Goal: Task Accomplishment & Management: Manage account settings

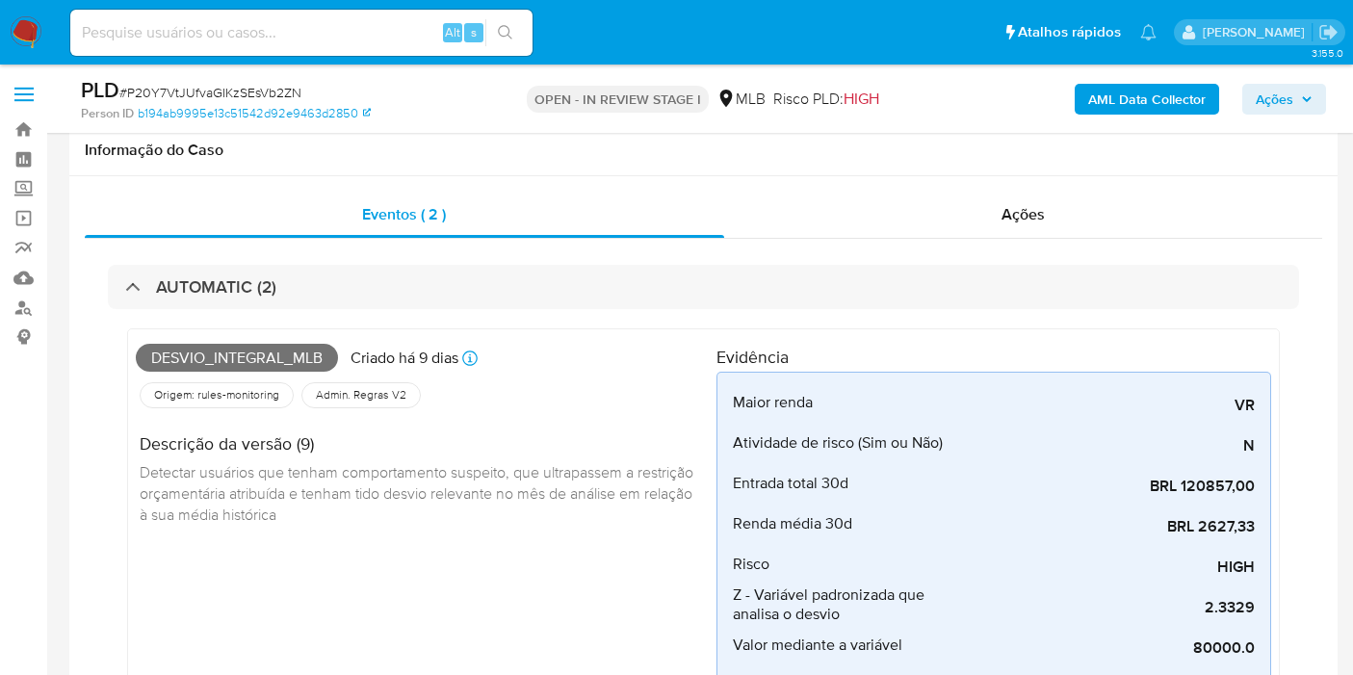
scroll to position [1415, 0]
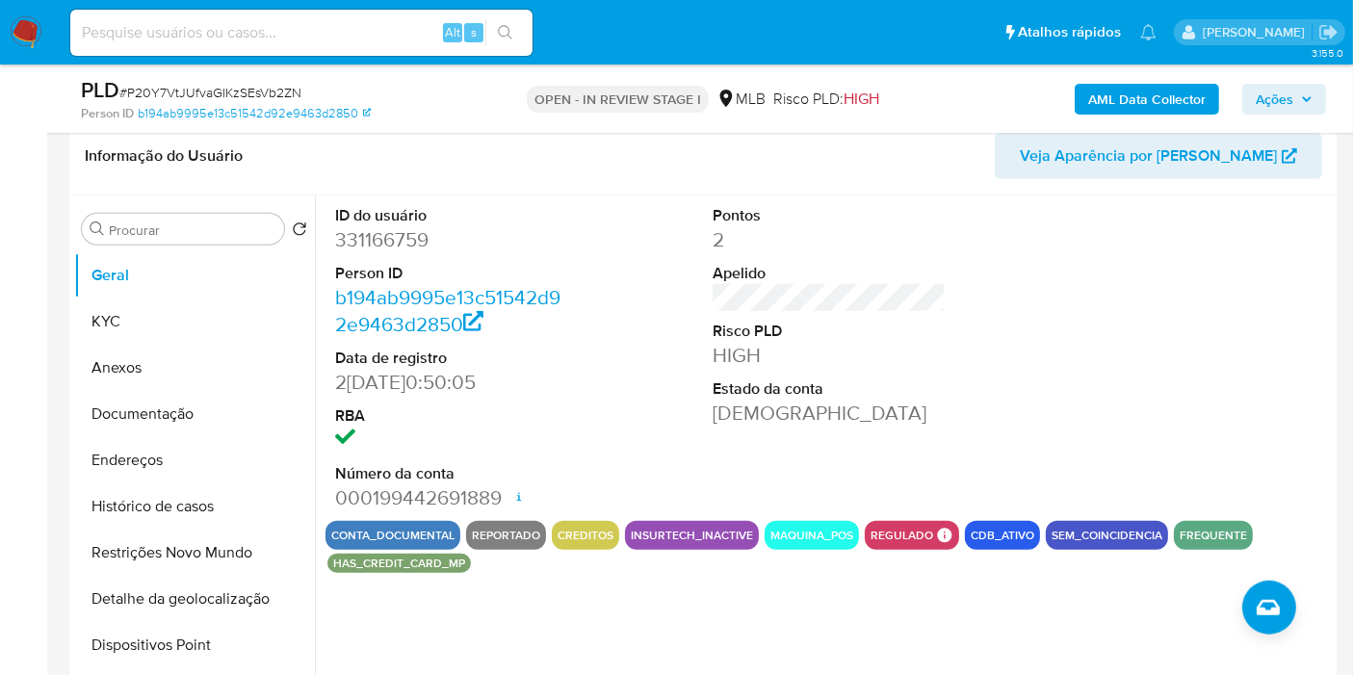
click at [1294, 89] on span "Ações" at bounding box center [1275, 99] width 38 height 31
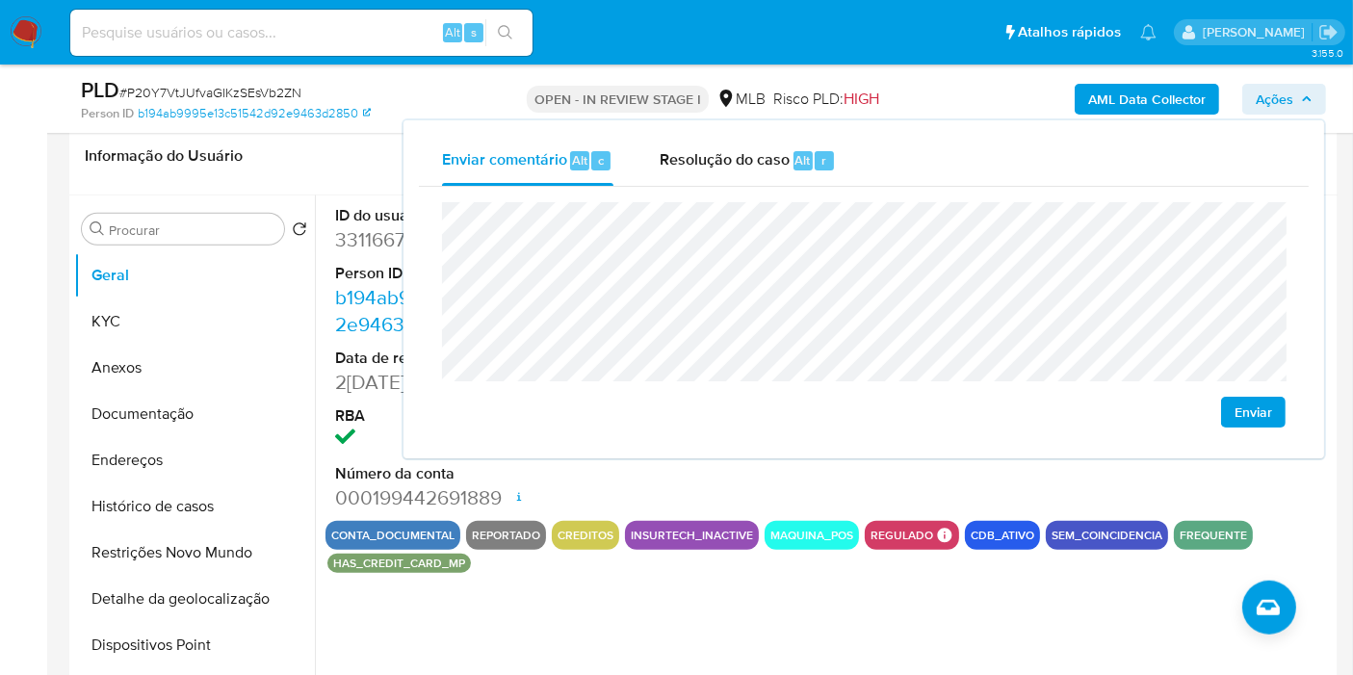
click at [1294, 89] on span "Ações" at bounding box center [1275, 99] width 38 height 31
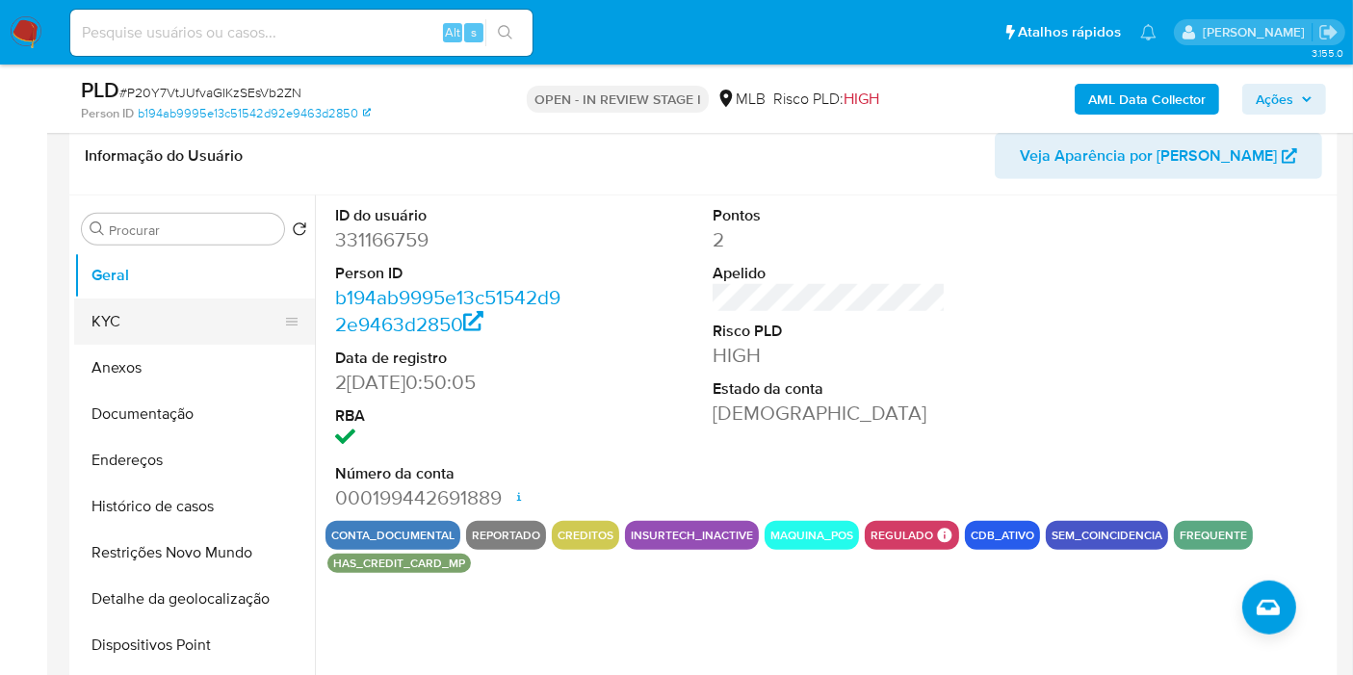
click at [206, 308] on button "KYC" at bounding box center [186, 322] width 225 height 46
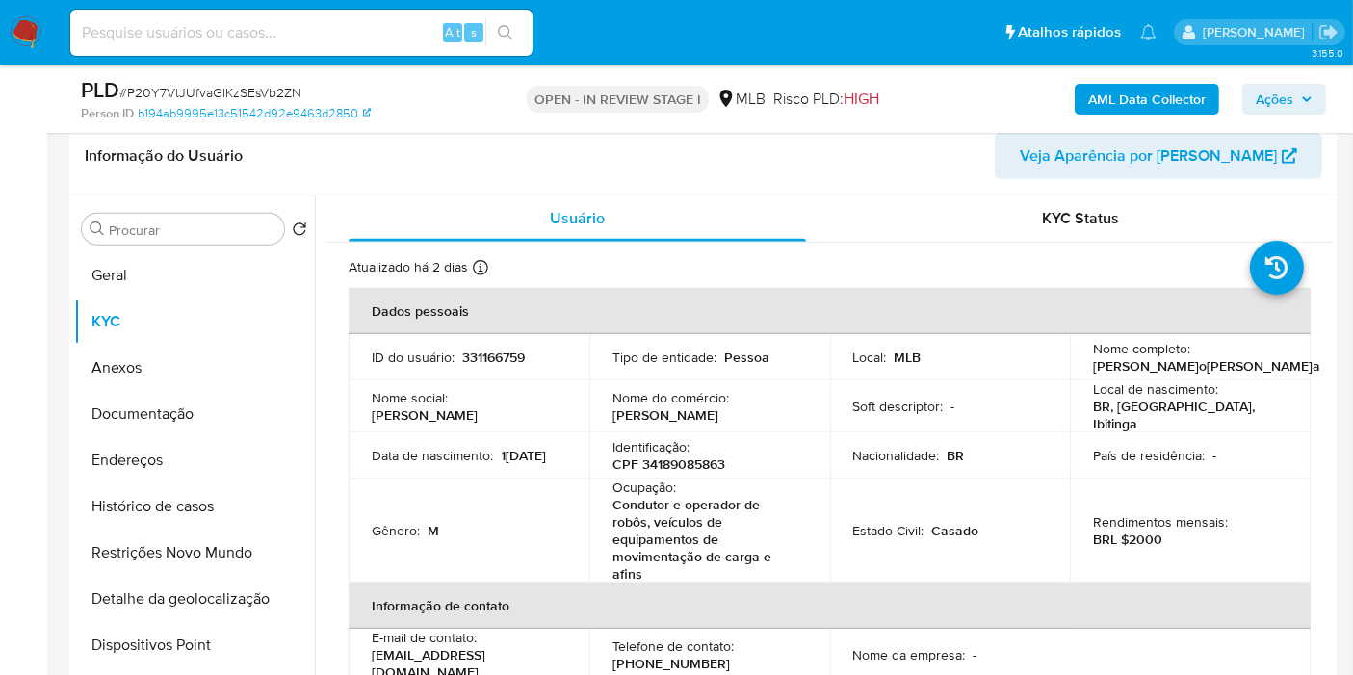
click at [693, 463] on p "CPF 34189085863" at bounding box center [669, 464] width 113 height 17
click at [688, 461] on p "CPF 34189085863" at bounding box center [669, 464] width 113 height 17
click at [685, 461] on p "CPF 34189085863" at bounding box center [669, 464] width 113 height 17
click at [683, 456] on p "CPF 34189085863" at bounding box center [669, 464] width 113 height 17
click at [683, 457] on p "CPF 34189085863" at bounding box center [669, 464] width 113 height 17
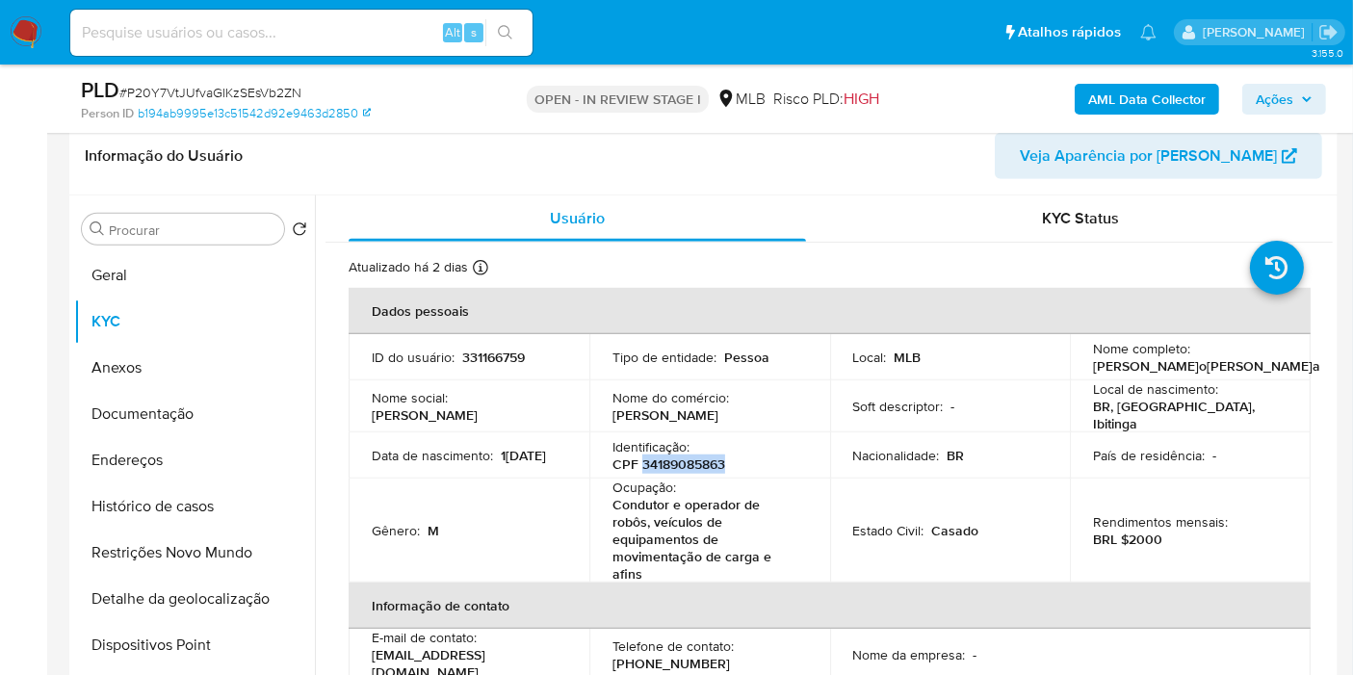
click at [683, 457] on p "CPF 34189085863" at bounding box center [669, 464] width 113 height 17
copy p "34189085863"
drag, startPoint x: 1275, startPoint y: 93, endPoint x: 1208, endPoint y: 114, distance: 70.4
click at [1276, 94] on span "Ações" at bounding box center [1275, 99] width 38 height 31
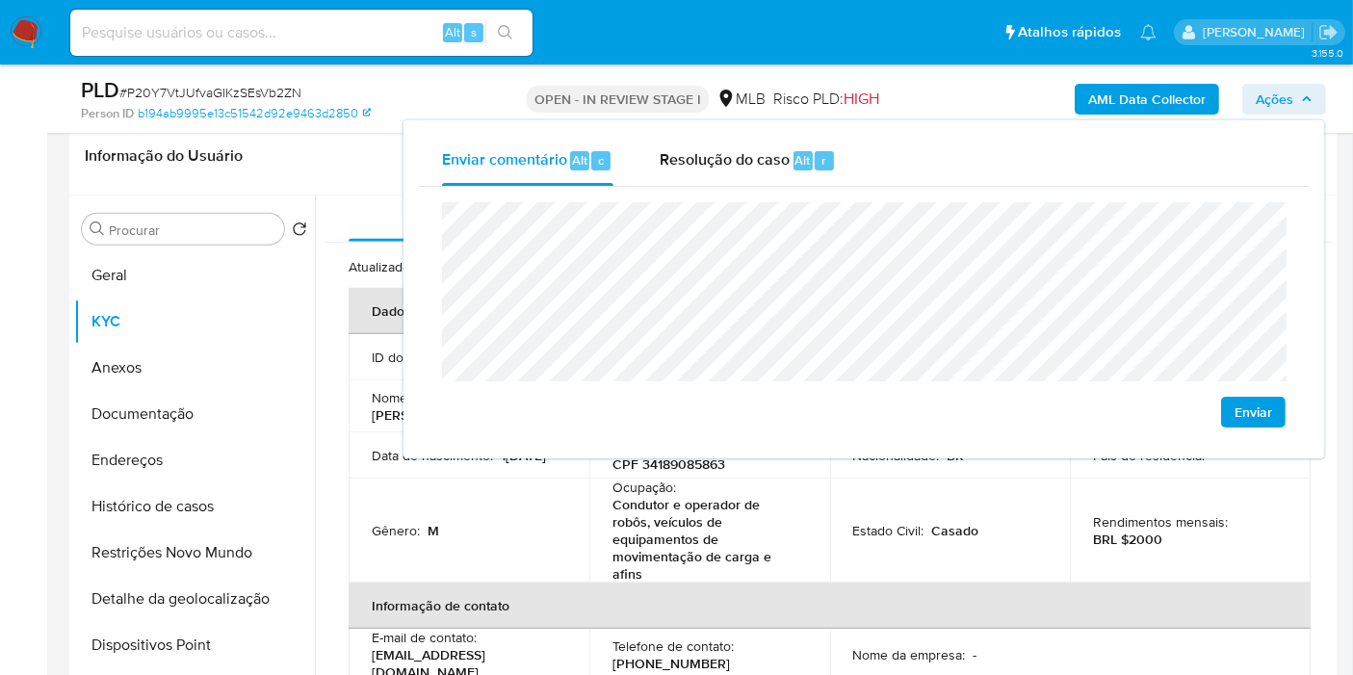
click at [621, 499] on p "Condutor e operador de robôs, veículos de equipamentos de movimentação de carga…" at bounding box center [706, 539] width 187 height 87
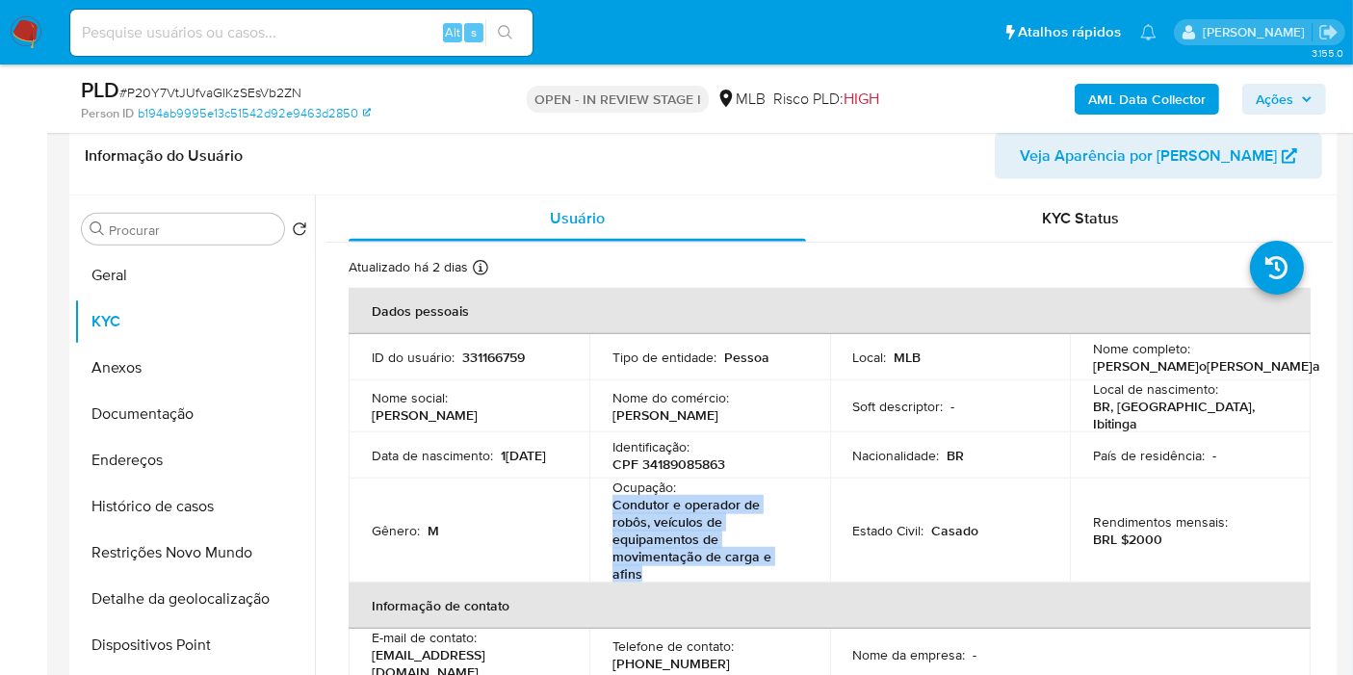
drag, startPoint x: 611, startPoint y: 499, endPoint x: 667, endPoint y: 571, distance: 91.3
click at [667, 571] on p "Condutor e operador de robôs, veículos de equipamentos de movimentação de carga…" at bounding box center [706, 539] width 187 height 87
copy p "Condutor e operador de robôs, veículos de equipamentos de movimentação de carga…"
click at [1294, 101] on span "Ações" at bounding box center [1275, 99] width 38 height 31
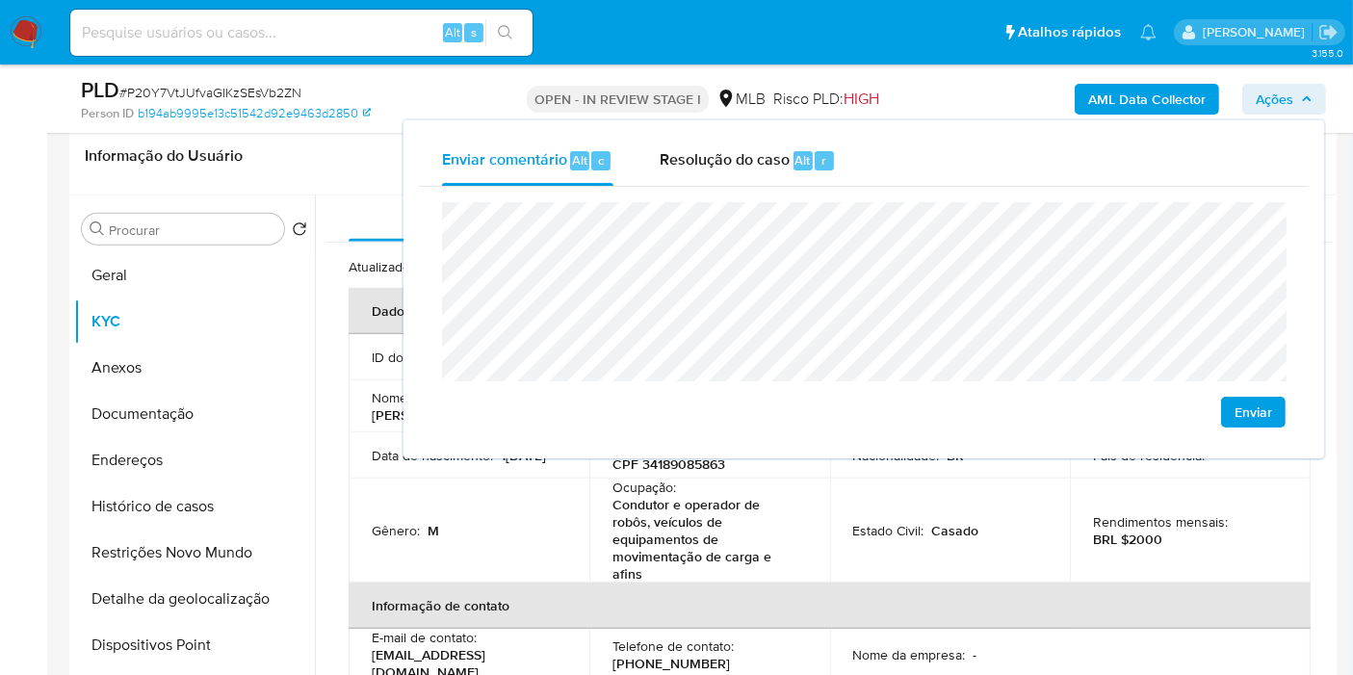
click at [830, 543] on td "Estado Civil : Casado" at bounding box center [950, 531] width 241 height 104
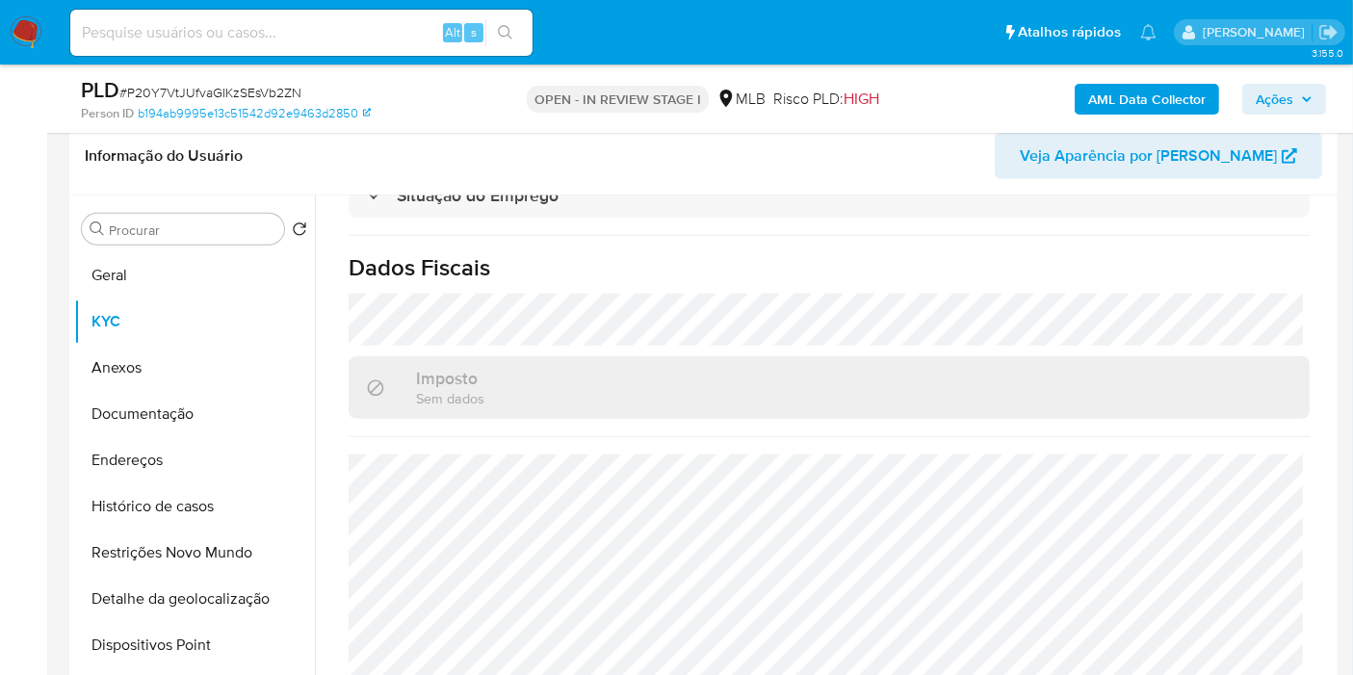
scroll to position [0, 0]
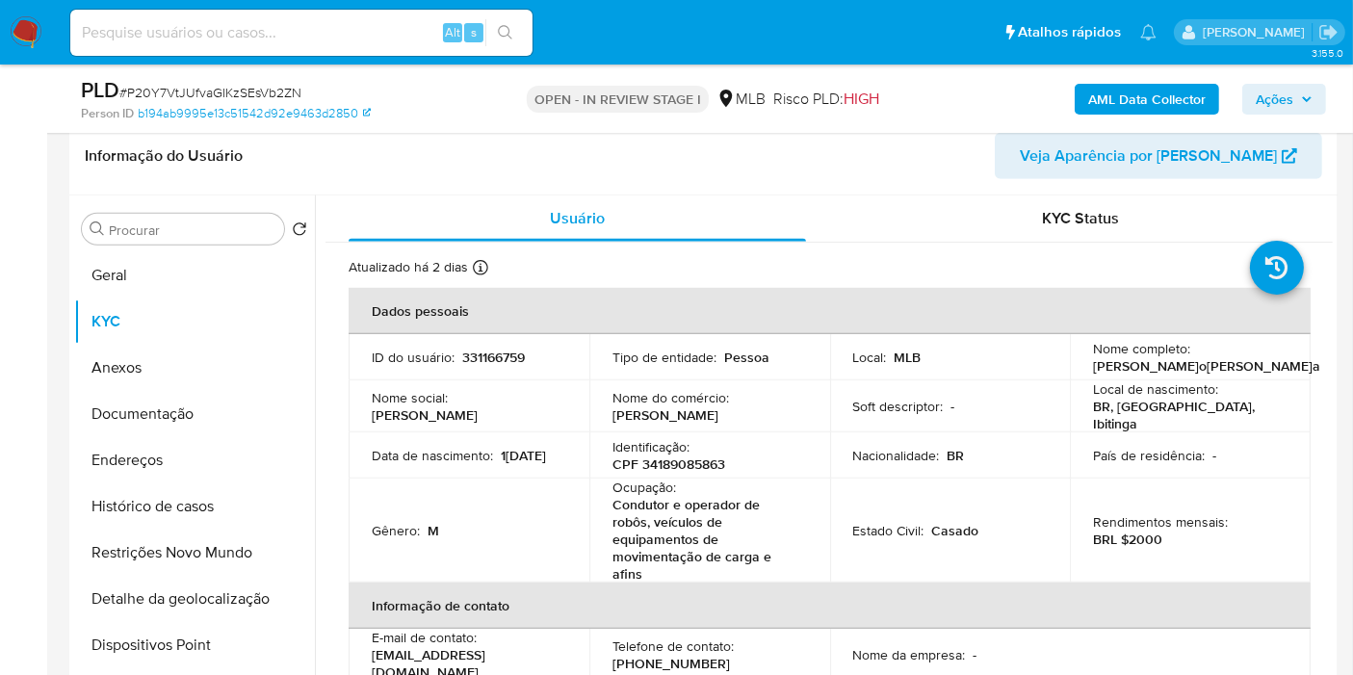
click at [1270, 105] on span "Ações" at bounding box center [1275, 99] width 38 height 31
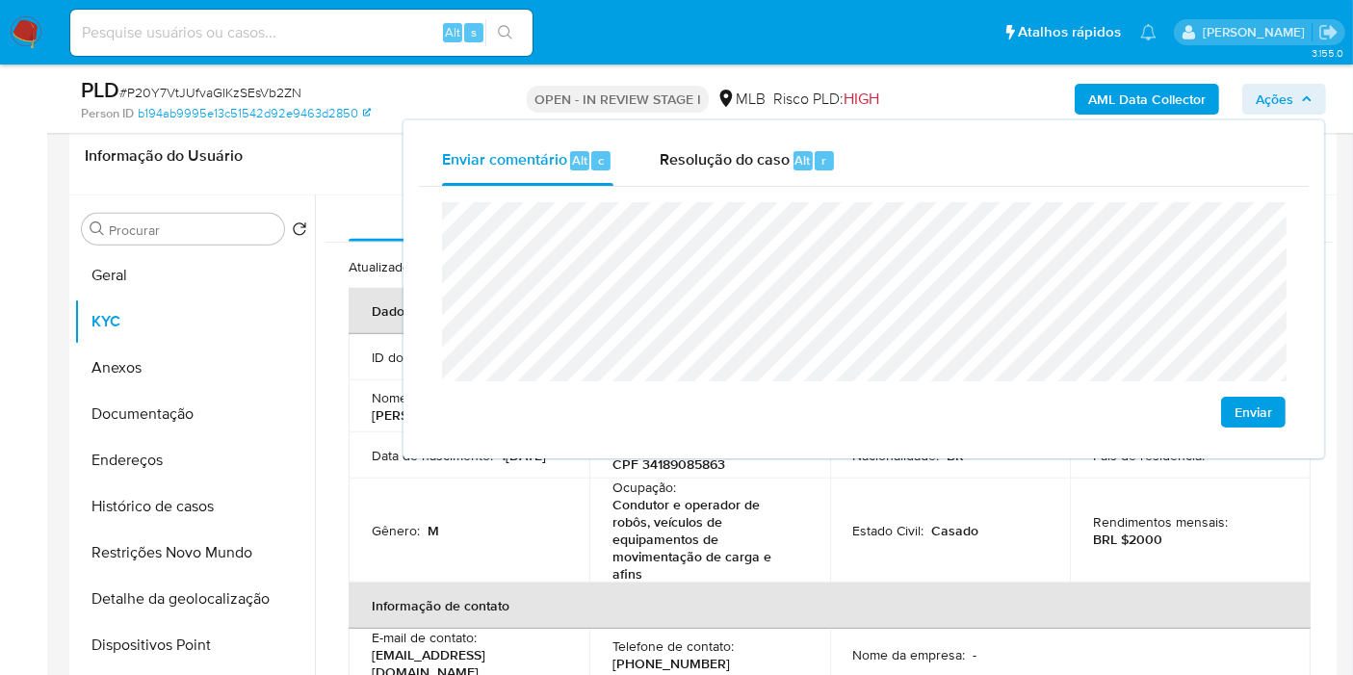
click at [0, 0] on lt-span "econômica" at bounding box center [0, 0] width 0 height 0
click at [130, 281] on button "Geral" at bounding box center [186, 275] width 225 height 46
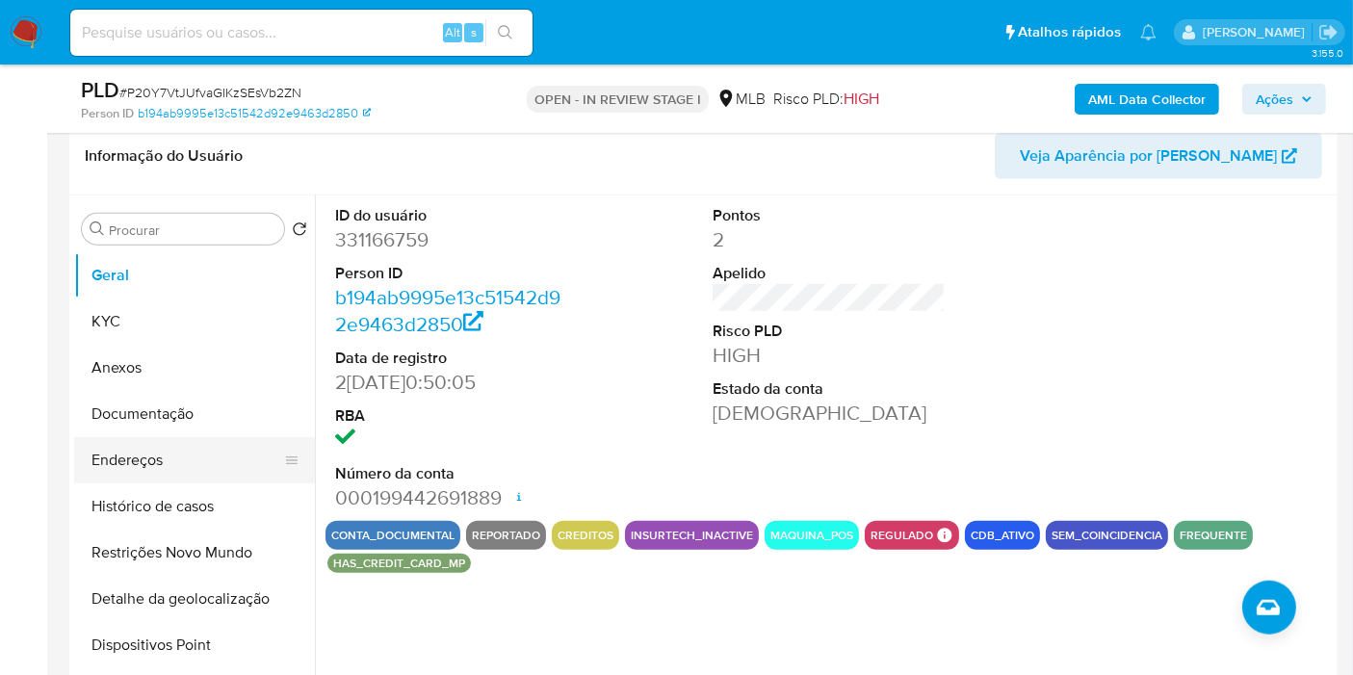
click at [209, 450] on button "Endereços" at bounding box center [186, 460] width 225 height 46
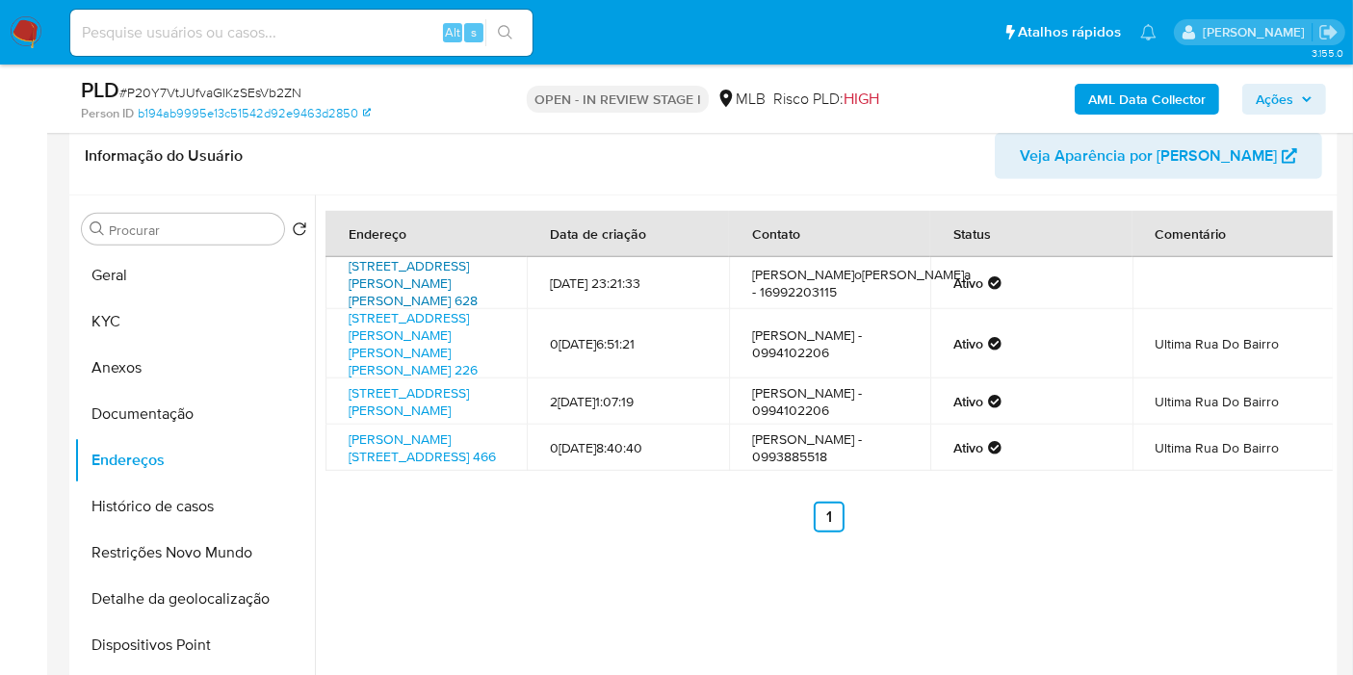
click at [413, 274] on link "Rua Afonso Marins Peixoto 628, Ibitinga, São Paulo, 14947424, Brasil 628" at bounding box center [413, 283] width 129 height 54
click at [391, 351] on link "Rua Judith De Souza Pinheiro De Freitas 226, Ibitinga, São Paulo, 14945224, Bra…" at bounding box center [413, 343] width 129 height 71
click at [412, 420] on link "Rua Pureza Simões Caldas 226, Ibitinga, São Paulo, 14947082, Brasil 226" at bounding box center [409, 401] width 120 height 37
click at [412, 466] on link "Antonio Kiso Senio 466, Ibitinga, São Paulo, 14945010, Brasil 466" at bounding box center [422, 448] width 147 height 37
click at [223, 416] on button "Documentação" at bounding box center [186, 414] width 225 height 46
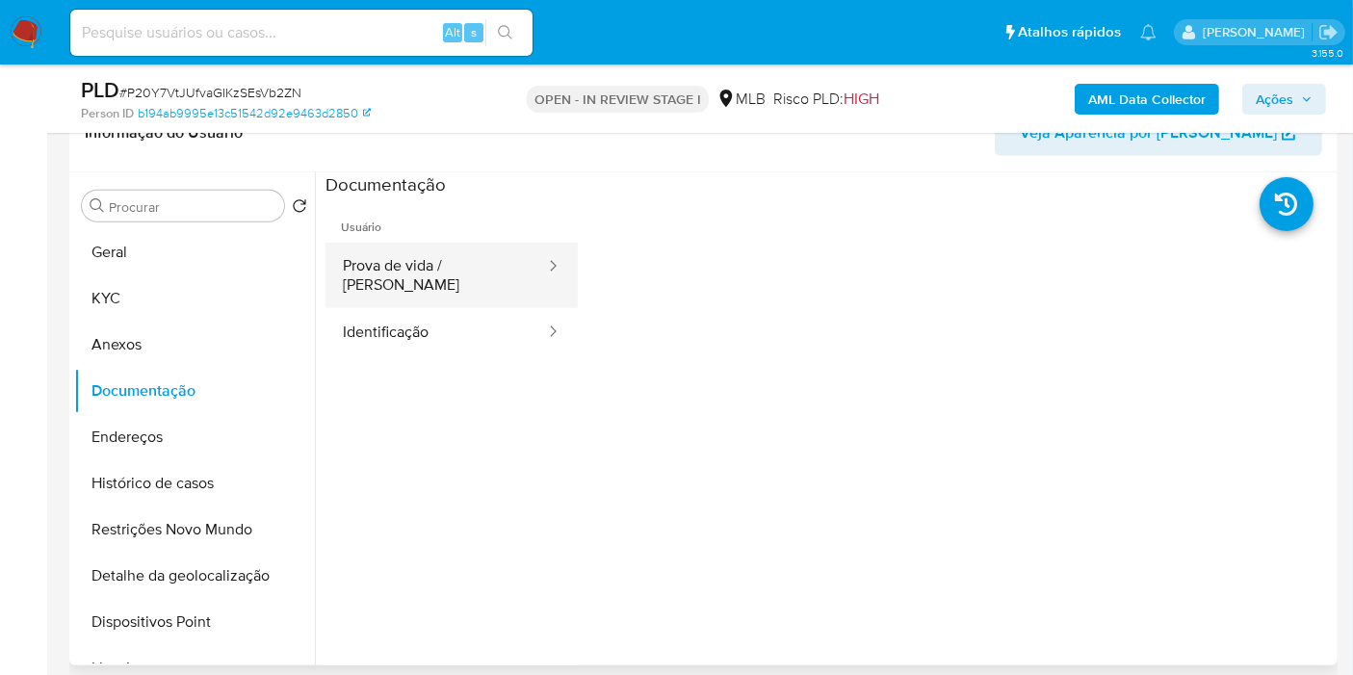
click at [447, 272] on button "Prova de vida / [PERSON_NAME]" at bounding box center [437, 276] width 222 height 66
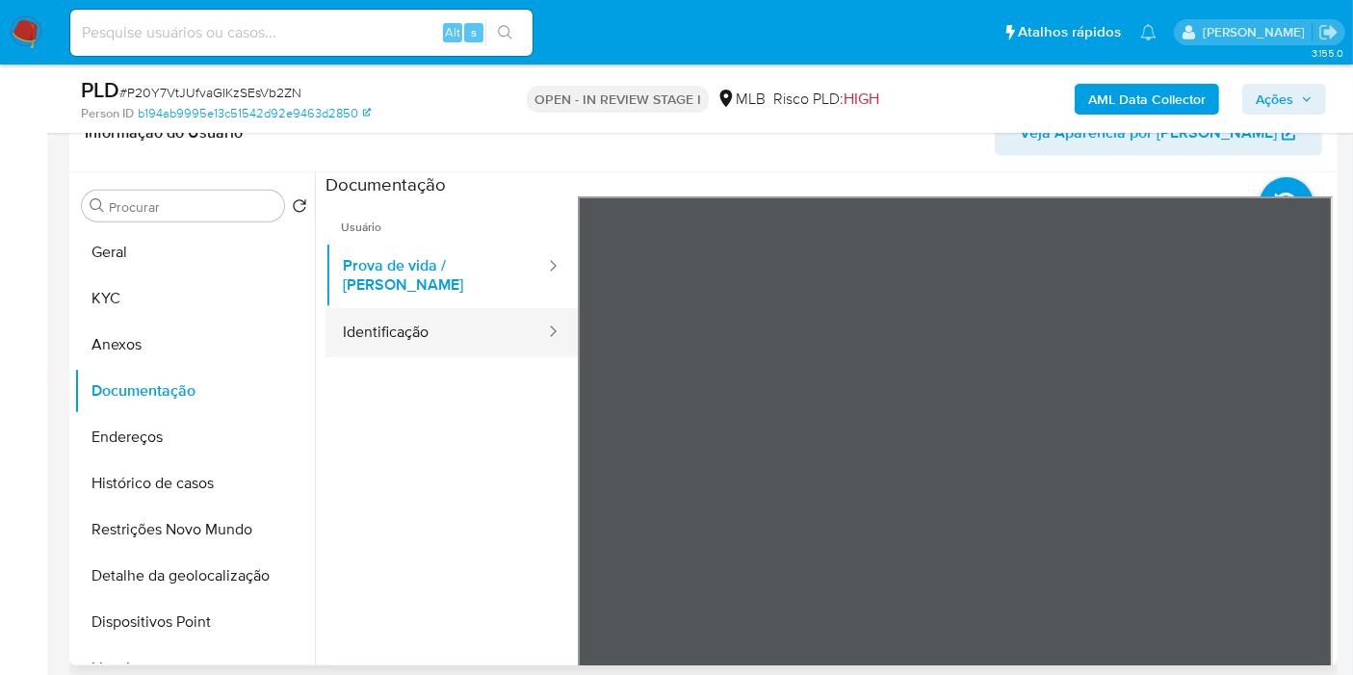
click at [415, 315] on button "Identificação" at bounding box center [437, 332] width 222 height 49
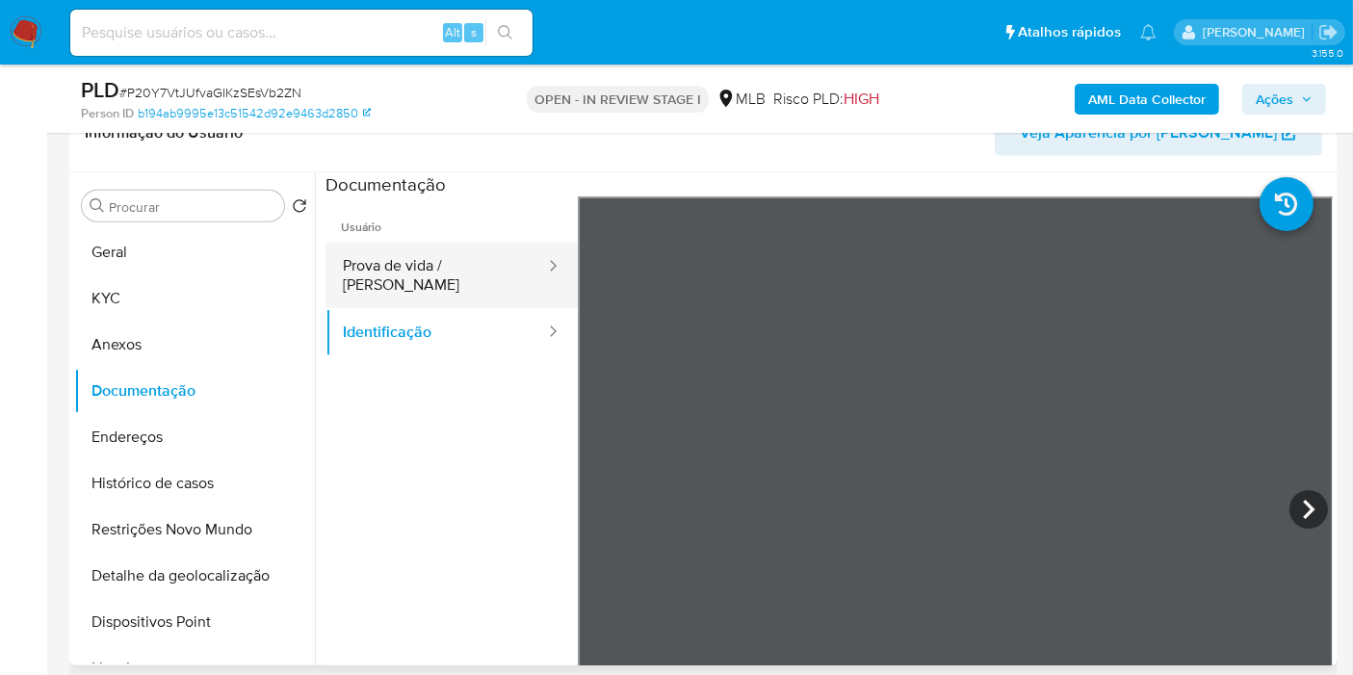
drag, startPoint x: 1003, startPoint y: 378, endPoint x: 511, endPoint y: 262, distance: 505.6
click at [511, 262] on button "Prova de vida / Selfie" at bounding box center [437, 276] width 222 height 66
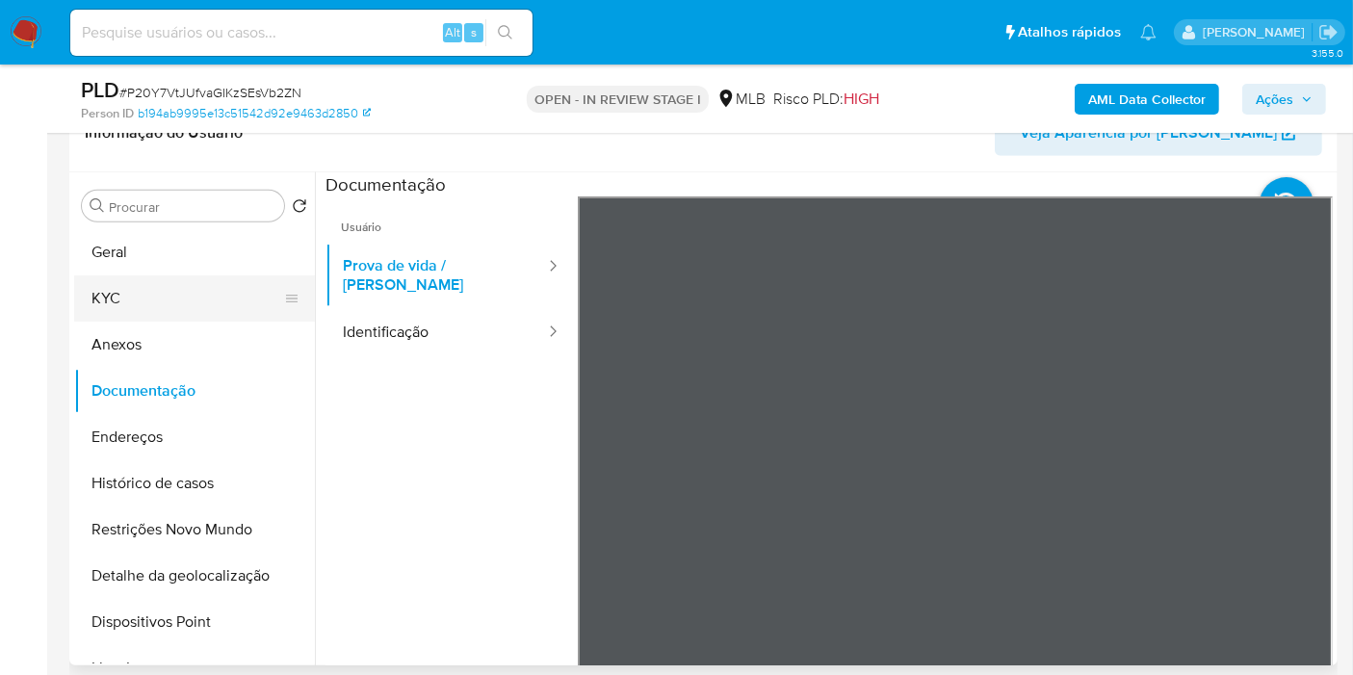
click at [217, 275] on button "KYC" at bounding box center [186, 298] width 225 height 46
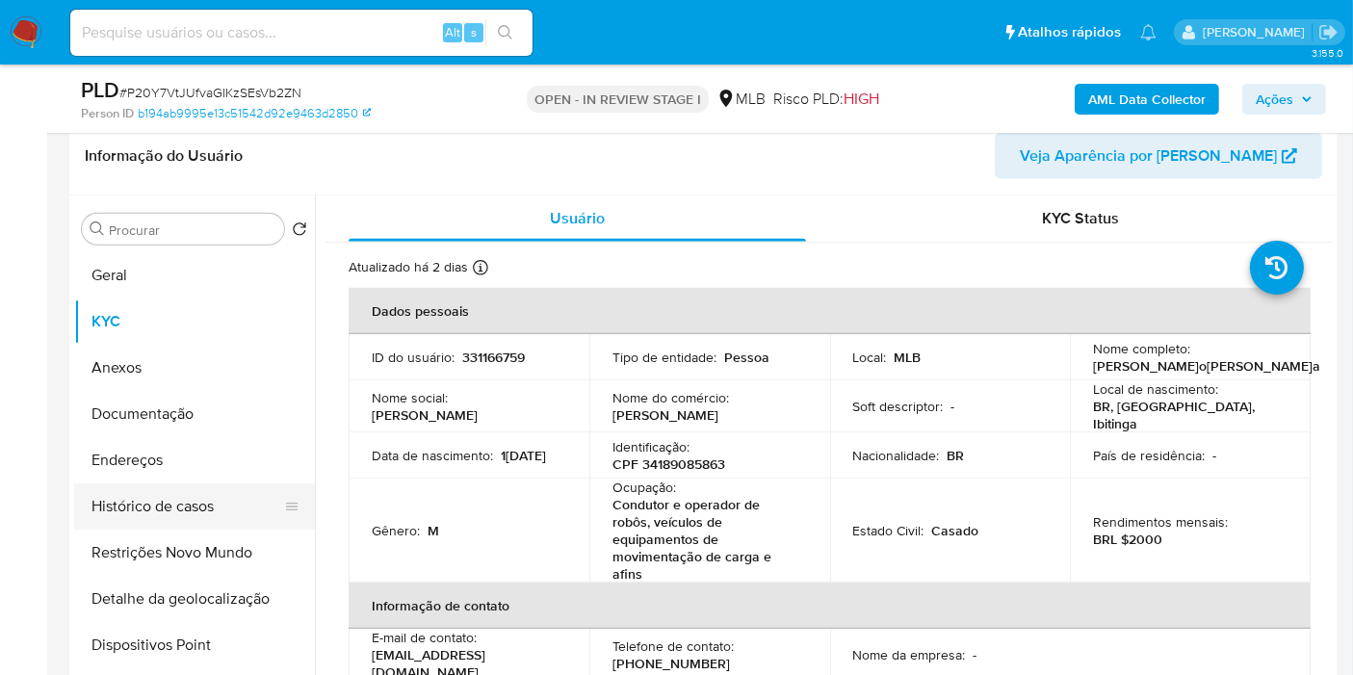
click at [176, 516] on button "Histórico de casos" at bounding box center [186, 507] width 225 height 46
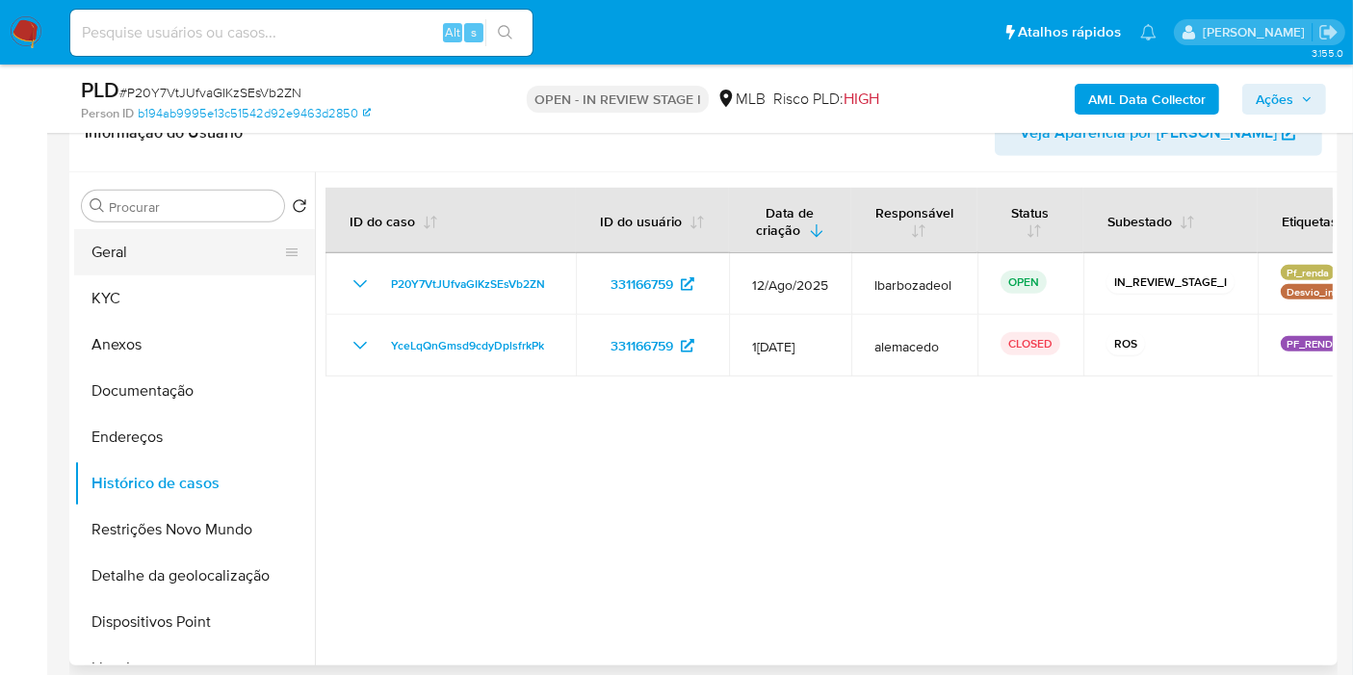
click at [214, 235] on button "Geral" at bounding box center [186, 252] width 225 height 46
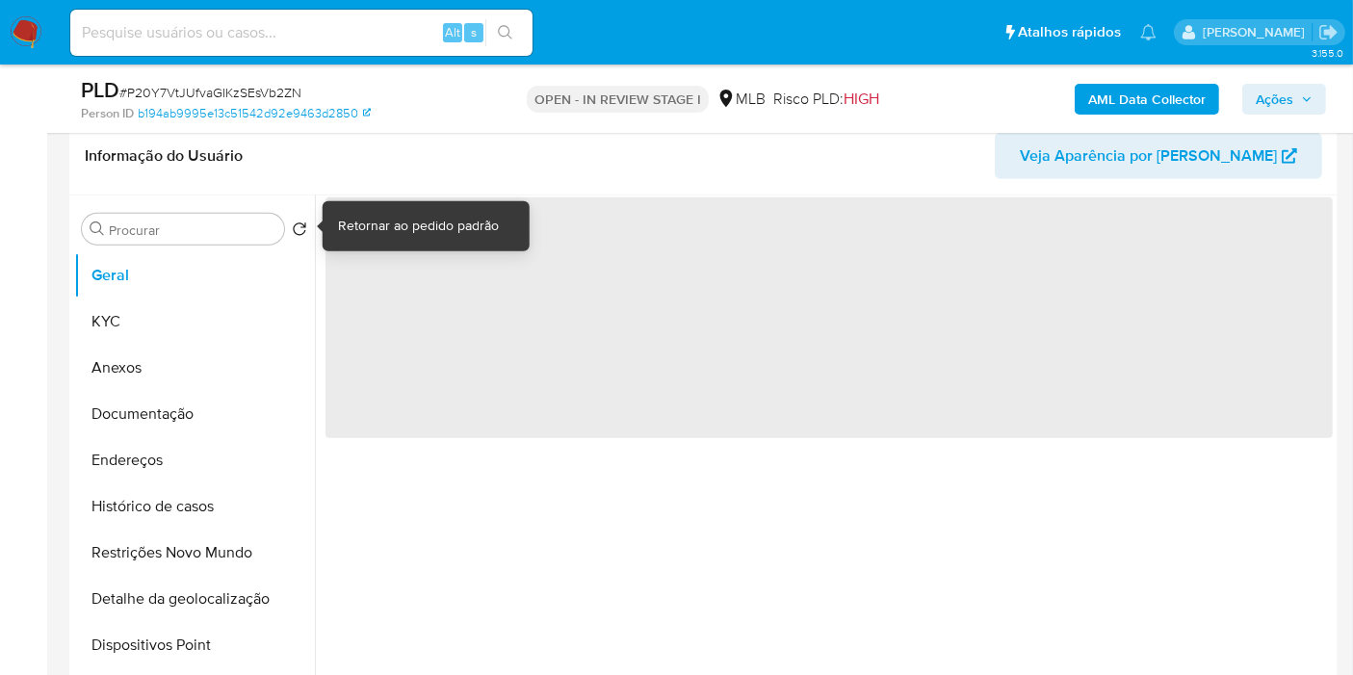
scroll to position [1393, 0]
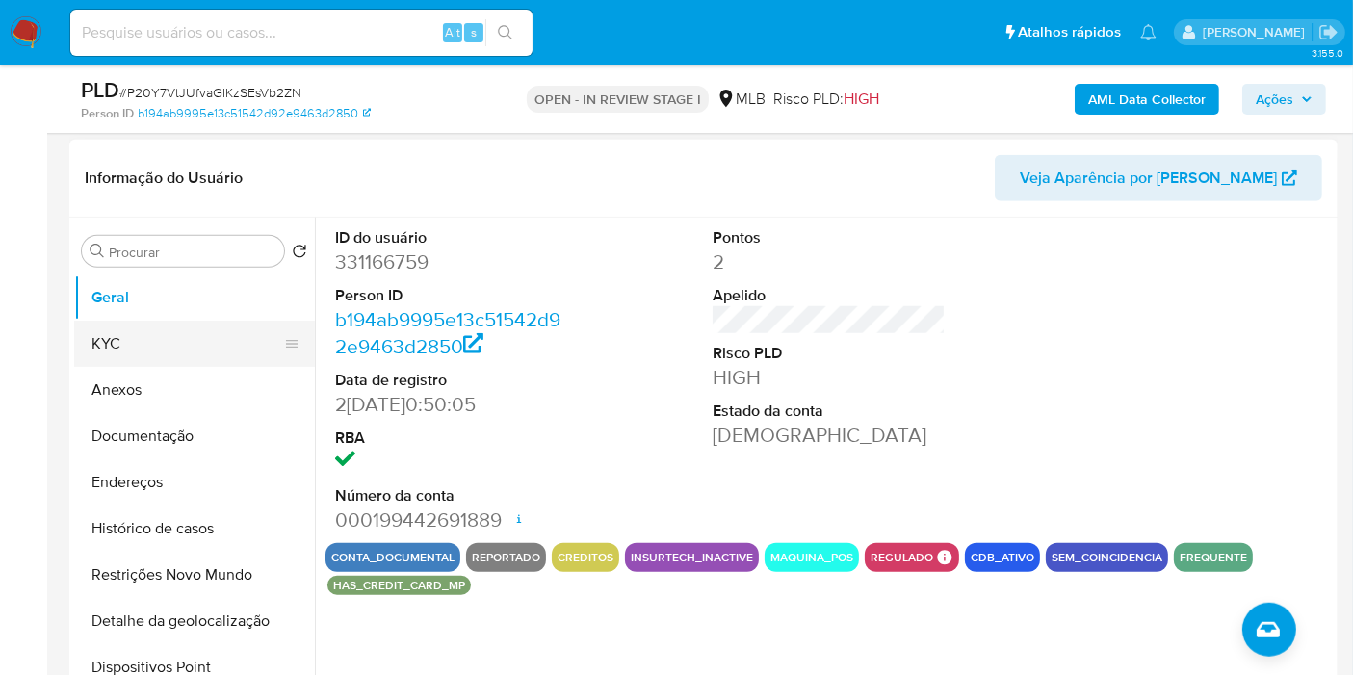
click at [193, 328] on button "KYC" at bounding box center [186, 344] width 225 height 46
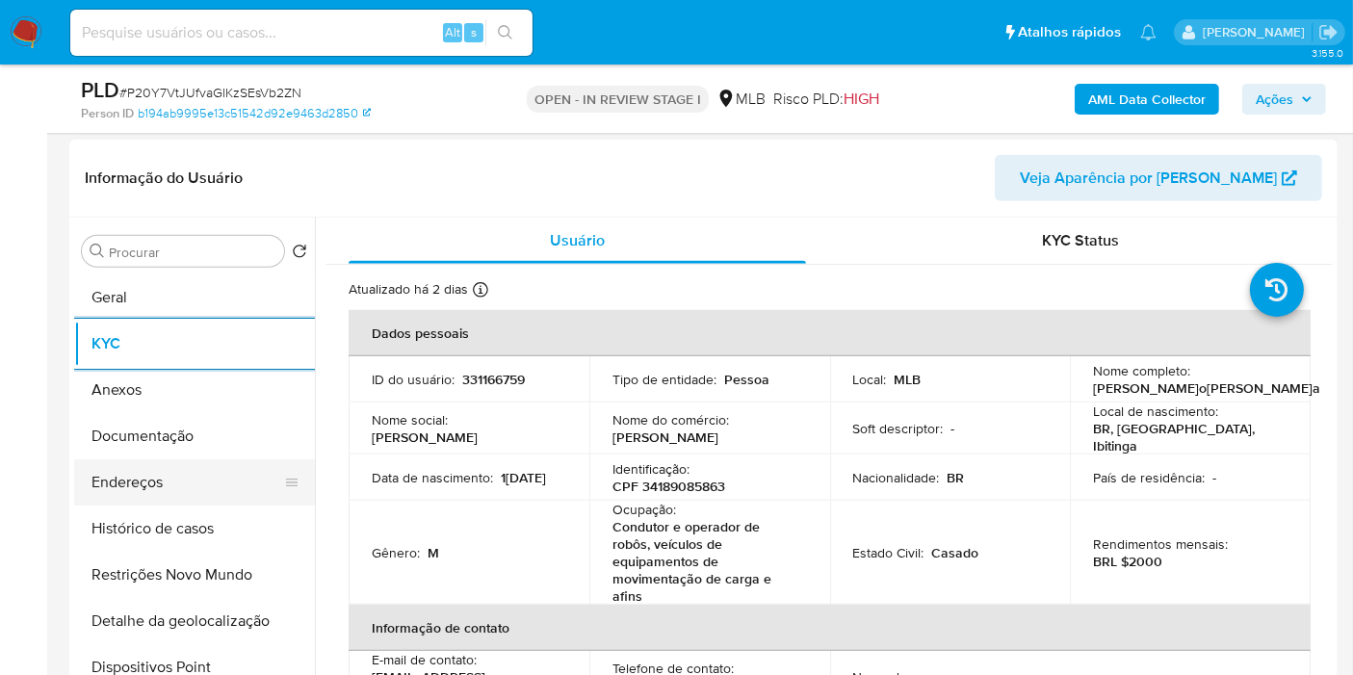
click at [193, 475] on button "Endereços" at bounding box center [186, 482] width 225 height 46
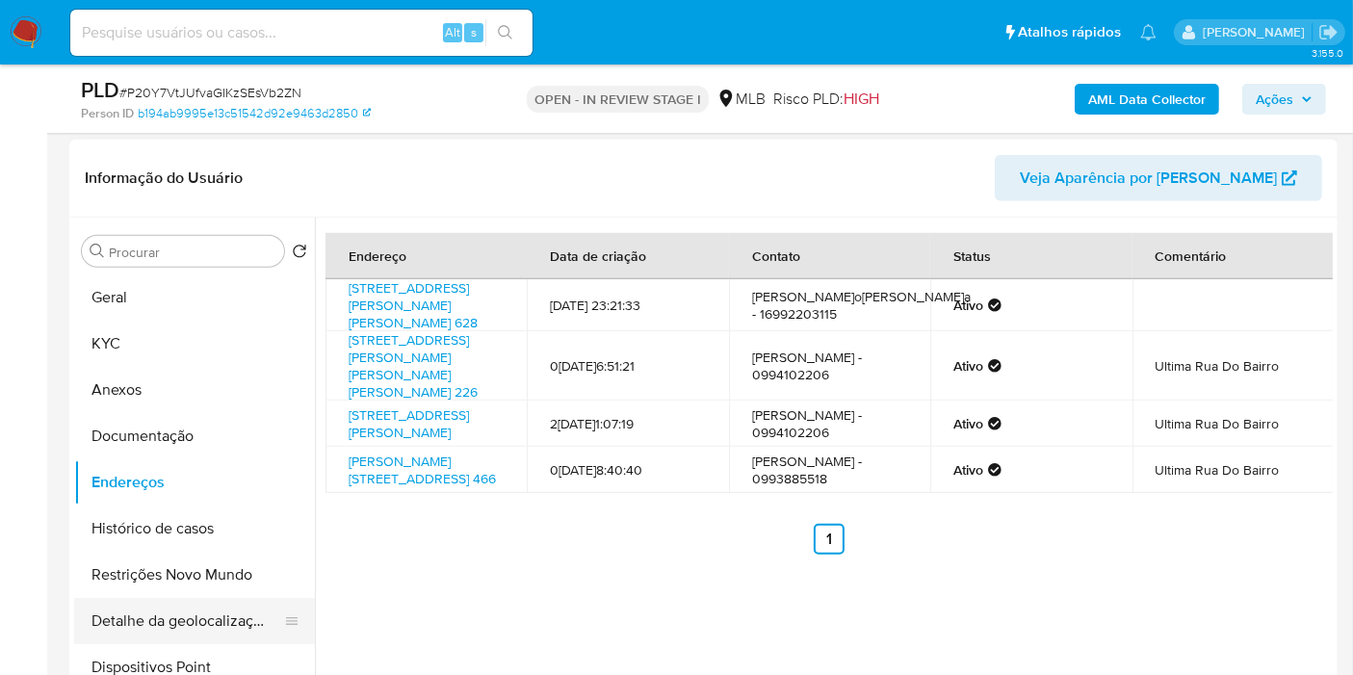
click at [275, 626] on button "Detalhe da geolocalização" at bounding box center [186, 621] width 225 height 46
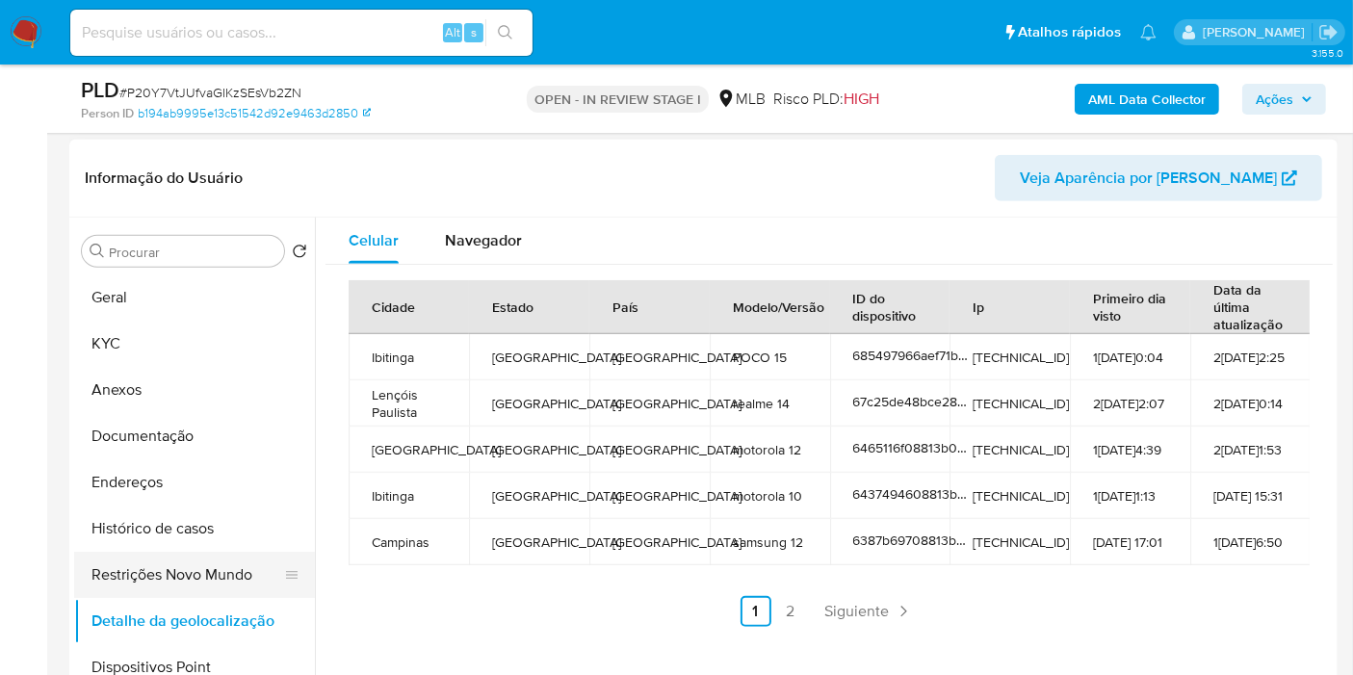
click at [162, 560] on button "Restrições Novo Mundo" at bounding box center [186, 575] width 225 height 46
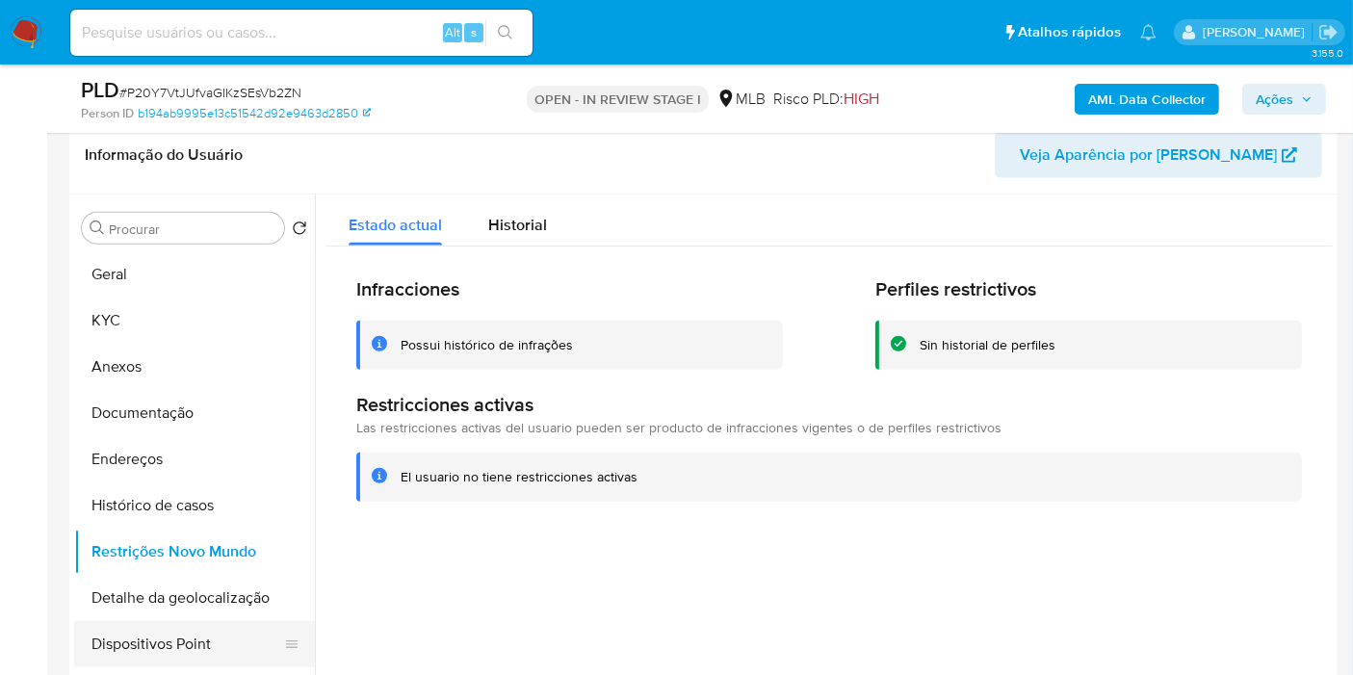
click at [225, 647] on button "Dispositivos Point" at bounding box center [186, 644] width 225 height 46
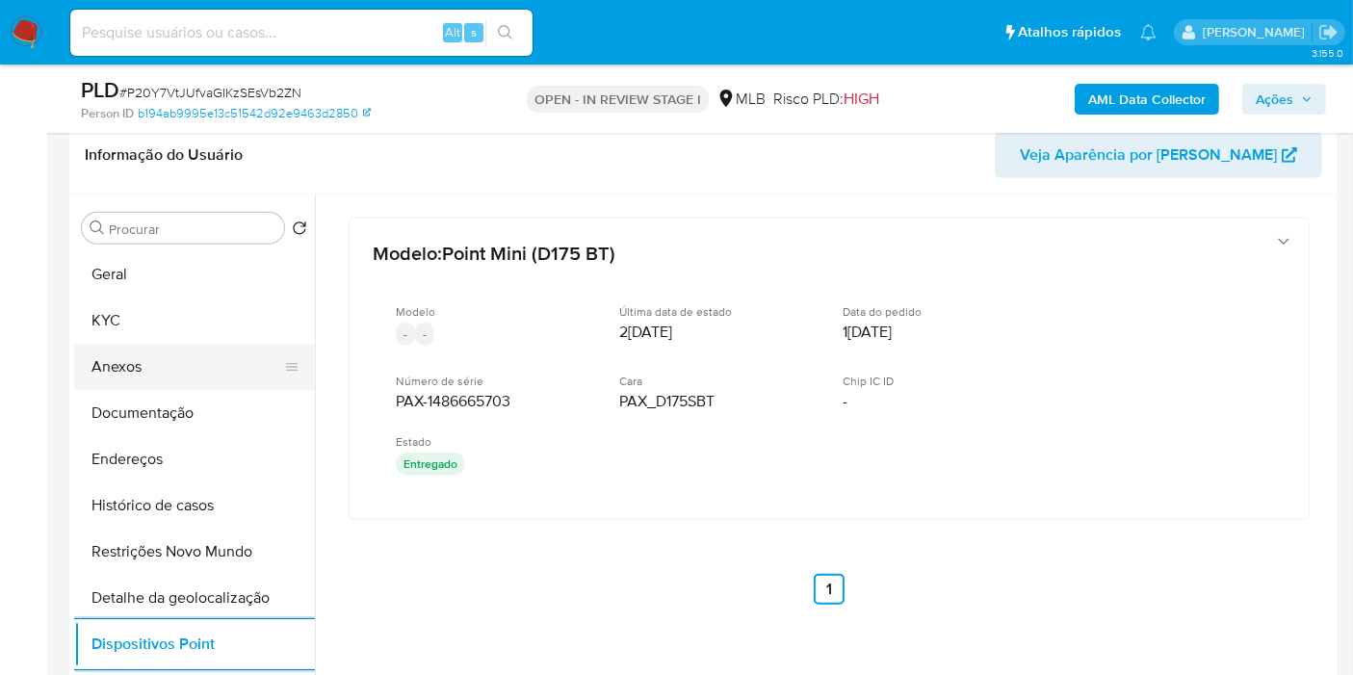
click at [178, 358] on button "Anexos" at bounding box center [186, 367] width 225 height 46
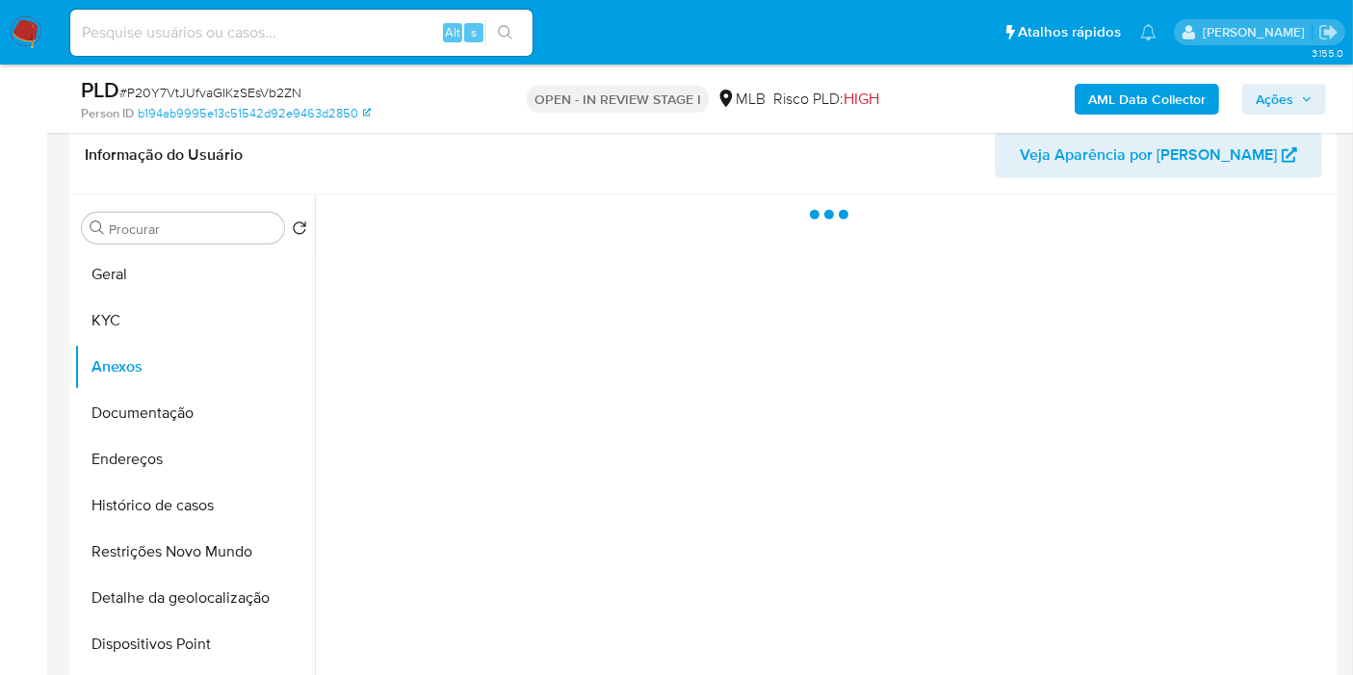
drag, startPoint x: 1285, startPoint y: 89, endPoint x: 1153, endPoint y: 117, distance: 134.9
click at [1281, 89] on span "Ações" at bounding box center [1275, 99] width 38 height 31
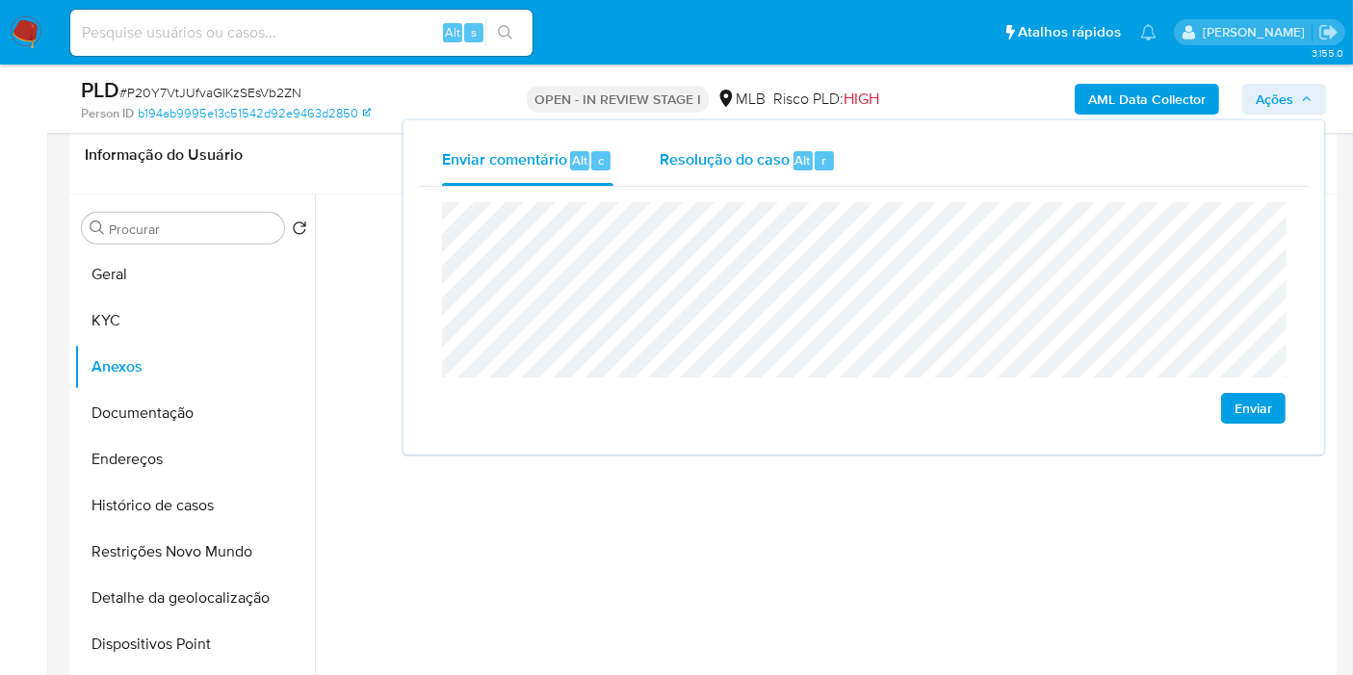
click at [770, 152] on span "Resolução do caso" at bounding box center [725, 159] width 130 height 22
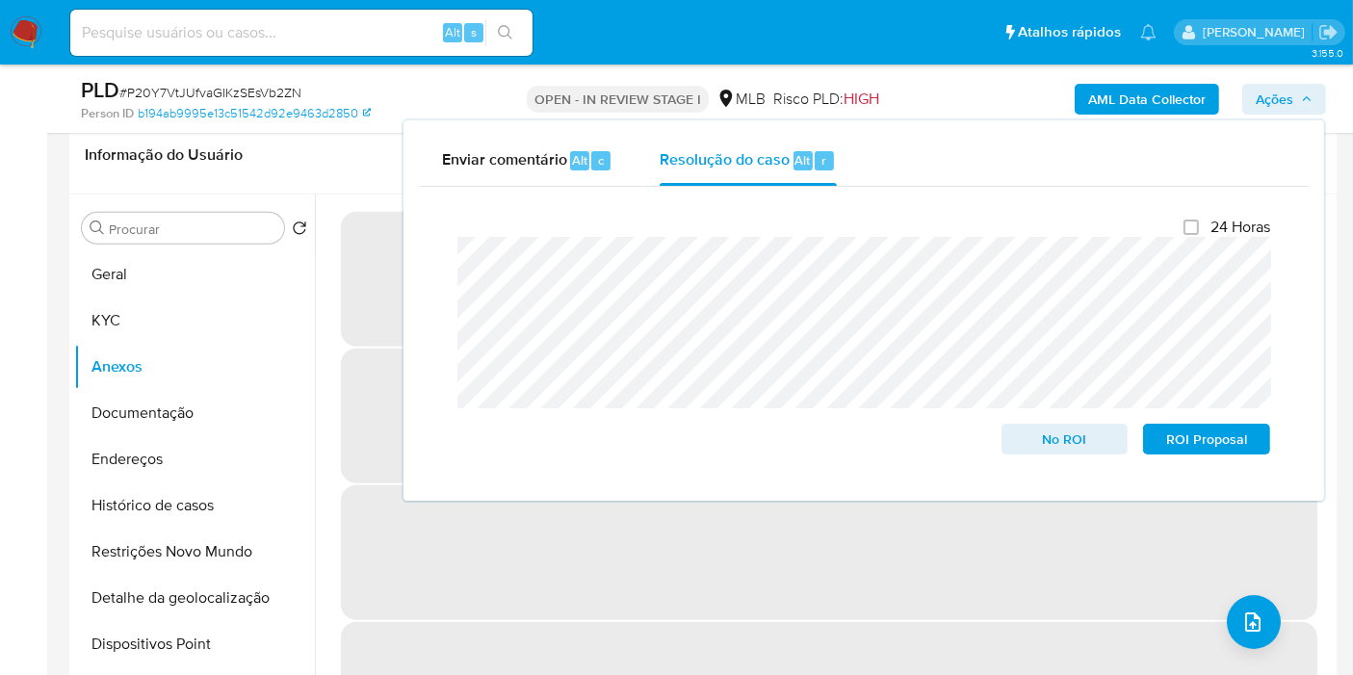
click at [1156, 106] on b "AML Data Collector" at bounding box center [1147, 99] width 118 height 31
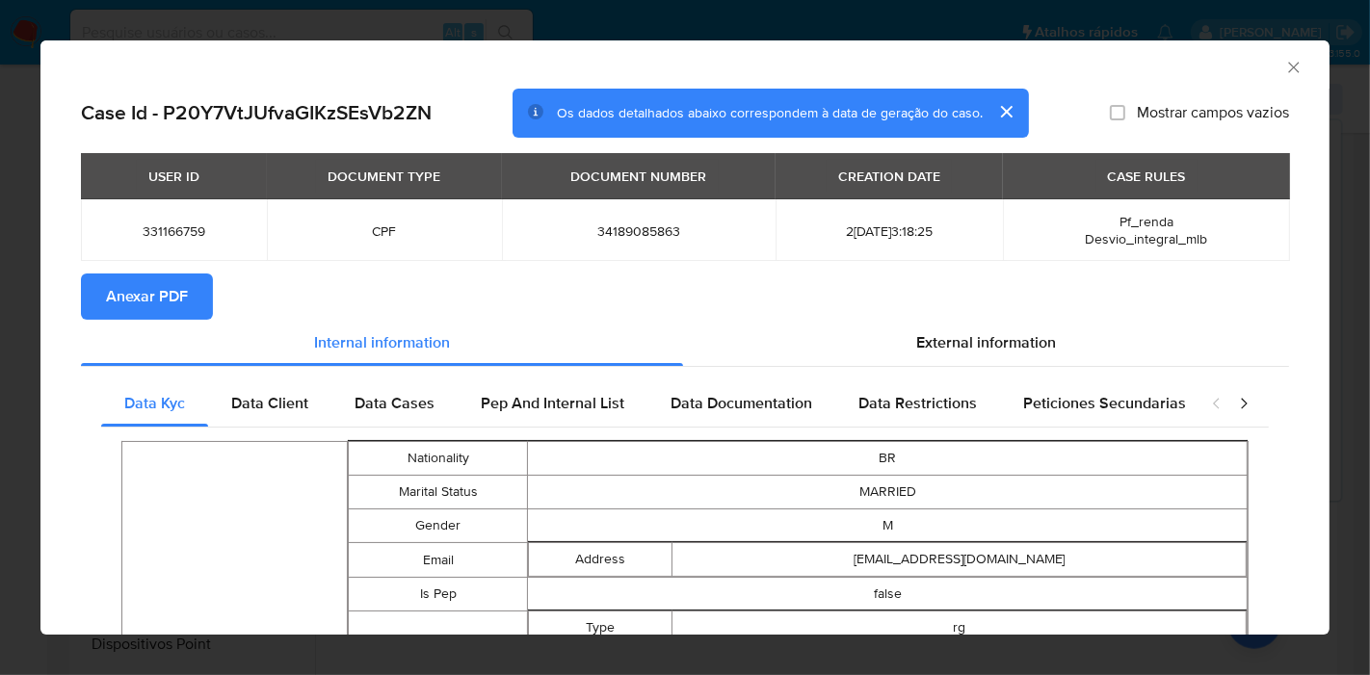
click at [178, 288] on span "Anexar PDF" at bounding box center [147, 296] width 82 height 42
click at [1273, 50] on div "AML Data Collector" at bounding box center [684, 64] width 1289 height 48
click at [1276, 54] on div "AML Data Collector" at bounding box center [684, 64] width 1289 height 48
click at [1288, 69] on icon "Fechar a janela" at bounding box center [1293, 67] width 11 height 11
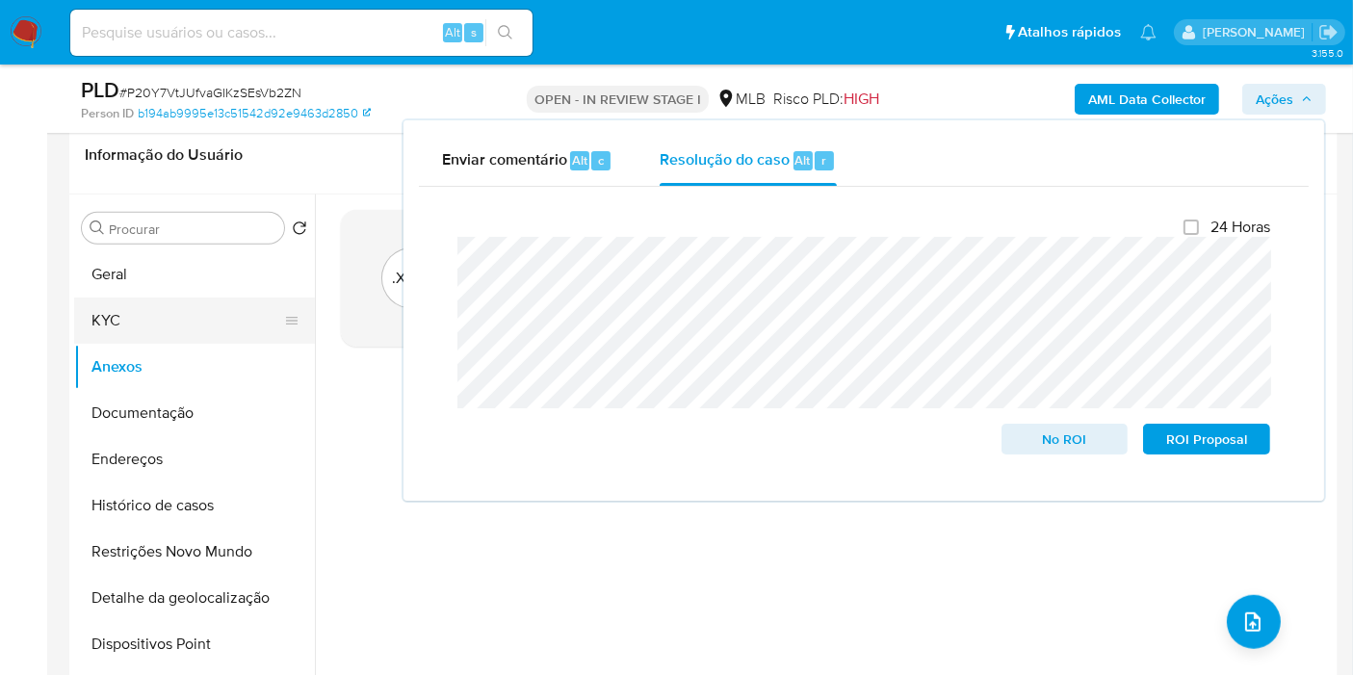
click at [155, 331] on button "KYC" at bounding box center [186, 321] width 225 height 46
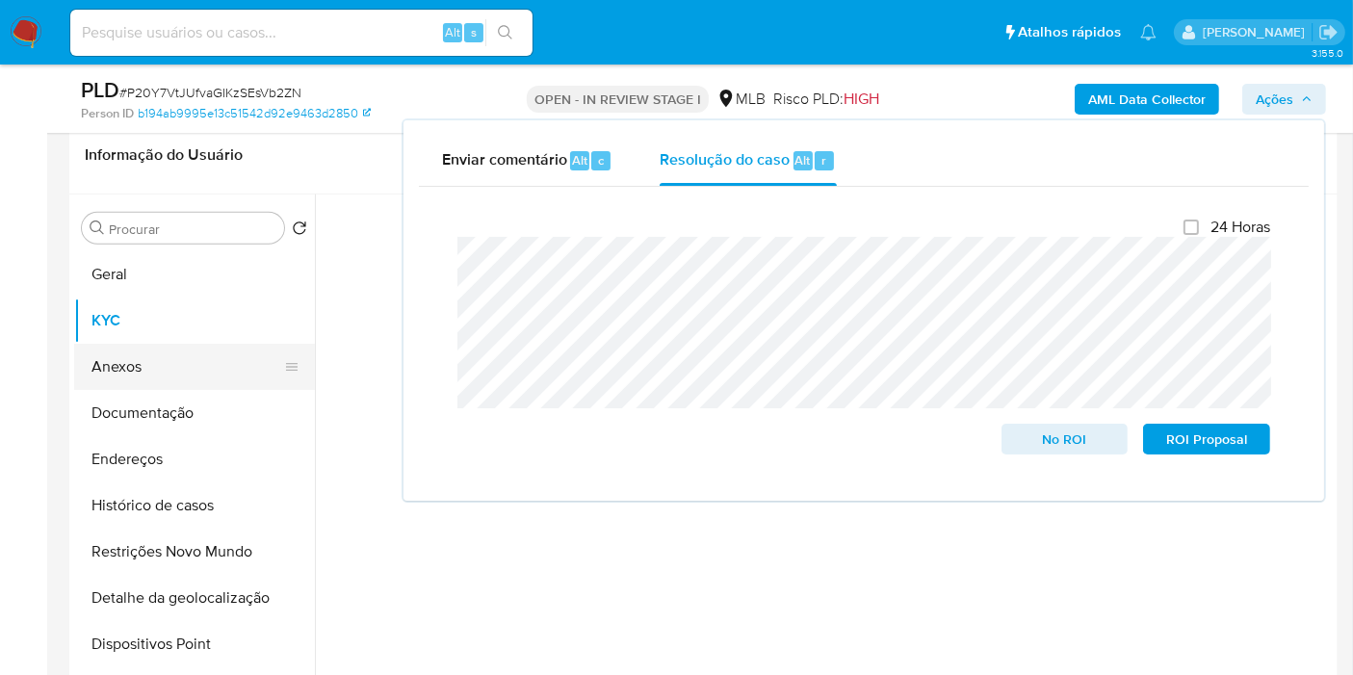
click at [160, 358] on button "Anexos" at bounding box center [186, 367] width 225 height 46
click at [1186, 554] on div at bounding box center [824, 441] width 1018 height 493
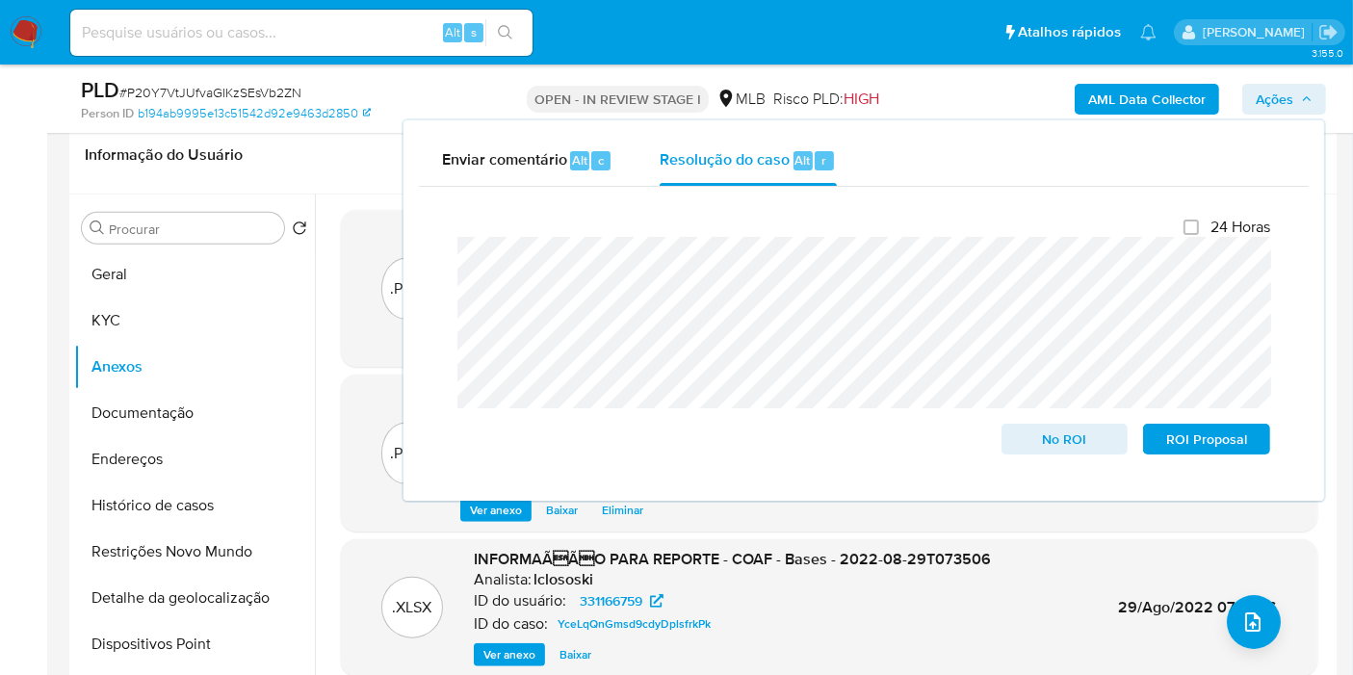
click at [1258, 117] on div "AML Data Collector Ações Enviar comentário Alt c Resolução do caso Alt r Fecham…" at bounding box center [1121, 98] width 410 height 45
click at [1270, 99] on span "Ações" at bounding box center [1275, 99] width 38 height 31
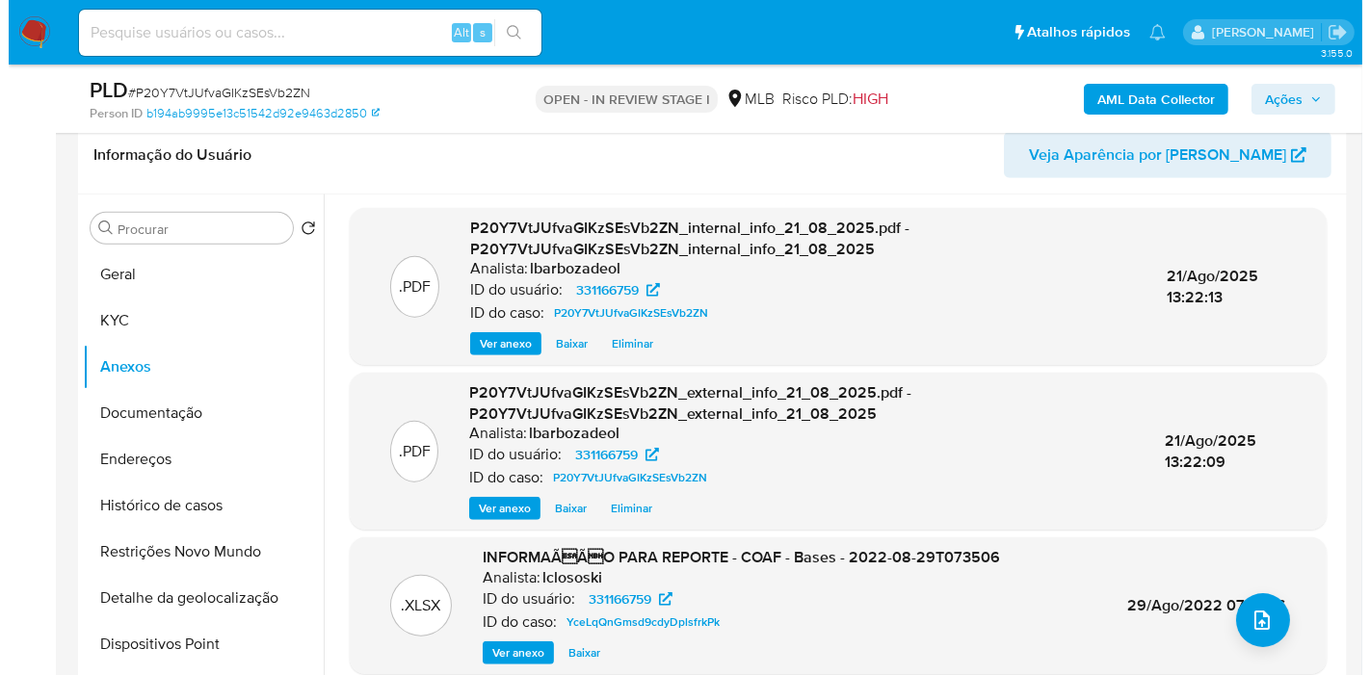
scroll to position [0, 0]
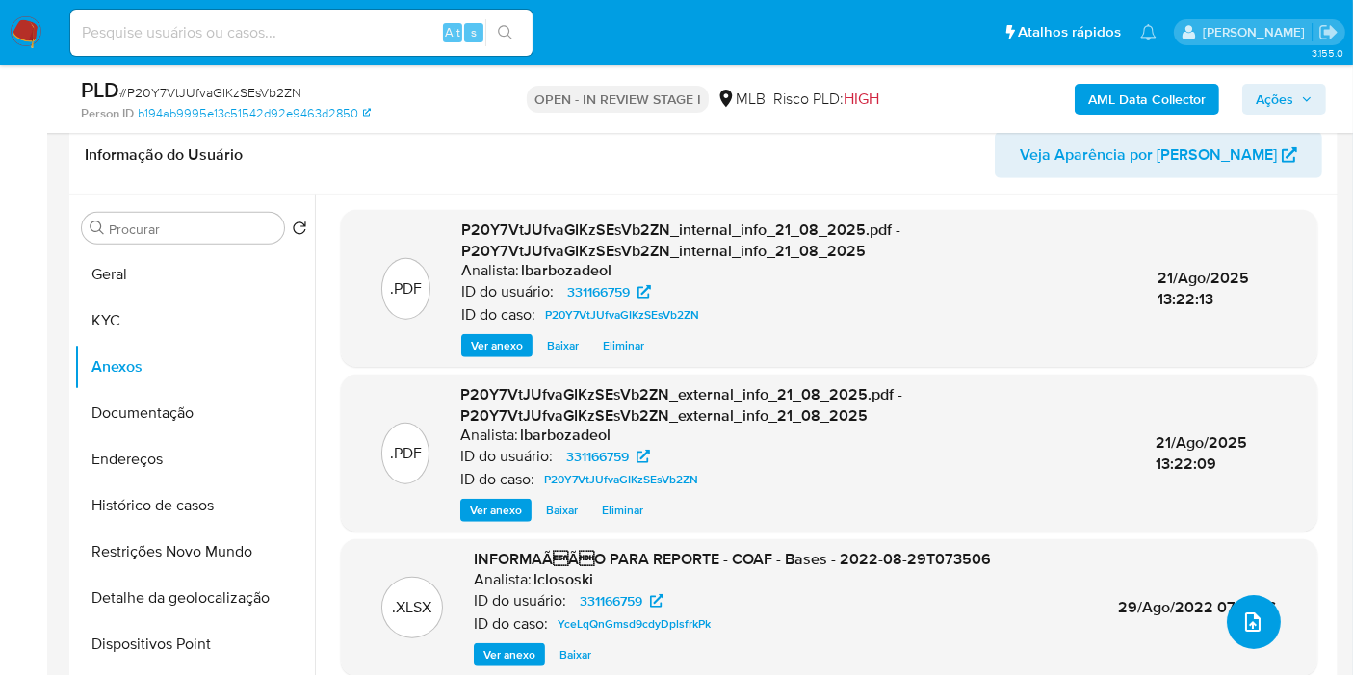
click at [1251, 617] on icon "upload-file" at bounding box center [1253, 622] width 15 height 19
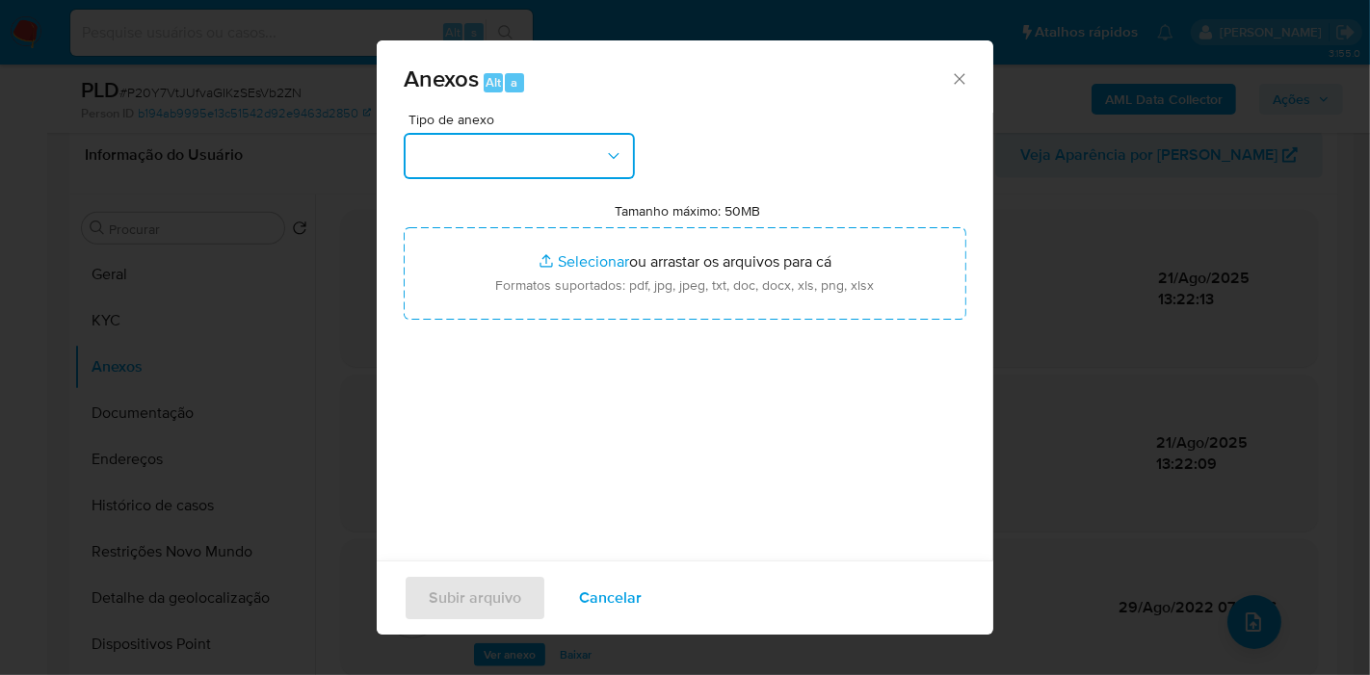
click at [614, 164] on icon "button" at bounding box center [613, 155] width 19 height 19
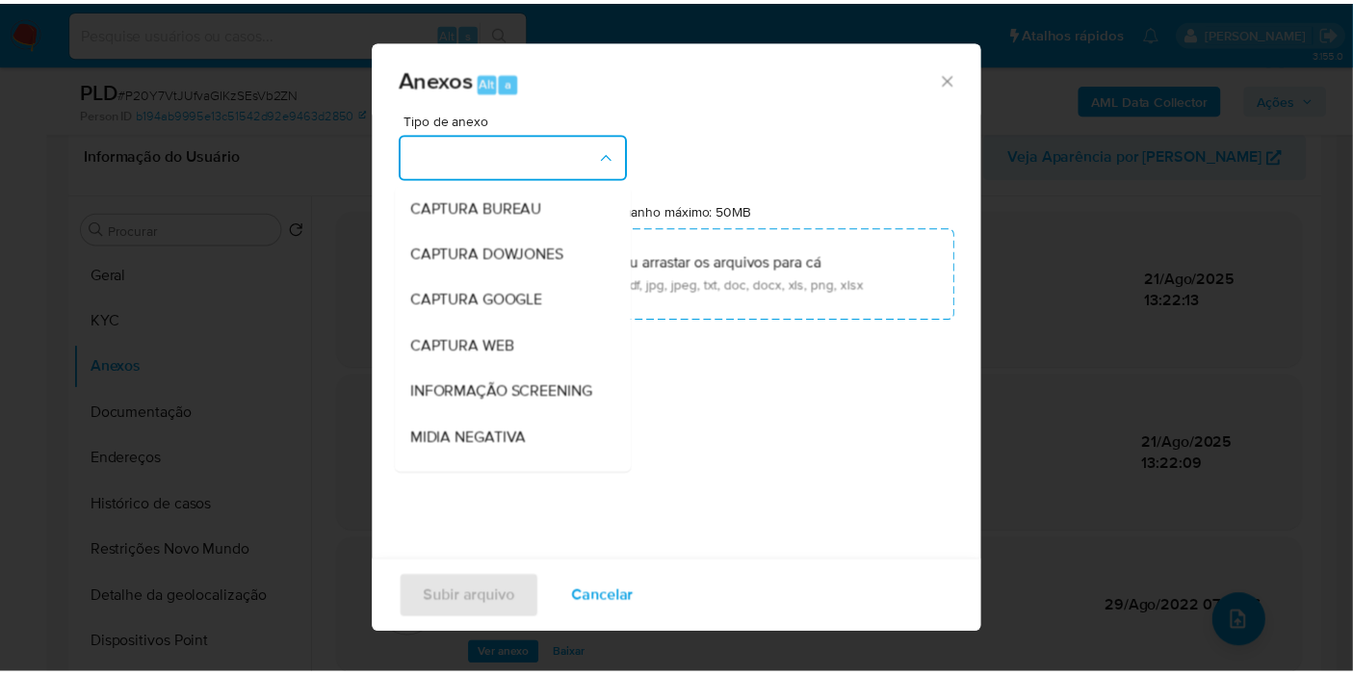
scroll to position [296, 0]
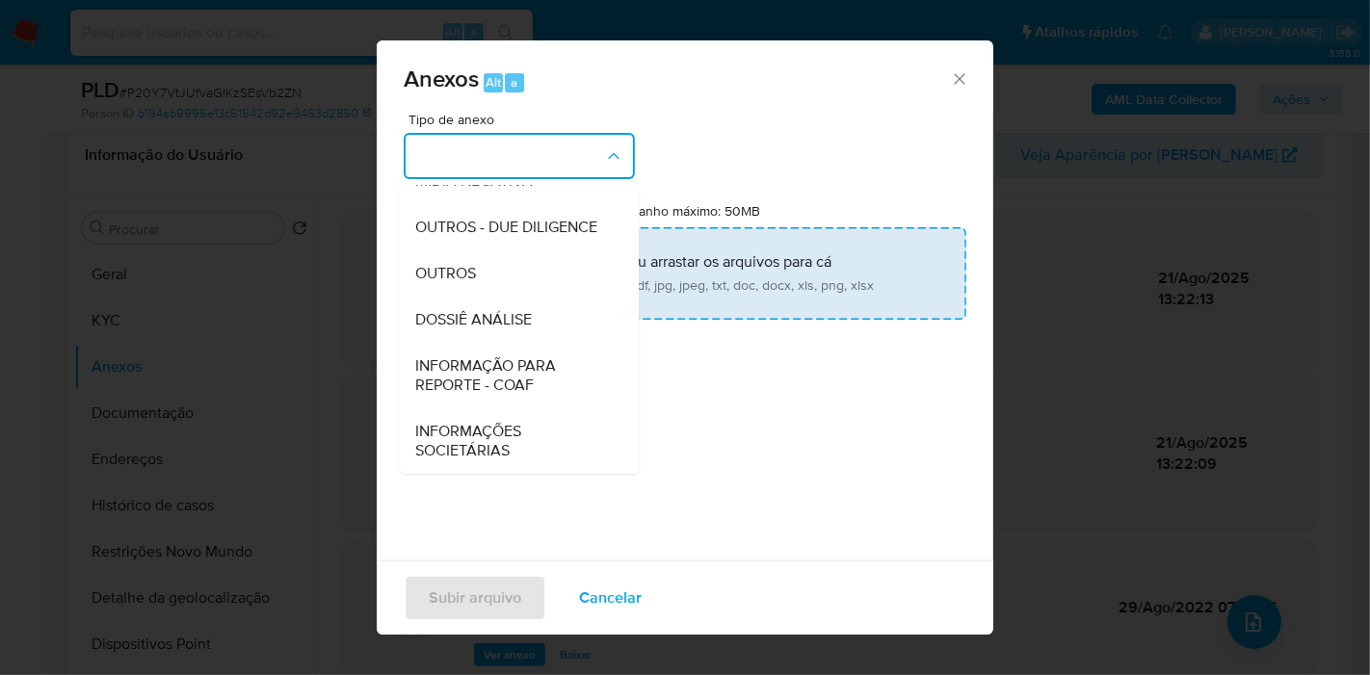
drag, startPoint x: 541, startPoint y: 314, endPoint x: 572, endPoint y: 257, distance: 64.7
click at [541, 314] on div "DOSSIÊ ANÁLISE" at bounding box center [513, 320] width 197 height 46
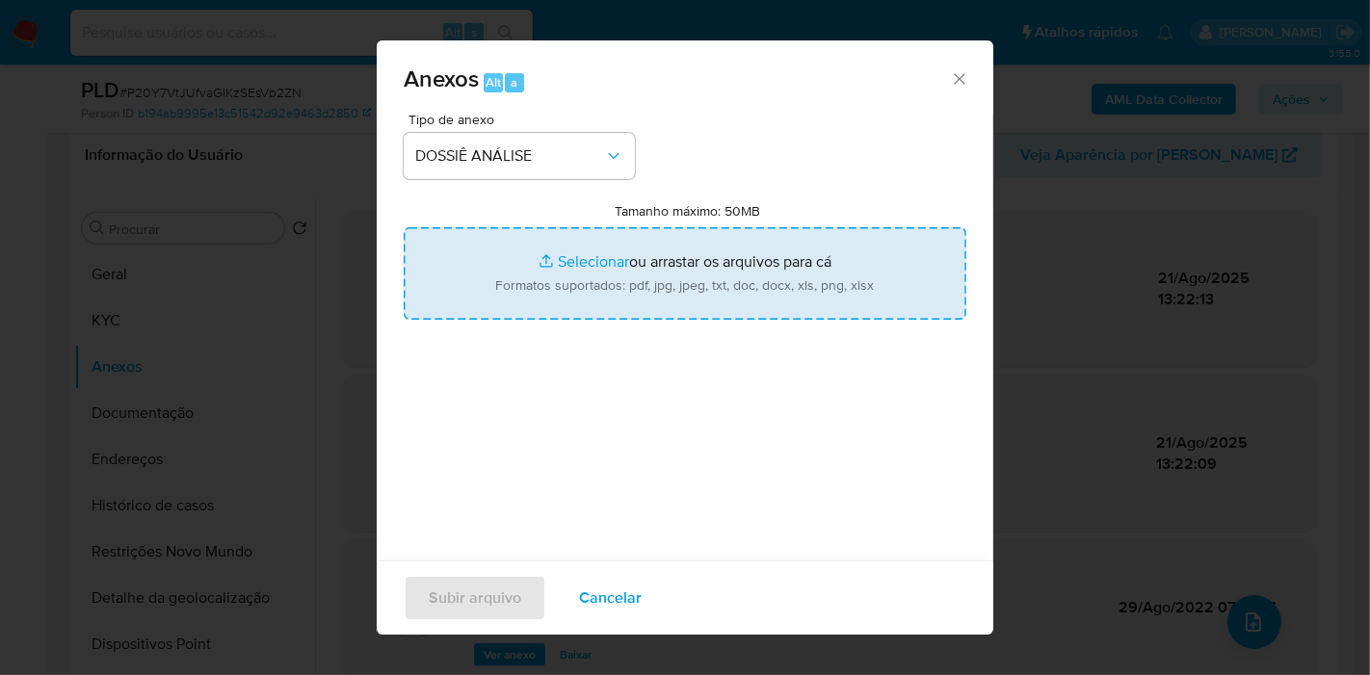
click at [572, 255] on input "Tamanho máximo: 50MB Selecionar arquivos" at bounding box center [685, 273] width 563 height 92
type input "C:\fakepath\2° SAR - XXXX - CPF 34189085863 - RODOLFO APARECIDO SOUZA DE OLIVEI…"
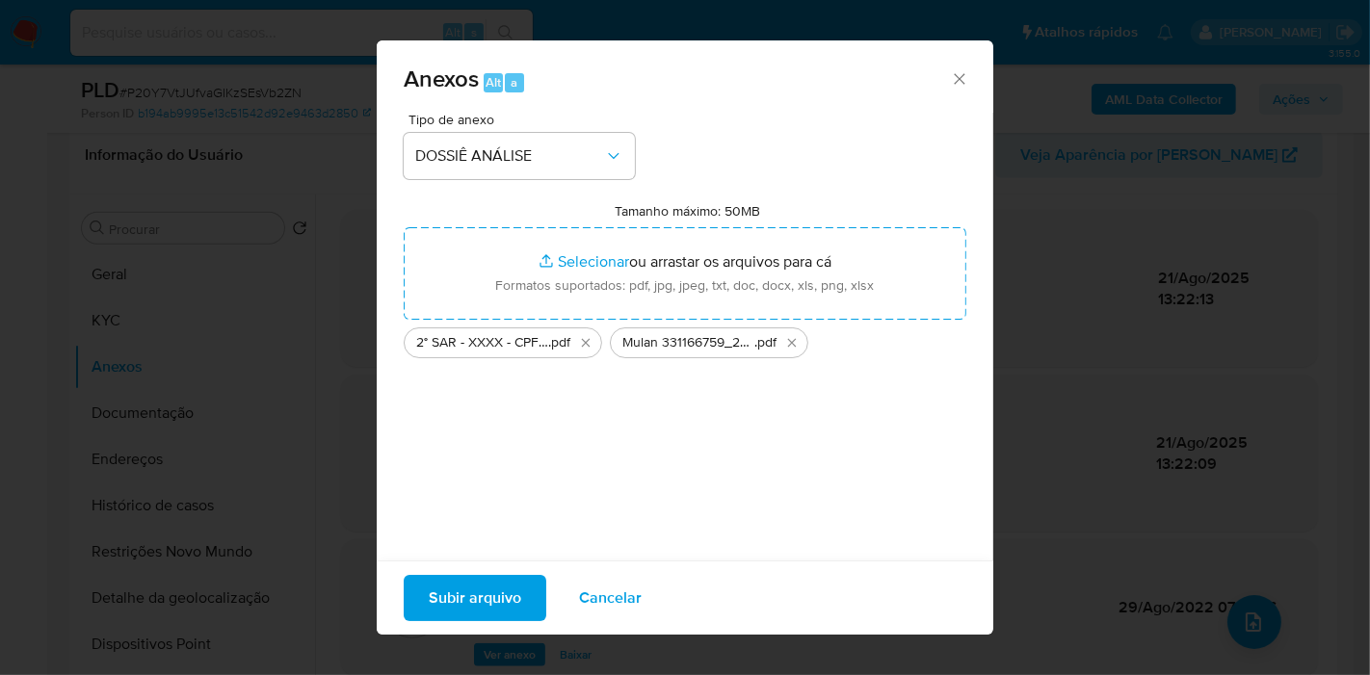
click at [506, 610] on span "Subir arquivo" at bounding box center [475, 598] width 92 height 42
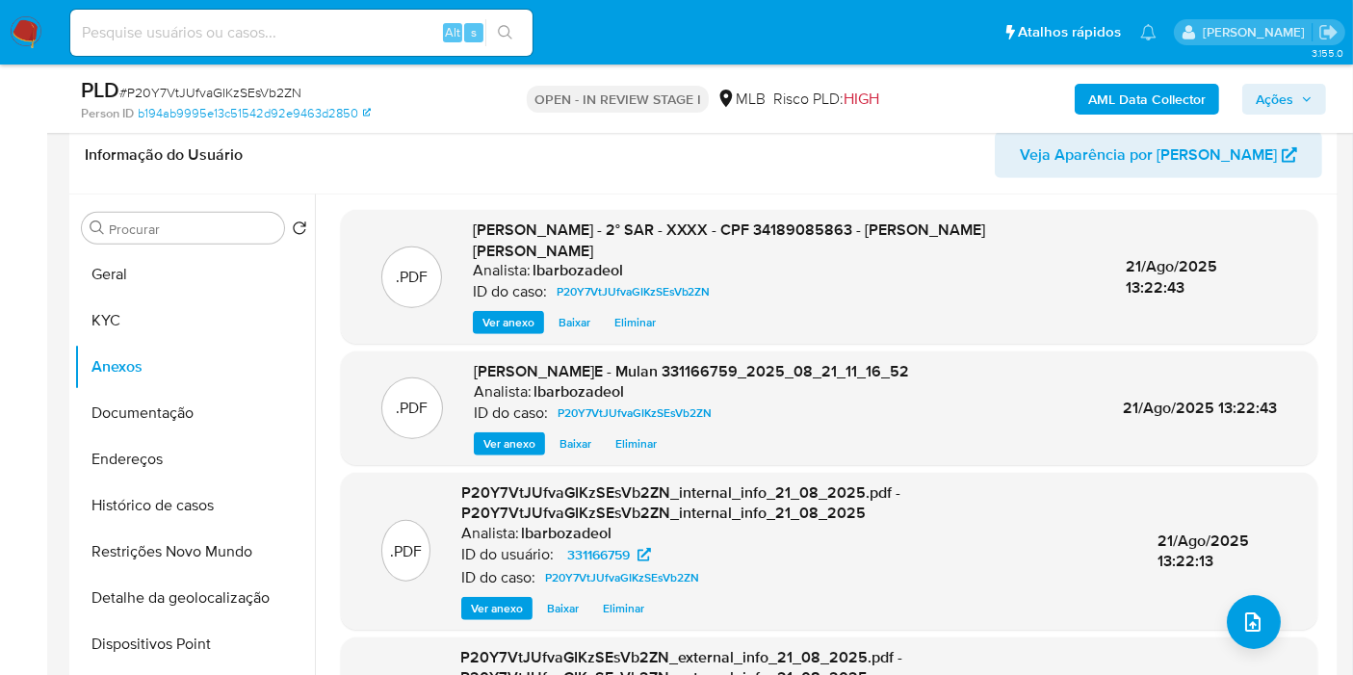
click at [1300, 102] on span "Ações" at bounding box center [1284, 99] width 57 height 27
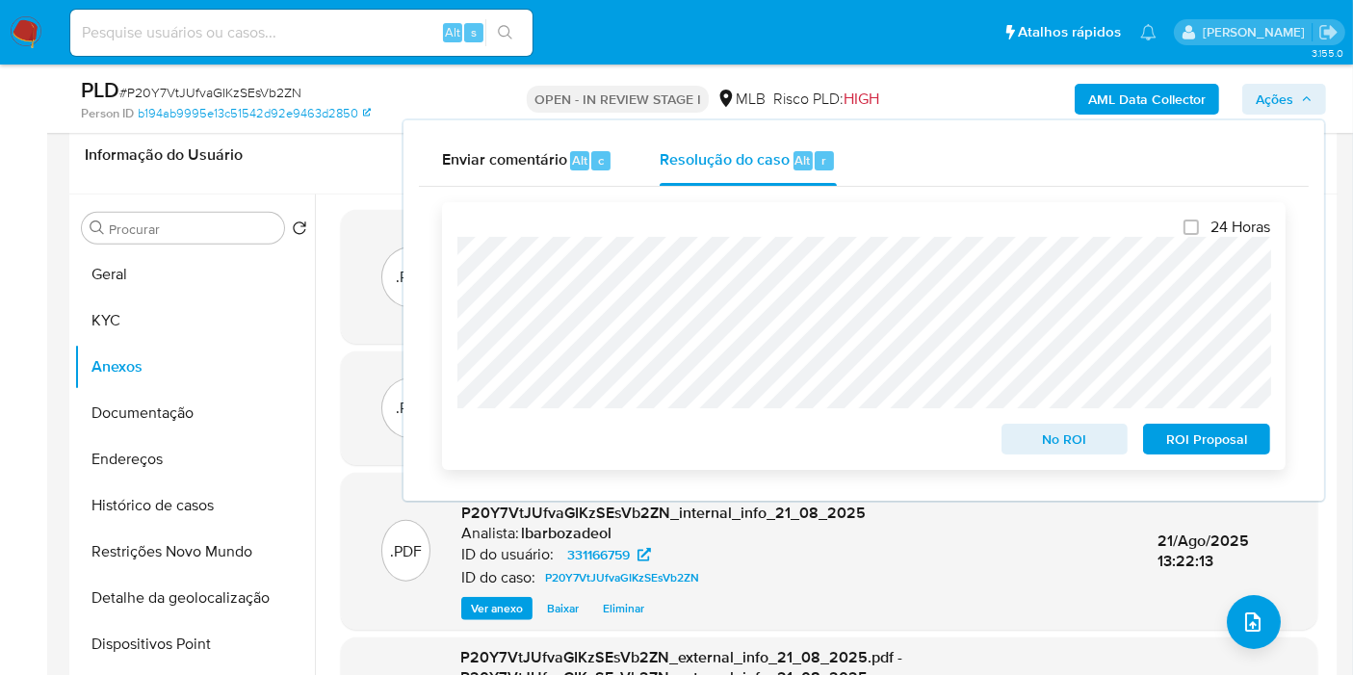
click at [1186, 438] on span "ROI Proposal" at bounding box center [1207, 439] width 100 height 27
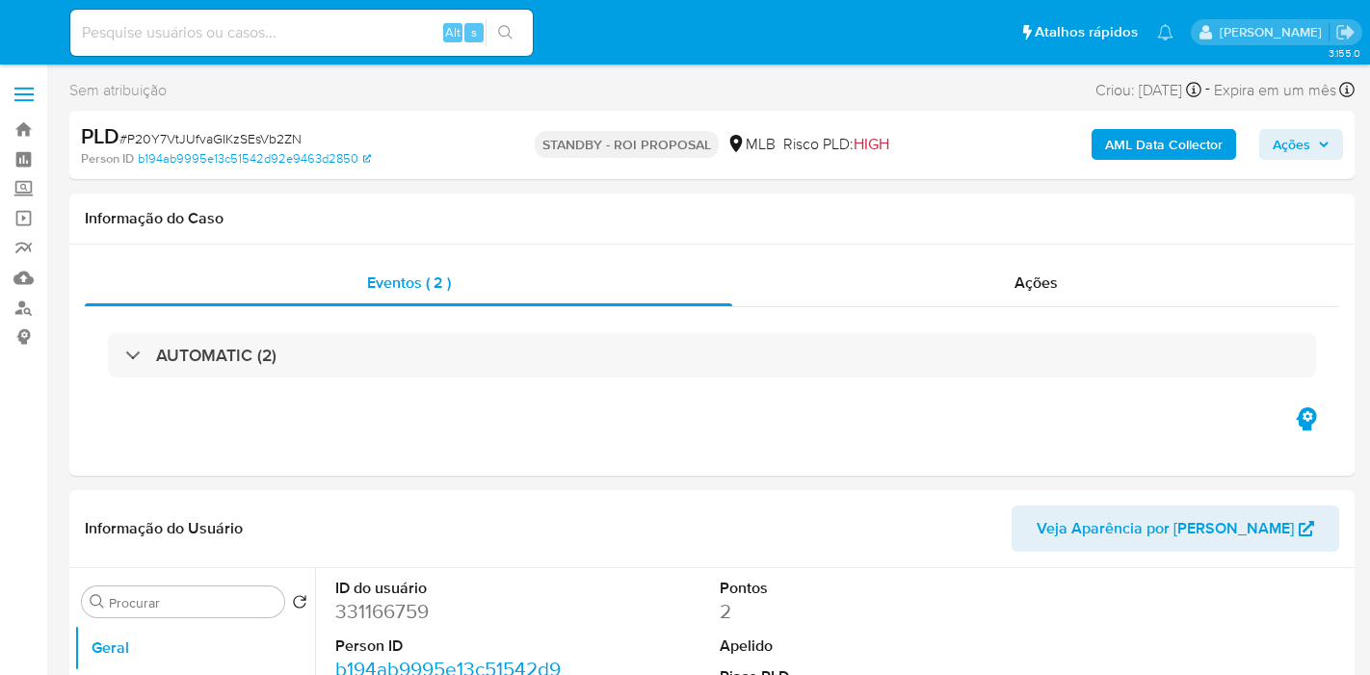
select select "10"
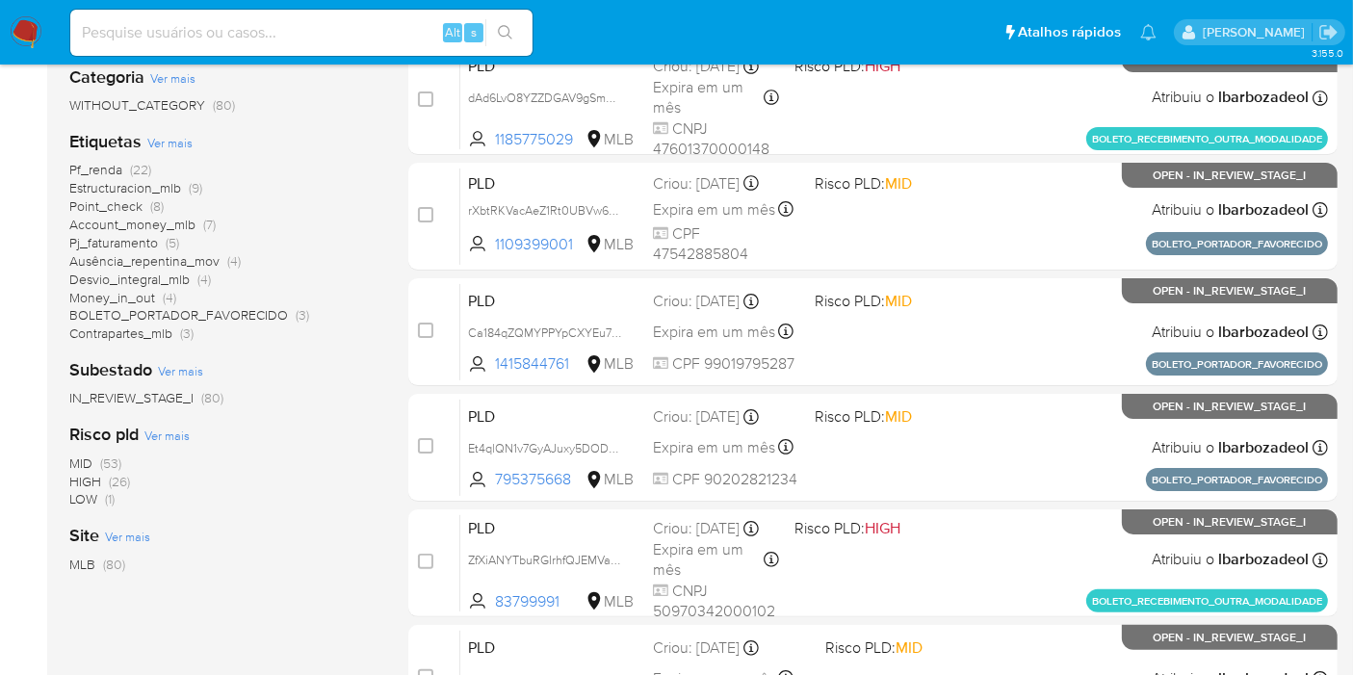
scroll to position [371, 0]
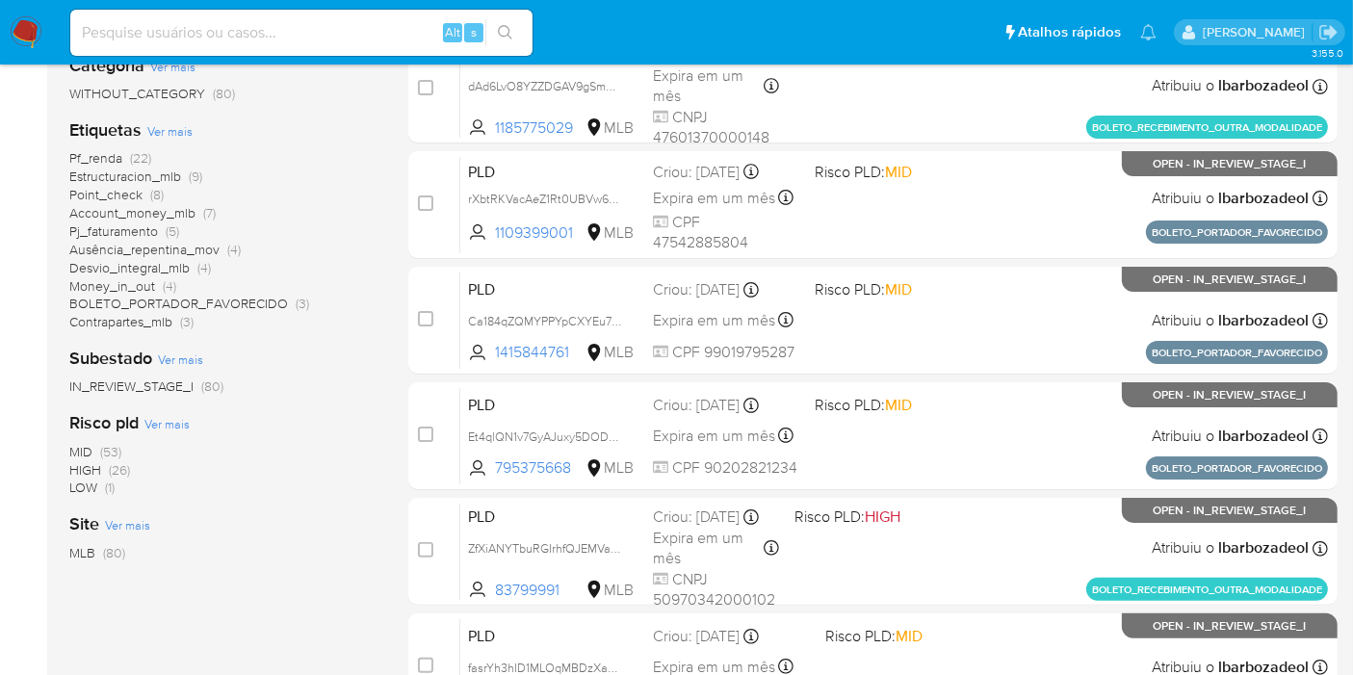
click at [118, 470] on span "(26)" at bounding box center [119, 469] width 21 height 19
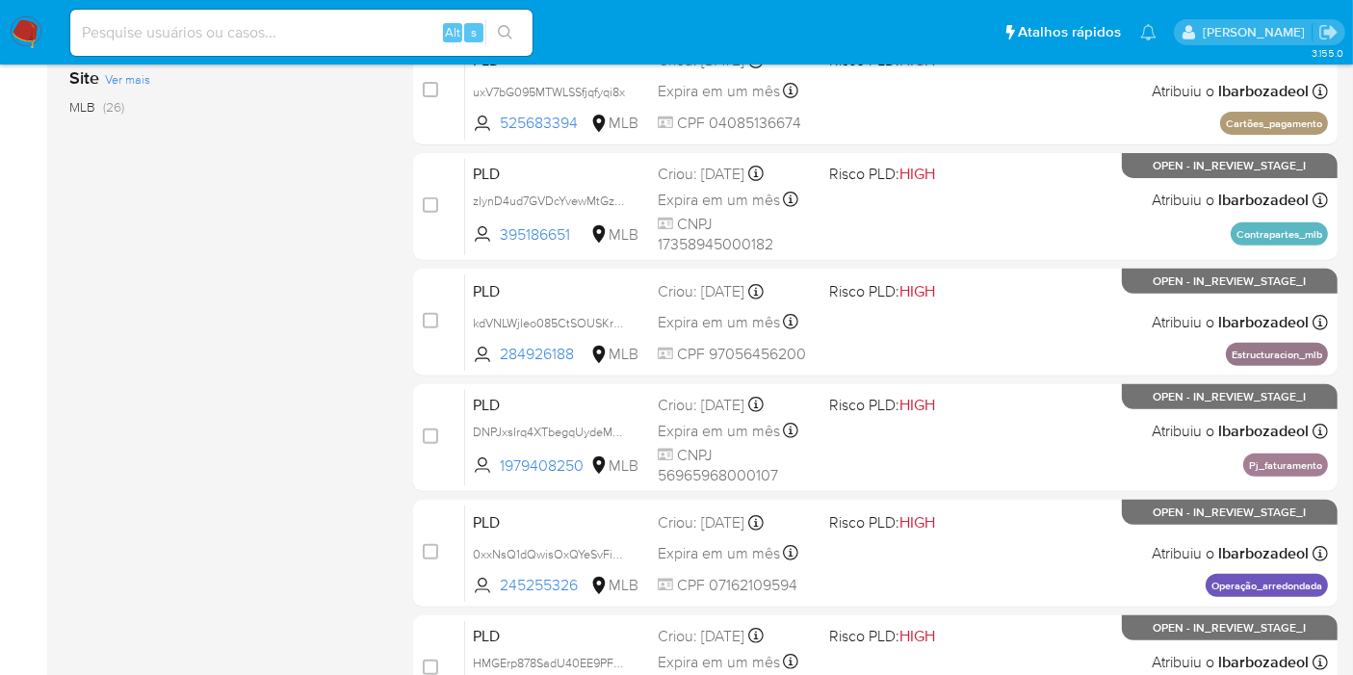
scroll to position [843, 0]
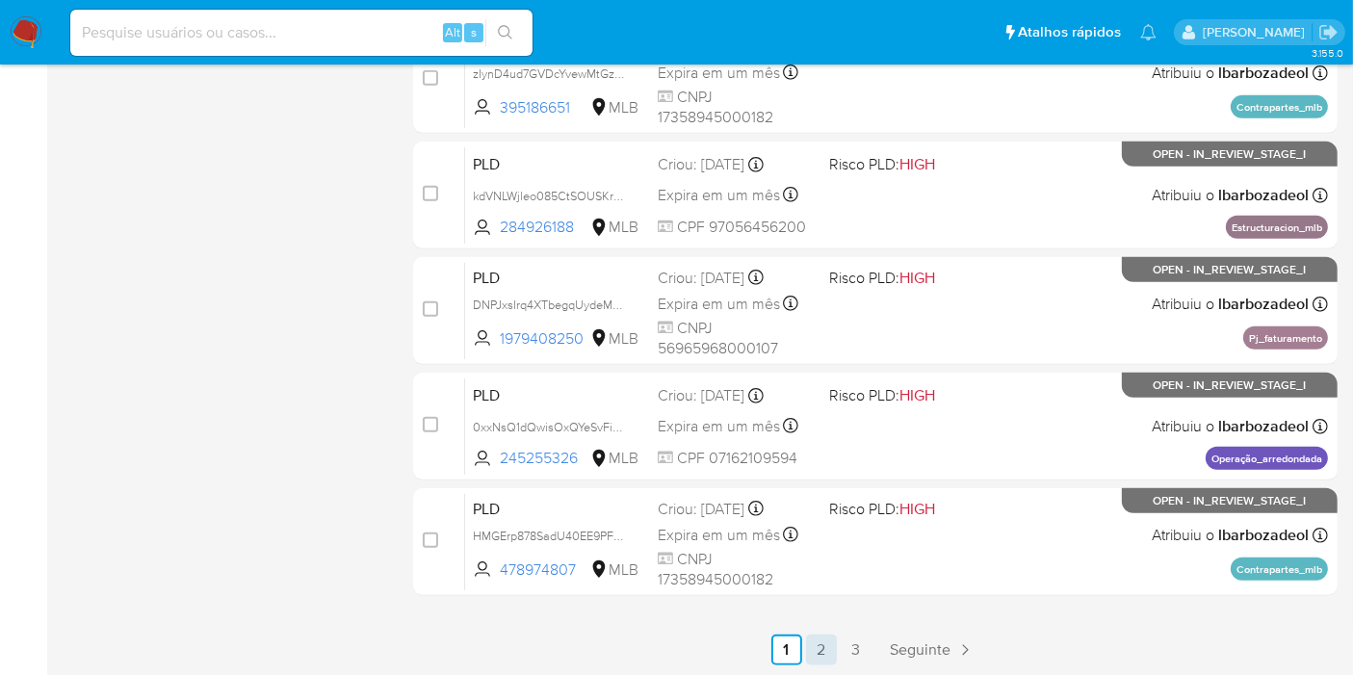
click at [814, 646] on link "2" at bounding box center [821, 650] width 31 height 31
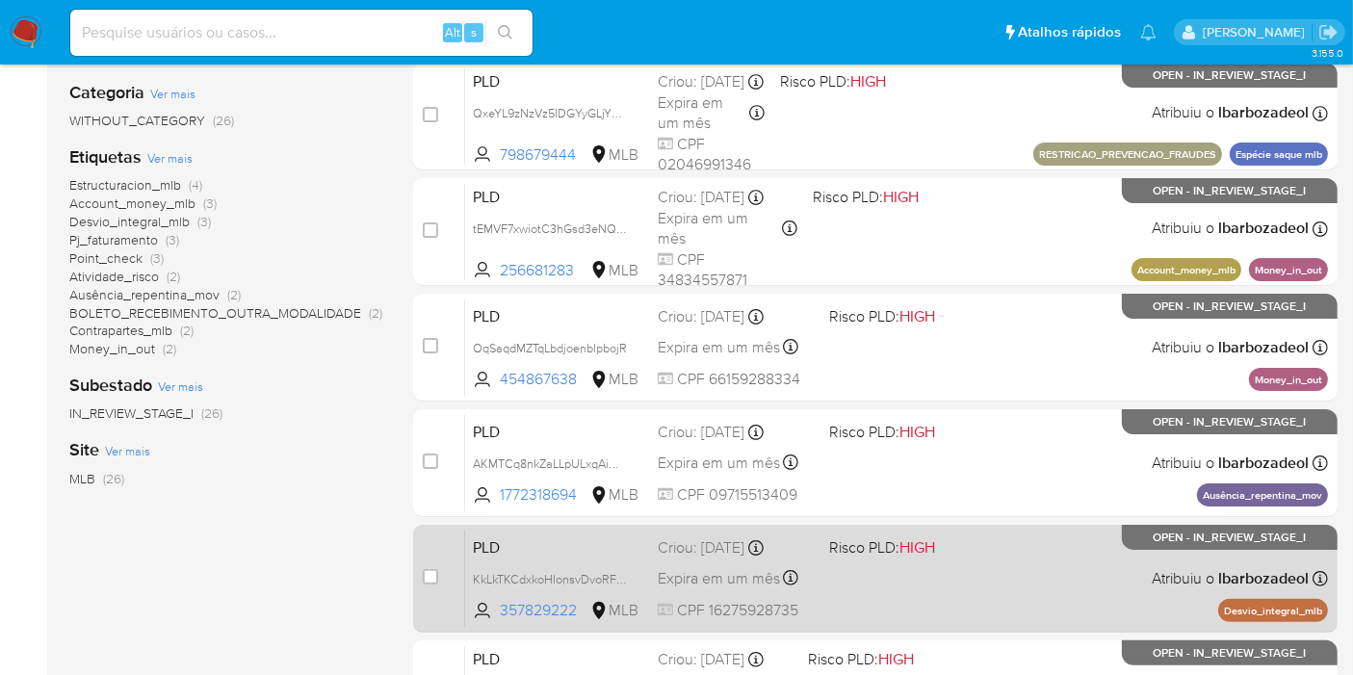
scroll to position [346, 0]
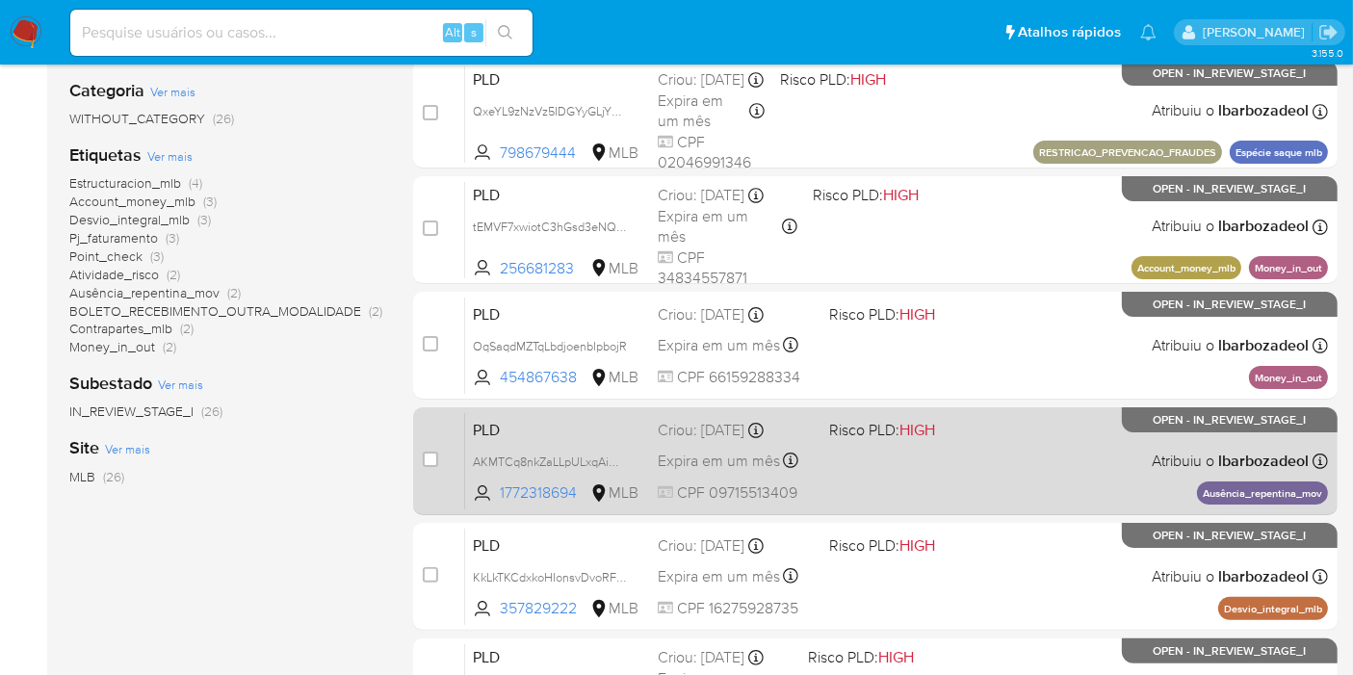
click at [958, 472] on div "PLD AKMTCq8nkZaLLpULxqAiwtE2 1772318694 MLB Risco PLD: HIGH Criou: 12/08/2025 C…" at bounding box center [896, 460] width 863 height 97
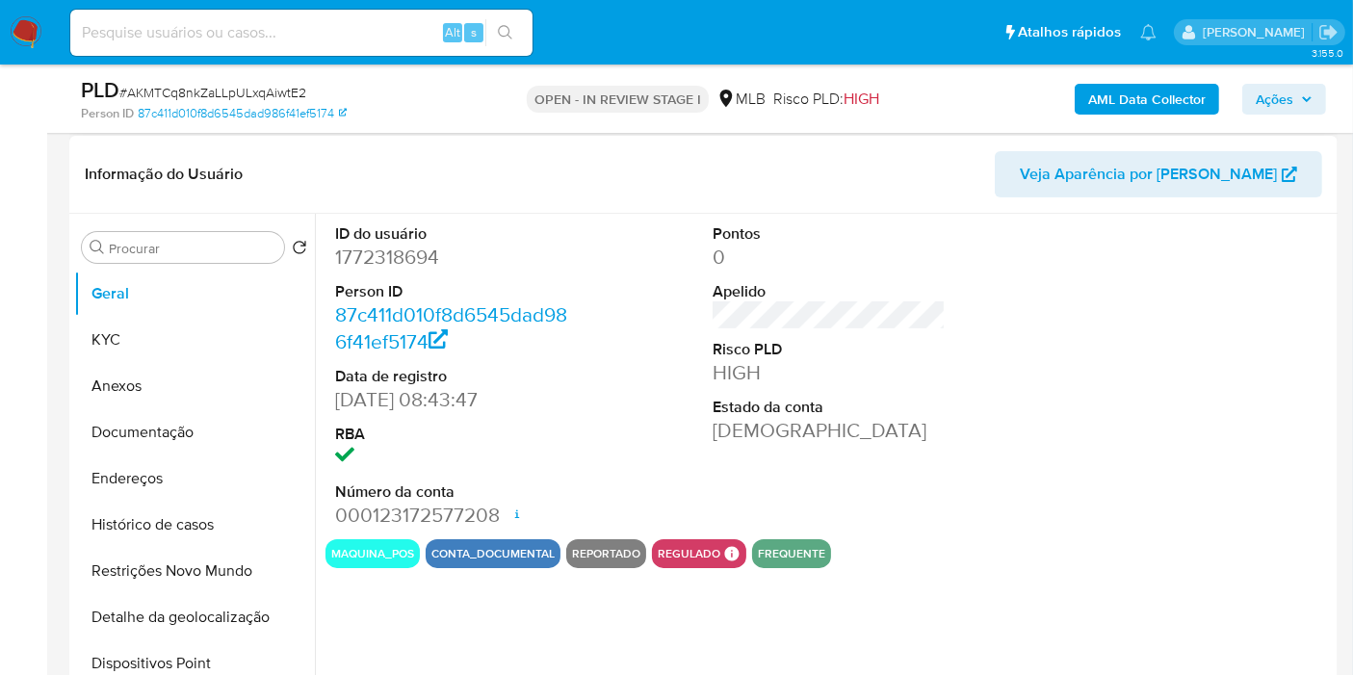
select select "10"
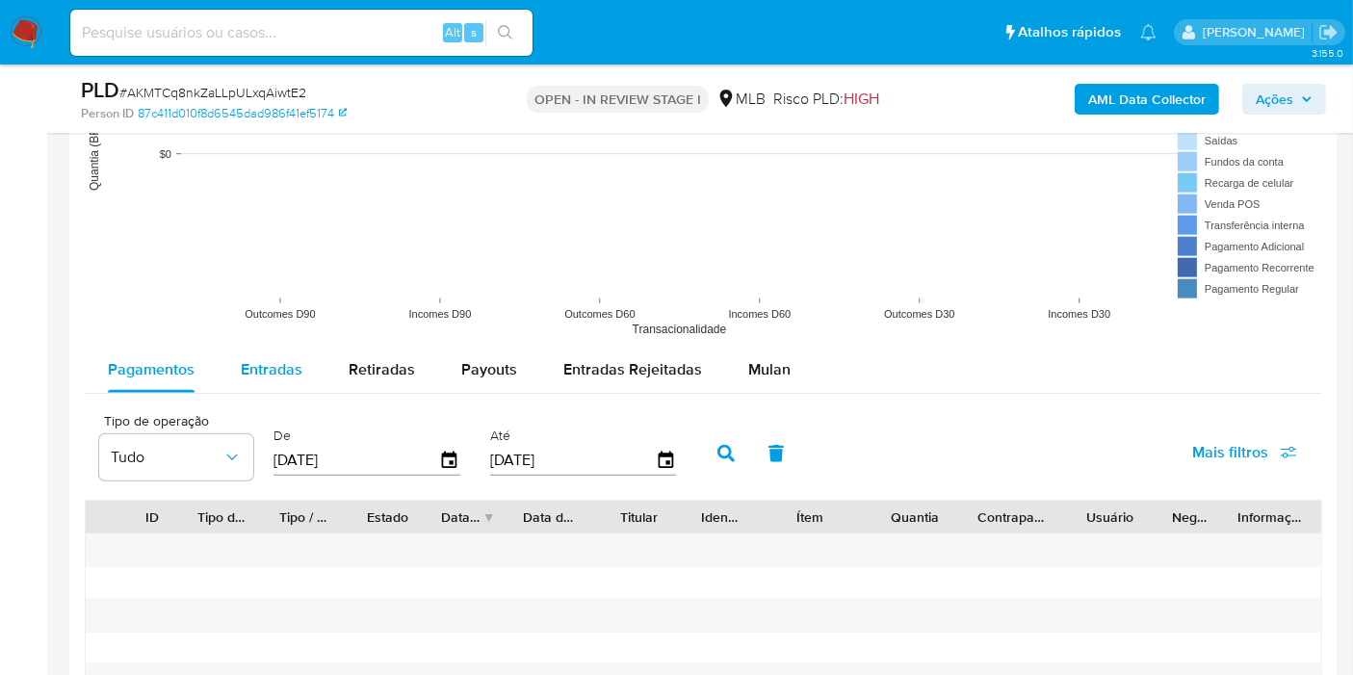
scroll to position [1866, 0]
click at [292, 358] on span "Entradas" at bounding box center [272, 369] width 62 height 22
select select "10"
click at [445, 463] on icon "button" at bounding box center [449, 460] width 15 height 17
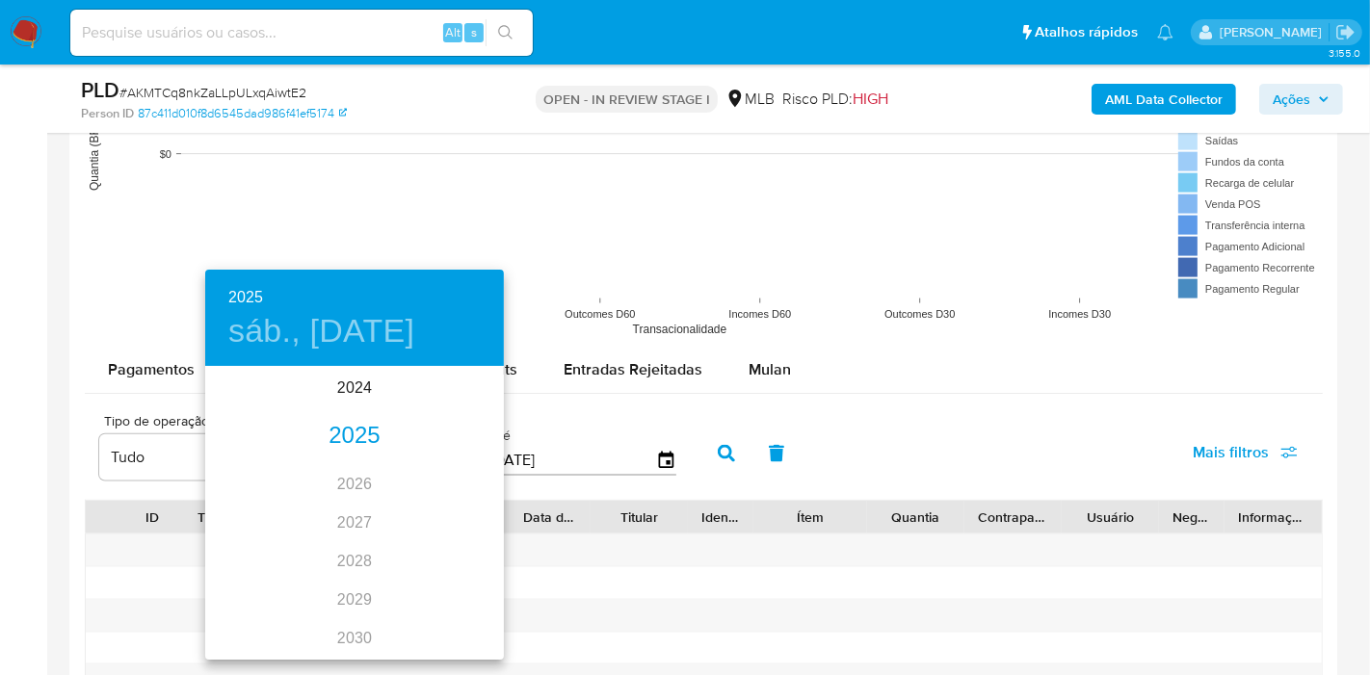
click at [359, 434] on div "2025" at bounding box center [354, 436] width 299 height 39
click at [260, 408] on div "ene." at bounding box center [254, 405] width 99 height 72
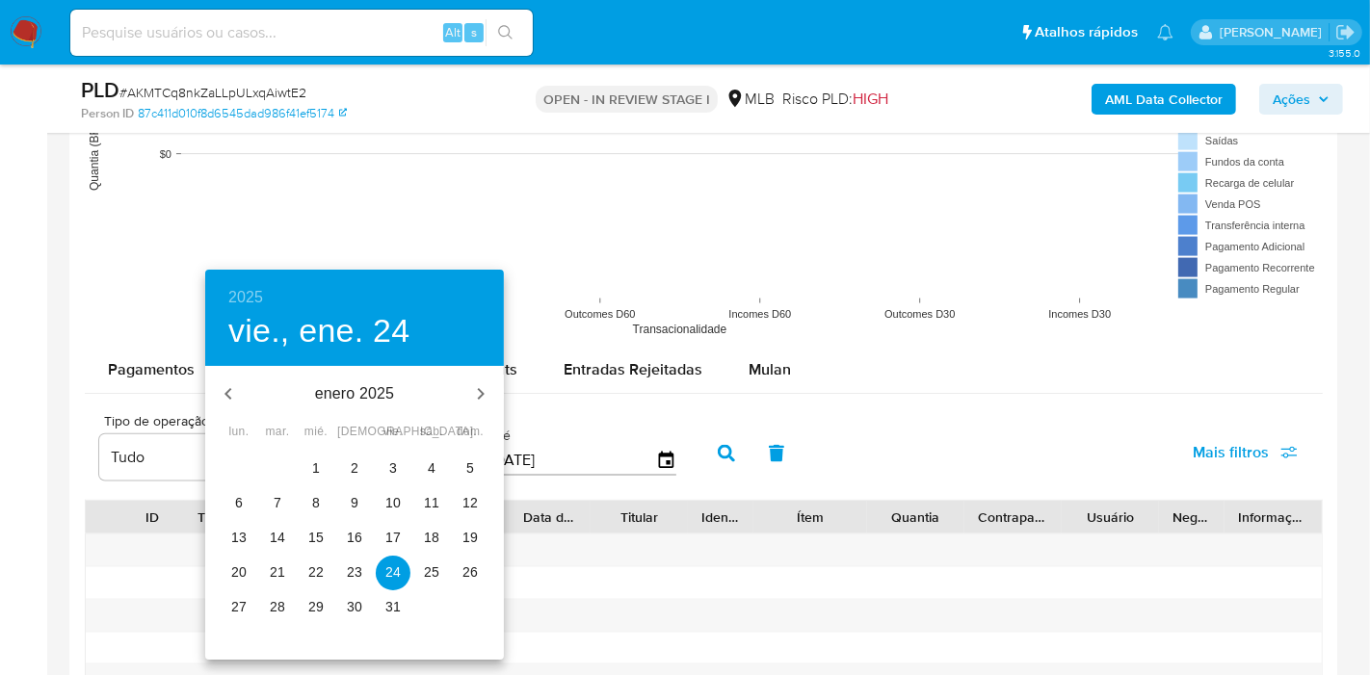
click at [314, 459] on p "1" at bounding box center [316, 468] width 8 height 19
type input "01/01/2025"
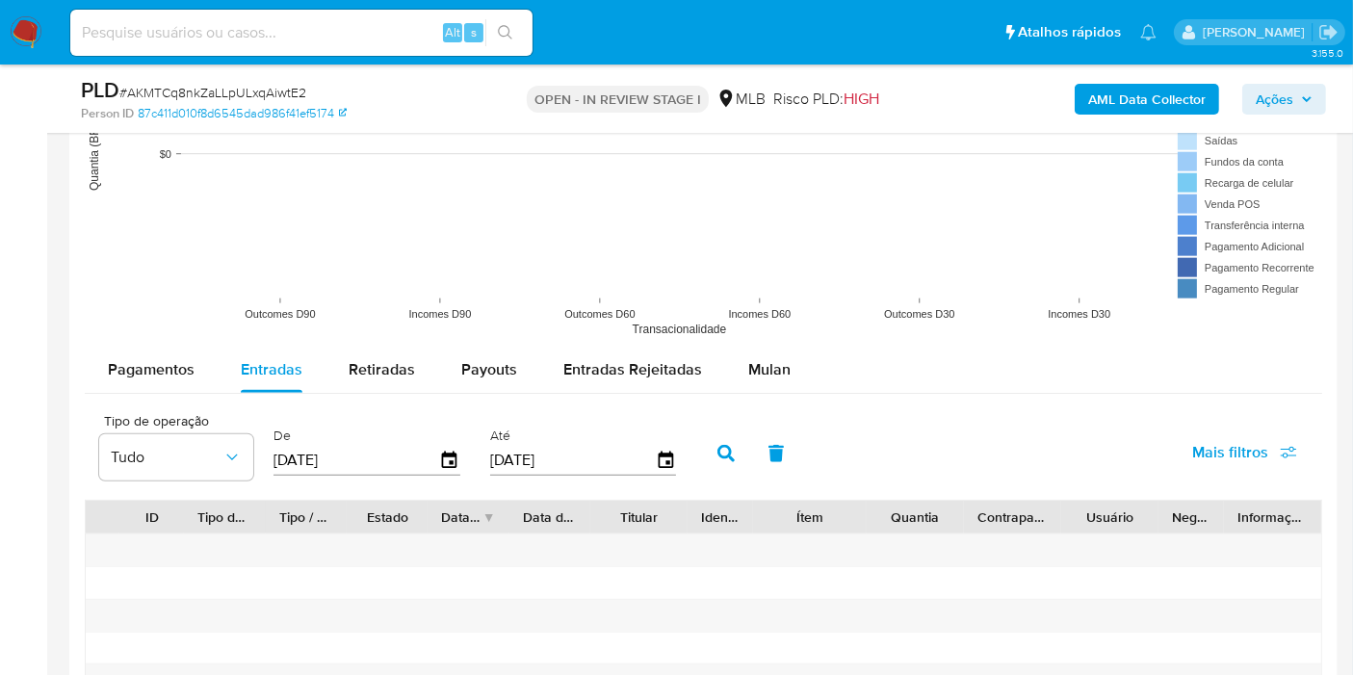
click at [718, 445] on icon "button" at bounding box center [726, 453] width 17 height 17
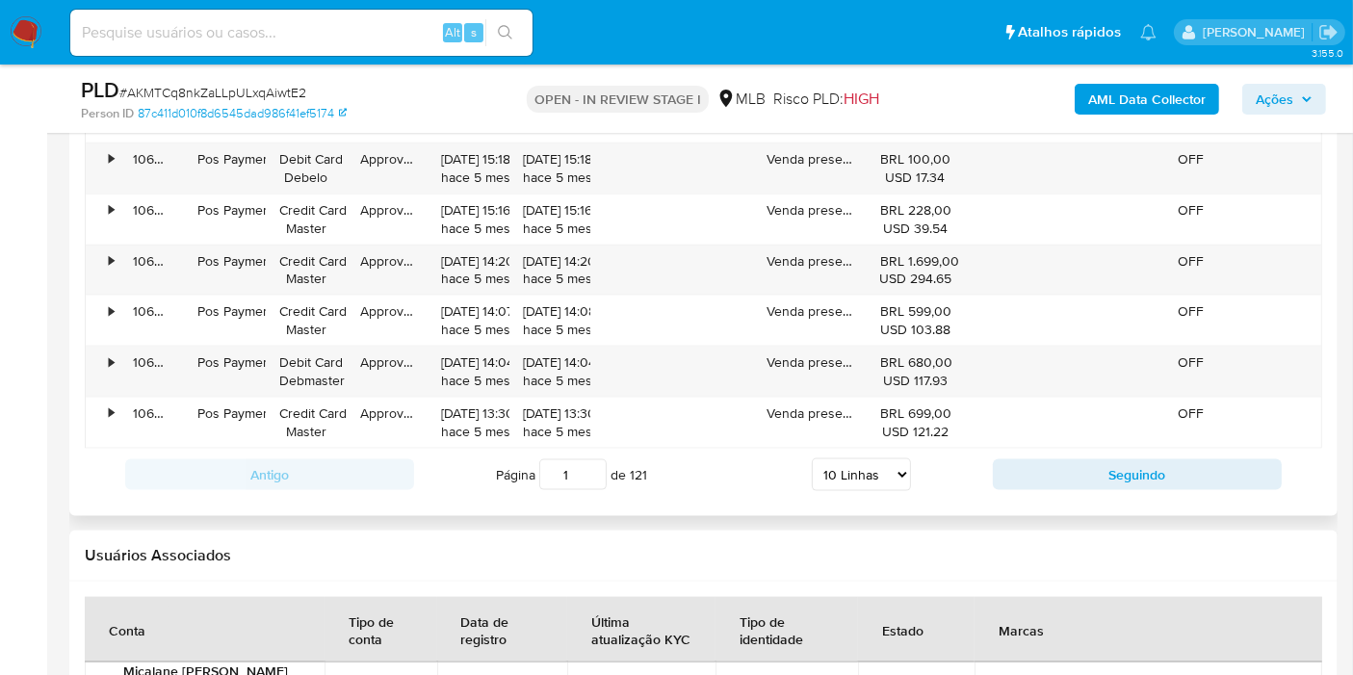
scroll to position [2521, 0]
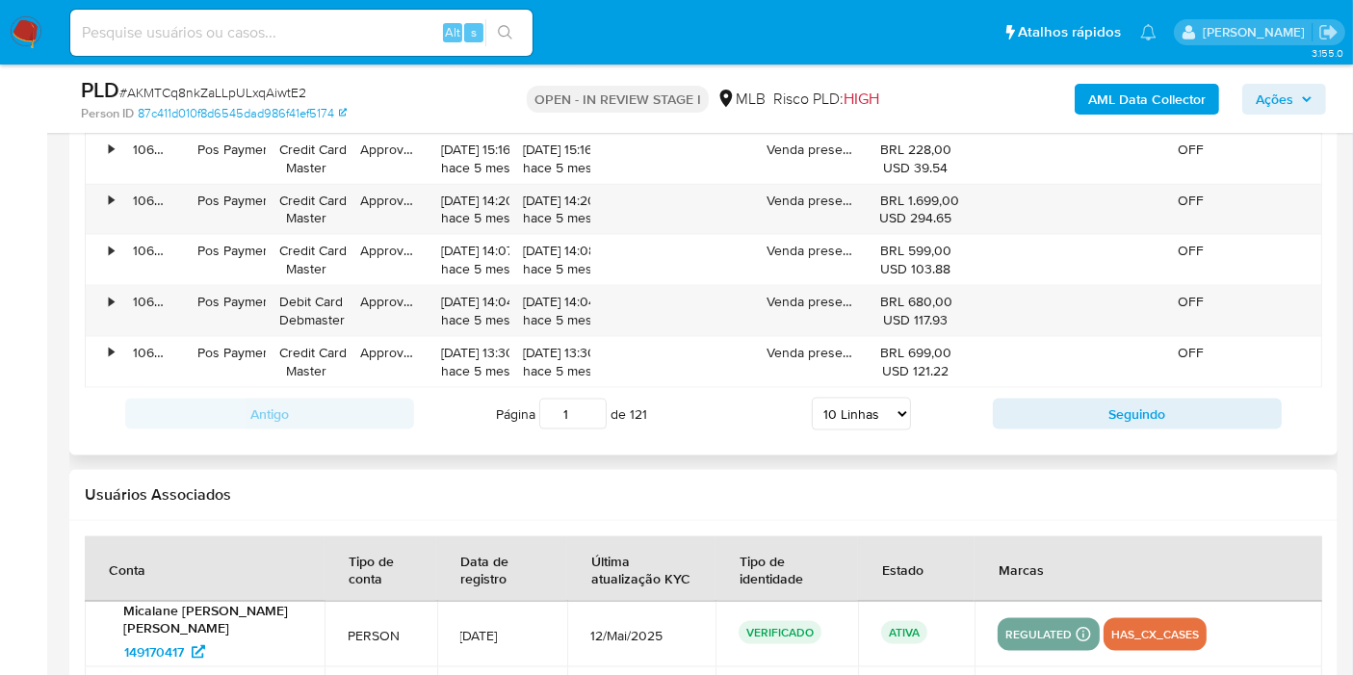
click at [580, 405] on input "1" at bounding box center [572, 414] width 67 height 31
type input "121"
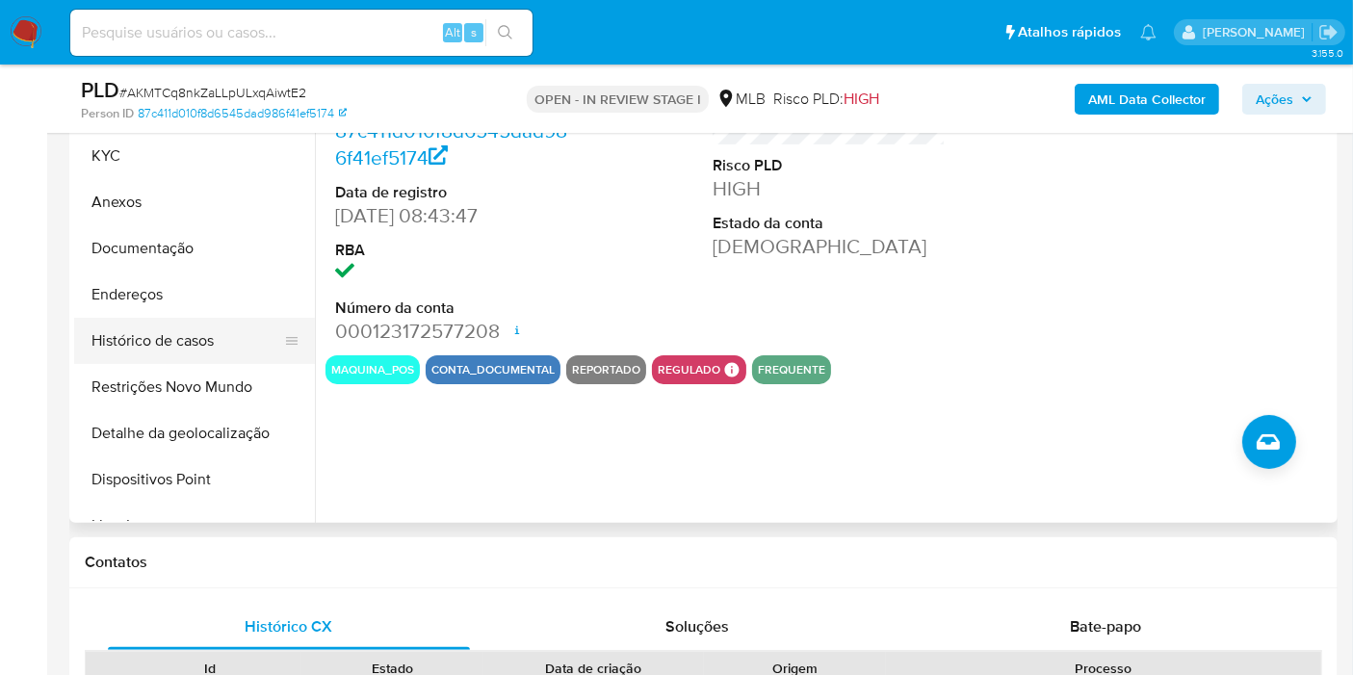
scroll to position [470, 0]
click at [194, 337] on button "Histórico de casos" at bounding box center [186, 341] width 225 height 46
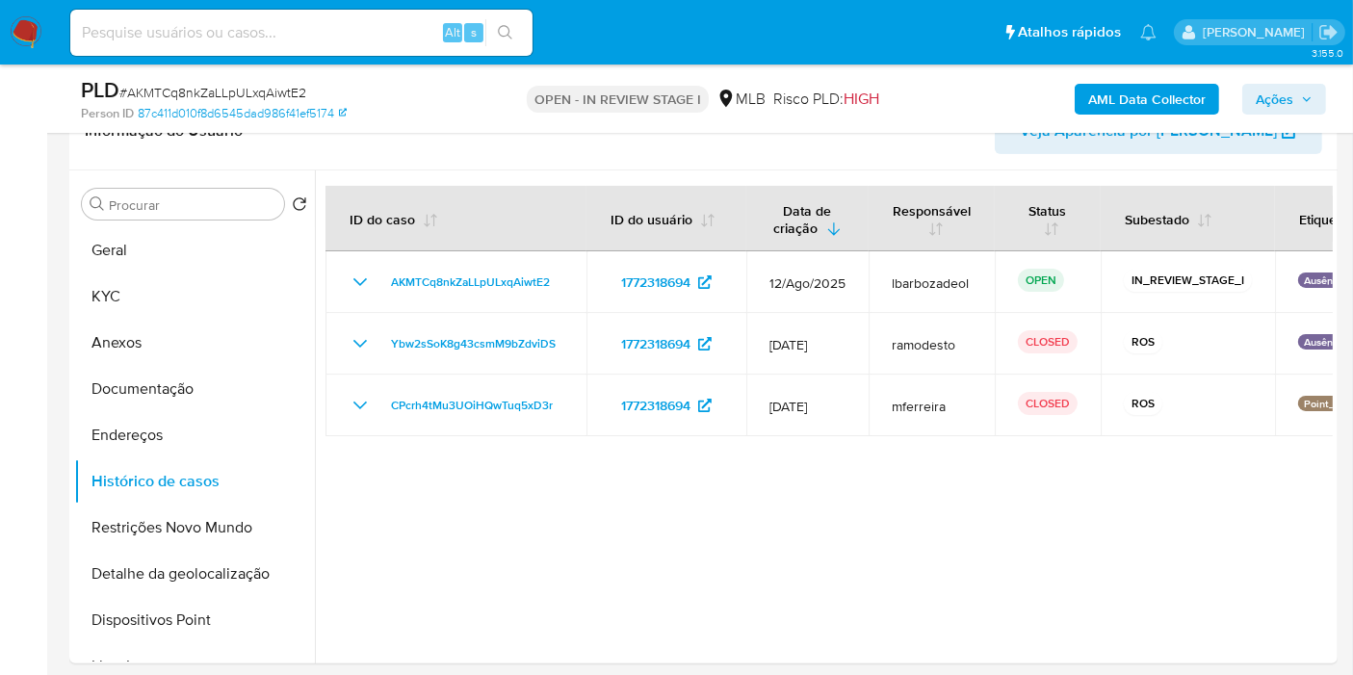
scroll to position [313, 0]
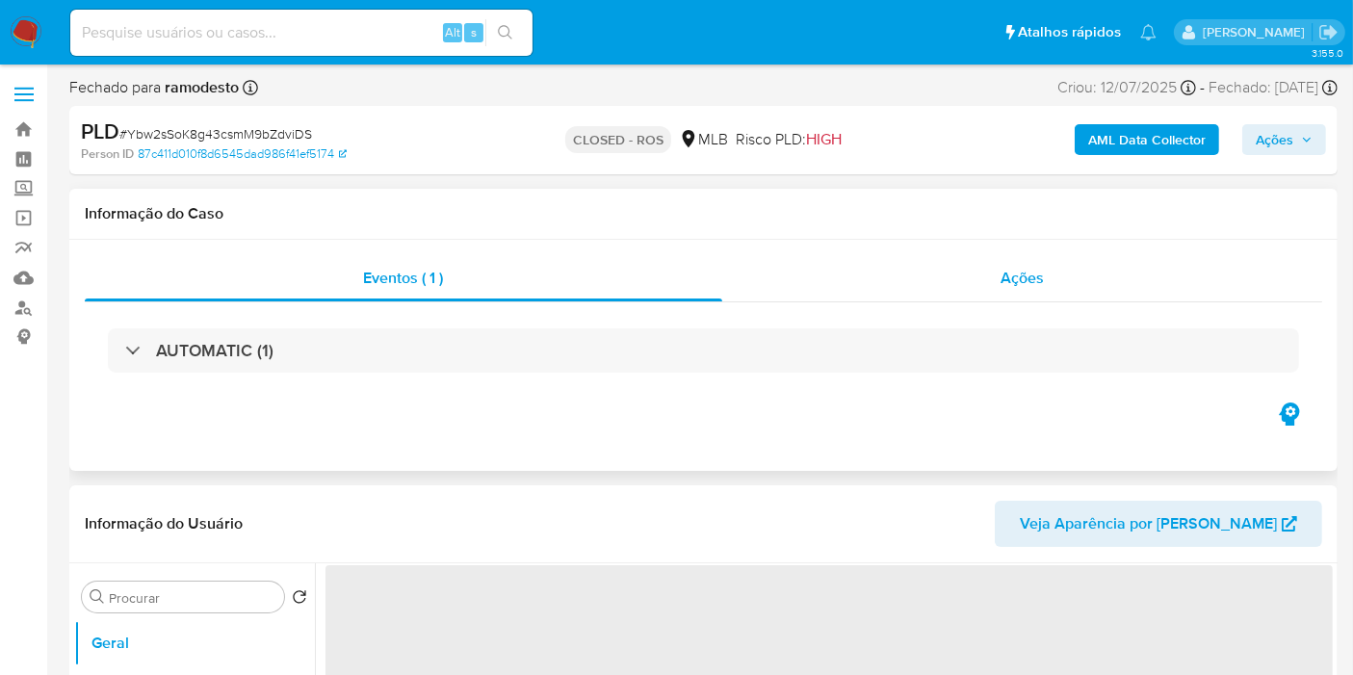
click at [907, 301] on div "Ações" at bounding box center [1022, 278] width 601 height 46
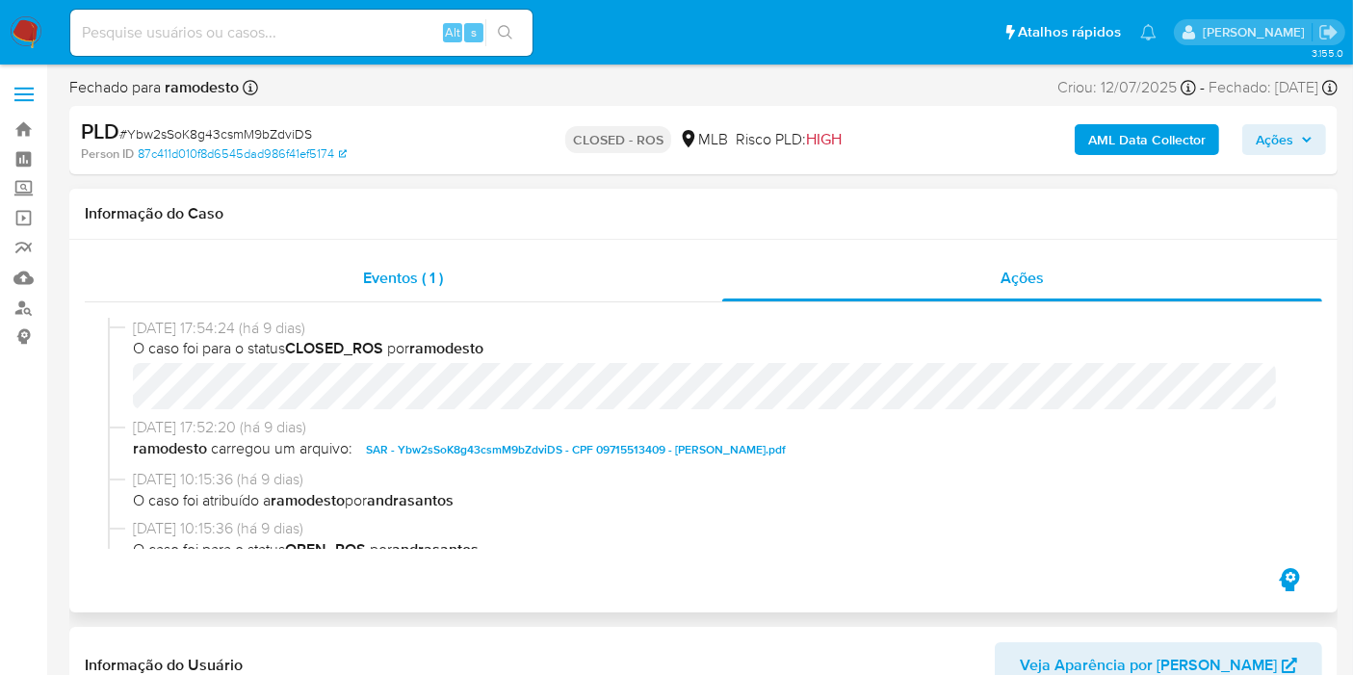
select select "10"
drag, startPoint x: 599, startPoint y: 284, endPoint x: 607, endPoint y: 293, distance: 11.6
click at [597, 284] on div "Eventos ( 1 )" at bounding box center [404, 278] width 638 height 46
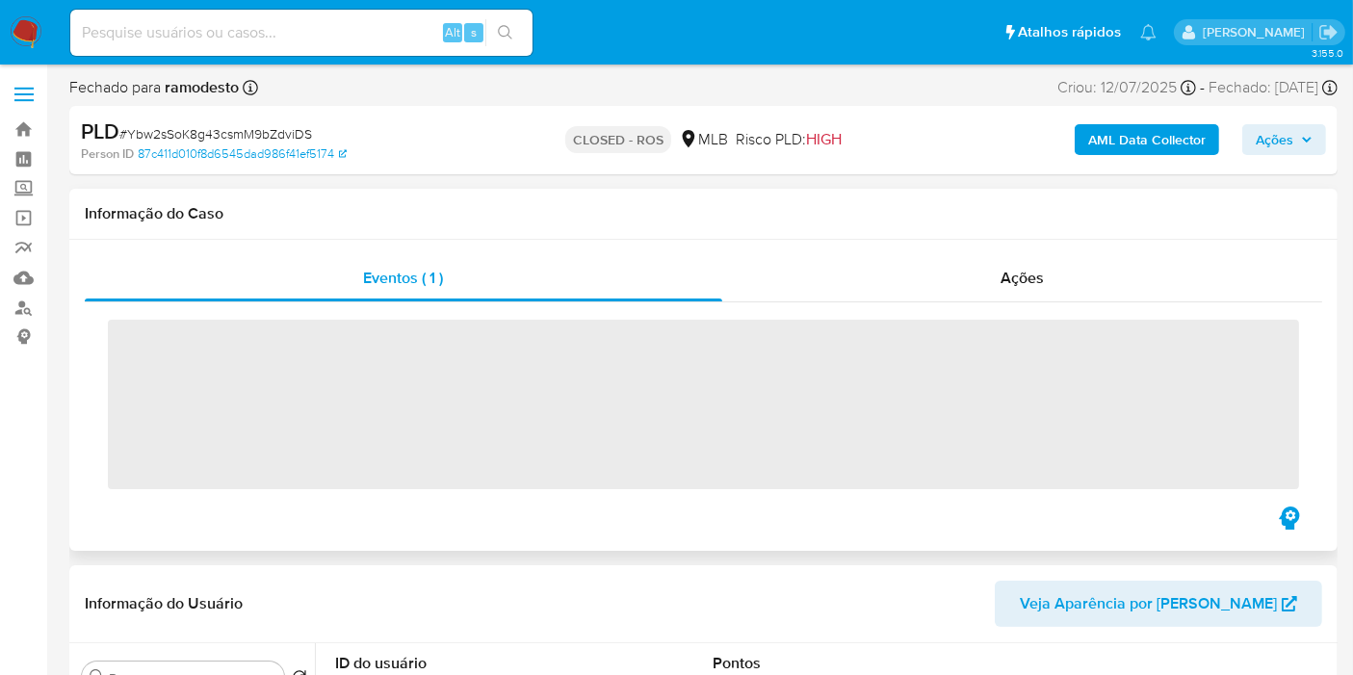
click at [638, 361] on span "‌" at bounding box center [704, 405] width 1192 height 170
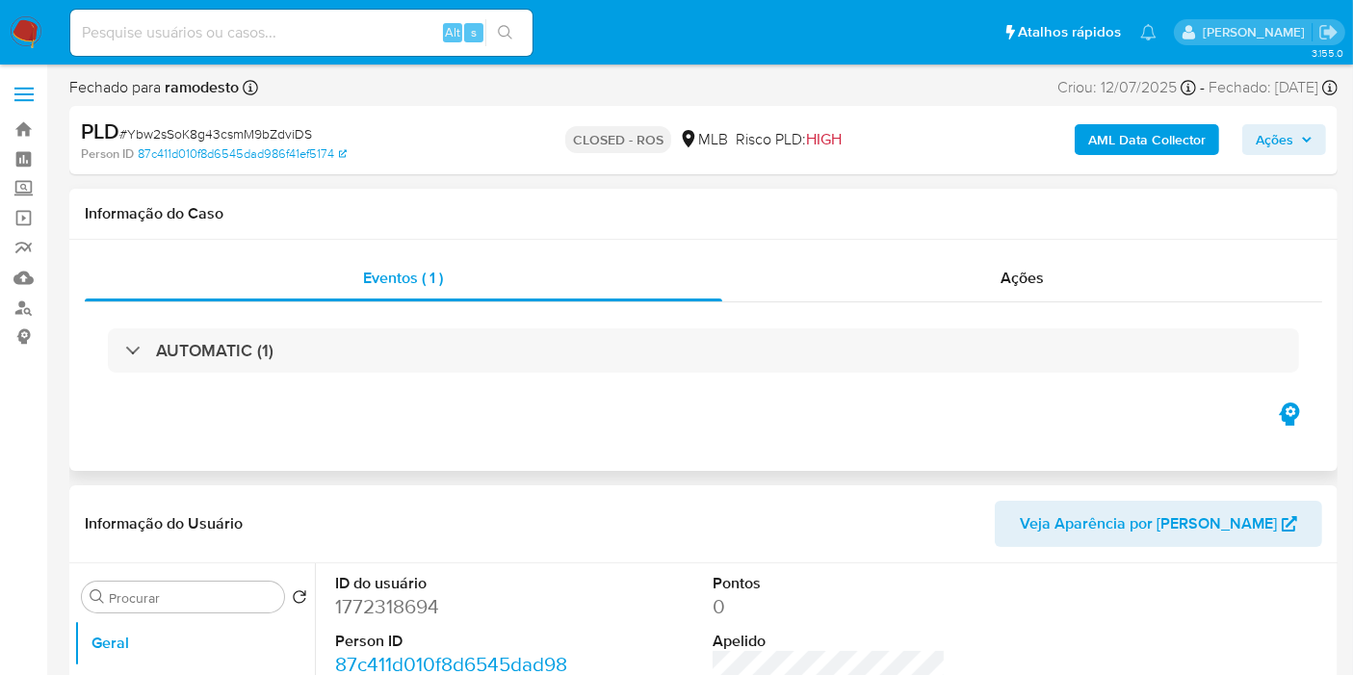
click at [638, 361] on div "AUTOMATIC (1)" at bounding box center [704, 350] width 1192 height 44
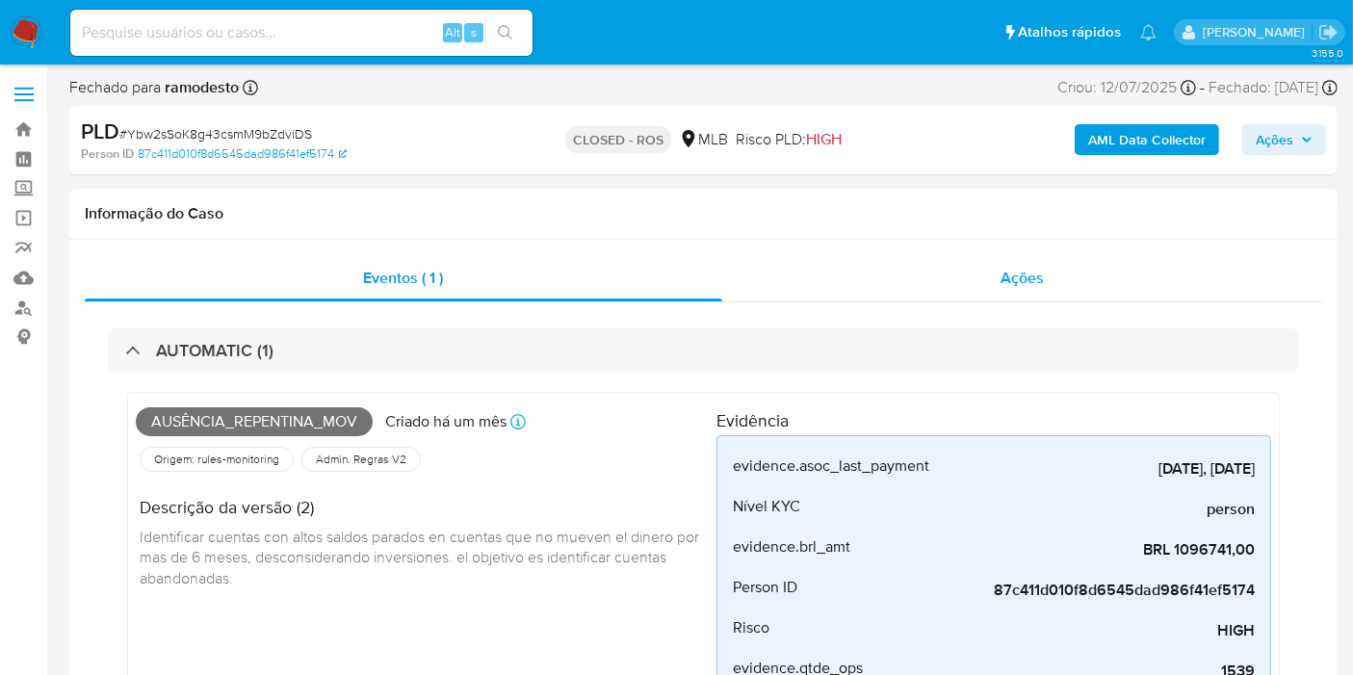
click at [887, 296] on div "Ações" at bounding box center [1022, 278] width 601 height 46
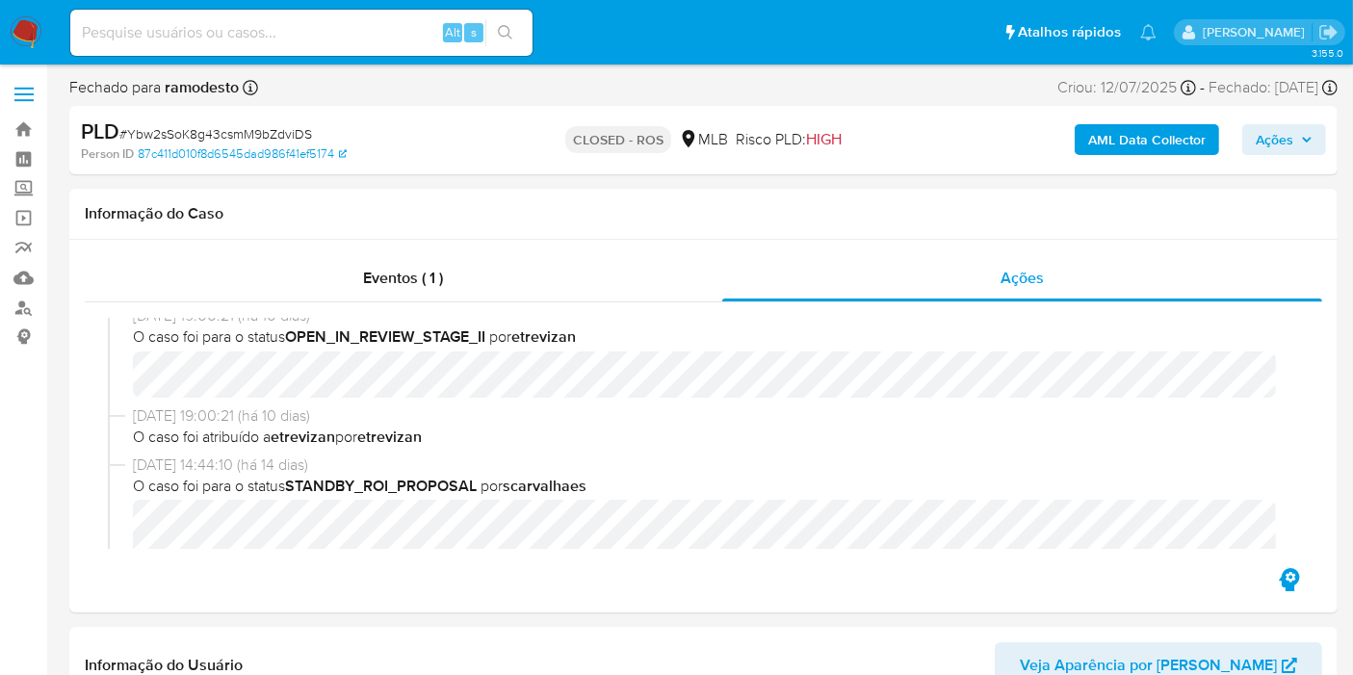
scroll to position [900, 0]
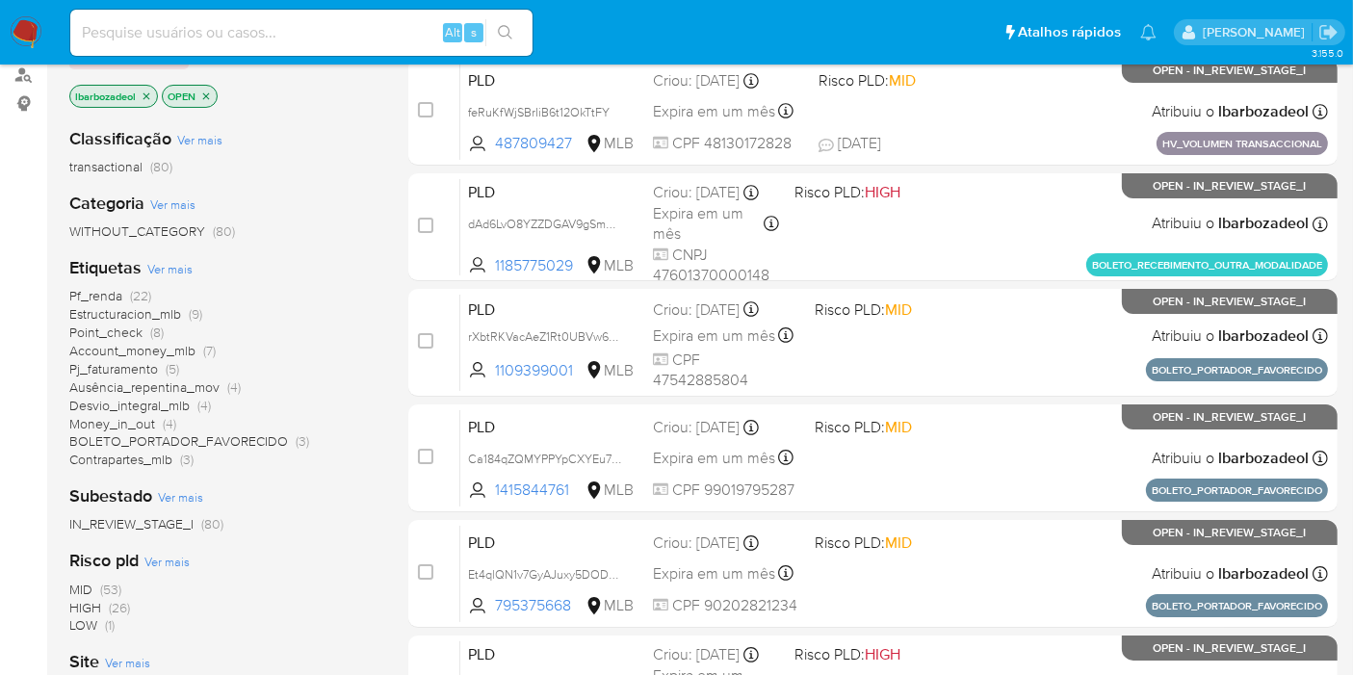
scroll to position [281, 0]
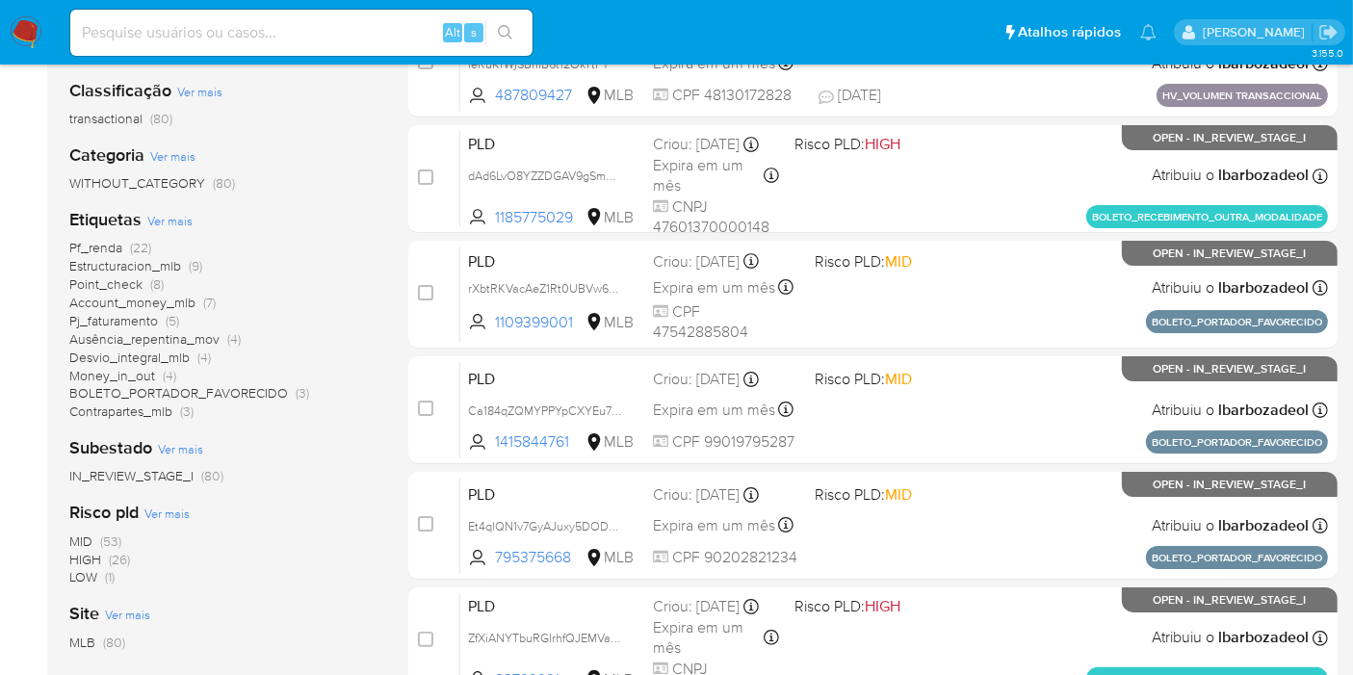
click at [117, 559] on span "(26)" at bounding box center [119, 559] width 21 height 19
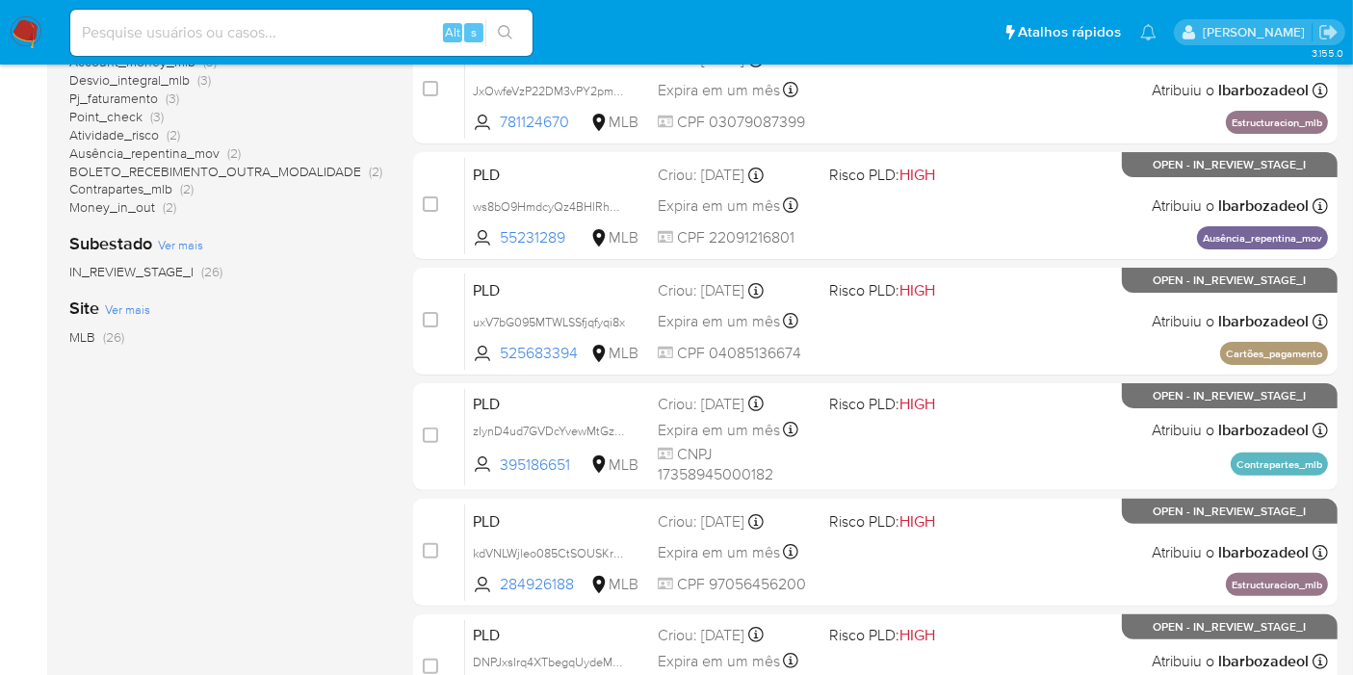
scroll to position [843, 0]
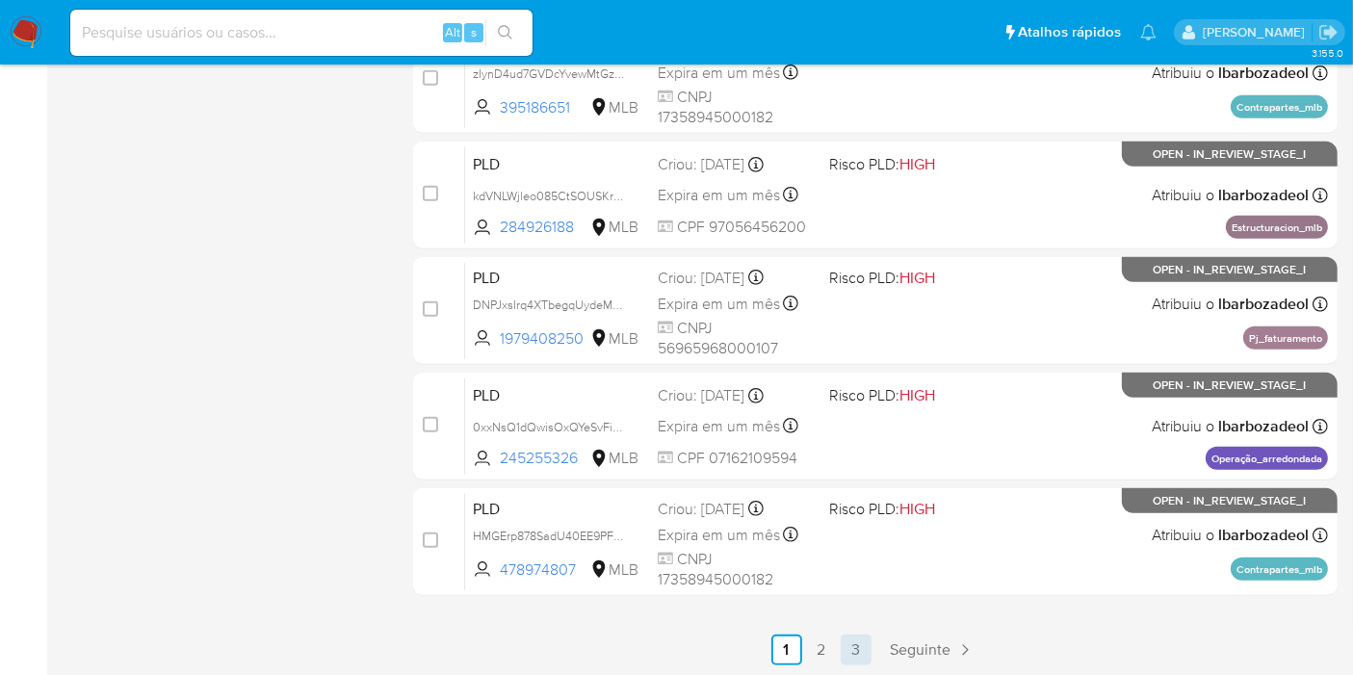
click at [849, 642] on link "3" at bounding box center [856, 650] width 31 height 31
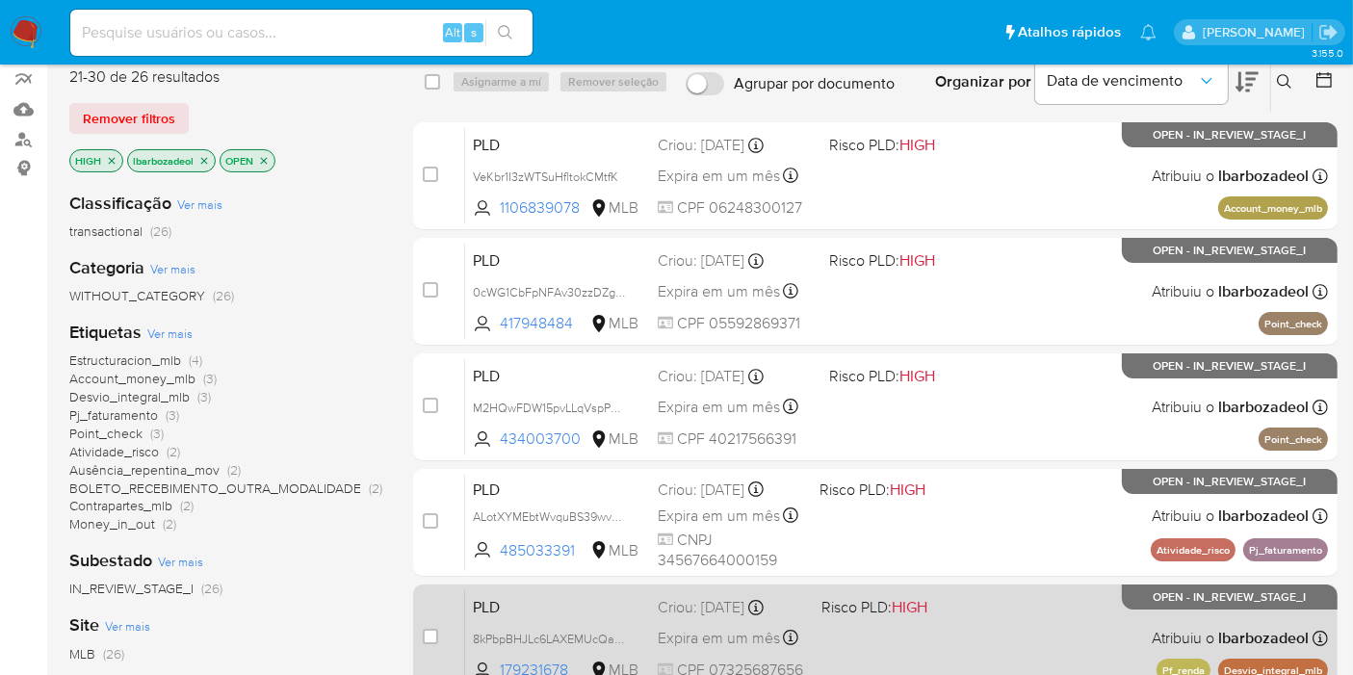
scroll to position [426, 0]
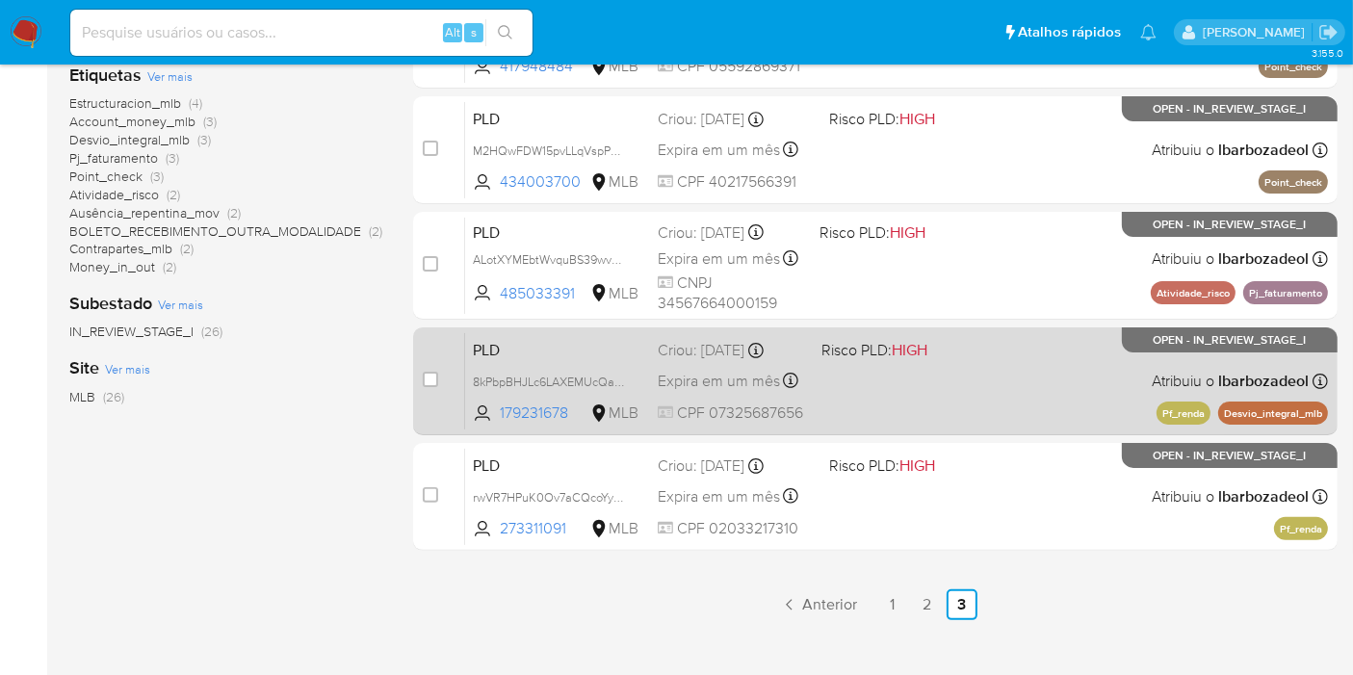
click at [937, 397] on div "PLD 8kPbpBHJLc6LAXEMUcQaNGLj 179231678 MLB Risco PLD: HIGH Criou: 12/08/2025 Cr…" at bounding box center [896, 380] width 863 height 97
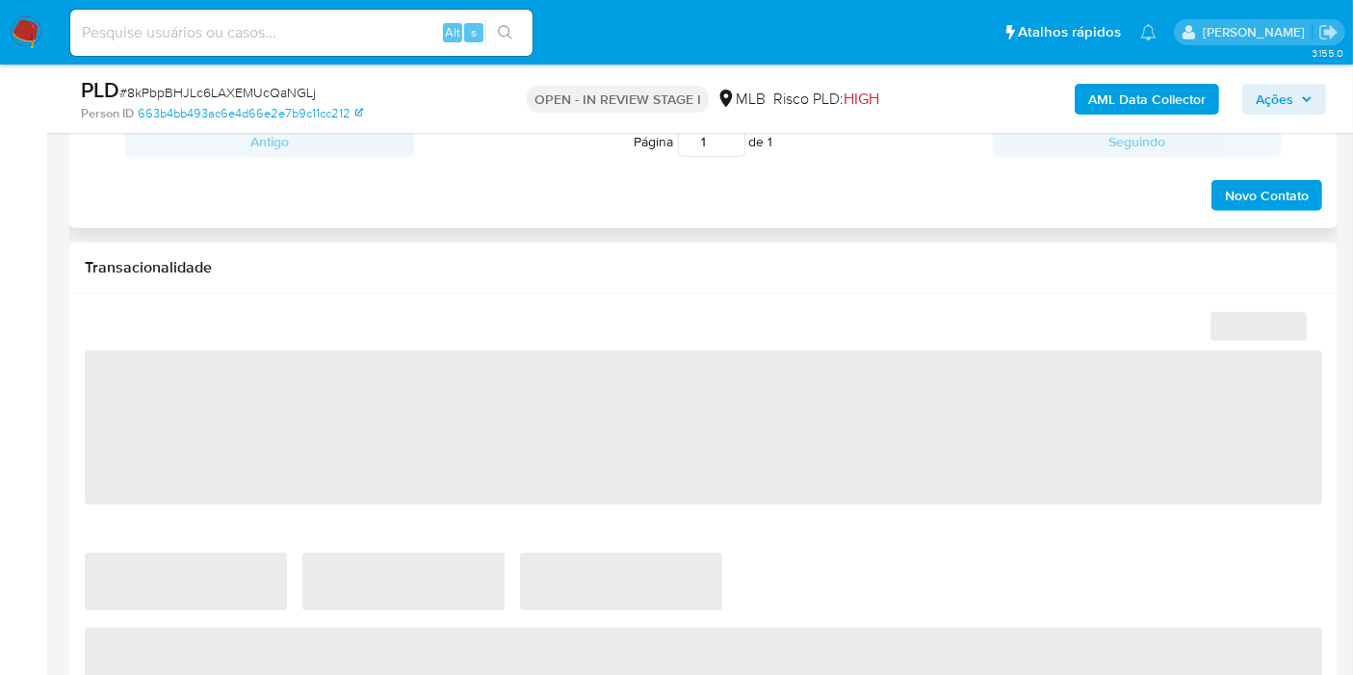
select select "10"
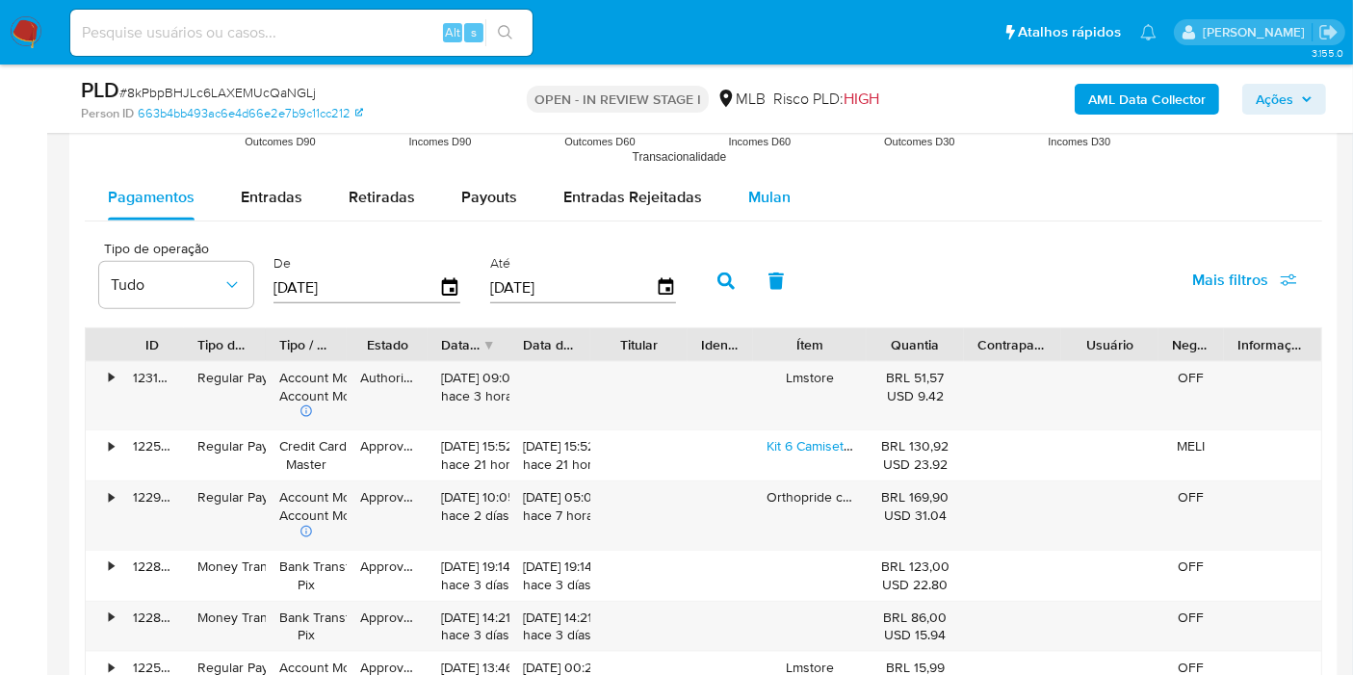
scroll to position [2108, 0]
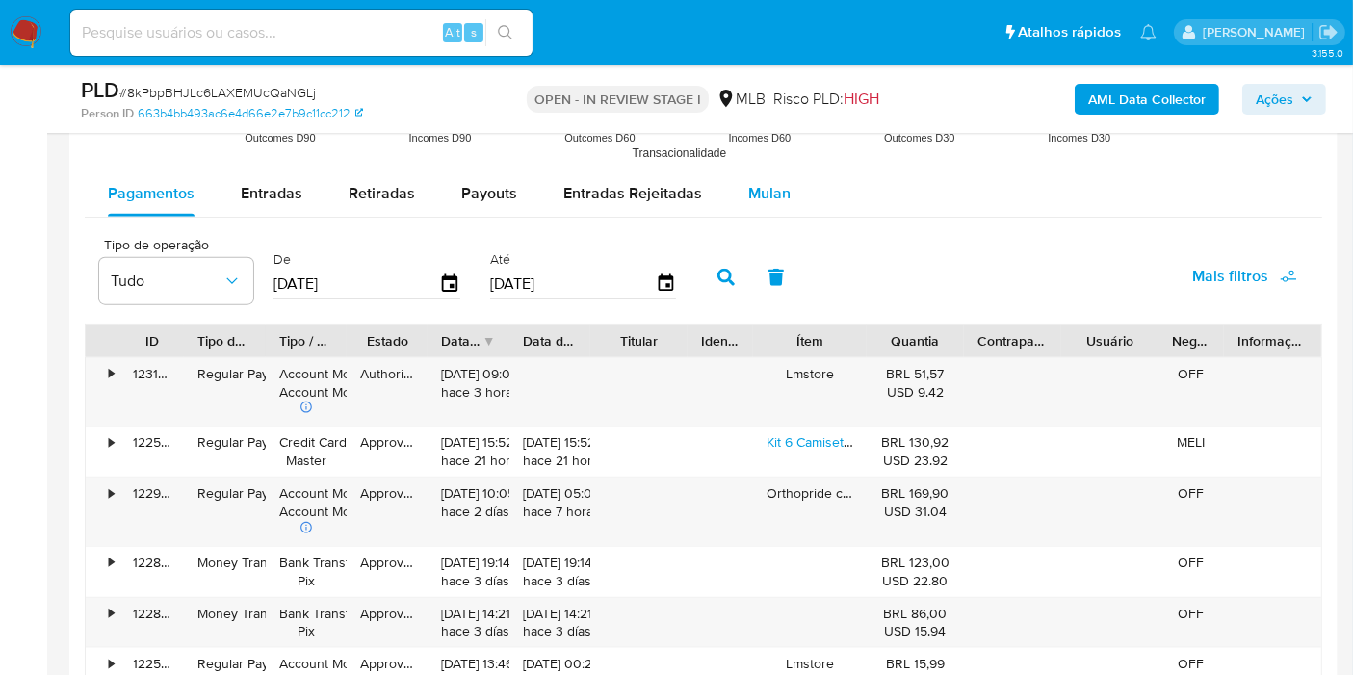
click at [753, 199] on span "Mulan" at bounding box center [769, 193] width 42 height 22
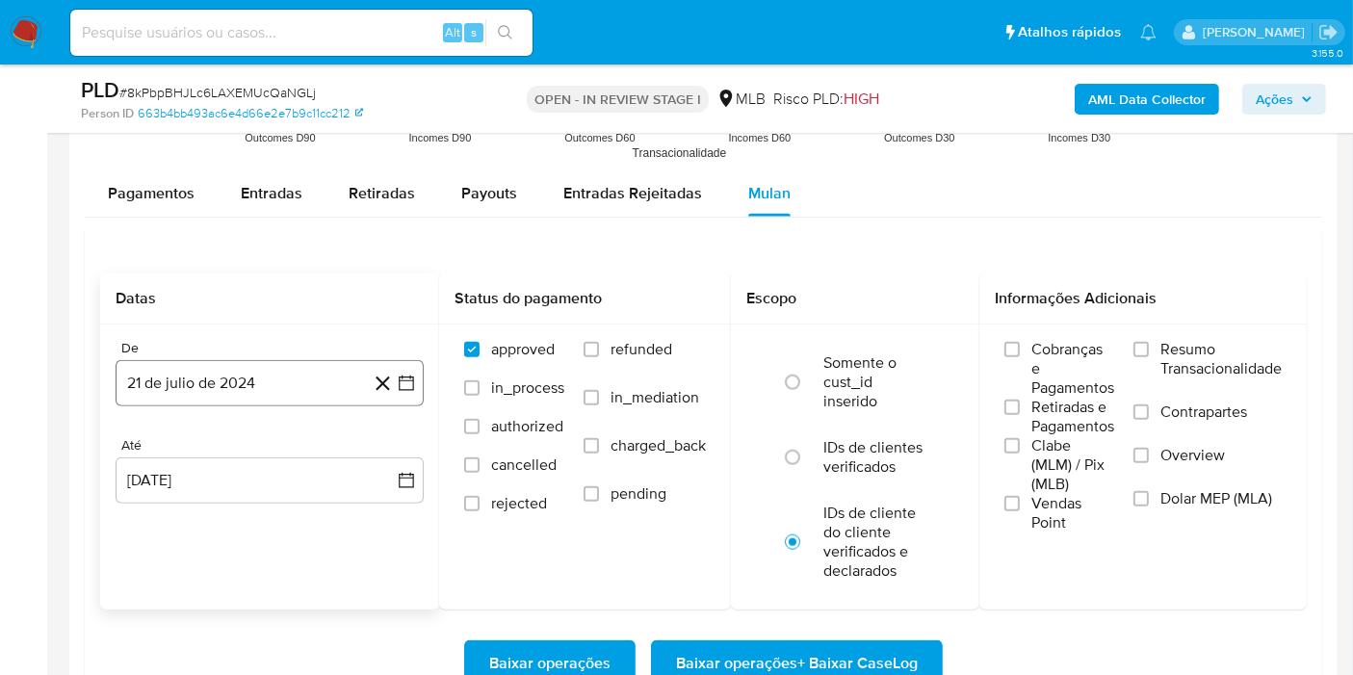
click at [262, 373] on button "21 de julio de 2024" at bounding box center [270, 383] width 308 height 46
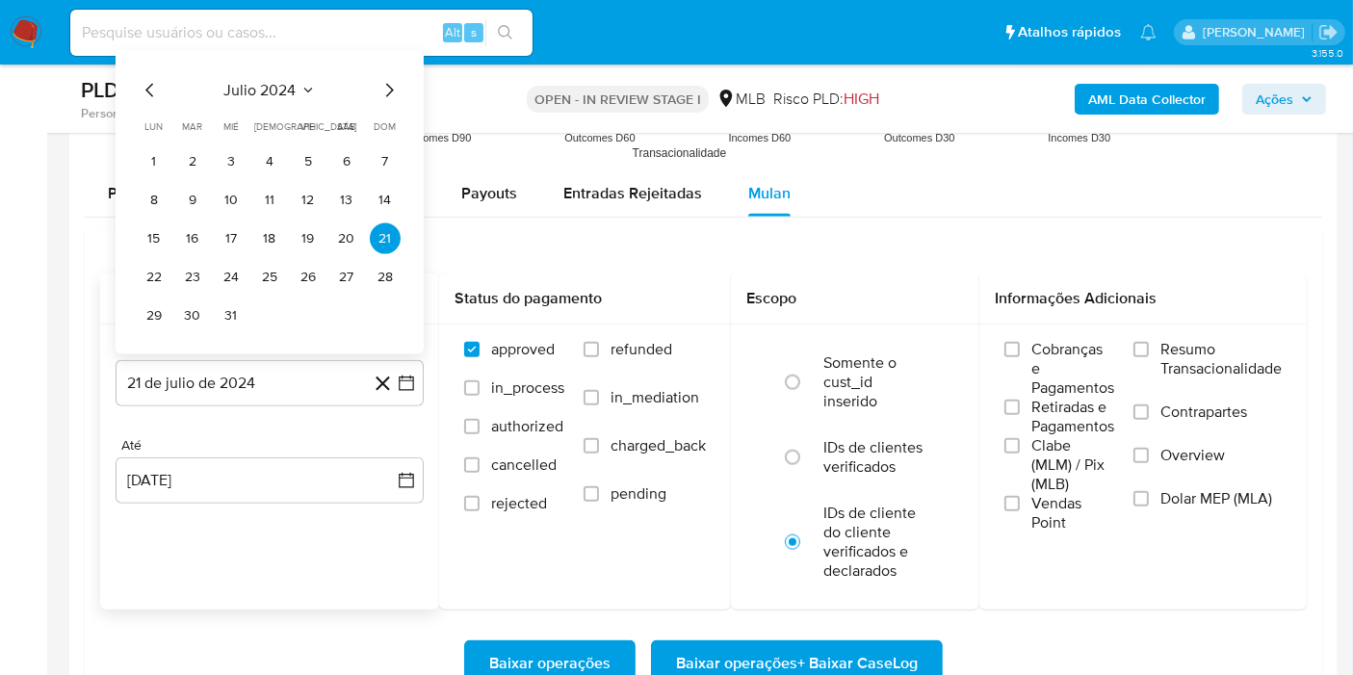
click at [275, 88] on span "julio 2024" at bounding box center [260, 90] width 72 height 19
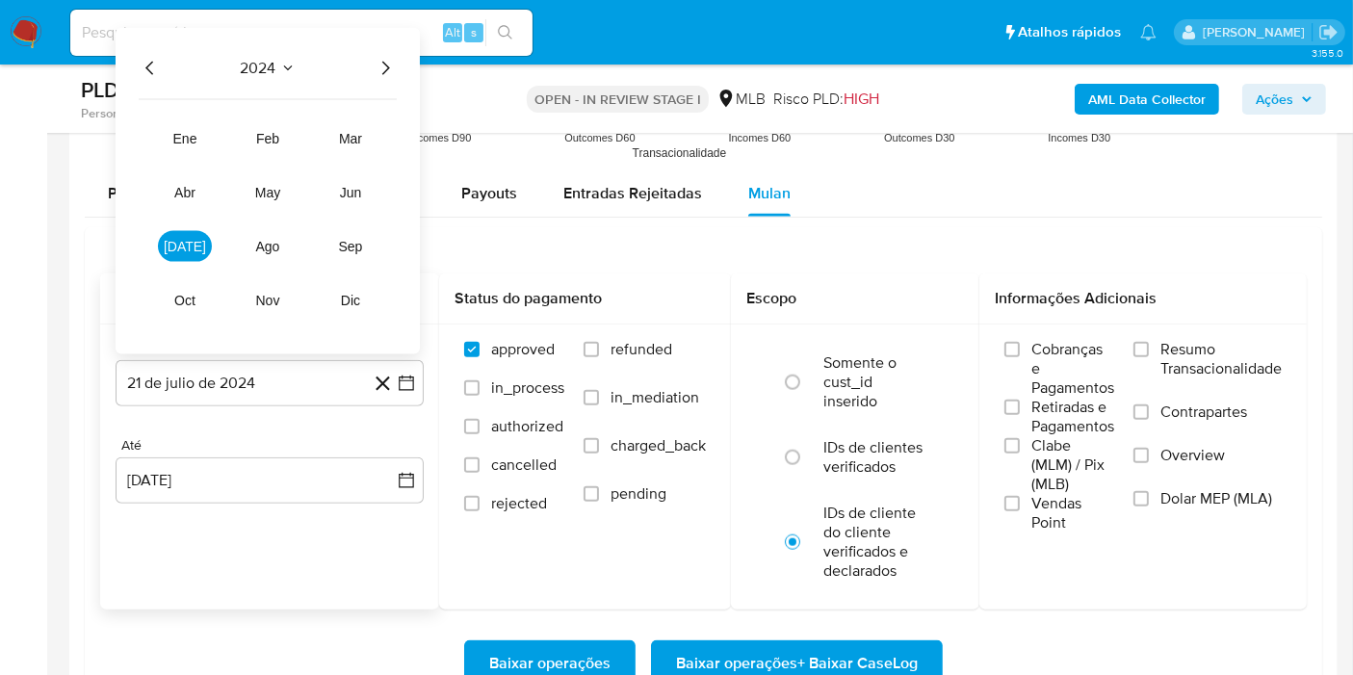
click at [394, 67] on icon "Año siguiente" at bounding box center [385, 68] width 23 height 23
click at [193, 243] on span "jul" at bounding box center [185, 246] width 42 height 15
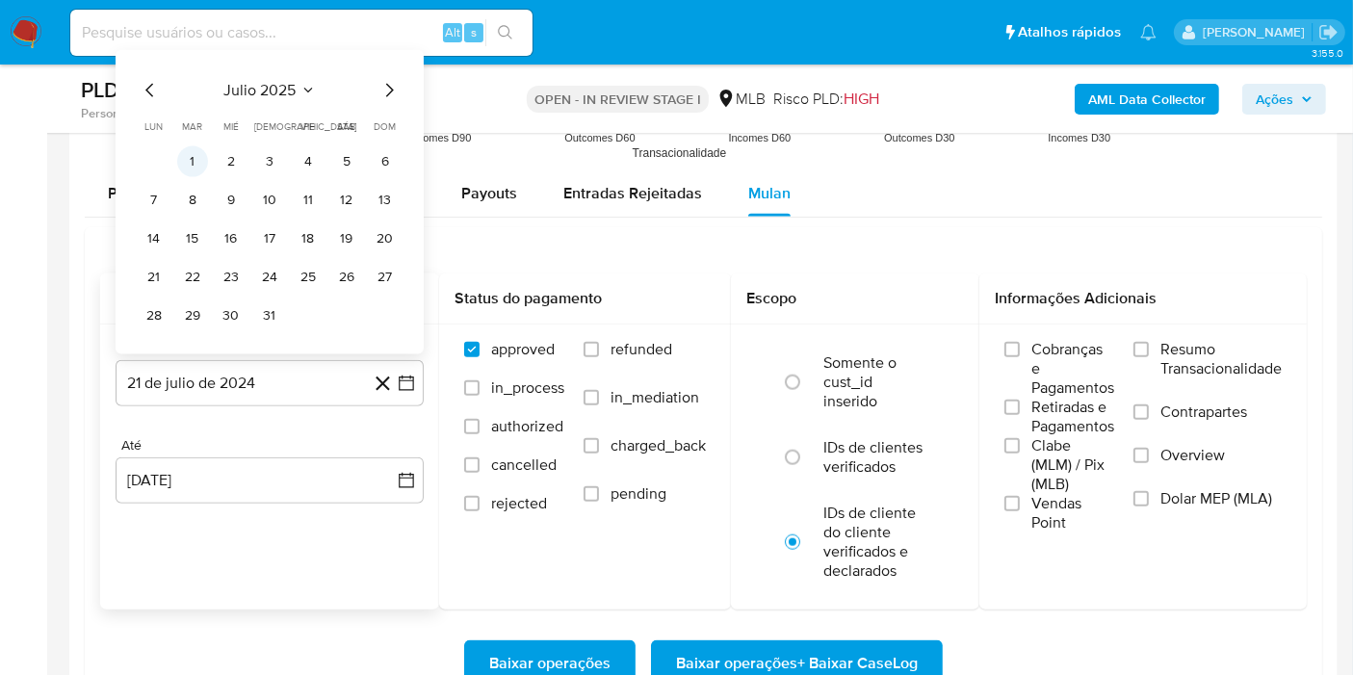
click at [193, 150] on button "1" at bounding box center [192, 161] width 31 height 31
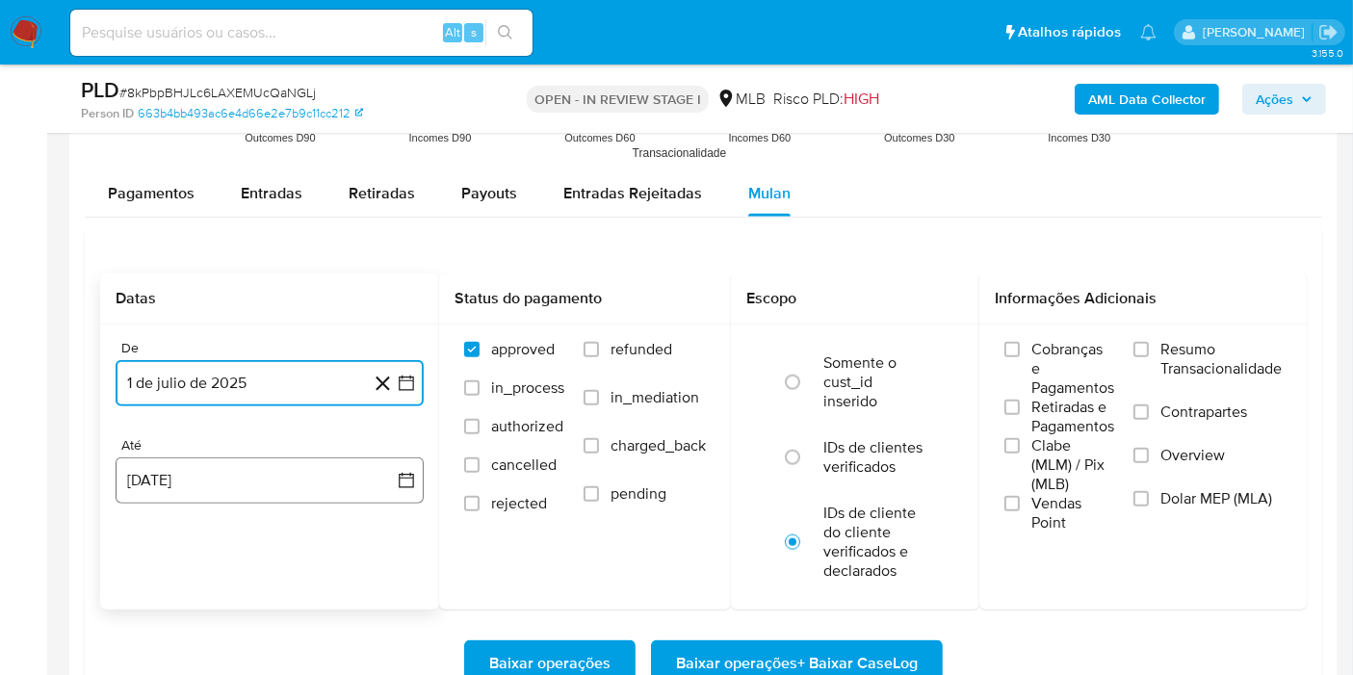
click at [242, 471] on button "21 de agosto de 2025" at bounding box center [270, 481] width 308 height 46
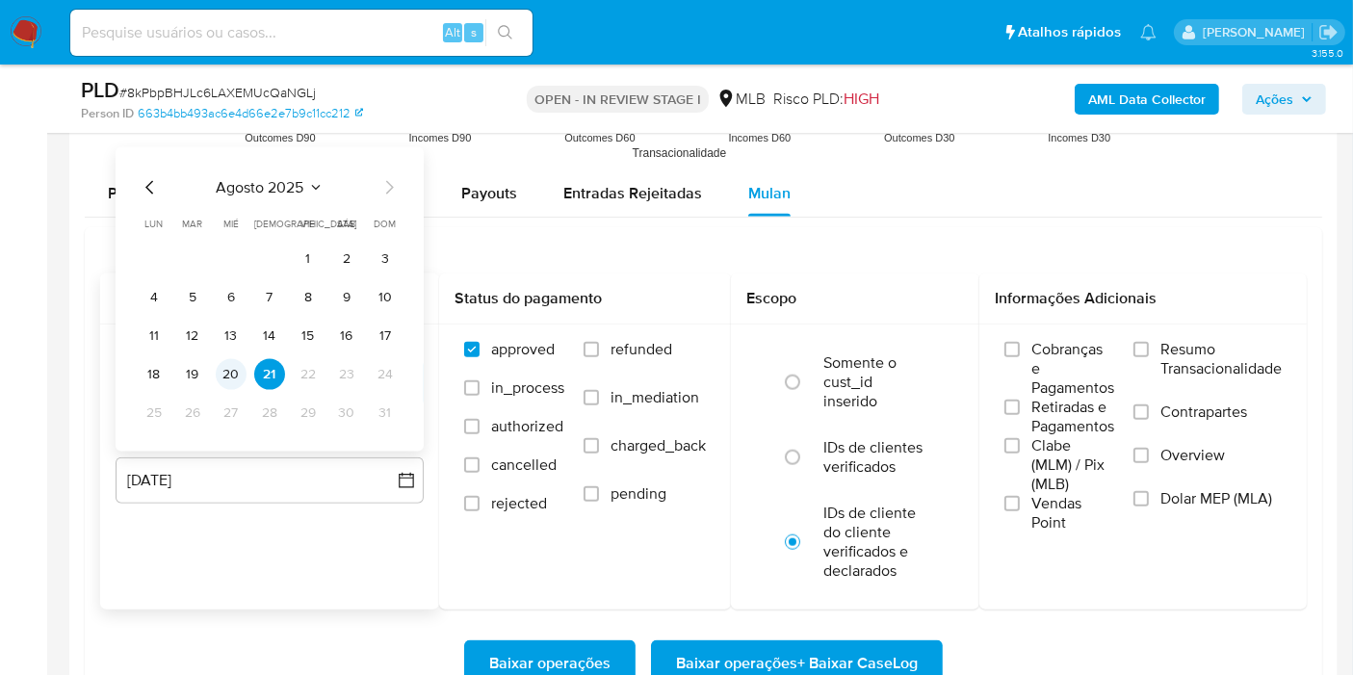
click at [236, 379] on button "20" at bounding box center [231, 374] width 31 height 31
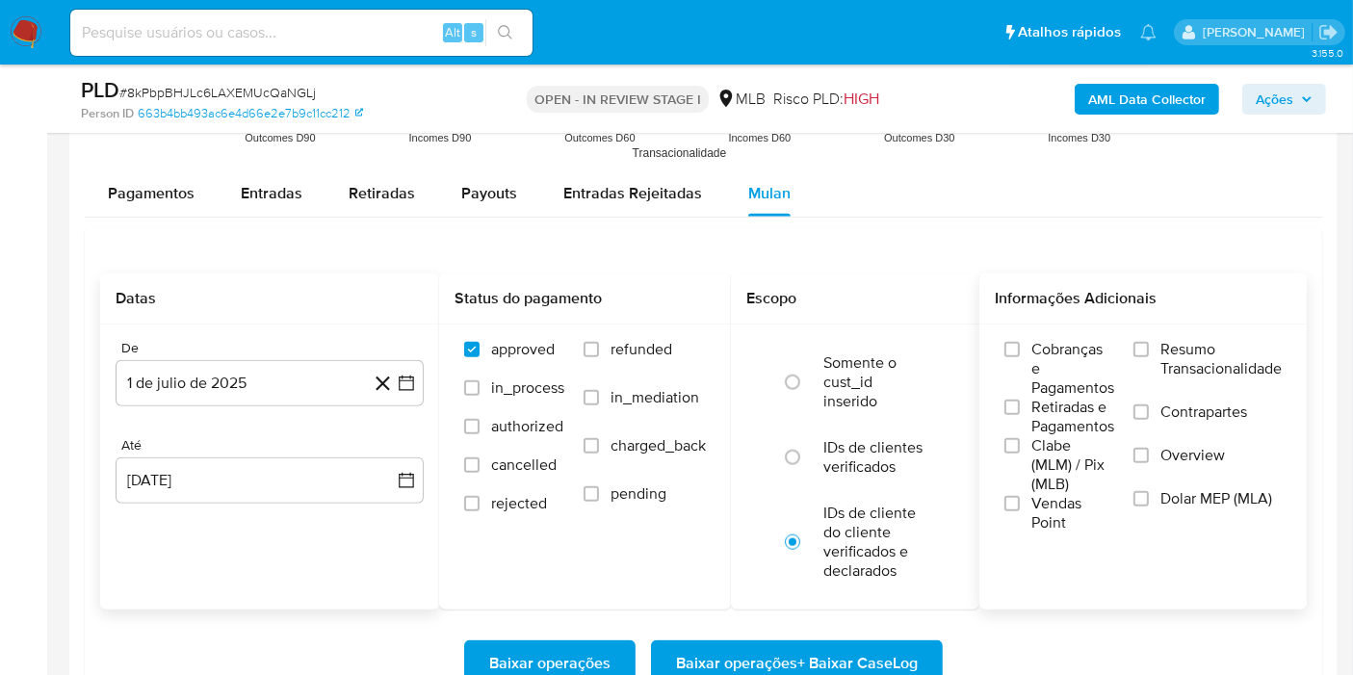
click at [1163, 358] on span "Resumo Transacionalidade" at bounding box center [1221, 359] width 121 height 39
click at [1149, 357] on input "Resumo Transacionalidade" at bounding box center [1141, 349] width 15 height 15
click at [890, 655] on span "Baixar operações + Baixar CaseLog" at bounding box center [797, 664] width 242 height 42
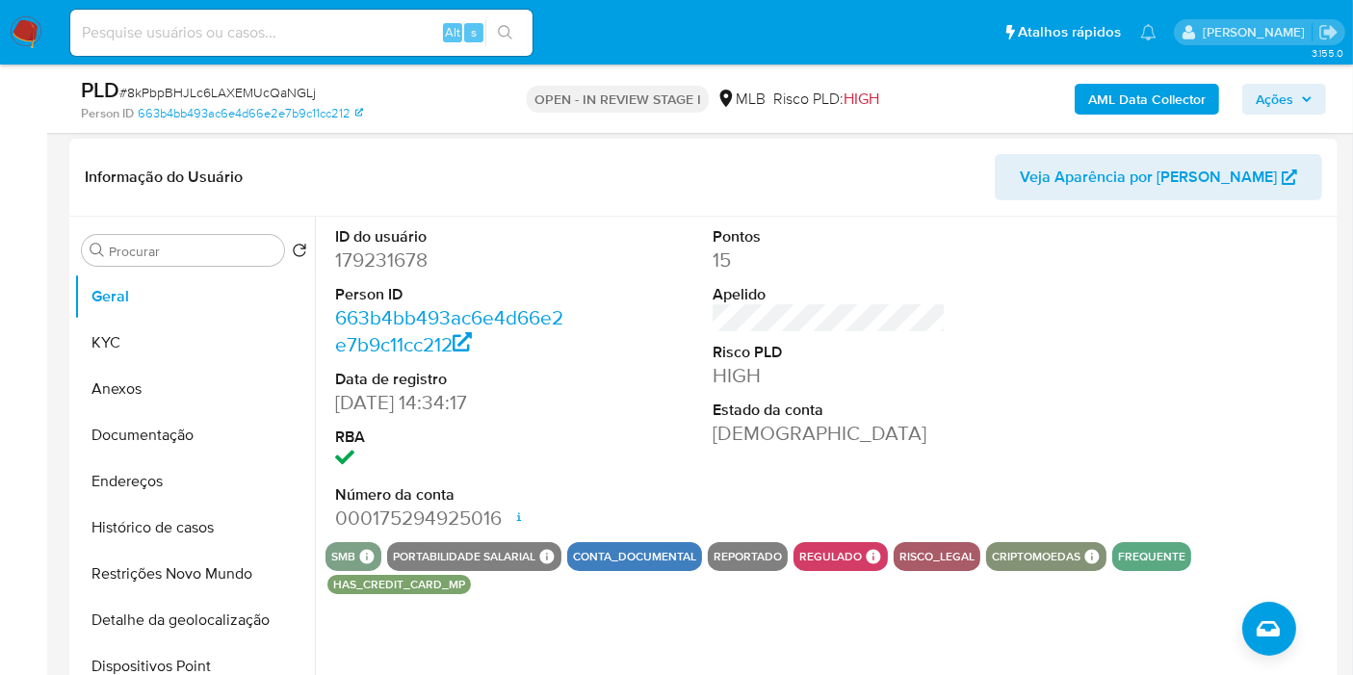
scroll to position [276, 0]
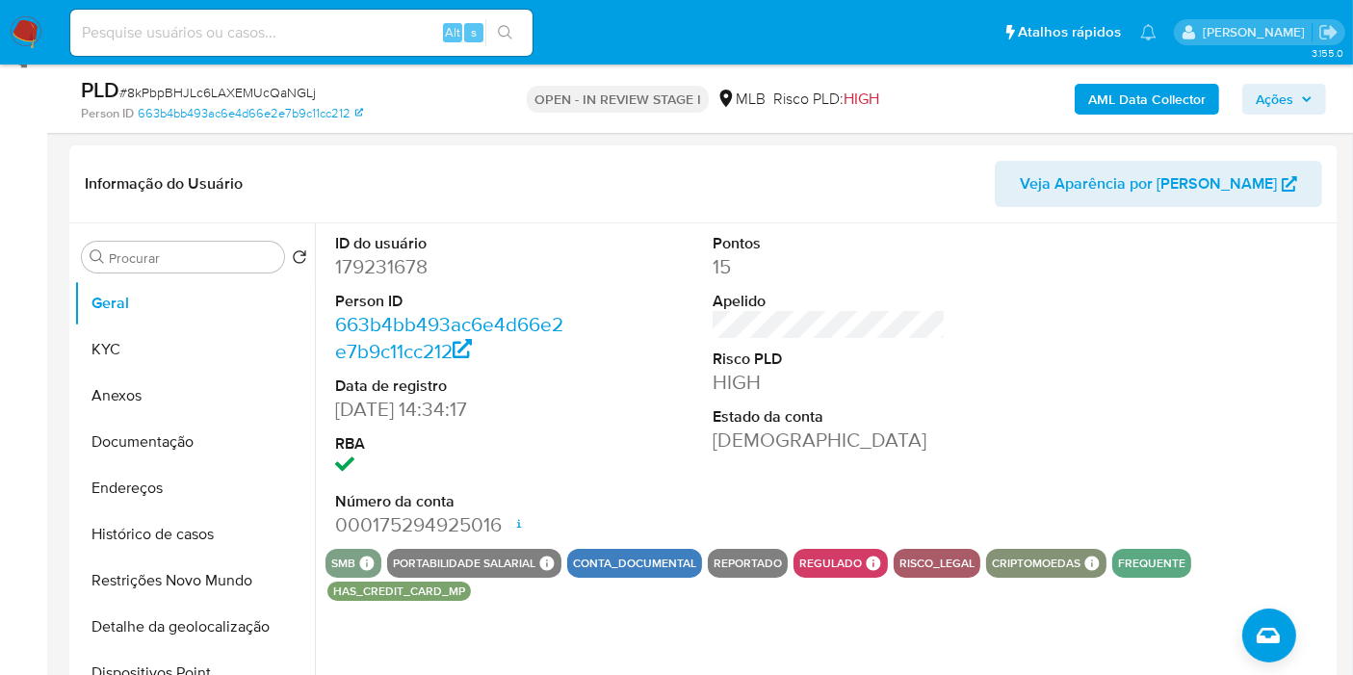
click at [1301, 97] on icon "button" at bounding box center [1307, 99] width 12 height 12
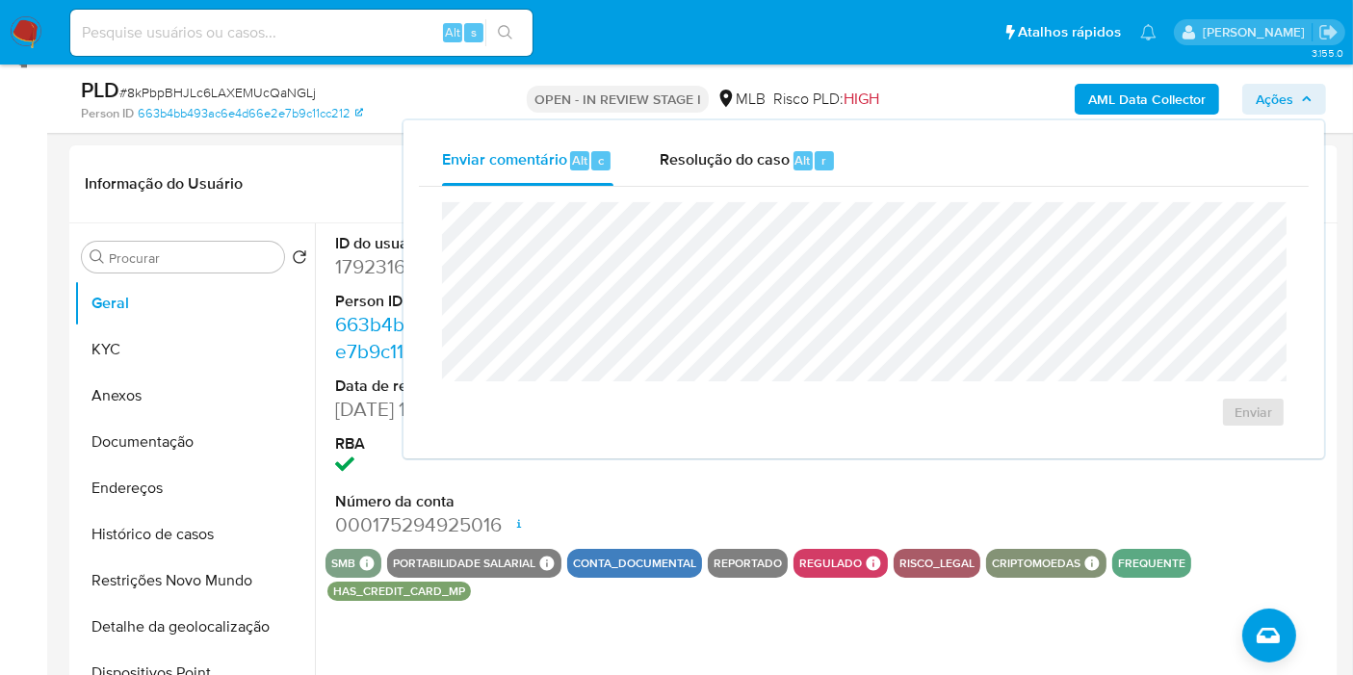
click at [1301, 97] on icon "button" at bounding box center [1307, 99] width 12 height 12
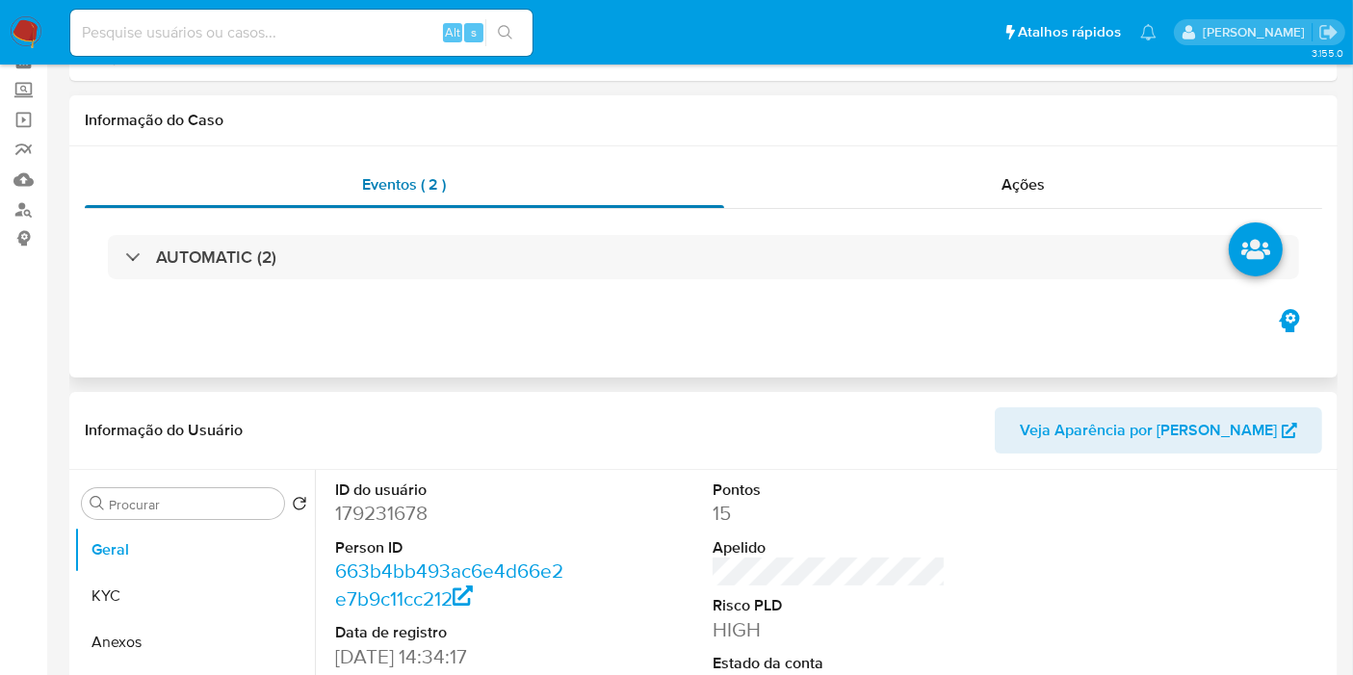
scroll to position [0, 0]
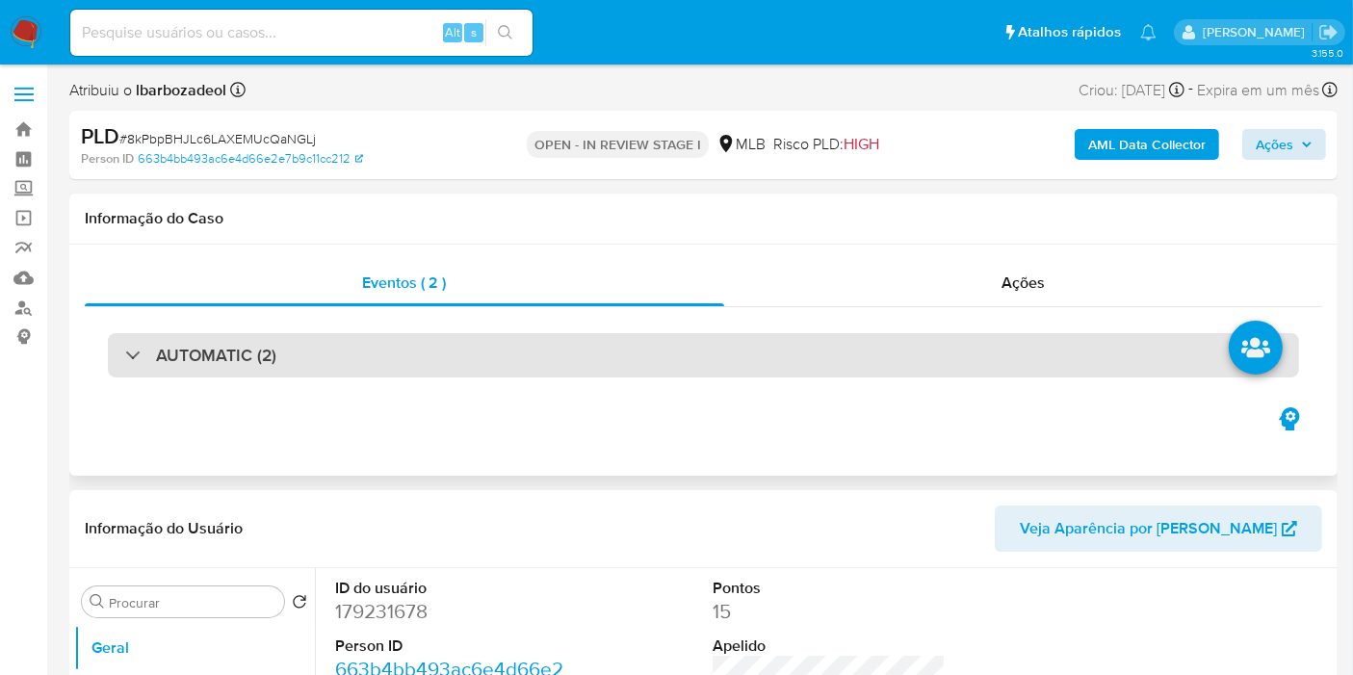
click at [667, 338] on div "AUTOMATIC (2)" at bounding box center [704, 355] width 1192 height 44
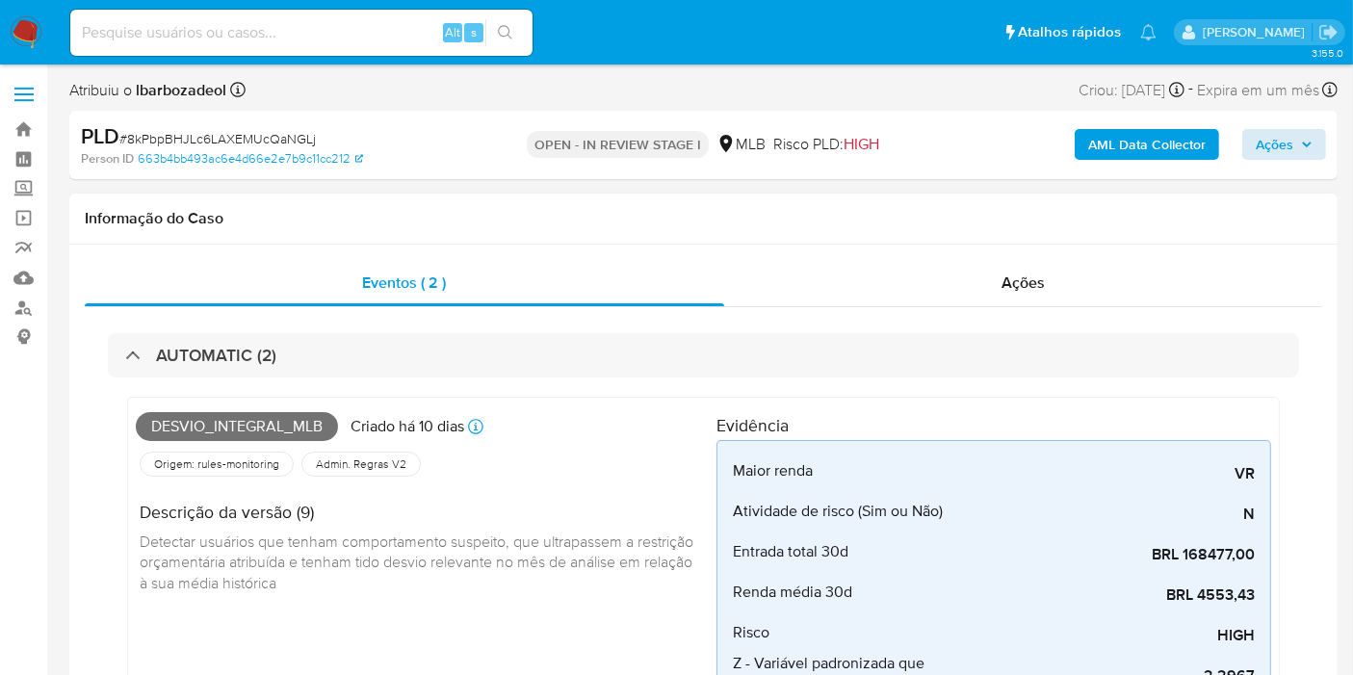
click at [227, 422] on span "Desvio_integral_mlb" at bounding box center [237, 426] width 202 height 29
copy span "Desvio_integral_mlb"
click at [1271, 146] on span "Ações" at bounding box center [1275, 144] width 38 height 31
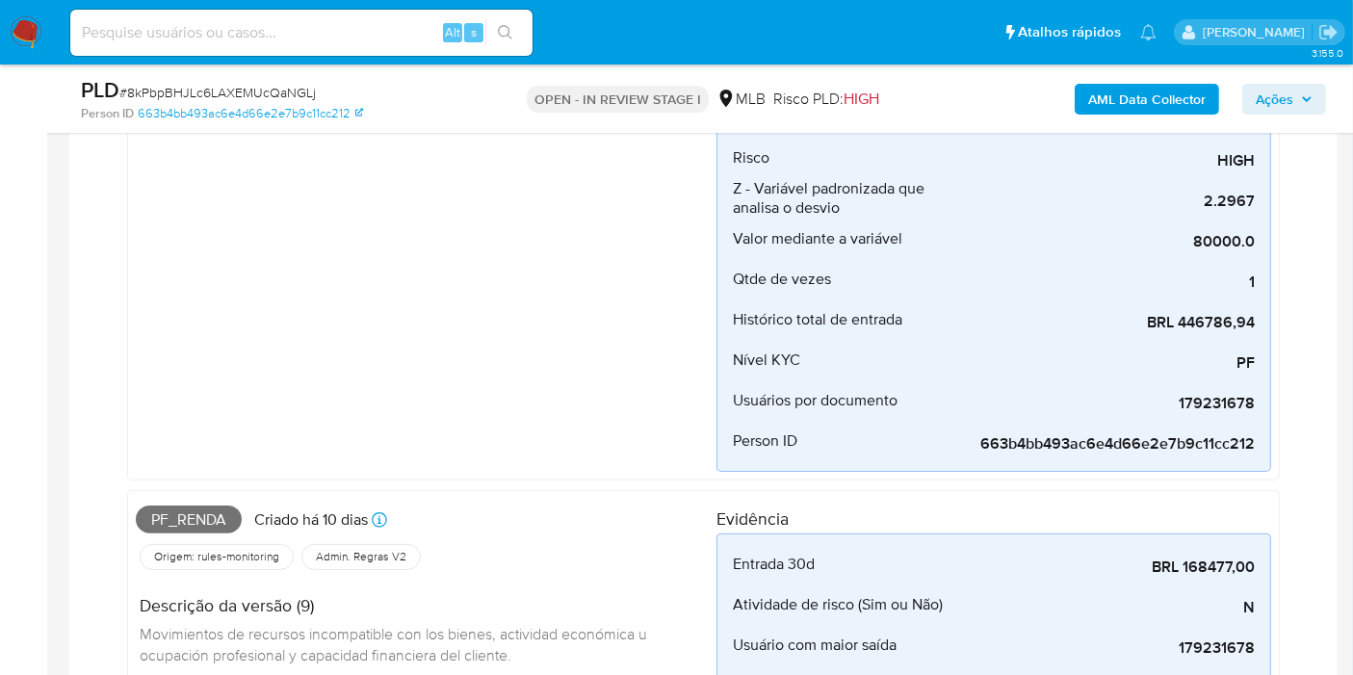
scroll to position [563, 0]
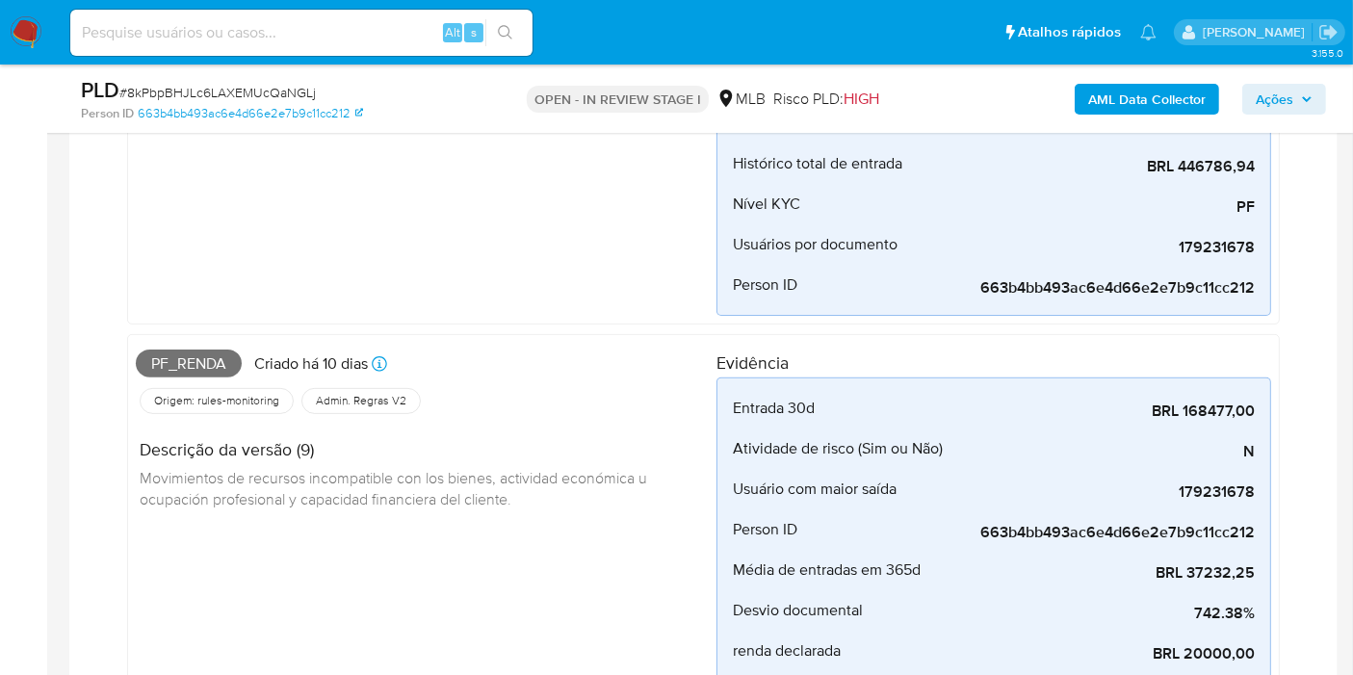
click at [199, 361] on span "Pf_renda" at bounding box center [189, 364] width 106 height 29
click at [200, 362] on span "Pf_renda" at bounding box center [189, 364] width 106 height 29
copy span "Pf_renda"
click at [1290, 103] on span "Ações" at bounding box center [1275, 99] width 38 height 31
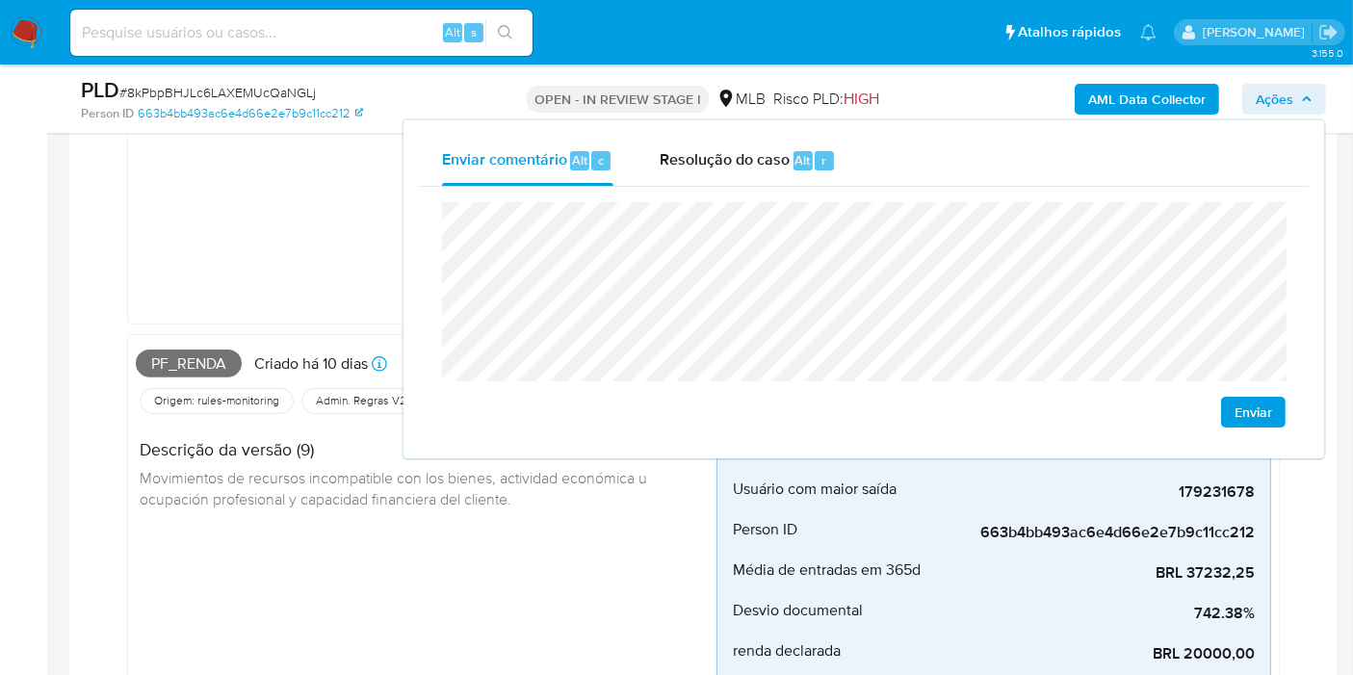
click at [333, 198] on div "Desvio_integral_mlb Criado há 10 dias Criado: 12/08/2025 00:27:58 Origem: rules…" at bounding box center [426, 45] width 581 height 541
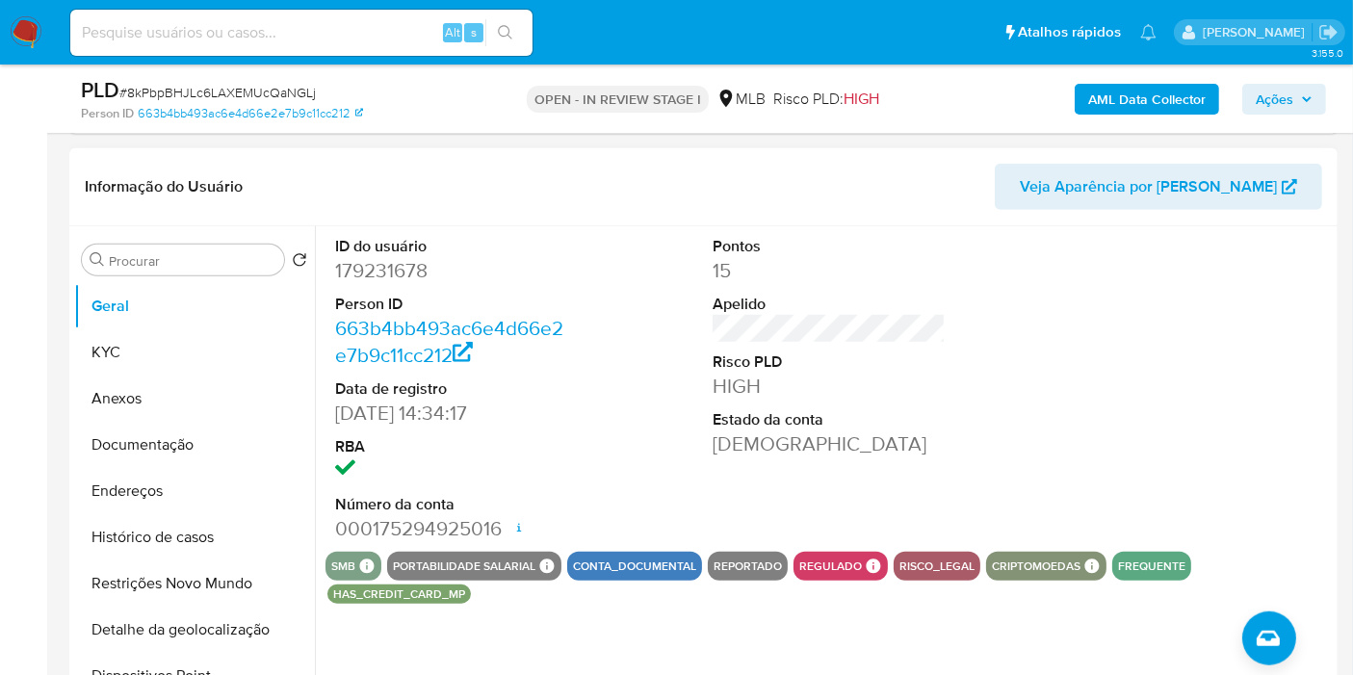
scroll to position [1387, 0]
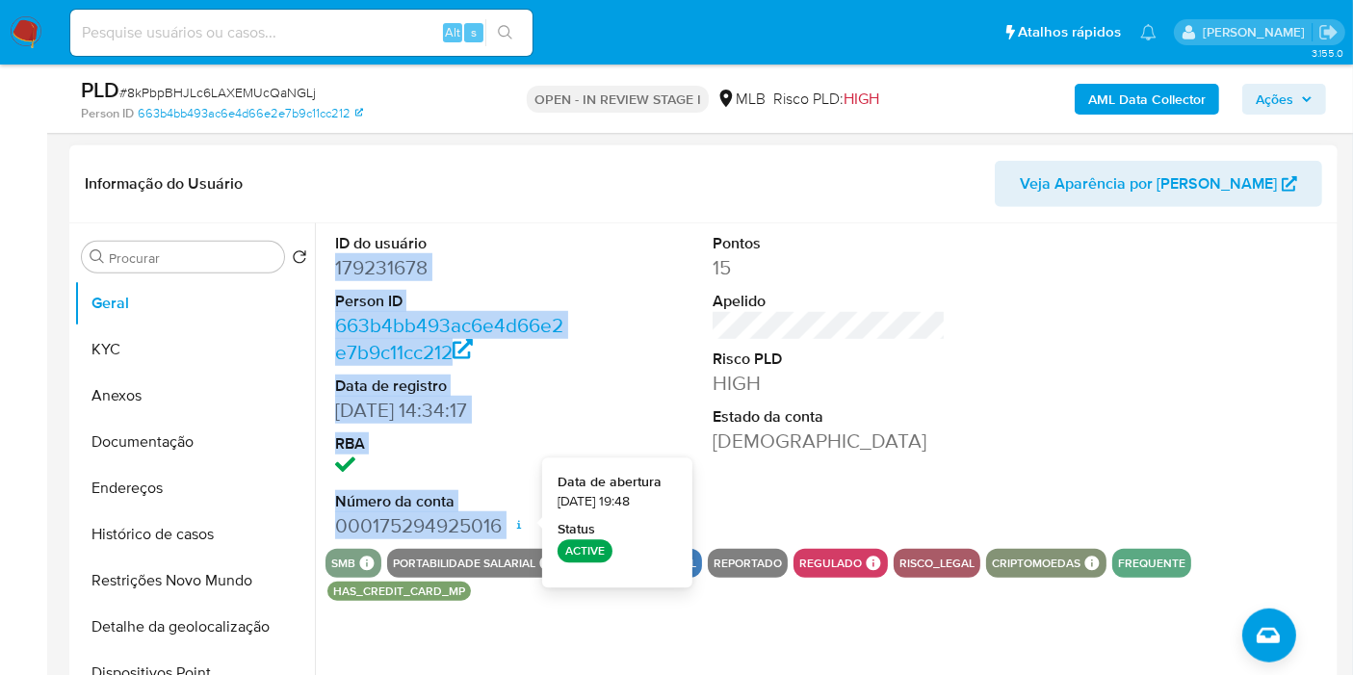
drag, startPoint x: 339, startPoint y: 268, endPoint x: 516, endPoint y: 515, distance: 304.5
click at [516, 515] on dl "ID do usuário 179231678 Person ID 663b4bb493ac6e4d66e2e7b9c11cc212 Data de regi…" at bounding box center [451, 386] width 233 height 306
copy dl "179231678 Person ID 663b4bb493ac6e4d66e2e7b9c11cc212 Data de registro 15/03/201…"
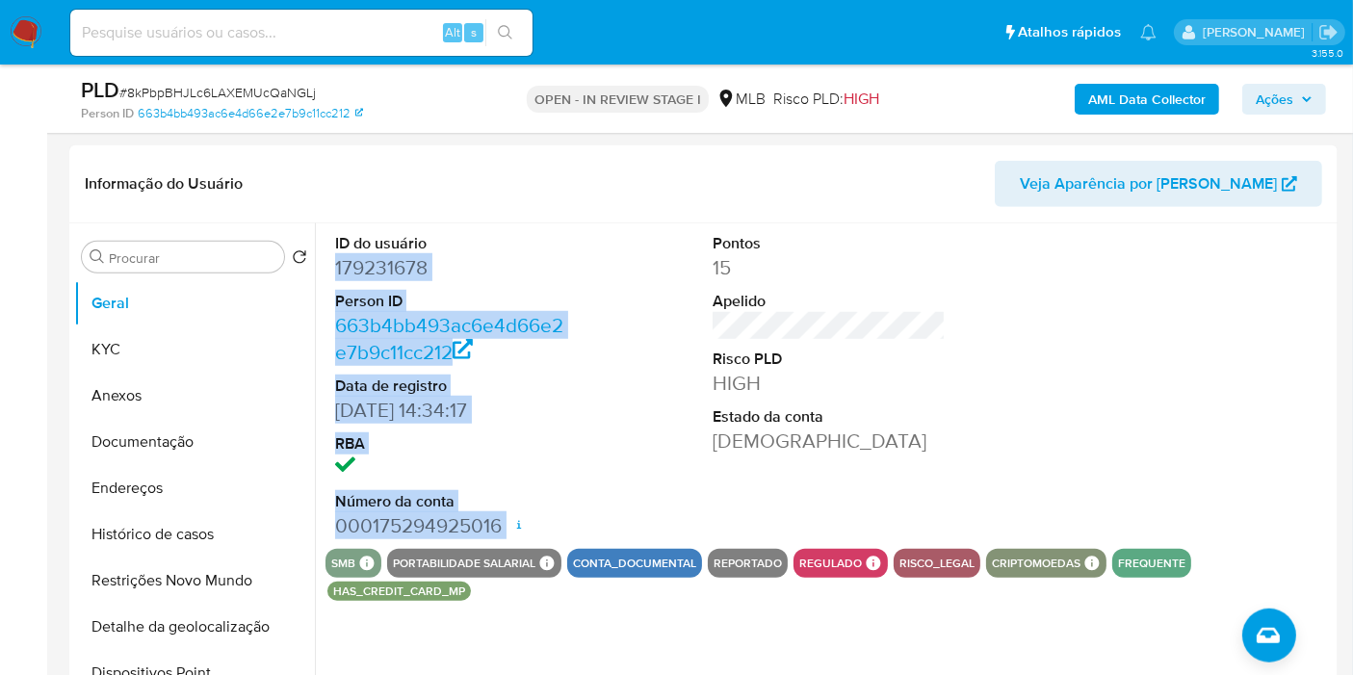
click at [1312, 97] on icon "button" at bounding box center [1307, 99] width 12 height 12
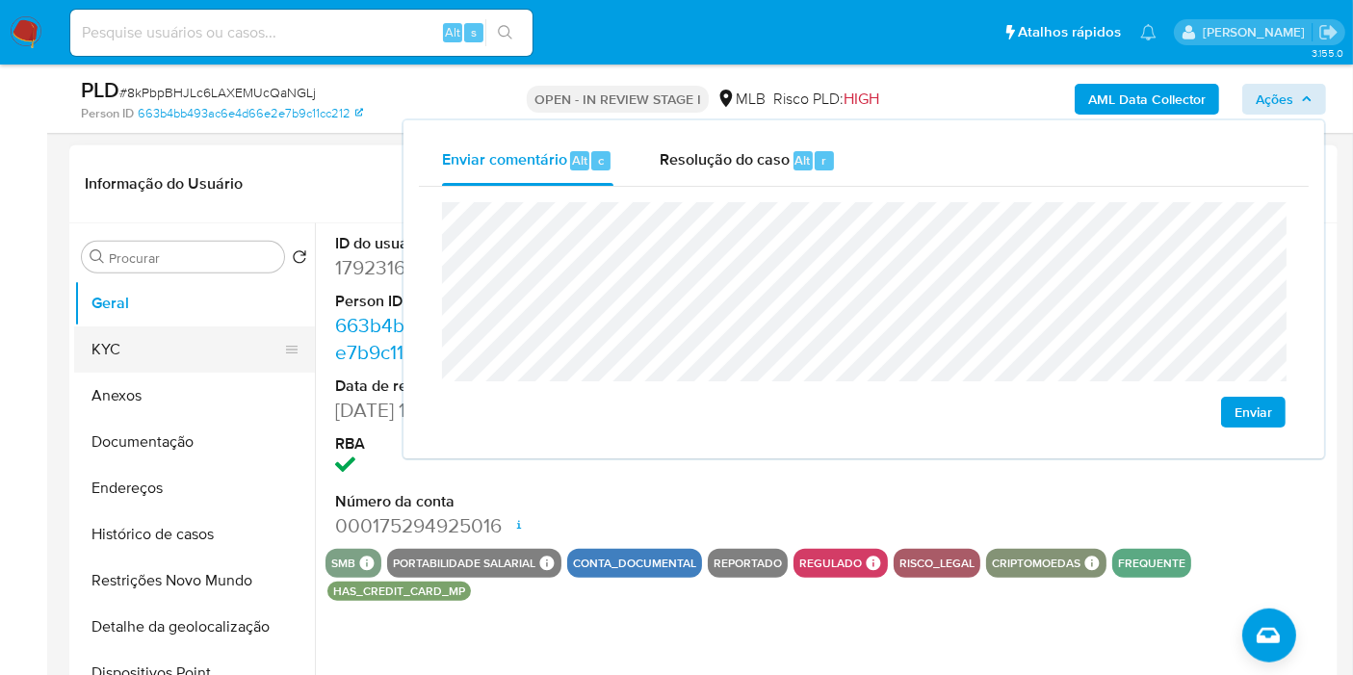
click at [175, 341] on button "KYC" at bounding box center [186, 350] width 225 height 46
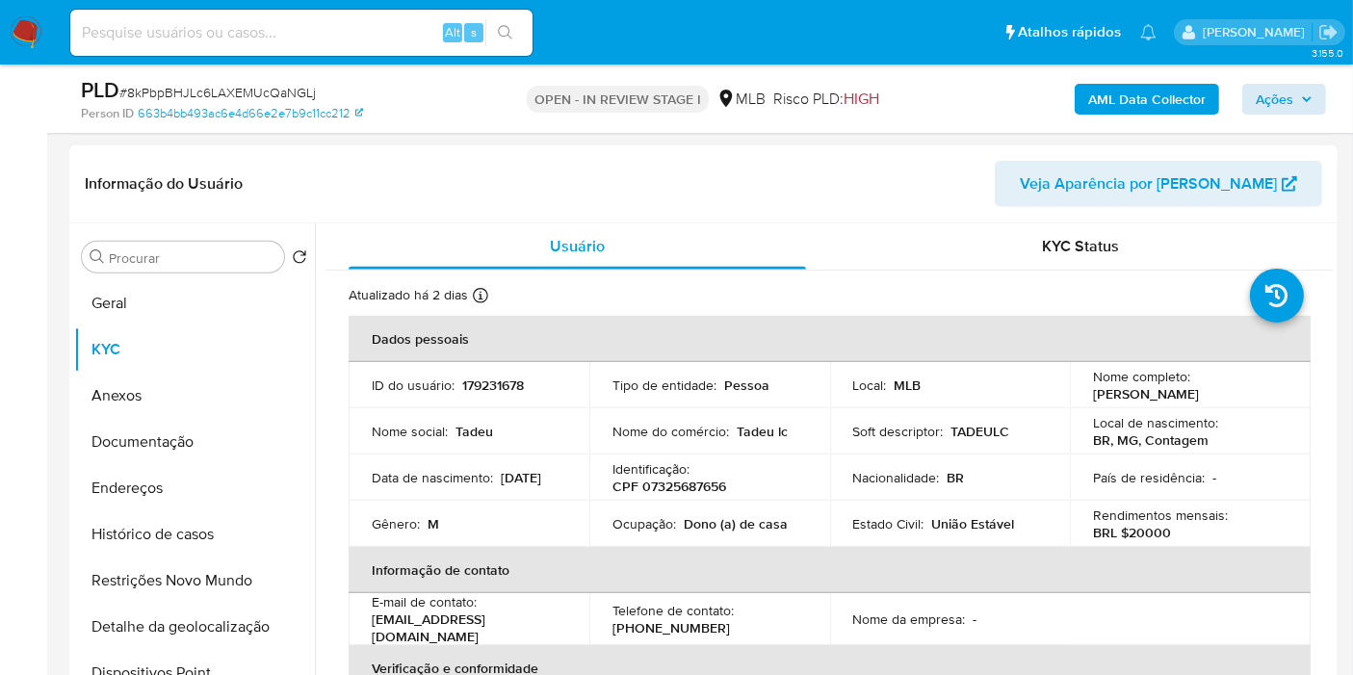
click at [663, 496] on td "Identificação : CPF 07325687656" at bounding box center [710, 478] width 241 height 46
click at [664, 490] on p "CPF 07325687656" at bounding box center [670, 486] width 114 height 17
copy p "07325687656"
click at [1272, 100] on span "Ações" at bounding box center [1275, 99] width 38 height 31
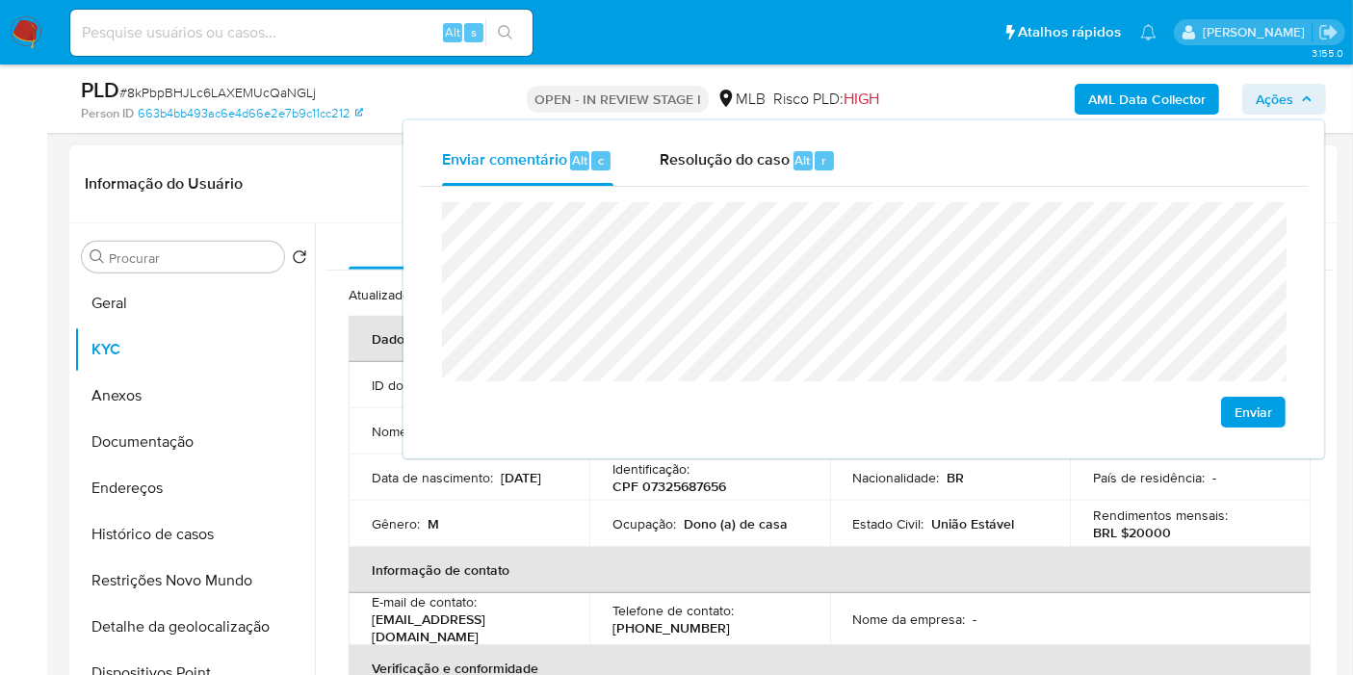
click at [634, 509] on td "Ocupação : Dono (a) de casa" at bounding box center [710, 524] width 241 height 46
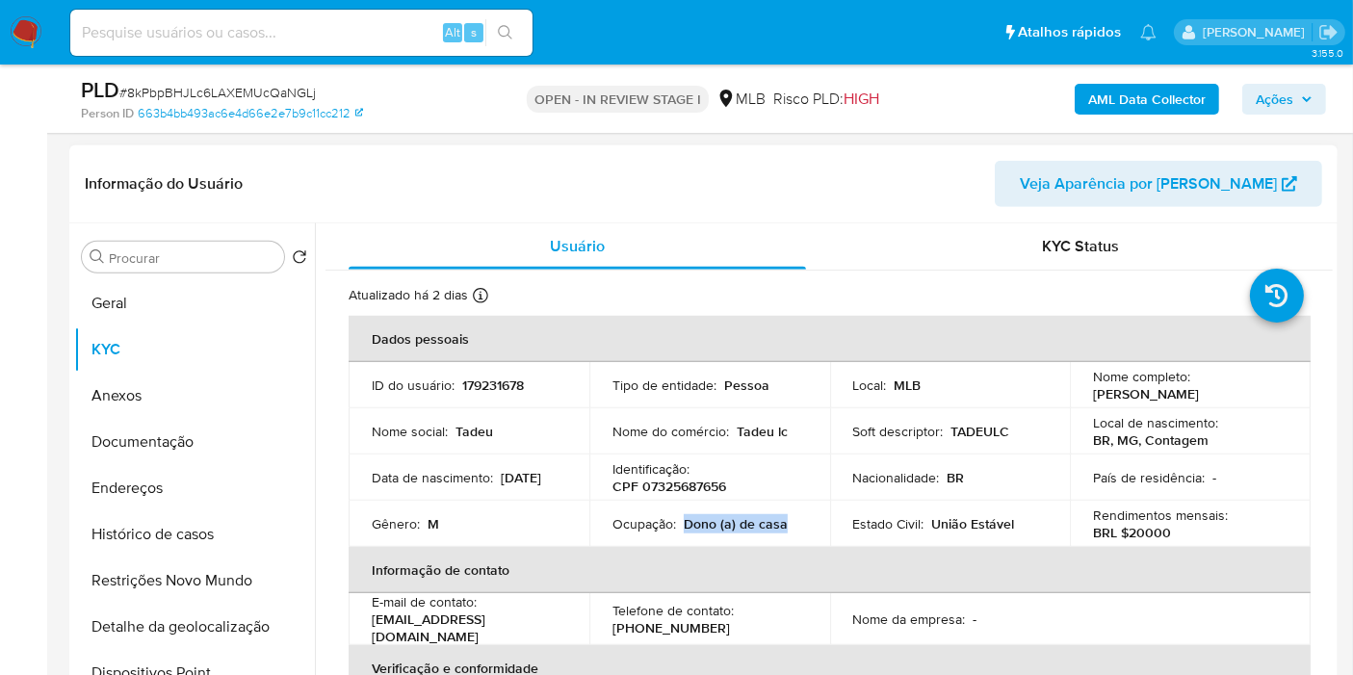
drag, startPoint x: 680, startPoint y: 521, endPoint x: 782, endPoint y: 520, distance: 102.1
click at [782, 520] on div "Ocupação : Dono (a) de casa" at bounding box center [710, 523] width 195 height 17
copy p "Dono (a) de casa"
click at [1288, 92] on span "Ações" at bounding box center [1275, 99] width 38 height 31
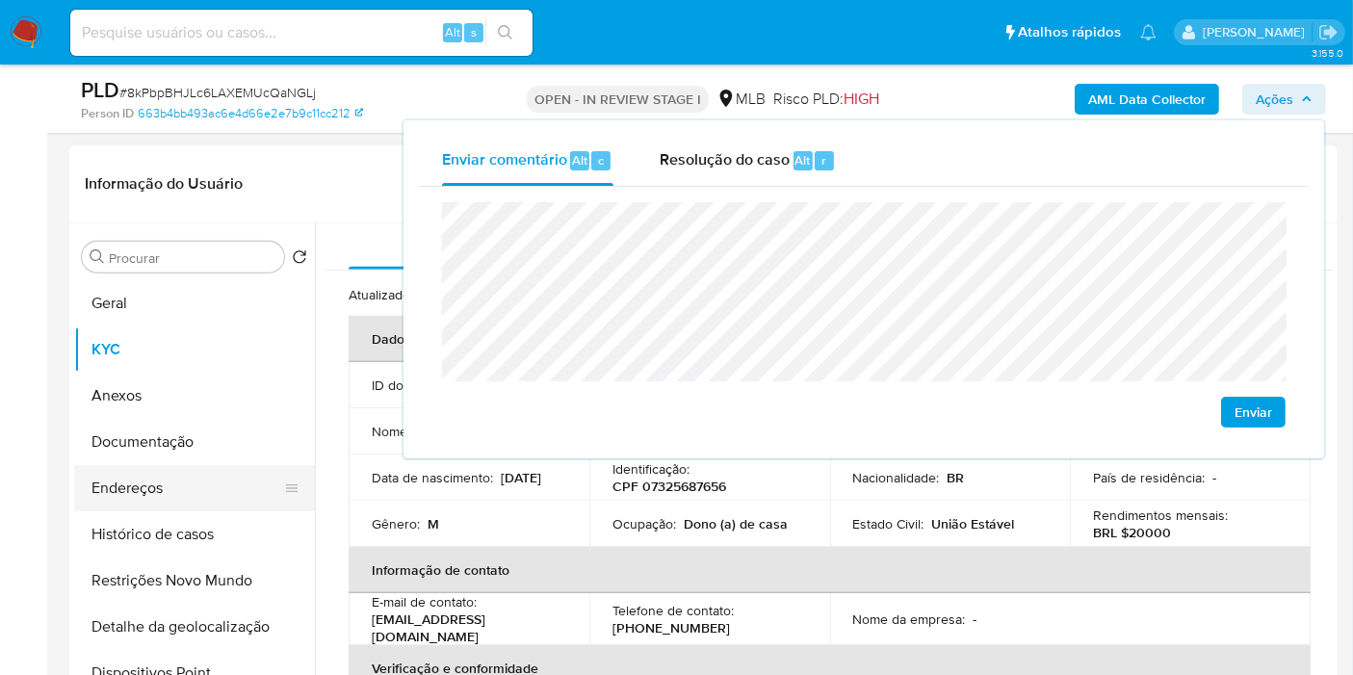
click at [154, 502] on button "Endereços" at bounding box center [186, 488] width 225 height 46
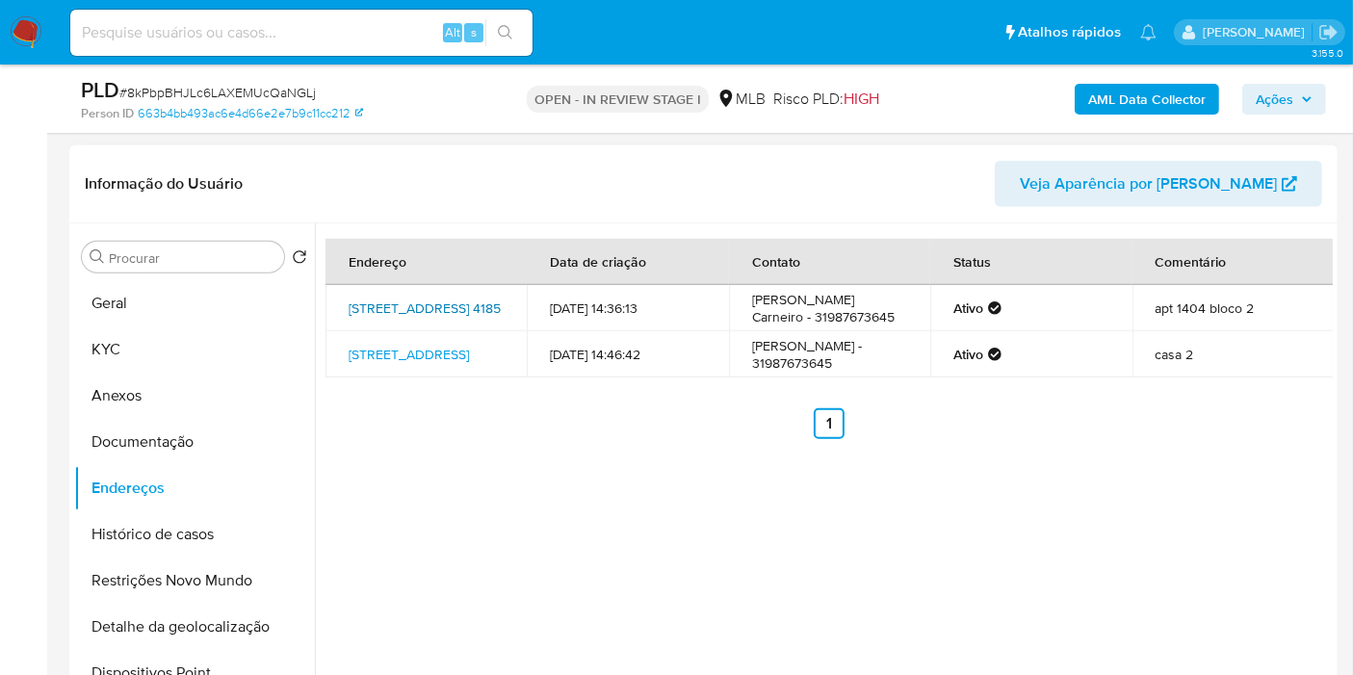
click at [390, 302] on link "Rua Rio Comprido 4185, Contagem, Minas Gerais, 32285040, Brasil 4185" at bounding box center [425, 308] width 152 height 19
click at [392, 351] on link "Rua Advance 39, Belo Horizonte, Minas Gerais, 31870650, Brasil 39" at bounding box center [409, 354] width 120 height 19
click at [226, 419] on button "Documentação" at bounding box center [186, 442] width 225 height 46
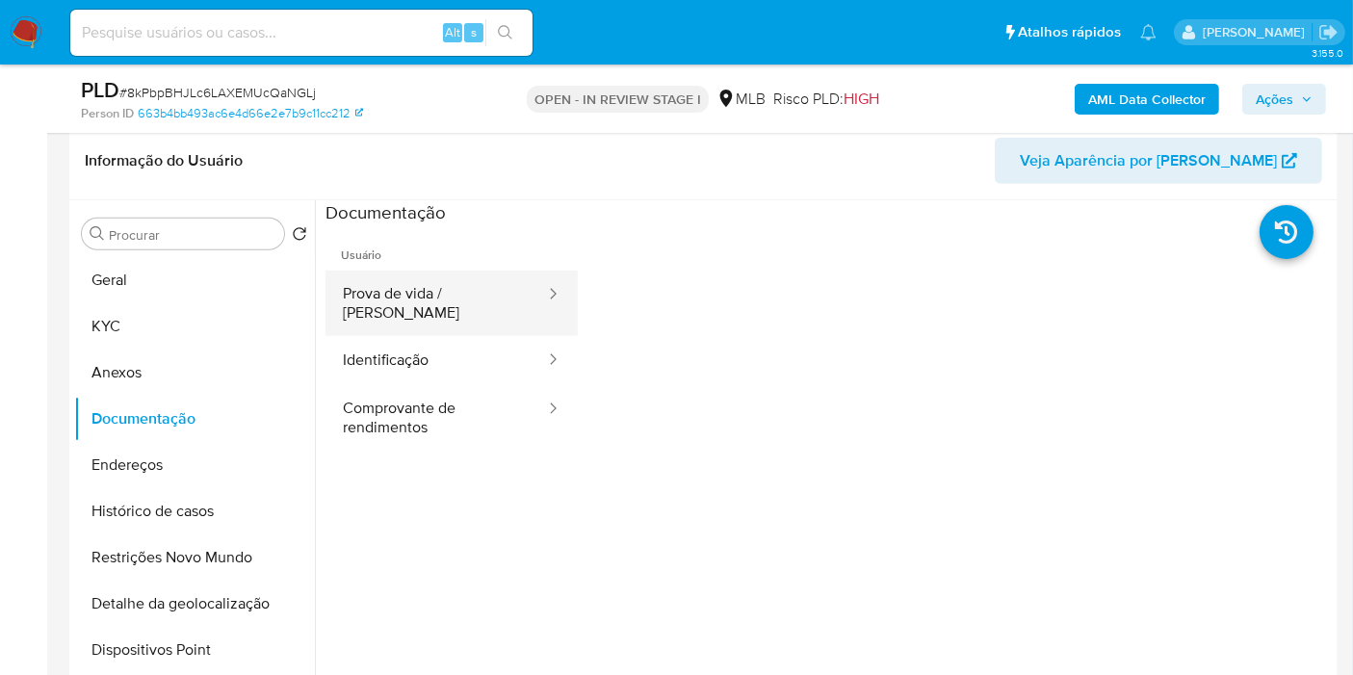
click at [429, 307] on button "Prova de vida / Selfie" at bounding box center [437, 304] width 222 height 66
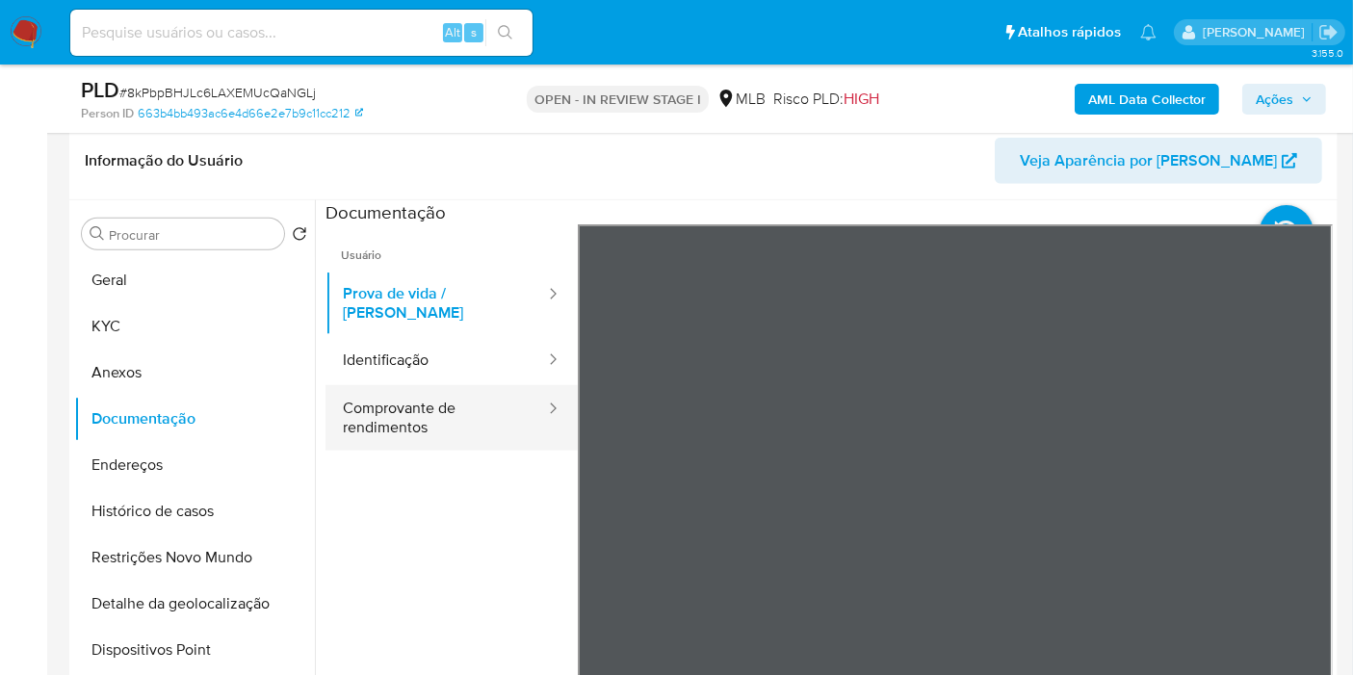
click at [505, 400] on button "Comprovante de rendimentos" at bounding box center [437, 418] width 222 height 66
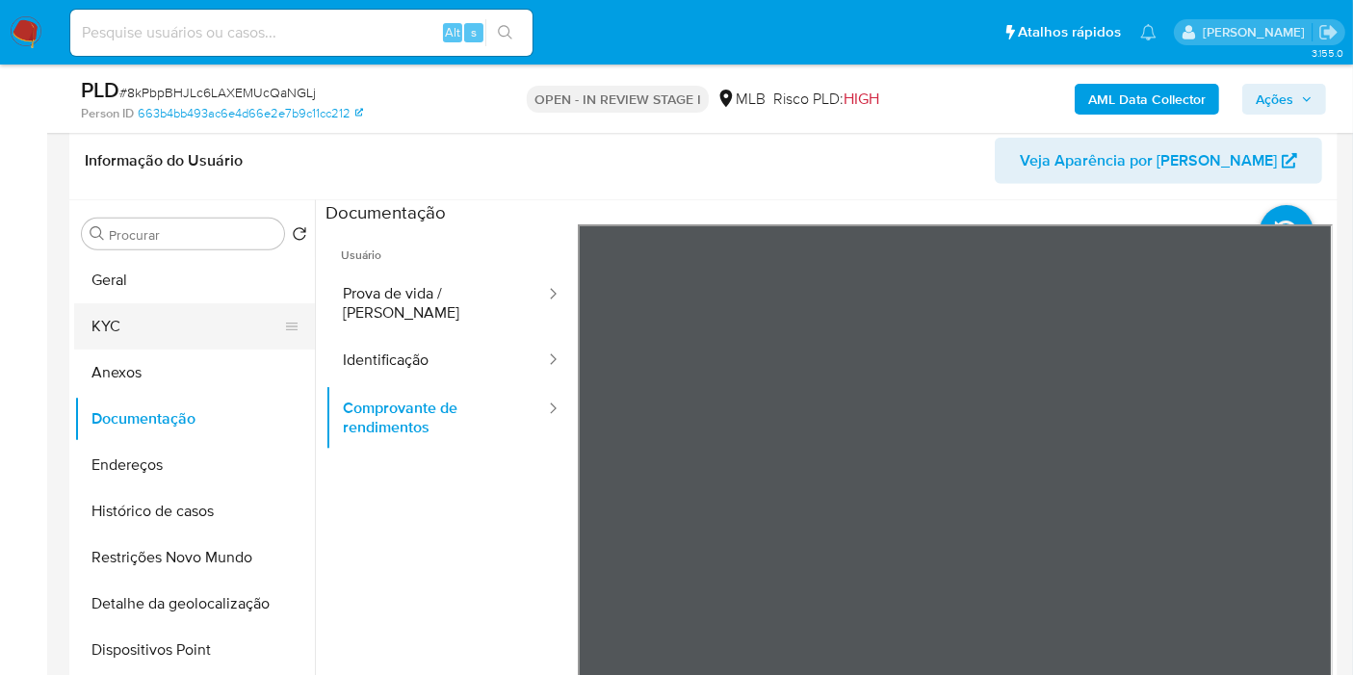
click at [161, 323] on button "KYC" at bounding box center [186, 326] width 225 height 46
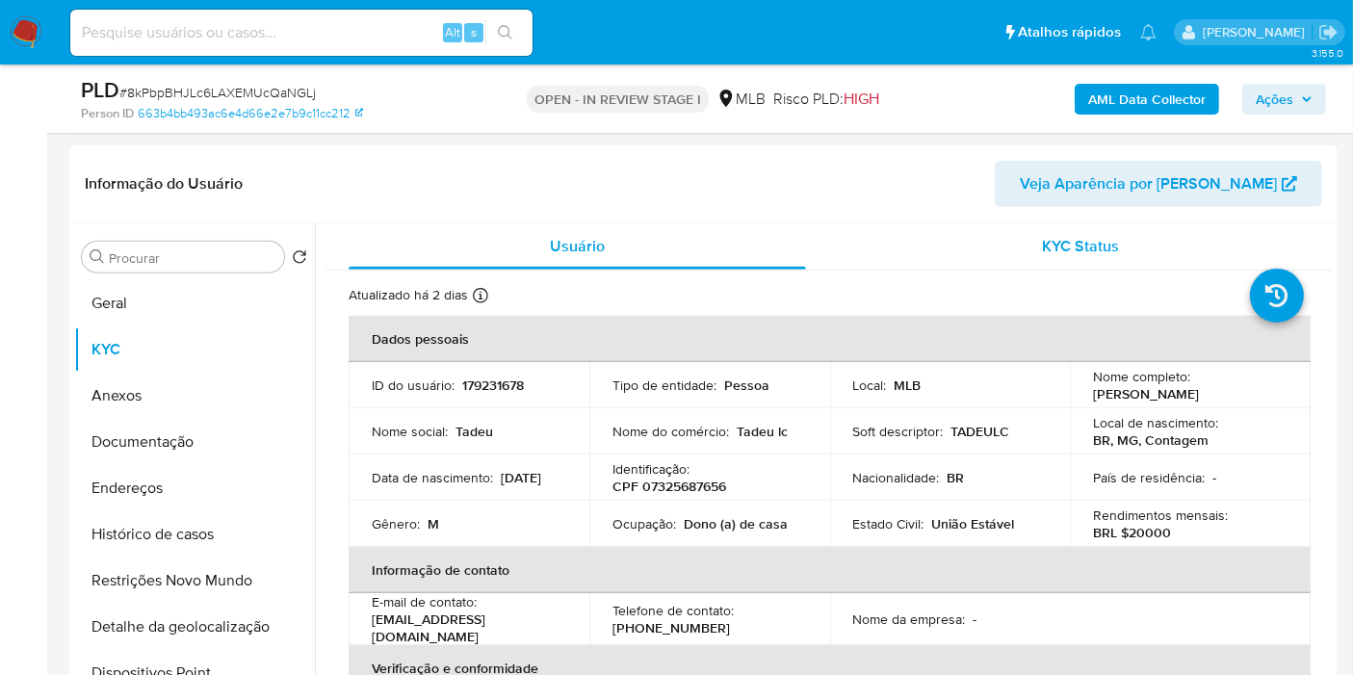
click at [954, 249] on div "KYC Status" at bounding box center [1081, 246] width 458 height 46
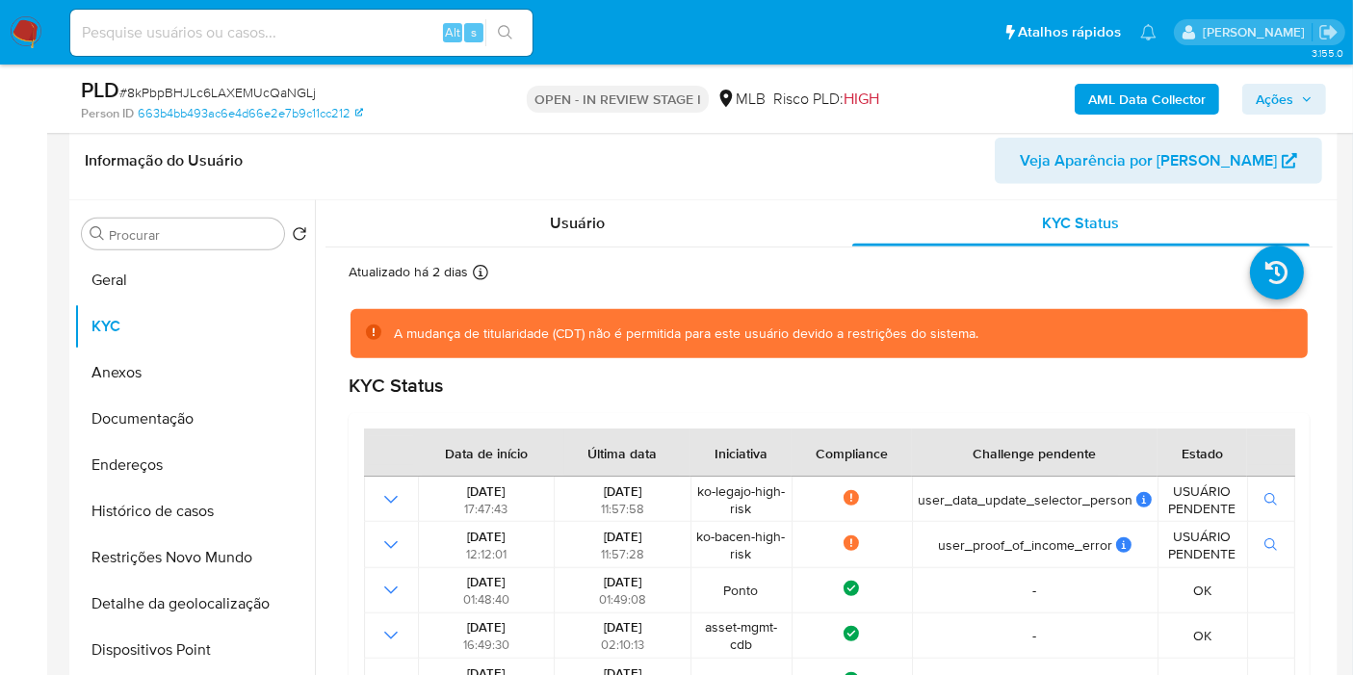
scroll to position [464, 0]
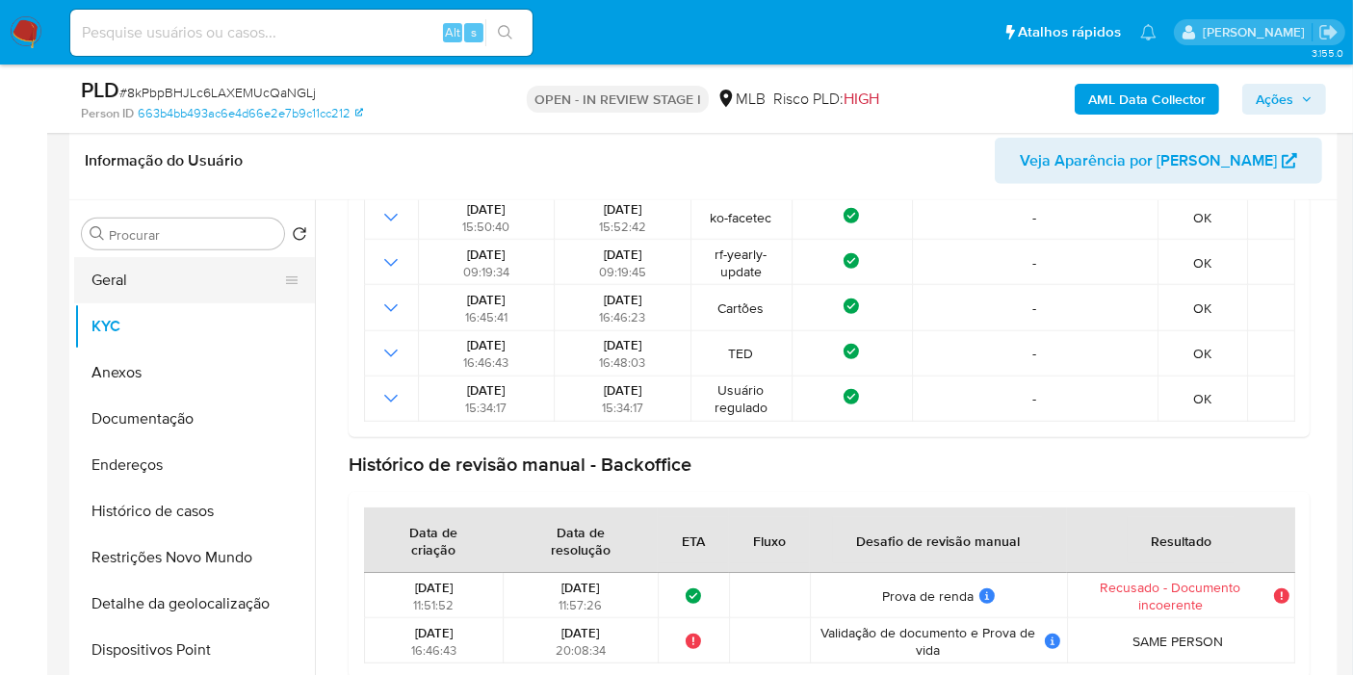
click at [170, 275] on button "Geral" at bounding box center [186, 280] width 225 height 46
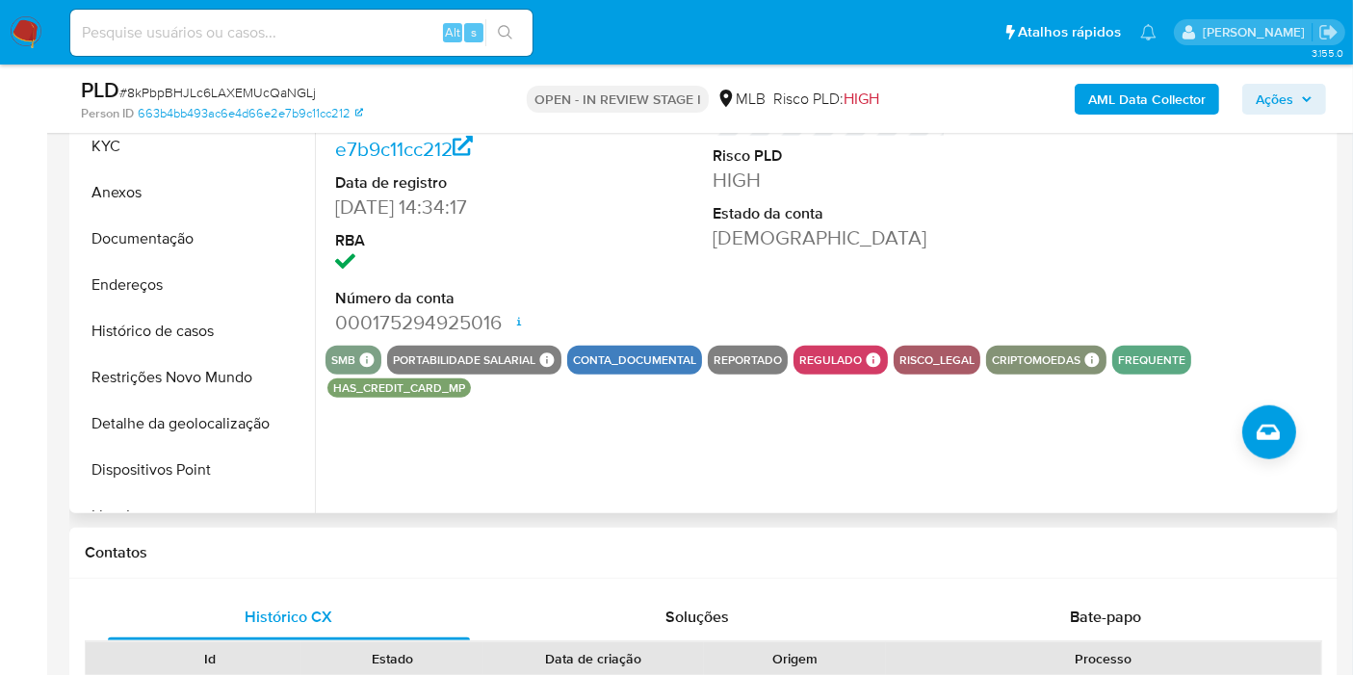
scroll to position [1591, 0]
click at [249, 153] on button "KYC" at bounding box center [186, 145] width 225 height 46
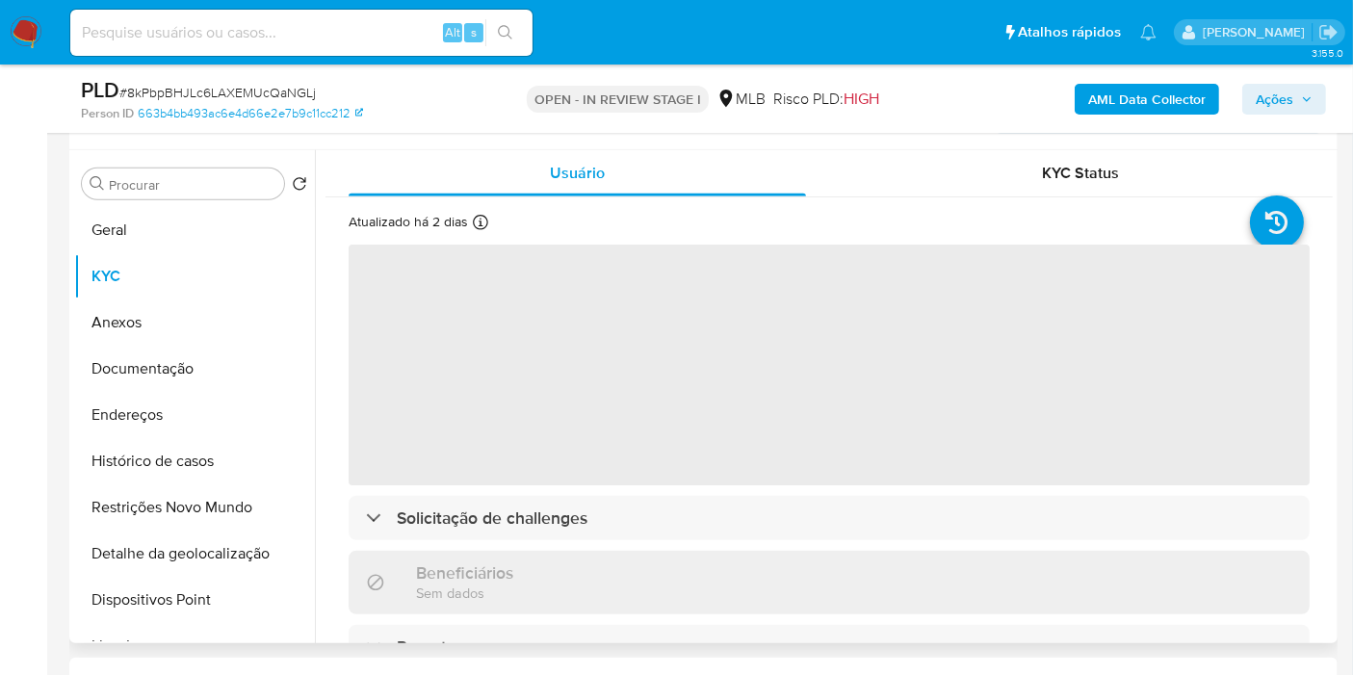
scroll to position [1433, 0]
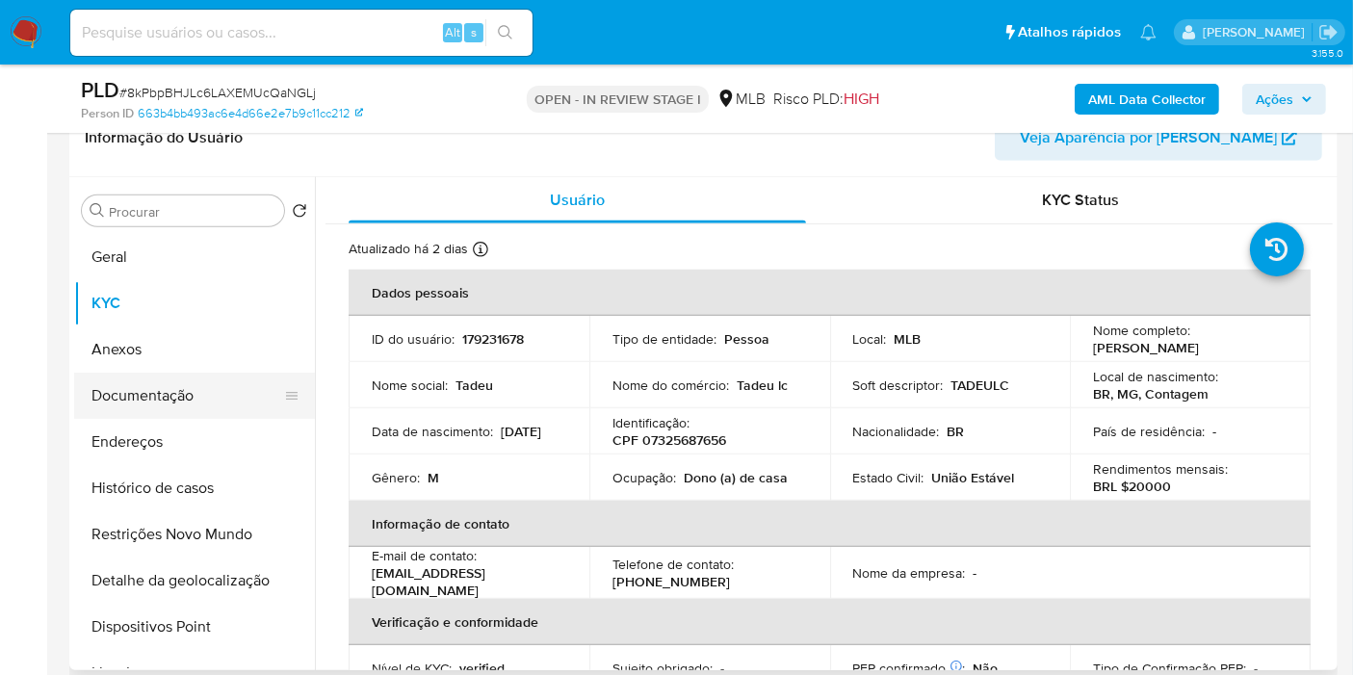
click at [187, 397] on button "Documentação" at bounding box center [186, 396] width 225 height 46
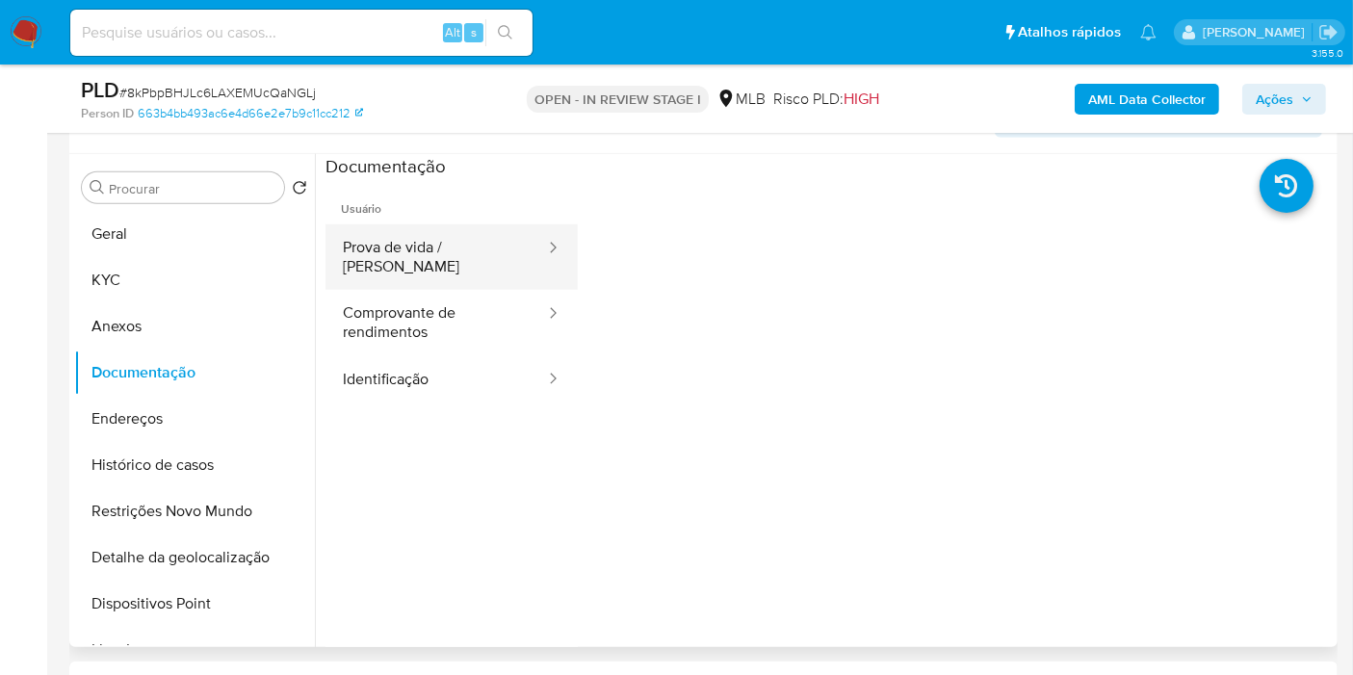
click at [457, 235] on button "Prova de vida / Selfie" at bounding box center [437, 257] width 222 height 66
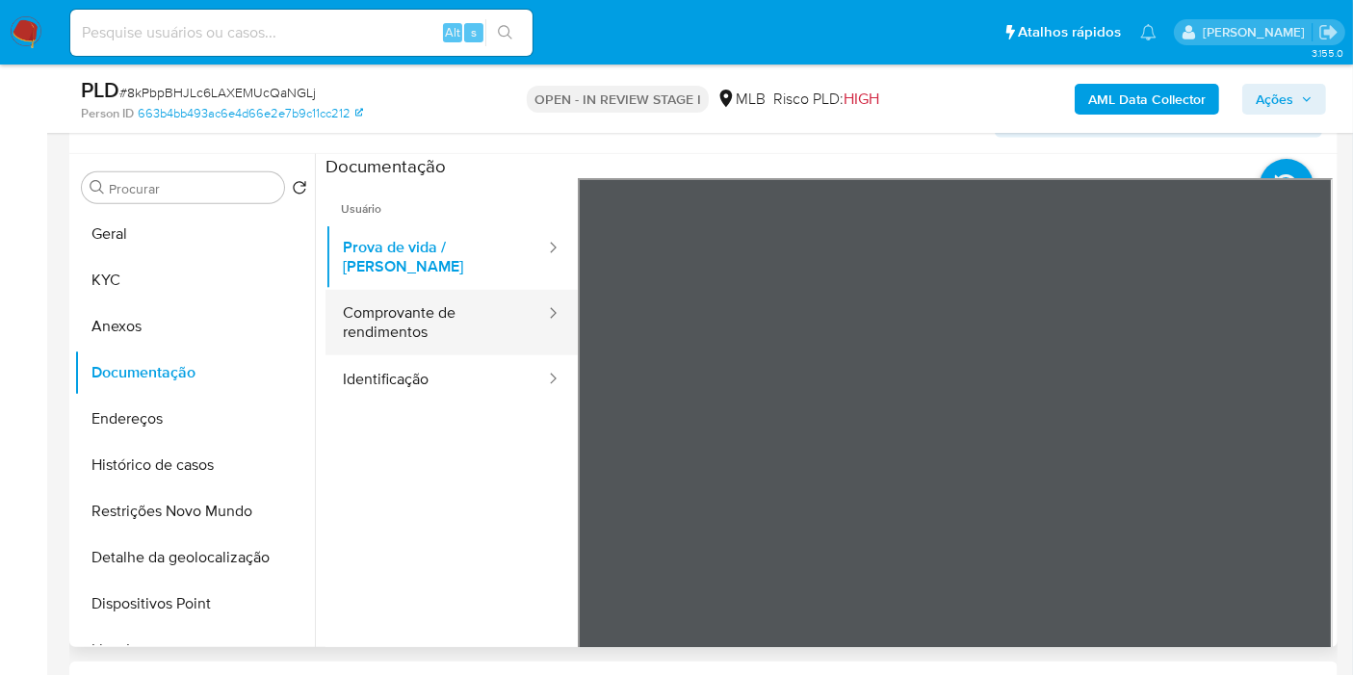
scroll to position [1, 0]
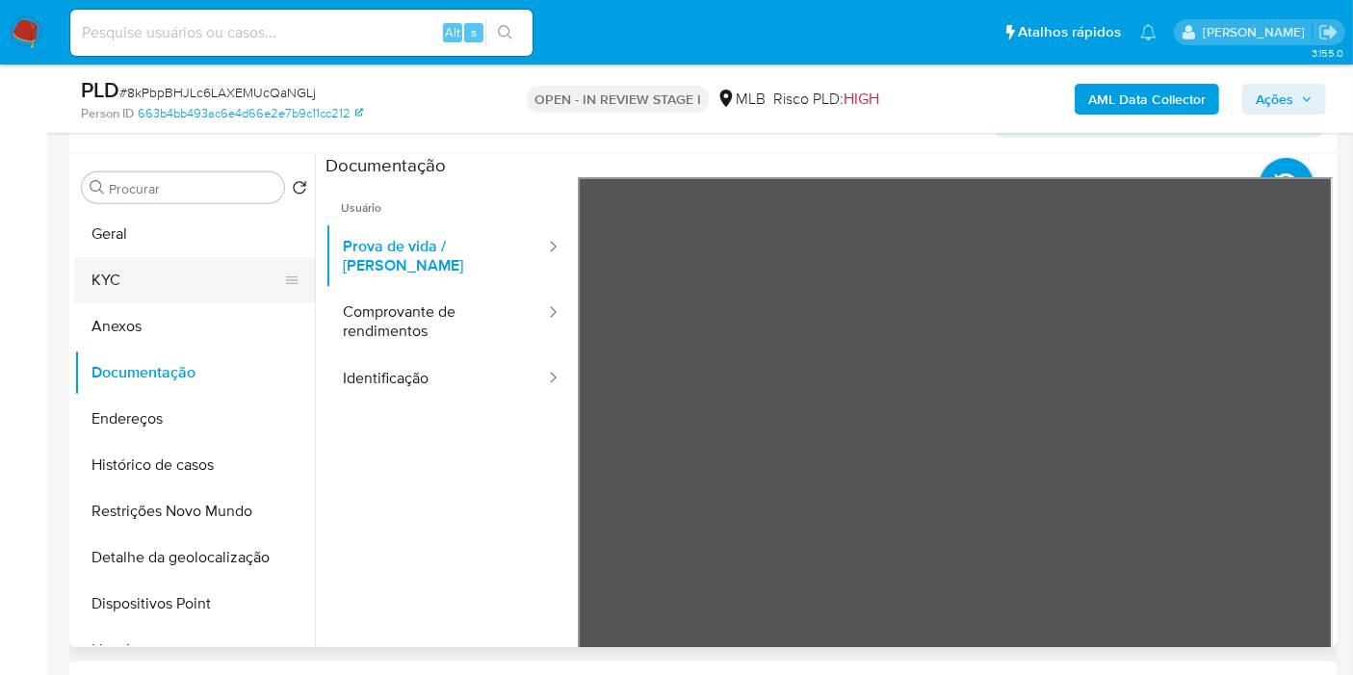
click at [239, 268] on button "KYC" at bounding box center [186, 280] width 225 height 46
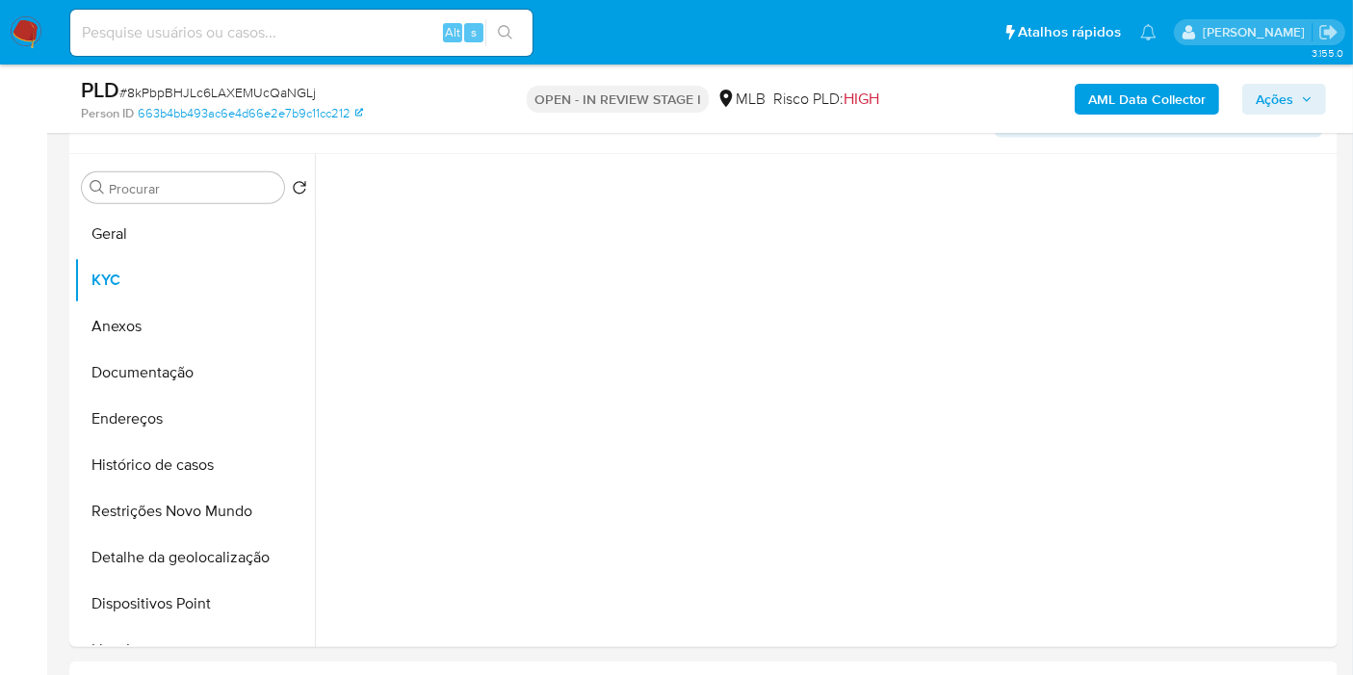
scroll to position [0, 0]
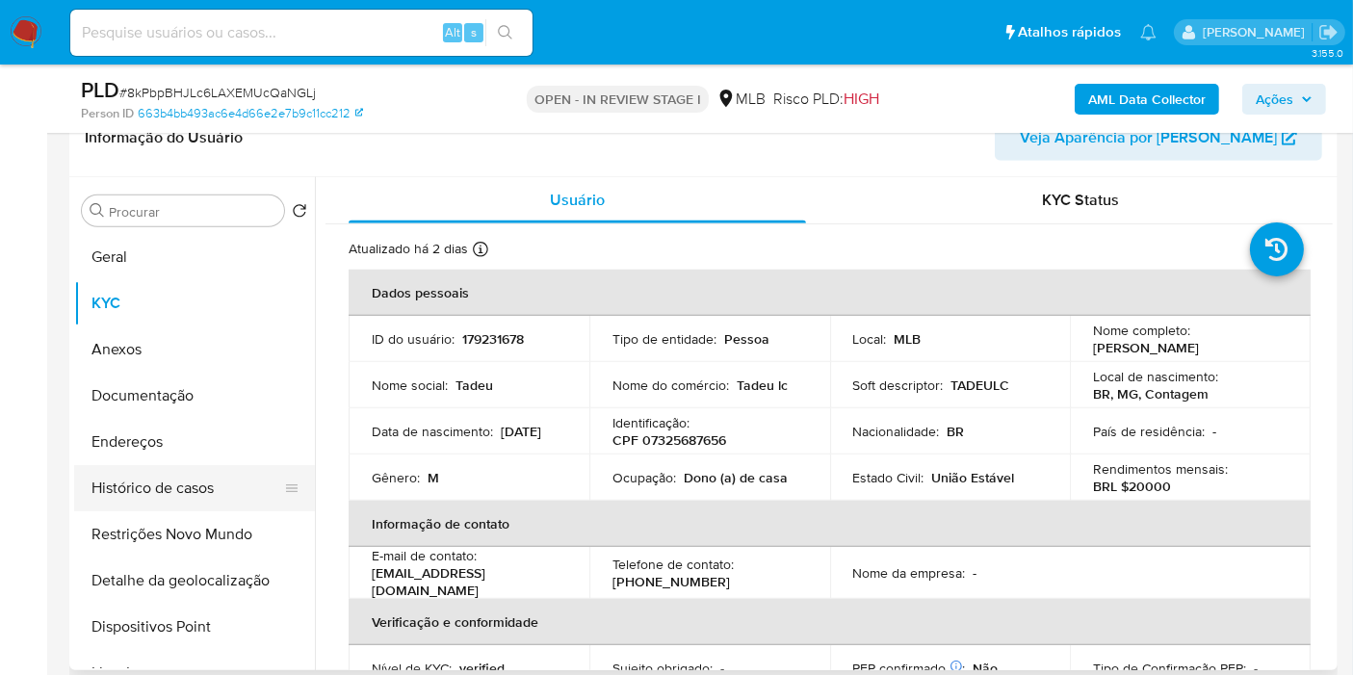
click at [203, 502] on button "Histórico de casos" at bounding box center [186, 488] width 225 height 46
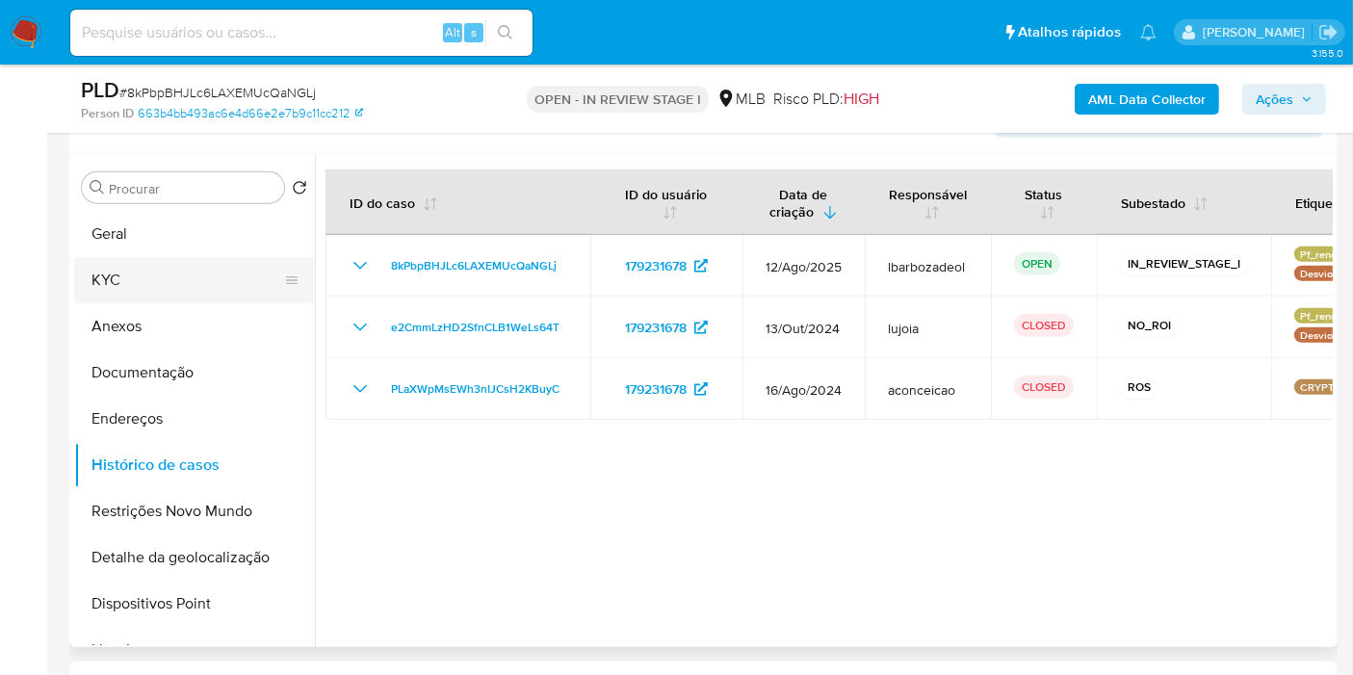
click at [214, 257] on button "KYC" at bounding box center [186, 280] width 225 height 46
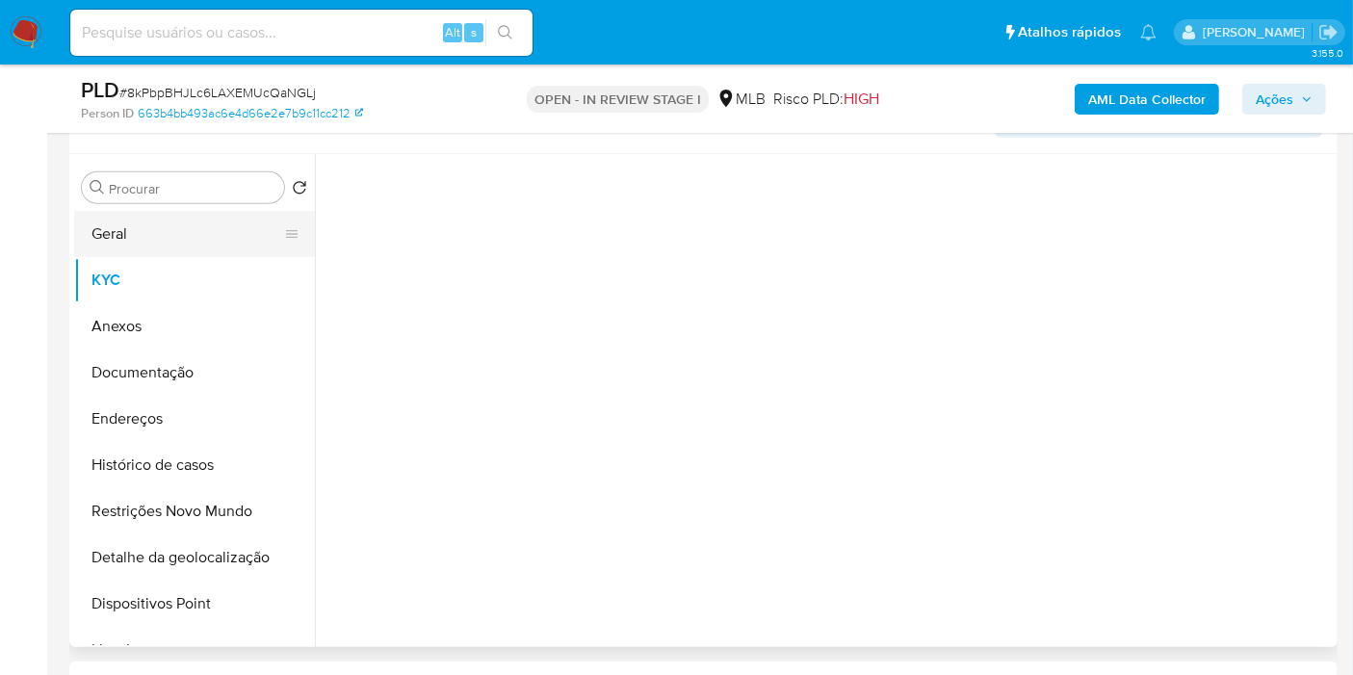
click at [213, 239] on button "Geral" at bounding box center [186, 234] width 225 height 46
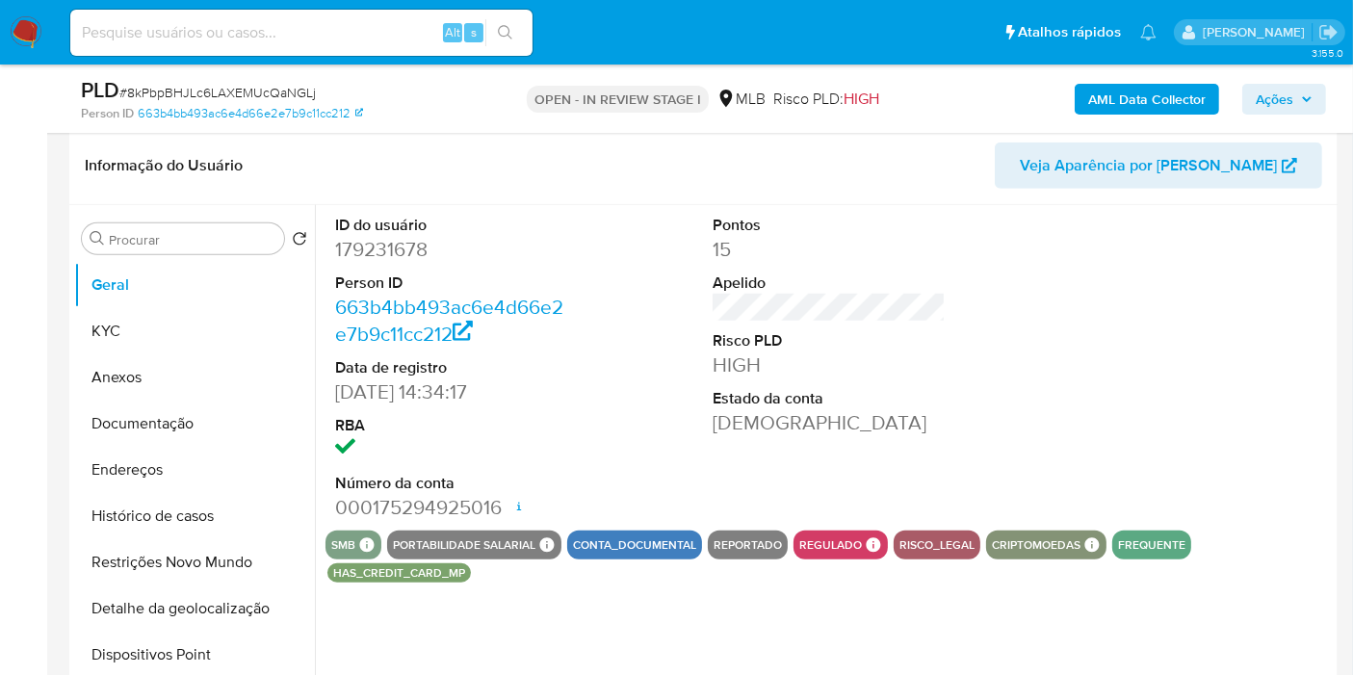
scroll to position [1406, 0]
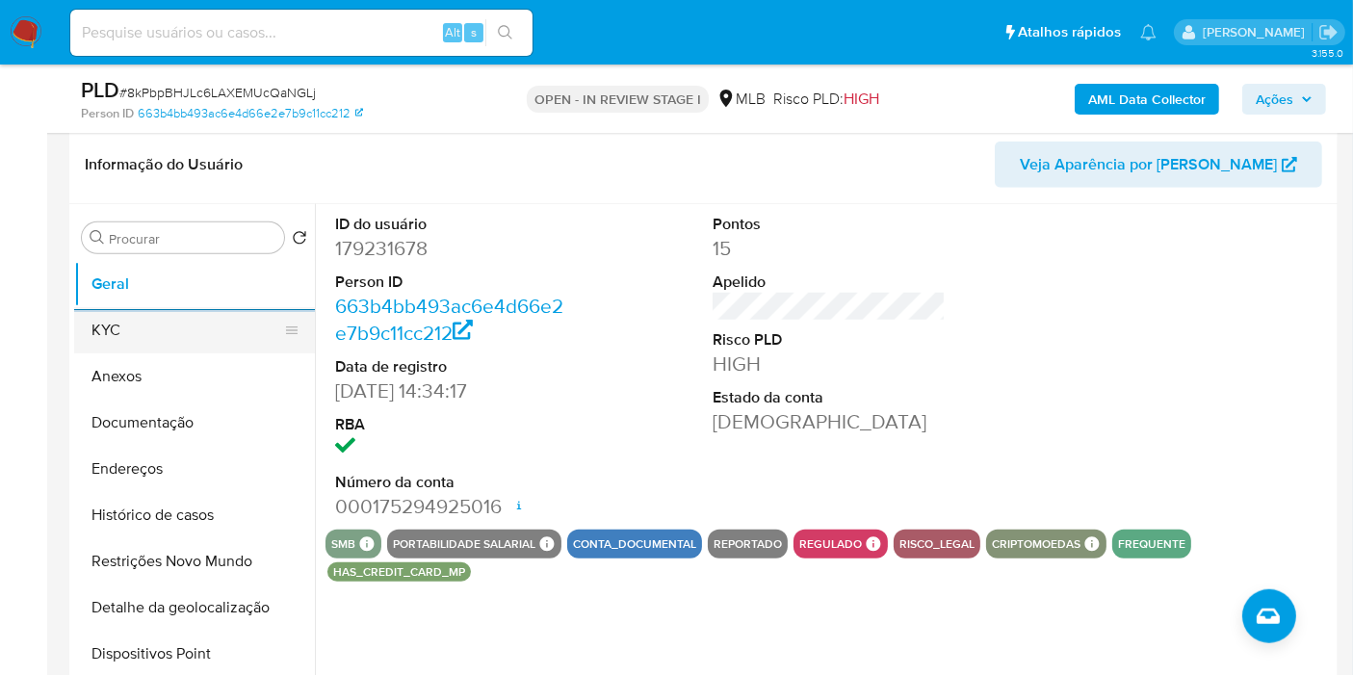
click at [171, 326] on button "KYC" at bounding box center [186, 330] width 225 height 46
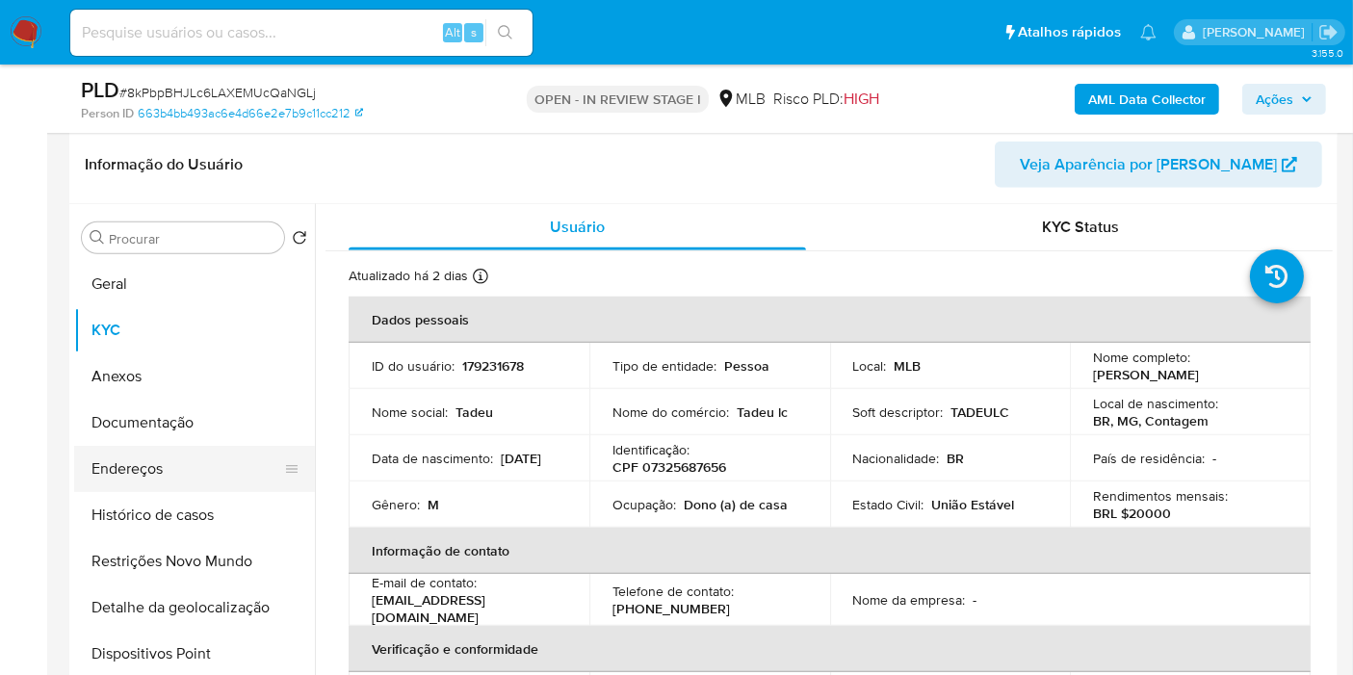
click at [209, 460] on button "Endereços" at bounding box center [186, 469] width 225 height 46
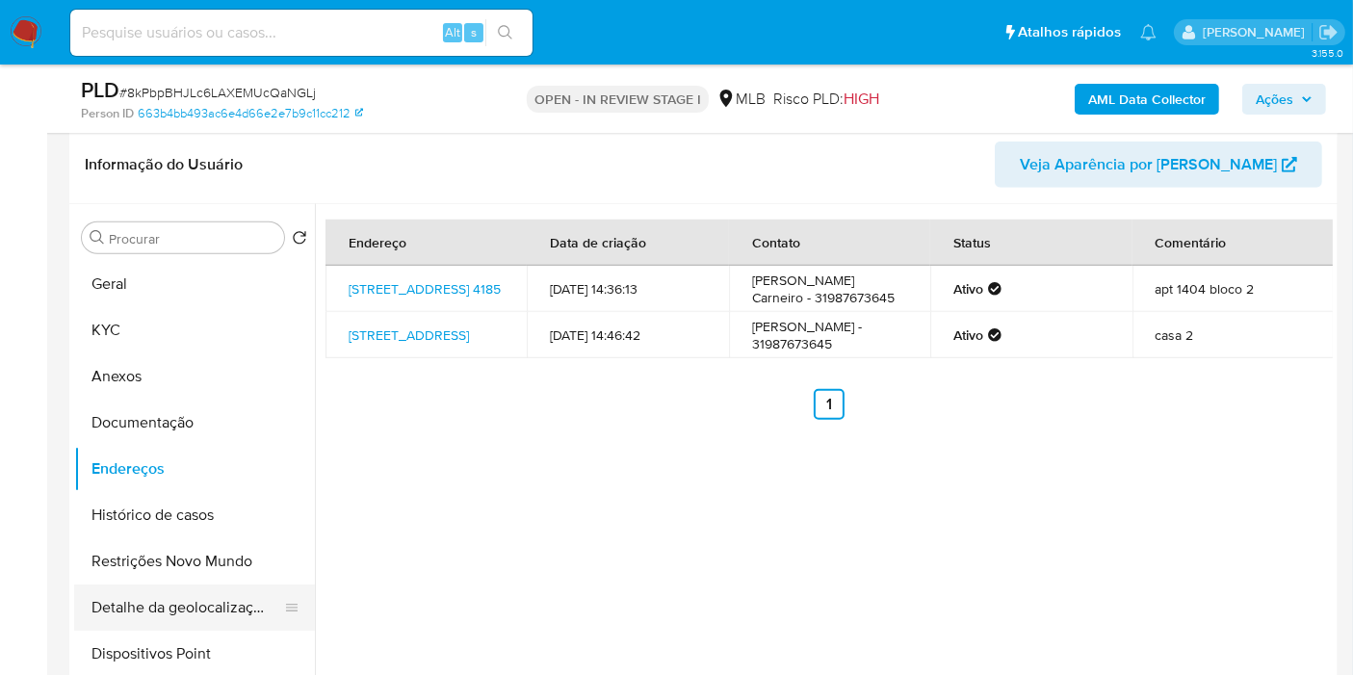
click at [213, 601] on button "Detalhe da geolocalização" at bounding box center [186, 608] width 225 height 46
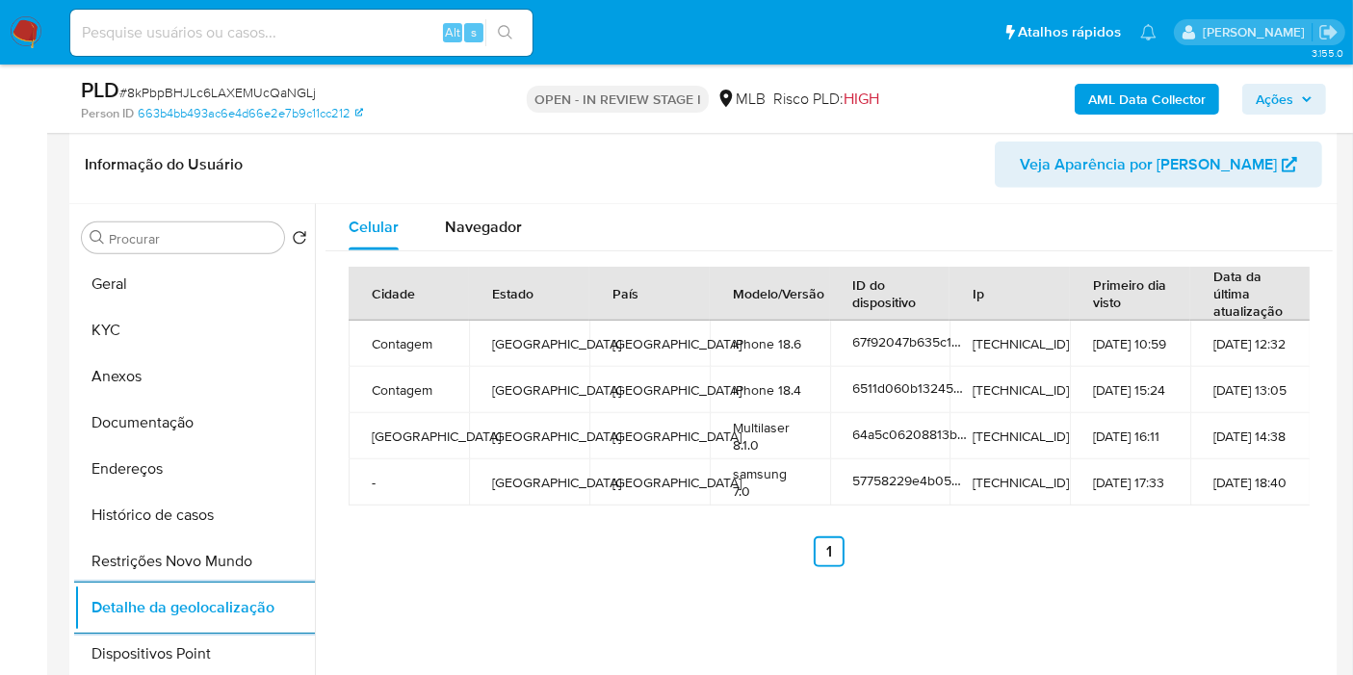
click at [151, 551] on button "Restrições Novo Mundo" at bounding box center [194, 561] width 241 height 46
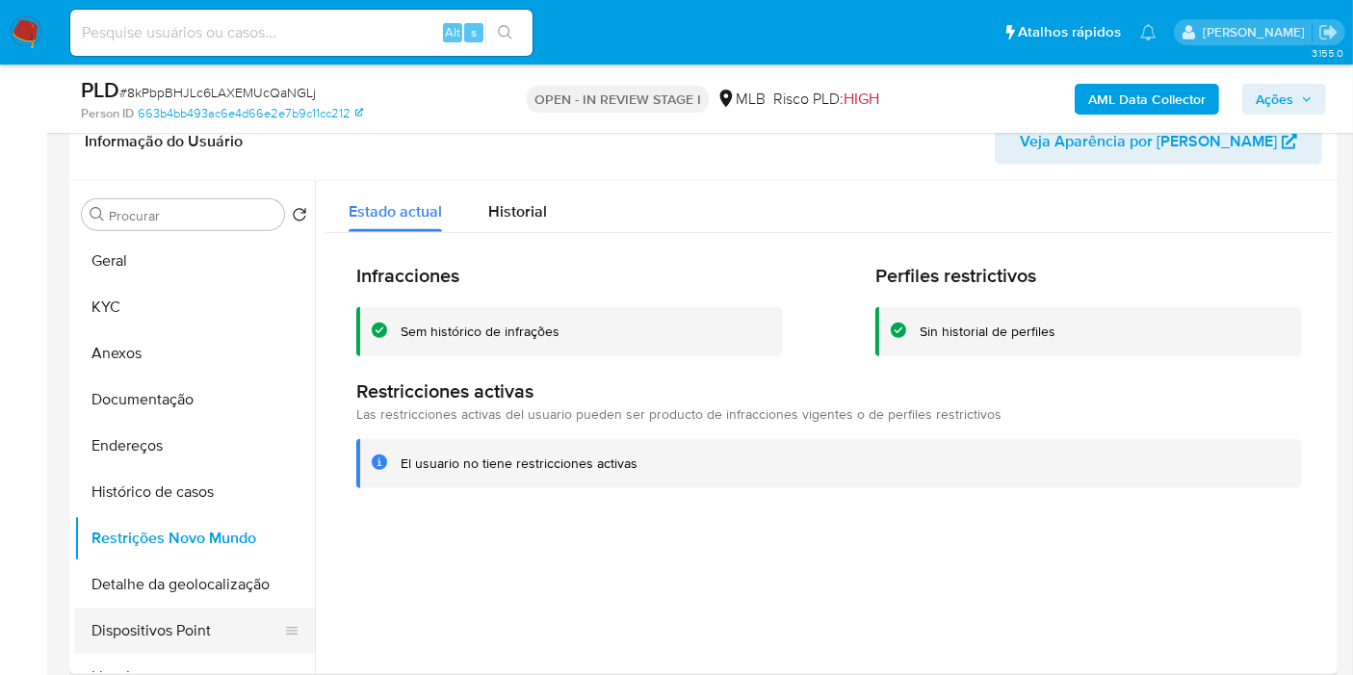
click at [195, 620] on button "Dispositivos Point" at bounding box center [186, 631] width 225 height 46
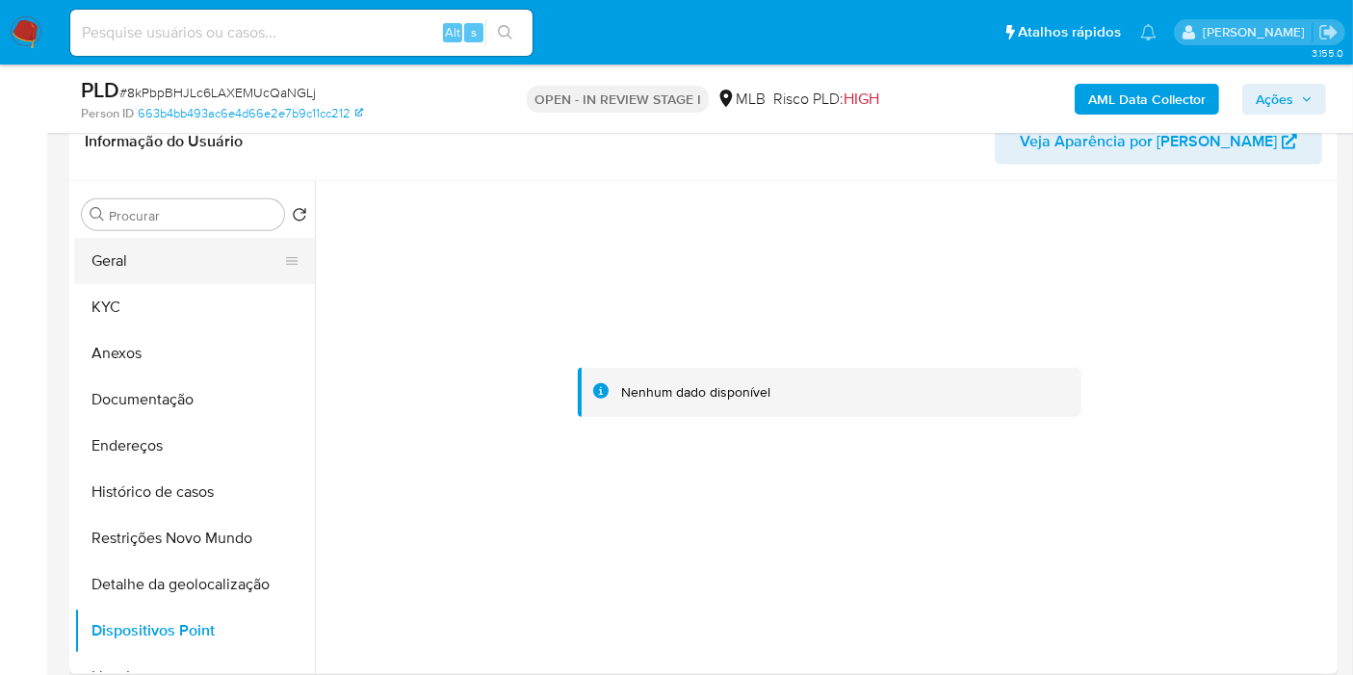
click at [197, 291] on button "KYC" at bounding box center [194, 307] width 241 height 46
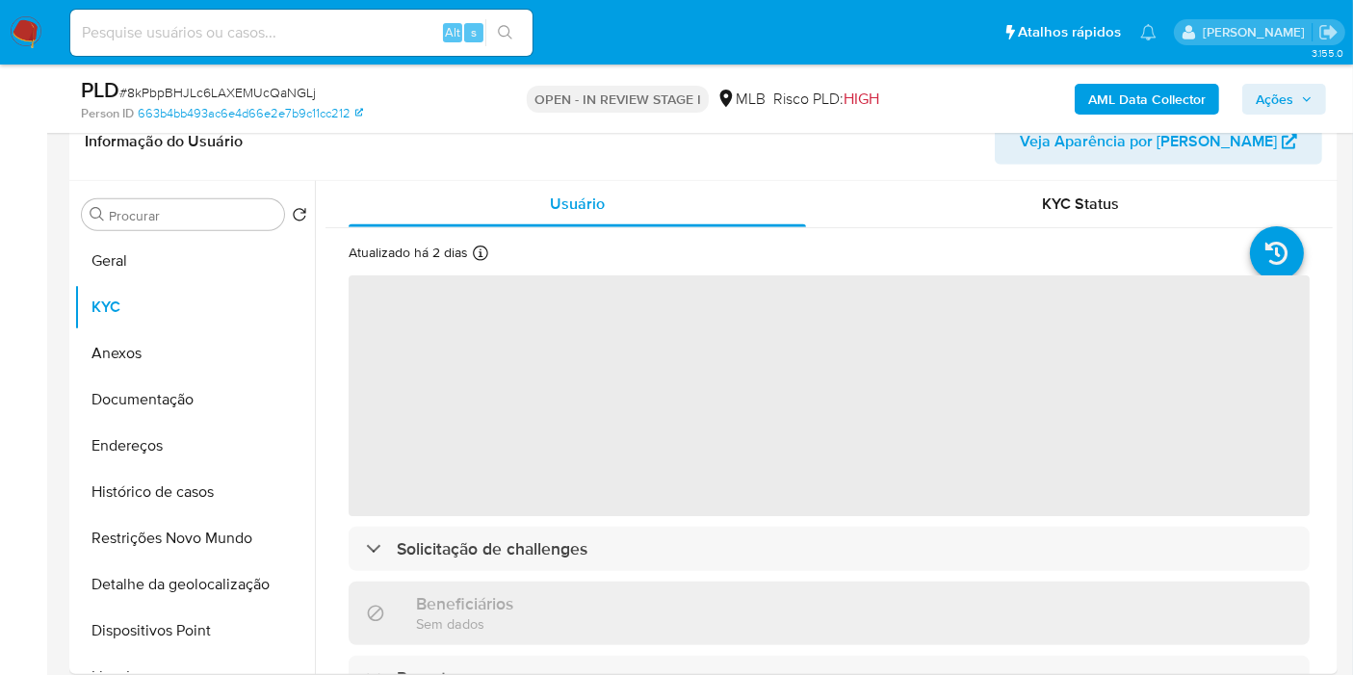
drag, startPoint x: 1291, startPoint y: 94, endPoint x: 1256, endPoint y: 100, distance: 35.2
click at [1289, 94] on span "Ações" at bounding box center [1275, 99] width 38 height 31
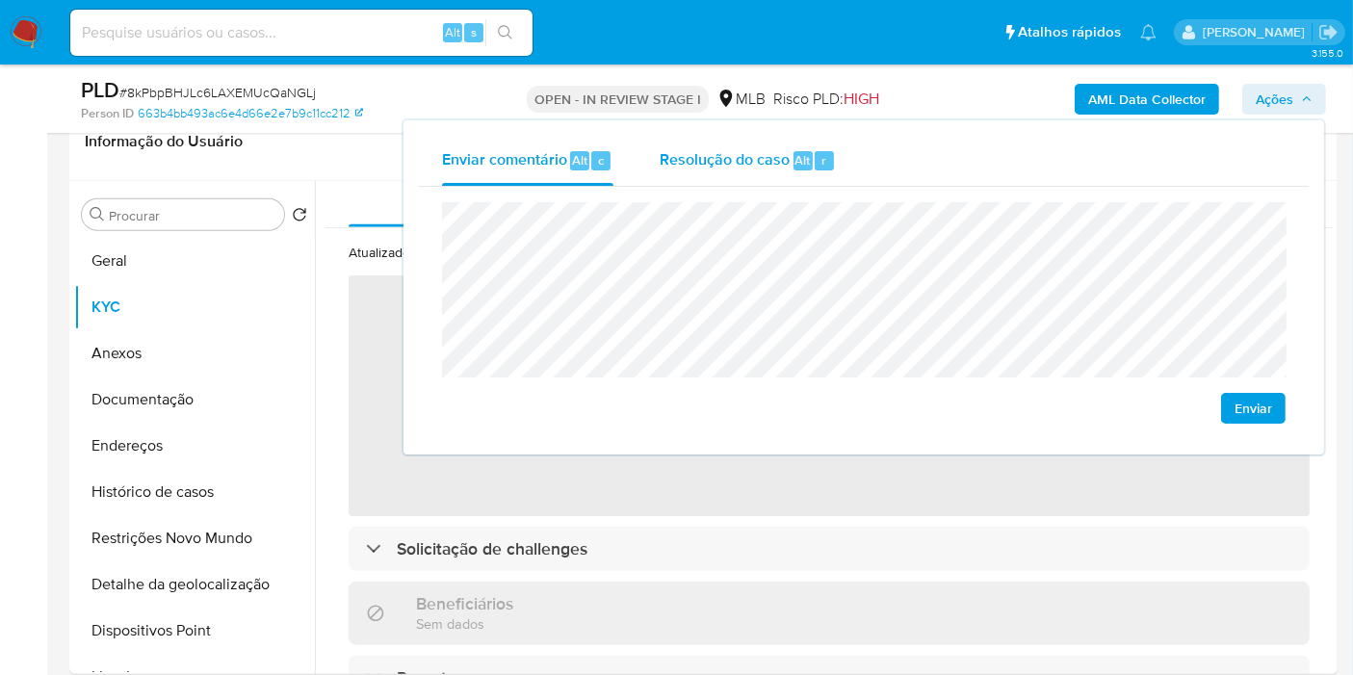
click at [807, 147] on div "Resolução do caso Alt r" at bounding box center [748, 161] width 176 height 50
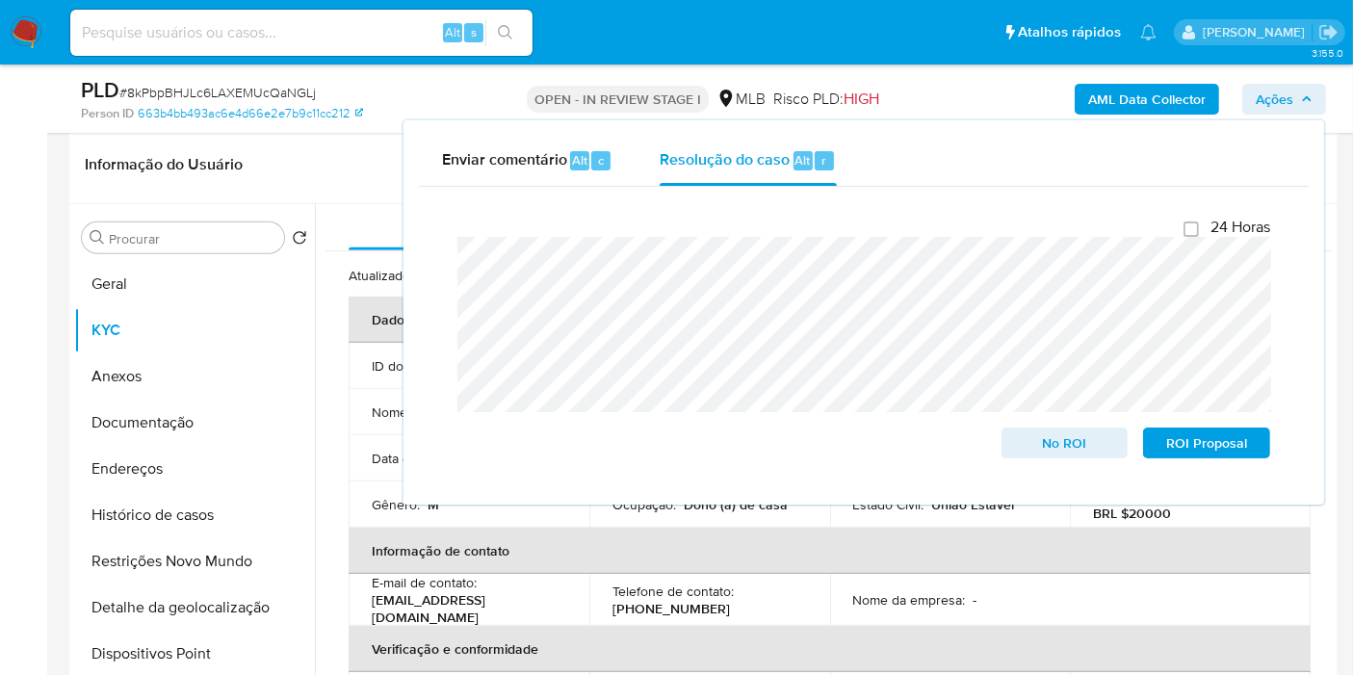
click at [1106, 115] on div "AML Data Collector Ações Enviar comentário Alt c Resolução do caso Alt r Fecham…" at bounding box center [1121, 98] width 410 height 45
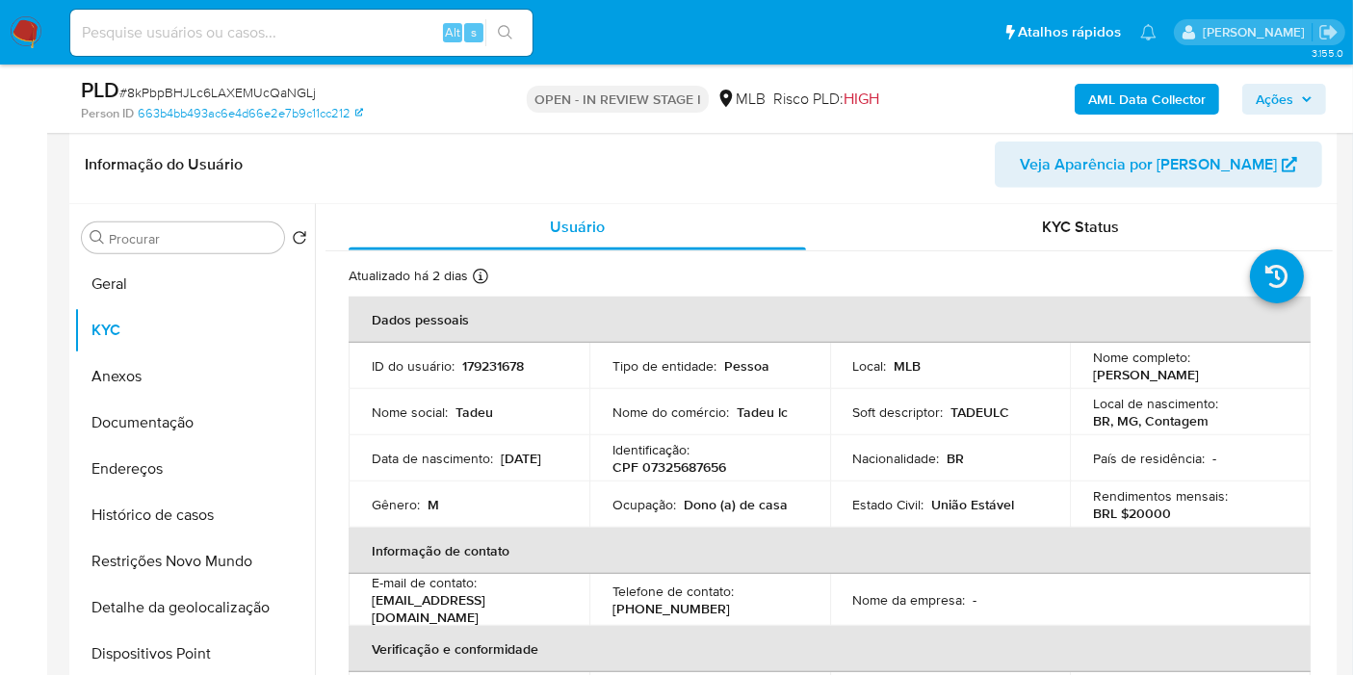
click at [1103, 103] on b "AML Data Collector" at bounding box center [1147, 99] width 118 height 31
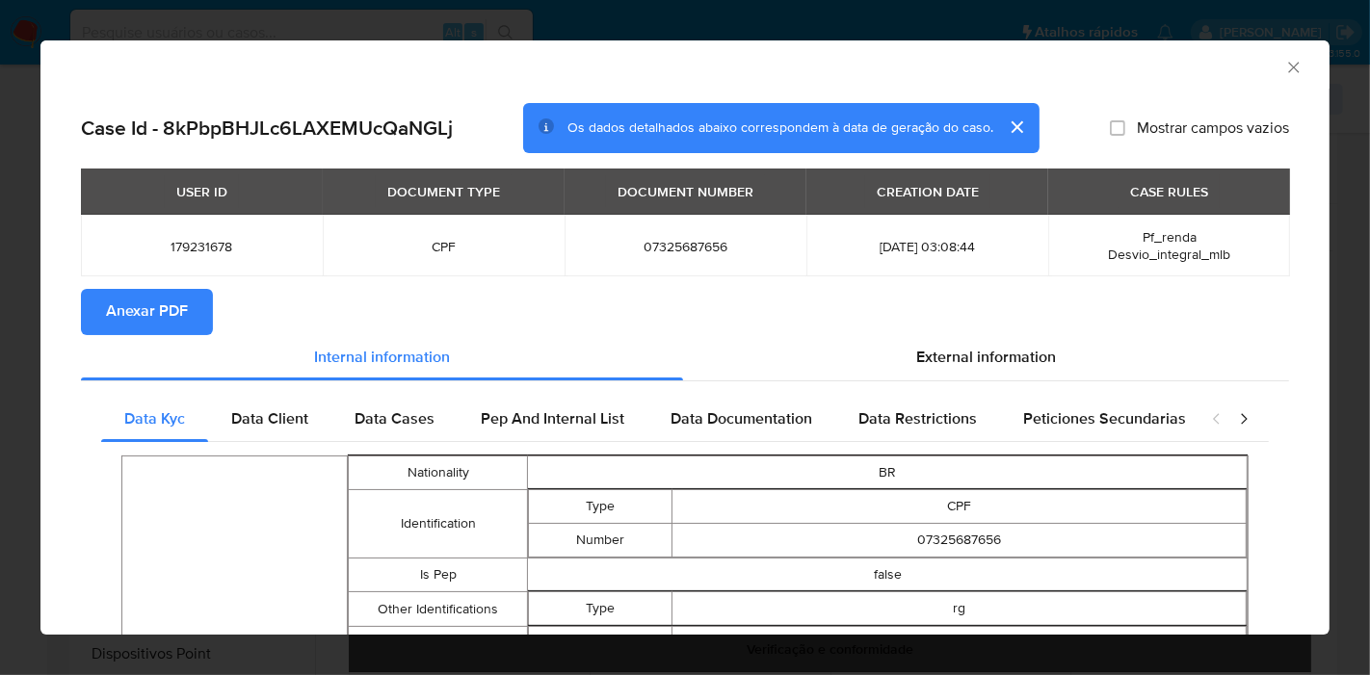
click at [173, 320] on span "Anexar PDF" at bounding box center [147, 312] width 82 height 42
click at [1284, 66] on icon "Fechar a janela" at bounding box center [1293, 67] width 19 height 19
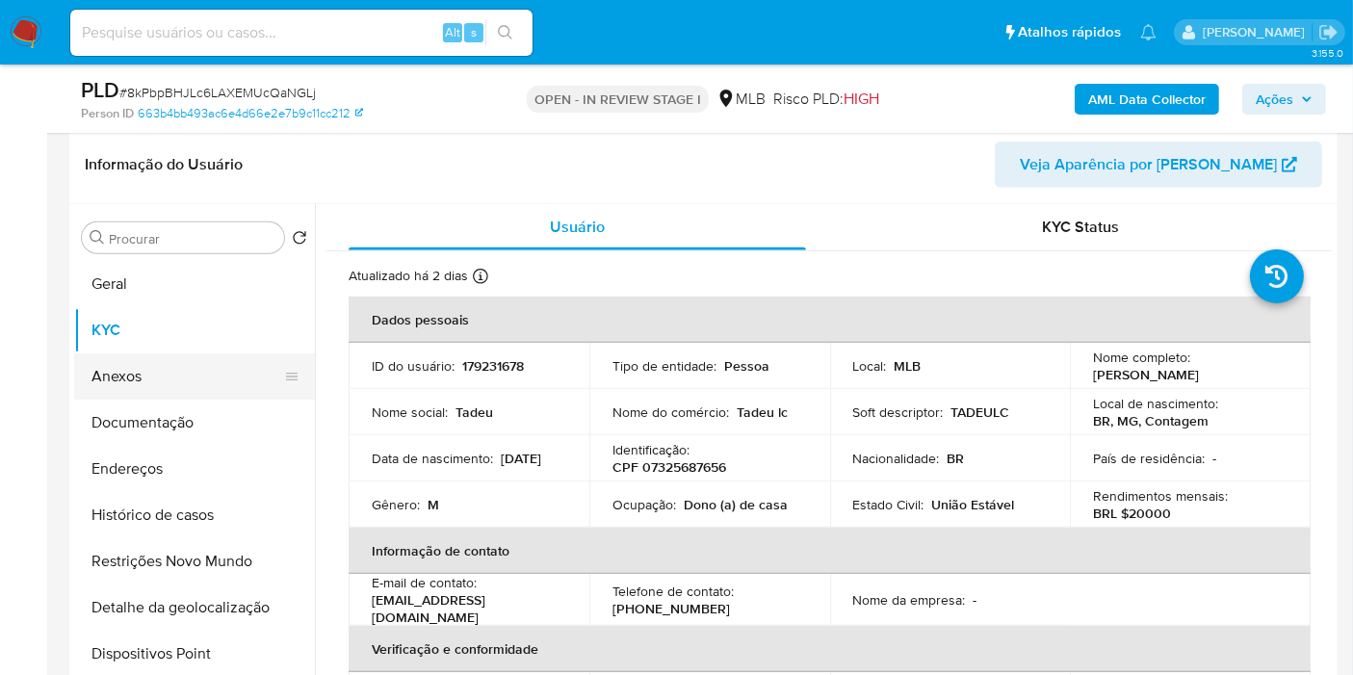
click at [181, 386] on button "Anexos" at bounding box center [186, 377] width 225 height 46
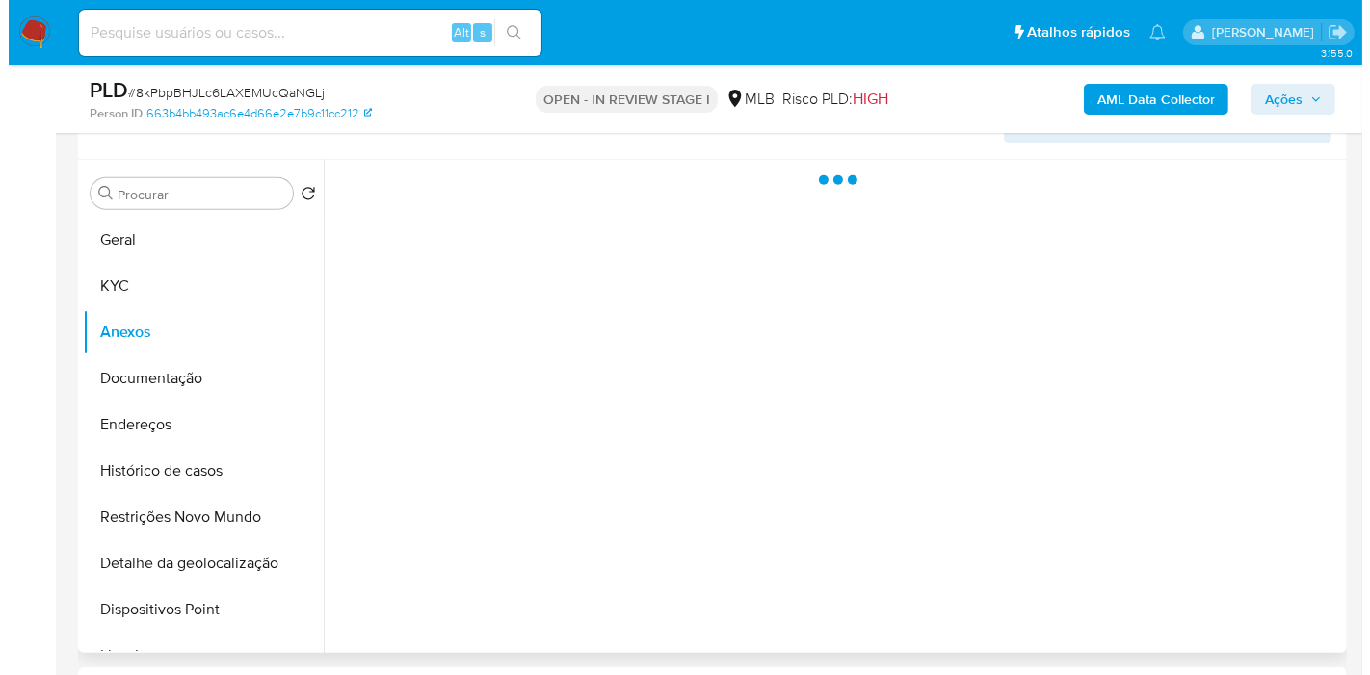
scroll to position [1433, 0]
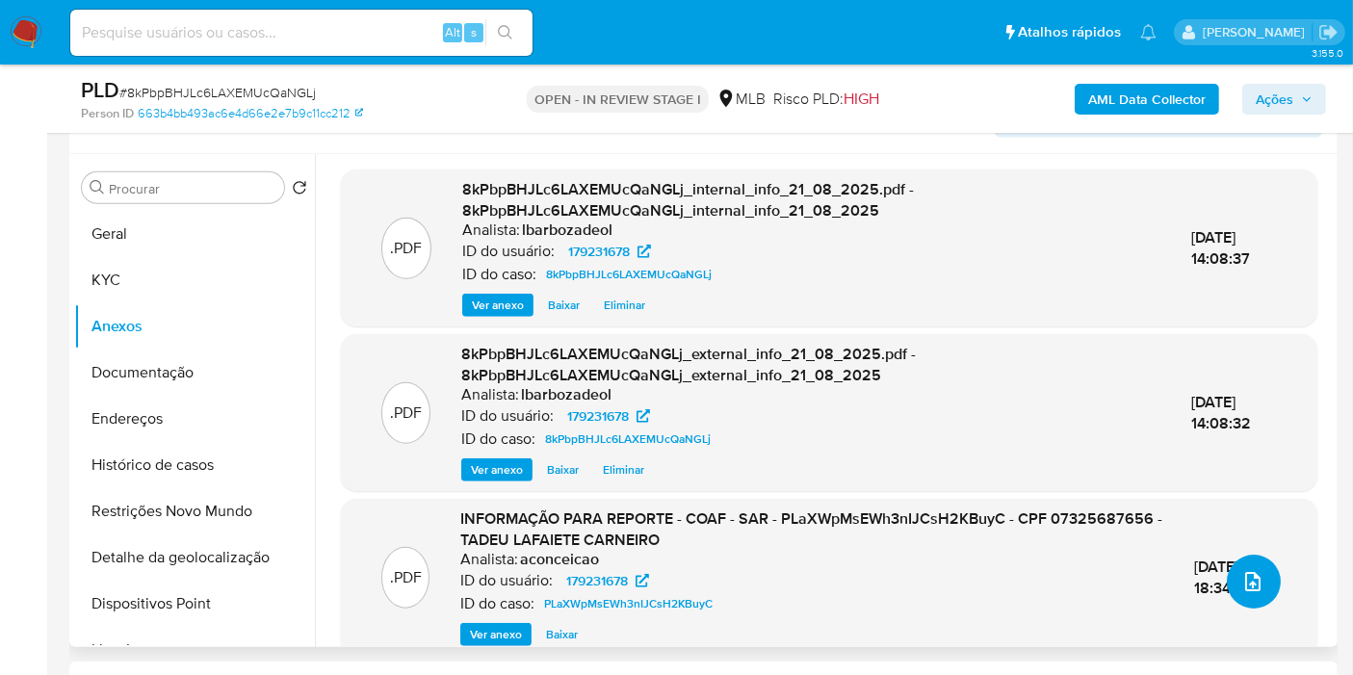
click at [1248, 573] on icon "upload-file" at bounding box center [1253, 581] width 23 height 23
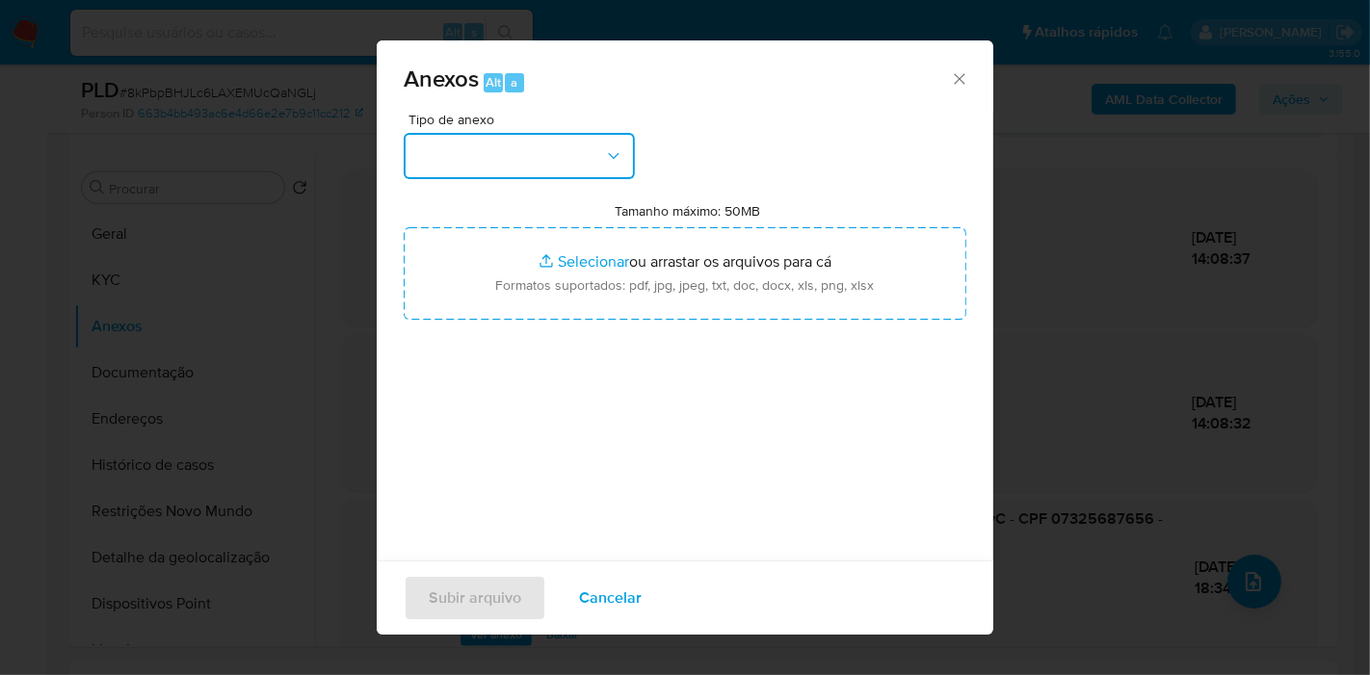
click at [571, 137] on button "button" at bounding box center [519, 156] width 231 height 46
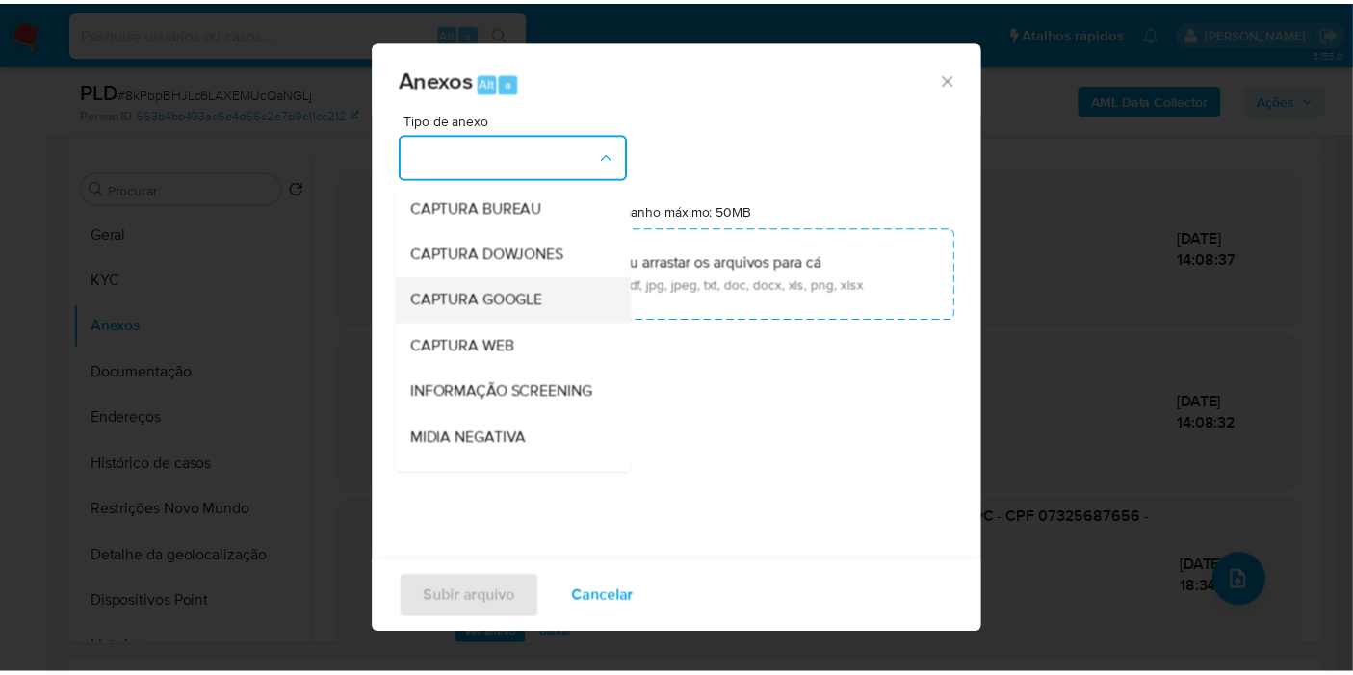
scroll to position [296, 0]
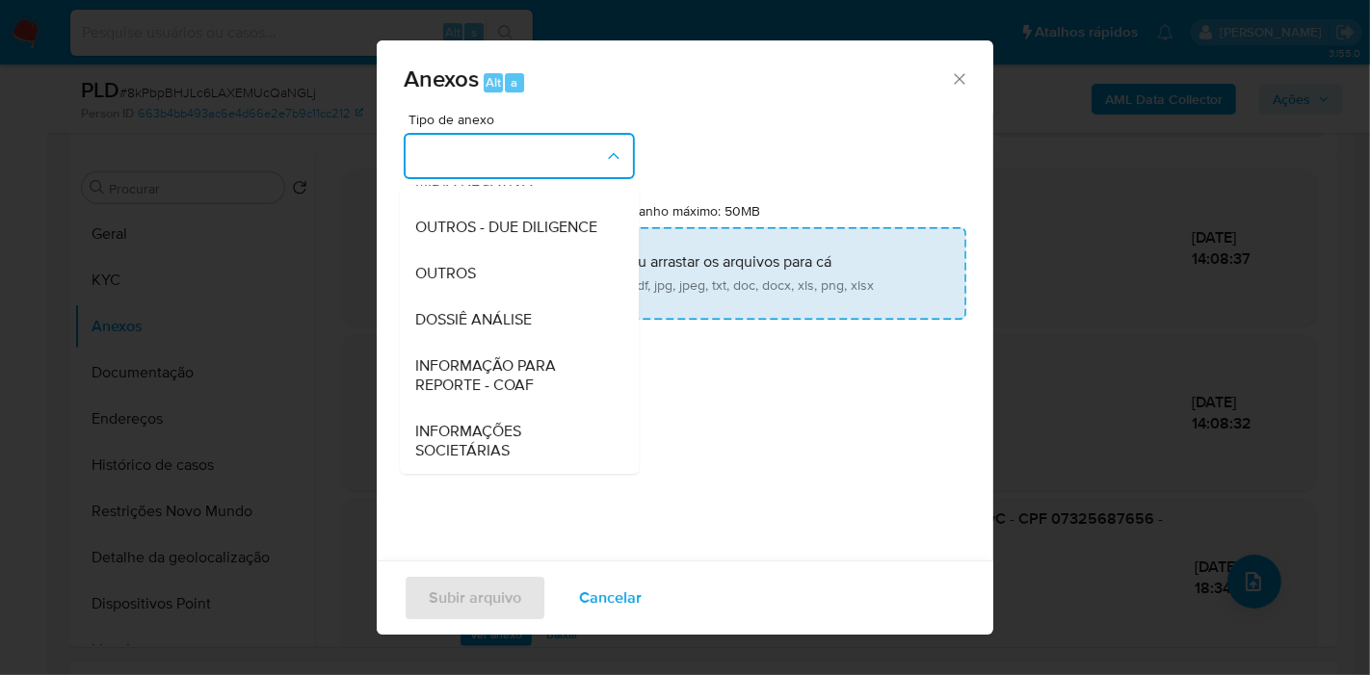
click at [541, 302] on div "DOSSIÊ ANÁLISE" at bounding box center [513, 320] width 197 height 46
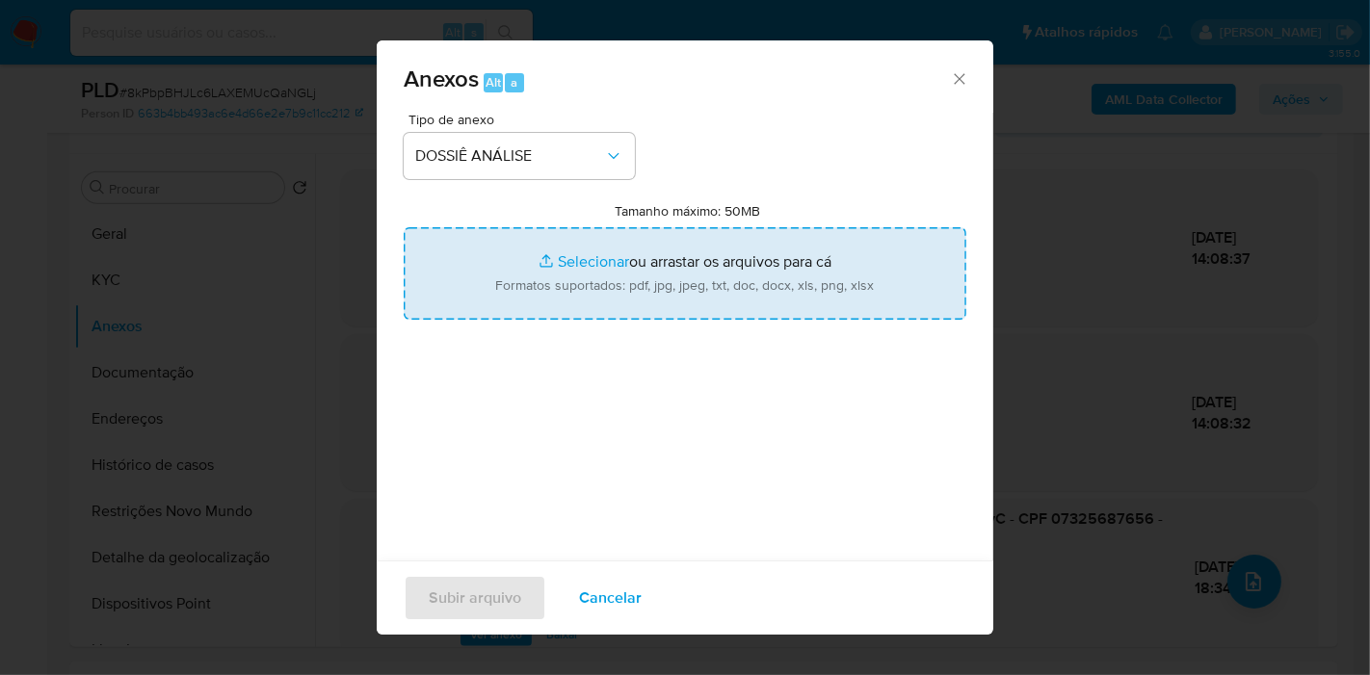
click at [541, 287] on input "Tamanho máximo: 50MB Selecionar arquivos" at bounding box center [685, 273] width 563 height 92
type input "C:\fakepath\2° SAR - XXXX - CPF 07325687656 - TADEU LAFAIETE CARNEIRO.pdf"
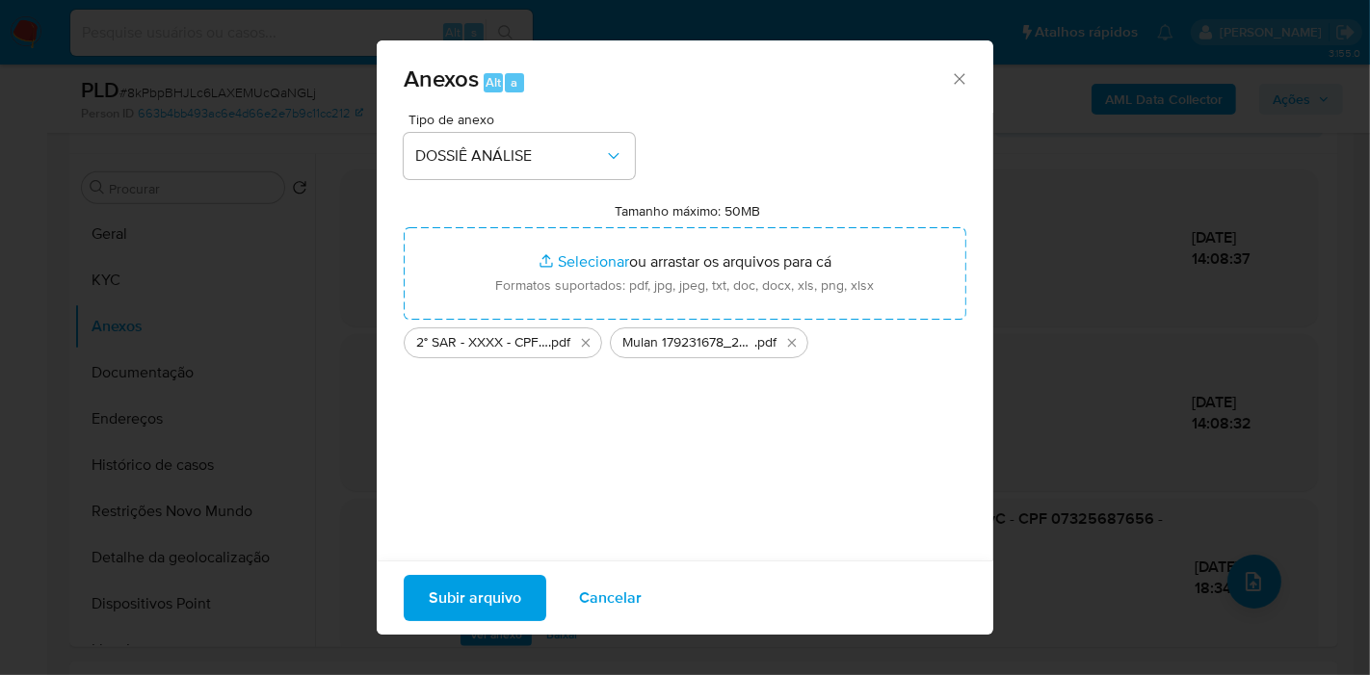
click at [466, 595] on span "Subir arquivo" at bounding box center [475, 598] width 92 height 42
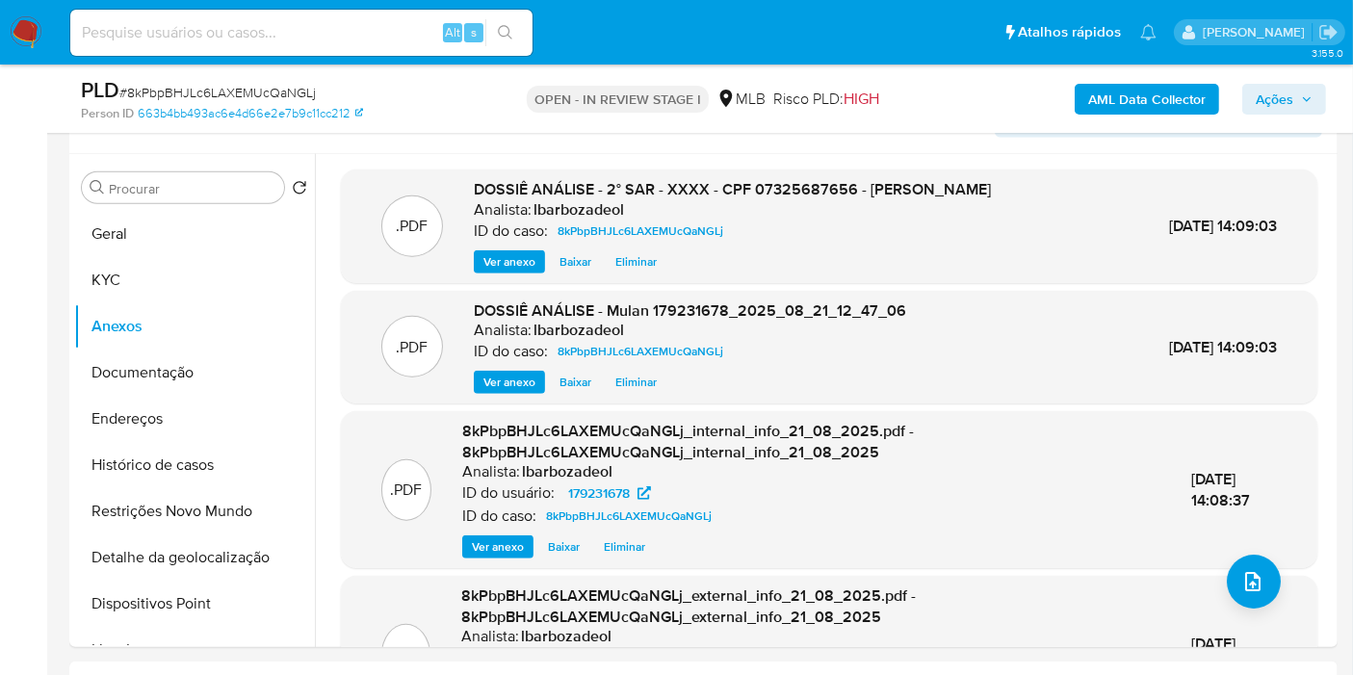
click at [1278, 102] on span "Ações" at bounding box center [1275, 99] width 38 height 31
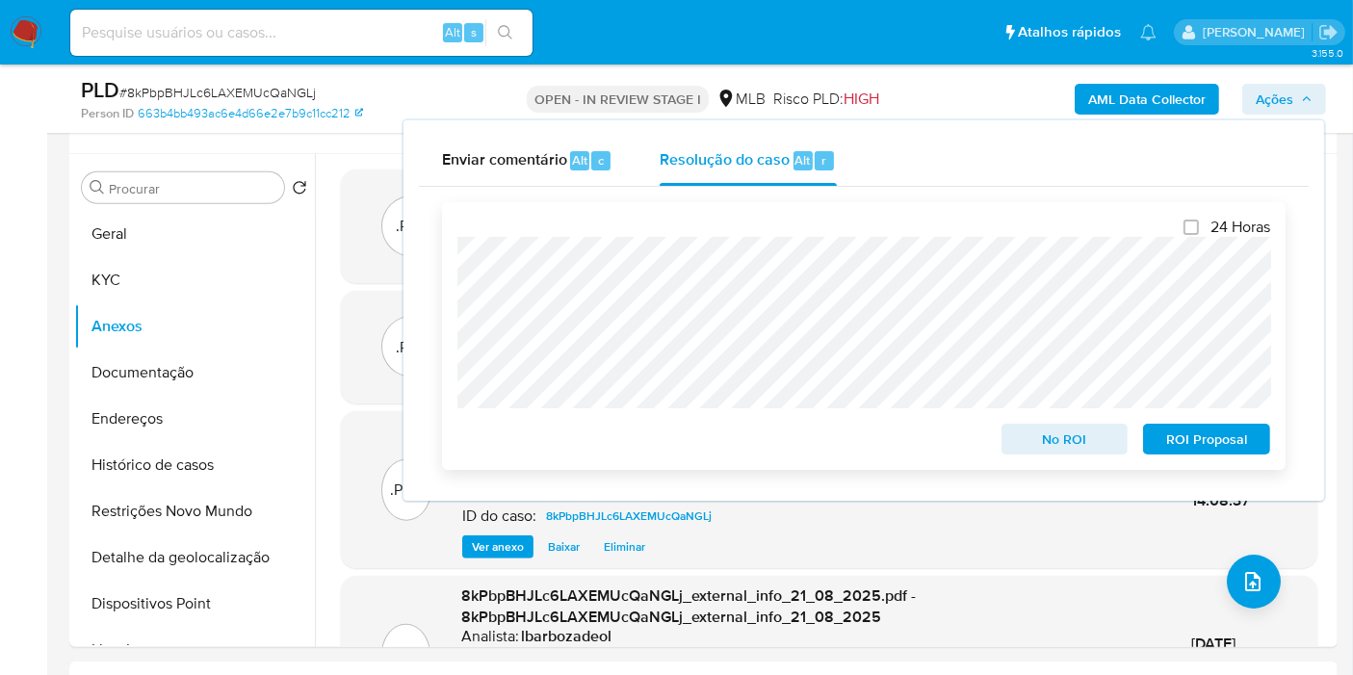
click at [1167, 444] on span "ROI Proposal" at bounding box center [1207, 439] width 100 height 27
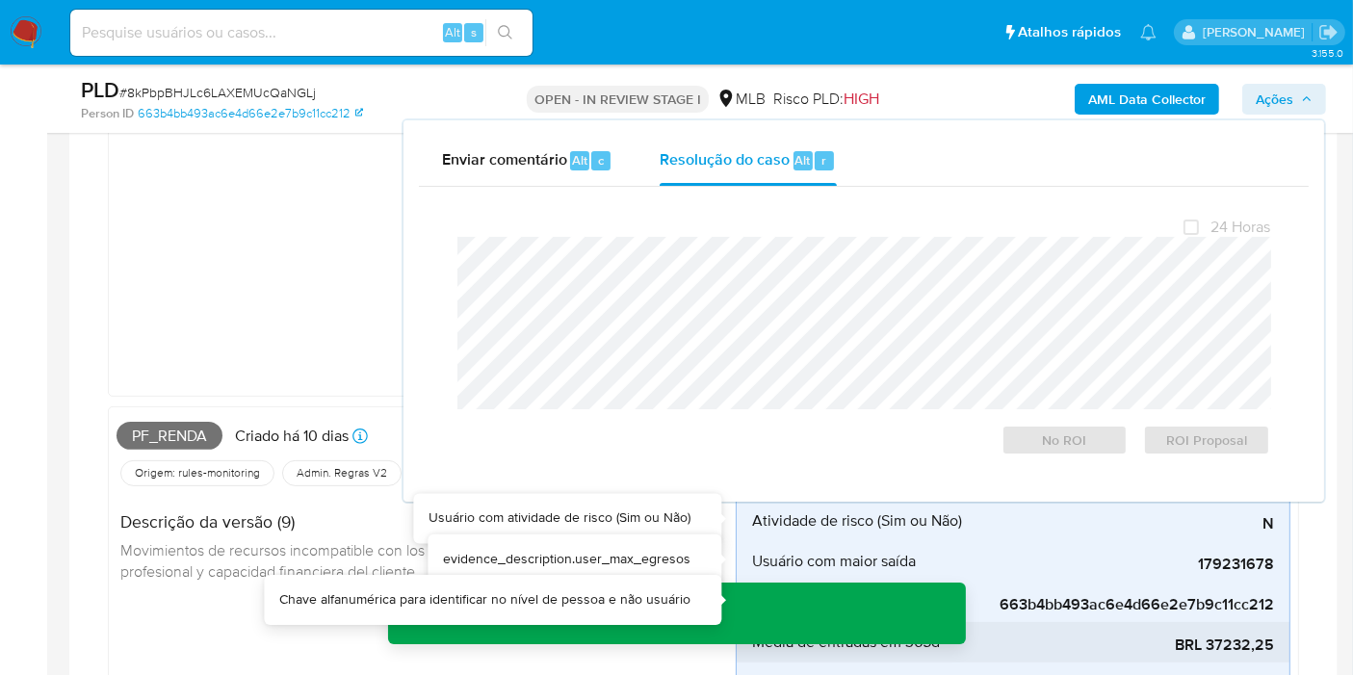
scroll to position [470, 0]
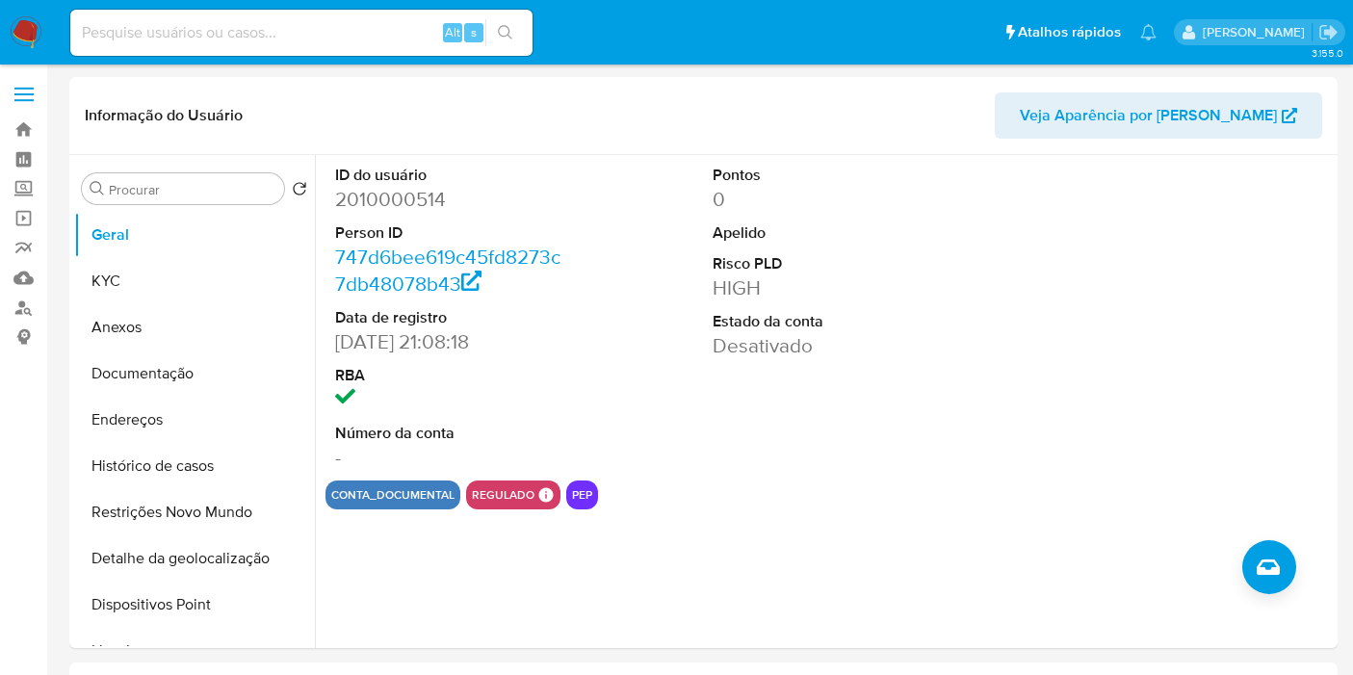
select select "10"
click at [369, 41] on input at bounding box center [301, 32] width 462 height 25
paste input "2606552396"
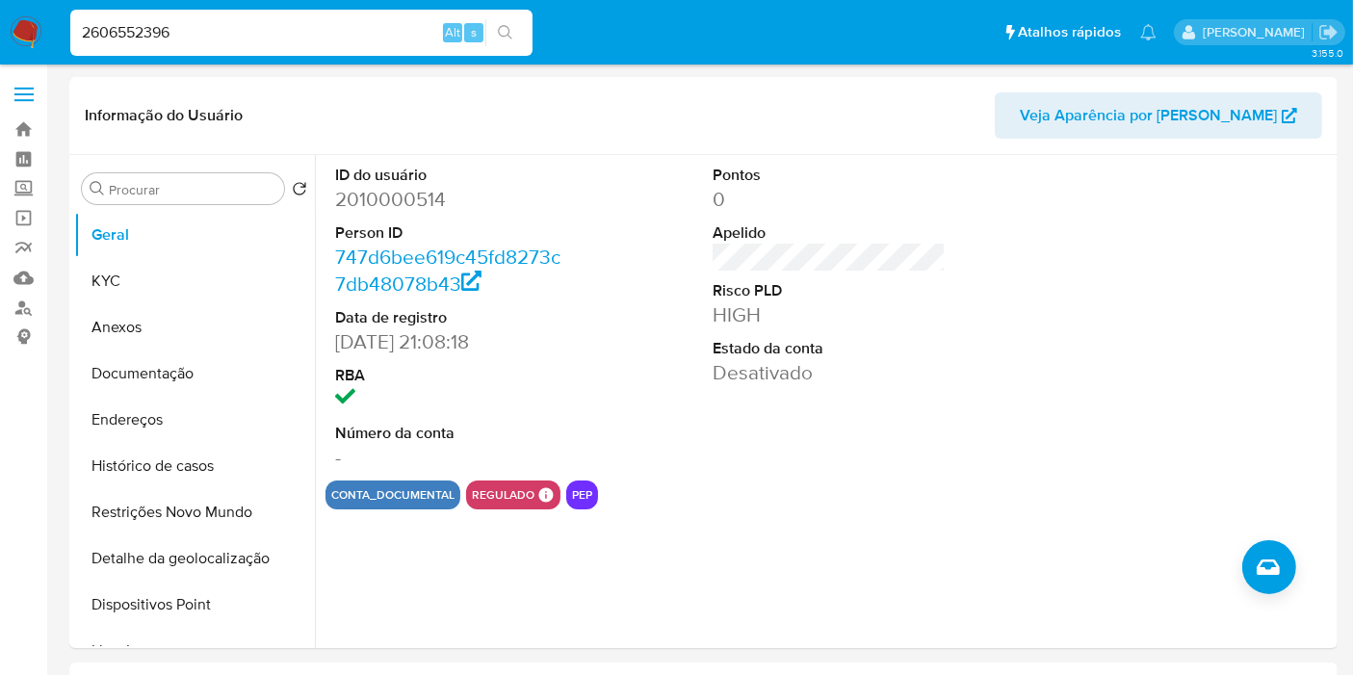
type input "2606552396"
click at [506, 28] on icon "search-icon" at bounding box center [505, 32] width 15 height 15
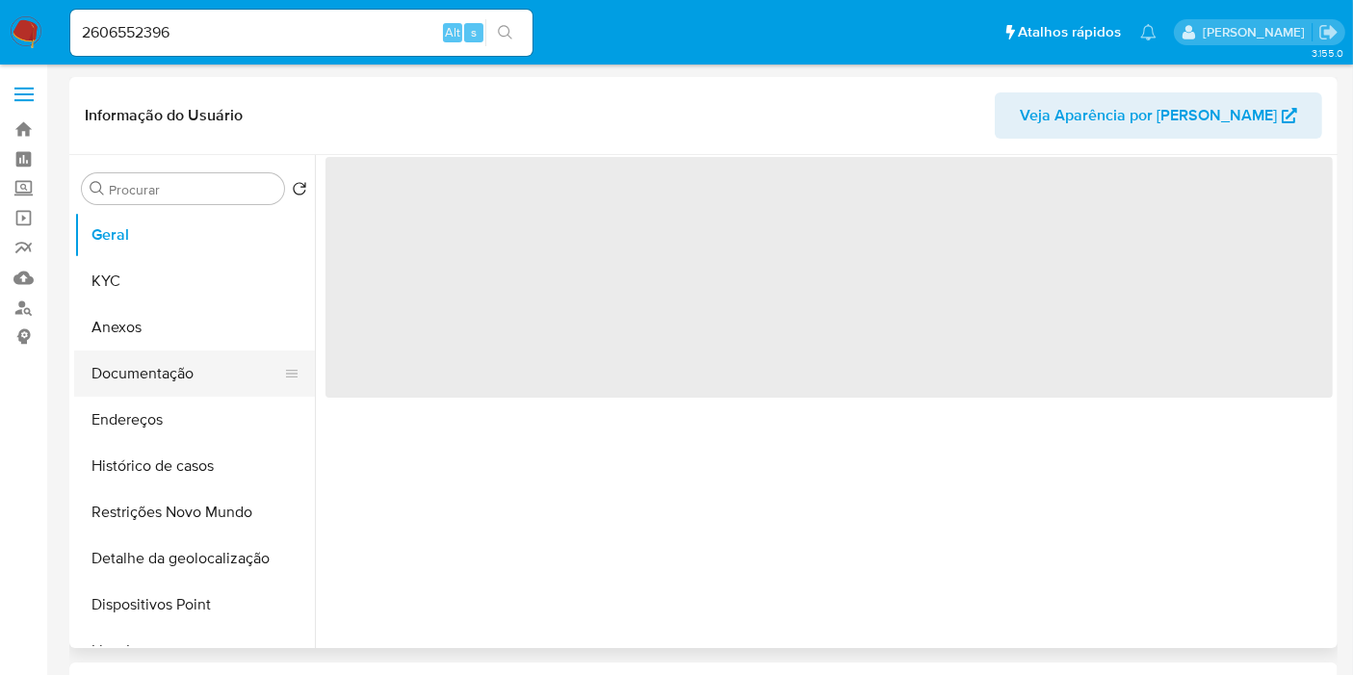
click at [217, 370] on button "Documentação" at bounding box center [186, 374] width 225 height 46
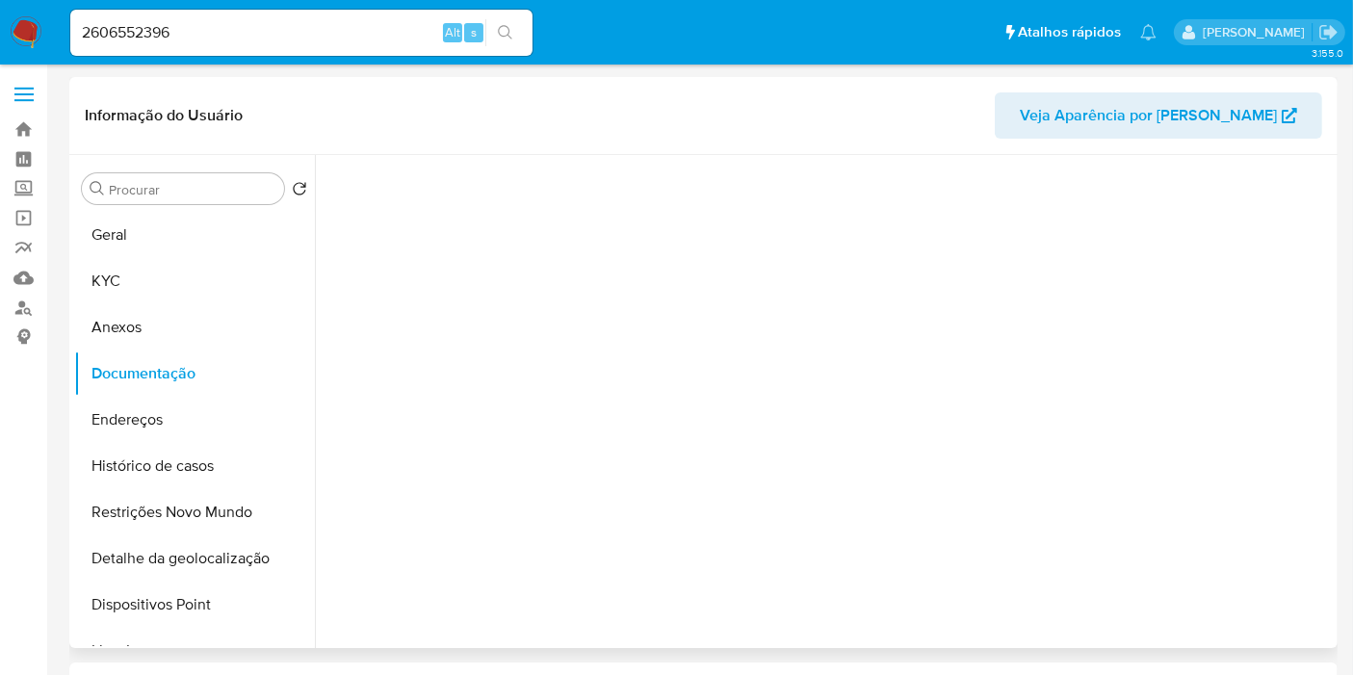
select select "10"
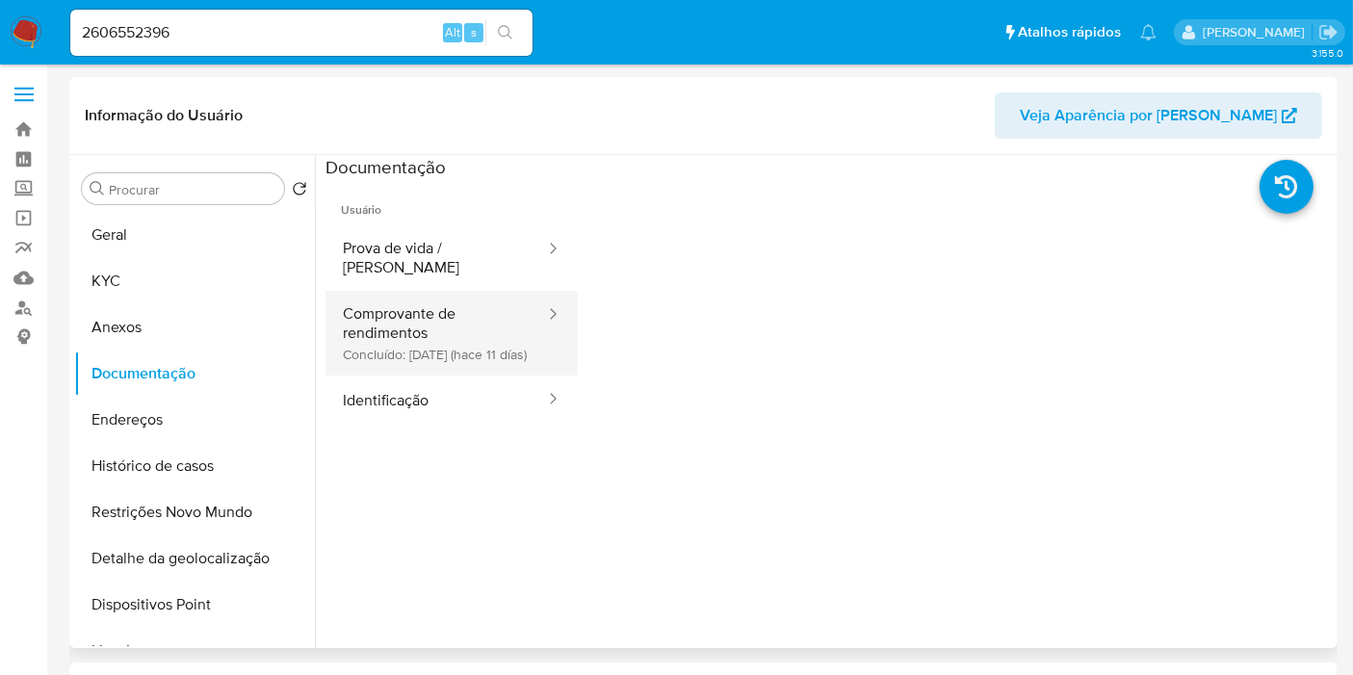
click at [486, 335] on button "Comprovante de rendimentos Concluído: [DATE] (hace 11 días)" at bounding box center [437, 333] width 222 height 85
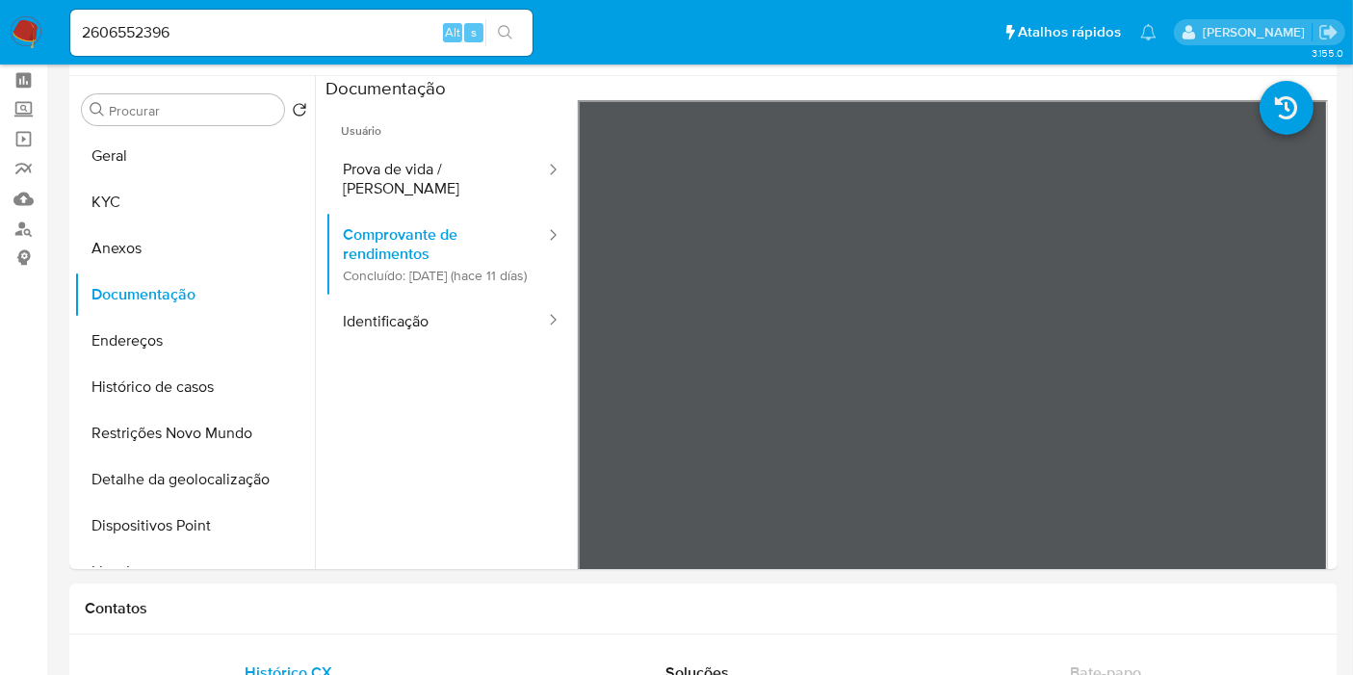
scroll to position [90, 0]
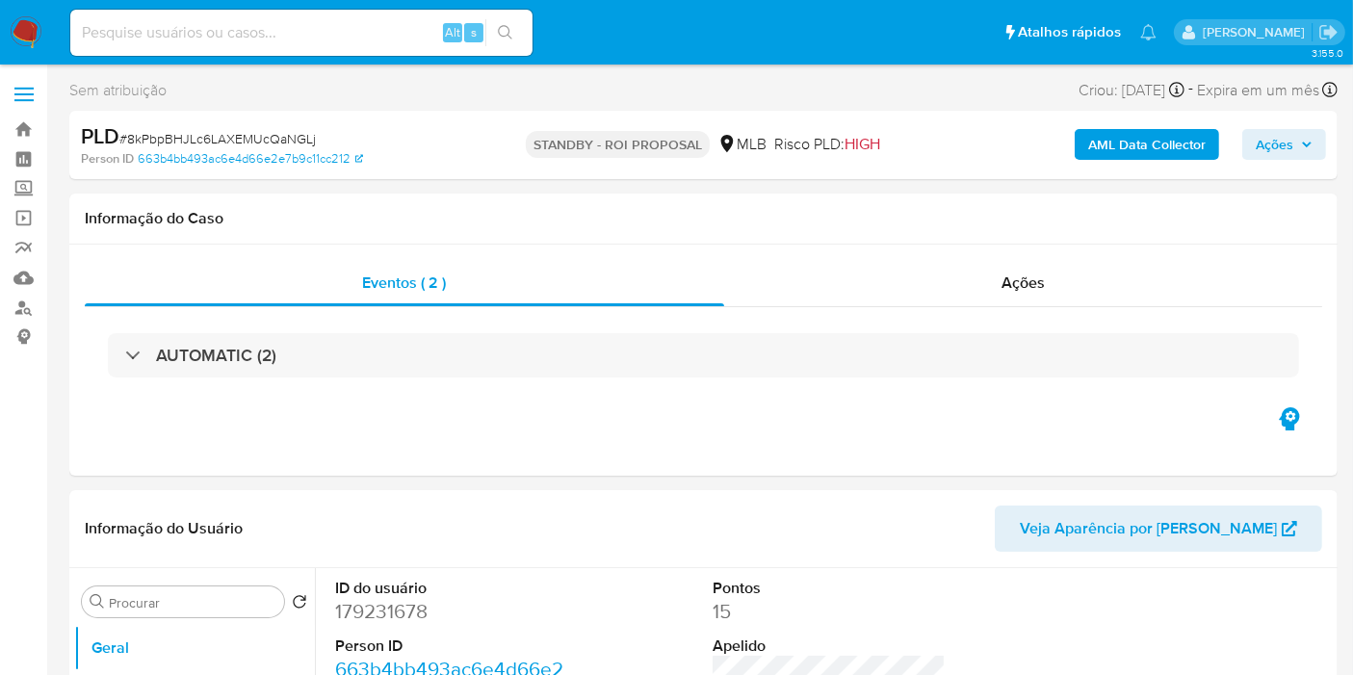
select select "10"
click at [178, 254] on div "Eventos ( 2 ) Ações AUTOMATIC (2)" at bounding box center [703, 360] width 1269 height 231
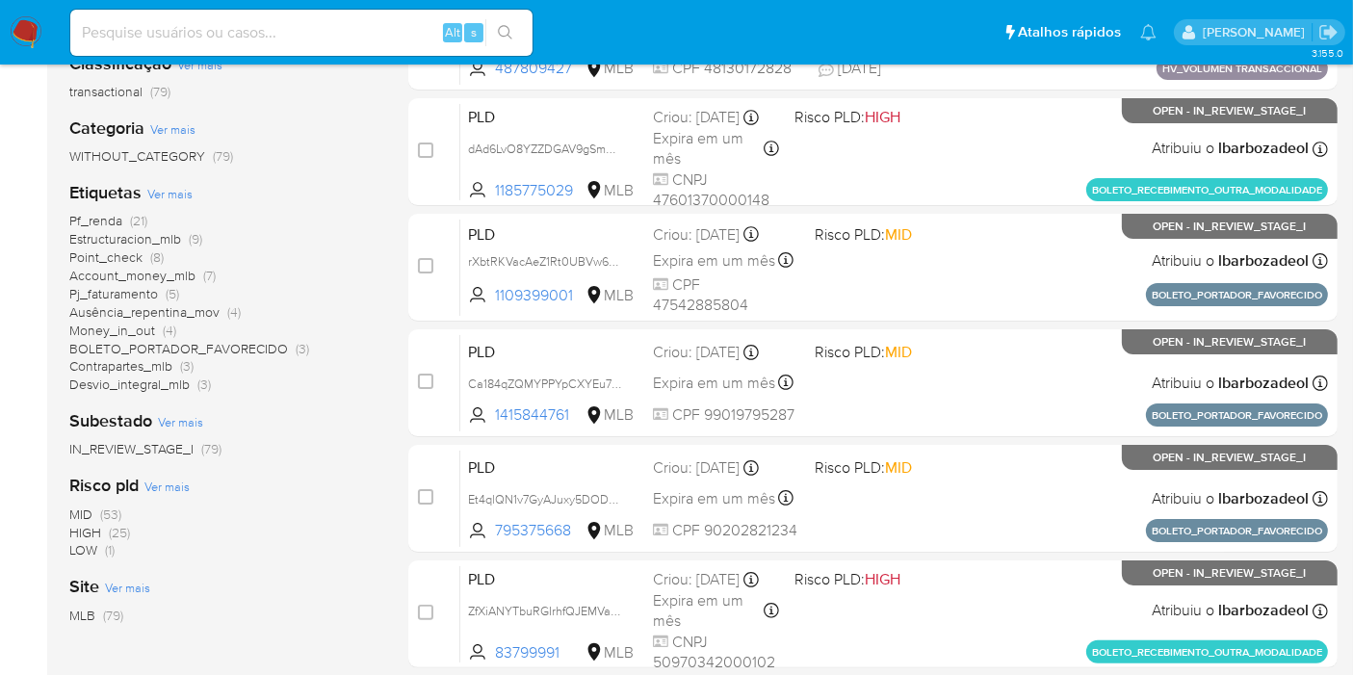
scroll to position [320, 0]
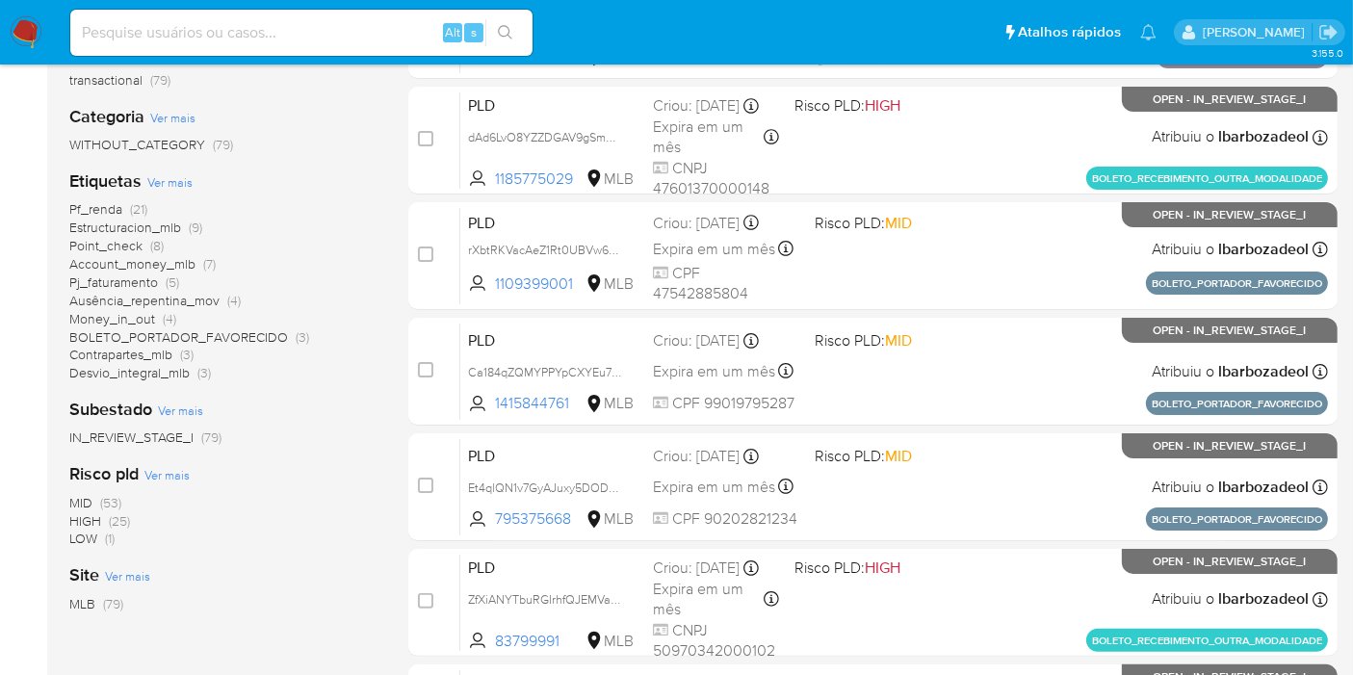
click at [122, 519] on span "(25)" at bounding box center [119, 520] width 21 height 19
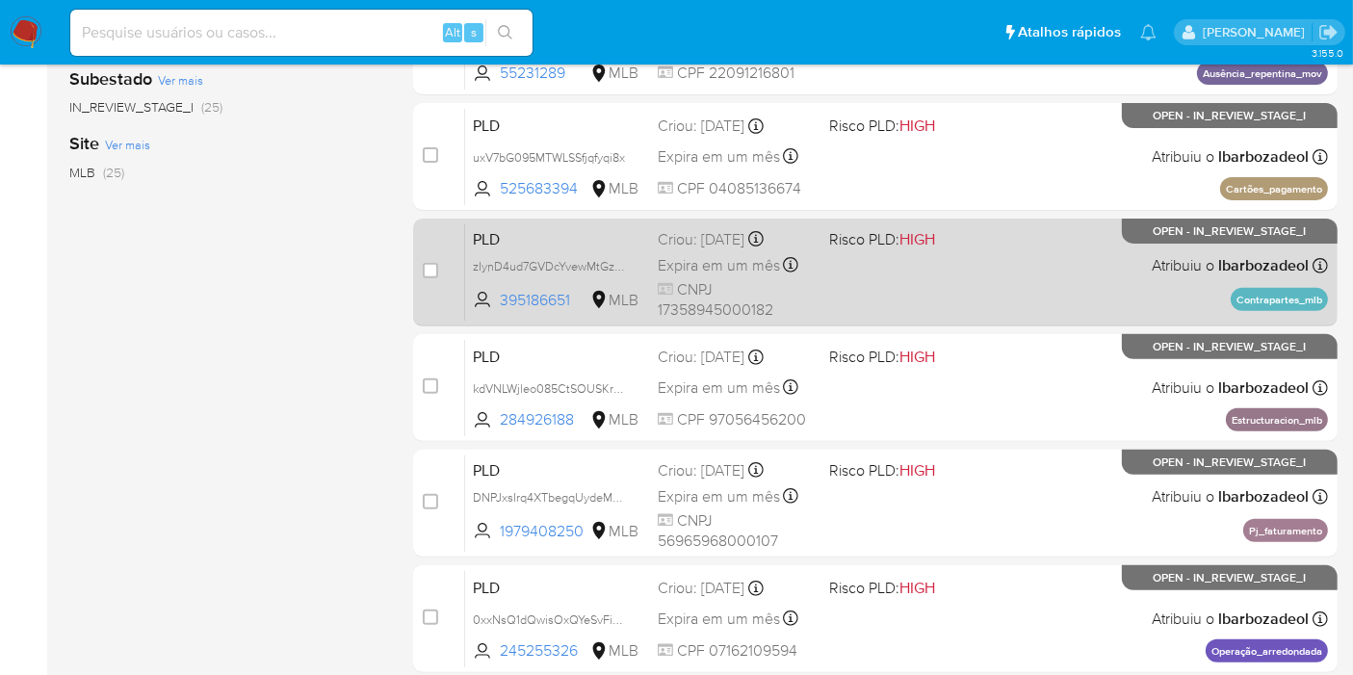
scroll to position [652, 0]
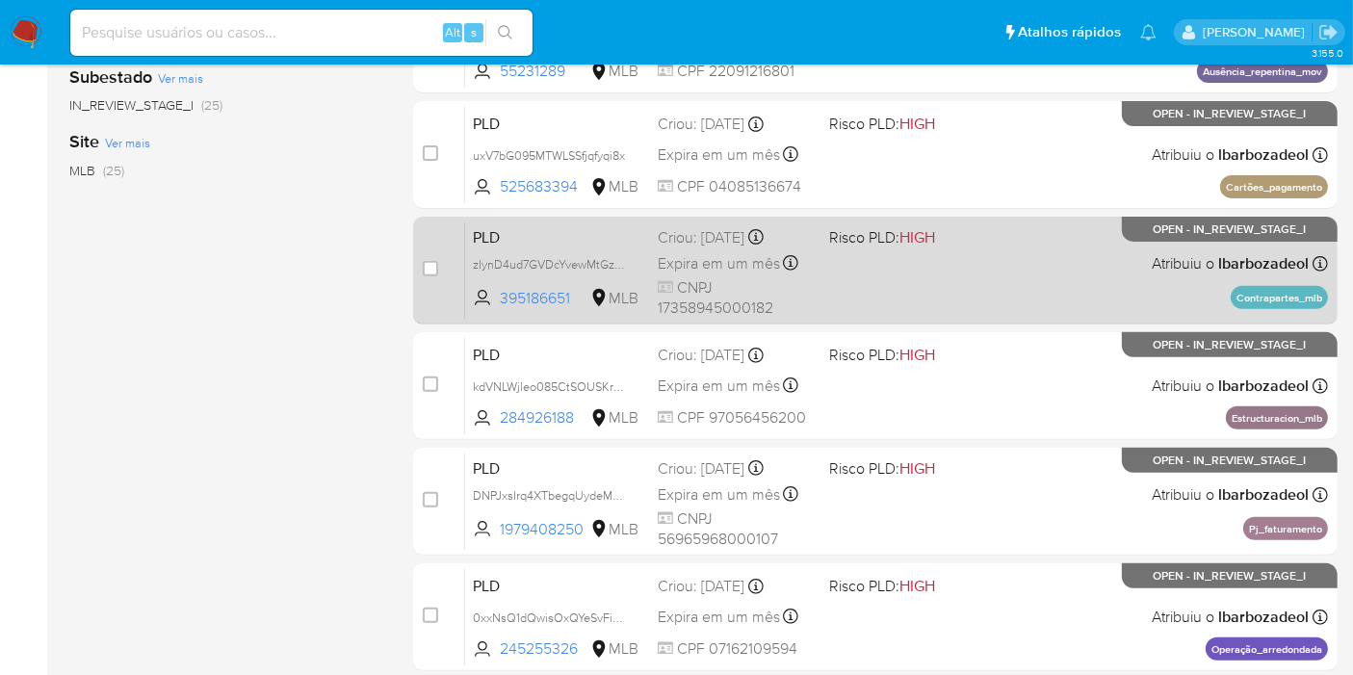
click at [1003, 262] on div "PLD zIynD4ud7GVDcYvewMtGzgra 395186651 MLB Risco PLD: HIGH Criou: [DATE] Criou:…" at bounding box center [896, 270] width 863 height 97
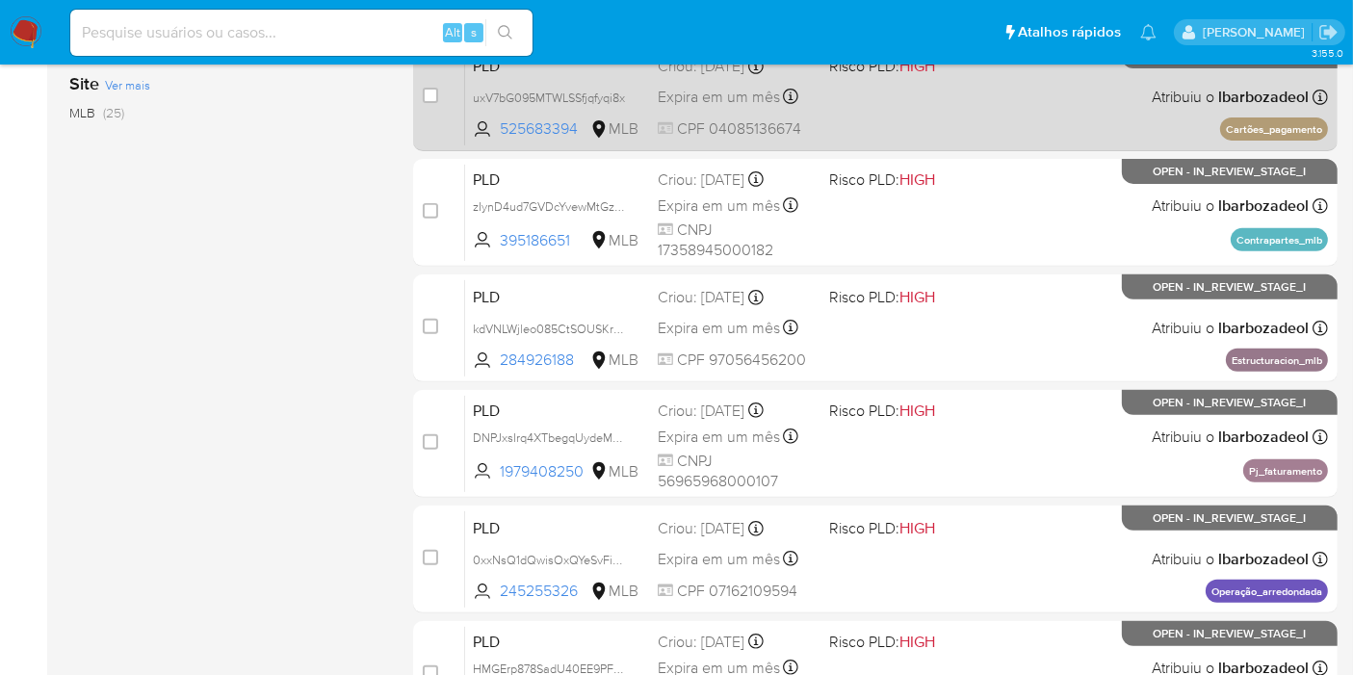
scroll to position [843, 0]
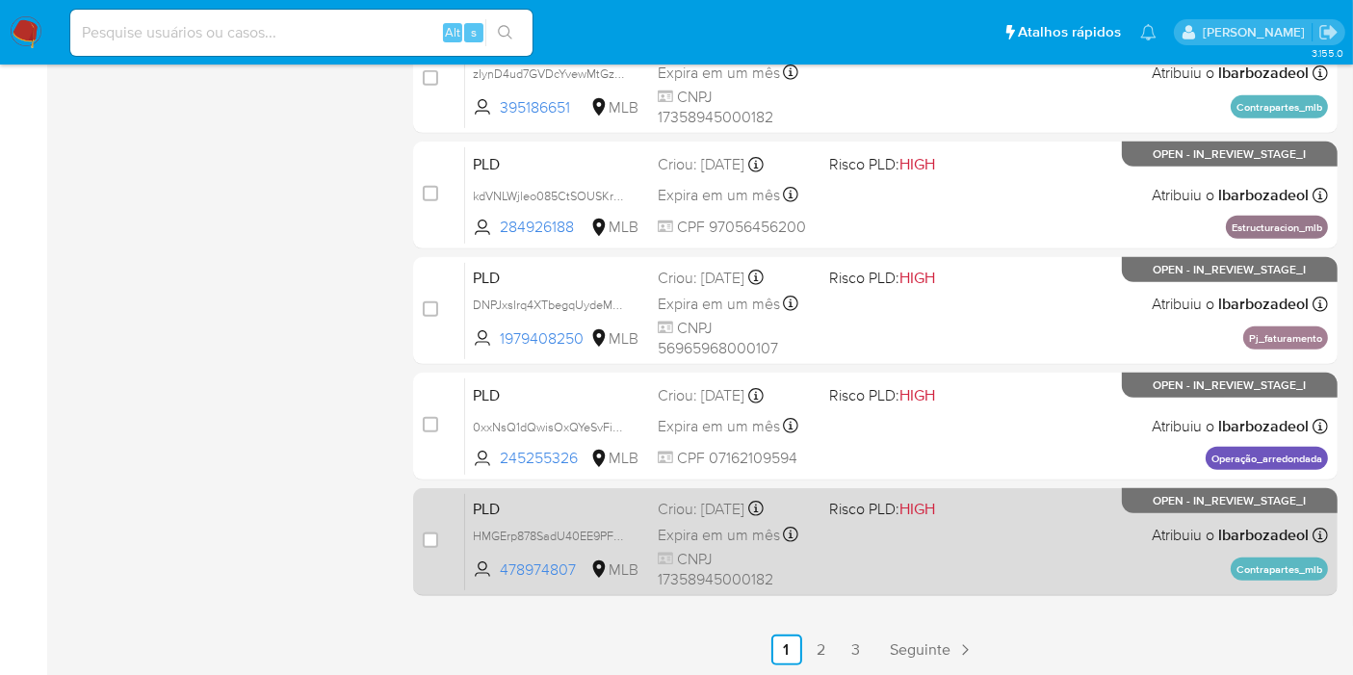
click at [974, 524] on div "PLD HMGErp878SadU40EE9PFVet4 478974807 MLB Risco PLD: HIGH Criou: [DATE] Criou:…" at bounding box center [896, 541] width 863 height 97
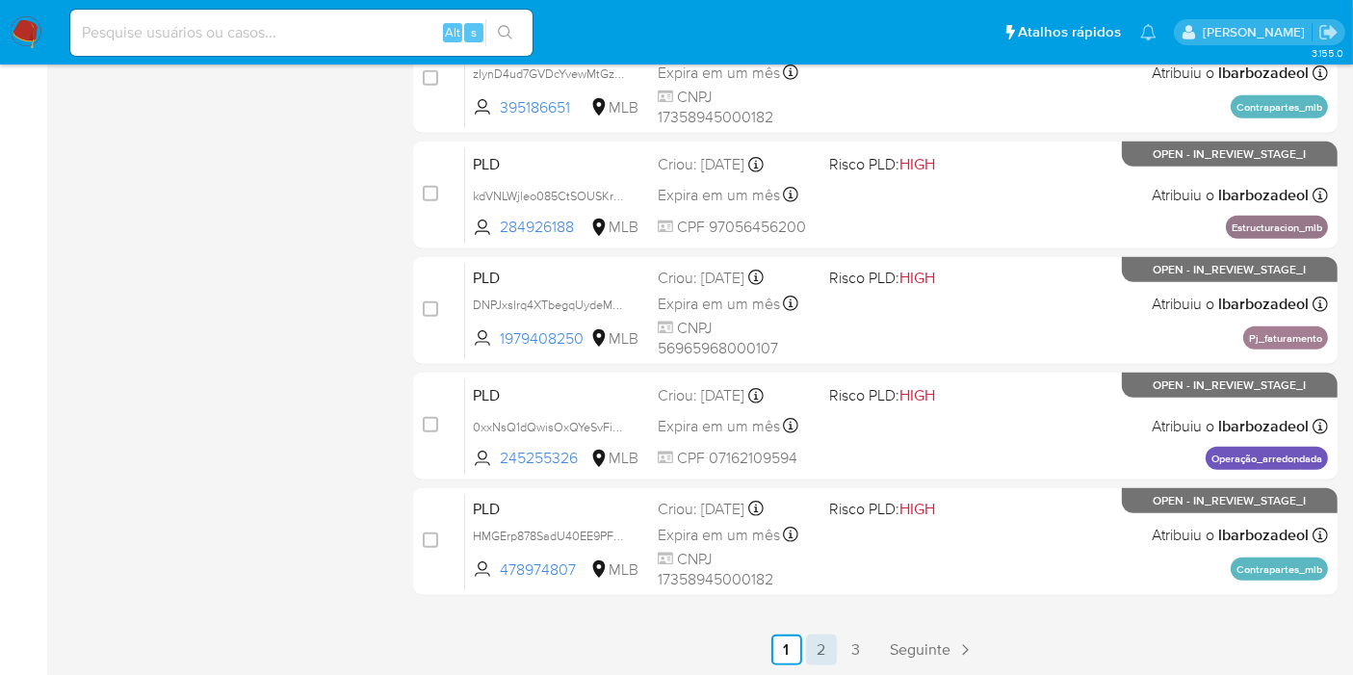
click at [825, 642] on link "2" at bounding box center [821, 650] width 31 height 31
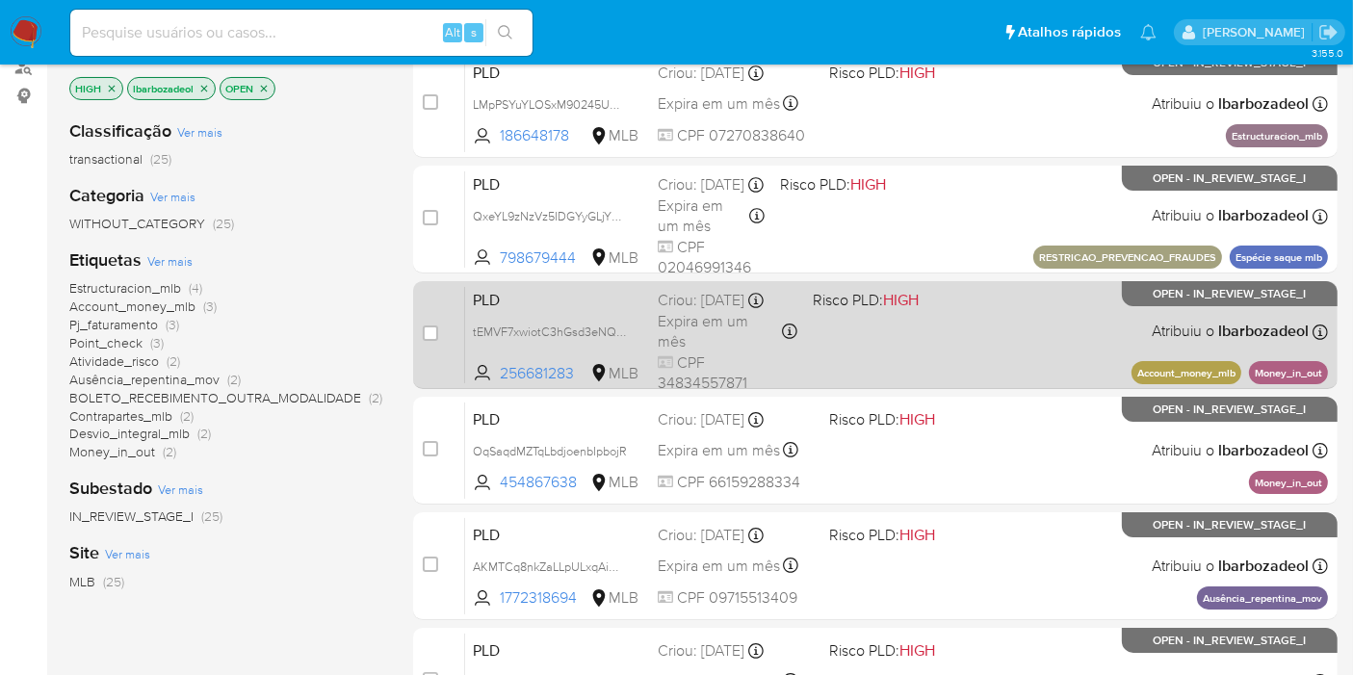
scroll to position [239, 0]
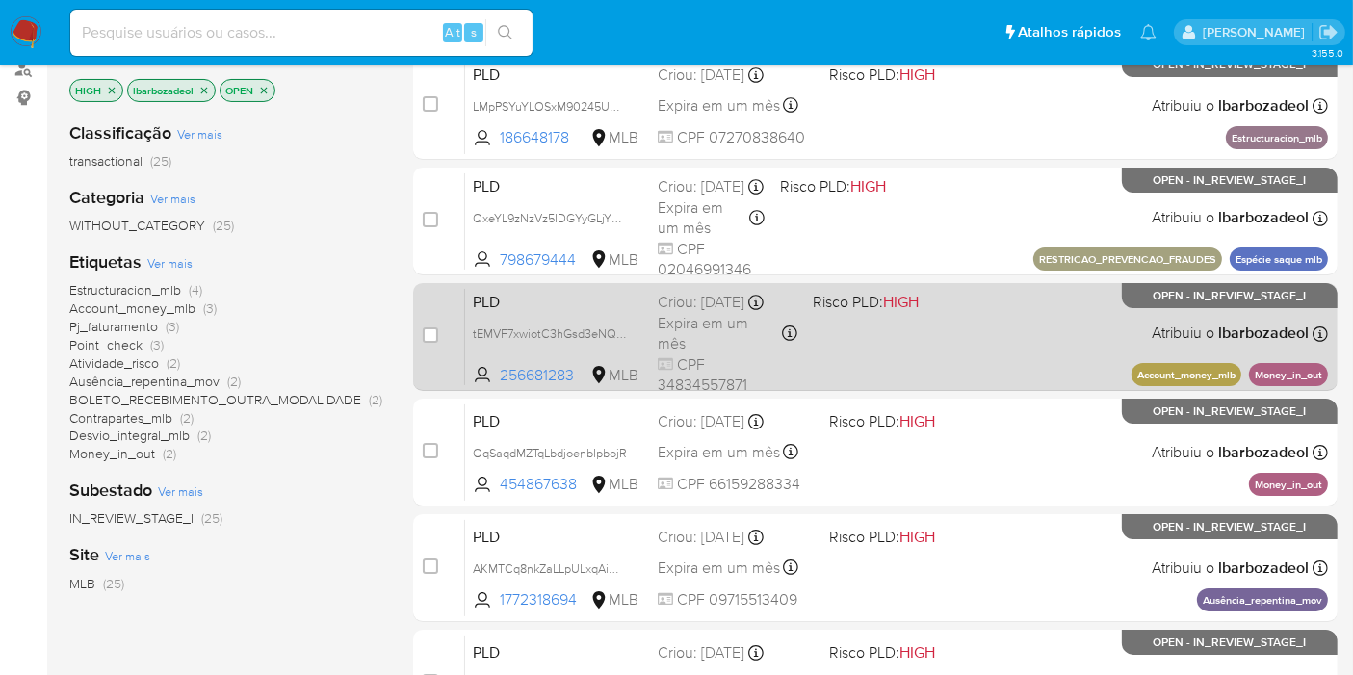
click at [905, 367] on div "PLD tEMVF7xwiotC3hGsd3eNQuq4 256681283 MLB Risco PLD: HIGH Criou: [DATE] Criou:…" at bounding box center [896, 336] width 863 height 97
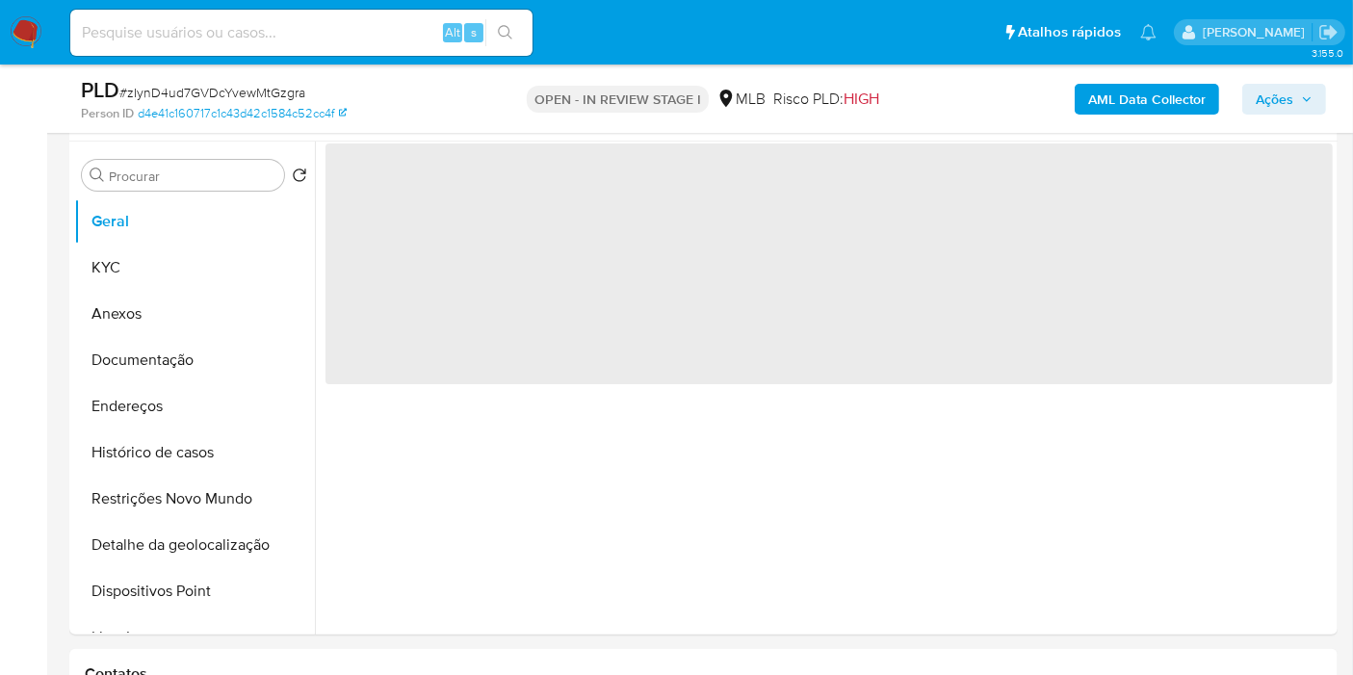
scroll to position [357, 0]
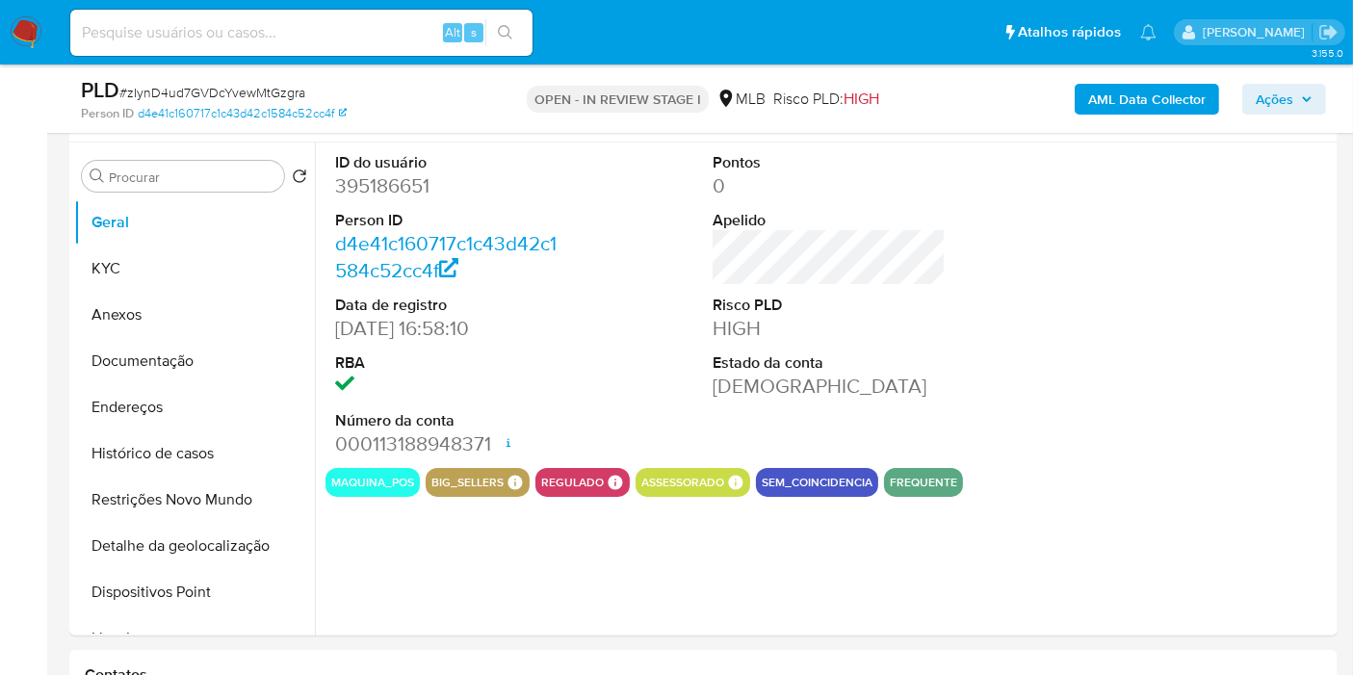
select select "10"
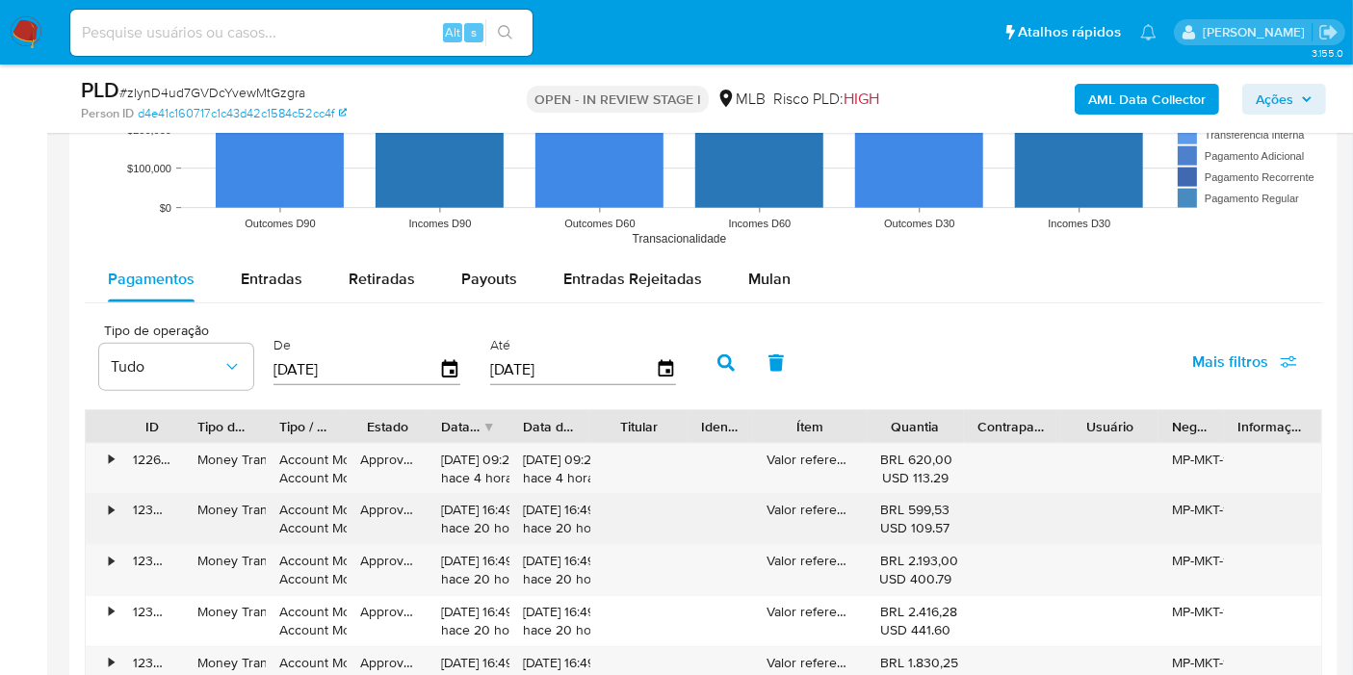
scroll to position [2023, 0]
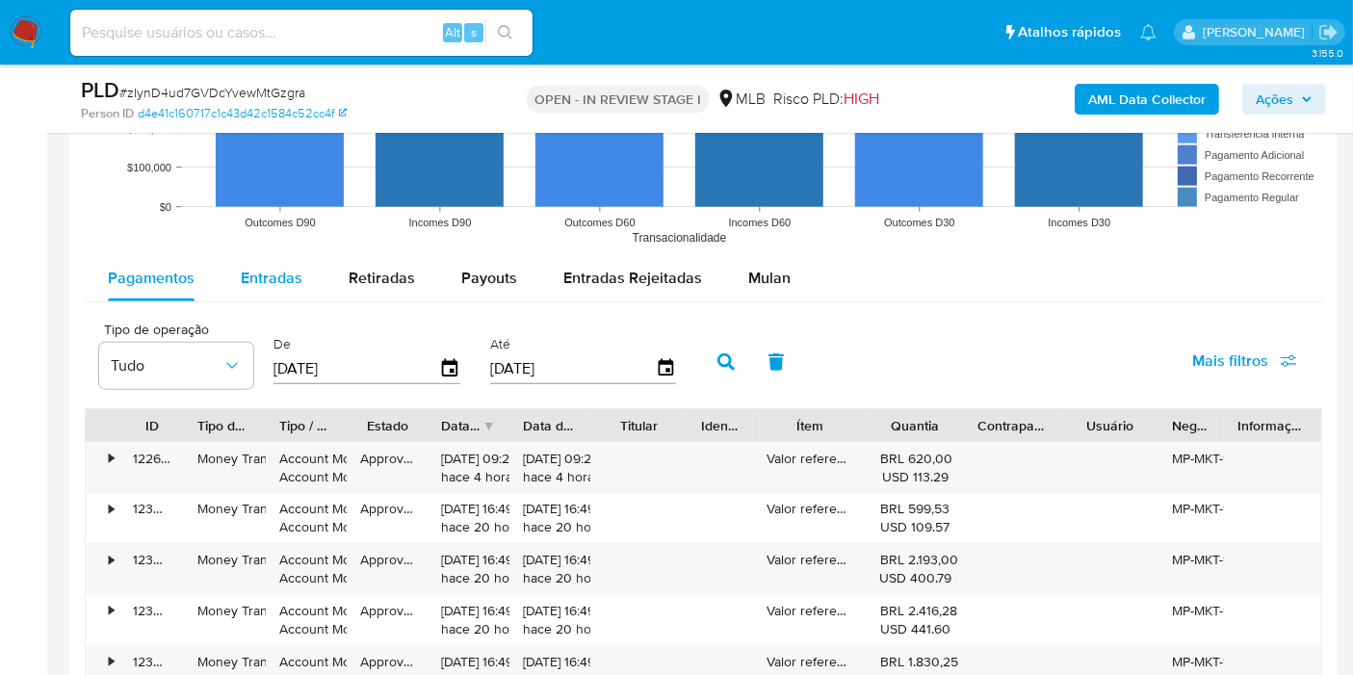
click at [245, 281] on span "Entradas" at bounding box center [272, 278] width 62 height 22
select select "10"
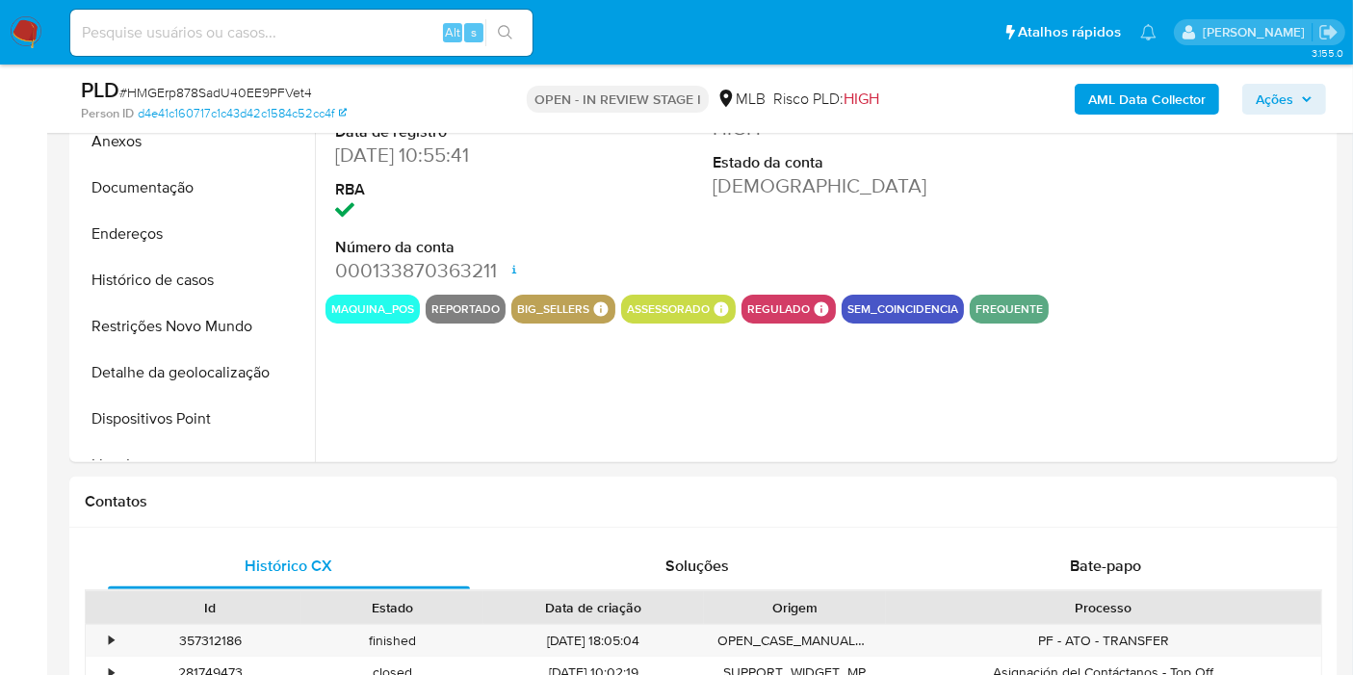
select select "10"
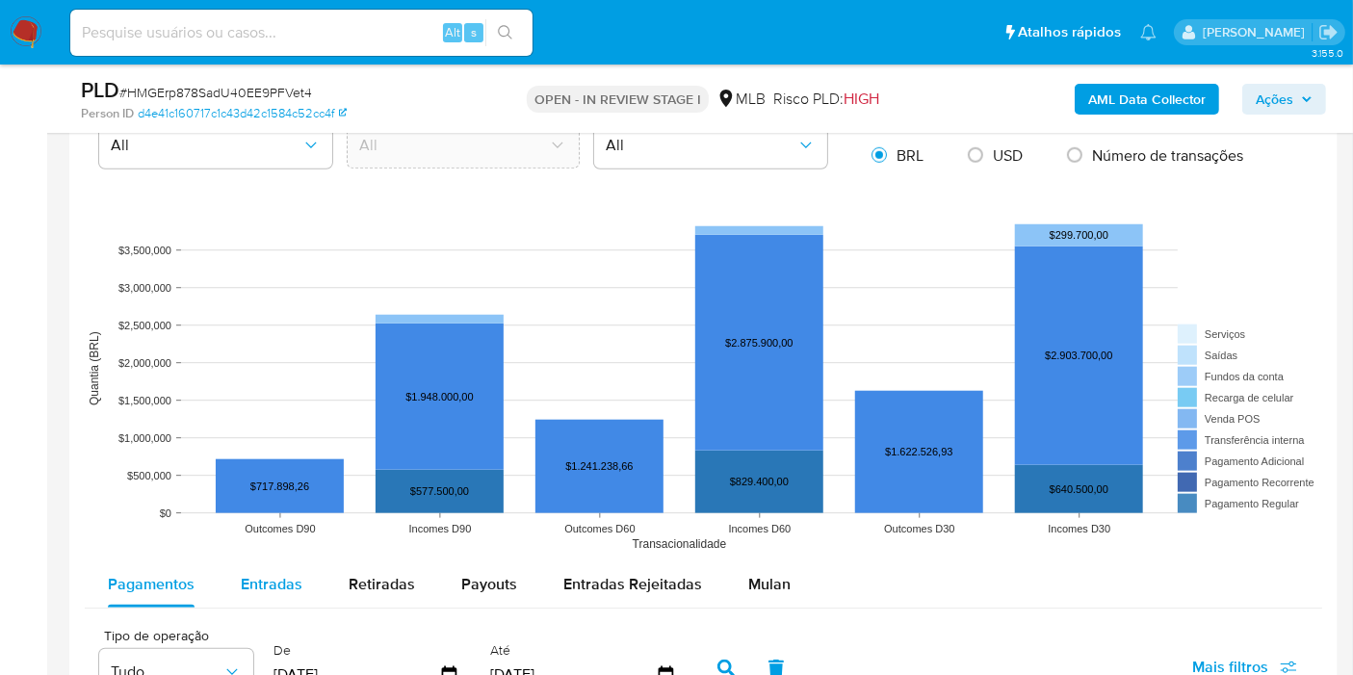
click at [284, 578] on span "Entradas" at bounding box center [272, 584] width 62 height 22
select select "10"
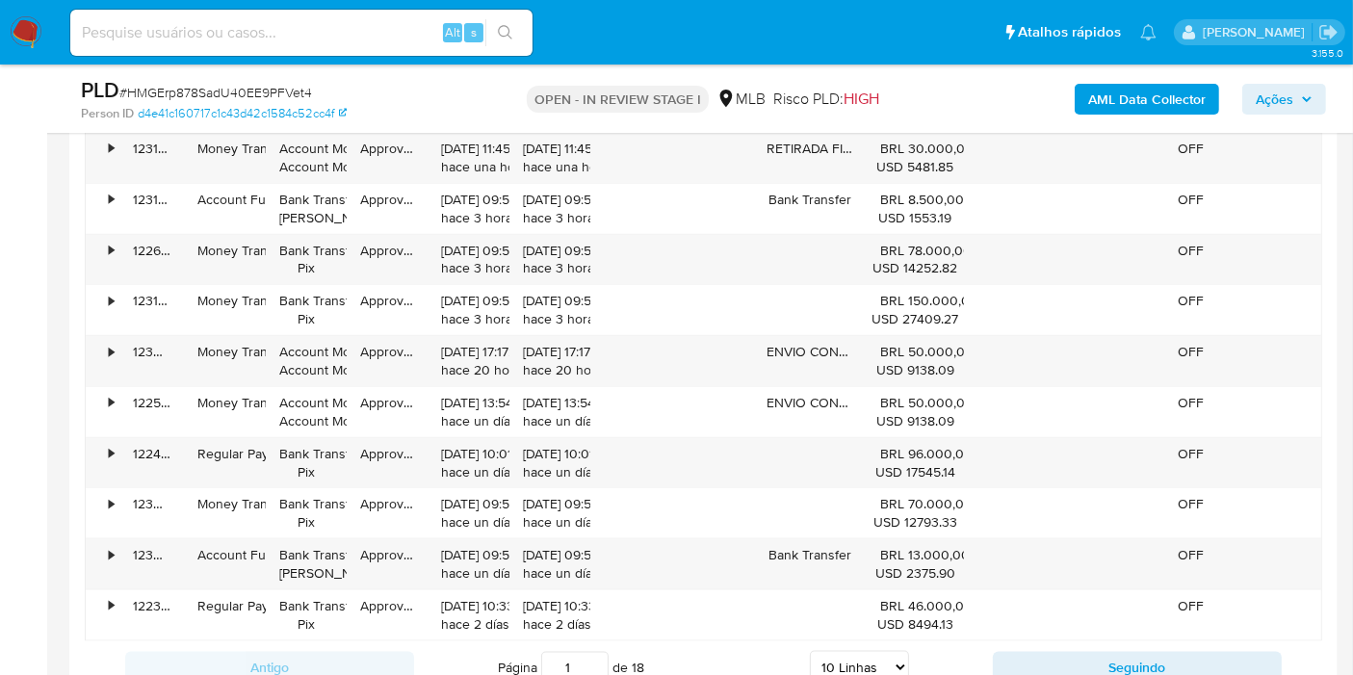
scroll to position [2243, 0]
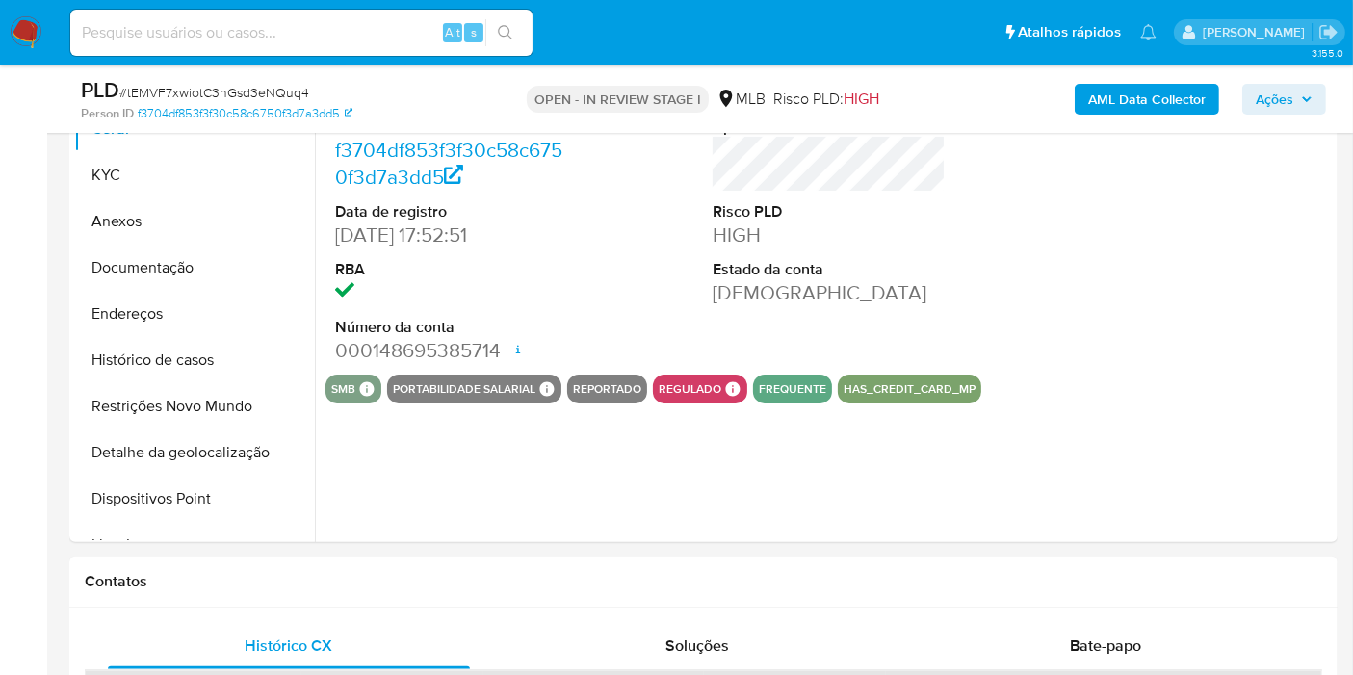
select select "10"
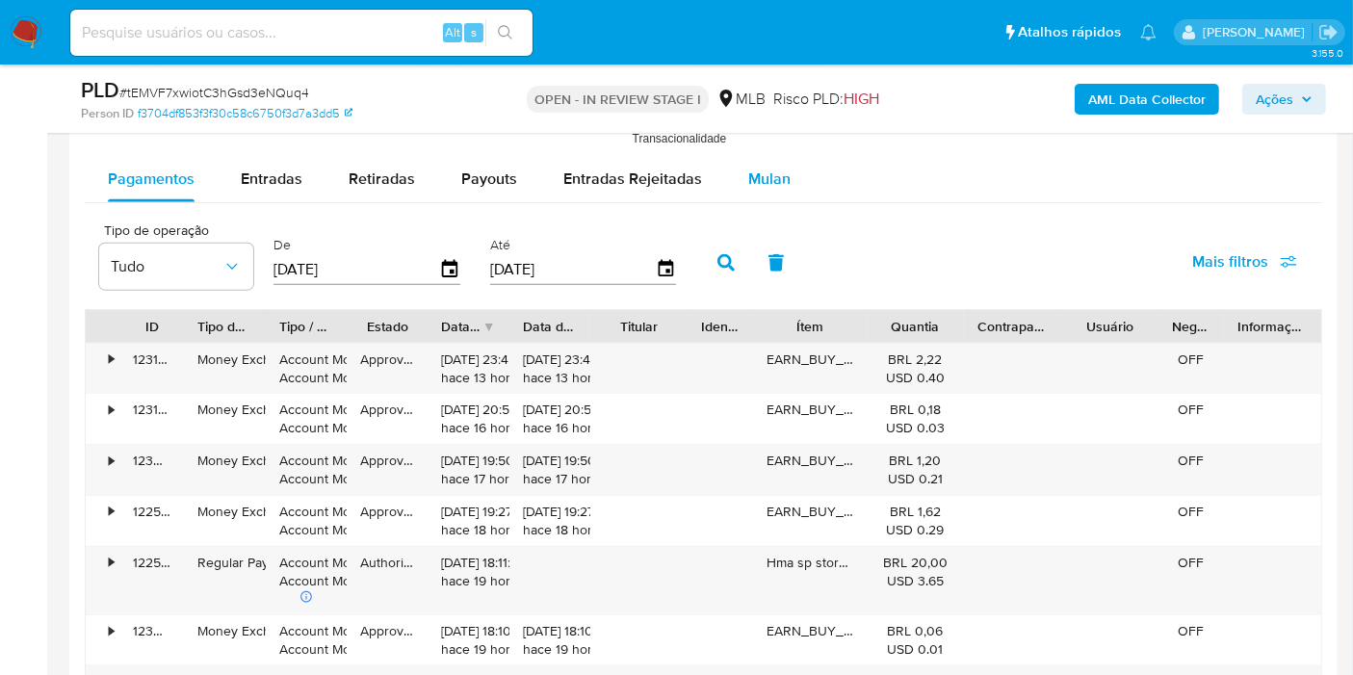
scroll to position [2123, 0]
click at [755, 176] on span "Mulan" at bounding box center [769, 178] width 42 height 22
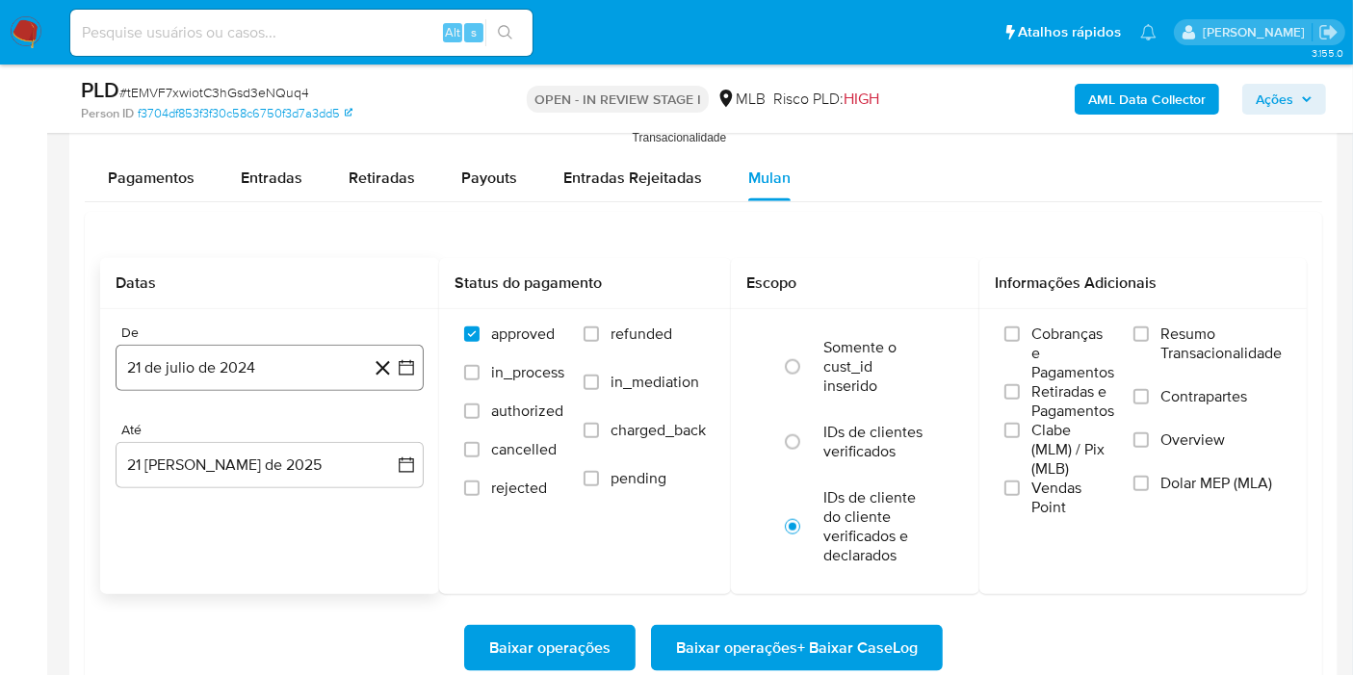
click at [297, 367] on button "21 de julio de 2024" at bounding box center [270, 368] width 308 height 46
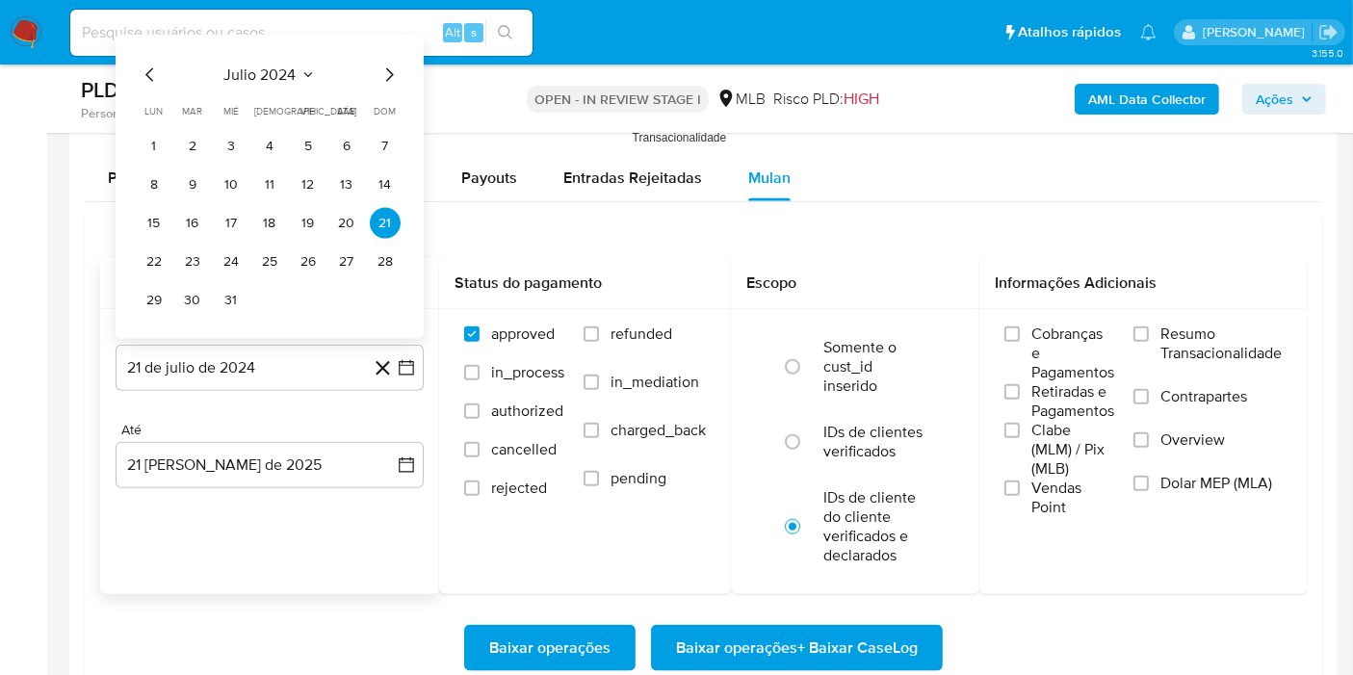
click at [271, 77] on span "julio 2024" at bounding box center [260, 75] width 72 height 19
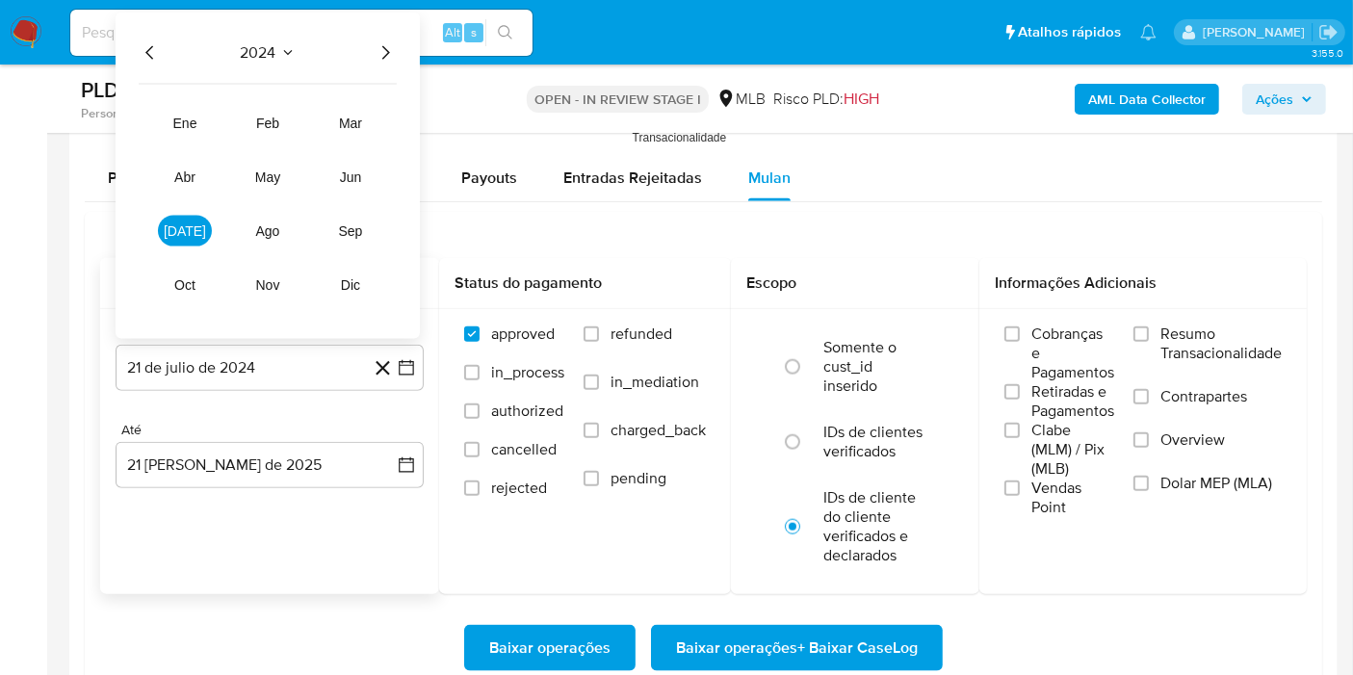
drag, startPoint x: 384, startPoint y: 42, endPoint x: 344, endPoint y: 72, distance: 50.3
click at [383, 41] on icon "Año siguiente" at bounding box center [385, 52] width 23 height 23
click at [197, 231] on button "jul" at bounding box center [185, 231] width 54 height 31
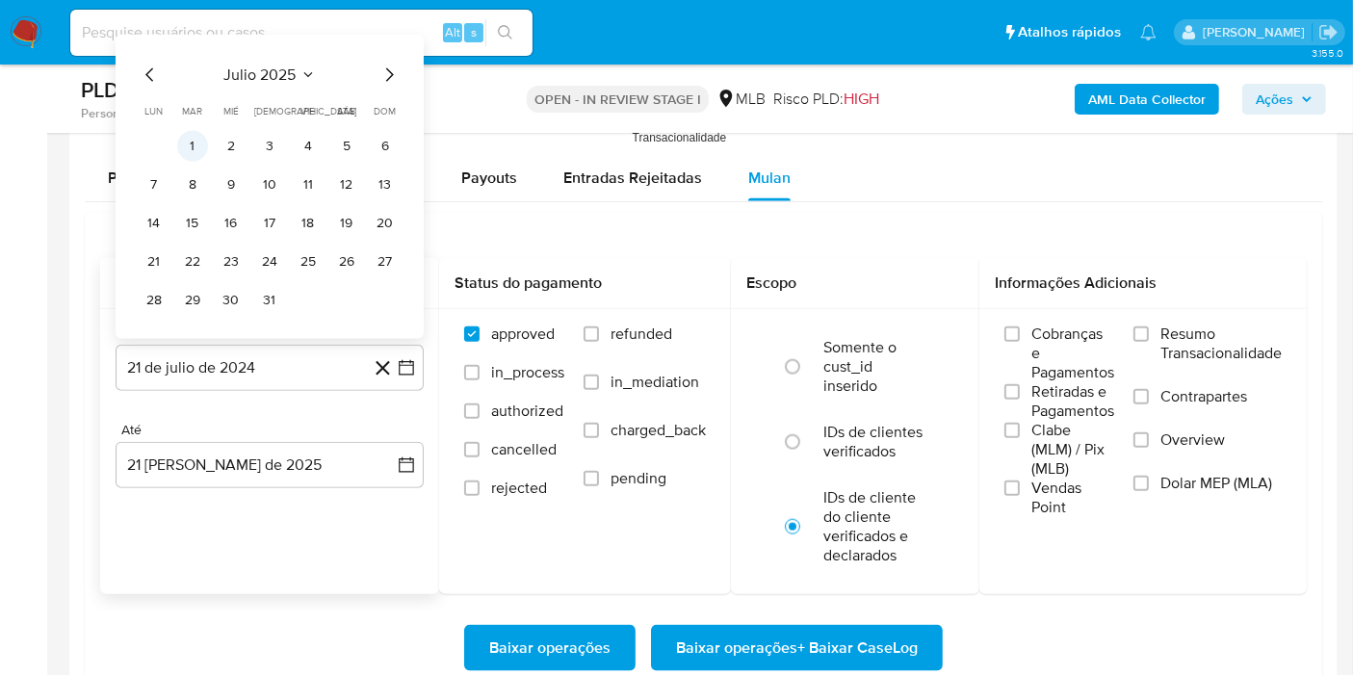
click at [202, 143] on button "1" at bounding box center [192, 146] width 31 height 31
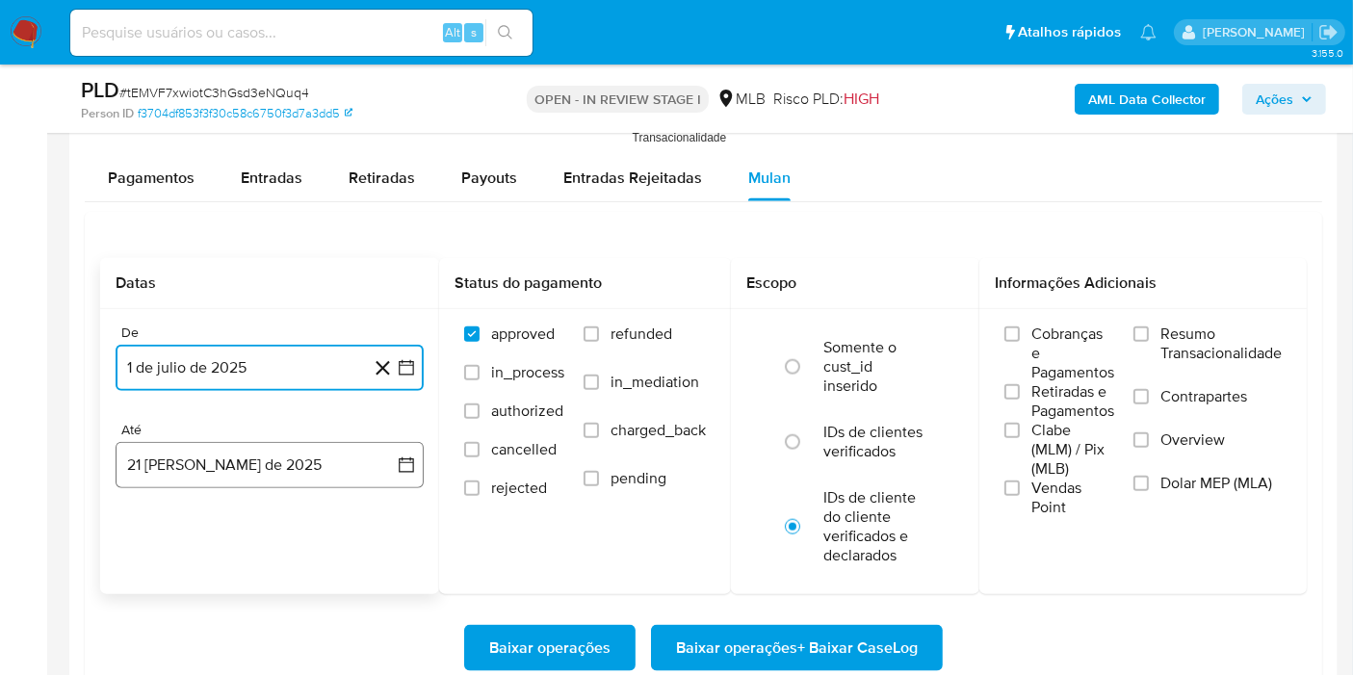
click at [250, 456] on button "21 de agosto de 2025" at bounding box center [270, 465] width 308 height 46
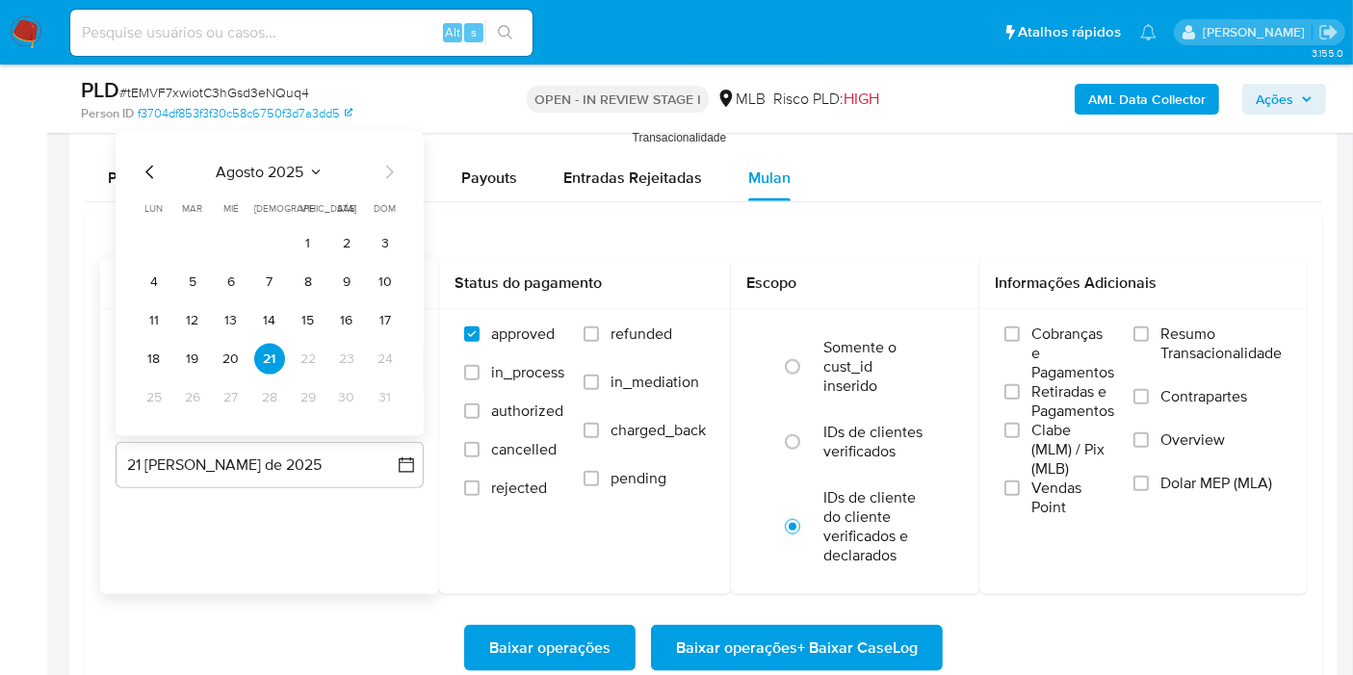
drag, startPoint x: 230, startPoint y: 360, endPoint x: 430, endPoint y: 348, distance: 199.8
click at [233, 358] on button "20" at bounding box center [231, 359] width 31 height 31
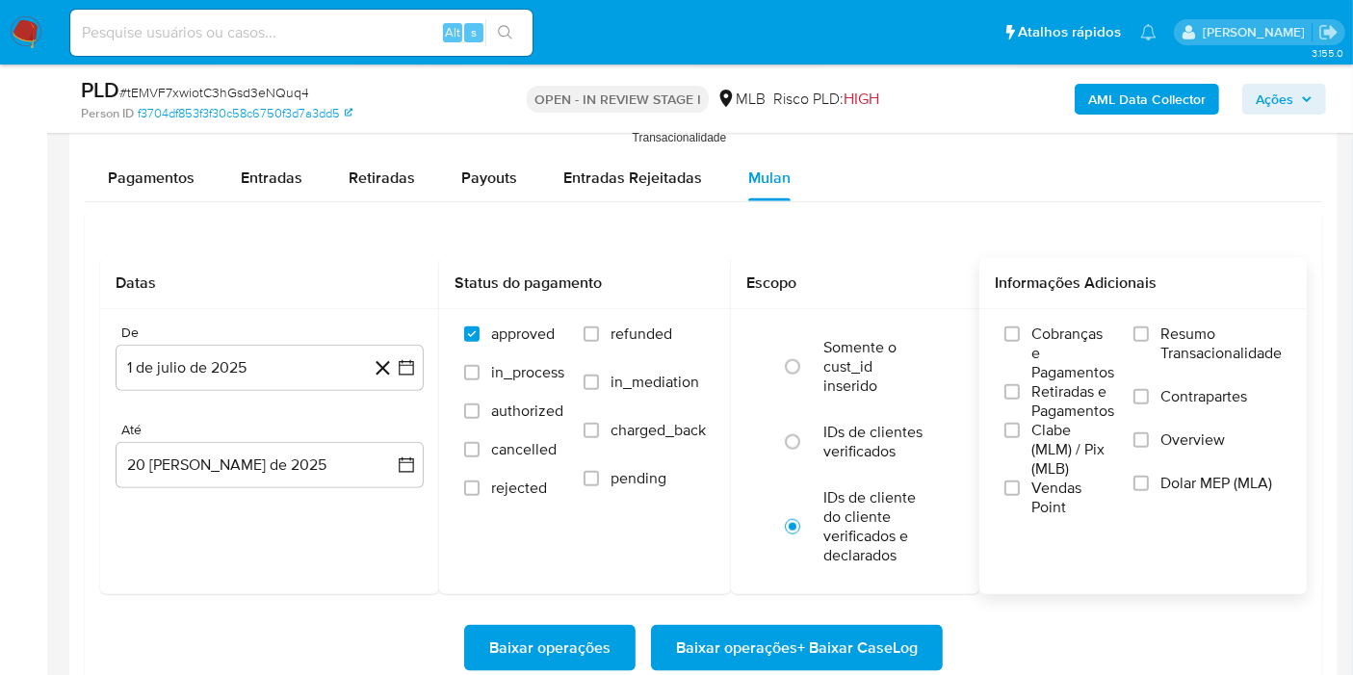
click at [1123, 331] on div "Cobranças e Pagamentos Retiradas e Pagamentos Clabe (MLM) / Pix (MLB) Vendas Po…" at bounding box center [1143, 421] width 297 height 193
click at [1140, 331] on input "Resumo Transacionalidade" at bounding box center [1141, 334] width 15 height 15
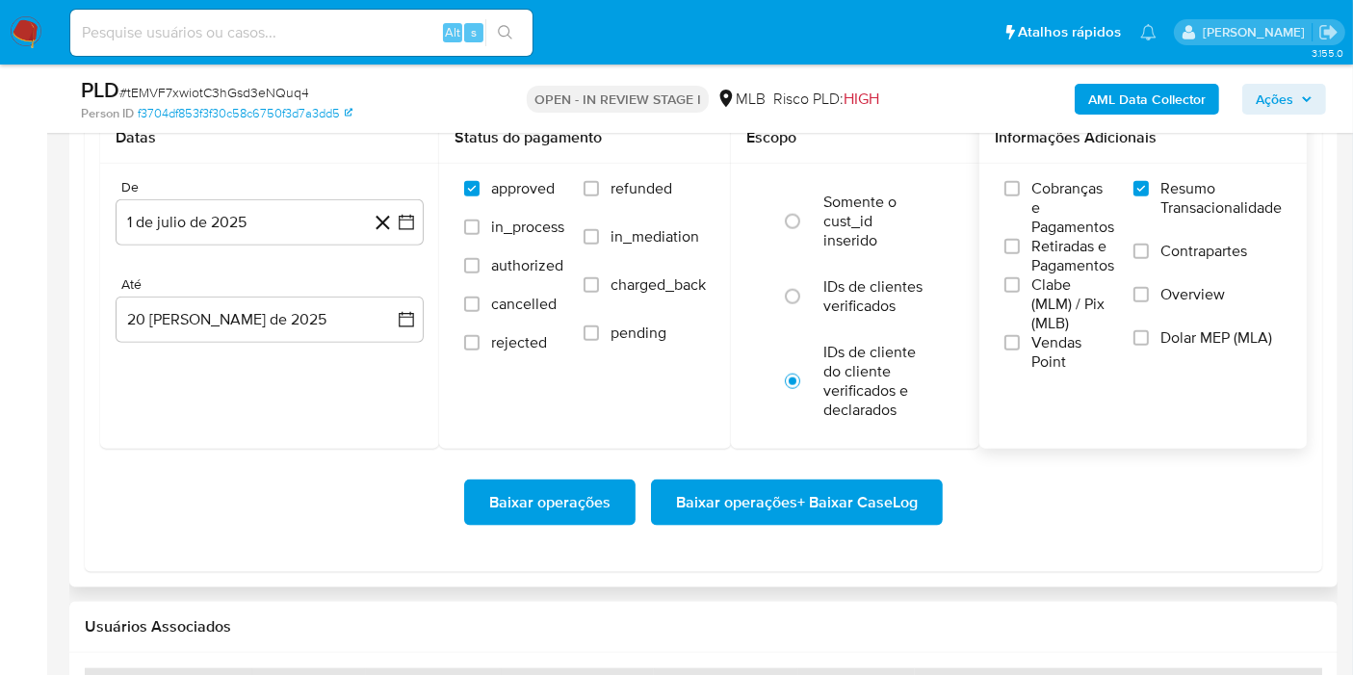
click at [819, 495] on span "Baixar operações + Baixar CaseLog" at bounding box center [797, 503] width 242 height 42
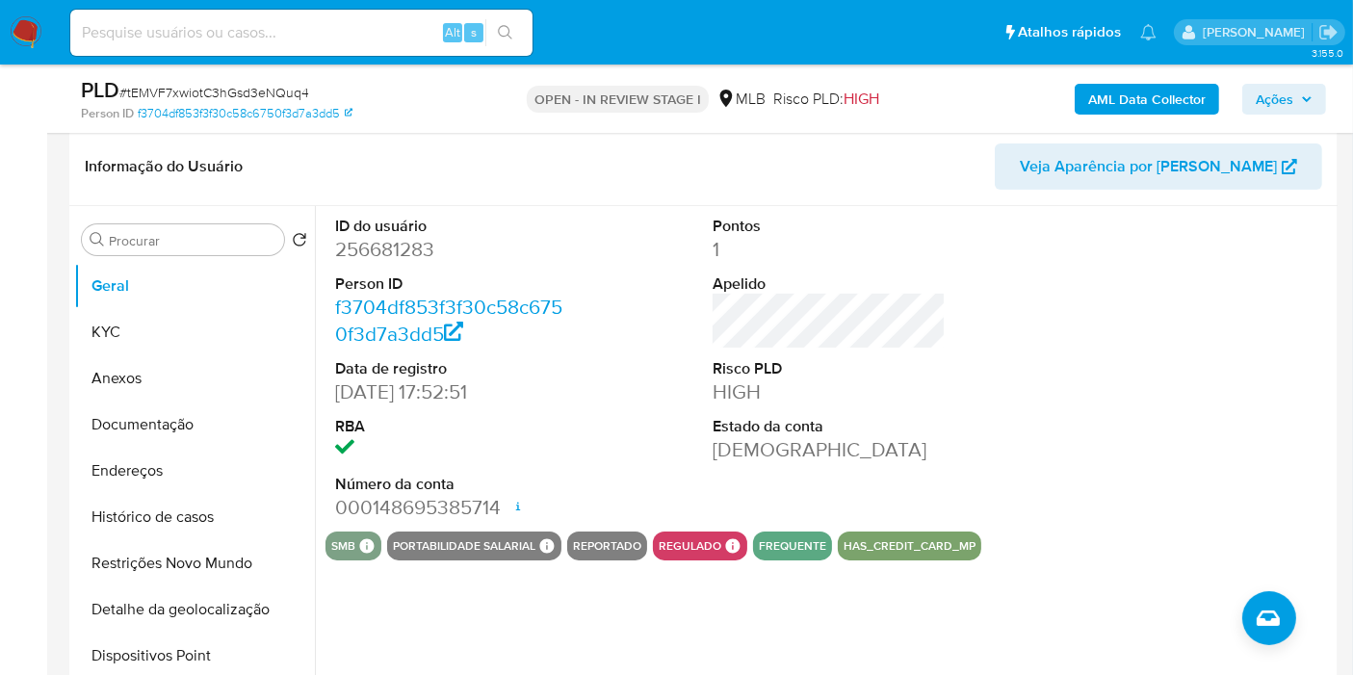
scroll to position [101, 0]
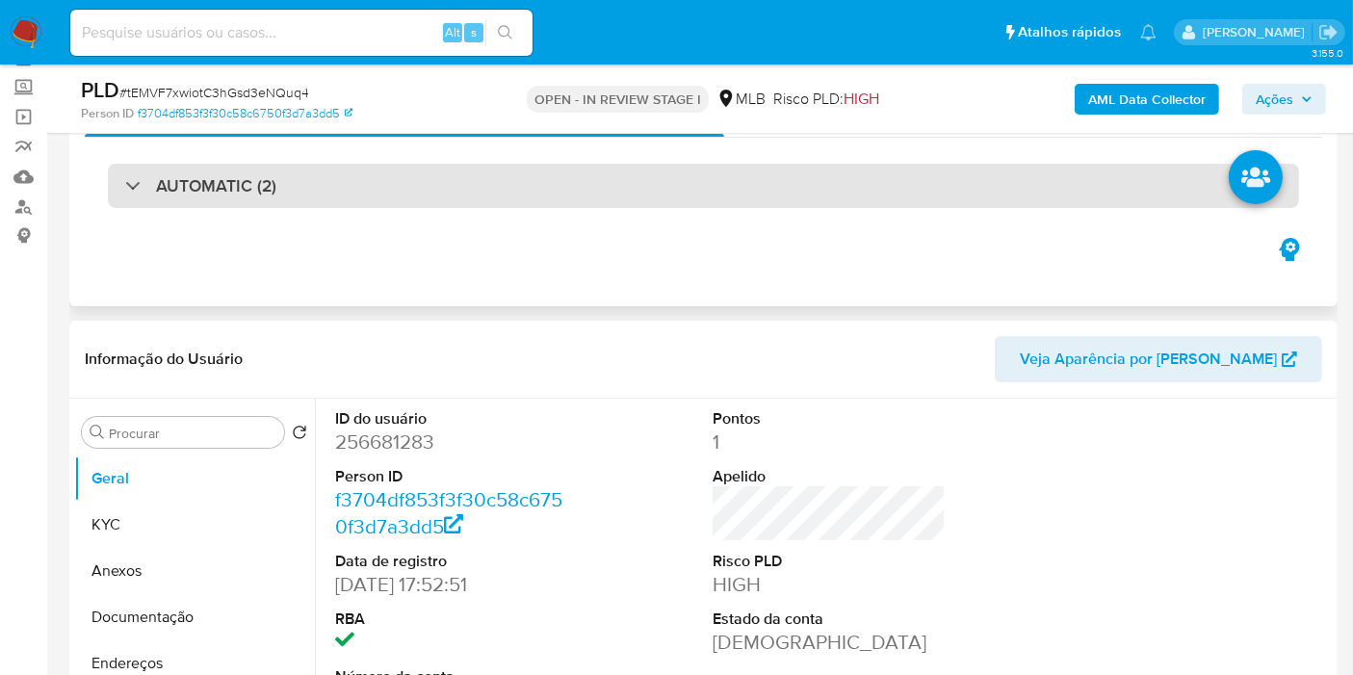
click at [569, 190] on div "AUTOMATIC (2)" at bounding box center [704, 186] width 1192 height 44
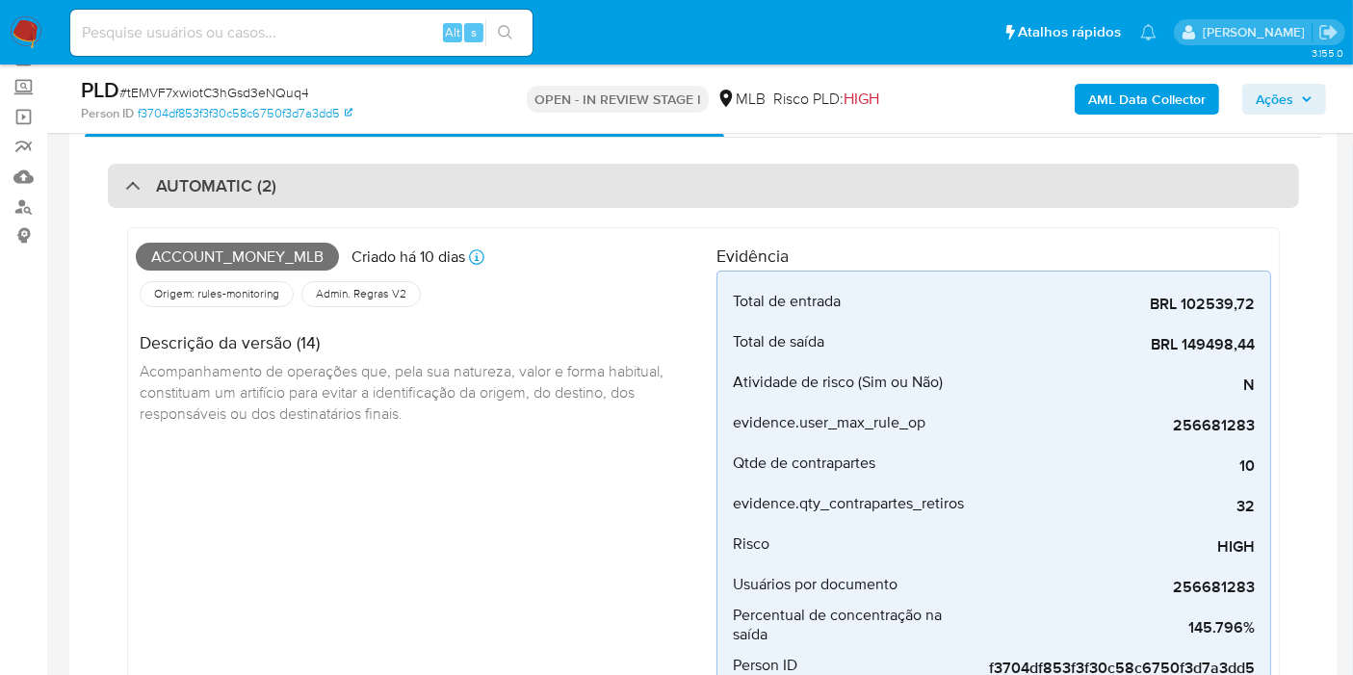
click at [735, 197] on div "AUTOMATIC (2)" at bounding box center [704, 186] width 1192 height 44
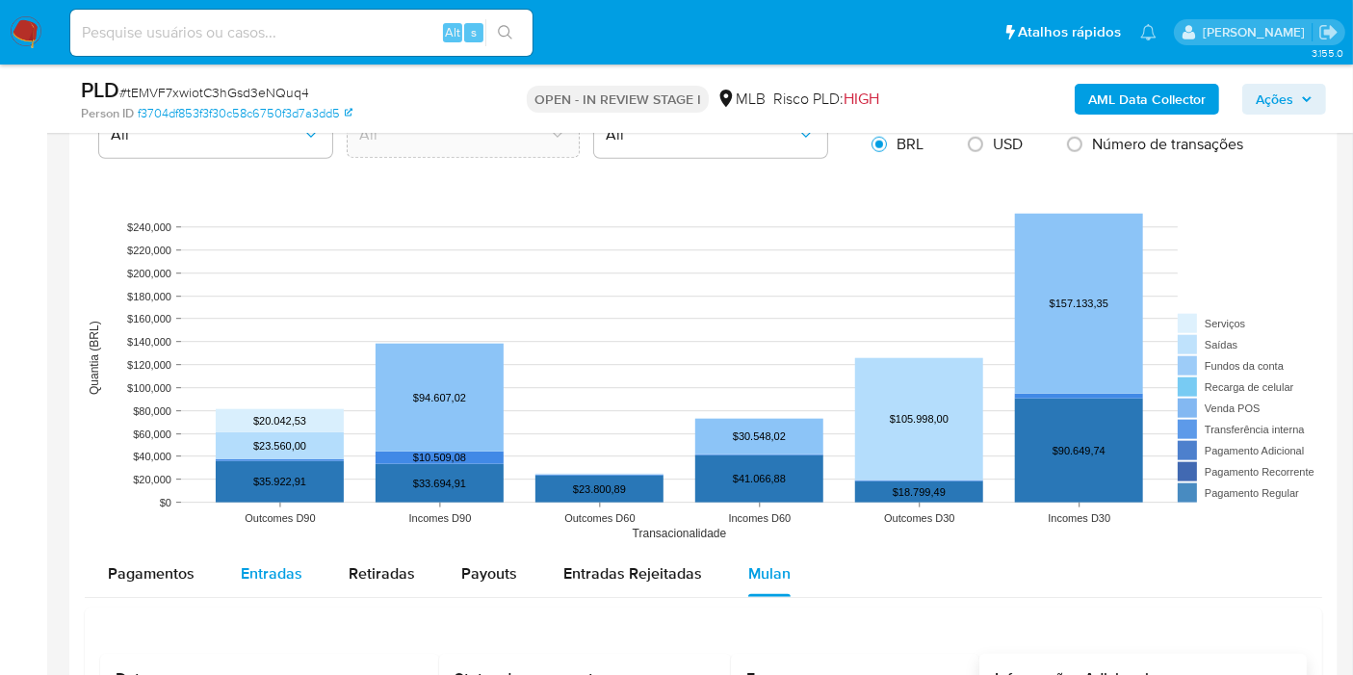
click at [276, 580] on span "Entradas" at bounding box center [272, 574] width 62 height 22
select select "10"
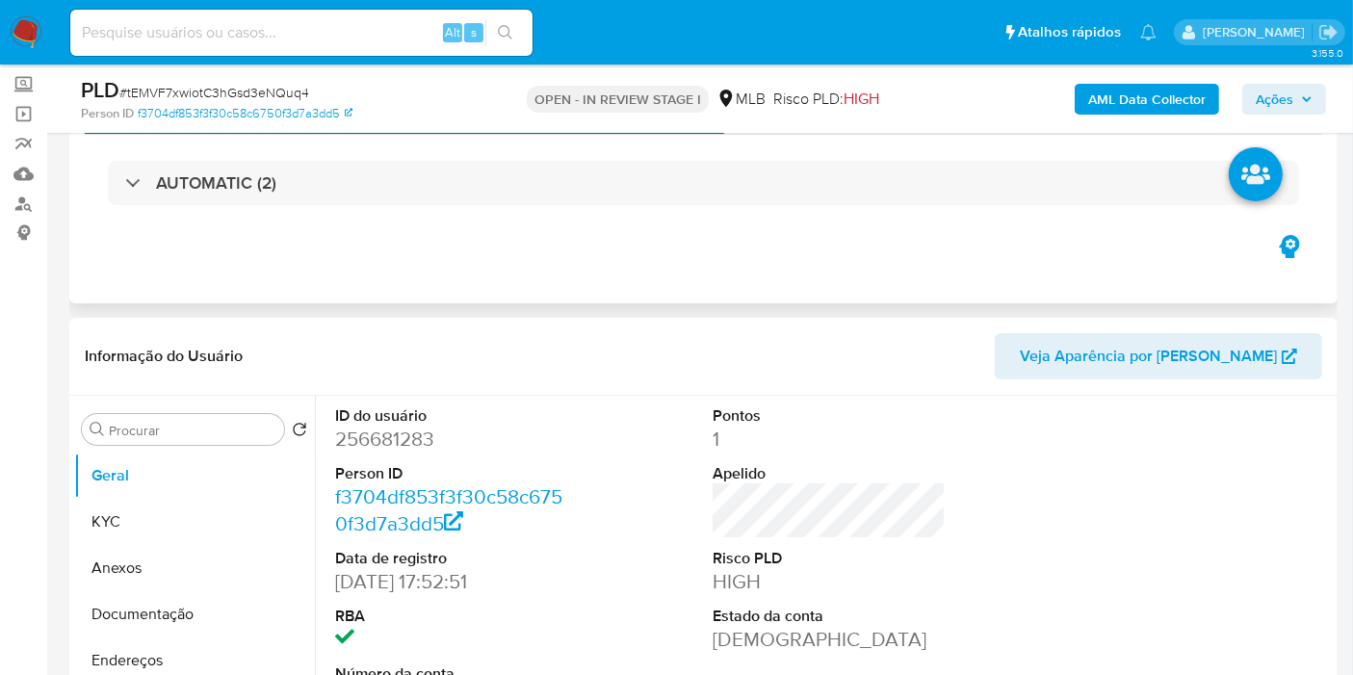
scroll to position [0, 0]
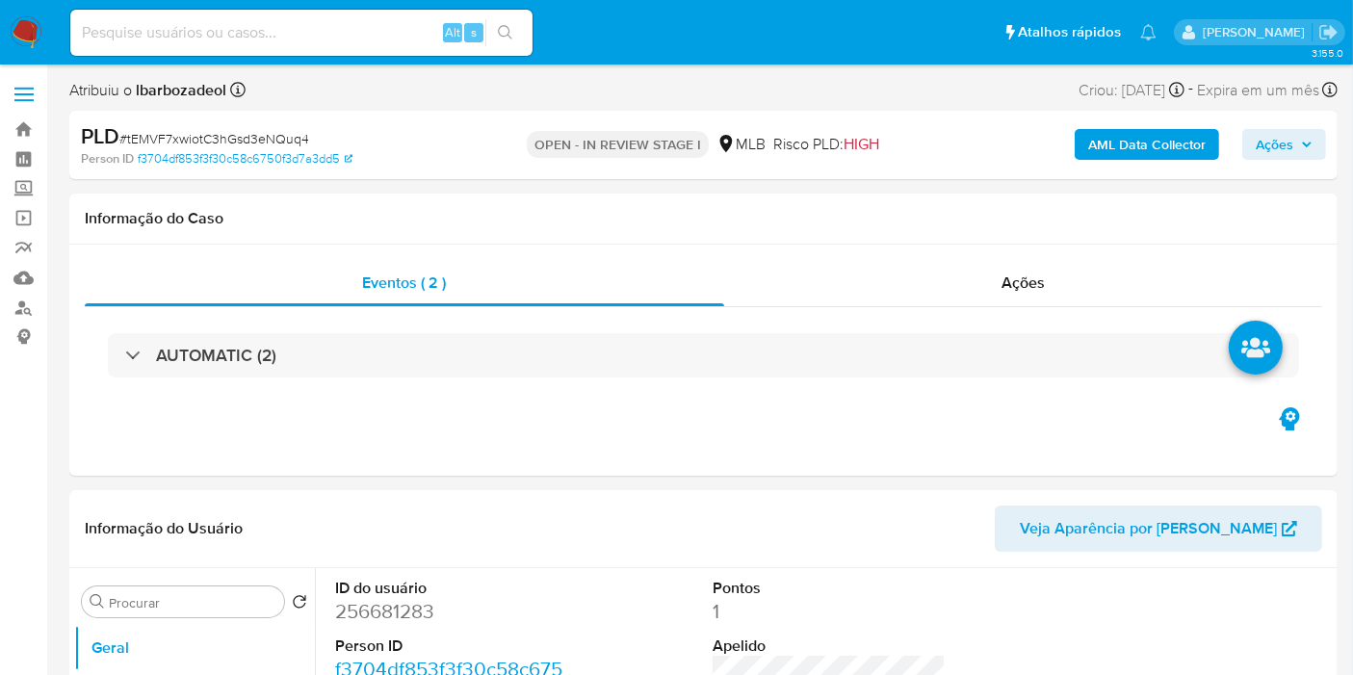
click at [1279, 160] on div "AML Data Collector Ações" at bounding box center [1121, 144] width 410 height 45
click at [1279, 152] on span "Ações" at bounding box center [1275, 144] width 38 height 31
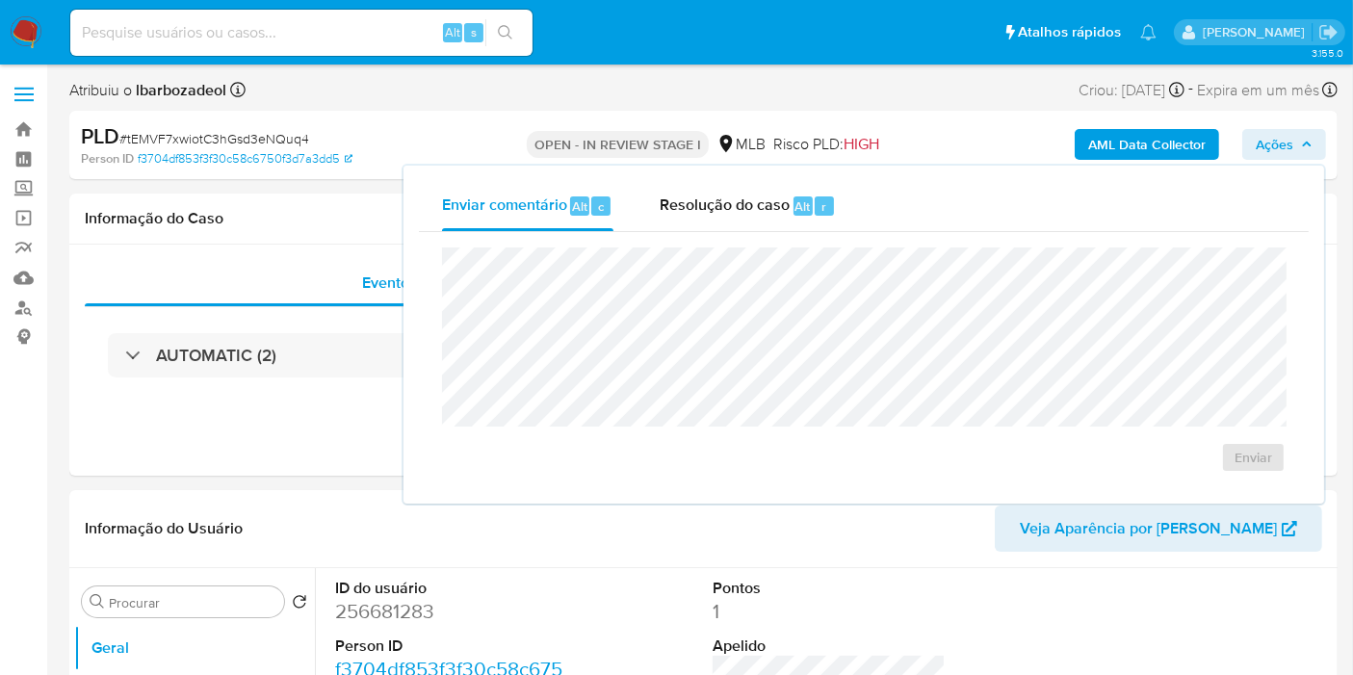
click at [1279, 152] on span "Ações" at bounding box center [1275, 144] width 38 height 31
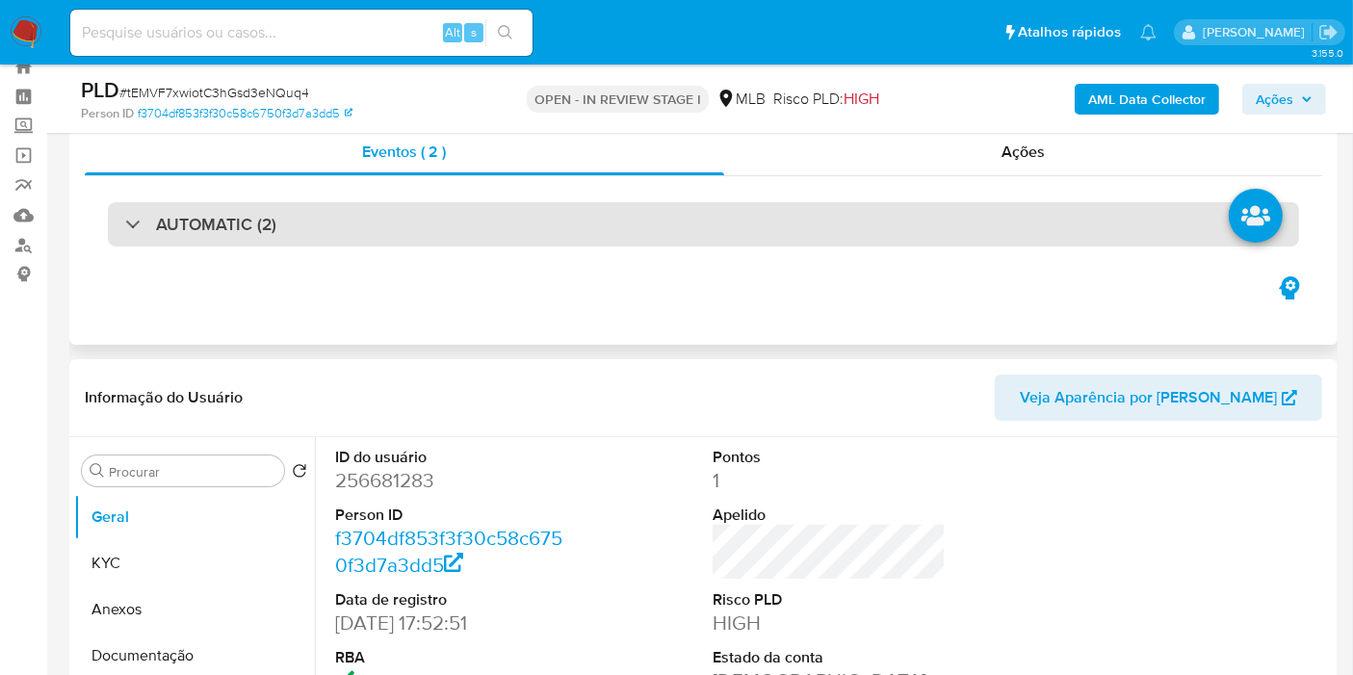
scroll to position [64, 0]
drag, startPoint x: 732, startPoint y: 225, endPoint x: 654, endPoint y: 242, distance: 79.7
click at [732, 225] on div "AUTOMATIC (2)" at bounding box center [704, 223] width 1192 height 44
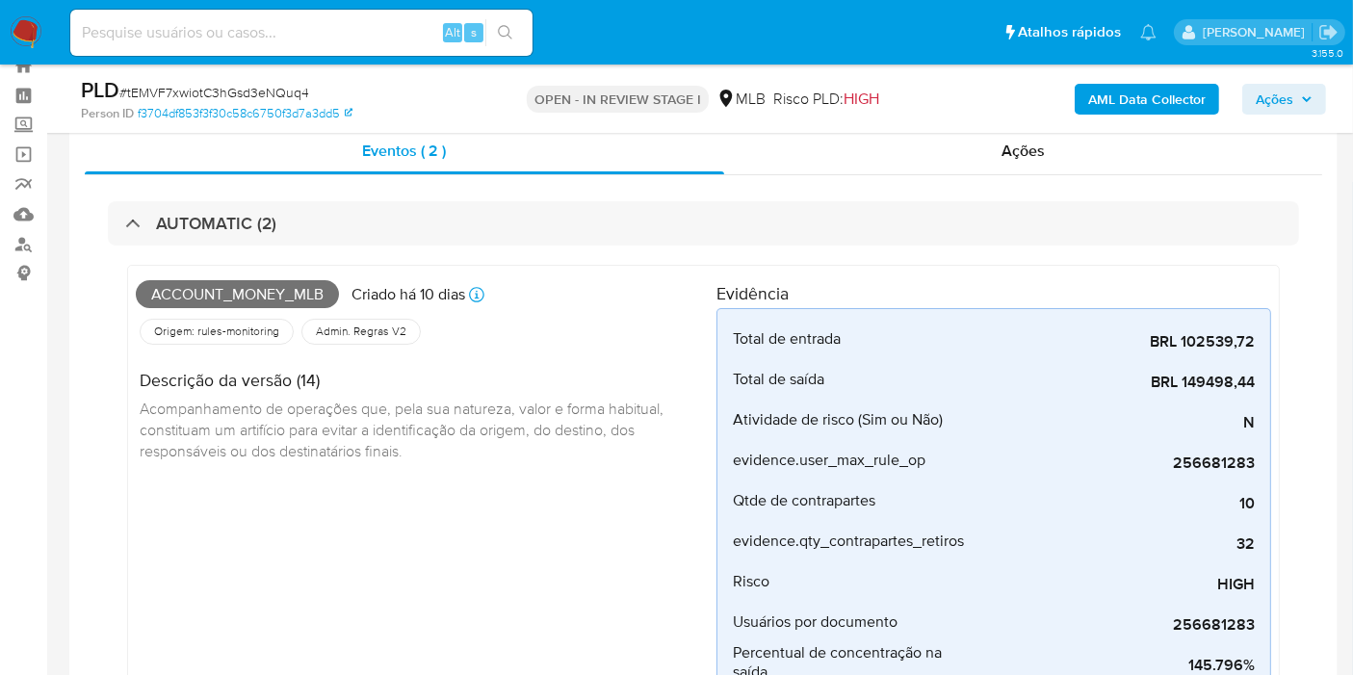
click at [259, 288] on span "Account_money_mlb" at bounding box center [237, 294] width 203 height 29
copy span "Account_money_mlb"
click at [1301, 103] on icon "button" at bounding box center [1307, 99] width 12 height 12
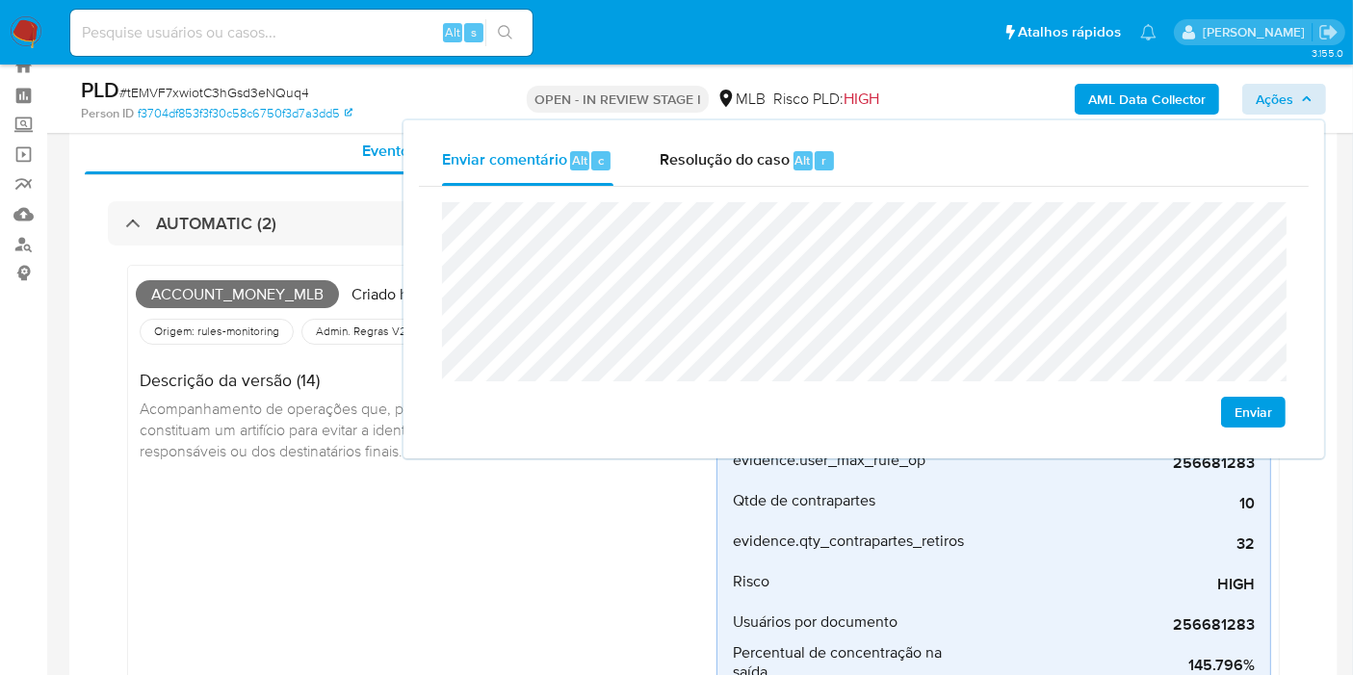
click at [299, 435] on span "Acompanhamento de operações que, pela sua natureza, valor e forma habitual, con…" at bounding box center [404, 429] width 528 height 63
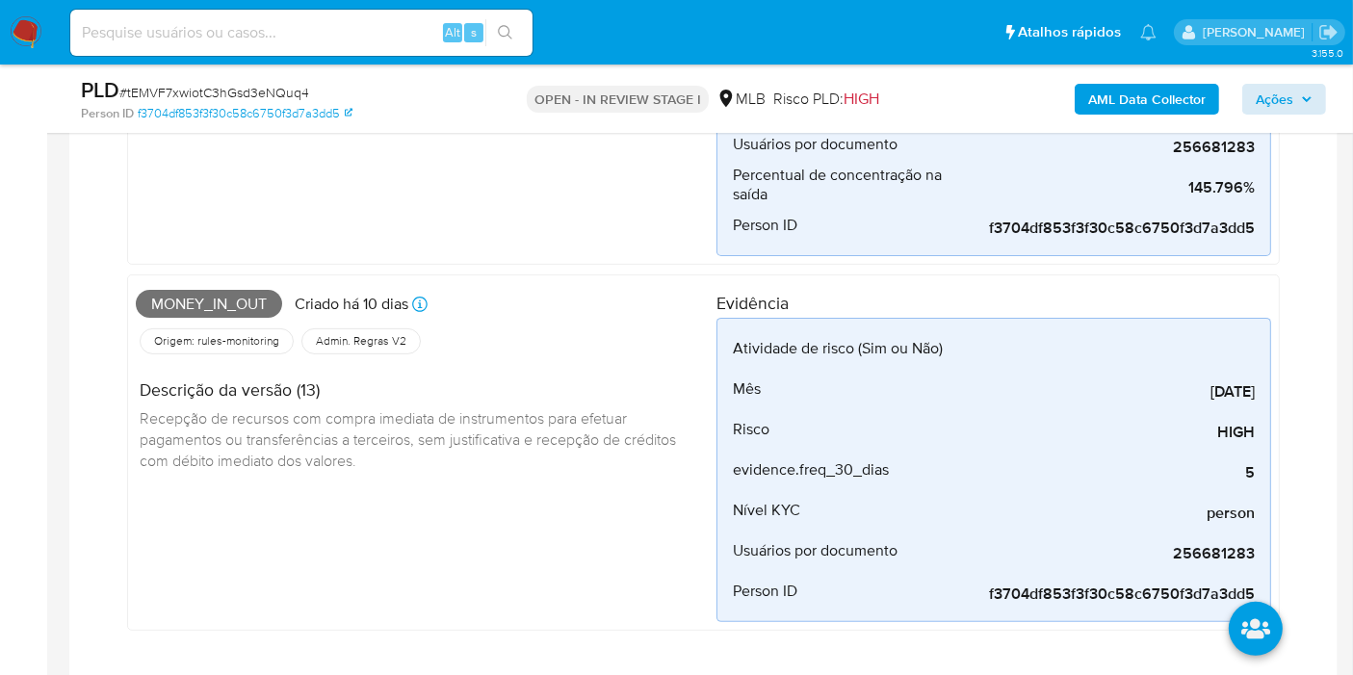
scroll to position [542, 0]
click at [247, 296] on span "Money_in_out" at bounding box center [209, 303] width 146 height 29
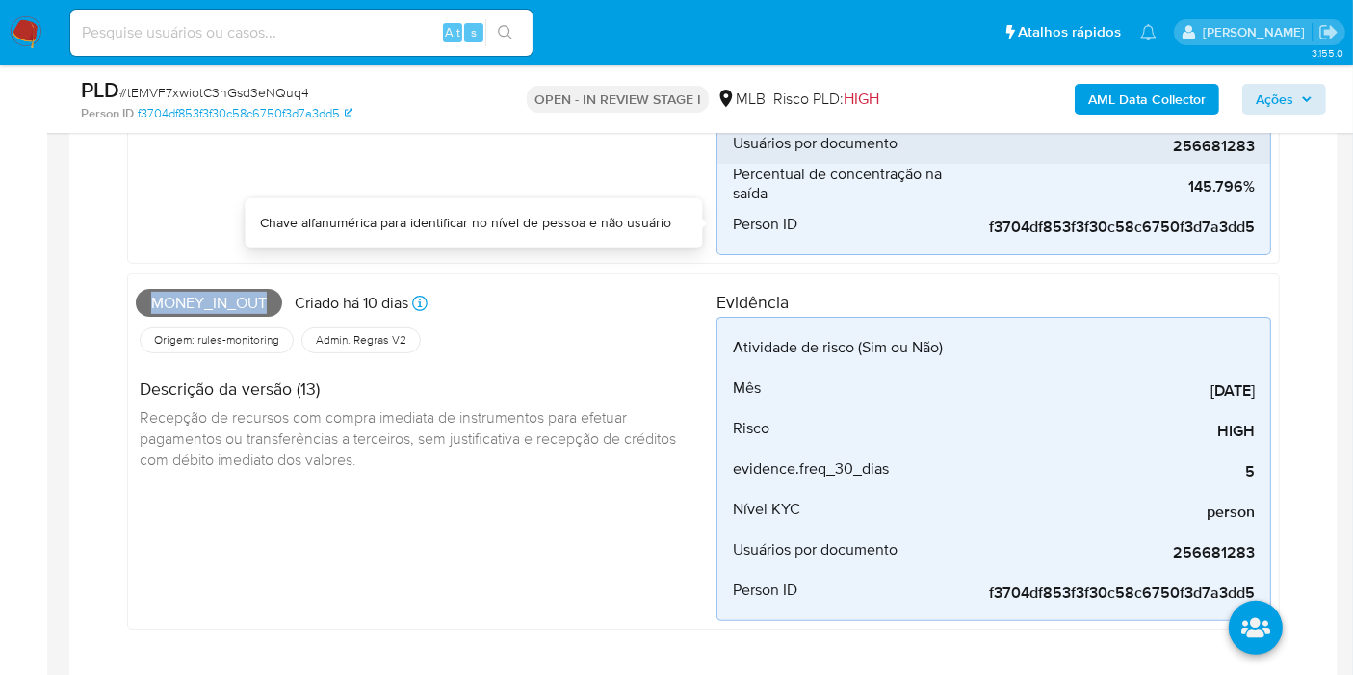
copy span "Money_in_out"
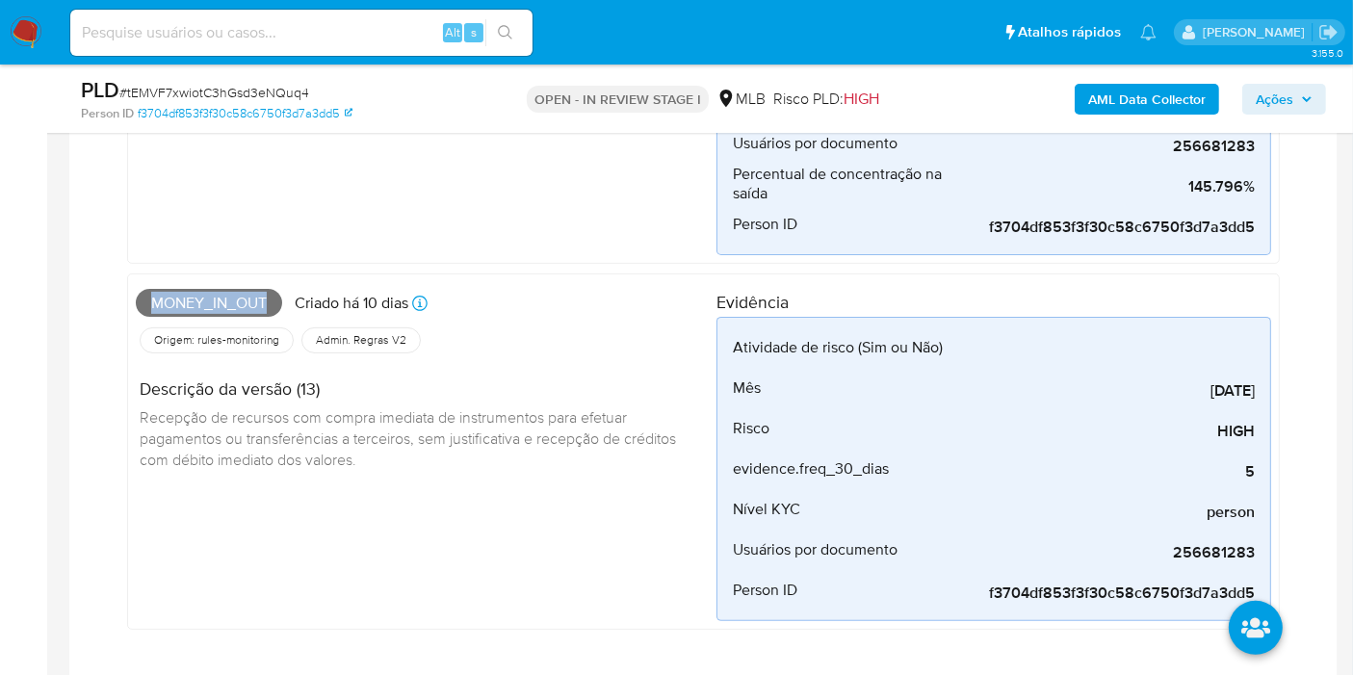
click at [1246, 106] on button "Ações" at bounding box center [1285, 99] width 84 height 31
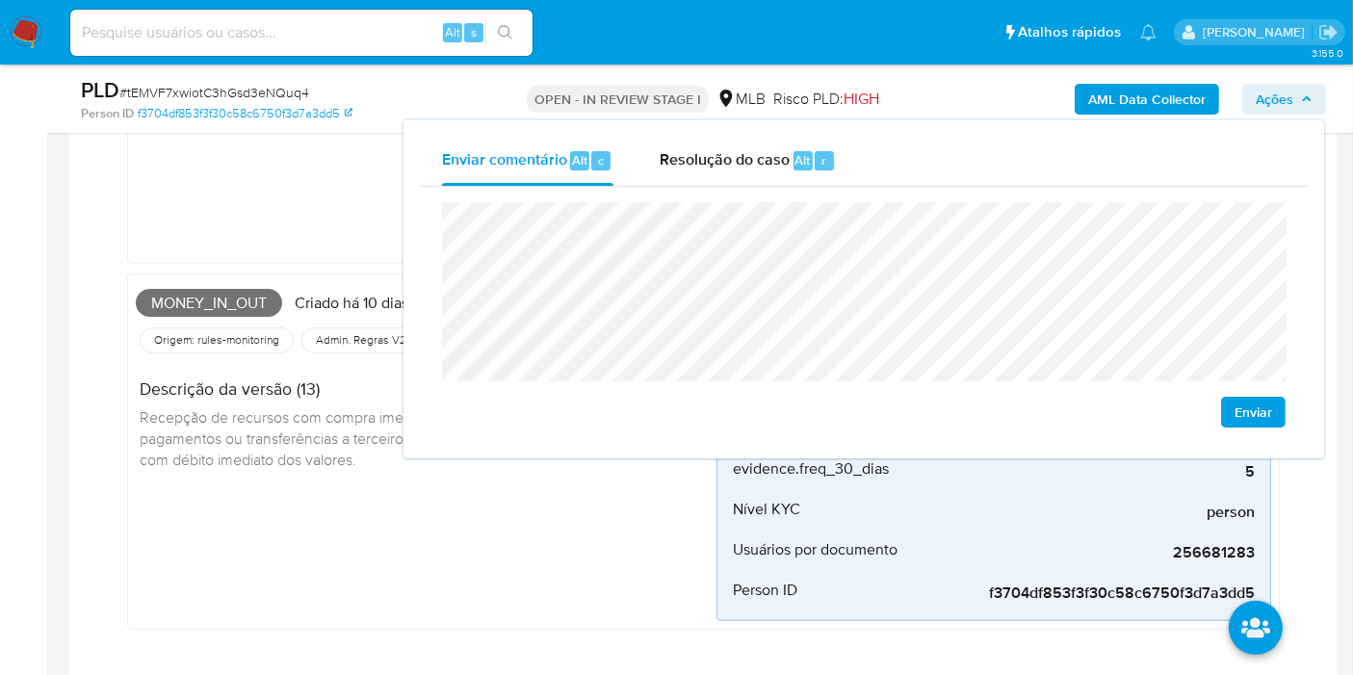
click at [313, 211] on div "Account_money_mlb Criado há 10 dias Criado: 12/08/2025 00:26:59 Origem: rules-m…" at bounding box center [426, 25] width 581 height 460
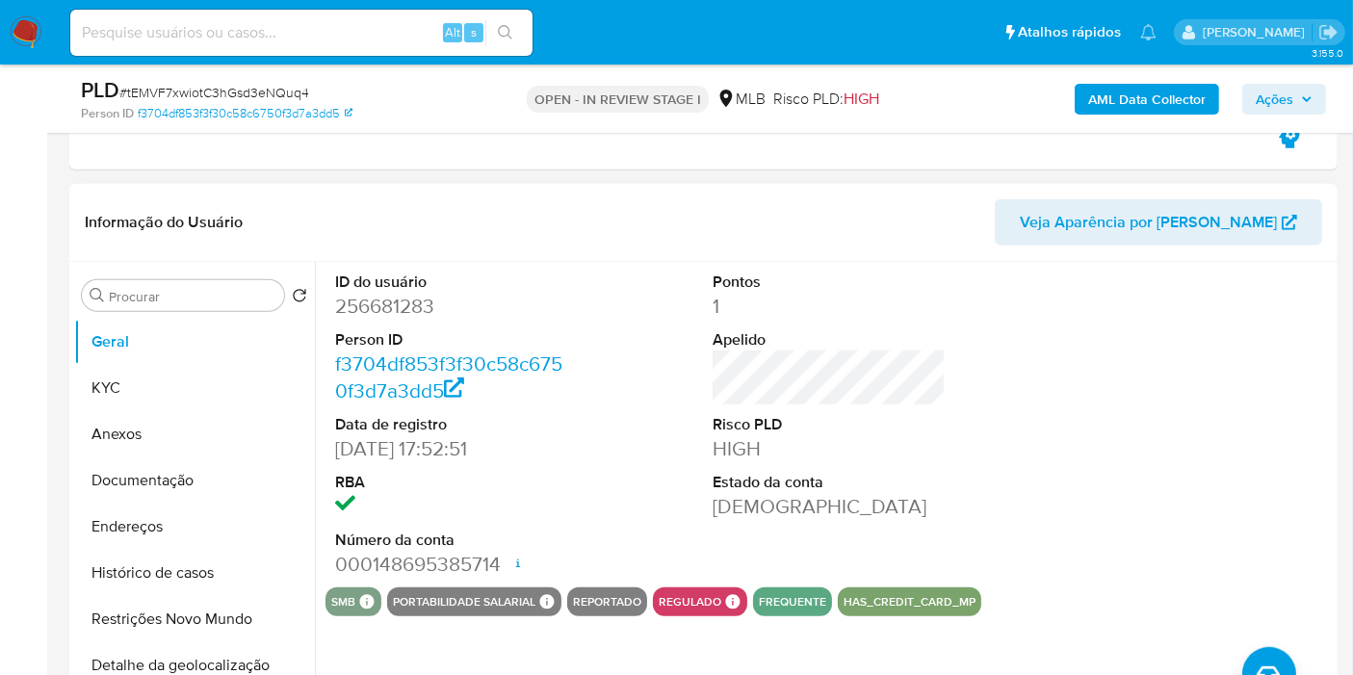
scroll to position [1127, 0]
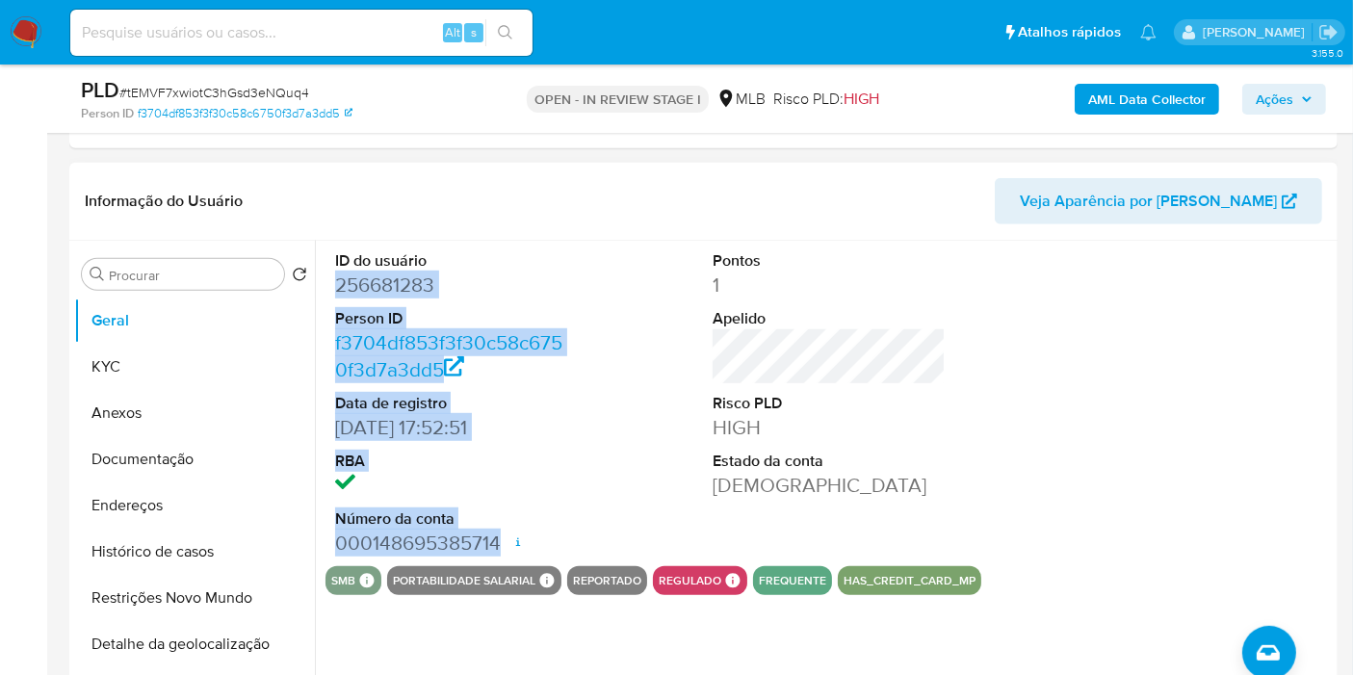
drag, startPoint x: 334, startPoint y: 274, endPoint x: 507, endPoint y: 545, distance: 321.7
click at [507, 545] on dl "ID do usuário 256681283 Person ID f3704df853f3f30c58c6750f3d7a3dd5 Data de regi…" at bounding box center [451, 403] width 233 height 306
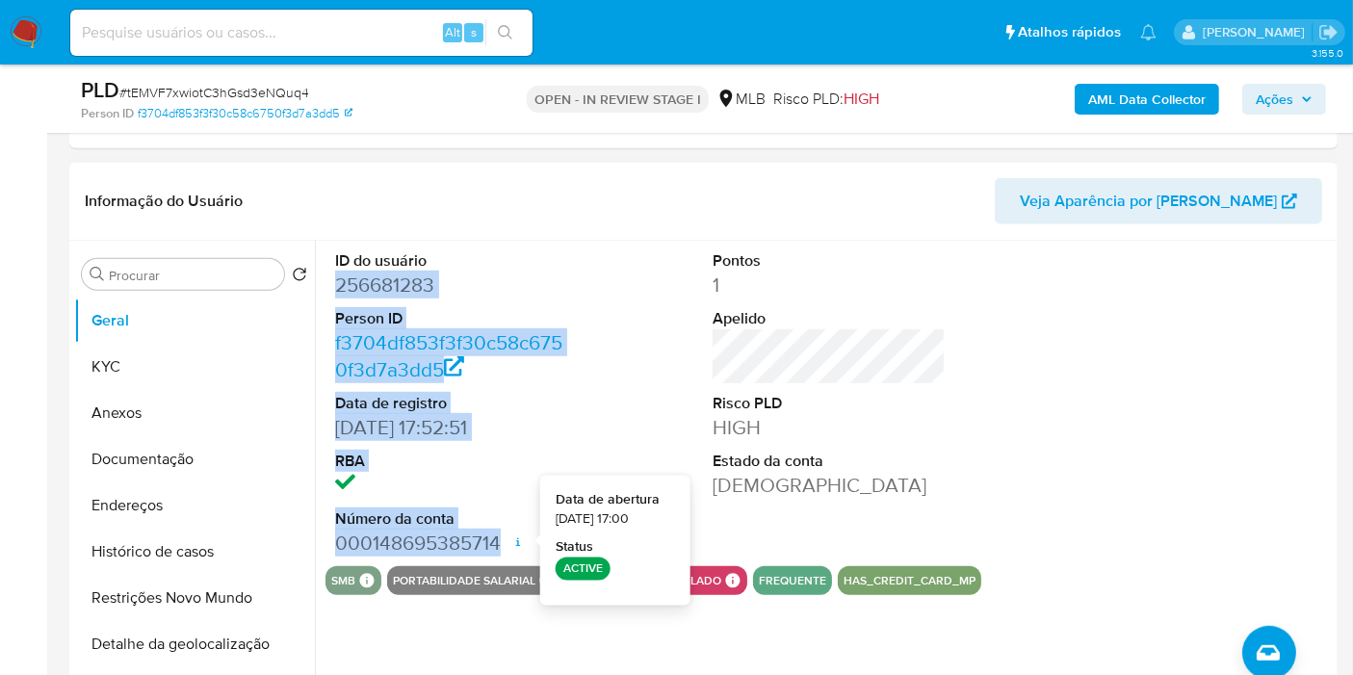
copy dl "256681283 Person ID f3704df853f3f30c58c6750f3d7a3dd5 Data de registro 15/05/201…"
drag, startPoint x: 1290, startPoint y: 99, endPoint x: 1266, endPoint y: 114, distance: 28.1
click at [1290, 99] on span "Ações" at bounding box center [1275, 99] width 38 height 31
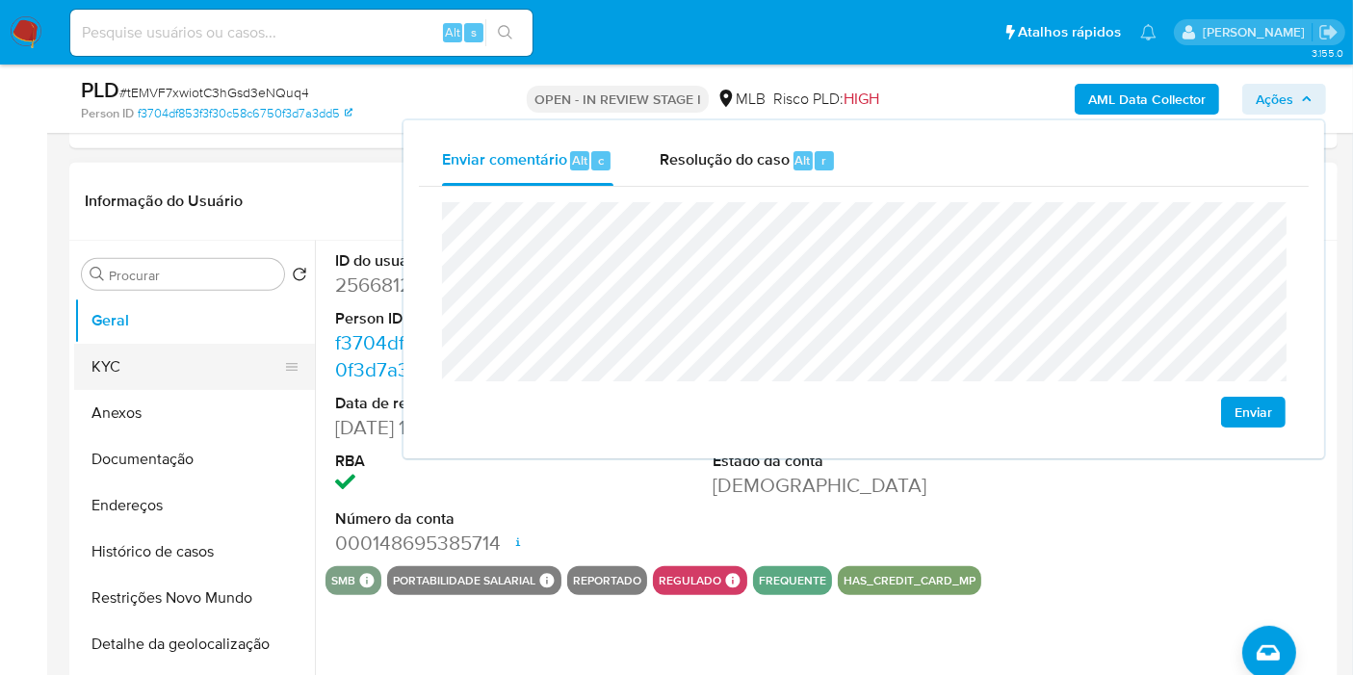
click at [206, 351] on button "KYC" at bounding box center [186, 367] width 225 height 46
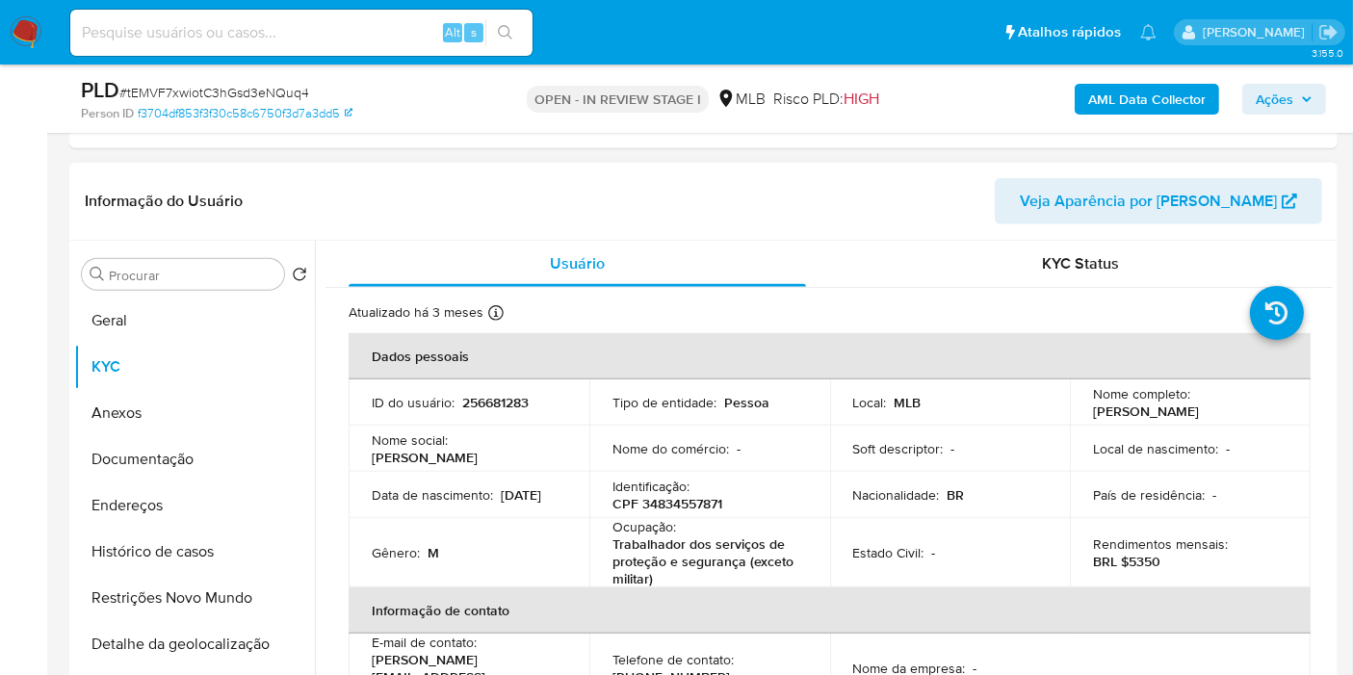
click at [680, 500] on p "CPF 34834557871" at bounding box center [668, 503] width 110 height 17
click at [681, 500] on p "CPF 34834557871" at bounding box center [668, 503] width 110 height 17
click at [724, 505] on div "Identificação : CPF 34834557871" at bounding box center [710, 495] width 195 height 35
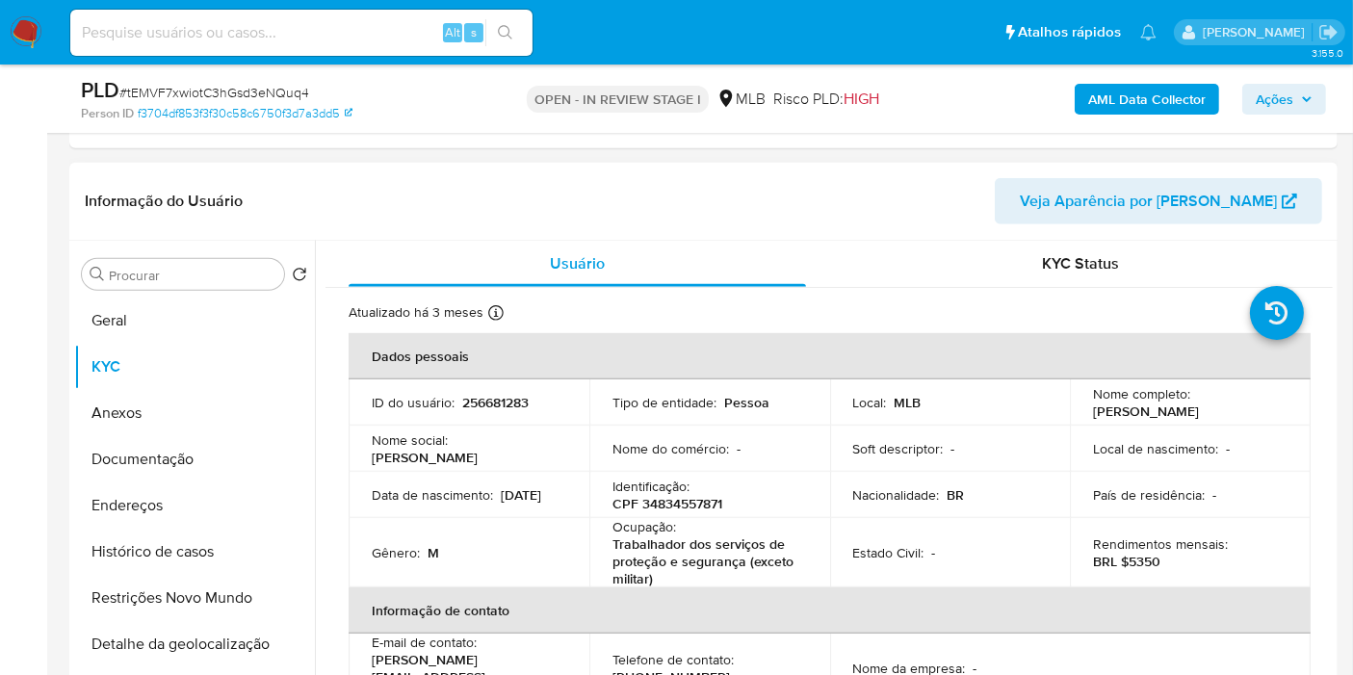
click at [707, 499] on p "CPF 34834557871" at bounding box center [668, 503] width 110 height 17
copy p "34834557871"
click at [1266, 106] on span "Ações" at bounding box center [1275, 99] width 38 height 31
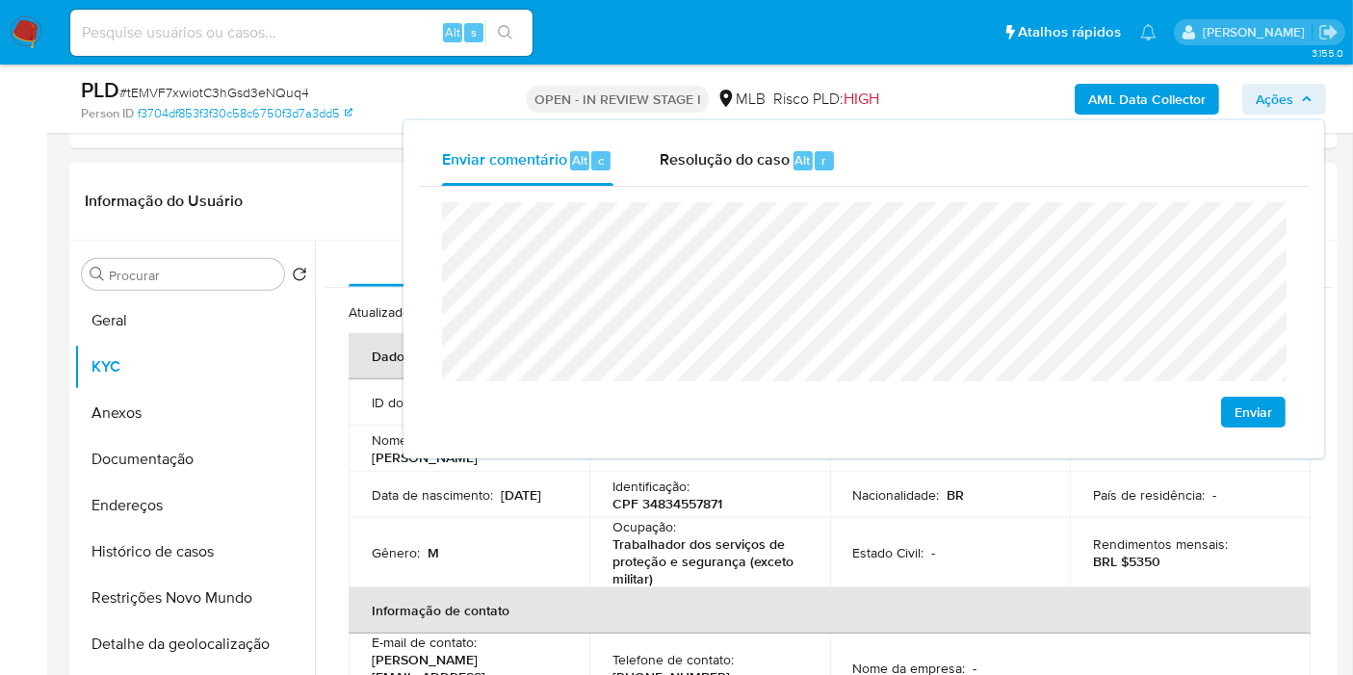
click at [709, 536] on p "Trabalhador dos serviços de proteção e segurança (exceto militar)" at bounding box center [706, 562] width 187 height 52
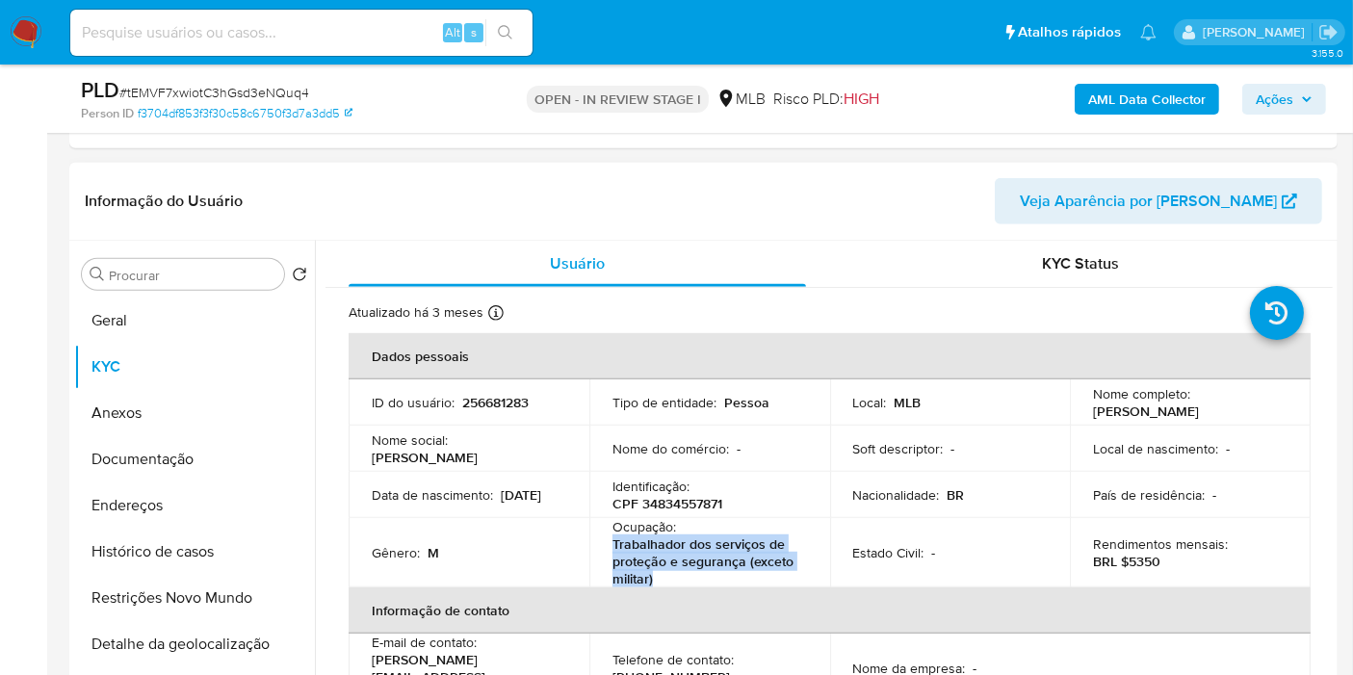
drag, startPoint x: 608, startPoint y: 540, endPoint x: 655, endPoint y: 573, distance: 57.5
click at [655, 573] on td "Ocupação : Trabalhador dos serviços de proteção e segurança (exceto militar)" at bounding box center [710, 552] width 241 height 69
copy p "Trabalhador dos serviços de proteção e segurança (exceto militar)"
click at [1275, 100] on span "Ações" at bounding box center [1275, 99] width 38 height 31
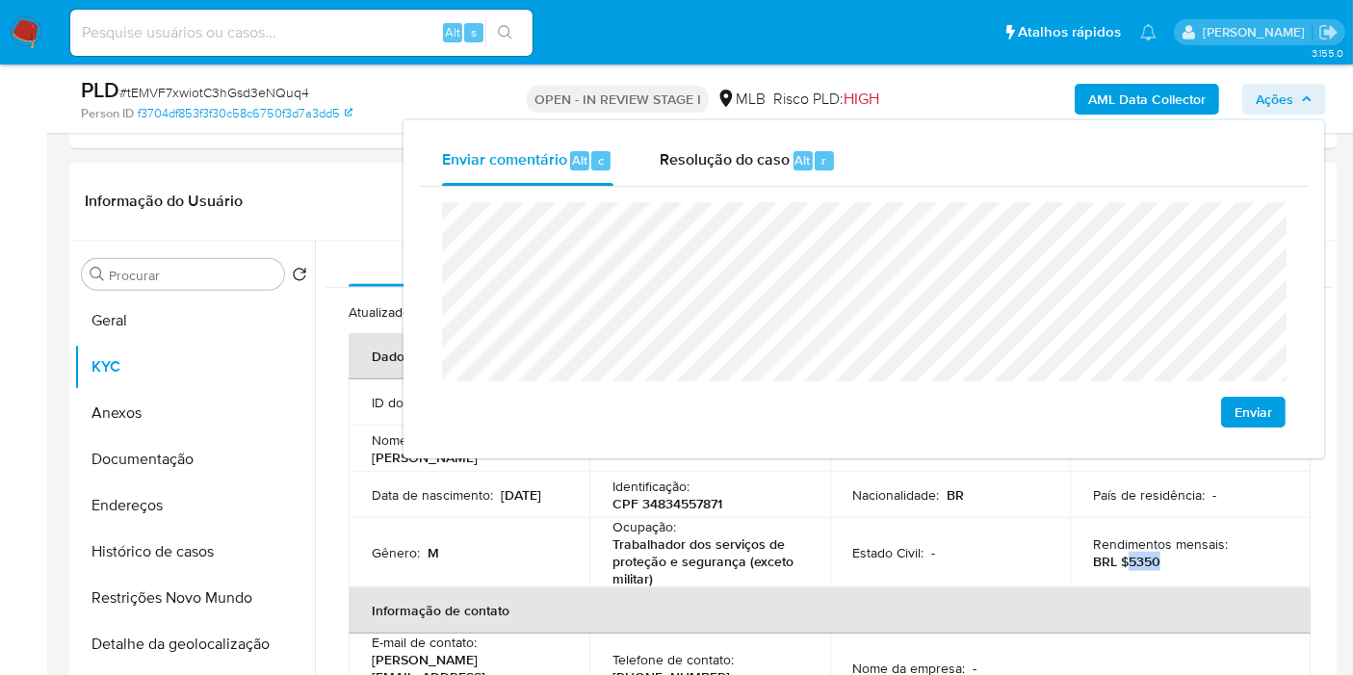
drag, startPoint x: 1120, startPoint y: 556, endPoint x: 1169, endPoint y: 560, distance: 49.3
click at [1169, 560] on div "Rendimentos mensais : BRL $5350" at bounding box center [1190, 553] width 195 height 35
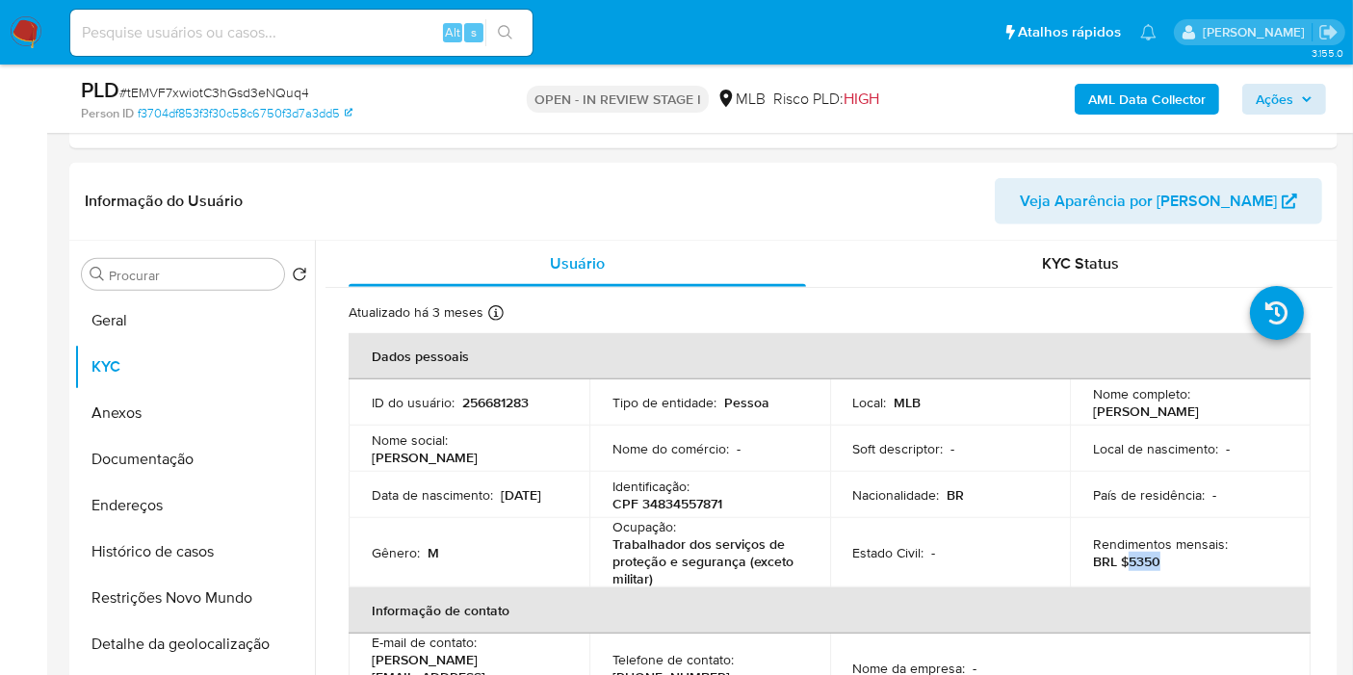
copy p "5350"
click at [1290, 107] on span "Ações" at bounding box center [1275, 99] width 38 height 31
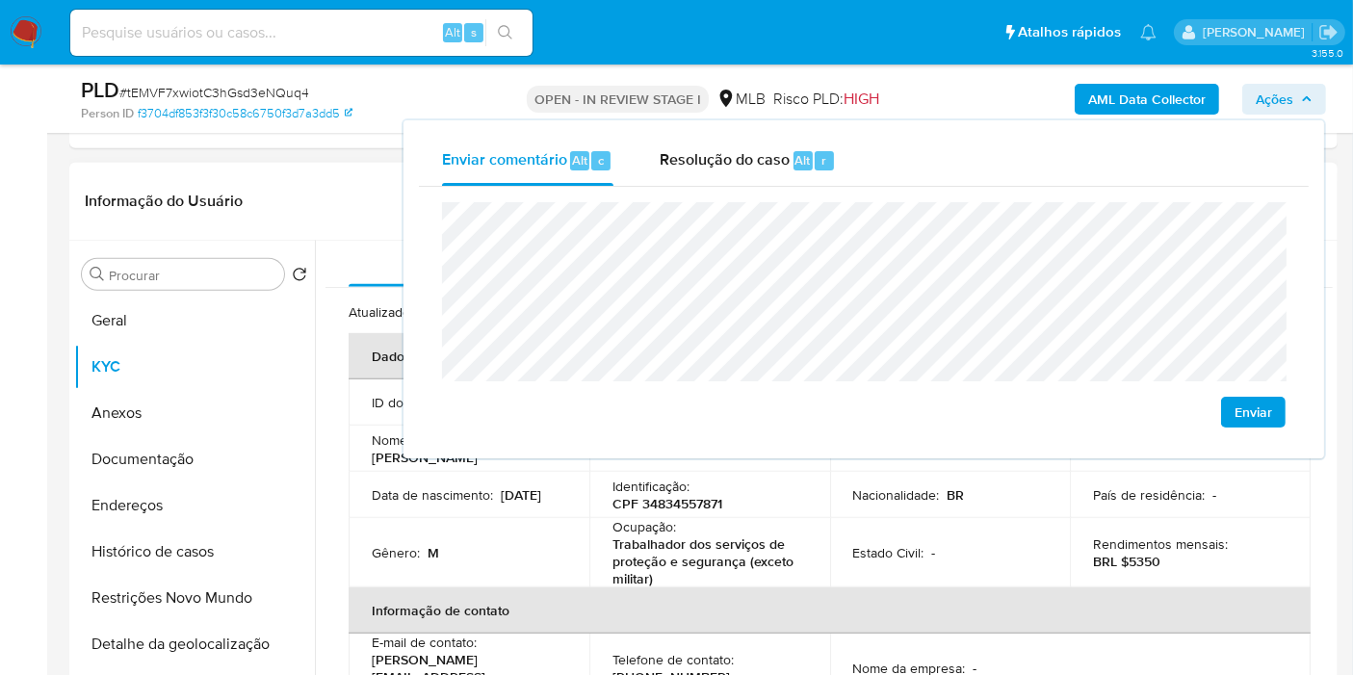
click at [890, 544] on p "Estado Civil :" at bounding box center [888, 552] width 71 height 17
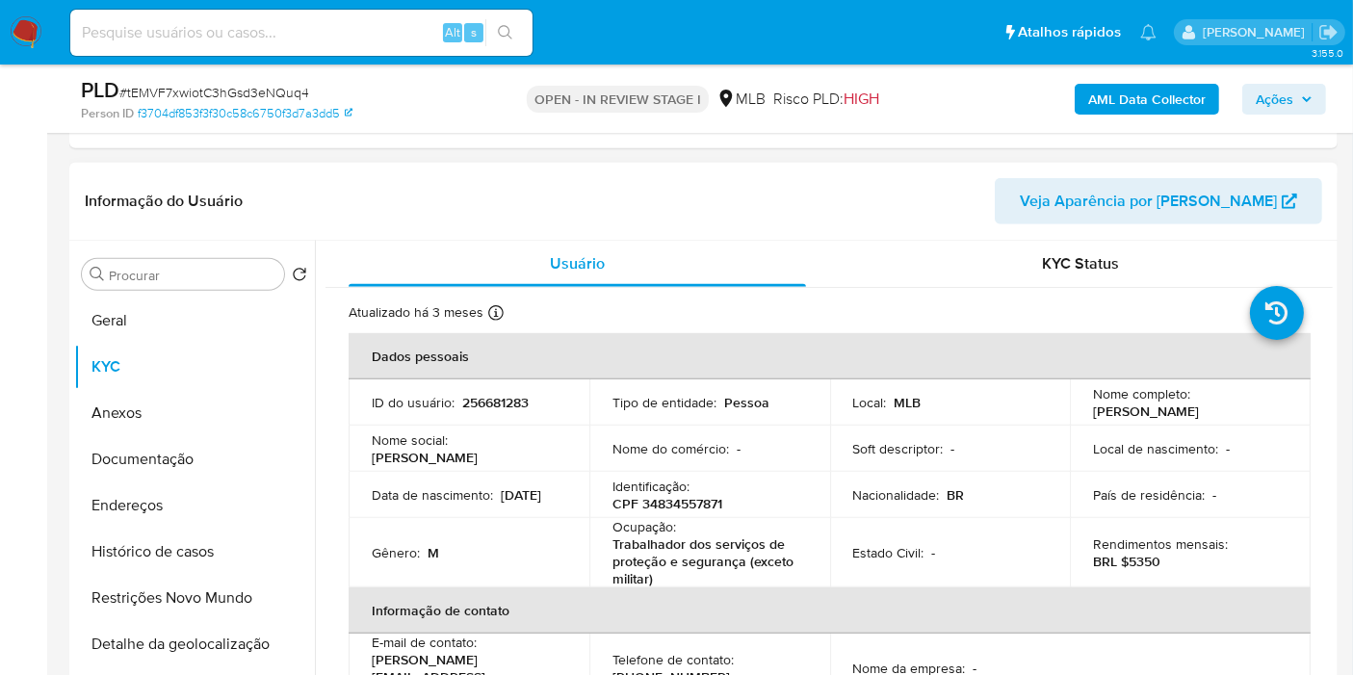
scroll to position [904, 0]
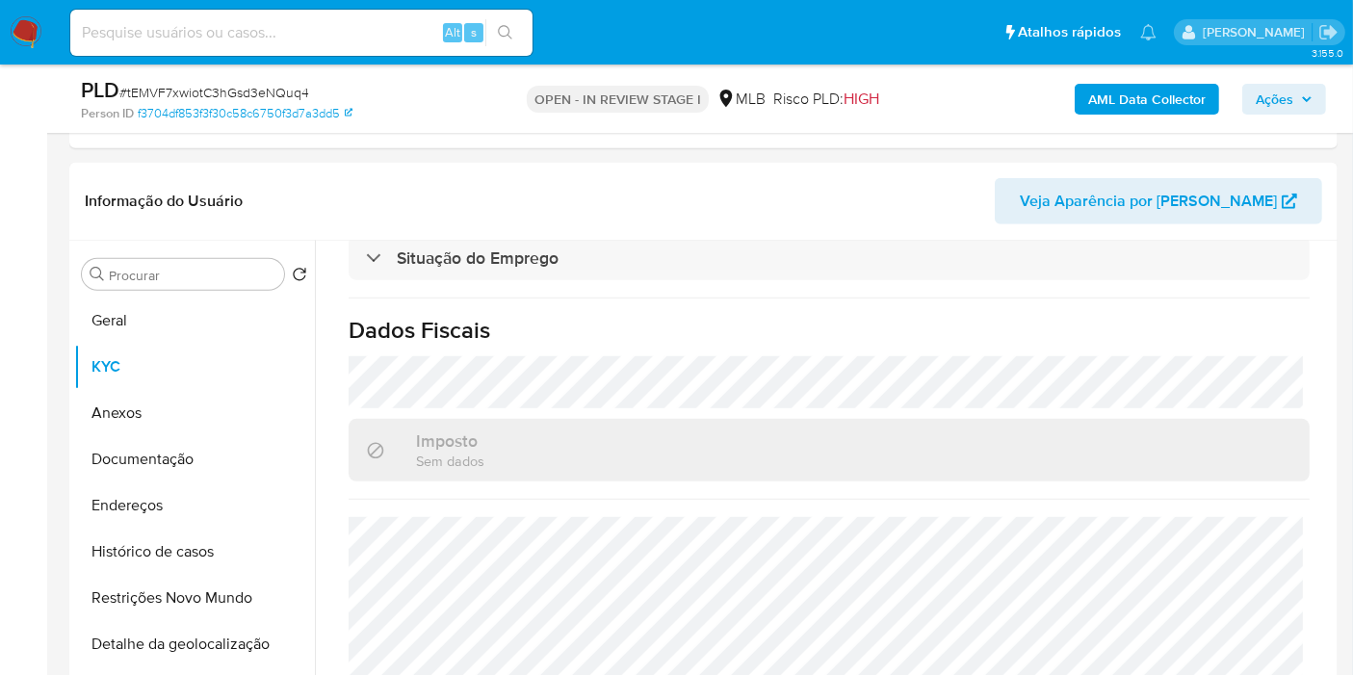
click at [1305, 87] on span "Ações" at bounding box center [1284, 99] width 57 height 27
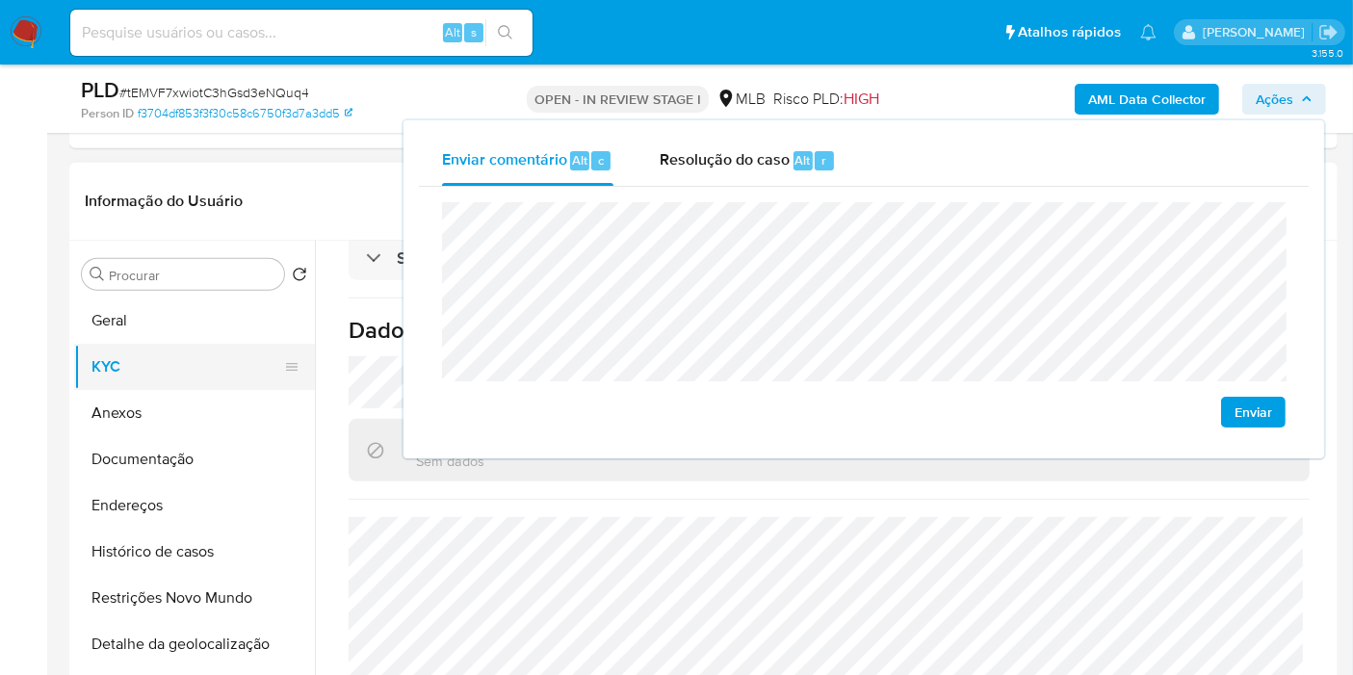
drag, startPoint x: 188, startPoint y: 371, endPoint x: 200, endPoint y: 369, distance: 12.7
click at [200, 369] on button "KYC" at bounding box center [186, 367] width 225 height 46
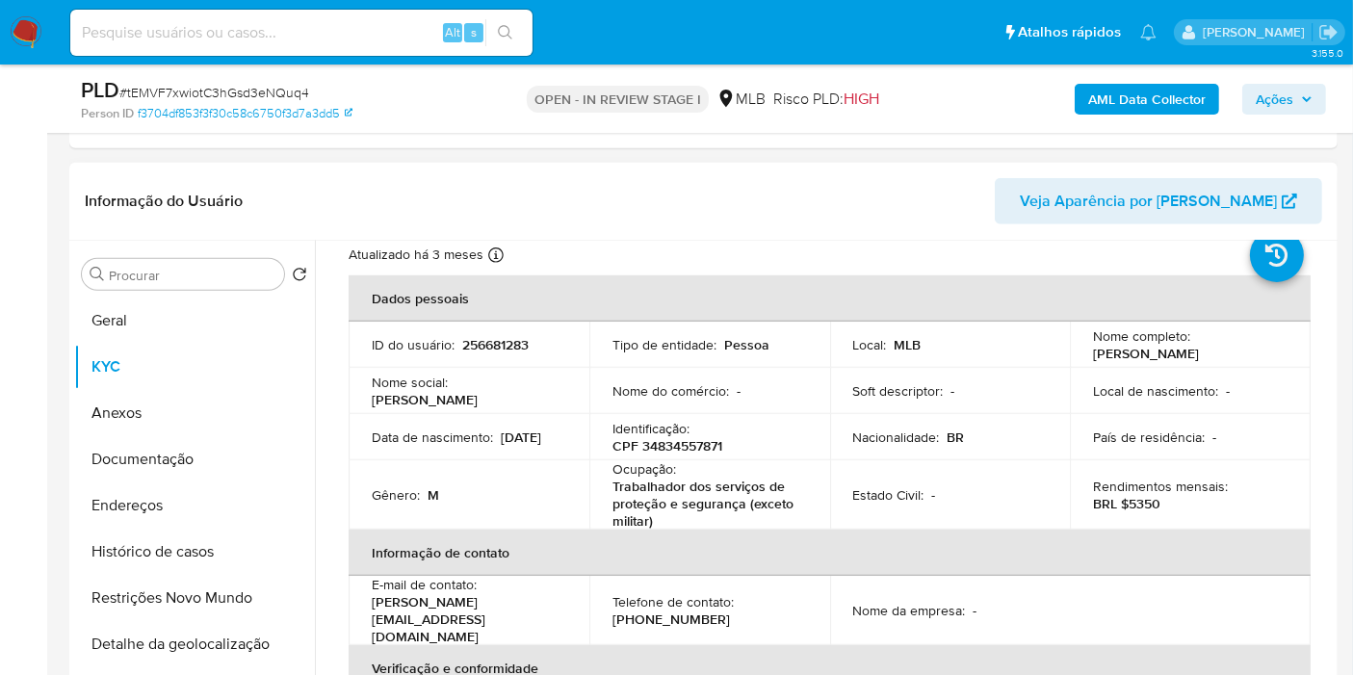
scroll to position [0, 0]
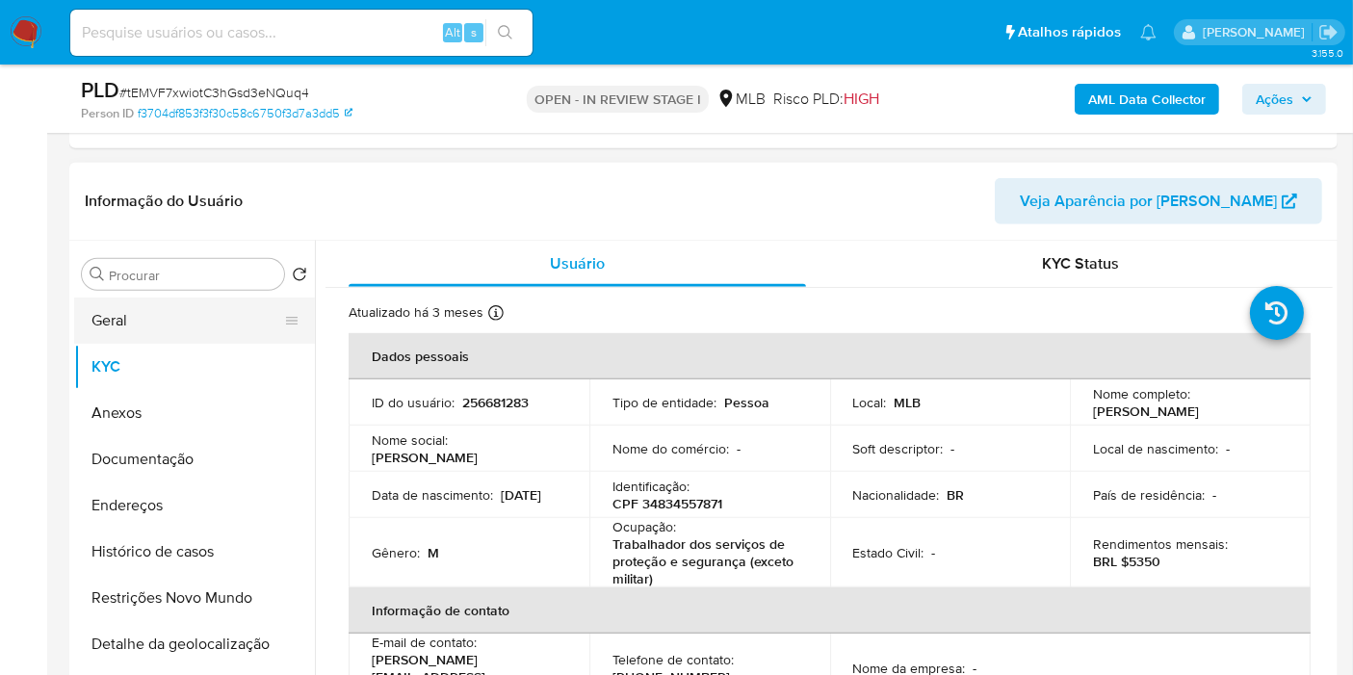
click at [192, 311] on button "Geral" at bounding box center [186, 321] width 225 height 46
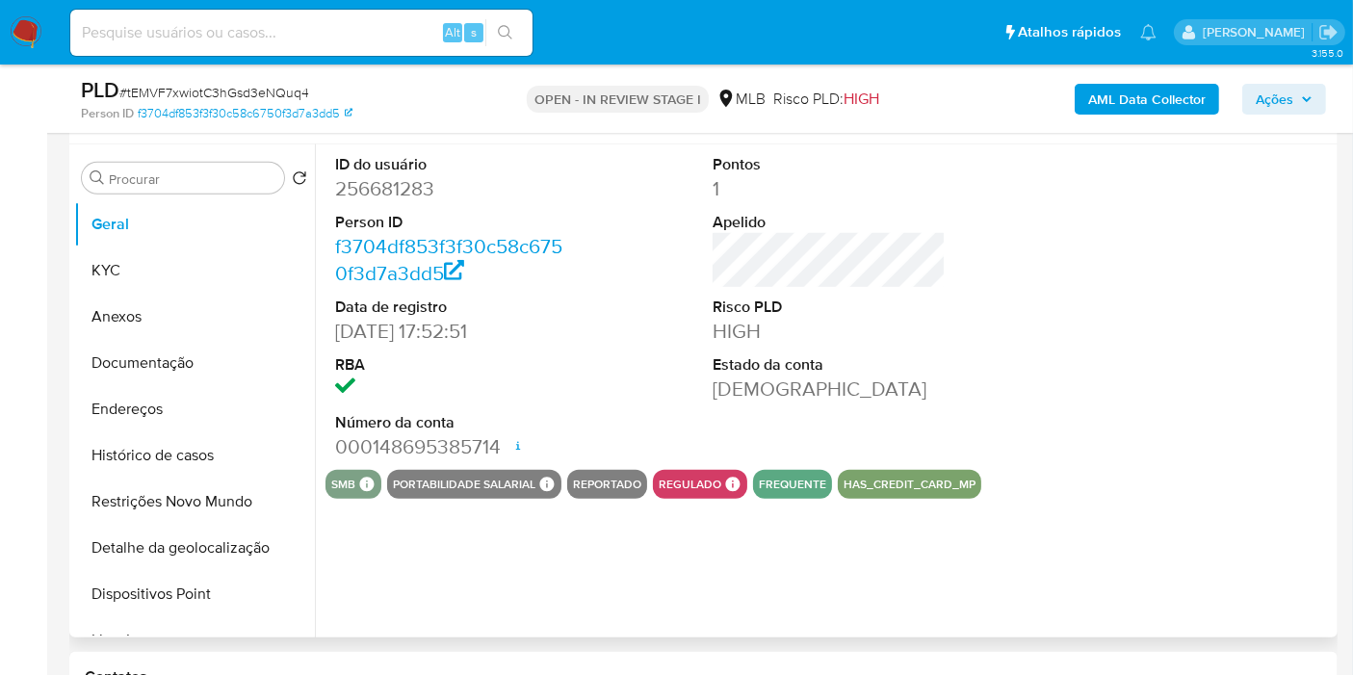
scroll to position [1230, 0]
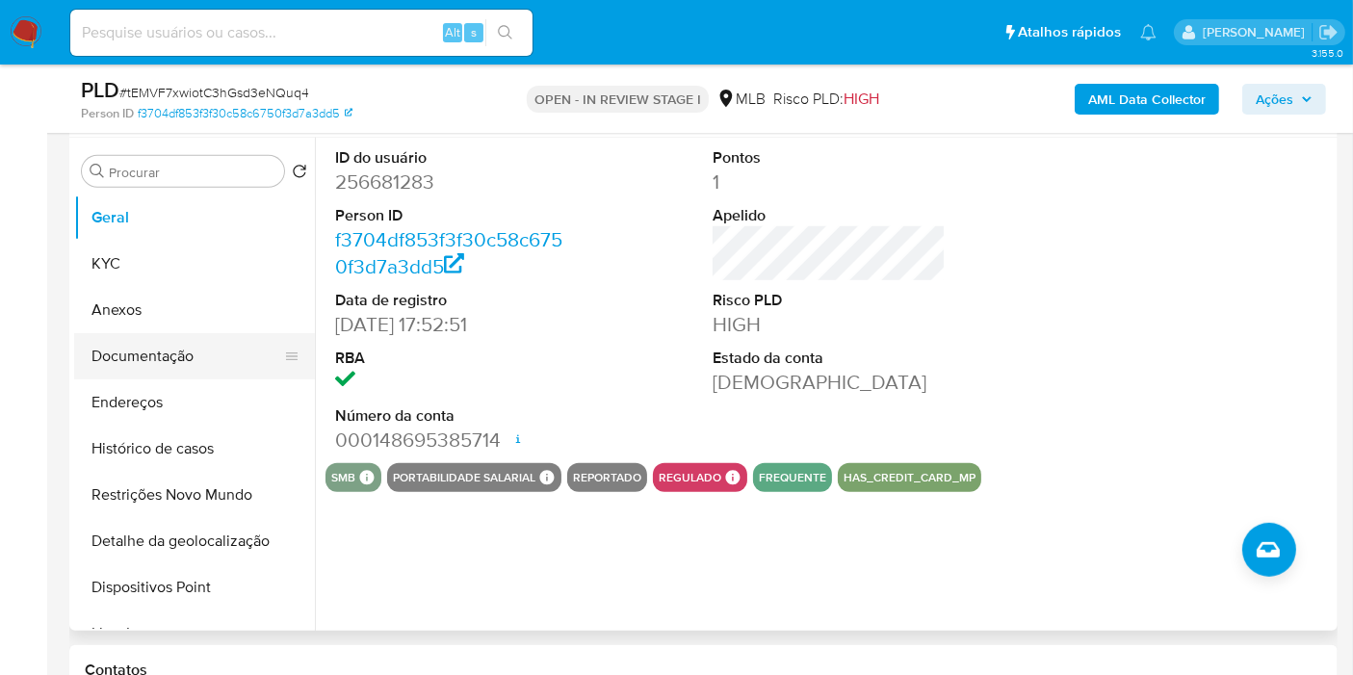
click at [185, 345] on button "Documentação" at bounding box center [186, 356] width 225 height 46
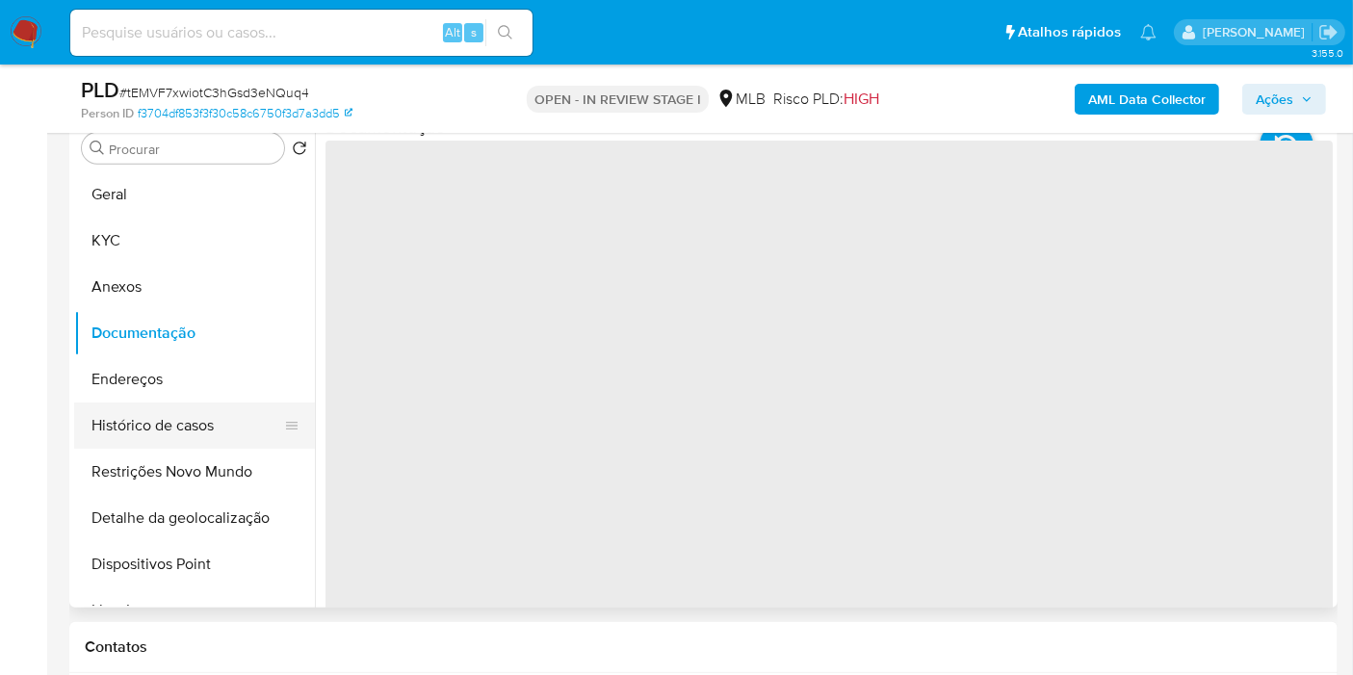
click at [179, 422] on button "Histórico de casos" at bounding box center [186, 426] width 225 height 46
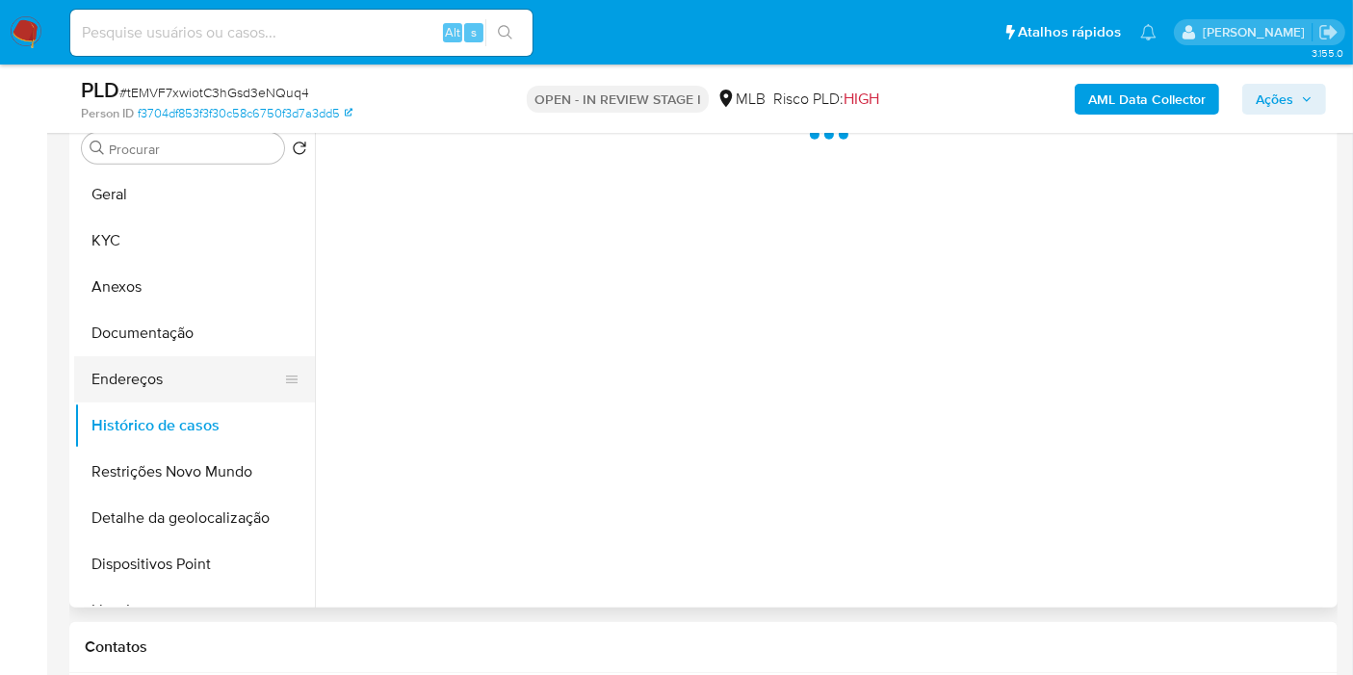
click at [178, 383] on button "Endereços" at bounding box center [186, 379] width 225 height 46
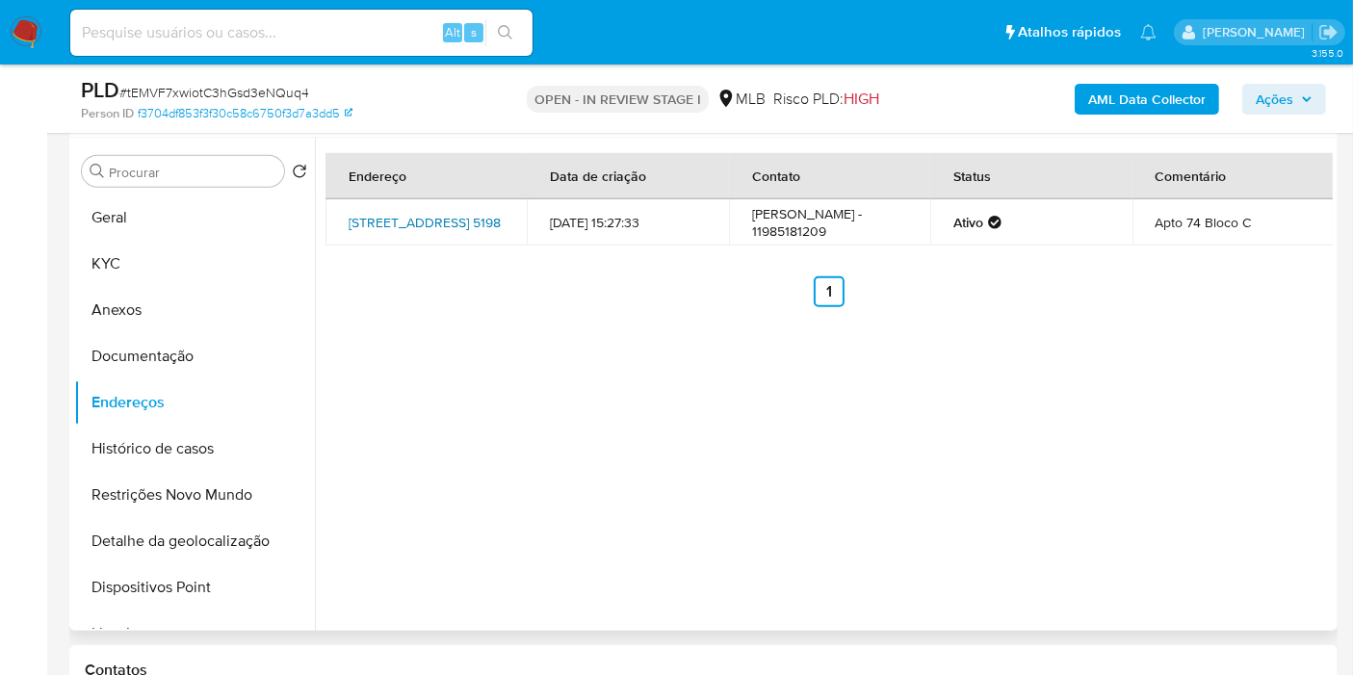
click at [412, 232] on link "Avenida Do Oratório 5198, São Paulo, São Paulo, 03220300, Brasil 5198" at bounding box center [425, 222] width 152 height 19
click at [203, 341] on button "Documentação" at bounding box center [186, 356] width 225 height 46
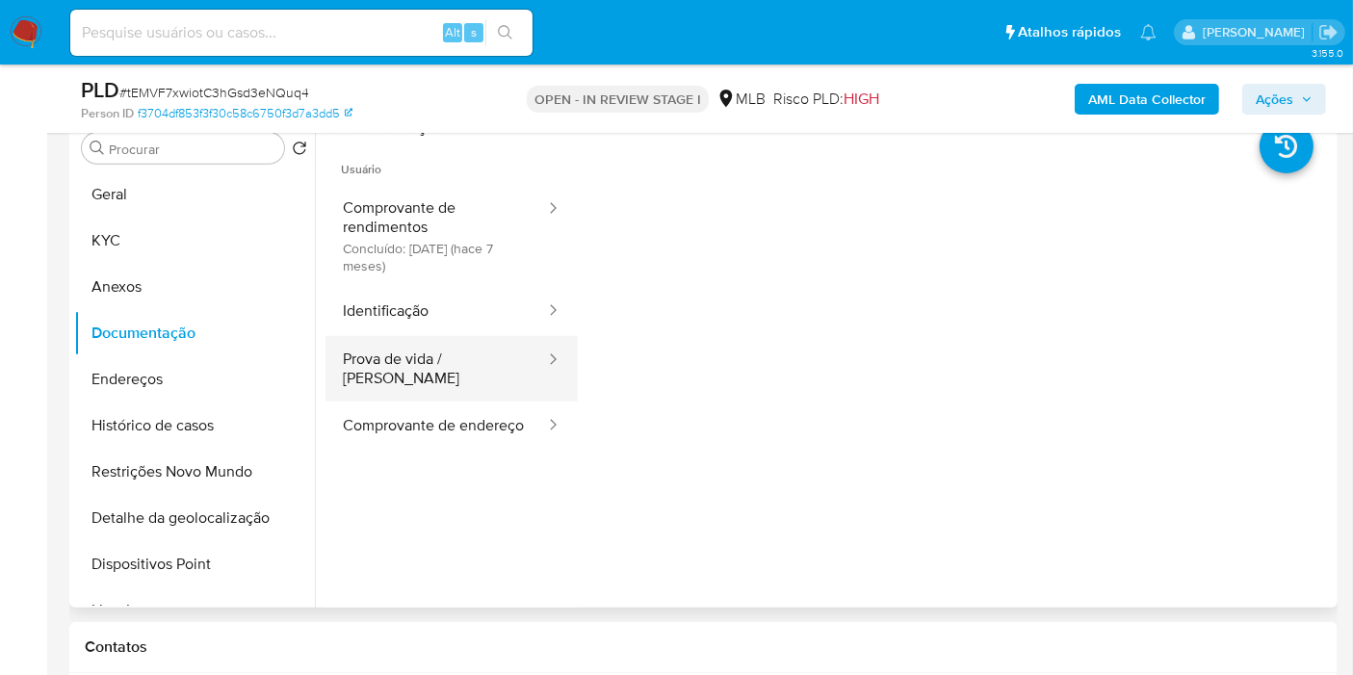
click at [469, 365] on button "Prova de vida / Selfie" at bounding box center [437, 369] width 222 height 66
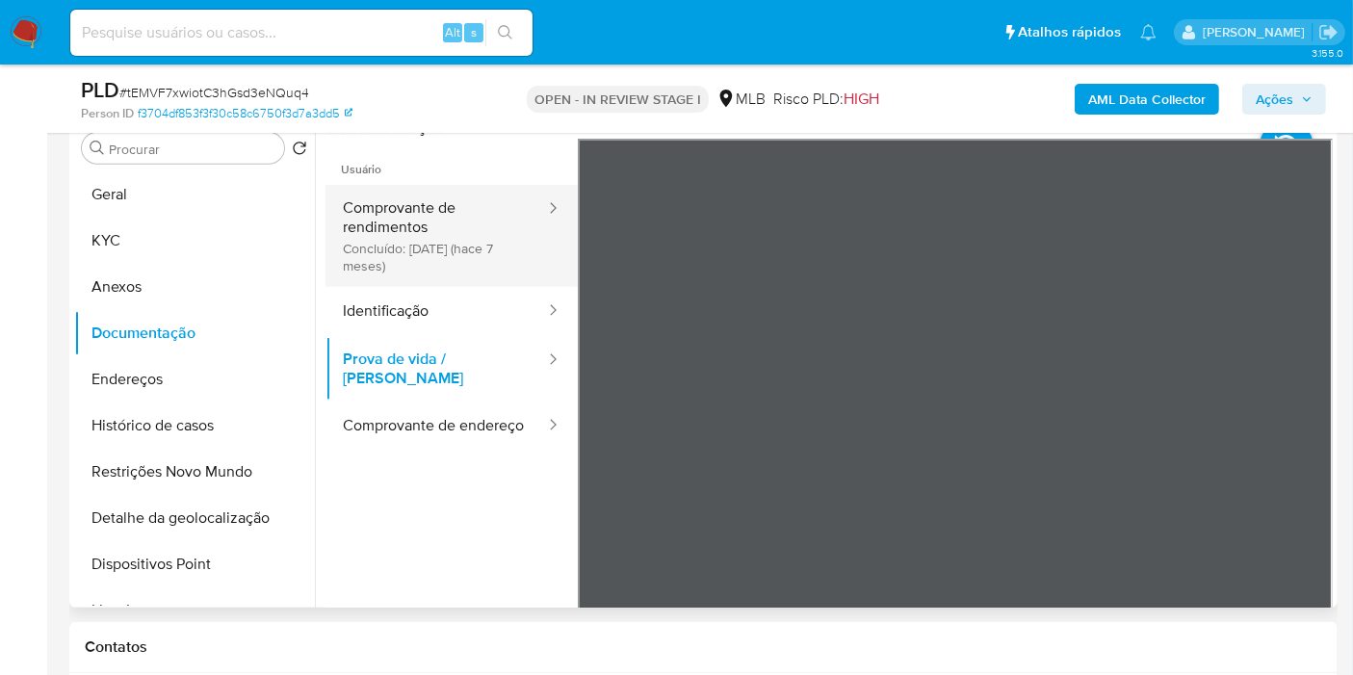
click at [406, 232] on button "Comprovante de rendimentos Concluído: 18/01/2025 (hace 7 meses)" at bounding box center [437, 236] width 222 height 102
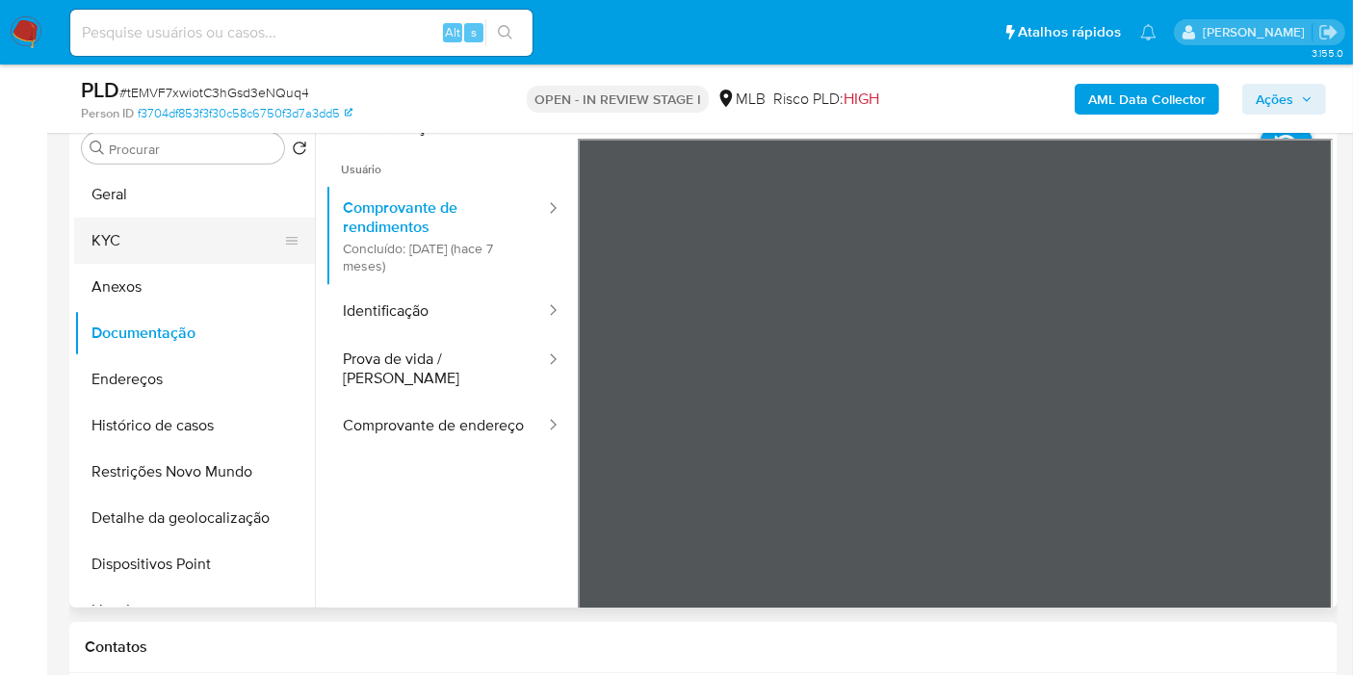
click at [191, 226] on button "KYC" at bounding box center [186, 241] width 225 height 46
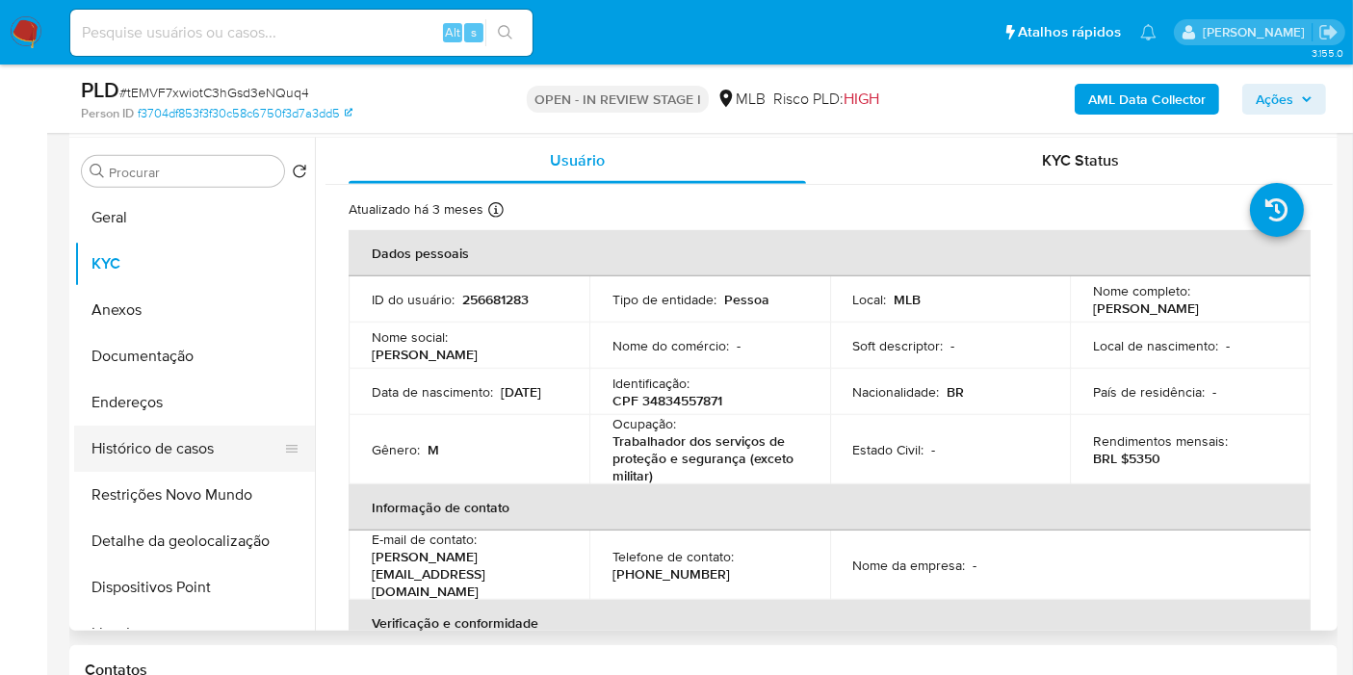
click at [232, 446] on button "Histórico de casos" at bounding box center [186, 449] width 225 height 46
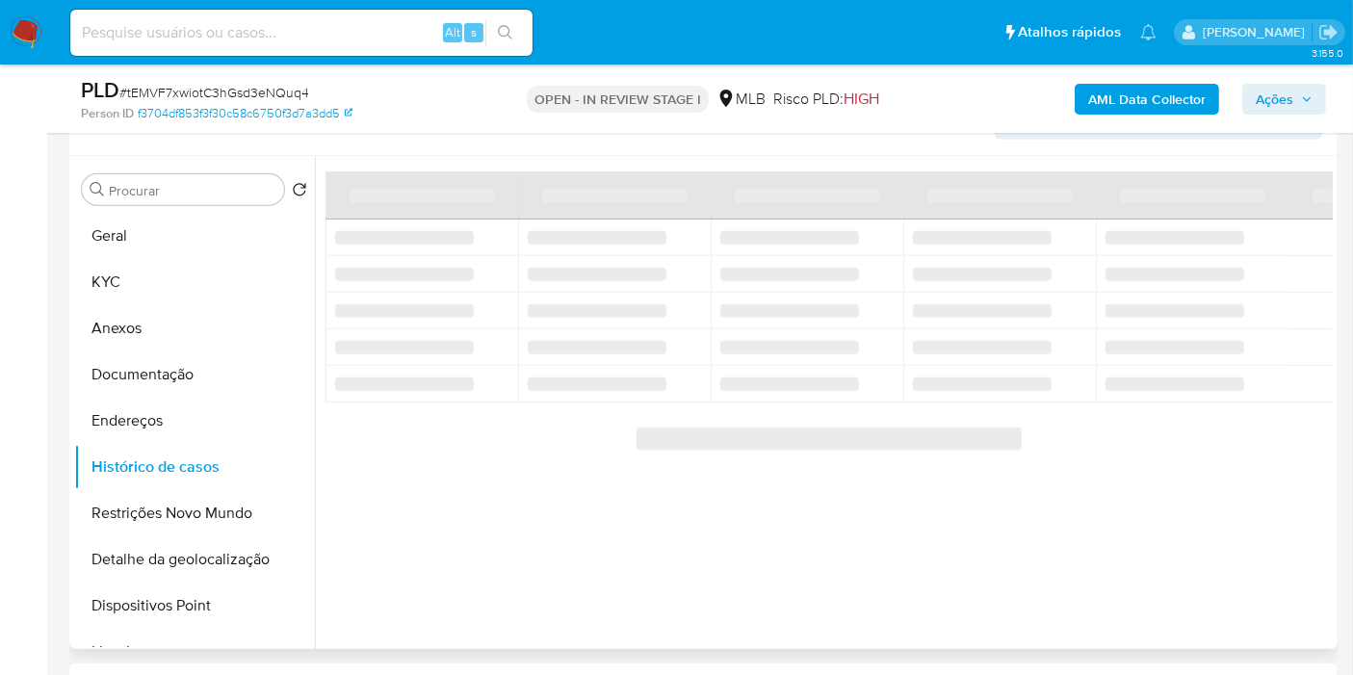
scroll to position [1172, 0]
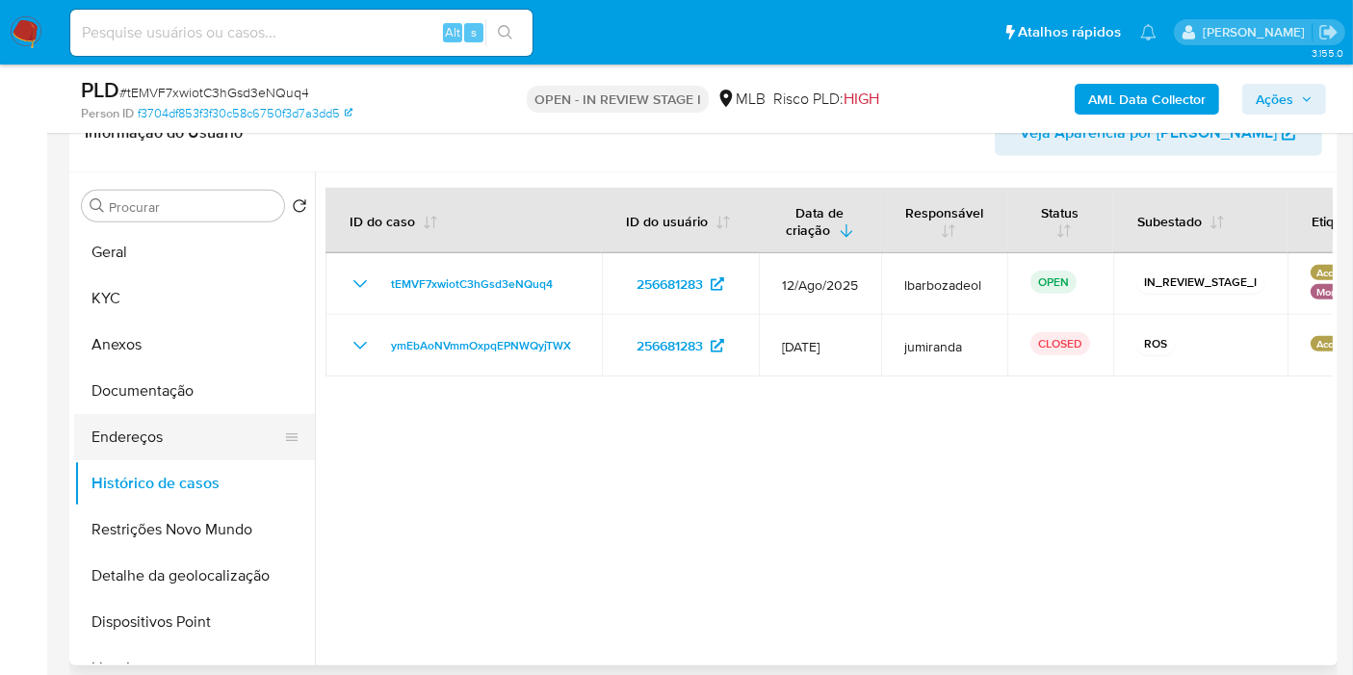
click at [207, 414] on button "Endereços" at bounding box center [186, 437] width 225 height 46
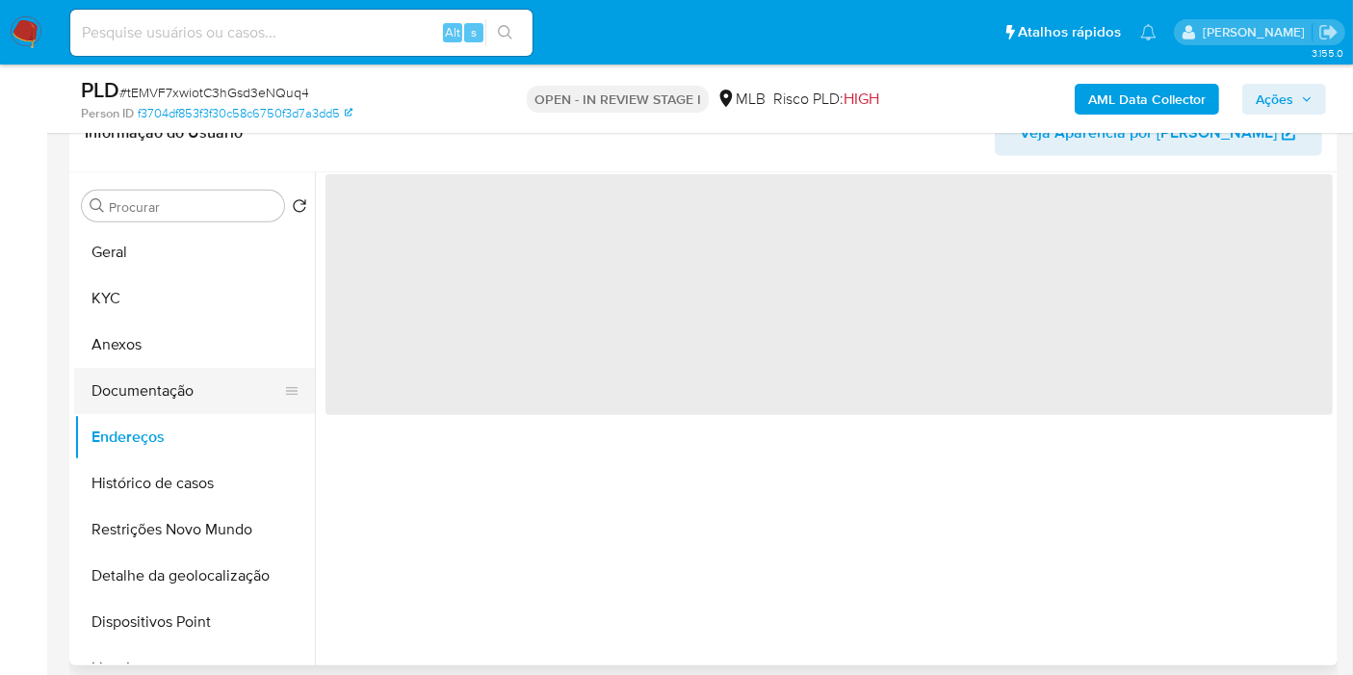
click at [203, 403] on button "Documentação" at bounding box center [186, 391] width 225 height 46
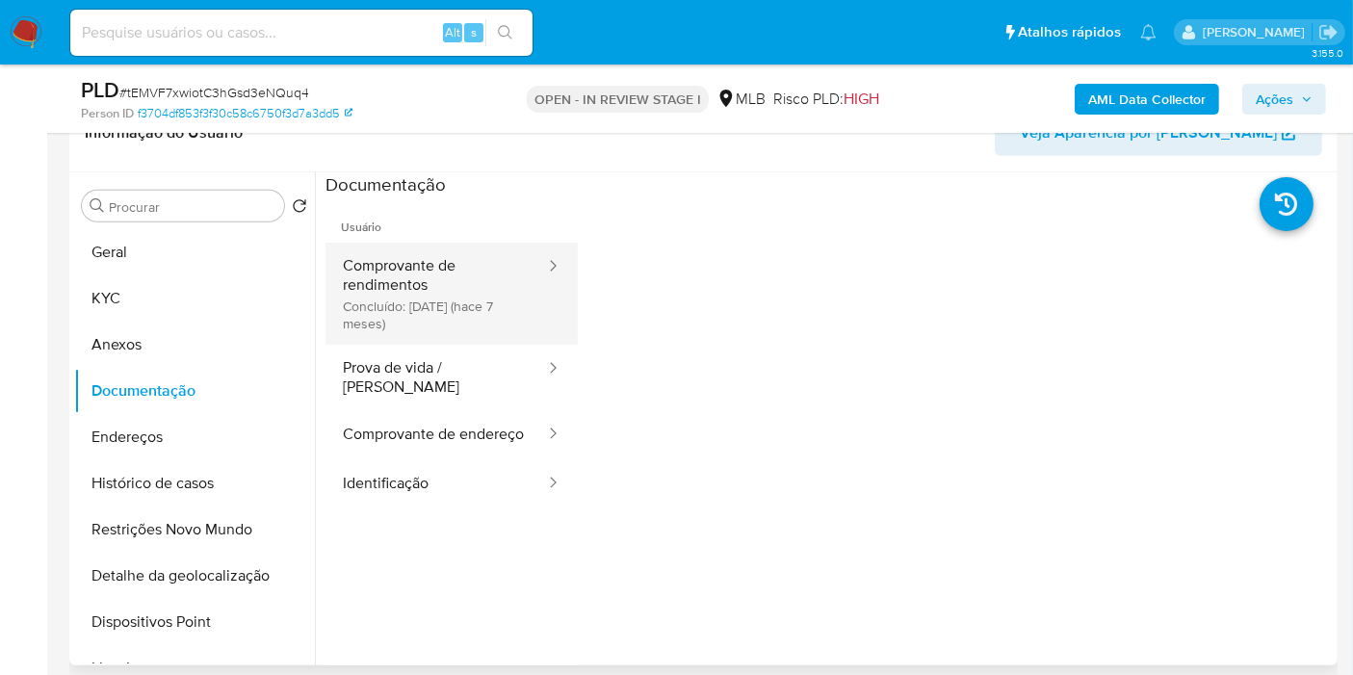
click at [487, 295] on button "Comprovante de rendimentos Concluído: 18/01/2025 (hace 7 meses)" at bounding box center [437, 294] width 222 height 102
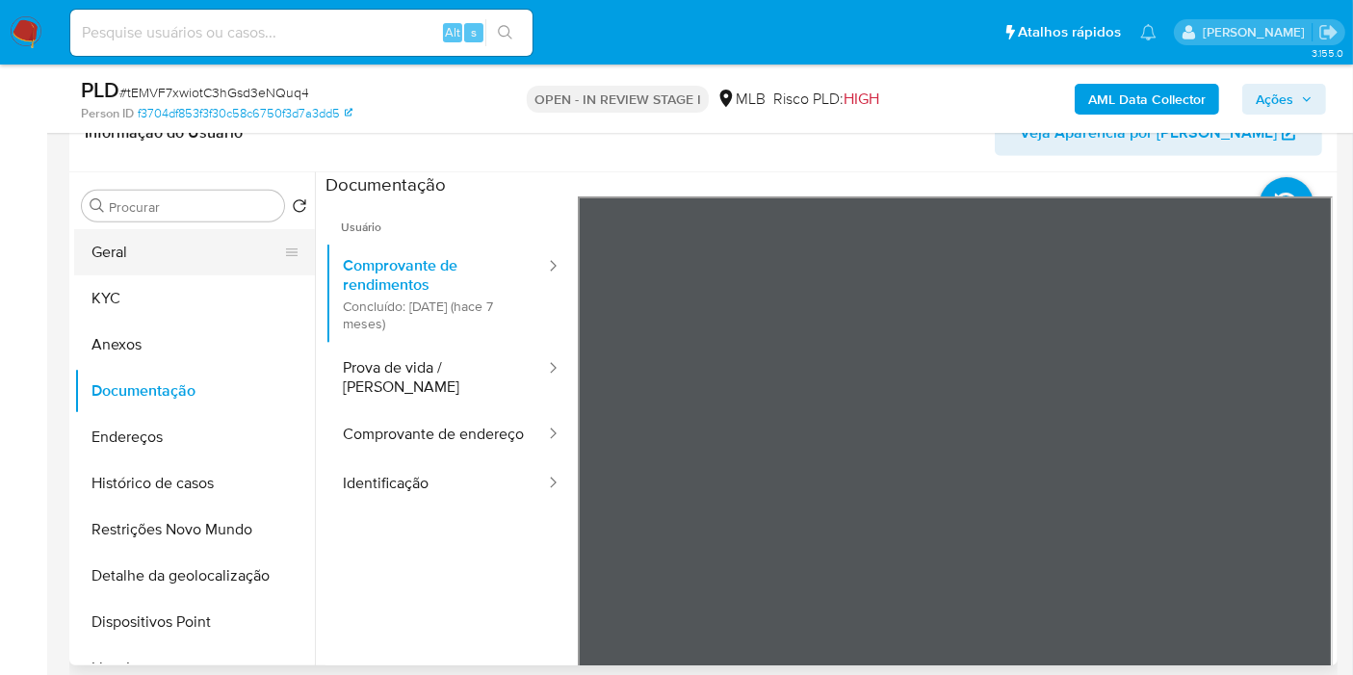
click at [182, 261] on button "Geral" at bounding box center [186, 252] width 225 height 46
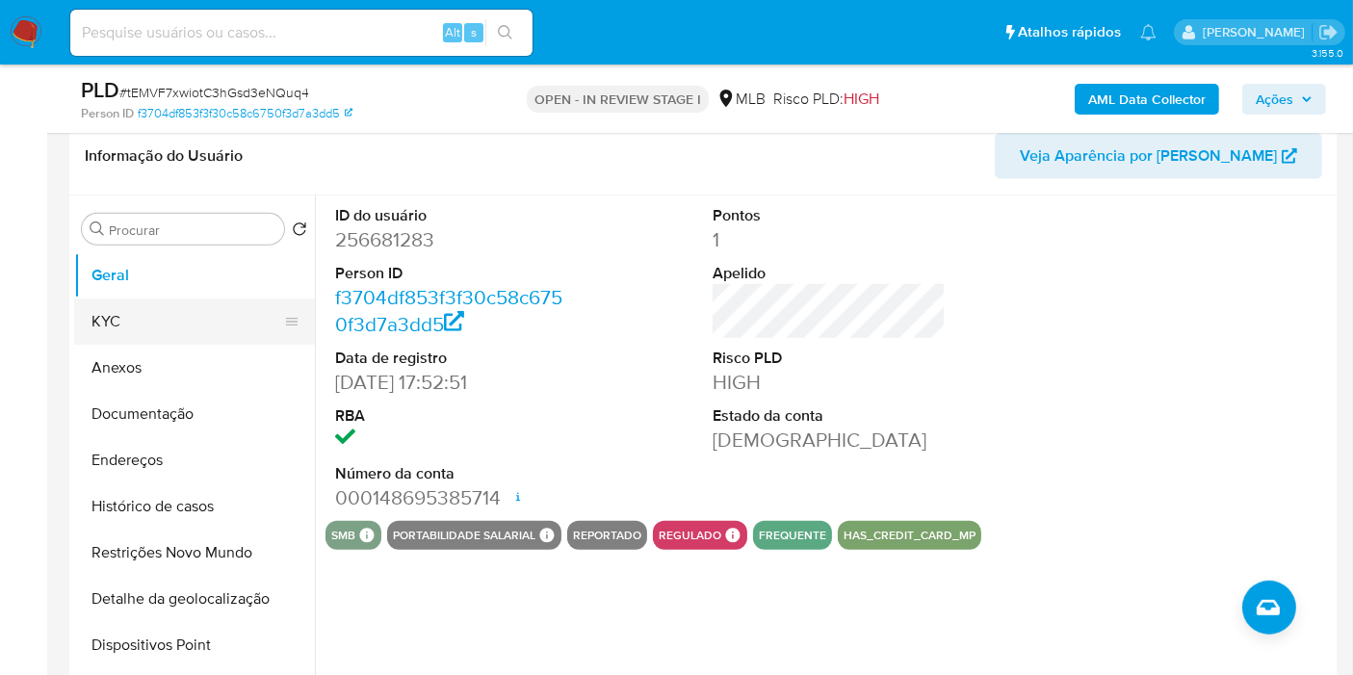
click at [206, 337] on button "KYC" at bounding box center [186, 322] width 225 height 46
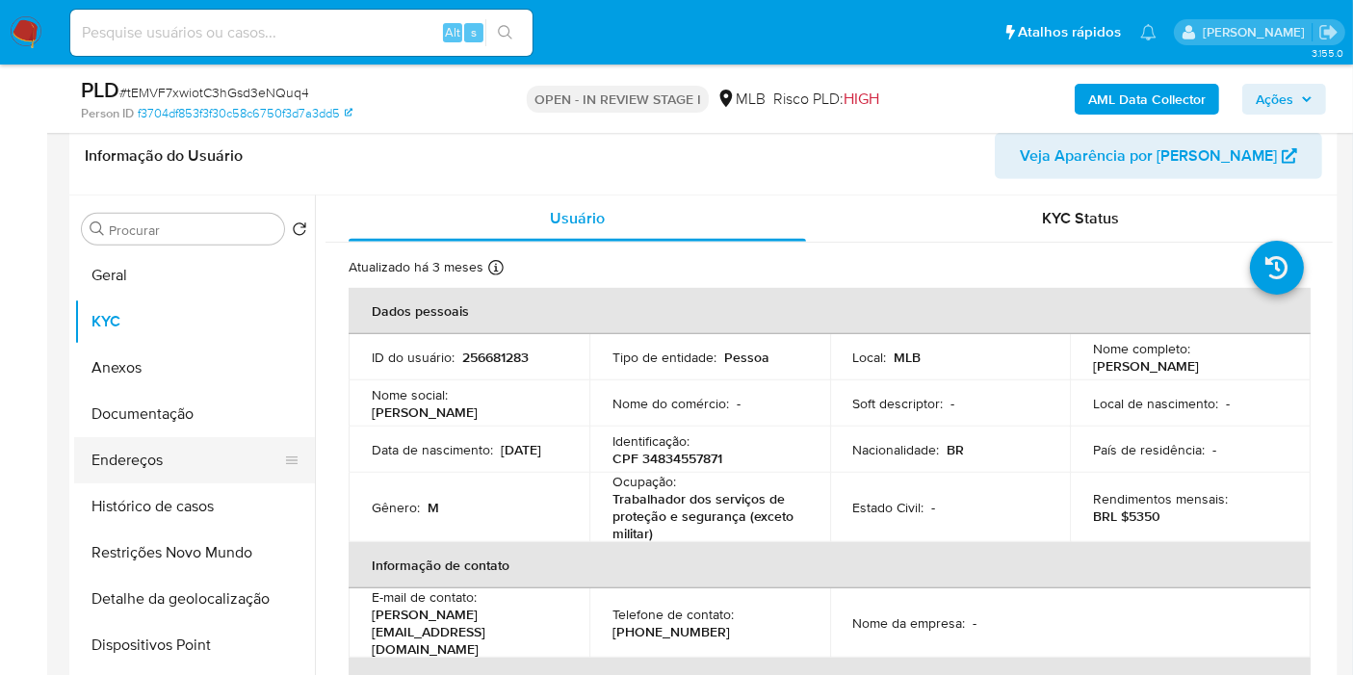
click at [209, 450] on button "Endereços" at bounding box center [186, 460] width 225 height 46
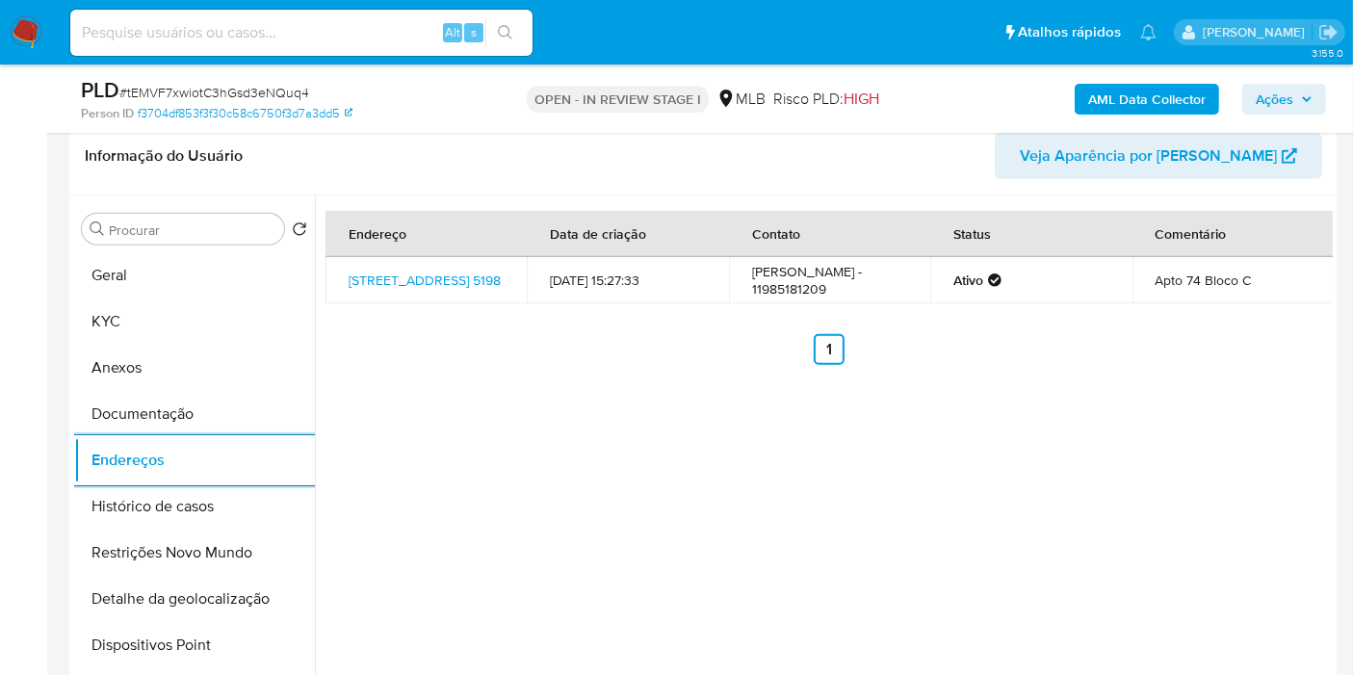
drag, startPoint x: 201, startPoint y: 595, endPoint x: 676, endPoint y: 546, distance: 477.4
click at [202, 595] on button "Detalhe da geolocalização" at bounding box center [194, 599] width 241 height 46
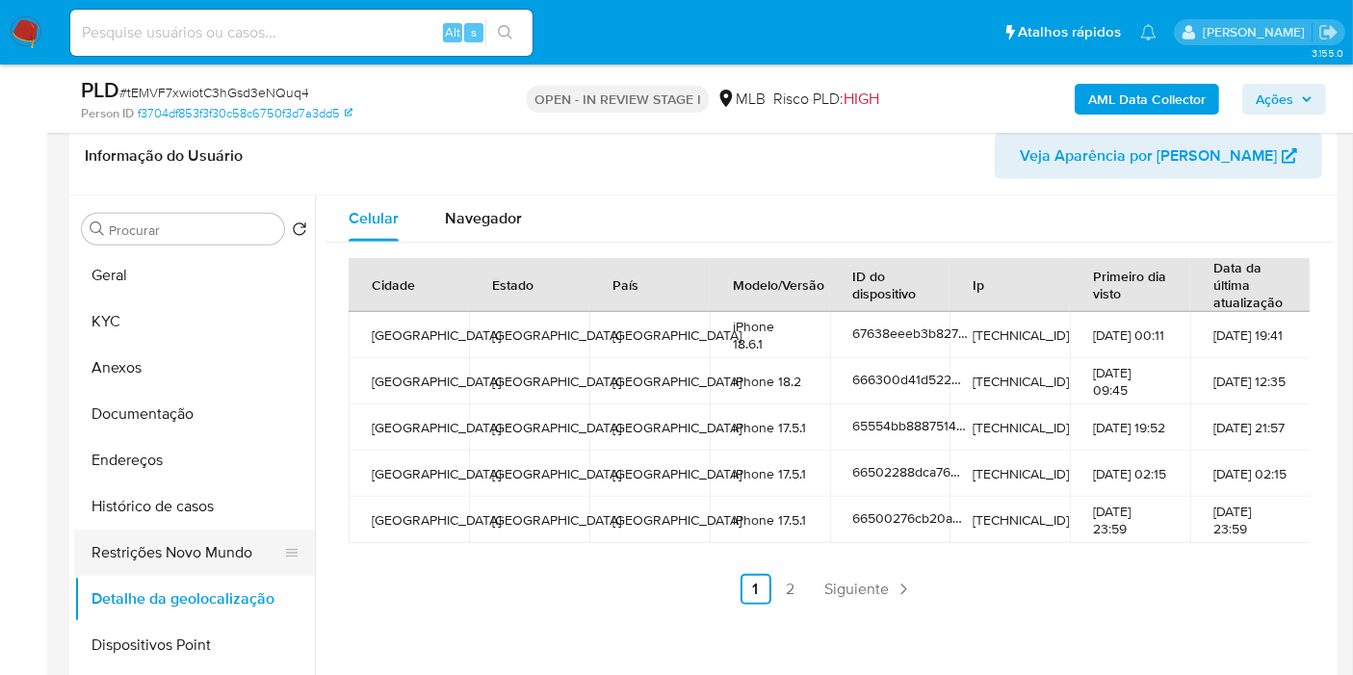
click at [224, 547] on button "Restrições Novo Mundo" at bounding box center [186, 553] width 225 height 46
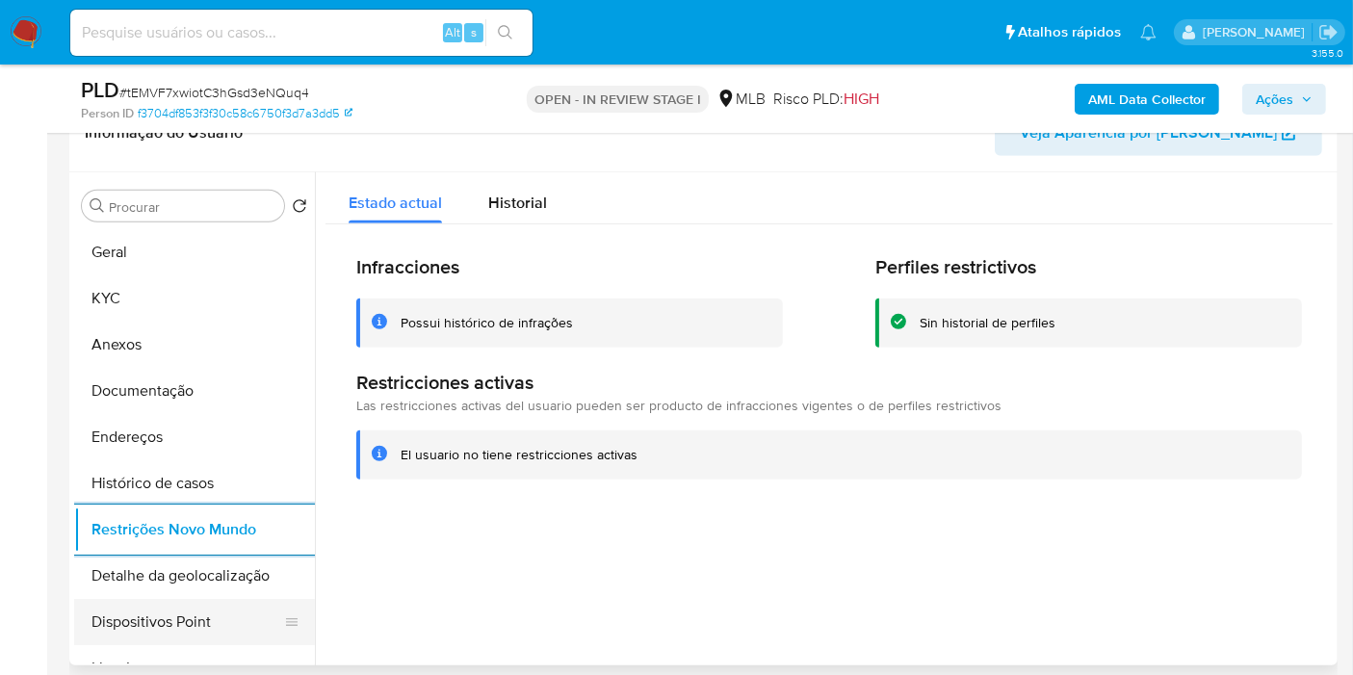
click at [186, 610] on button "Dispositivos Point" at bounding box center [186, 622] width 225 height 46
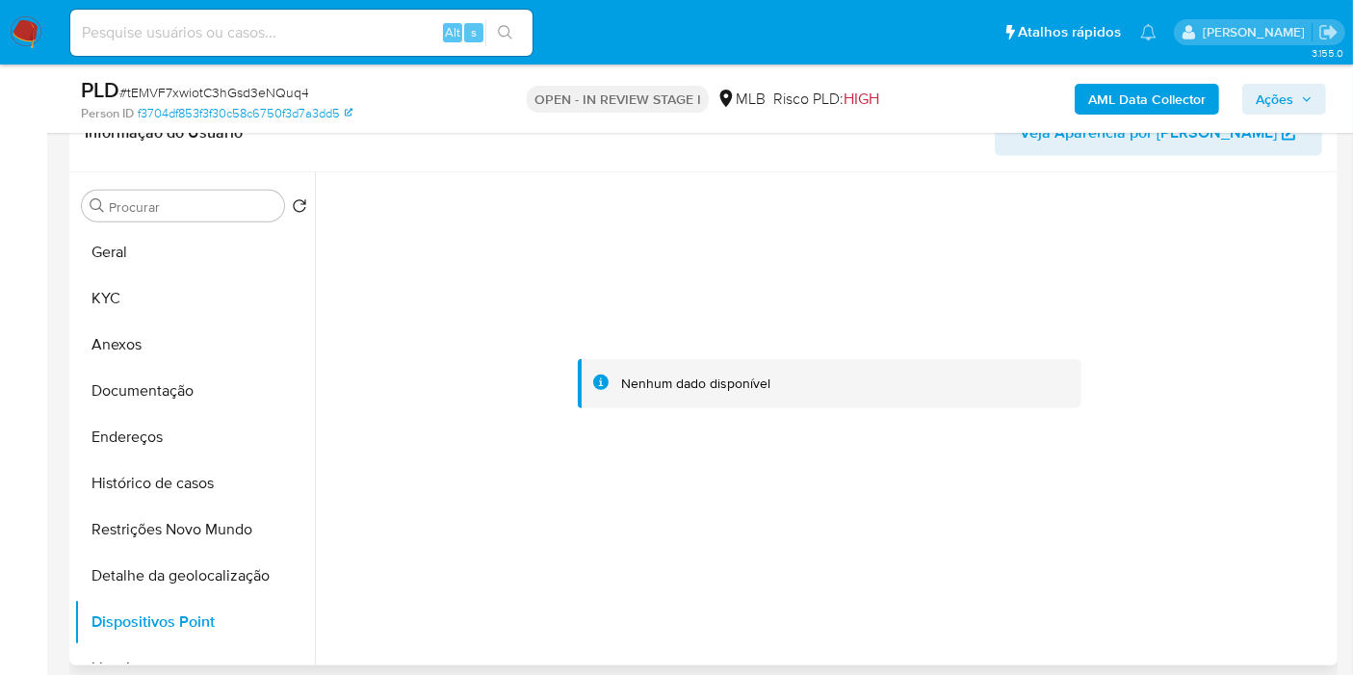
click at [197, 294] on button "KYC" at bounding box center [194, 298] width 241 height 46
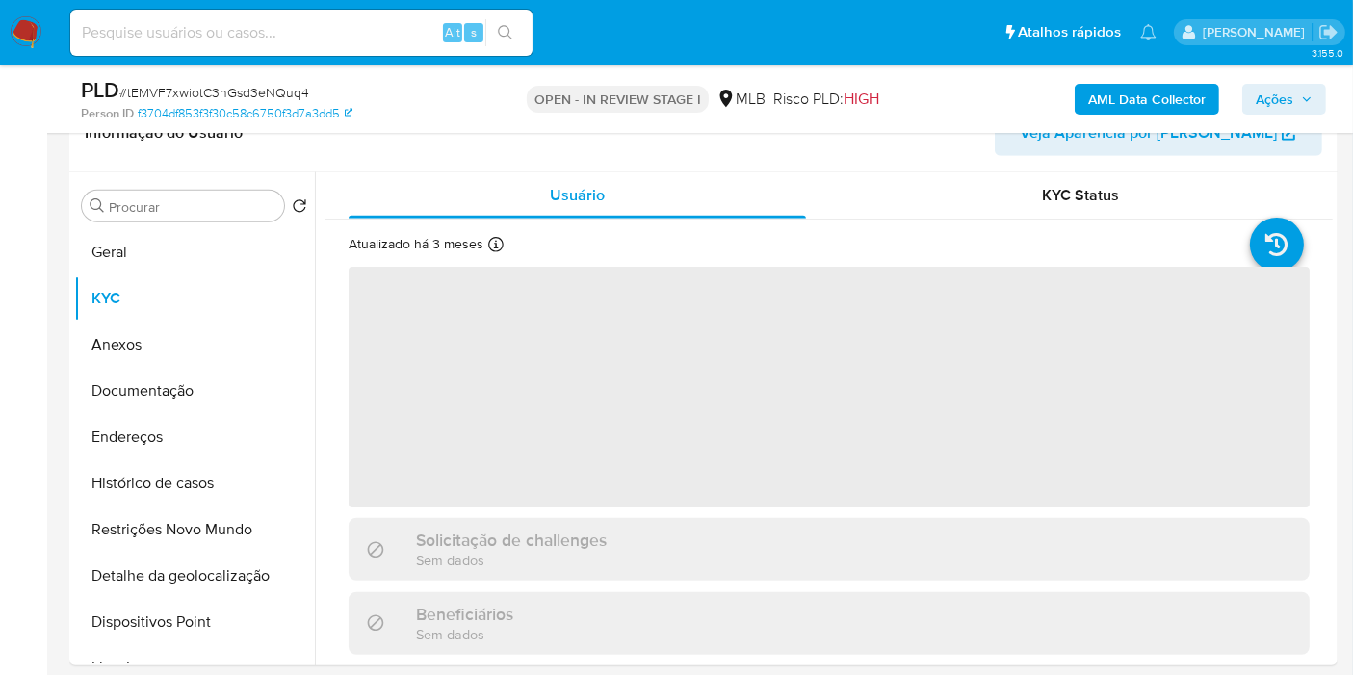
click at [1258, 100] on span "Ações" at bounding box center [1275, 99] width 38 height 31
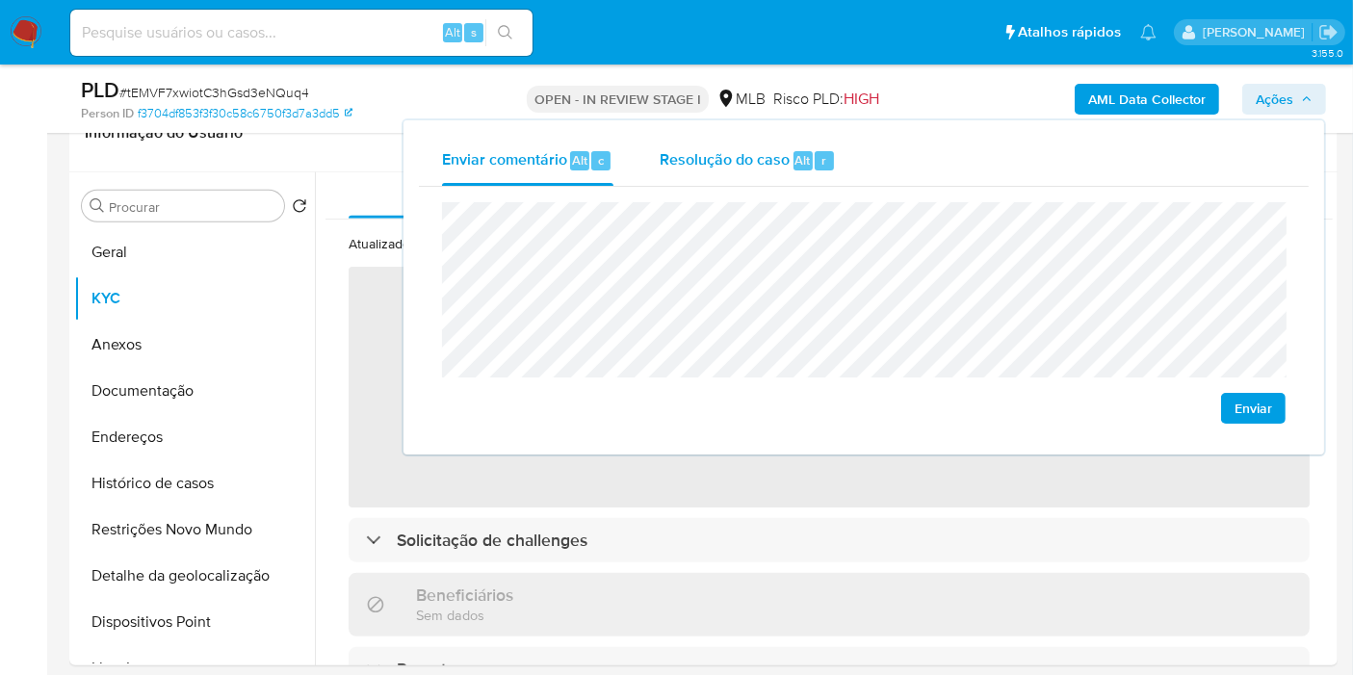
click at [832, 172] on div "Resolução do caso Alt r" at bounding box center [748, 161] width 176 height 50
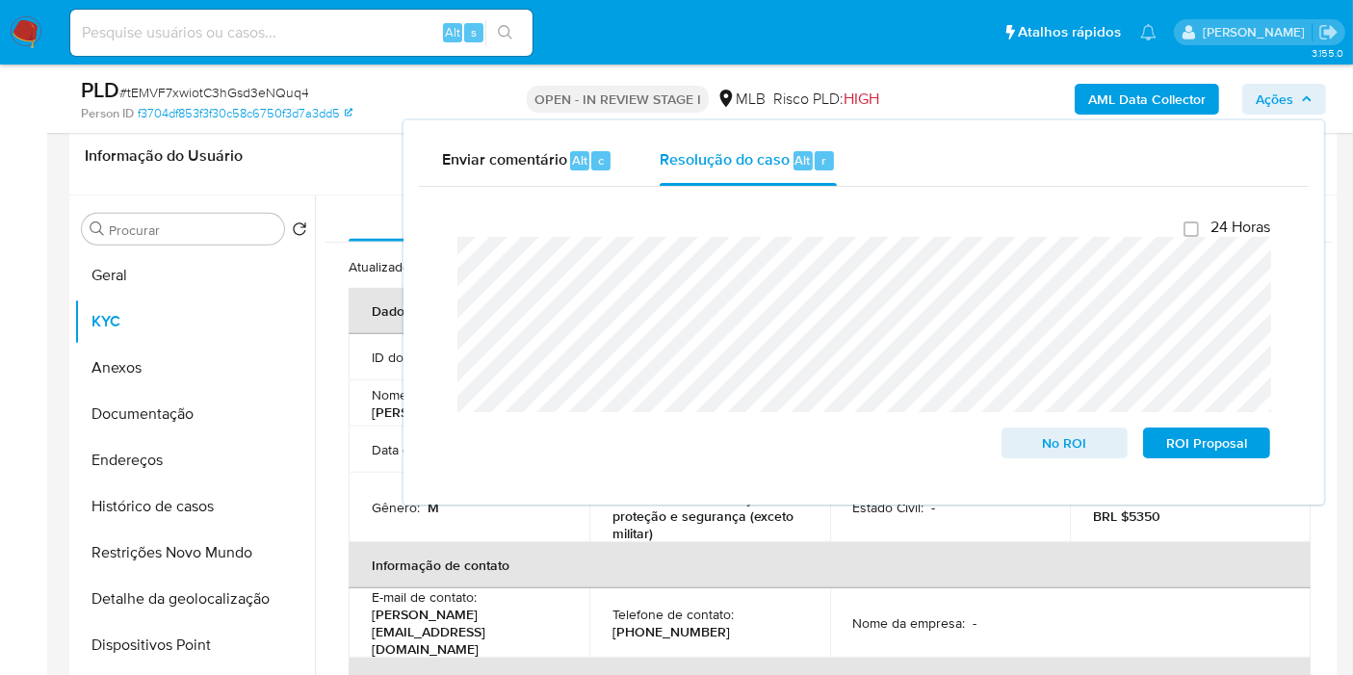
click at [1147, 97] on b "AML Data Collector" at bounding box center [1147, 99] width 118 height 31
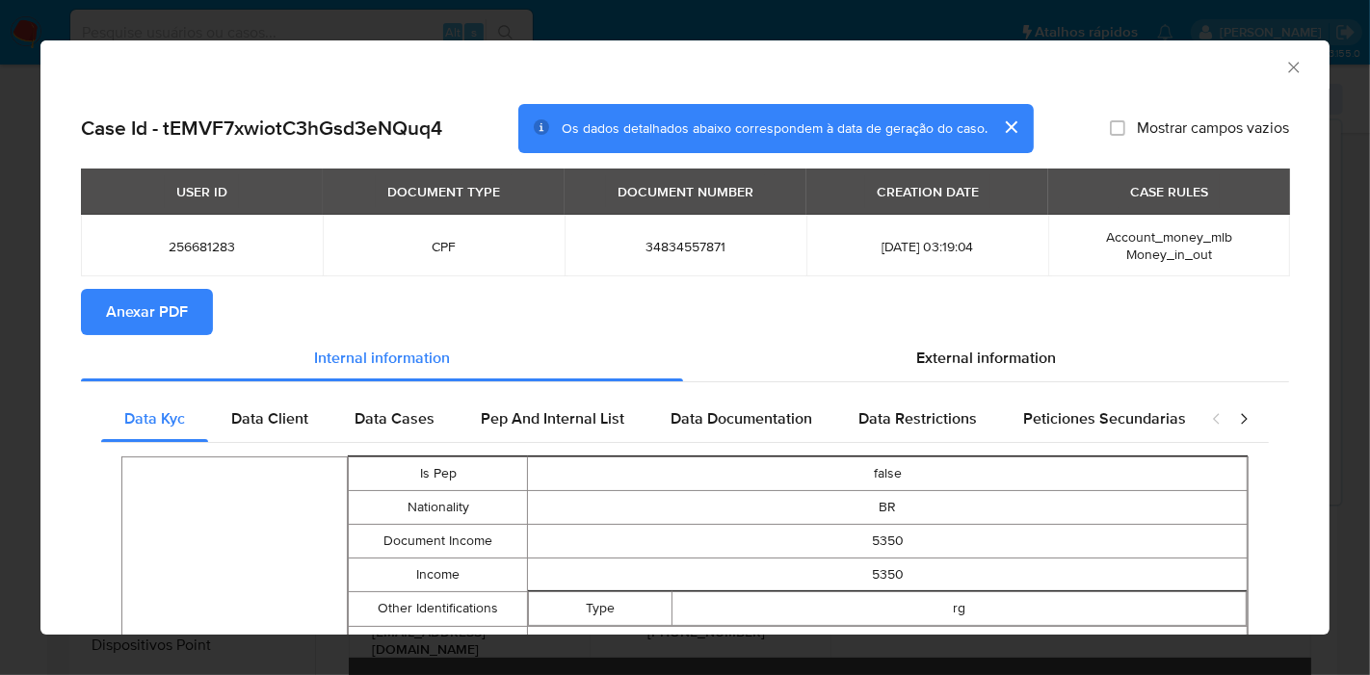
click at [166, 304] on span "Anexar PDF" at bounding box center [147, 312] width 82 height 42
click at [1284, 62] on icon "Fechar a janela" at bounding box center [1293, 67] width 19 height 19
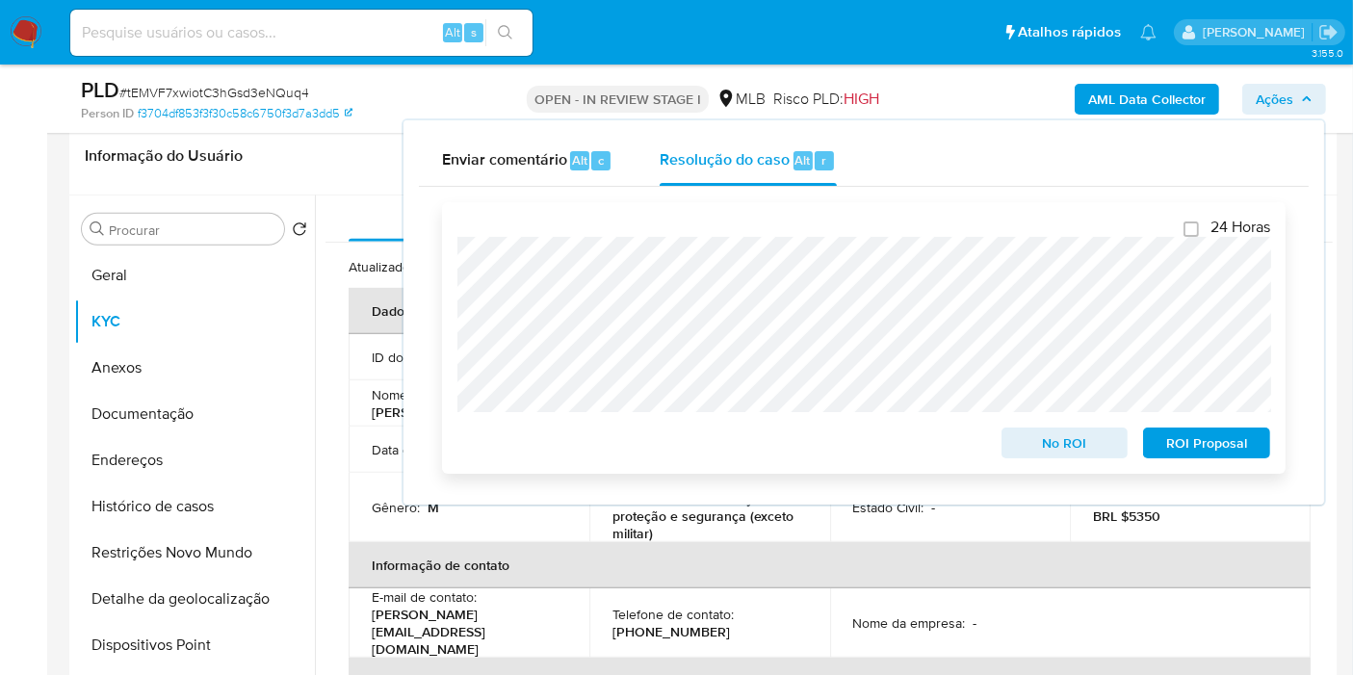
click at [1167, 444] on span "ROI Proposal" at bounding box center [1207, 443] width 100 height 27
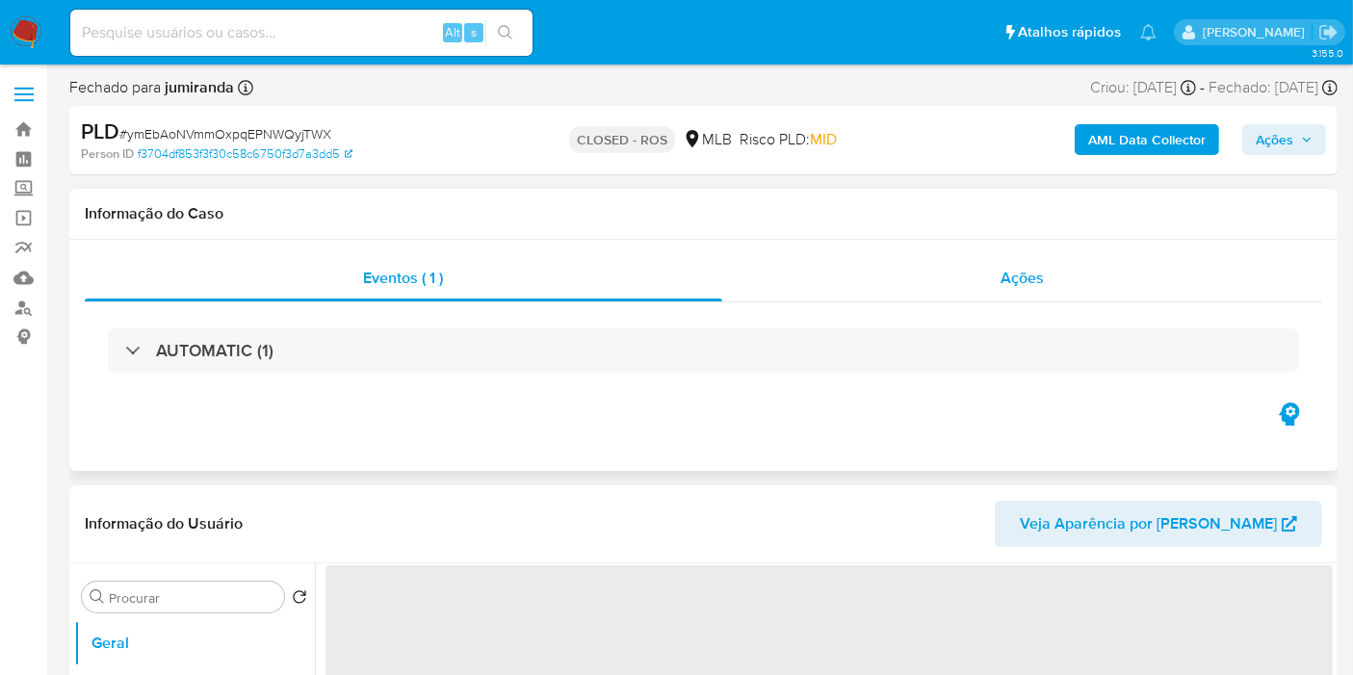
click at [852, 289] on div "Ações" at bounding box center [1022, 278] width 601 height 46
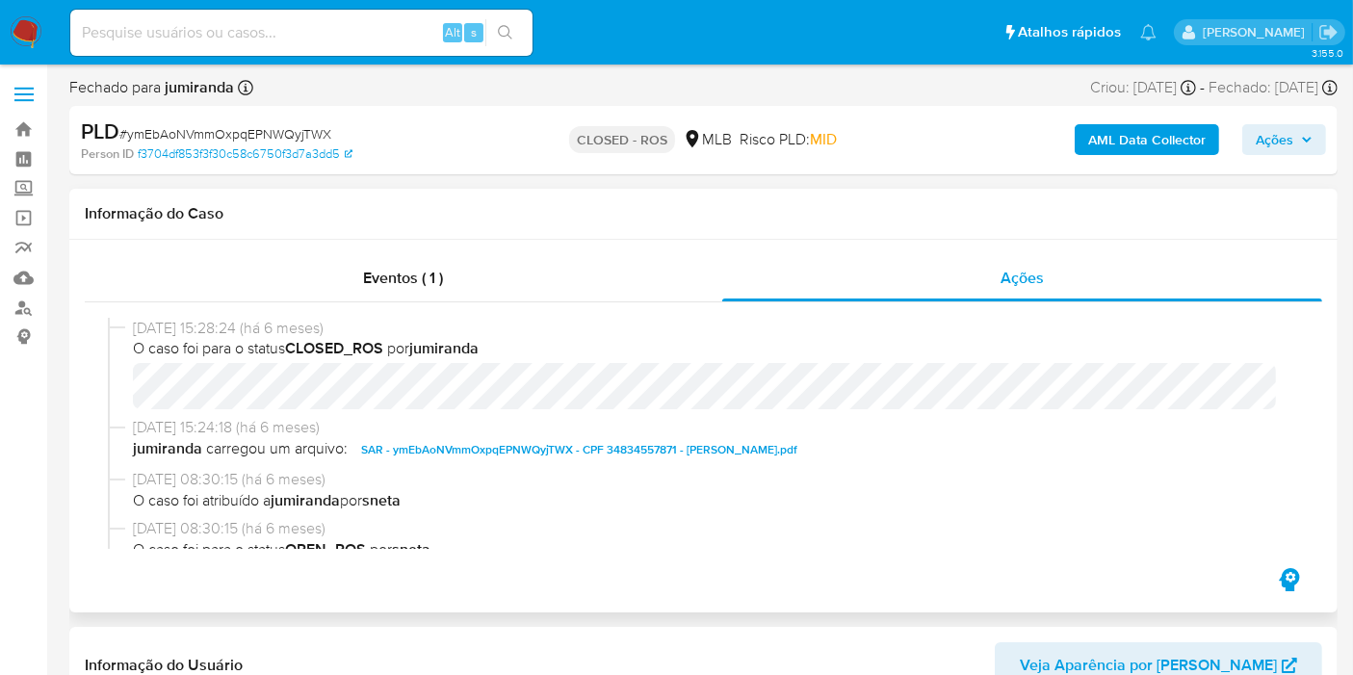
select select "10"
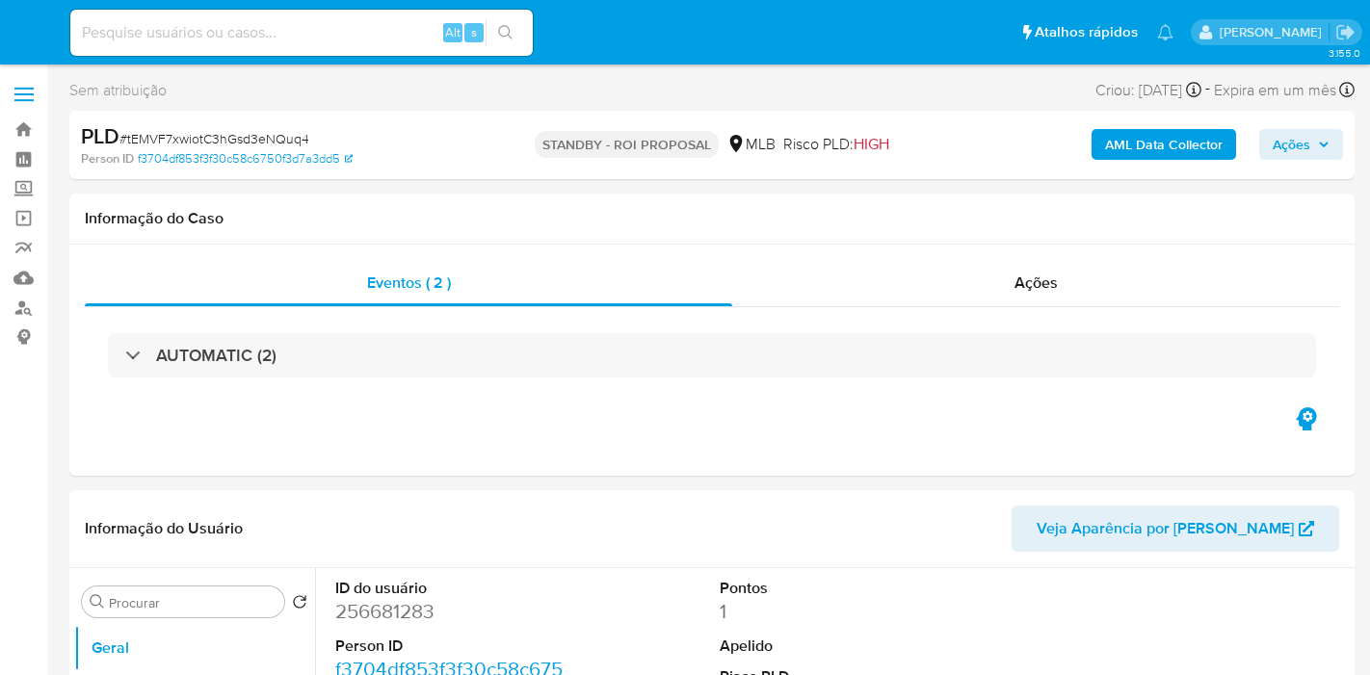
select select "10"
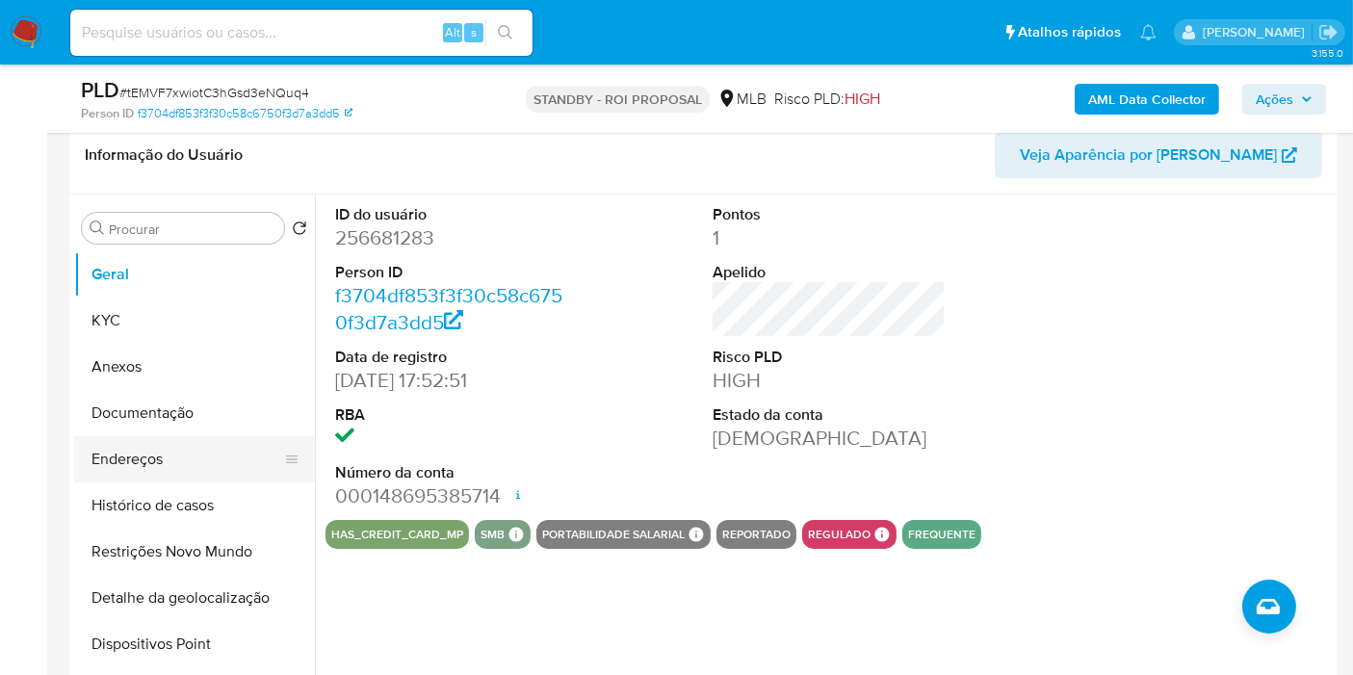
scroll to position [307, 0]
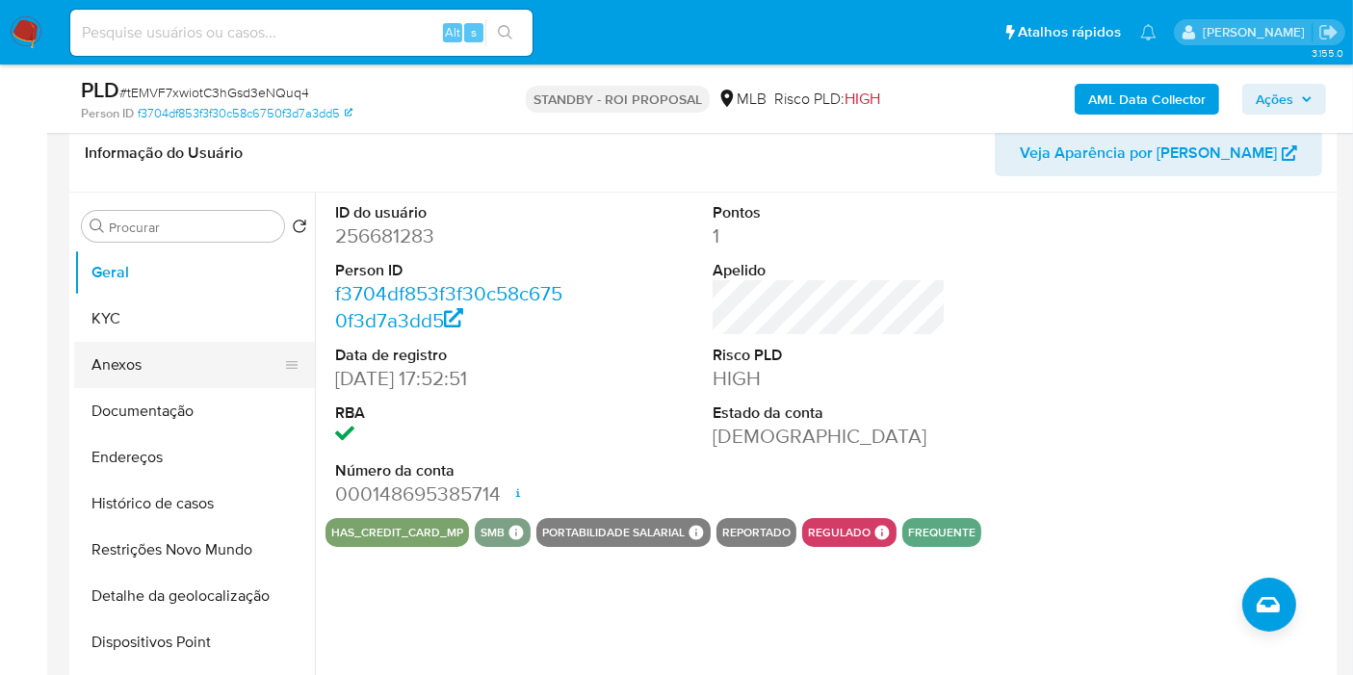
click at [193, 370] on button "Anexos" at bounding box center [186, 365] width 225 height 46
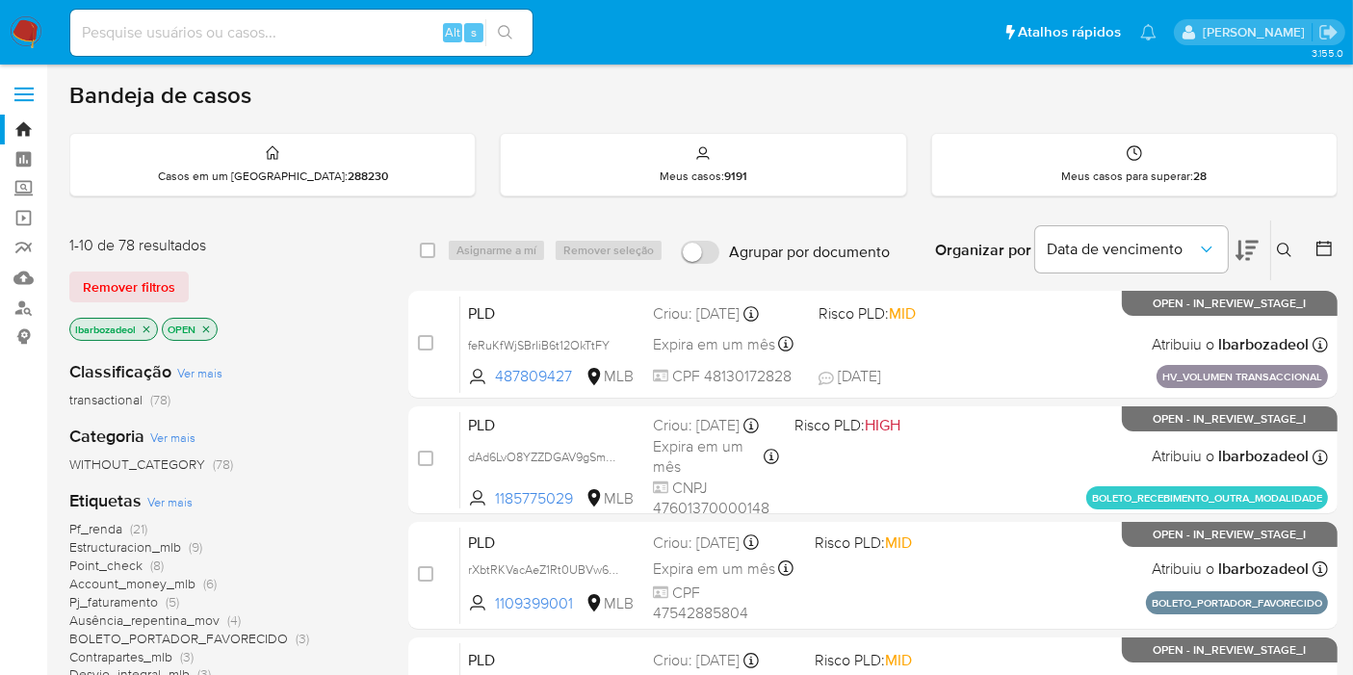
drag, startPoint x: 1317, startPoint y: 112, endPoint x: 1298, endPoint y: 109, distance: 18.5
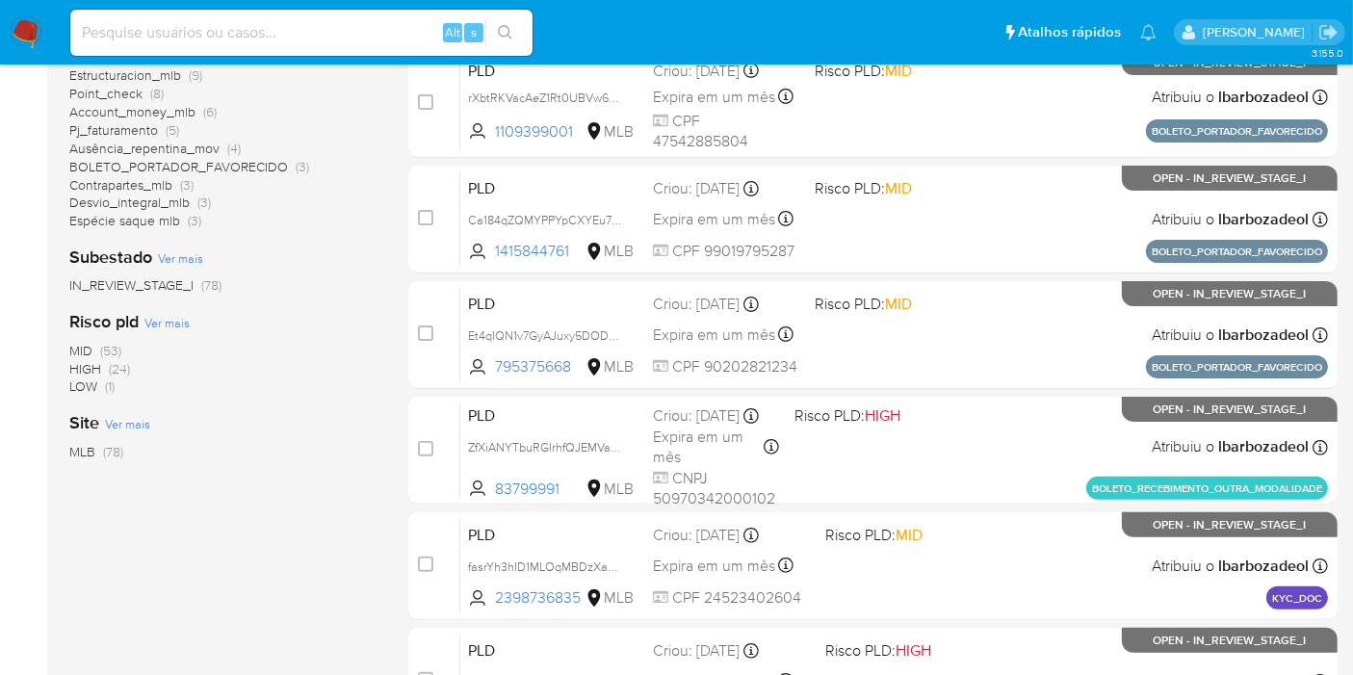
scroll to position [473, 0]
click at [99, 365] on span "HIGH" at bounding box center [85, 367] width 32 height 19
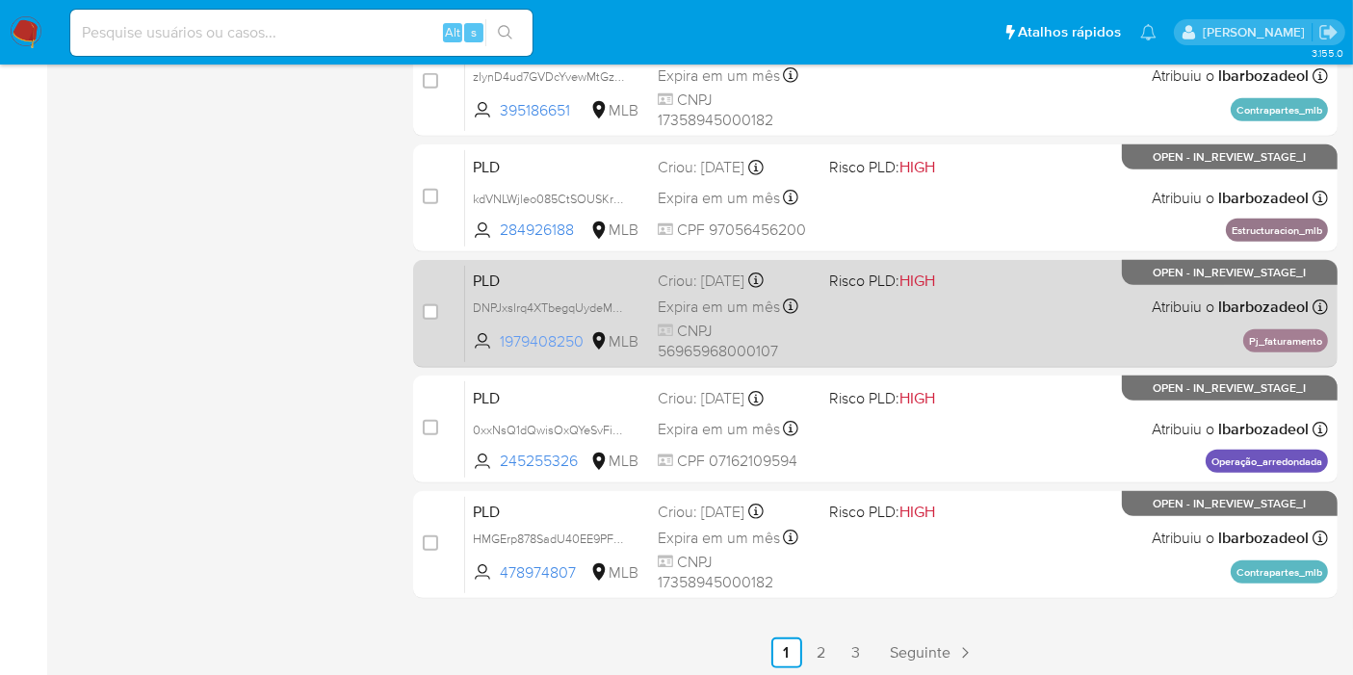
scroll to position [843, 0]
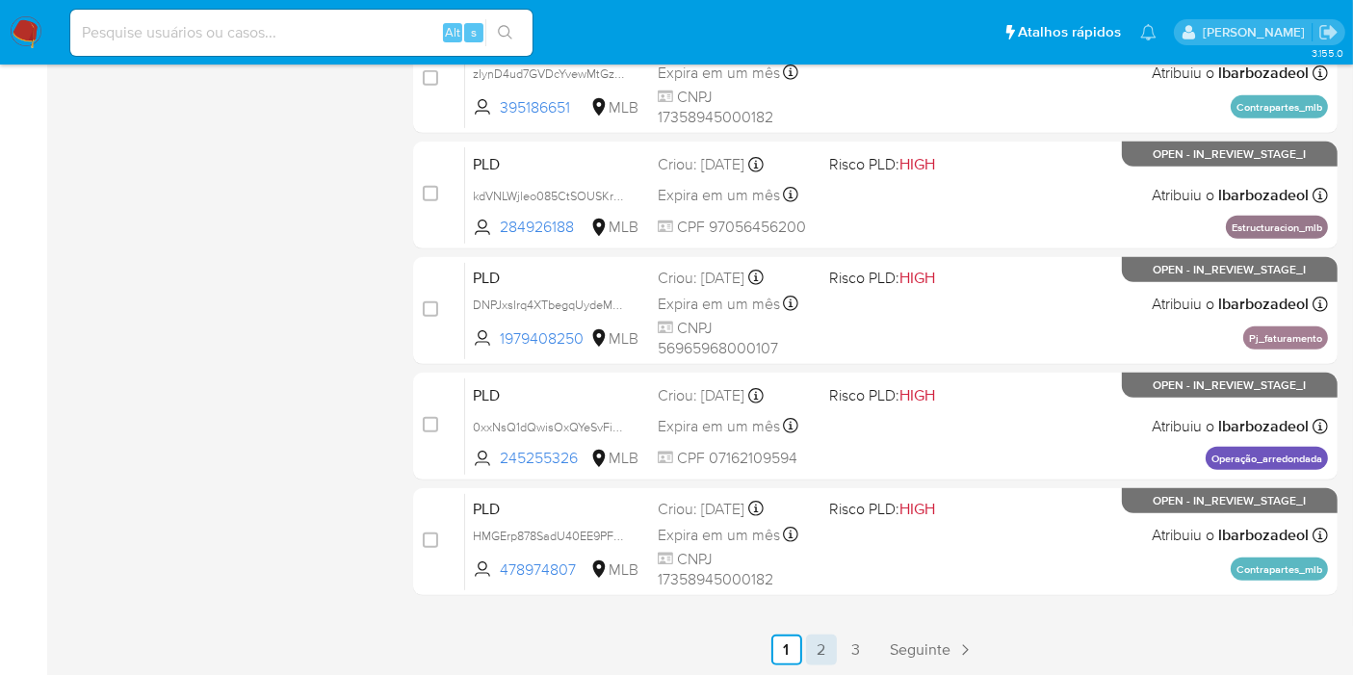
click at [819, 647] on link "2" at bounding box center [821, 650] width 31 height 31
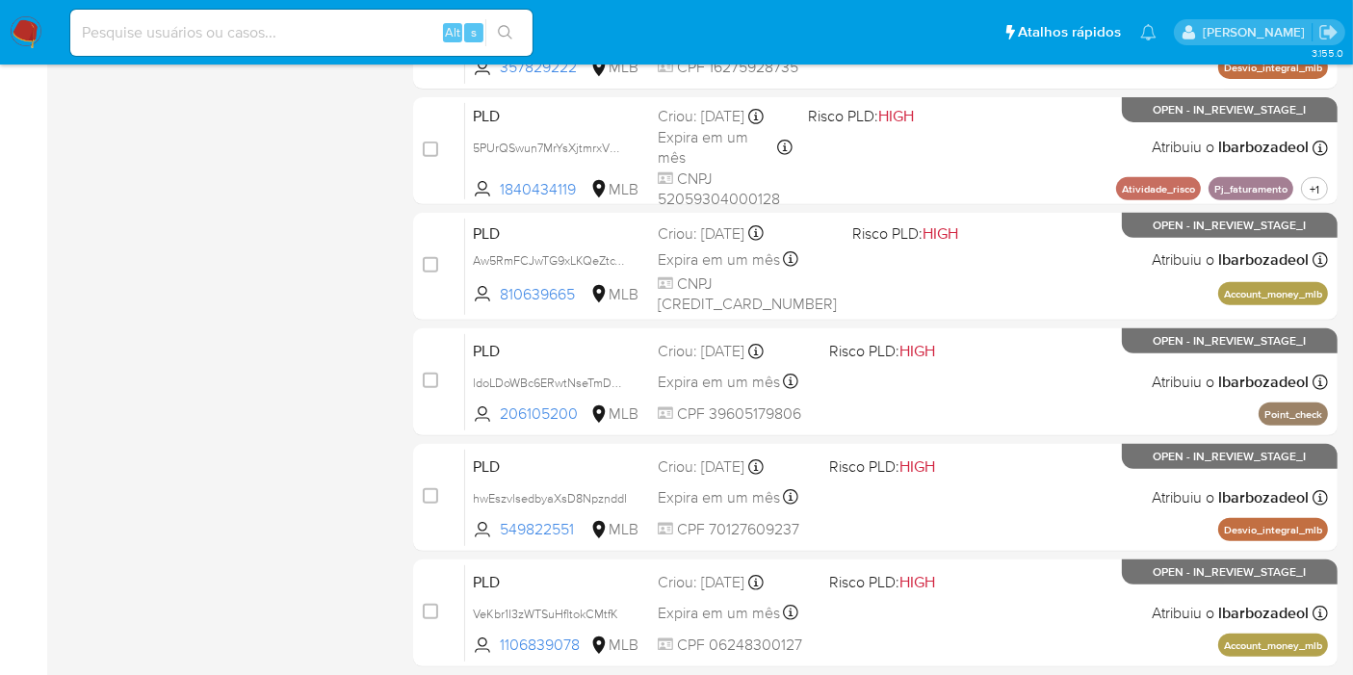
scroll to position [843, 0]
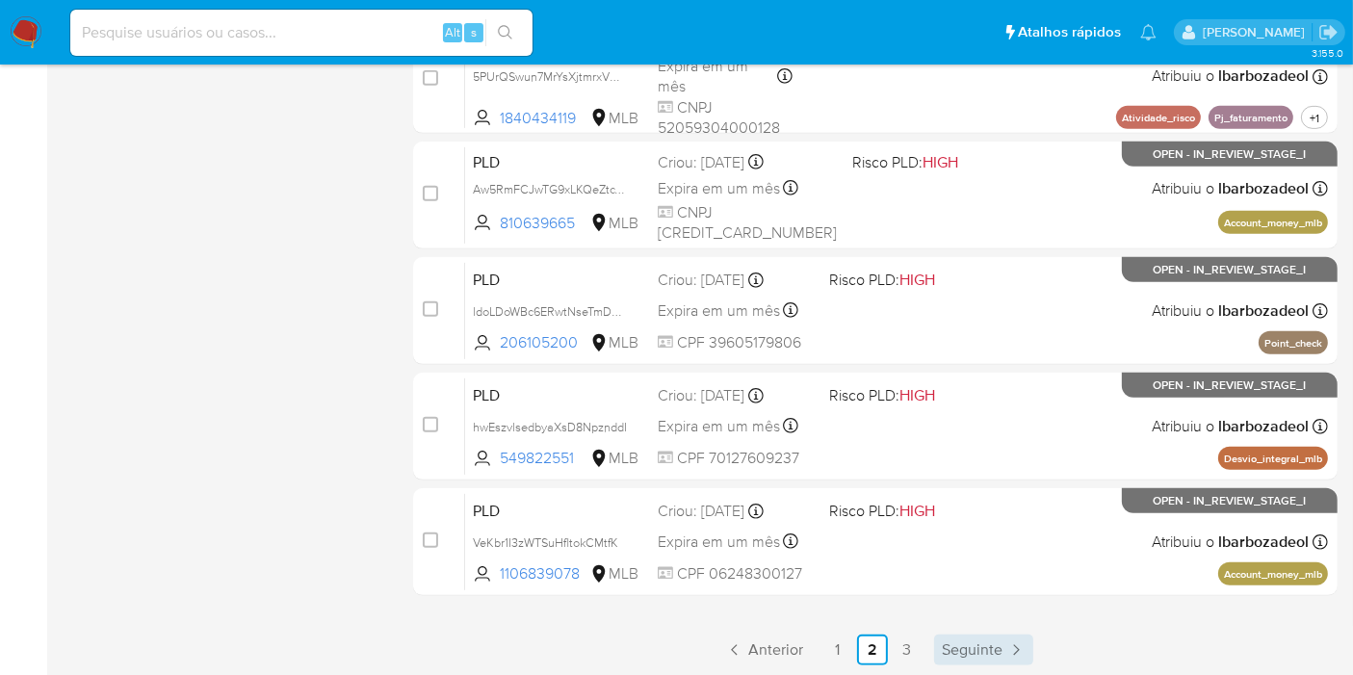
click at [979, 646] on span "Seguinte" at bounding box center [972, 650] width 61 height 15
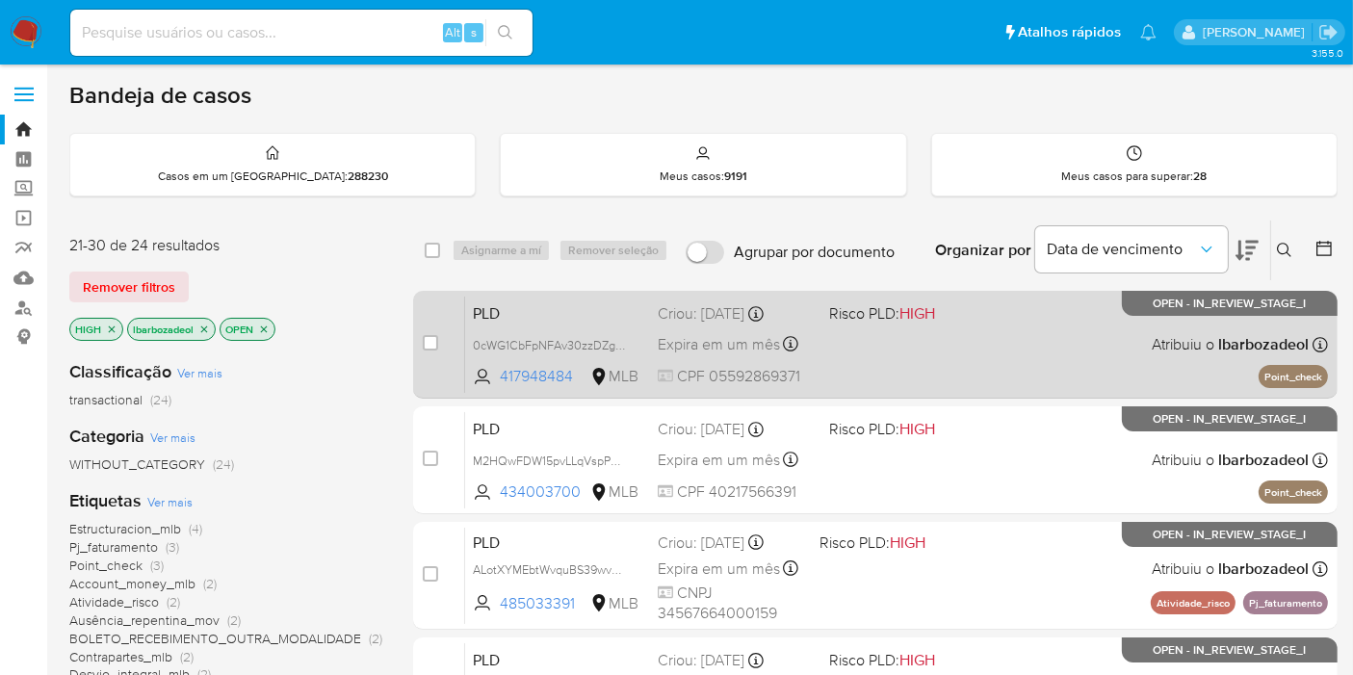
scroll to position [426, 0]
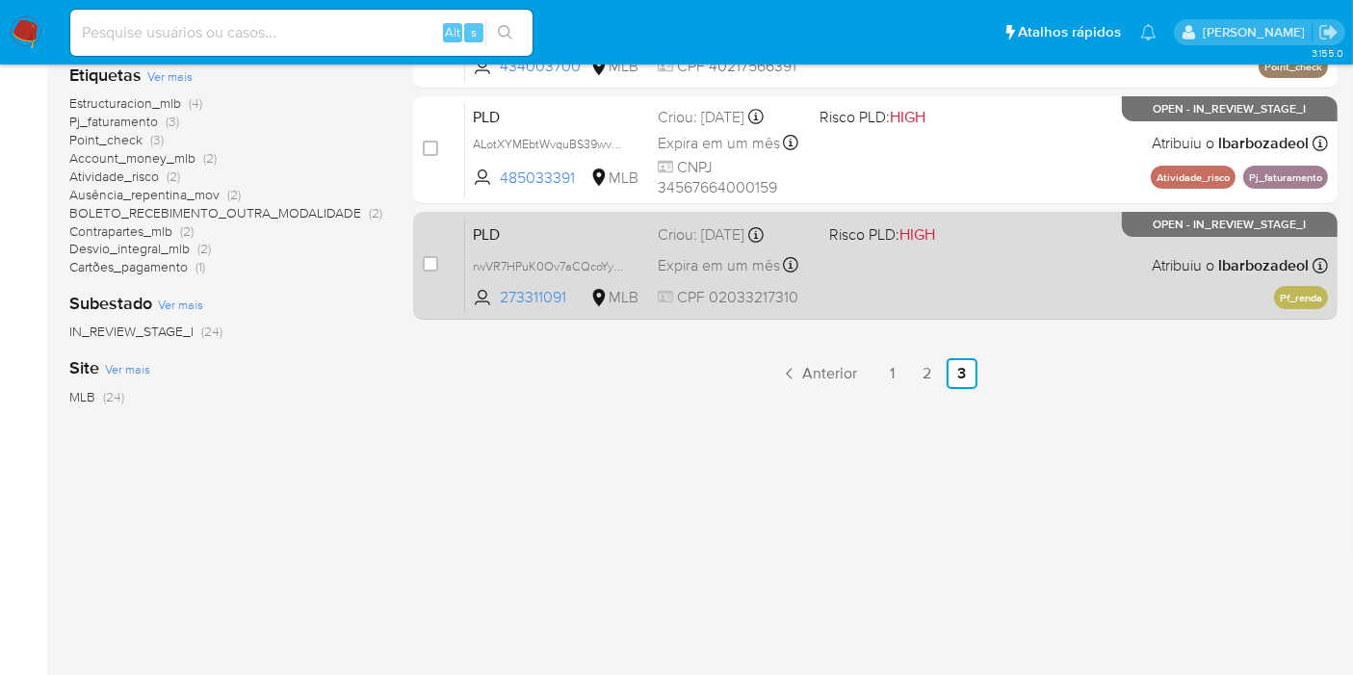
click at [995, 279] on div "PLD rwVR7HPuK0Ov7aCQcoYyoRaE 273311091 MLB Risco PLD: HIGH Criou: [DATE] Criou:…" at bounding box center [896, 265] width 863 height 97
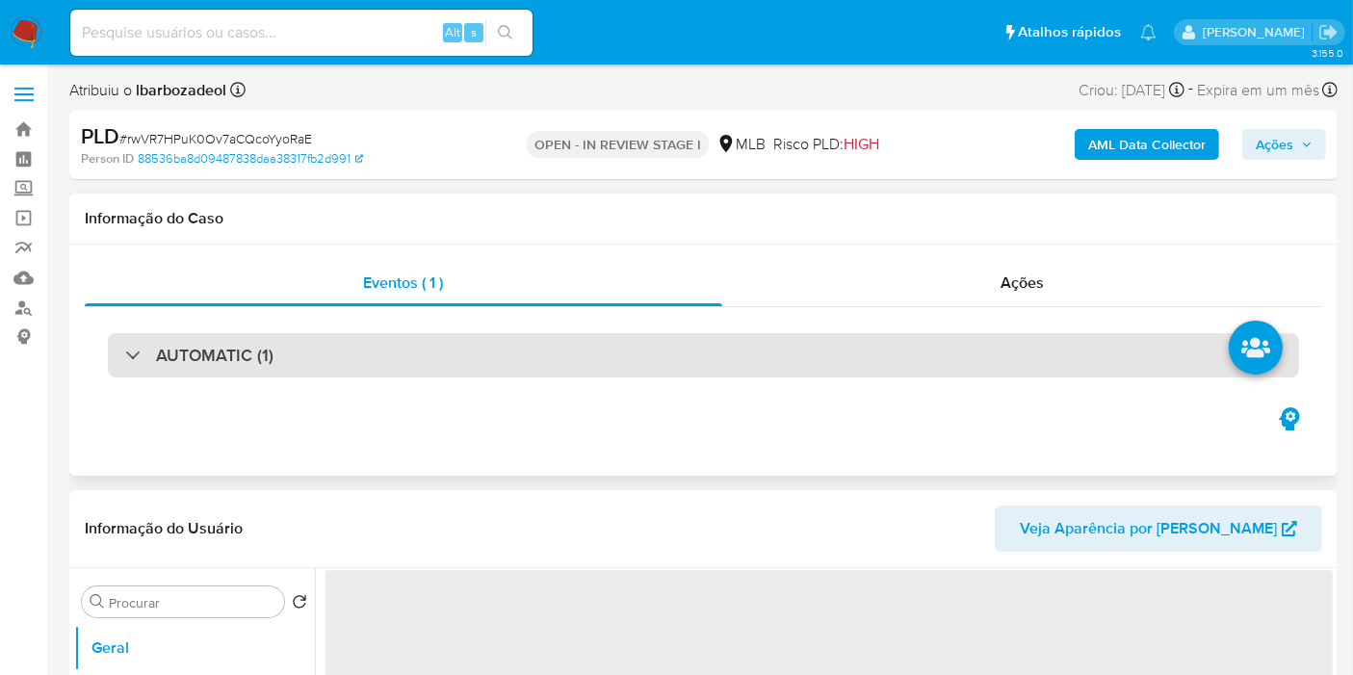
click at [694, 356] on div "AUTOMATIC (1)" at bounding box center [704, 355] width 1192 height 44
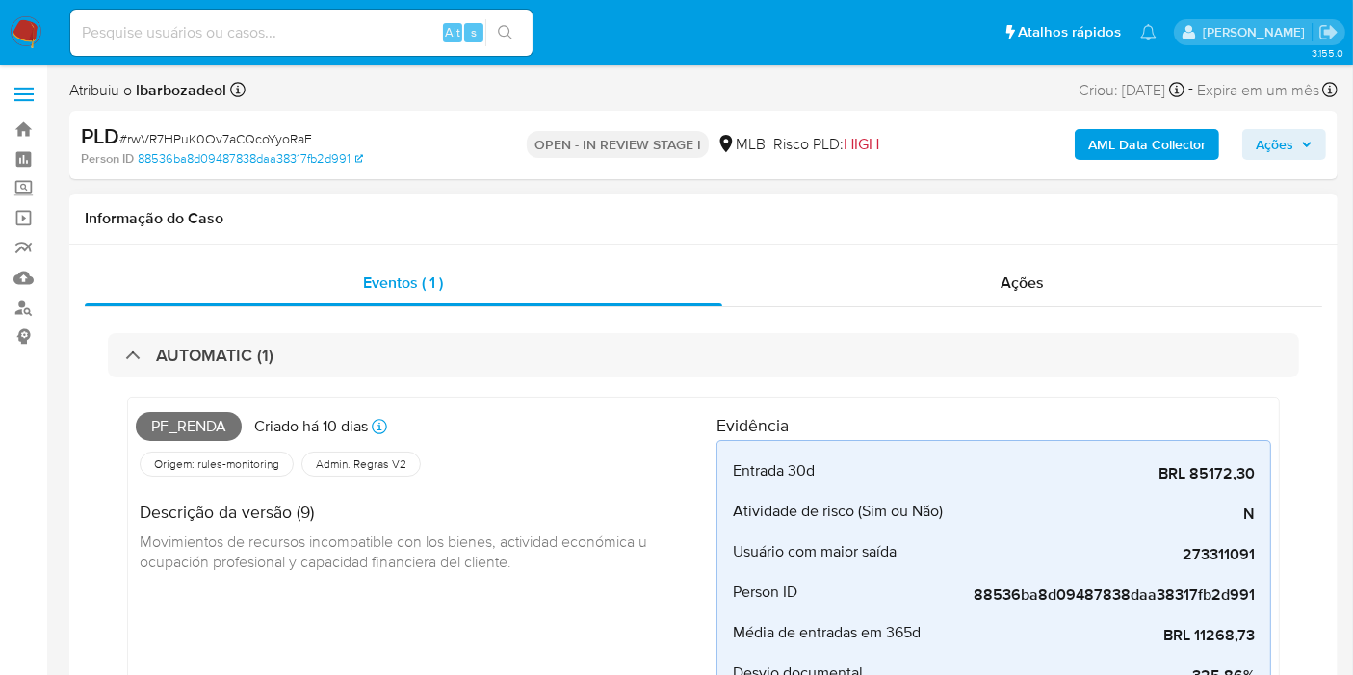
click at [183, 425] on span "Pf_renda" at bounding box center [189, 426] width 106 height 29
select select "10"
copy span "Pf_renda"
click at [1304, 135] on span "Ações" at bounding box center [1284, 144] width 57 height 27
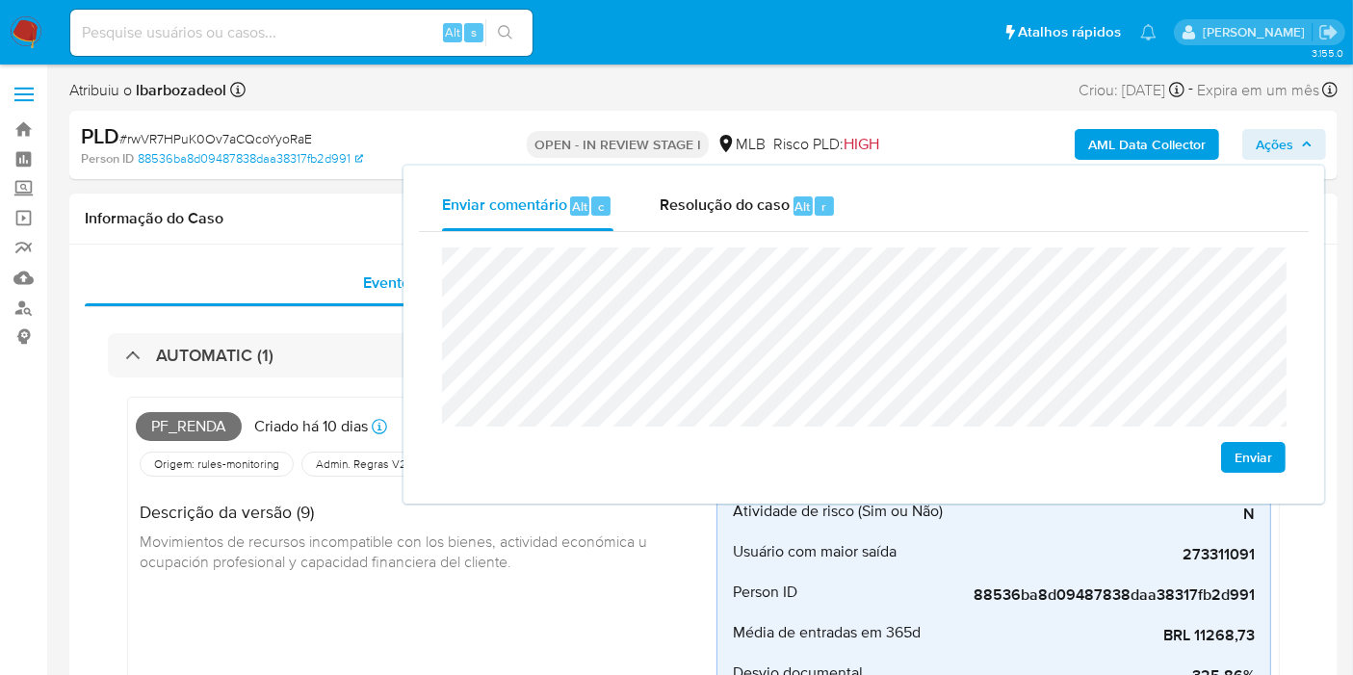
click at [292, 215] on h1 "Informação do Caso" at bounding box center [704, 218] width 1238 height 19
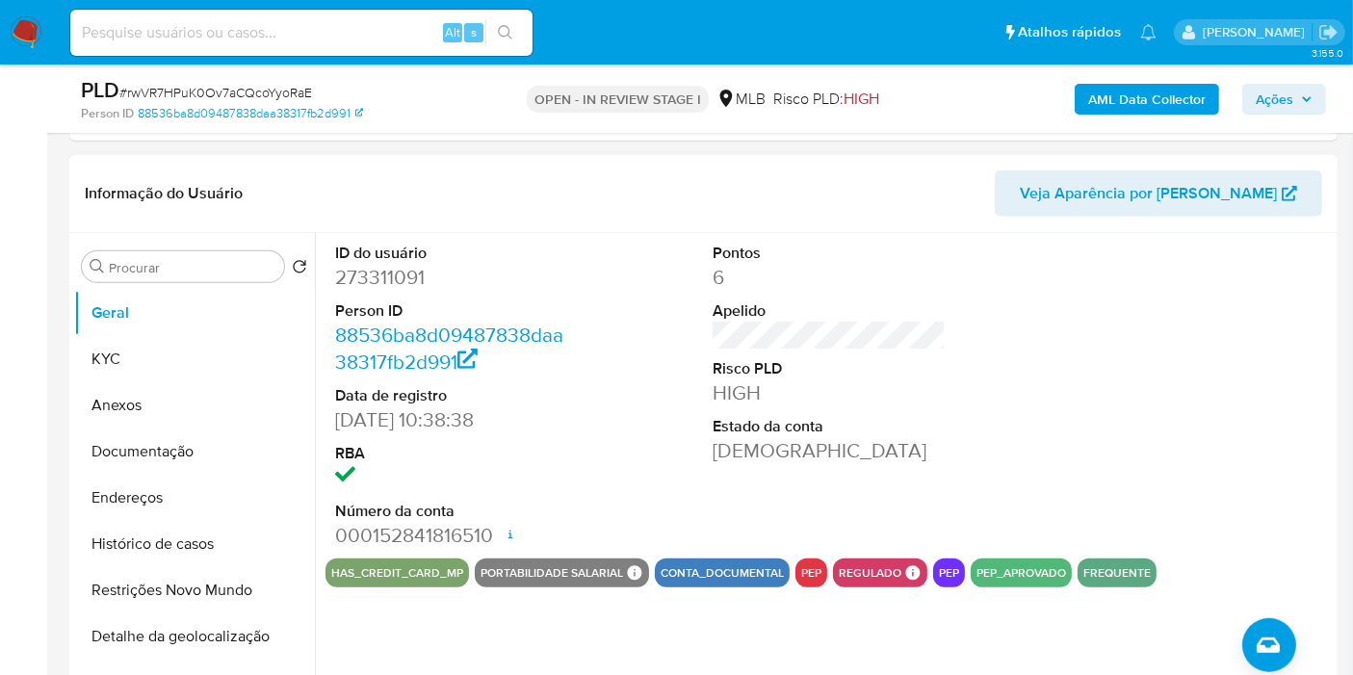
scroll to position [815, 0]
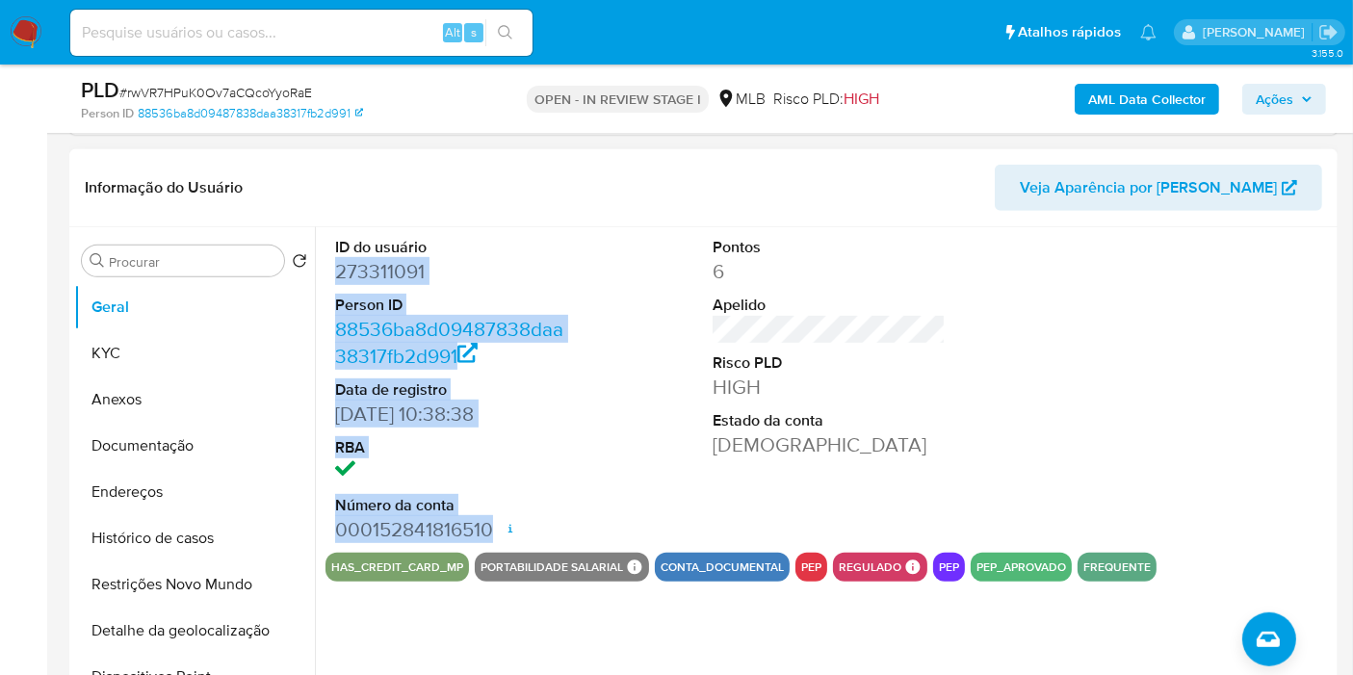
drag, startPoint x: 330, startPoint y: 267, endPoint x: 500, endPoint y: 527, distance: 310.5
click at [500, 527] on div "ID do usuário 273311091 Person ID 88536ba8d09487838daa38317fb2d991 Data de regi…" at bounding box center [452, 390] width 252 height 326
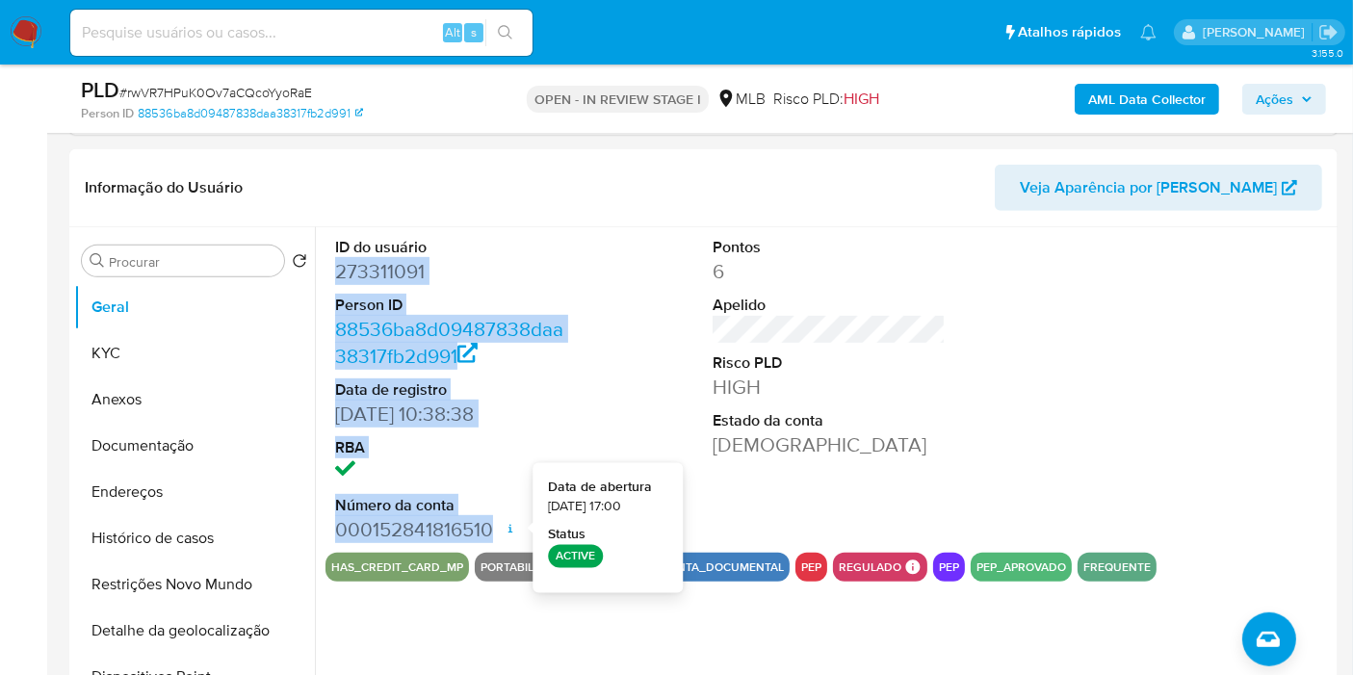
copy dl "273311091 Person ID 88536ba8d09487838daa38317fb2d991 Data de registro [DATE] 10…"
click at [1260, 103] on span "Ações" at bounding box center [1275, 99] width 38 height 31
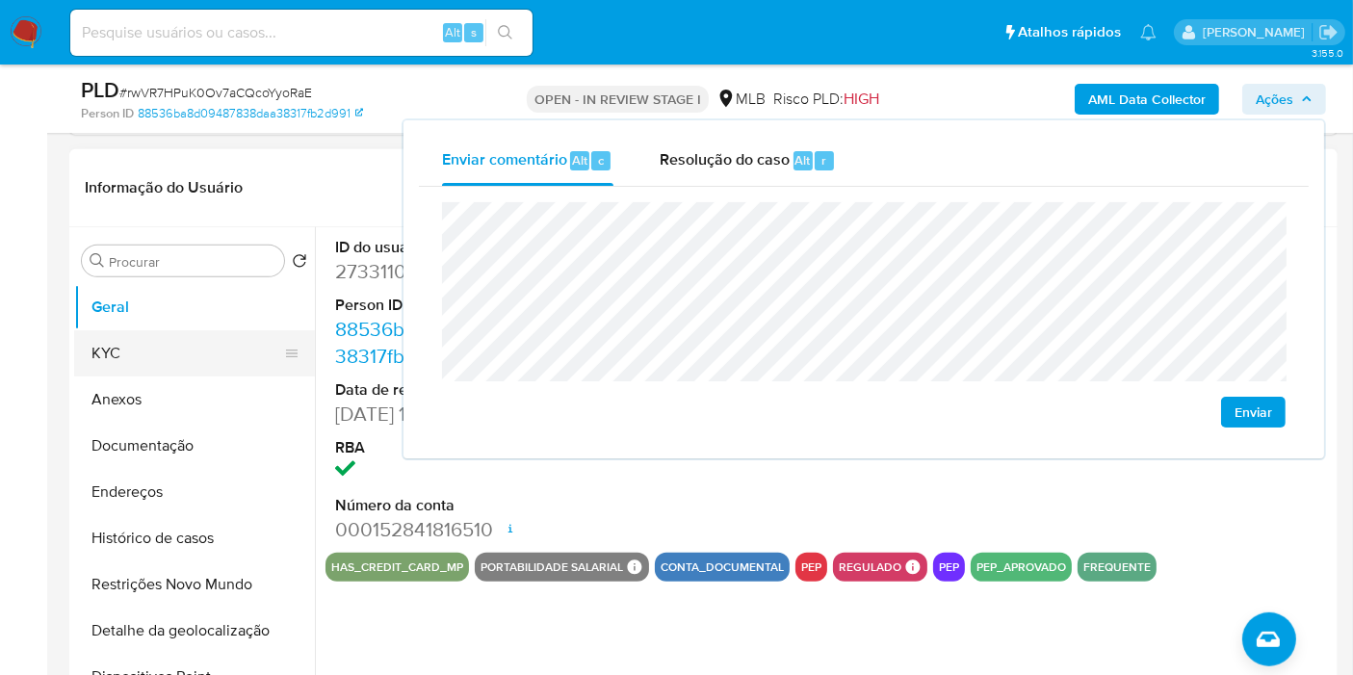
click at [206, 338] on button "KYC" at bounding box center [186, 353] width 225 height 46
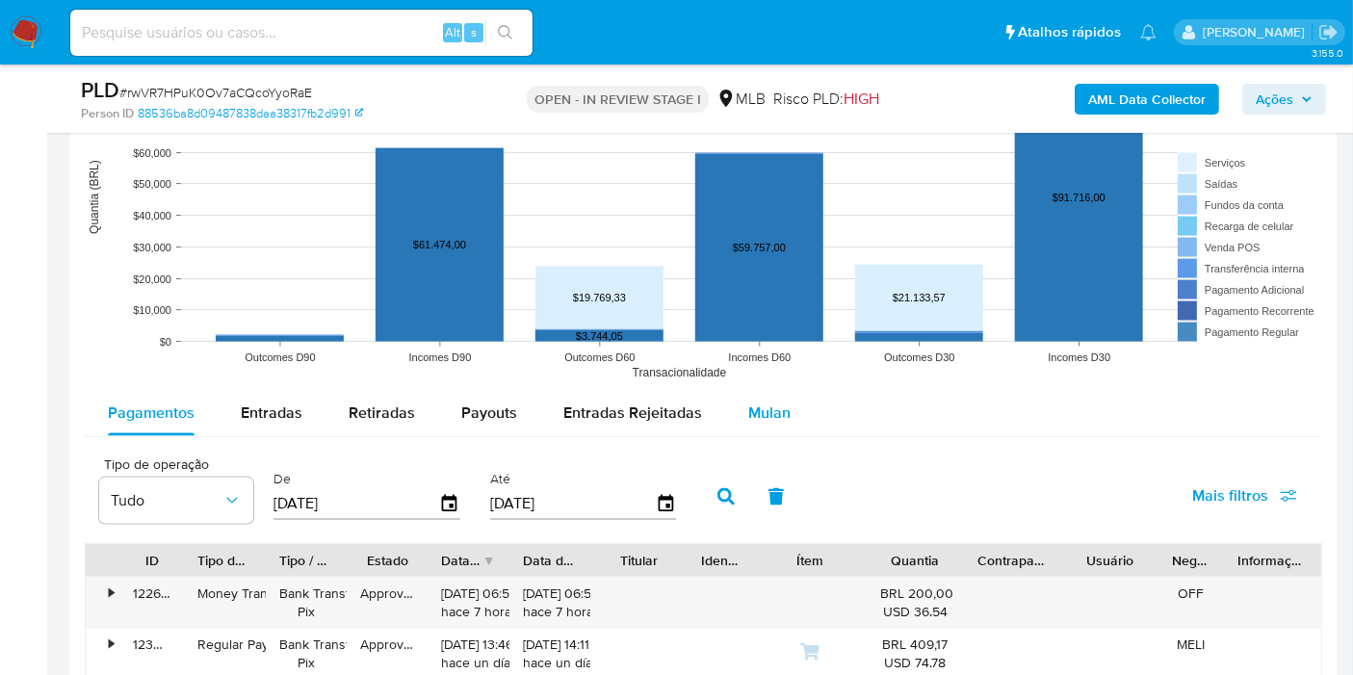
click at [748, 402] on span "Mulan" at bounding box center [769, 413] width 42 height 22
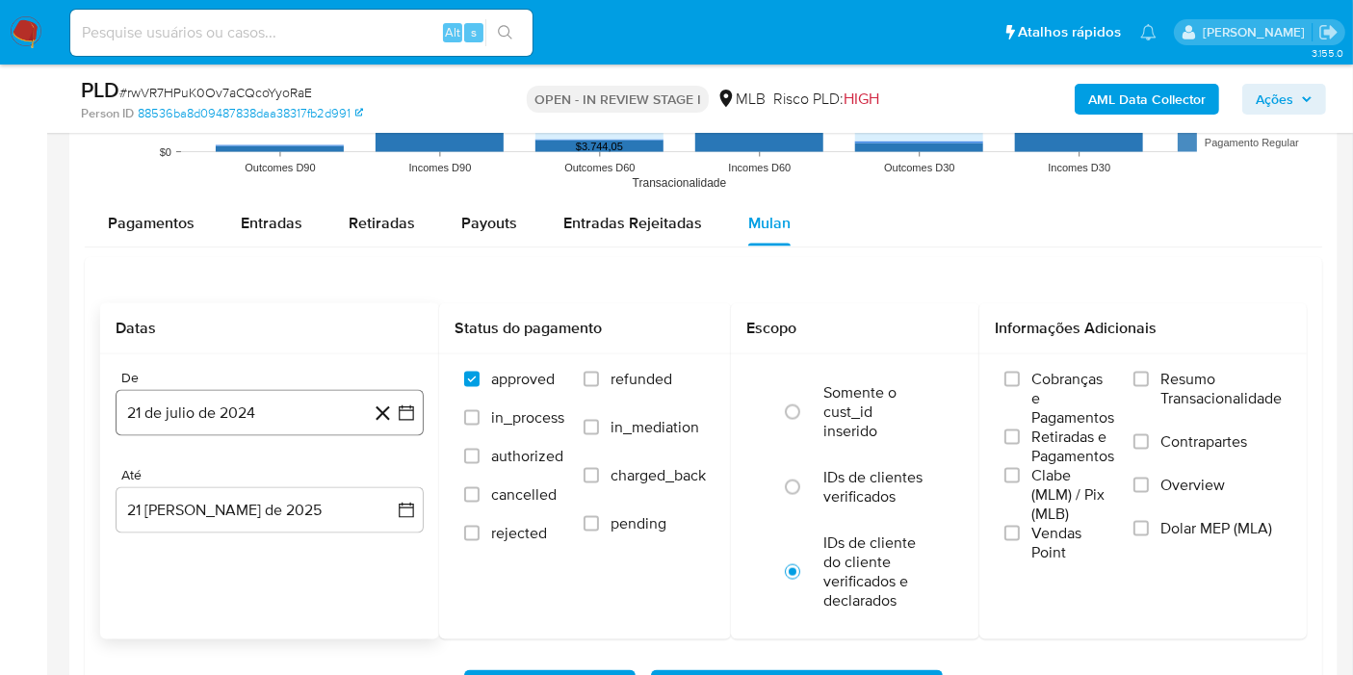
scroll to position [2624, 0]
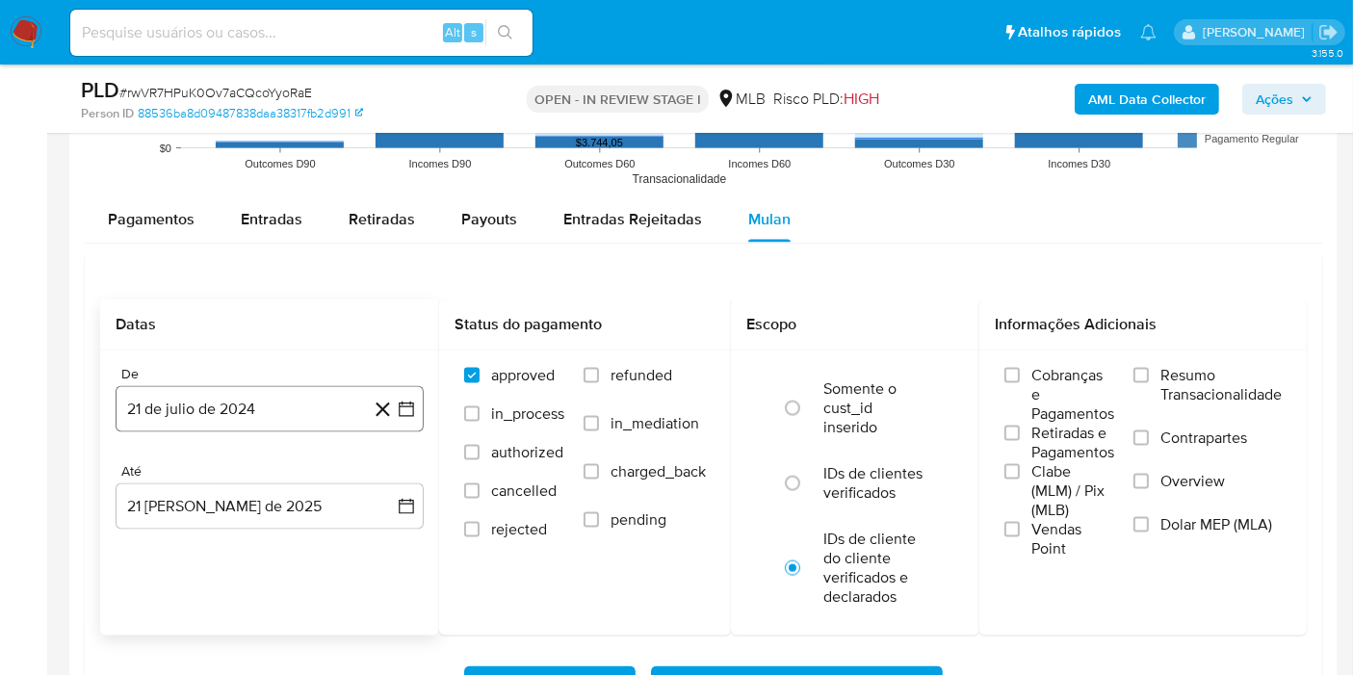
click at [297, 391] on button "21 de julio de 2024" at bounding box center [270, 409] width 308 height 46
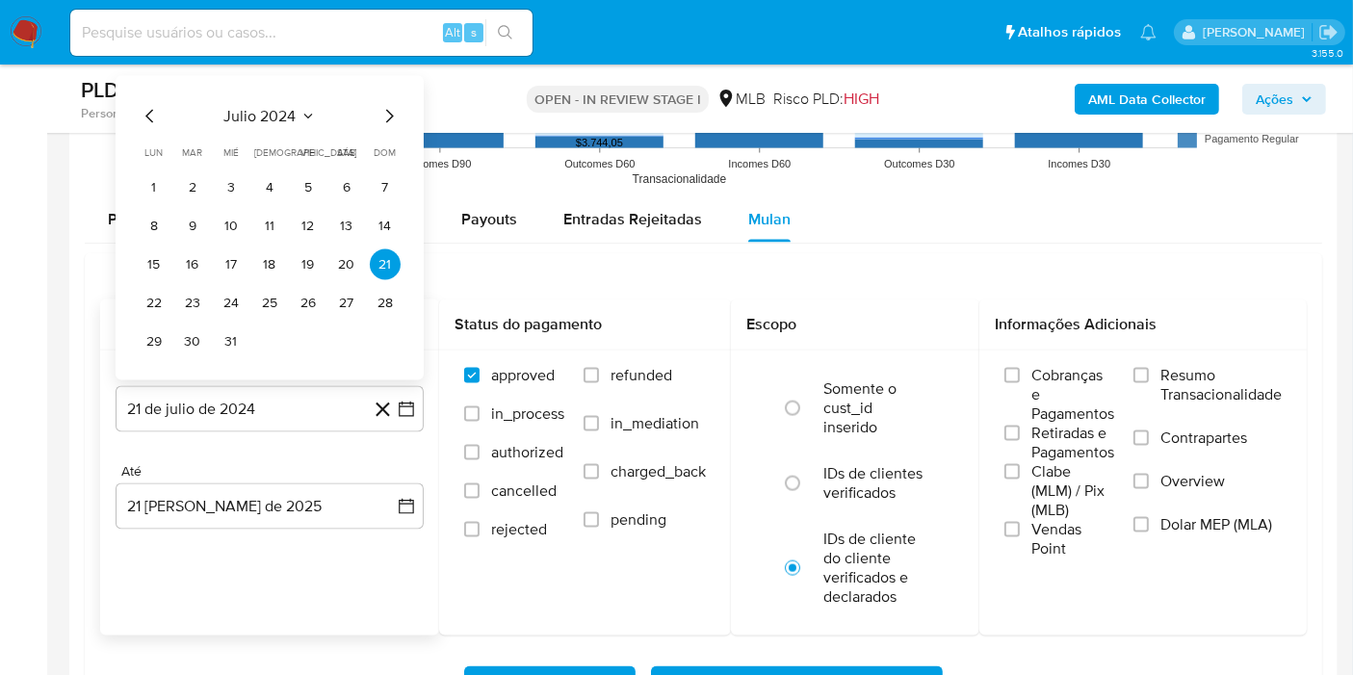
click at [280, 107] on span "julio 2024" at bounding box center [260, 116] width 72 height 19
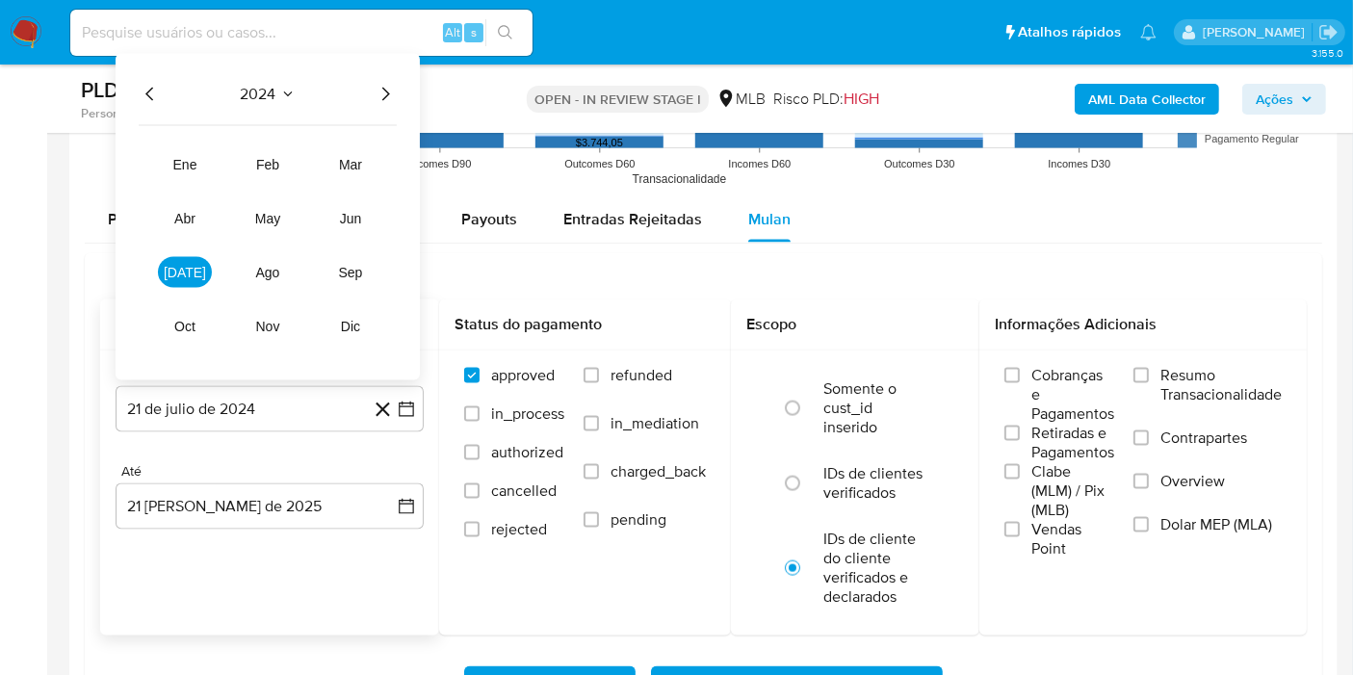
click at [387, 83] on icon "Año siguiente" at bounding box center [385, 94] width 23 height 23
click at [193, 265] on span "jul" at bounding box center [185, 272] width 42 height 15
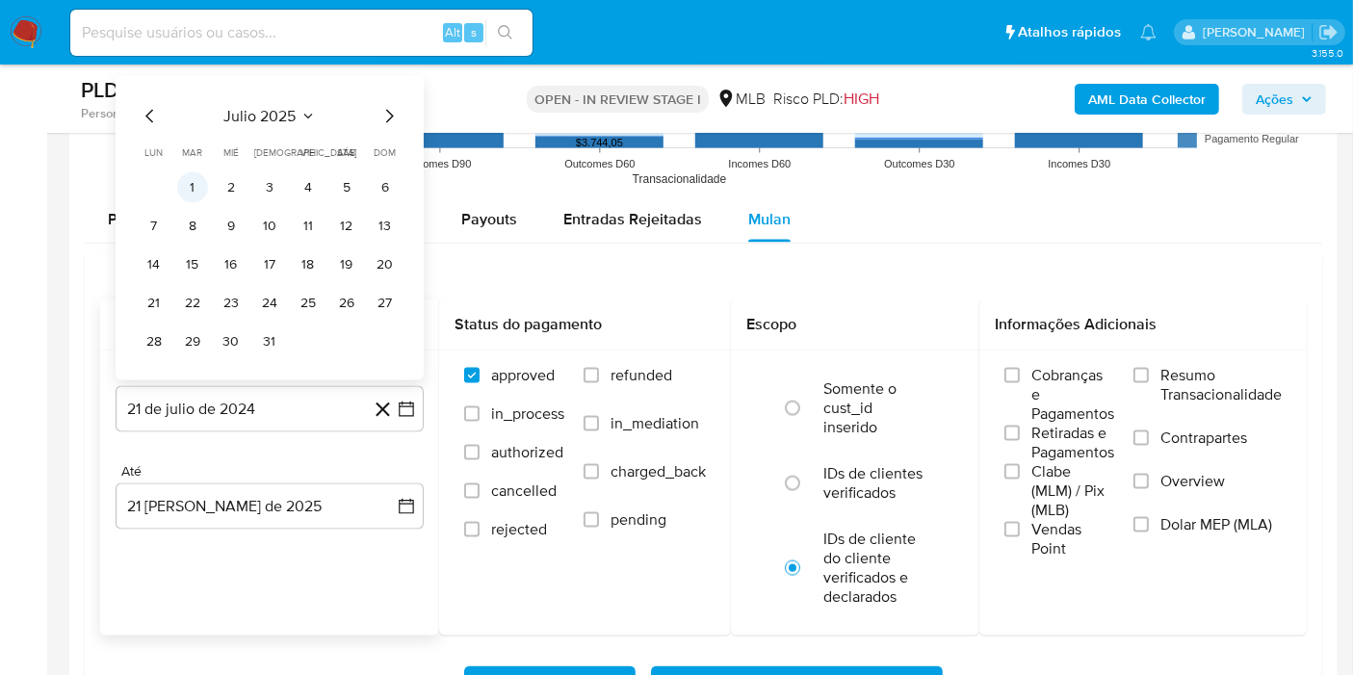
click at [195, 176] on button "1" at bounding box center [192, 187] width 31 height 31
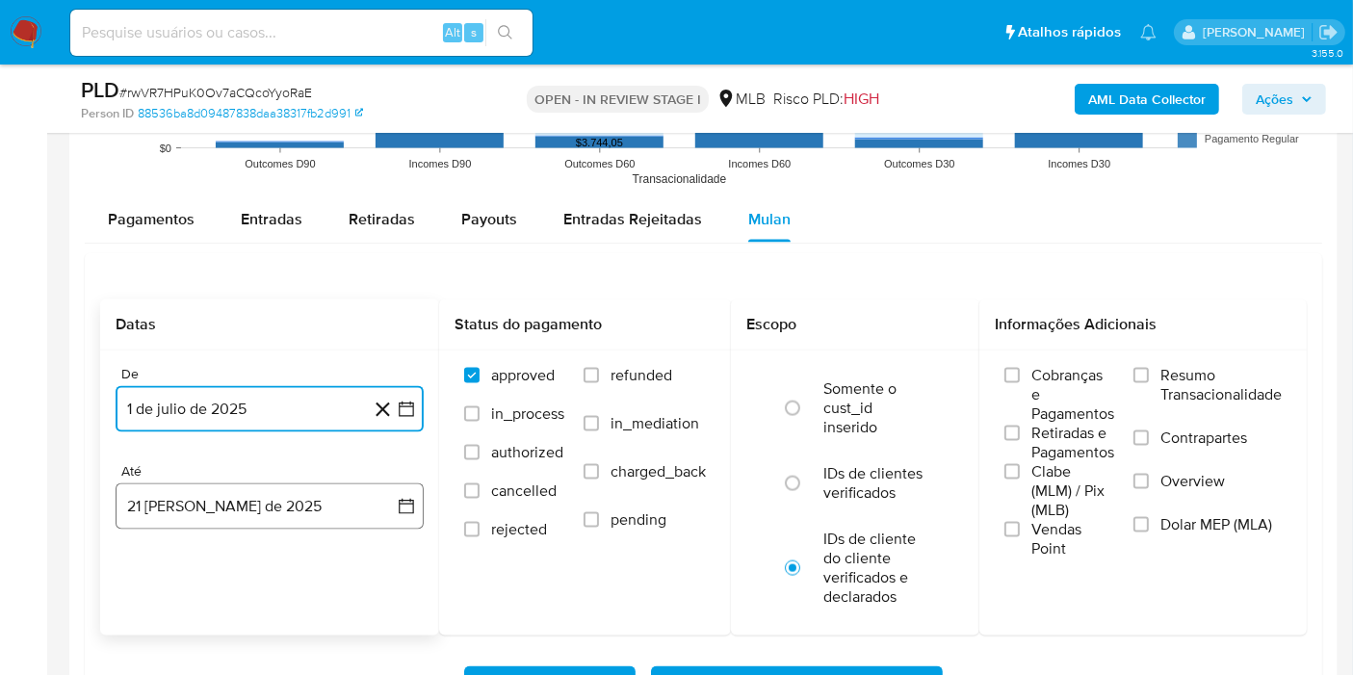
click at [249, 506] on button "21 de agosto de 2025" at bounding box center [270, 507] width 308 height 46
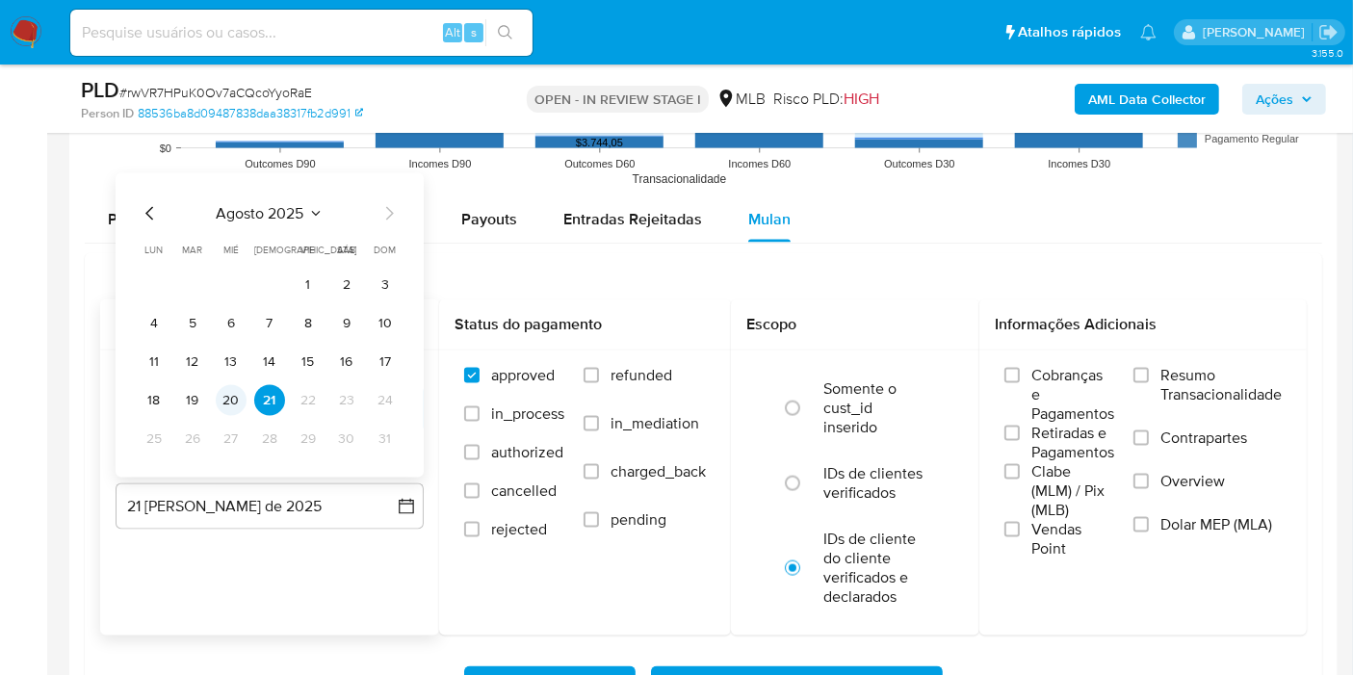
click at [235, 403] on button "20" at bounding box center [231, 400] width 31 height 31
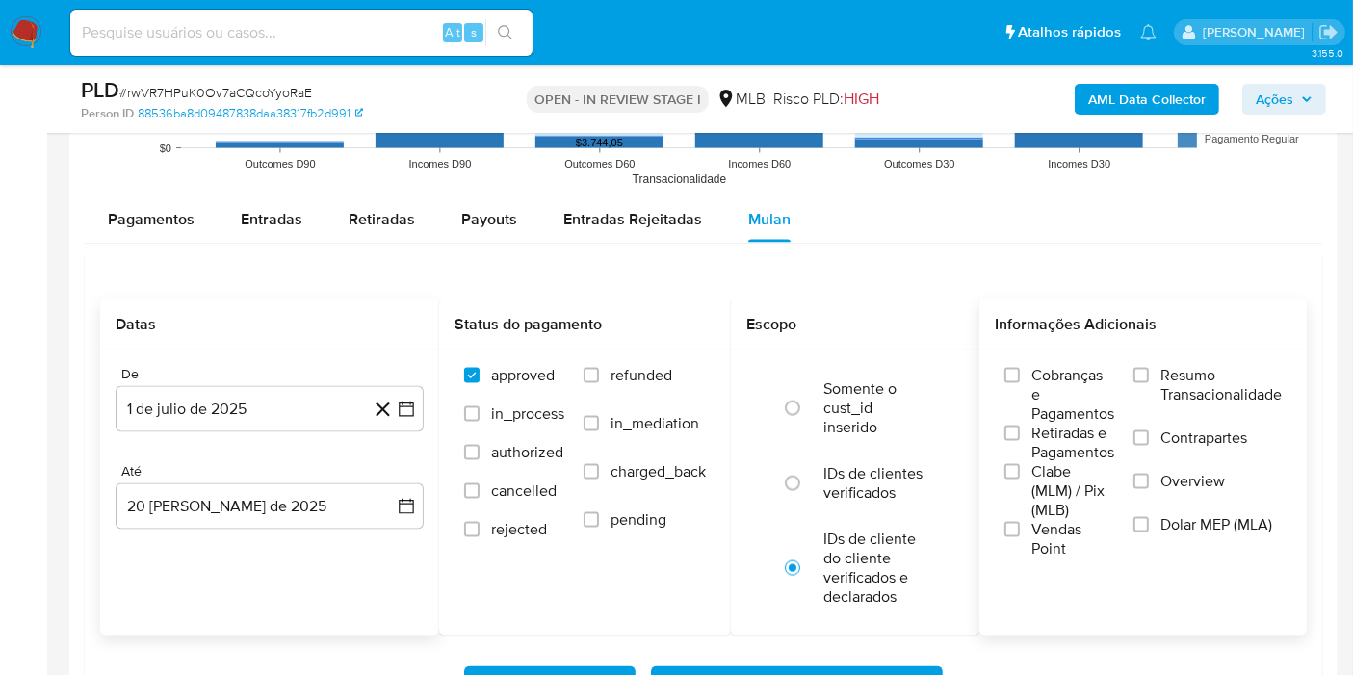
click at [1211, 371] on span "Resumo Transacionalidade" at bounding box center [1221, 385] width 121 height 39
click at [1149, 371] on input "Resumo Transacionalidade" at bounding box center [1141, 375] width 15 height 15
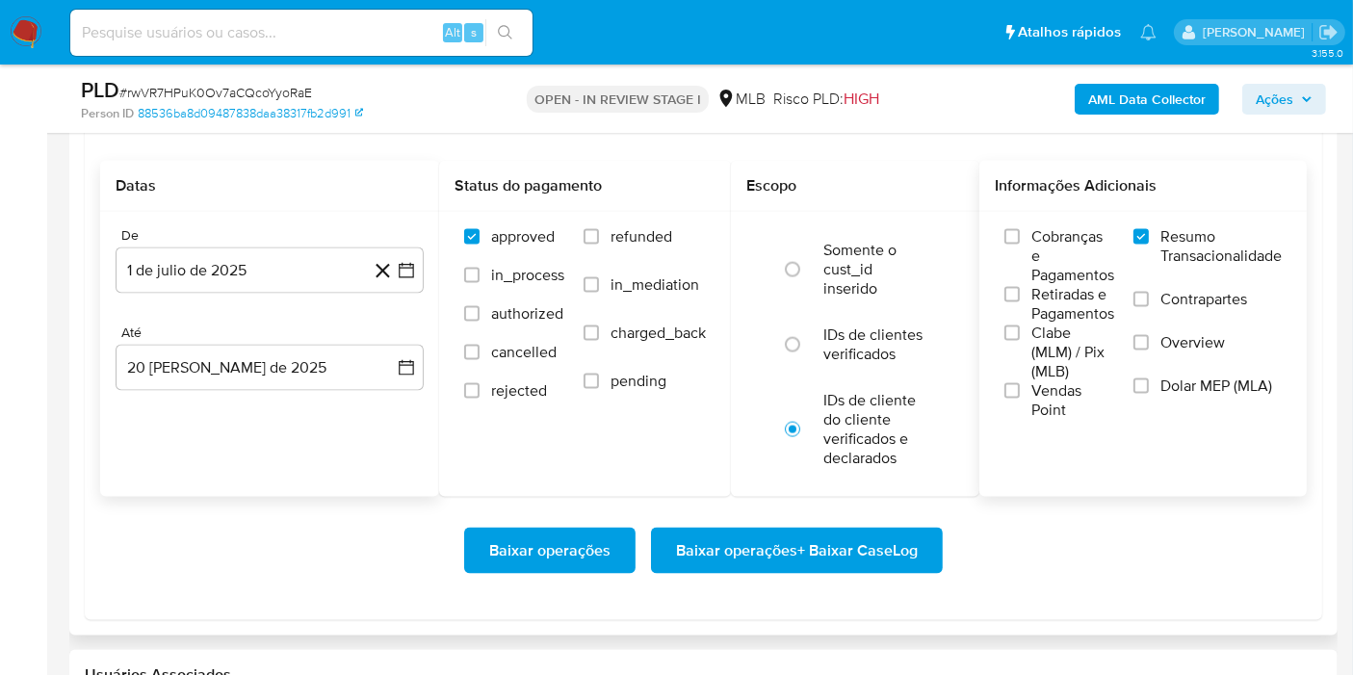
click at [880, 544] on span "Baixar operações + Baixar CaseLog" at bounding box center [797, 551] width 242 height 42
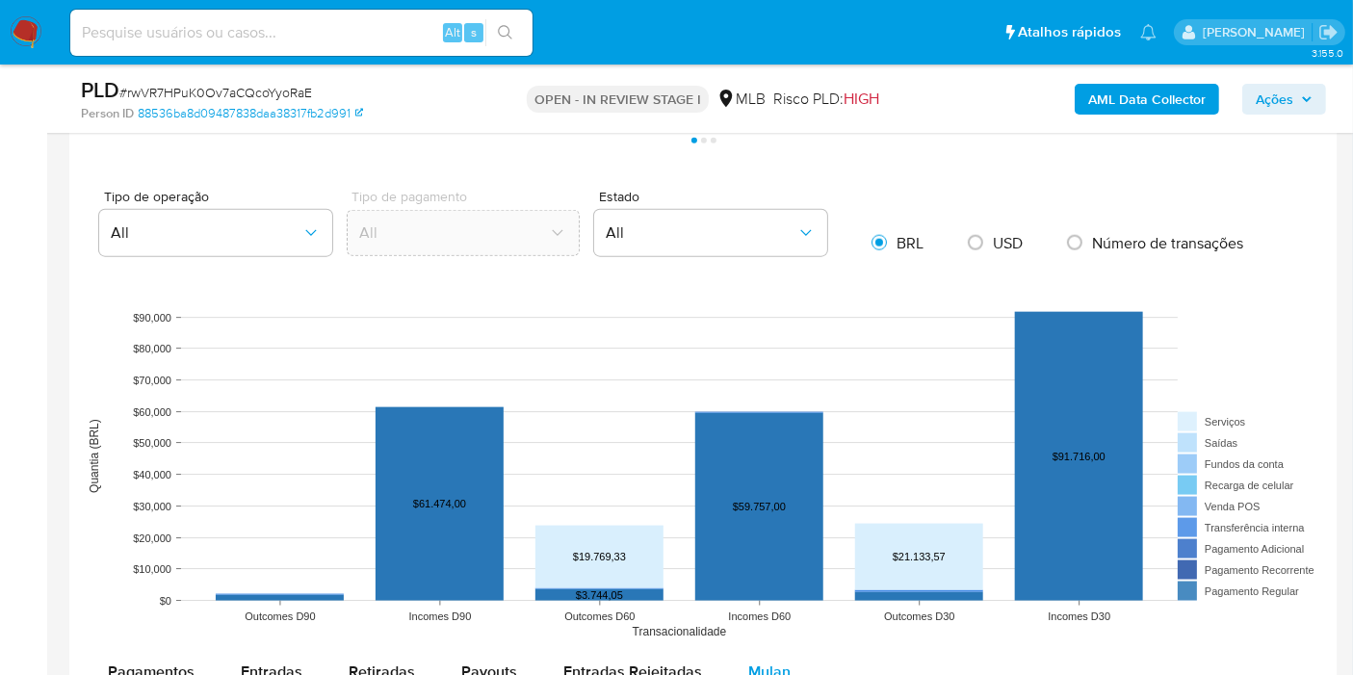
scroll to position [6, 0]
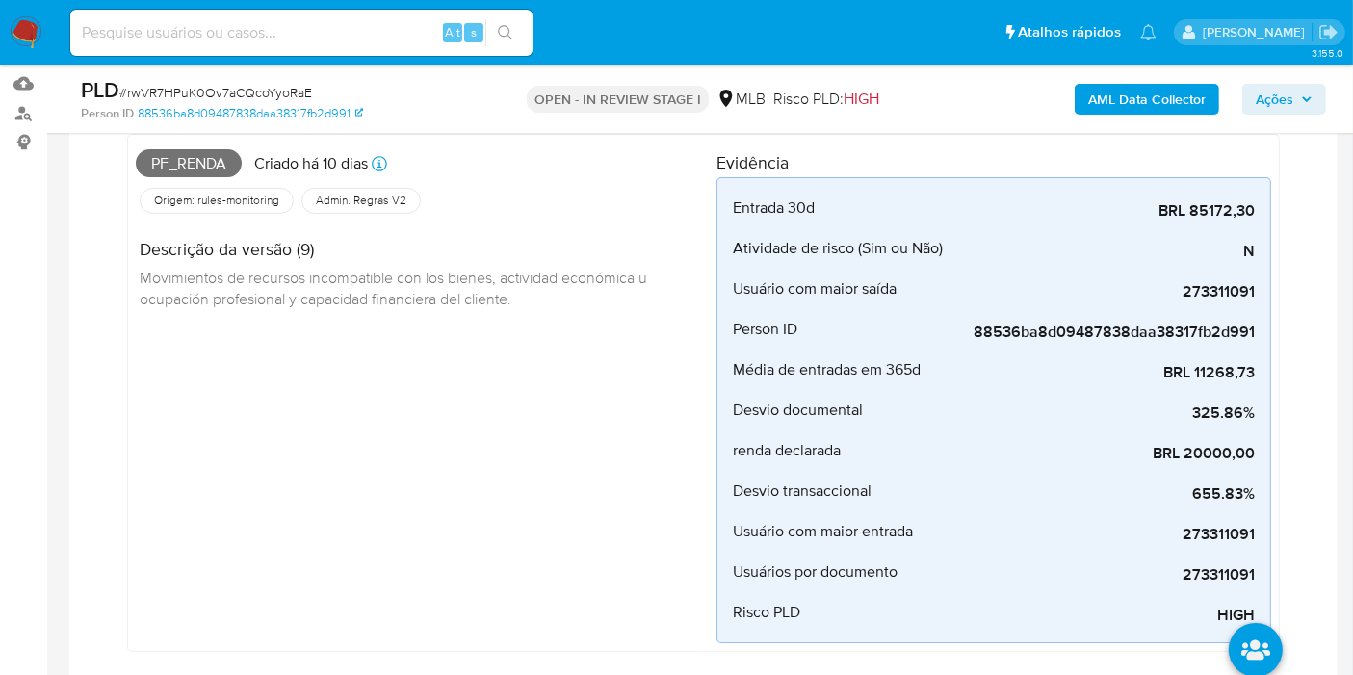
scroll to position [193, 0]
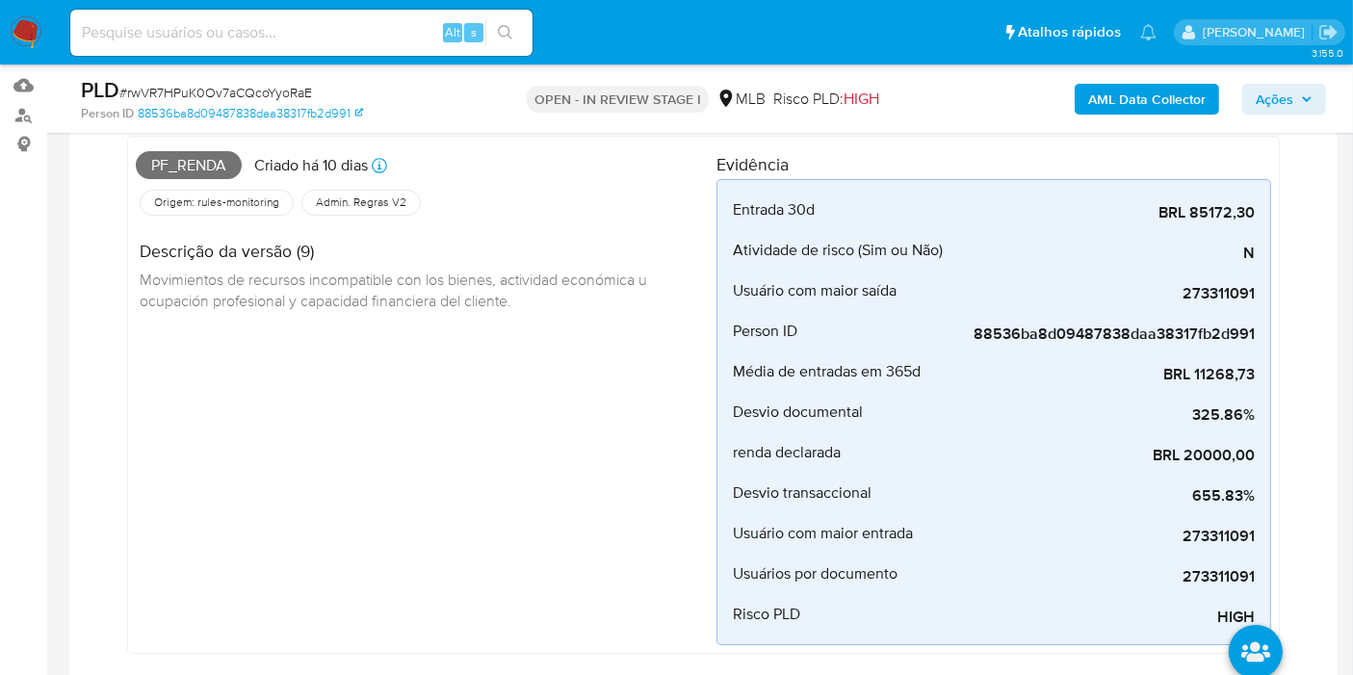
click at [208, 164] on span "Pf_renda" at bounding box center [189, 165] width 106 height 29
copy span "Pf_renda"
click at [1294, 103] on span "Ações" at bounding box center [1275, 99] width 38 height 31
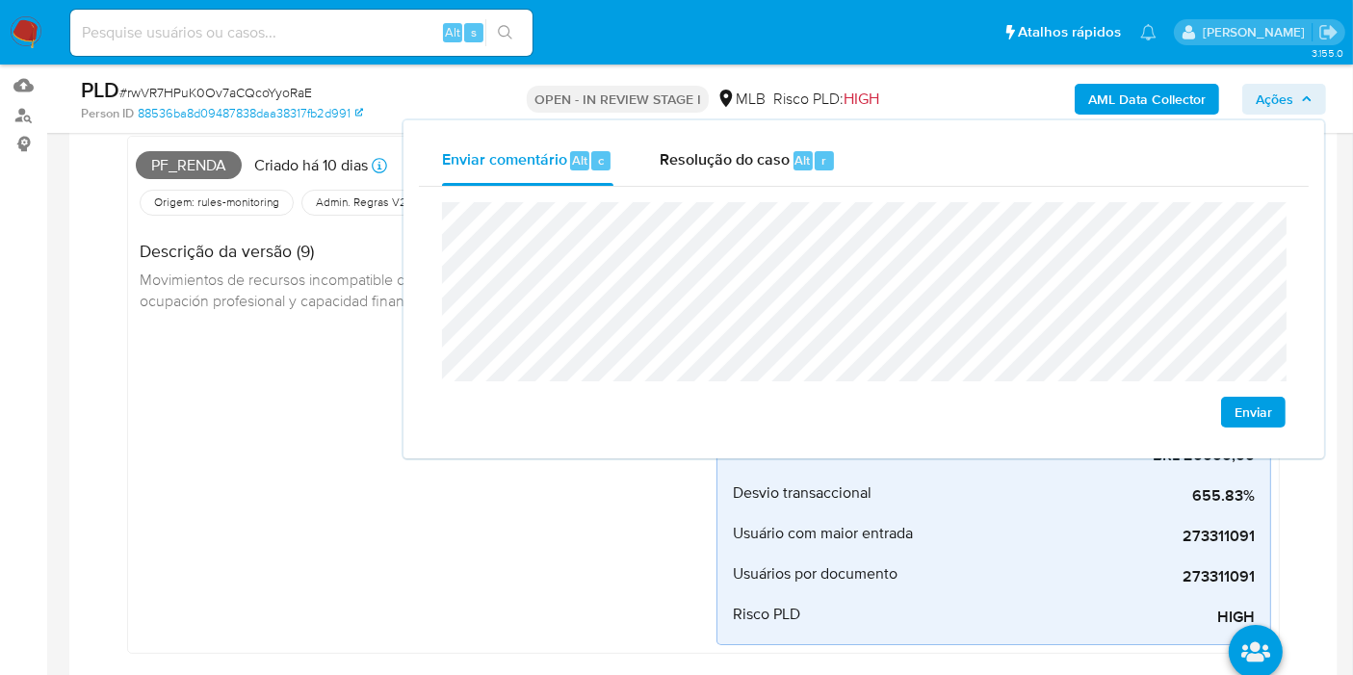
drag, startPoint x: 75, startPoint y: 411, endPoint x: 144, endPoint y: 370, distance: 80.0
click at [88, 402] on div "Eventos ( 1 ) Ações AUTOMATIC (1) Pf_renda Criado há 10 dias Criado: 12/08/2025…" at bounding box center [703, 371] width 1269 height 774
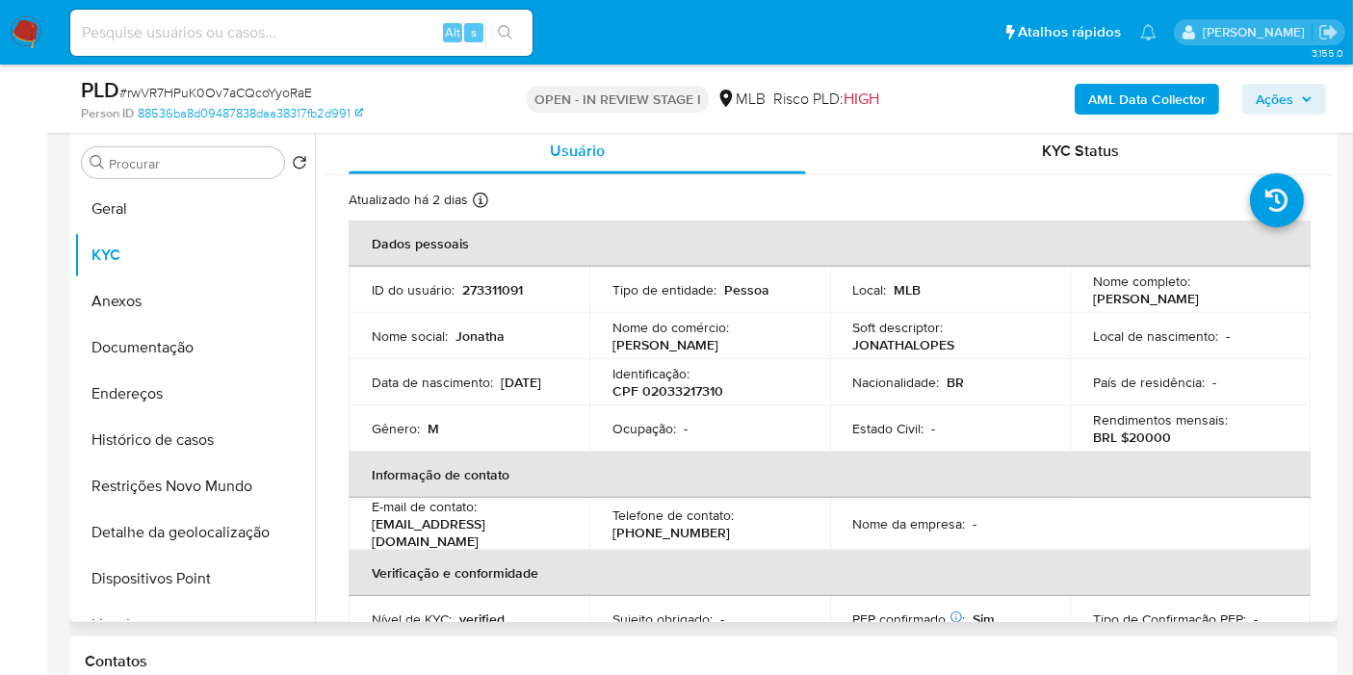
scroll to position [914, 0]
click at [683, 381] on p "CPF 02033217310" at bounding box center [668, 389] width 111 height 17
click at [684, 389] on p "CPF 02033217310" at bounding box center [668, 389] width 111 height 17
copy p "02033217310"
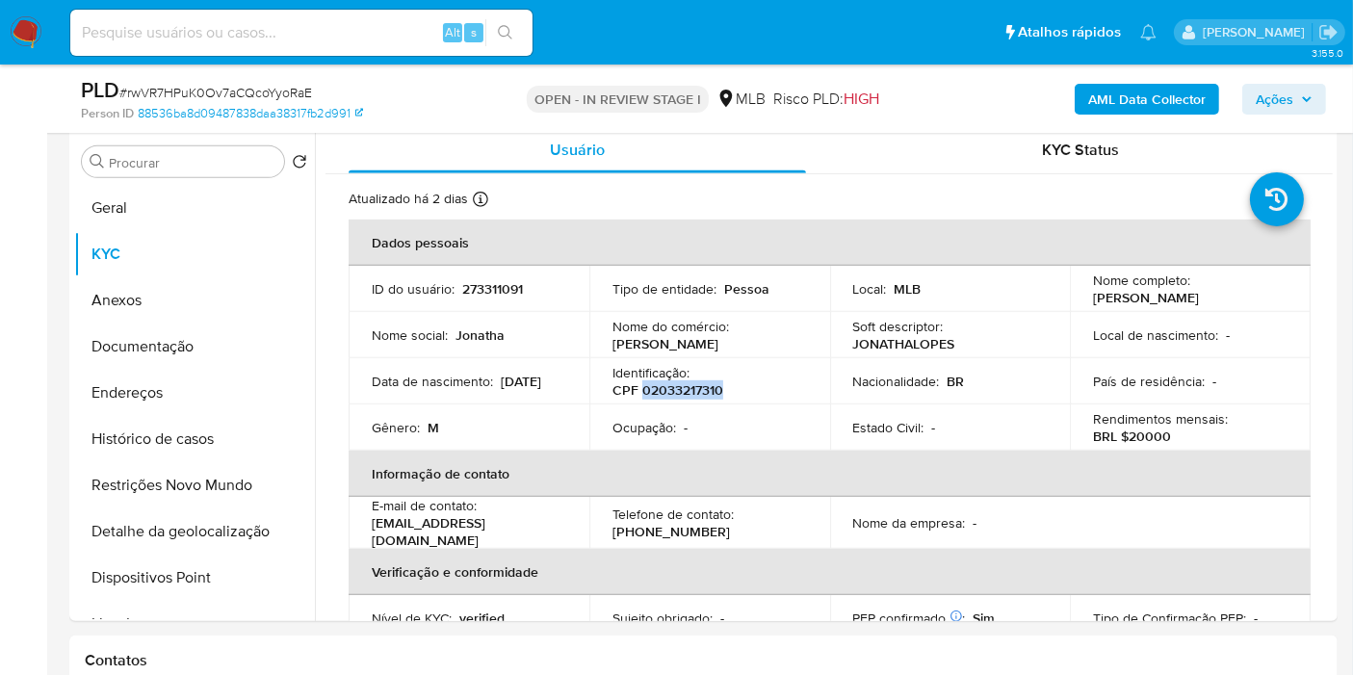
click at [1306, 93] on icon "button" at bounding box center [1307, 99] width 12 height 12
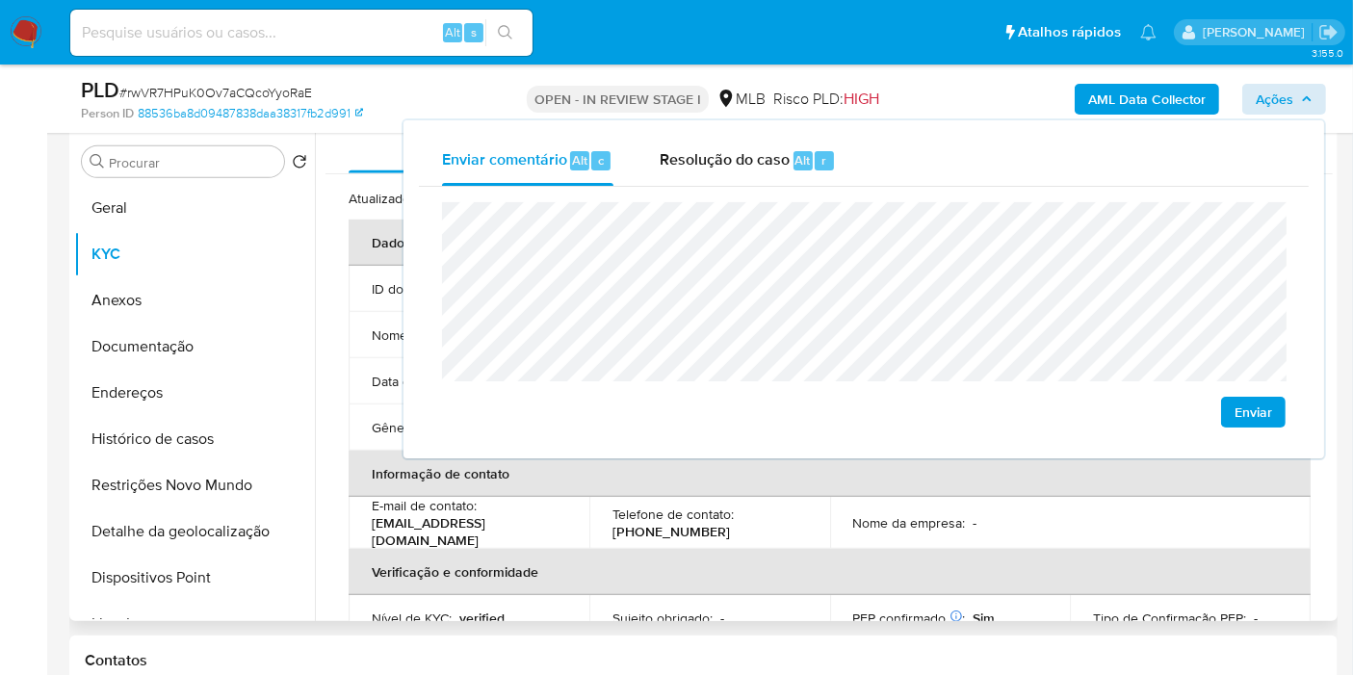
click at [672, 531] on p "(98) 982836508" at bounding box center [672, 531] width 118 height 17
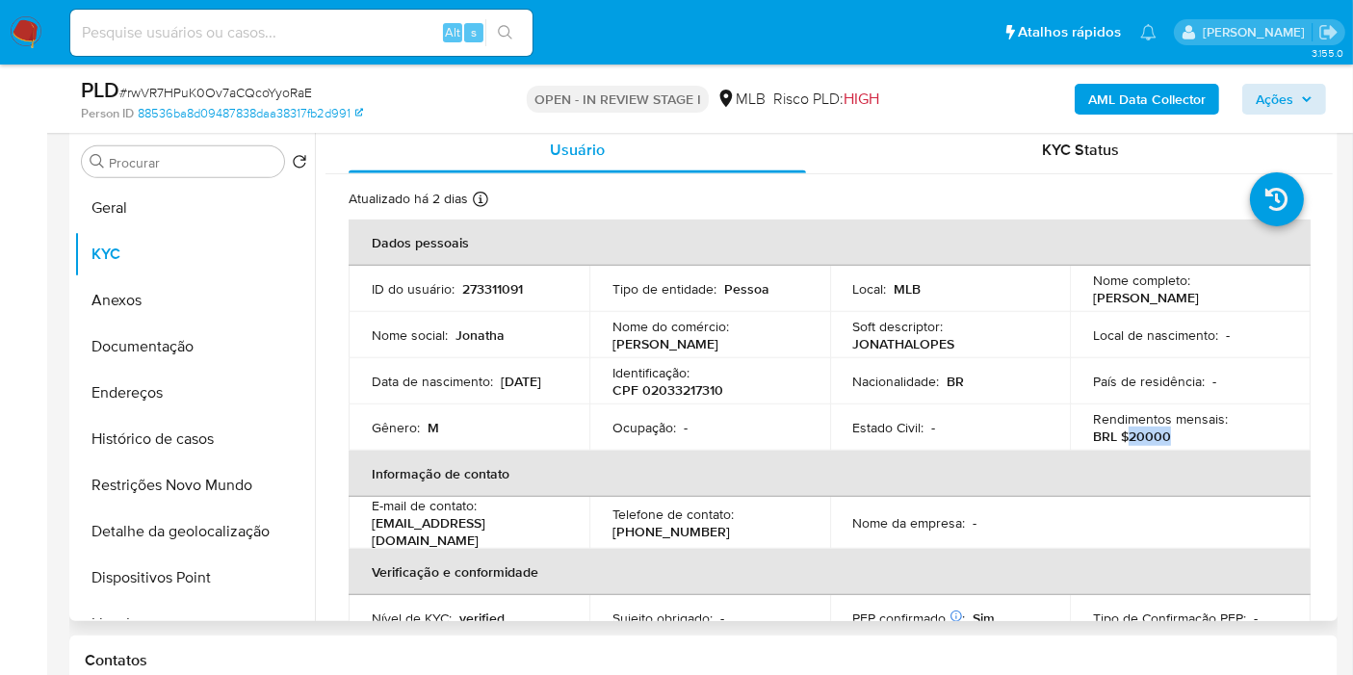
drag, startPoint x: 1123, startPoint y: 429, endPoint x: 1172, endPoint y: 433, distance: 49.3
click at [1172, 433] on div "Rendimentos mensais : BRL $20000" at bounding box center [1190, 427] width 195 height 35
copy p "20000"
drag, startPoint x: 1269, startPoint y: 102, endPoint x: 1258, endPoint y: 107, distance: 11.6
click at [1258, 107] on span "Ações" at bounding box center [1275, 99] width 38 height 31
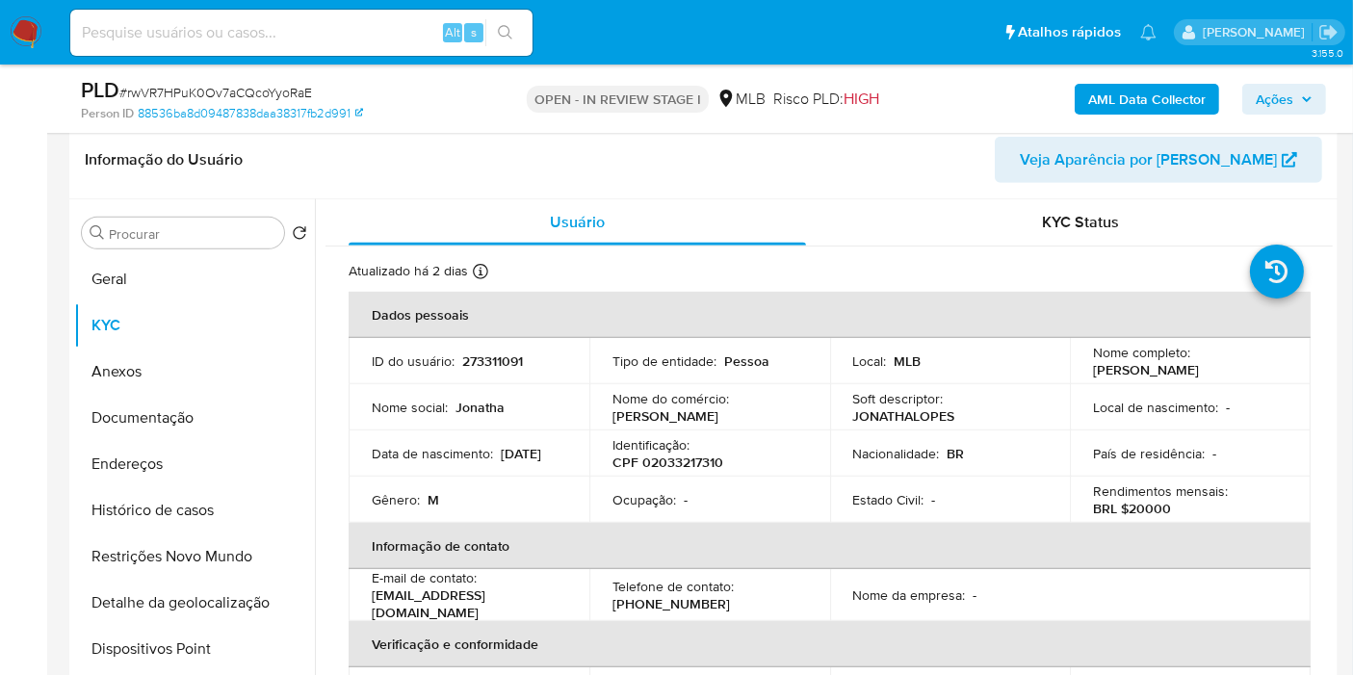
scroll to position [845, 0]
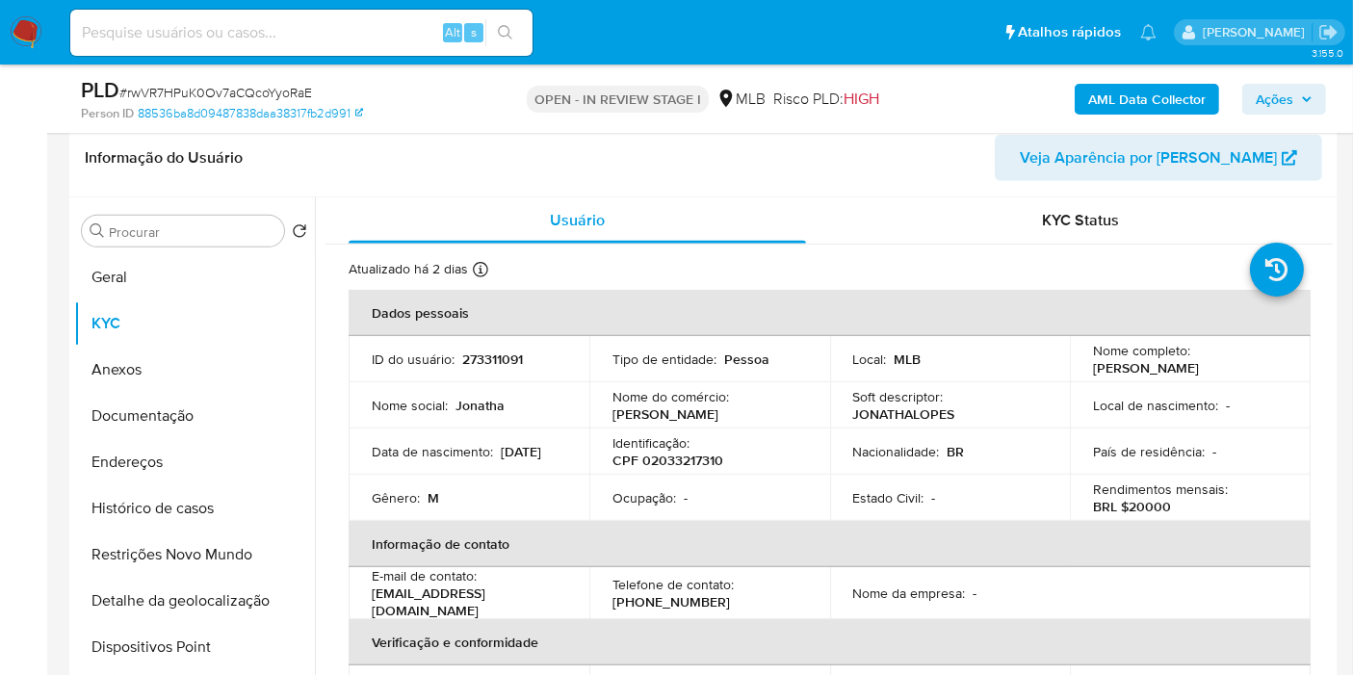
click at [504, 354] on p "273311091" at bounding box center [492, 359] width 61 height 17
copy p "273311091"
click at [181, 263] on button "Geral" at bounding box center [186, 277] width 225 height 46
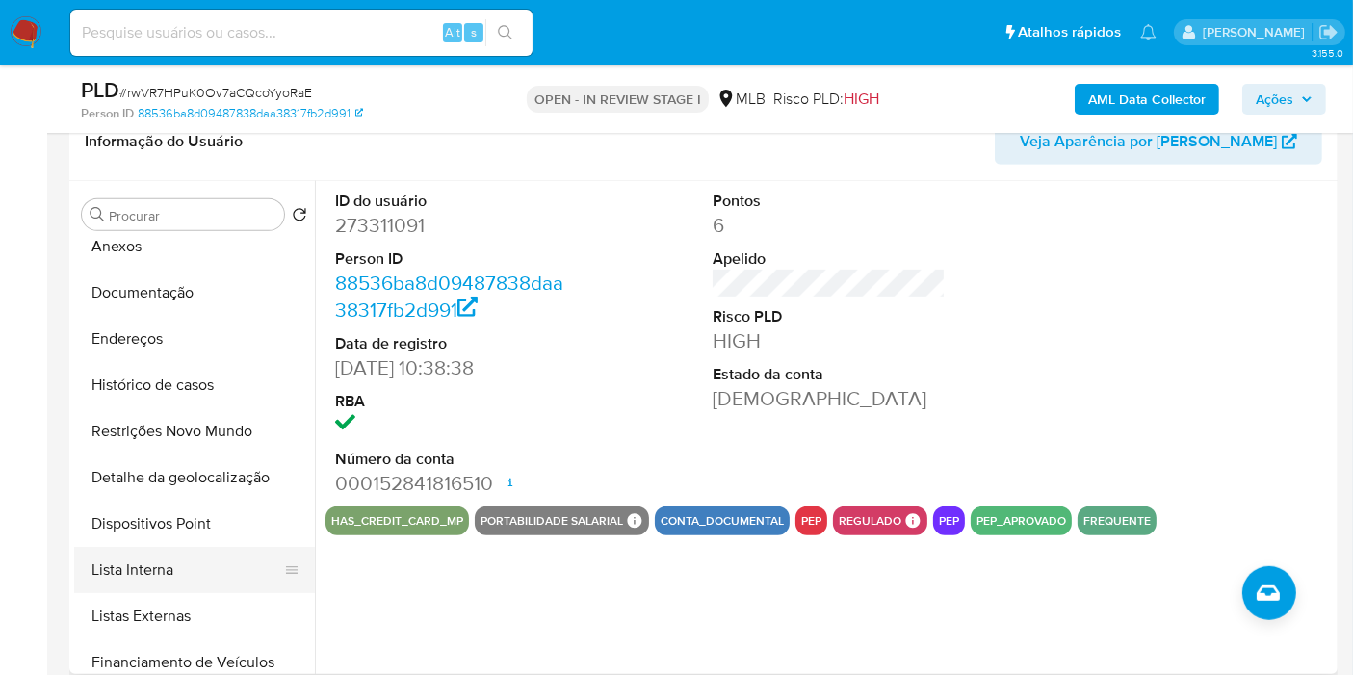
scroll to position [108, 0]
click at [209, 561] on button "Lista Interna" at bounding box center [186, 569] width 225 height 46
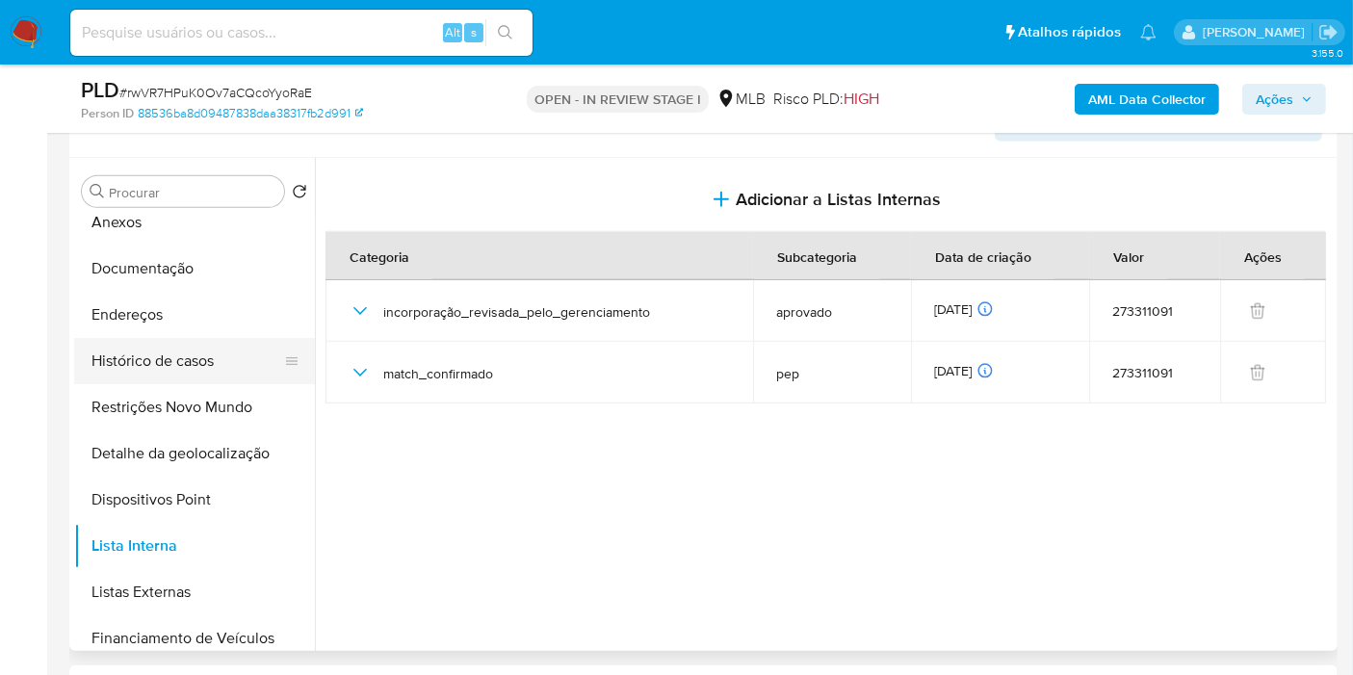
scroll to position [0, 0]
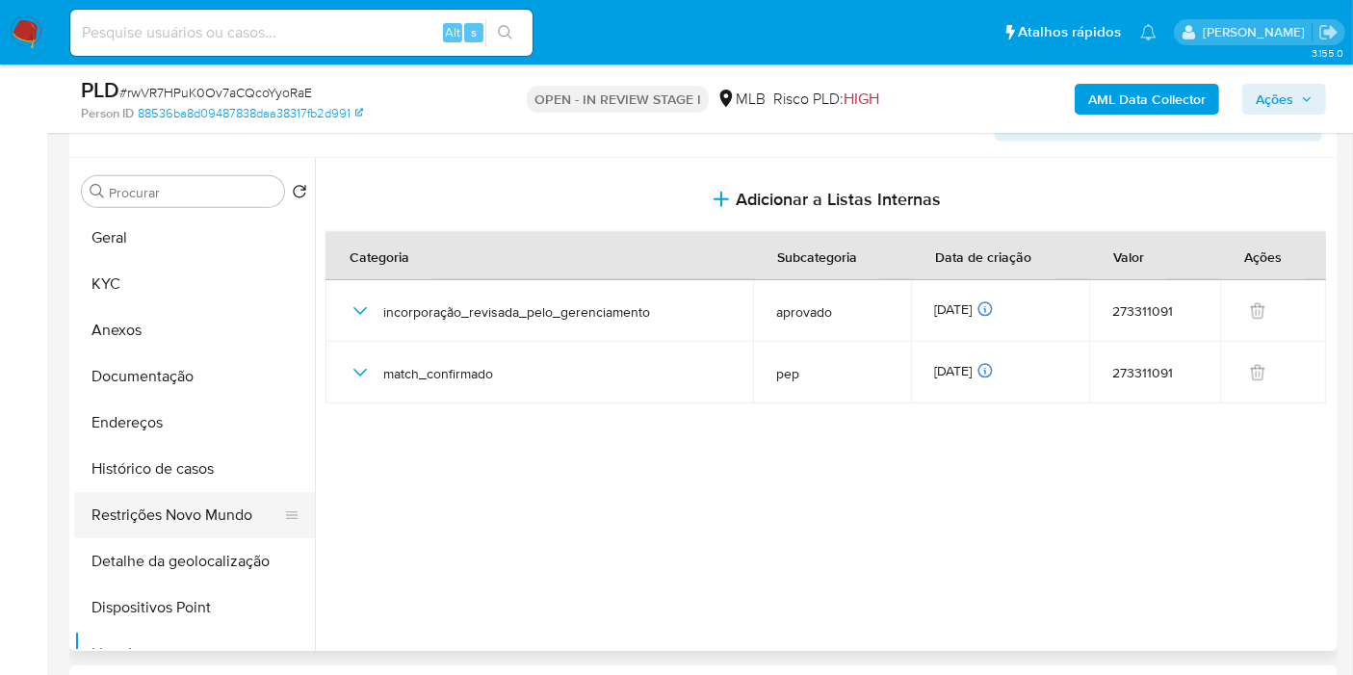
click at [231, 506] on button "Restrições Novo Mundo" at bounding box center [186, 515] width 225 height 46
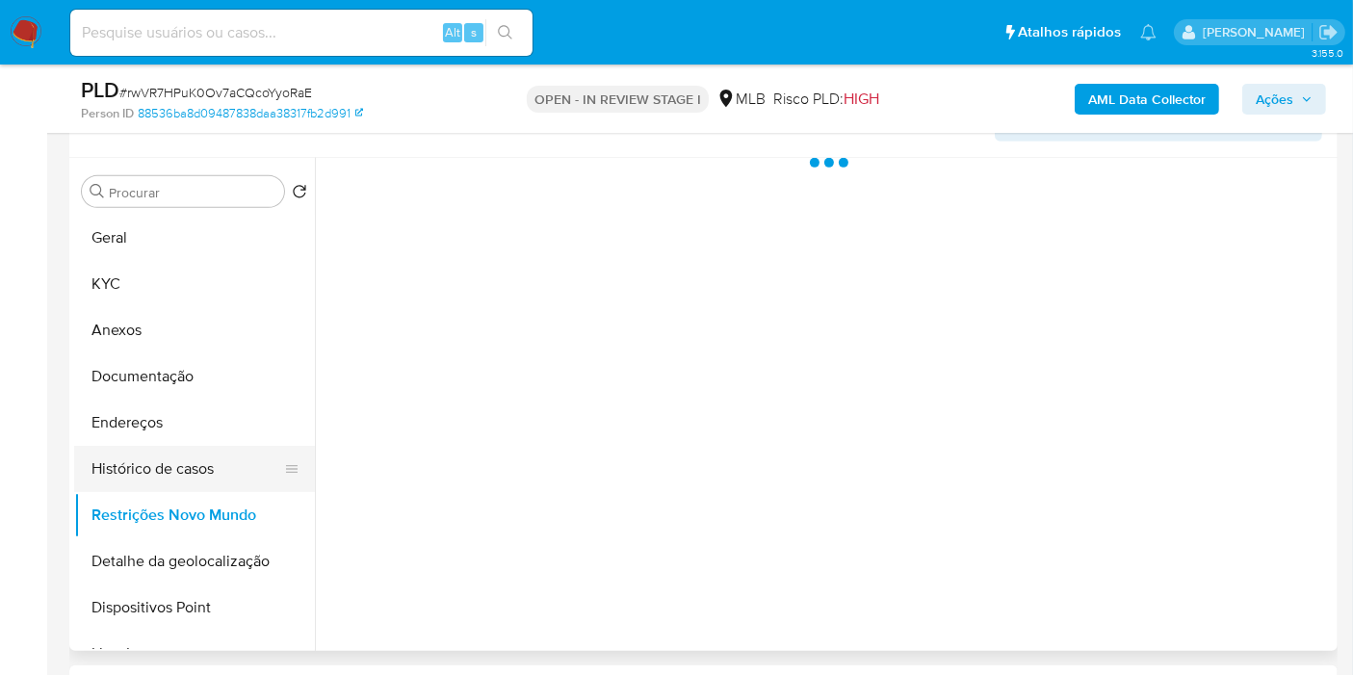
click at [230, 481] on button "Histórico de casos" at bounding box center [186, 469] width 225 height 46
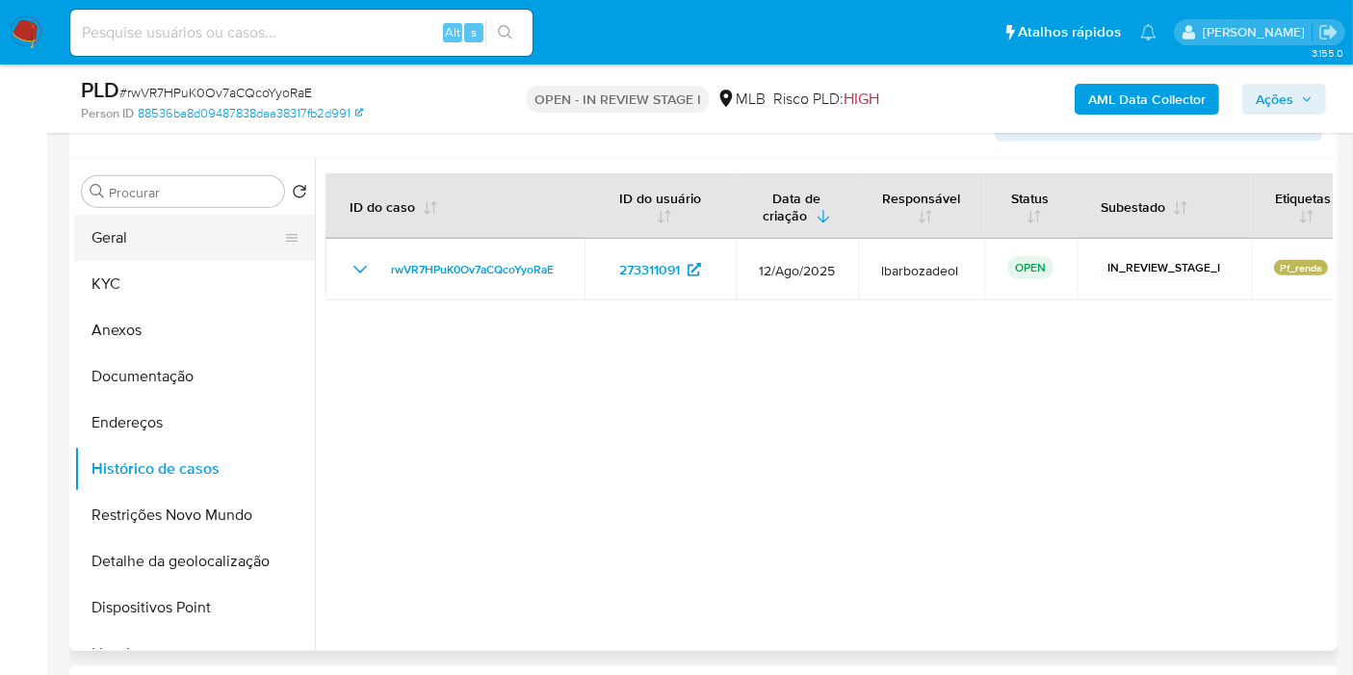
drag, startPoint x: 184, startPoint y: 296, endPoint x: 241, endPoint y: 216, distance: 98.1
click at [184, 296] on button "KYC" at bounding box center [194, 284] width 241 height 46
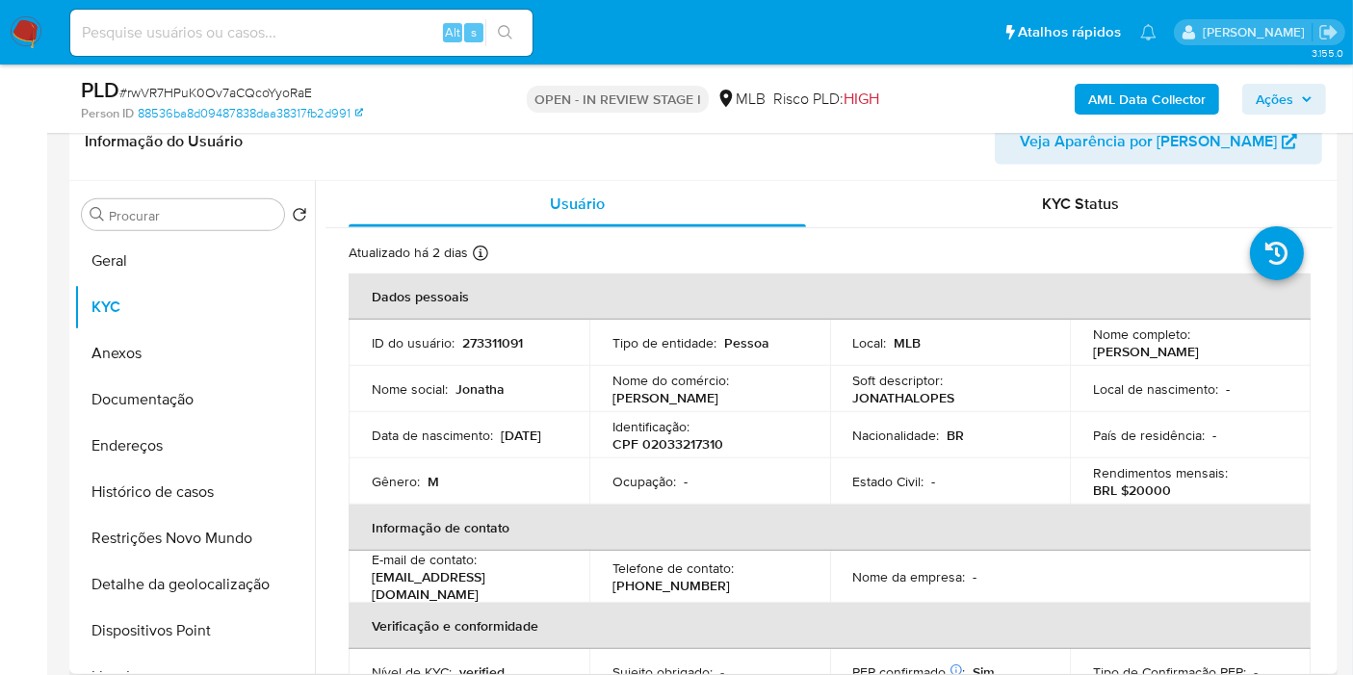
click at [238, 233] on div "Procurar Retornar ao pedido padrão Geral KYC Anexos Documentação Endereços Hist…" at bounding box center [194, 429] width 241 height 490
click at [215, 245] on button "Geral" at bounding box center [186, 261] width 225 height 46
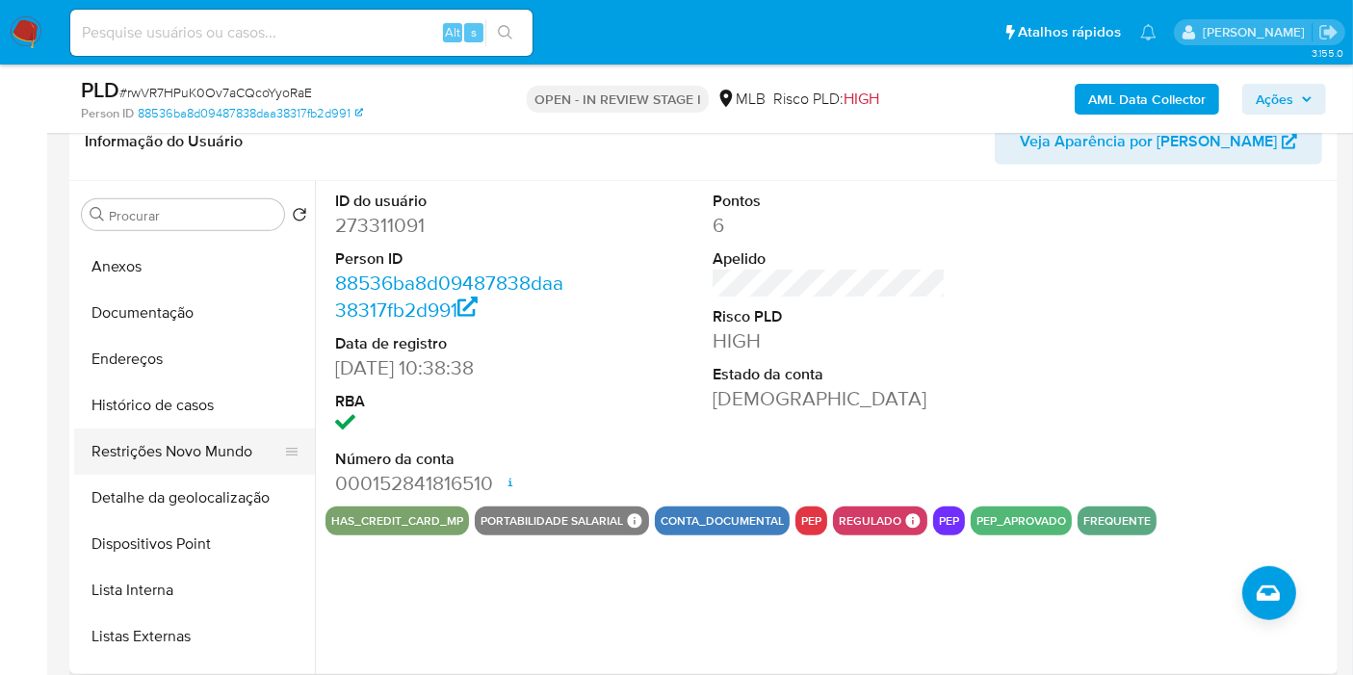
scroll to position [107, 0]
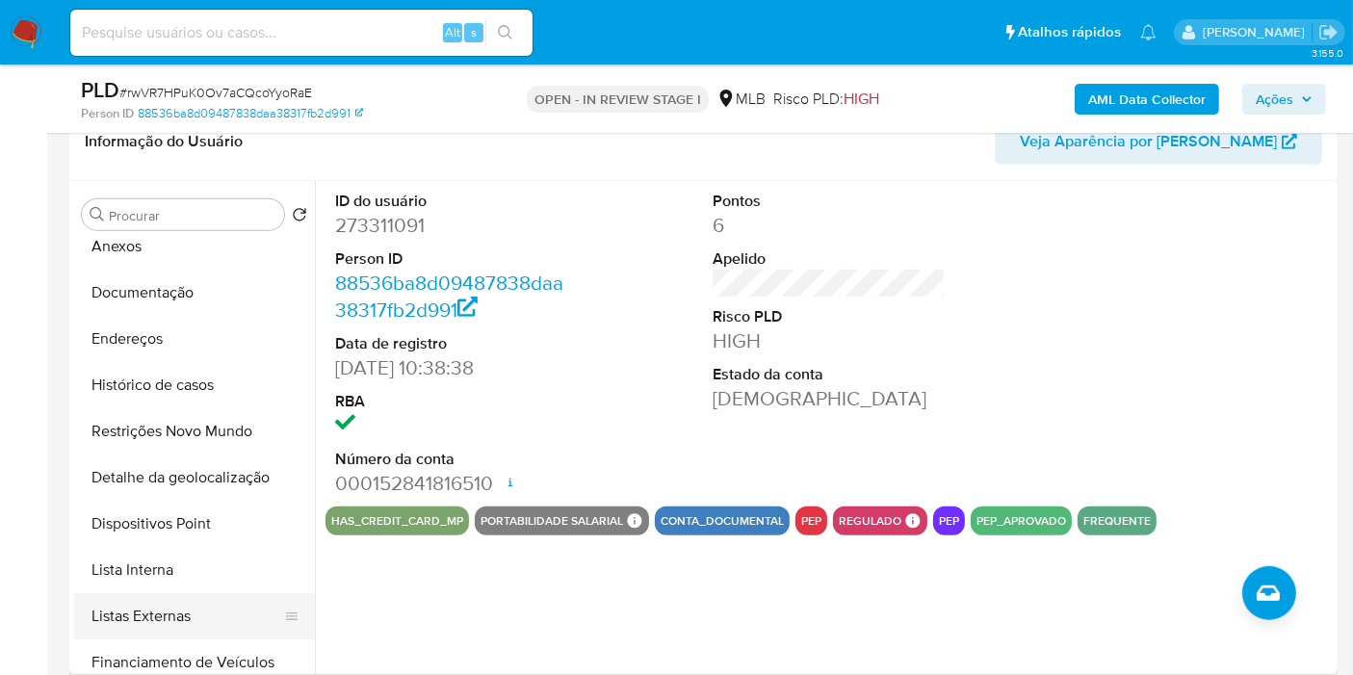
click at [215, 631] on button "Listas Externas" at bounding box center [186, 616] width 225 height 46
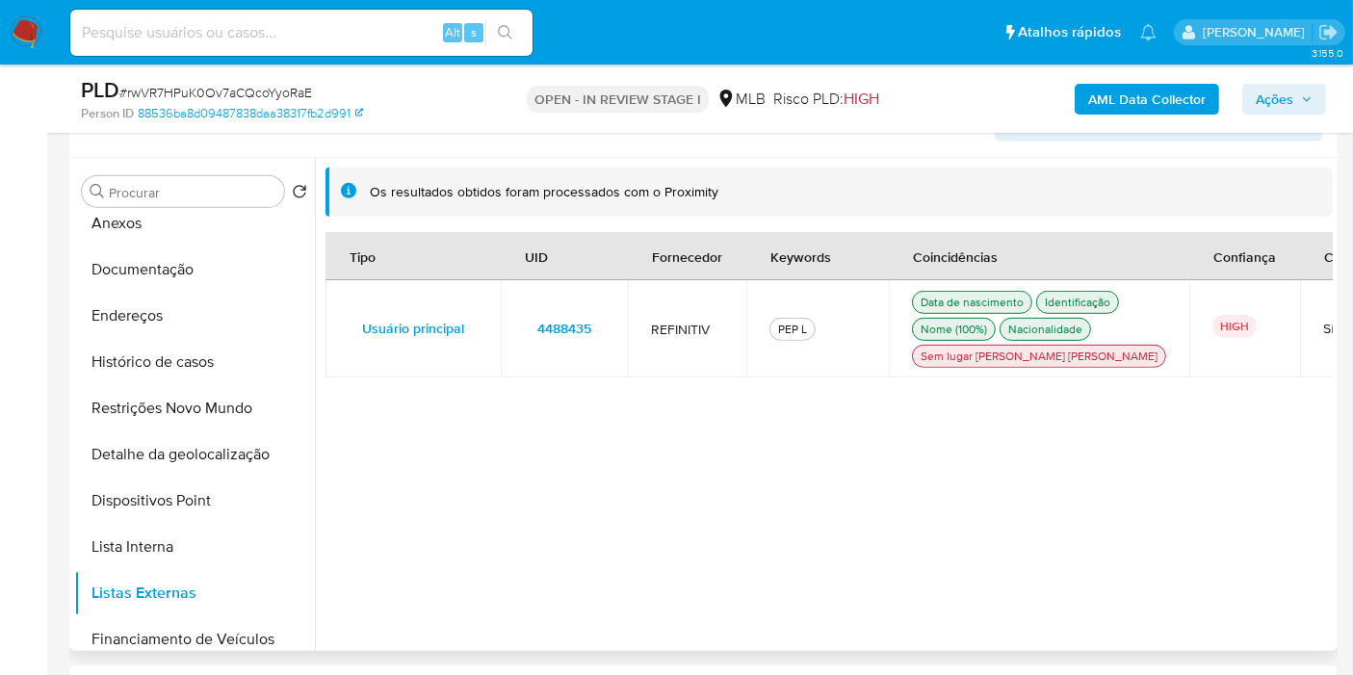
click at [558, 342] on span "4488435" at bounding box center [565, 328] width 54 height 27
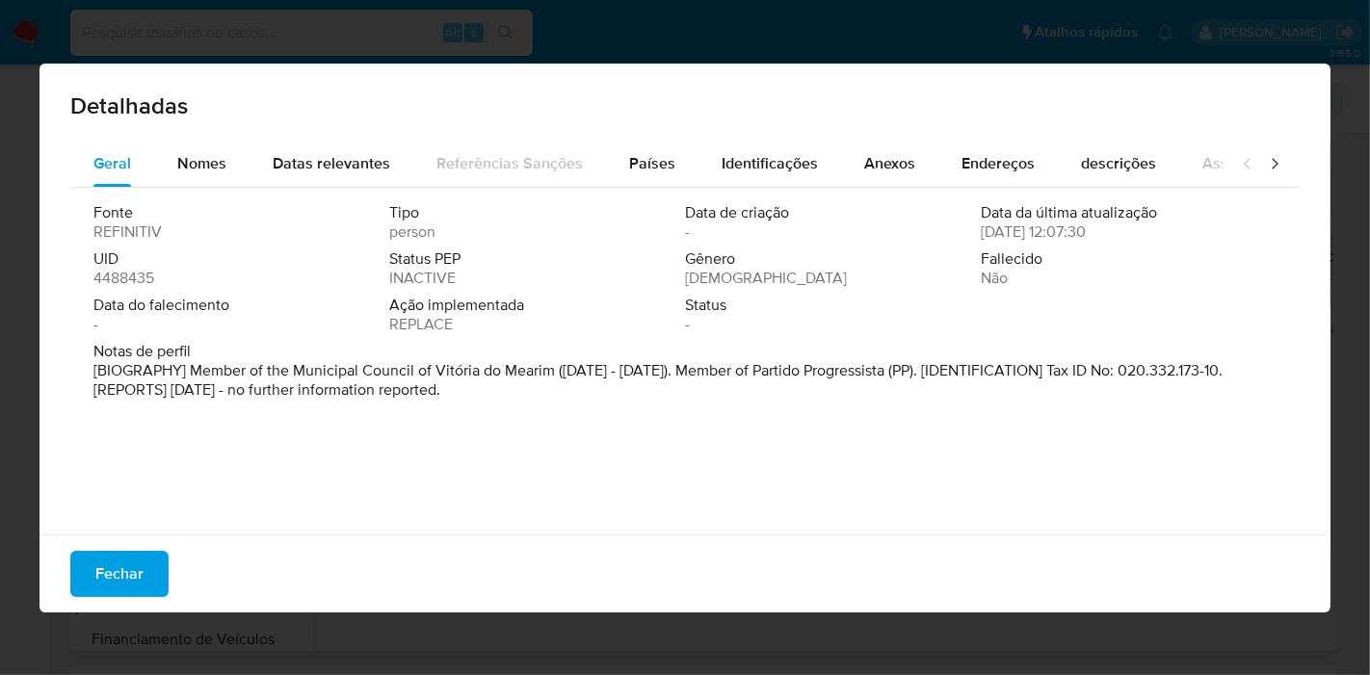
click at [116, 272] on span "4488435" at bounding box center [123, 278] width 61 height 19
click at [118, 272] on span "4488435" at bounding box center [123, 278] width 61 height 19
click at [157, 560] on button "Fechar" at bounding box center [119, 574] width 98 height 46
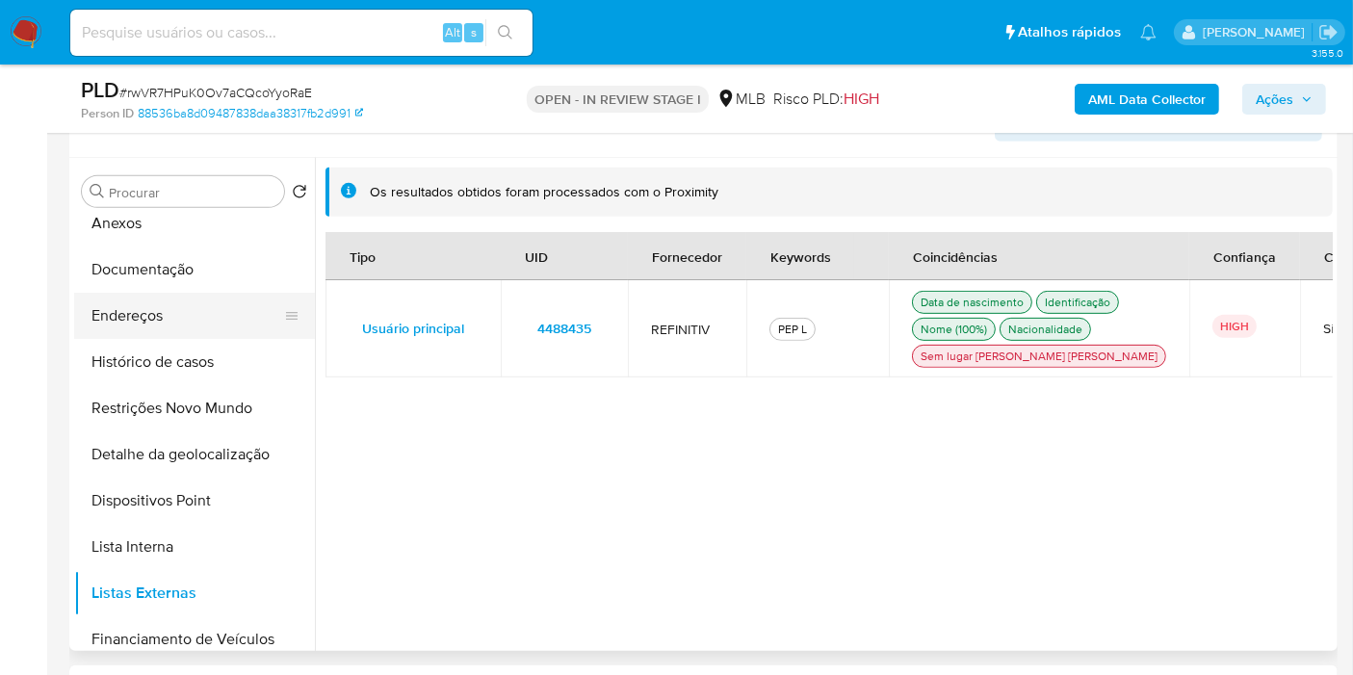
click at [184, 326] on button "Endereços" at bounding box center [186, 316] width 225 height 46
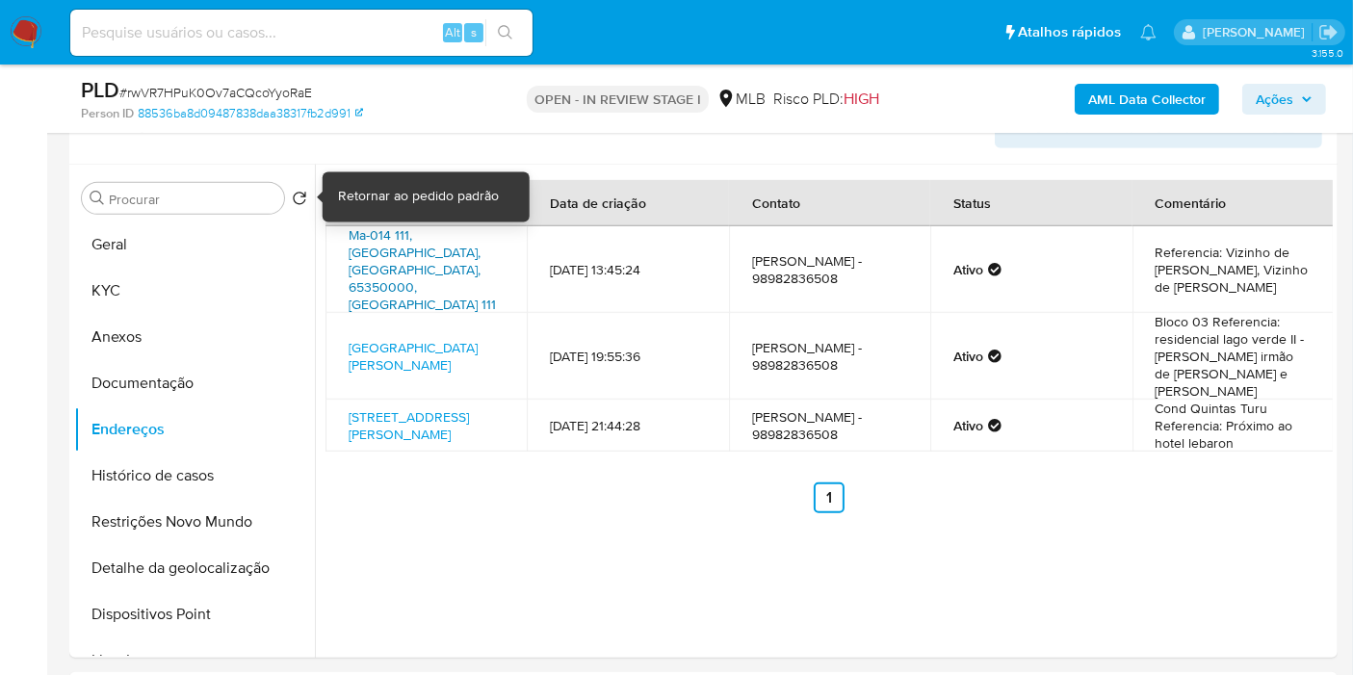
scroll to position [876, 0]
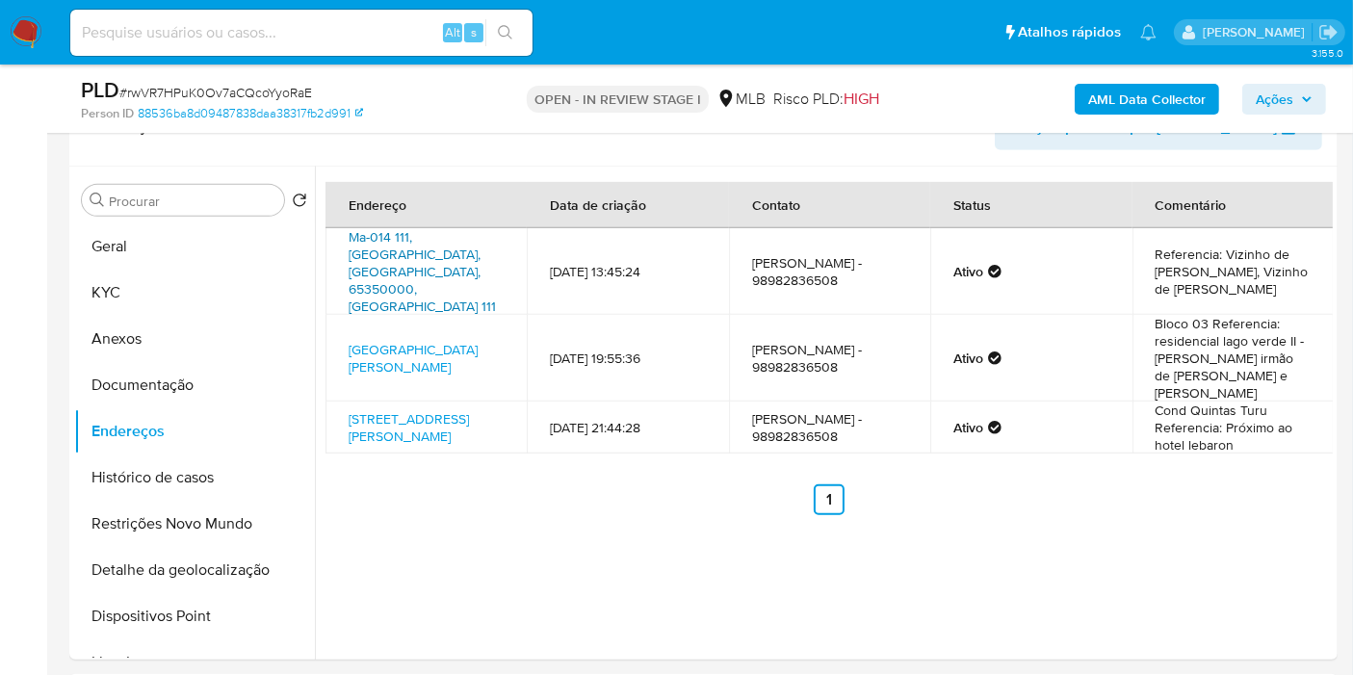
click at [405, 256] on link "Ma-014 111, Vitória Do Mearim, Maranhão, 65350000, Brasil 111" at bounding box center [422, 271] width 147 height 89
click at [404, 340] on link "Rua Nova Ap204, São Luís, Maranhão, 65066350, Brasil Ap204" at bounding box center [413, 358] width 129 height 37
click at [413, 409] on link "Travessa Bom Jardim 40, São Luís, Maranhão, 65066200, Brasil 40" at bounding box center [409, 427] width 120 height 37
click at [197, 396] on button "Documentação" at bounding box center [186, 385] width 225 height 46
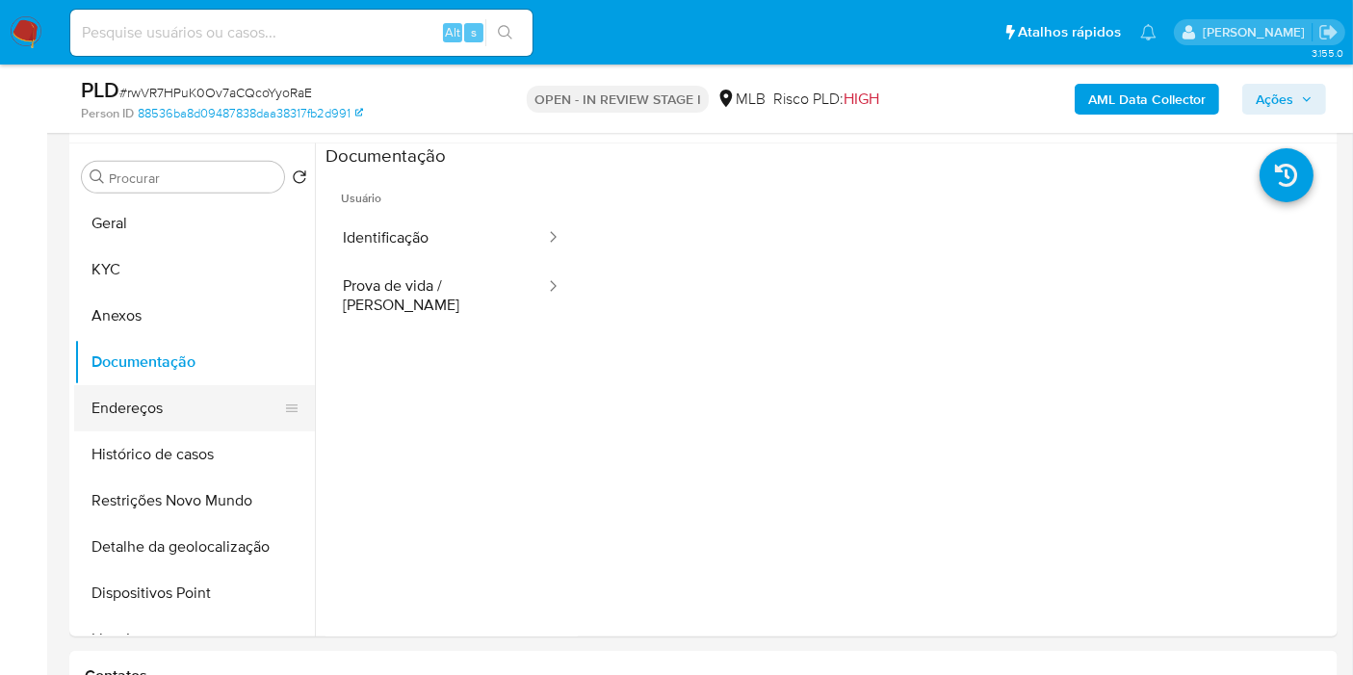
click at [223, 385] on button "Endereços" at bounding box center [186, 408] width 225 height 46
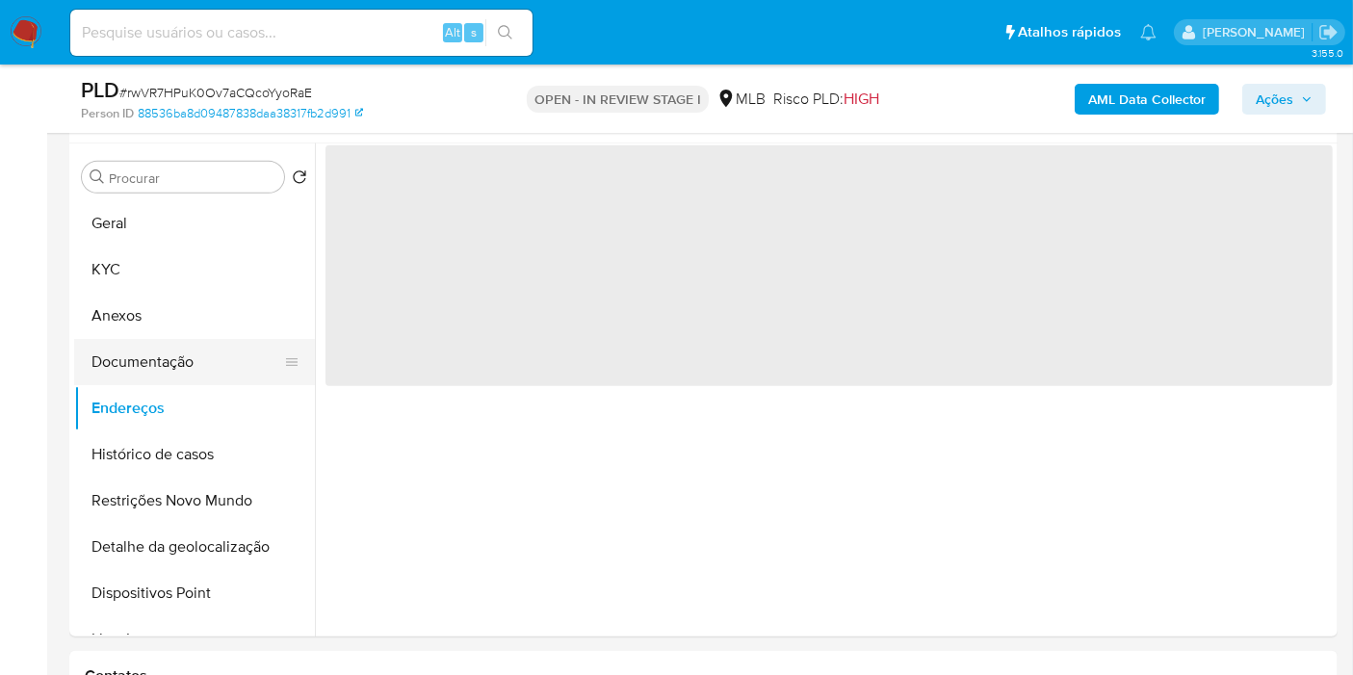
click at [224, 351] on button "Documentação" at bounding box center [186, 362] width 225 height 46
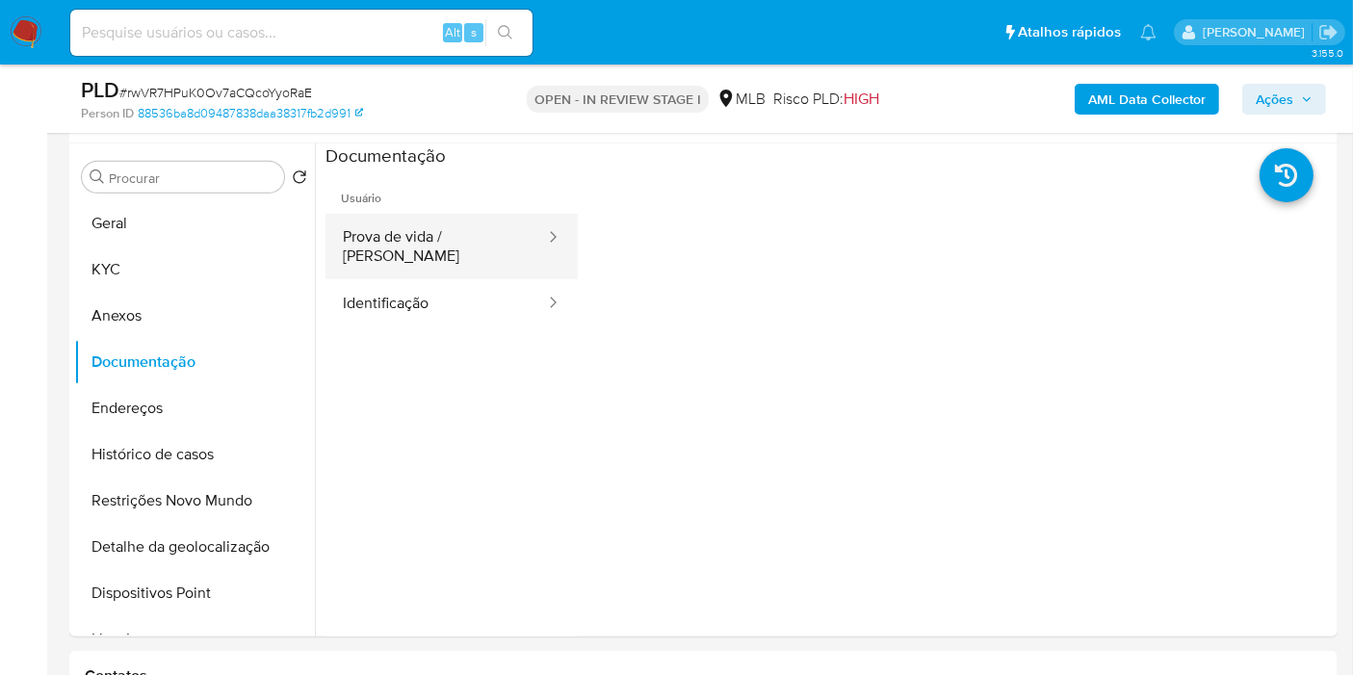
click at [459, 237] on button "Prova de vida / [PERSON_NAME]" at bounding box center [437, 247] width 222 height 66
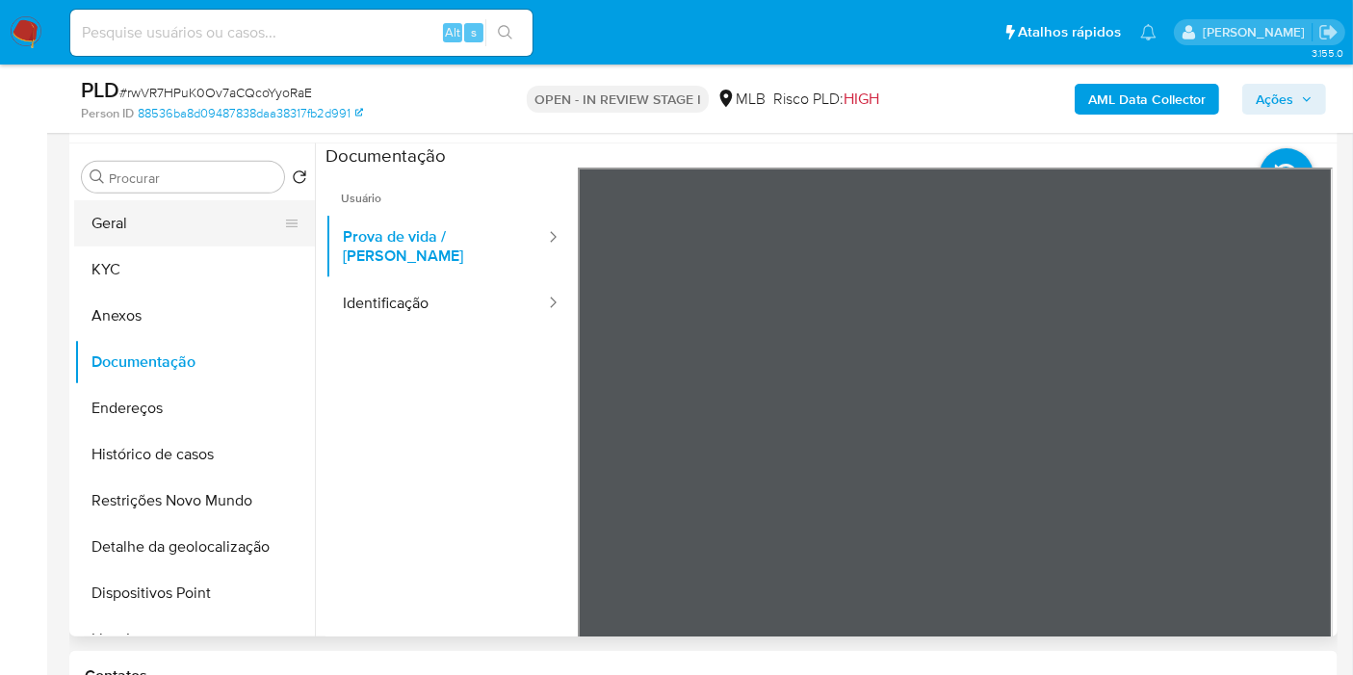
click at [129, 239] on button "Geral" at bounding box center [186, 223] width 225 height 46
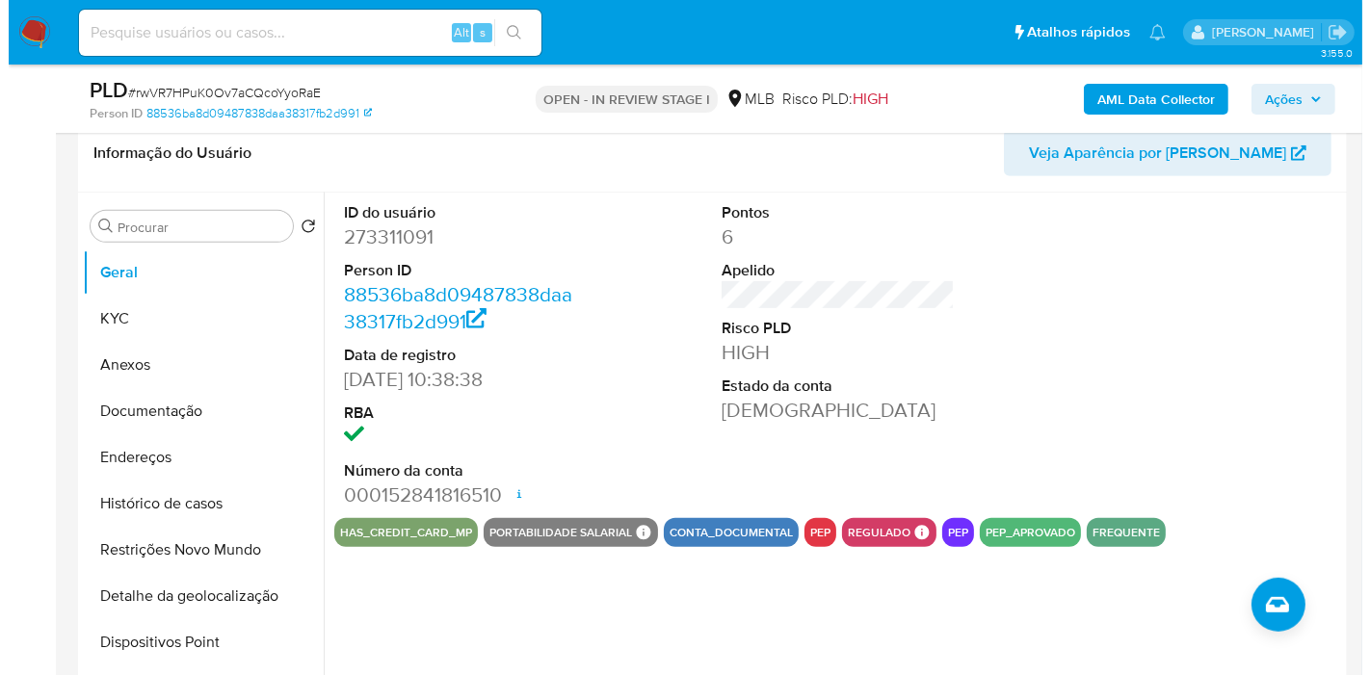
scroll to position [848, 0]
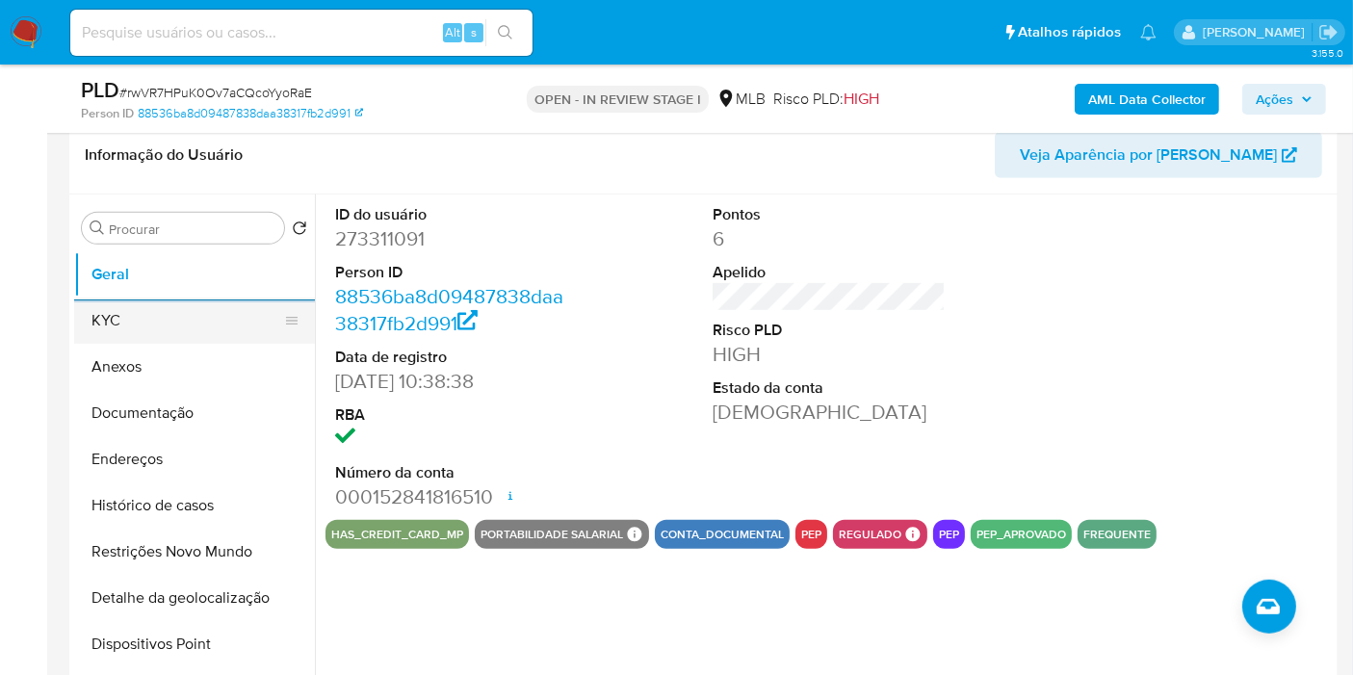
click at [173, 309] on button "KYC" at bounding box center [186, 321] width 225 height 46
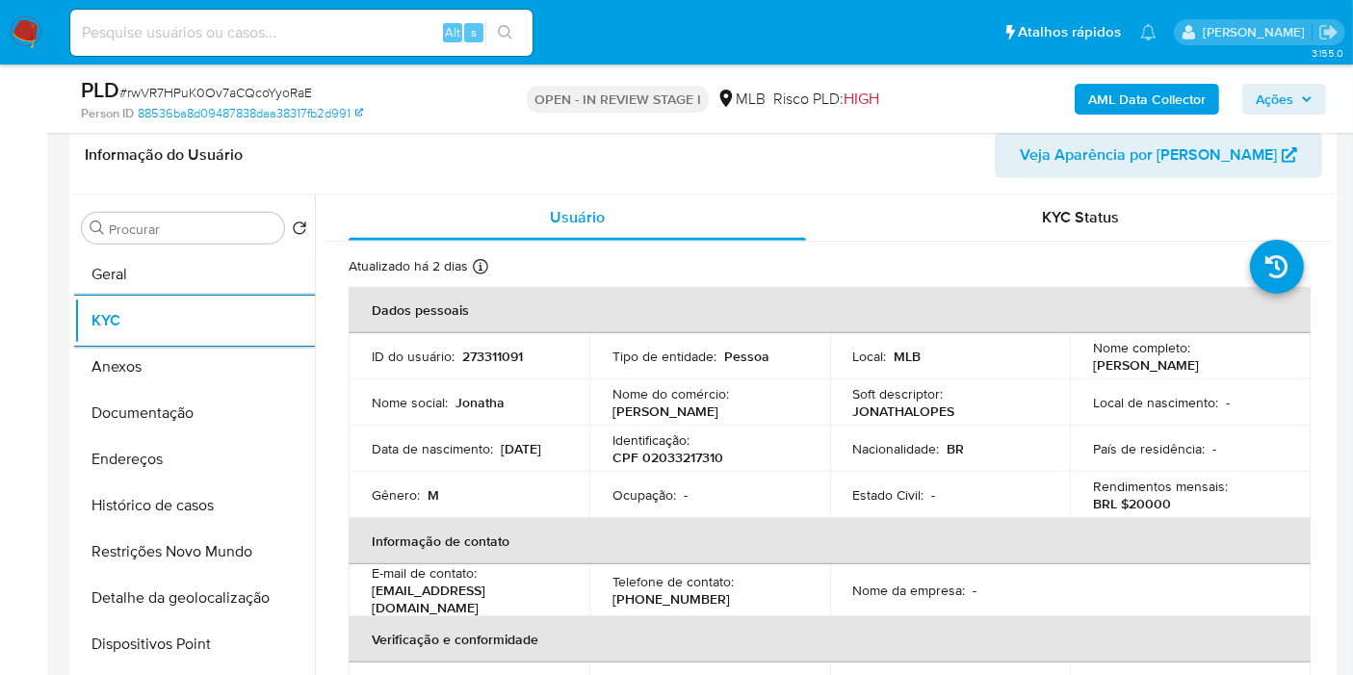
click at [233, 452] on button "Endereços" at bounding box center [194, 459] width 241 height 46
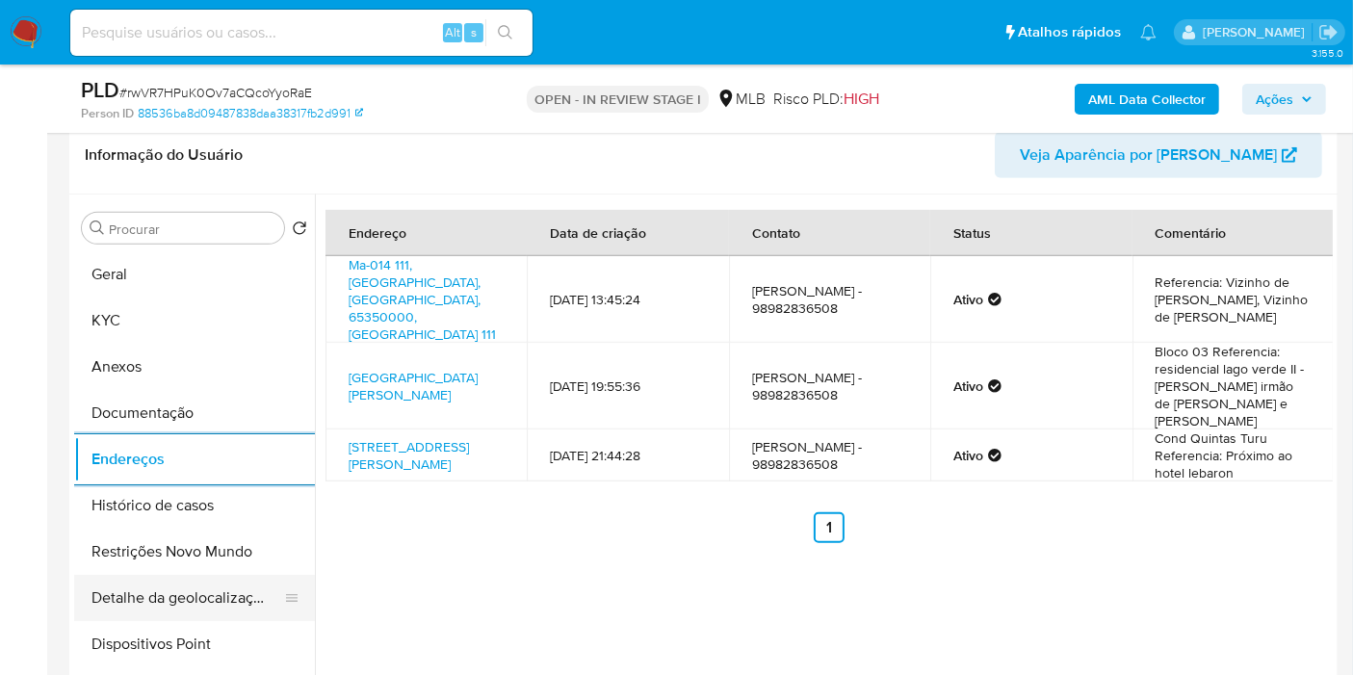
click at [223, 590] on button "Detalhe da geolocalização" at bounding box center [186, 598] width 225 height 46
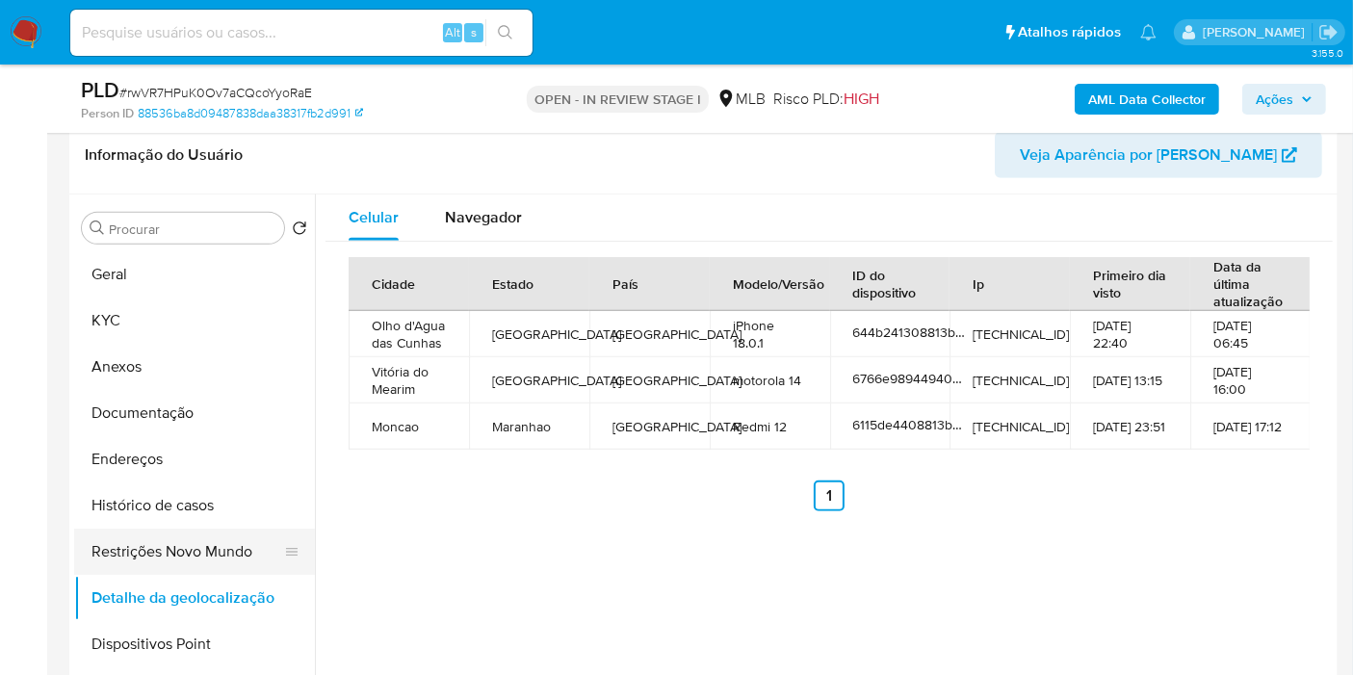
click at [203, 545] on button "Restrições Novo Mundo" at bounding box center [186, 552] width 225 height 46
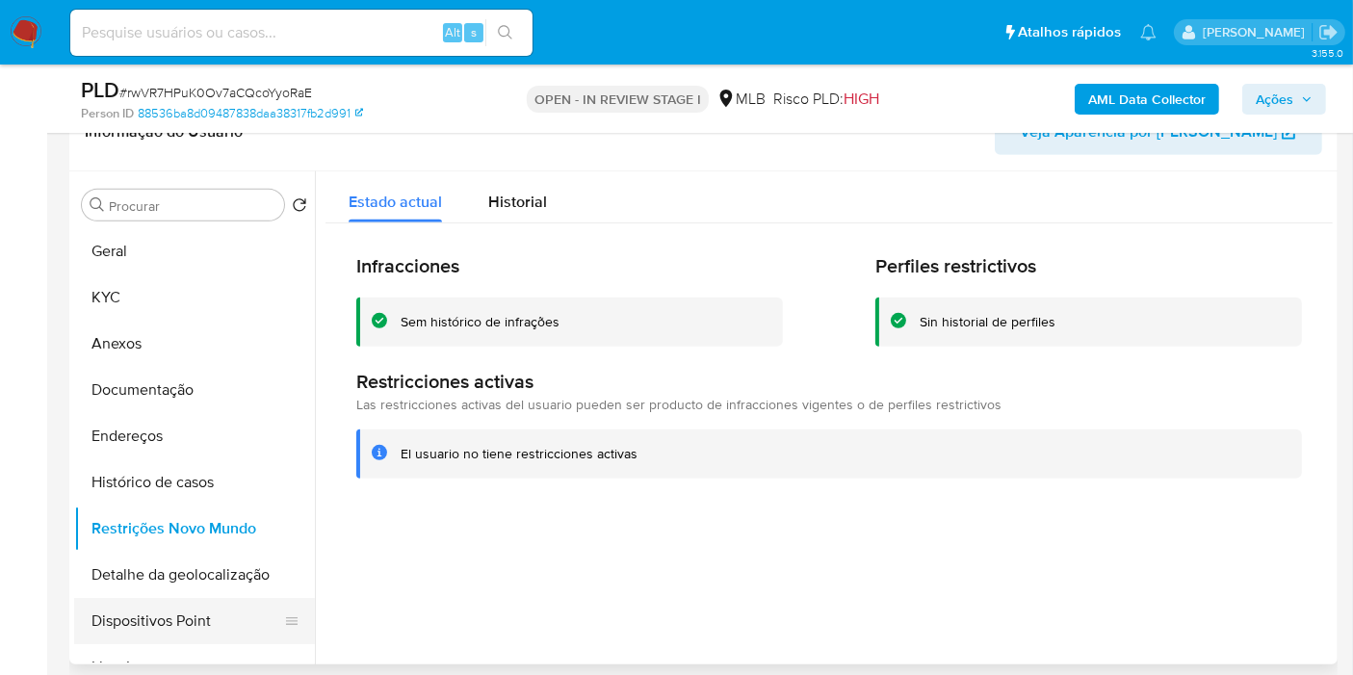
click at [190, 603] on button "Dispositivos Point" at bounding box center [186, 621] width 225 height 46
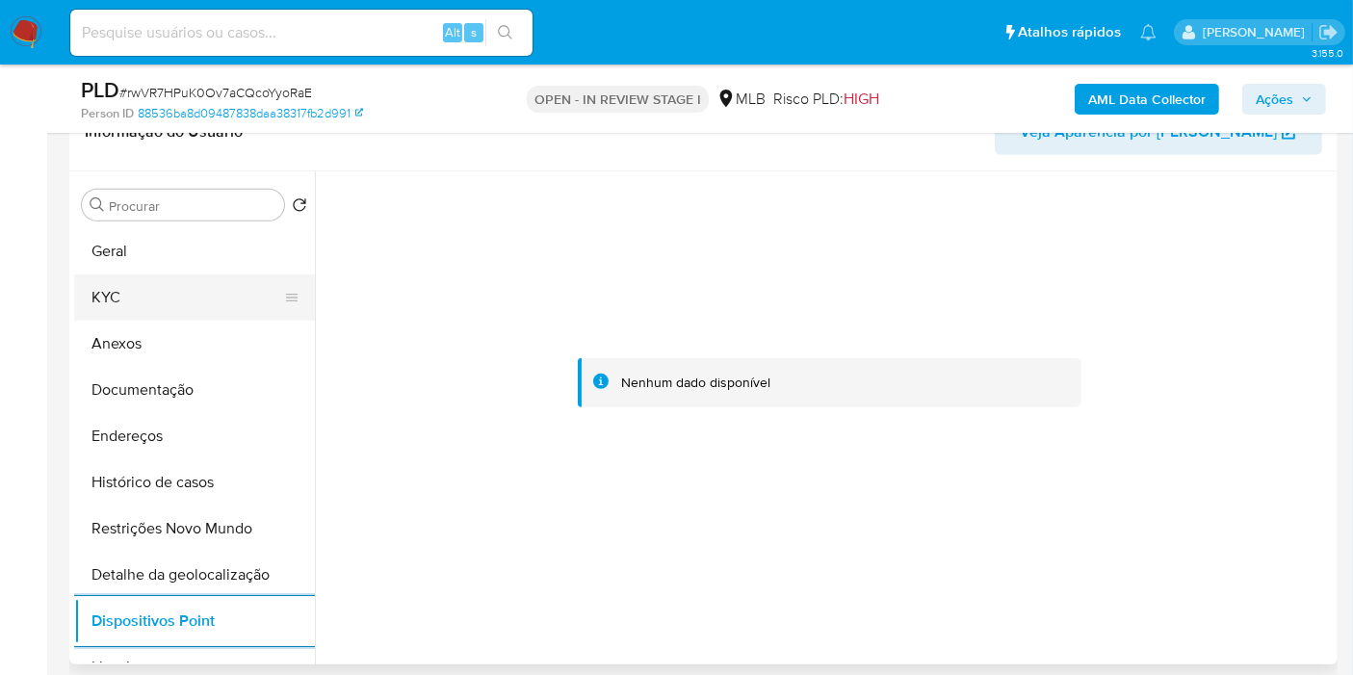
click at [168, 301] on button "KYC" at bounding box center [186, 298] width 225 height 46
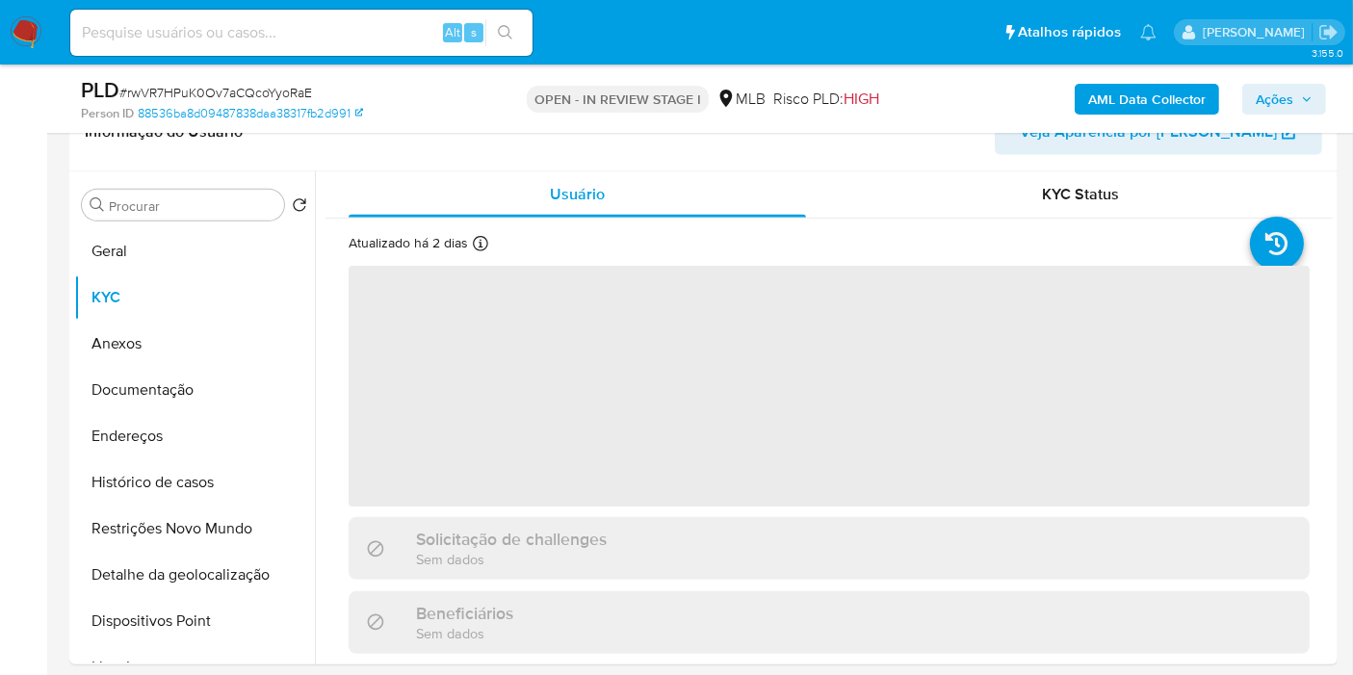
click at [1283, 93] on span "Ações" at bounding box center [1275, 99] width 38 height 31
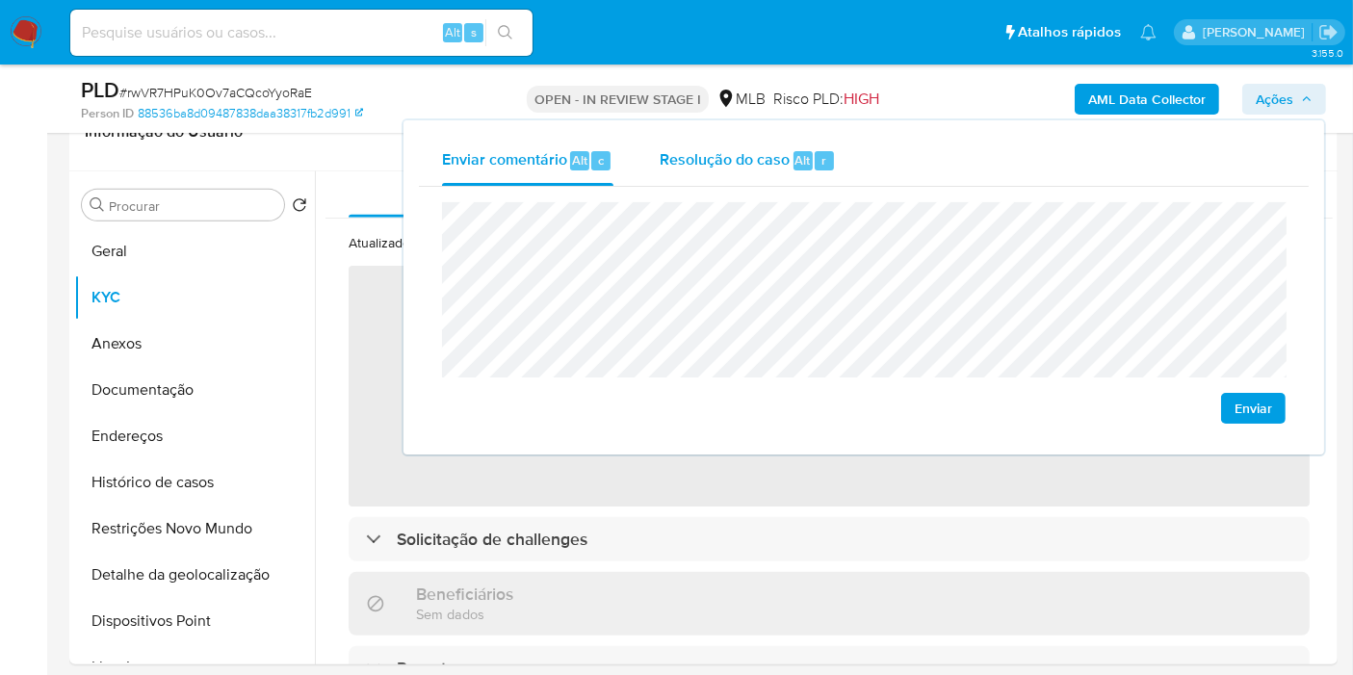
click at [796, 164] on span "Alt" at bounding box center [803, 160] width 15 height 18
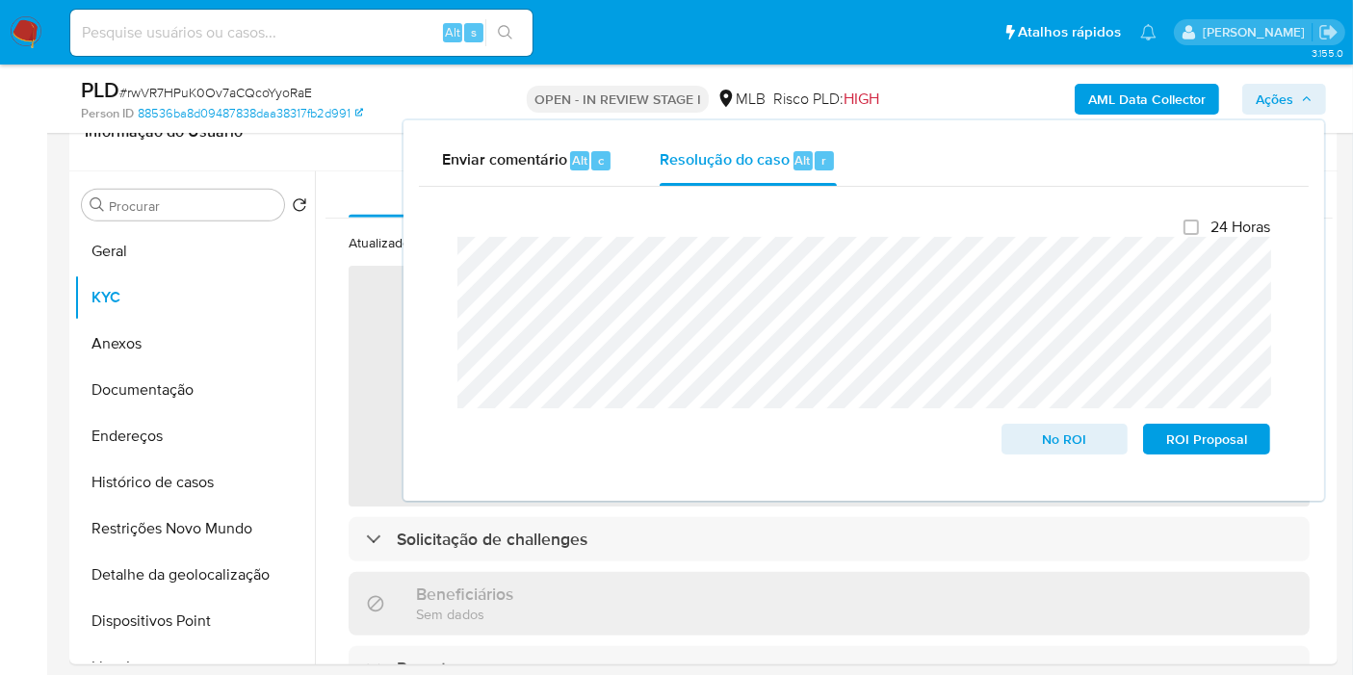
click at [1112, 100] on b "AML Data Collector" at bounding box center [1147, 99] width 118 height 31
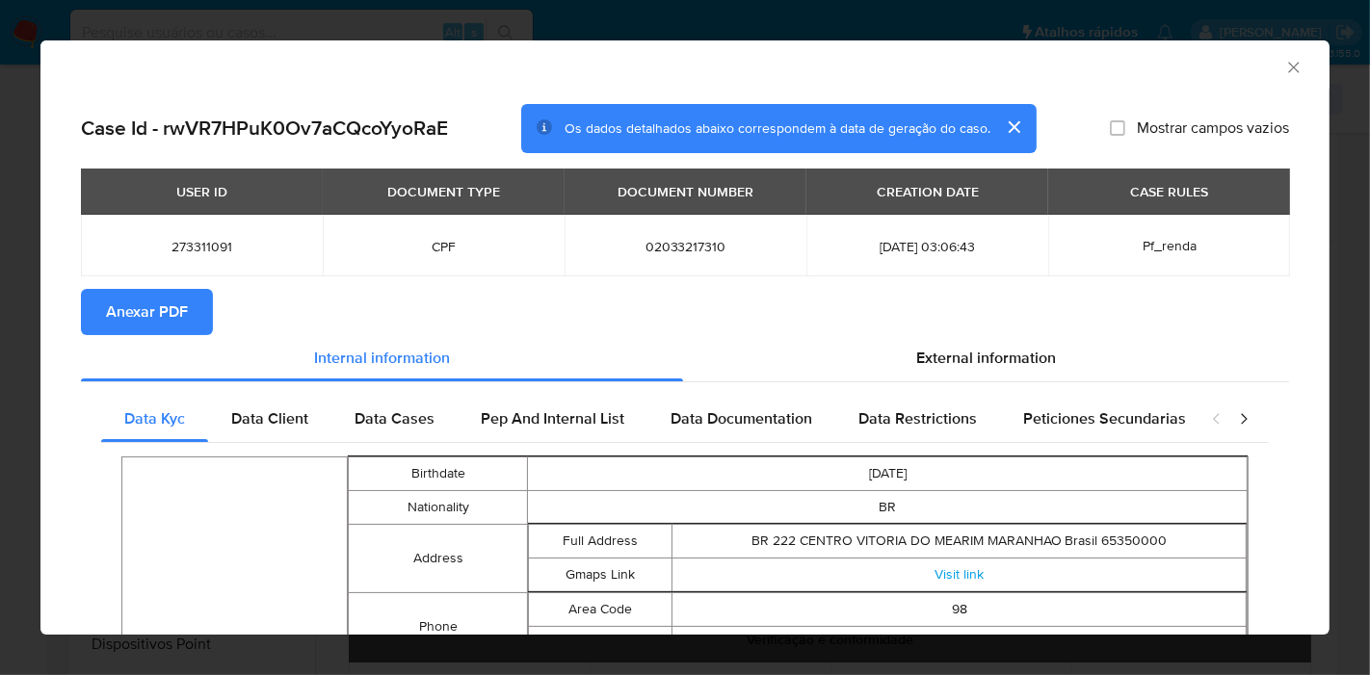
click at [135, 319] on span "Anexar PDF" at bounding box center [147, 312] width 82 height 42
click at [1285, 65] on icon "Fechar a janela" at bounding box center [1293, 67] width 19 height 19
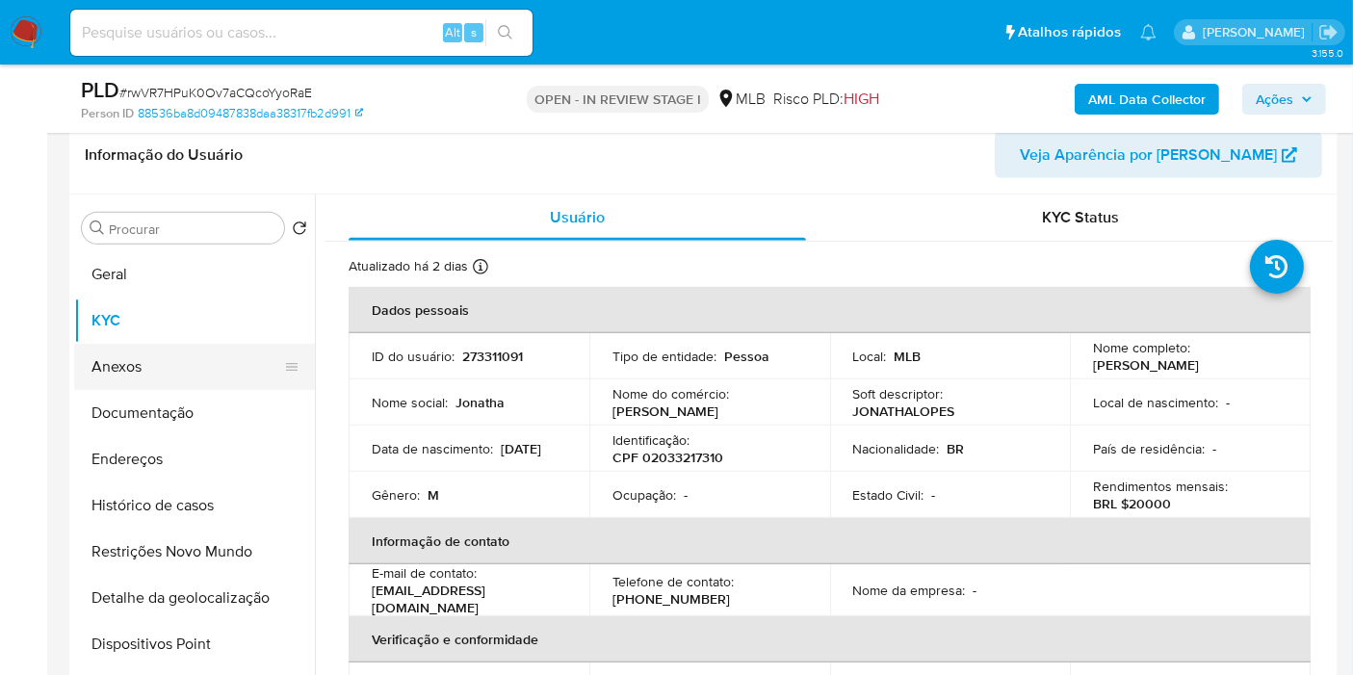
click at [159, 358] on button "Anexos" at bounding box center [186, 367] width 225 height 46
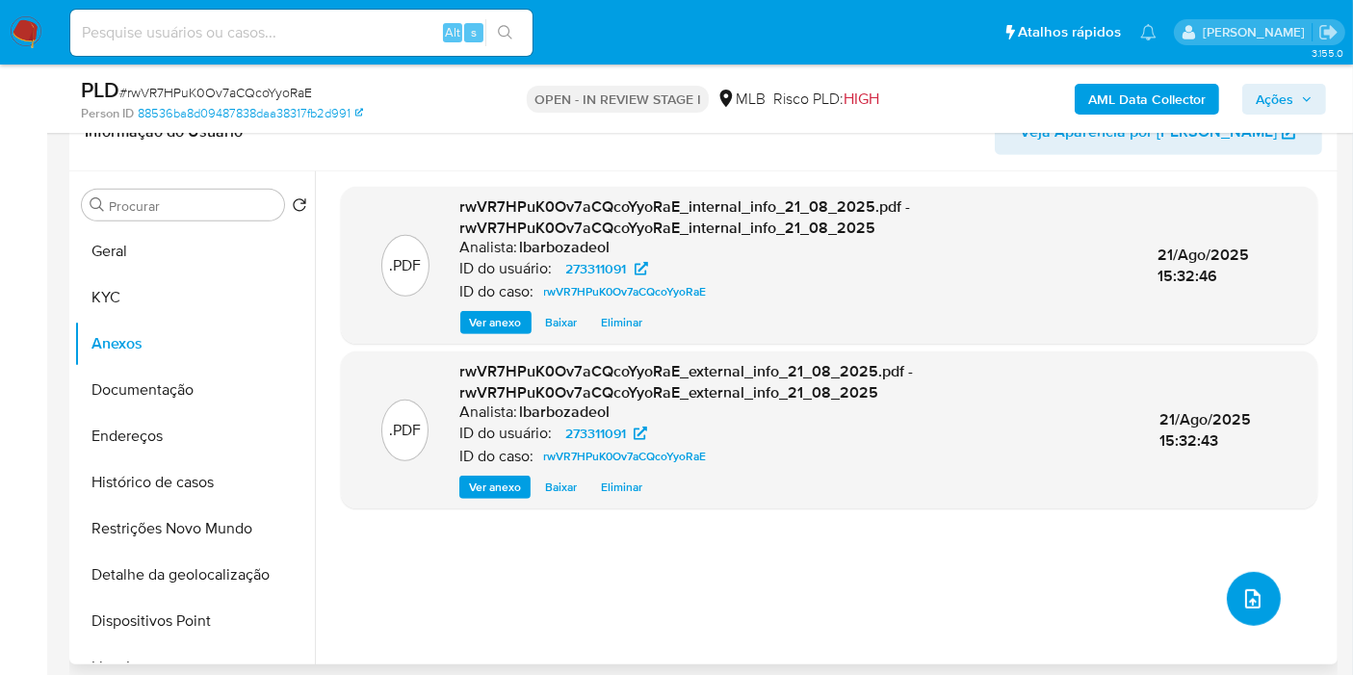
click at [1257, 596] on icon "upload-file" at bounding box center [1253, 599] width 23 height 23
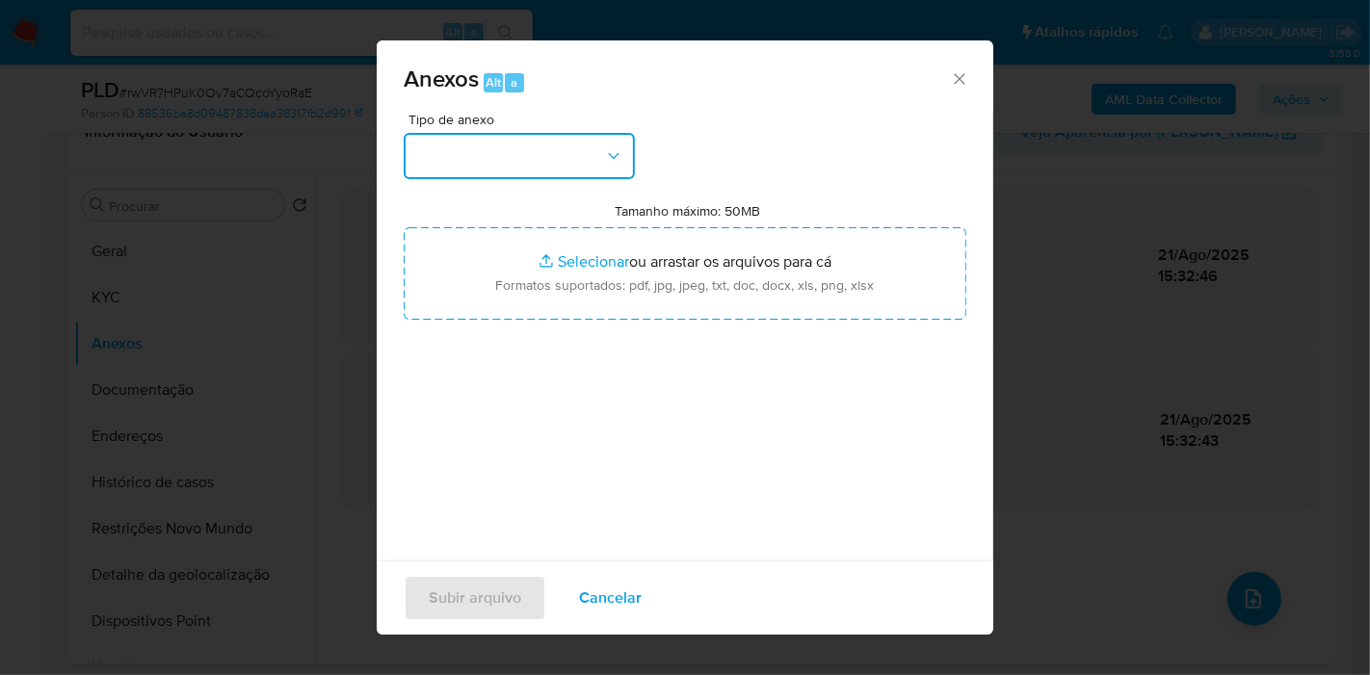
click at [597, 144] on button "button" at bounding box center [519, 156] width 231 height 46
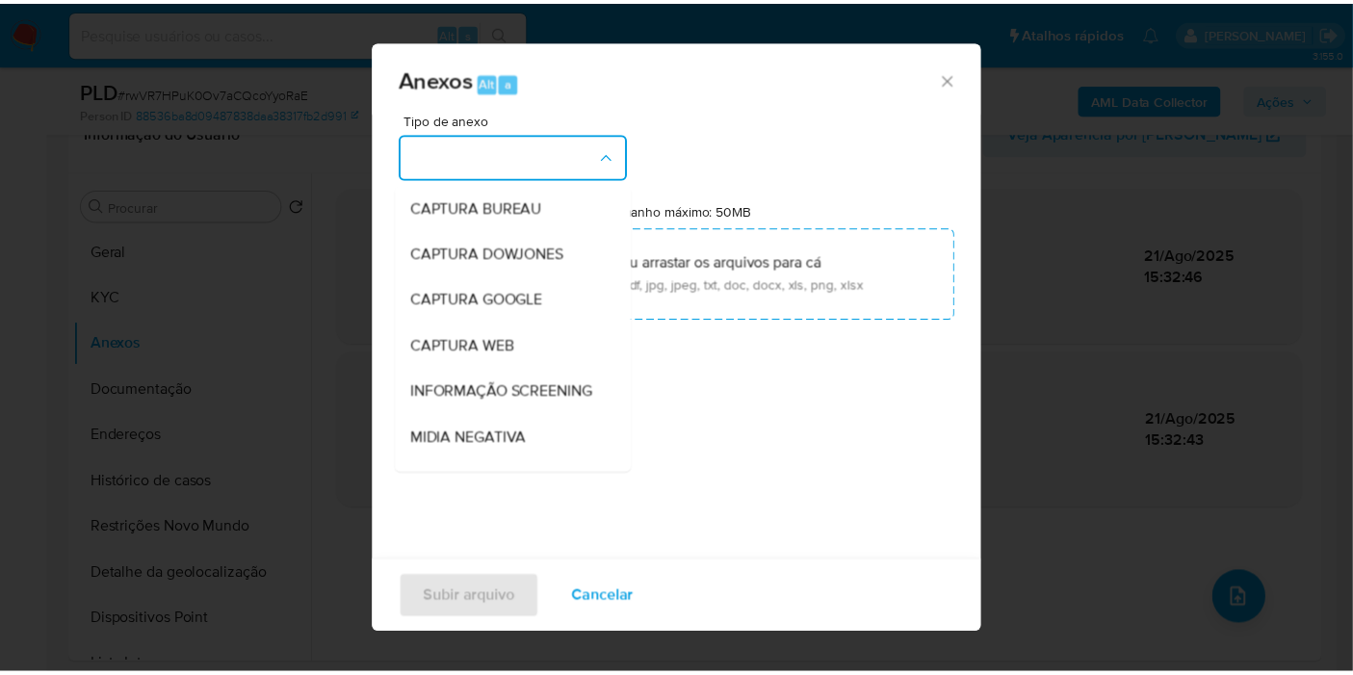
scroll to position [296, 0]
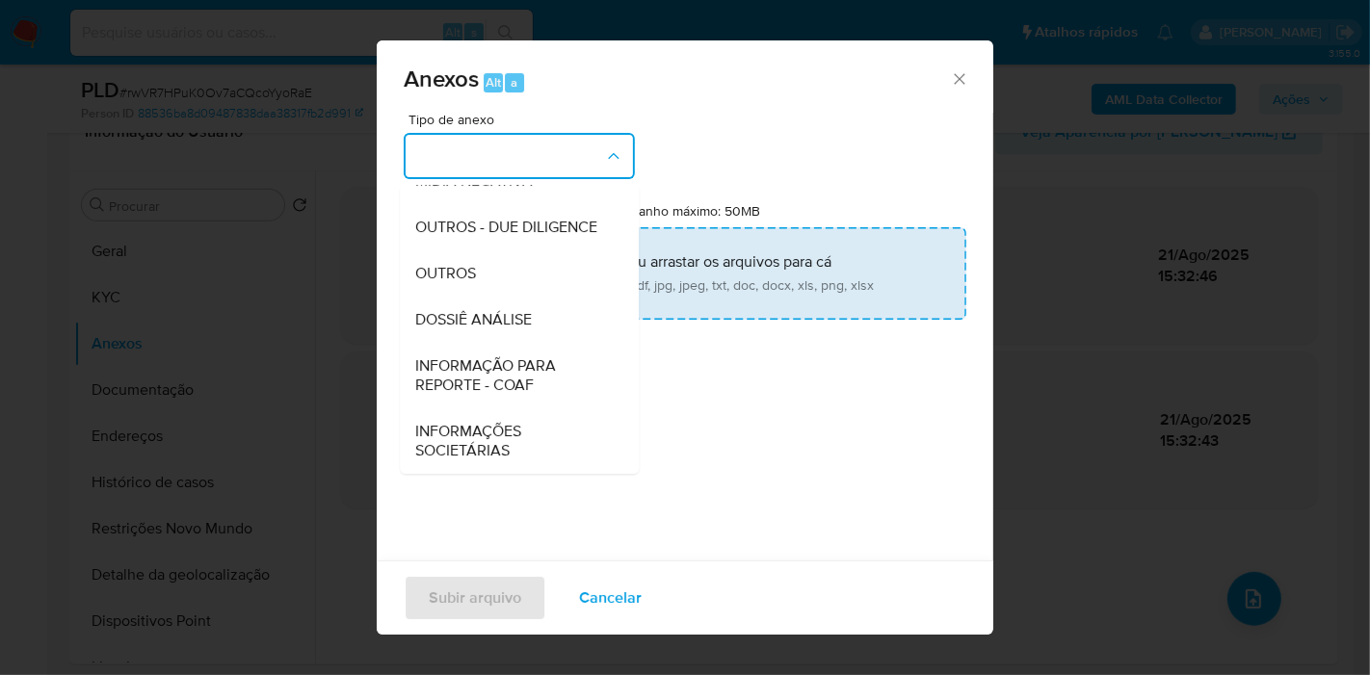
click at [541, 307] on div "DOSSIÊ ANÁLISE" at bounding box center [513, 320] width 197 height 46
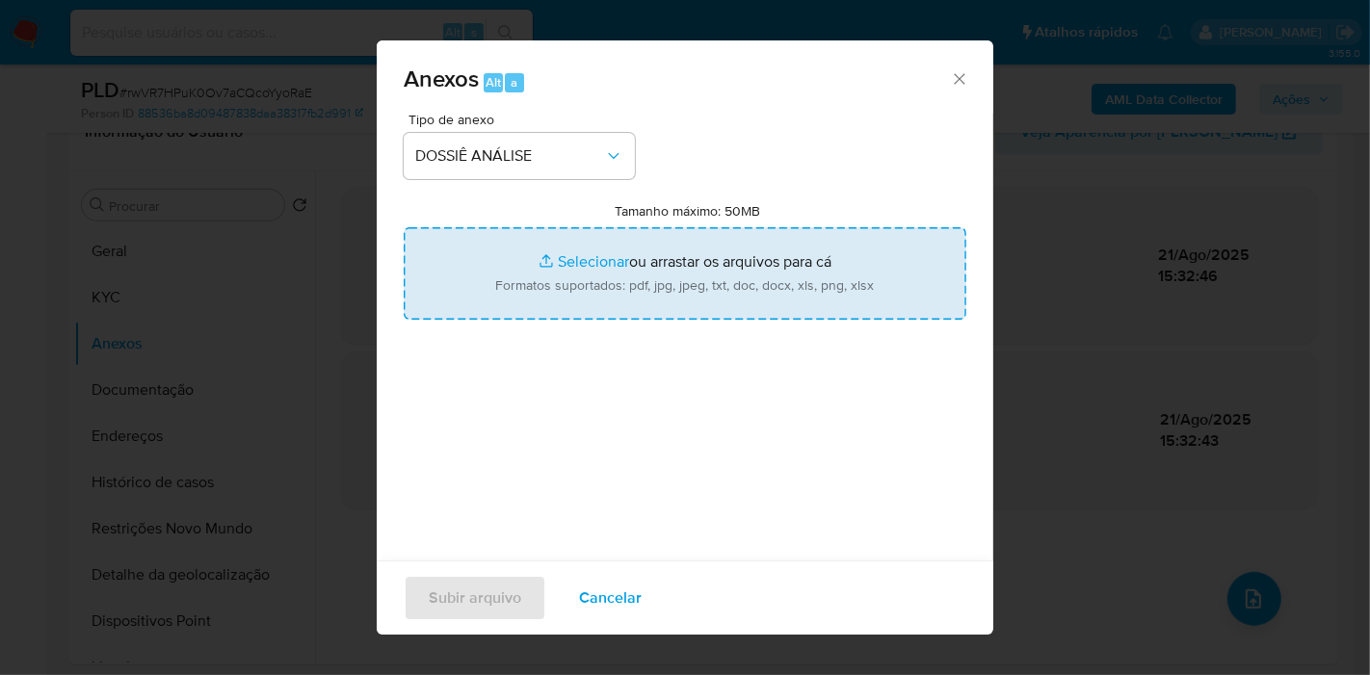
click at [545, 302] on input "Tamanho máximo: 50MB Selecionar arquivos" at bounding box center [685, 273] width 563 height 92
type input "C:\fakepath\SAR - XXXX - CPF 02033217310 - JONATH CHAVES LOPES.pdf"
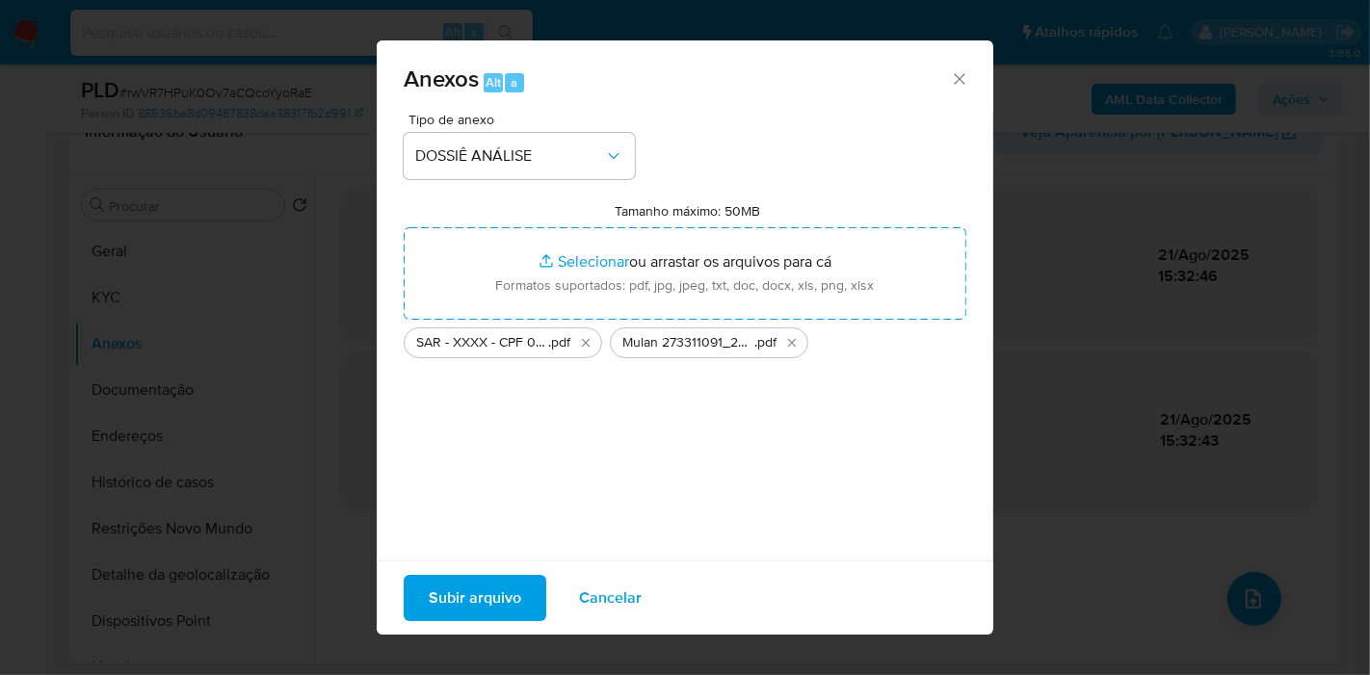
click at [489, 595] on span "Subir arquivo" at bounding box center [475, 598] width 92 height 42
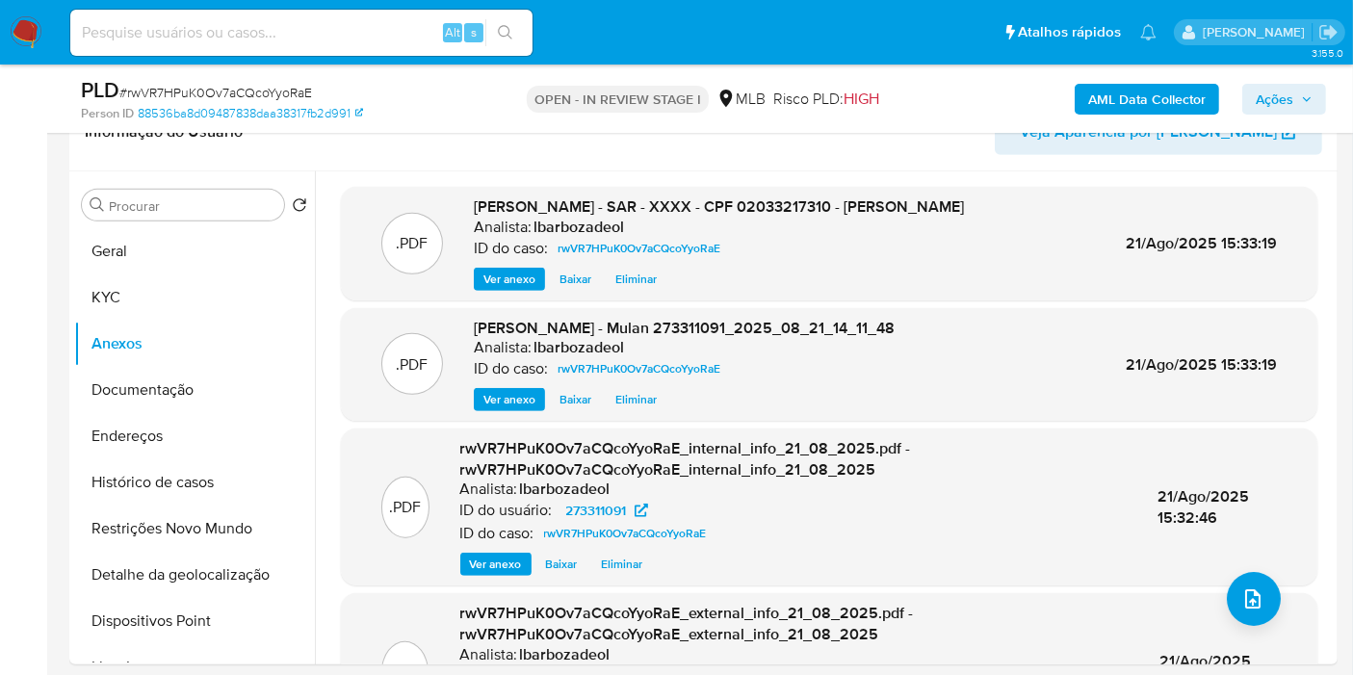
click at [1292, 95] on span "Ações" at bounding box center [1275, 99] width 38 height 31
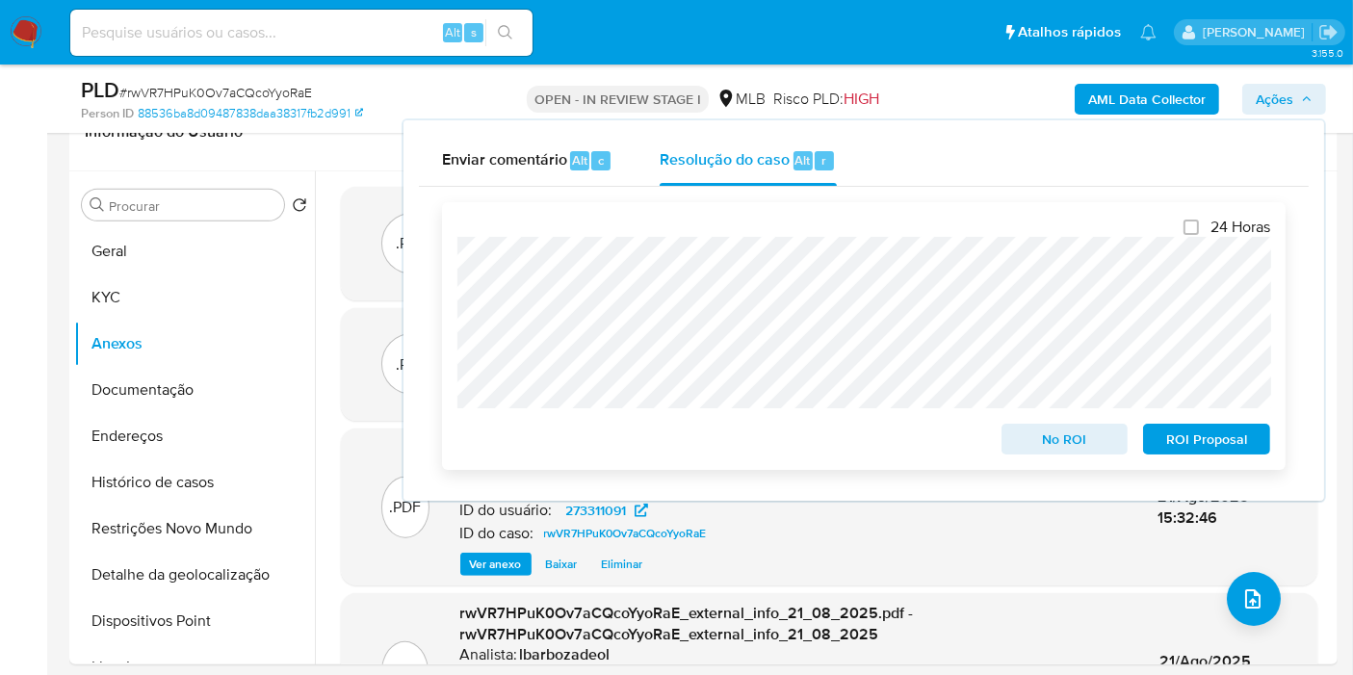
click at [1203, 433] on span "ROI Proposal" at bounding box center [1207, 439] width 100 height 27
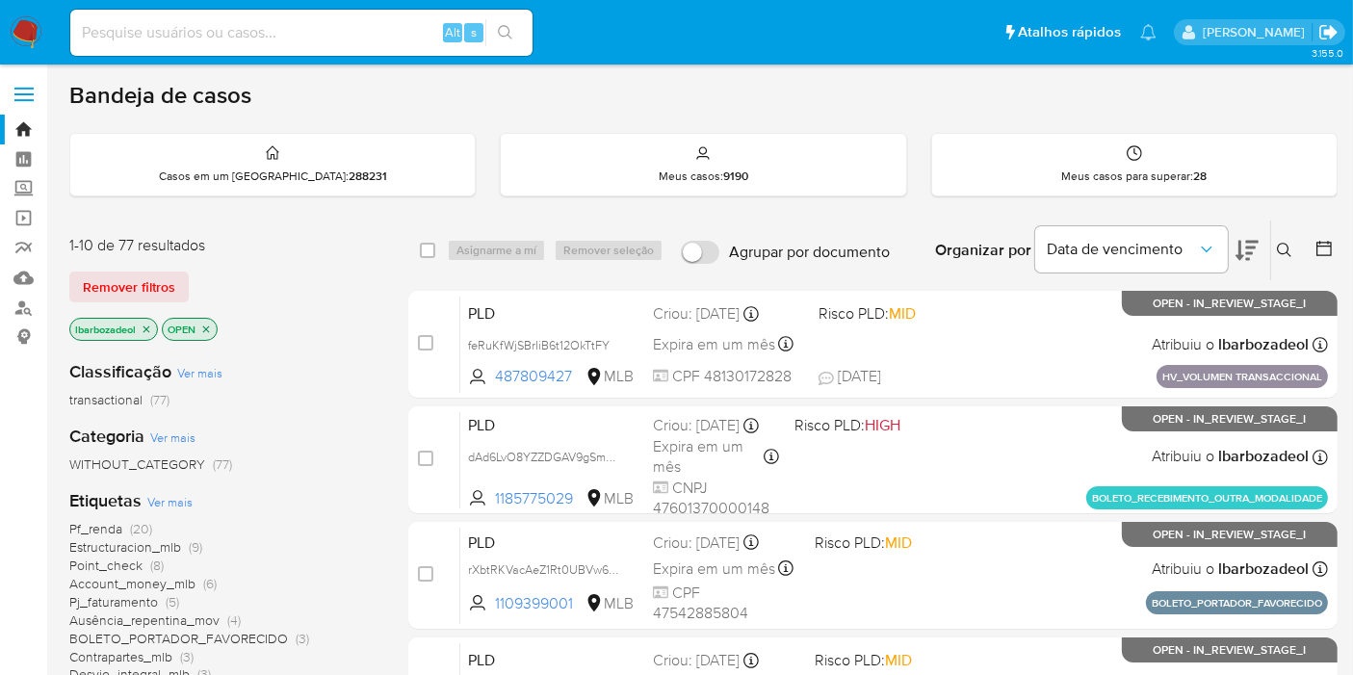
click at [1333, 27] on icon "Sair" at bounding box center [1329, 32] width 20 height 20
click at [299, 39] on input at bounding box center [301, 32] width 462 height 25
paste input "uxV7bG095MTWLSSfjqfyqi8x"
type input "uxV7bG095MTWLSSfjqfyqi8x"
click at [514, 37] on button "search-icon" at bounding box center [504, 32] width 39 height 27
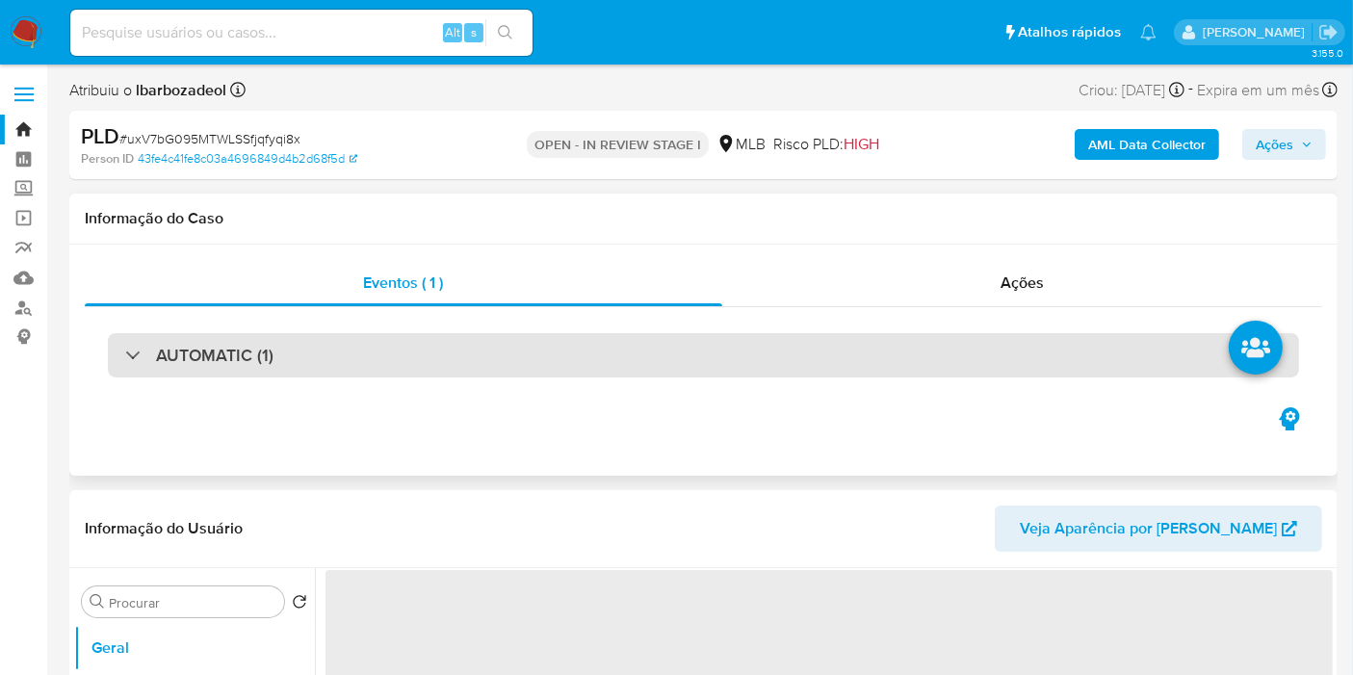
click at [751, 358] on div "AUTOMATIC (1)" at bounding box center [704, 355] width 1192 height 44
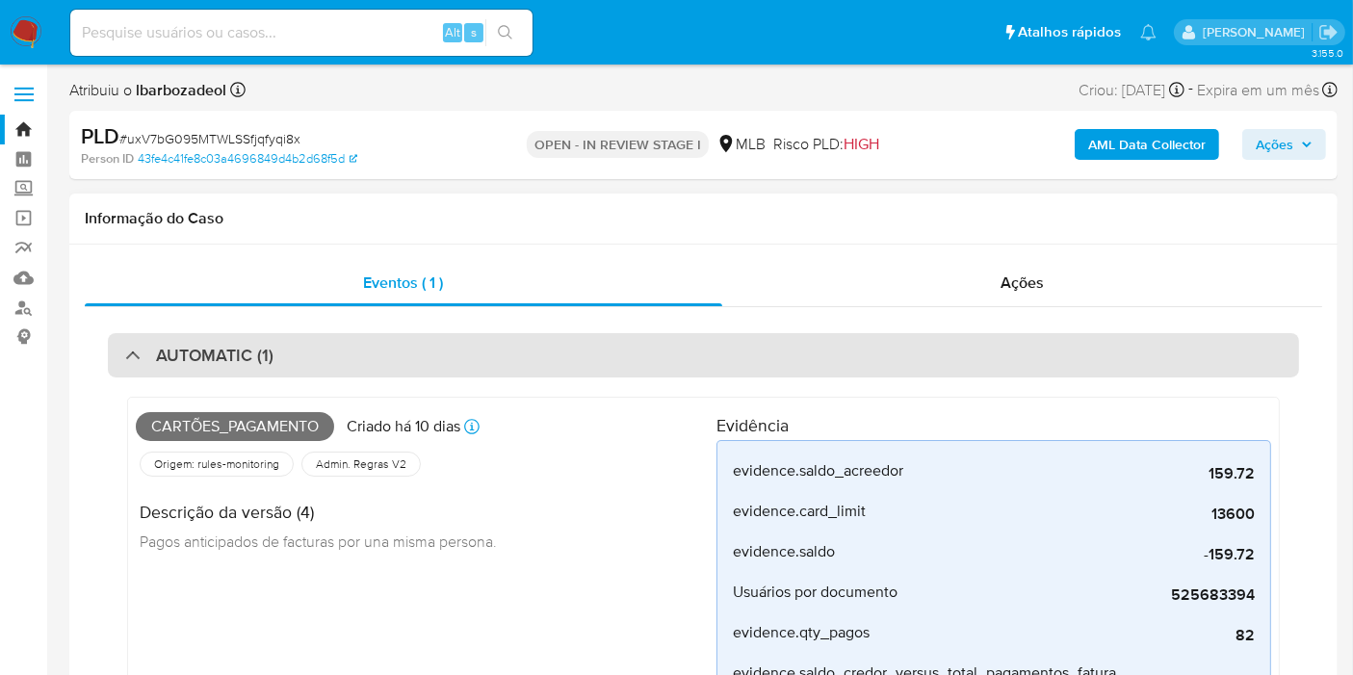
click at [751, 358] on div "AUTOMATIC (1)" at bounding box center [704, 355] width 1192 height 44
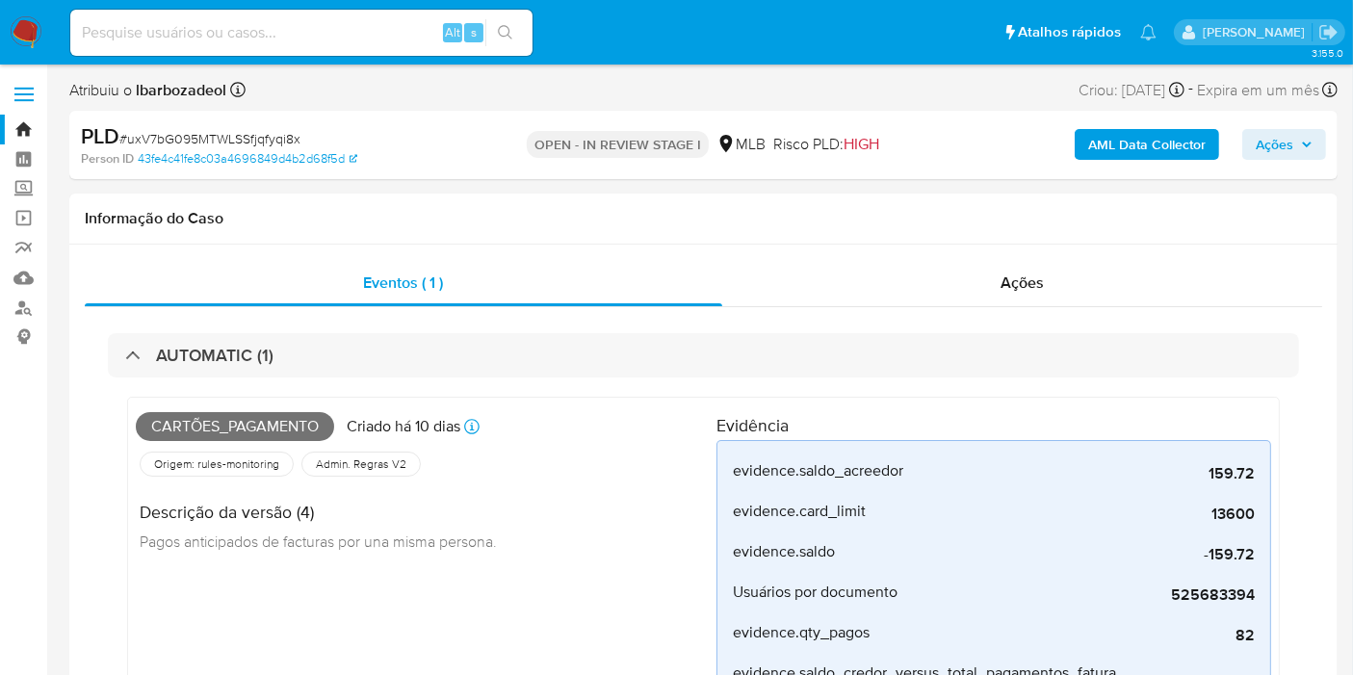
select select "10"
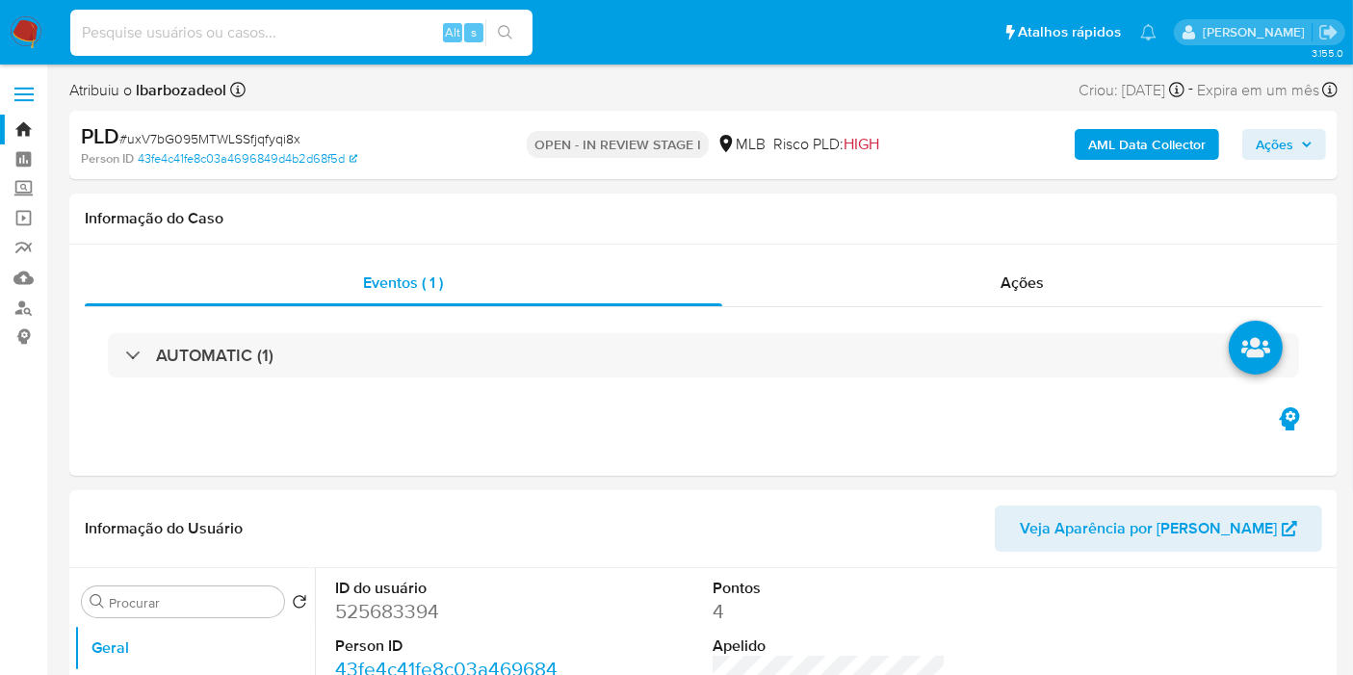
click at [295, 39] on input at bounding box center [301, 32] width 462 height 25
paste input "6fwNFjyNHA8i5HrxTPILO6qx"
type input "6fwNFjyNHA8i5HrxTPILO6qx"
click at [507, 26] on icon "search-icon" at bounding box center [505, 32] width 14 height 14
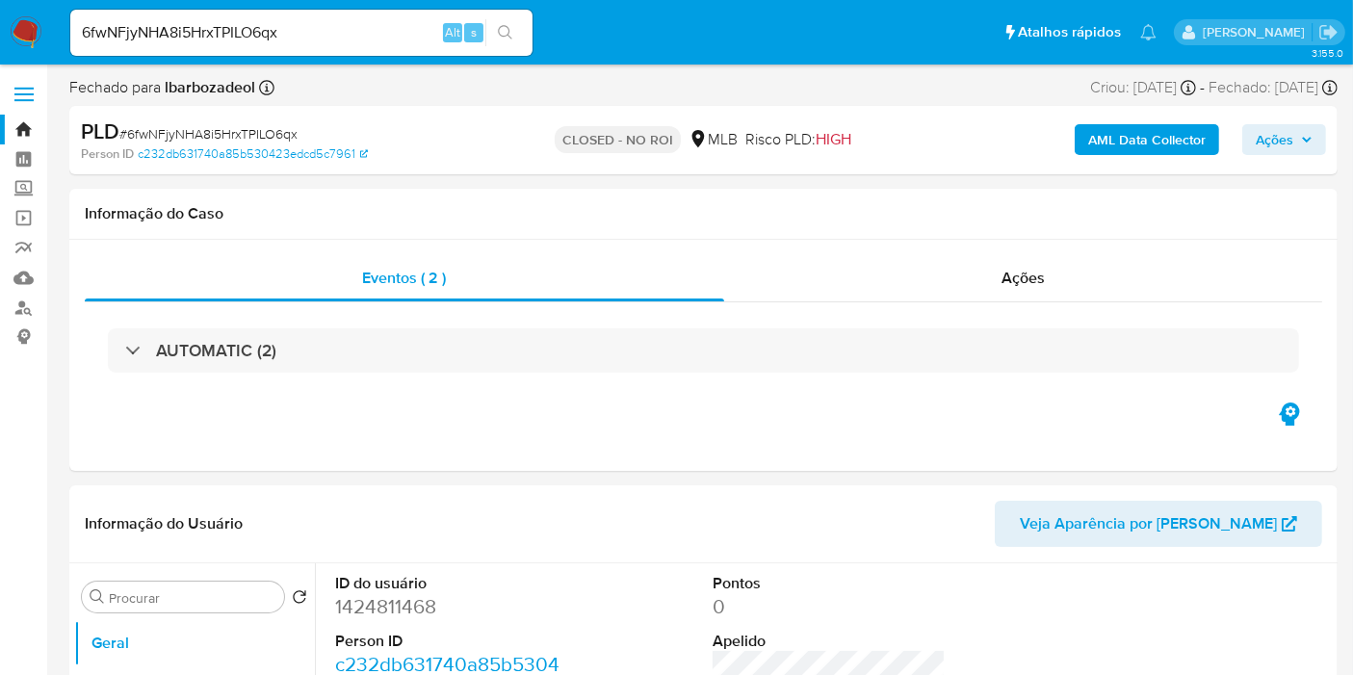
select select "10"
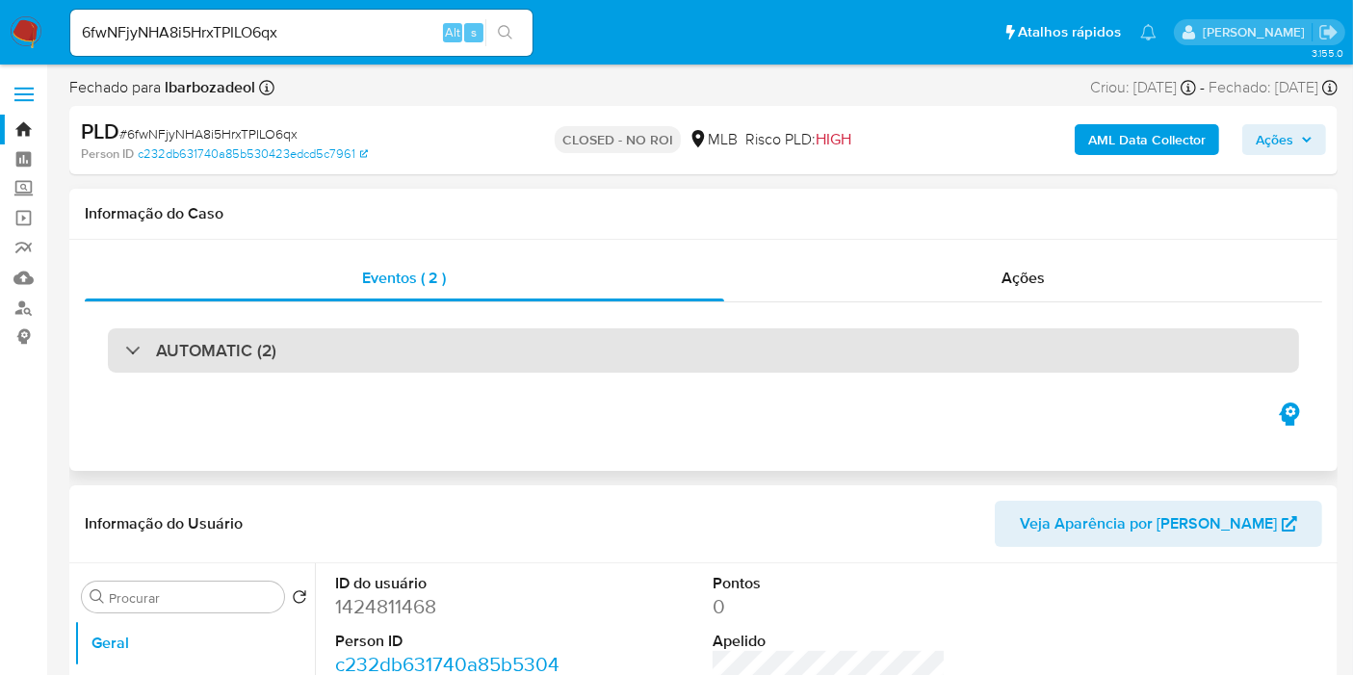
click at [880, 355] on div "AUTOMATIC (2)" at bounding box center [704, 350] width 1192 height 44
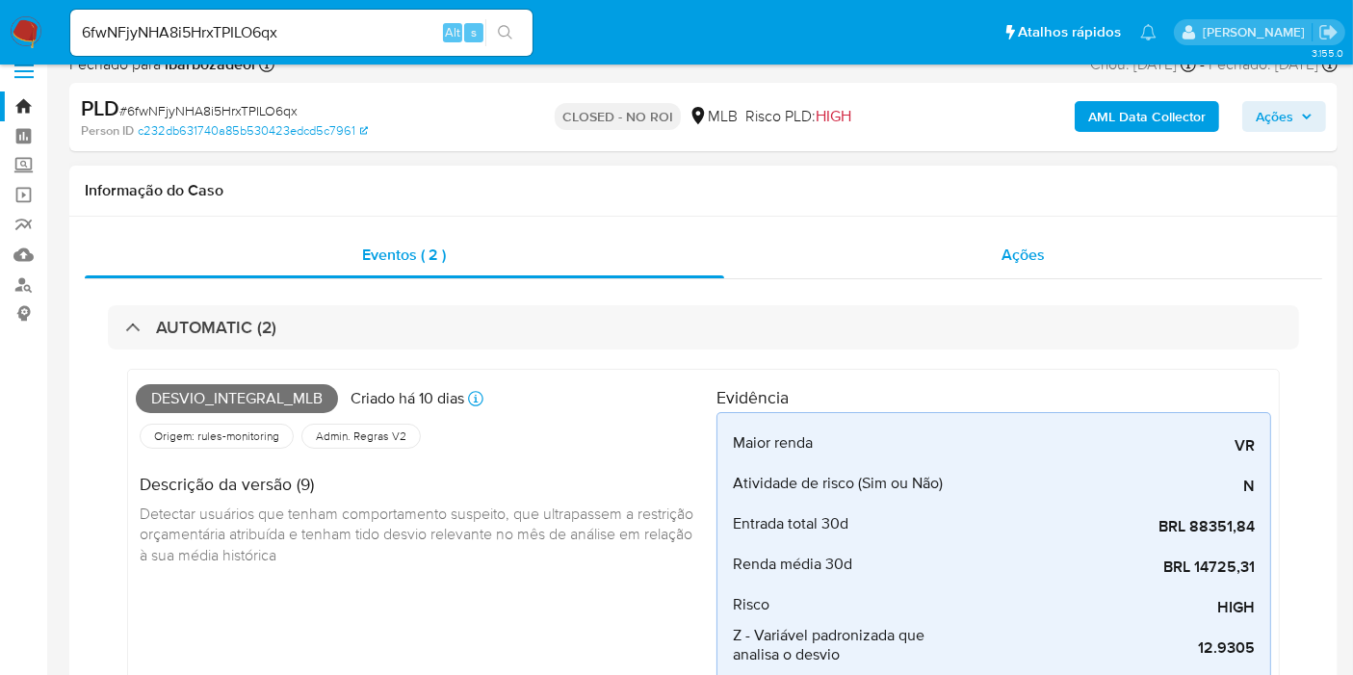
scroll to position [22, 0]
click at [873, 271] on div "Ações" at bounding box center [1023, 256] width 599 height 46
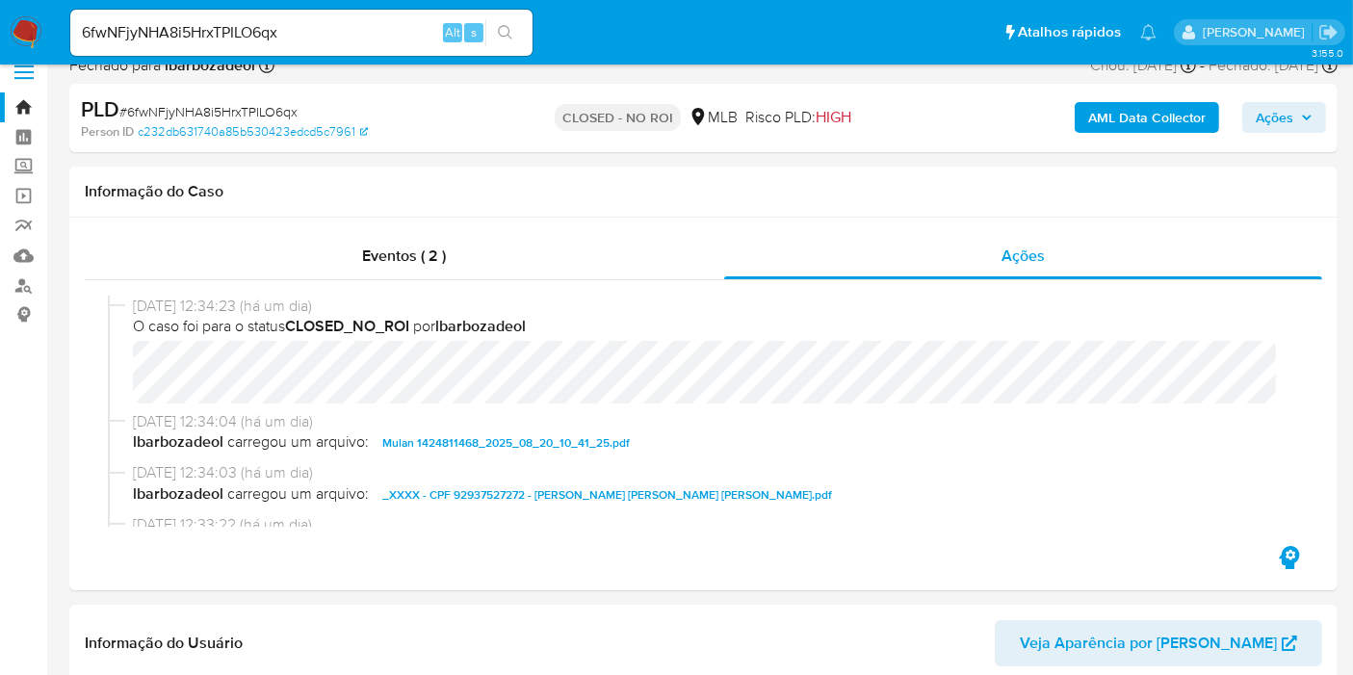
click at [344, 31] on input "6fwNFjyNHA8i5HrxTPILO6qx" at bounding box center [301, 32] width 462 height 25
paste input "ZzXYGAshpEIsS1HCktkXEVFR"
type input "ZzXYGAshpEIsS1HCktkXEVFR"
click at [511, 33] on icon "search-icon" at bounding box center [505, 32] width 15 height 15
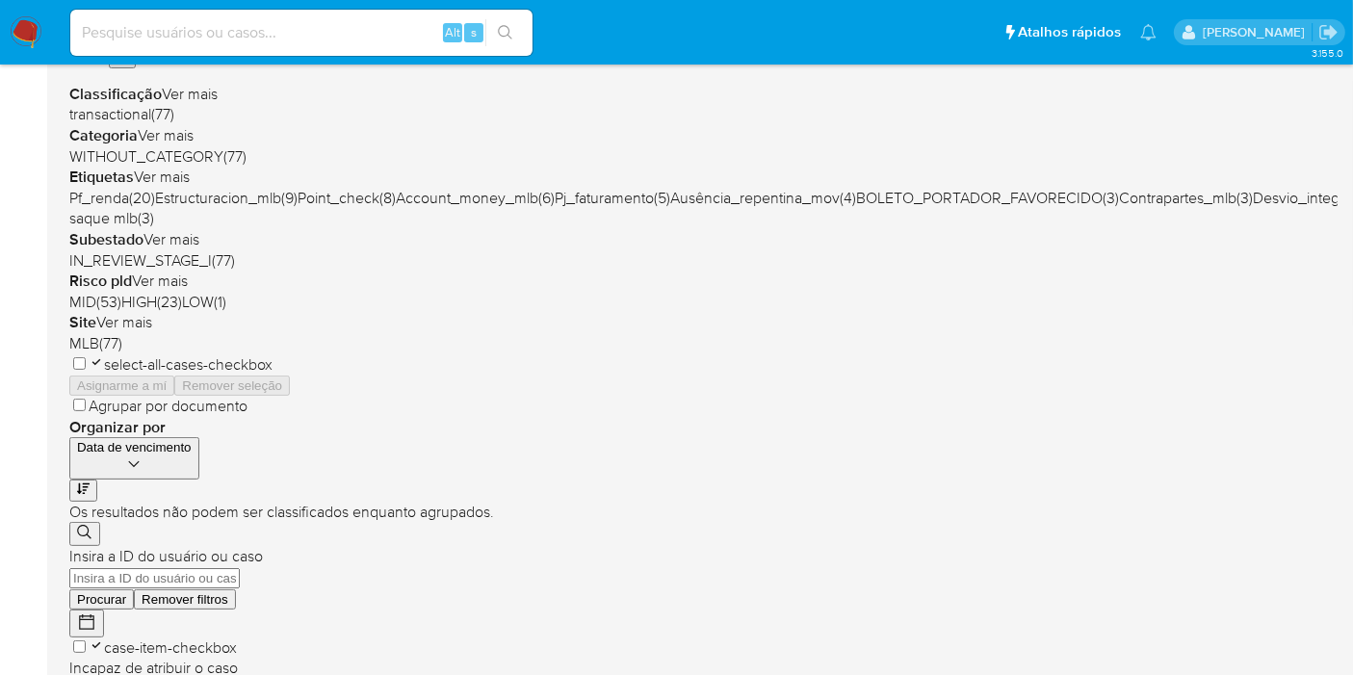
scroll to position [428, 0]
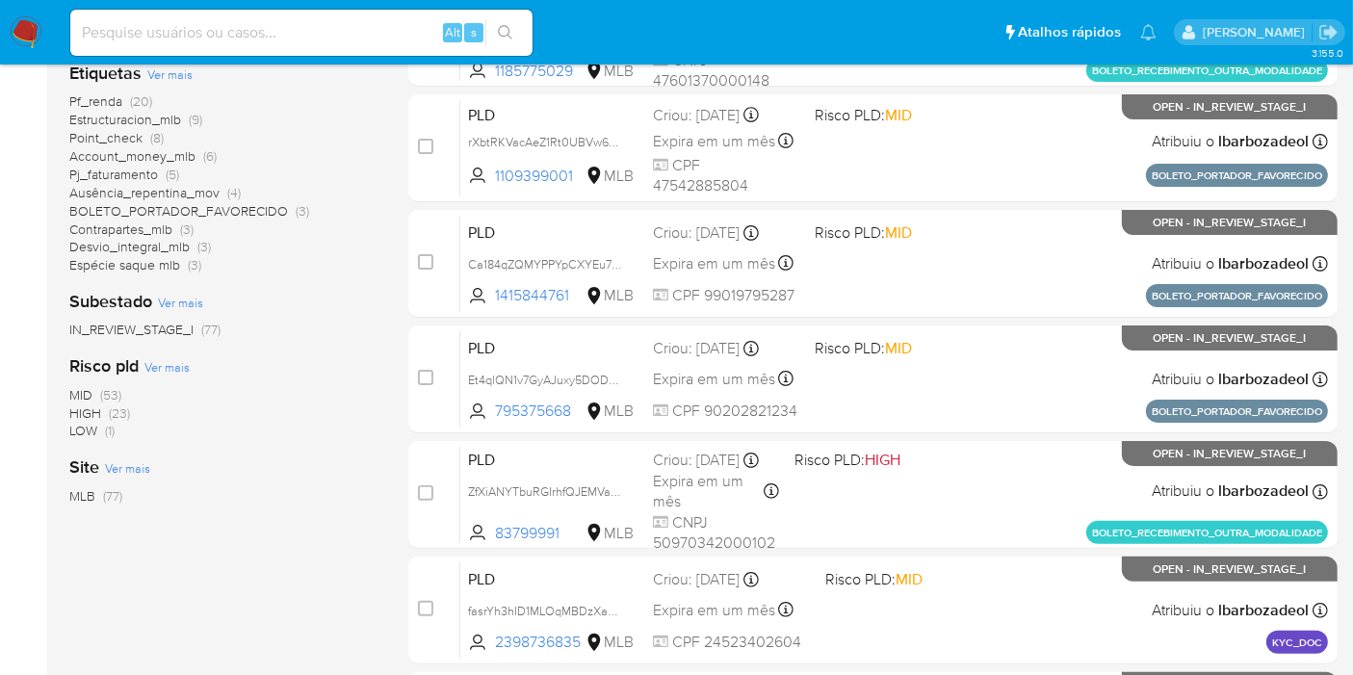
click at [120, 411] on span "(23)" at bounding box center [119, 413] width 21 height 19
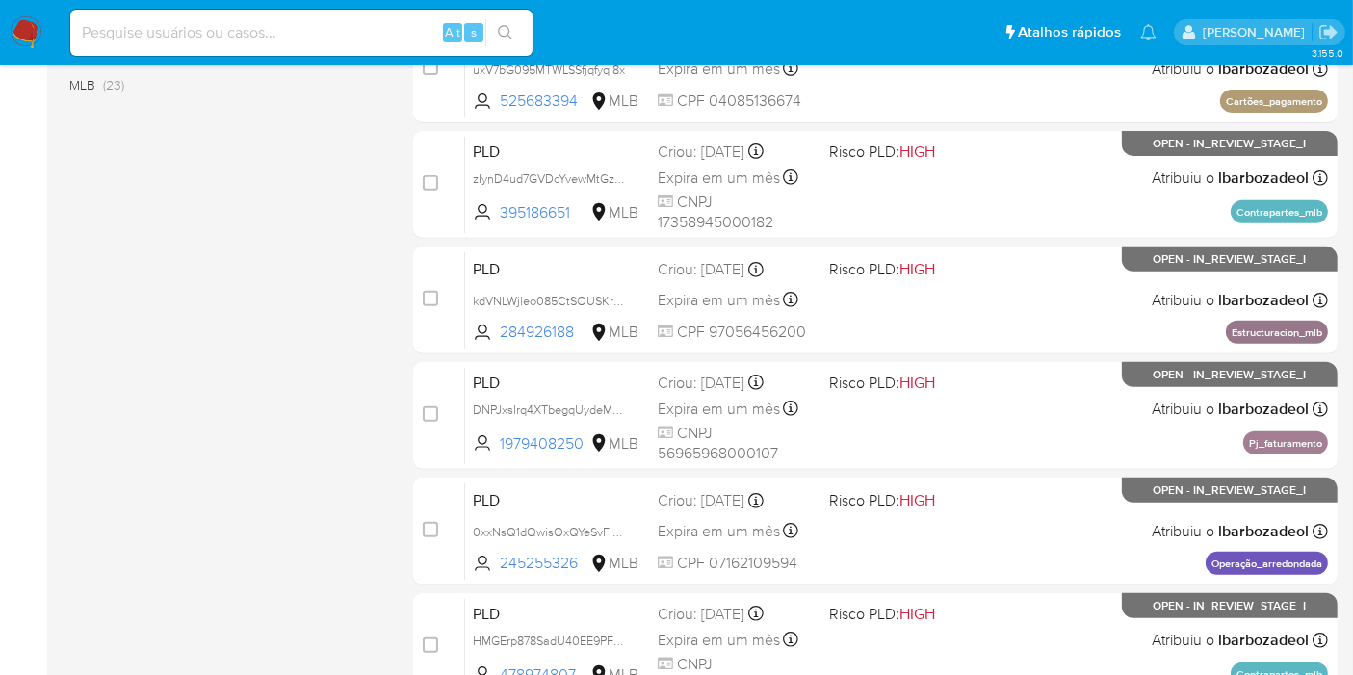
scroll to position [843, 0]
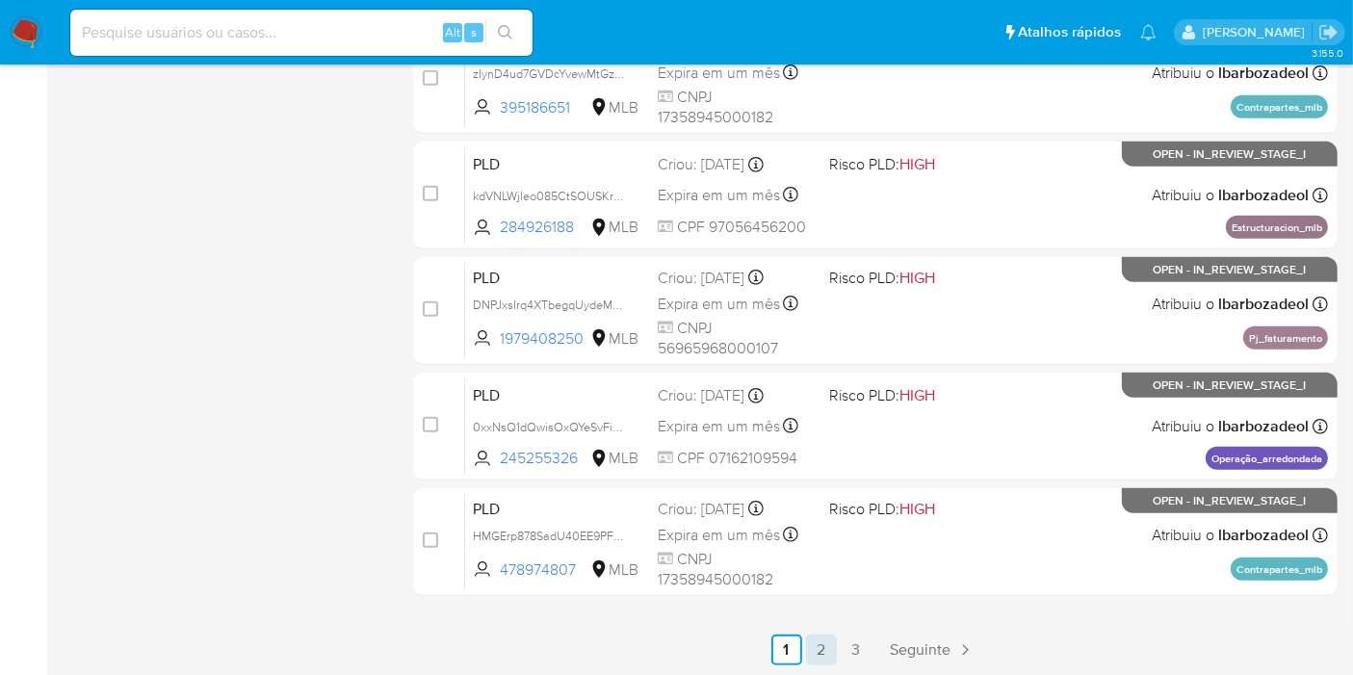
click at [830, 643] on link "2" at bounding box center [821, 650] width 31 height 31
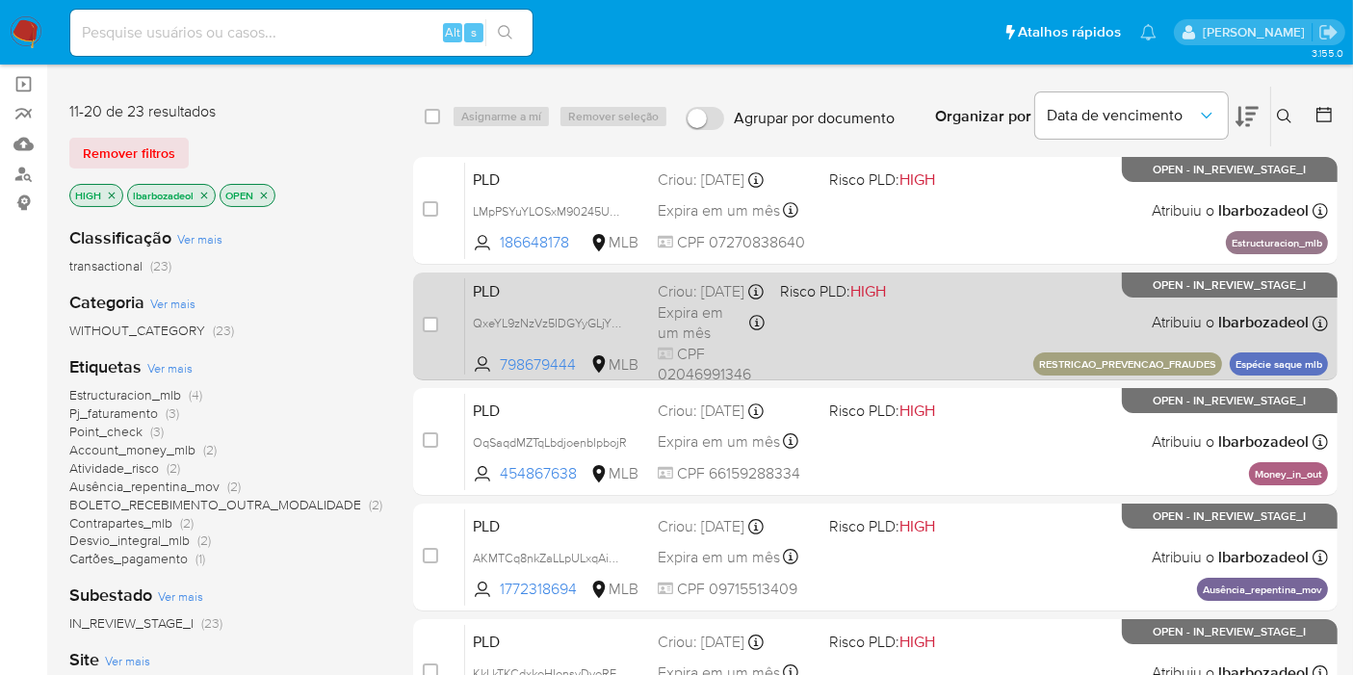
scroll to position [138, 0]
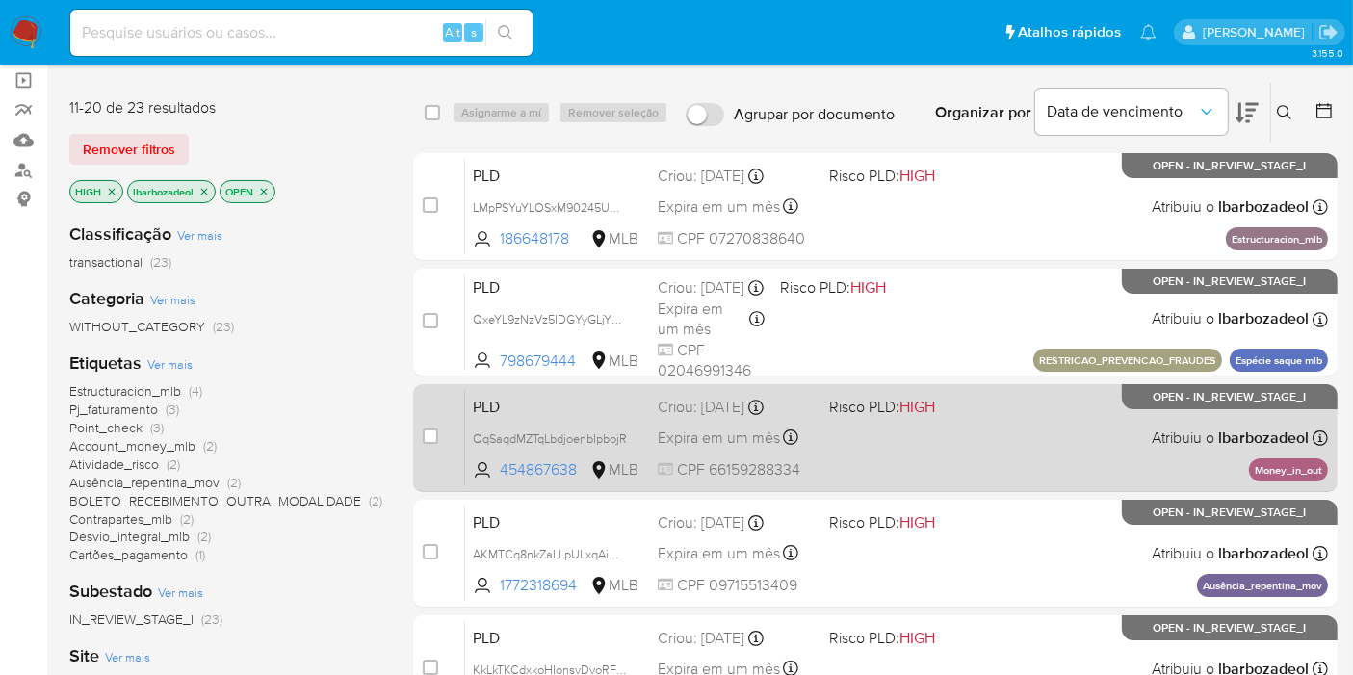
click at [975, 463] on div "PLD OqSaqdMZTqLbdjoenbIpbojR 454867638 MLB Risco PLD: HIGH Criou: 12/08/2025 Cr…" at bounding box center [896, 437] width 863 height 97
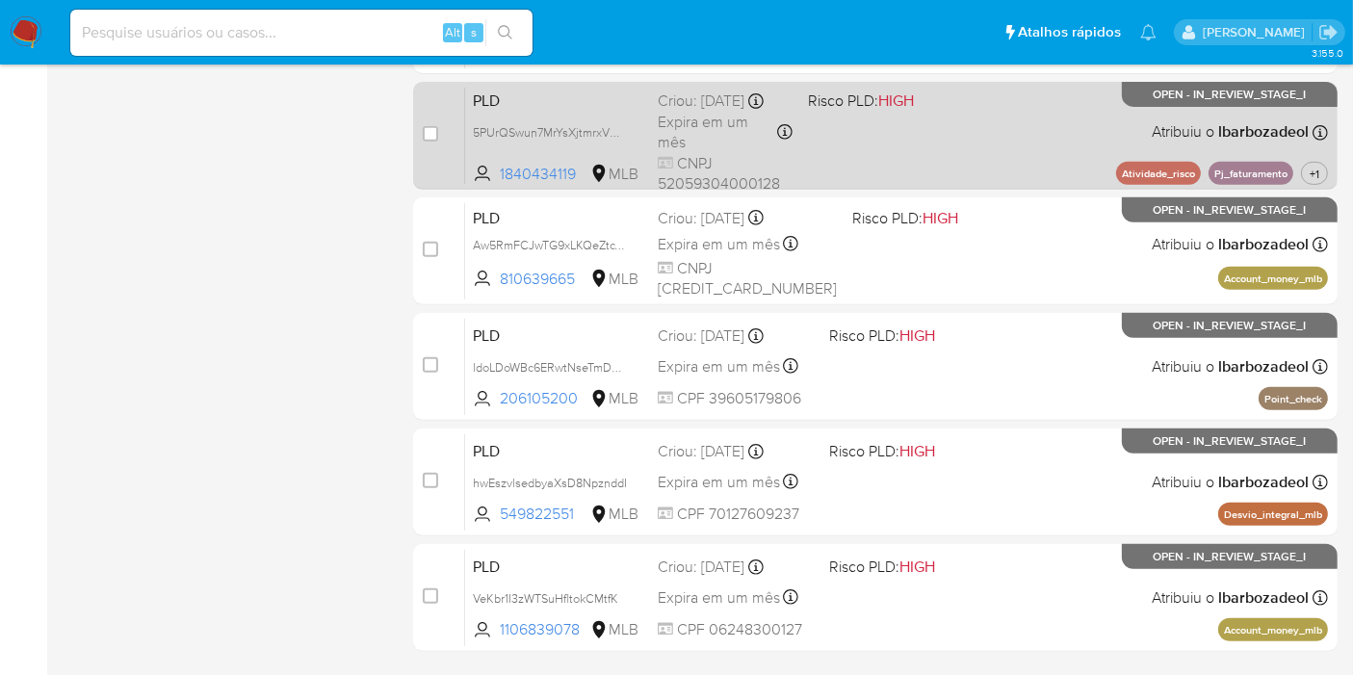
scroll to position [843, 0]
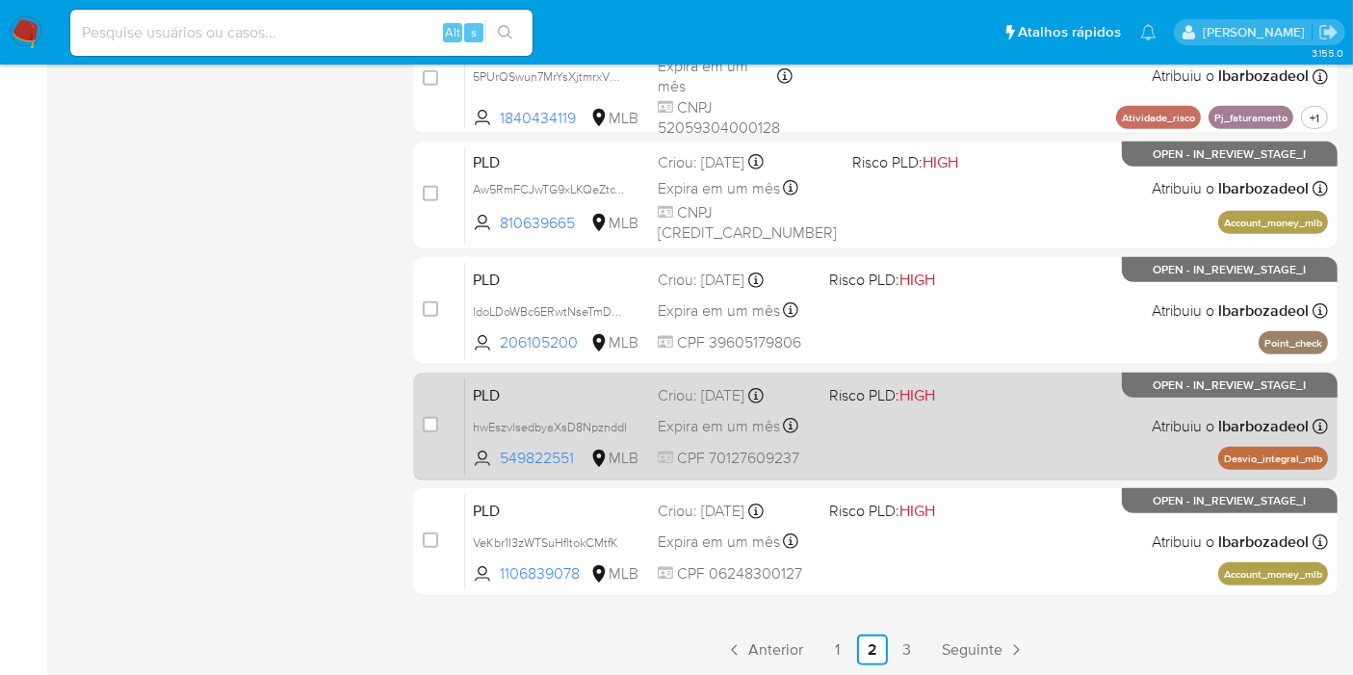
click at [944, 443] on div "PLD hwEszvlsedbyaXsD8NpznddI 549822551 MLB Risco PLD: HIGH Criou: 12/08/2025 Cr…" at bounding box center [896, 426] width 863 height 97
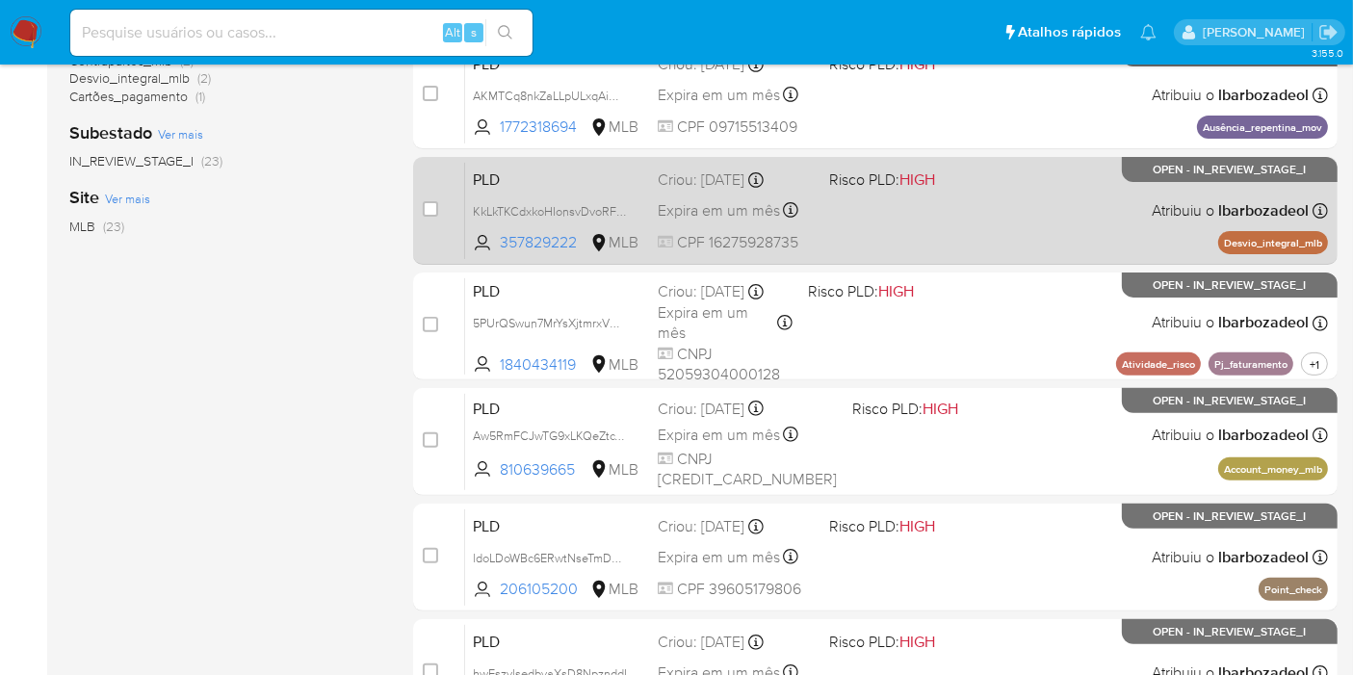
scroll to position [594, 0]
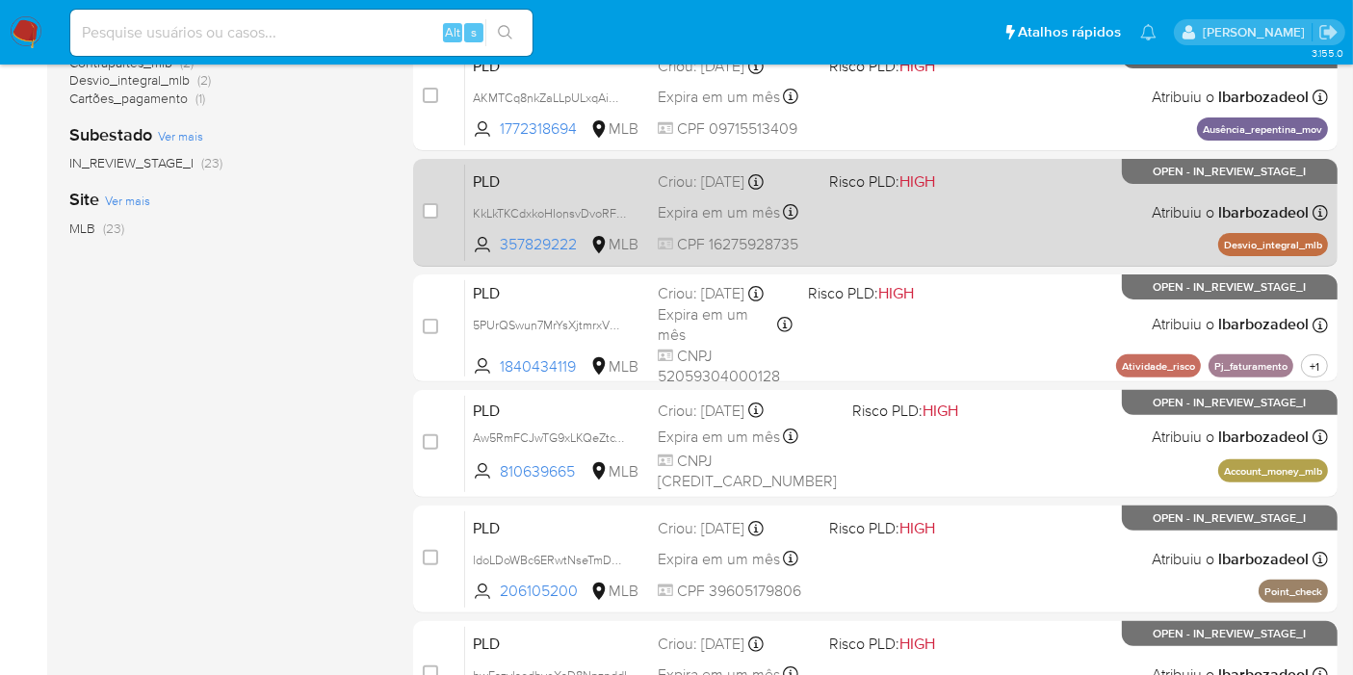
click at [955, 241] on div "PLD KkLkTKCdxkoHIonsvDvoRFZ9 357829222 MLB Risco PLD: HIGH Criou: 12/08/2025 Cr…" at bounding box center [896, 212] width 863 height 97
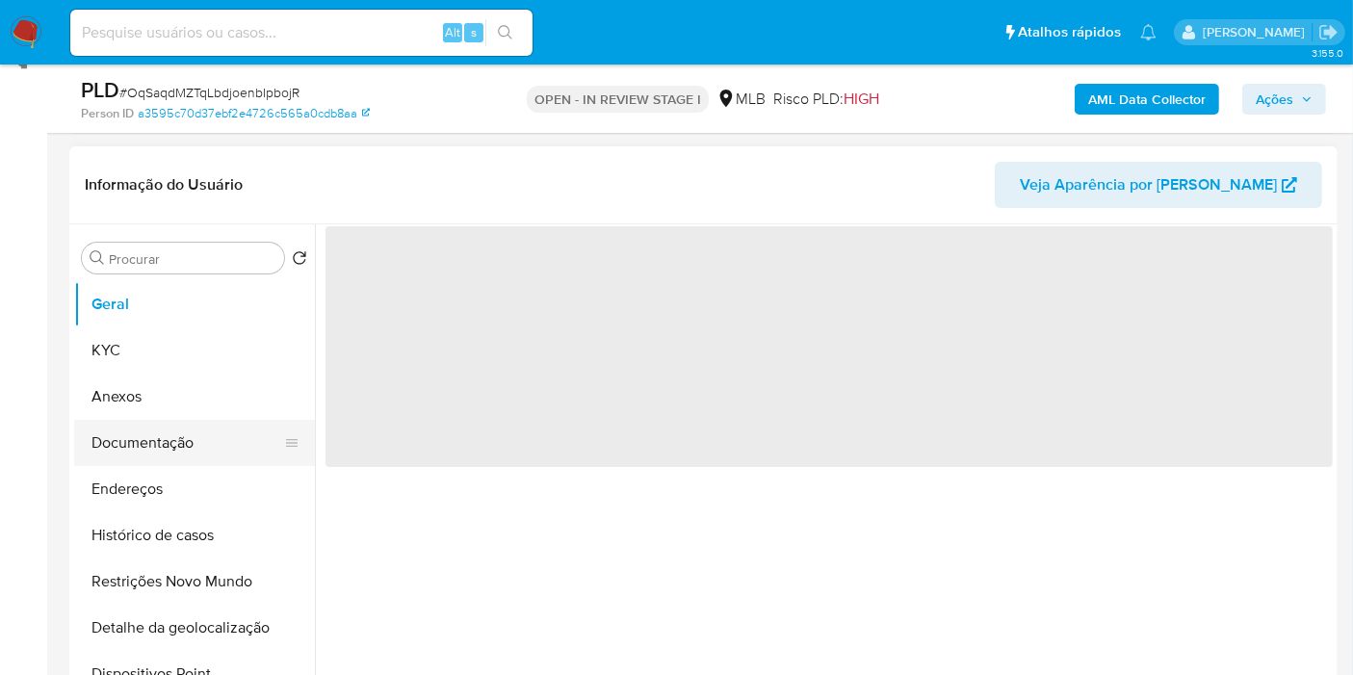
scroll to position [277, 0]
click at [158, 422] on button "Documentação" at bounding box center [186, 441] width 225 height 46
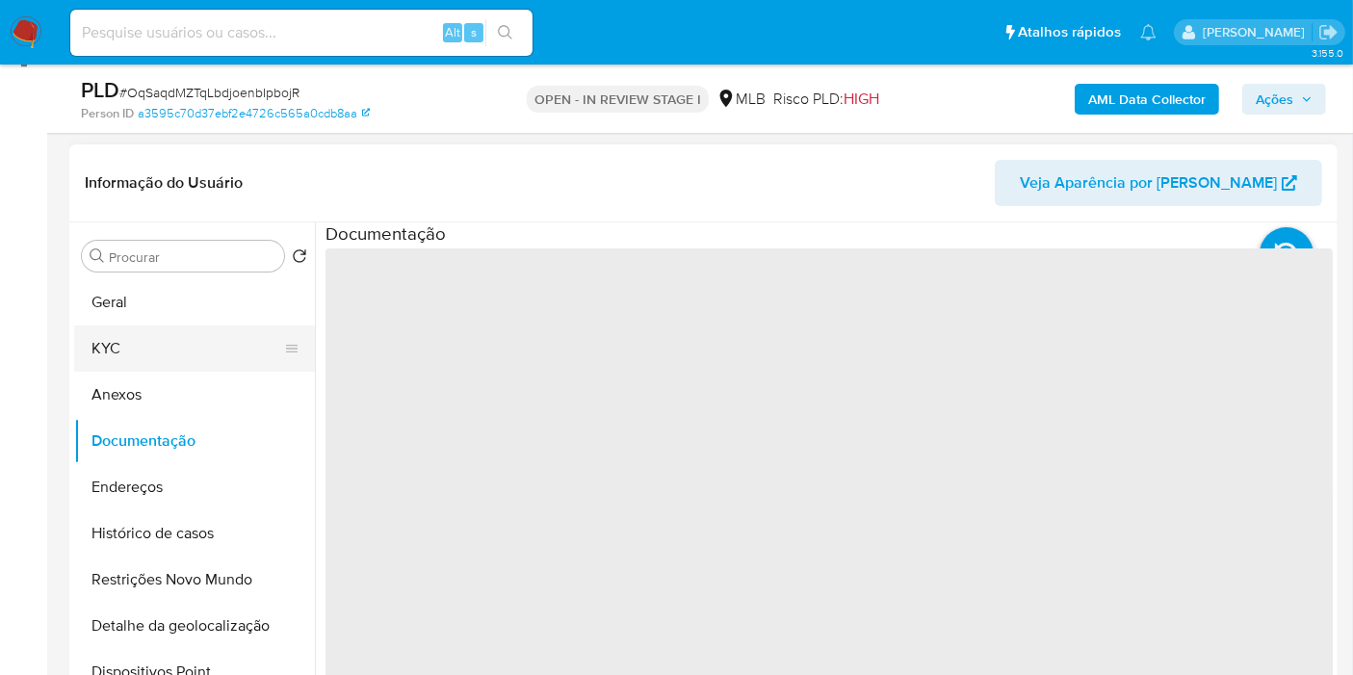
click at [185, 331] on button "KYC" at bounding box center [186, 349] width 225 height 46
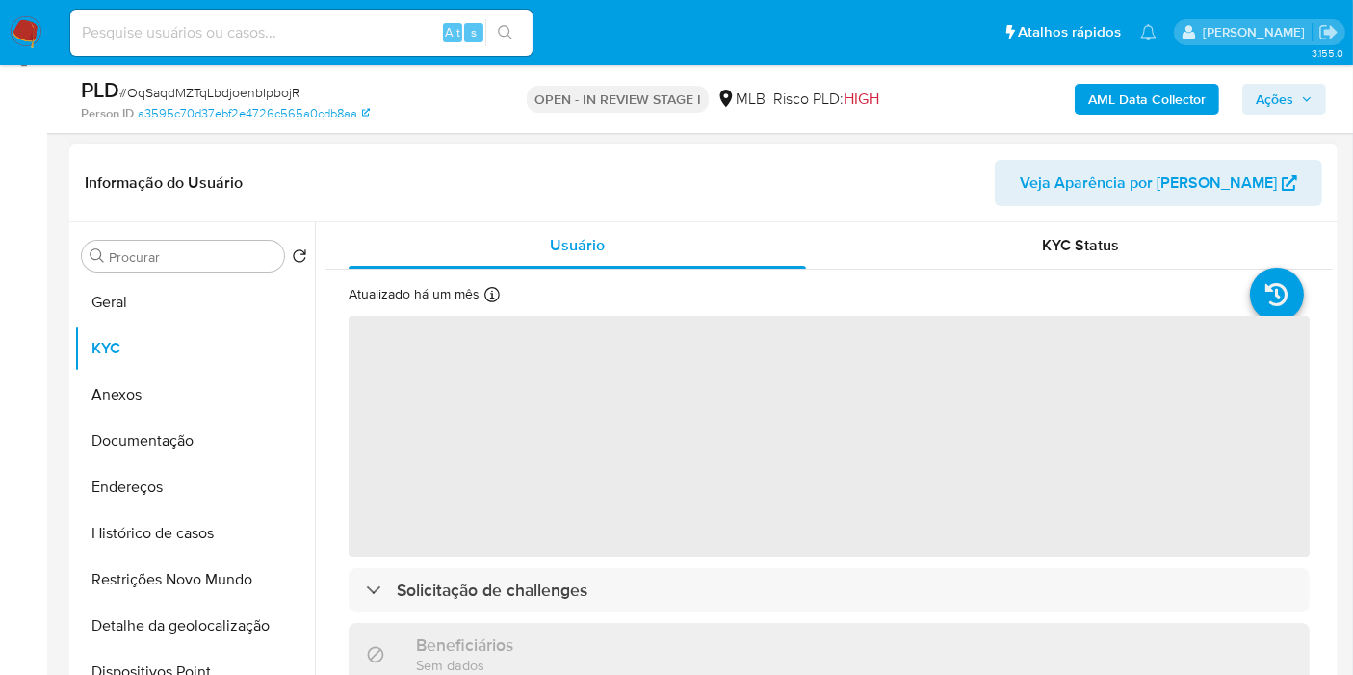
select select "10"
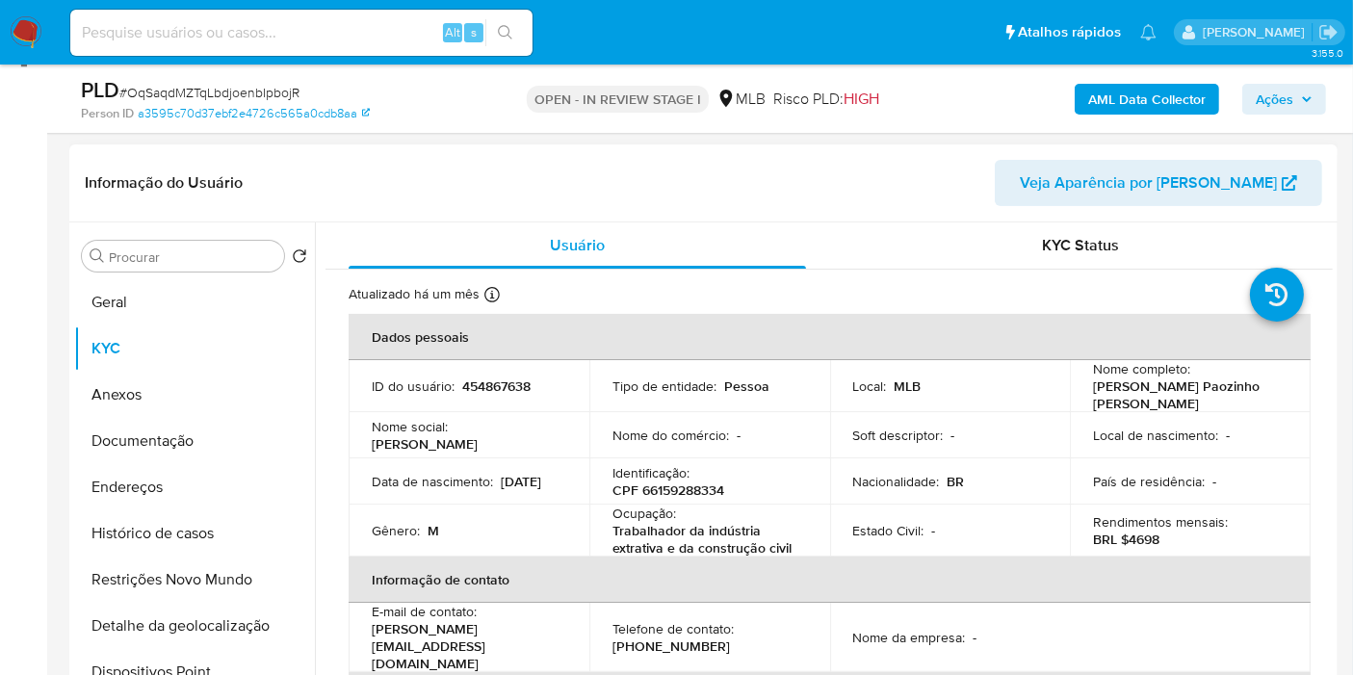
click at [661, 488] on p "CPF 66159288334" at bounding box center [669, 490] width 112 height 17
copy p "66159288334"
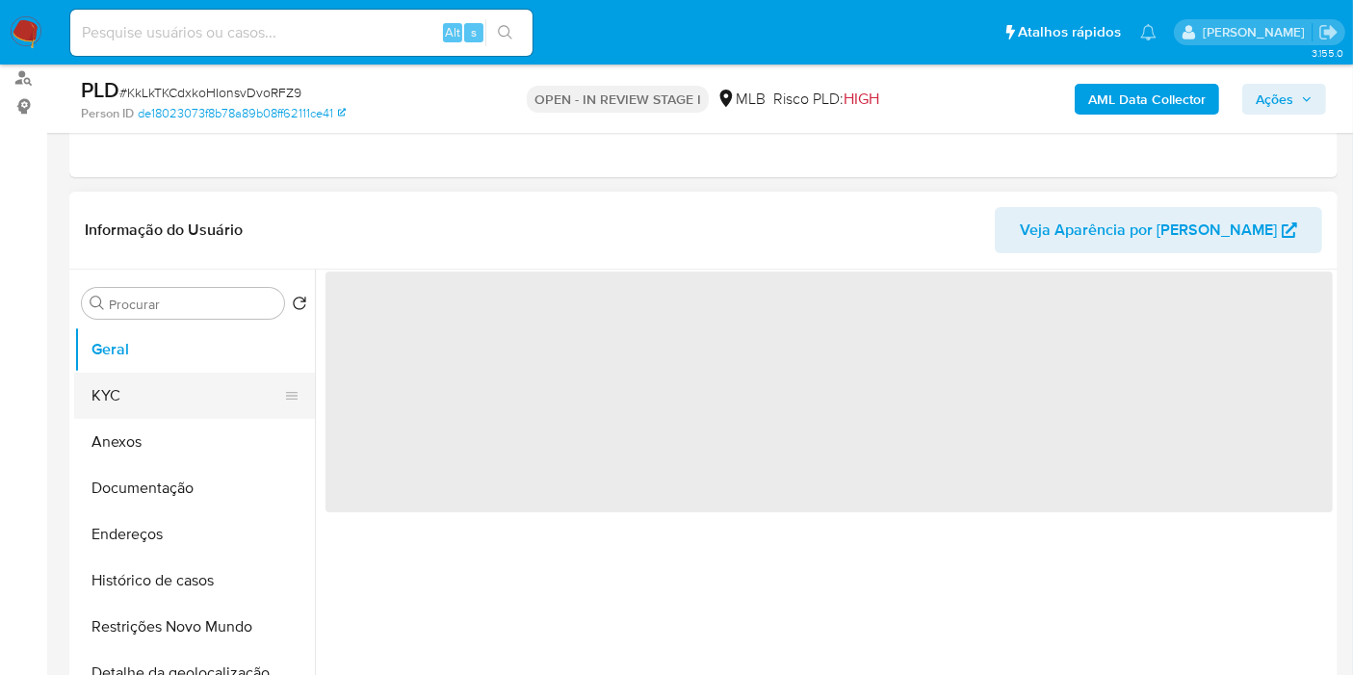
scroll to position [233, 0]
click at [193, 377] on button "KYC" at bounding box center [186, 393] width 225 height 46
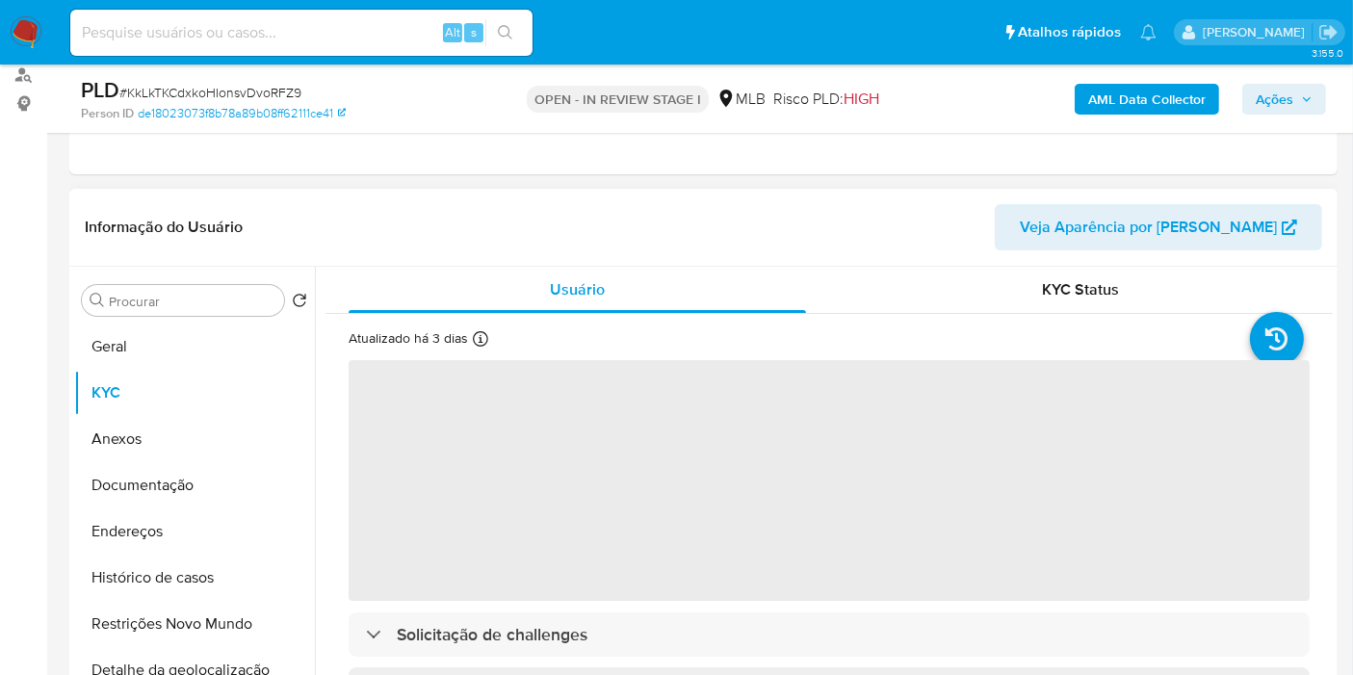
select select "10"
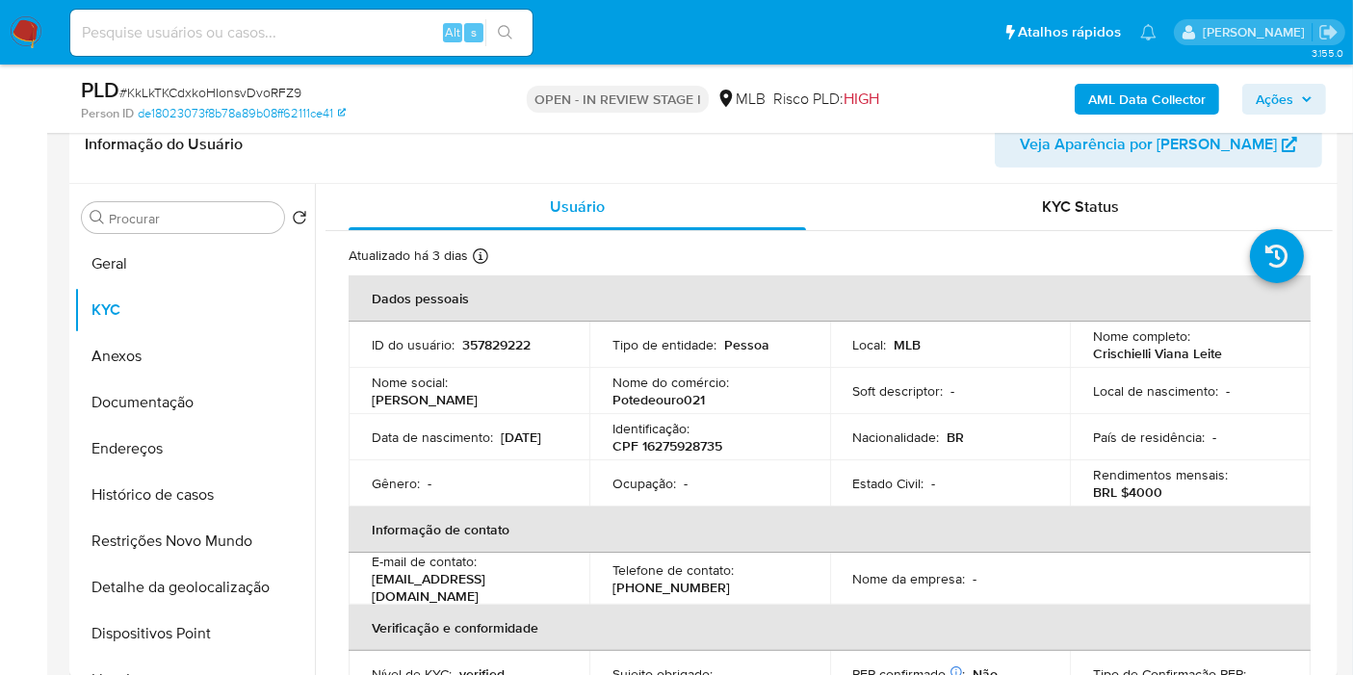
scroll to position [318, 0]
click at [703, 443] on p "CPF 16275928735" at bounding box center [668, 443] width 110 height 17
copy p "16275928735"
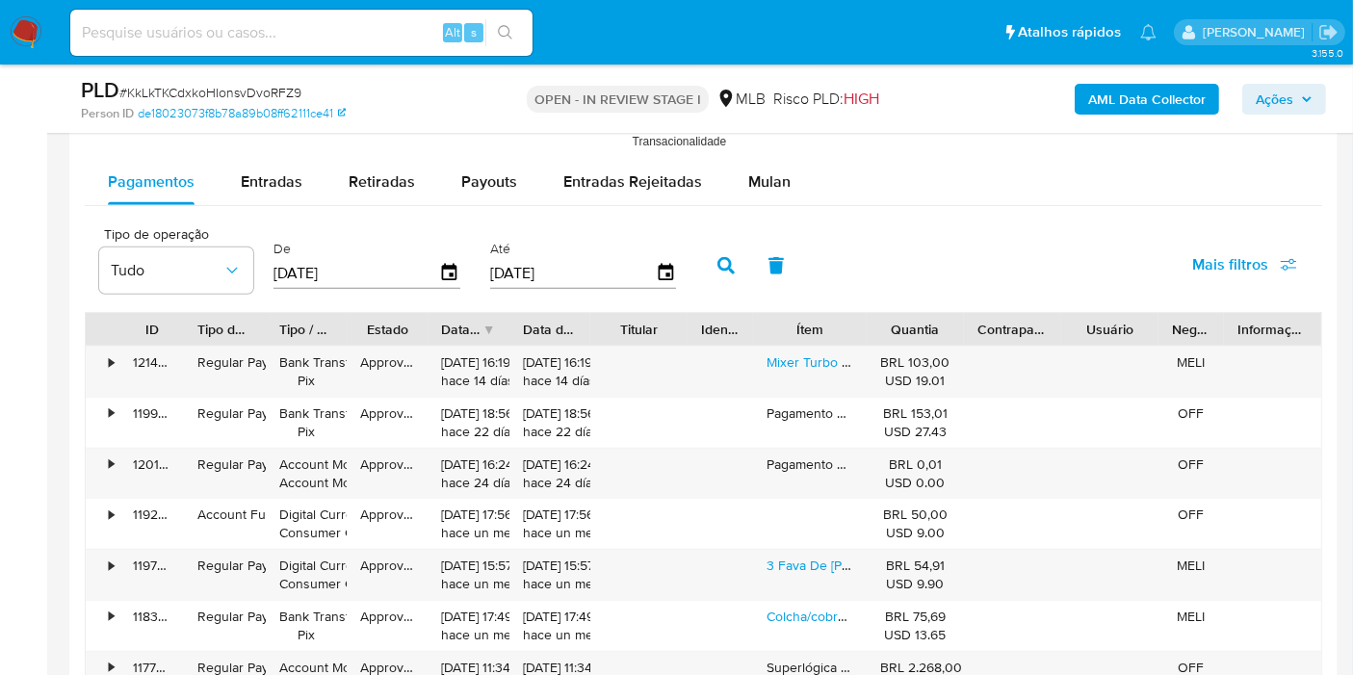
scroll to position [1994, 0]
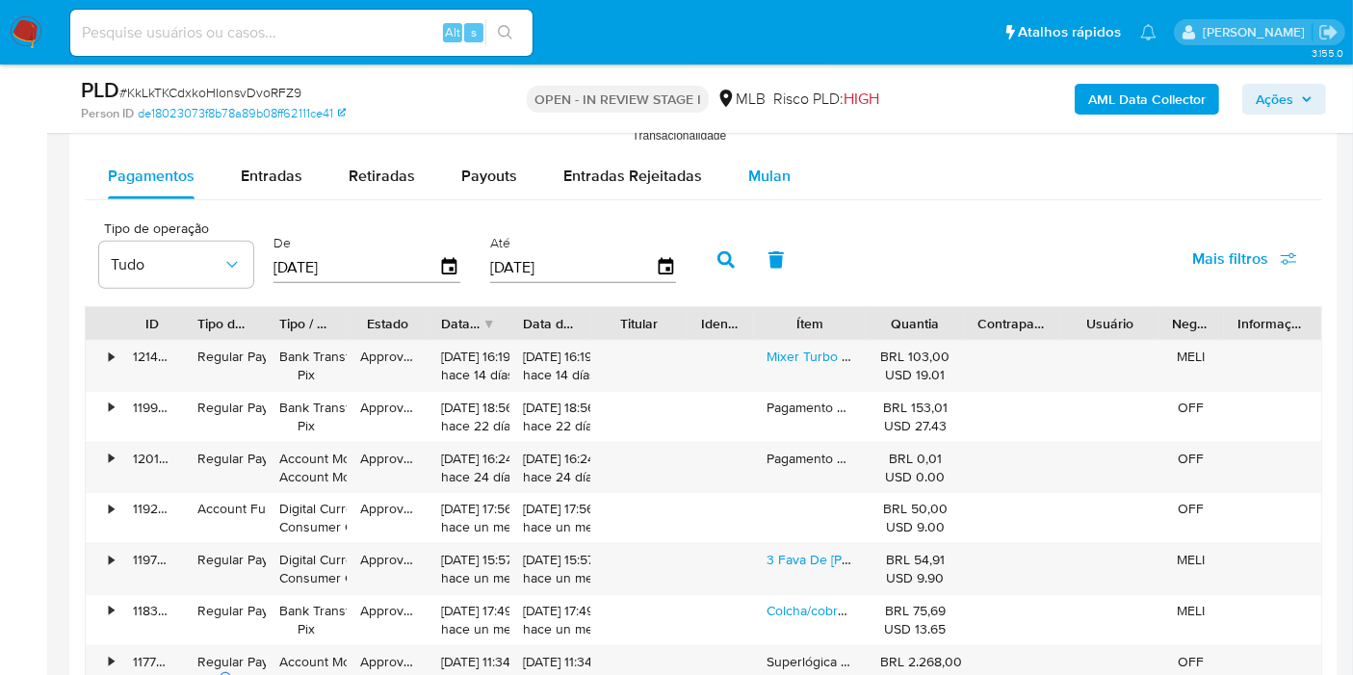
click at [781, 192] on div "Mulan" at bounding box center [769, 176] width 42 height 46
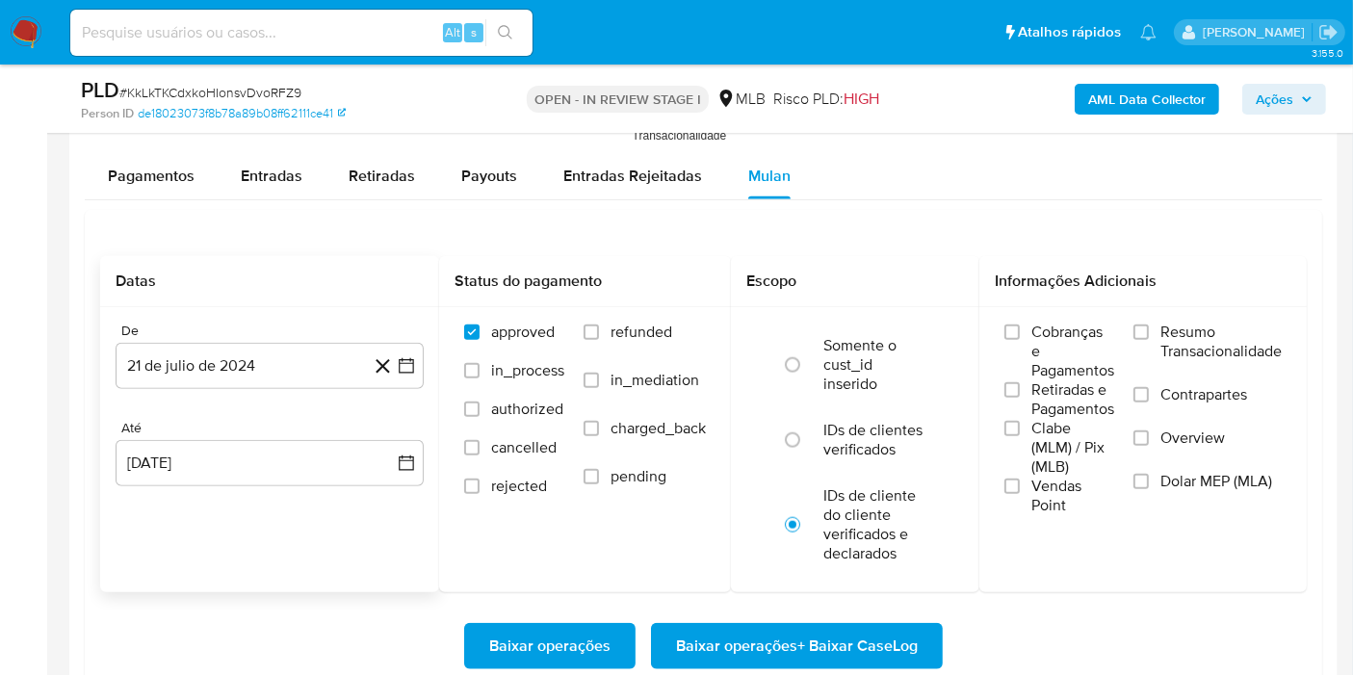
drag, startPoint x: 223, startPoint y: 368, endPoint x: 258, endPoint y: 334, distance: 49.1
click at [223, 367] on button "21 de julio de 2024" at bounding box center [270, 366] width 308 height 46
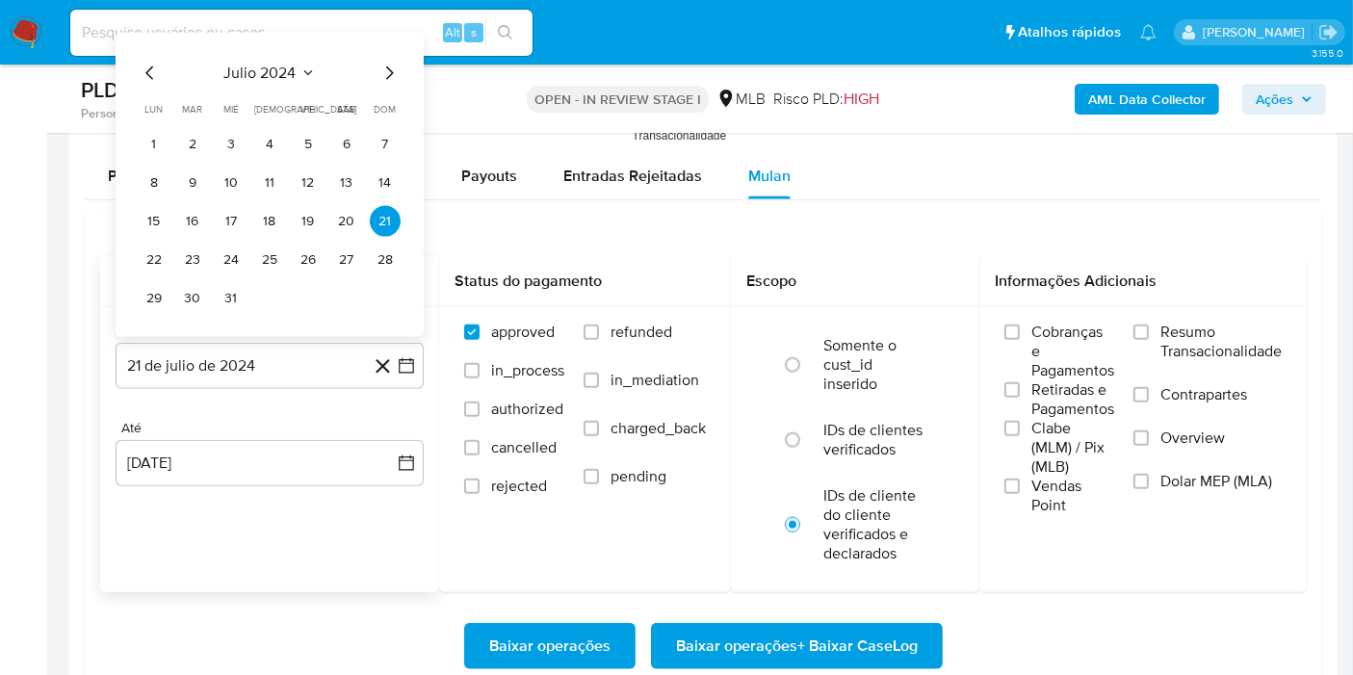
click at [273, 71] on span "julio 2024" at bounding box center [260, 73] width 72 height 19
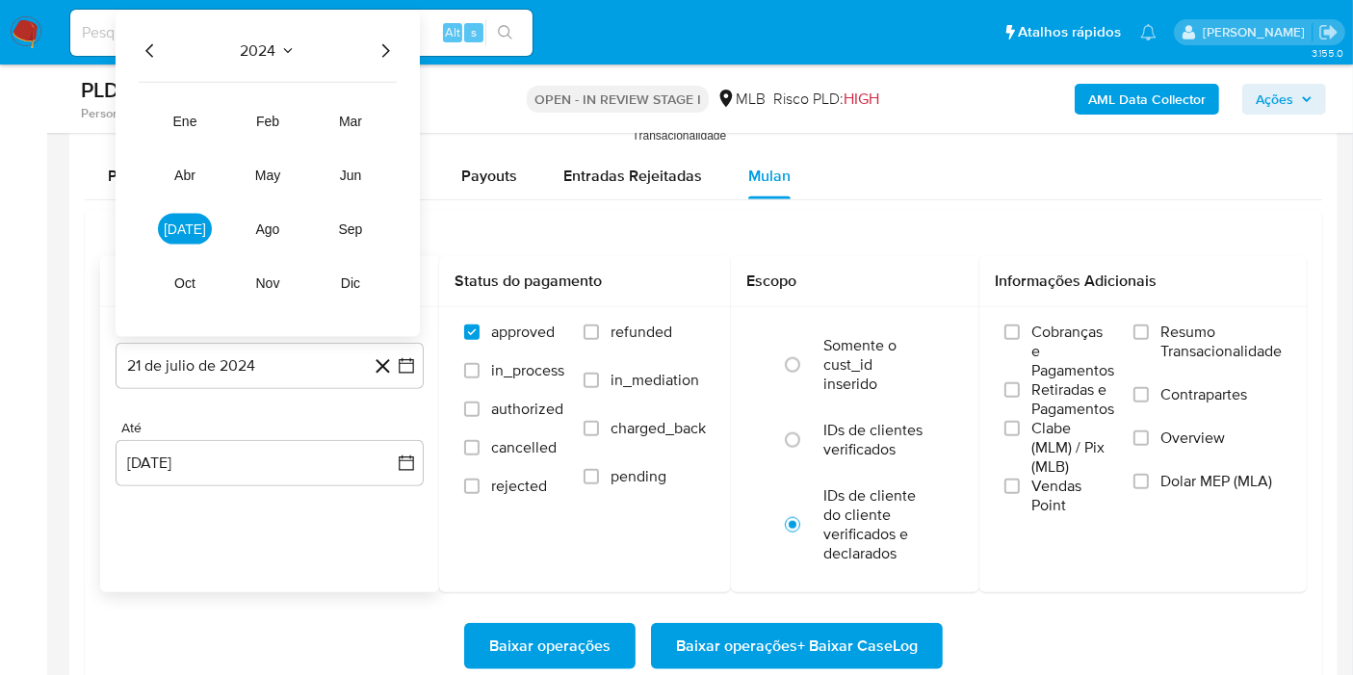
click at [385, 45] on icon "Año siguiente" at bounding box center [385, 50] width 23 height 23
click at [212, 222] on tr "ene feb mar abr may jun [DATE] ago sep oct nov dic" at bounding box center [268, 202] width 220 height 193
click at [197, 223] on button "jul" at bounding box center [185, 229] width 54 height 31
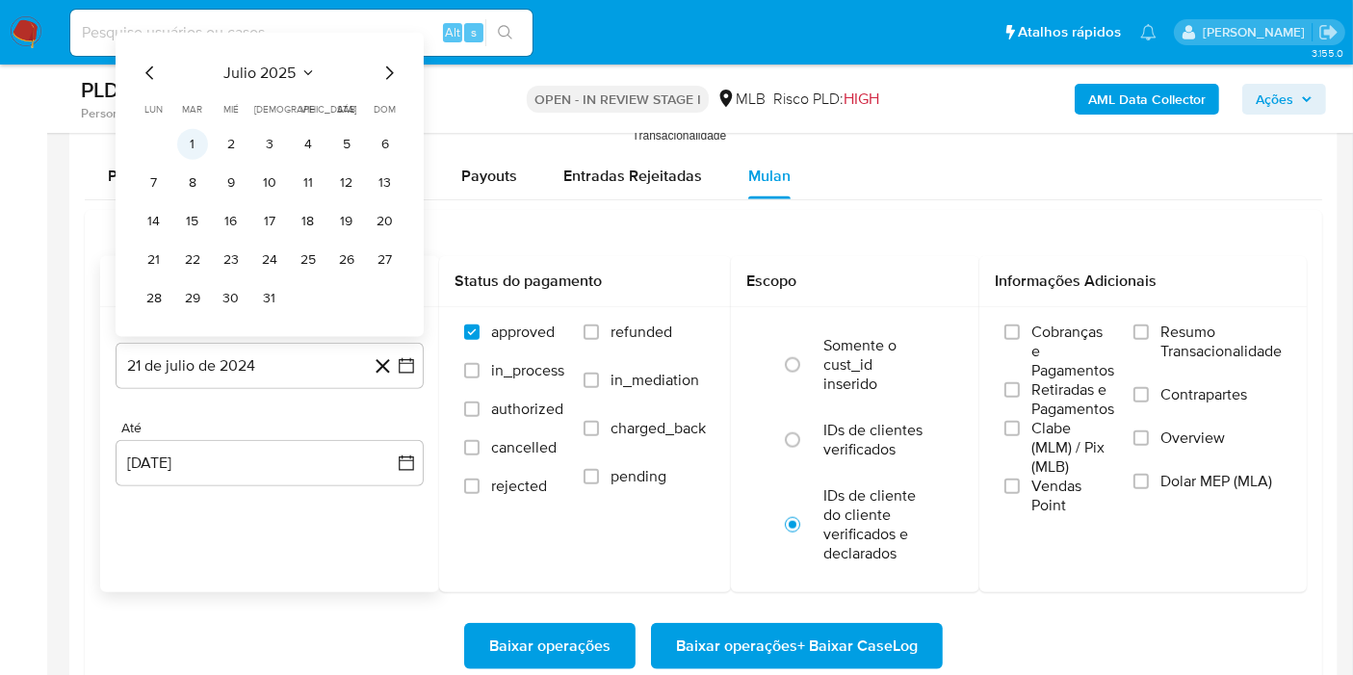
click at [200, 134] on button "1" at bounding box center [192, 144] width 31 height 31
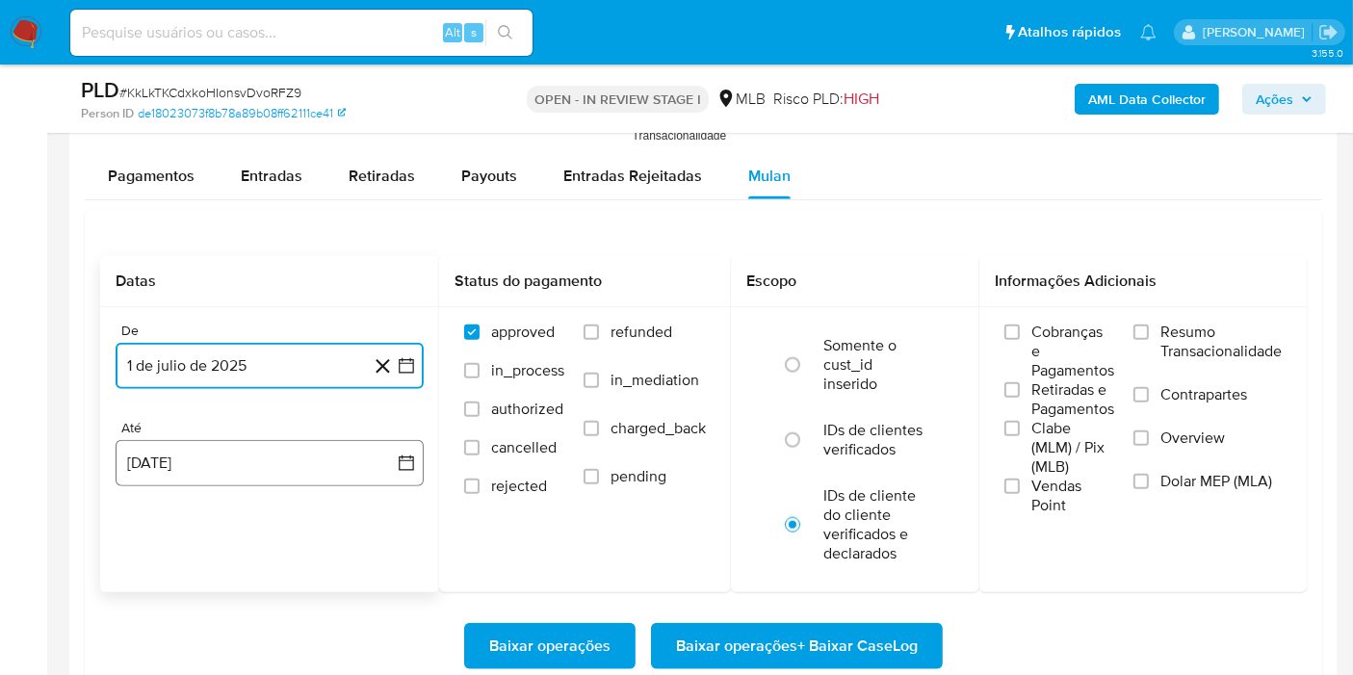
click at [241, 482] on button "21 de agosto de 2025" at bounding box center [270, 463] width 308 height 46
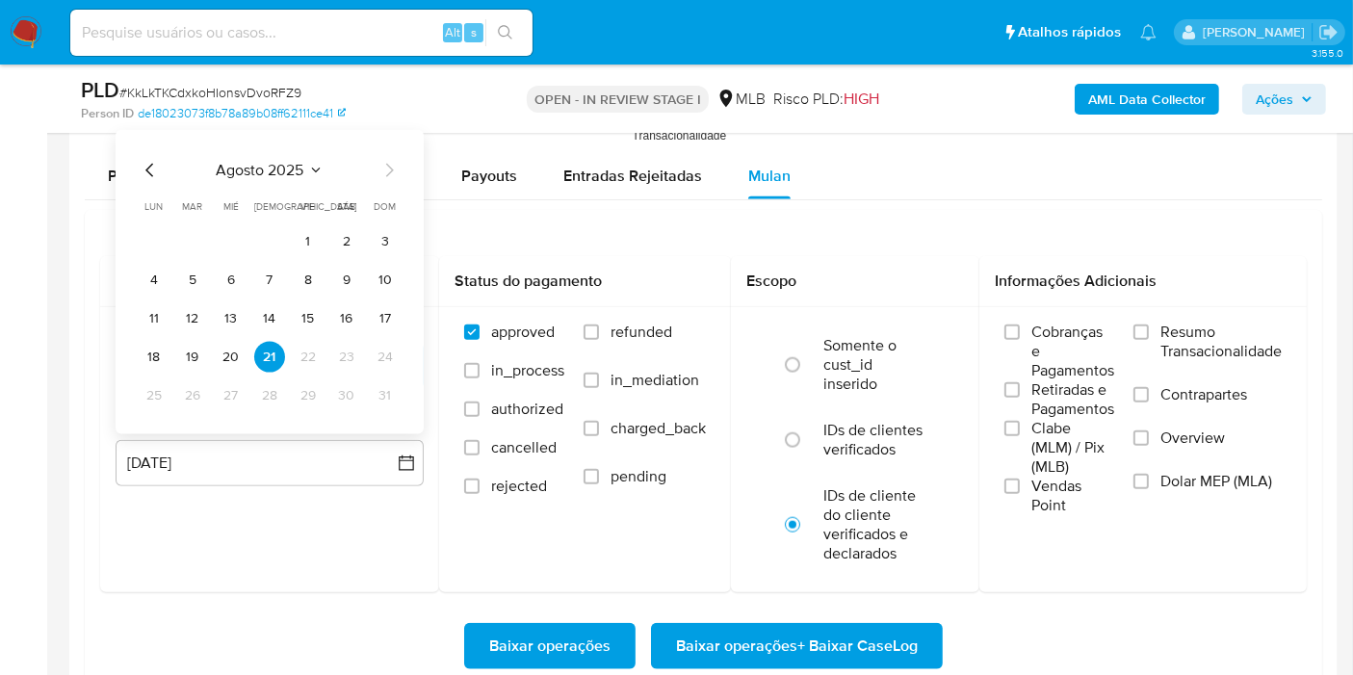
click at [225, 354] on button "20" at bounding box center [231, 357] width 31 height 31
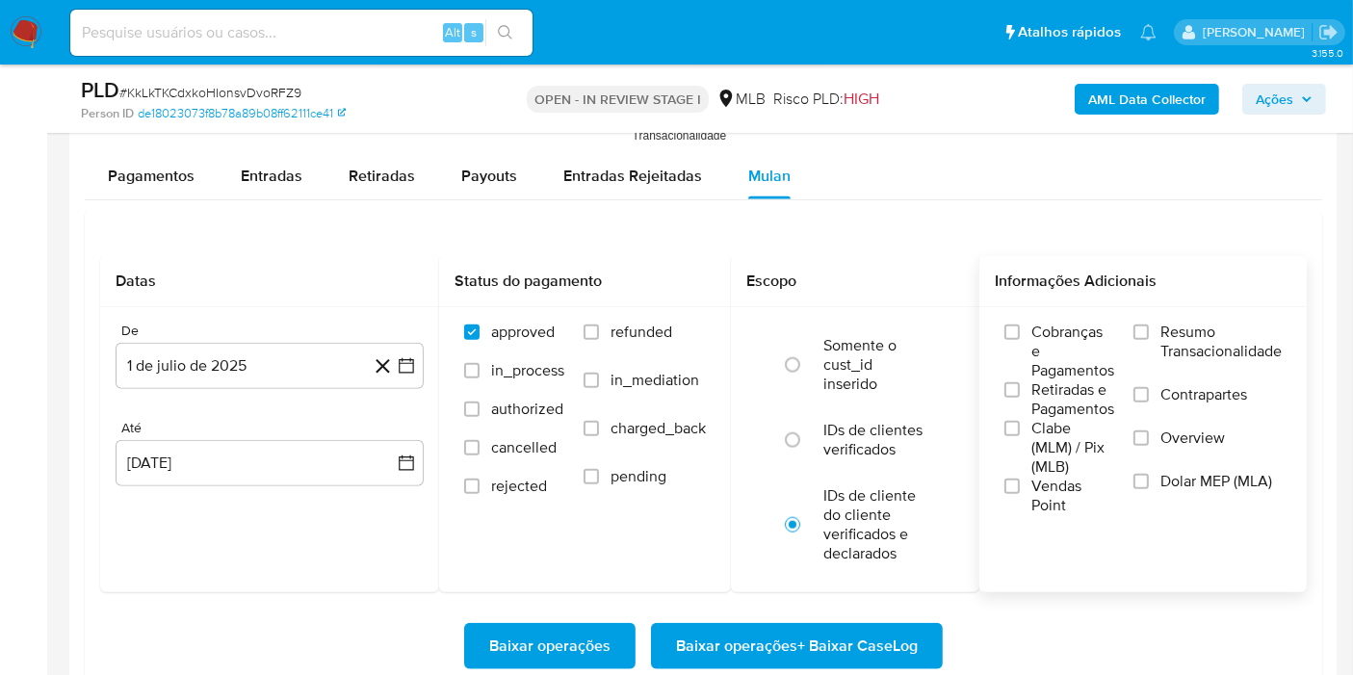
click at [1148, 326] on label "Resumo Transacionalidade" at bounding box center [1208, 354] width 148 height 63
click at [1148, 326] on input "Resumo Transacionalidade" at bounding box center [1141, 332] width 15 height 15
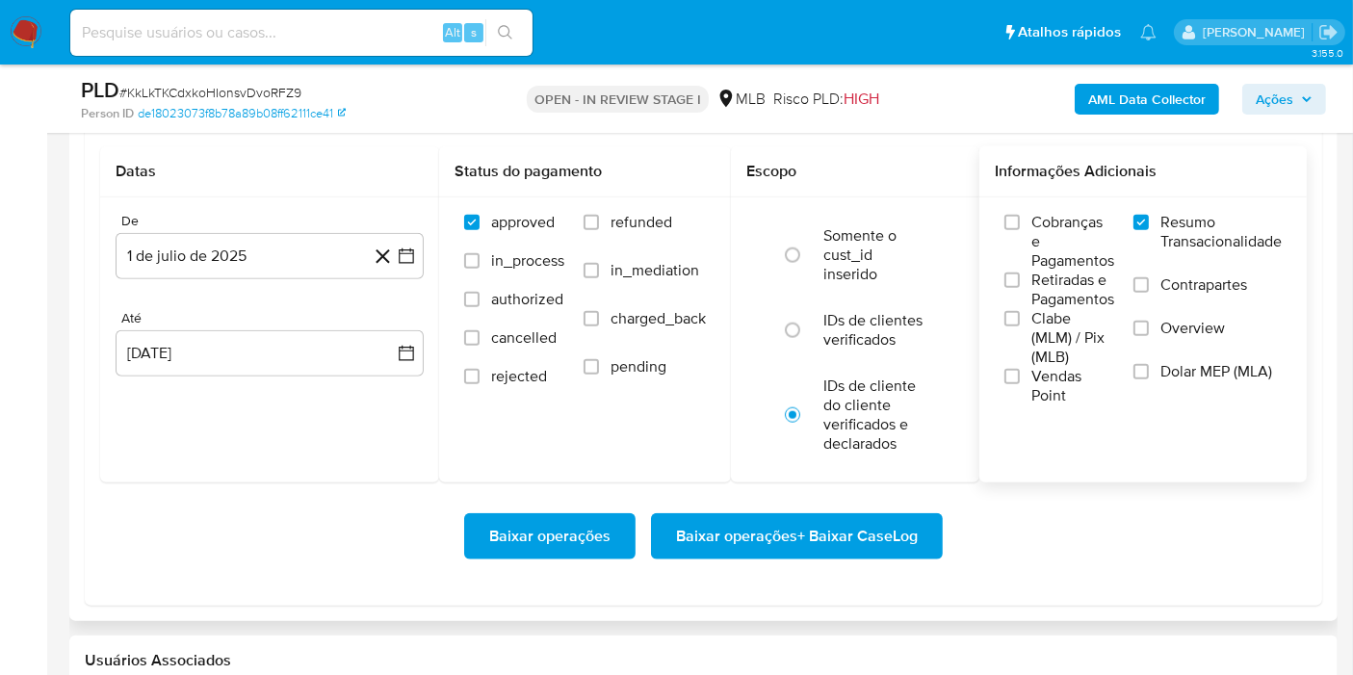
click at [752, 527] on span "Baixar operações + Baixar CaseLog" at bounding box center [797, 536] width 242 height 42
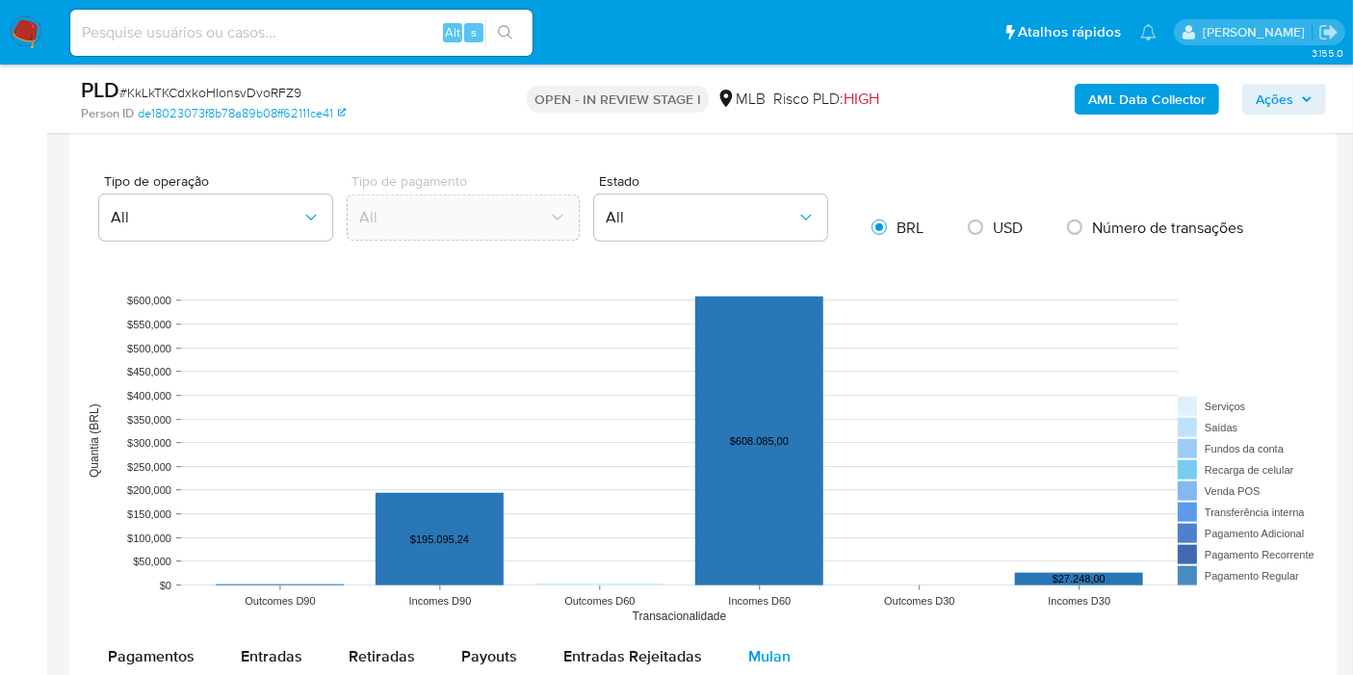
scroll to position [133, 0]
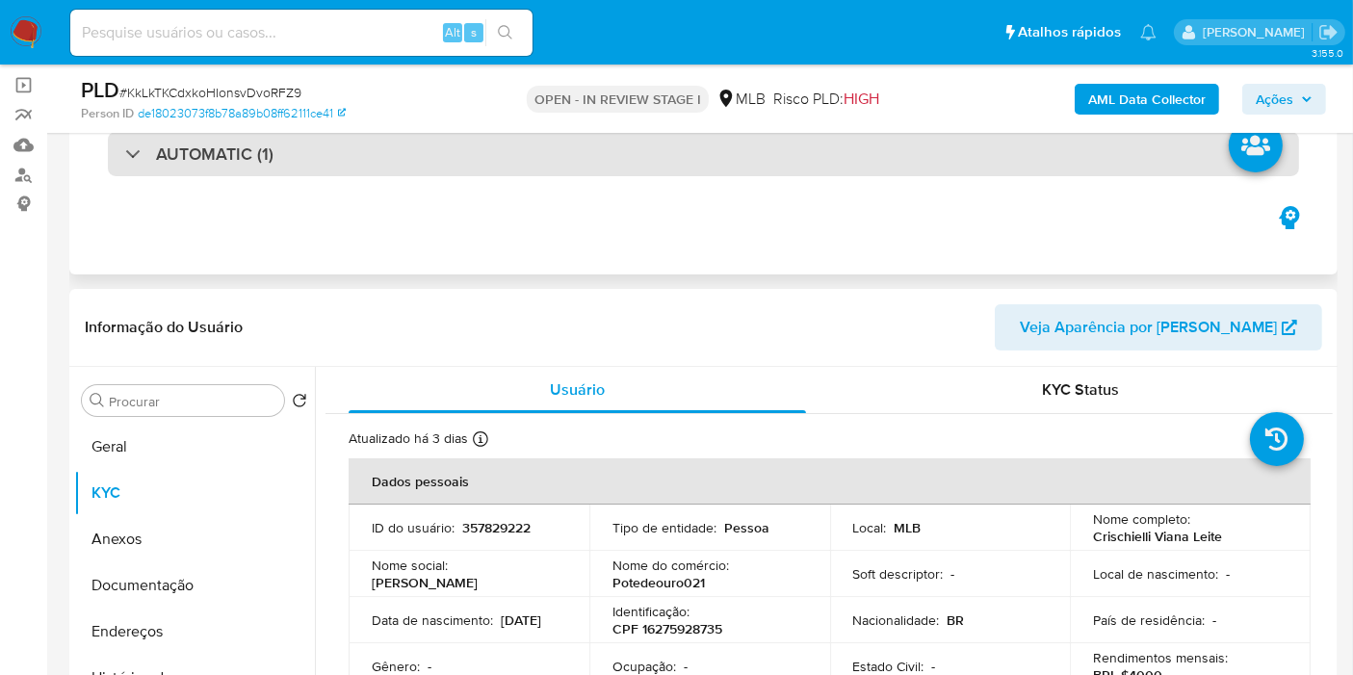
drag, startPoint x: 760, startPoint y: 152, endPoint x: 692, endPoint y: 174, distance: 71.9
click at [753, 155] on div "AUTOMATIC (1)" at bounding box center [704, 154] width 1192 height 44
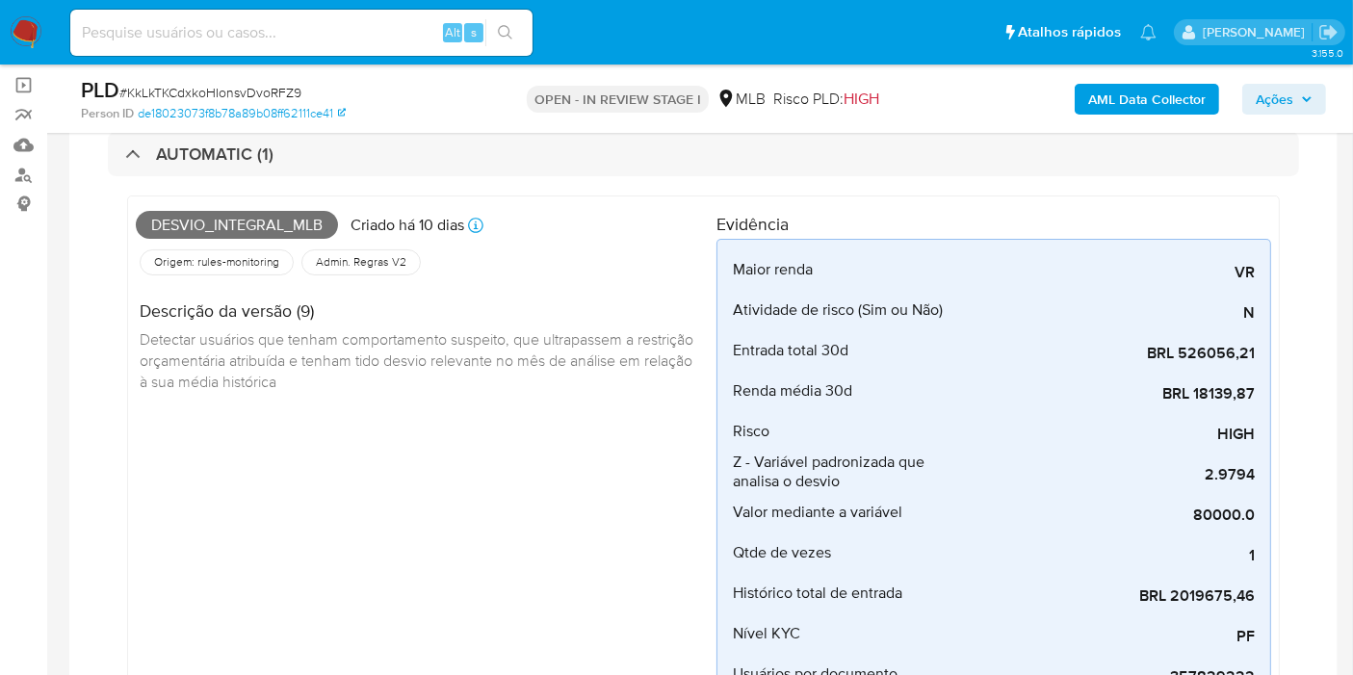
click at [233, 223] on span "Desvio_integral_mlb" at bounding box center [237, 225] width 202 height 29
copy span "Desvio_integral_mlb"
click at [1266, 99] on span "Ações" at bounding box center [1275, 99] width 38 height 31
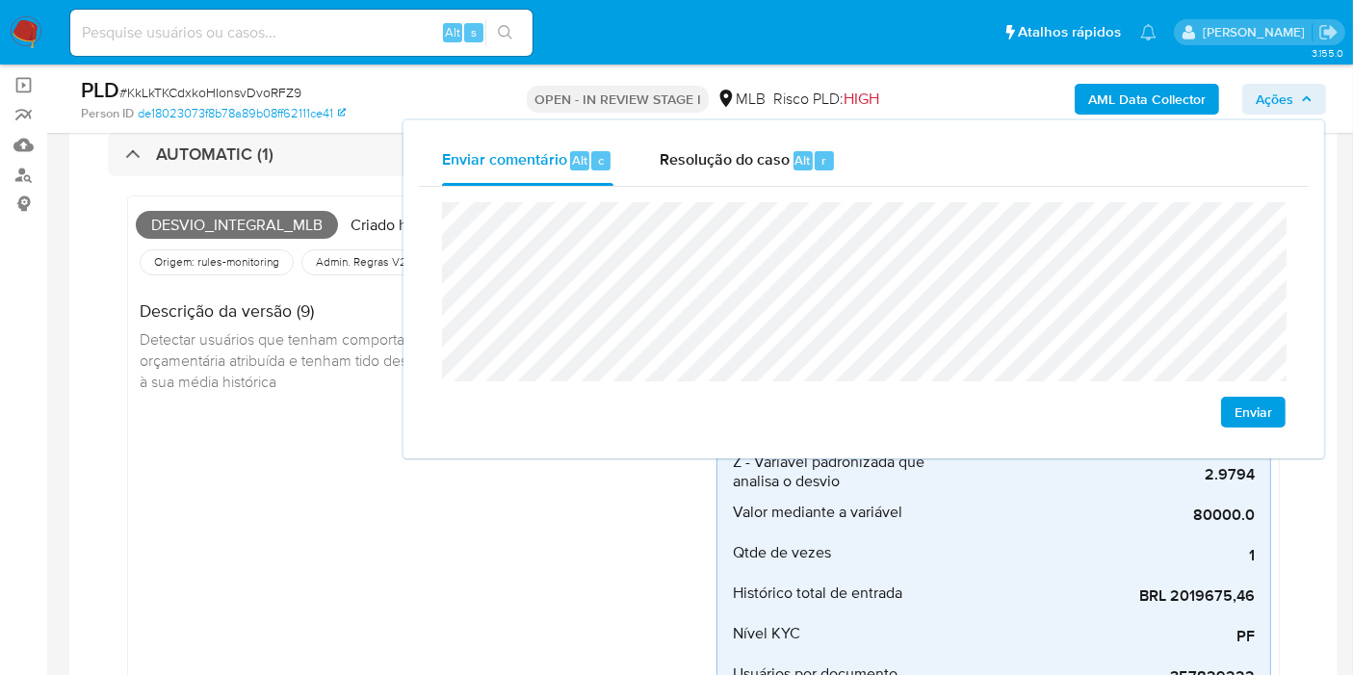
click at [262, 411] on div "Desvio_integral_mlb Criado há 10 dias Criado: 12/08/2025 00:16:47 Origem: rules…" at bounding box center [426, 474] width 581 height 541
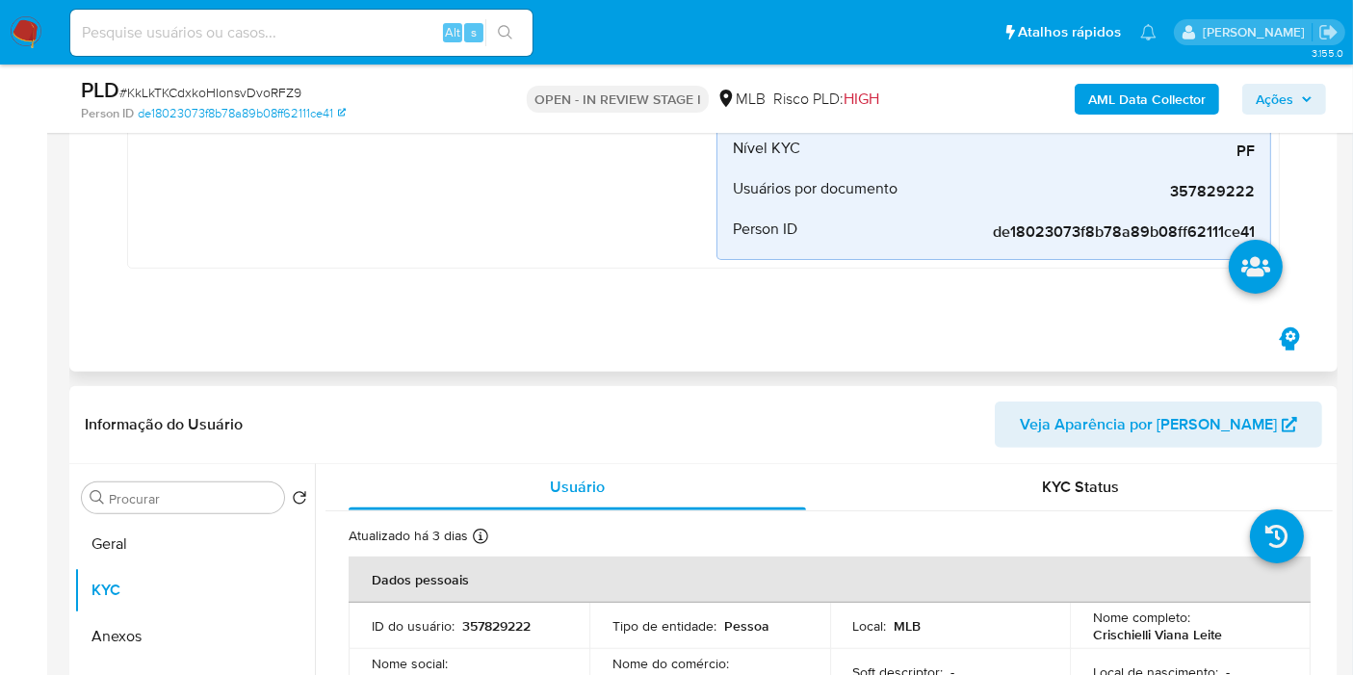
scroll to position [902, 0]
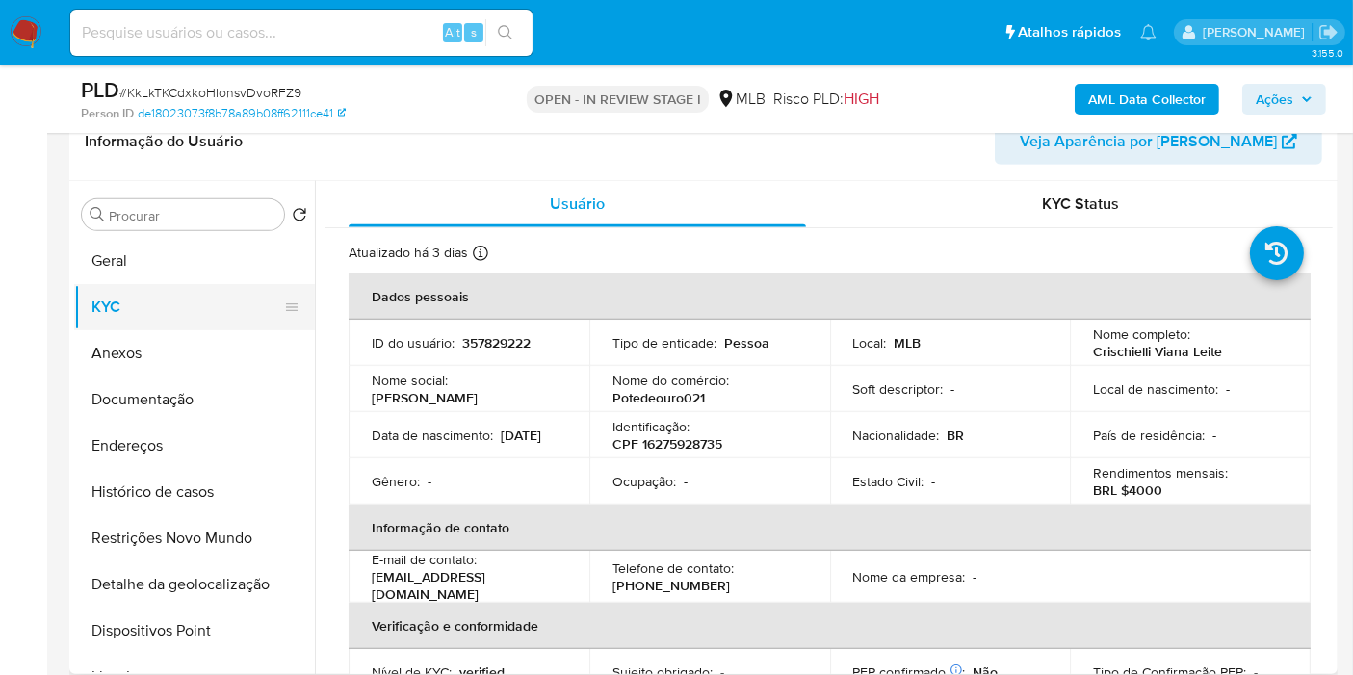
click at [161, 284] on button "KYC" at bounding box center [186, 307] width 225 height 46
drag, startPoint x: 170, startPoint y: 274, endPoint x: 184, endPoint y: 271, distance: 14.7
click at [170, 272] on button "Geral" at bounding box center [194, 261] width 241 height 46
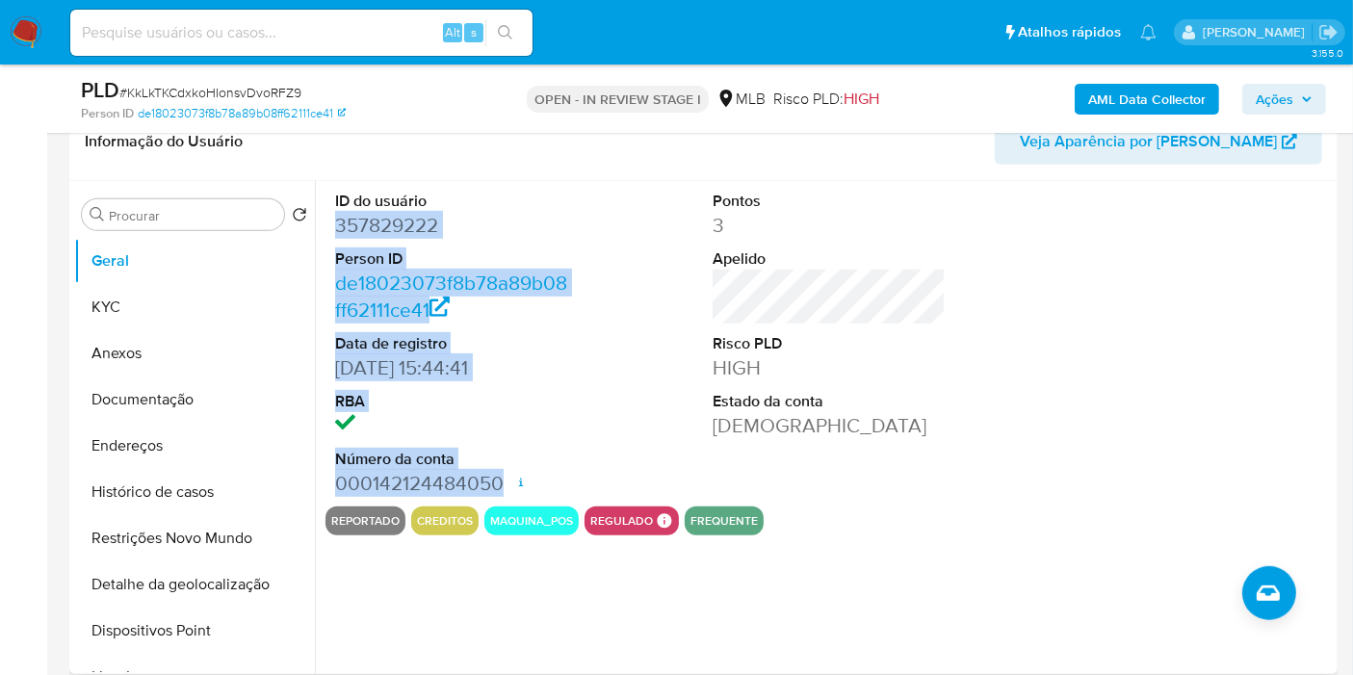
drag, startPoint x: 337, startPoint y: 224, endPoint x: 503, endPoint y: 477, distance: 301.9
click at [503, 477] on dl "ID do usuário 357829222 Person ID de18023073f8b78a89b08ff62111ce41 Data de regi…" at bounding box center [451, 344] width 233 height 306
copy dl "357829222 Person ID de18023073f8b78a89b08ff62111ce41 Data de registro 06/03/202…"
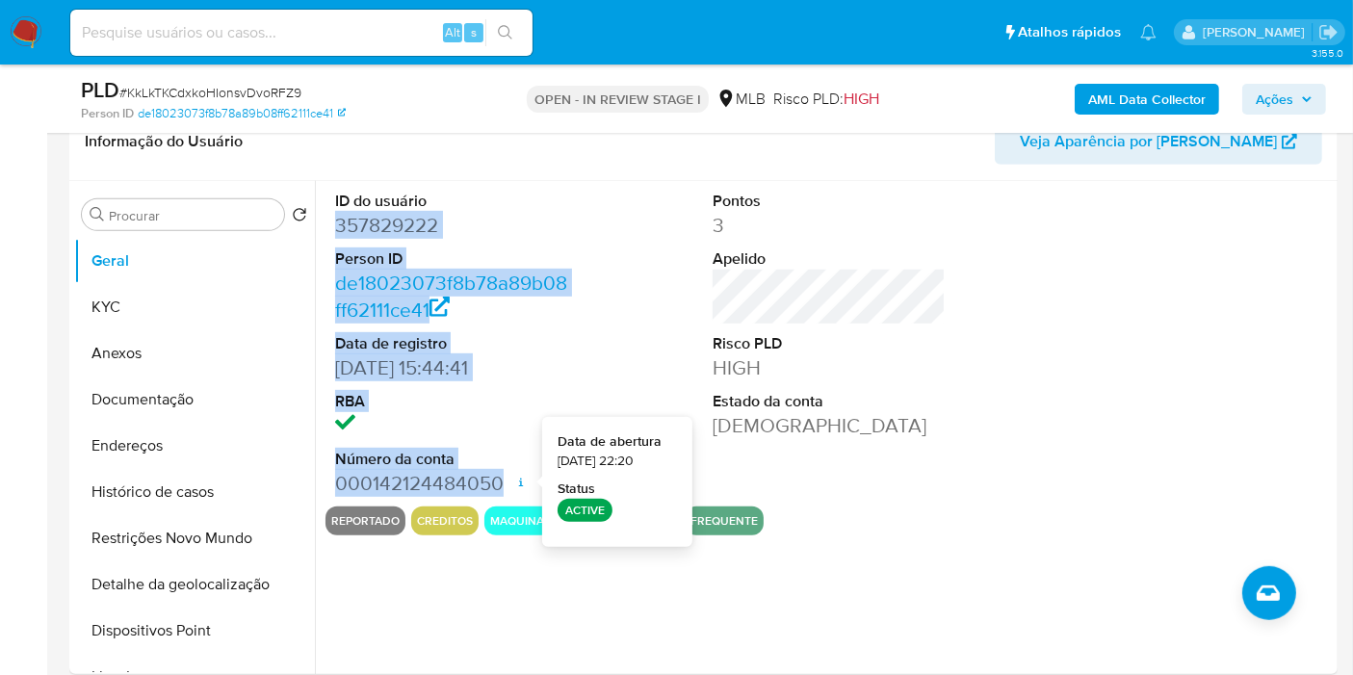
click at [1298, 92] on span "Ações" at bounding box center [1284, 99] width 57 height 27
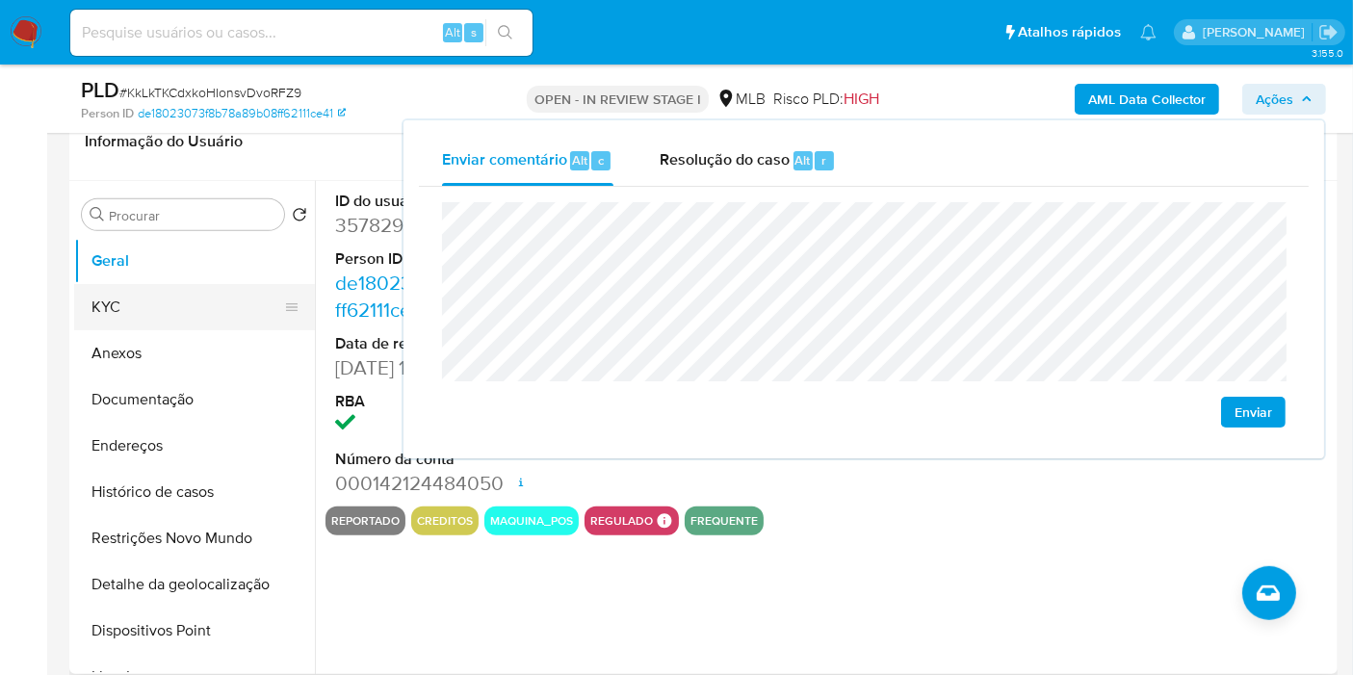
click at [110, 295] on button "KYC" at bounding box center [186, 307] width 225 height 46
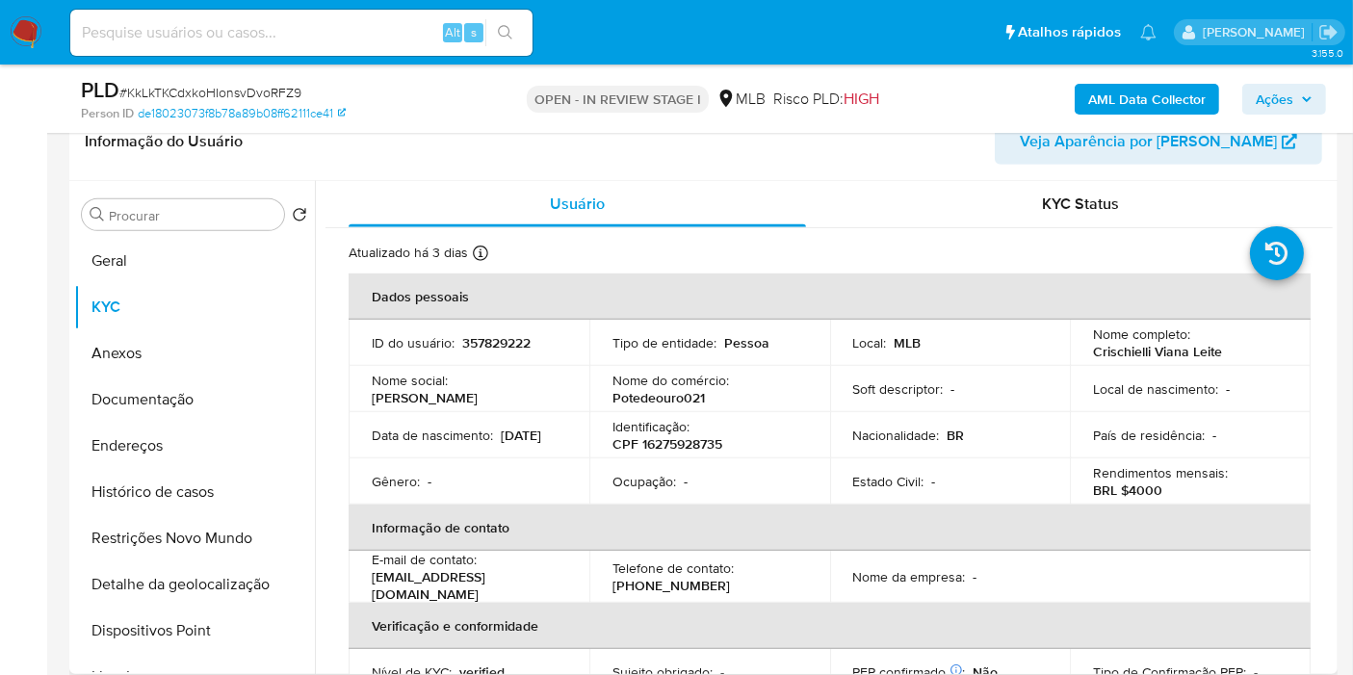
click at [690, 440] on p "CPF 16275928735" at bounding box center [668, 443] width 110 height 17
copy p "16275928735"
drag, startPoint x: 1262, startPoint y: 108, endPoint x: 1246, endPoint y: 117, distance: 17.7
click at [1257, 110] on span "Ações" at bounding box center [1275, 99] width 38 height 31
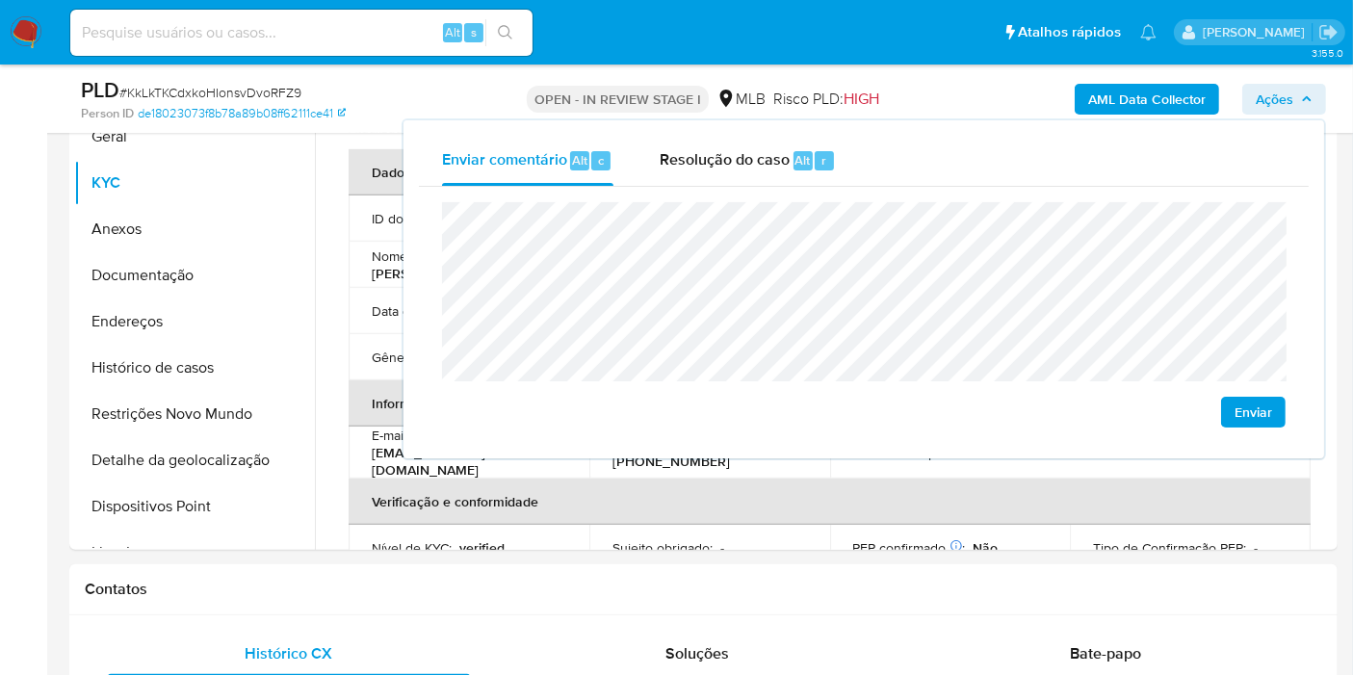
scroll to position [1032, 0]
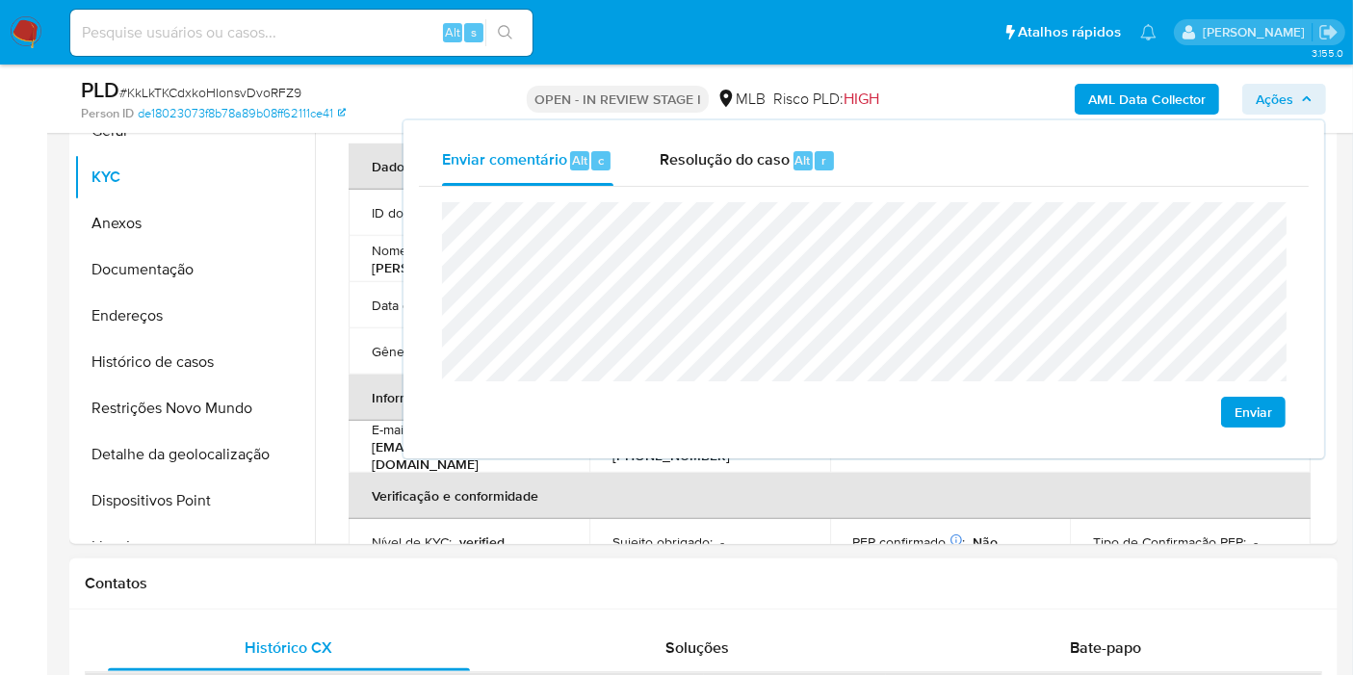
click at [779, 596] on div "Contatos" at bounding box center [703, 584] width 1269 height 51
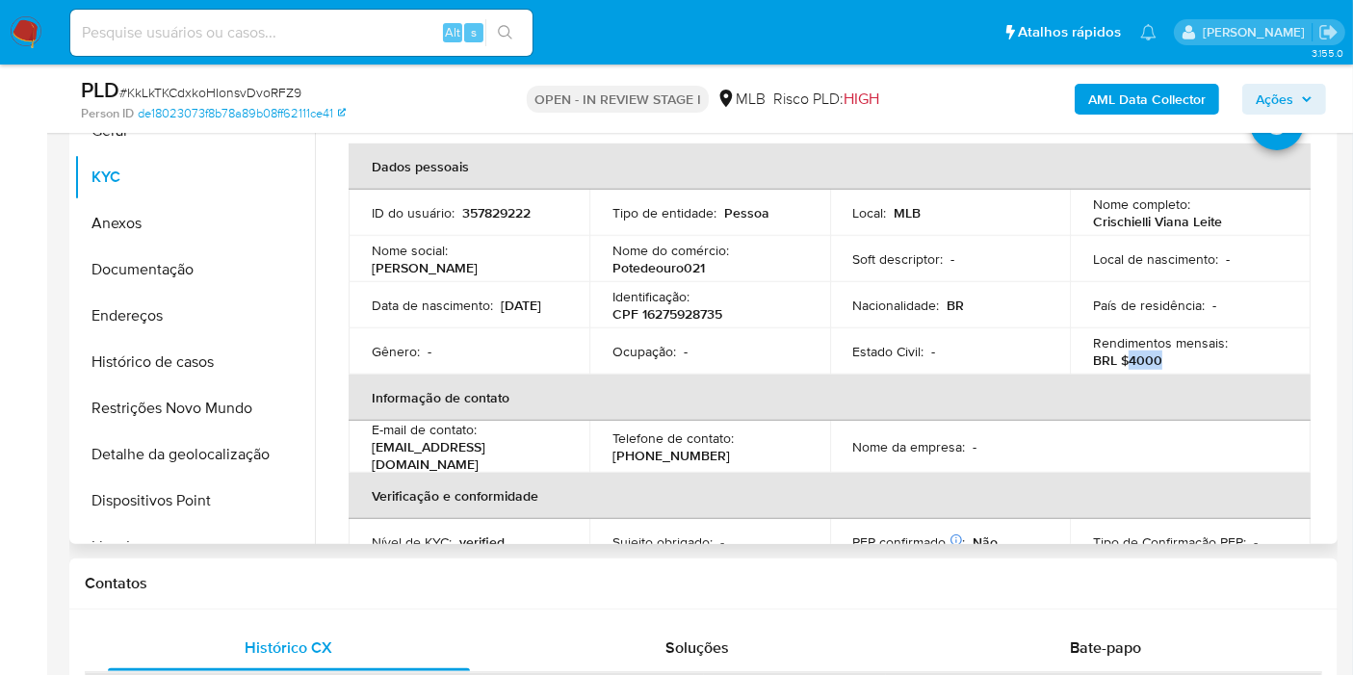
drag, startPoint x: 1128, startPoint y: 354, endPoint x: 1169, endPoint y: 363, distance: 42.3
click at [1169, 363] on div "Rendimentos mensais : BRL $4000" at bounding box center [1190, 351] width 195 height 35
copy p "4000"
drag, startPoint x: 1271, startPoint y: 100, endPoint x: 1261, endPoint y: 108, distance: 12.3
click at [1261, 108] on span "Ações" at bounding box center [1275, 99] width 38 height 31
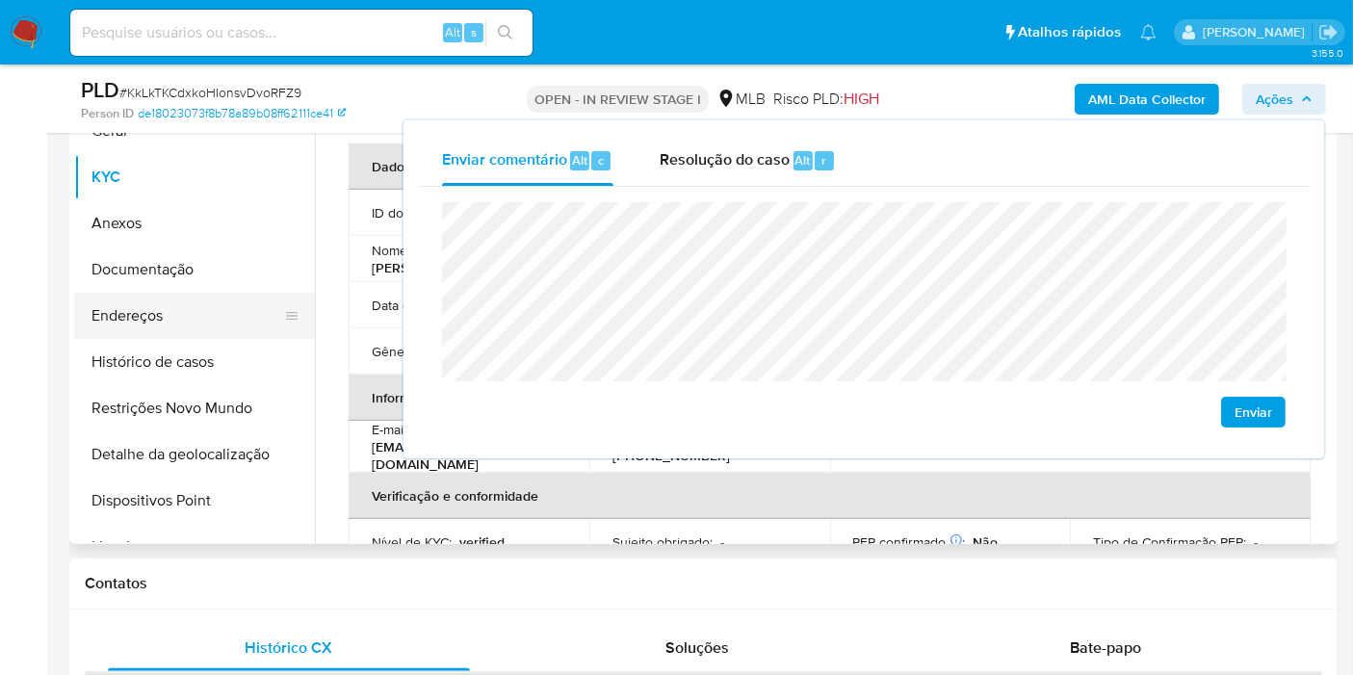
click at [201, 323] on button "Endereços" at bounding box center [186, 316] width 225 height 46
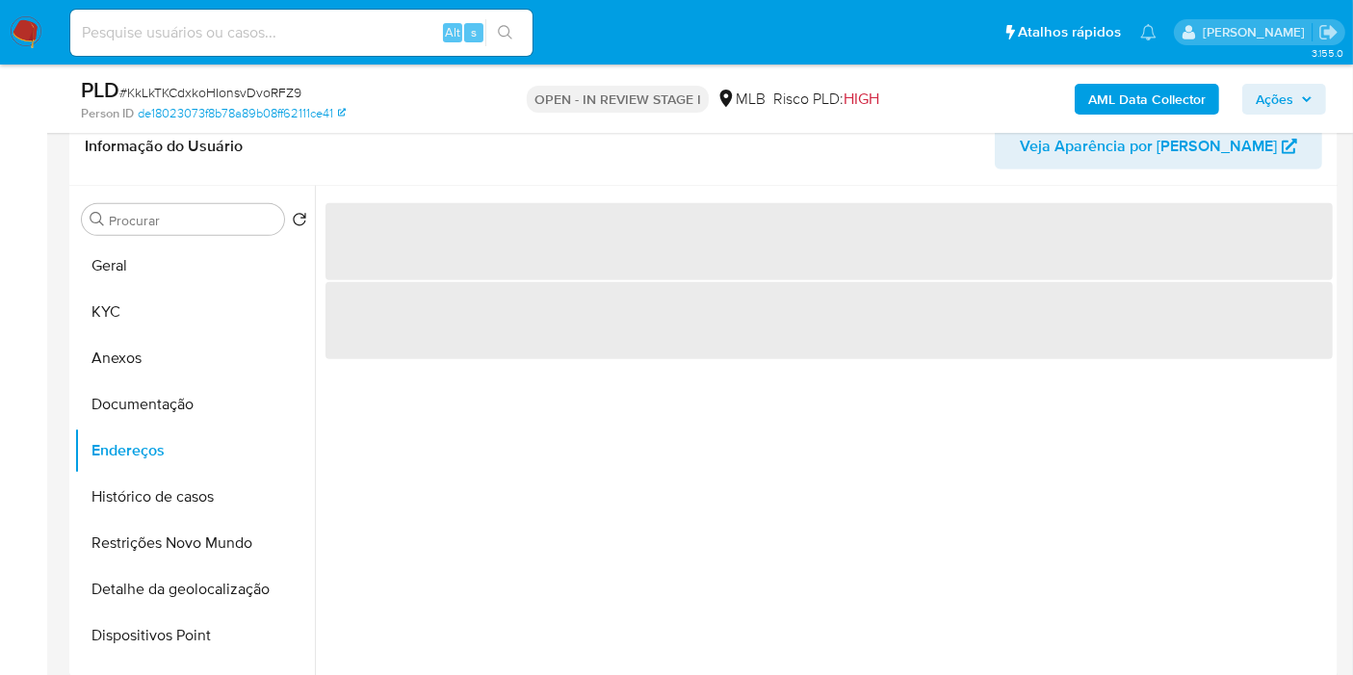
scroll to position [899, 0]
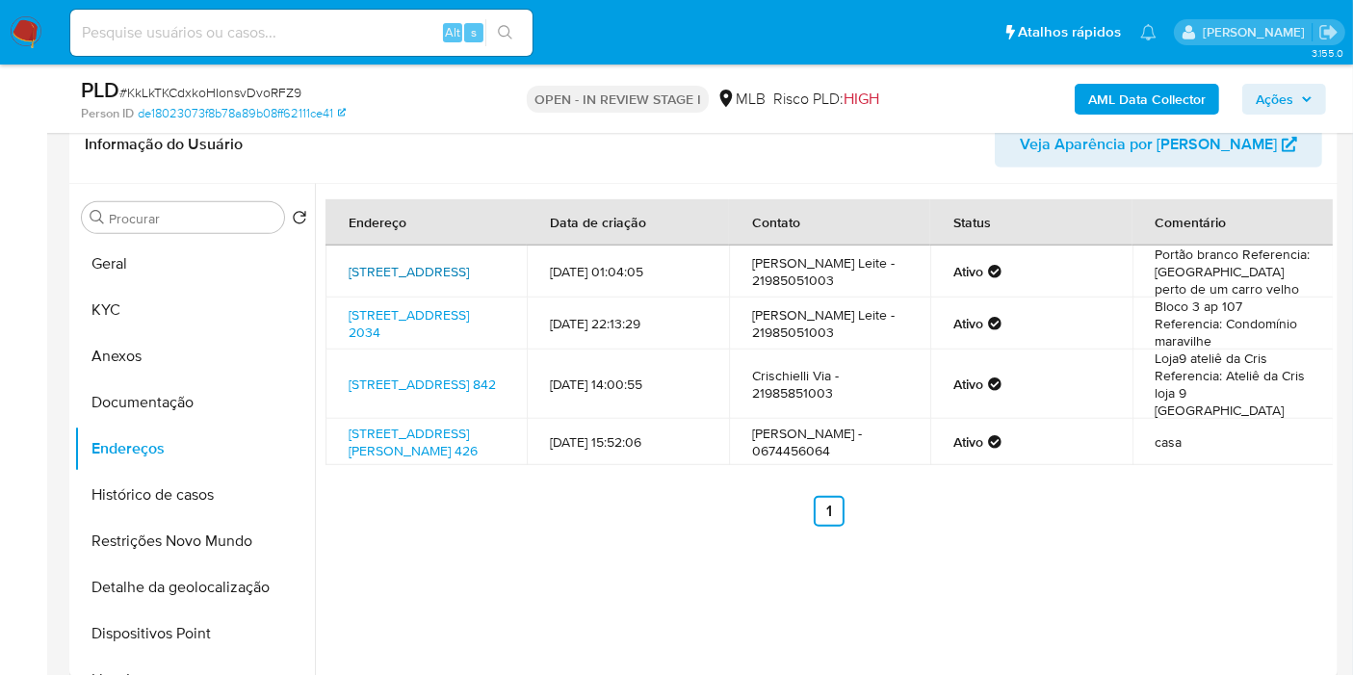
click at [406, 265] on link "Rua Jurubeba 621, Rio De Janeiro, Rio De Janeiro, 21620420, Brasil 621" at bounding box center [409, 271] width 120 height 19
click at [407, 318] on link "Estrada Do Rio Grande 2034, Rio De Janeiro, Rio De Janeiro, 22720011, Brasil 20…" at bounding box center [409, 323] width 120 height 37
click at [399, 394] on link "Rua Japoara 842, Rio De Janeiro, Rio De Janeiro, 21620390, Brasil 842" at bounding box center [422, 384] width 147 height 19
click at [409, 460] on link "Rua Márcia Vasconcelos 426, Mesquita, Rio De Janeiro, 26580690, Brasil 426" at bounding box center [413, 442] width 129 height 37
click at [218, 400] on button "Documentação" at bounding box center [186, 403] width 225 height 46
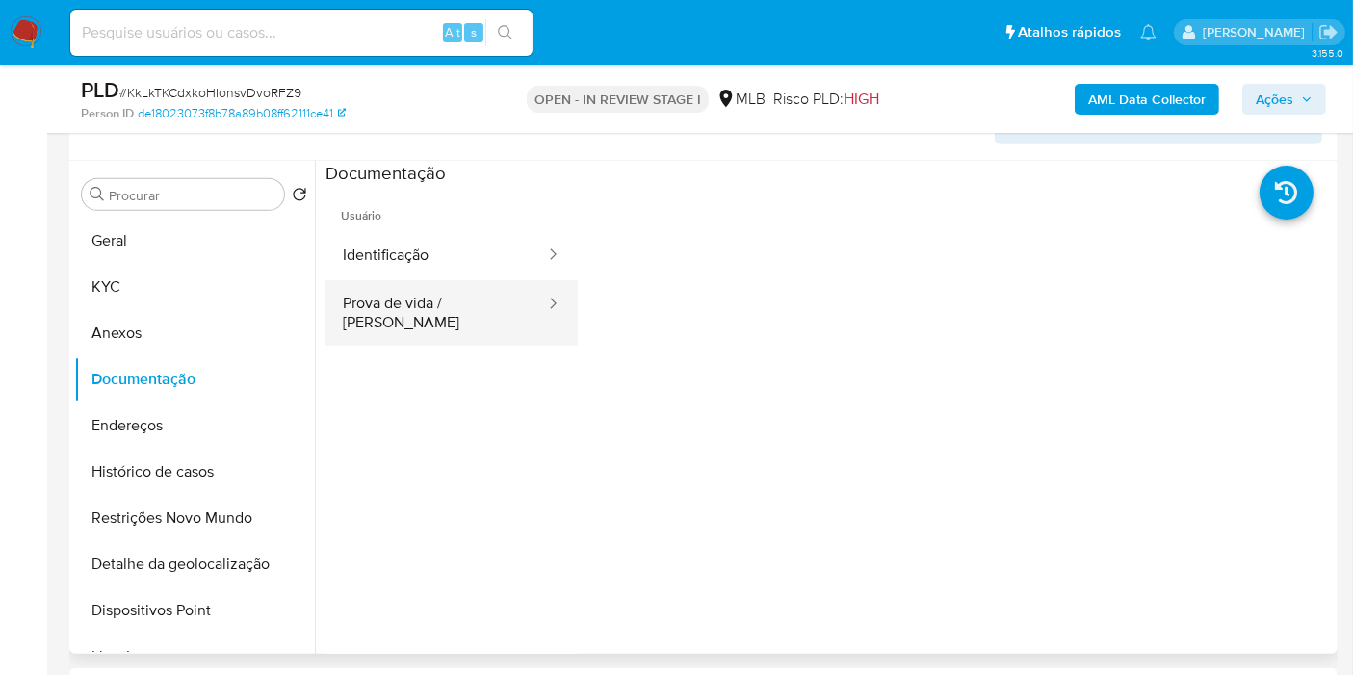
click at [459, 290] on button "Prova de vida / Selfie" at bounding box center [437, 313] width 222 height 66
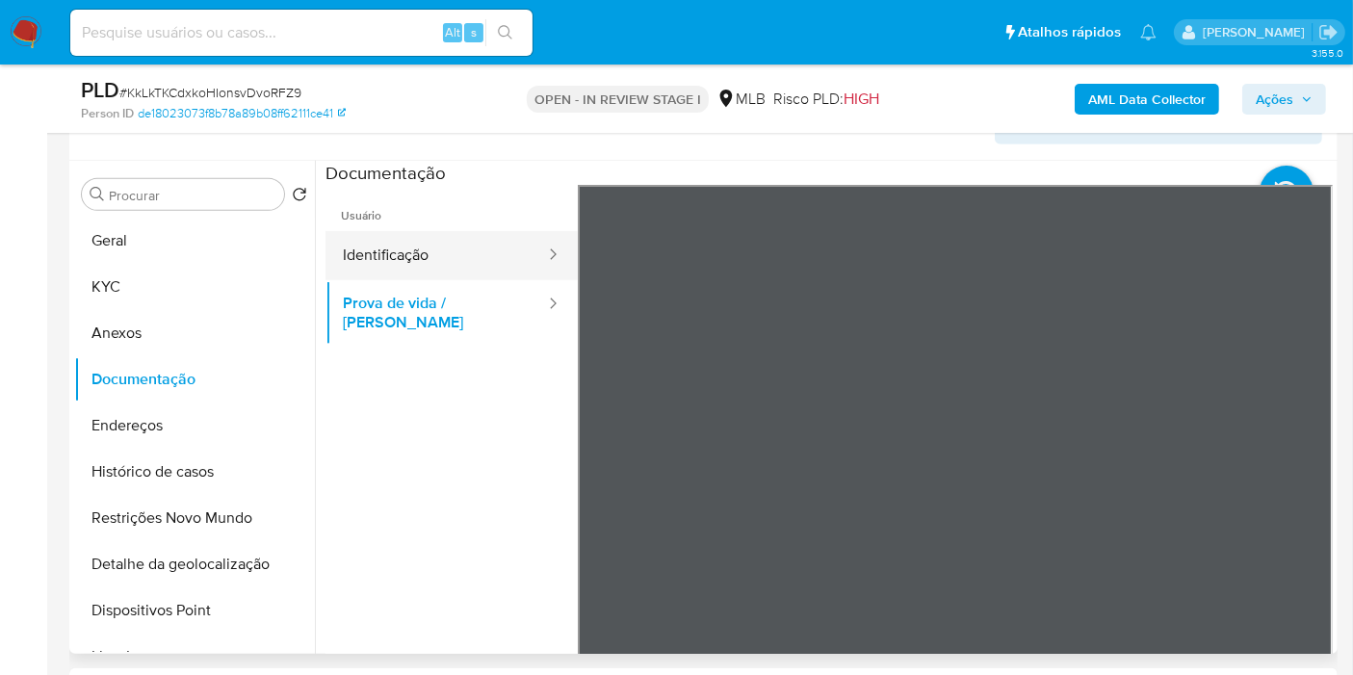
click at [465, 243] on button "Identificação" at bounding box center [437, 255] width 222 height 49
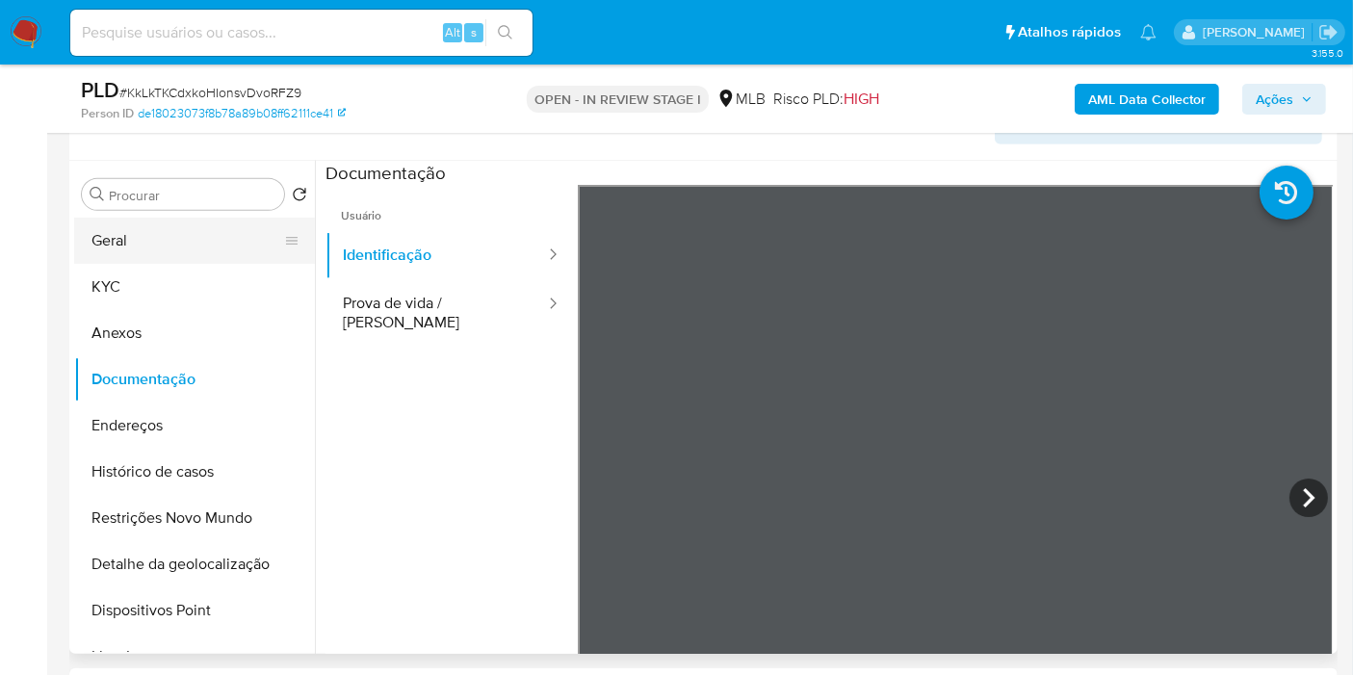
click at [211, 236] on button "Geral" at bounding box center [186, 241] width 225 height 46
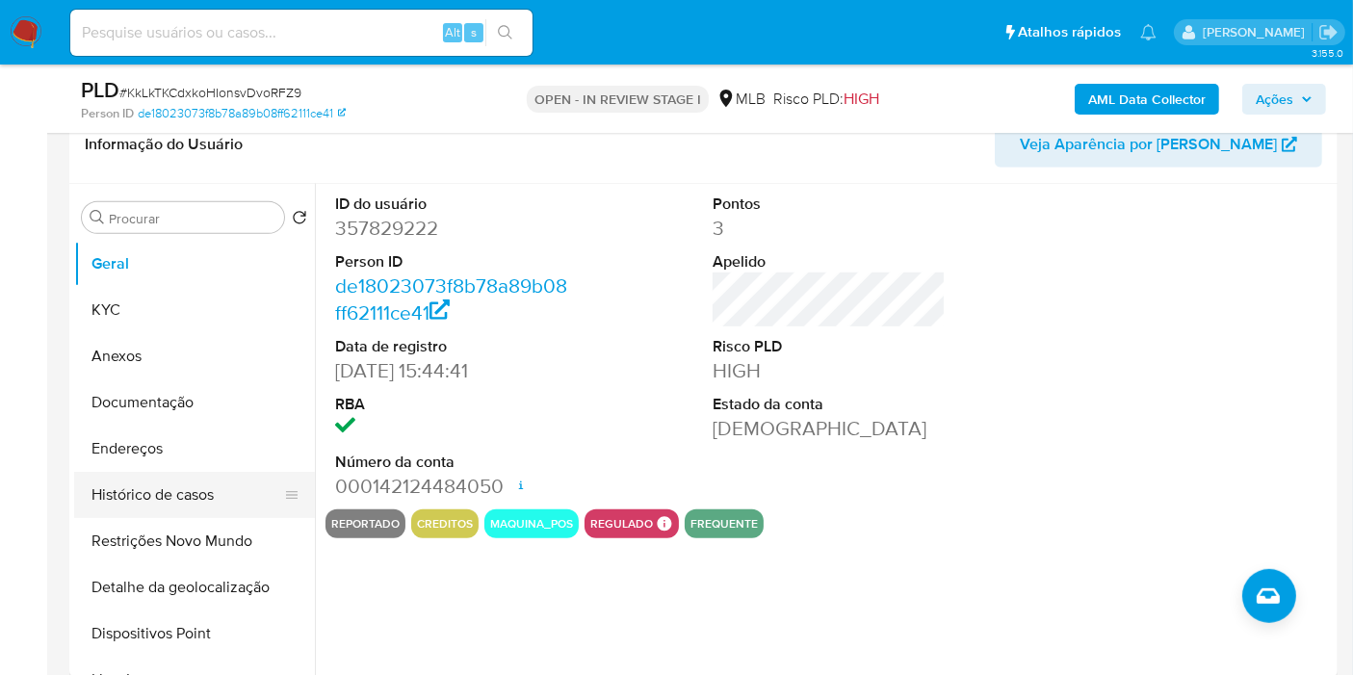
click at [201, 505] on button "Histórico de casos" at bounding box center [186, 495] width 225 height 46
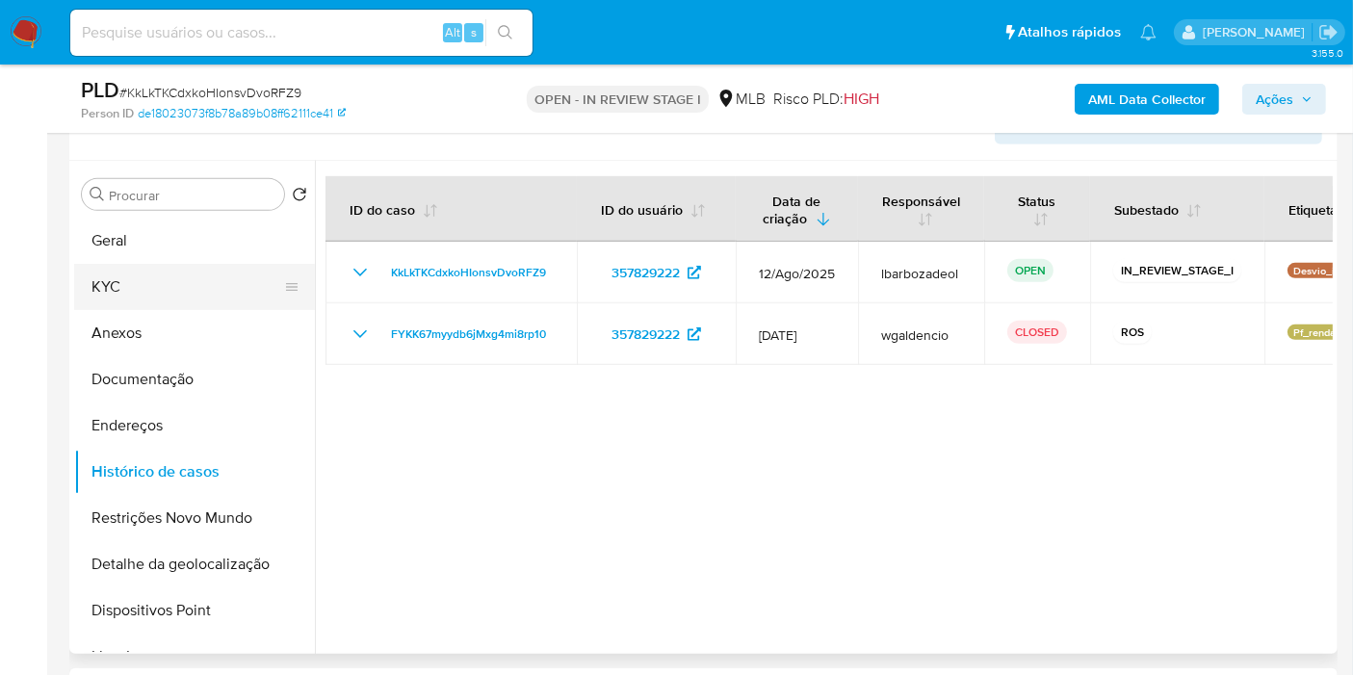
click at [217, 277] on button "KYC" at bounding box center [186, 287] width 225 height 46
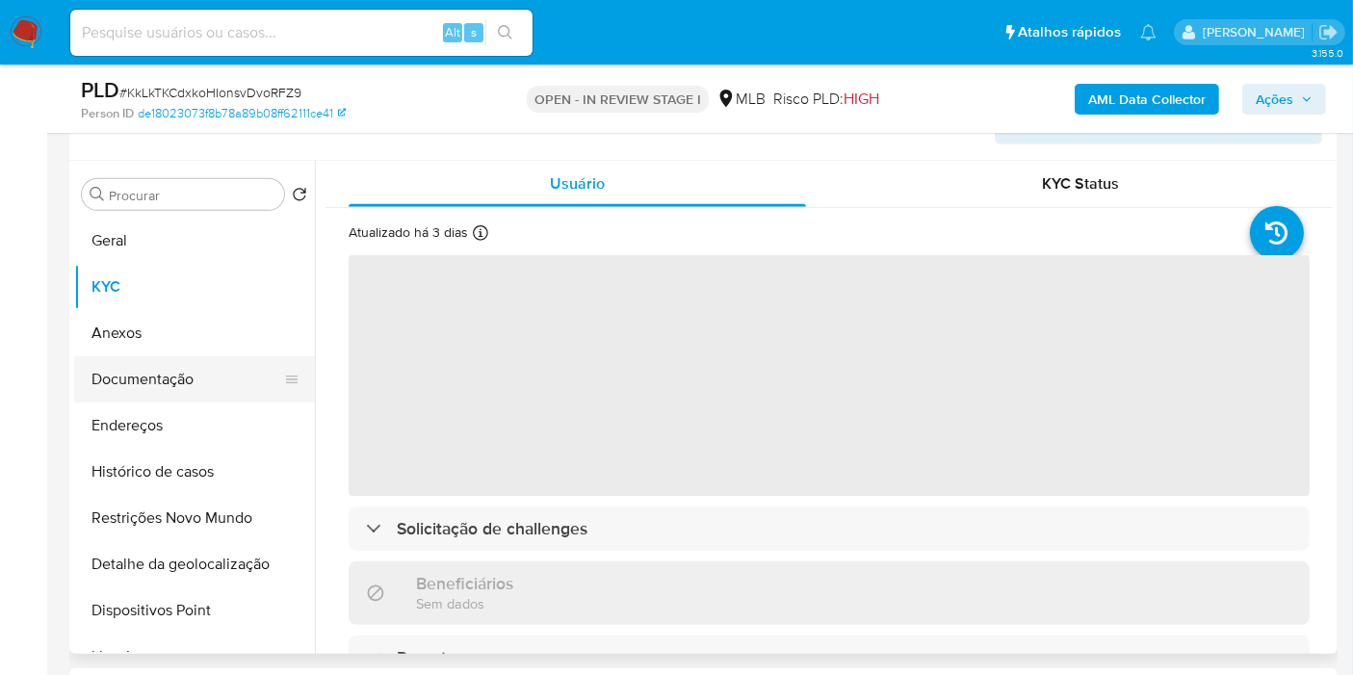
click at [179, 380] on button "Documentação" at bounding box center [186, 379] width 225 height 46
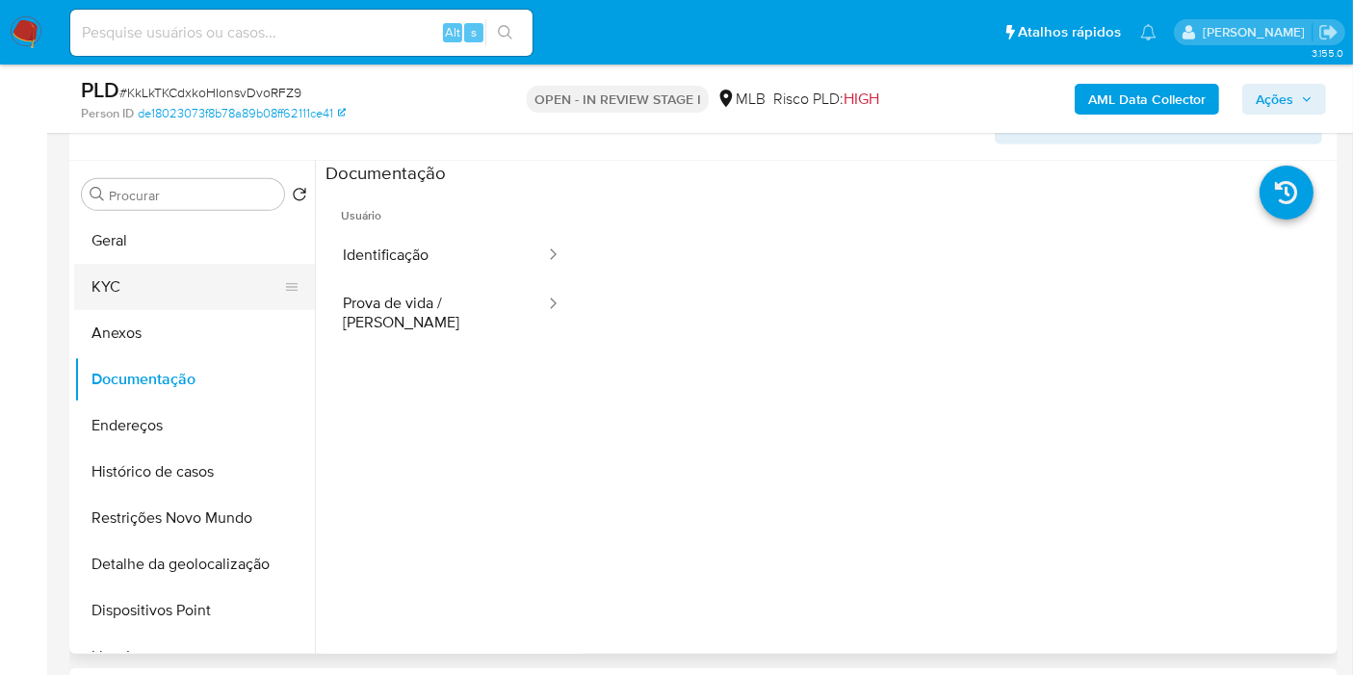
click at [246, 265] on button "KYC" at bounding box center [186, 287] width 225 height 46
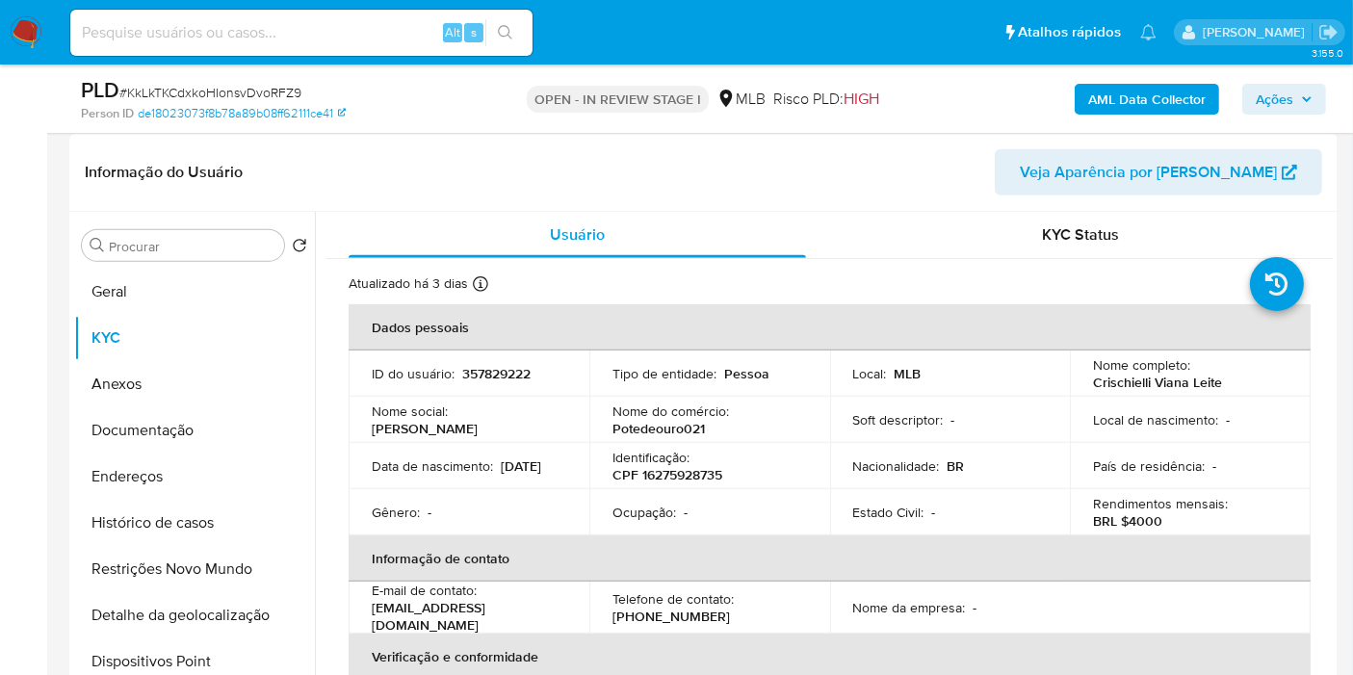
scroll to position [888, 0]
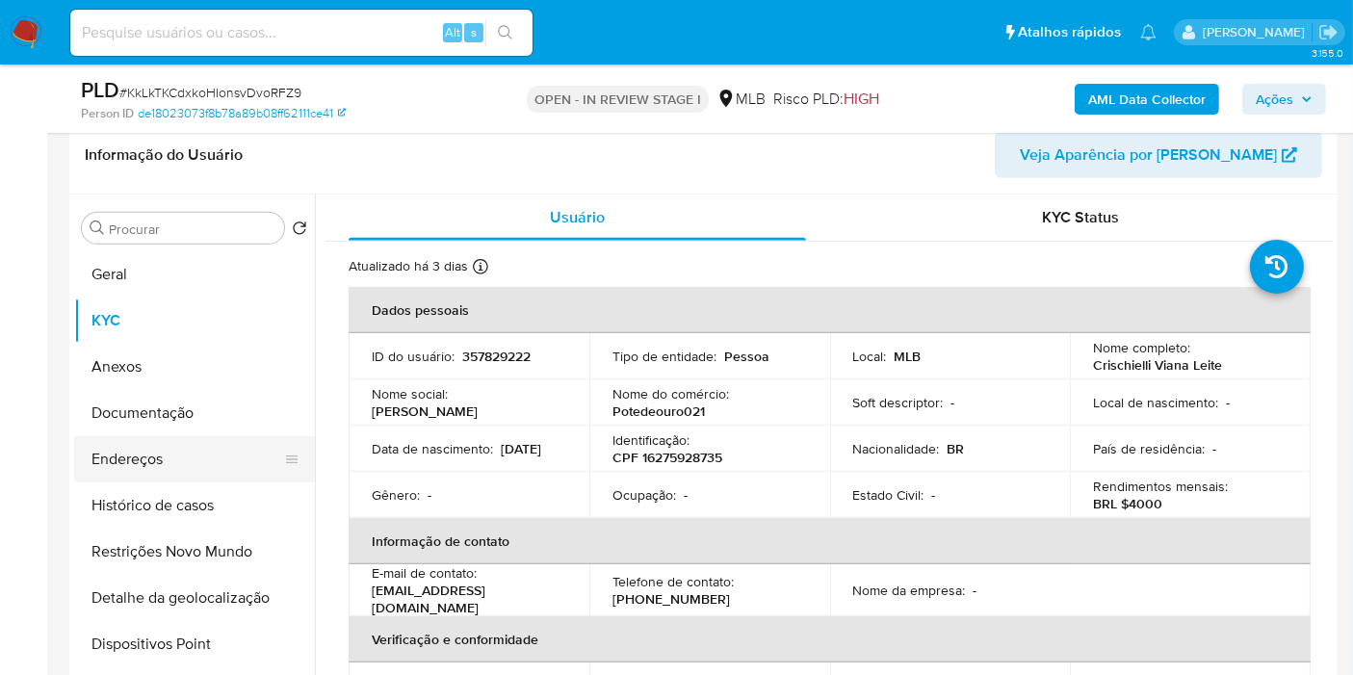
click at [158, 462] on button "Endereços" at bounding box center [186, 459] width 225 height 46
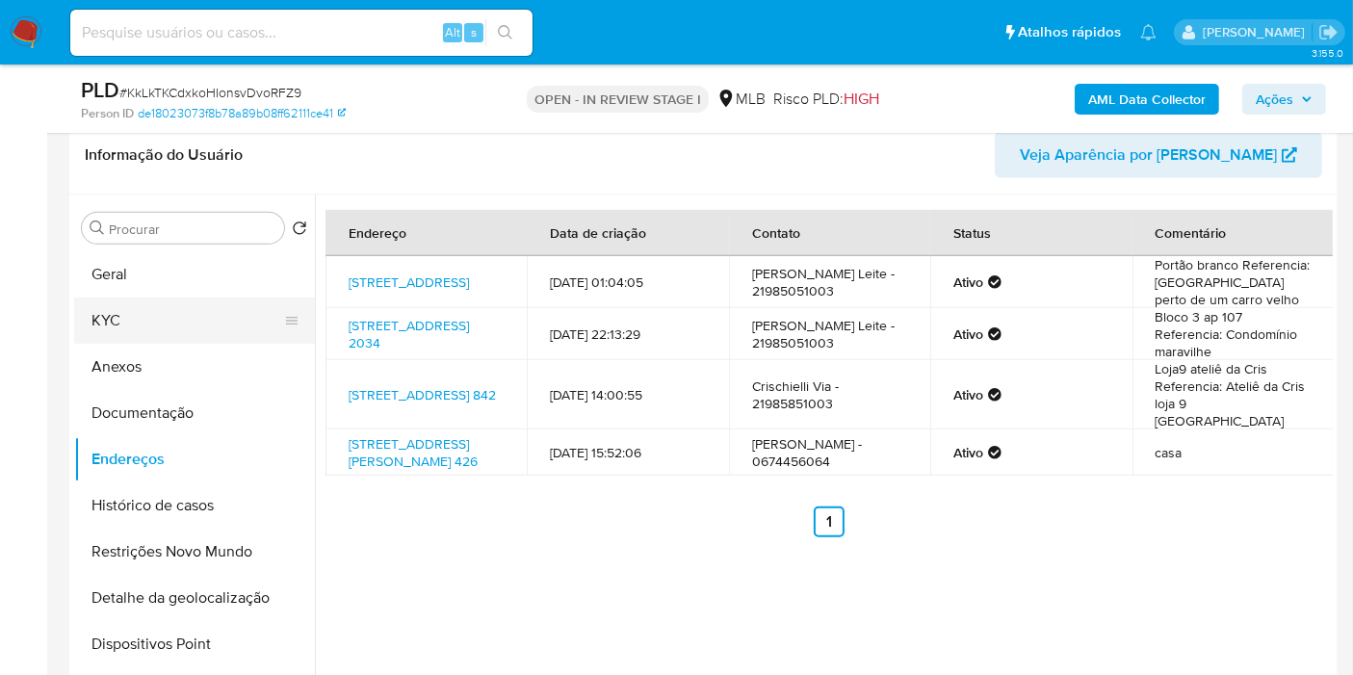
click at [204, 306] on button "KYC" at bounding box center [186, 321] width 225 height 46
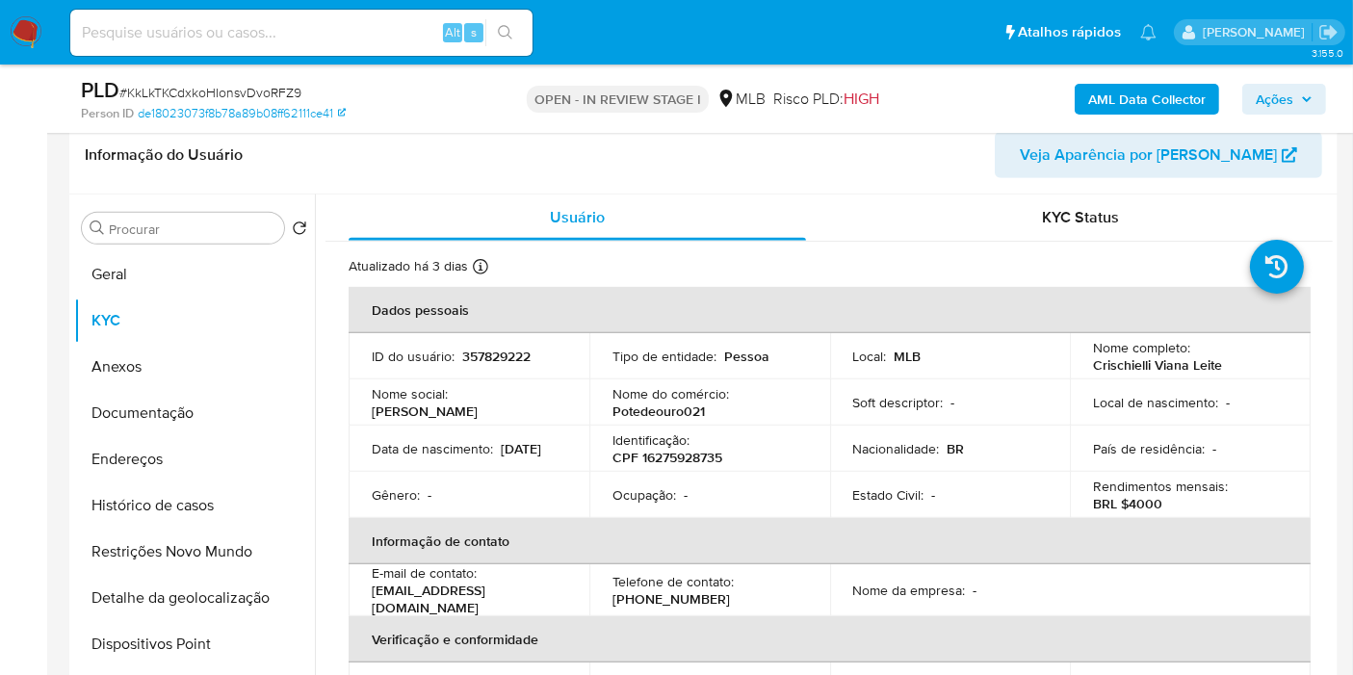
click at [689, 407] on p "Potedeouro021" at bounding box center [659, 411] width 92 height 17
copy p "Potedeouro021"
click at [135, 264] on button "Geral" at bounding box center [186, 274] width 225 height 46
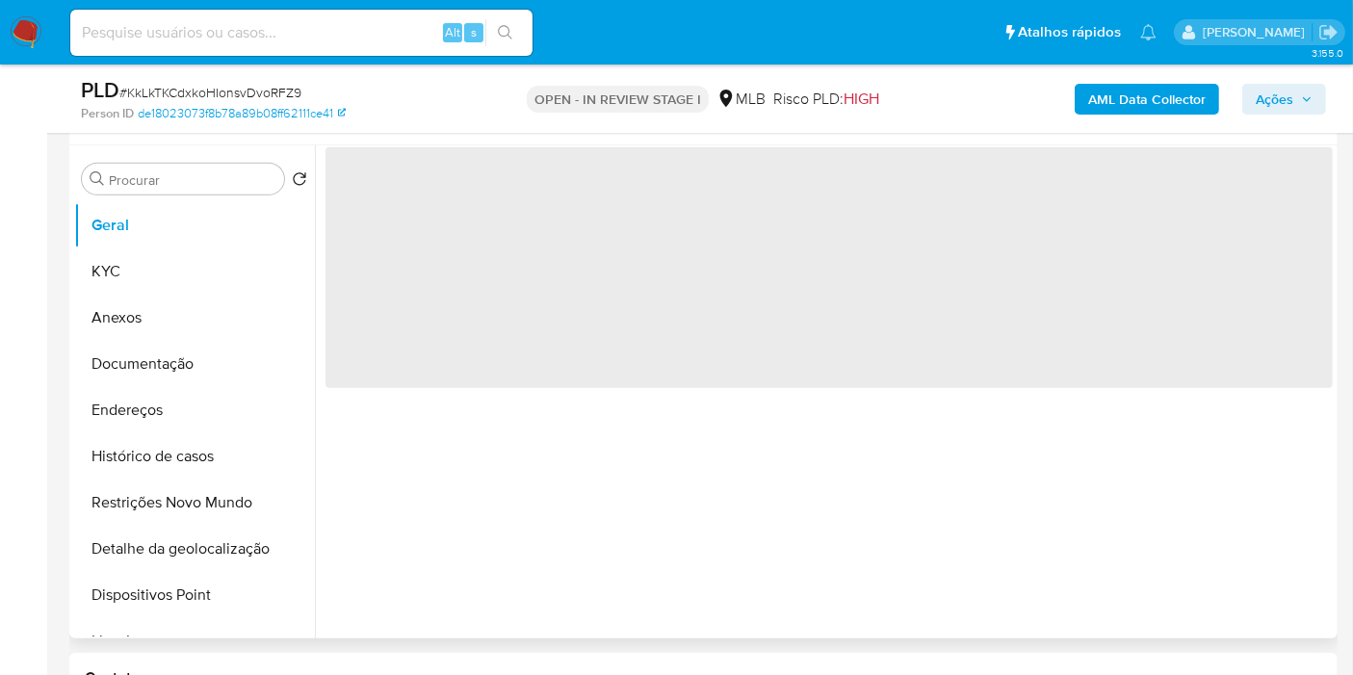
scroll to position [916, 0]
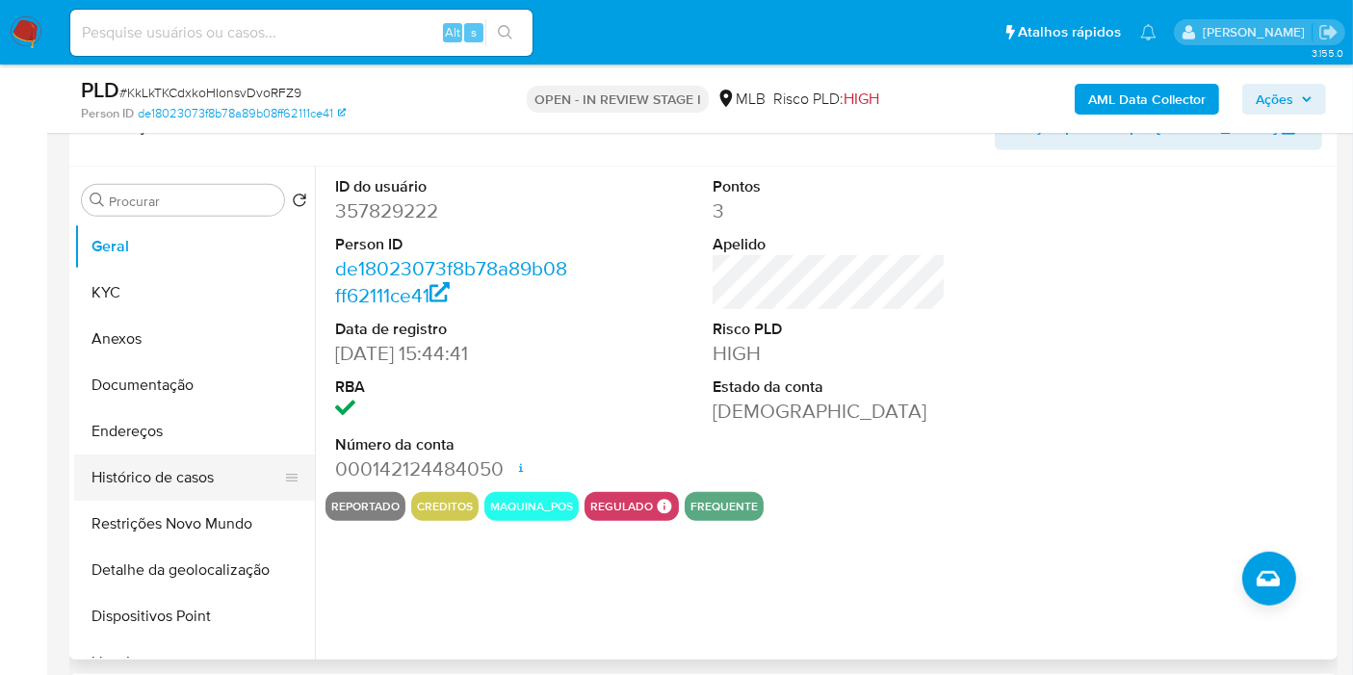
click at [212, 482] on button "Histórico de casos" at bounding box center [186, 478] width 225 height 46
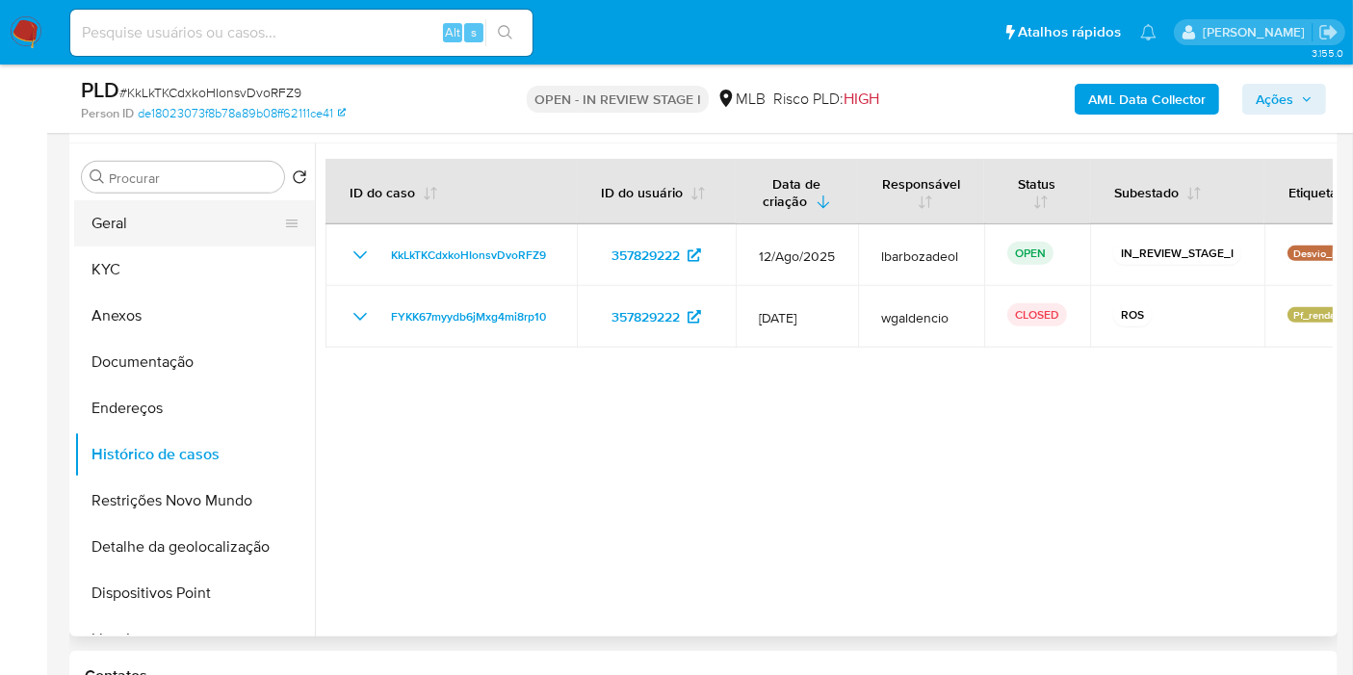
click at [194, 215] on button "Geral" at bounding box center [186, 223] width 225 height 46
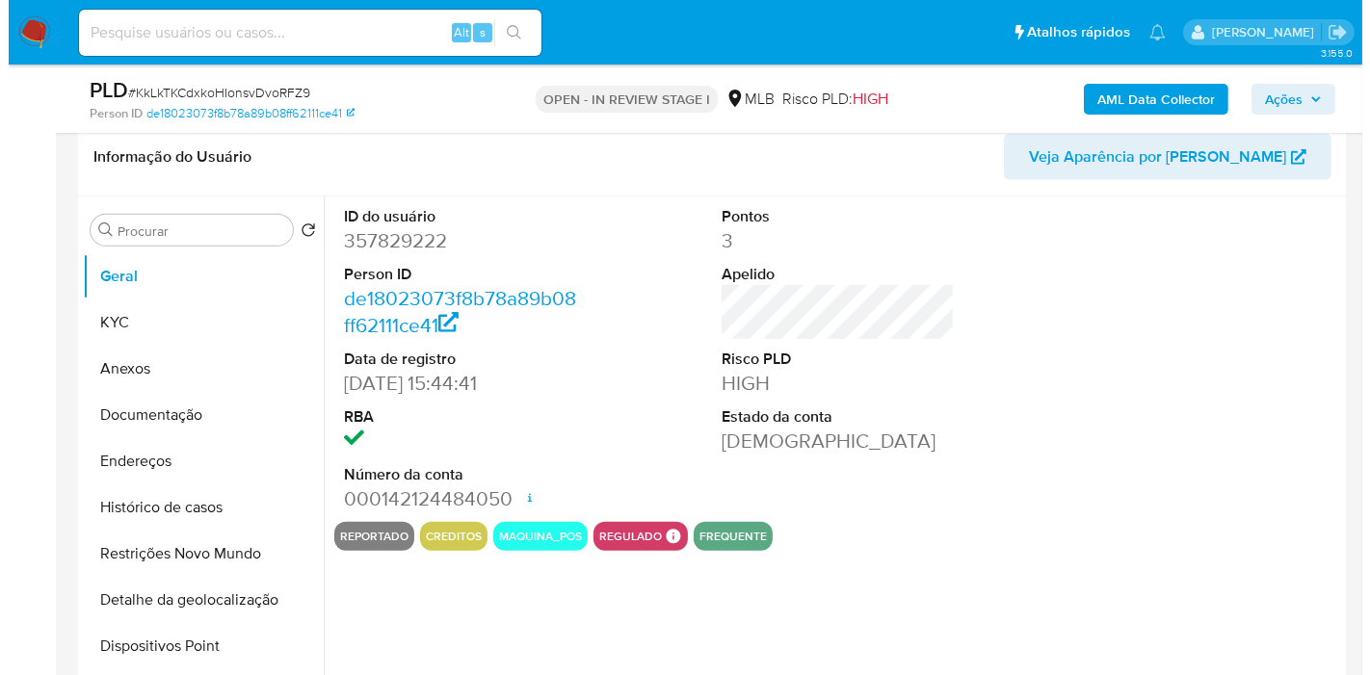
scroll to position [888, 0]
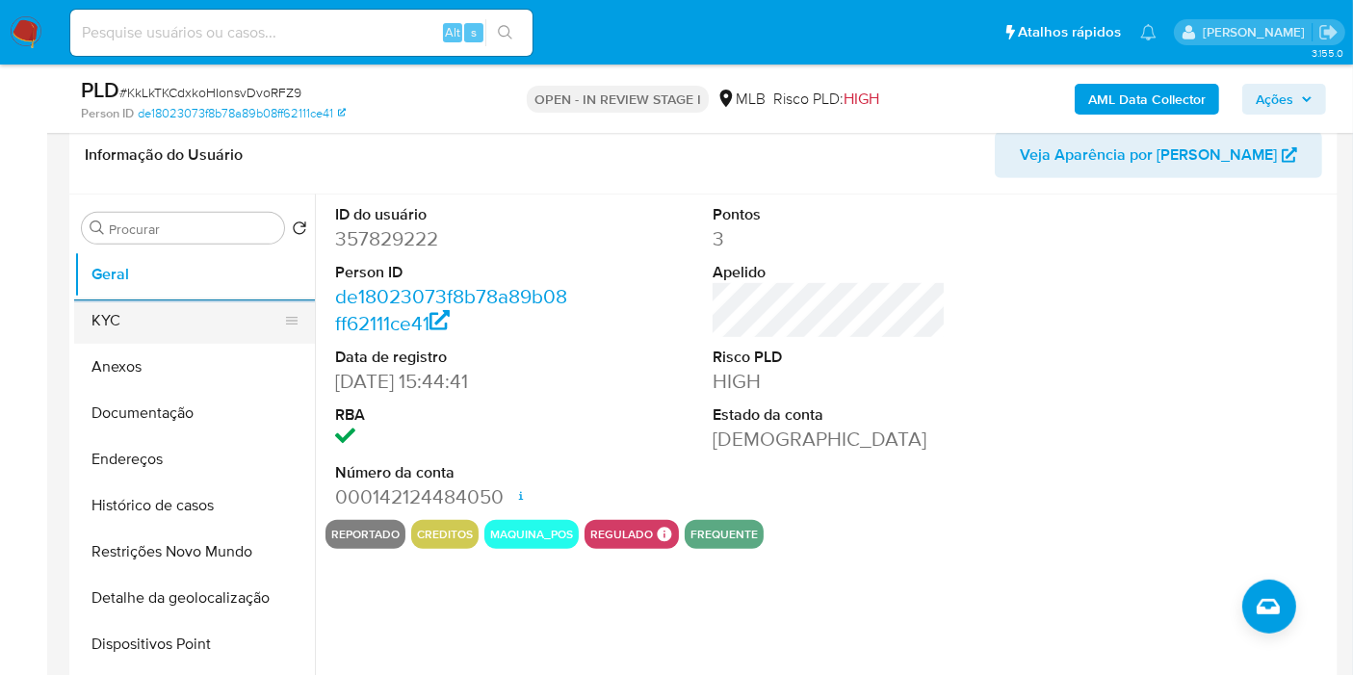
click at [173, 327] on button "KYC" at bounding box center [186, 321] width 225 height 46
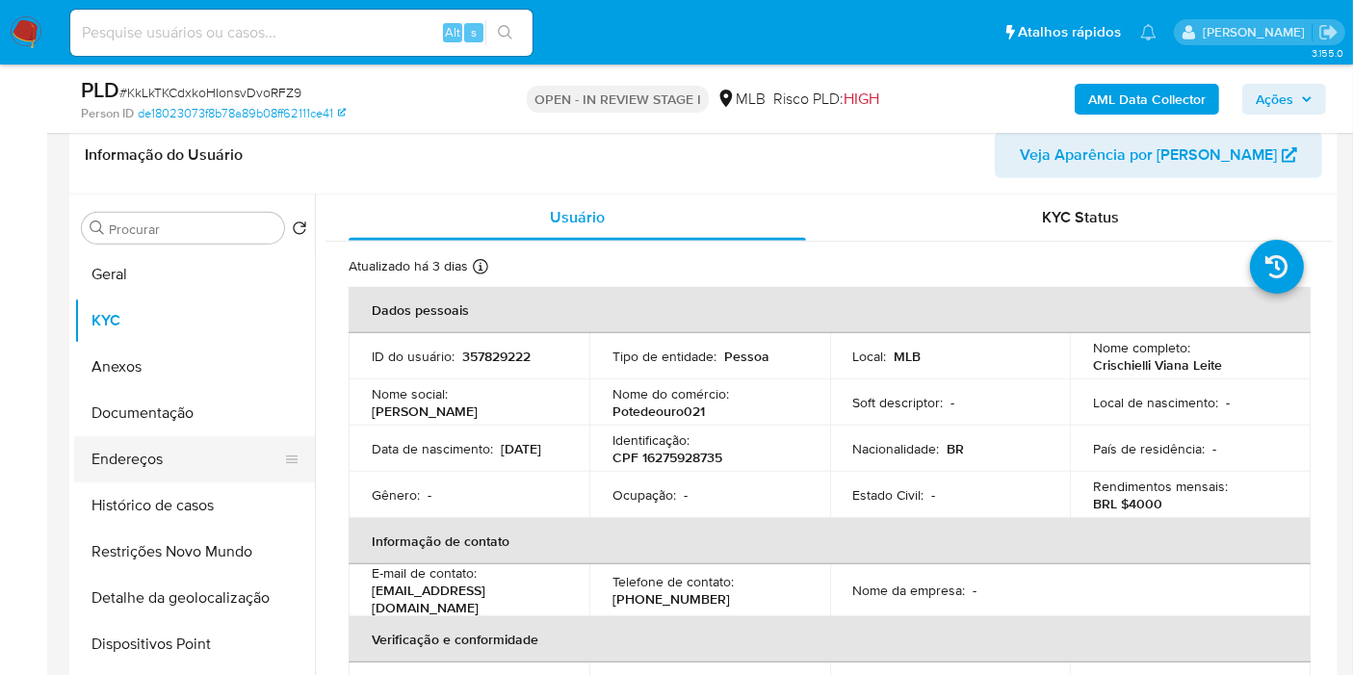
click at [194, 470] on button "Endereços" at bounding box center [186, 459] width 225 height 46
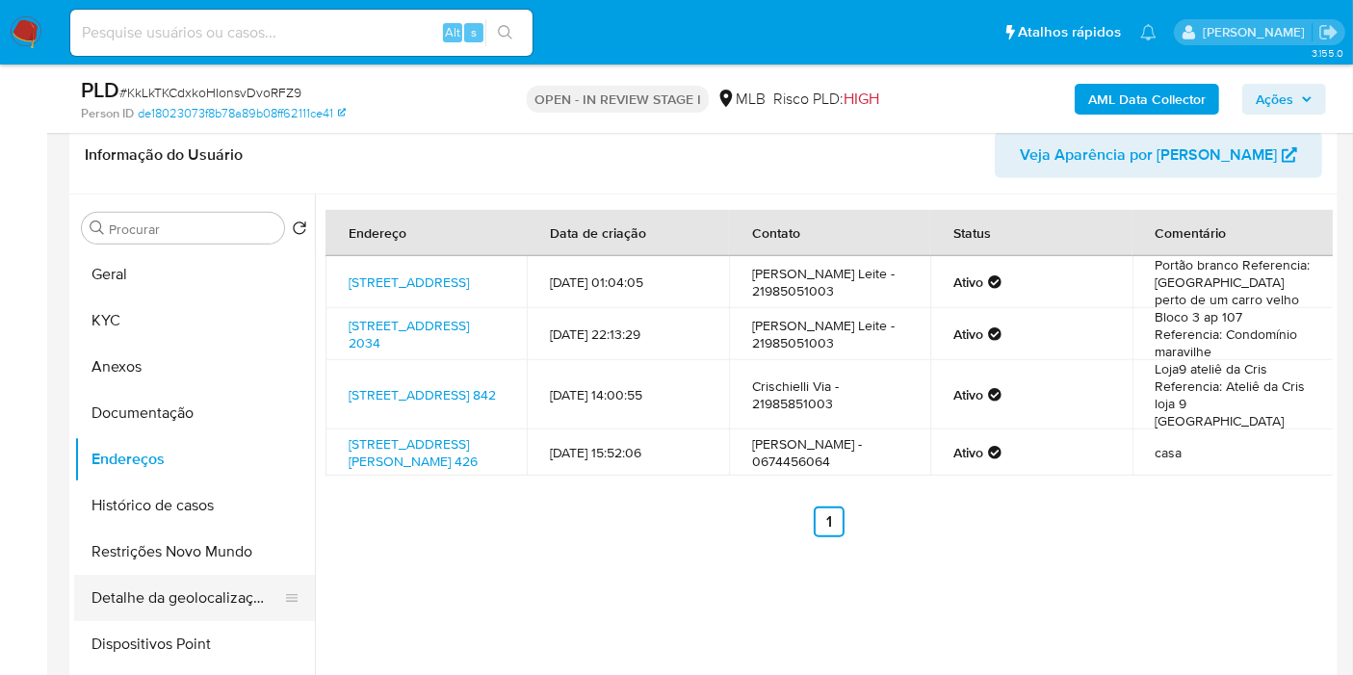
click at [249, 582] on button "Detalhe da geolocalização" at bounding box center [186, 598] width 225 height 46
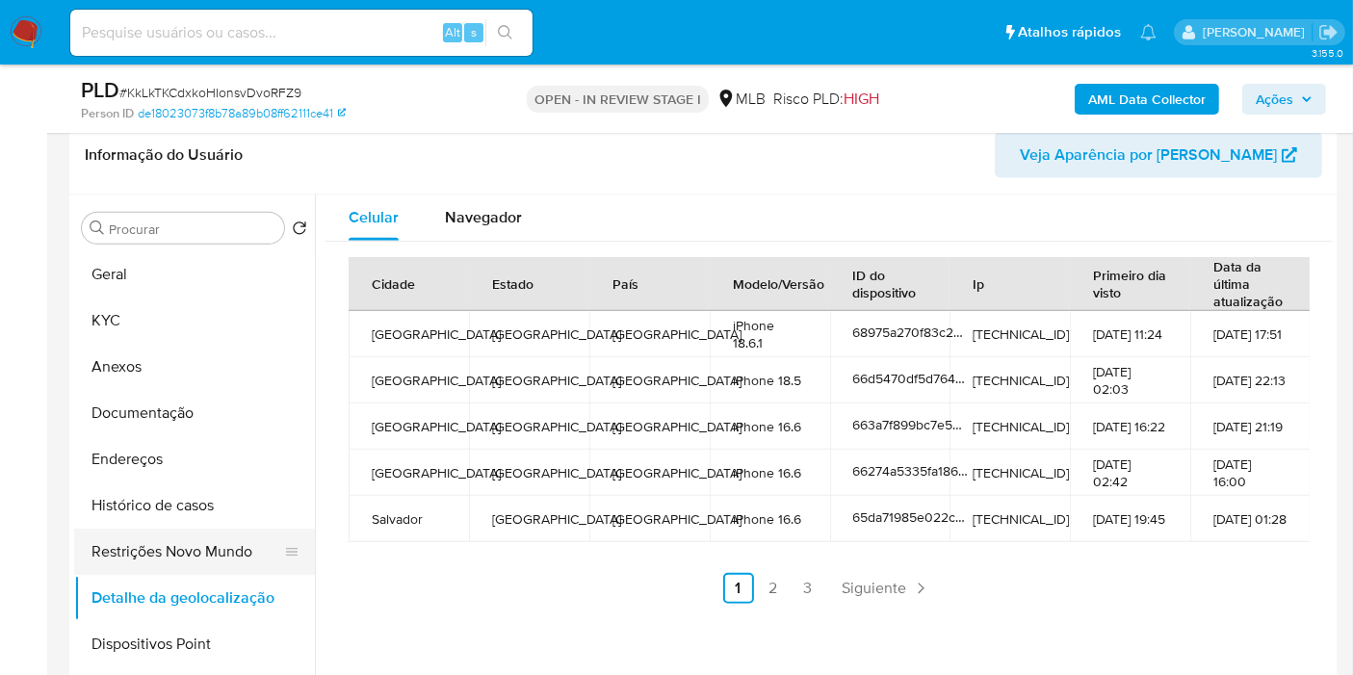
click at [201, 540] on button "Restrições Novo Mundo" at bounding box center [186, 552] width 225 height 46
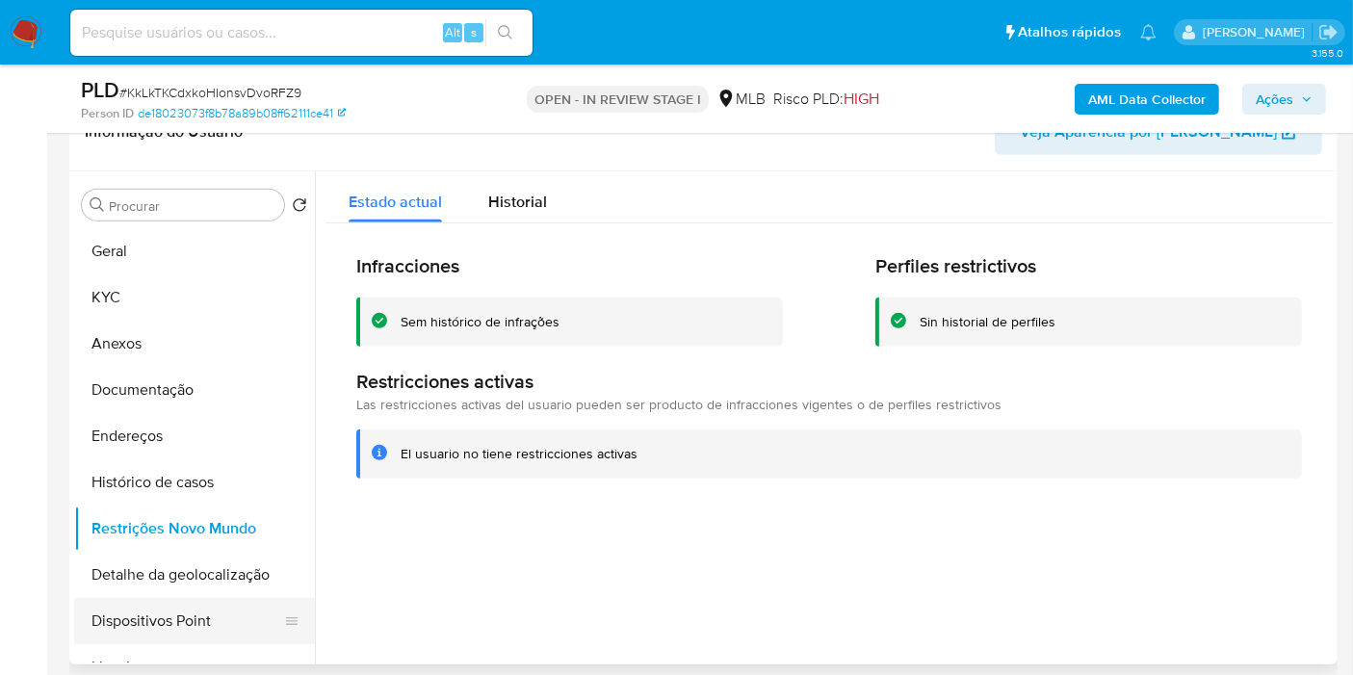
click at [166, 619] on button "Dispositivos Point" at bounding box center [186, 621] width 225 height 46
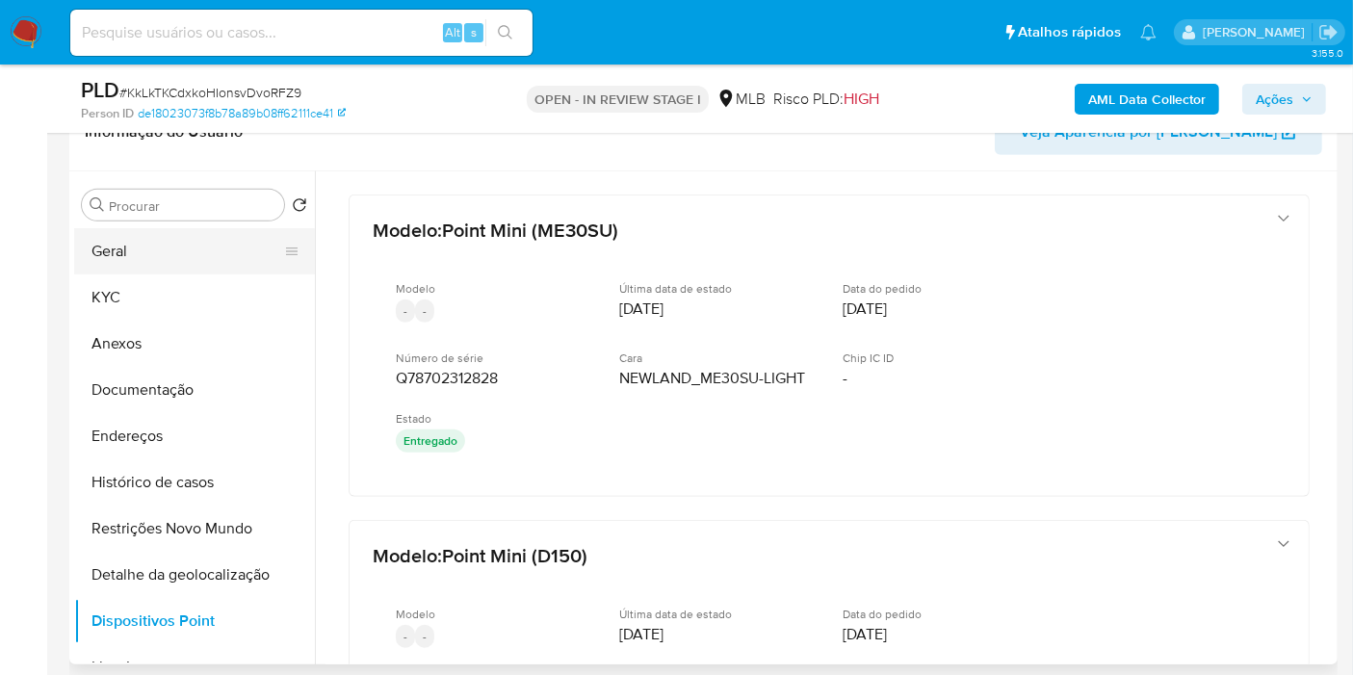
drag, startPoint x: 148, startPoint y: 295, endPoint x: 295, endPoint y: 258, distance: 150.9
click at [149, 294] on button "KYC" at bounding box center [194, 298] width 241 height 46
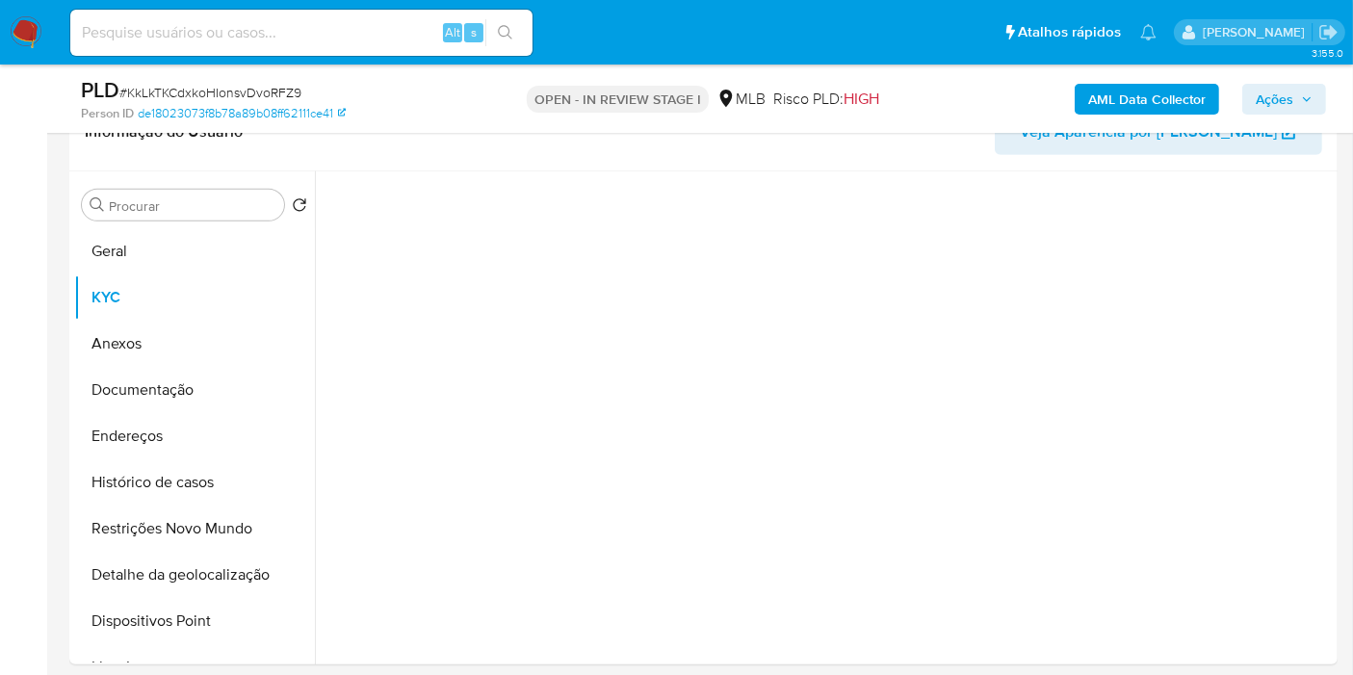
drag, startPoint x: 1323, startPoint y: 87, endPoint x: 1309, endPoint y: 86, distance: 13.5
click at [1322, 86] on button "Ações" at bounding box center [1285, 99] width 84 height 31
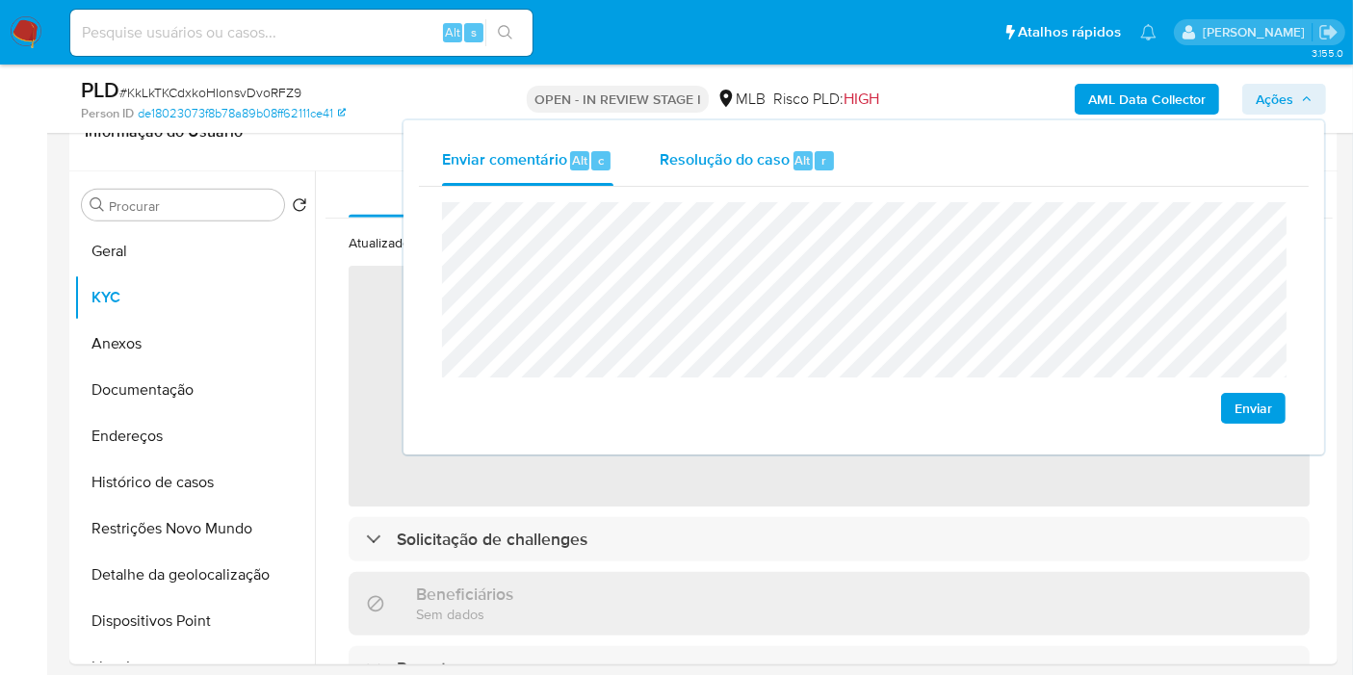
click at [826, 143] on div "Resolução do caso Alt r" at bounding box center [748, 161] width 176 height 50
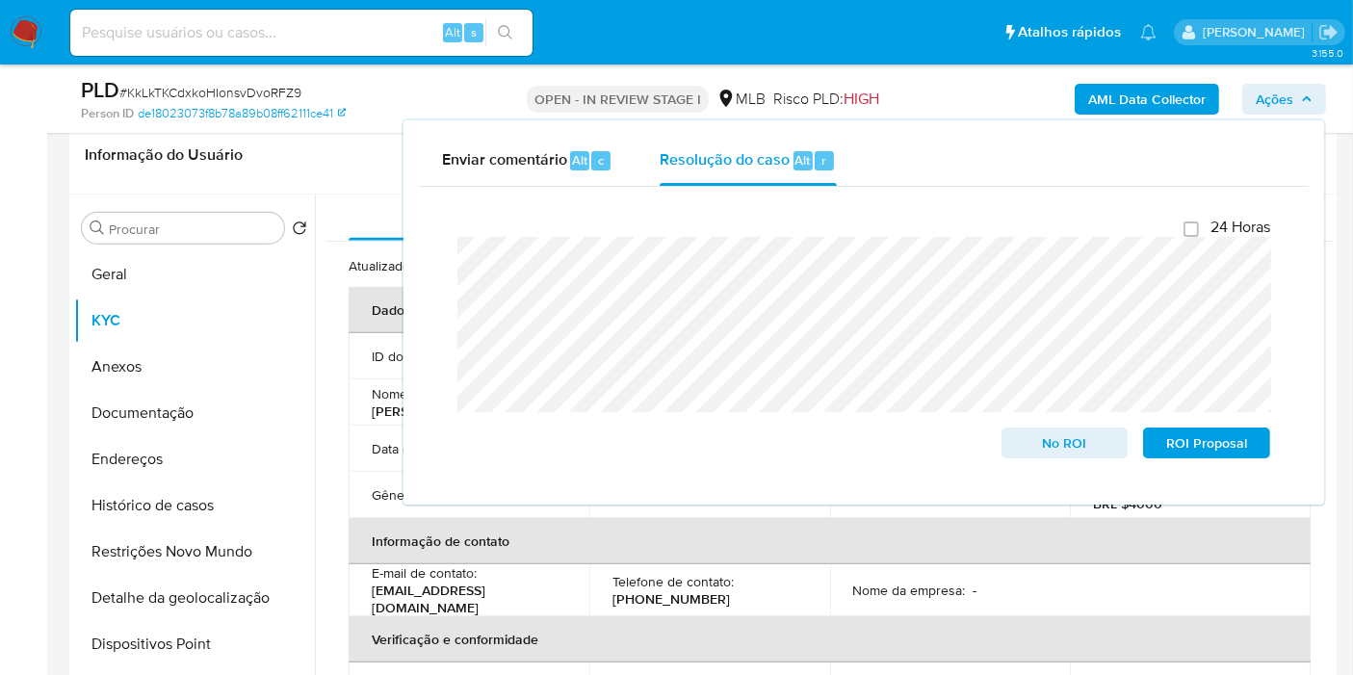
click at [1144, 76] on div "AML Data Collector Ações Enviar comentário Alt c Resolução do caso Alt r Fecham…" at bounding box center [1121, 98] width 410 height 45
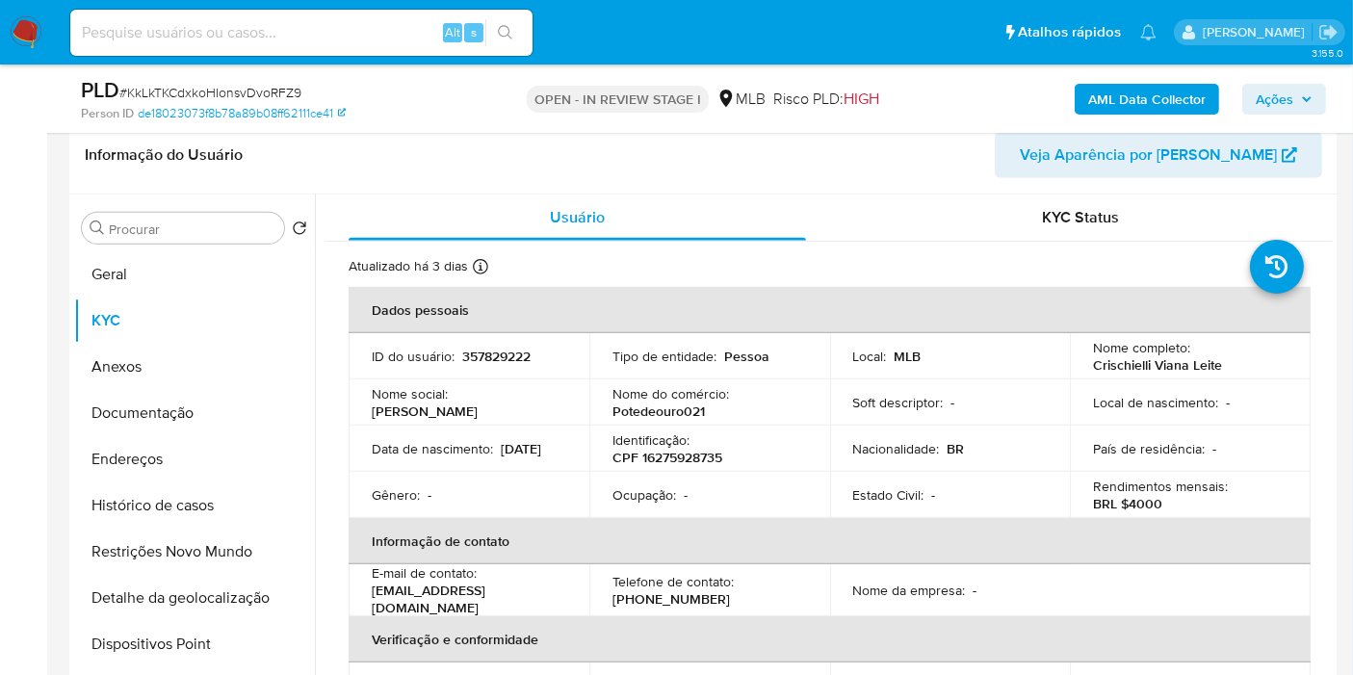
click at [1147, 92] on b "AML Data Collector" at bounding box center [1147, 99] width 118 height 31
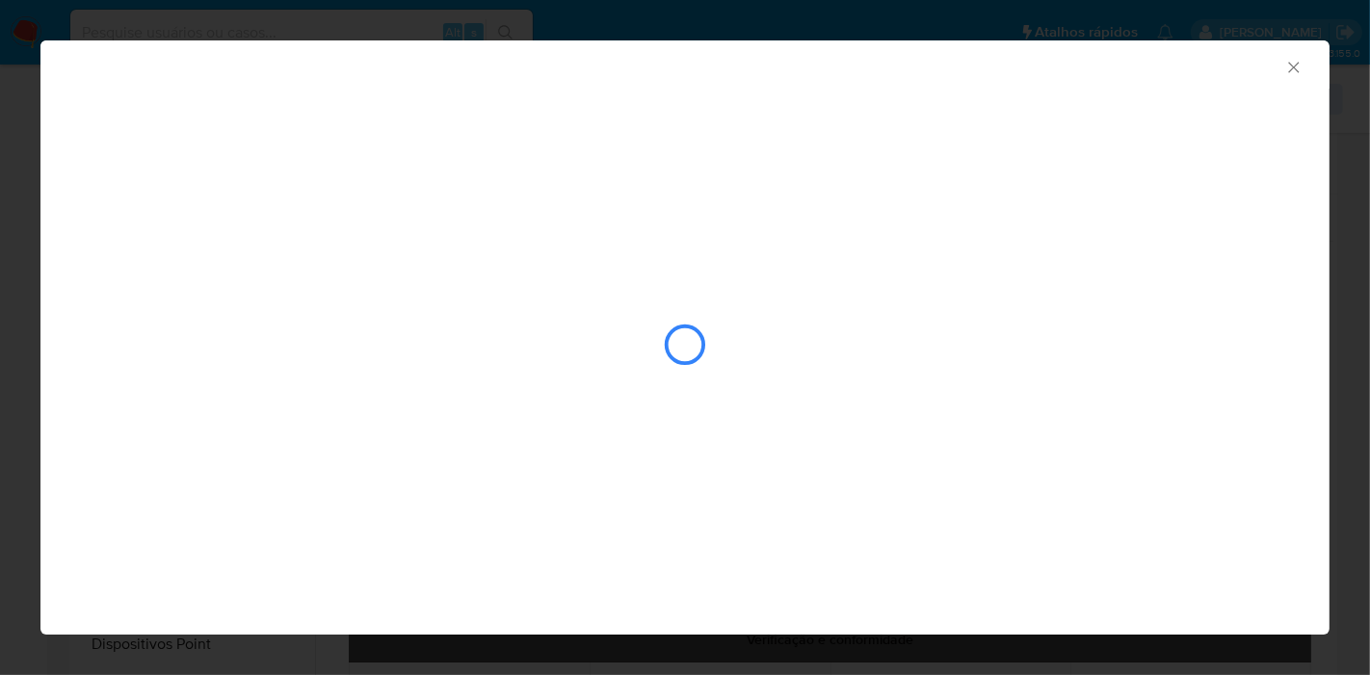
click at [444, 270] on div "closure-recommendation-modal" at bounding box center [685, 345] width 1208 height 193
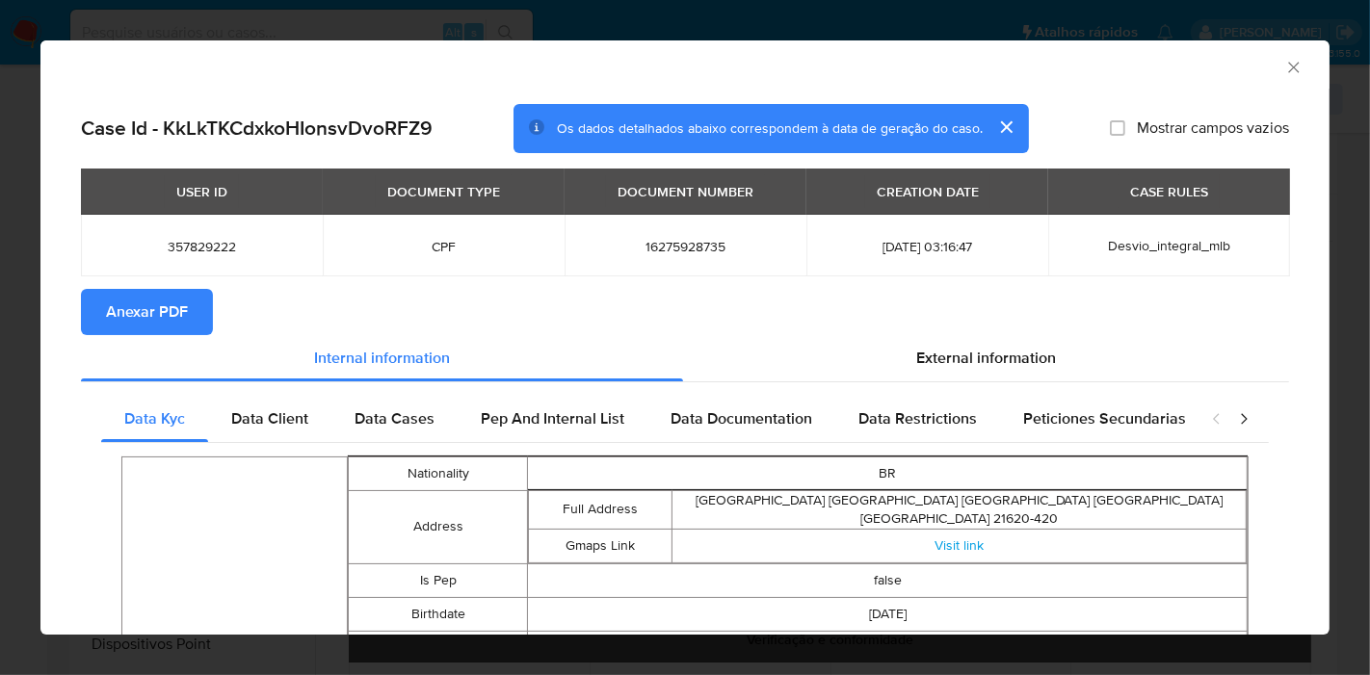
click at [190, 317] on button "Anexar PDF" at bounding box center [147, 312] width 132 height 46
click at [1284, 67] on icon "Fechar a janela" at bounding box center [1293, 67] width 19 height 19
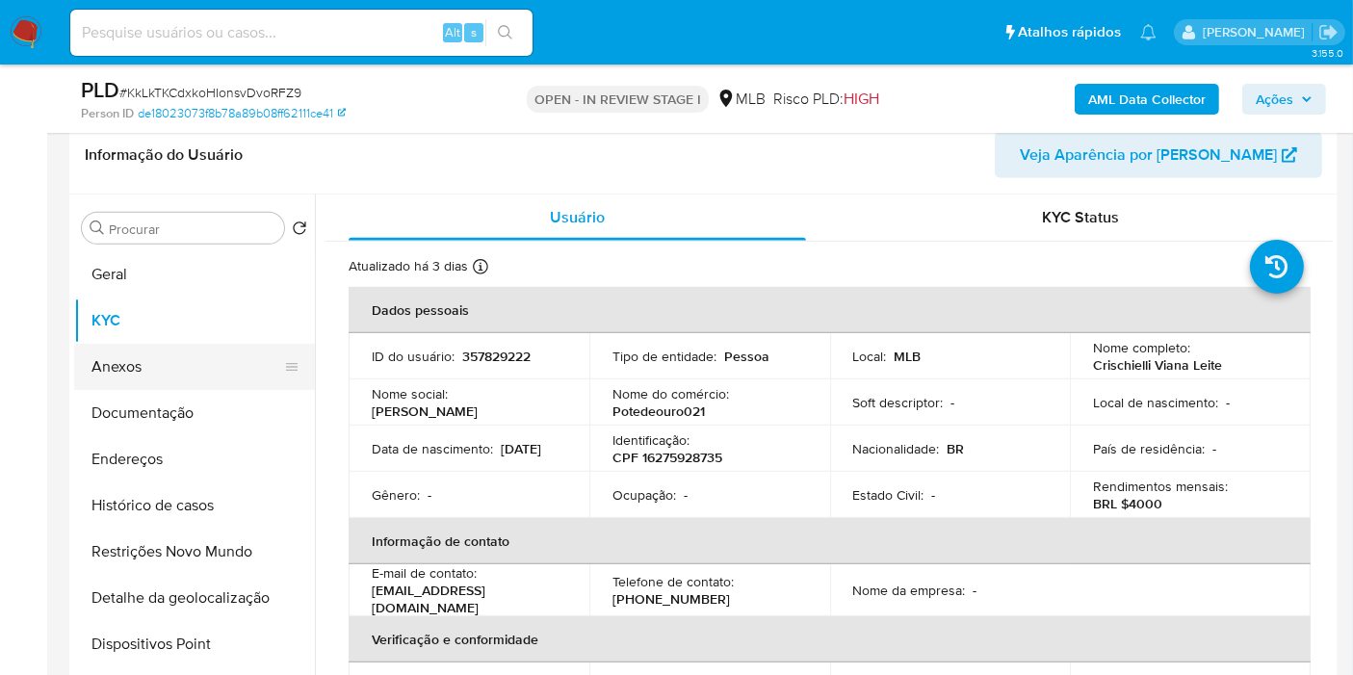
click at [186, 377] on button "Anexos" at bounding box center [186, 367] width 225 height 46
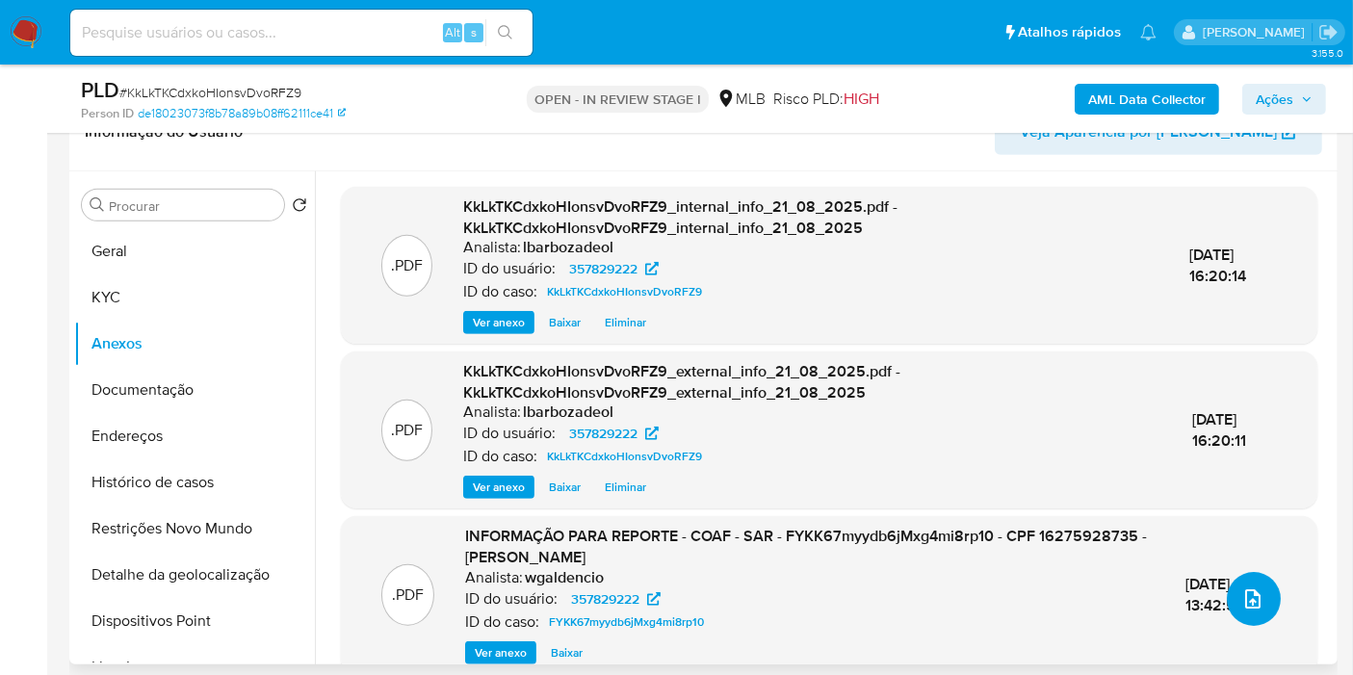
click at [1258, 601] on button "upload-file" at bounding box center [1254, 599] width 54 height 54
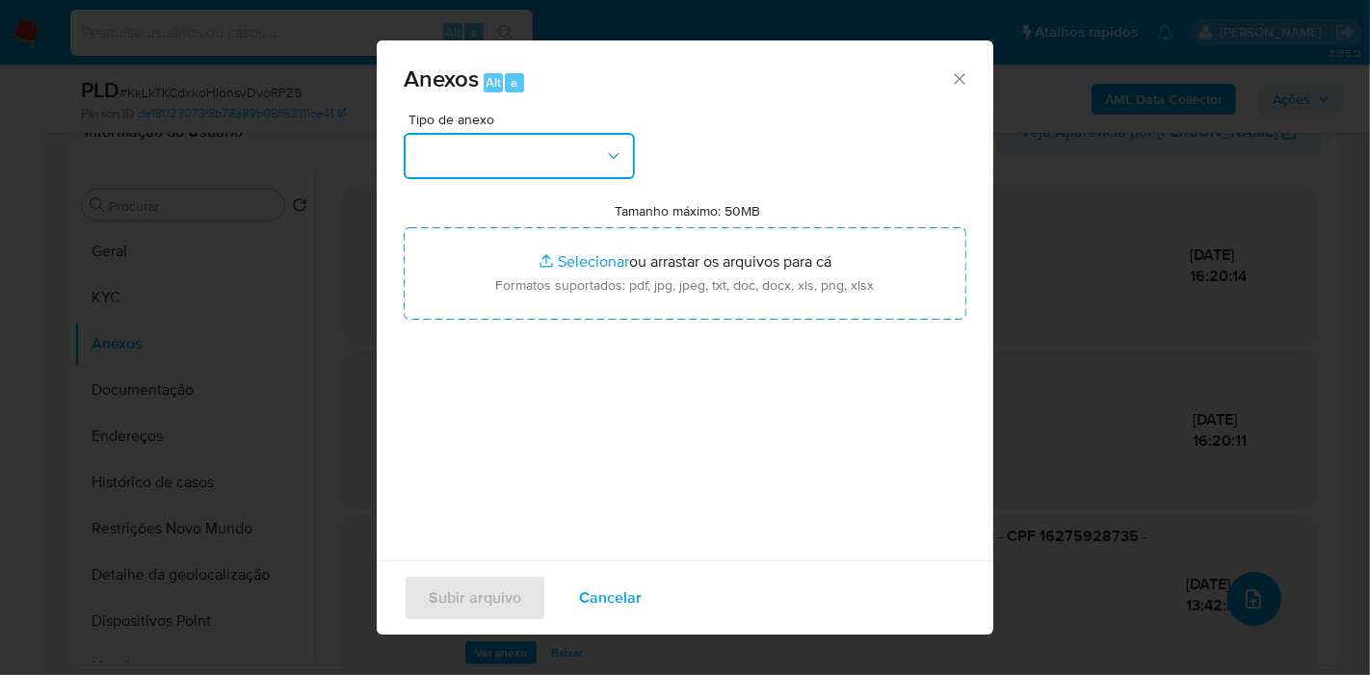
click at [572, 170] on button "button" at bounding box center [519, 156] width 231 height 46
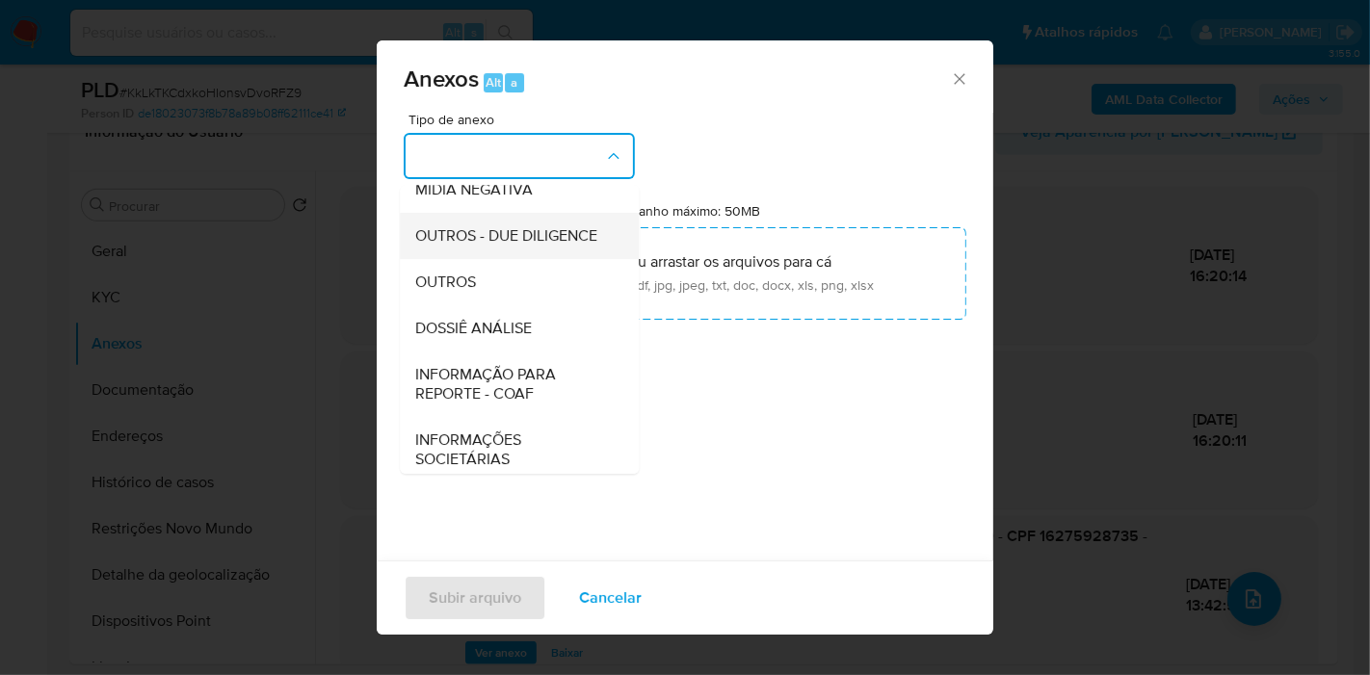
scroll to position [189, 0]
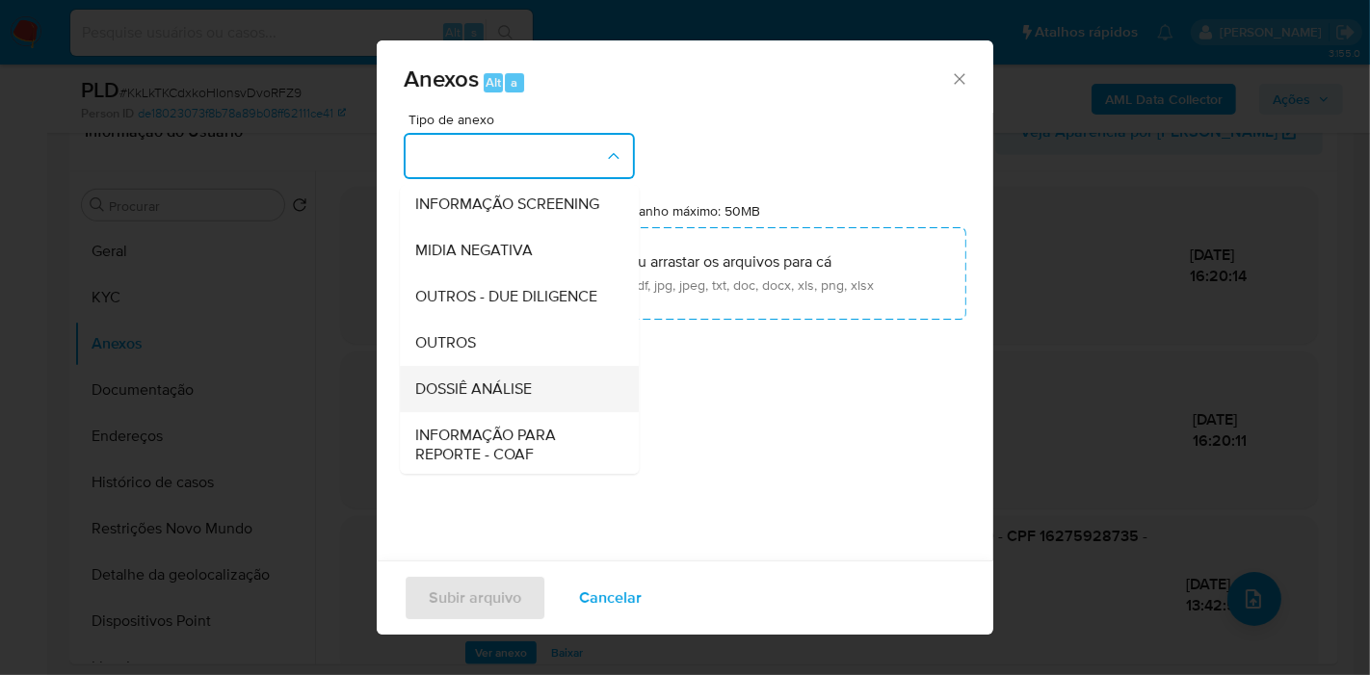
click at [556, 412] on div "DOSSIÊ ANÁLISE" at bounding box center [513, 389] width 197 height 46
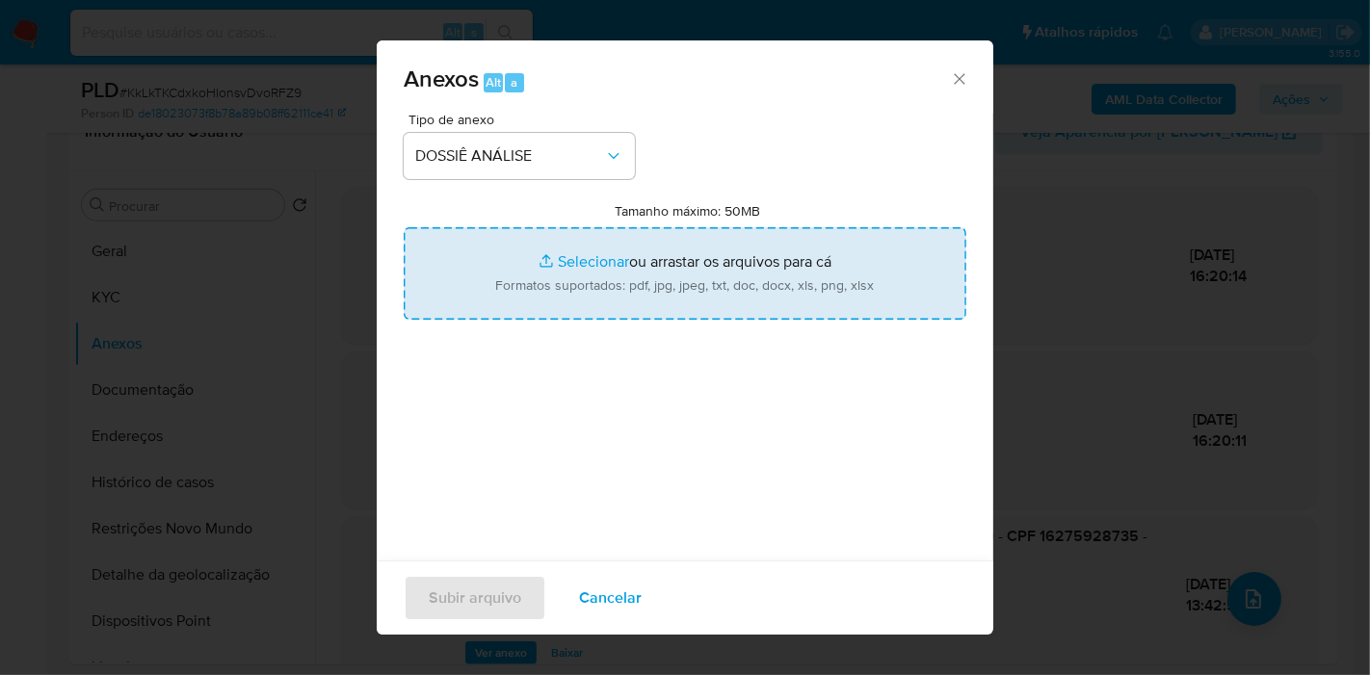
click at [563, 282] on input "Tamanho máximo: 50MB Selecionar arquivos" at bounding box center [685, 273] width 563 height 92
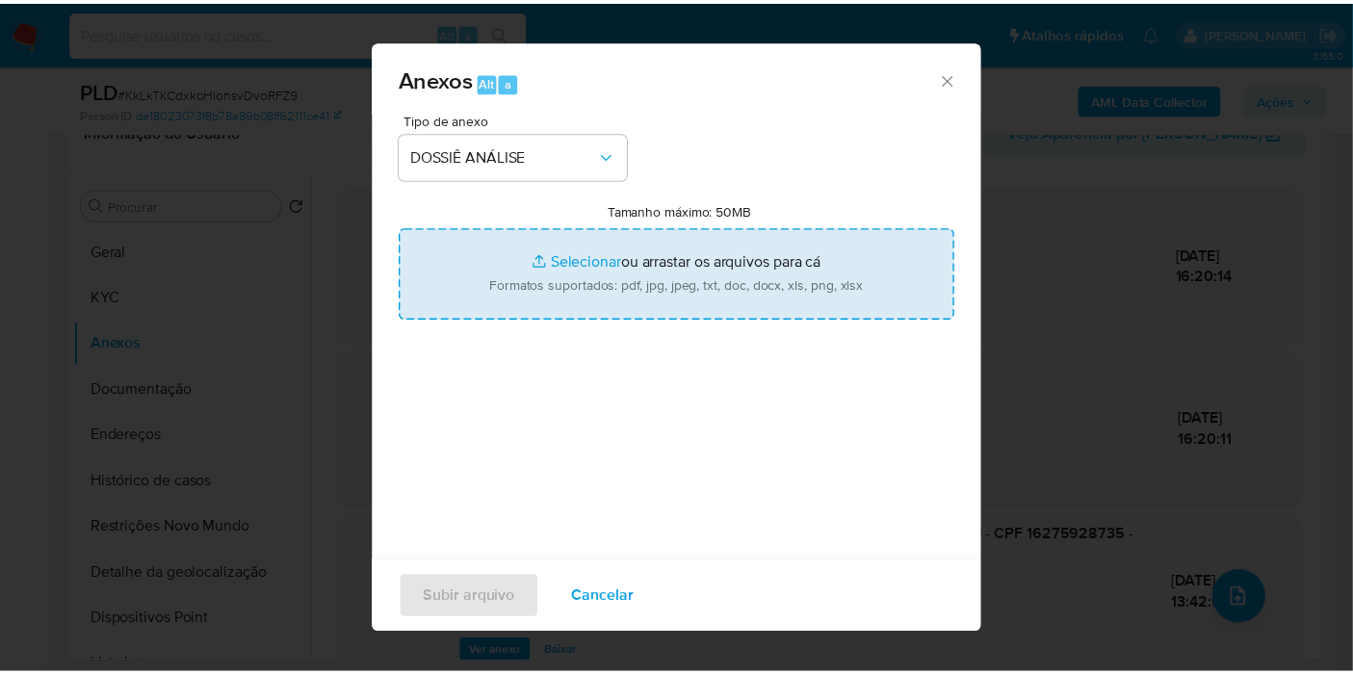
scroll to position [19, 0]
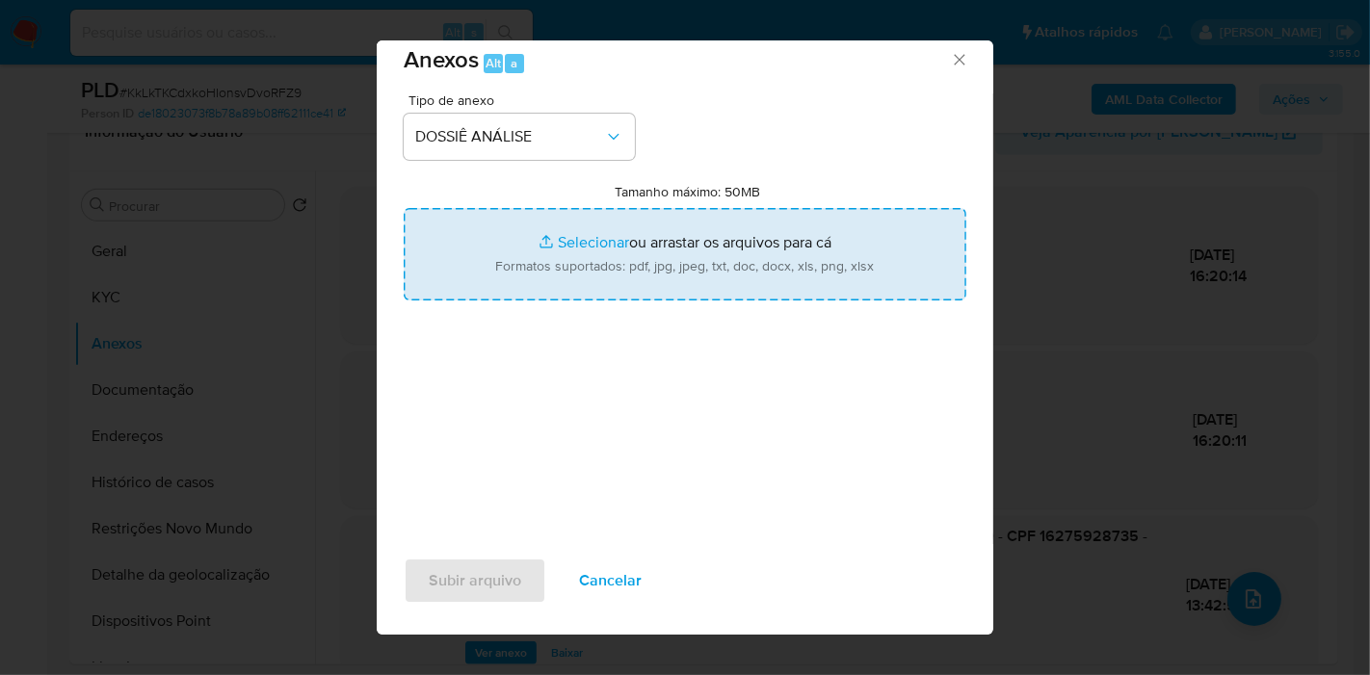
type input "C:\fakepath\2° SAR - XXXX - CPF 16275928735 - CRISCHIELLI VIANA LEITE.pdf"
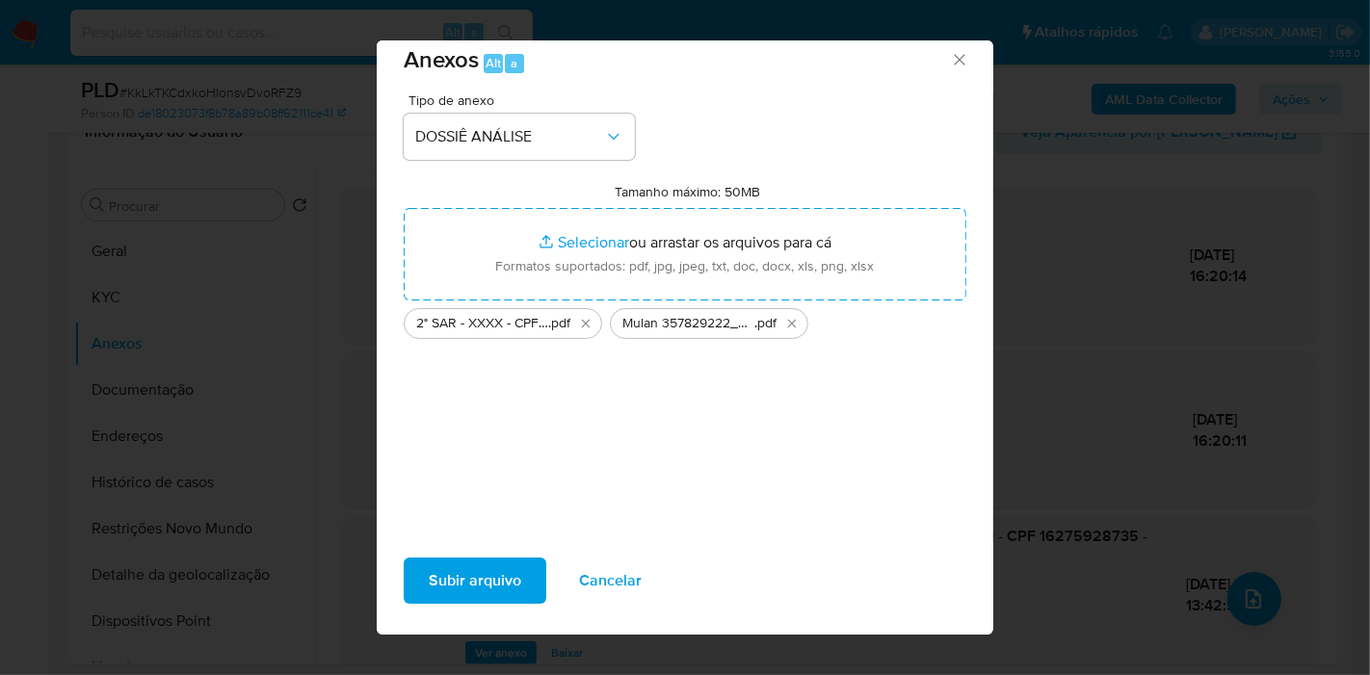
click at [484, 572] on span "Subir arquivo" at bounding box center [475, 581] width 92 height 42
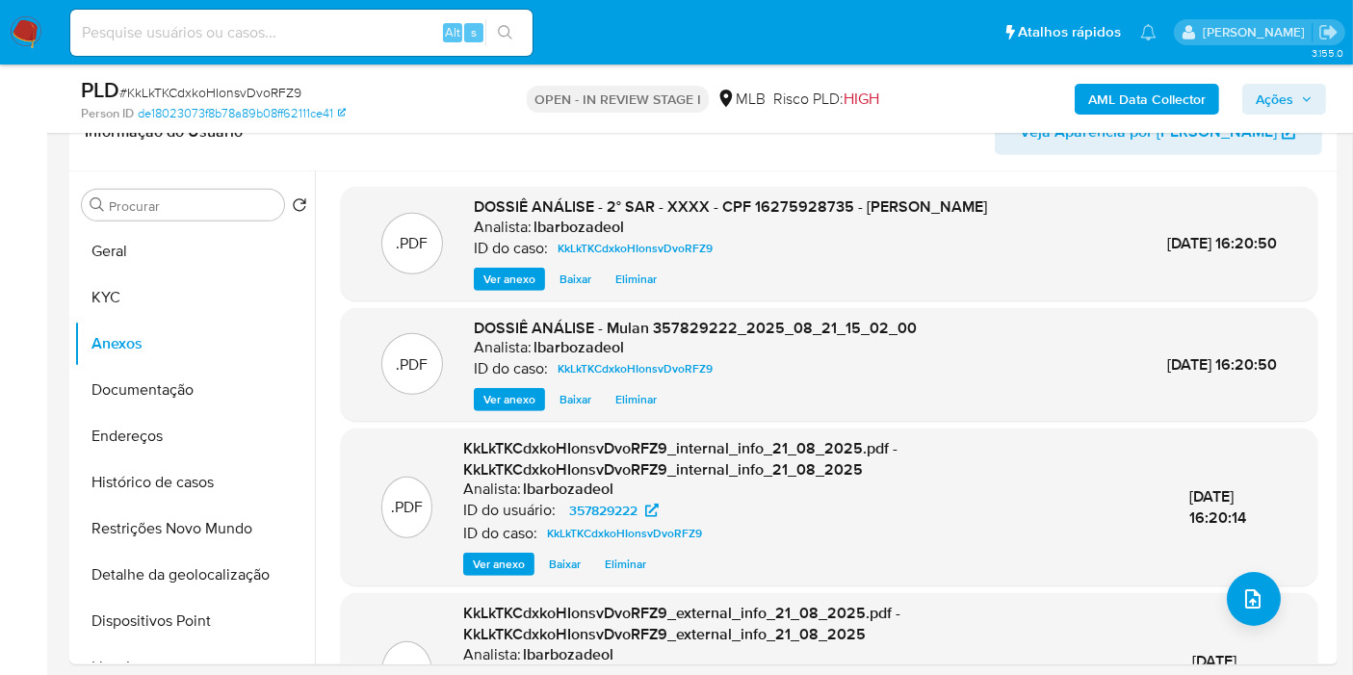
click at [1292, 99] on span "Ações" at bounding box center [1275, 99] width 38 height 31
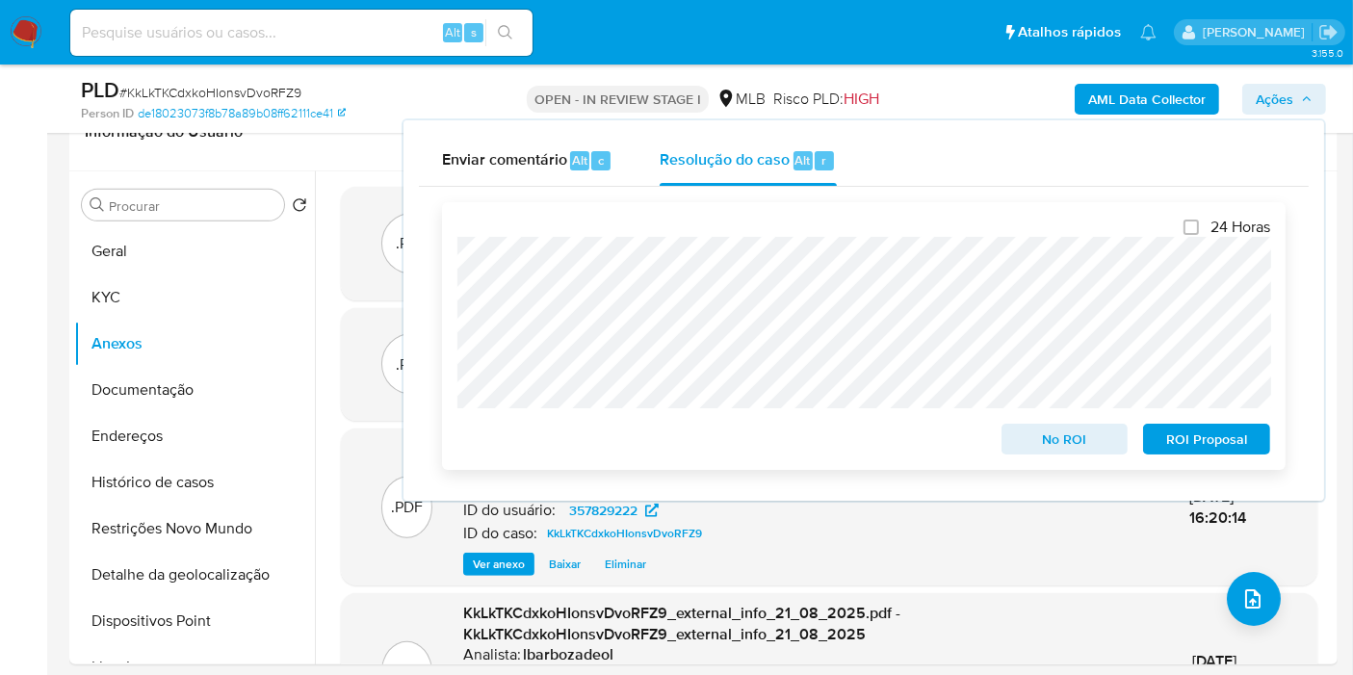
click at [1186, 435] on span "ROI Proposal" at bounding box center [1207, 439] width 100 height 27
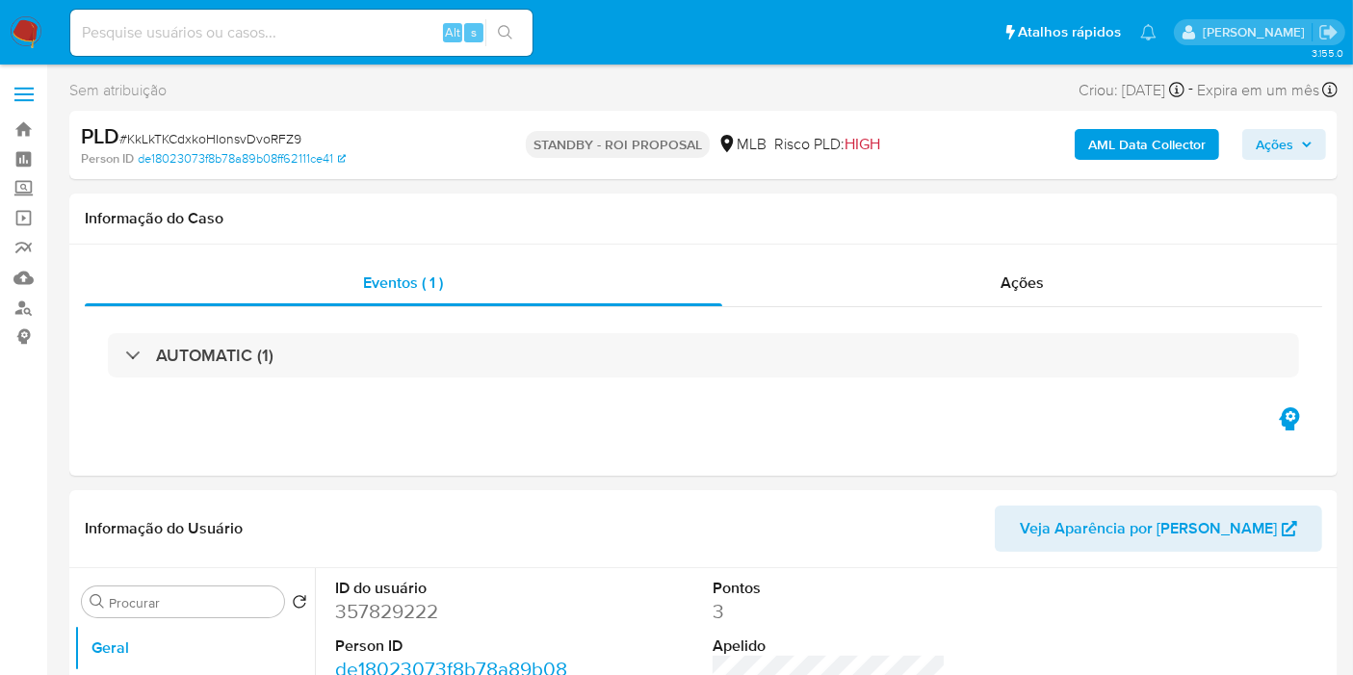
select select "10"
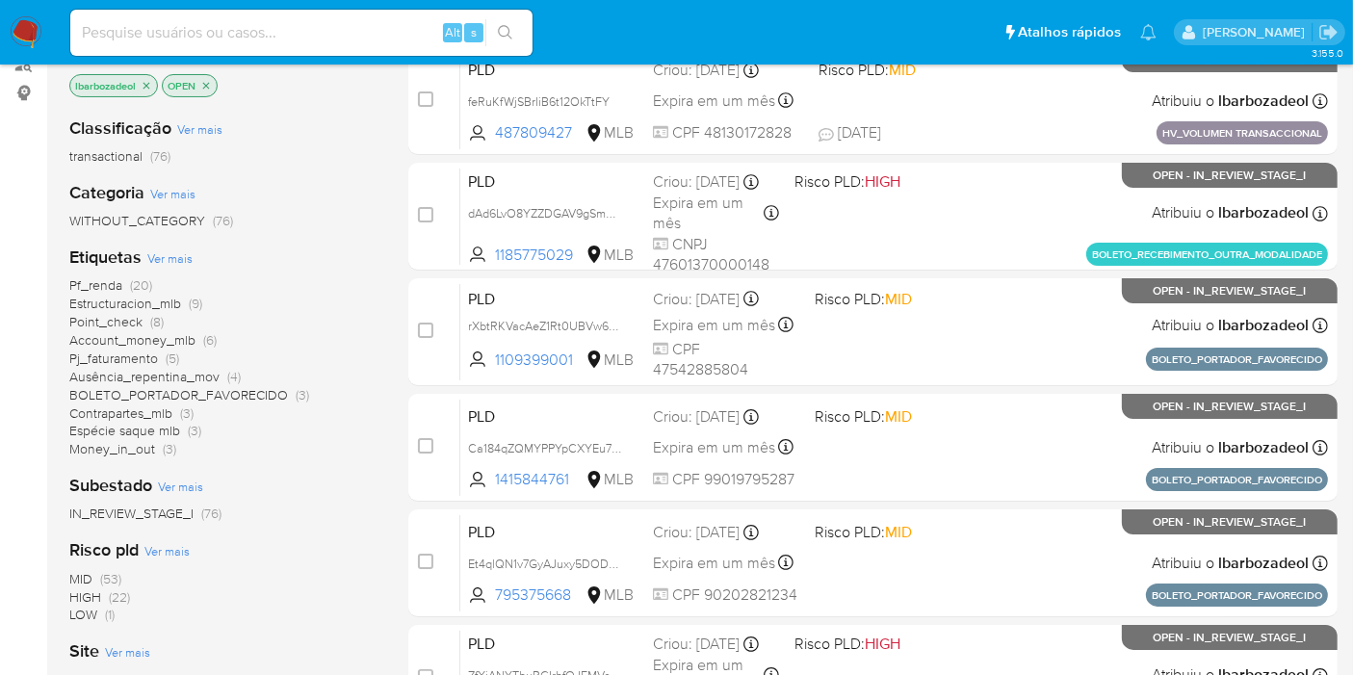
scroll to position [251, 0]
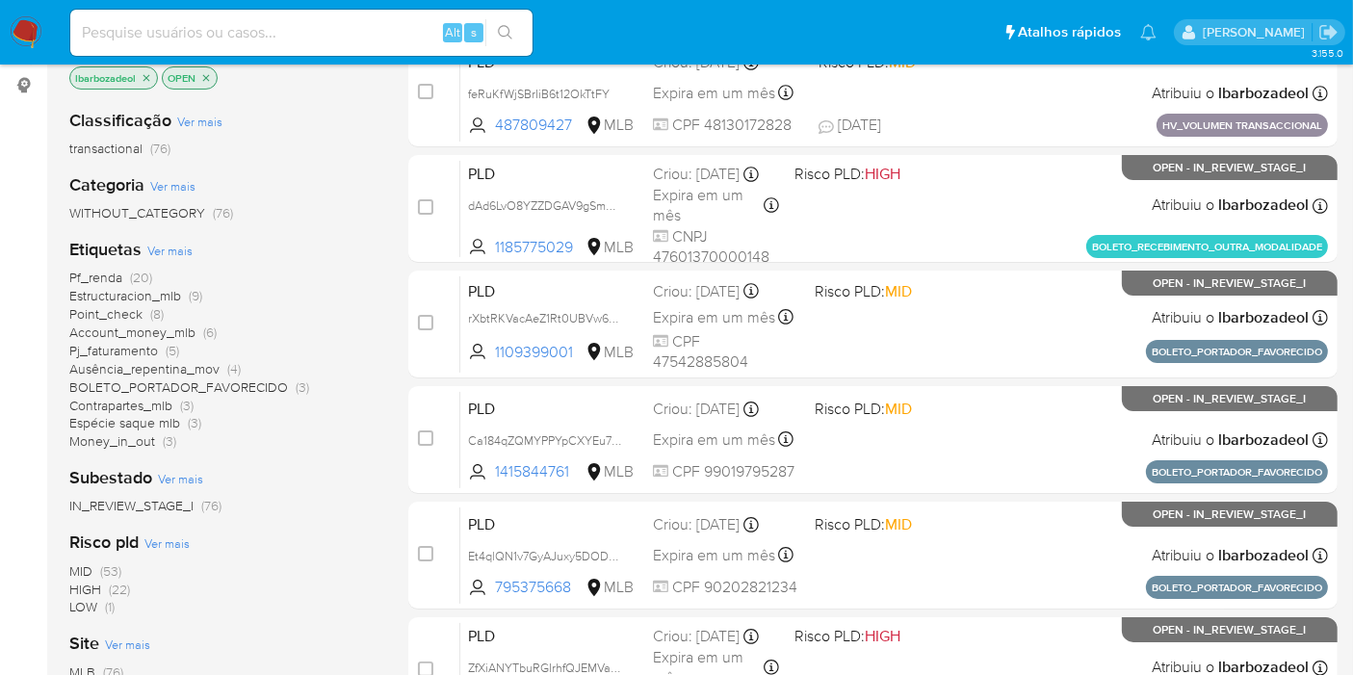
click at [118, 590] on span "(22)" at bounding box center [119, 589] width 21 height 19
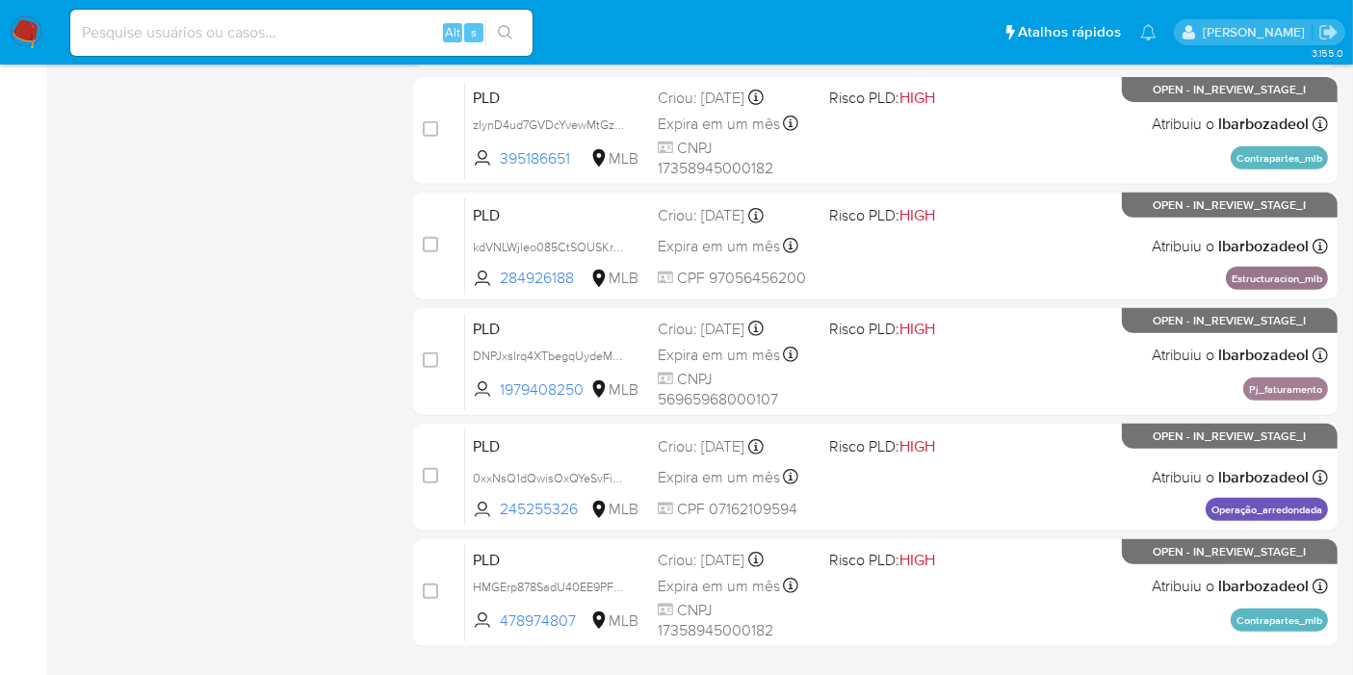
scroll to position [843, 0]
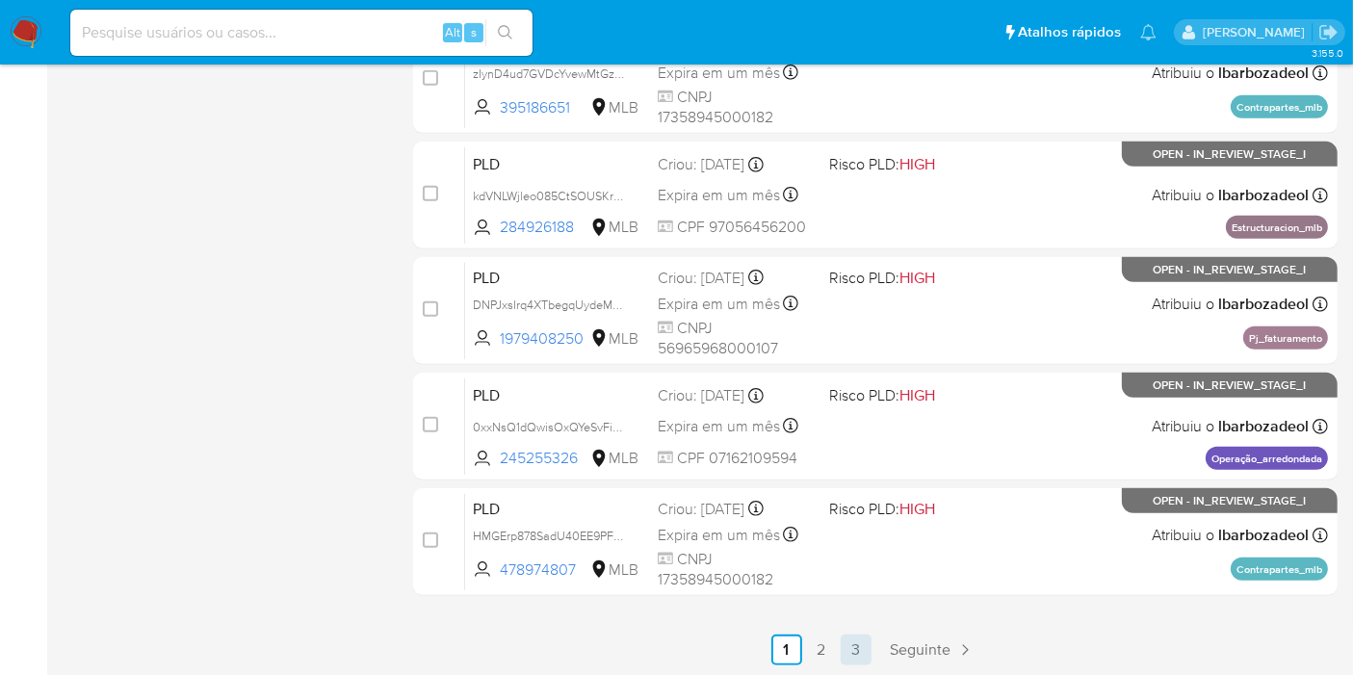
click at [850, 646] on link "3" at bounding box center [856, 650] width 31 height 31
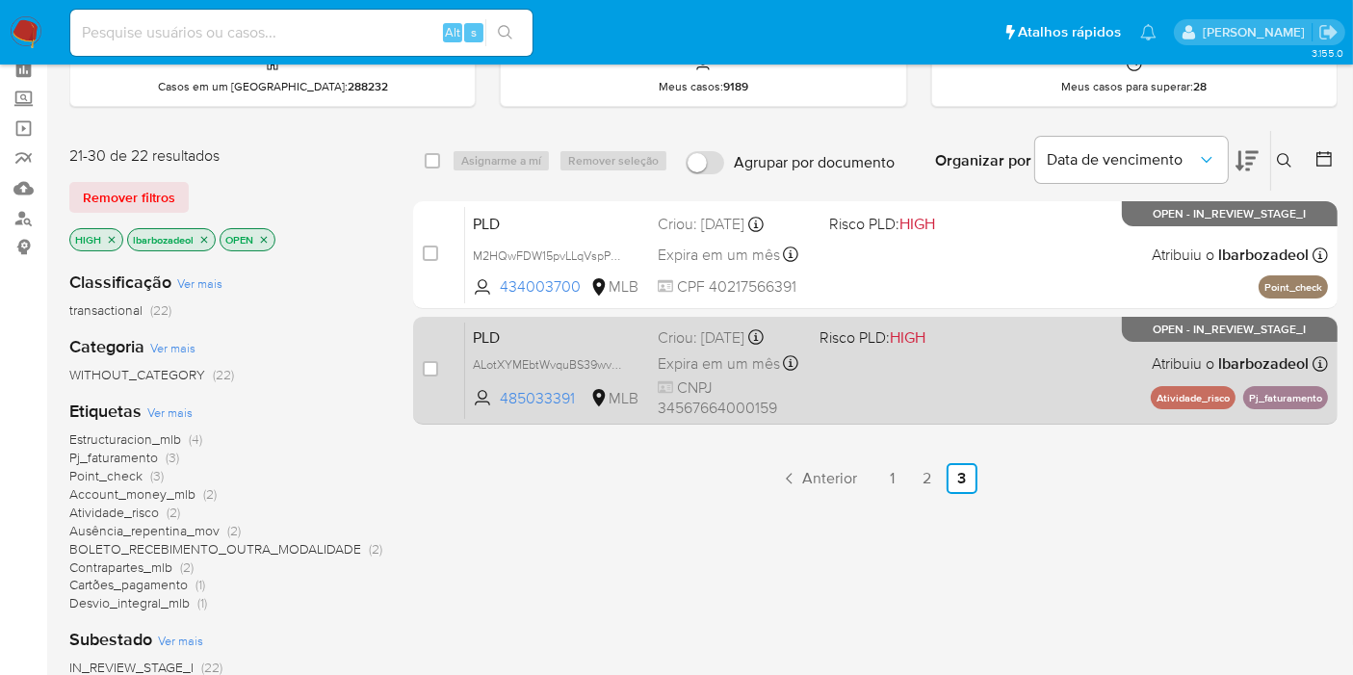
scroll to position [106, 0]
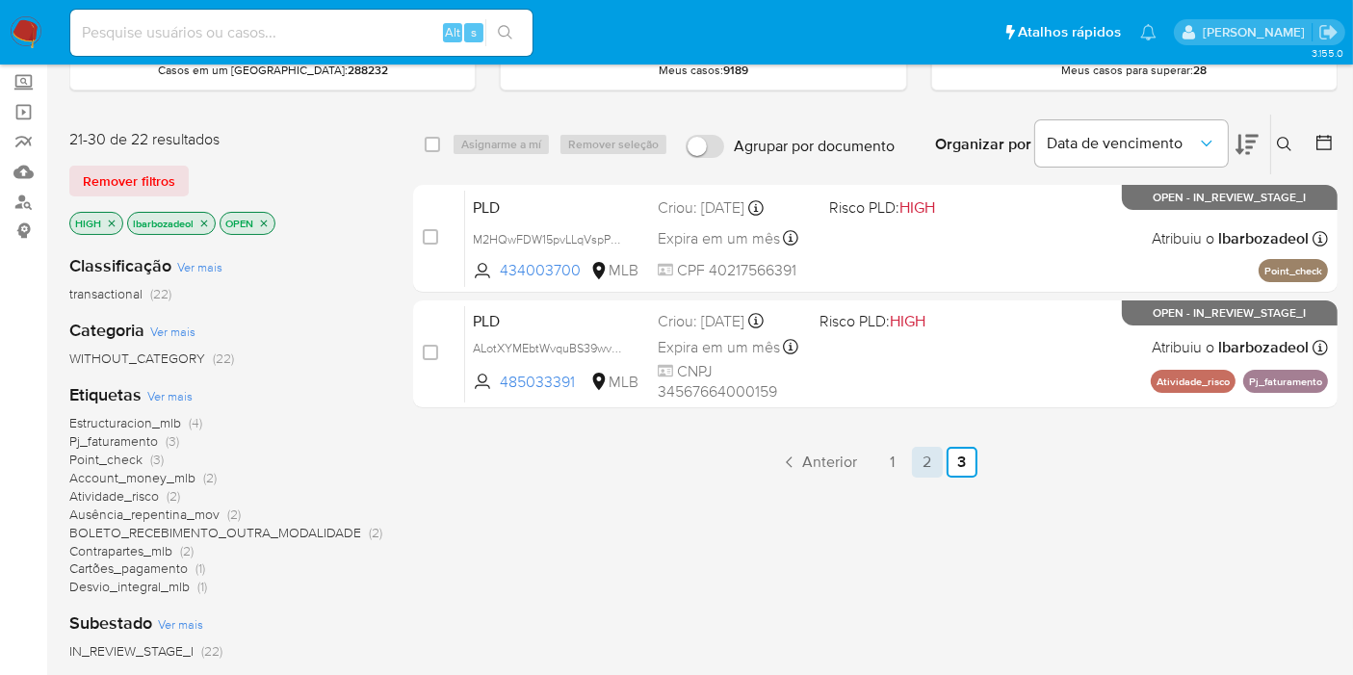
click at [930, 467] on link "2" at bounding box center [927, 462] width 31 height 31
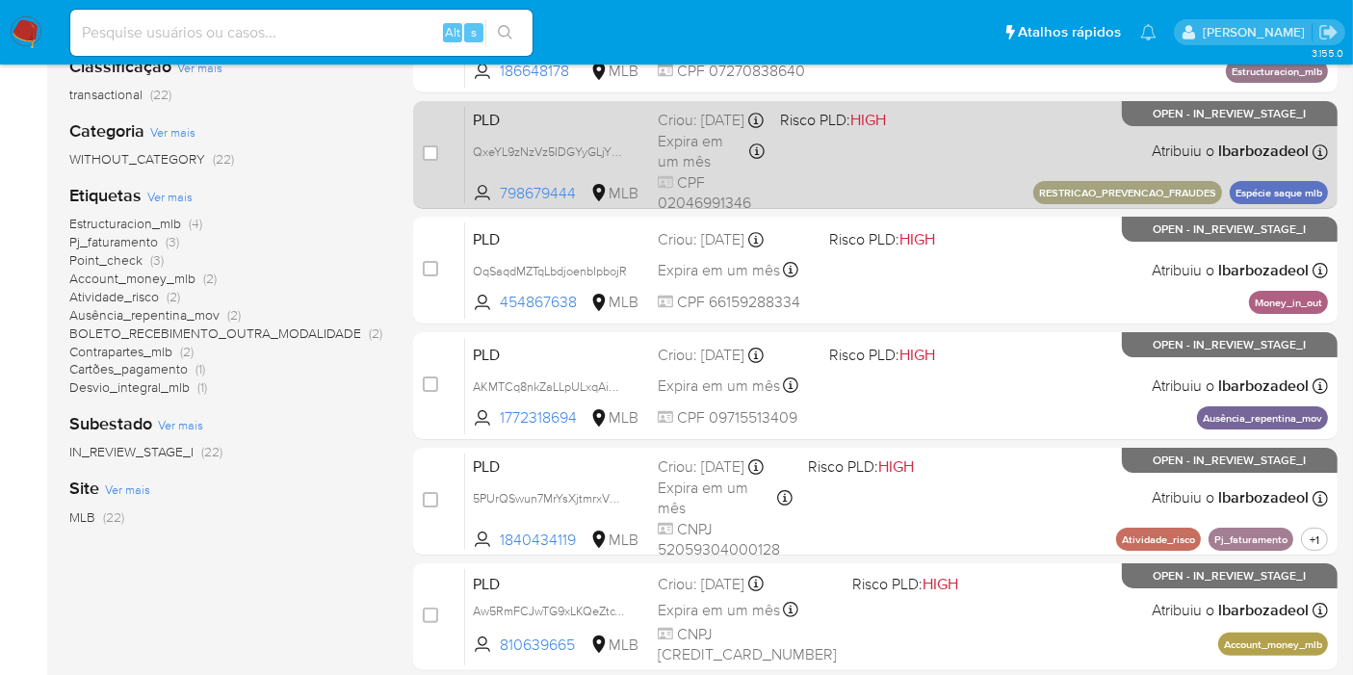
scroll to position [307, 0]
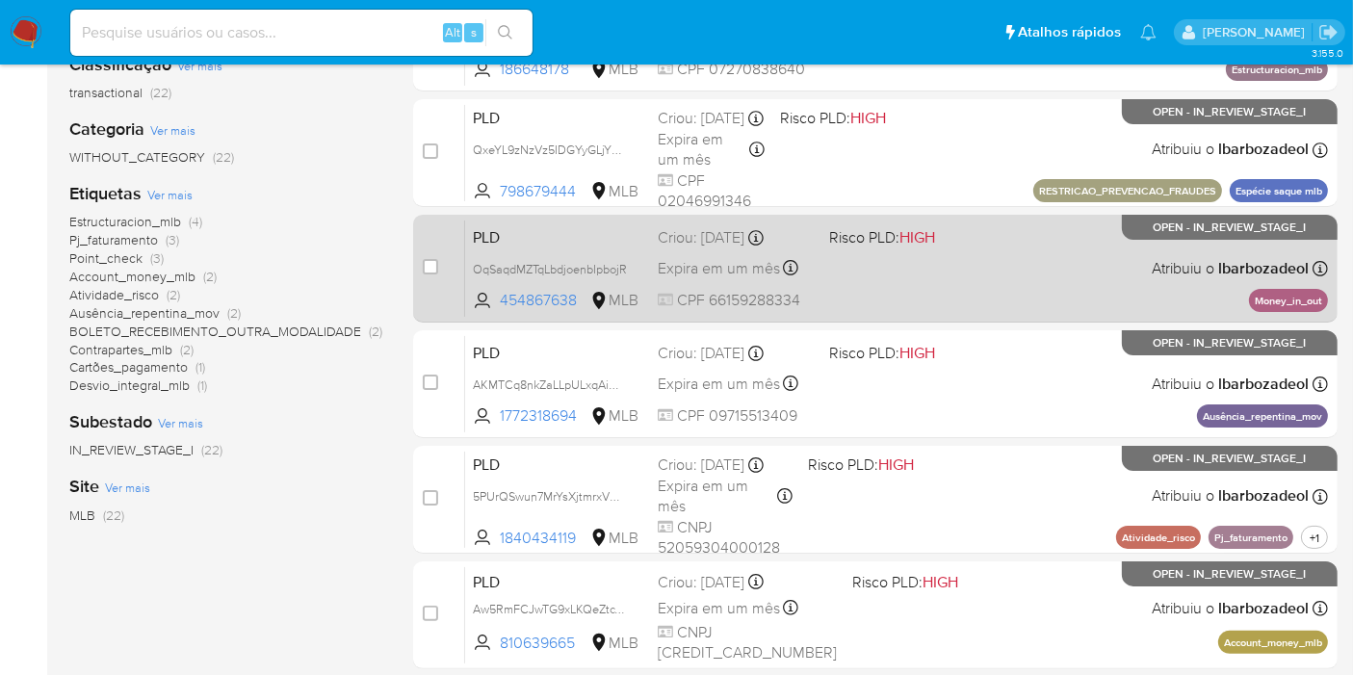
click at [995, 284] on div "PLD OqSaqdMZTqLbdjoenbIpbojR 454867638 MLB Risco PLD: HIGH Criou: [DATE] Criou:…" at bounding box center [896, 268] width 863 height 97
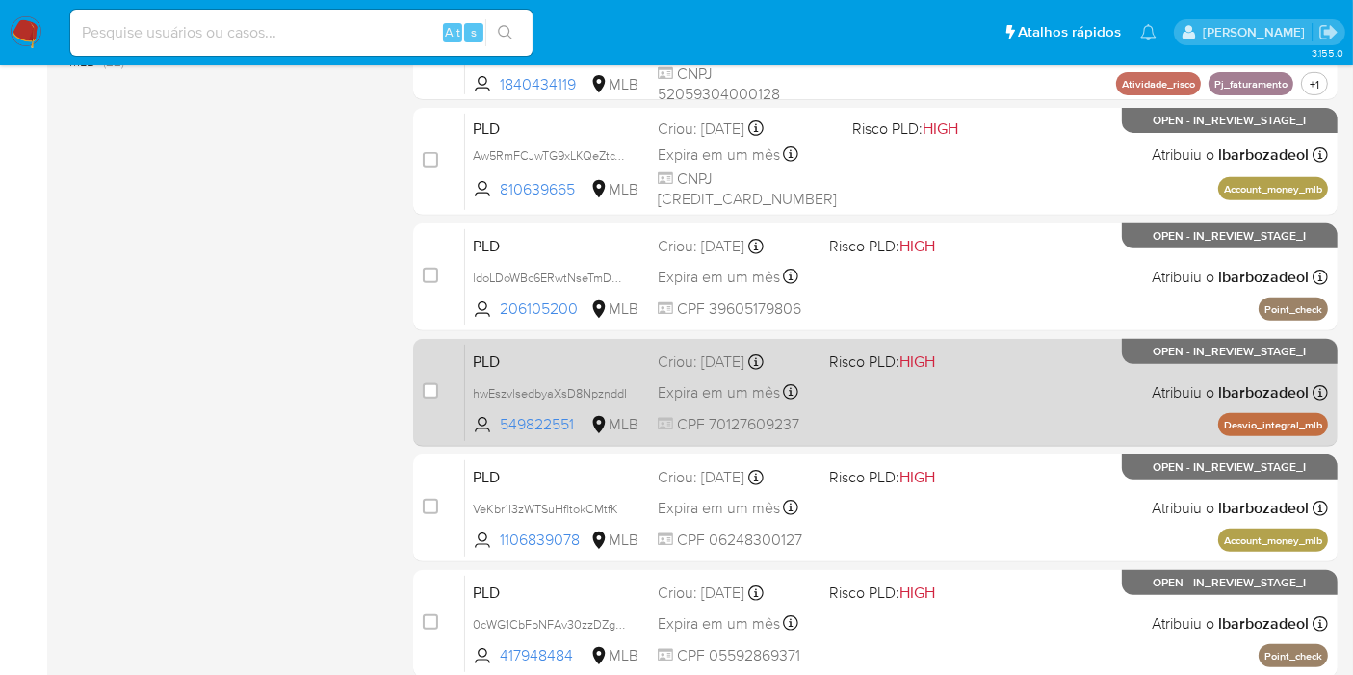
scroll to position [843, 0]
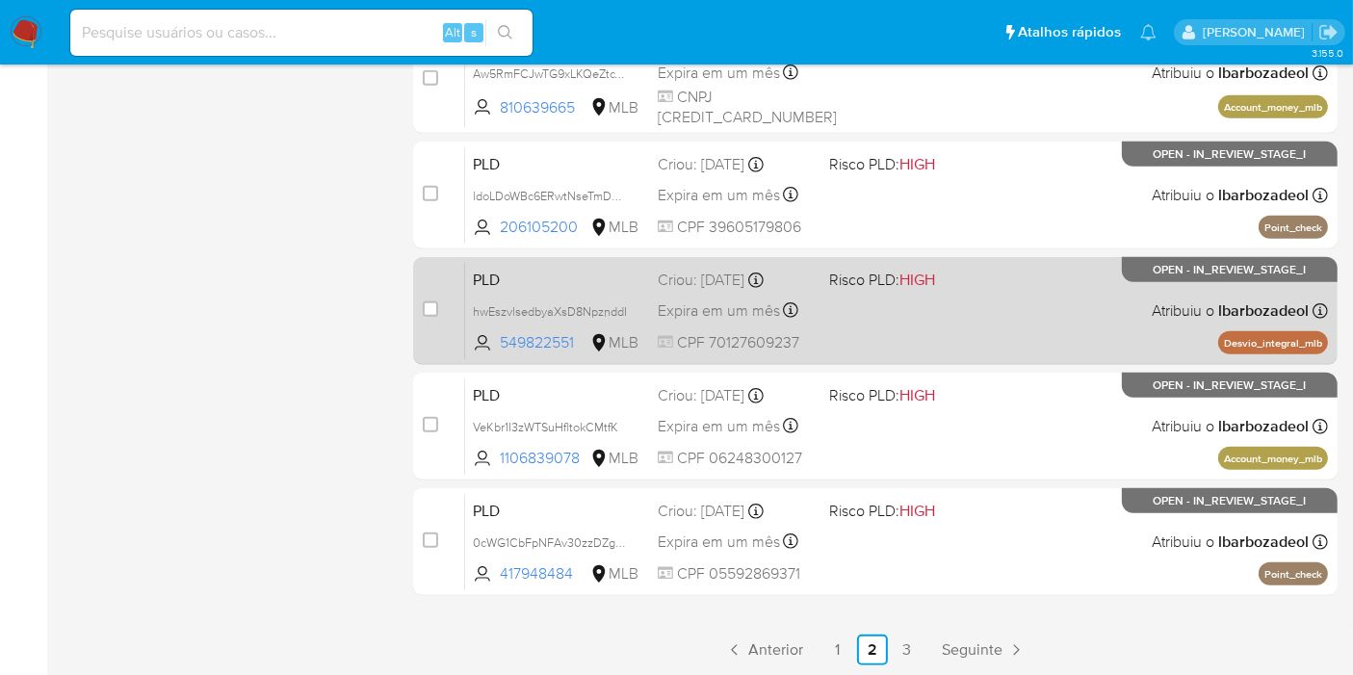
click at [963, 334] on div "PLD hwEszvlsedbyaXsD8NpznddI 549822551 MLB Risco PLD: HIGH Criou: [DATE] Criou:…" at bounding box center [896, 310] width 863 height 97
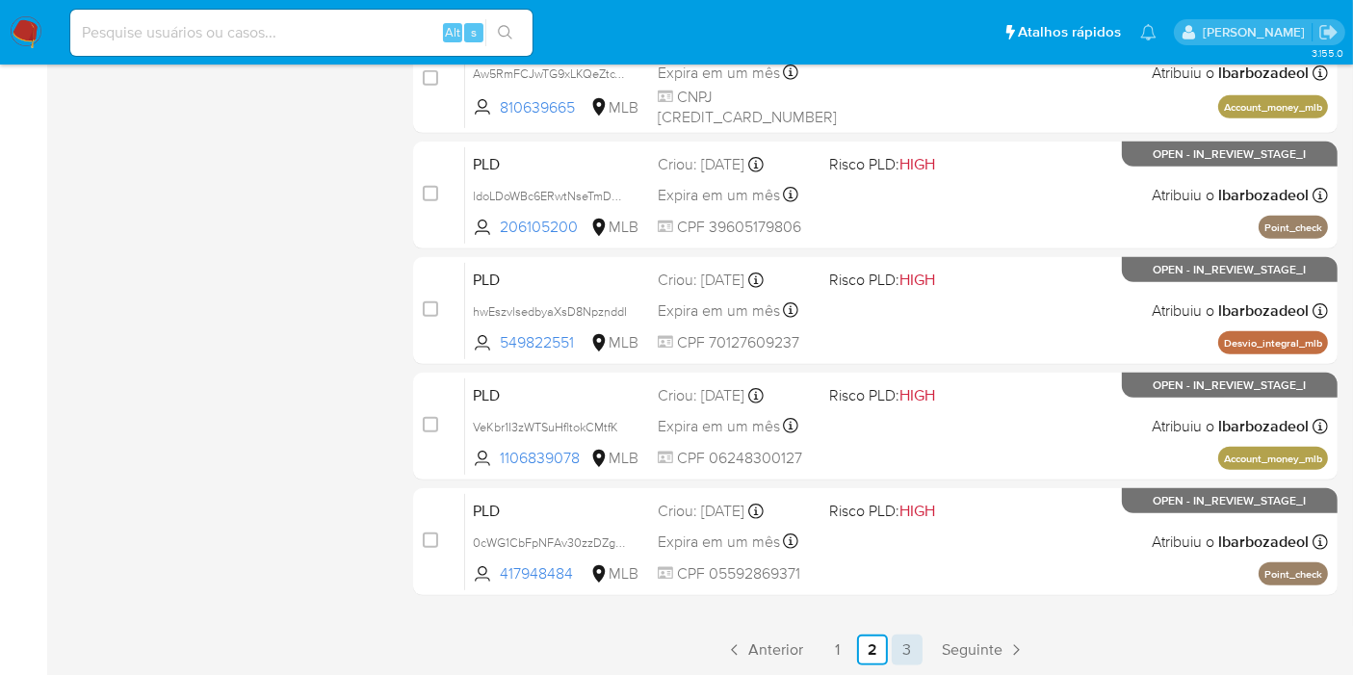
click at [911, 648] on link "3" at bounding box center [907, 650] width 31 height 31
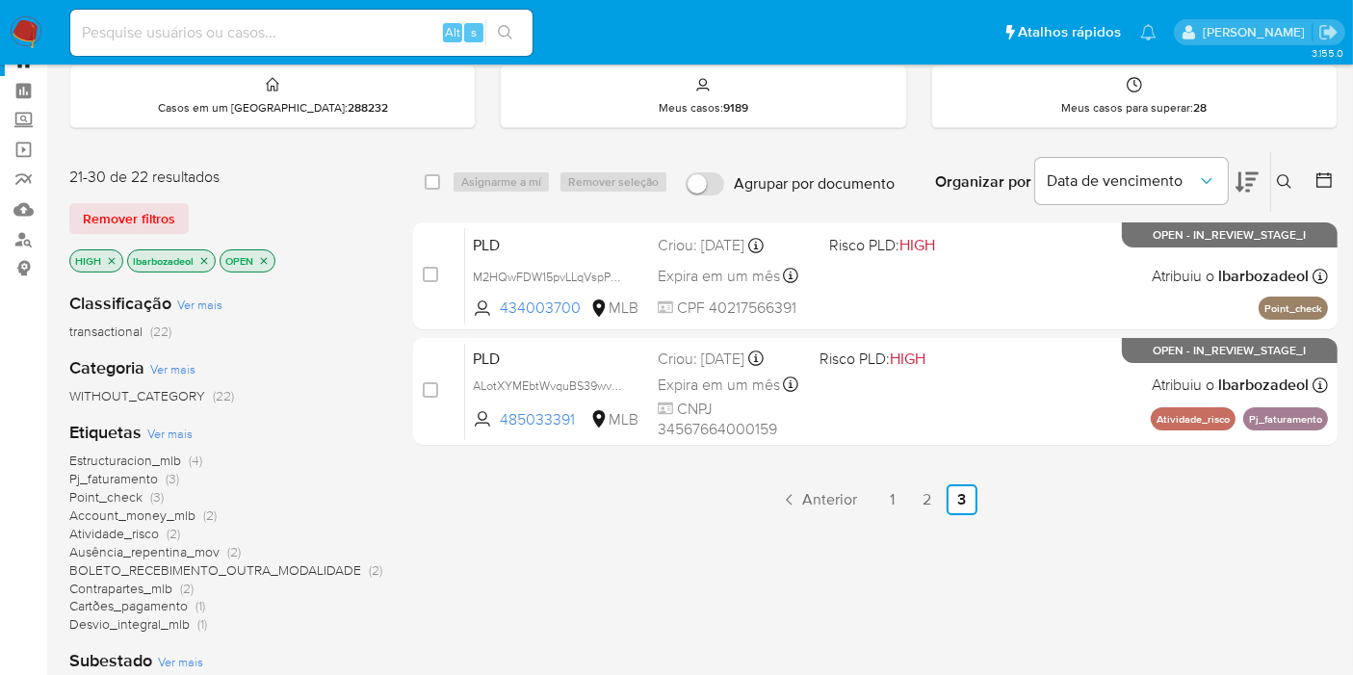
scroll to position [69, 0]
click at [889, 499] on link "1" at bounding box center [893, 499] width 31 height 31
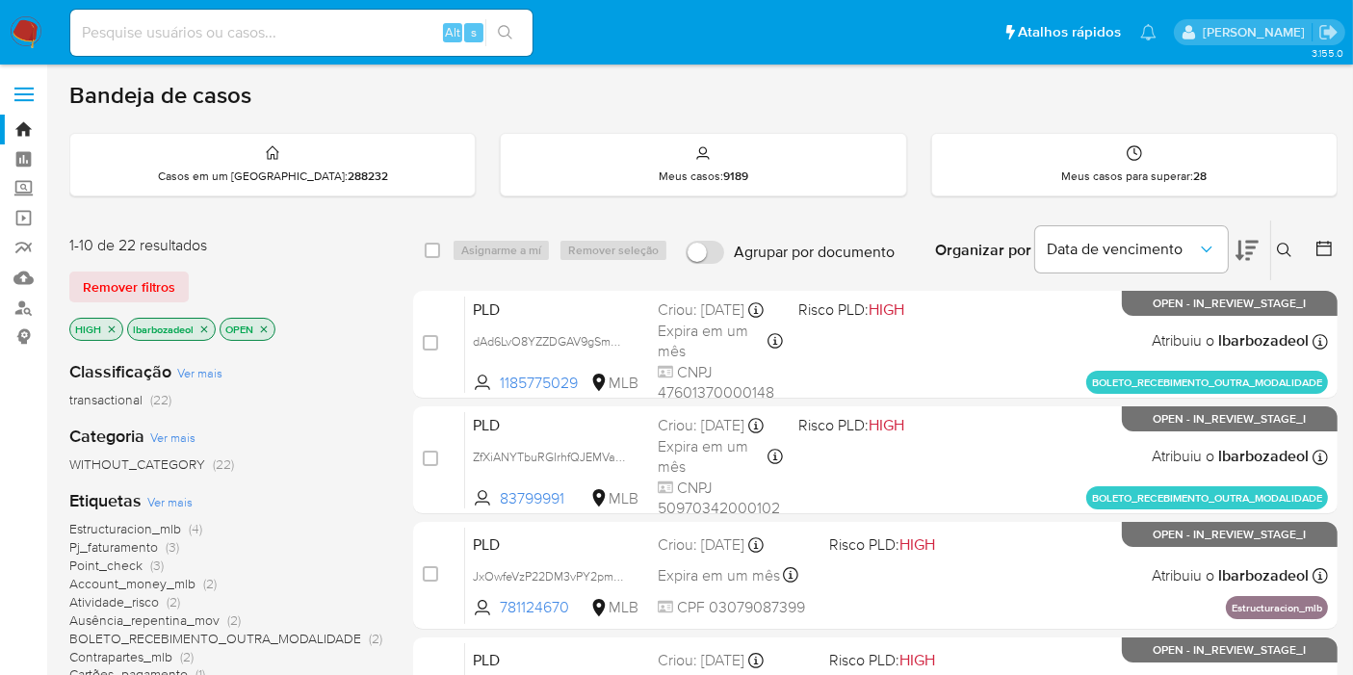
click at [38, 37] on img at bounding box center [26, 32] width 33 height 33
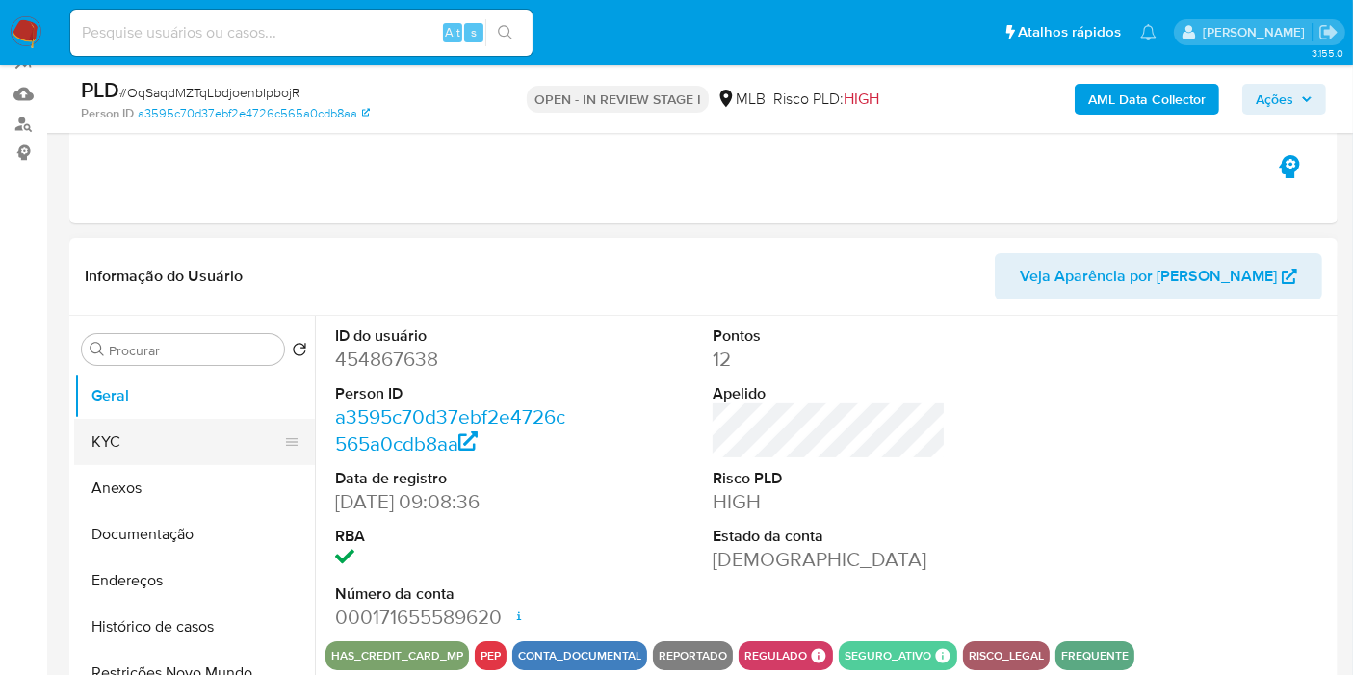
click at [242, 440] on button "KYC" at bounding box center [186, 442] width 225 height 46
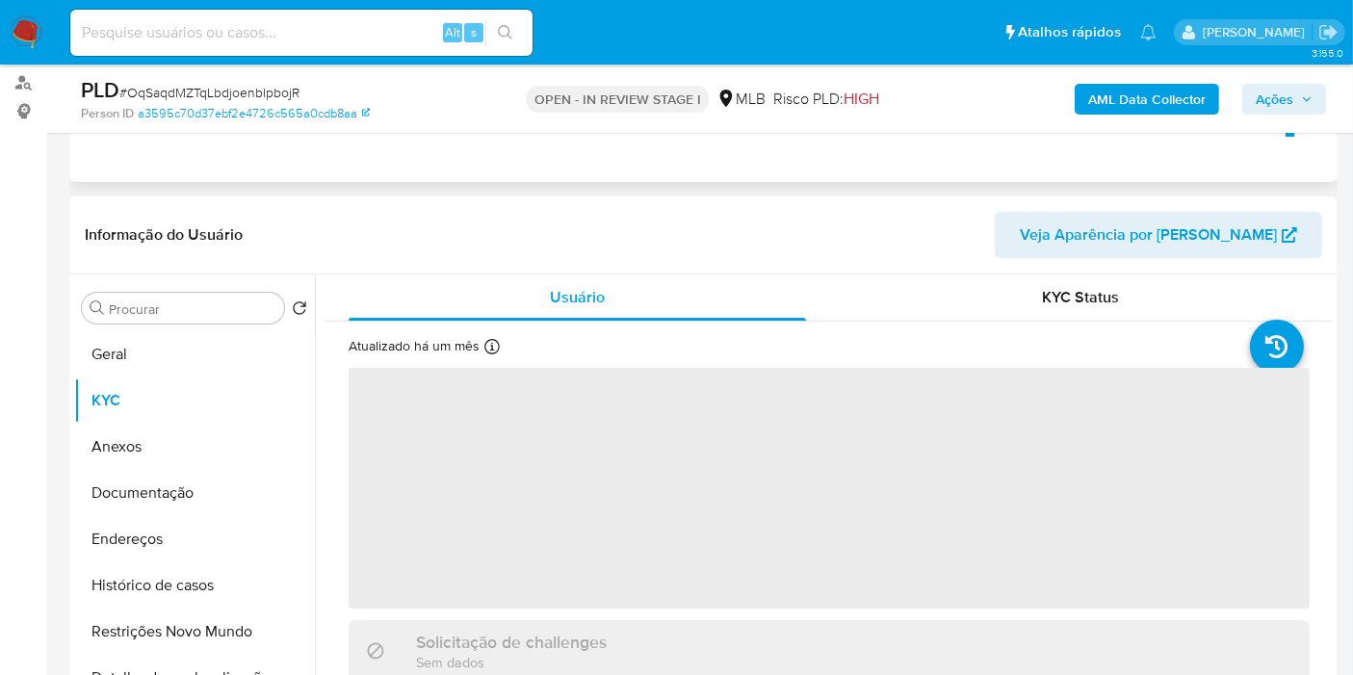
select select "10"
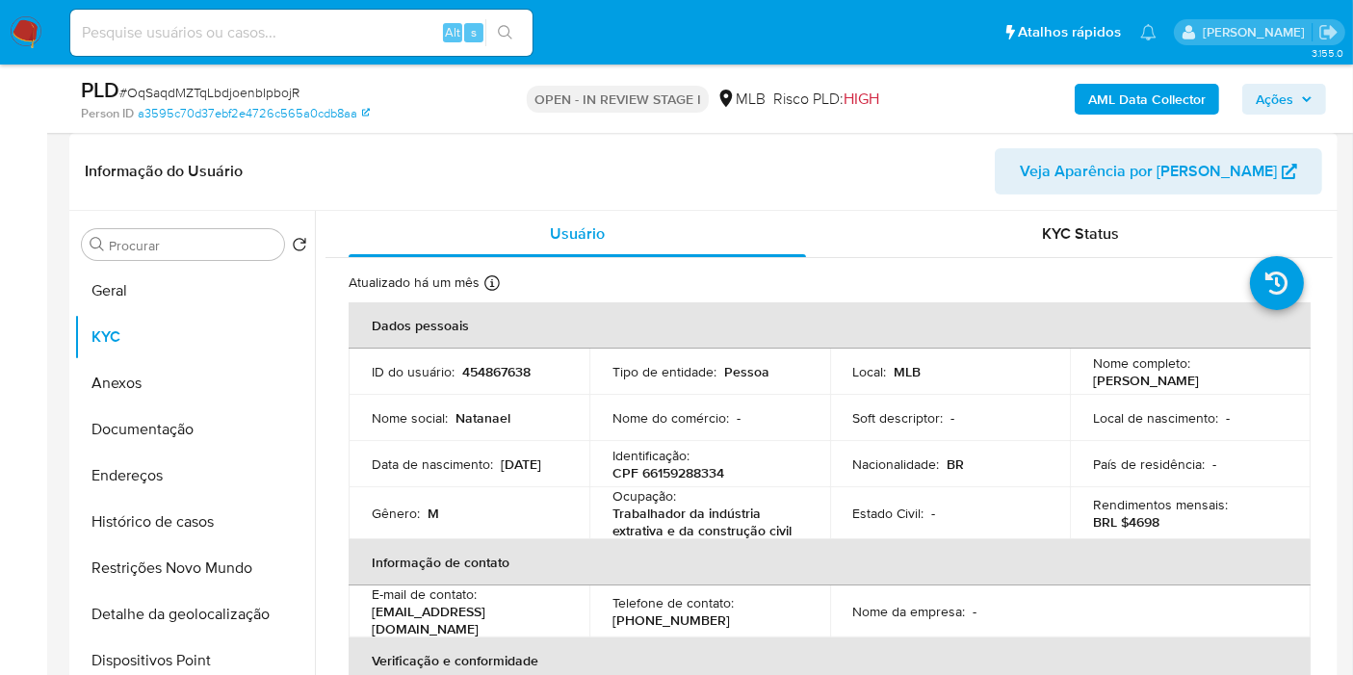
scroll to position [291, 0]
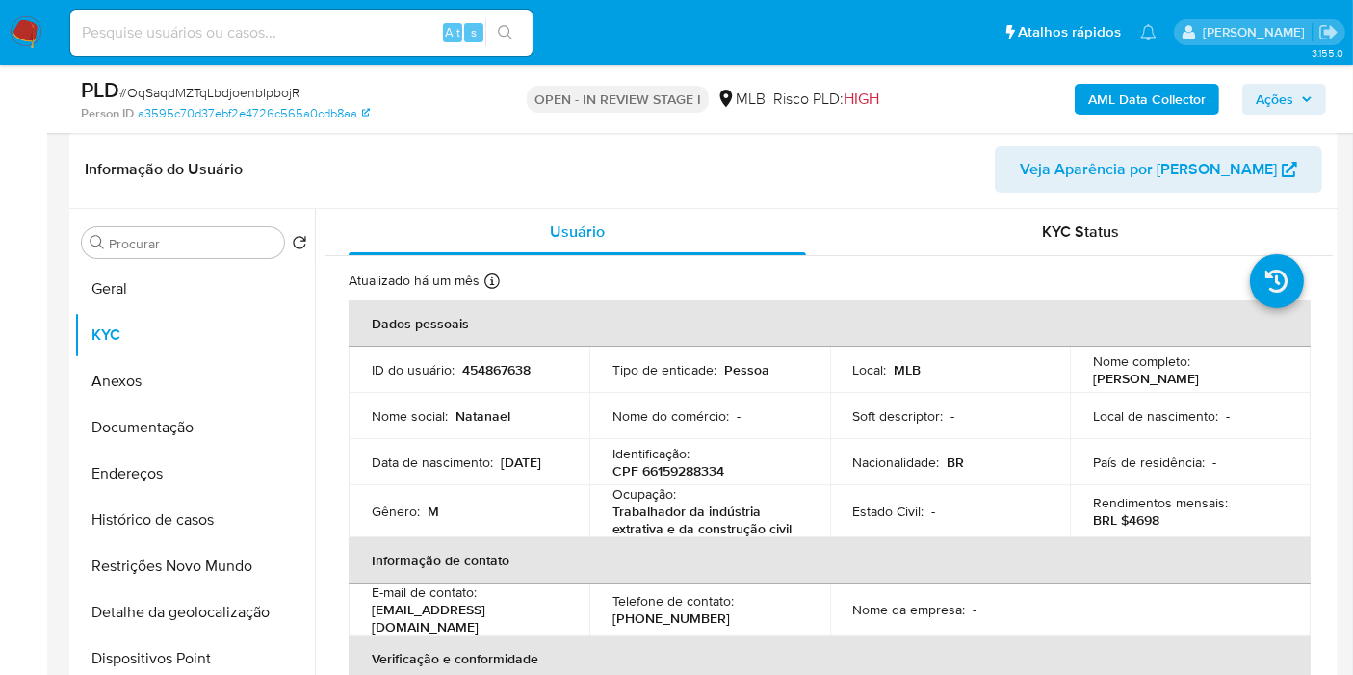
click at [691, 472] on p "CPF 66159288334" at bounding box center [669, 470] width 112 height 17
copy p "66159288334"
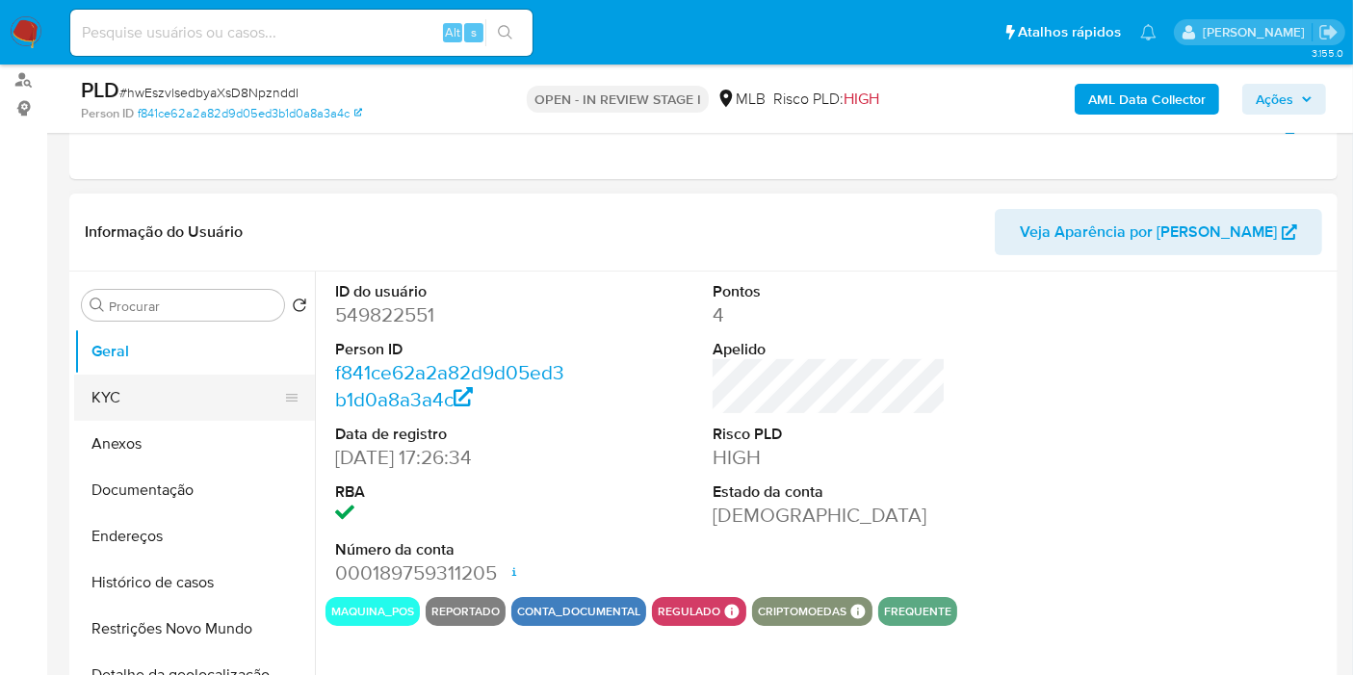
click at [181, 400] on button "KYC" at bounding box center [186, 398] width 225 height 46
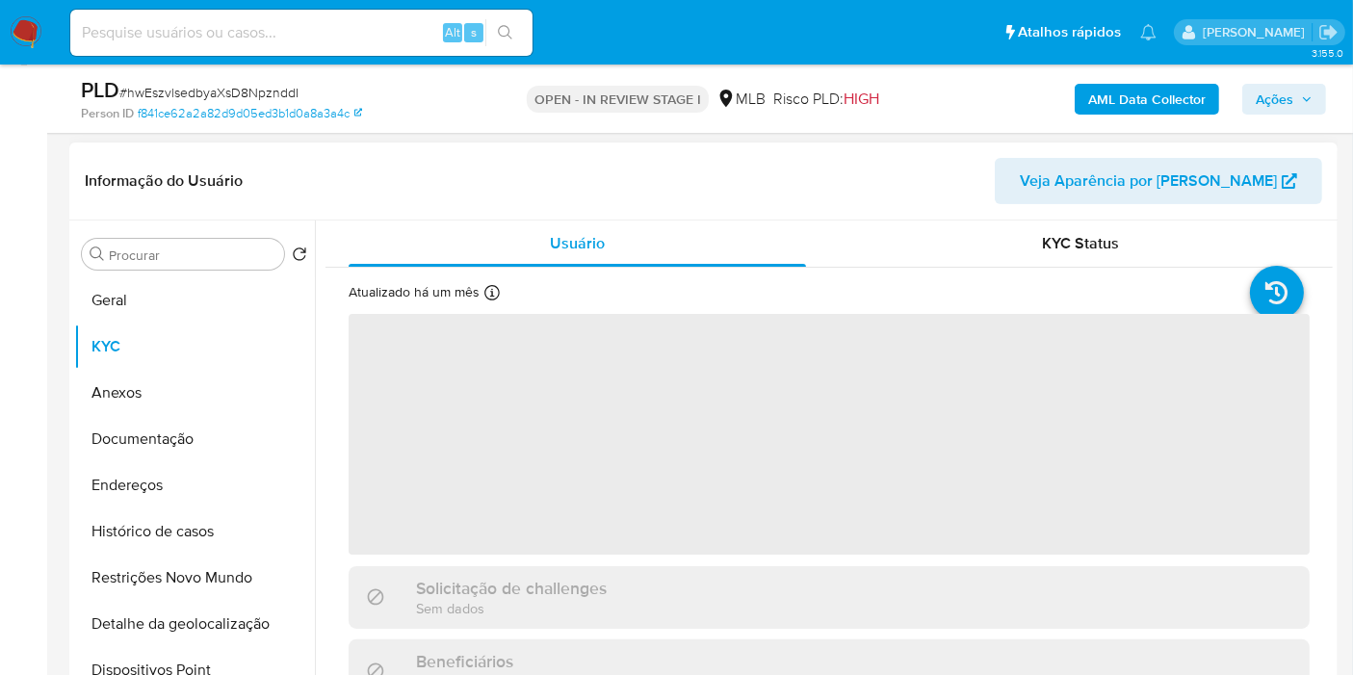
select select "10"
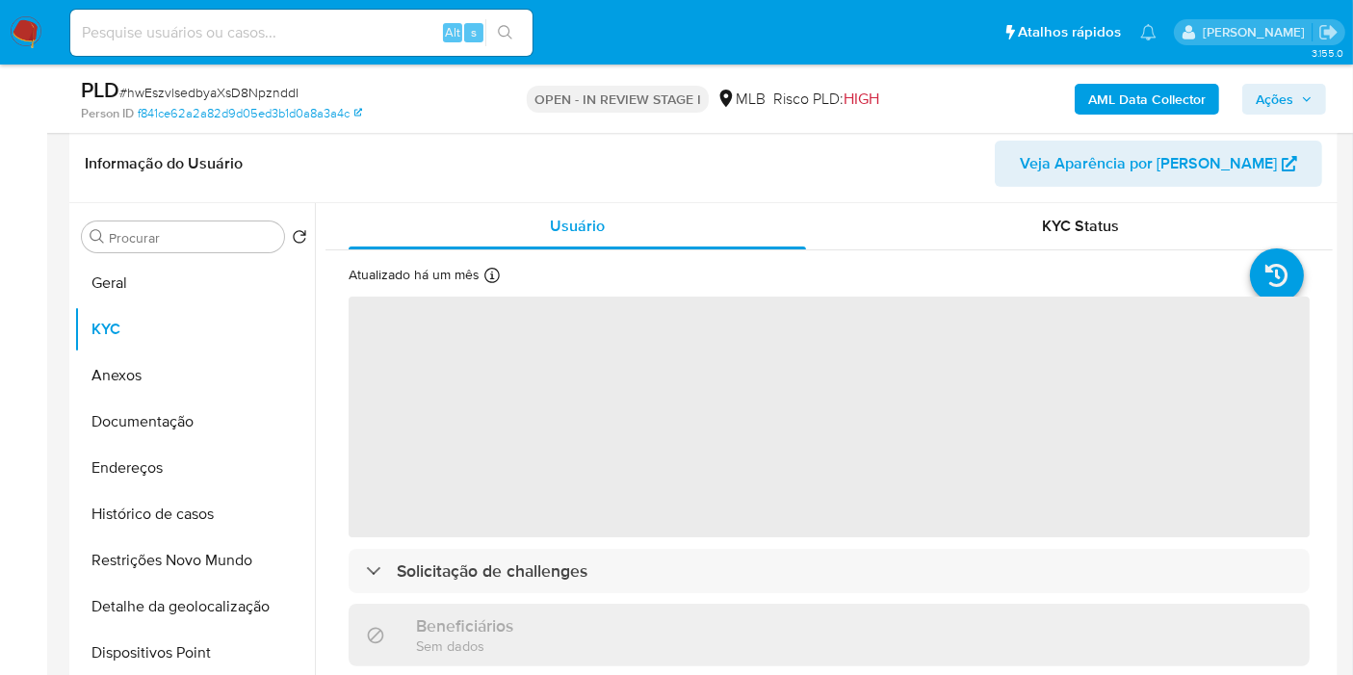
scroll to position [299, 0]
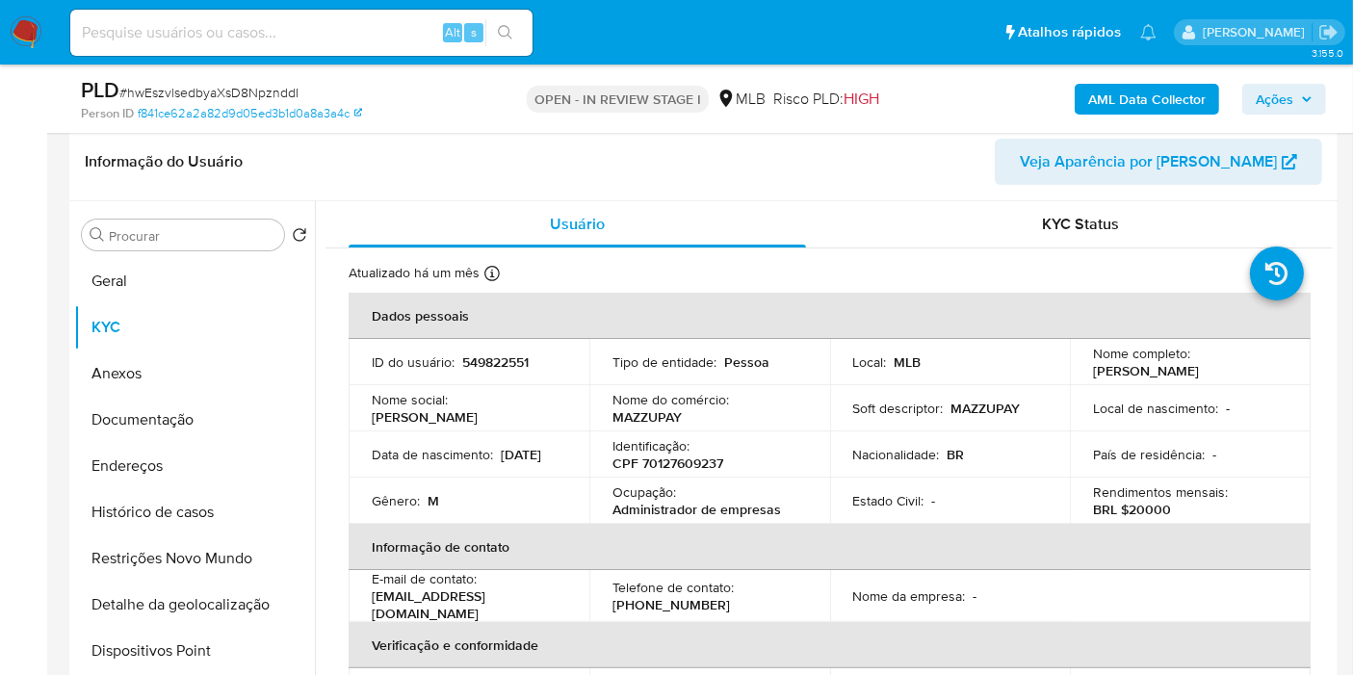
click at [701, 470] on p "CPF 70127609237" at bounding box center [668, 463] width 111 height 17
copy p "70127609237"
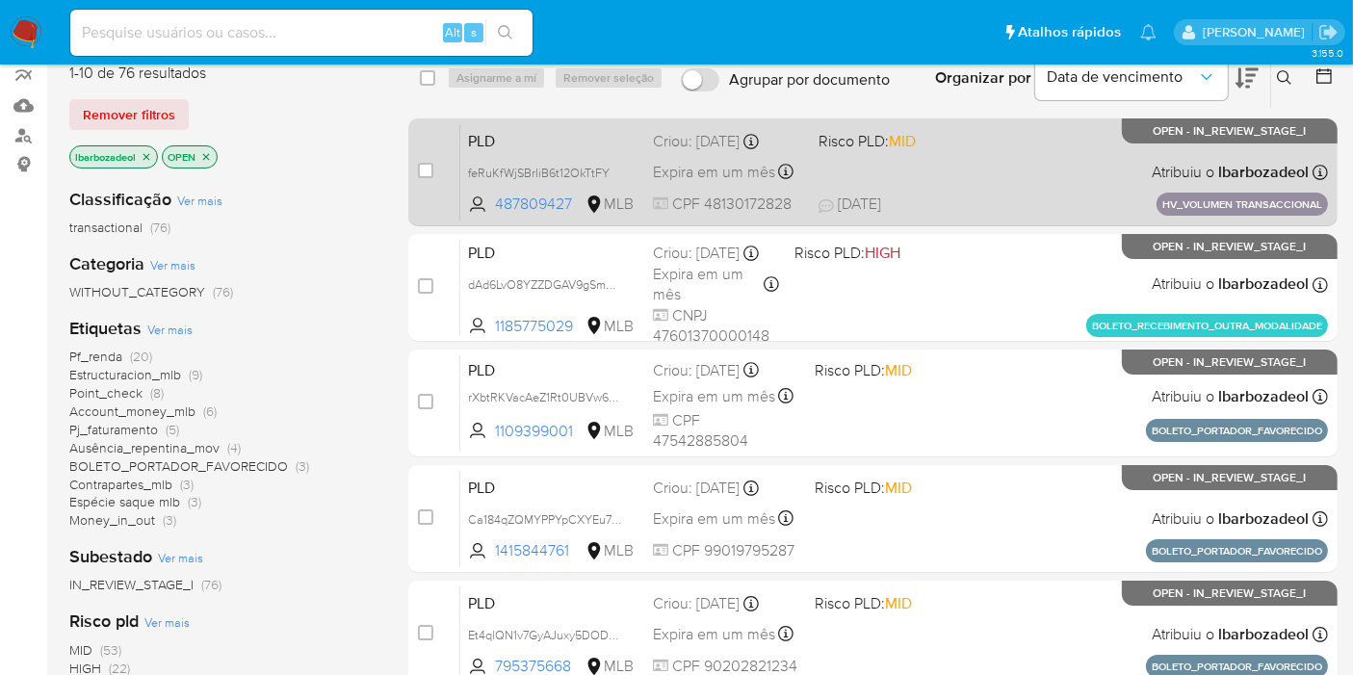
scroll to position [173, 0]
click at [974, 172] on div "PLD feRuKfWjSBrIiB6t12OkTtFY 487809427 MLB Risco PLD: MID Criou: 14/08/2025 Cri…" at bounding box center [894, 170] width 868 height 97
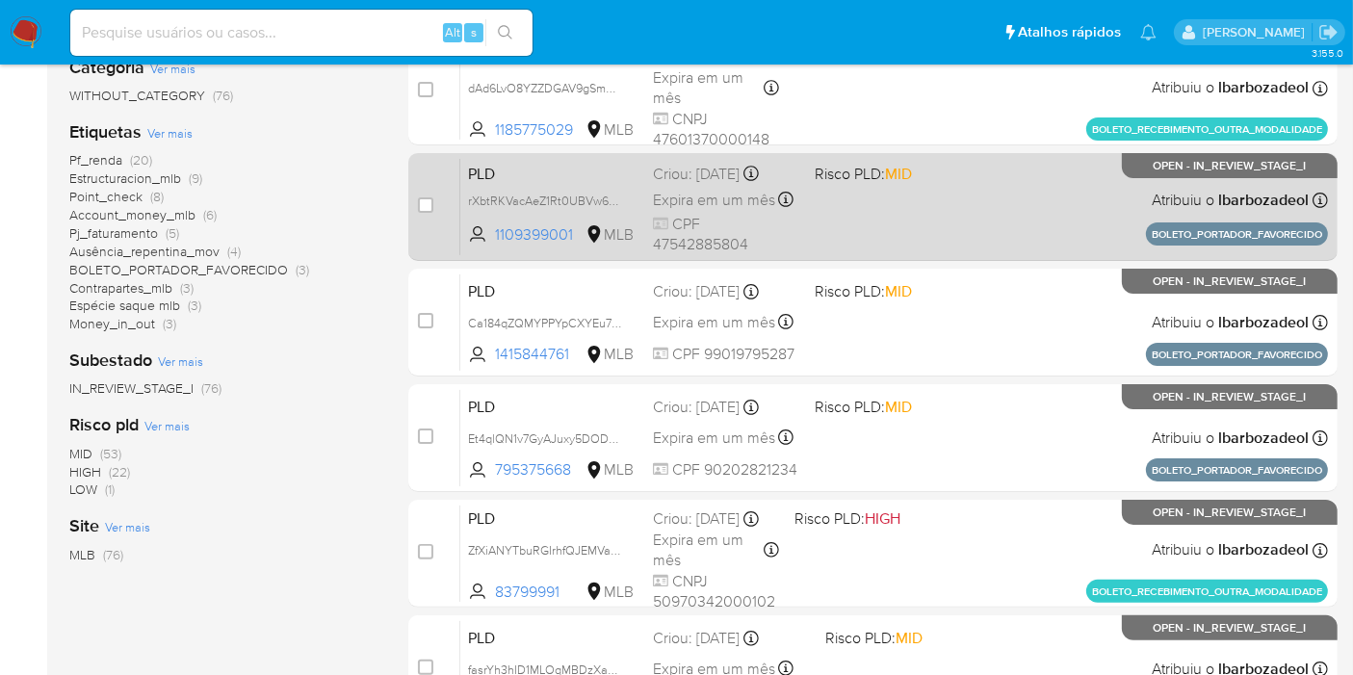
scroll to position [370, 0]
click at [928, 235] on div "PLD rXbtRKVacAeZ1Rt0UBVw6zRK 1109399001 MLB Risco PLD: MID Criou: 14/08/2025 Cr…" at bounding box center [894, 205] width 868 height 97
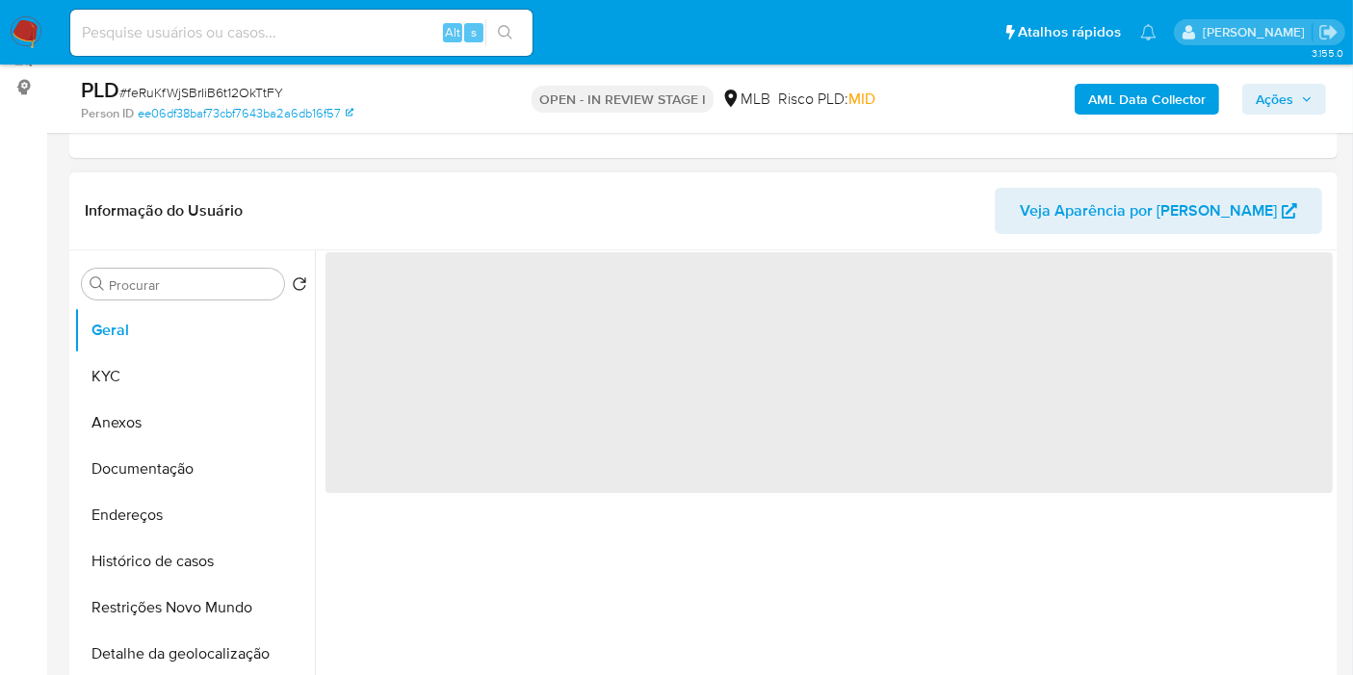
scroll to position [250, 0]
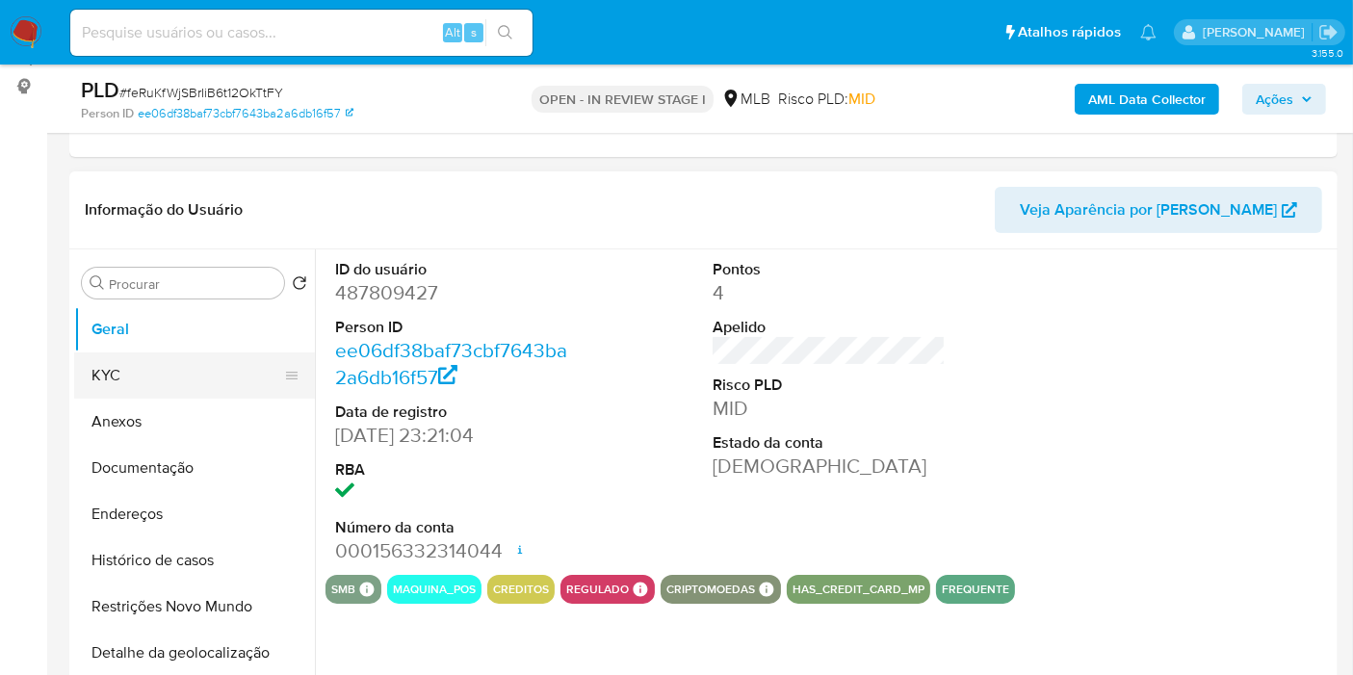
click at [173, 367] on button "KYC" at bounding box center [186, 376] width 225 height 46
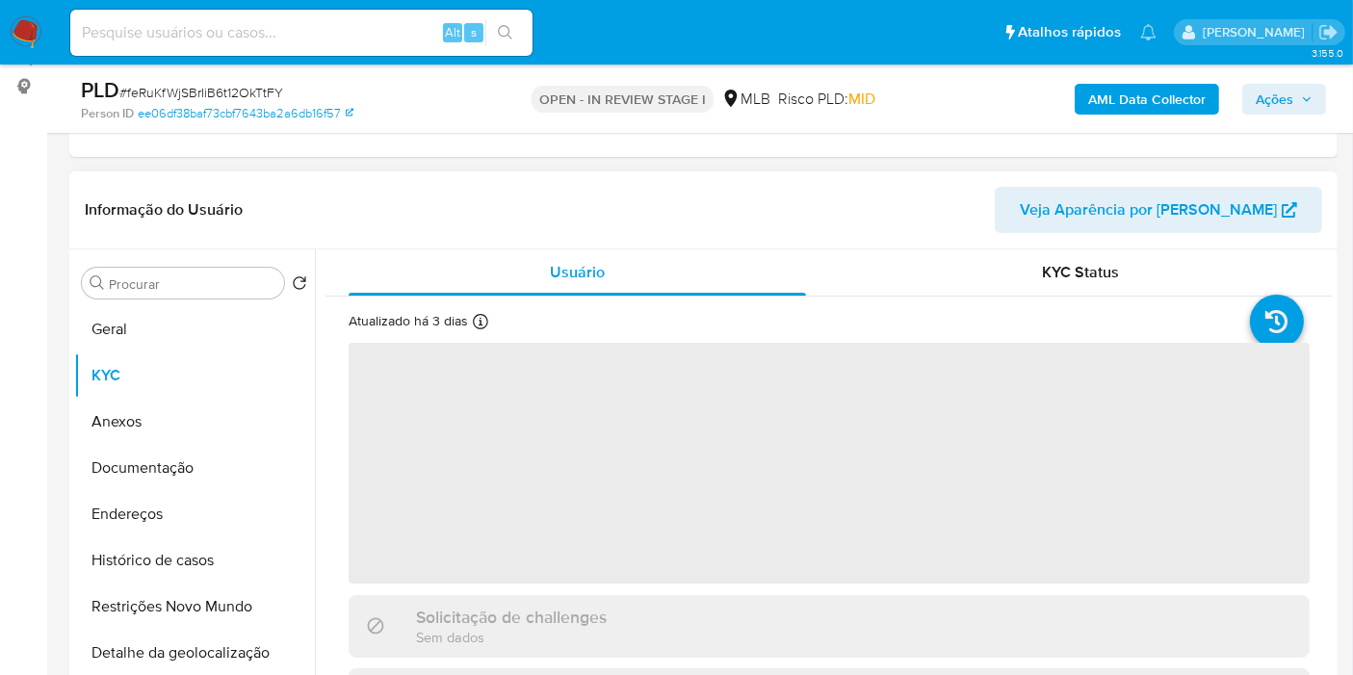
select select "10"
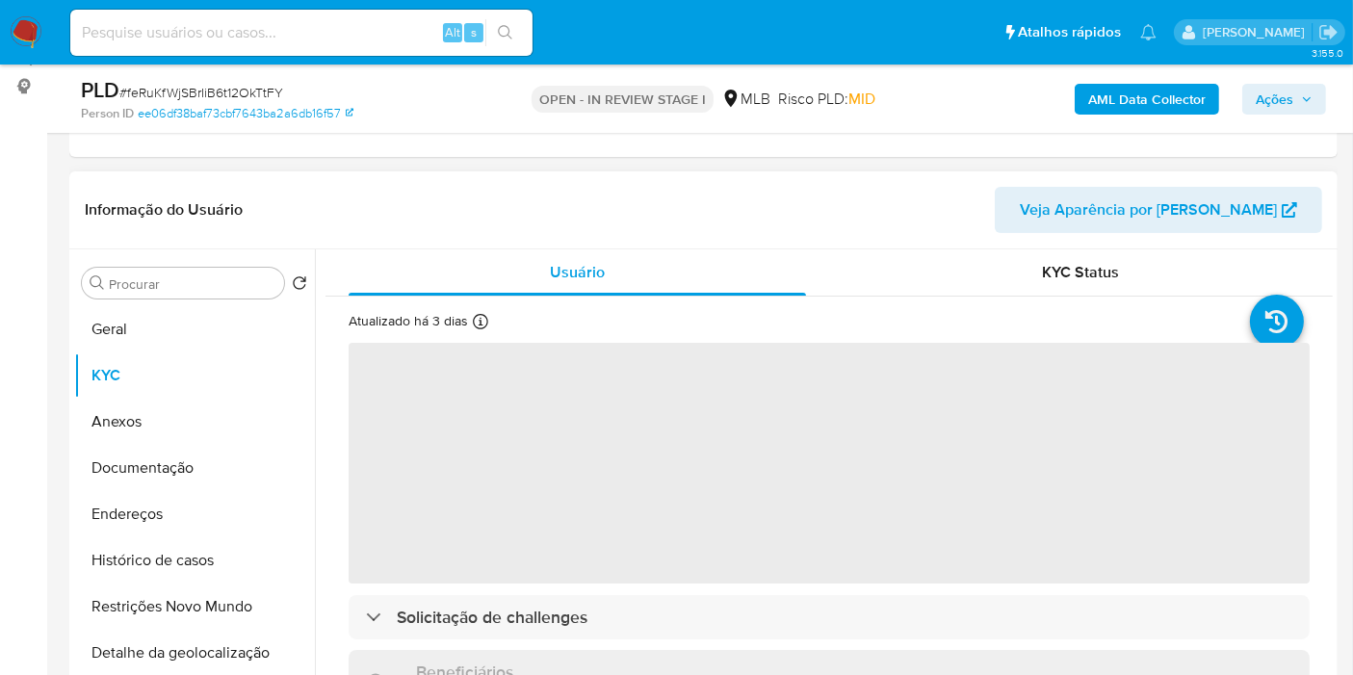
scroll to position [308, 0]
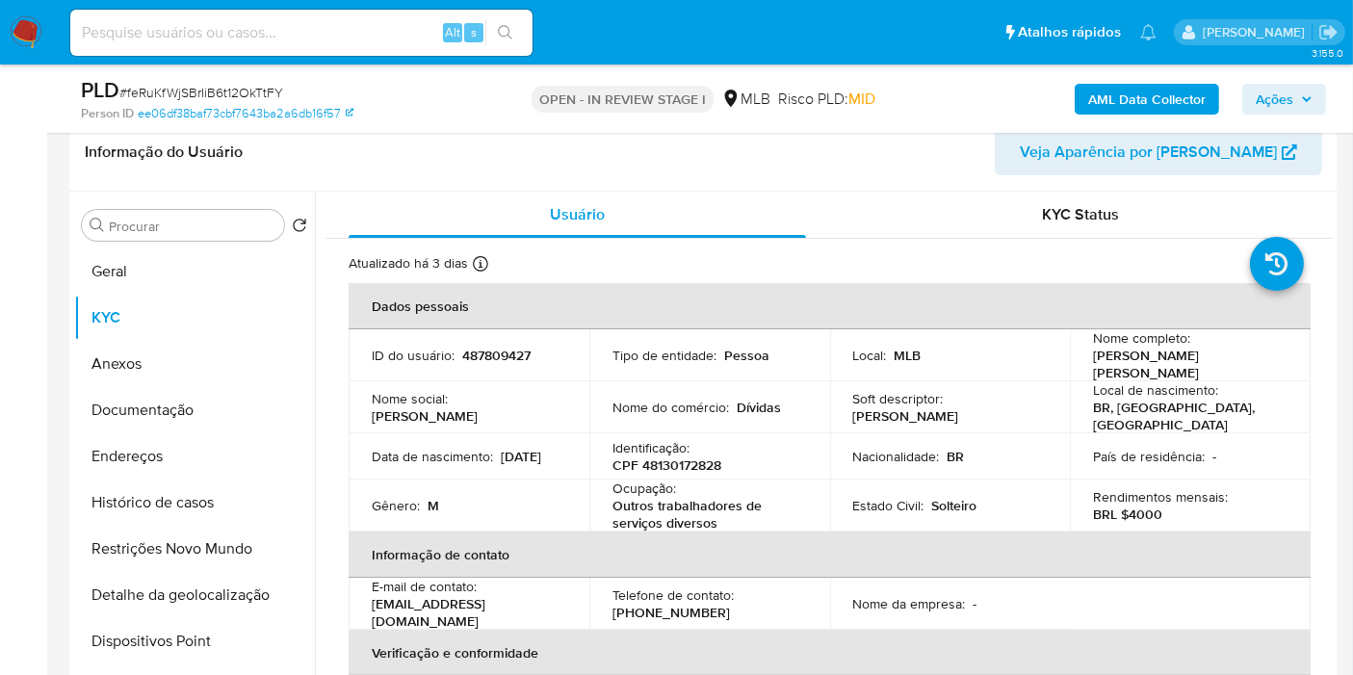
click at [671, 458] on p "CPF 48130172828" at bounding box center [667, 465] width 109 height 17
copy p "48130172828"
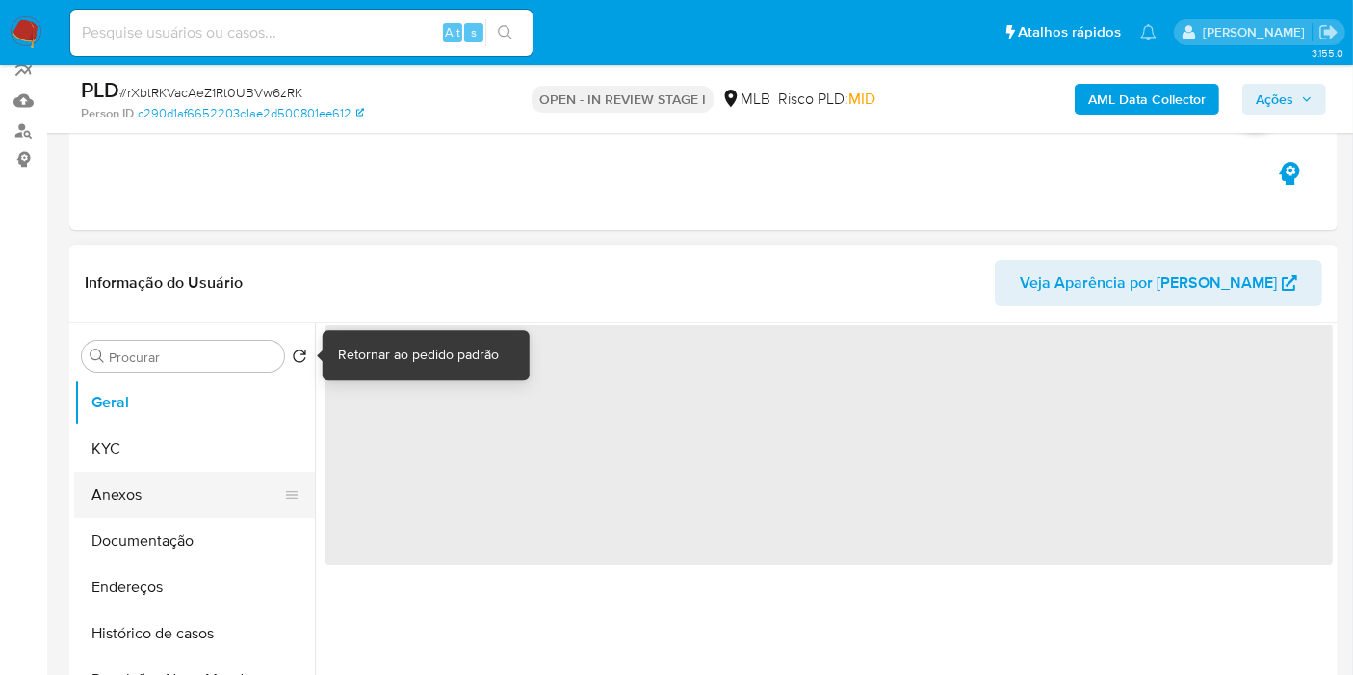
scroll to position [193, 0]
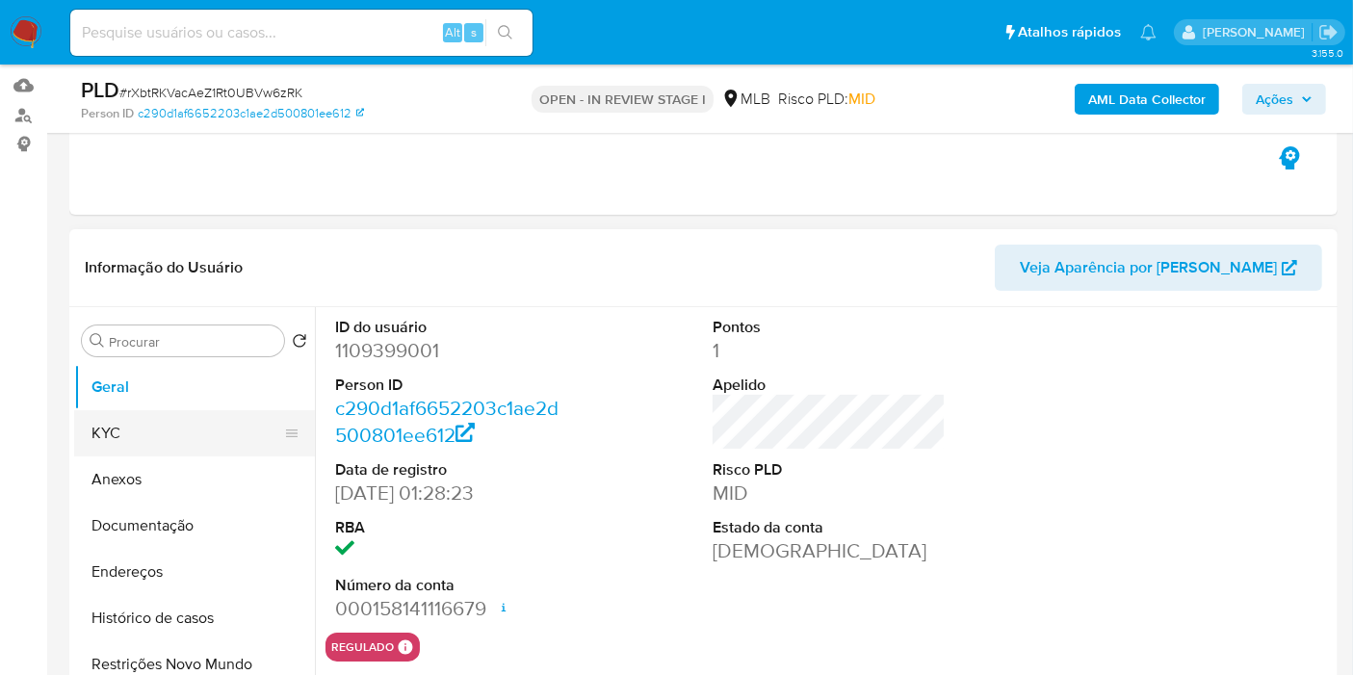
click at [147, 423] on button "KYC" at bounding box center [186, 433] width 225 height 46
select select "10"
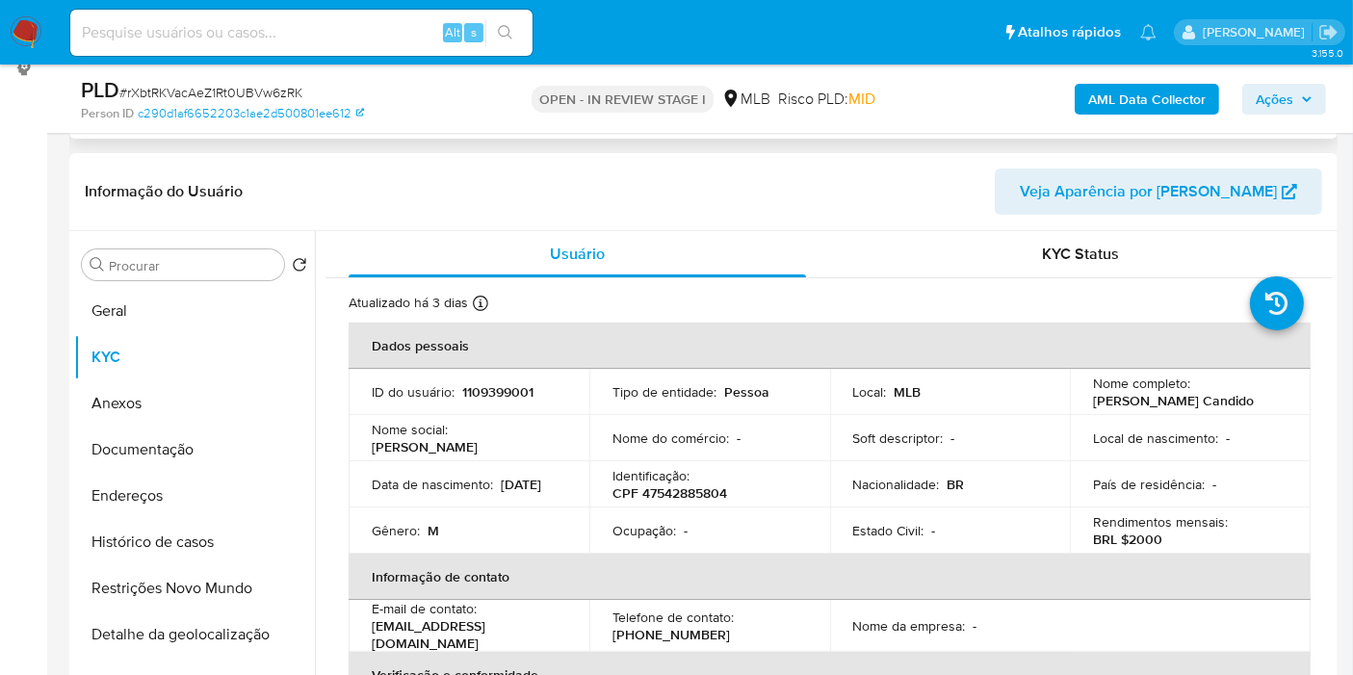
scroll to position [283, 0]
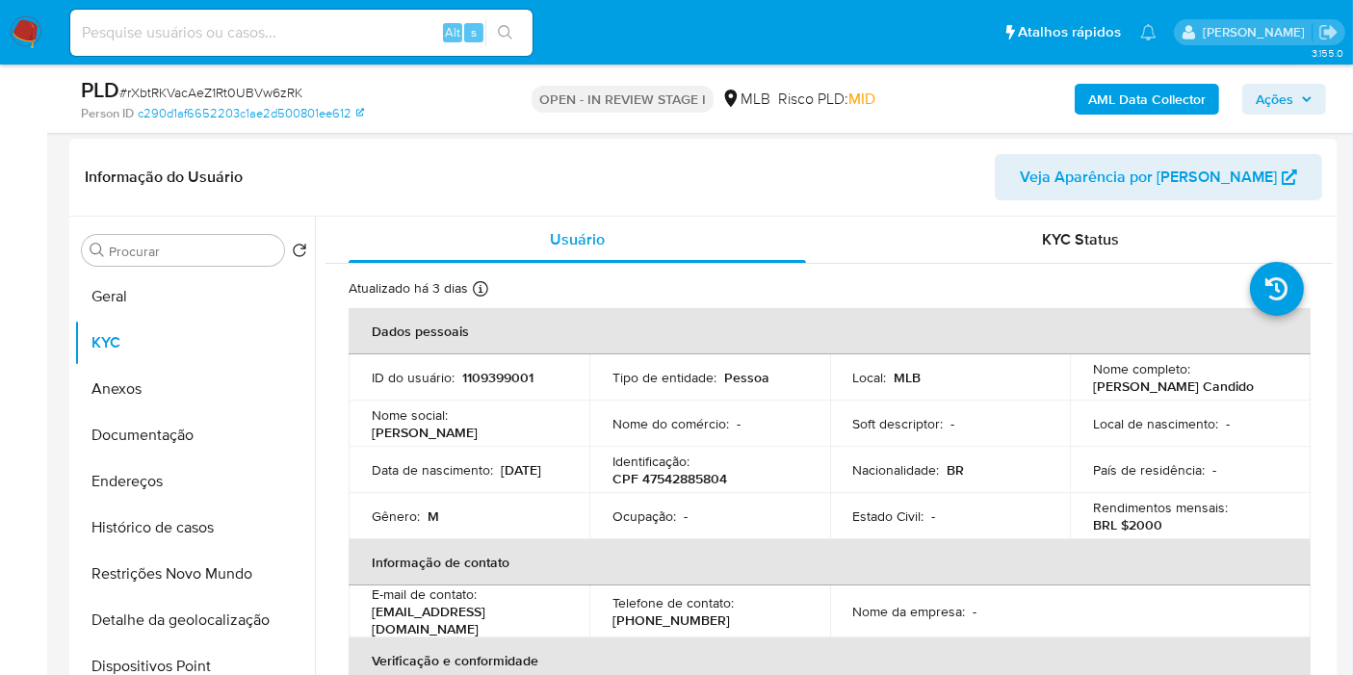
click at [698, 483] on p "CPF 47542885804" at bounding box center [670, 478] width 115 height 17
copy p "47542885804"
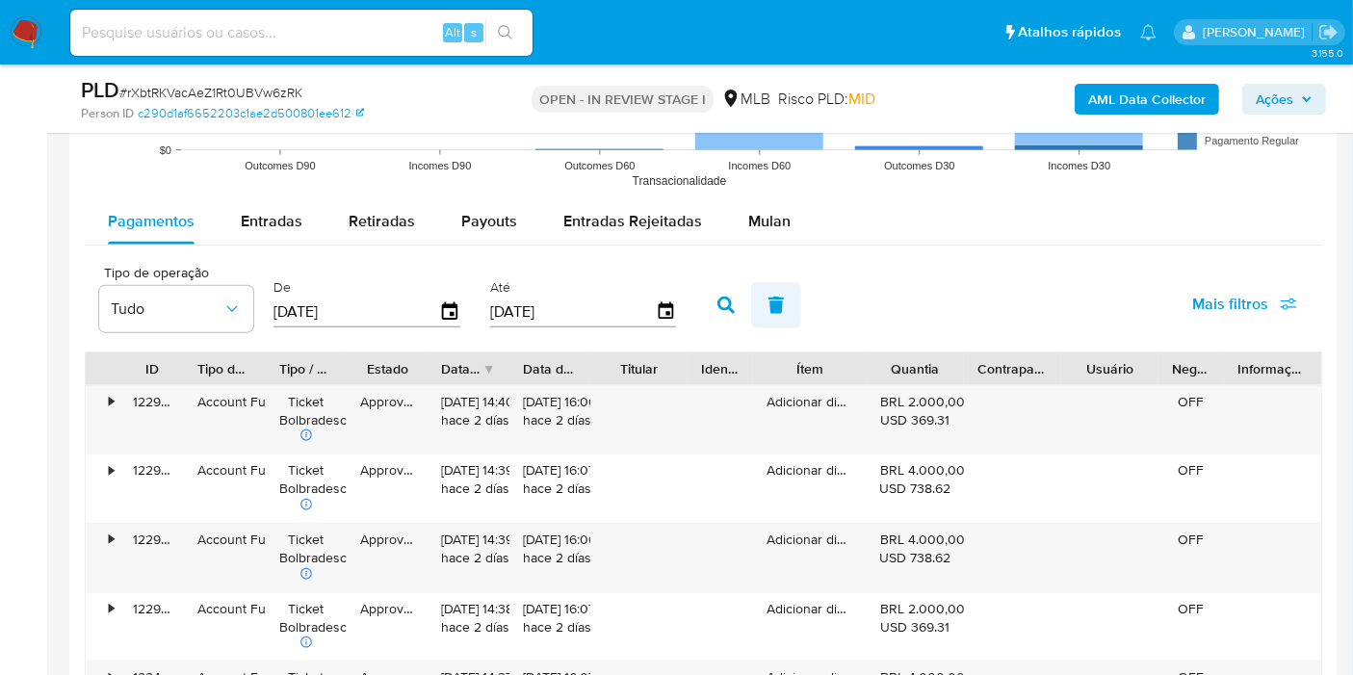
scroll to position [2081, 0]
click at [762, 223] on span "Mulan" at bounding box center [769, 220] width 42 height 22
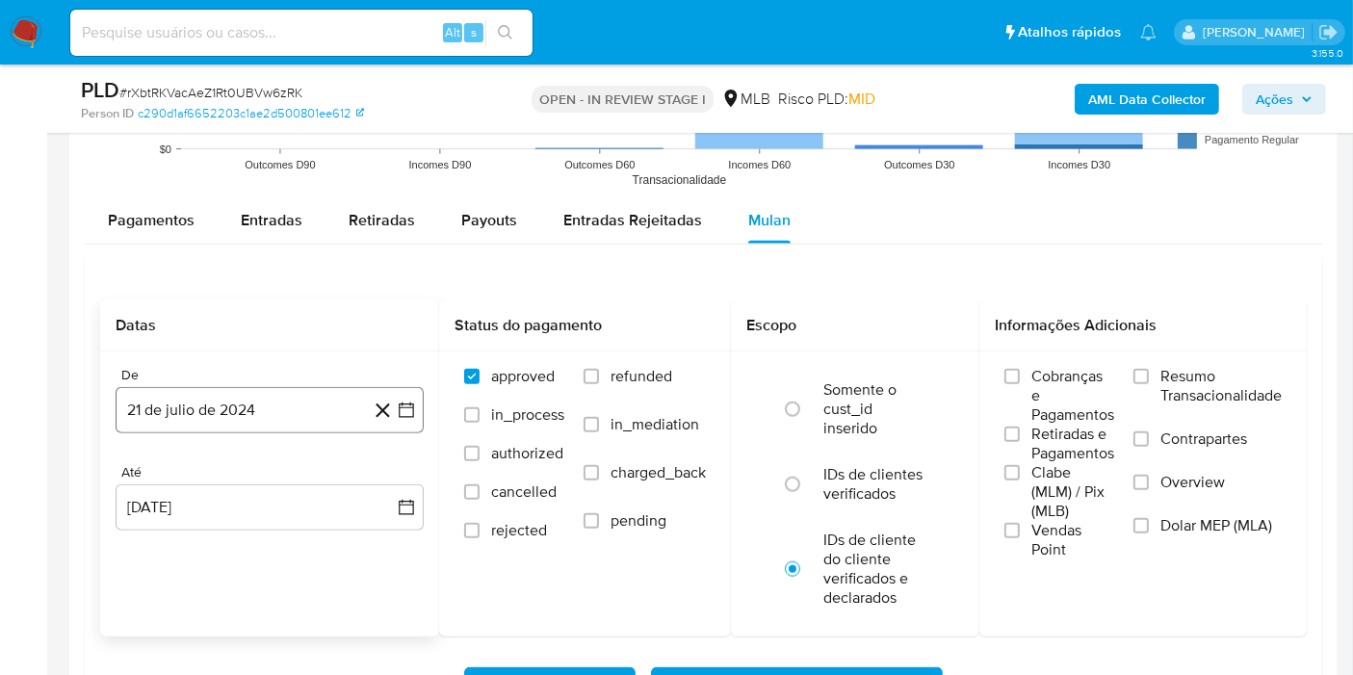
click at [211, 405] on button "21 de julio de 2024" at bounding box center [270, 410] width 308 height 46
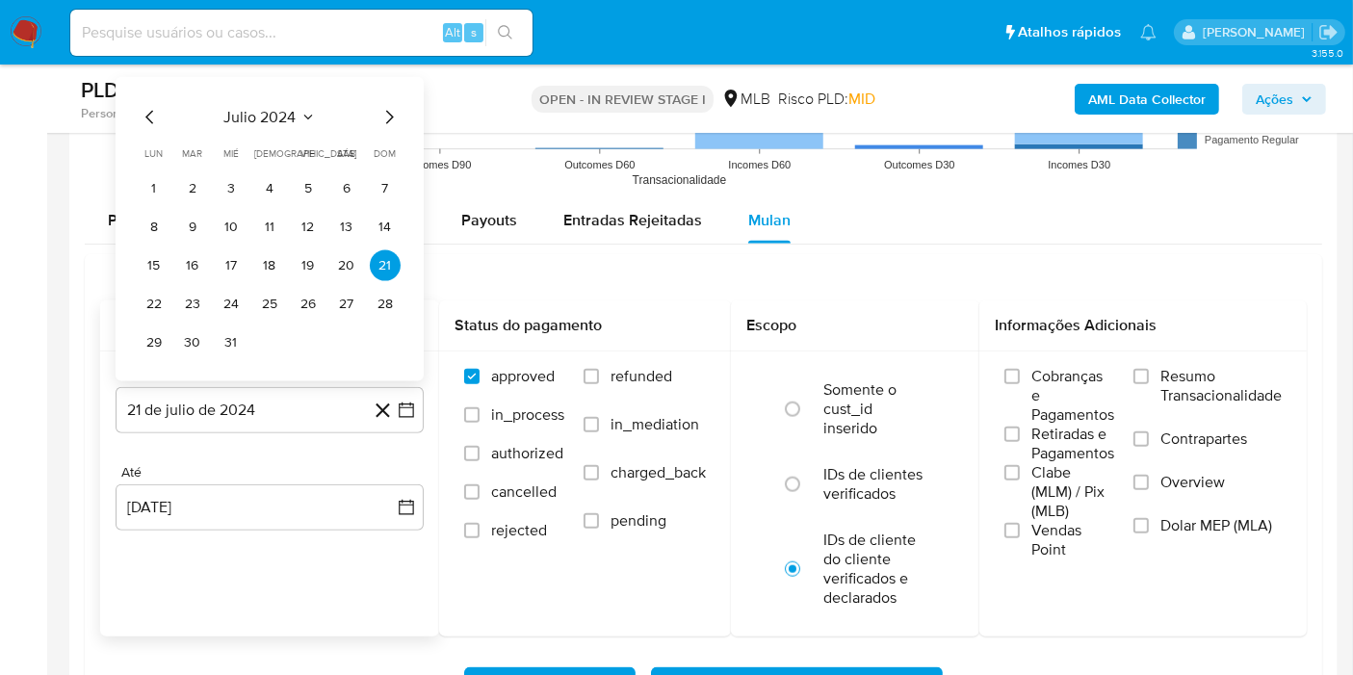
click at [263, 120] on span "julio 2024" at bounding box center [260, 117] width 72 height 19
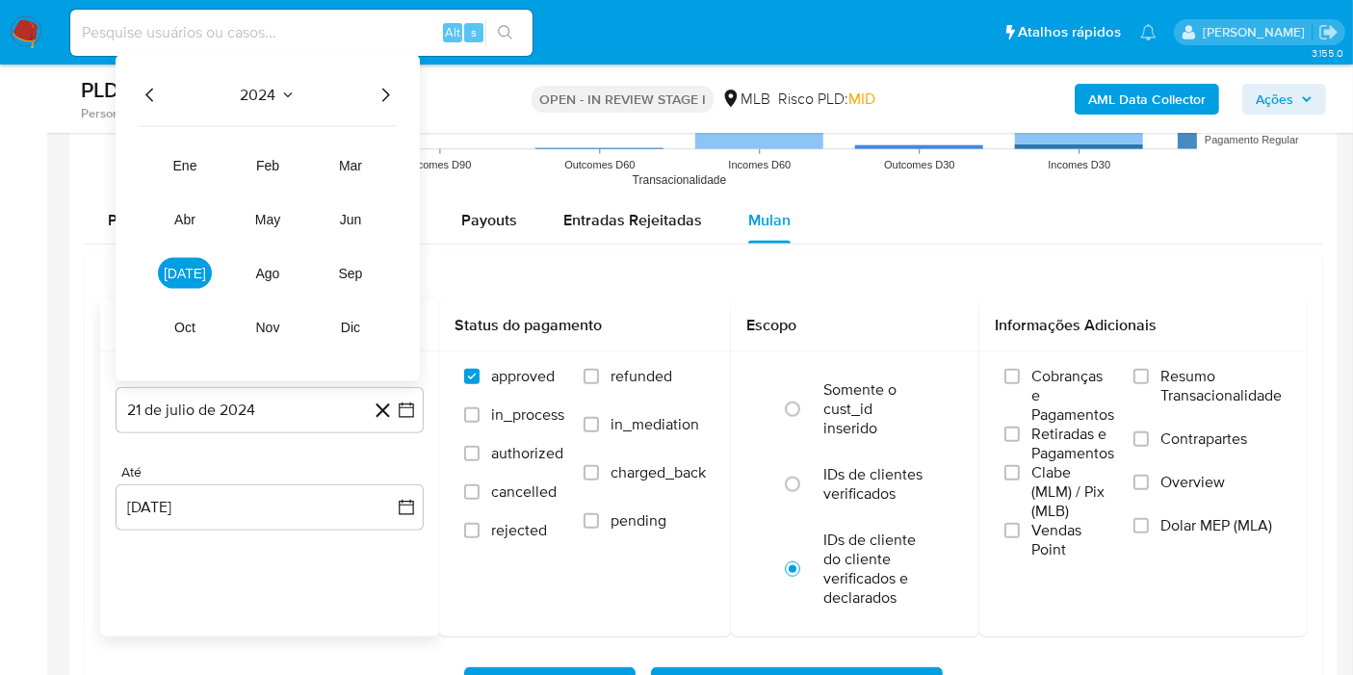
click at [388, 87] on icon "Año siguiente" at bounding box center [385, 95] width 23 height 23
click at [179, 273] on span "[DATE]" at bounding box center [185, 273] width 42 height 15
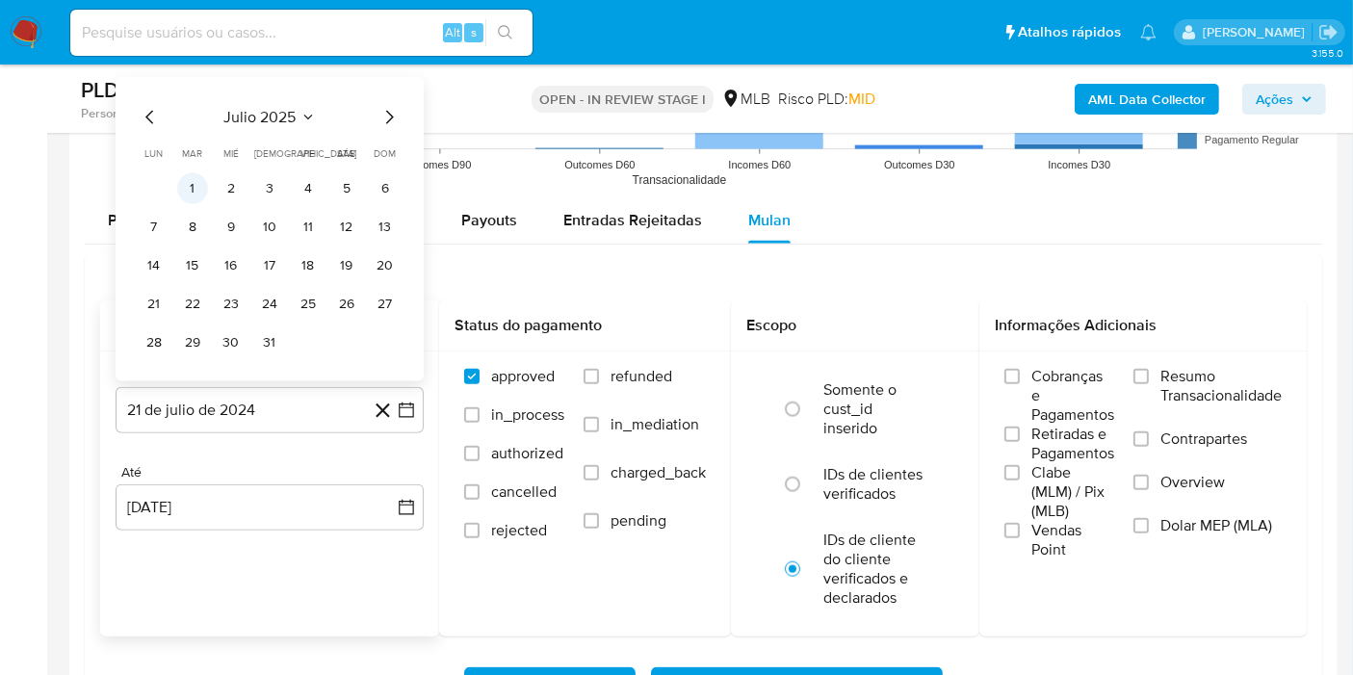
click at [189, 189] on button "1" at bounding box center [192, 188] width 31 height 31
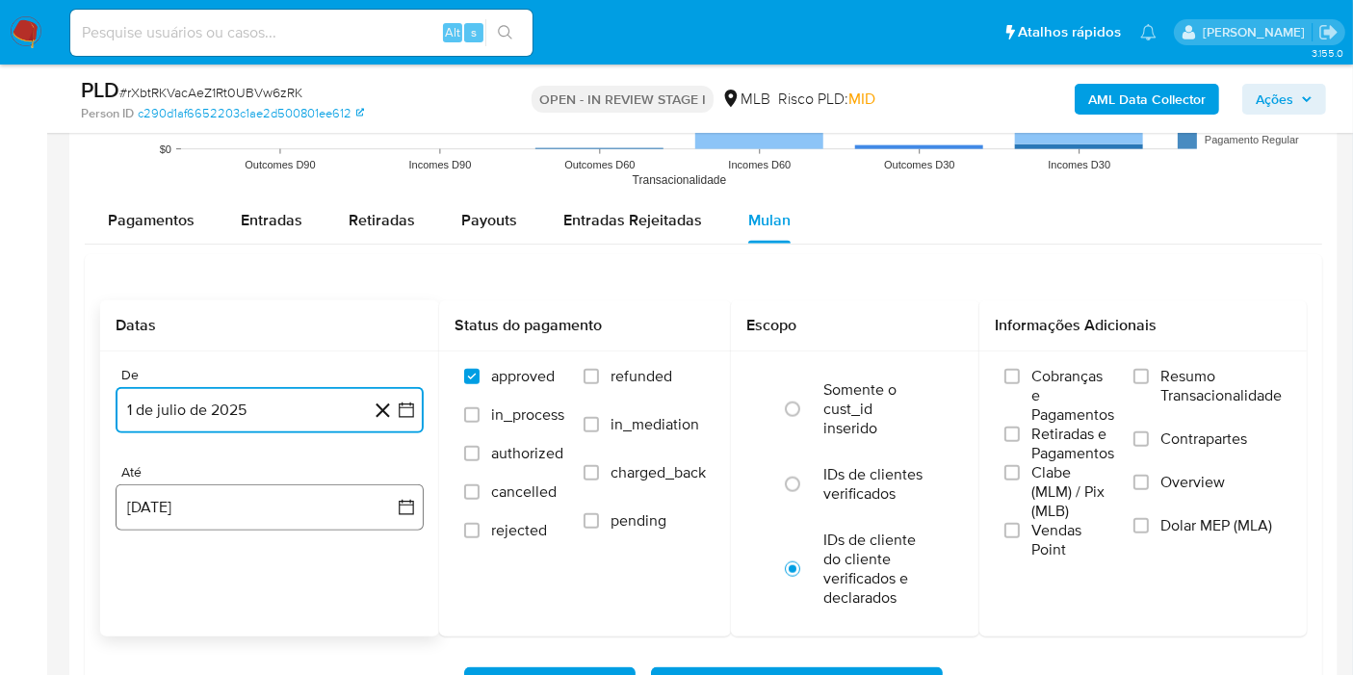
click at [252, 494] on button "[DATE]" at bounding box center [270, 508] width 308 height 46
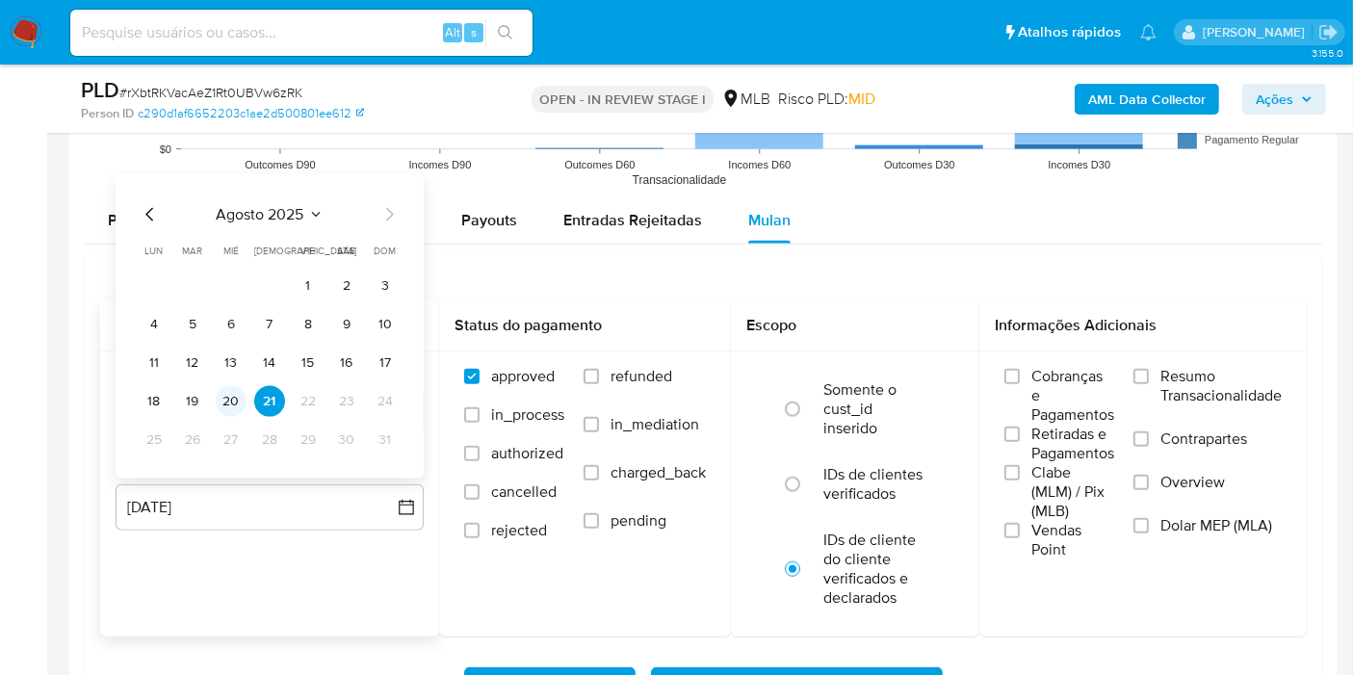
click at [237, 400] on button "20" at bounding box center [231, 401] width 31 height 31
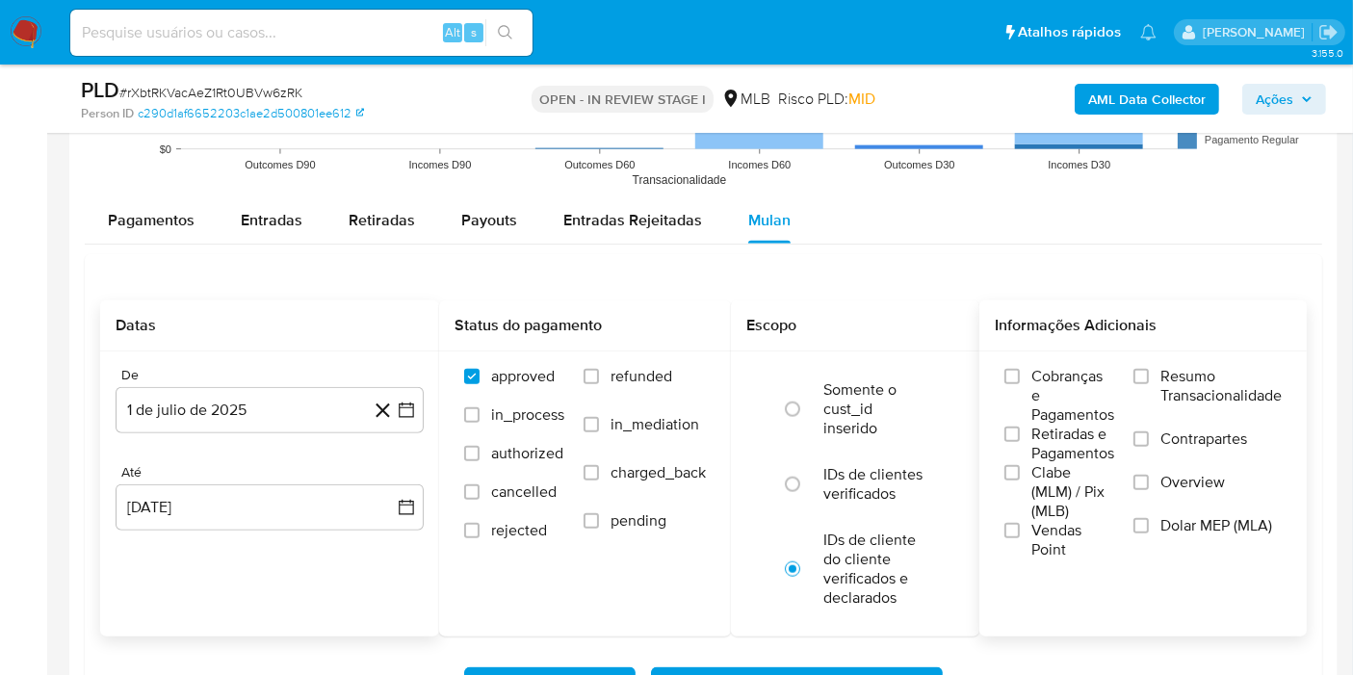
click at [1166, 379] on span "Resumo Transacionalidade" at bounding box center [1221, 386] width 121 height 39
click at [1149, 379] on input "Resumo Transacionalidade" at bounding box center [1141, 376] width 15 height 15
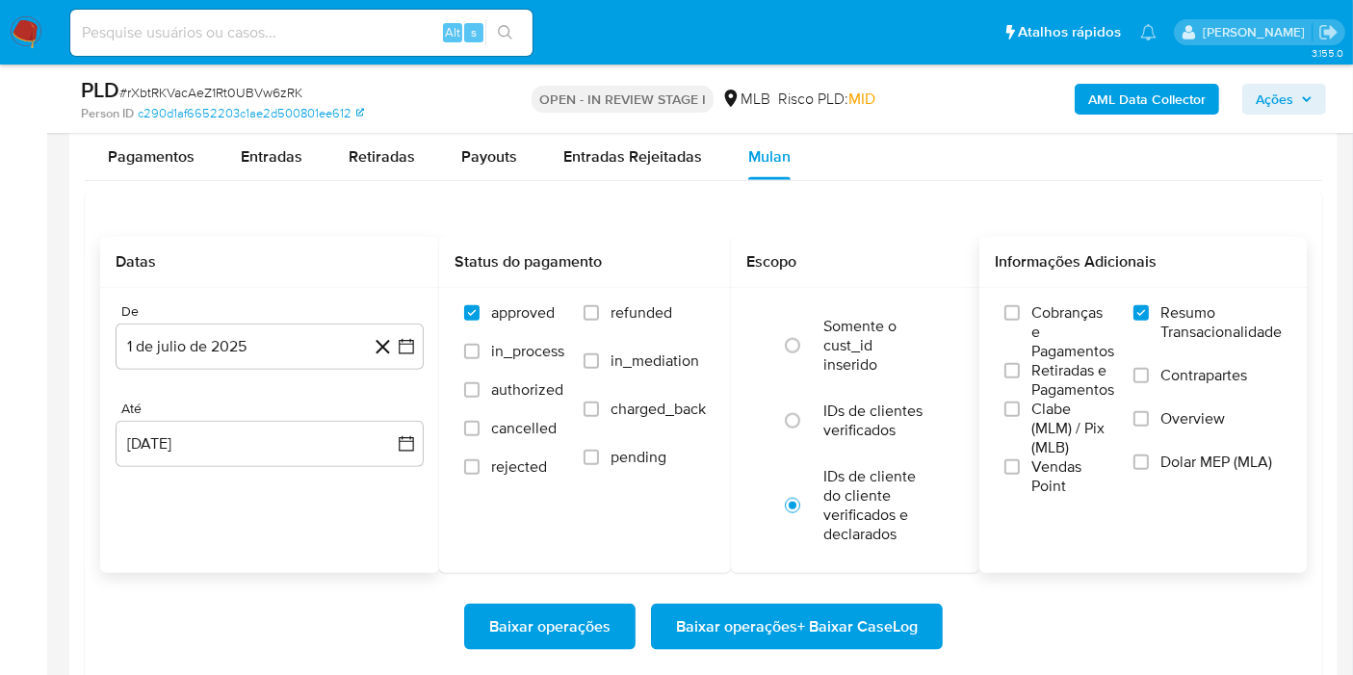
click at [879, 606] on span "Baixar operações + Baixar CaseLog" at bounding box center [797, 627] width 242 height 42
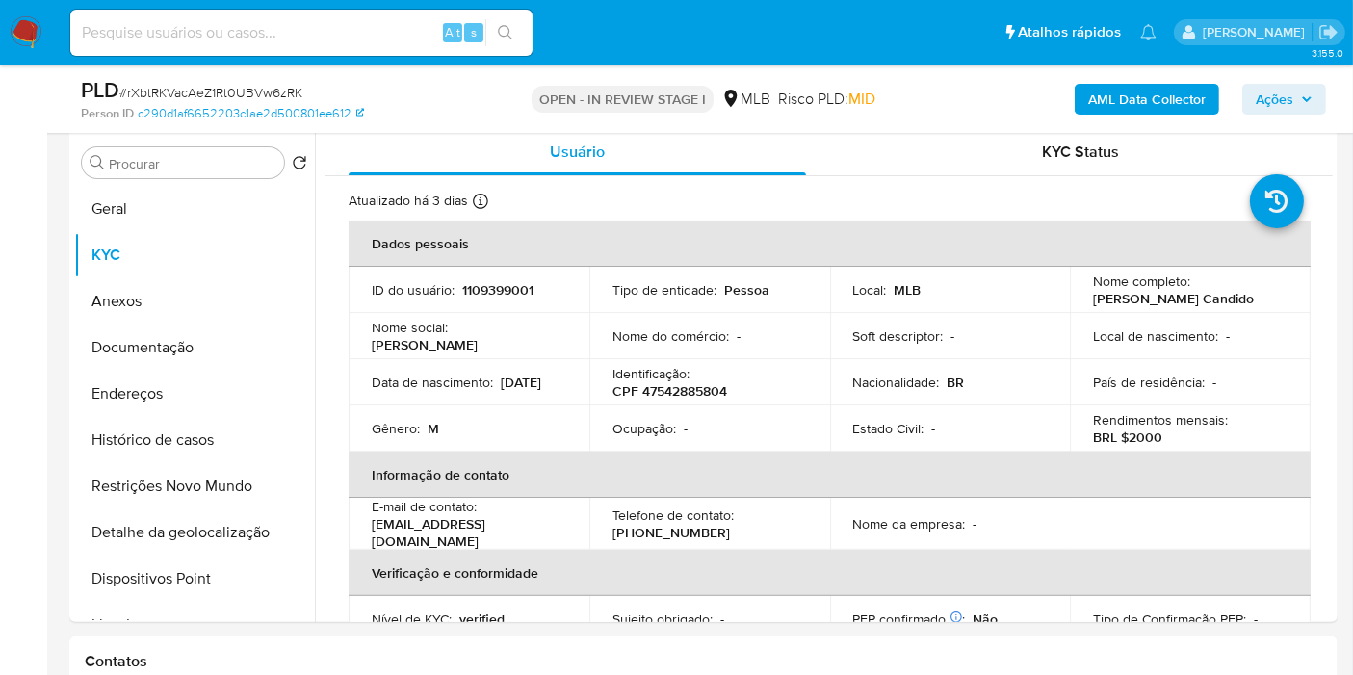
scroll to position [0, 0]
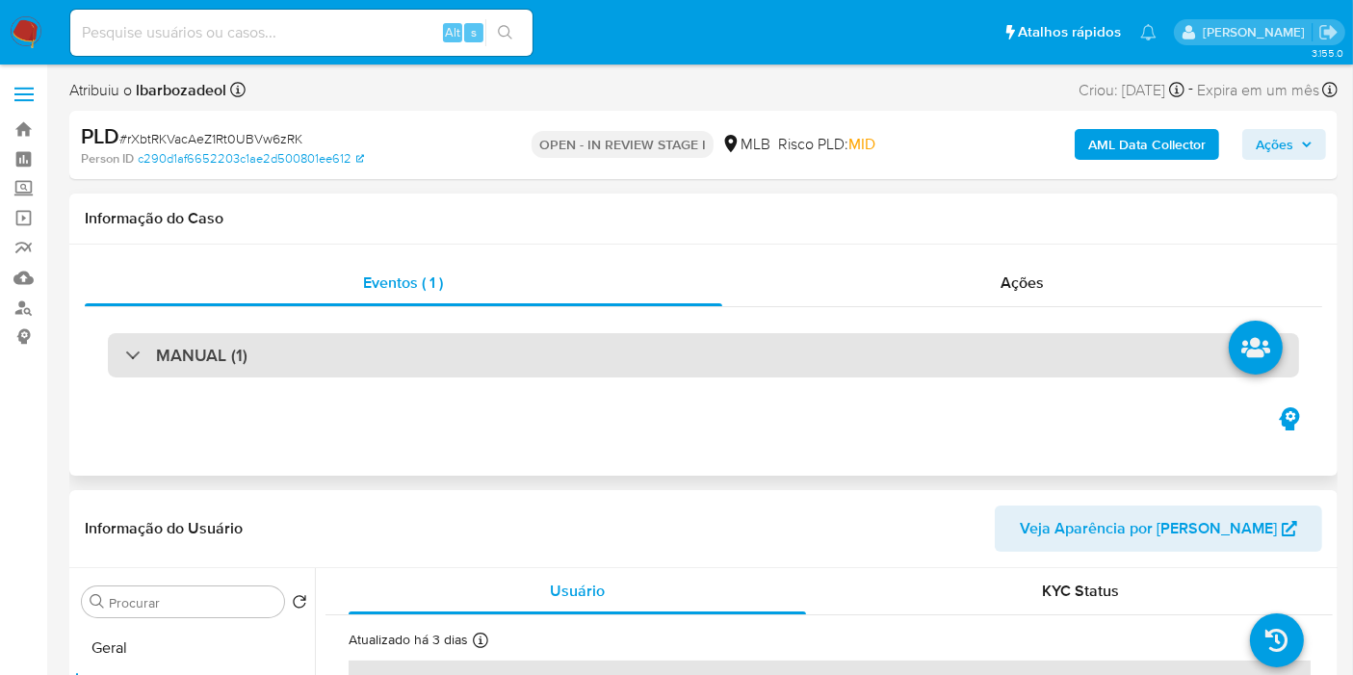
click at [610, 347] on div "MANUAL (1)" at bounding box center [704, 355] width 1192 height 44
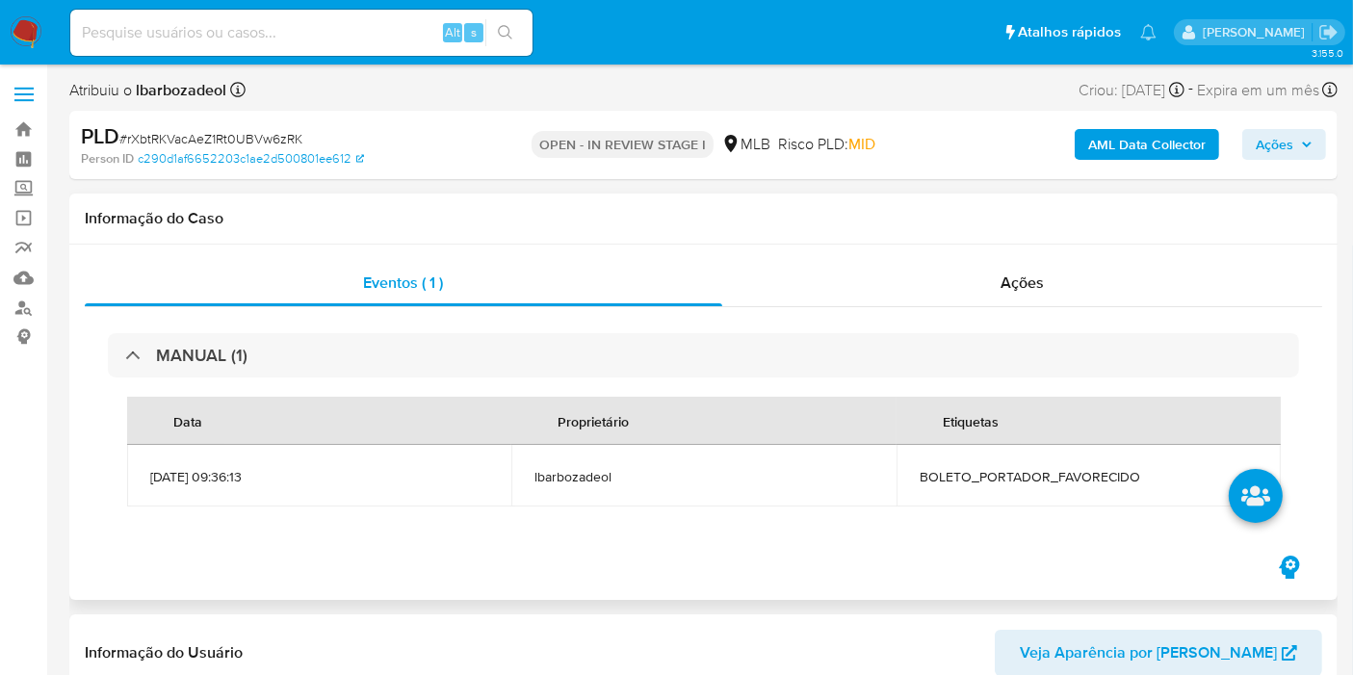
click at [1021, 481] on span "BOLETO_PORTADOR_FAVORECIDO" at bounding box center [1089, 476] width 338 height 17
copy span "BOLETO_PORTADOR_FAVORECIDO"
click at [1282, 136] on span "Ações" at bounding box center [1275, 144] width 38 height 31
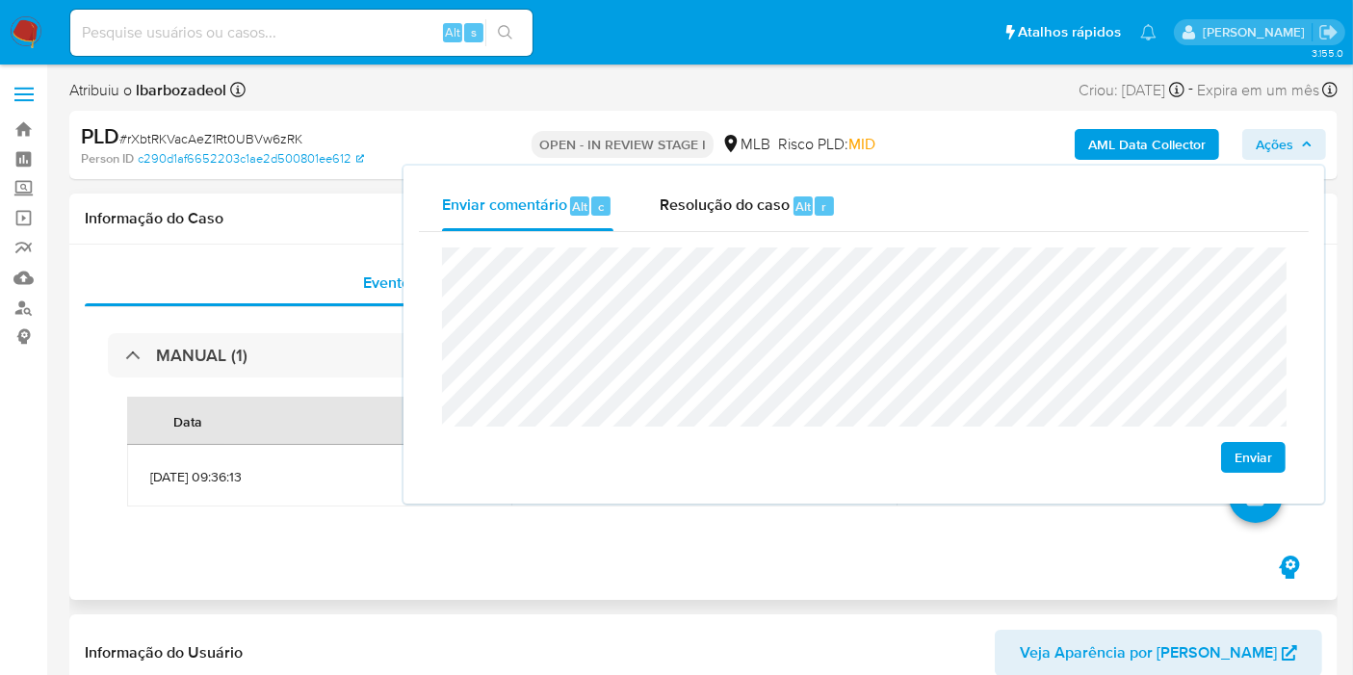
click at [338, 221] on h1 "Informação do Caso" at bounding box center [704, 218] width 1238 height 19
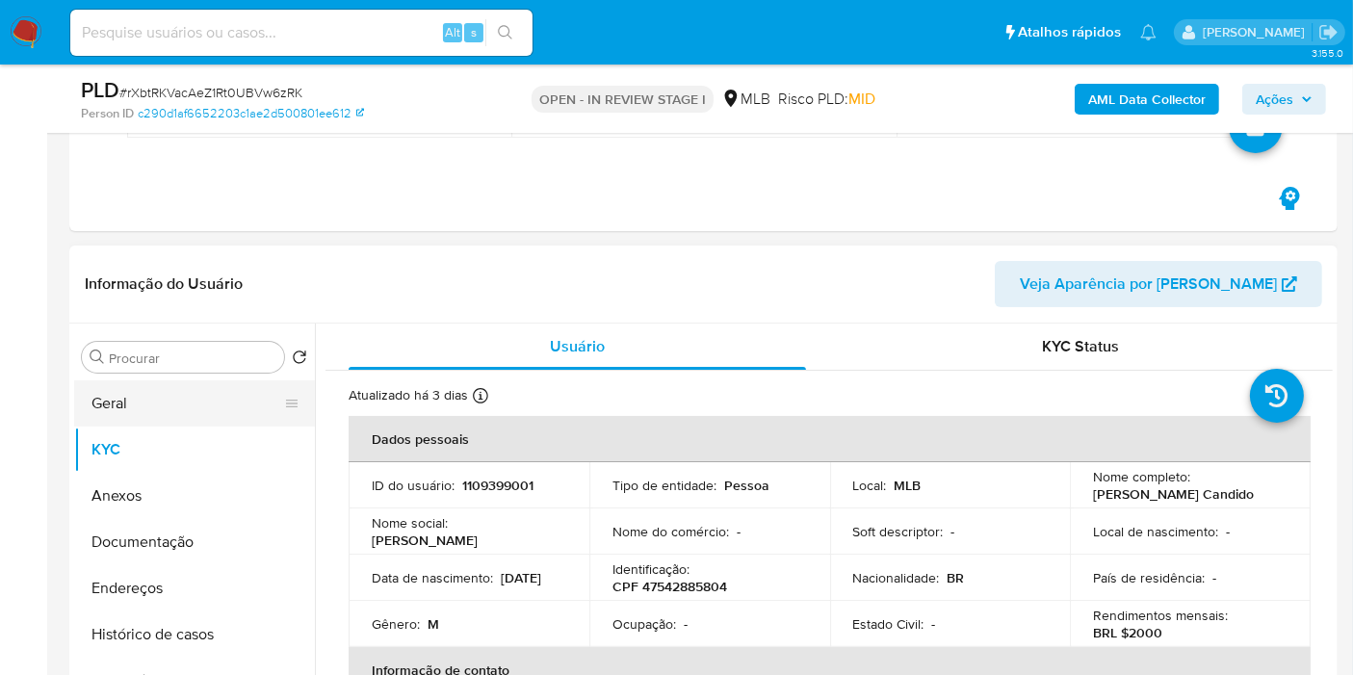
click at [181, 412] on button "Geral" at bounding box center [186, 403] width 225 height 46
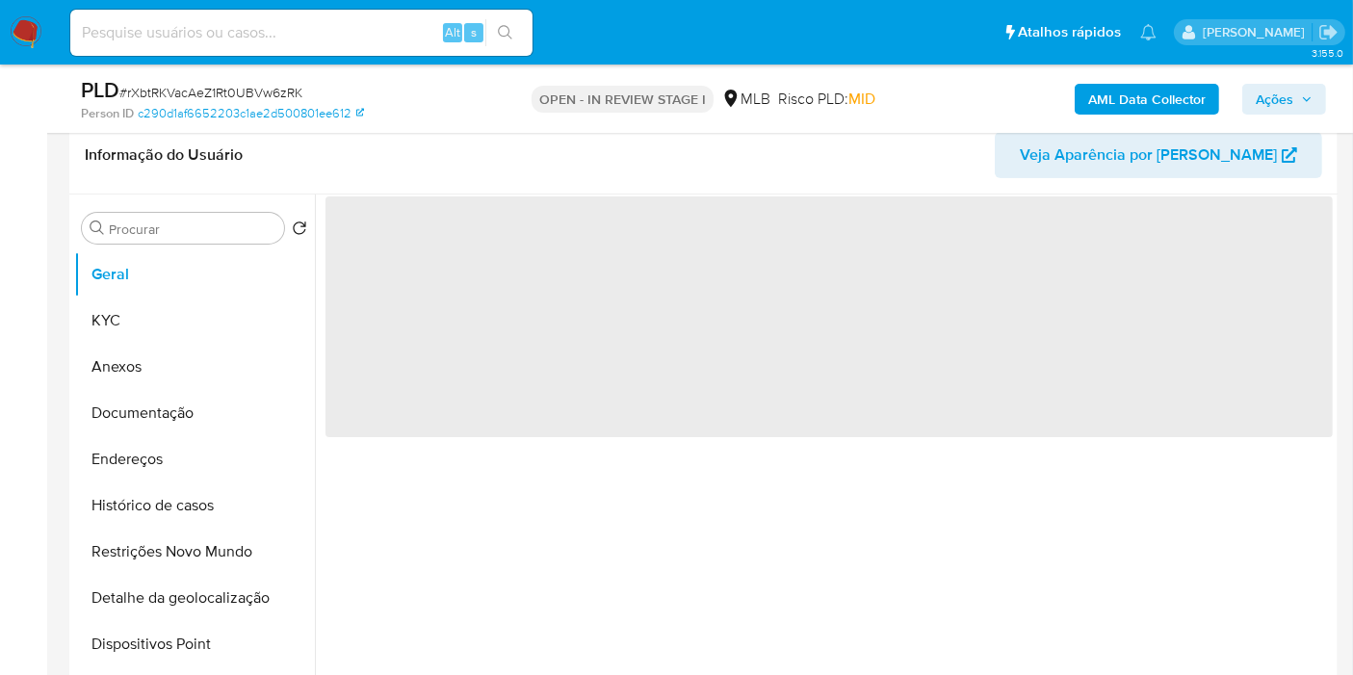
scroll to position [407, 0]
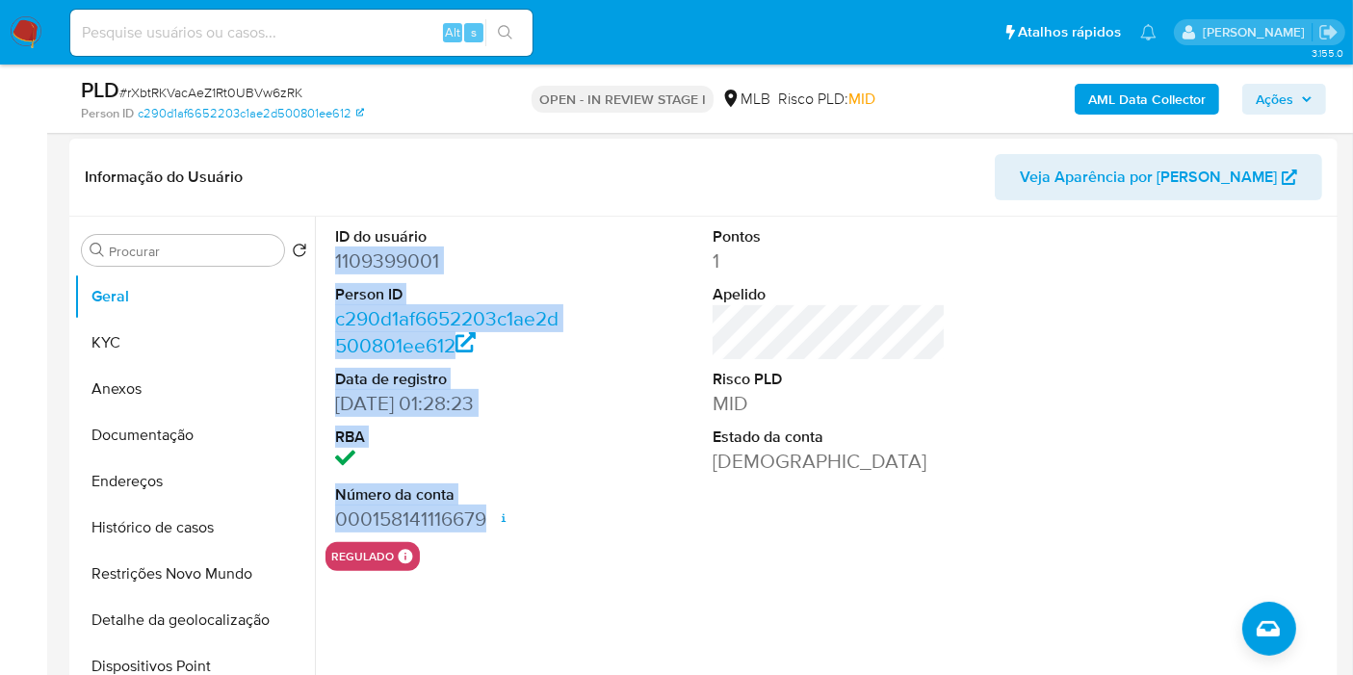
drag, startPoint x: 335, startPoint y: 258, endPoint x: 489, endPoint y: 511, distance: 295.7
click at [489, 511] on dl "ID do usuário 1109399001 Person ID c290d1af6652203c1ae2d500801ee612 Data de reg…" at bounding box center [451, 379] width 233 height 306
copy dl "1109399001 Person ID c290d1af6652203c1ae2d500801ee612 Data de registro 20/01/20…"
click at [1263, 99] on span "Ações" at bounding box center [1275, 99] width 38 height 31
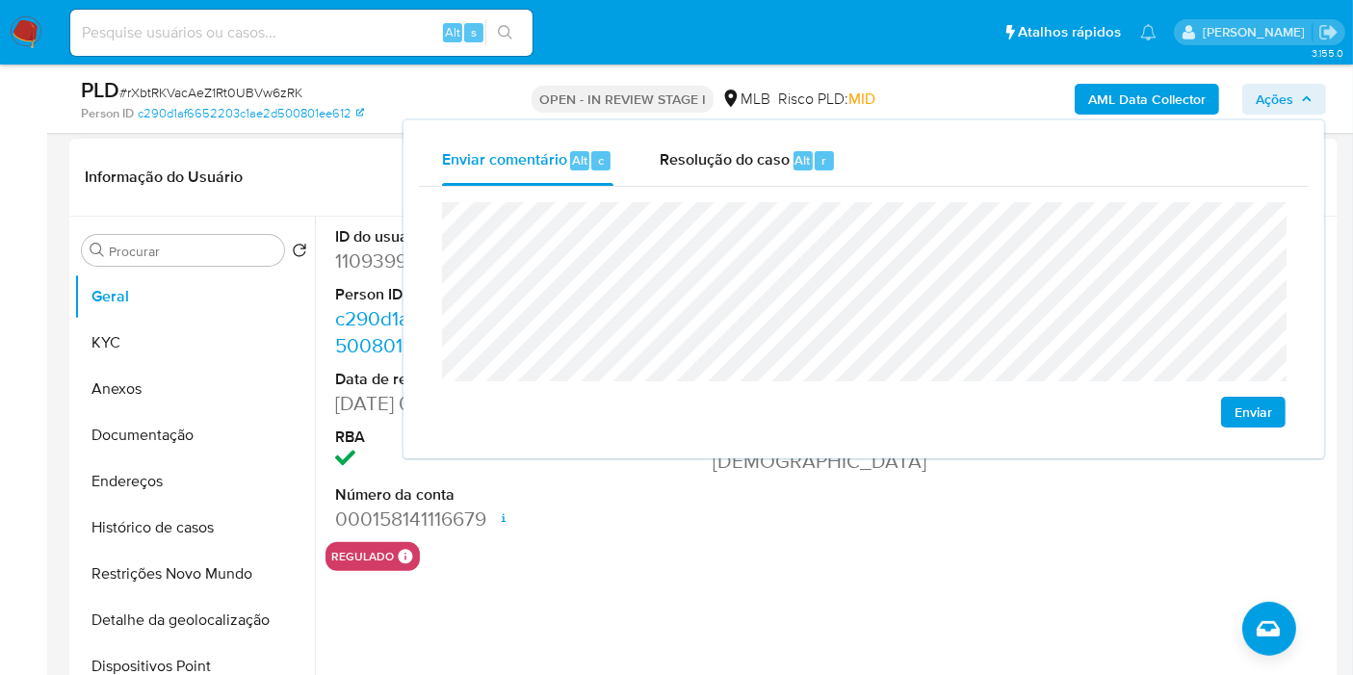
click at [879, 535] on div "Pontos 1 Apelido Risco PLD MID Estado da conta Ativa" at bounding box center [829, 380] width 252 height 326
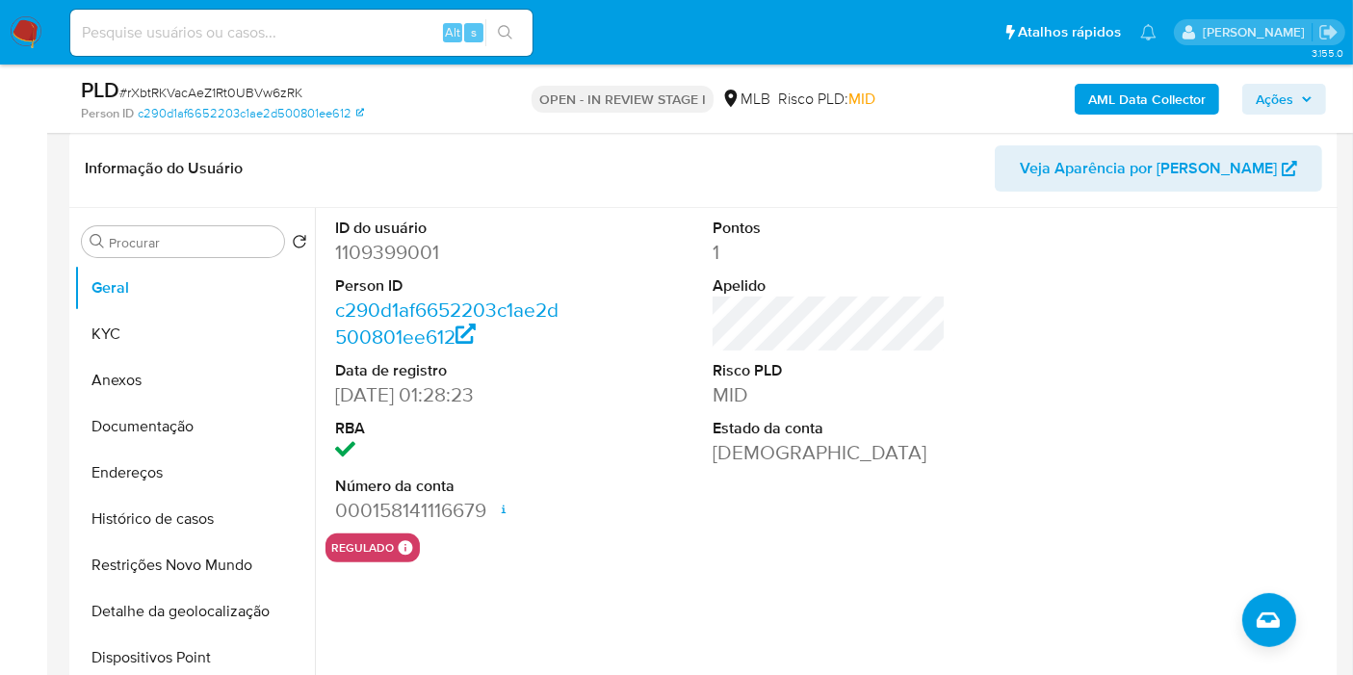
scroll to position [417, 0]
click at [592, 374] on div "ID do usuário 1109399001 Person ID c290d1af6652203c1ae2d500801ee612 Data de reg…" at bounding box center [830, 370] width 1008 height 326
click at [1271, 111] on span "Ações" at bounding box center [1275, 99] width 38 height 31
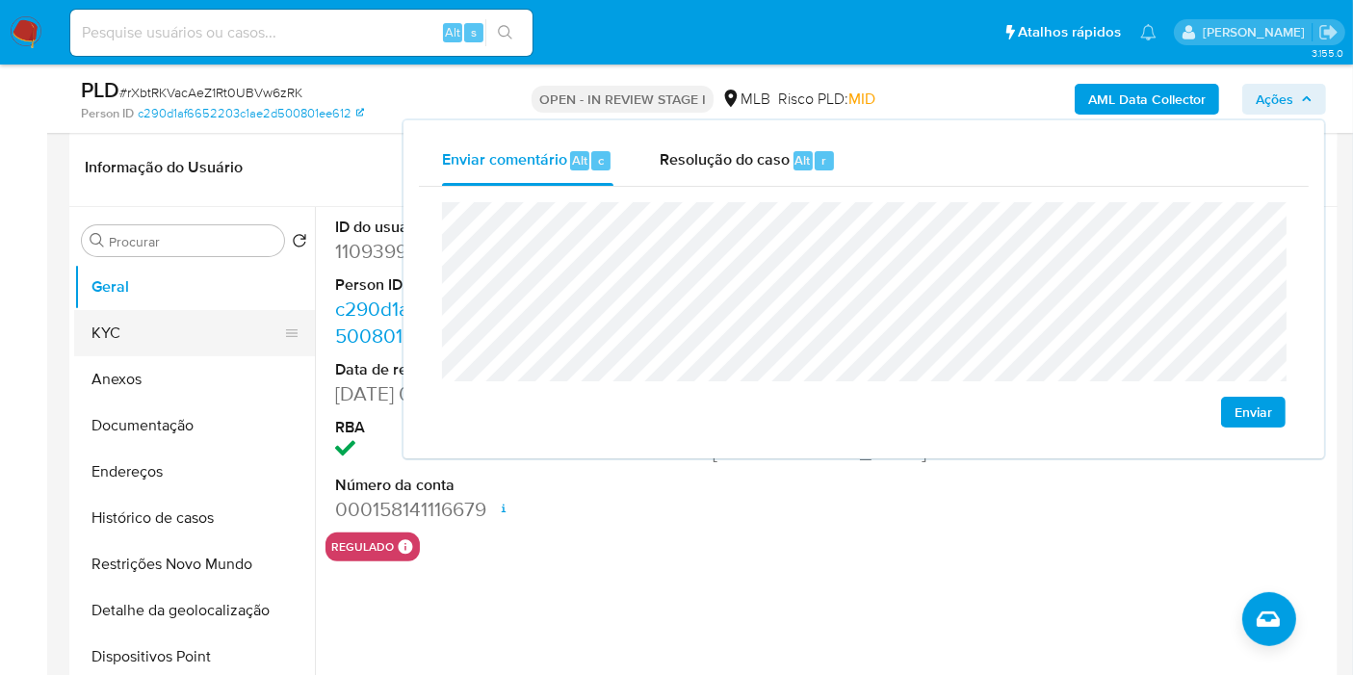
click at [128, 326] on button "KYC" at bounding box center [186, 333] width 225 height 46
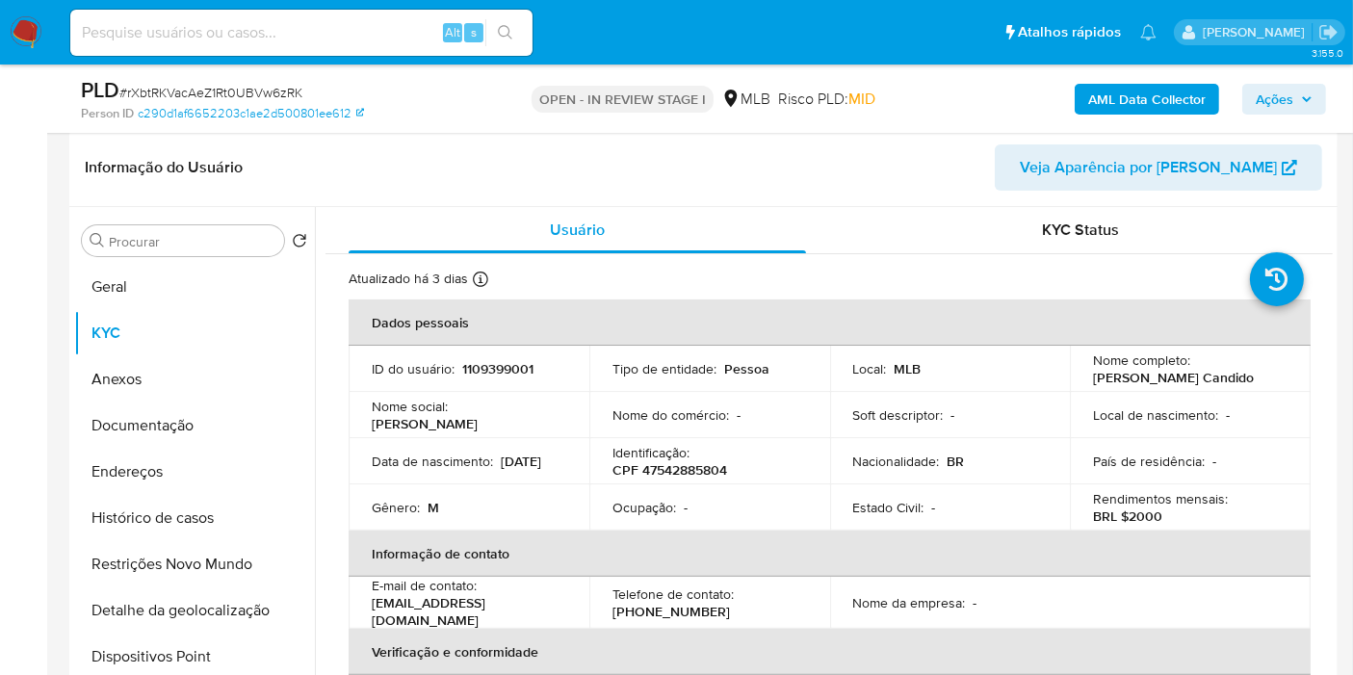
click at [487, 362] on p "1109399001" at bounding box center [497, 368] width 71 height 17
copy p "1109399001"
click at [673, 463] on p "CPF 47542885804" at bounding box center [670, 469] width 115 height 17
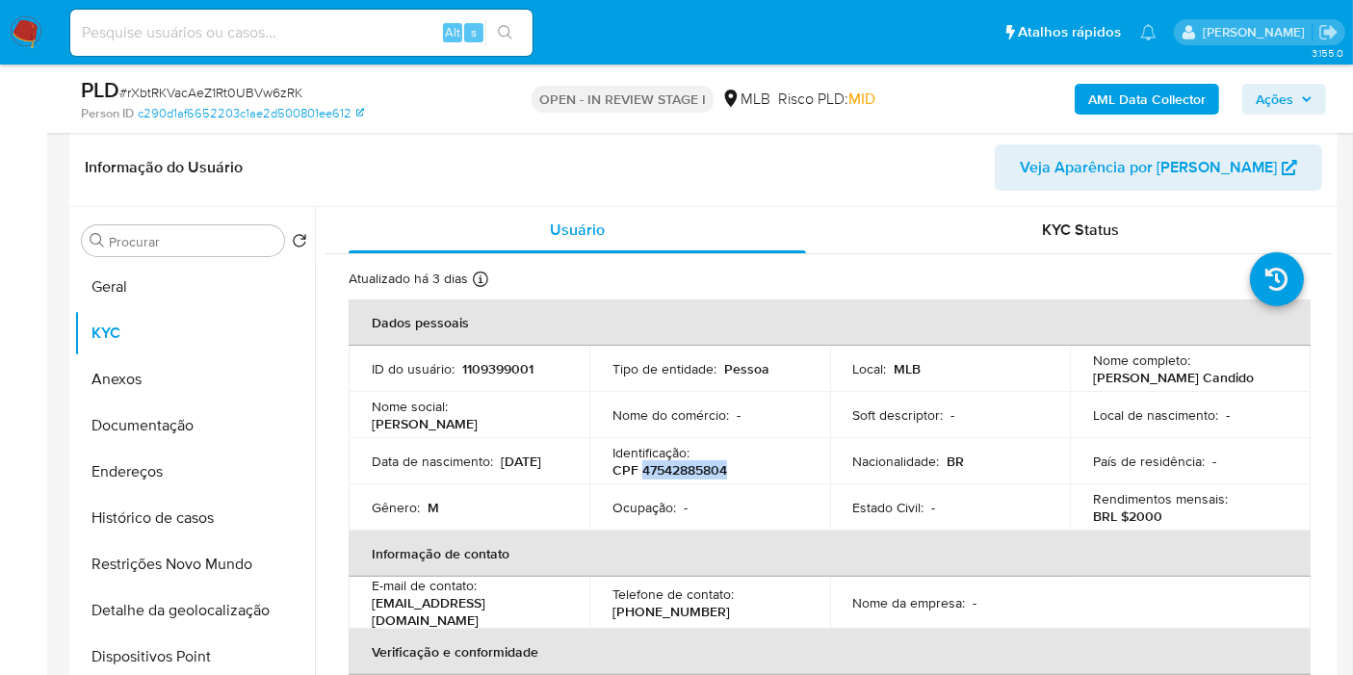
copy p "47542885804"
click at [1291, 101] on span "Ações" at bounding box center [1275, 99] width 38 height 31
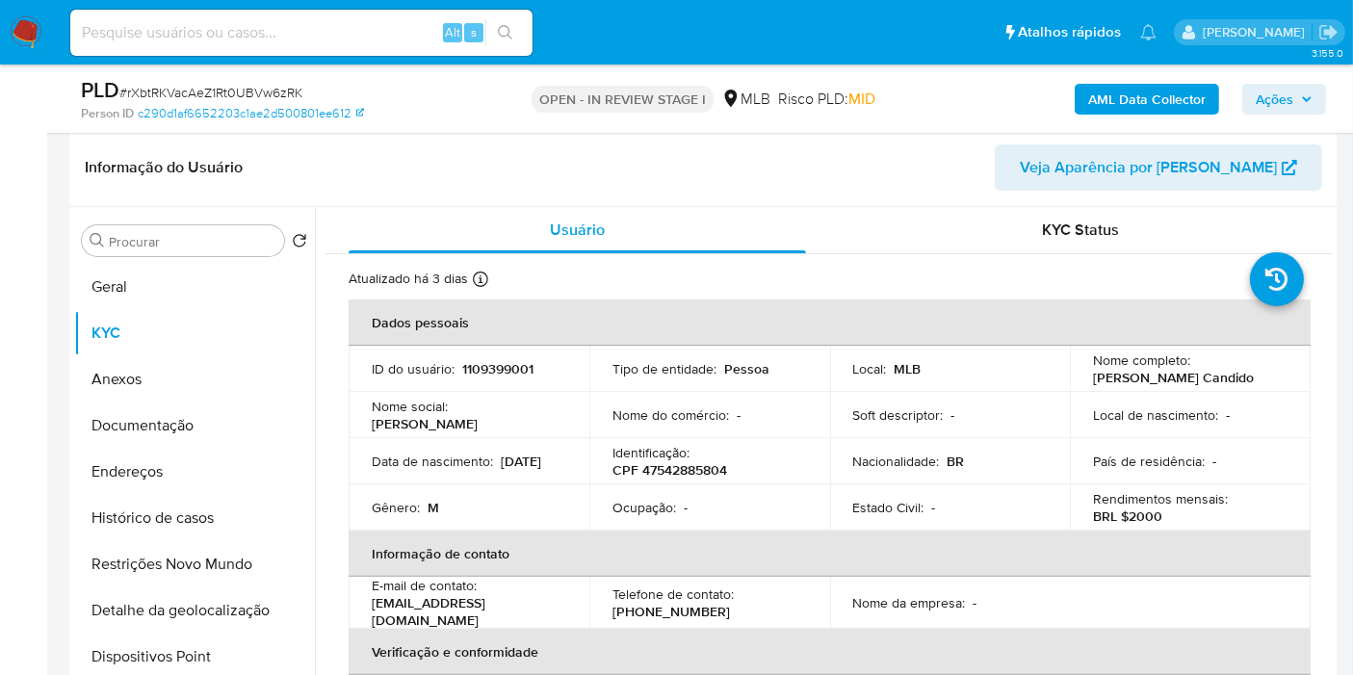
click at [1304, 103] on icon "button" at bounding box center [1307, 99] width 12 height 12
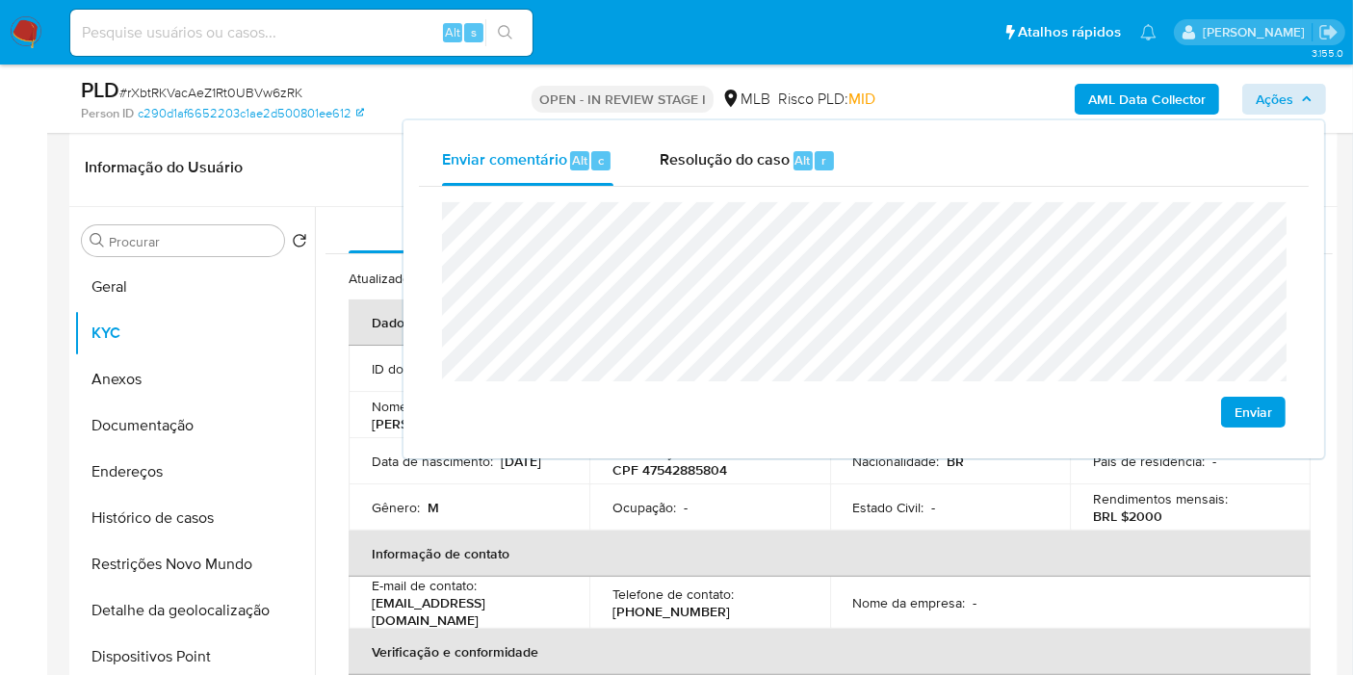
click at [803, 511] on td "Ocupação : -" at bounding box center [710, 508] width 241 height 46
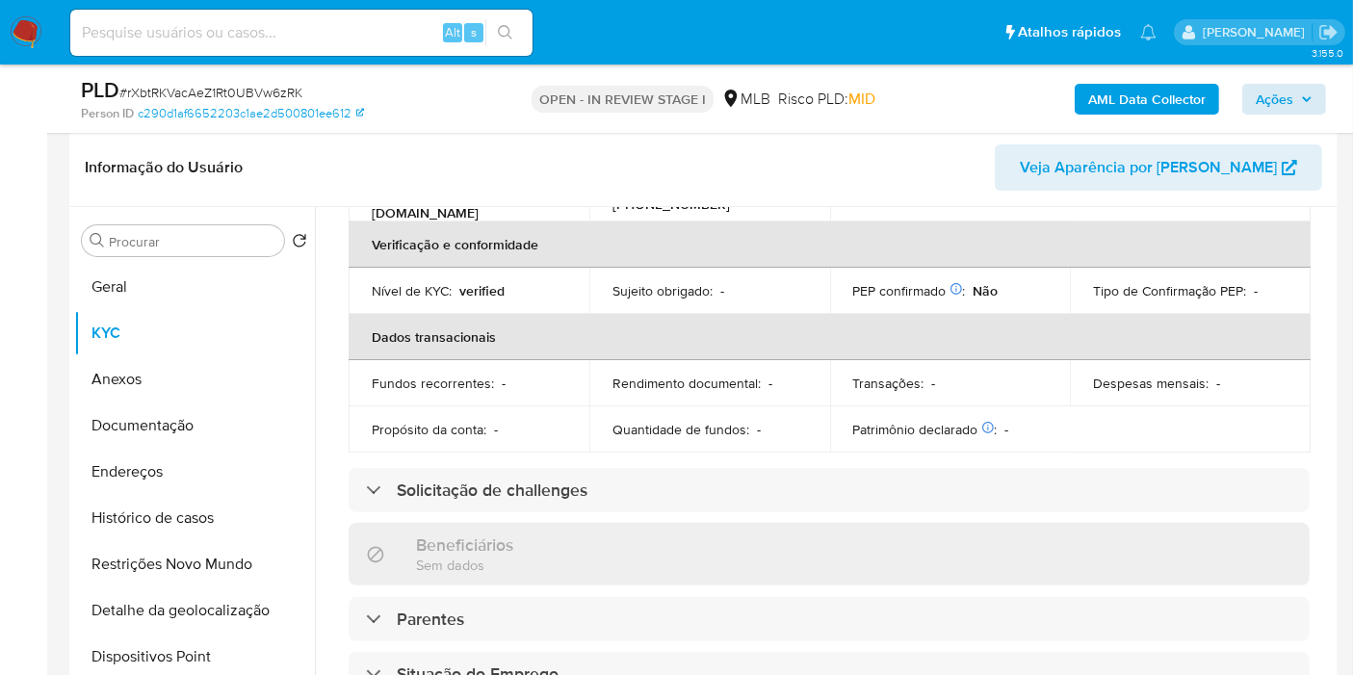
scroll to position [875, 0]
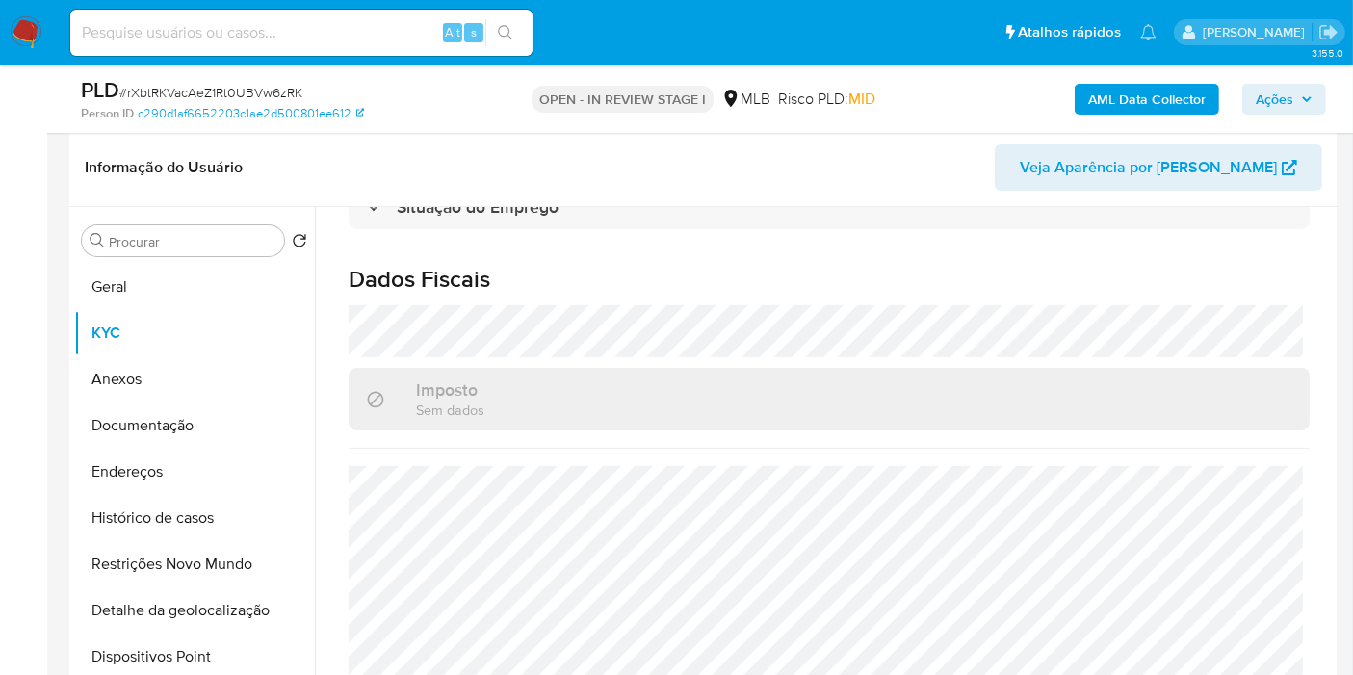
drag, startPoint x: 1250, startPoint y: 93, endPoint x: 1225, endPoint y: 105, distance: 27.6
click at [1254, 92] on button "Ações" at bounding box center [1285, 99] width 84 height 31
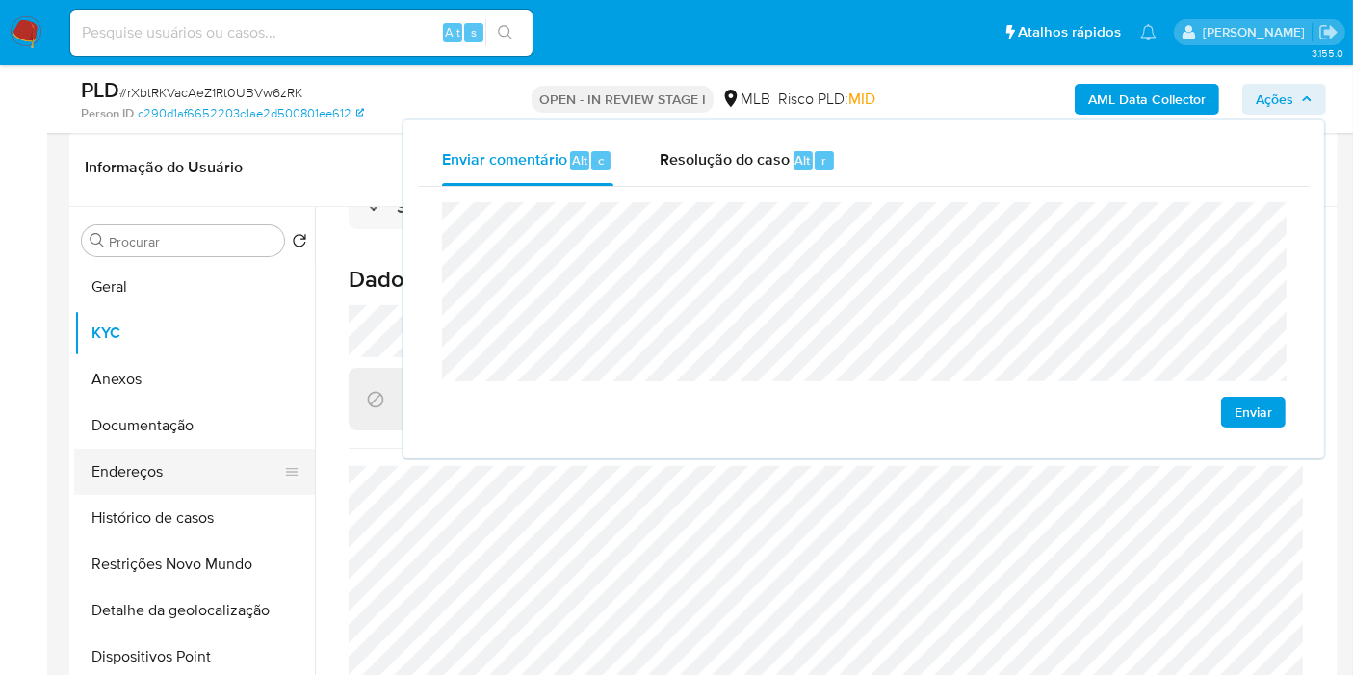
click at [217, 489] on button "Endereços" at bounding box center [186, 472] width 225 height 46
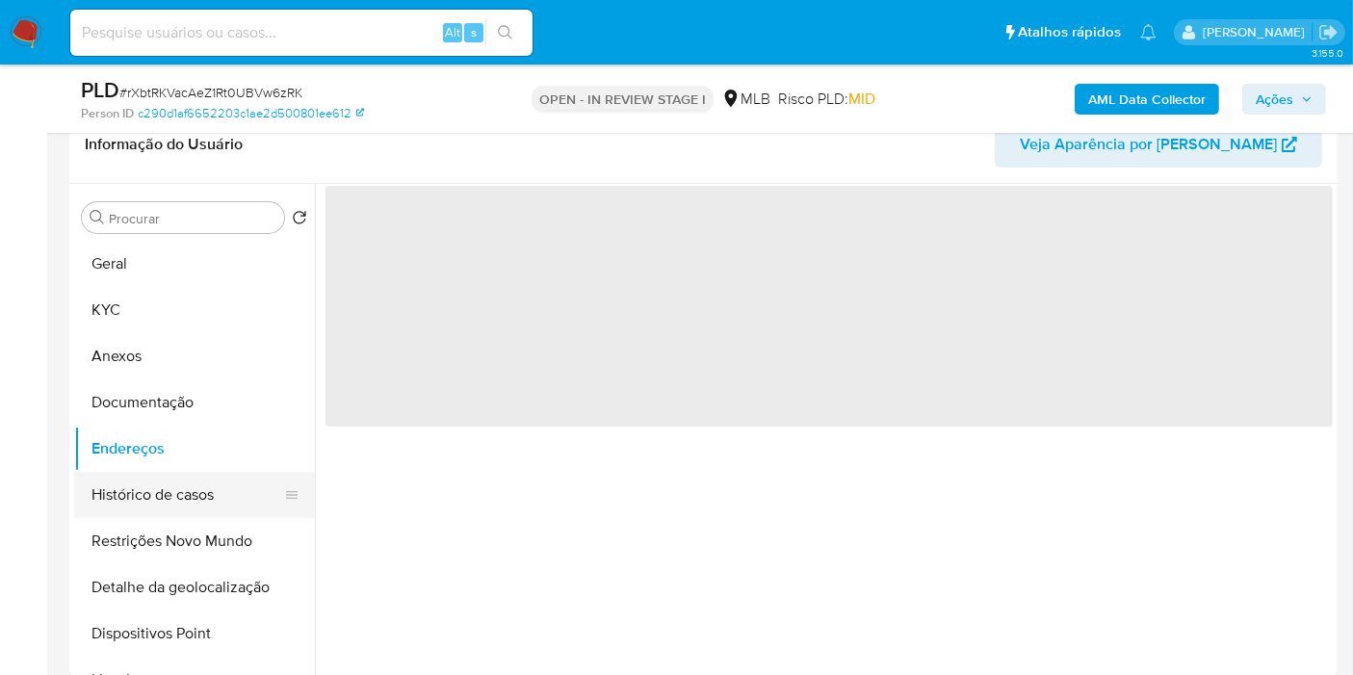
scroll to position [0, 0]
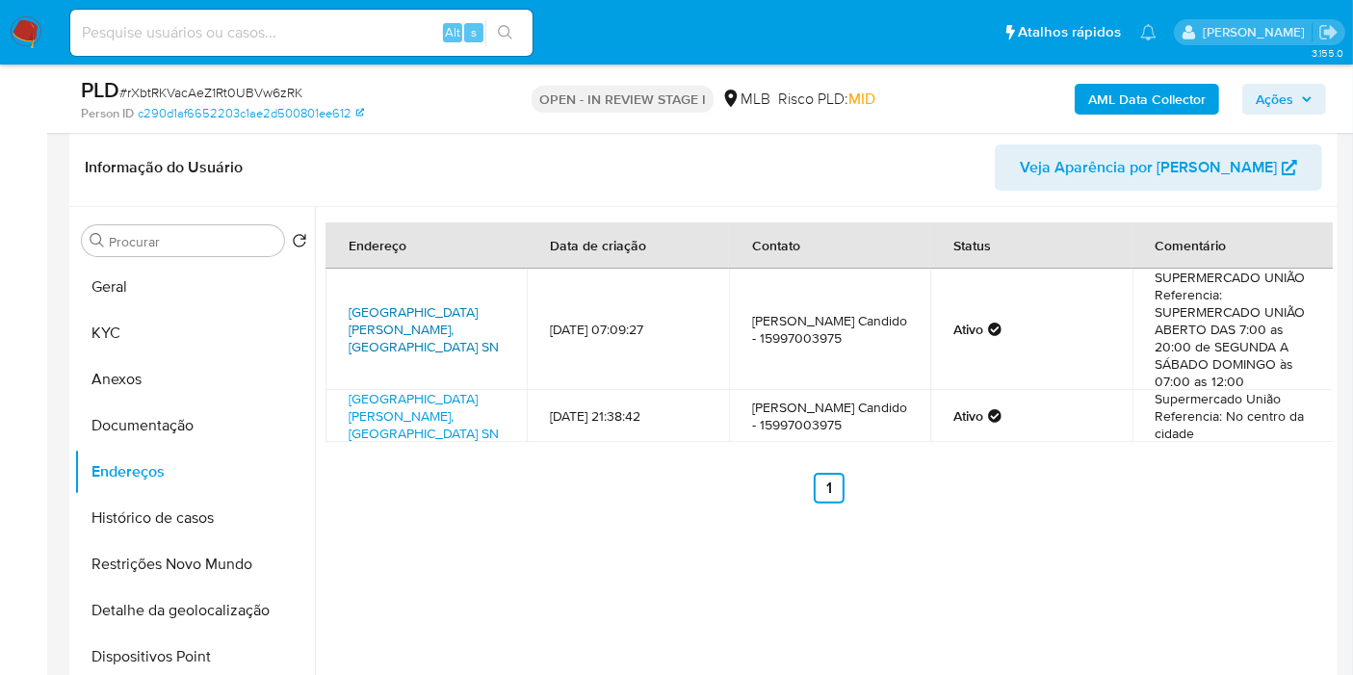
click at [409, 328] on link "Praça Chico Vieira Sn, Quadra, São Paulo, 18255013, Brasil SN" at bounding box center [424, 329] width 150 height 54
click at [396, 406] on link "Praça Chico Vieira Sn, Quadra, São Paulo, 18255013, Brasil SN" at bounding box center [424, 416] width 150 height 54
click at [211, 421] on button "Documentação" at bounding box center [186, 426] width 225 height 46
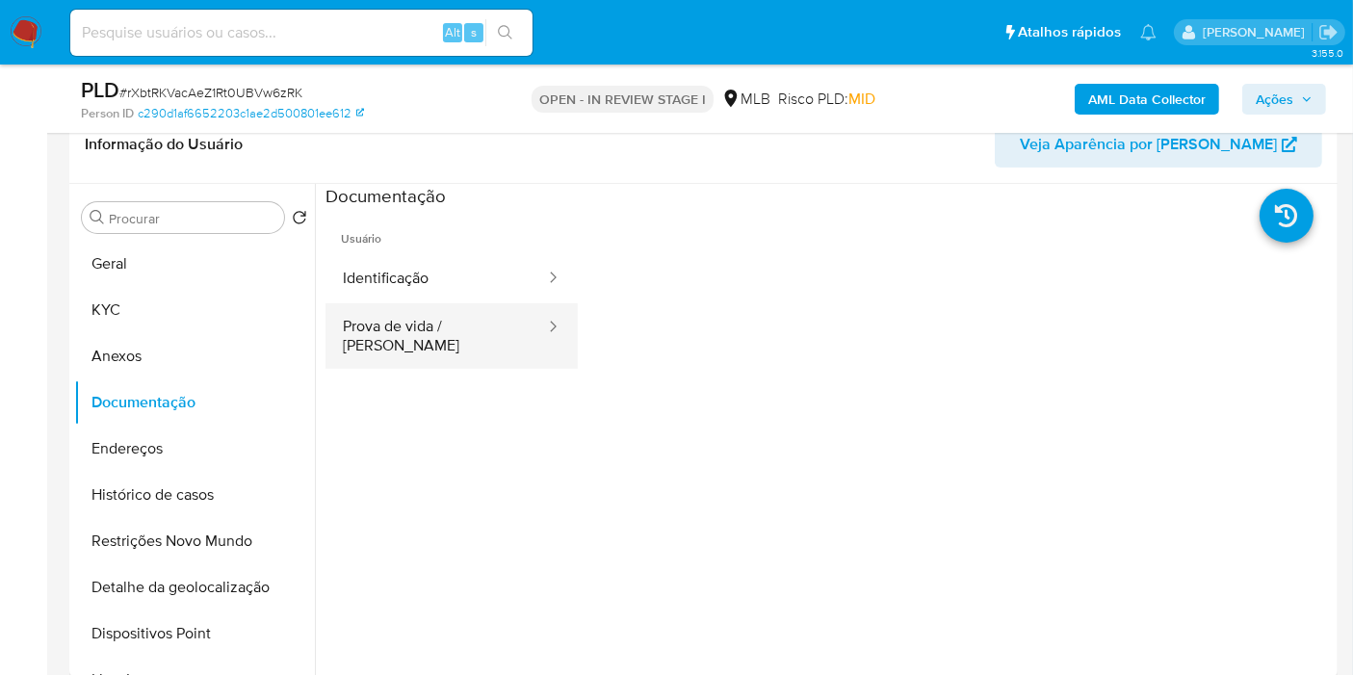
click at [467, 335] on button "Prova de vida / Selfie" at bounding box center [437, 336] width 222 height 66
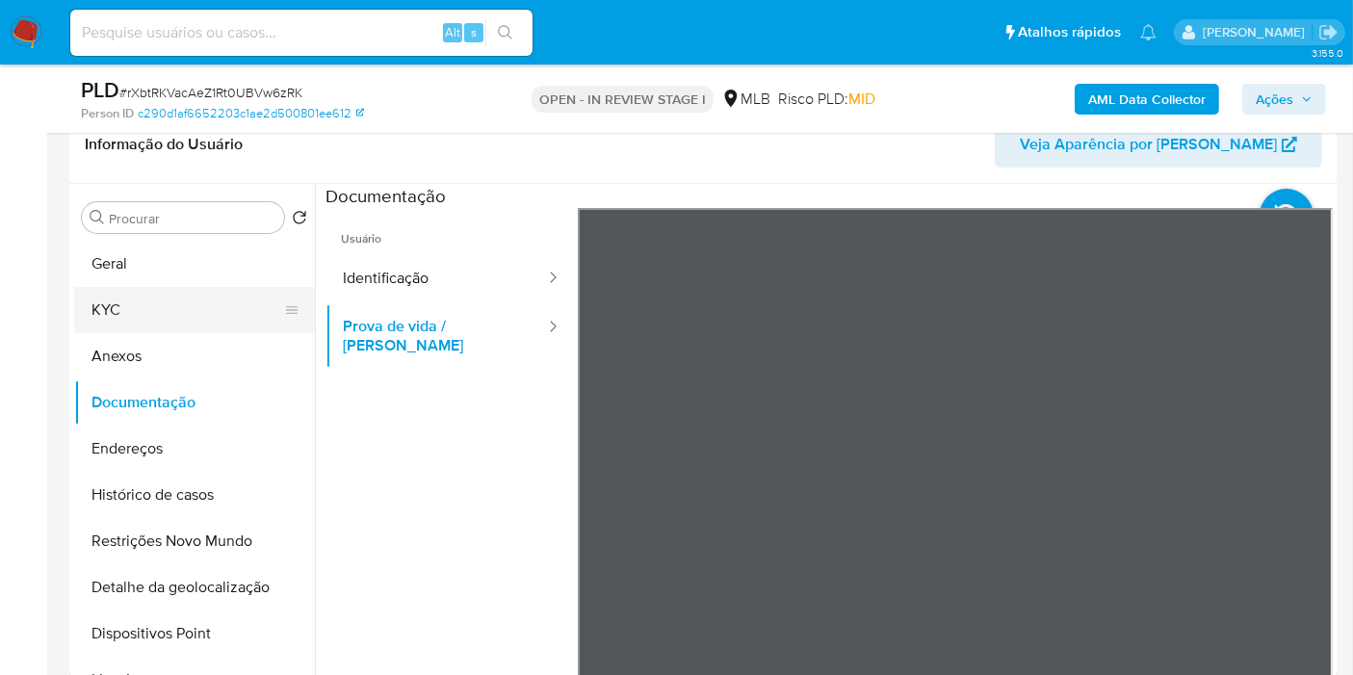
click at [196, 296] on button "KYC" at bounding box center [186, 310] width 225 height 46
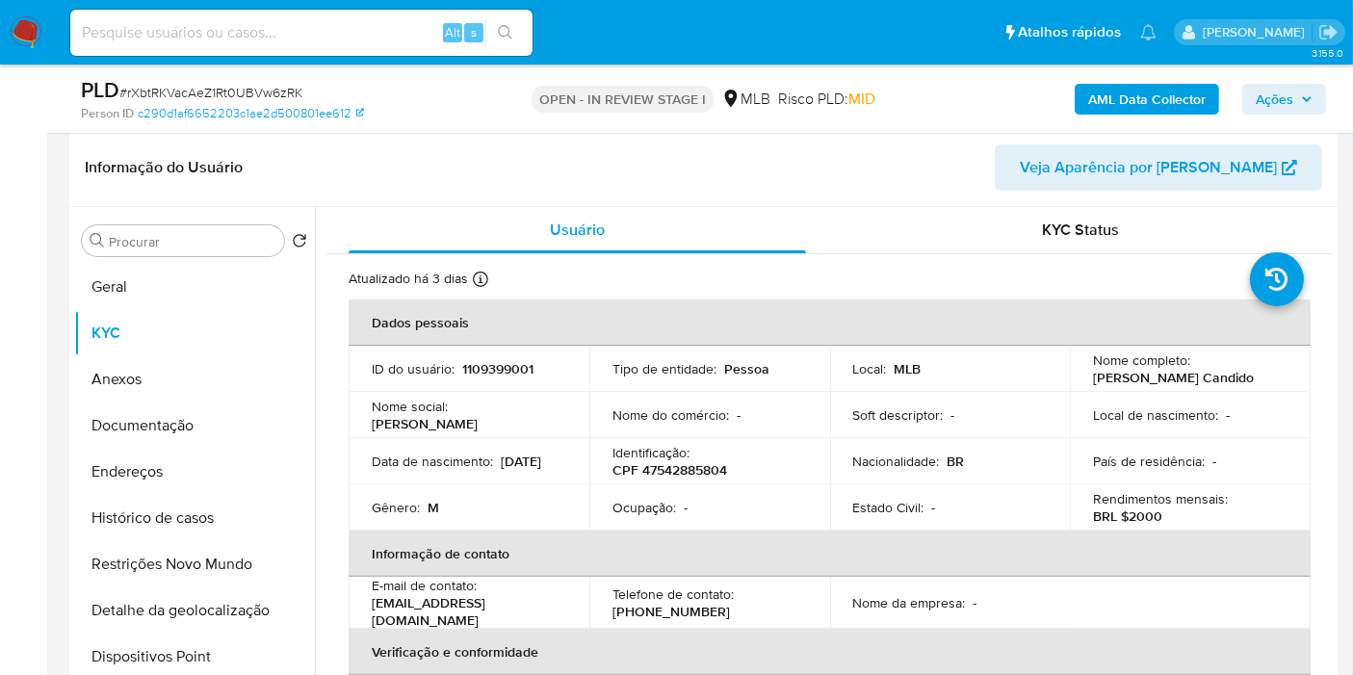
click at [479, 361] on p "1109399001" at bounding box center [497, 368] width 71 height 17
copy p "1109399001"
click at [1273, 101] on span "Ações" at bounding box center [1275, 99] width 38 height 31
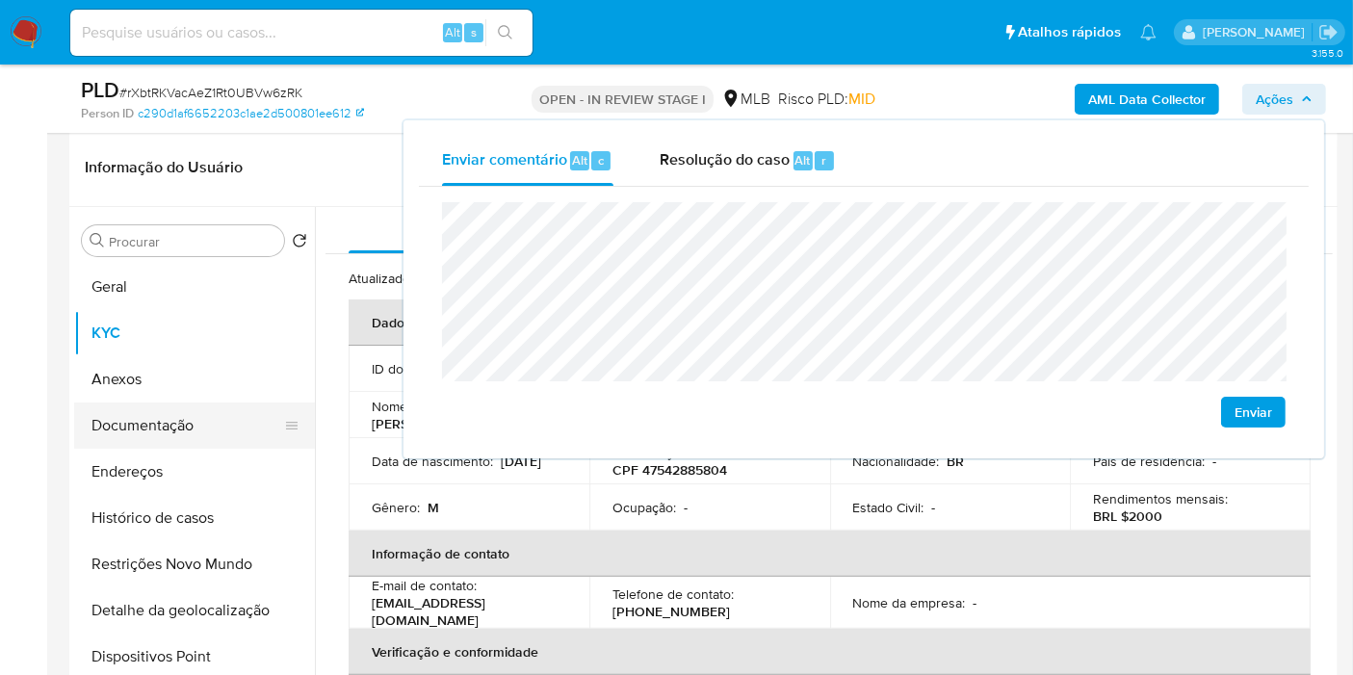
click at [212, 425] on button "Documentação" at bounding box center [186, 426] width 225 height 46
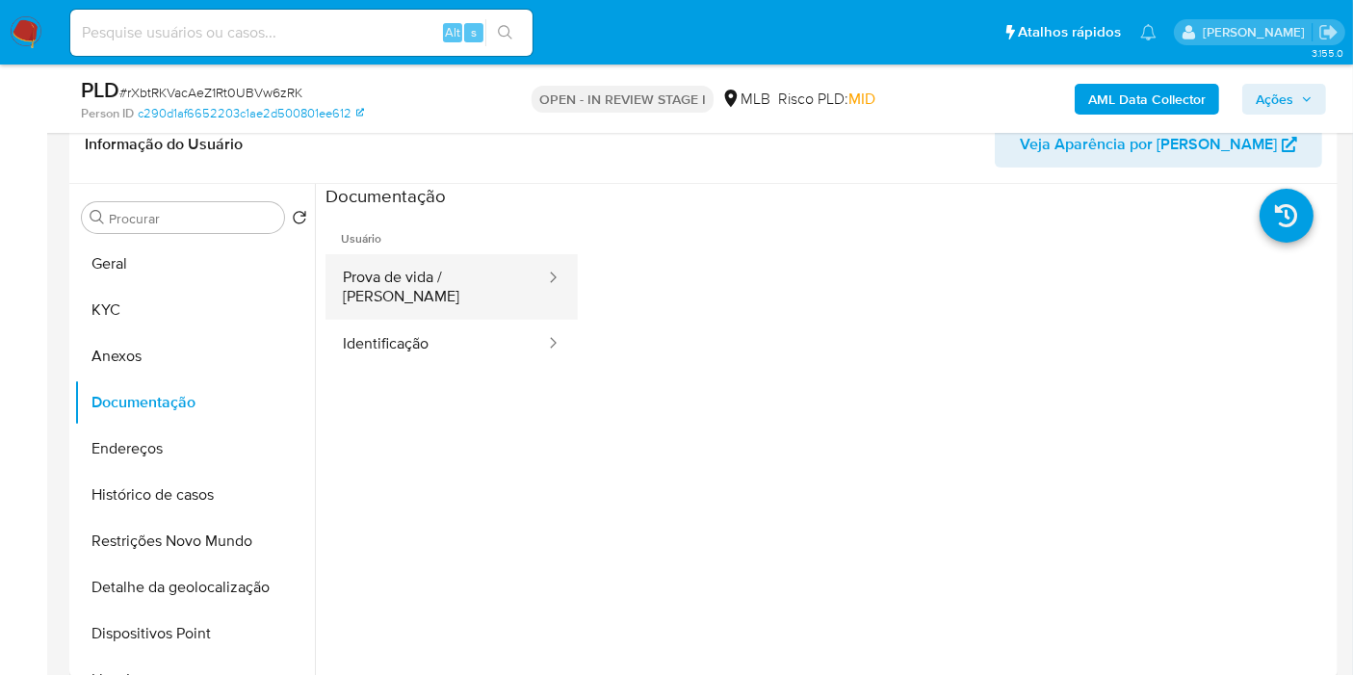
click at [407, 289] on button "Prova de vida / Selfie" at bounding box center [437, 287] width 222 height 66
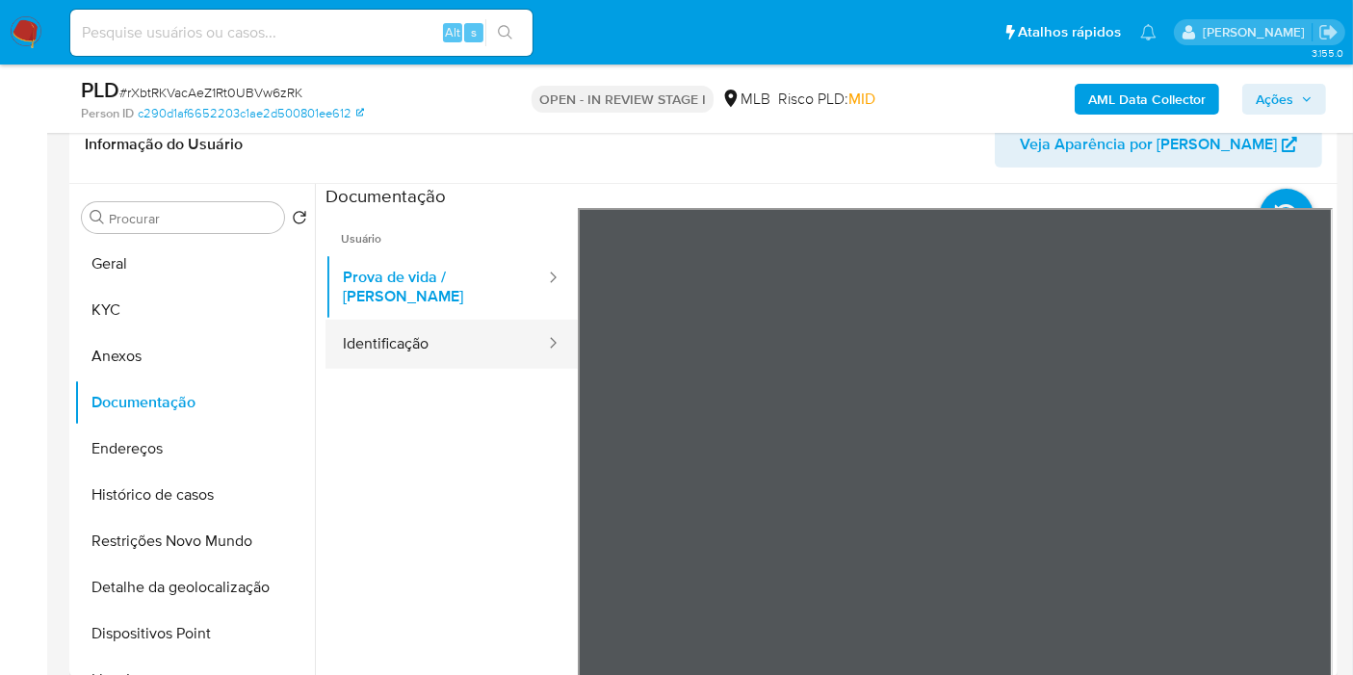
click at [472, 320] on button "Identificação" at bounding box center [437, 344] width 222 height 49
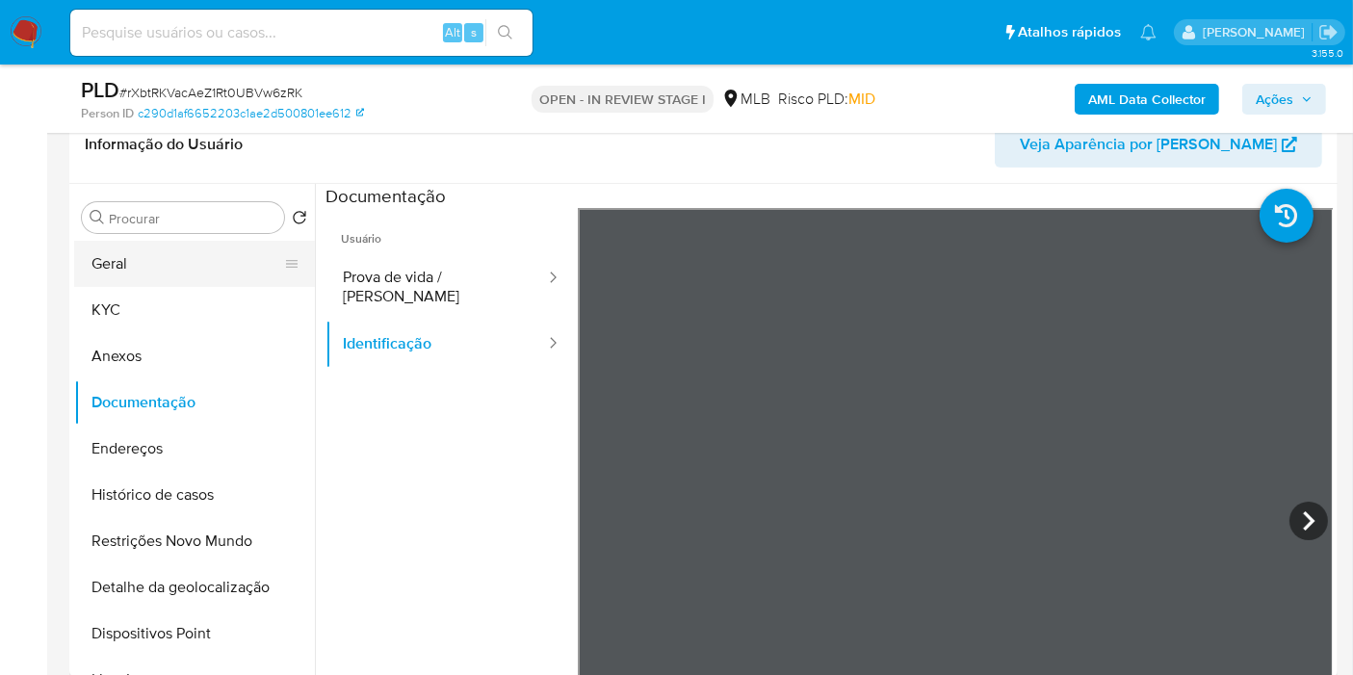
click at [141, 251] on button "Geral" at bounding box center [186, 264] width 225 height 46
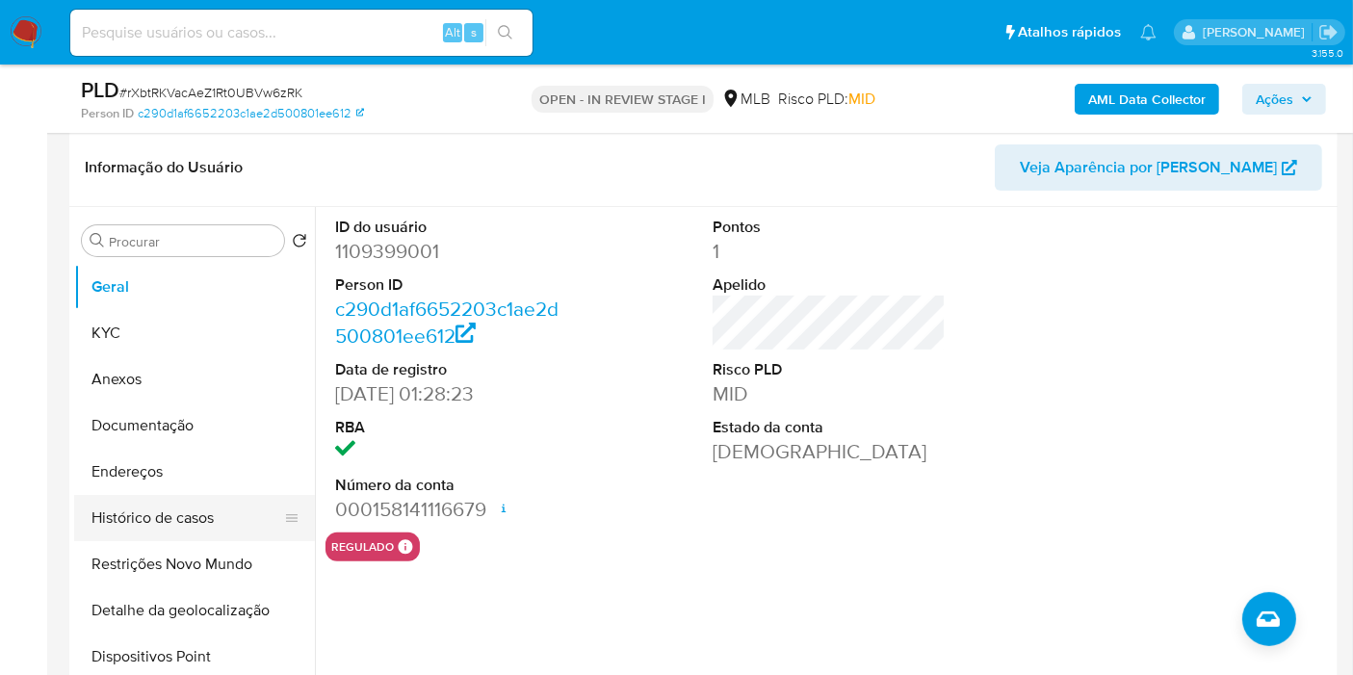
click at [183, 524] on button "Histórico de casos" at bounding box center [186, 518] width 225 height 46
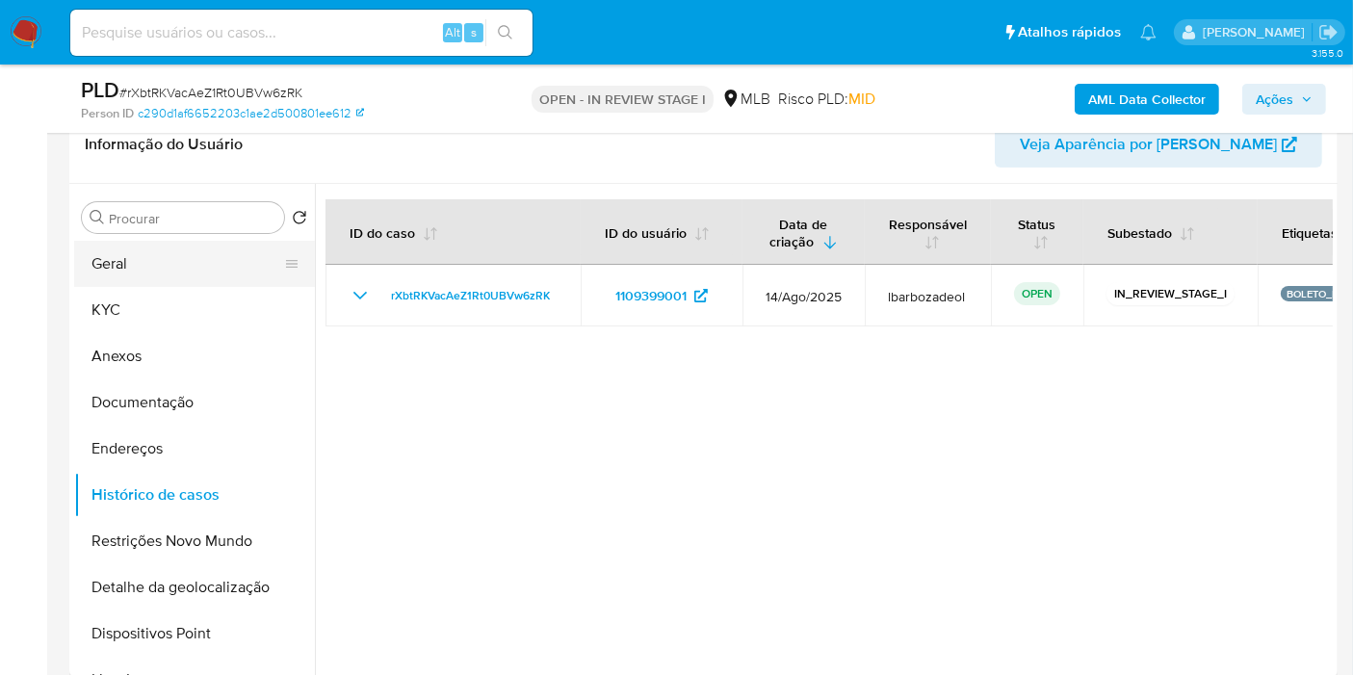
click at [228, 271] on button "Geral" at bounding box center [186, 264] width 225 height 46
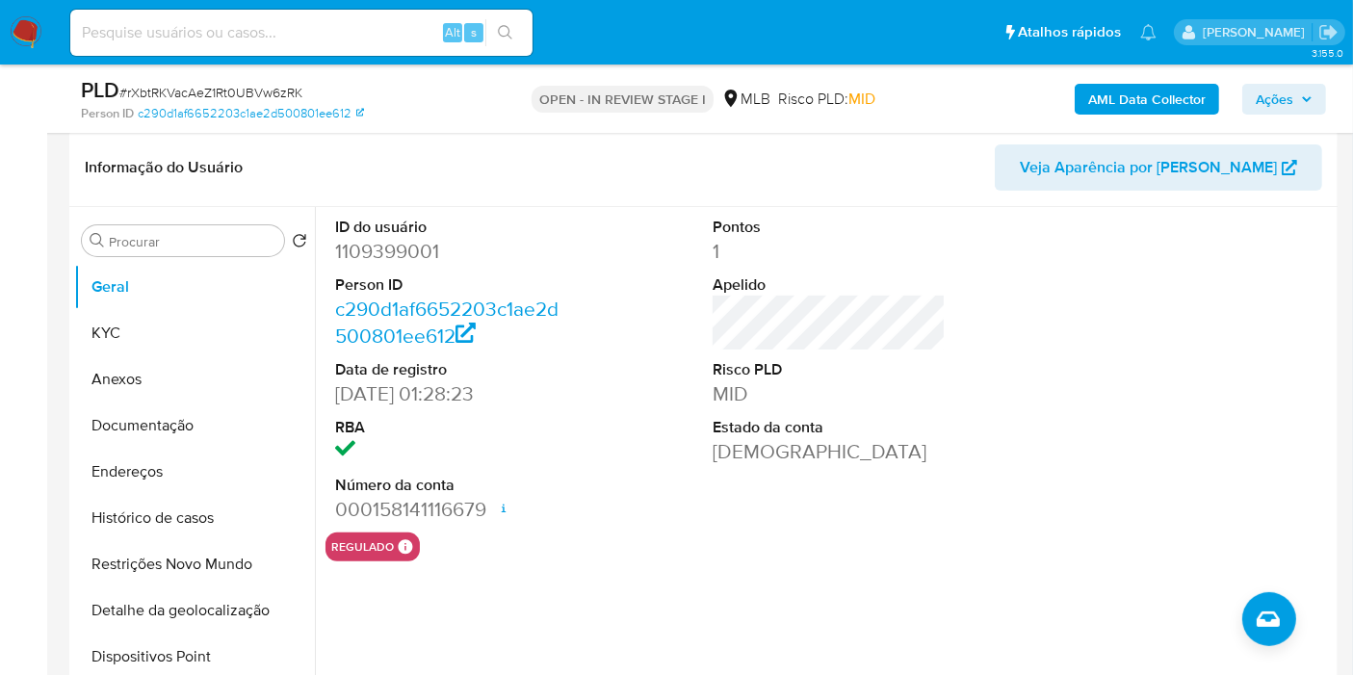
click at [618, 240] on div "ID do usuário 1109399001 Person ID c290d1af6652203c1ae2d500801ee612 Data de reg…" at bounding box center [830, 370] width 1008 height 326
click at [185, 325] on button "KYC" at bounding box center [186, 333] width 225 height 46
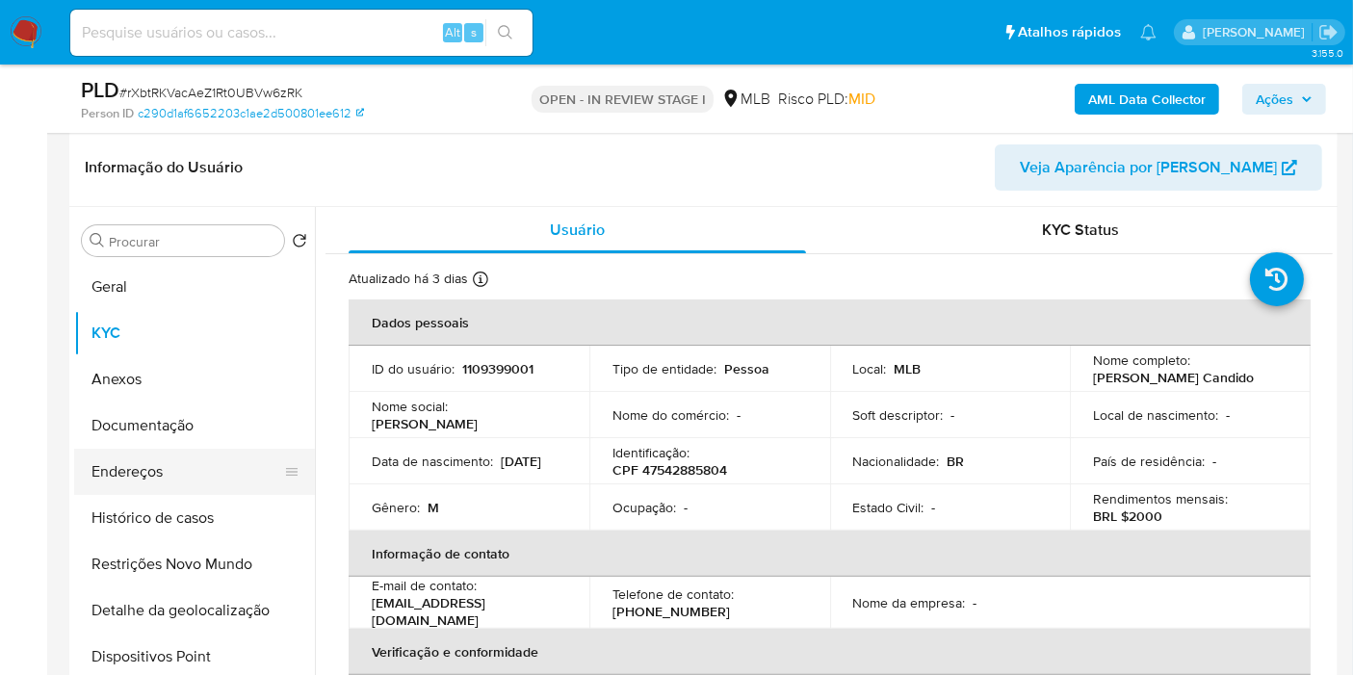
click at [209, 478] on button "Endereços" at bounding box center [186, 472] width 225 height 46
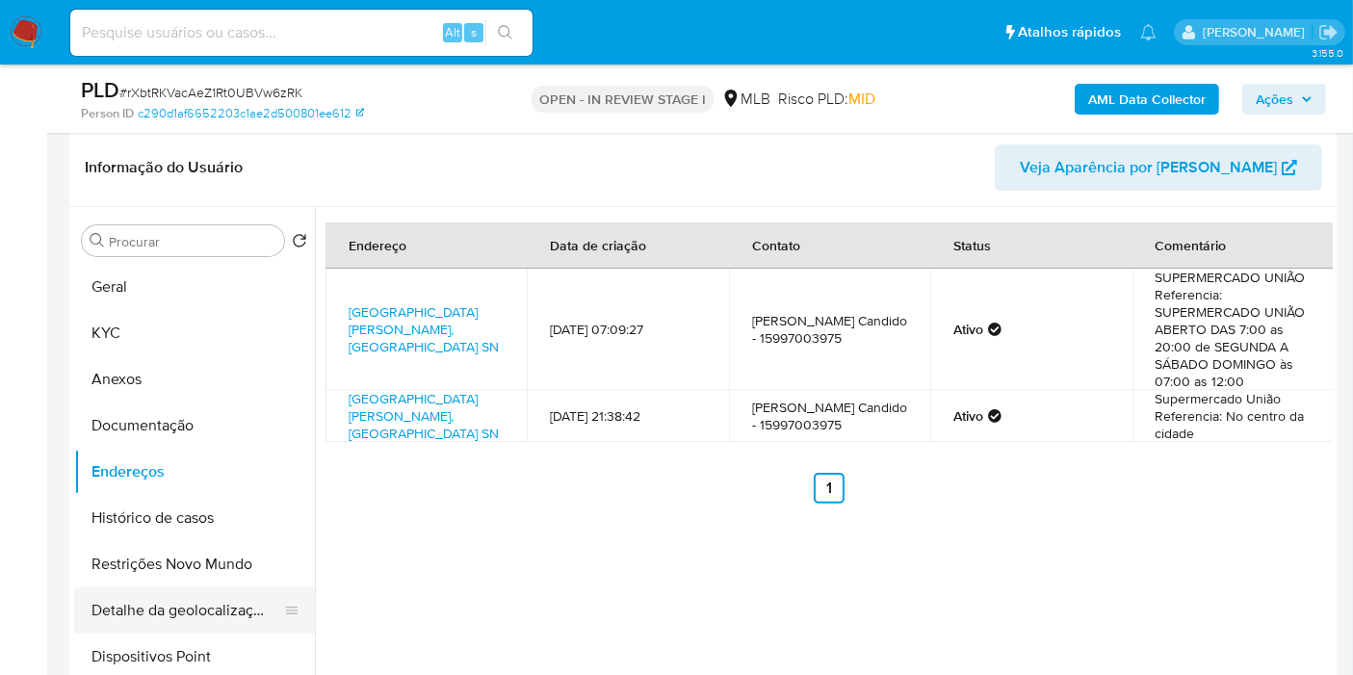
click at [246, 610] on button "Detalhe da geolocalização" at bounding box center [186, 611] width 225 height 46
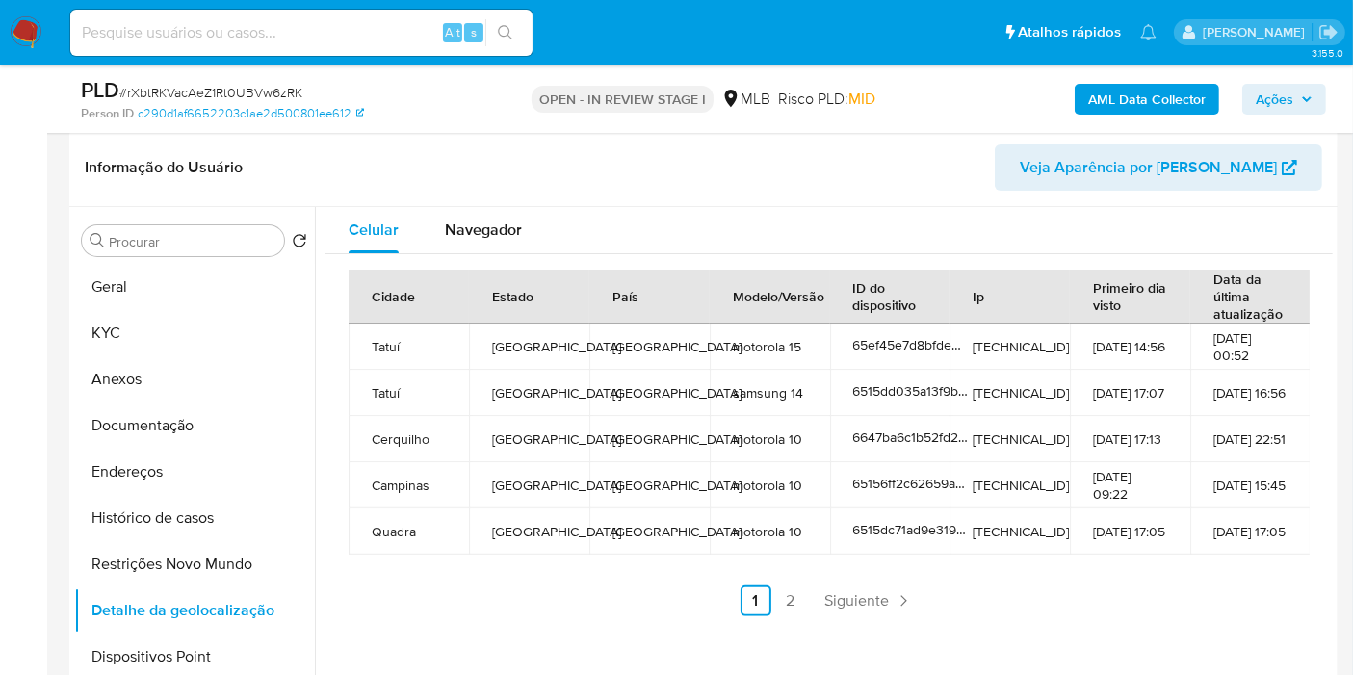
drag, startPoint x: 1312, startPoint y: 238, endPoint x: 1299, endPoint y: 239, distance: 12.6
click at [1312, 238] on div "Celular Navegador" at bounding box center [830, 230] width 1008 height 46
click at [186, 551] on button "Restrições Novo Mundo" at bounding box center [186, 564] width 225 height 46
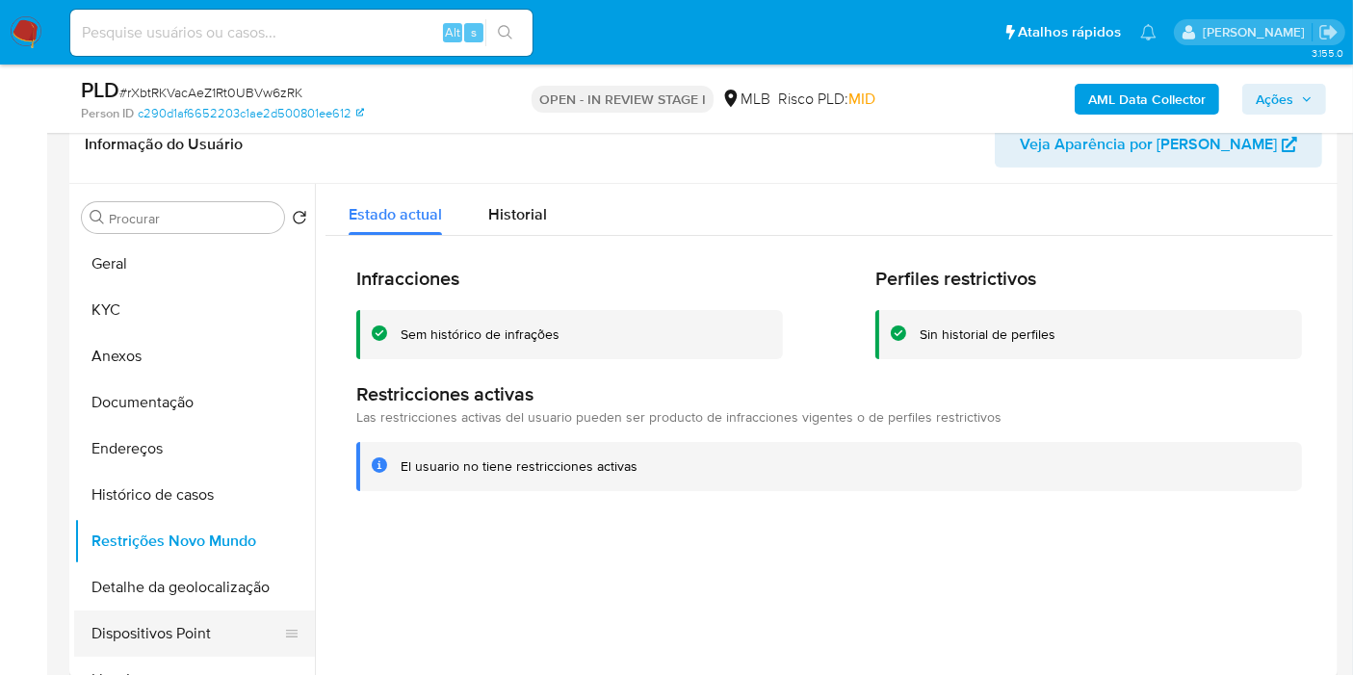
click at [254, 637] on button "Dispositivos Point" at bounding box center [186, 634] width 225 height 46
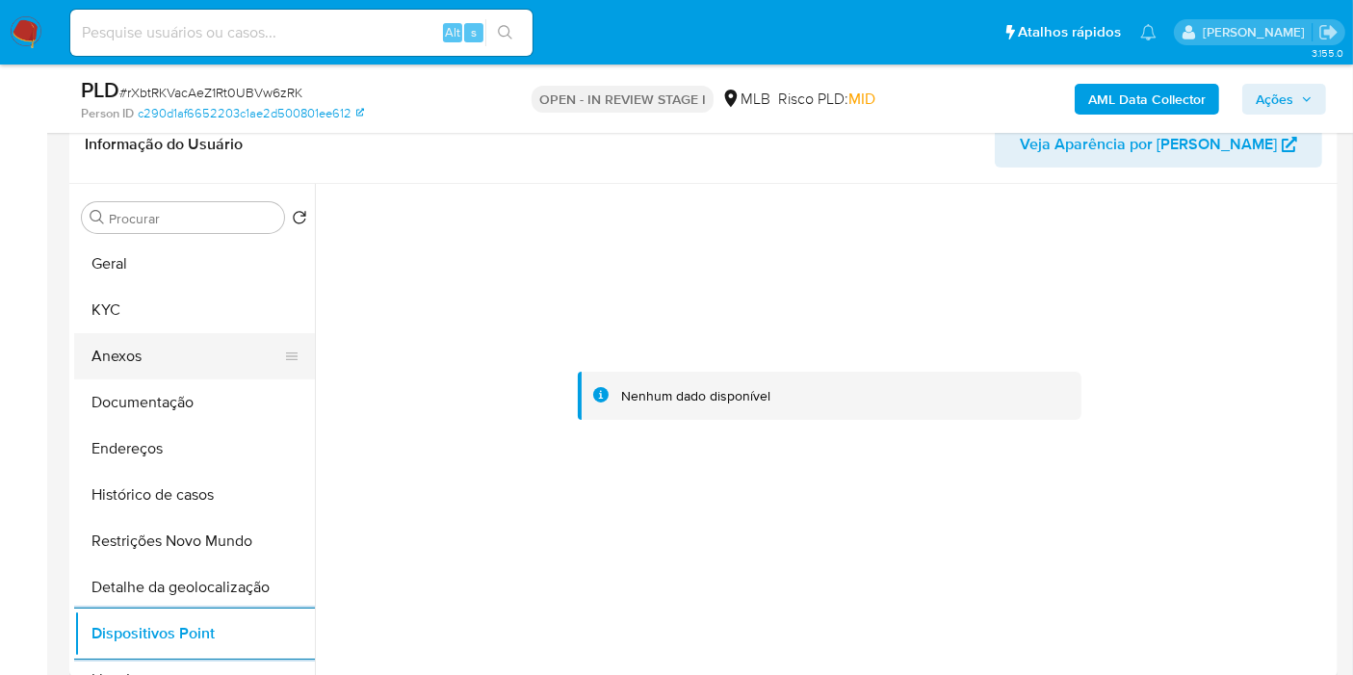
click at [224, 355] on button "Anexos" at bounding box center [186, 356] width 225 height 46
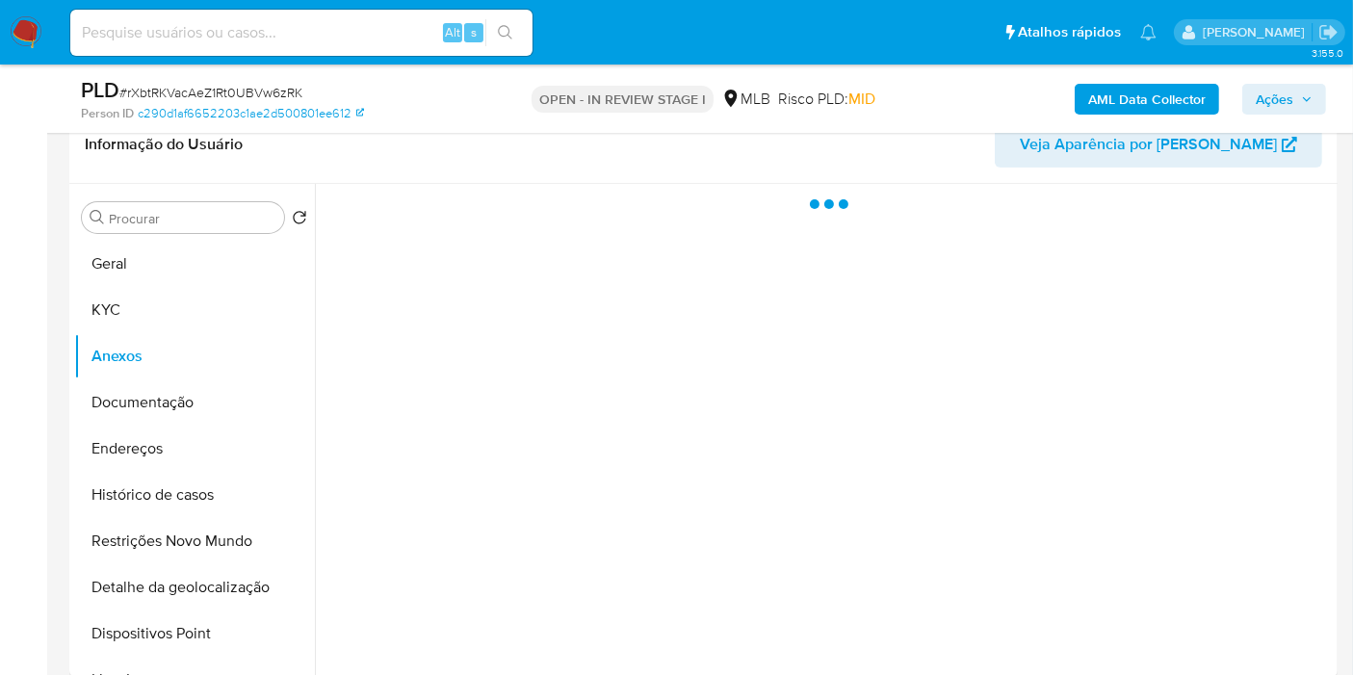
click at [1293, 98] on span "Ações" at bounding box center [1275, 99] width 38 height 31
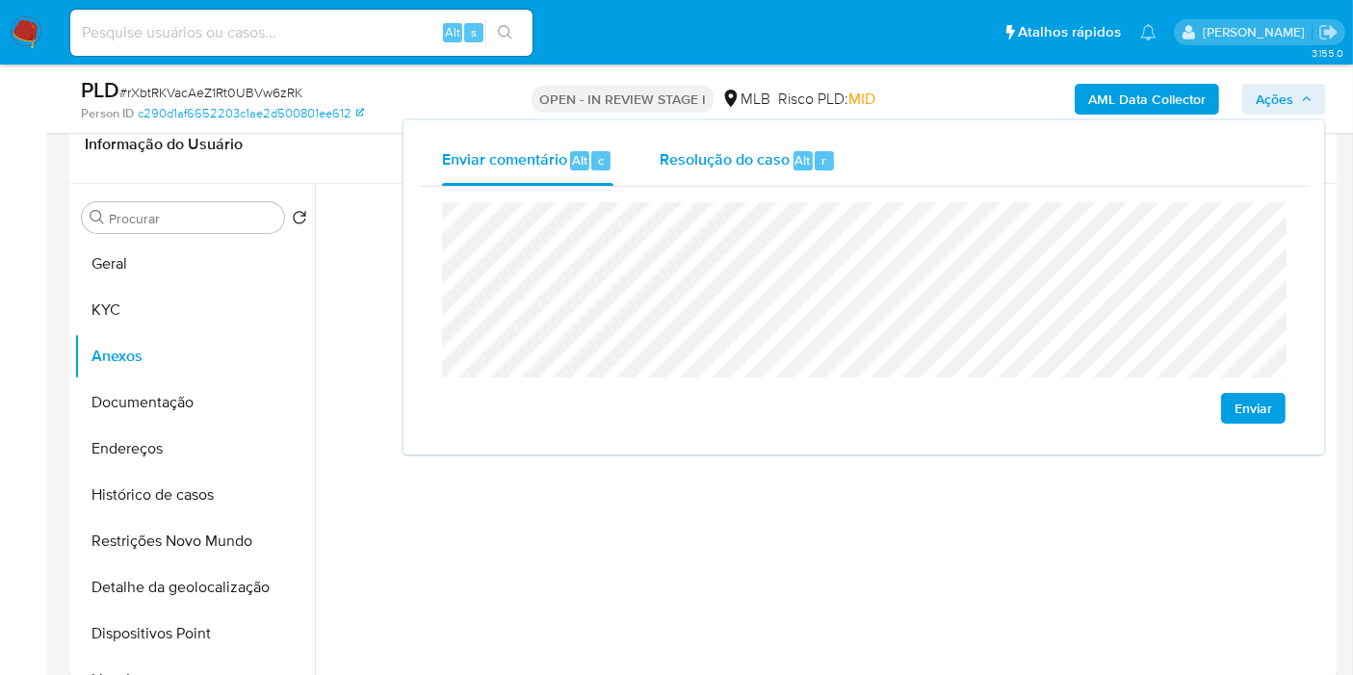
click at [688, 161] on span "Resolução do caso" at bounding box center [725, 159] width 130 height 22
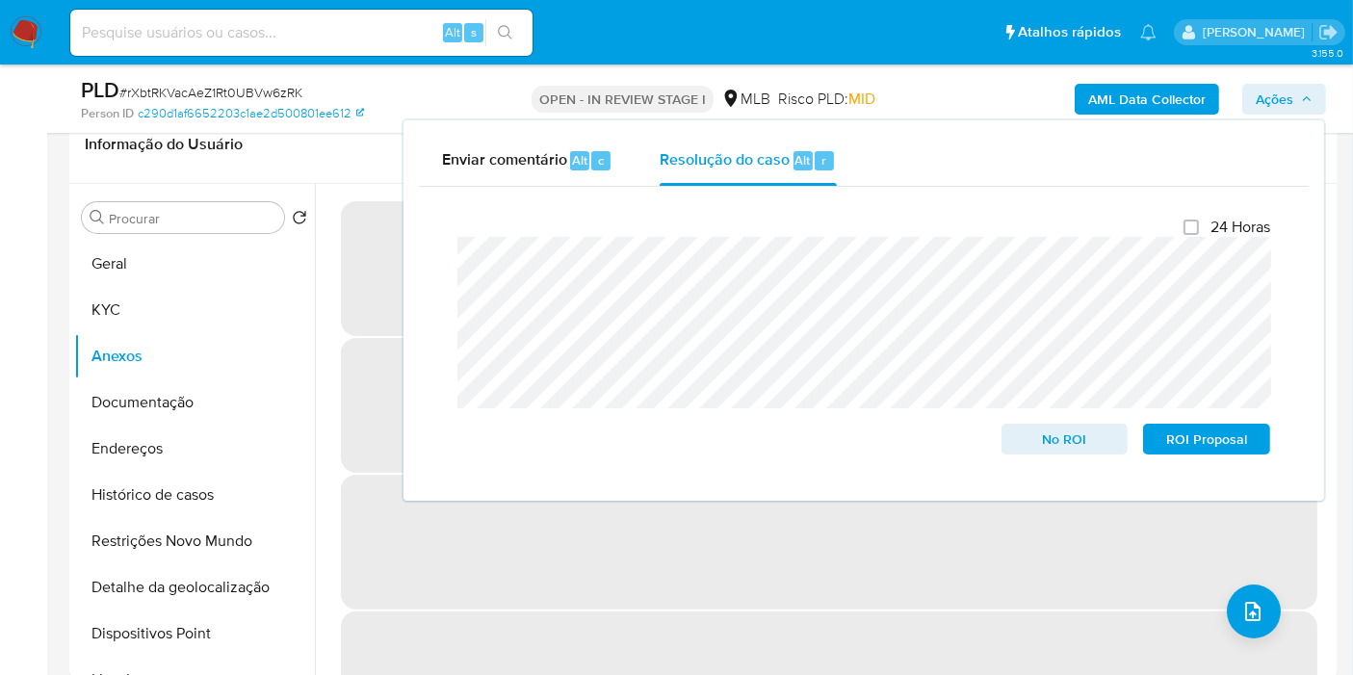
click at [841, 585] on span "‌" at bounding box center [829, 542] width 977 height 135
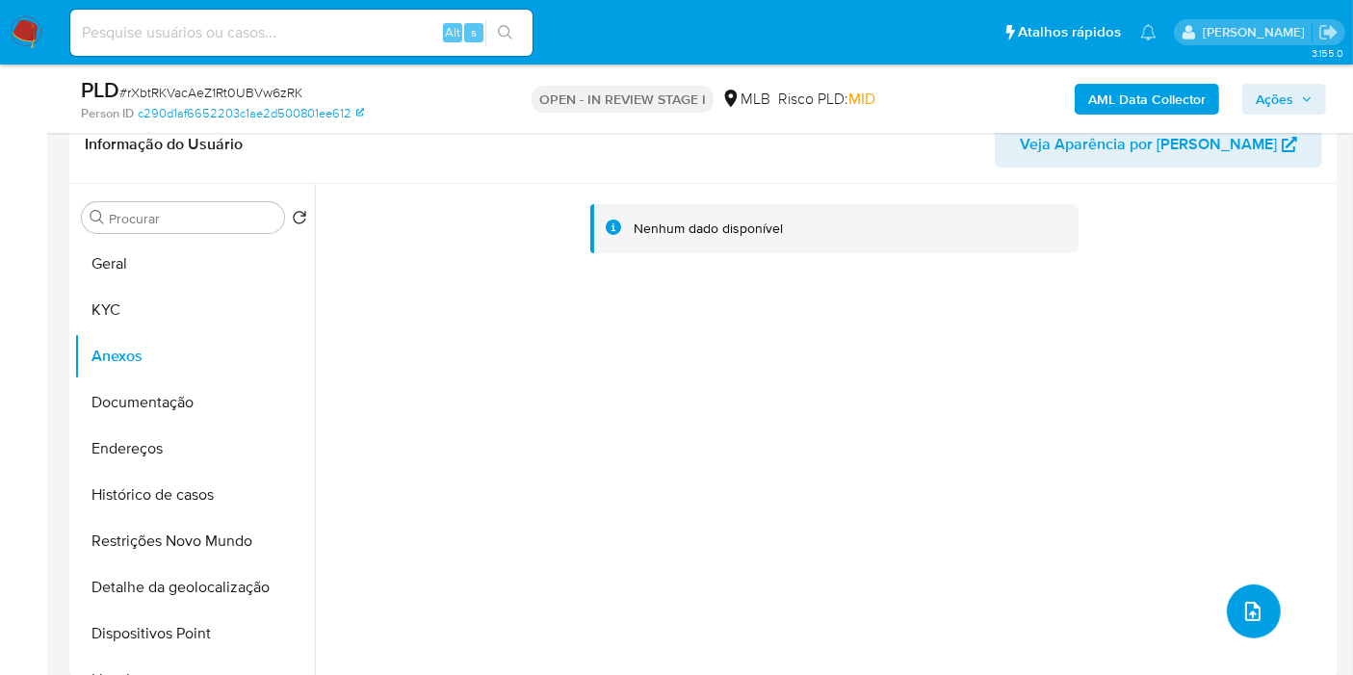
click at [1244, 604] on icon "upload-file" at bounding box center [1253, 611] width 23 height 23
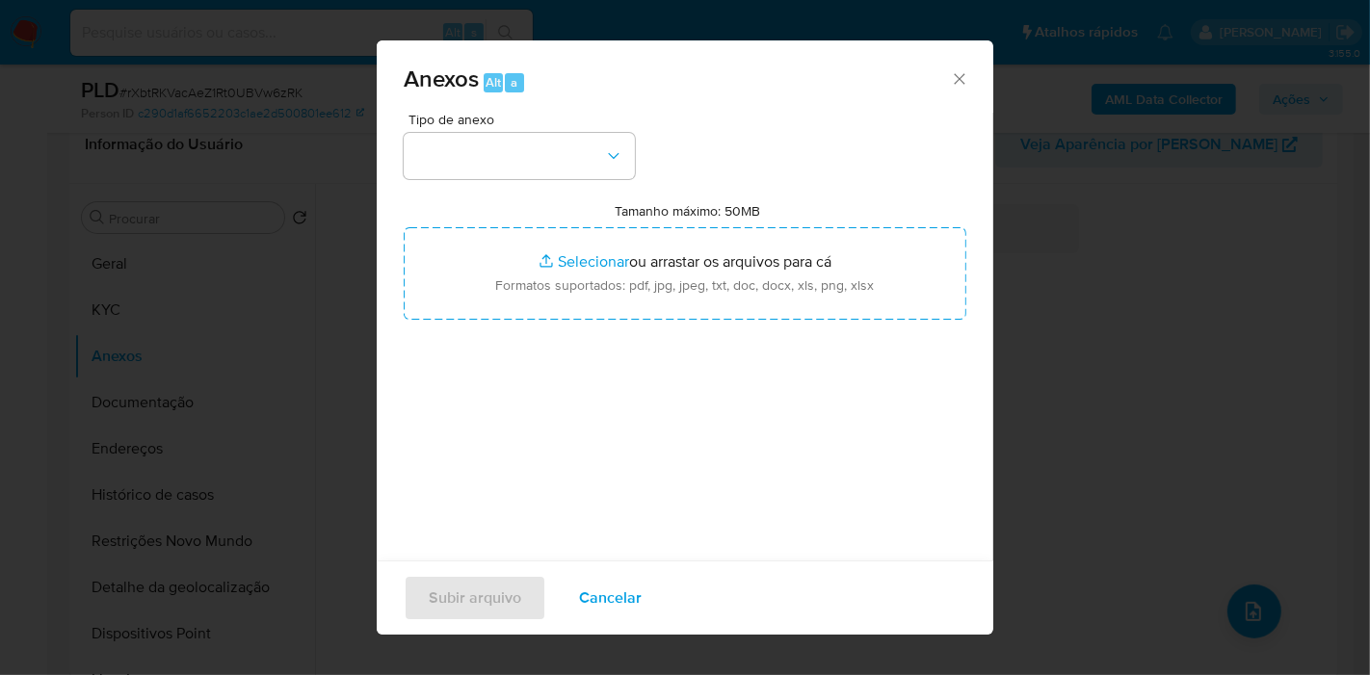
click at [950, 69] on icon "Fechar" at bounding box center [959, 78] width 19 height 19
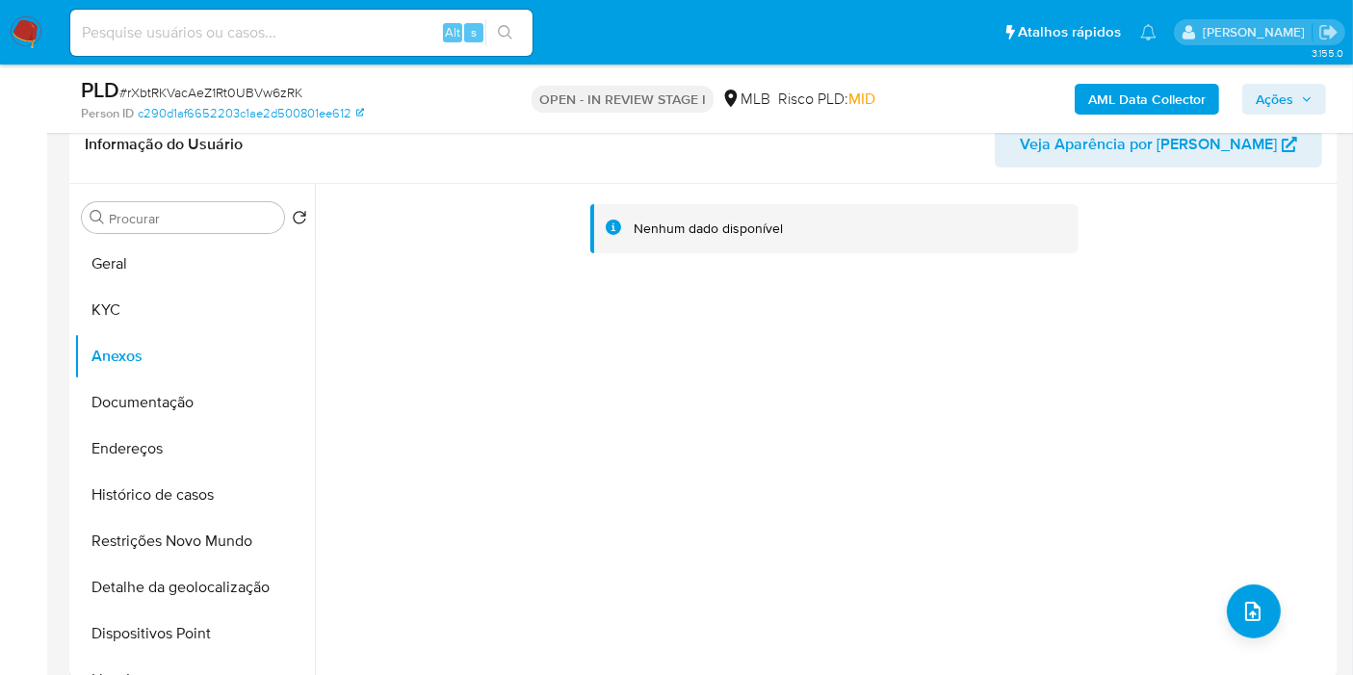
click at [1097, 87] on b "AML Data Collector" at bounding box center [1147, 99] width 118 height 31
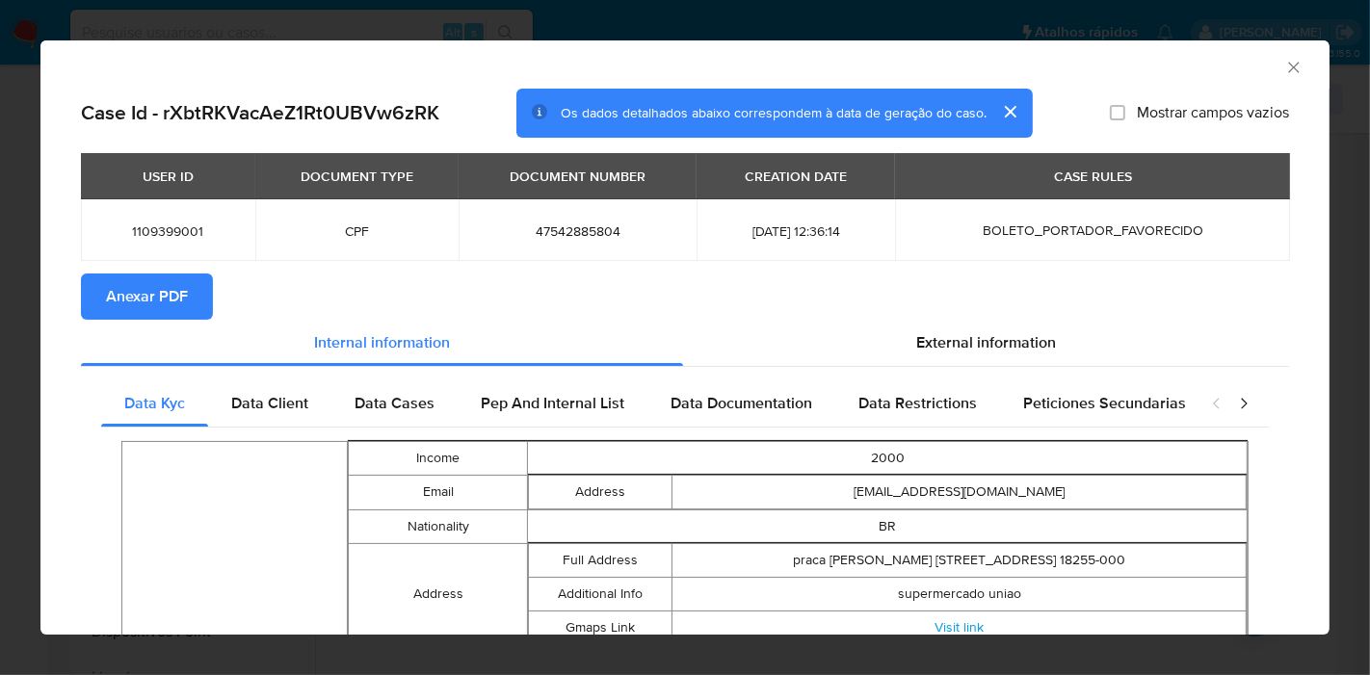
click at [165, 292] on span "Anexar PDF" at bounding box center [147, 296] width 82 height 42
click at [1288, 64] on icon "Fechar a janela" at bounding box center [1293, 67] width 11 height 11
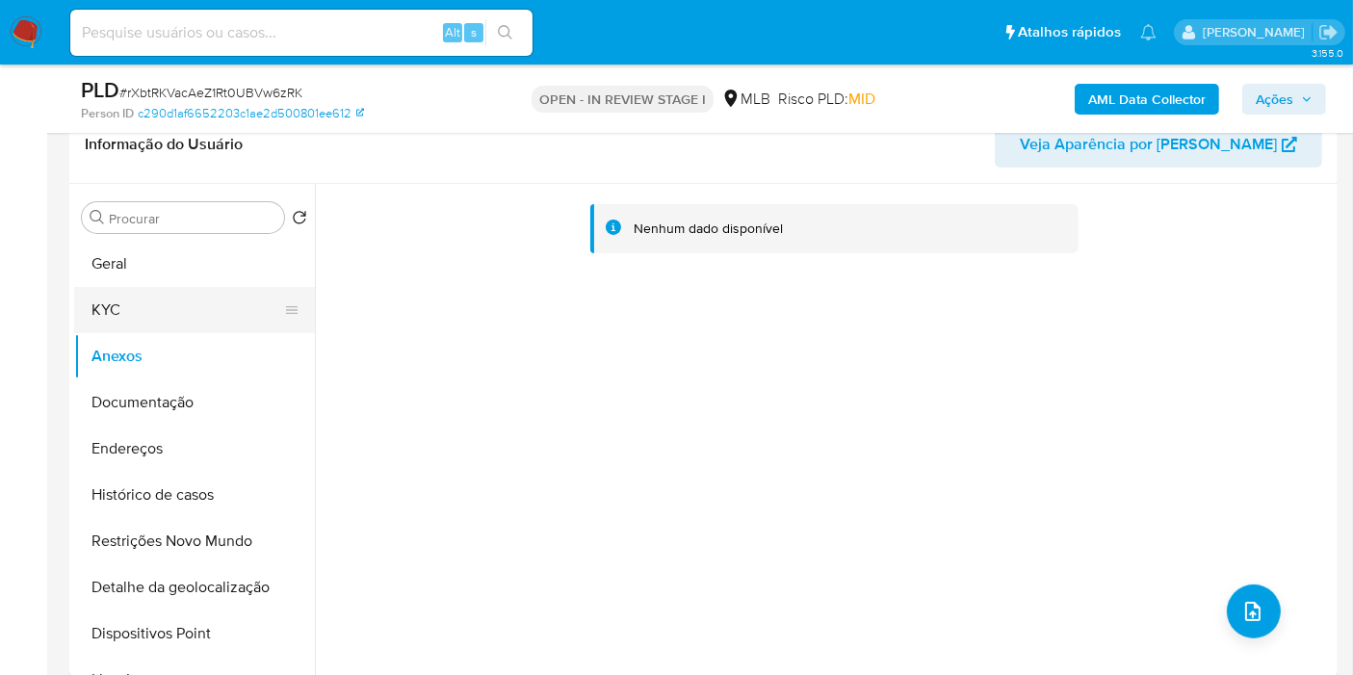
click at [173, 322] on button "KYC" at bounding box center [186, 310] width 225 height 46
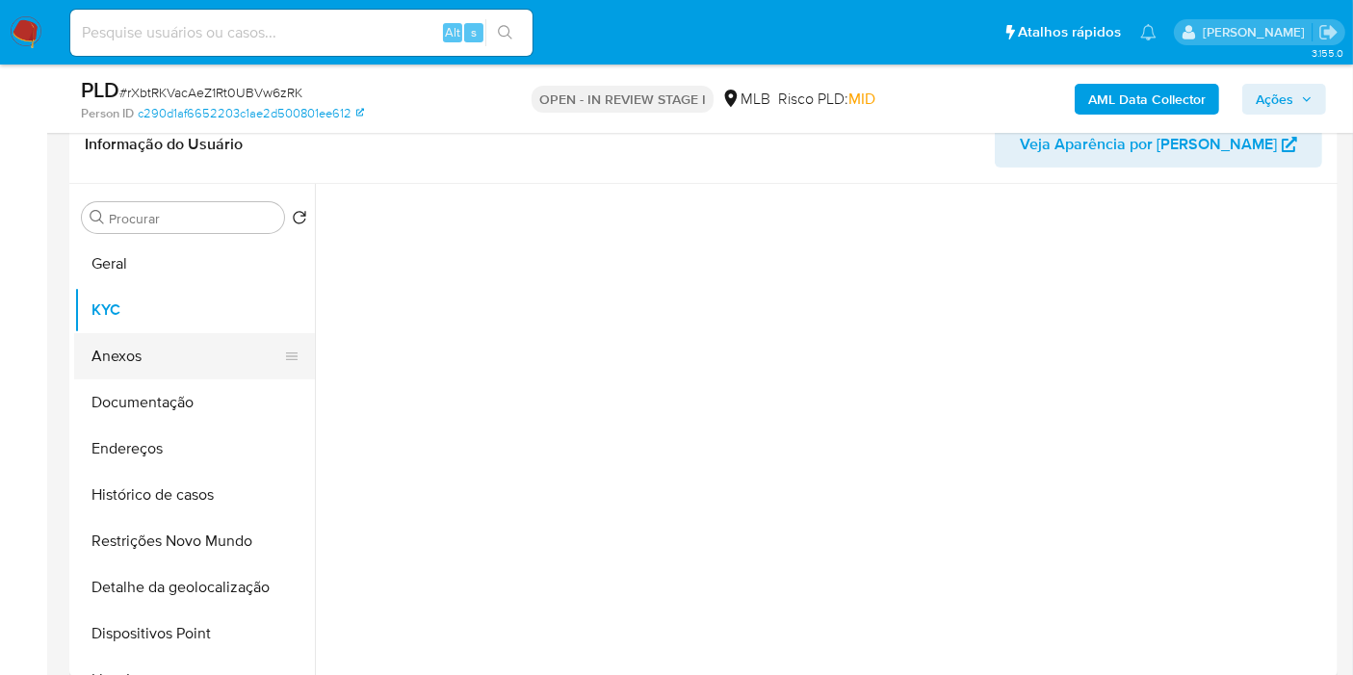
click at [164, 345] on button "Anexos" at bounding box center [186, 356] width 225 height 46
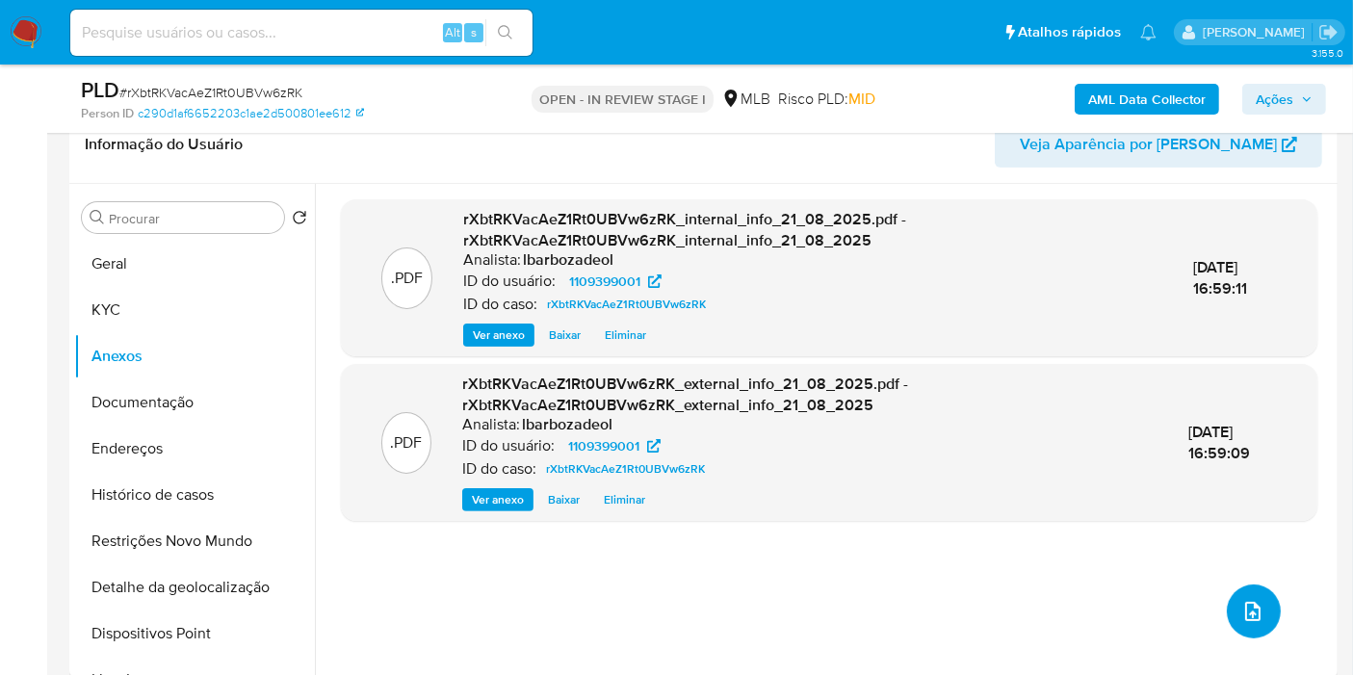
click at [1242, 618] on icon "upload-file" at bounding box center [1253, 611] width 23 height 23
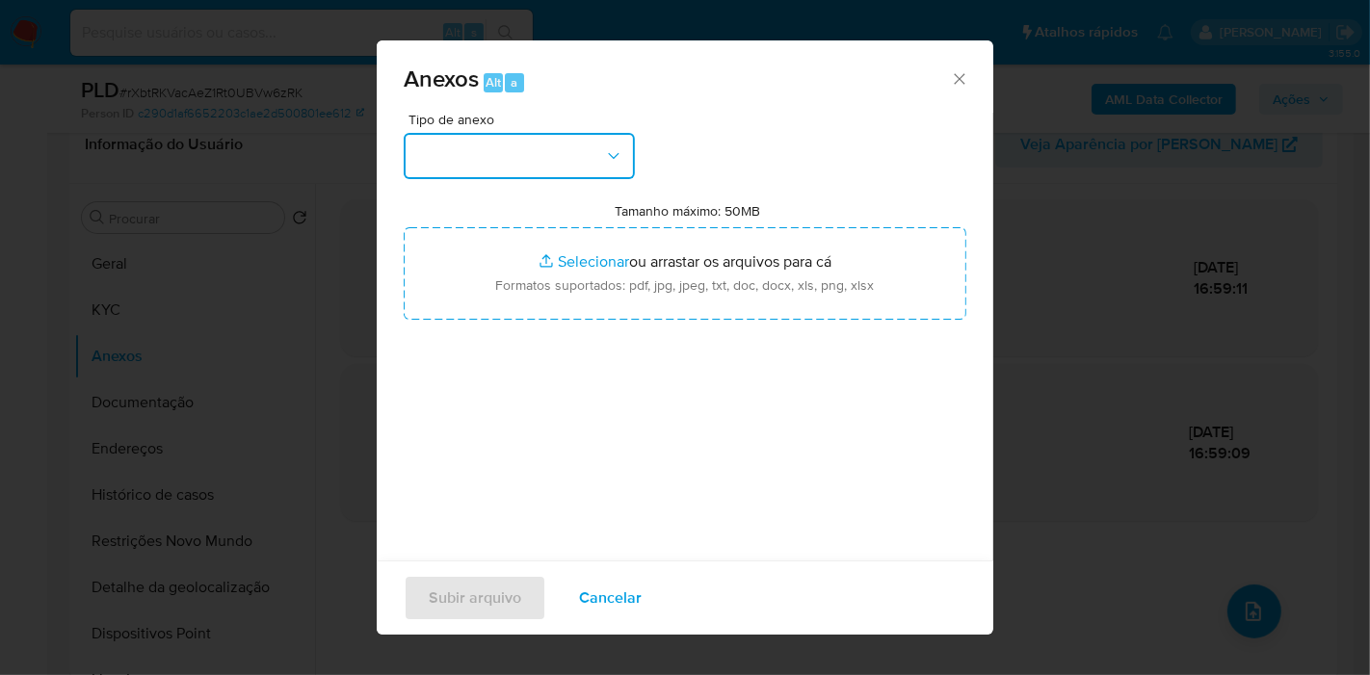
click at [593, 164] on button "button" at bounding box center [519, 156] width 231 height 46
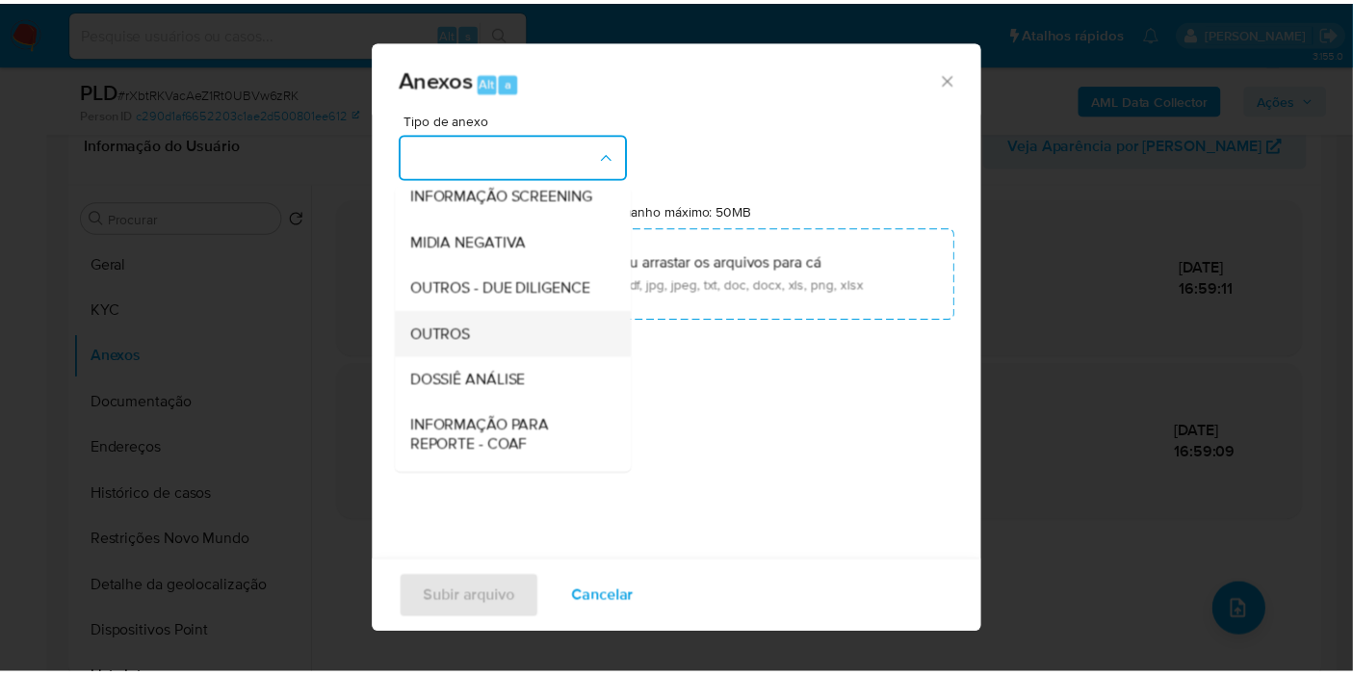
scroll to position [296, 0]
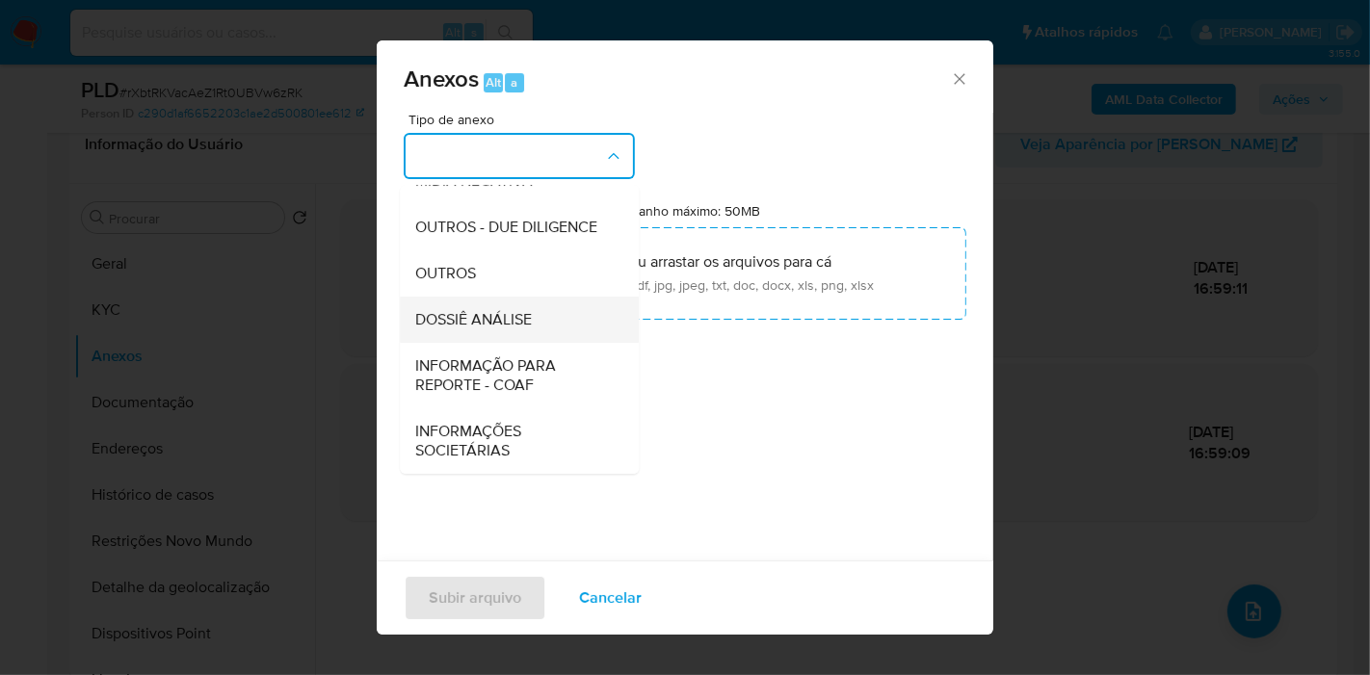
click at [502, 315] on span "DOSSIÊ ANÁLISE" at bounding box center [473, 319] width 117 height 19
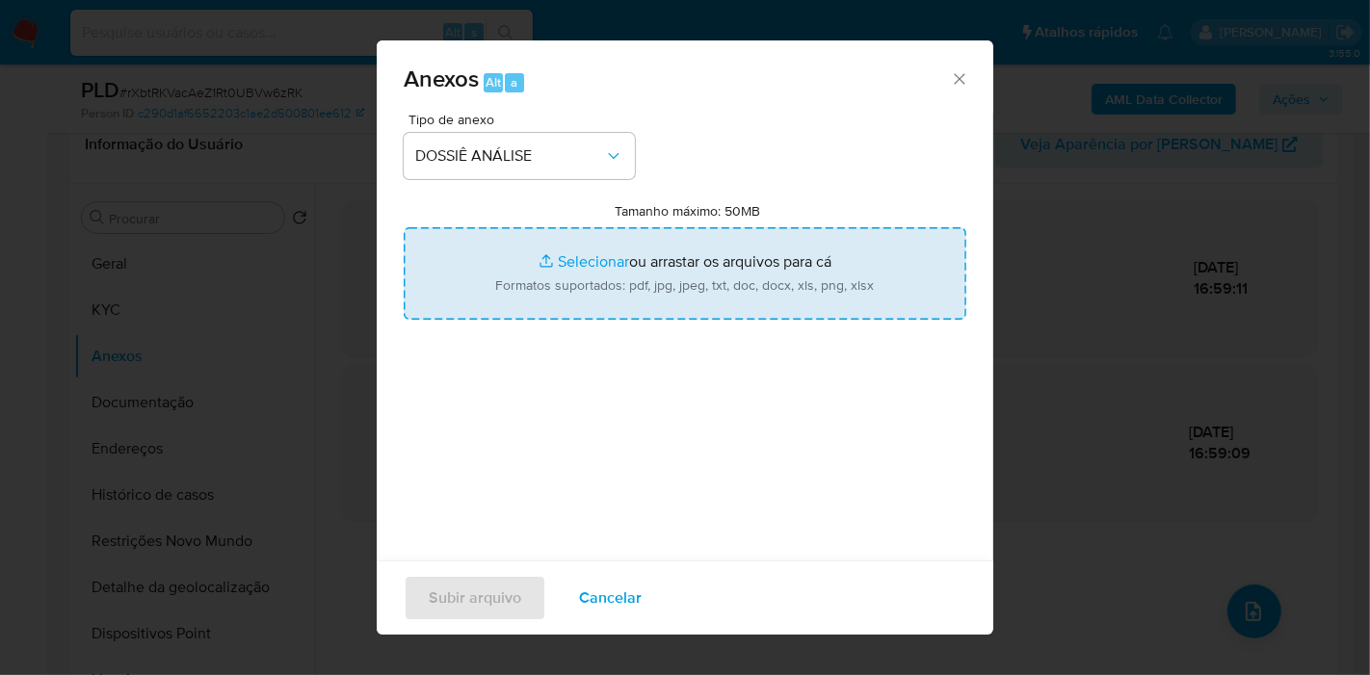
click at [562, 235] on input "Tamanho máximo: 50MB Selecionar arquivos" at bounding box center [685, 273] width 563 height 92
type input "C:\fakepath\SAR - XXXX - CPF 47542885804 - ERIC WILLIAN MENDES CANDIDO.pdf"
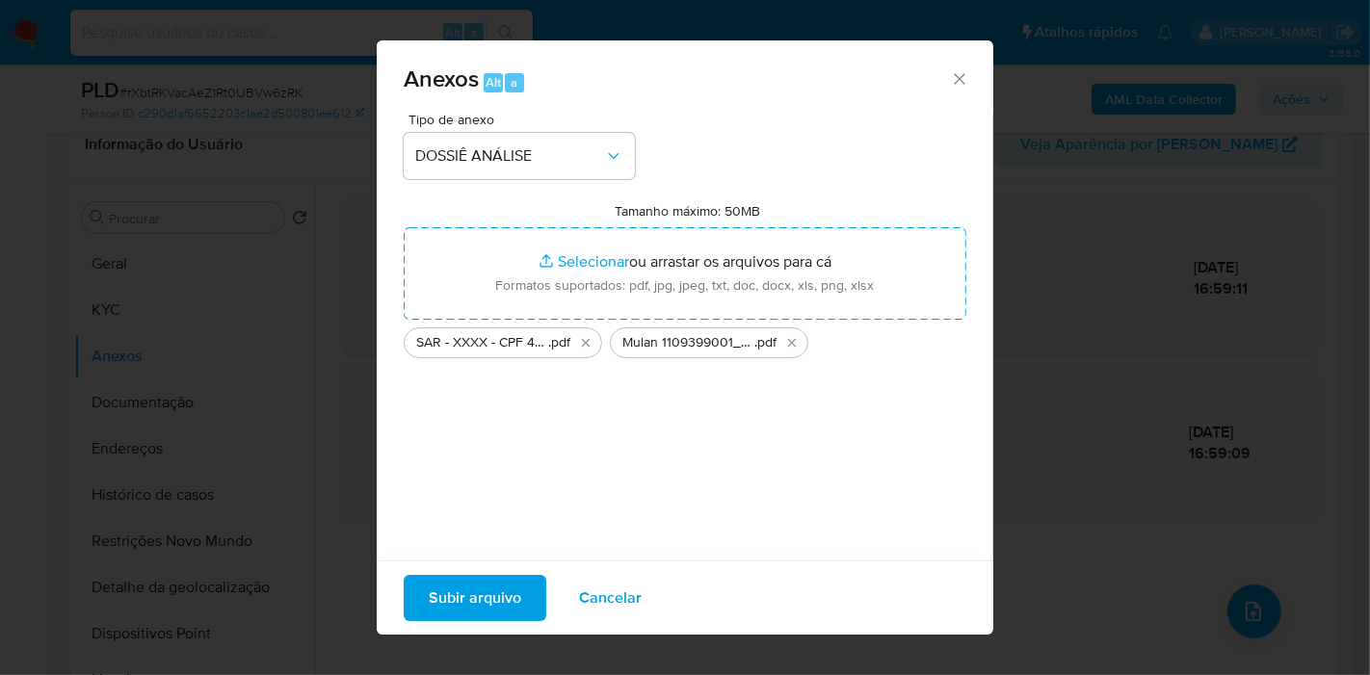
click at [468, 593] on span "Subir arquivo" at bounding box center [475, 598] width 92 height 42
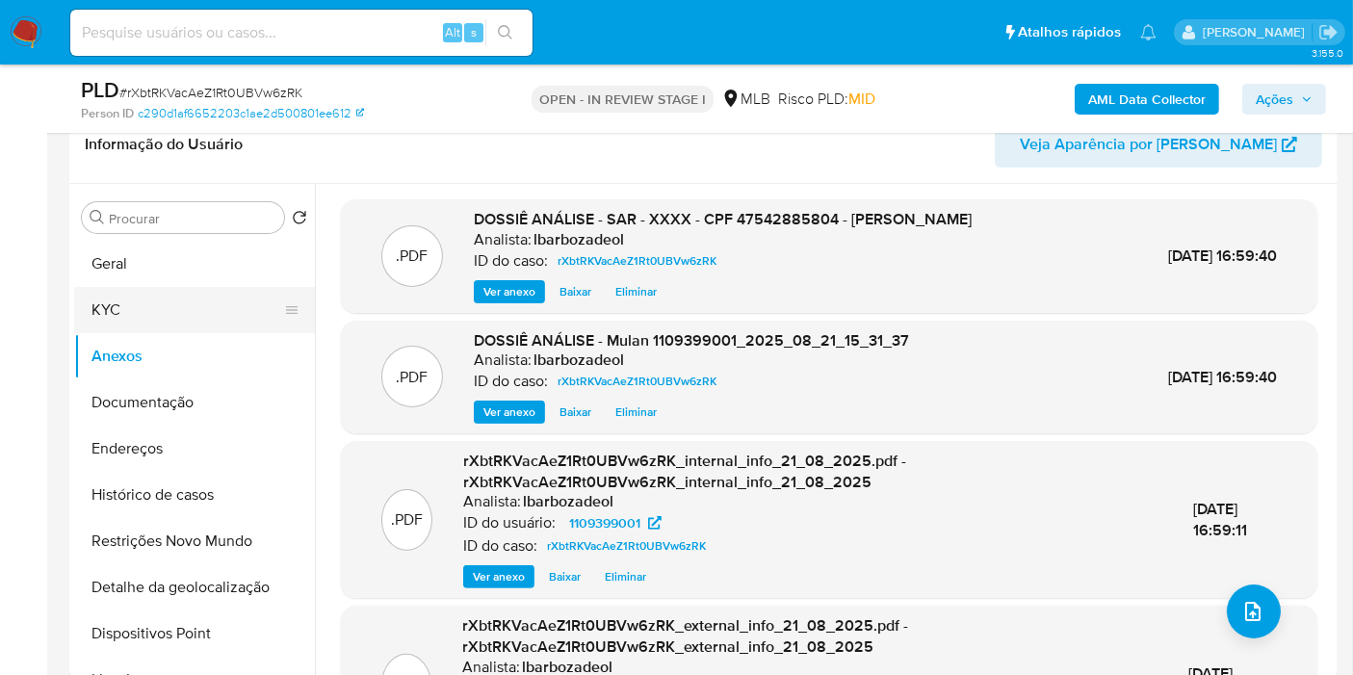
click at [198, 318] on button "KYC" at bounding box center [186, 310] width 225 height 46
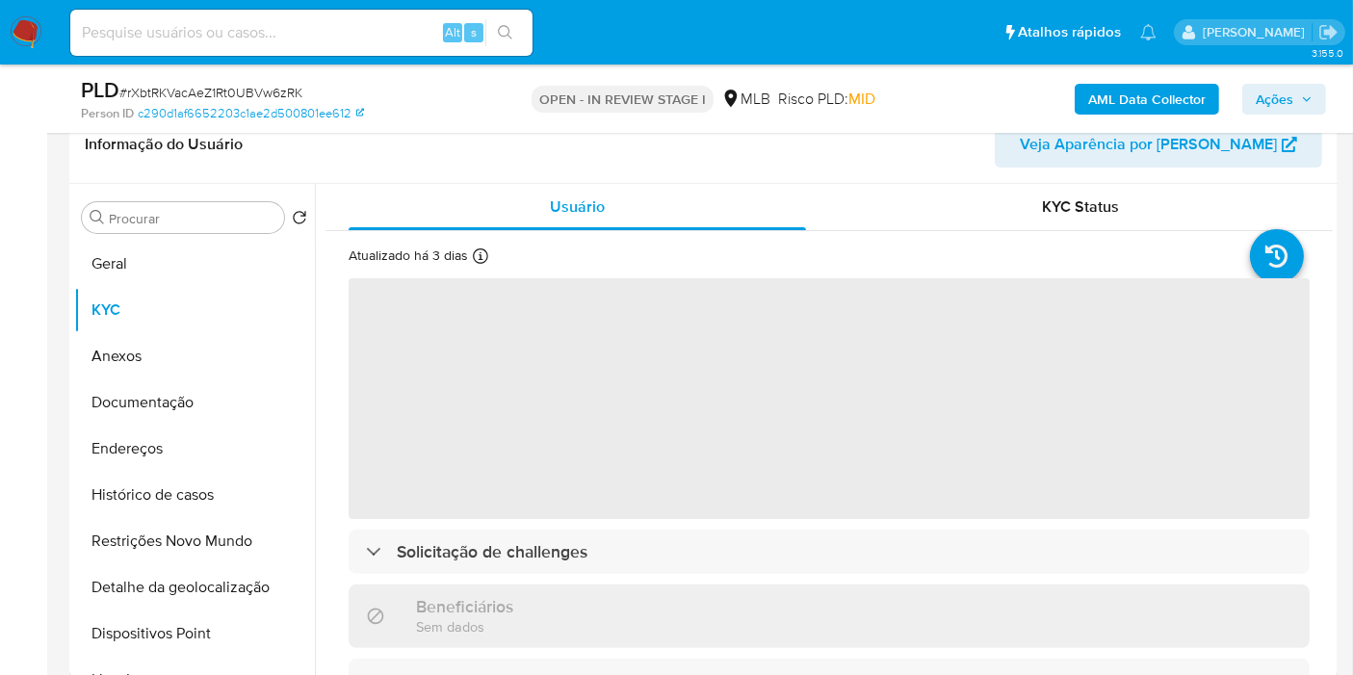
click at [1299, 102] on span "Ações" at bounding box center [1284, 99] width 57 height 27
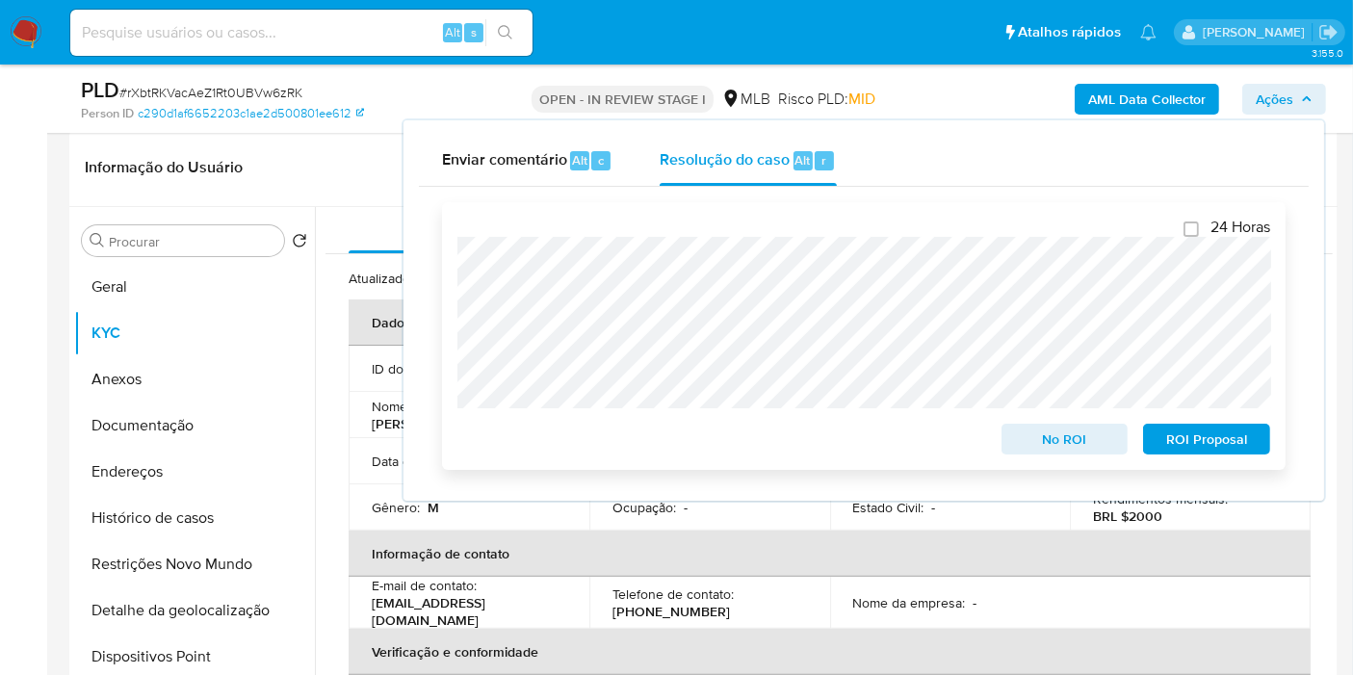
click at [1178, 435] on span "ROI Proposal" at bounding box center [1207, 439] width 100 height 27
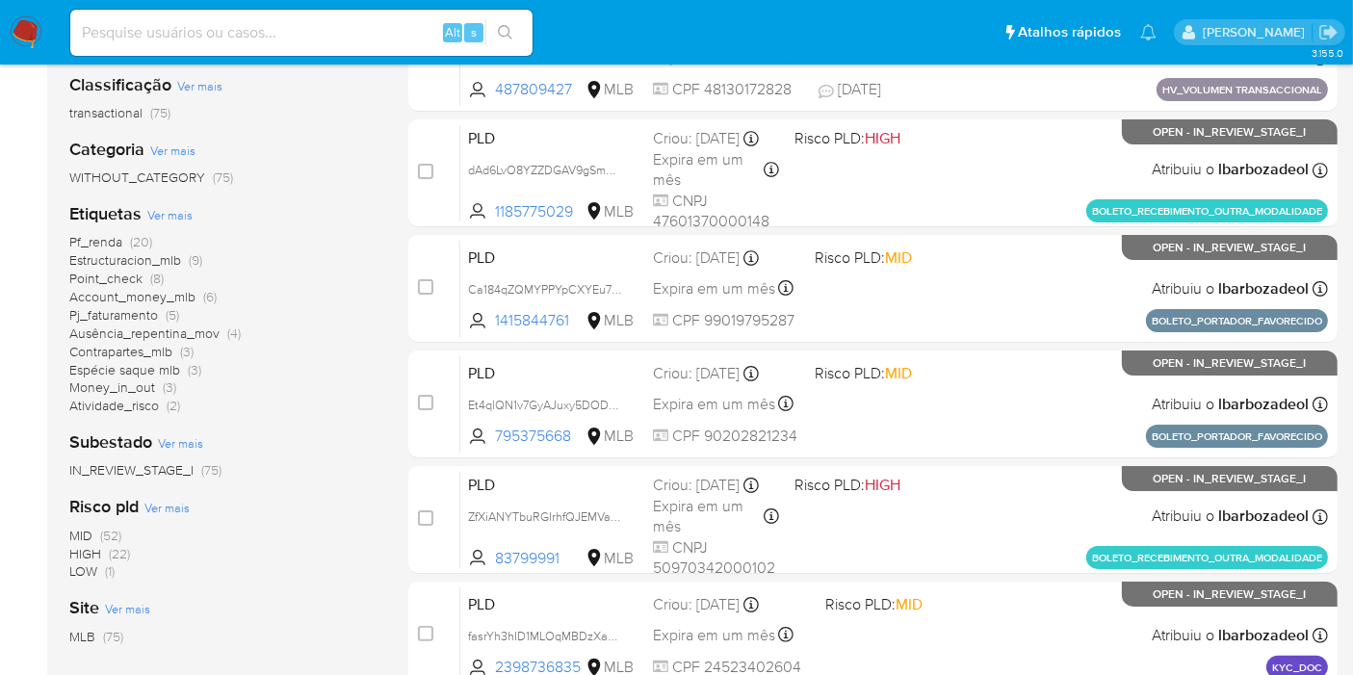
scroll to position [321, 0]
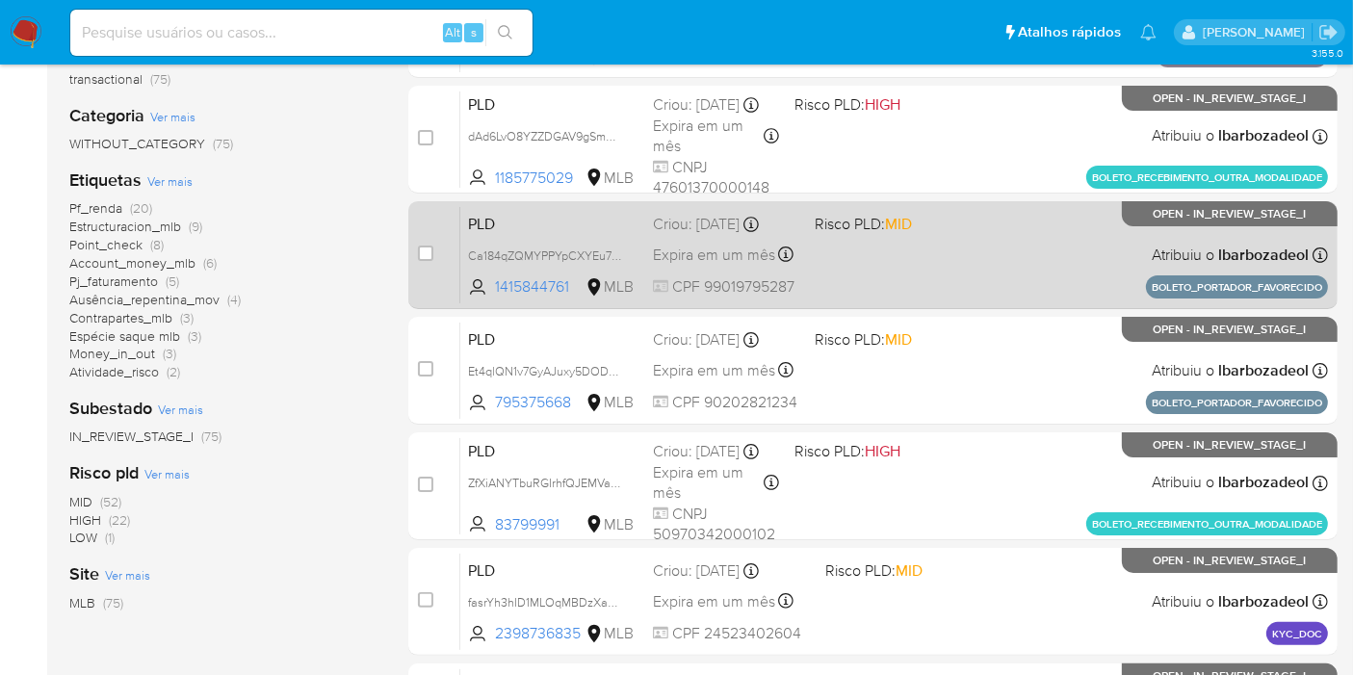
click at [910, 278] on div "PLD Ca184qZQMYPPYpCXYEu7i4ew 1415844761 MLB Risco PLD: MID Criou: [DATE] Criou:…" at bounding box center [894, 254] width 868 height 97
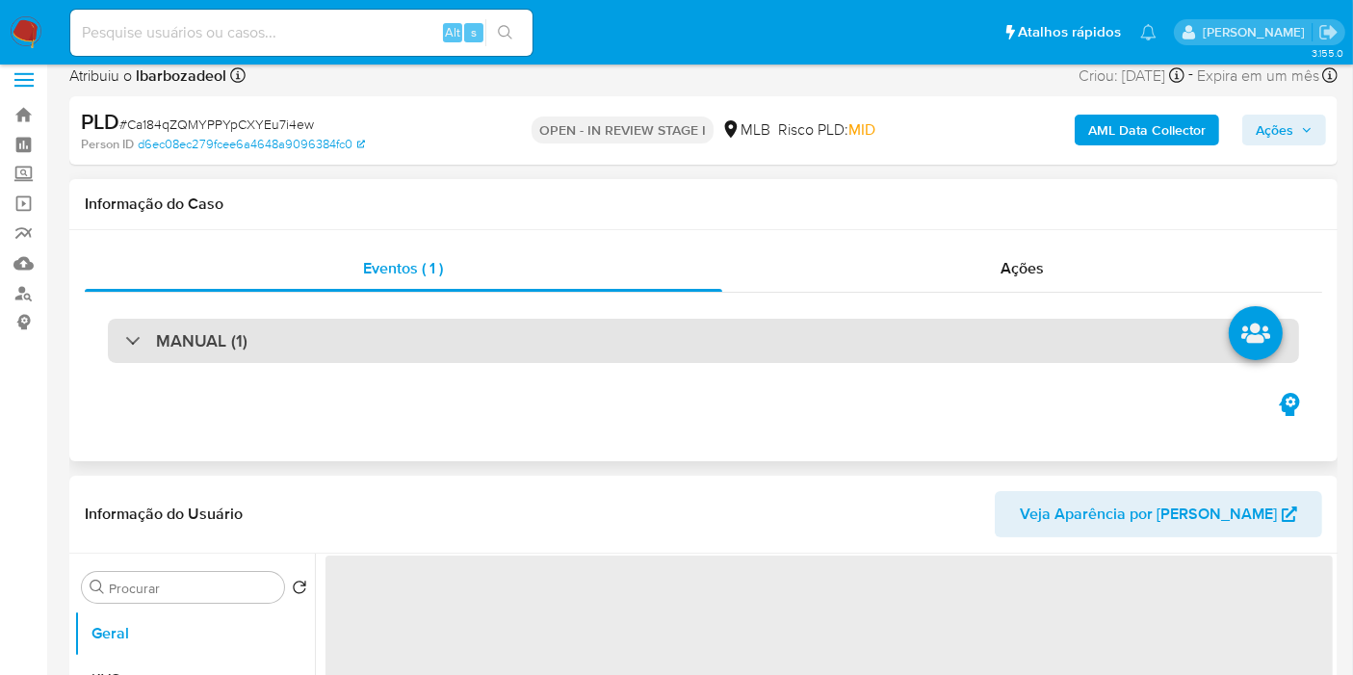
scroll to position [214, 0]
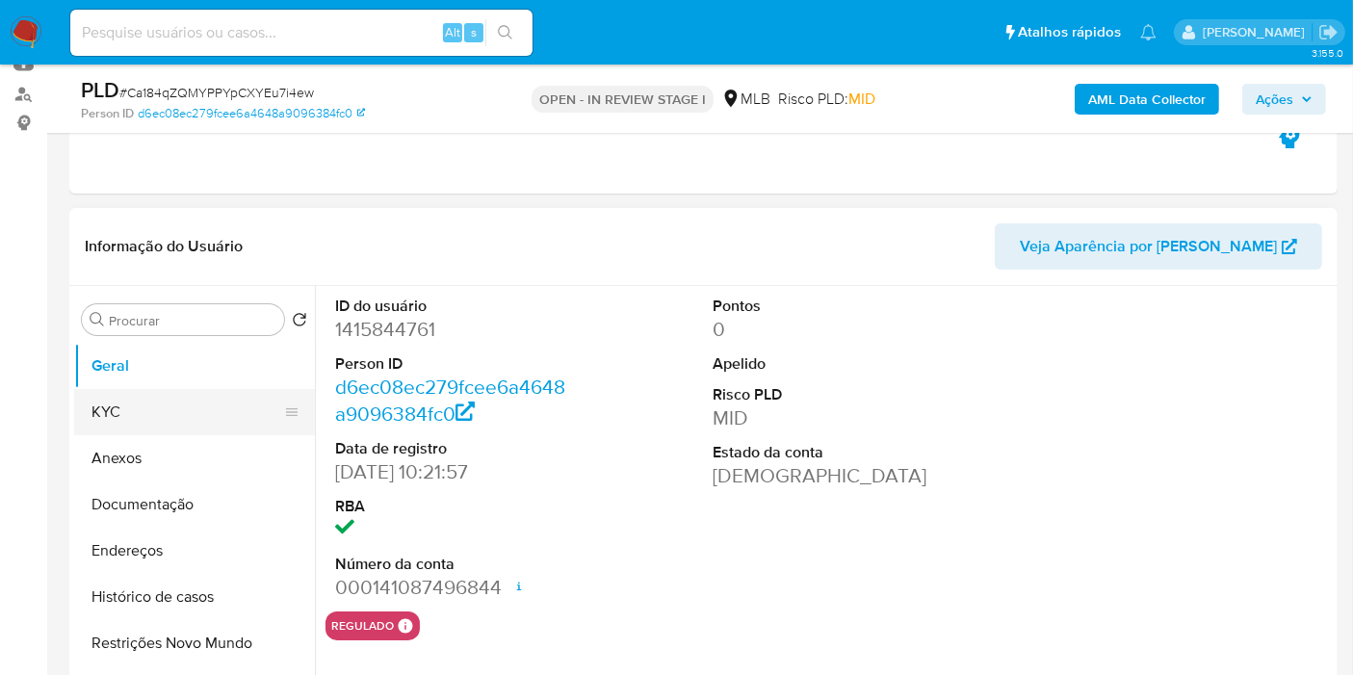
click at [206, 396] on button "KYC" at bounding box center [186, 412] width 225 height 46
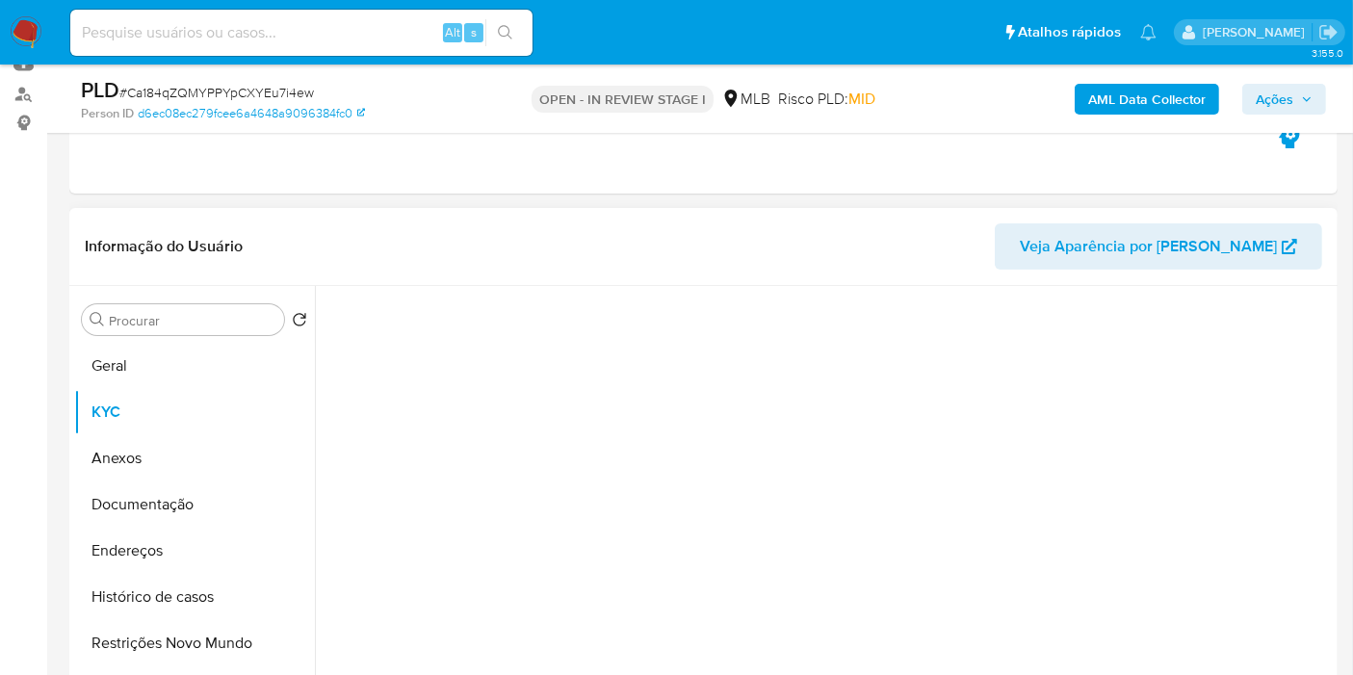
select select "10"
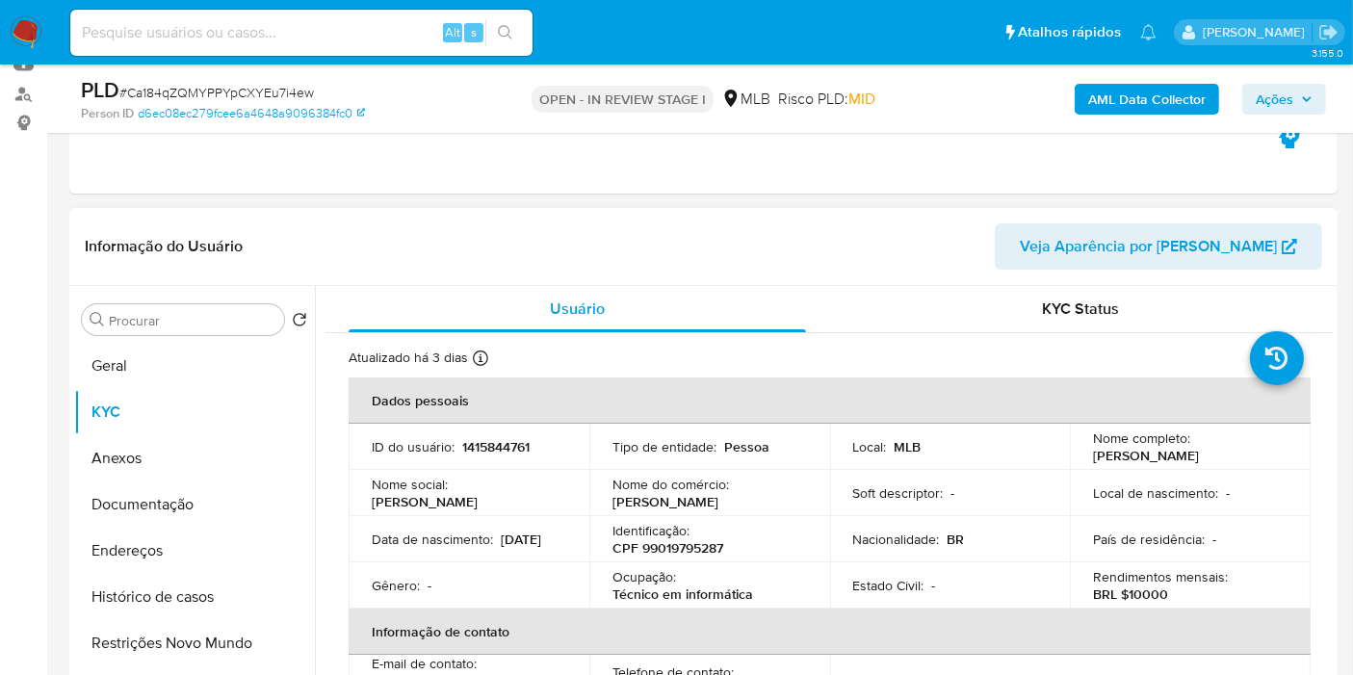
click at [713, 542] on p "CPF 99019795287" at bounding box center [668, 547] width 111 height 17
copy p "99019795287"
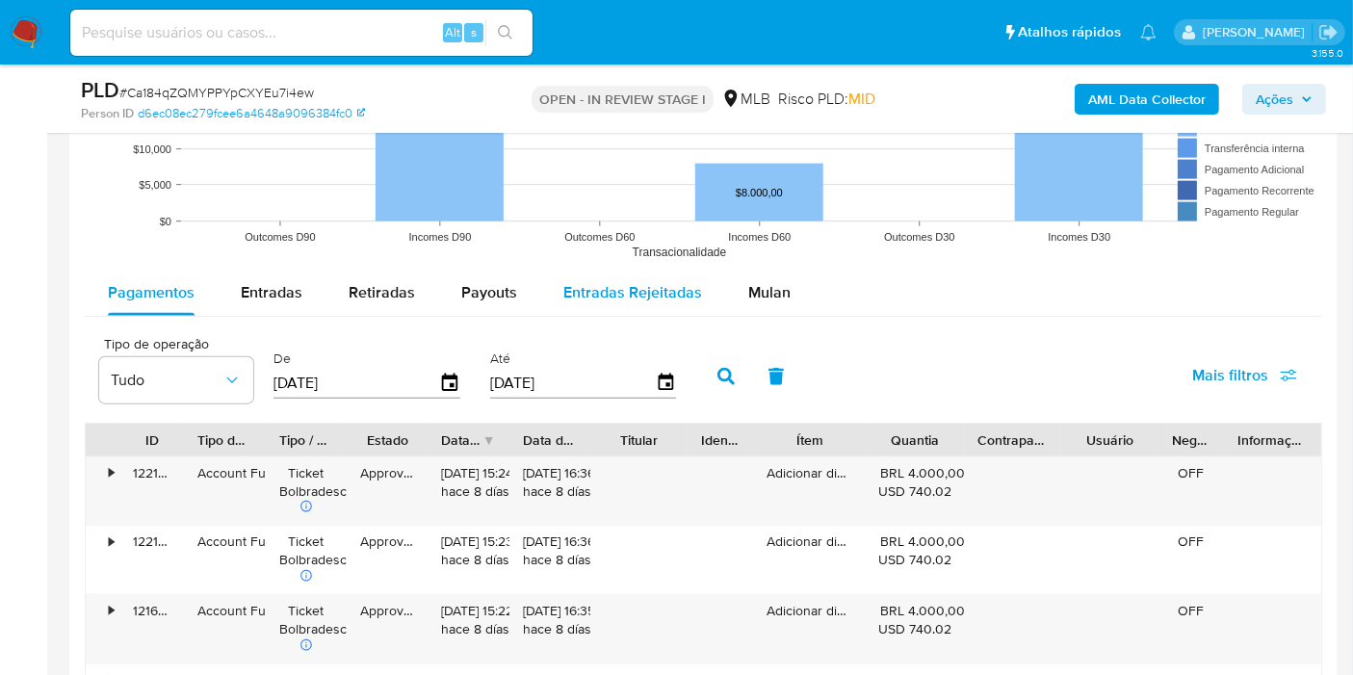
scroll to position [2033, 0]
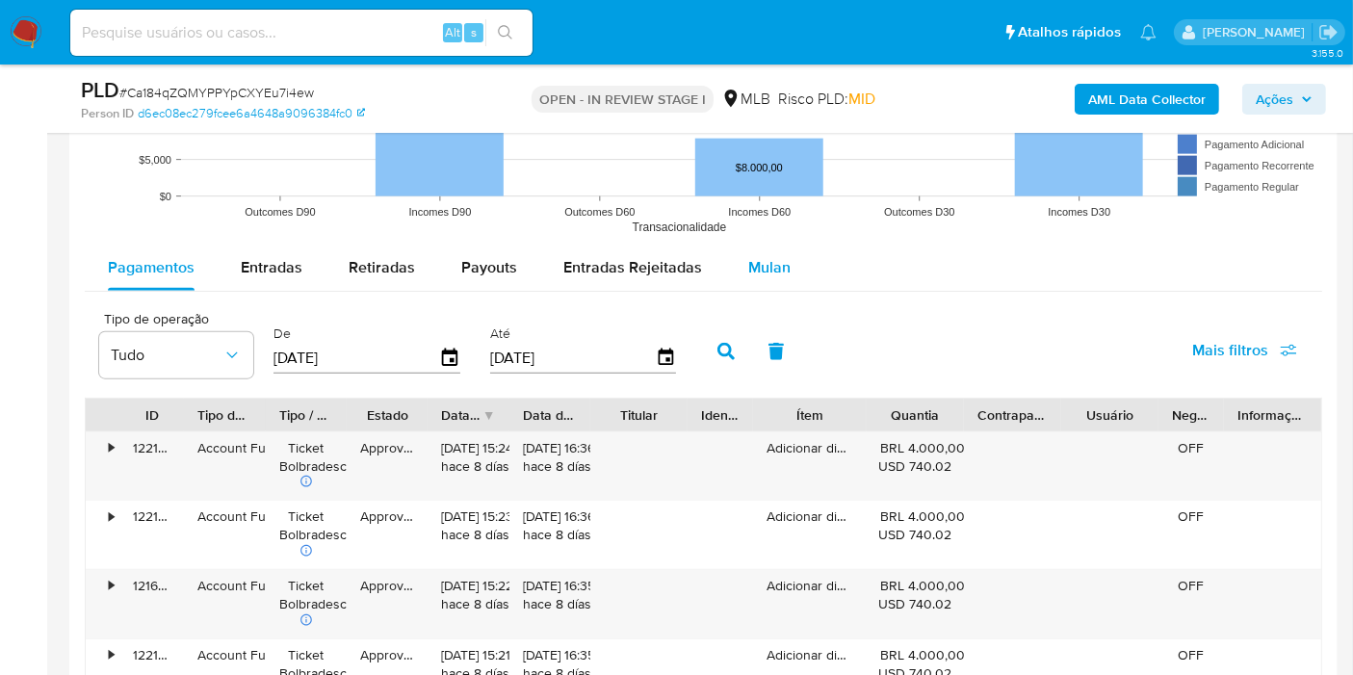
click at [775, 274] on span "Mulan" at bounding box center [769, 267] width 42 height 22
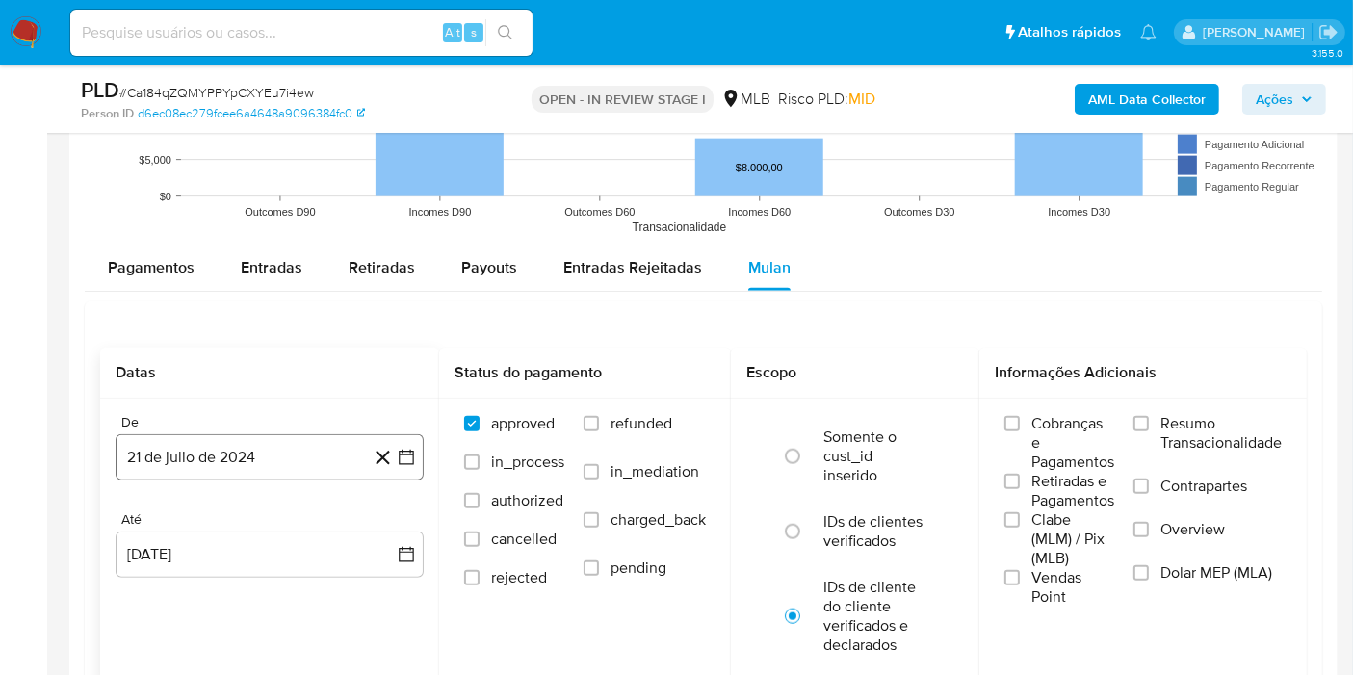
click at [279, 448] on button "21 de julio de 2024" at bounding box center [270, 457] width 308 height 46
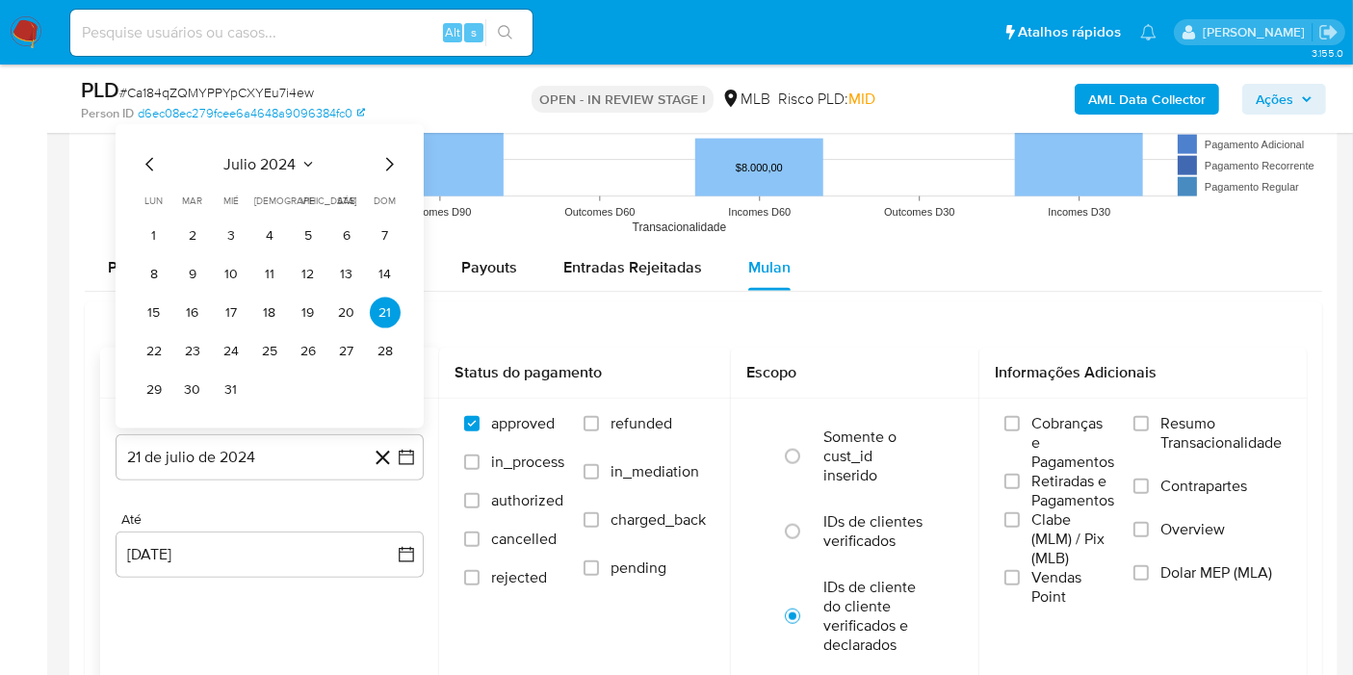
click at [275, 155] on span "julio 2024" at bounding box center [260, 164] width 72 height 19
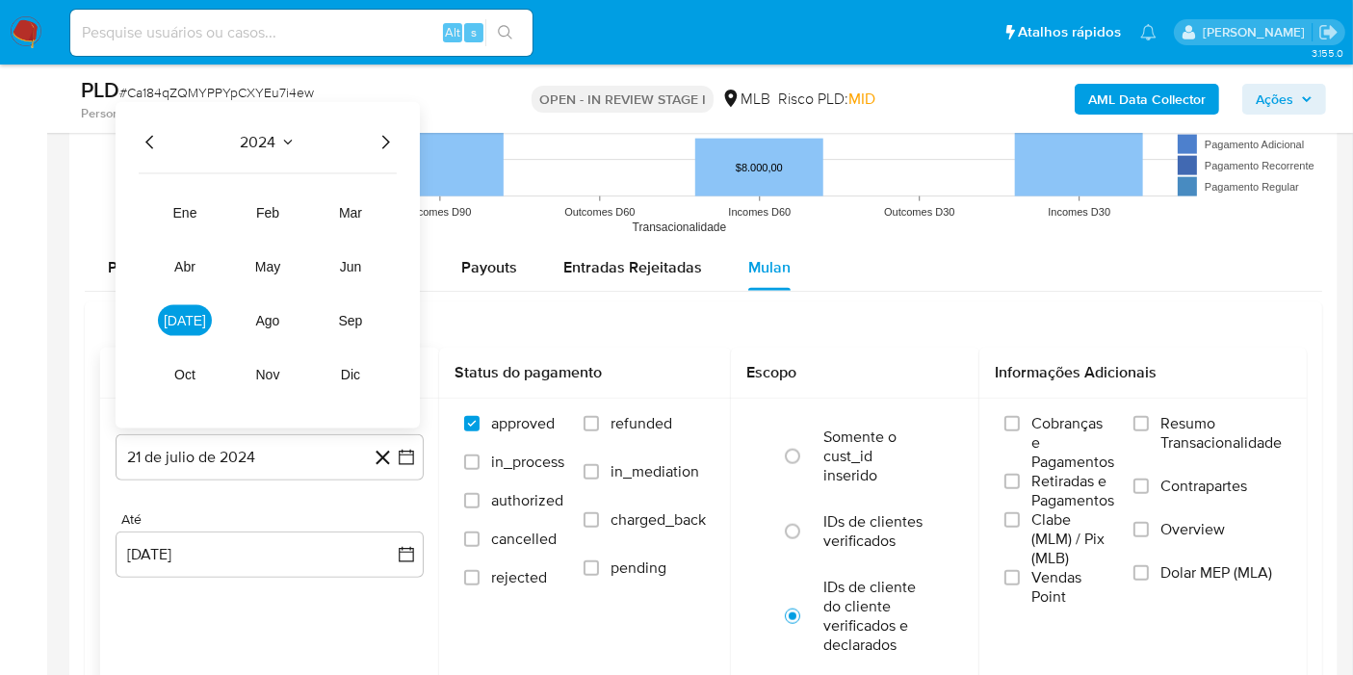
click at [381, 142] on icon "Año siguiente" at bounding box center [385, 142] width 23 height 23
click at [206, 311] on button "[DATE]" at bounding box center [185, 320] width 54 height 31
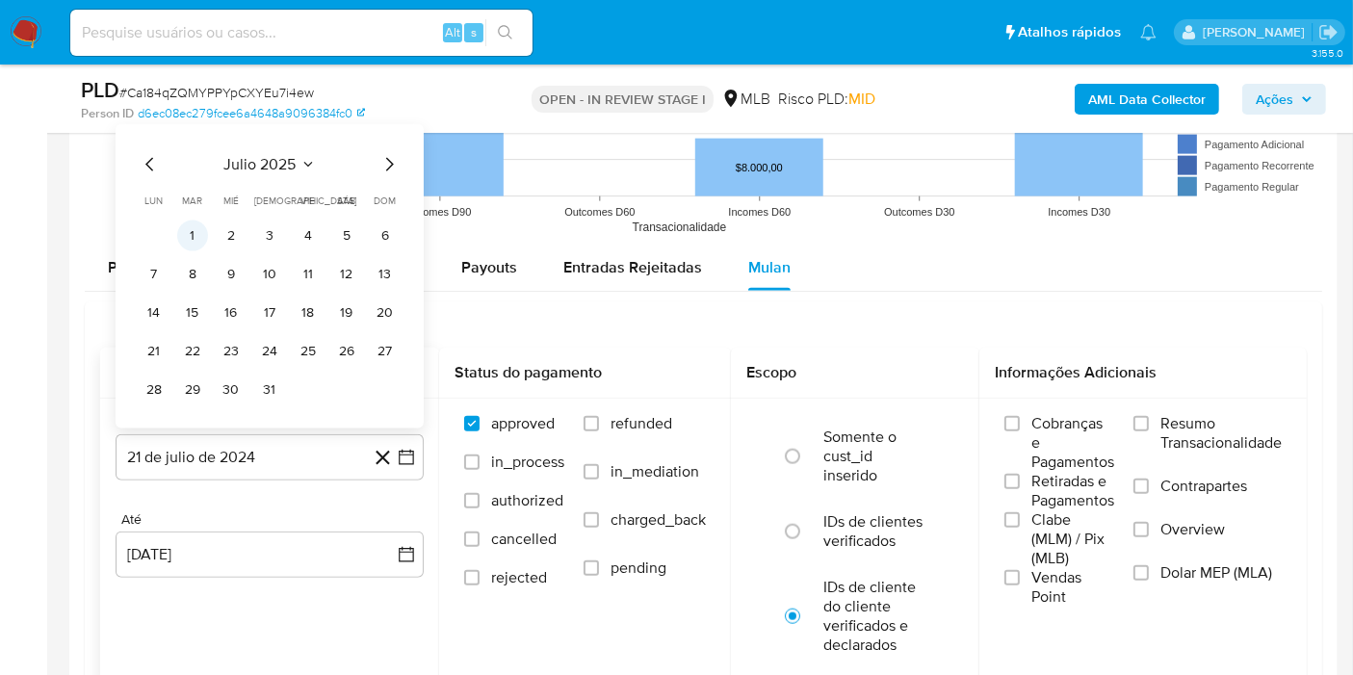
click at [201, 231] on button "1" at bounding box center [192, 236] width 31 height 31
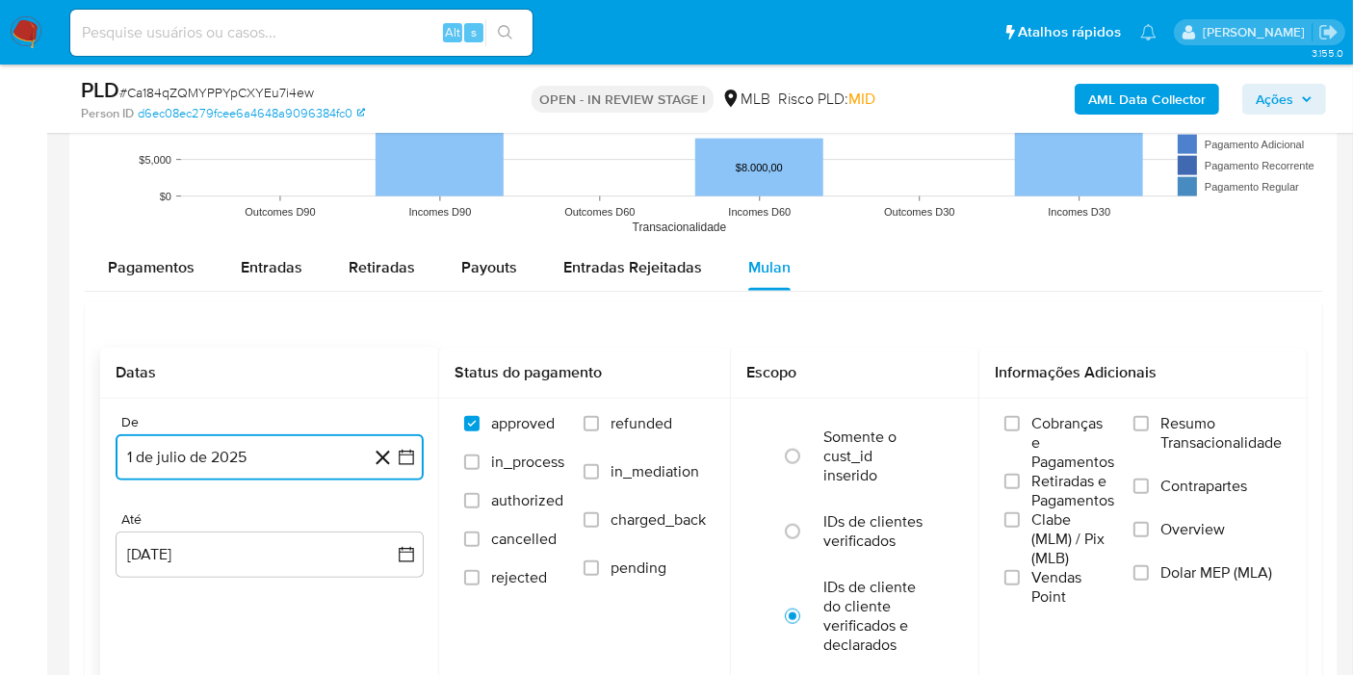
drag, startPoint x: 262, startPoint y: 566, endPoint x: 263, endPoint y: 521, distance: 45.3
click at [262, 564] on button "[DATE]" at bounding box center [270, 555] width 308 height 46
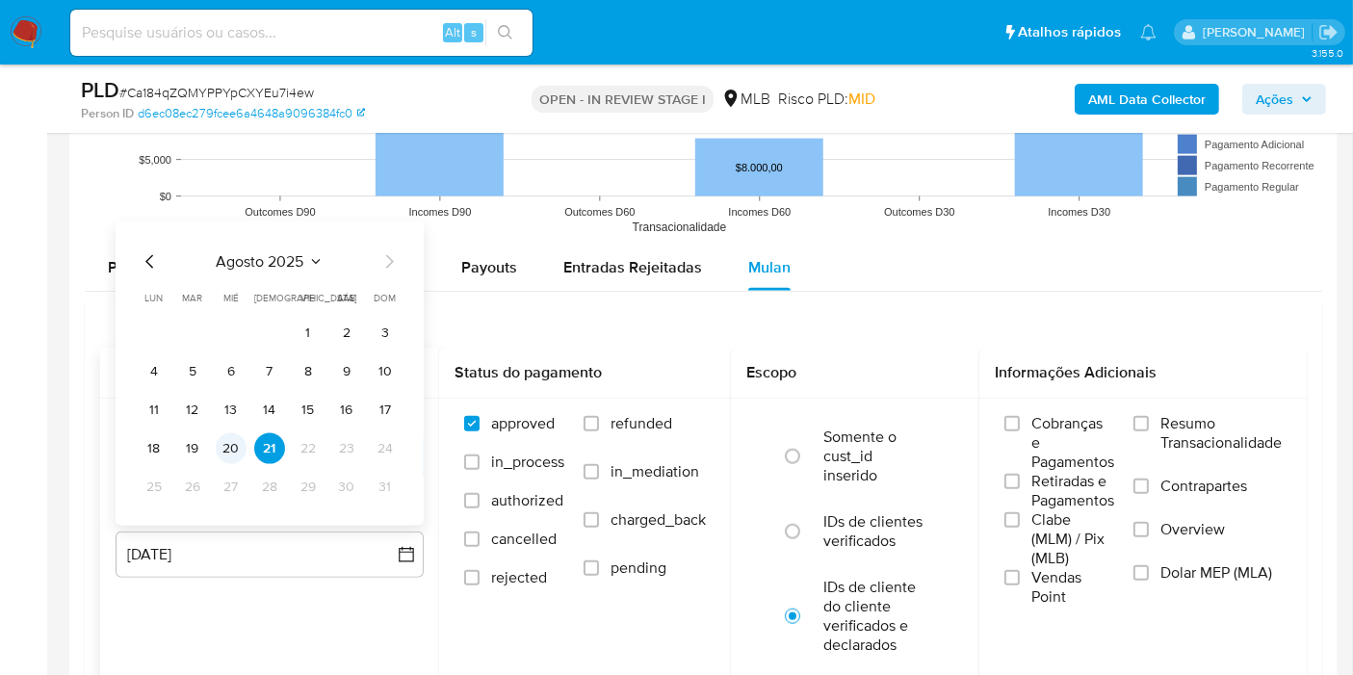
click at [229, 442] on button "20" at bounding box center [231, 448] width 31 height 31
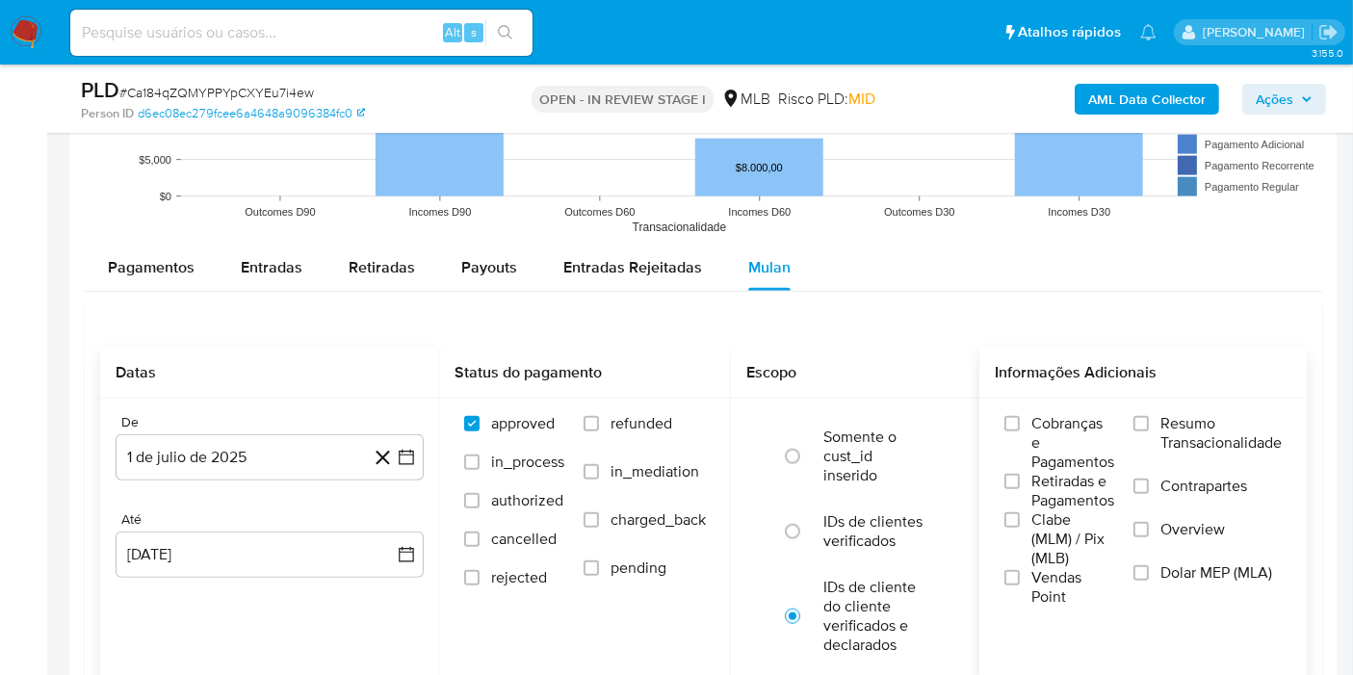
click at [1191, 450] on label "Resumo Transacionalidade" at bounding box center [1208, 445] width 148 height 63
click at [1149, 432] on input "Resumo Transacionalidade" at bounding box center [1141, 423] width 15 height 15
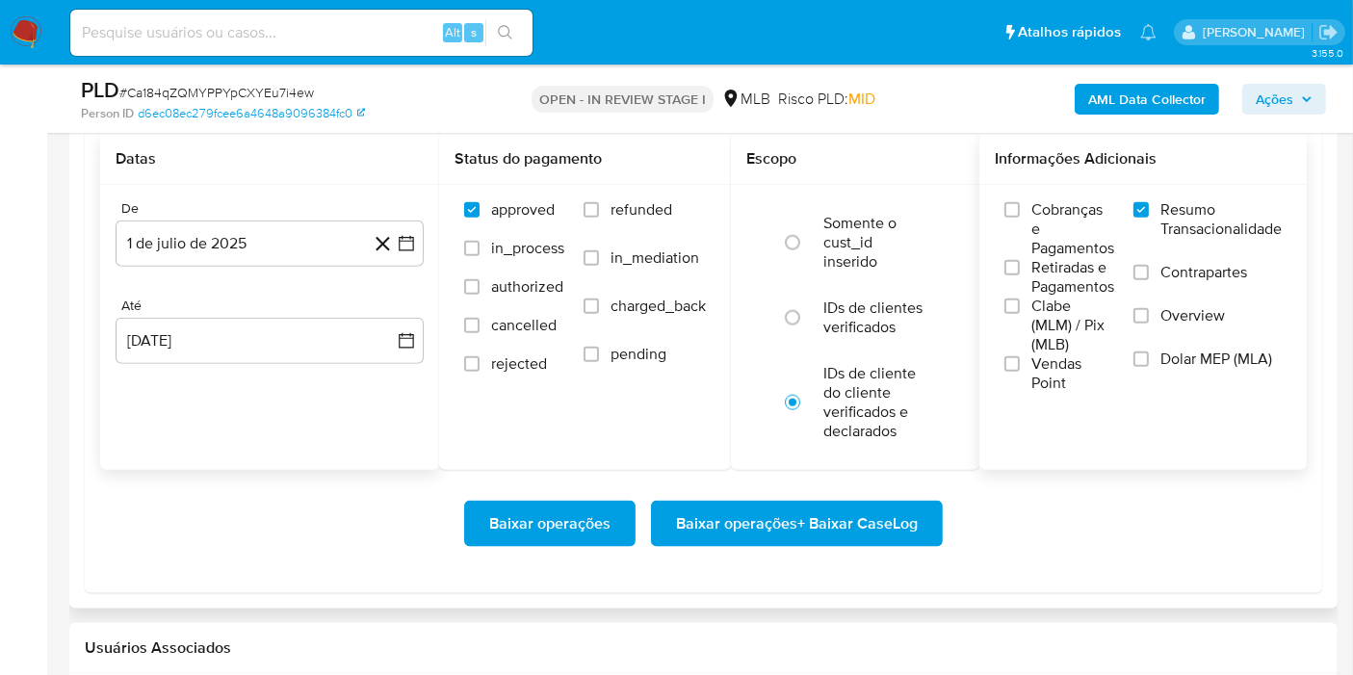
click at [892, 505] on span "Baixar operações + Baixar CaseLog" at bounding box center [797, 524] width 242 height 42
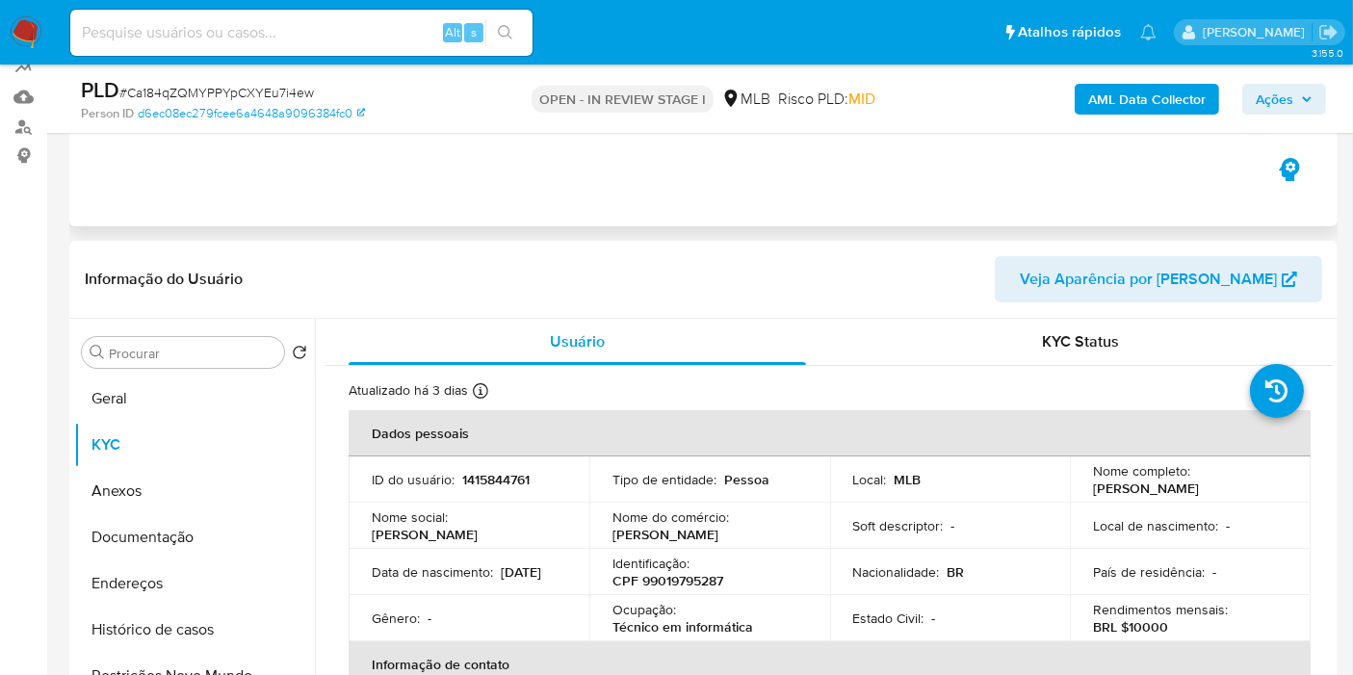
scroll to position [81, 0]
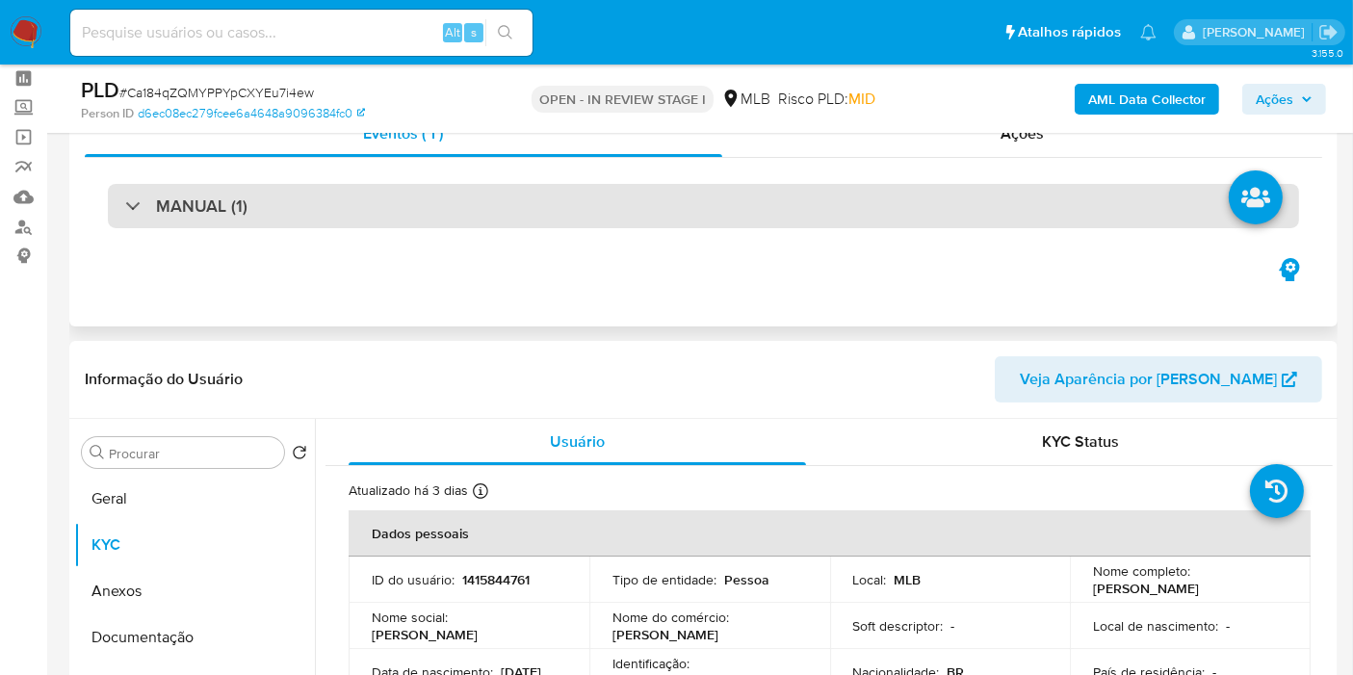
click at [489, 222] on div "MANUAL (1)" at bounding box center [704, 206] width 1192 height 44
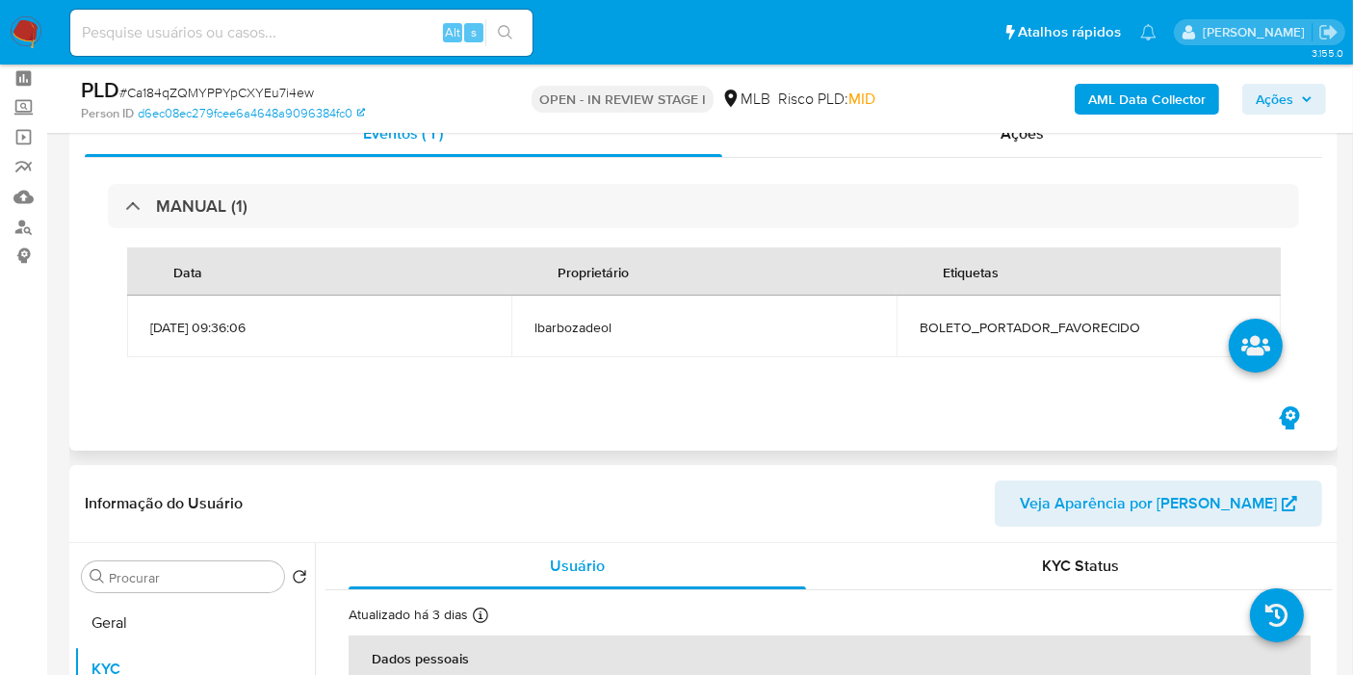
click at [984, 326] on span "BOLETO_PORTADOR_FAVORECIDO" at bounding box center [1089, 327] width 338 height 17
copy span "BOLETO_PORTADOR_FAVORECIDO"
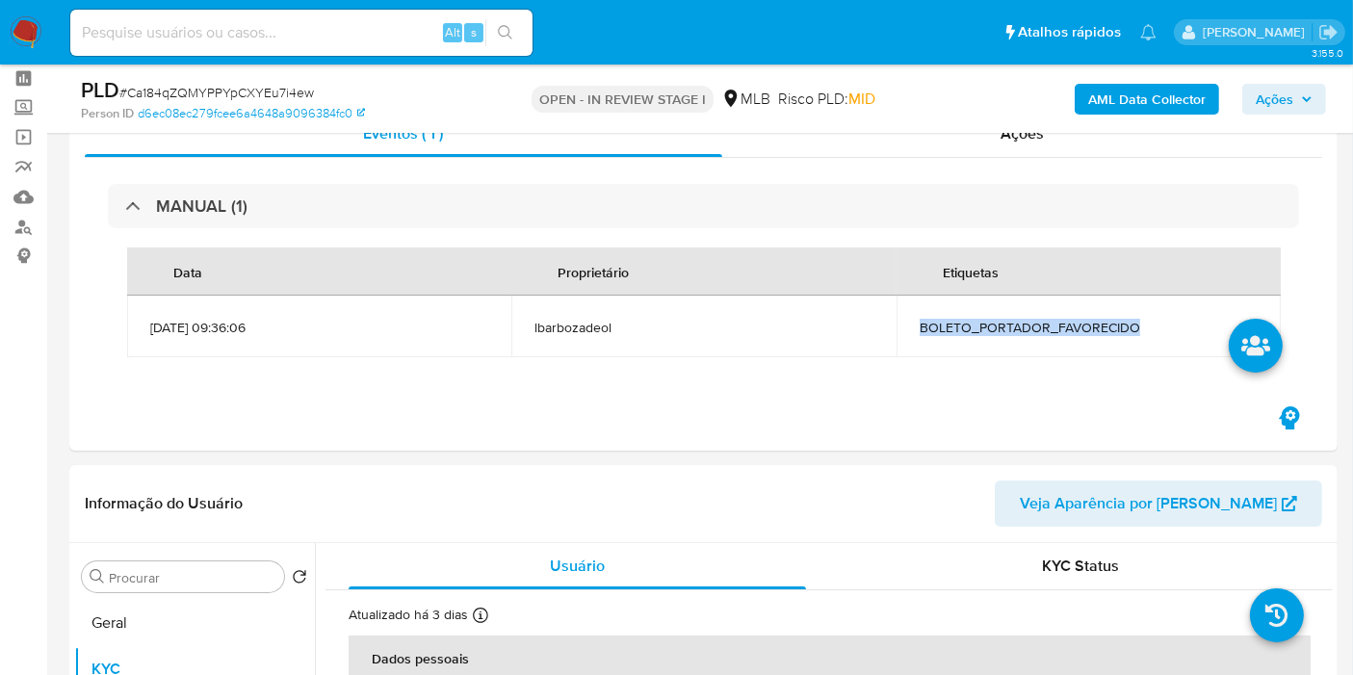
click at [1272, 107] on span "Ações" at bounding box center [1275, 99] width 38 height 31
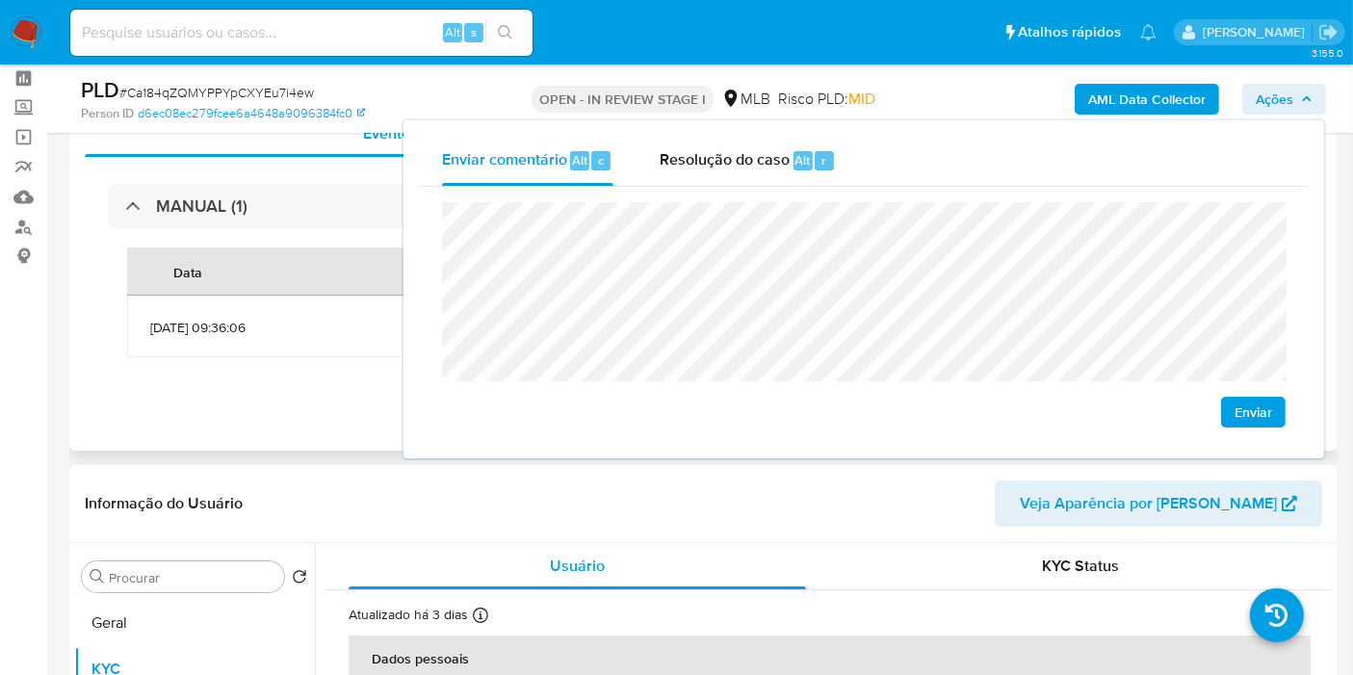
click at [283, 397] on div "MANUAL (1) Data Proprietário Etiquetas [DATE] 09:36:06 lbarbozadeol BOLETO_PORT…" at bounding box center [704, 280] width 1238 height 245
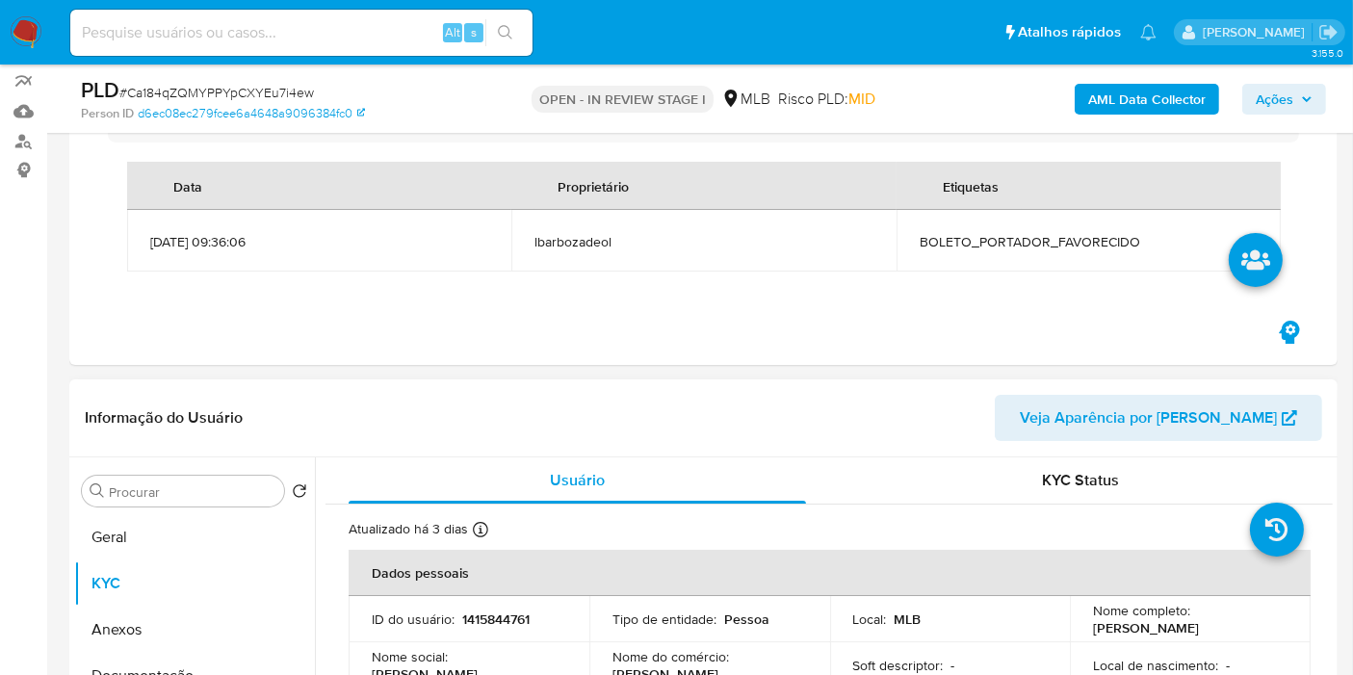
scroll to position [295, 0]
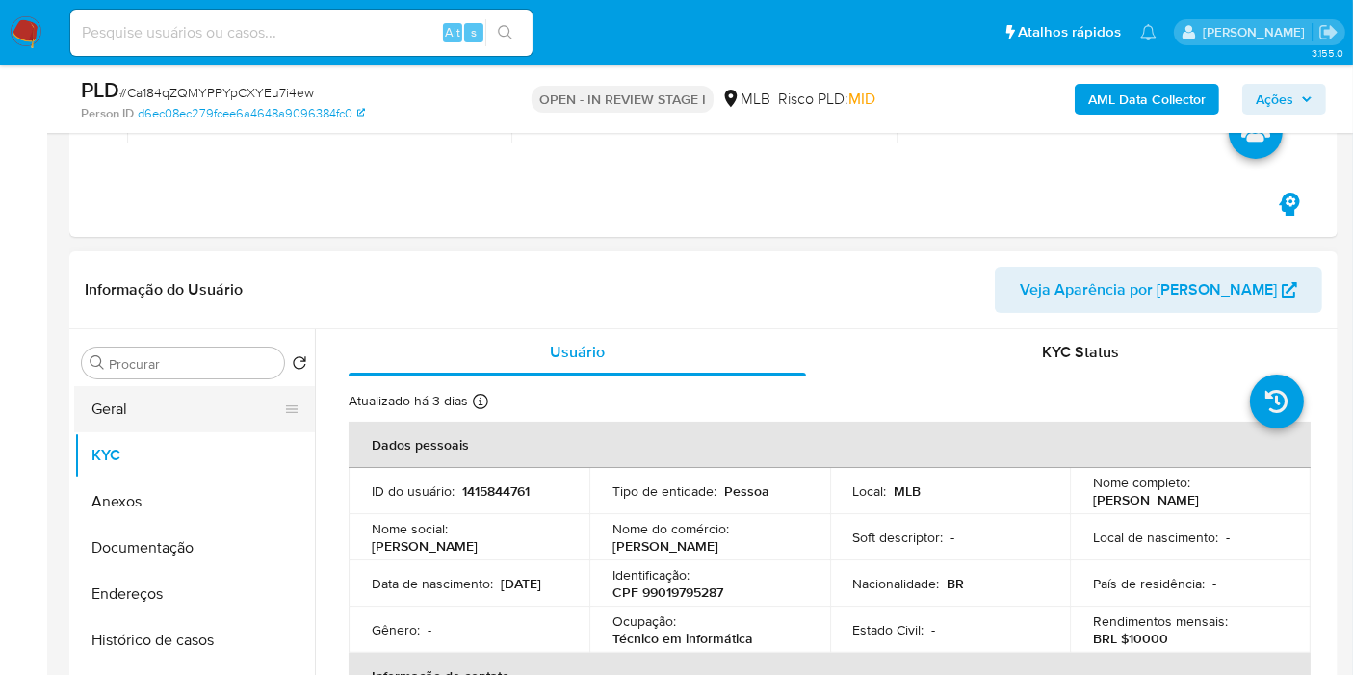
click at [191, 393] on button "Geral" at bounding box center [186, 409] width 225 height 46
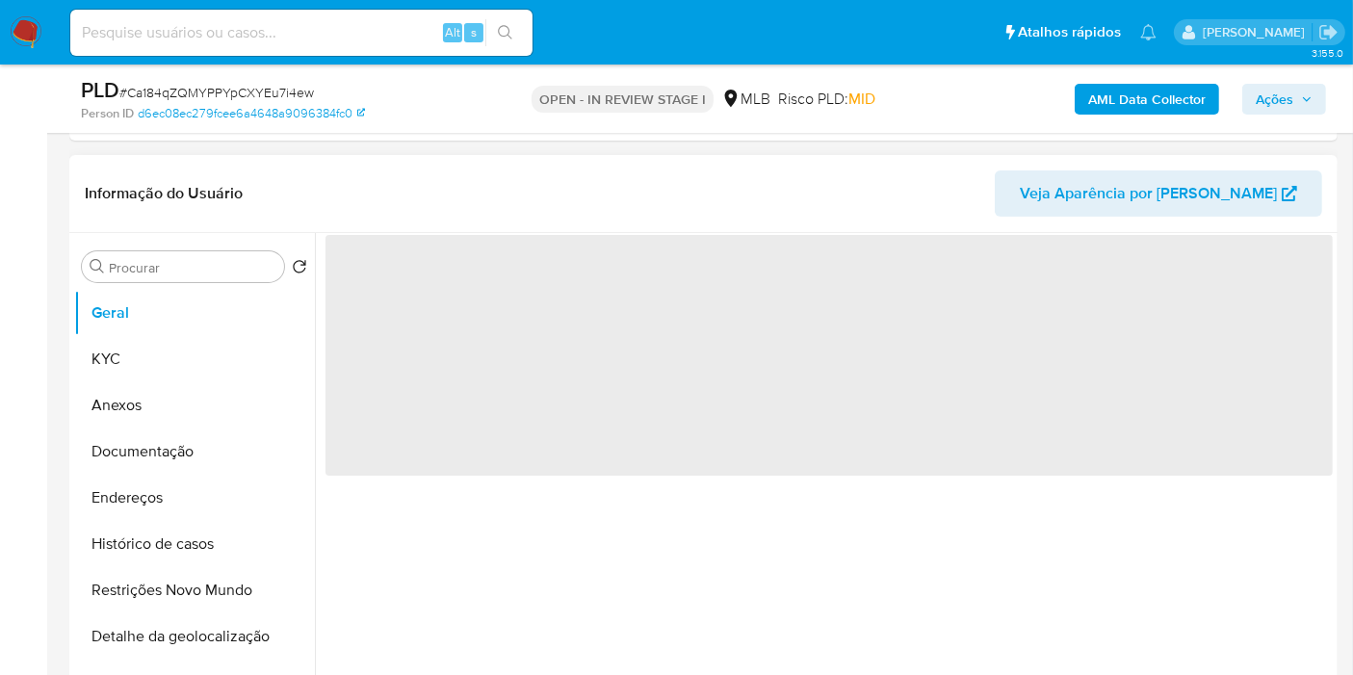
scroll to position [402, 0]
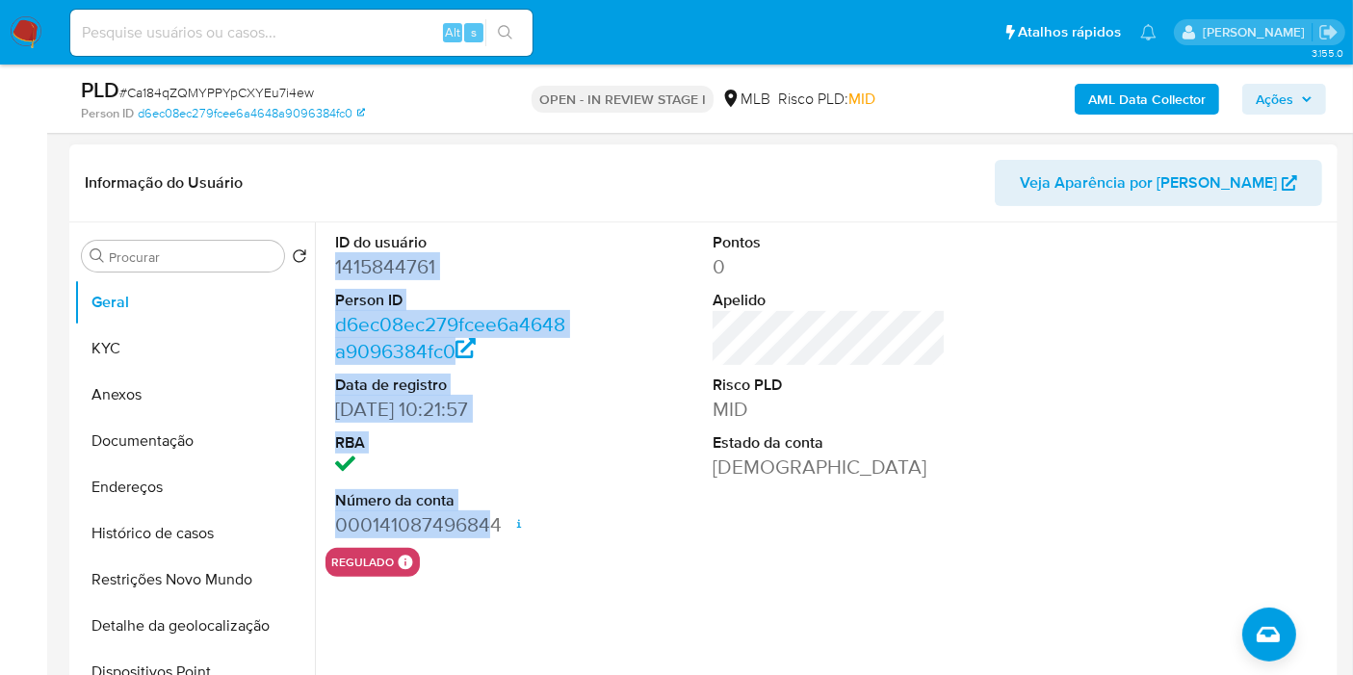
drag, startPoint x: 332, startPoint y: 263, endPoint x: 493, endPoint y: 517, distance: 300.9
click at [493, 517] on div "ID do usuário 1415844761 Person ID d6ec08ec279fcee6a4648a9096384fc0 Data de reg…" at bounding box center [452, 386] width 252 height 326
drag, startPoint x: 496, startPoint y: 516, endPoint x: 323, endPoint y: 263, distance: 307.0
click at [323, 263] on div "ID do usuário 1415844761 Person ID d6ec08ec279fcee6a4648a9096384fc0 Data de reg…" at bounding box center [824, 469] width 1018 height 493
copy dl "1415844761 Person ID d6ec08ec279fcee6a4648a9096384fc0 Data de registro [DATE] 1…"
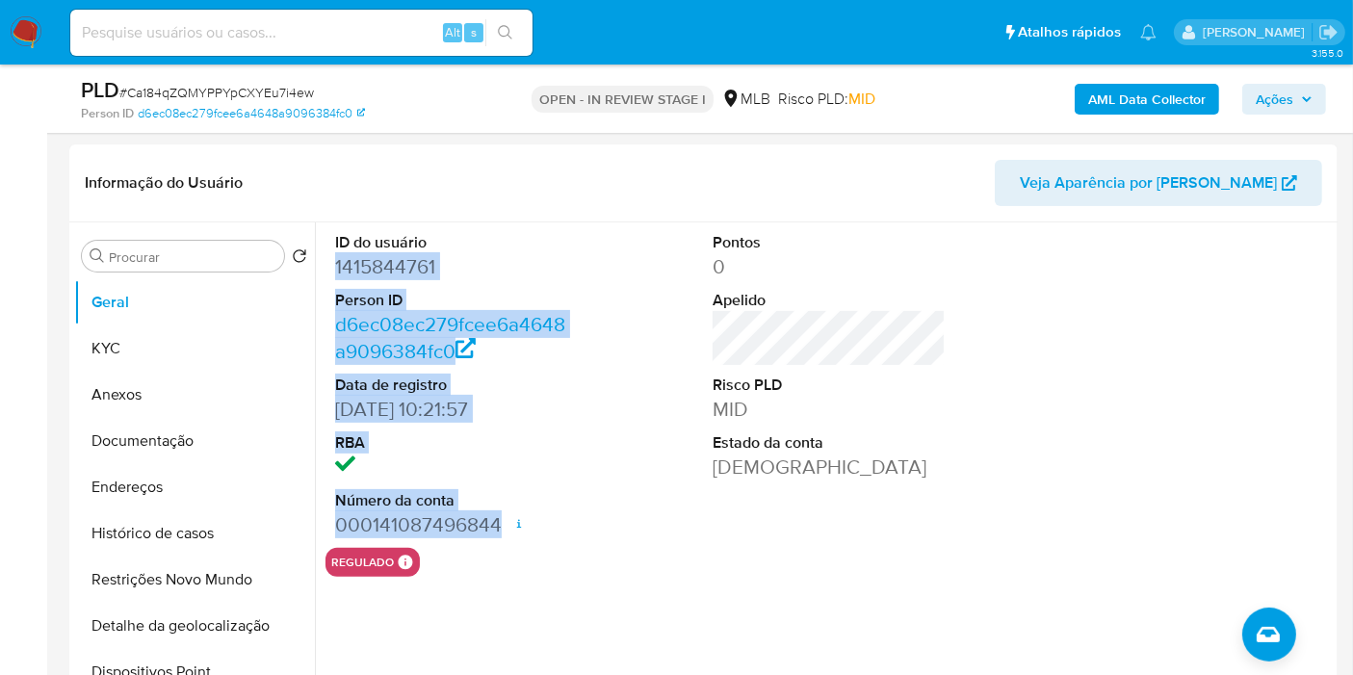
drag, startPoint x: 1291, startPoint y: 100, endPoint x: 1235, endPoint y: 117, distance: 58.2
click at [1291, 98] on span "Ações" at bounding box center [1275, 99] width 38 height 31
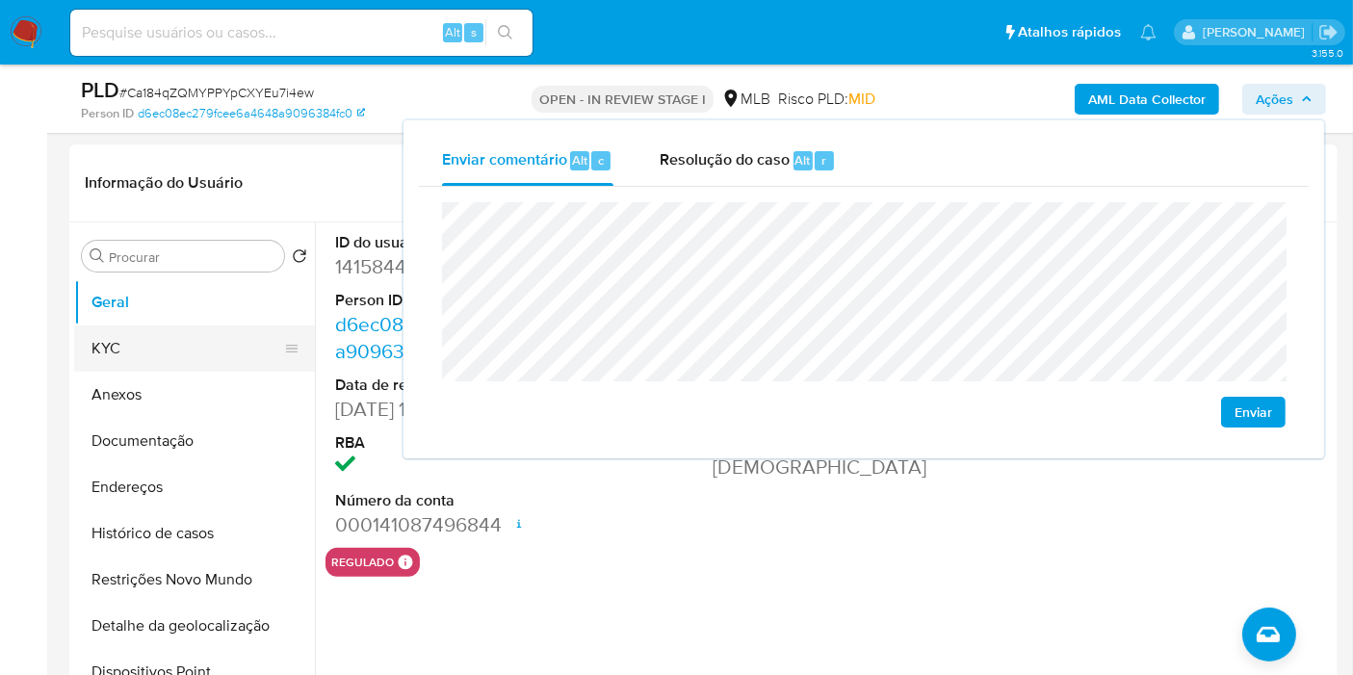
click at [200, 352] on button "KYC" at bounding box center [186, 349] width 225 height 46
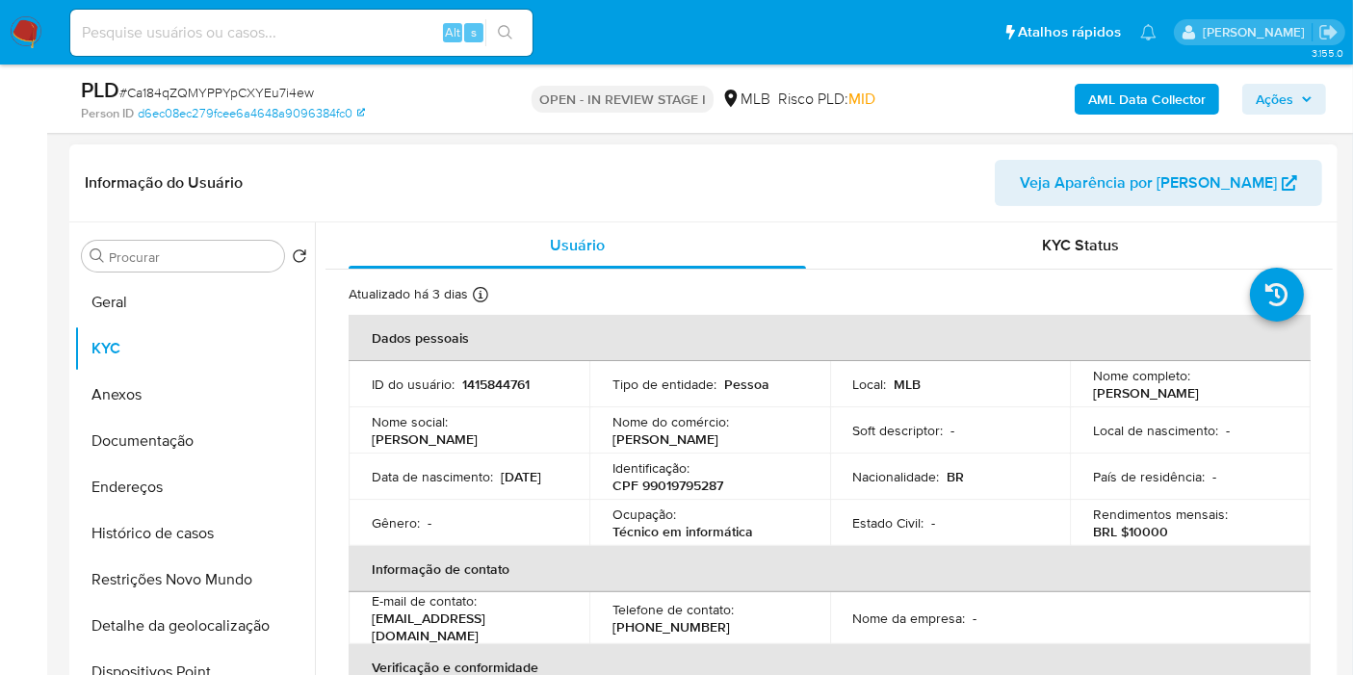
click at [478, 384] on p "1415844761" at bounding box center [495, 384] width 67 height 17
copy p "1415844761"
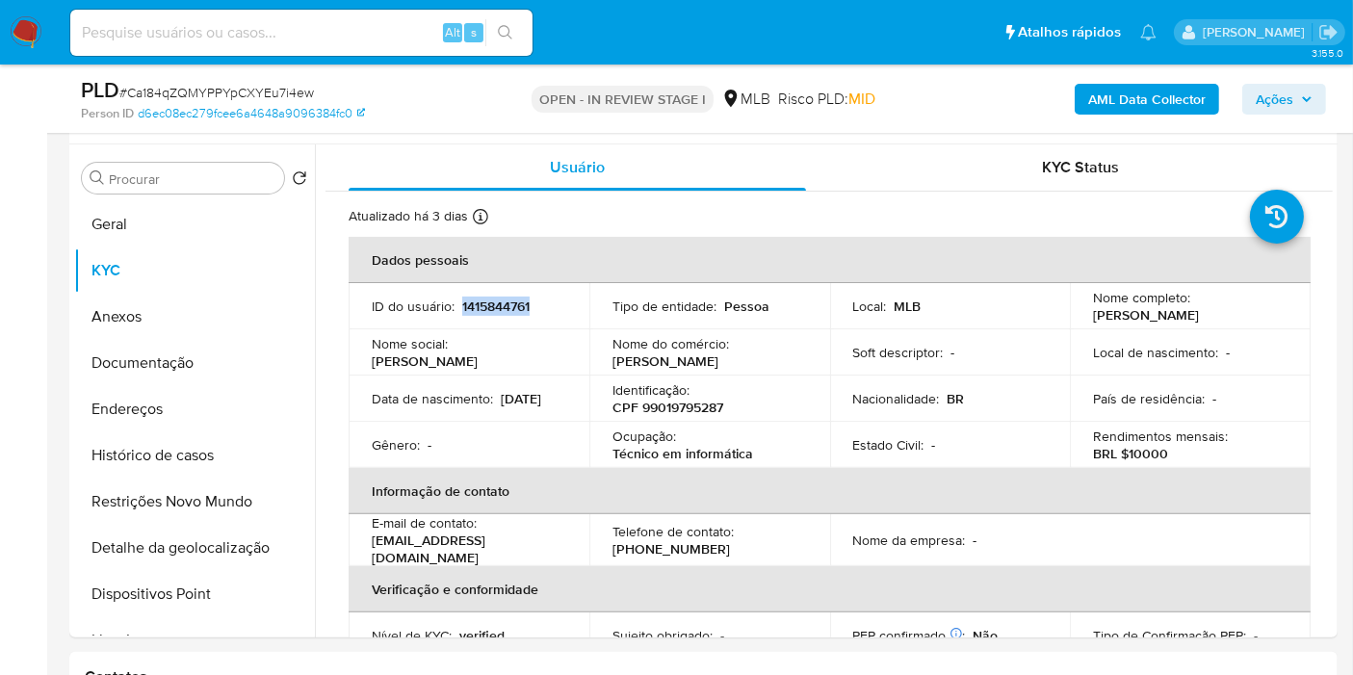
scroll to position [357, 0]
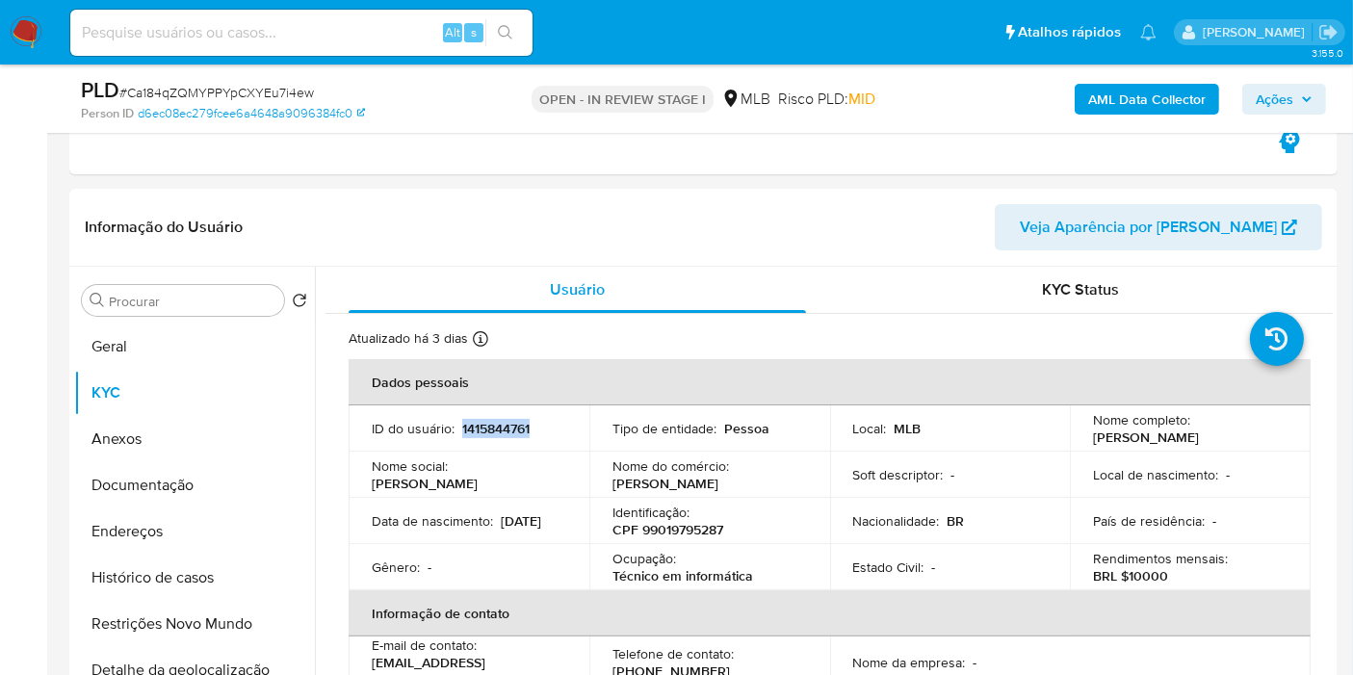
click at [1257, 107] on span "Ações" at bounding box center [1275, 99] width 38 height 31
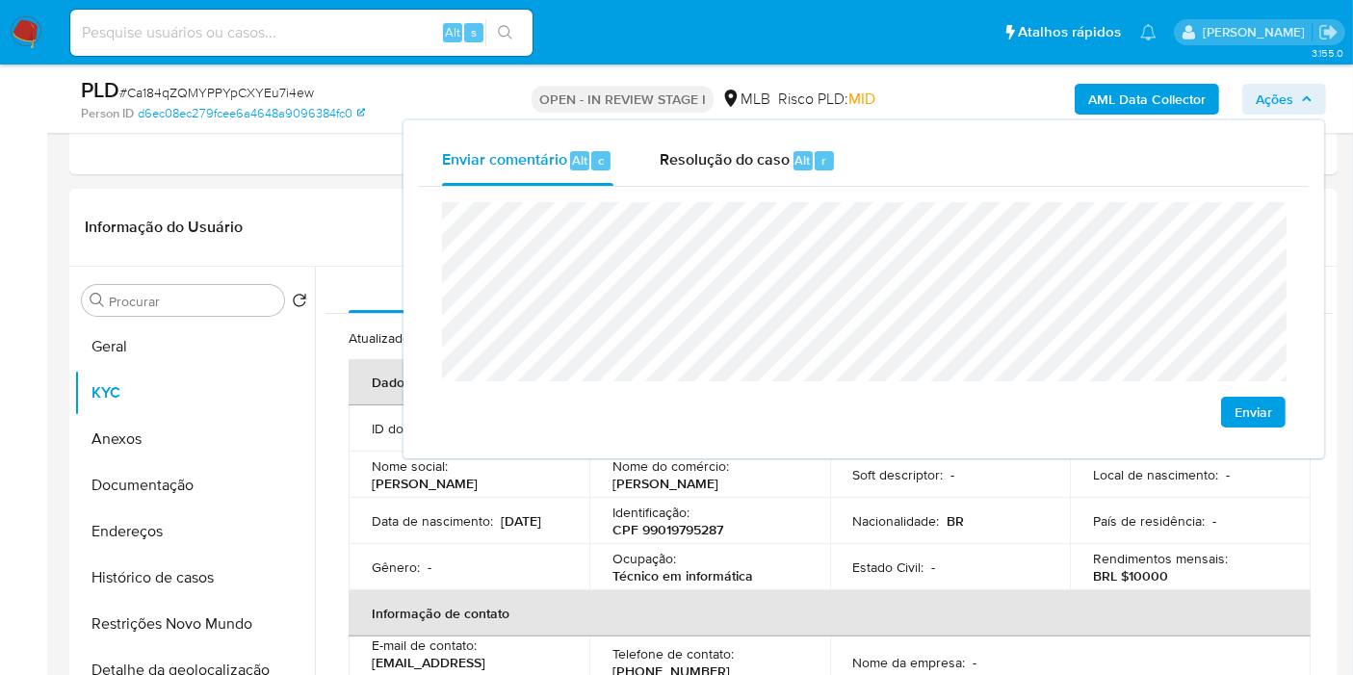
drag, startPoint x: 1246, startPoint y: 107, endPoint x: 1261, endPoint y: 104, distance: 14.7
click at [1252, 107] on button "Ações" at bounding box center [1285, 99] width 84 height 31
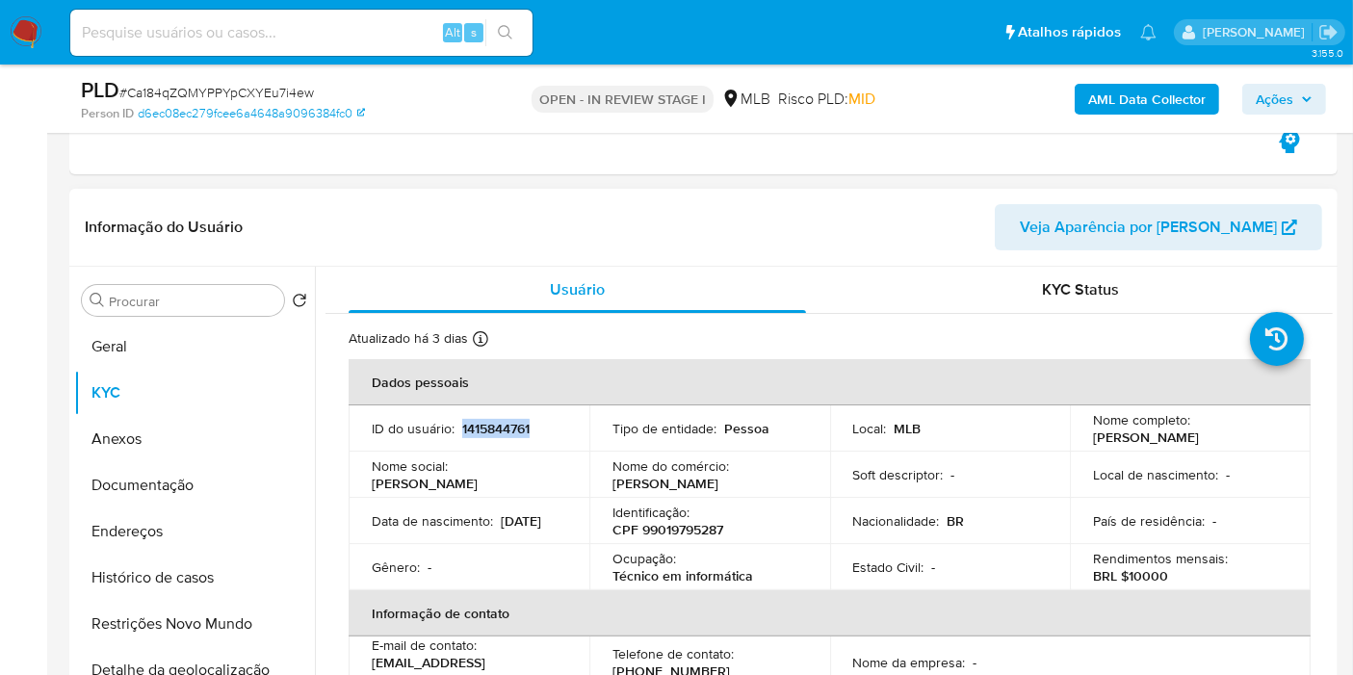
scroll to position [464, 0]
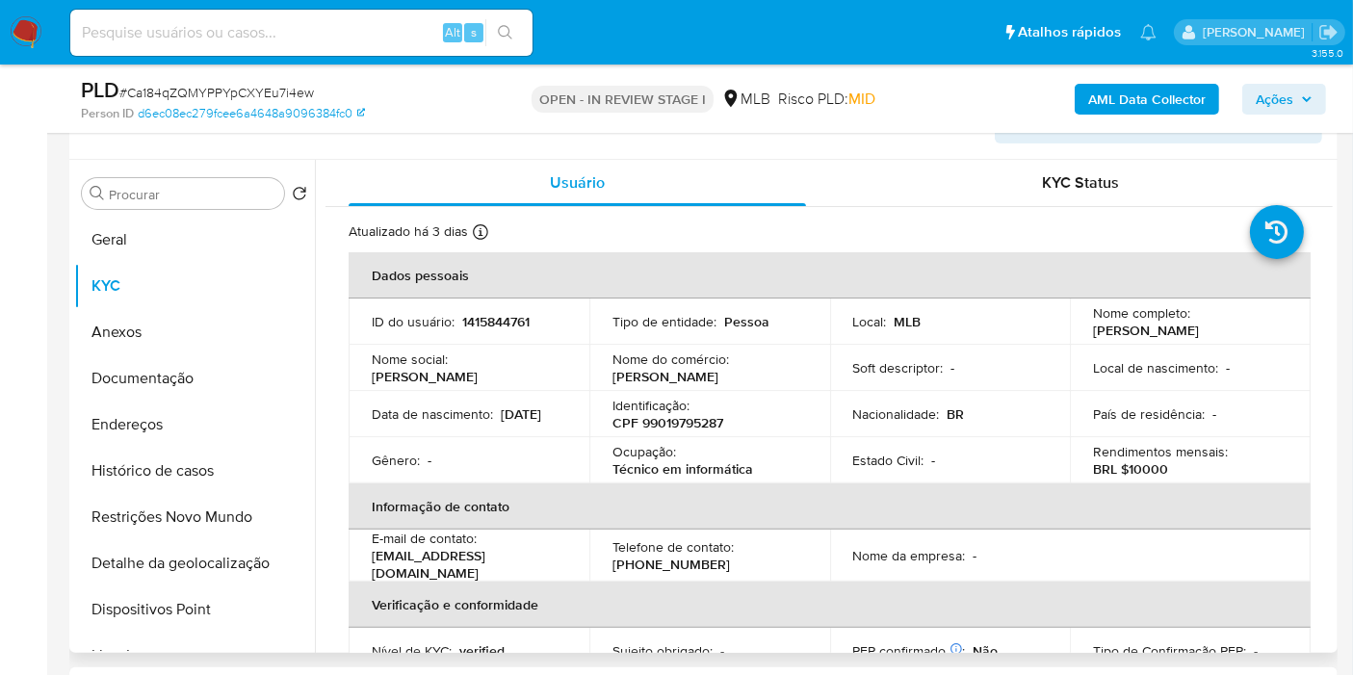
click at [695, 422] on p "CPF 99019795287" at bounding box center [668, 422] width 111 height 17
copy p "99019795287"
click at [1270, 108] on span "Ações" at bounding box center [1275, 99] width 38 height 31
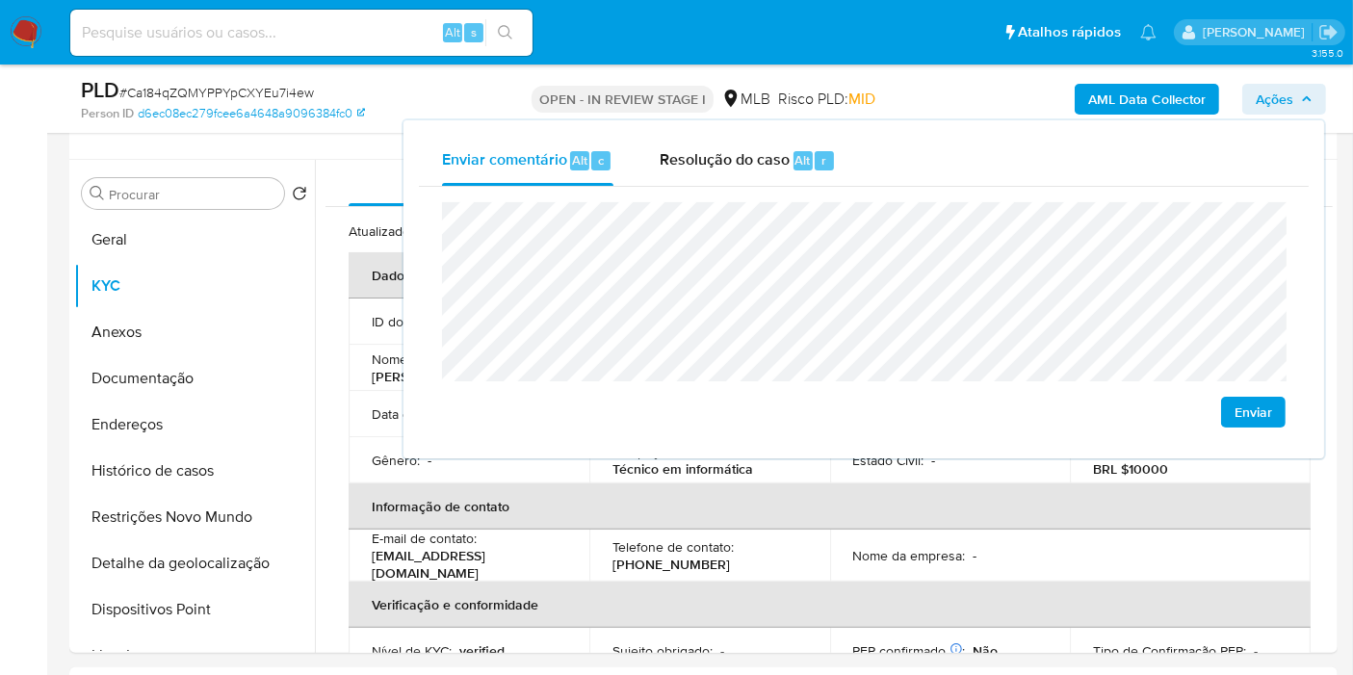
click at [0, 0] on lt-span "Oriximin á" at bounding box center [0, 0] width 0 height 0
click at [851, 485] on th "Informação de contato" at bounding box center [830, 507] width 962 height 46
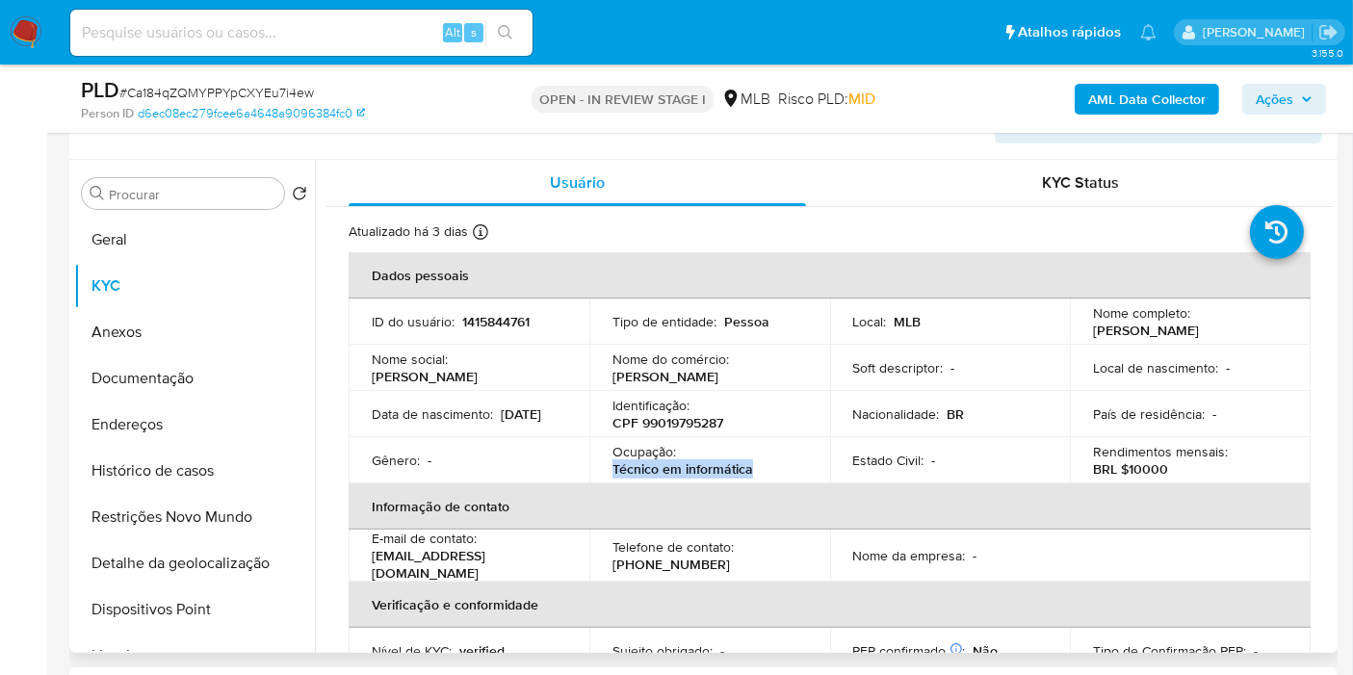
drag, startPoint x: 612, startPoint y: 464, endPoint x: 803, endPoint y: 465, distance: 191.7
click at [754, 467] on div "Ocupação : Técnico em informática" at bounding box center [710, 460] width 195 height 35
copy p "Técnico em informática"
click at [1286, 94] on span "Ações" at bounding box center [1275, 99] width 38 height 31
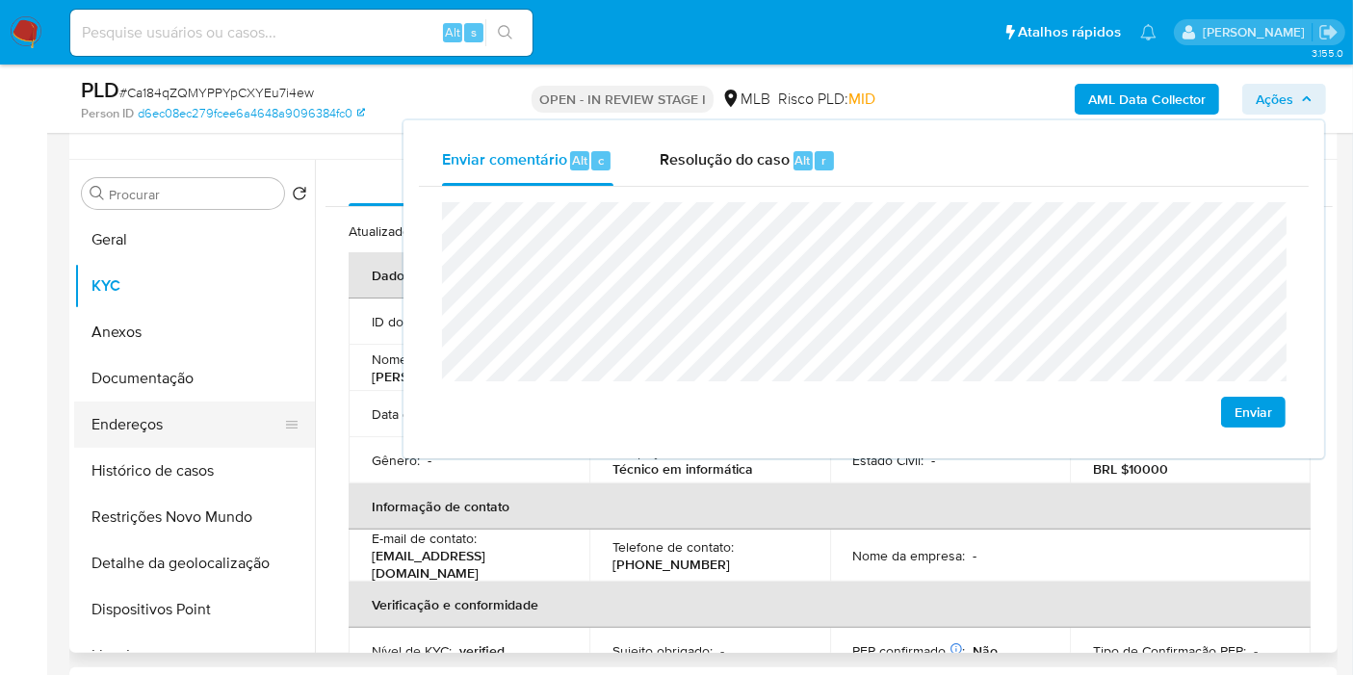
click at [205, 435] on button "Endereços" at bounding box center [186, 425] width 225 height 46
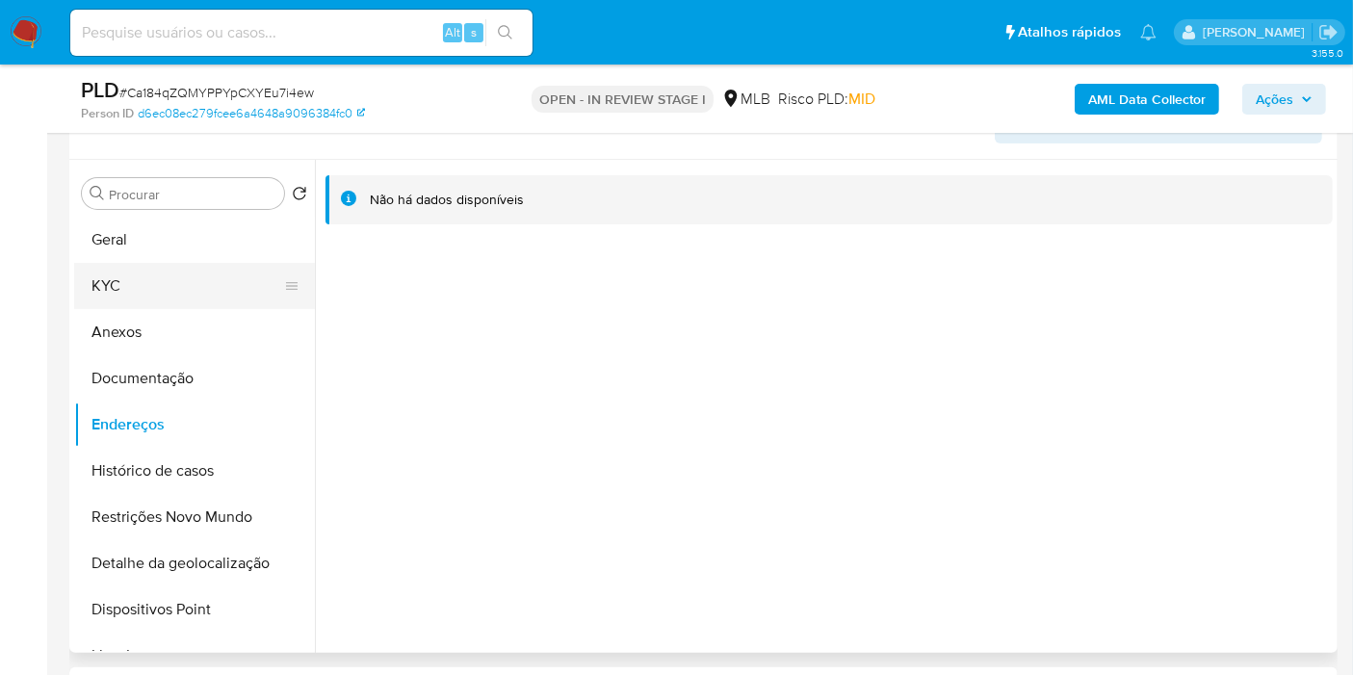
click at [119, 281] on button "KYC" at bounding box center [186, 286] width 225 height 46
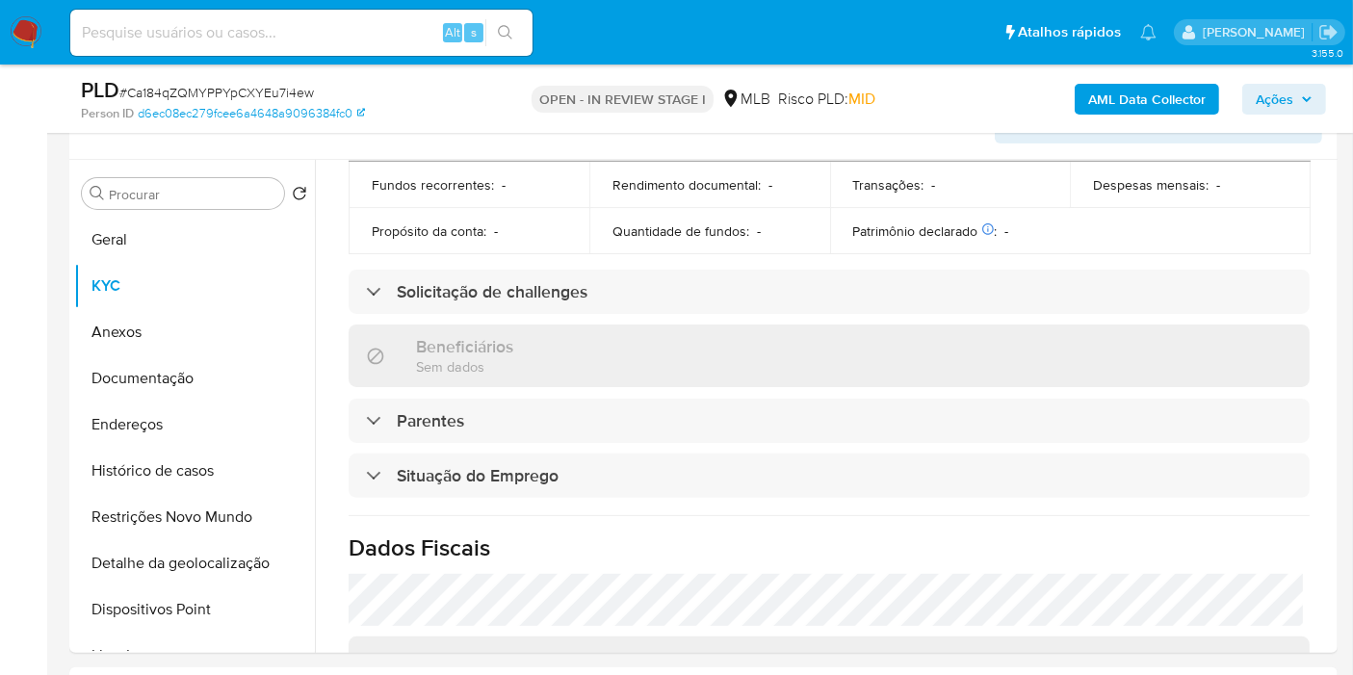
scroll to position [875, 0]
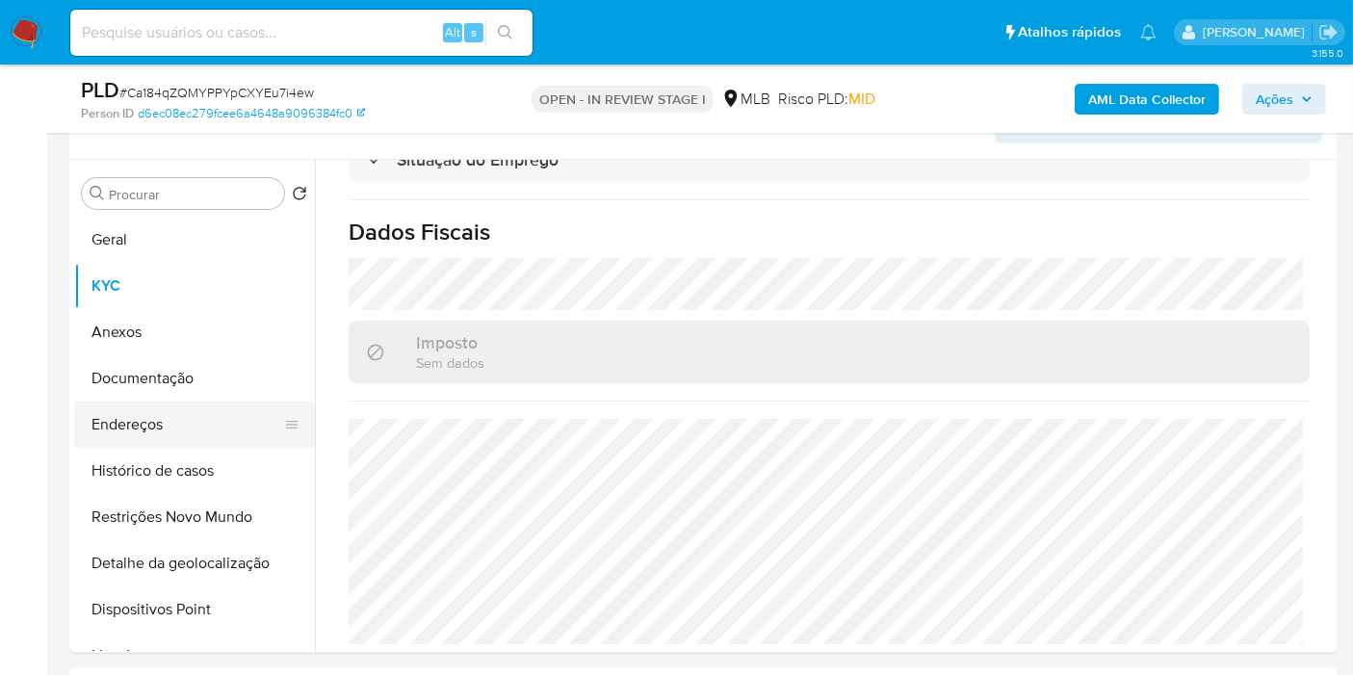
drag, startPoint x: 137, startPoint y: 420, endPoint x: 153, endPoint y: 420, distance: 16.4
click at [137, 420] on button "Endereços" at bounding box center [186, 425] width 225 height 46
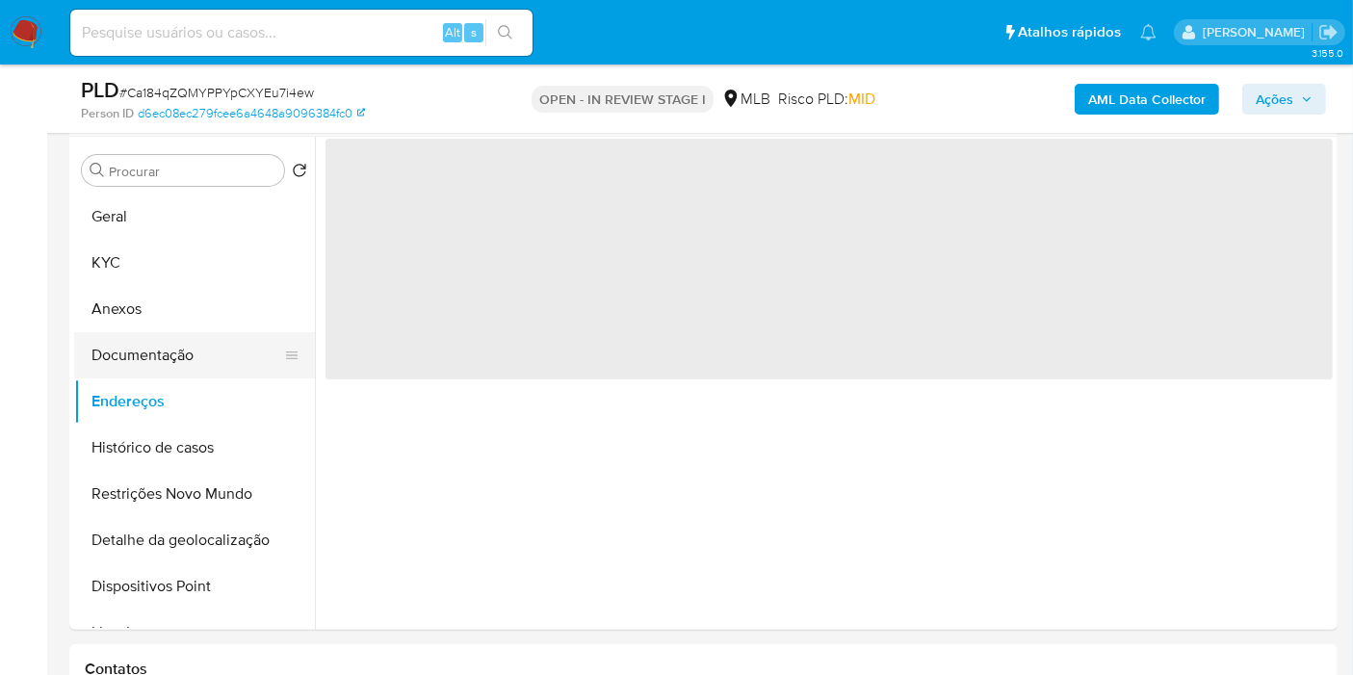
click at [148, 344] on button "Documentação" at bounding box center [186, 355] width 225 height 46
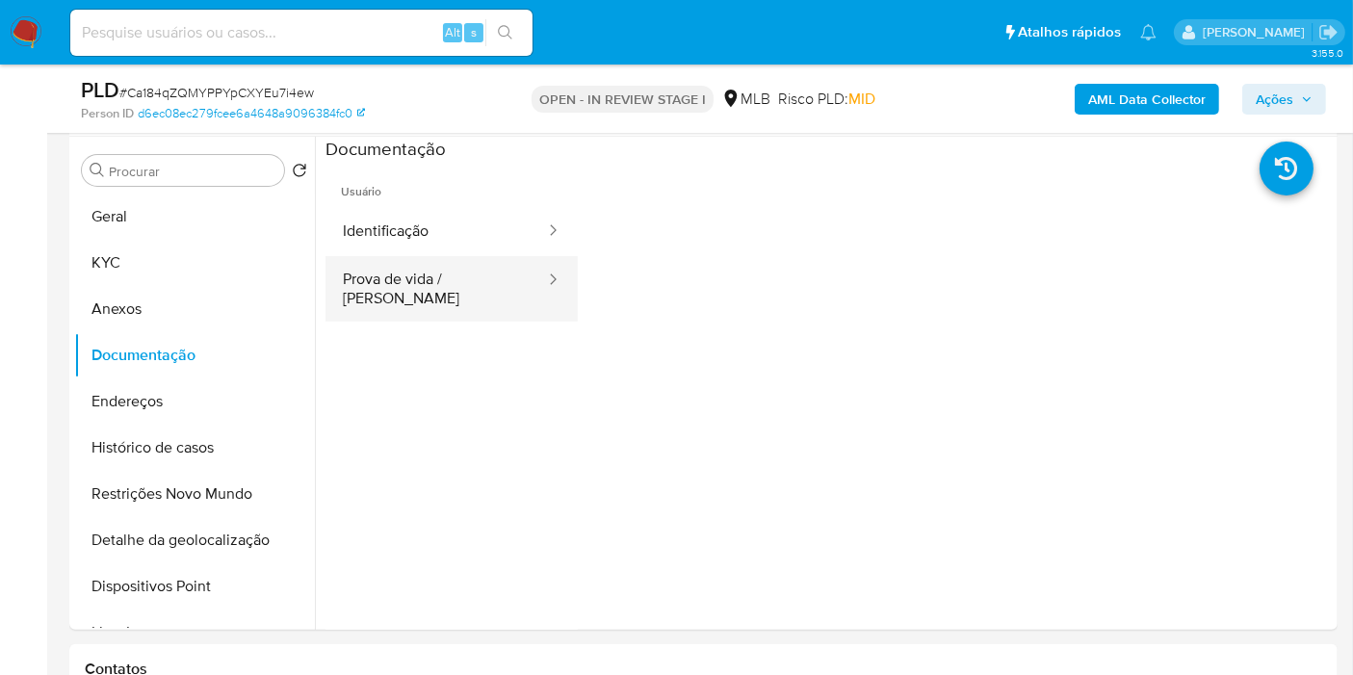
click at [436, 275] on button "Prova de vida / [PERSON_NAME]" at bounding box center [437, 289] width 222 height 66
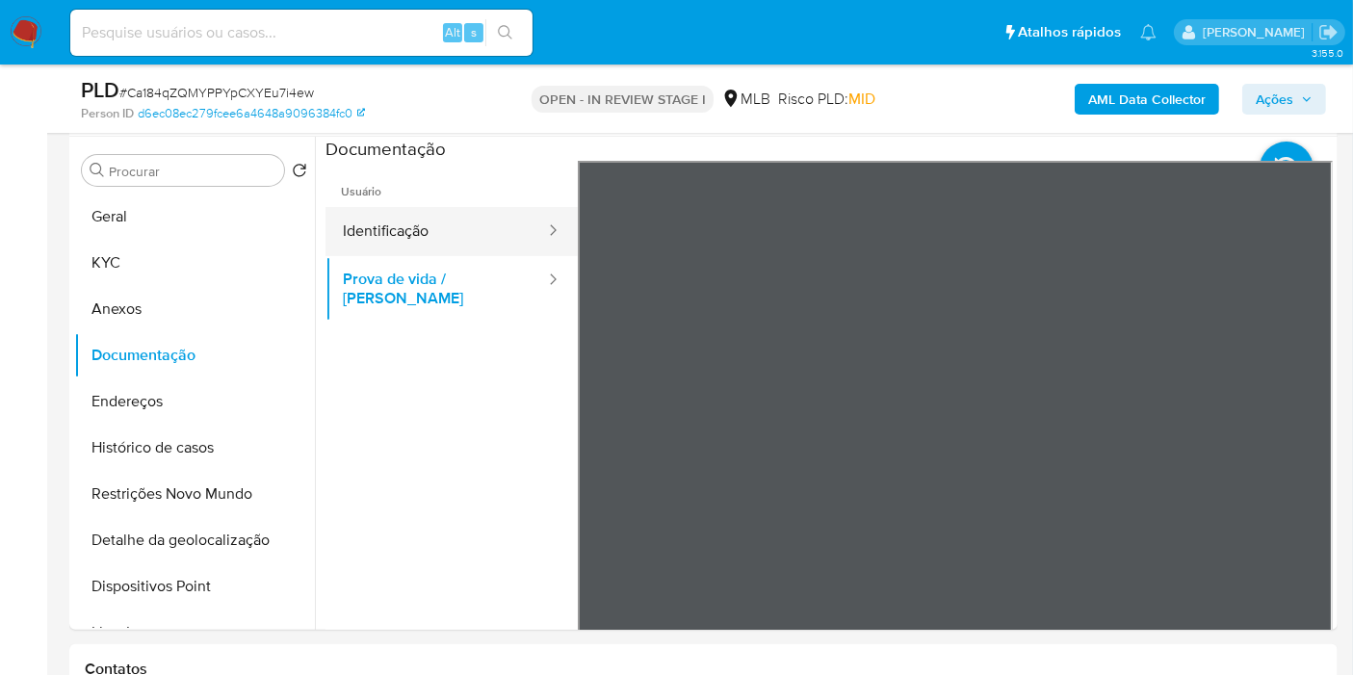
click at [470, 211] on button "Identificação" at bounding box center [437, 231] width 222 height 49
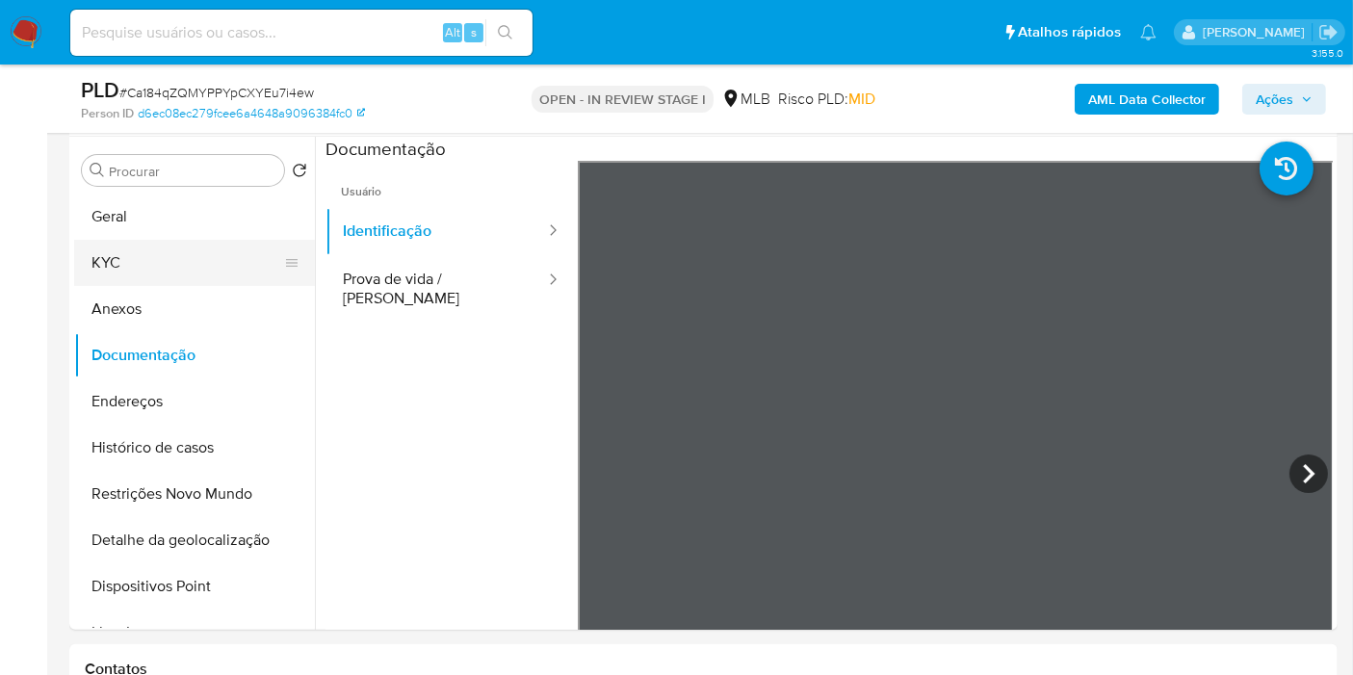
click at [83, 251] on button "KYC" at bounding box center [186, 263] width 225 height 46
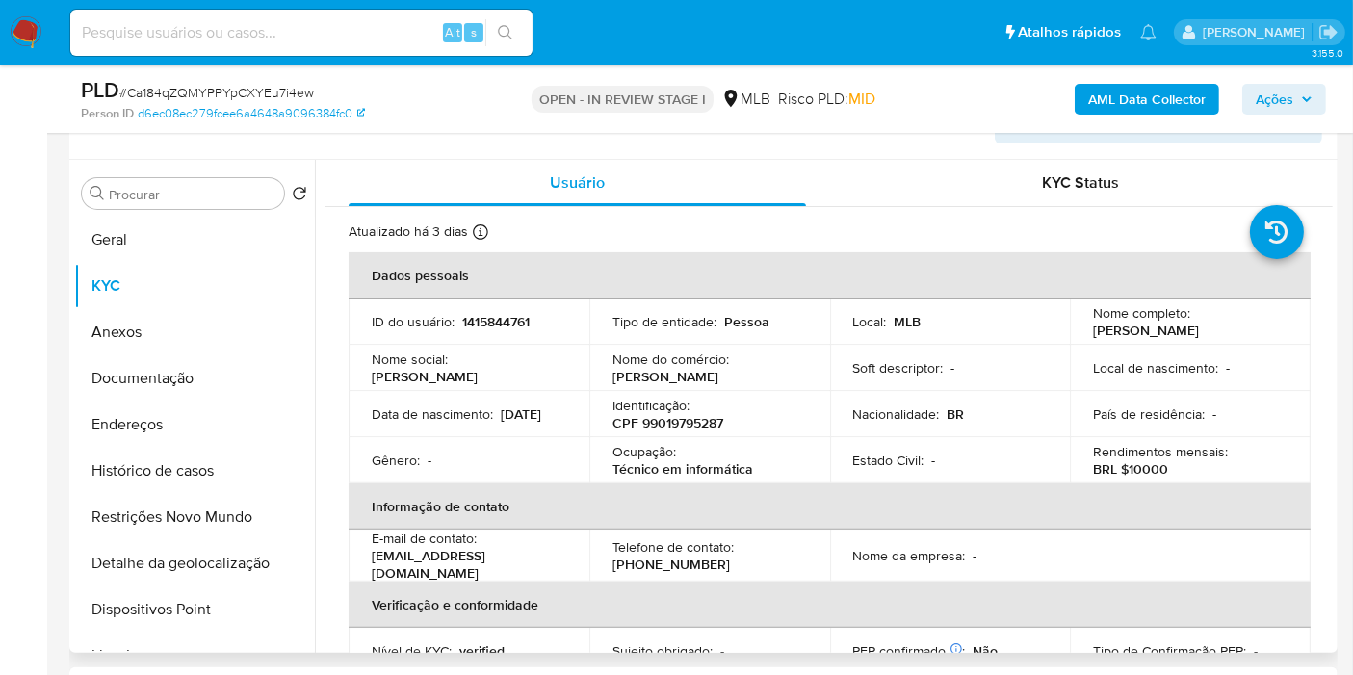
click at [476, 321] on p "1415844761" at bounding box center [495, 321] width 67 height 17
copy p "1415844761"
click at [187, 243] on button "Geral" at bounding box center [186, 240] width 225 height 46
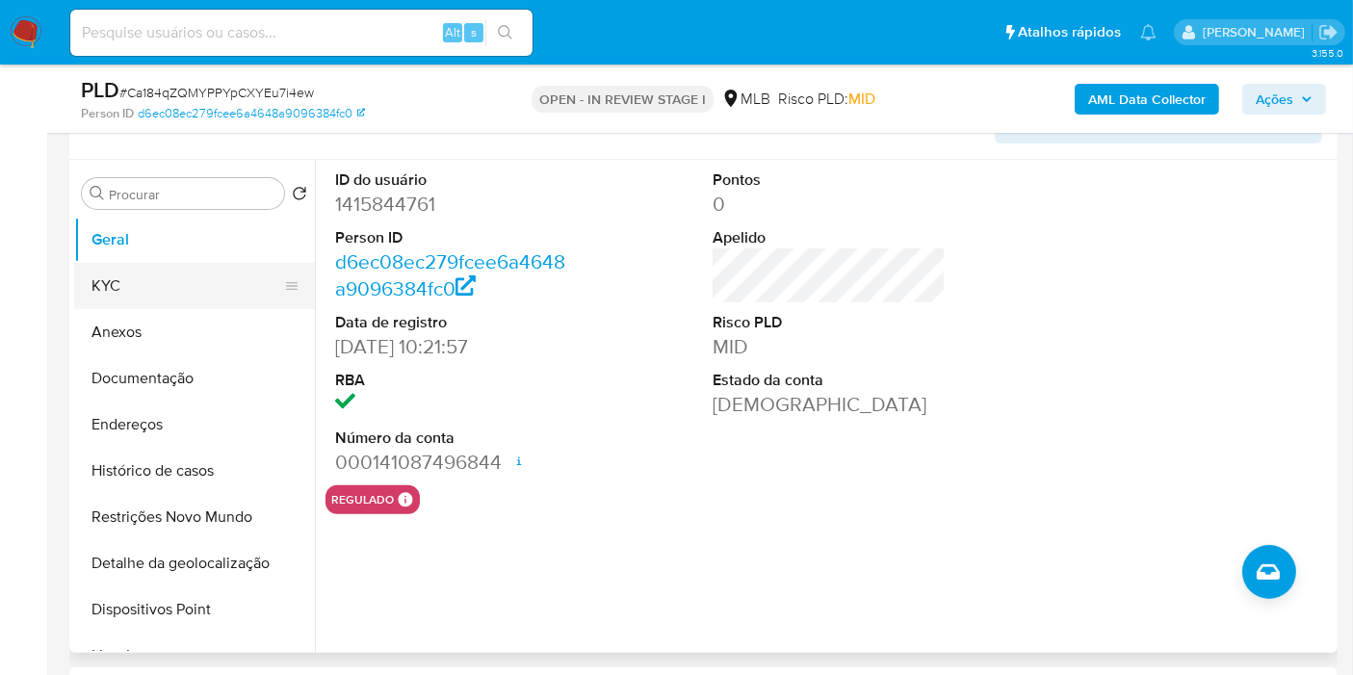
click at [195, 292] on button "KYC" at bounding box center [186, 286] width 225 height 46
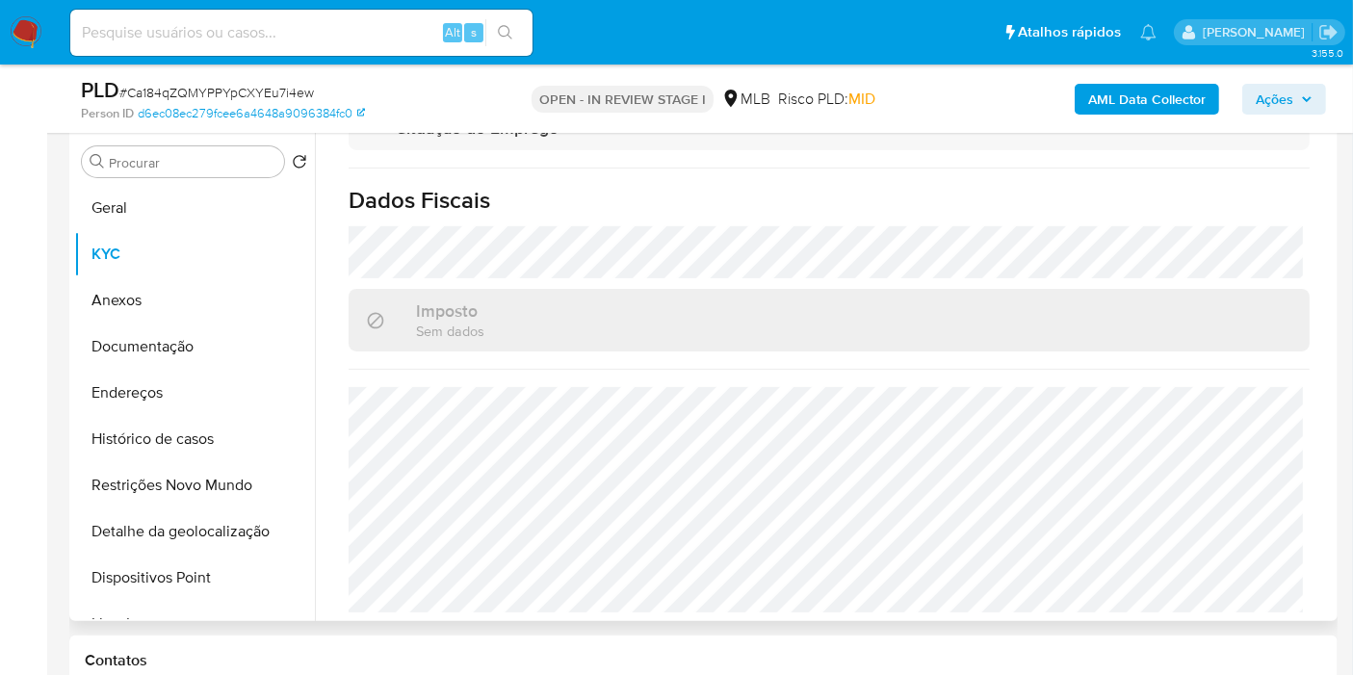
scroll to position [535, 0]
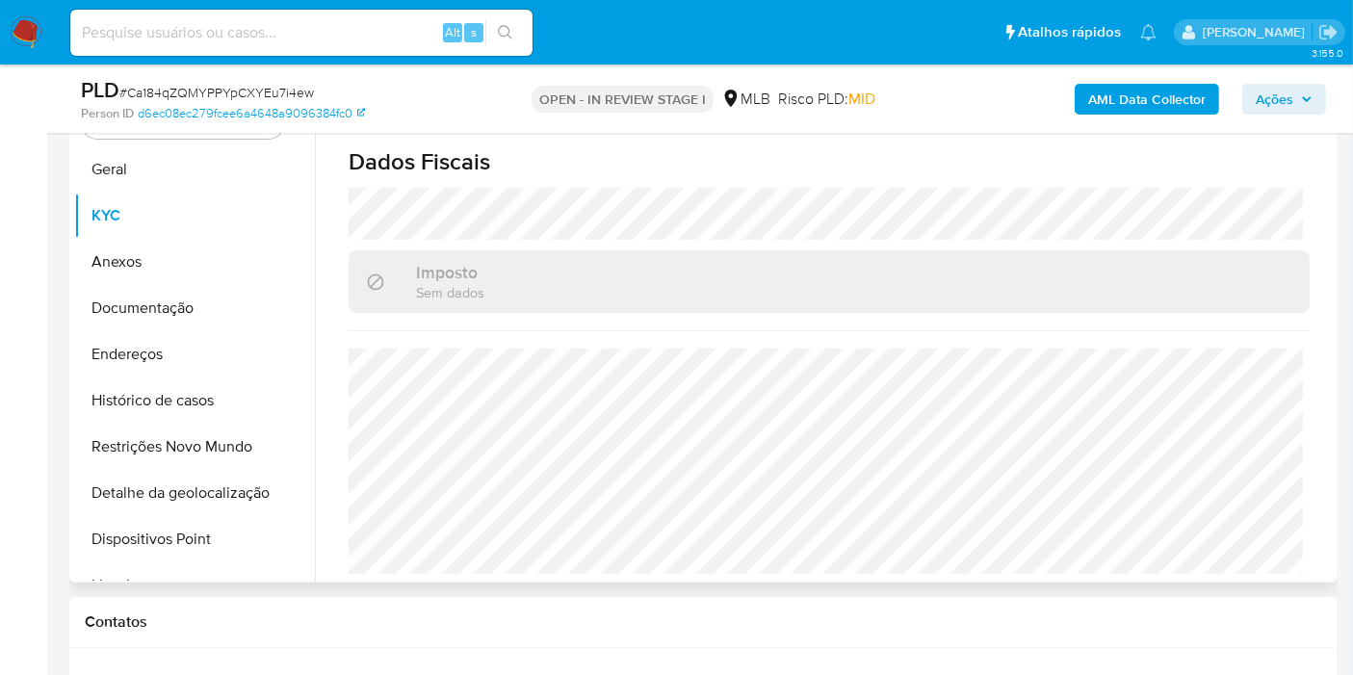
click at [614, 273] on div "Imposto Sem dados" at bounding box center [829, 281] width 961 height 63
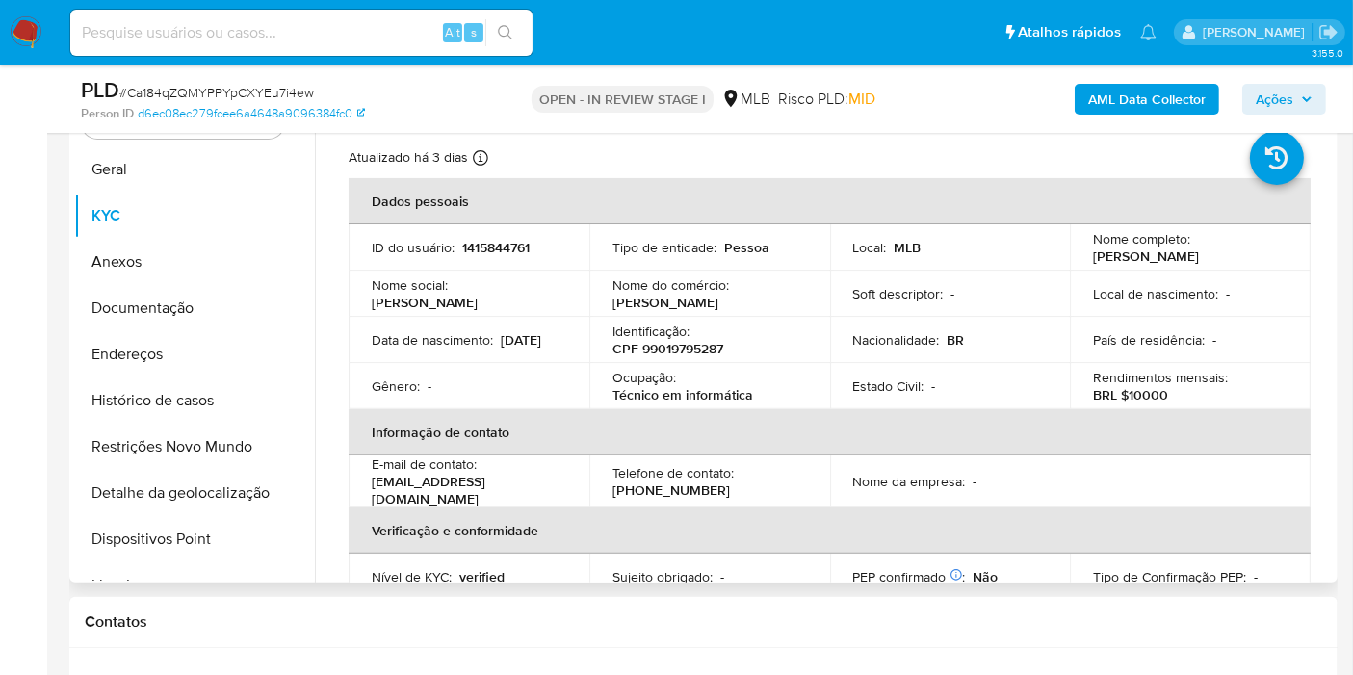
scroll to position [0, 0]
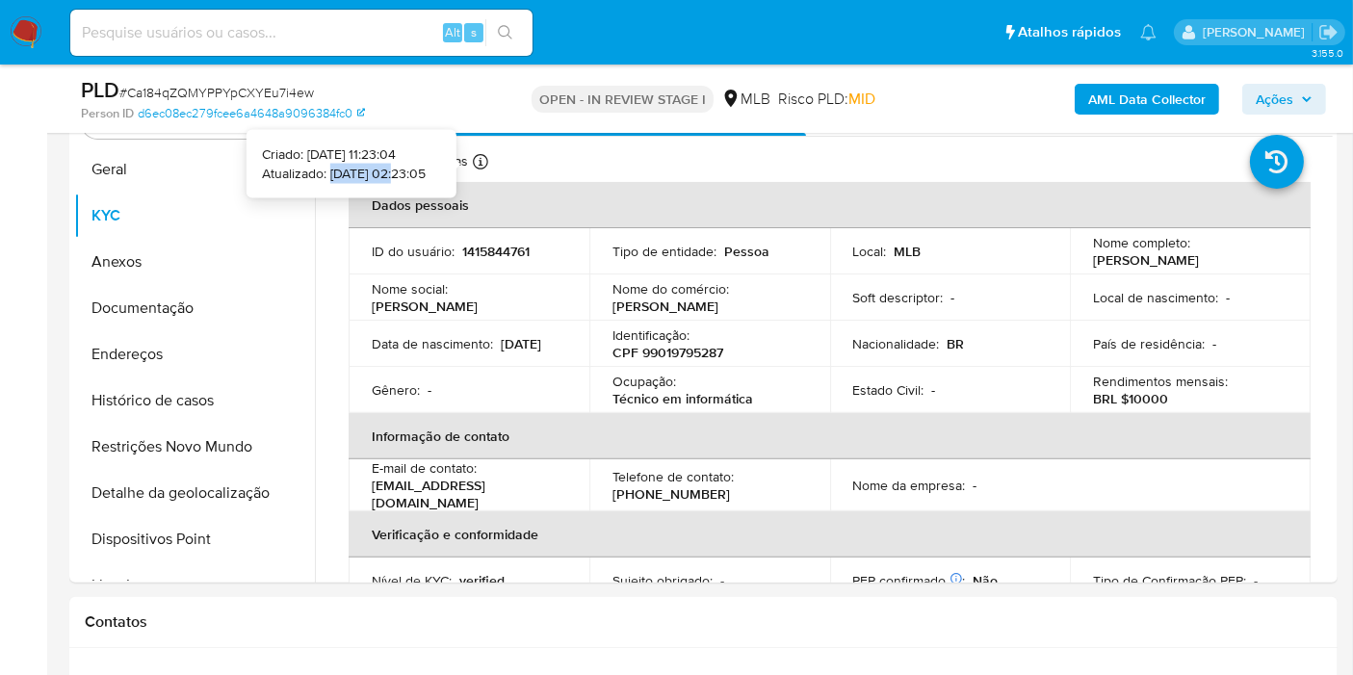
drag, startPoint x: 368, startPoint y: 173, endPoint x: 301, endPoint y: 171, distance: 67.5
click at [301, 171] on p "Atualizado: [DATE] 02:23:05" at bounding box center [344, 173] width 164 height 19
copy p "[DATE]"
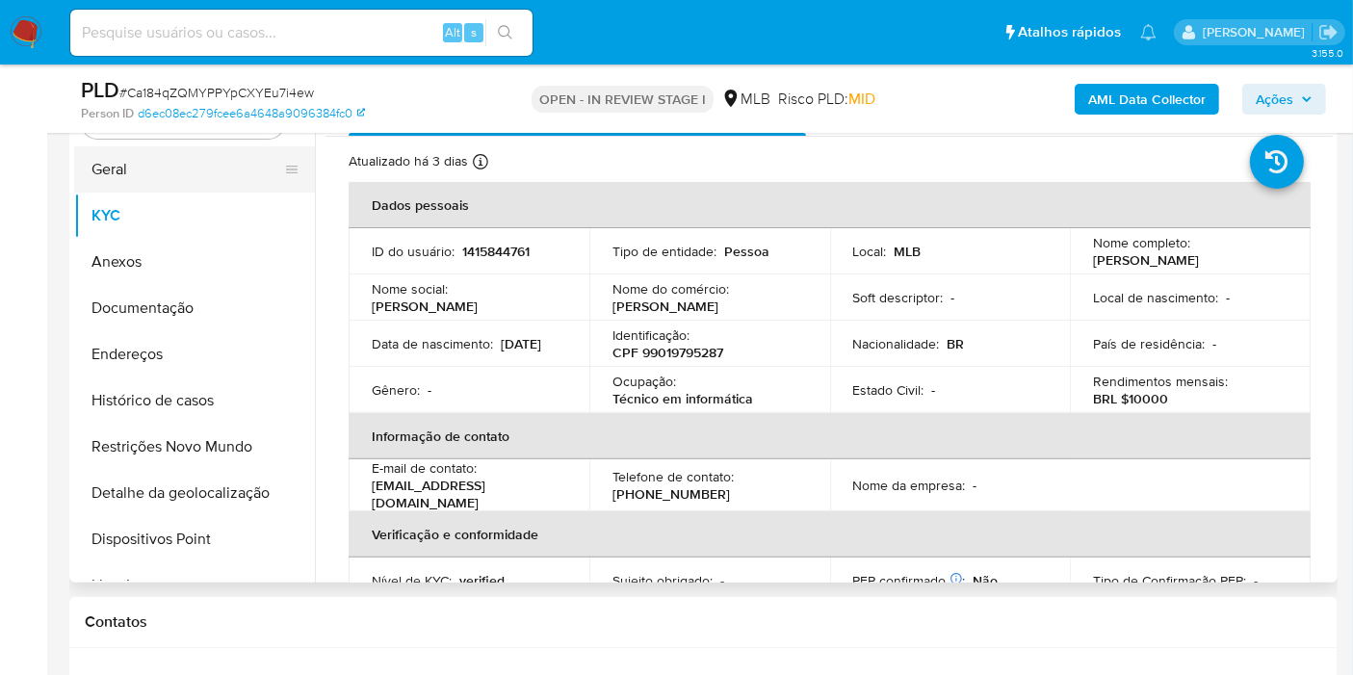
click at [208, 177] on button "Geral" at bounding box center [186, 169] width 225 height 46
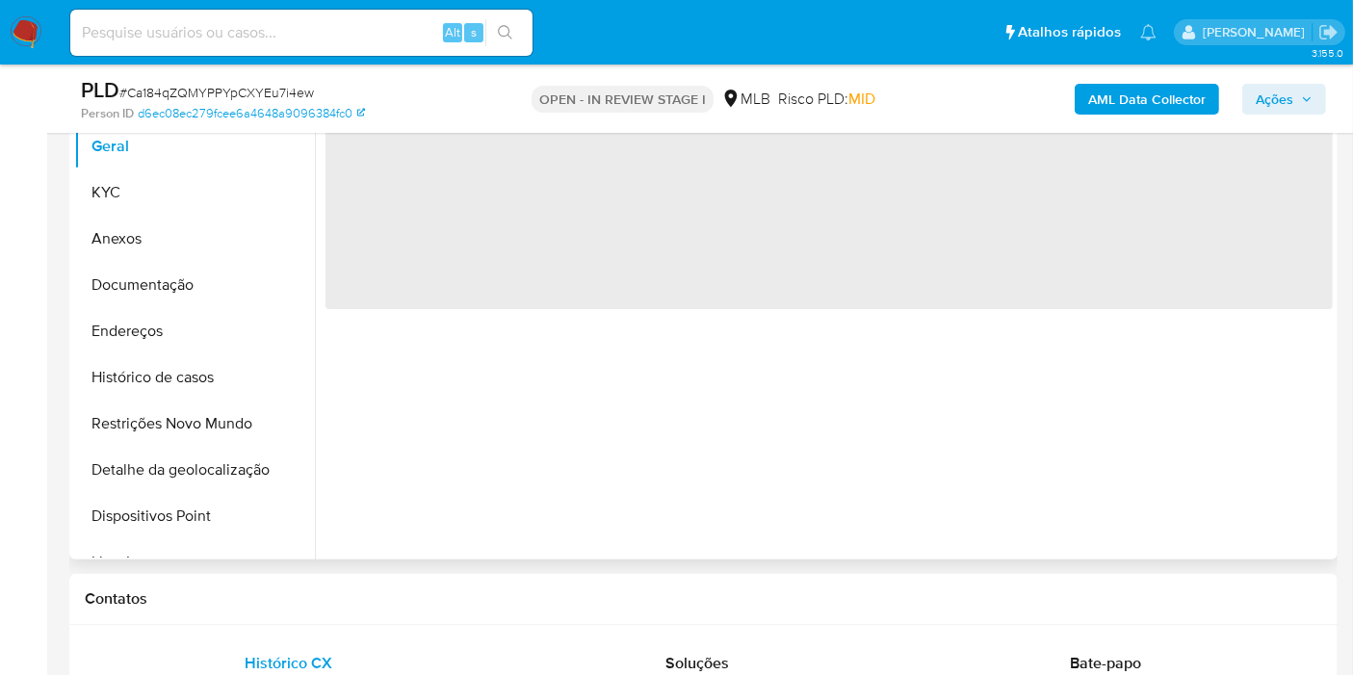
scroll to position [428, 0]
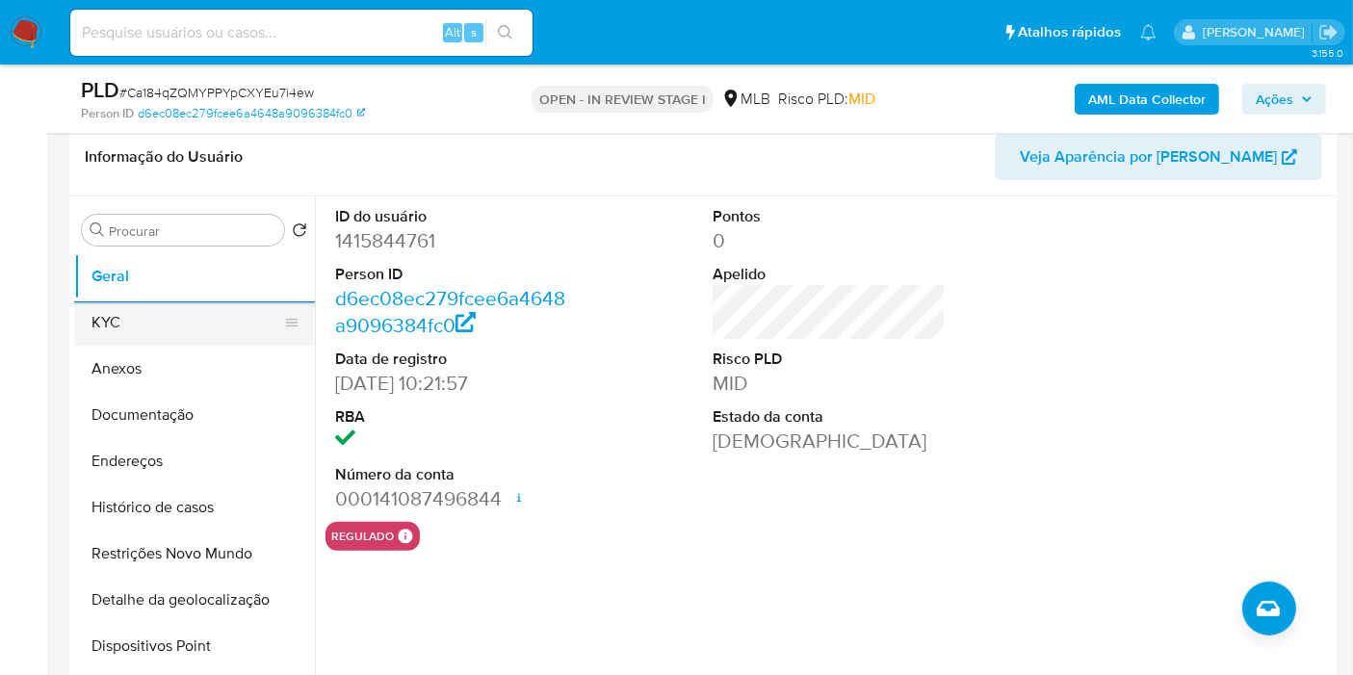
drag, startPoint x: 186, startPoint y: 306, endPoint x: 233, endPoint y: 319, distance: 48.8
click at [186, 307] on button "KYC" at bounding box center [186, 323] width 225 height 46
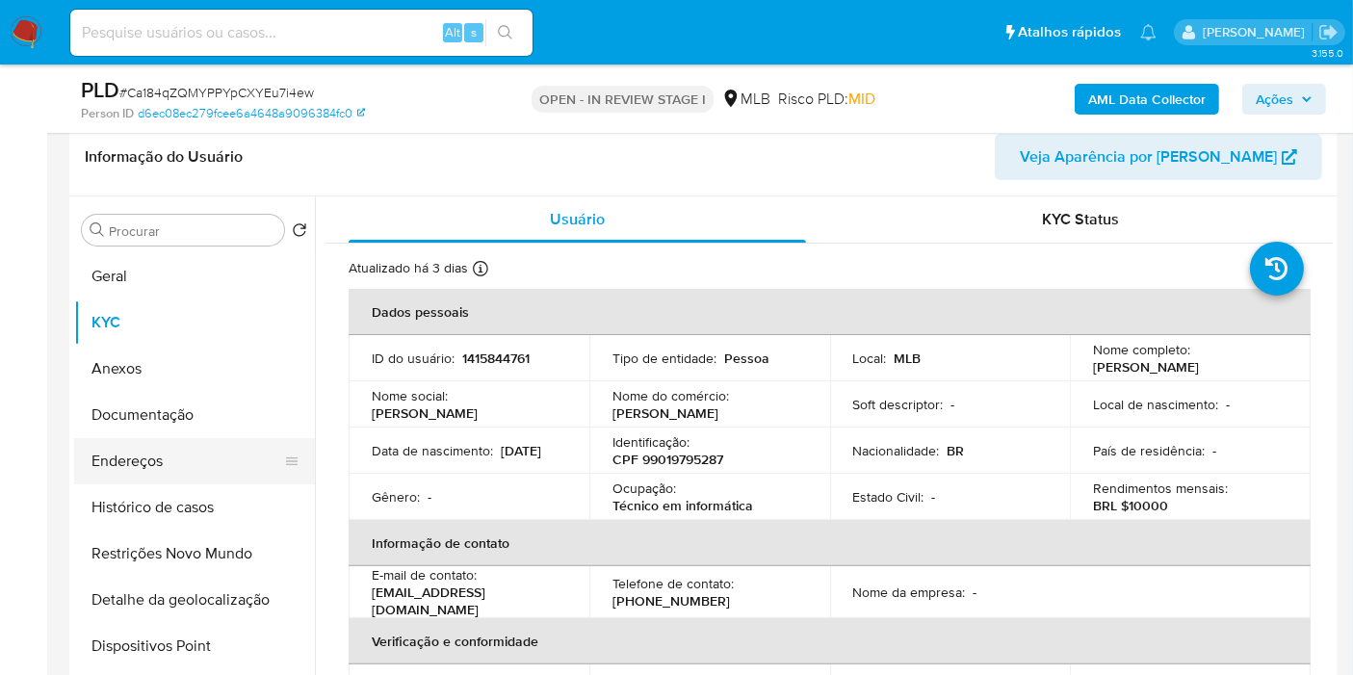
click at [210, 459] on button "Endereços" at bounding box center [186, 461] width 225 height 46
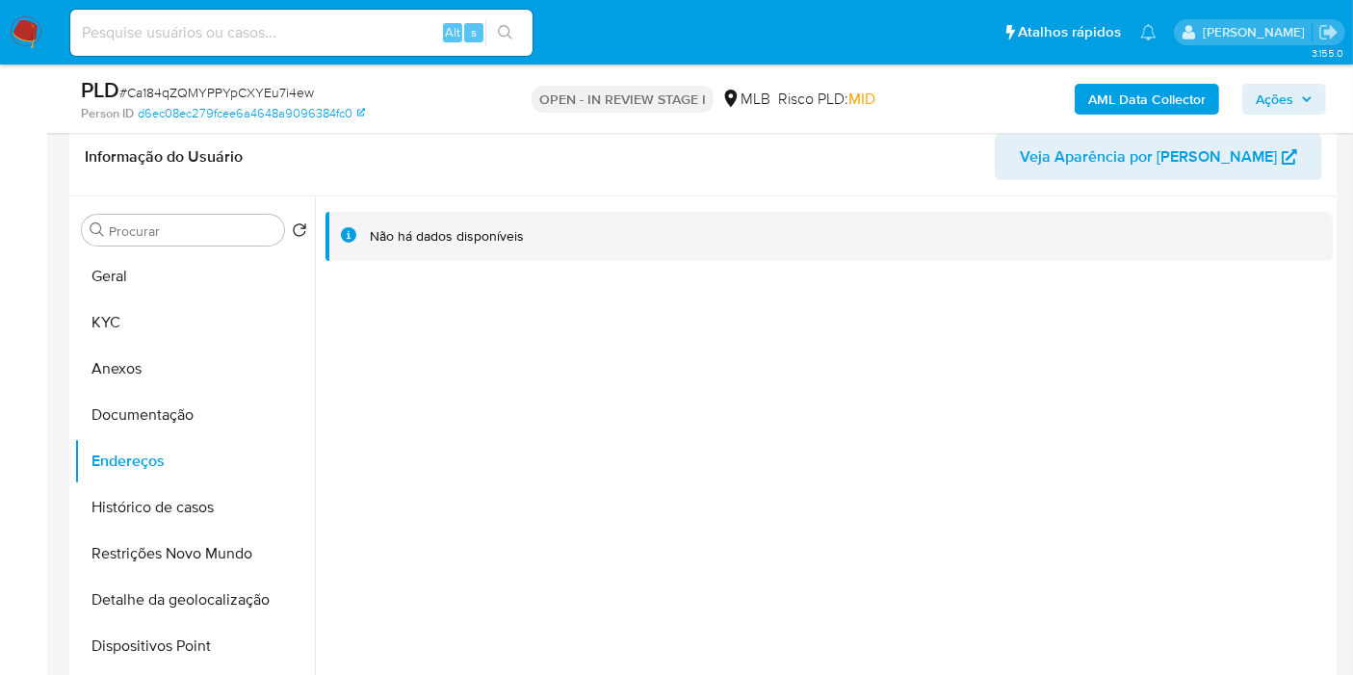
drag, startPoint x: 184, startPoint y: 595, endPoint x: 454, endPoint y: 453, distance: 305.1
click at [185, 595] on button "Detalhe da geolocalização" at bounding box center [194, 600] width 241 height 46
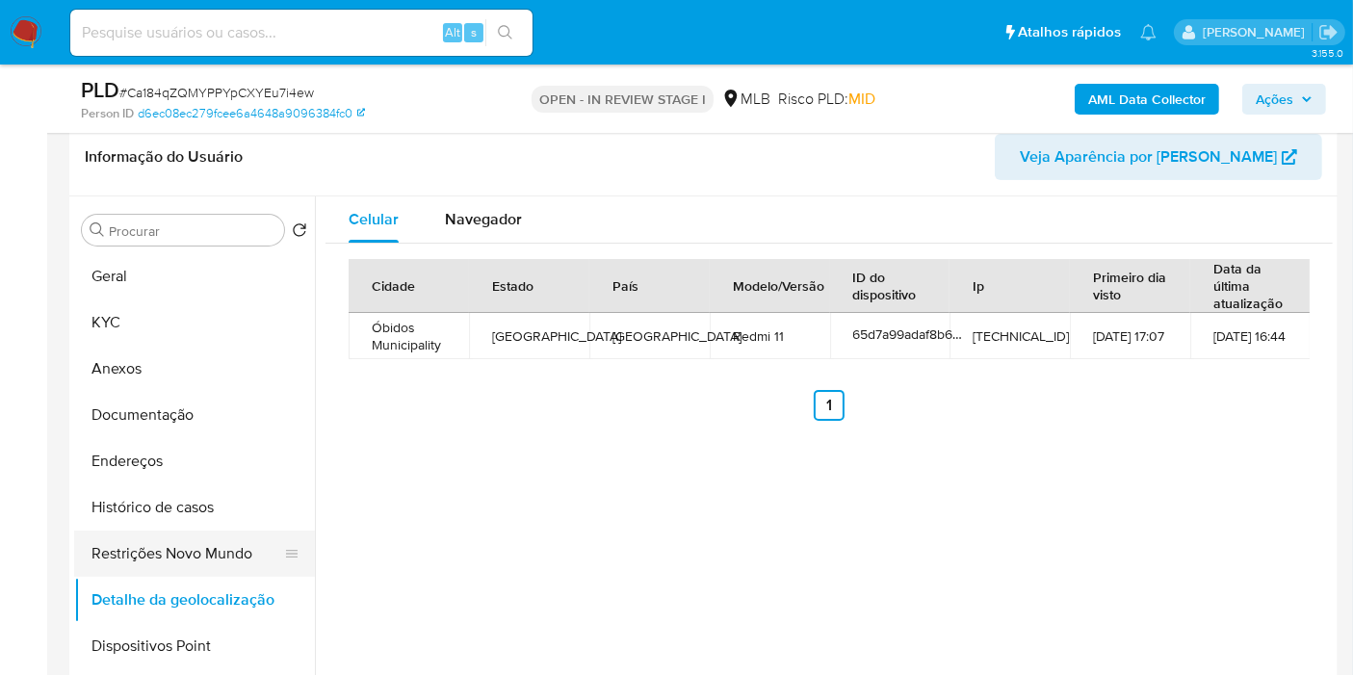
click at [225, 547] on button "Restrições Novo Mundo" at bounding box center [186, 554] width 225 height 46
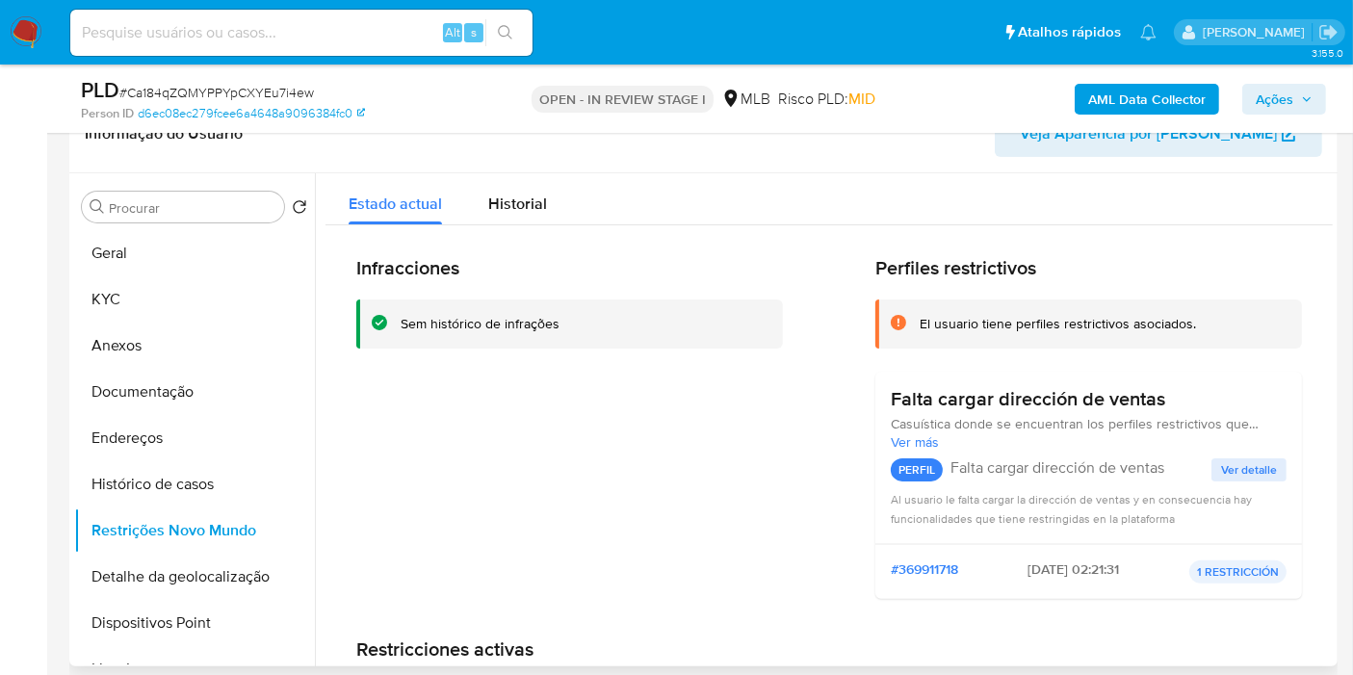
drag, startPoint x: 223, startPoint y: 619, endPoint x: 358, endPoint y: 616, distance: 135.9
click at [223, 620] on button "Dispositivos Point" at bounding box center [194, 623] width 241 height 46
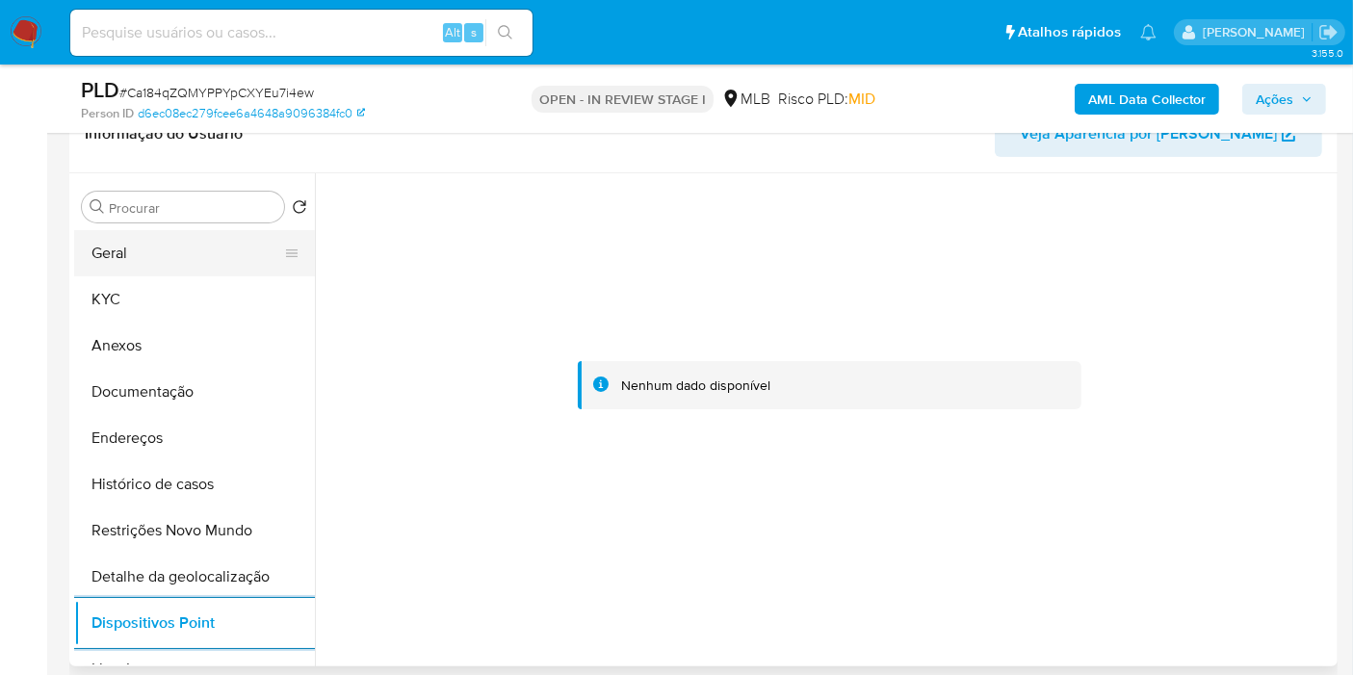
click at [245, 258] on button "Geral" at bounding box center [186, 253] width 225 height 46
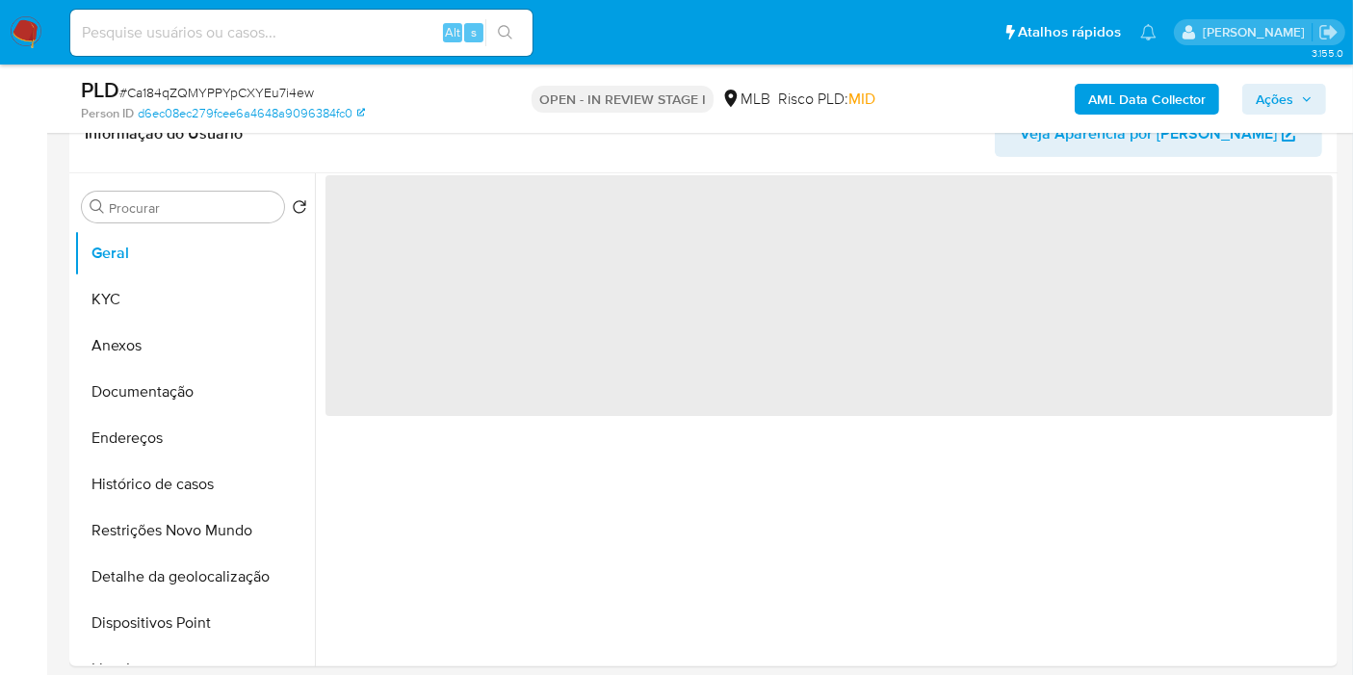
click at [1265, 99] on span "Ações" at bounding box center [1275, 99] width 38 height 31
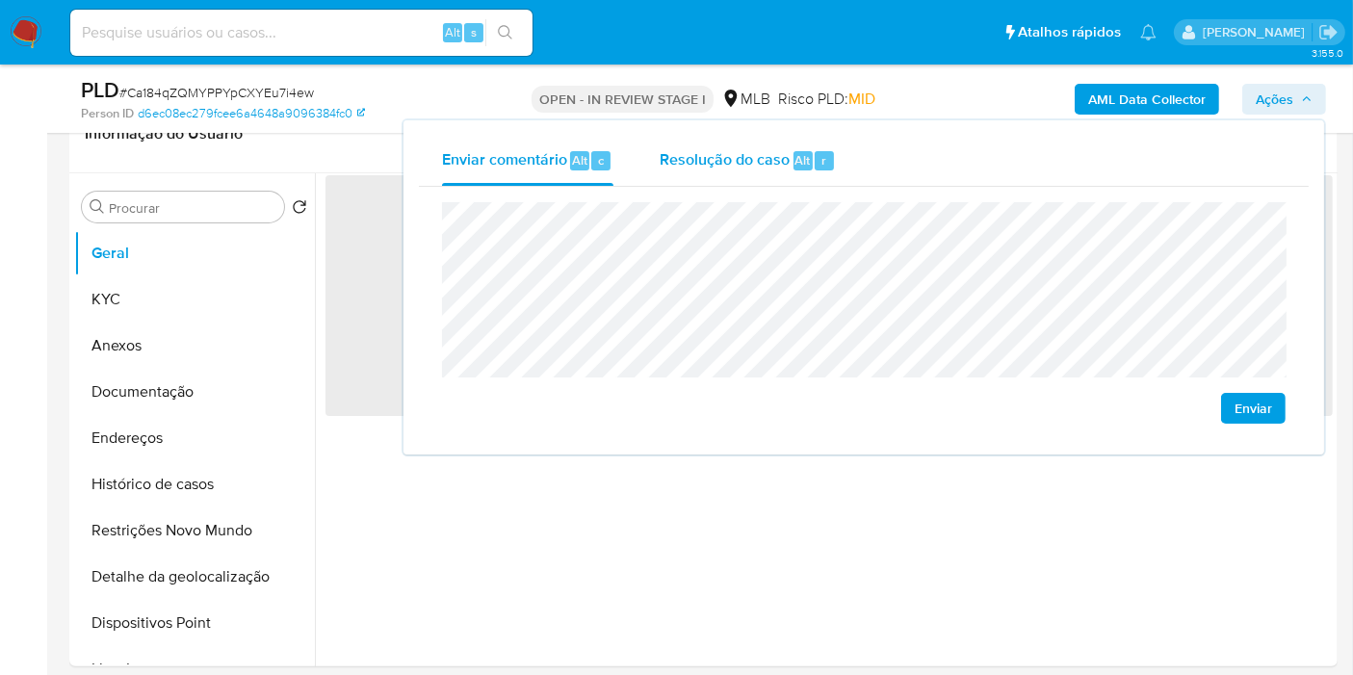
click at [794, 157] on div "Alt" at bounding box center [803, 160] width 19 height 19
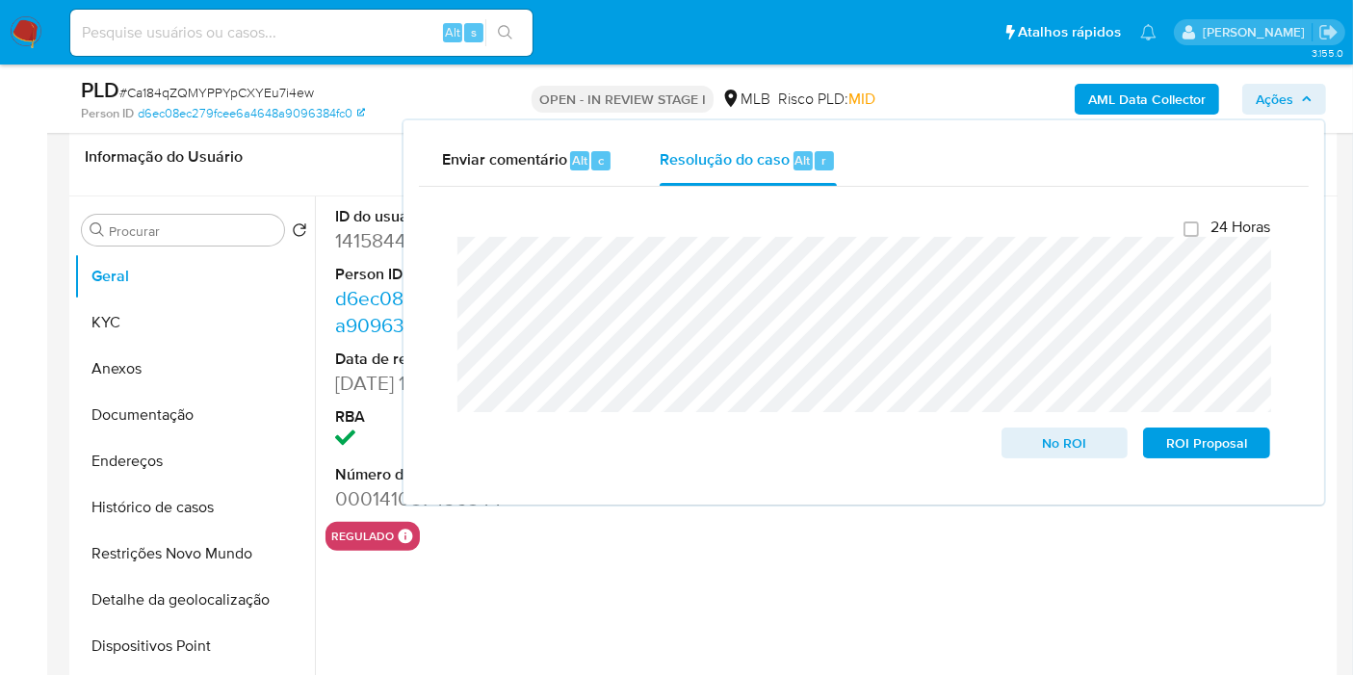
click at [1117, 110] on b "AML Data Collector" at bounding box center [1147, 99] width 118 height 31
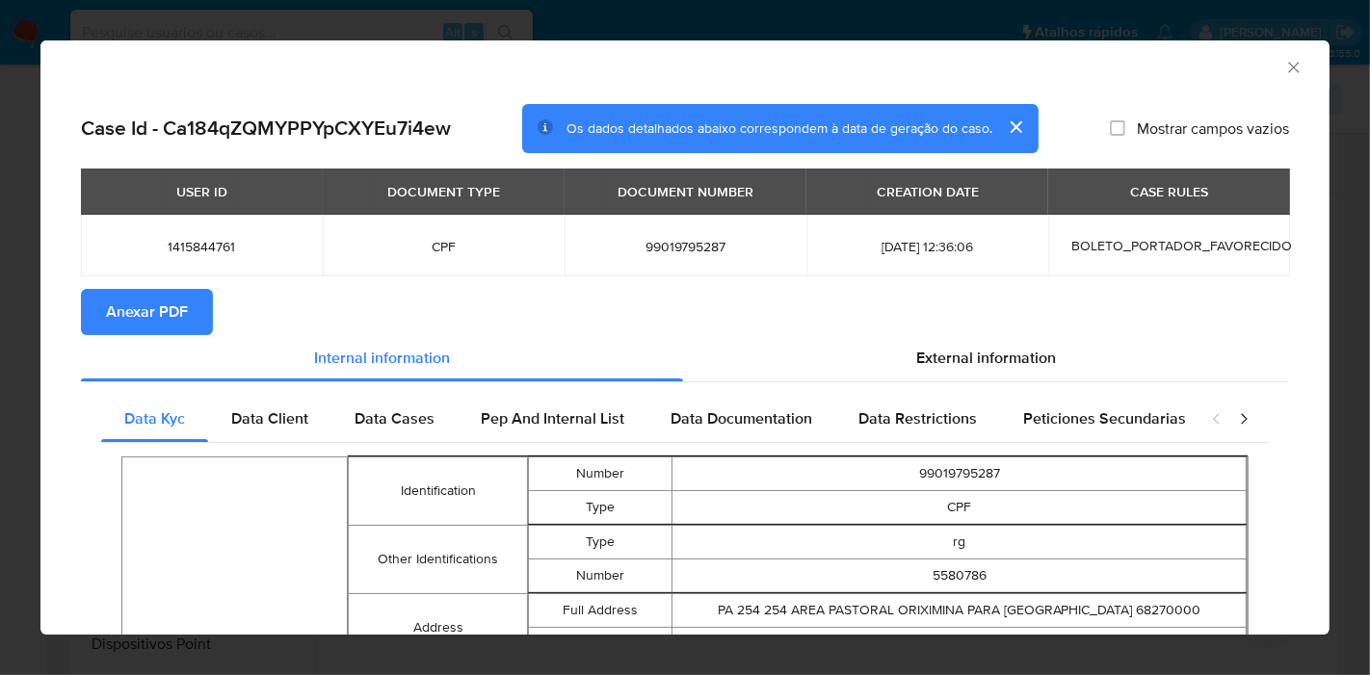
click at [205, 321] on button "Anexar PDF" at bounding box center [147, 312] width 132 height 46
drag, startPoint x: 1282, startPoint y: 70, endPoint x: 1193, endPoint y: 121, distance: 103.1
click at [1284, 70] on icon "Fechar a janela" at bounding box center [1293, 67] width 19 height 19
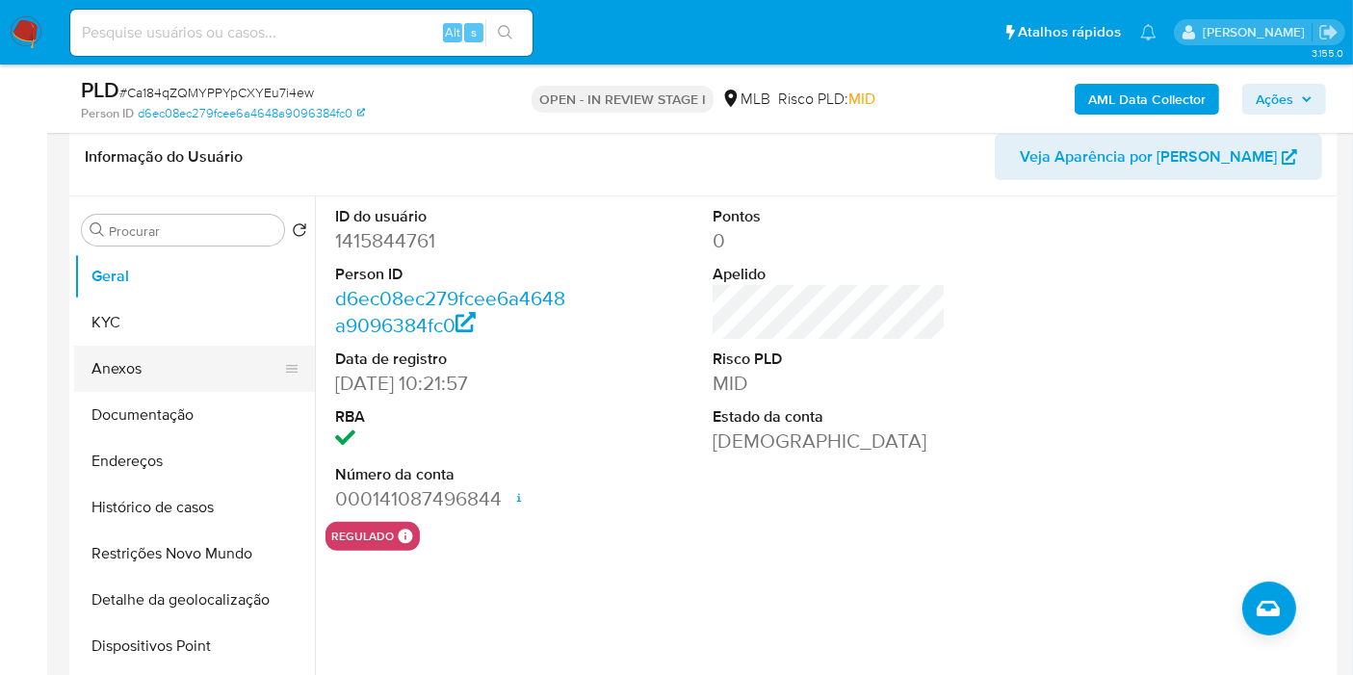
click at [190, 367] on button "Anexos" at bounding box center [186, 369] width 225 height 46
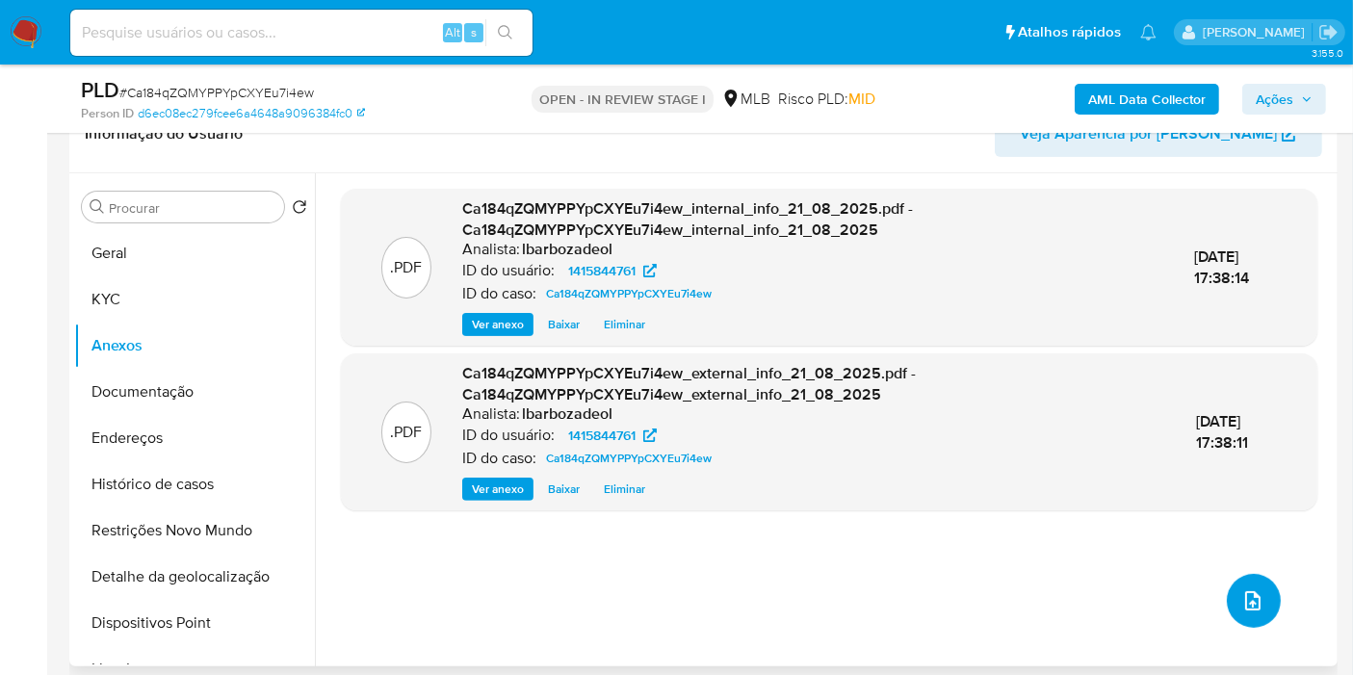
click at [1238, 584] on button "upload-file" at bounding box center [1254, 601] width 54 height 54
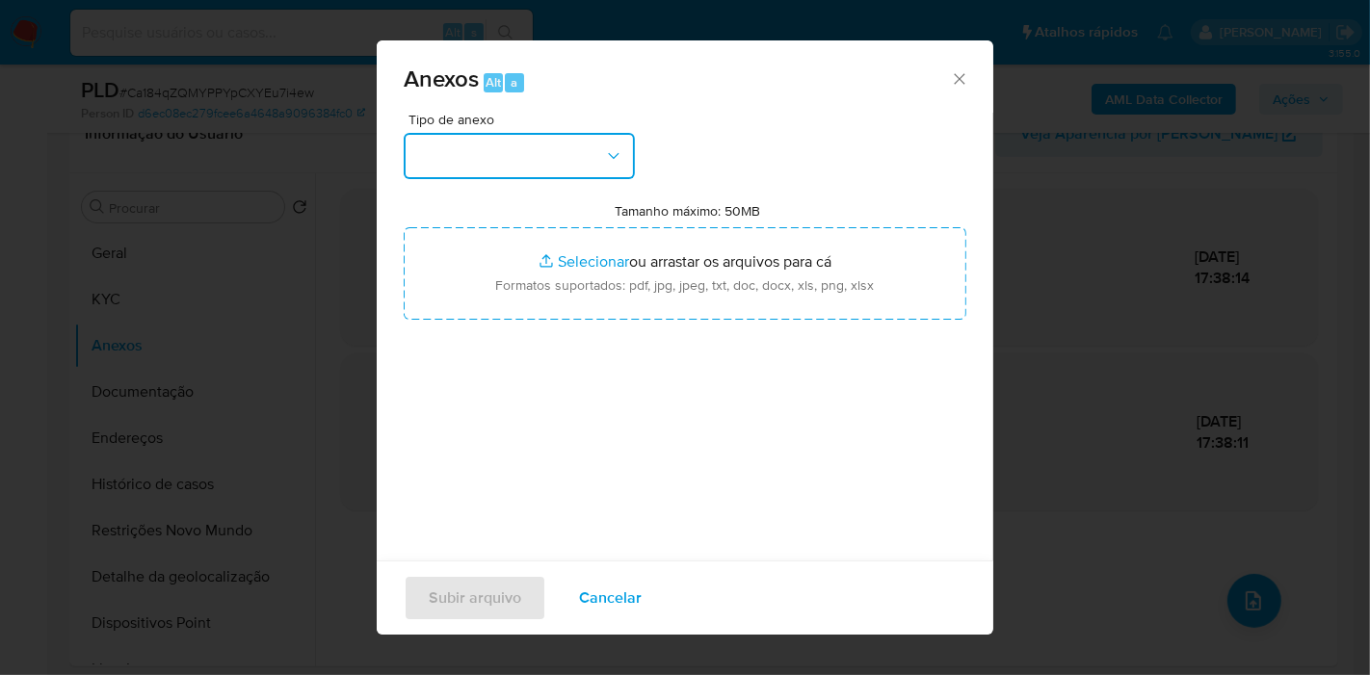
click at [552, 167] on button "button" at bounding box center [519, 156] width 231 height 46
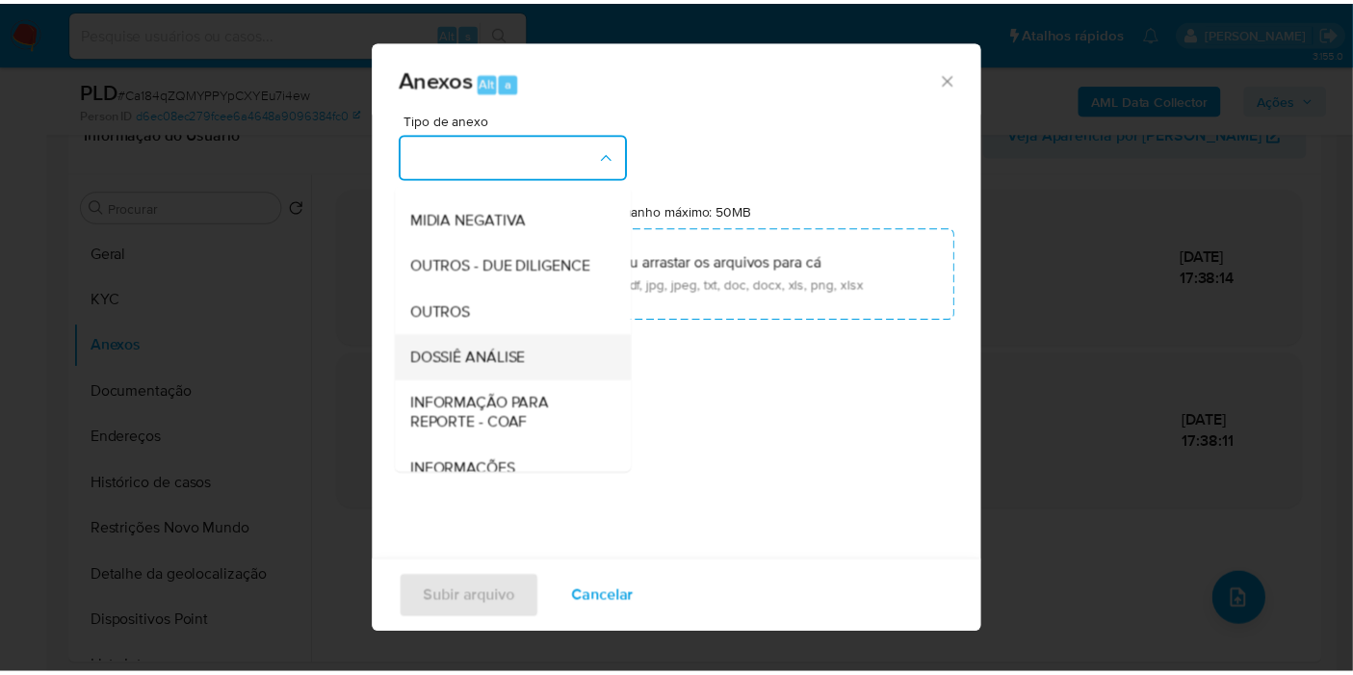
scroll to position [296, 0]
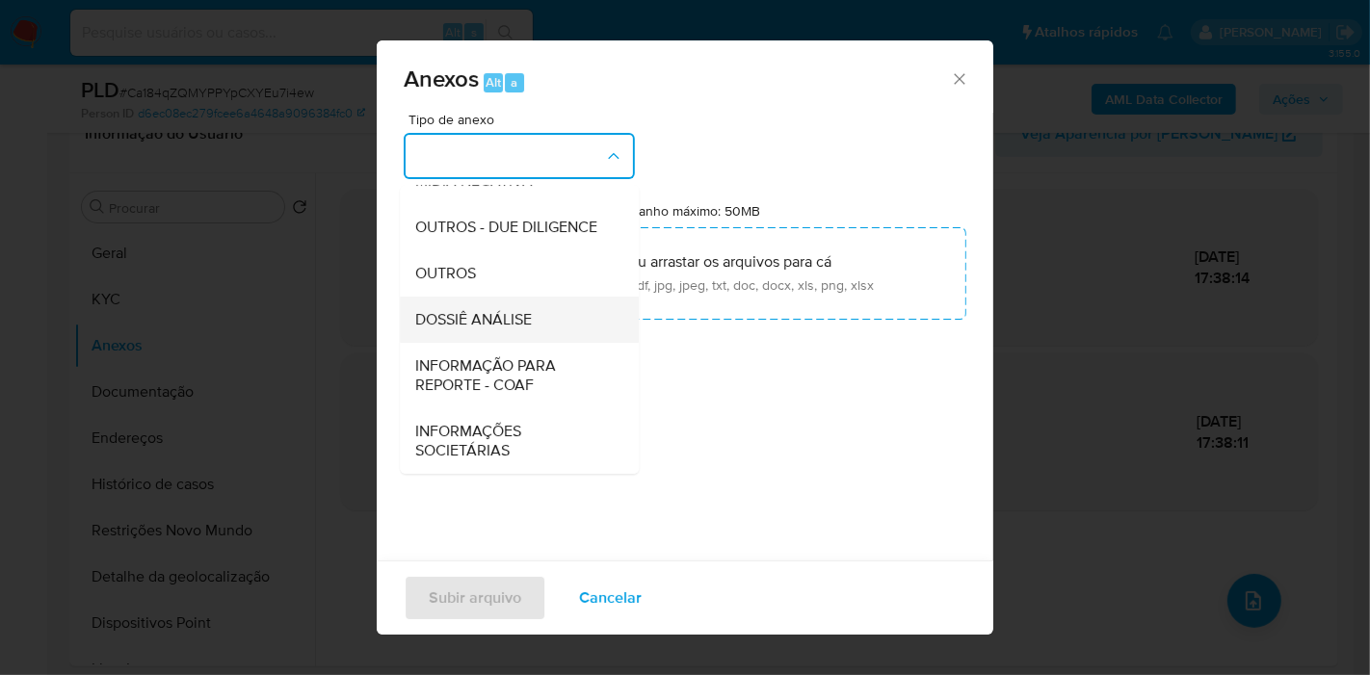
click at [535, 307] on div "DOSSIÊ ANÁLISE" at bounding box center [513, 320] width 197 height 46
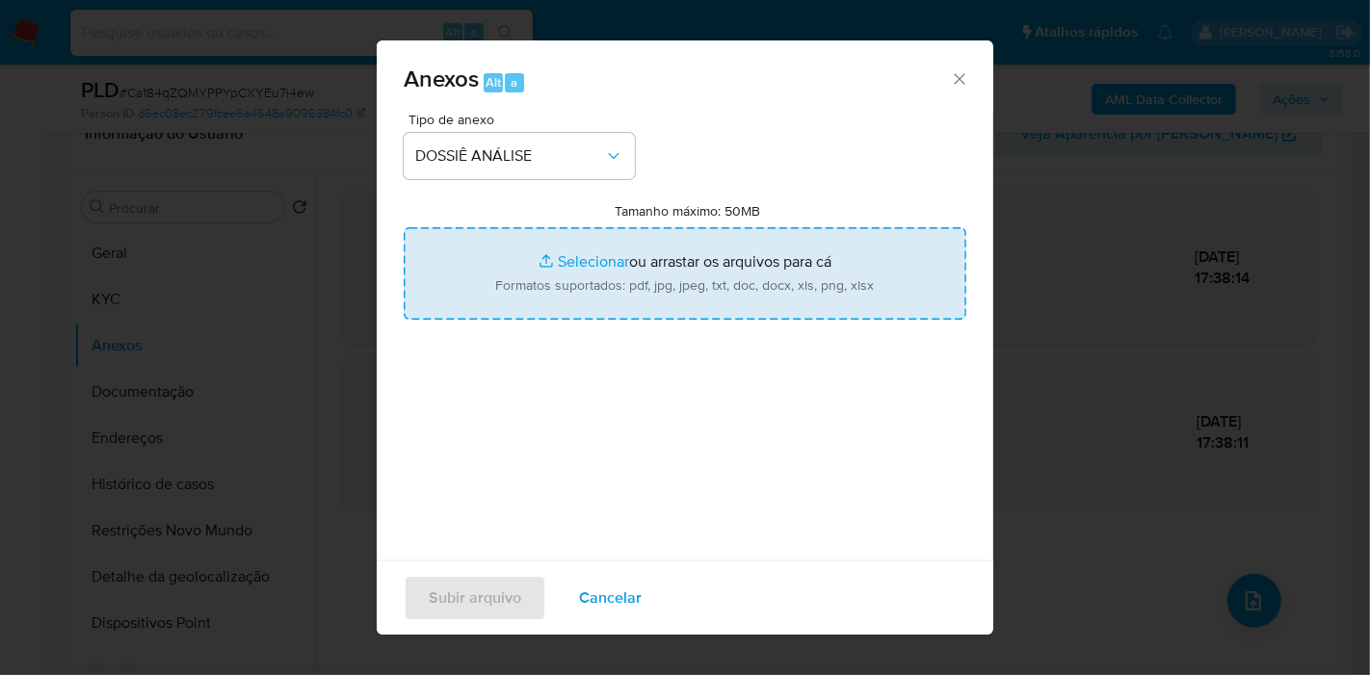
click at [560, 289] on input "Tamanho máximo: 50MB Selecionar arquivos" at bounding box center [685, 273] width 563 height 92
type input "C:\fakepath\SAR - XXXX - CPF 99019795287 - [PERSON_NAME].pdf"
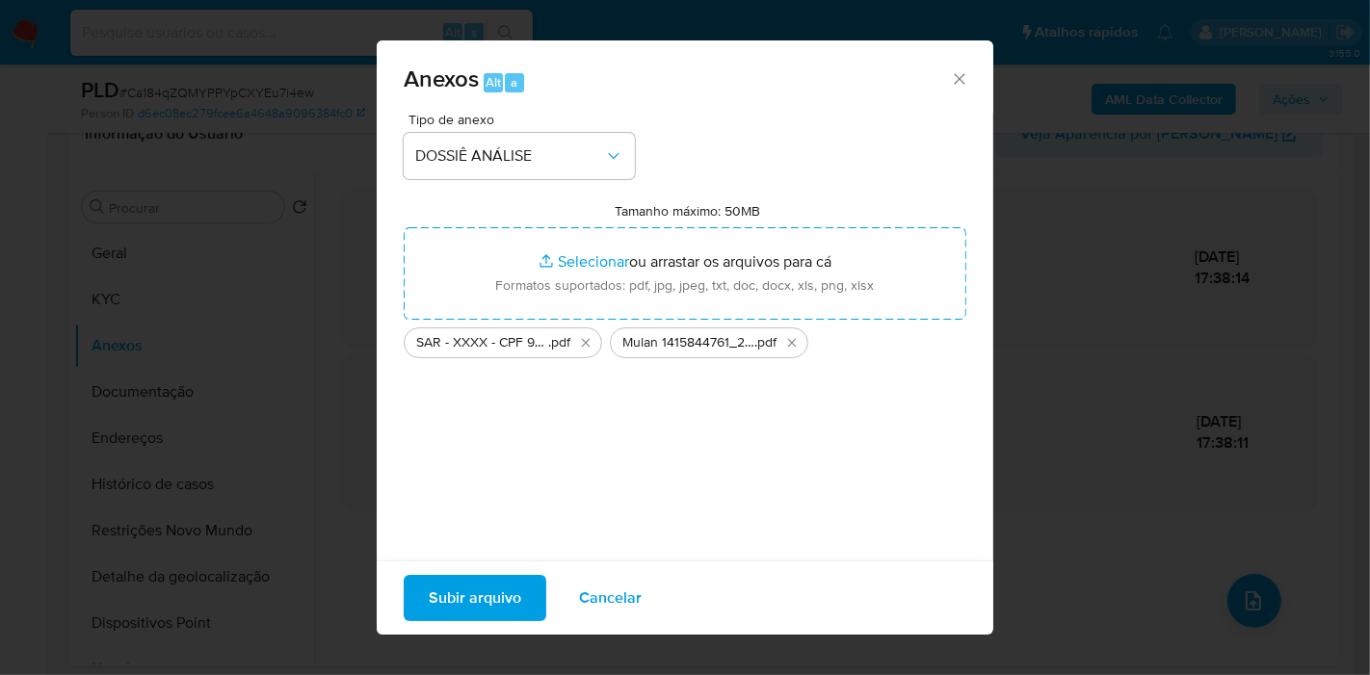
click at [475, 590] on span "Subir arquivo" at bounding box center [475, 598] width 92 height 42
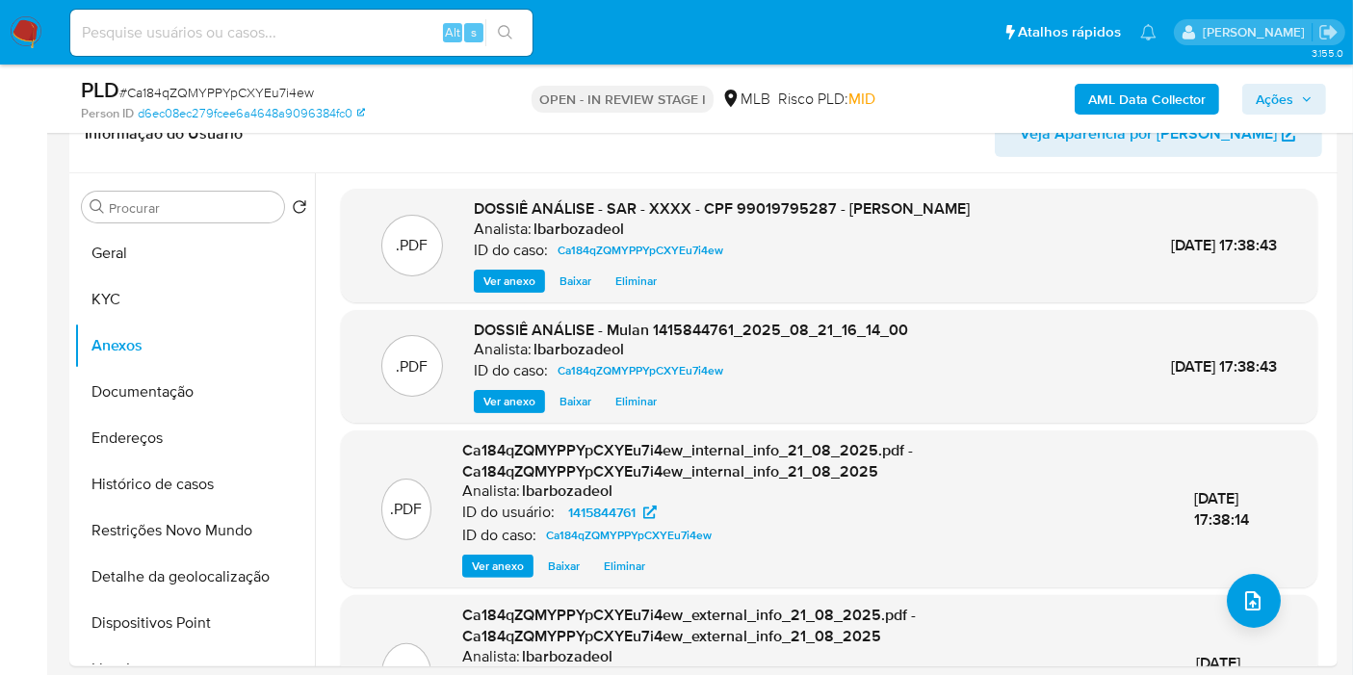
click at [1282, 103] on span "Ações" at bounding box center [1275, 99] width 38 height 31
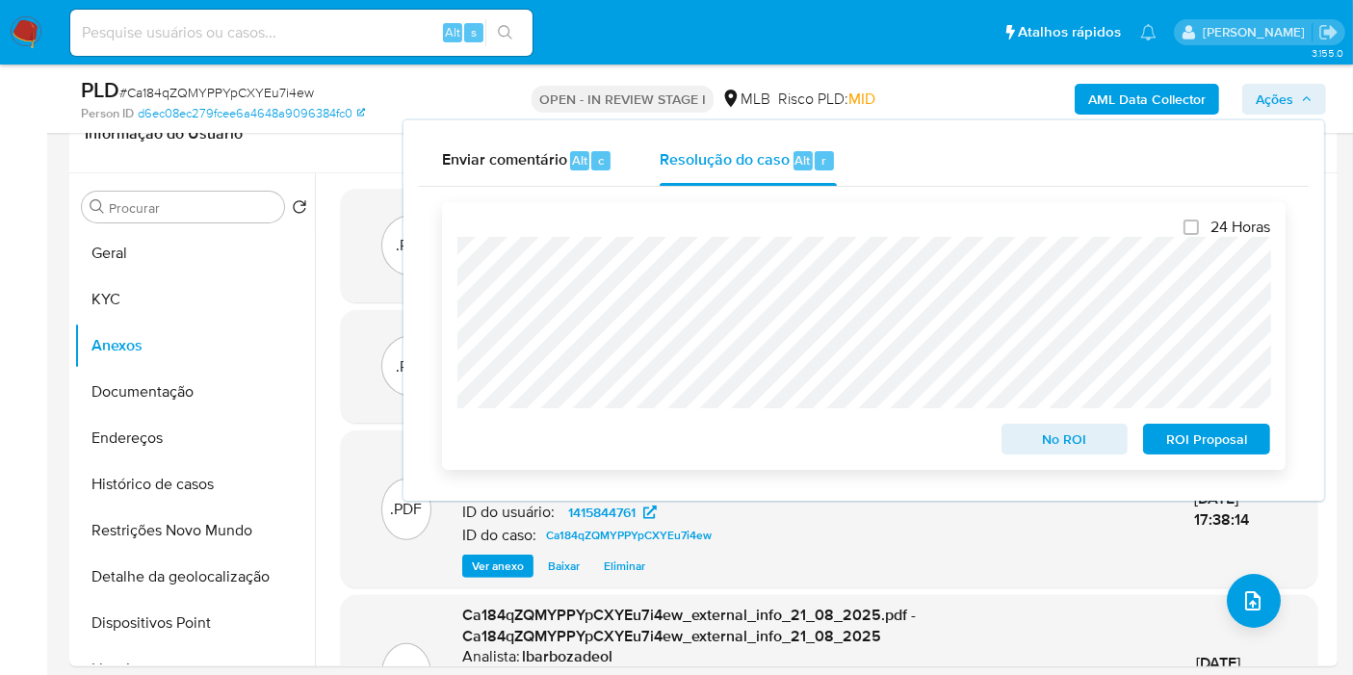
click at [1147, 426] on button "ROI Proposal" at bounding box center [1206, 439] width 127 height 31
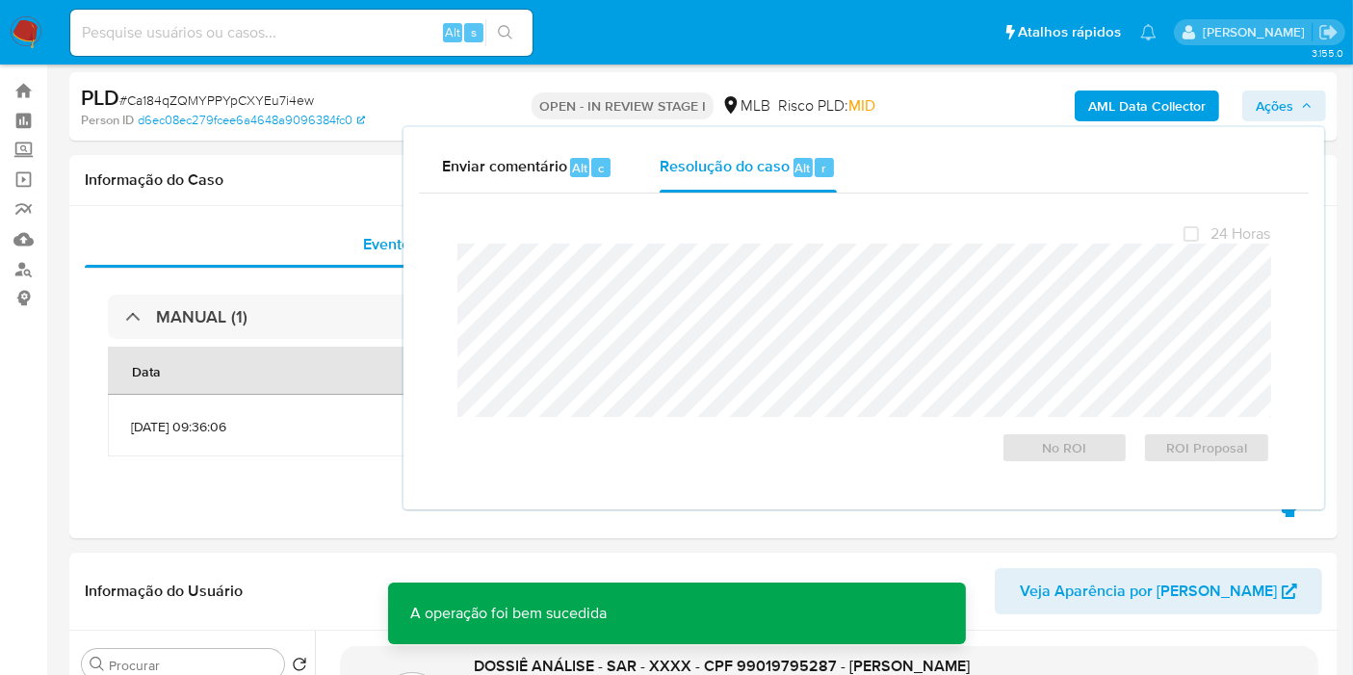
scroll to position [0, 0]
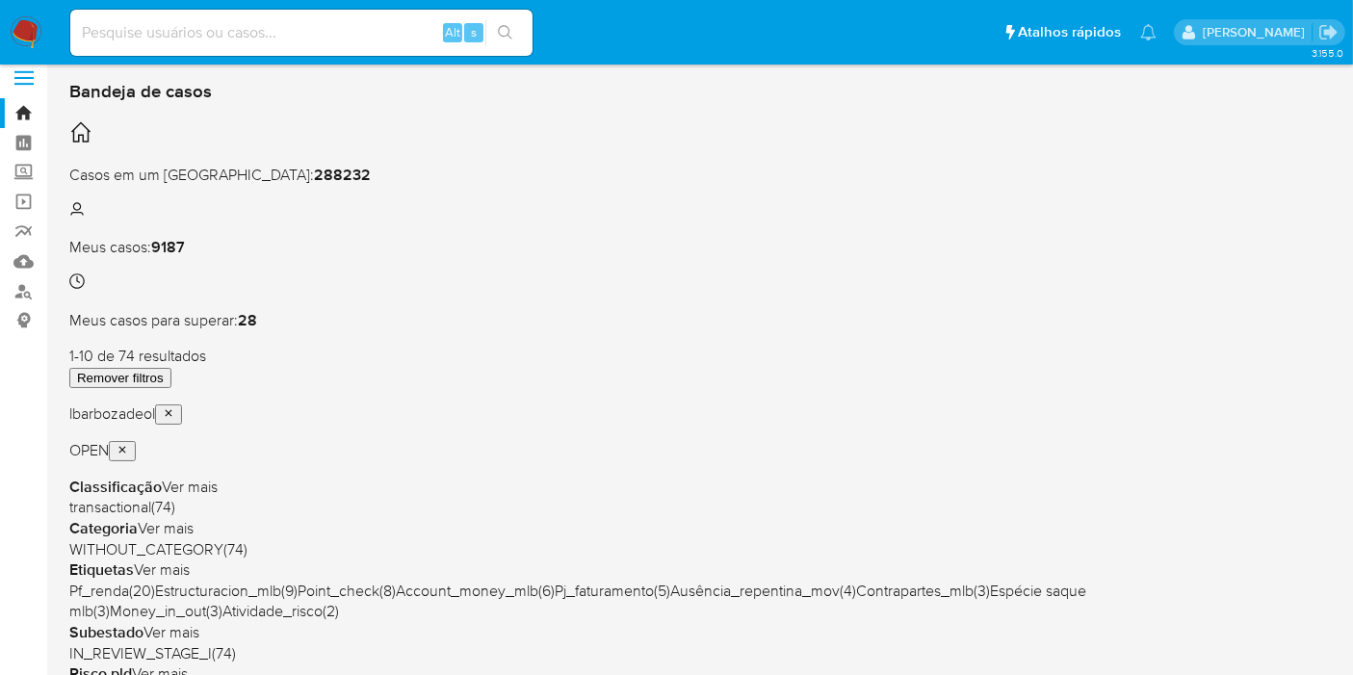
scroll to position [214, 0]
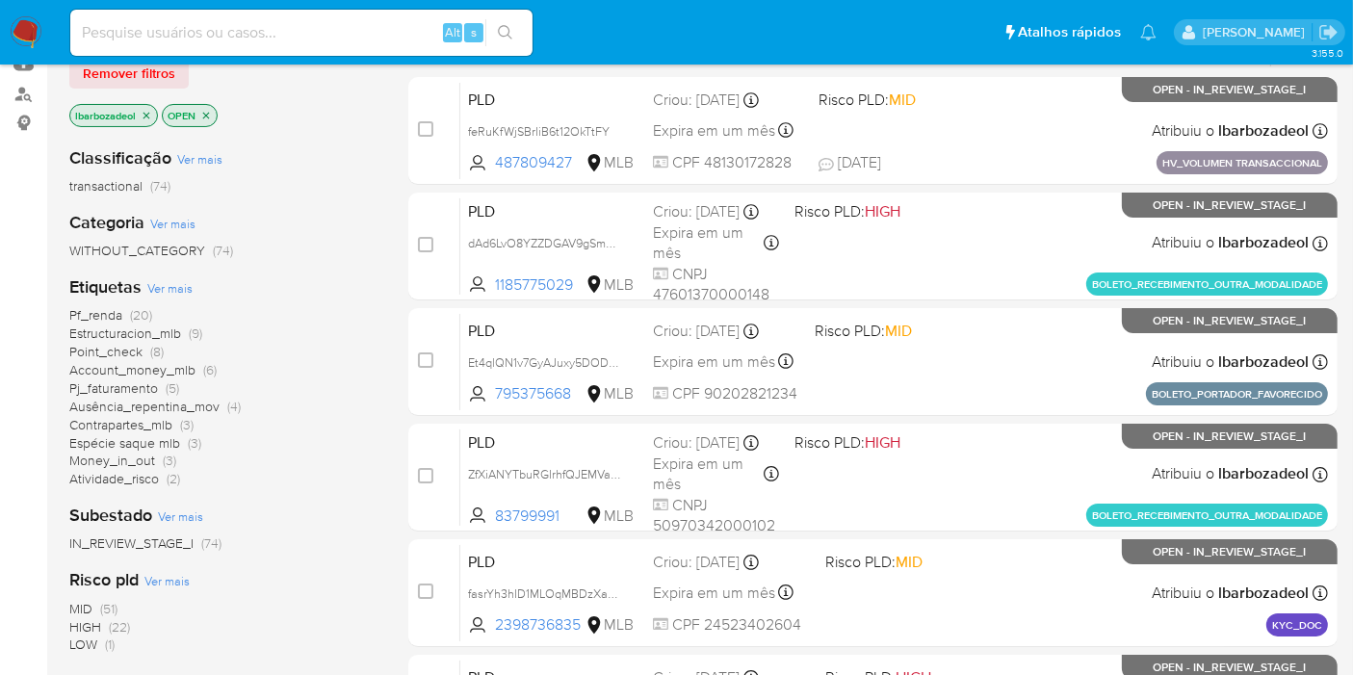
drag, startPoint x: 104, startPoint y: 626, endPoint x: 165, endPoint y: 567, distance: 84.5
click at [104, 626] on span "HIGH (22)" at bounding box center [99, 627] width 61 height 18
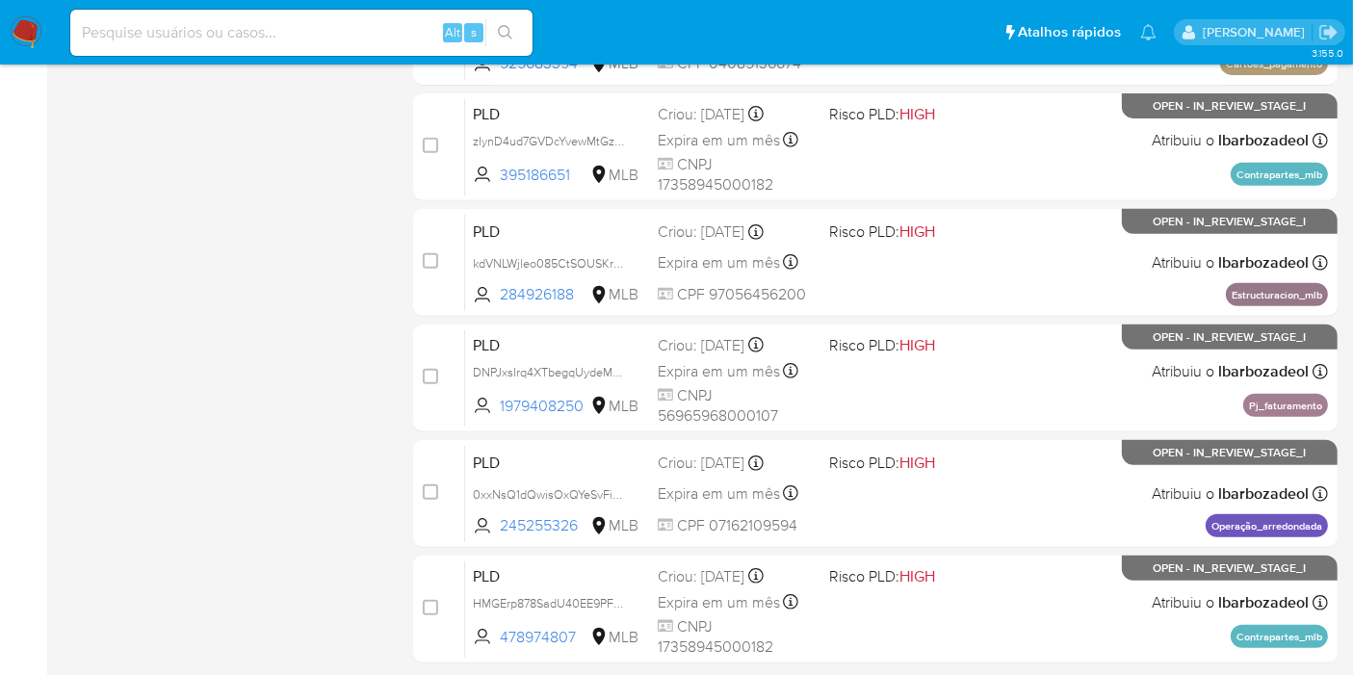
scroll to position [843, 0]
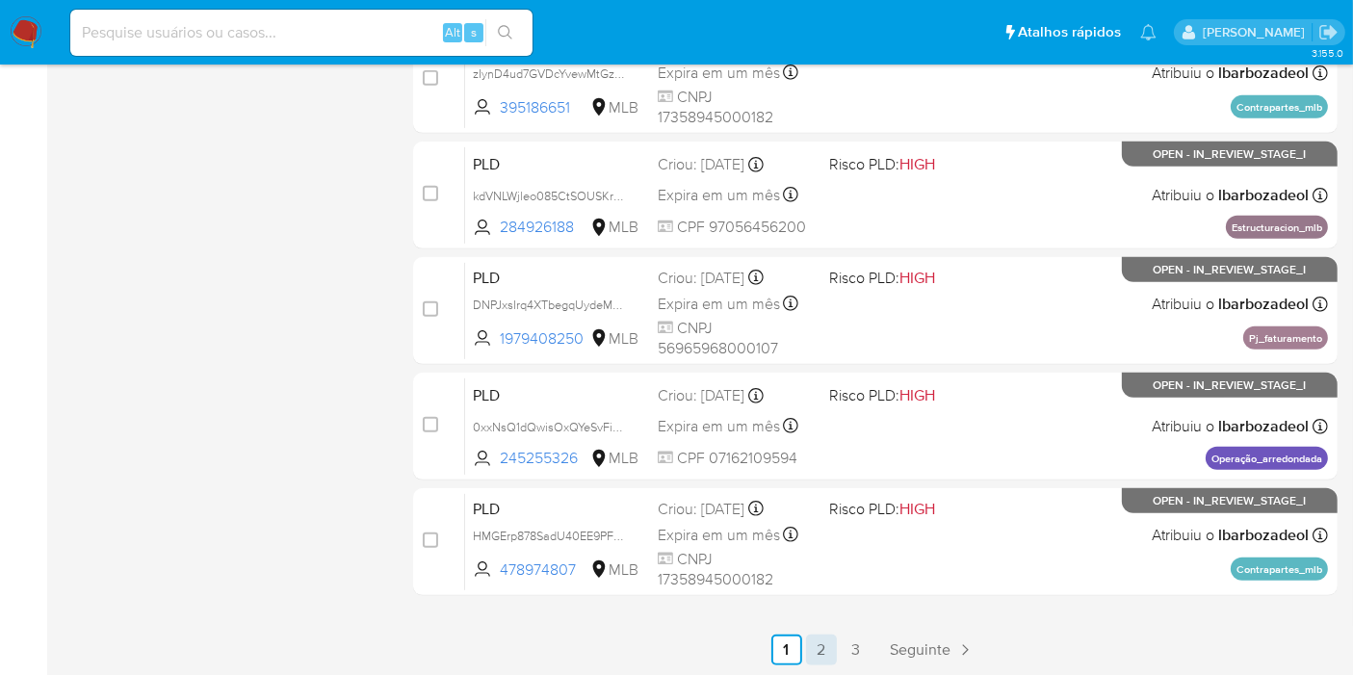
click at [820, 643] on link "2" at bounding box center [821, 650] width 31 height 31
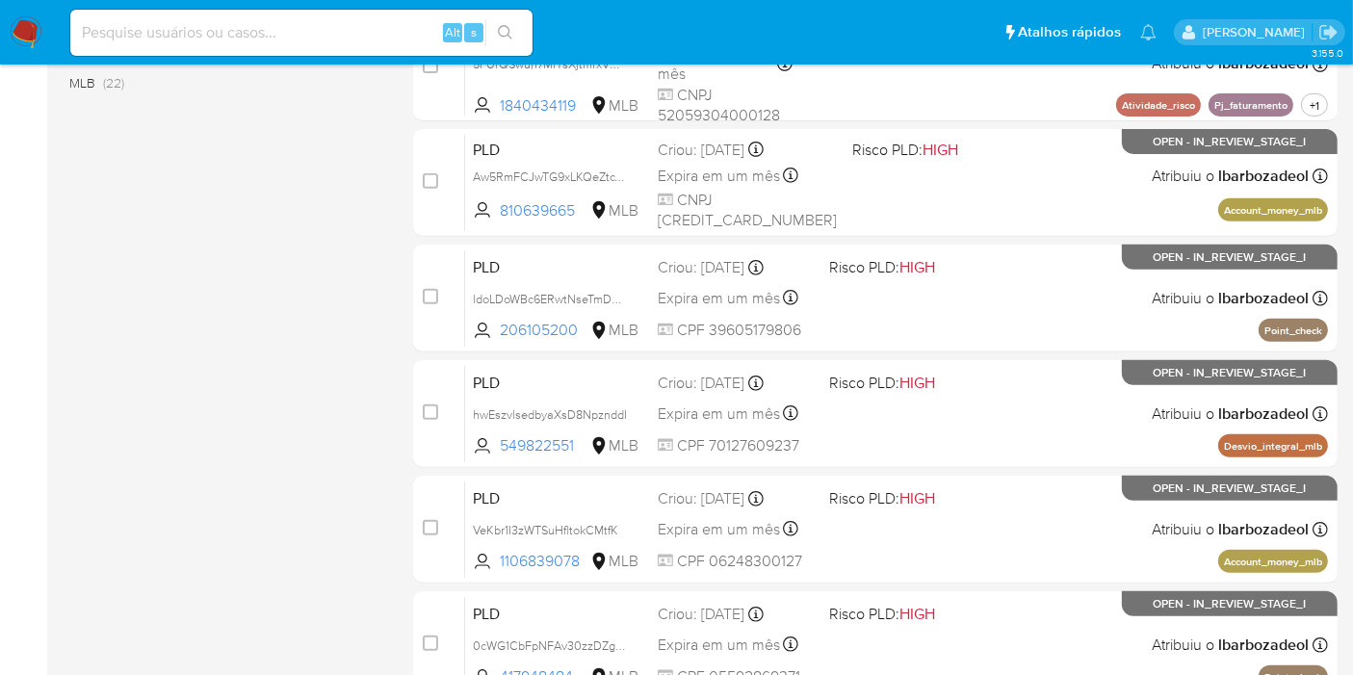
scroll to position [843, 0]
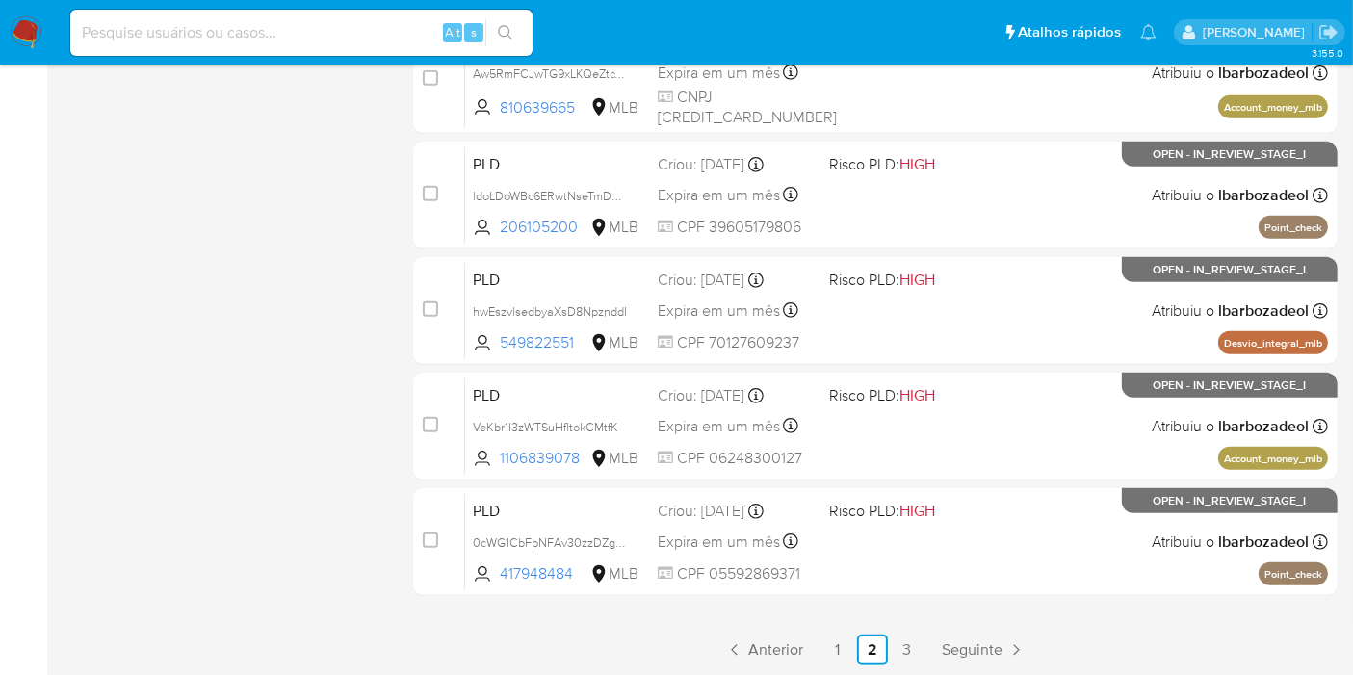
click at [910, 647] on link "3" at bounding box center [907, 650] width 31 height 31
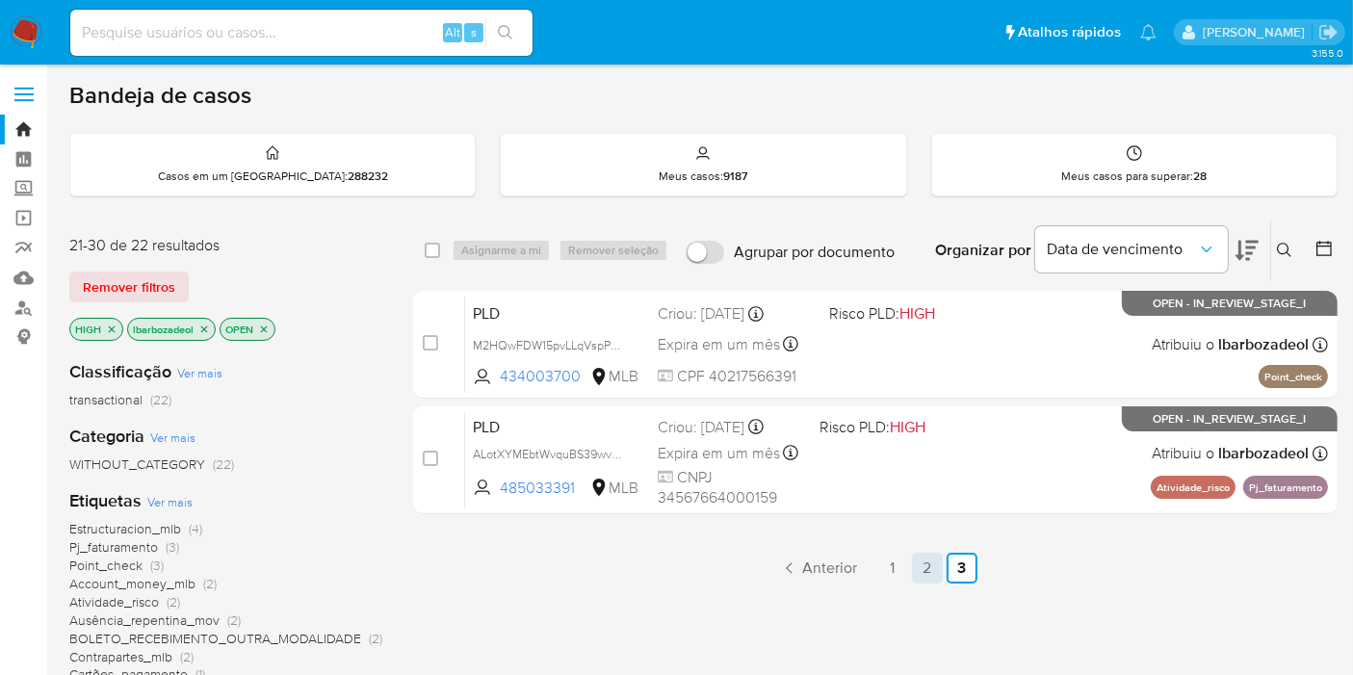
click at [919, 568] on link "2" at bounding box center [927, 568] width 31 height 31
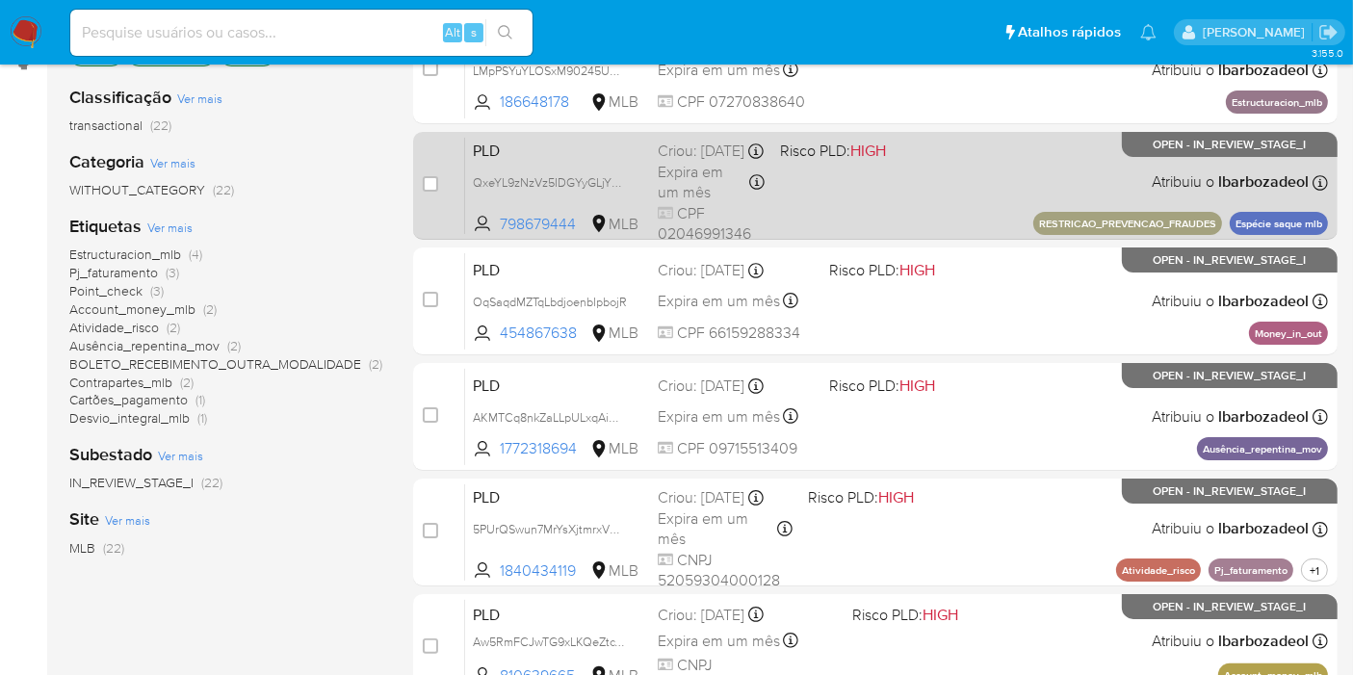
scroll to position [200, 0]
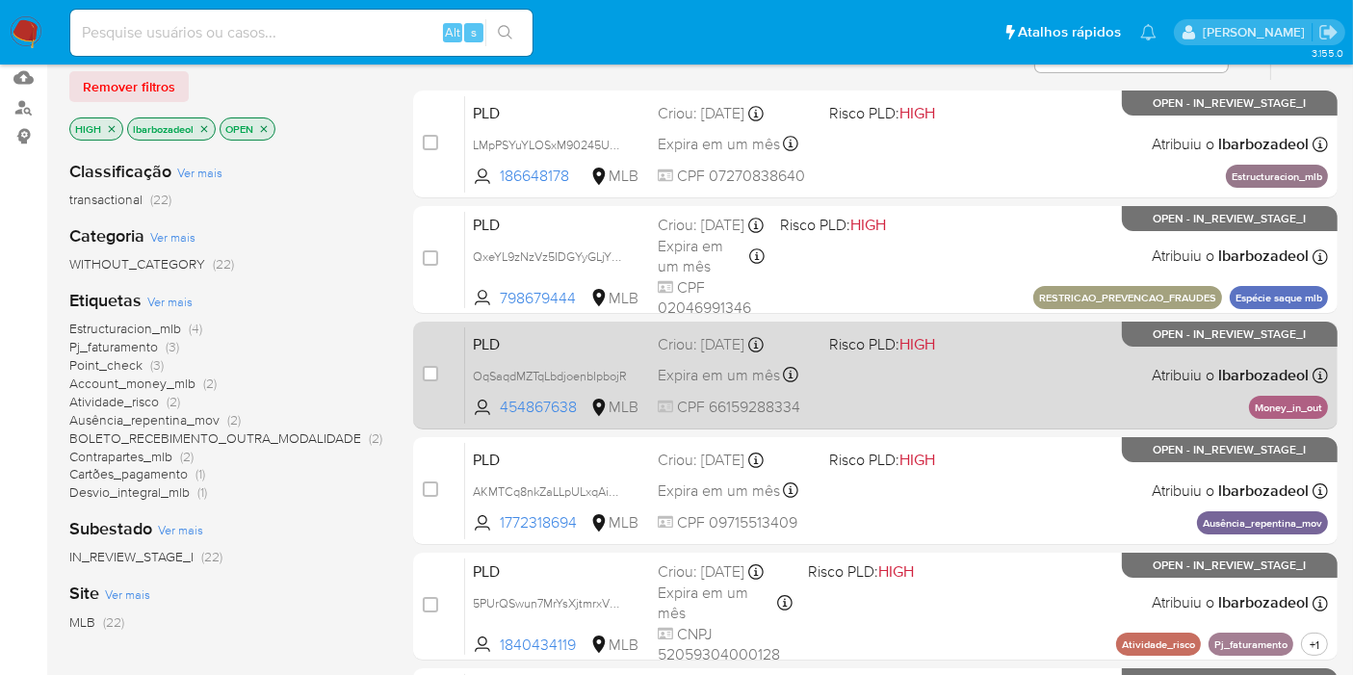
click at [1003, 395] on div "PLD OqSaqdMZTqLbdjoenbIpbojR 454867638 MLB Risco PLD: HIGH Criou: 12/08/2025 Cr…" at bounding box center [896, 375] width 863 height 97
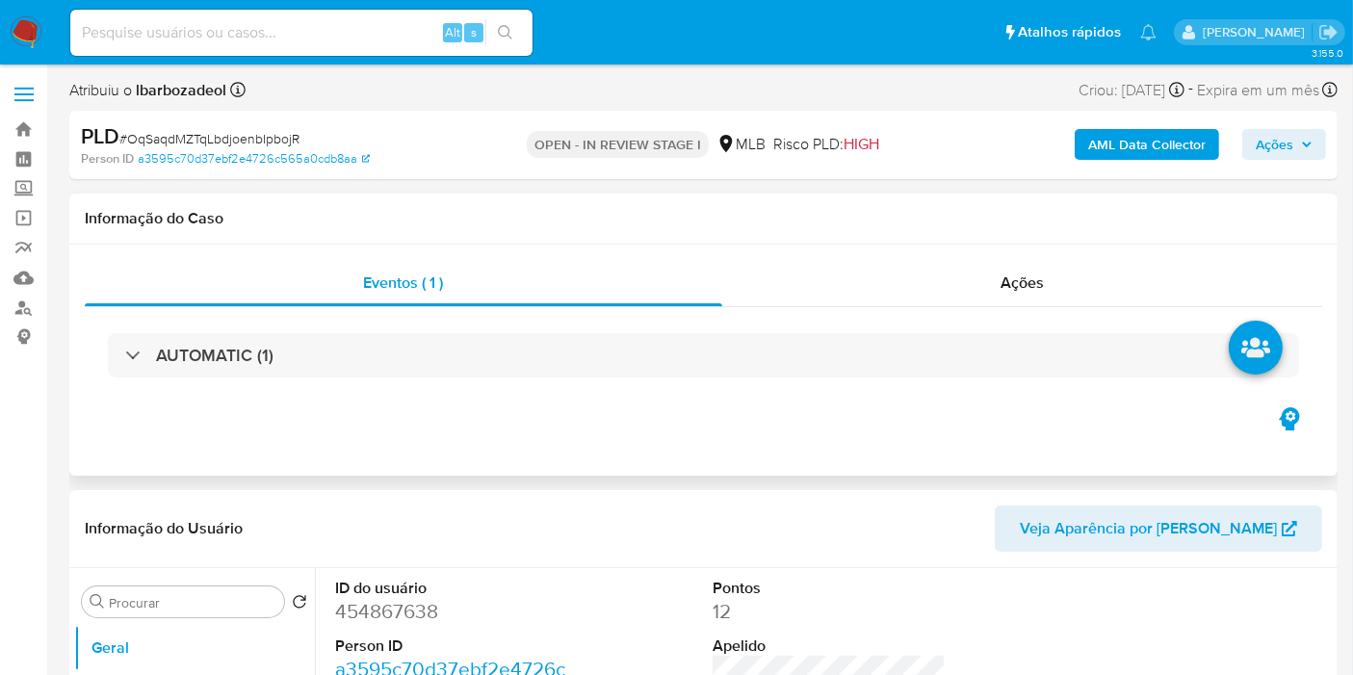
select select "10"
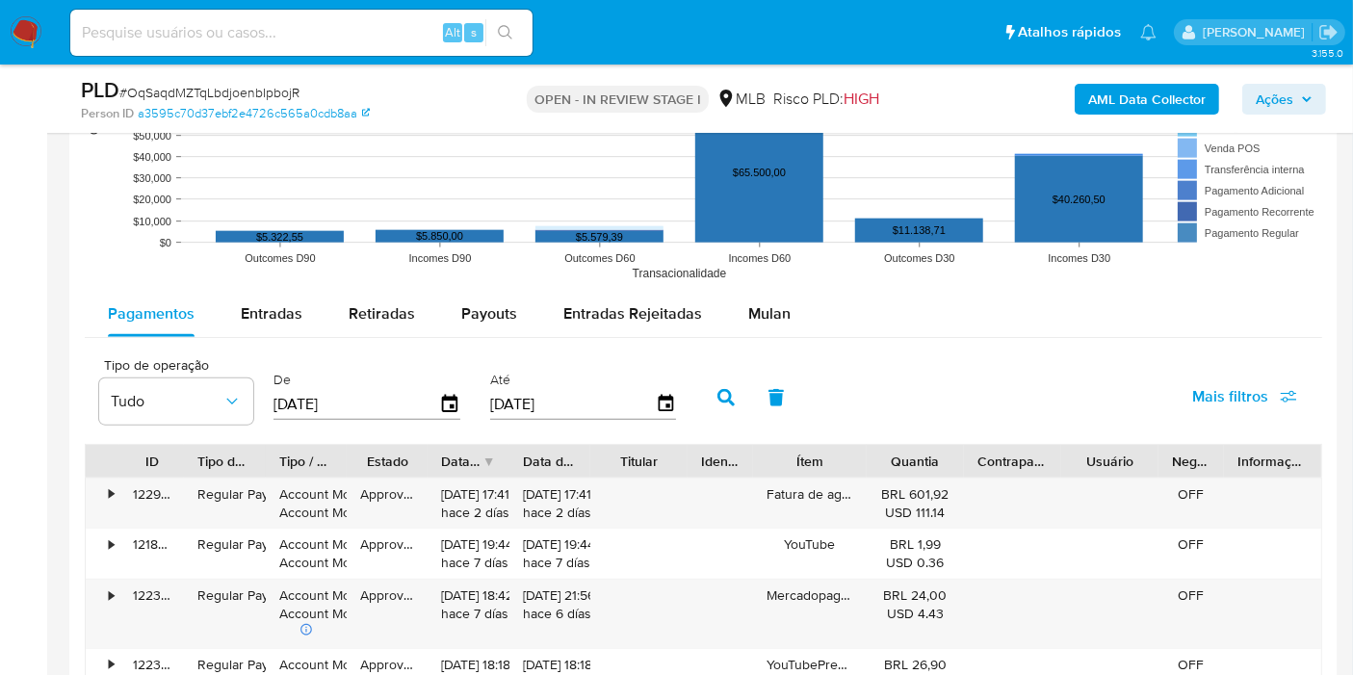
scroll to position [2033, 0]
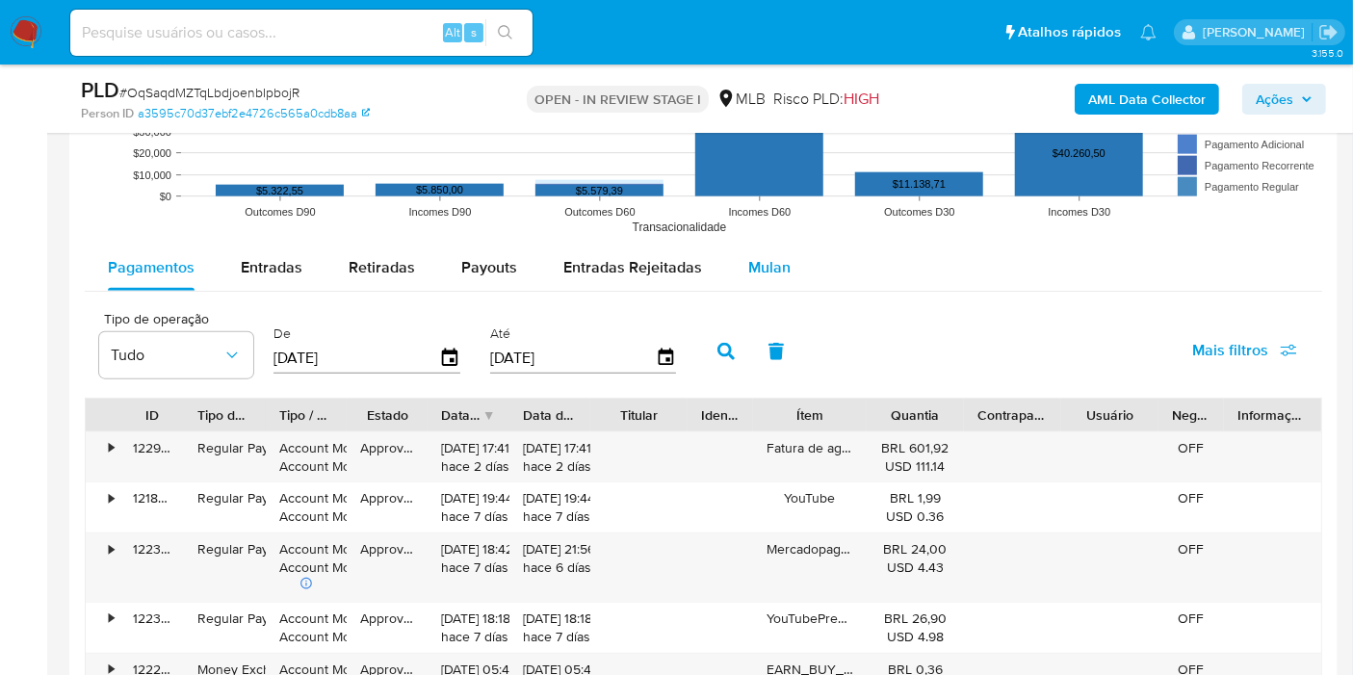
click at [748, 263] on span "Mulan" at bounding box center [769, 267] width 42 height 22
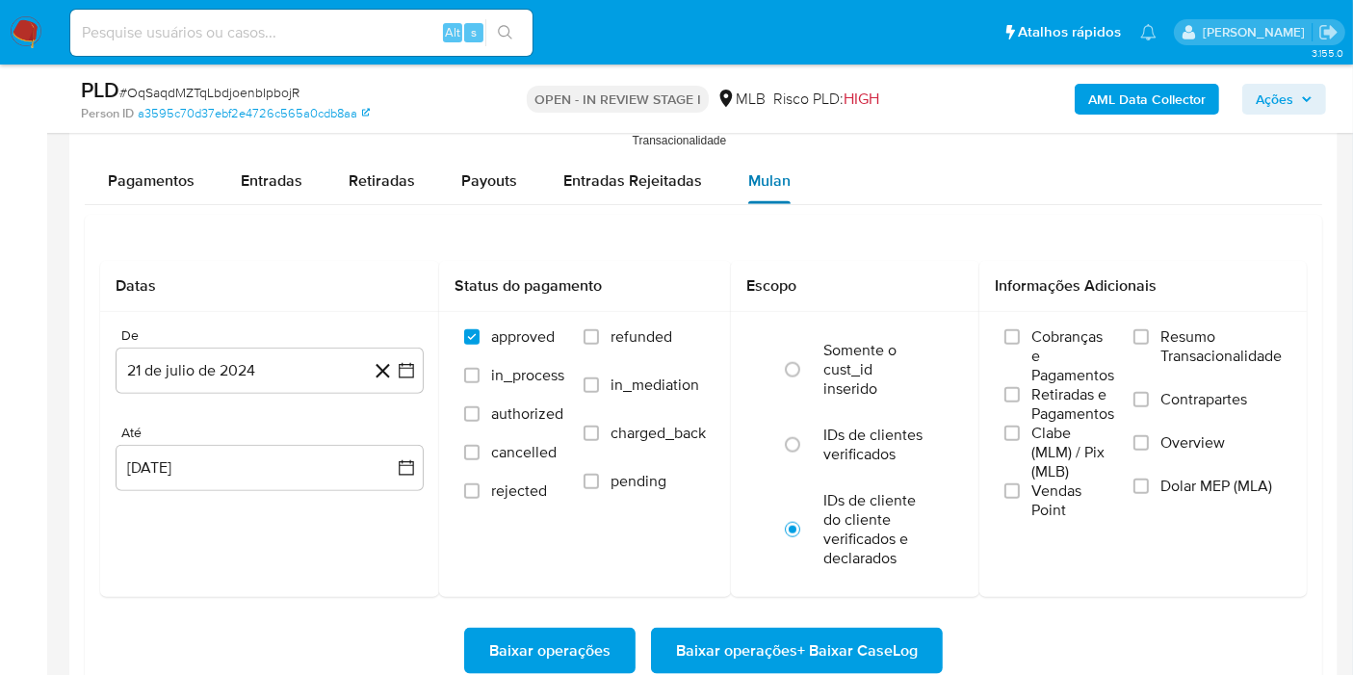
scroll to position [2140, 0]
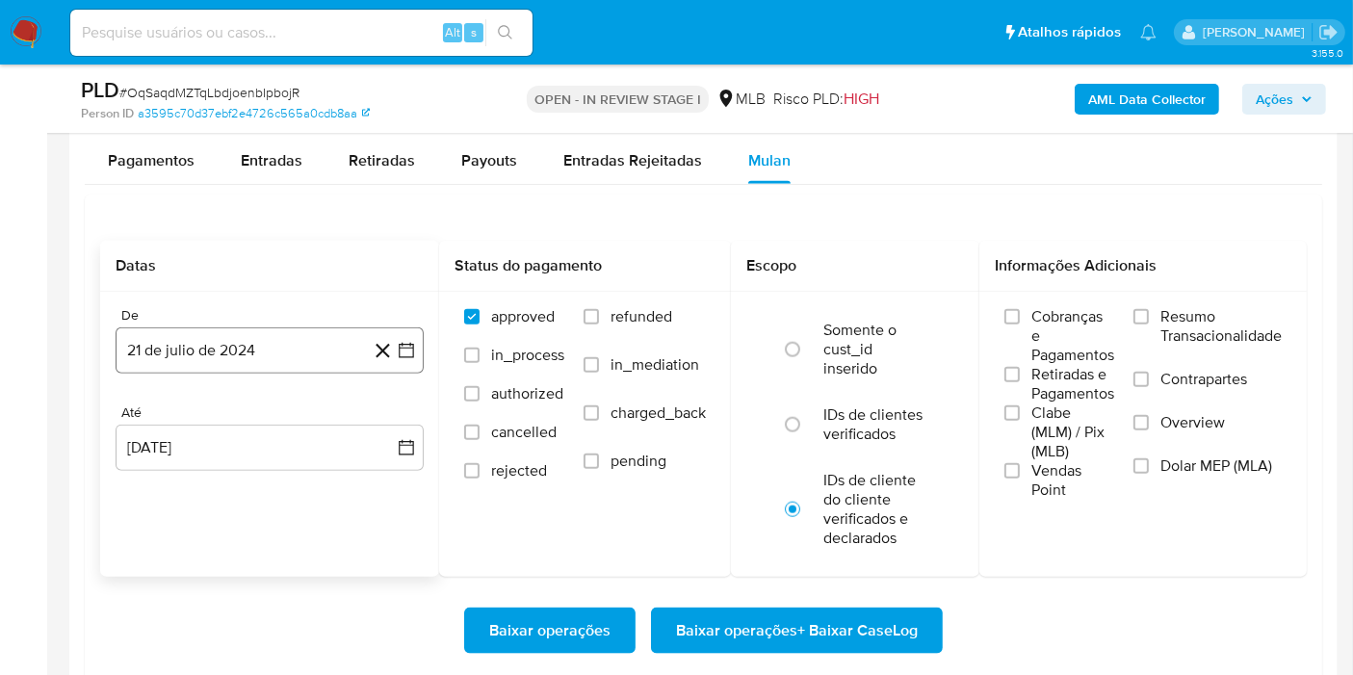
click at [250, 330] on button "21 de julio de 2024" at bounding box center [270, 351] width 308 height 46
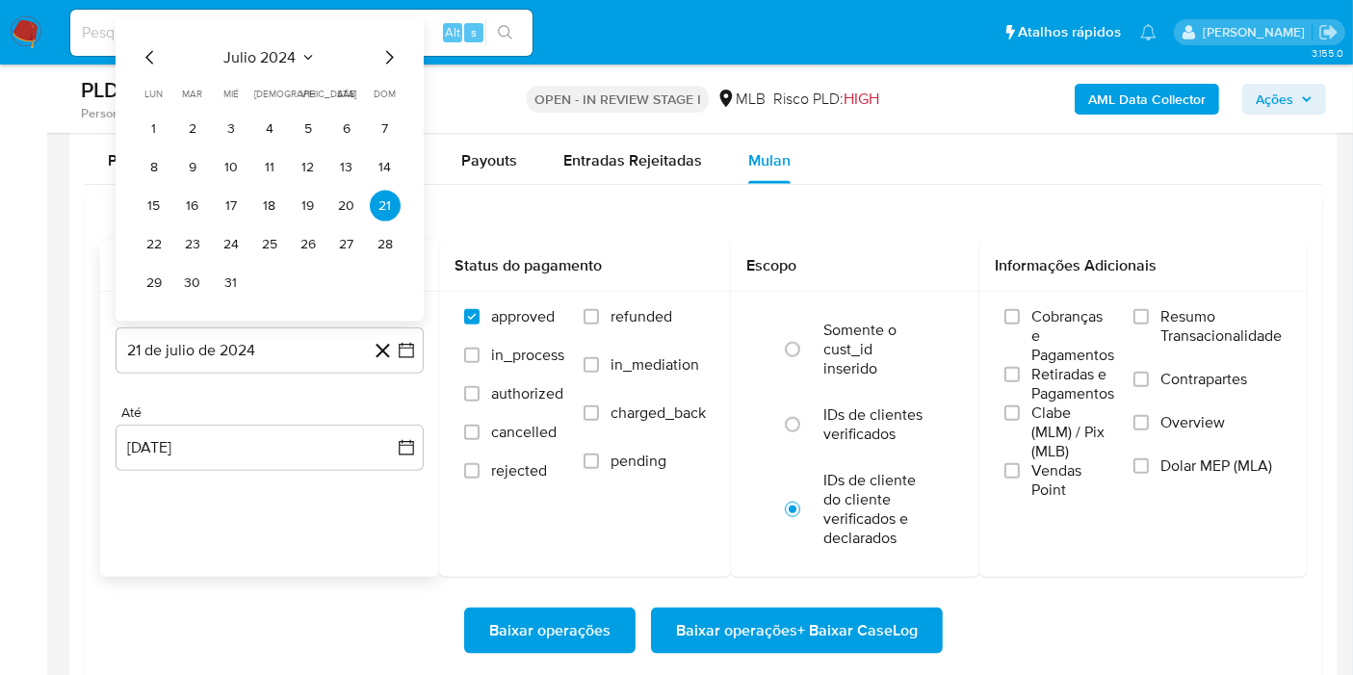
click at [264, 50] on span "julio 2024" at bounding box center [260, 57] width 72 height 19
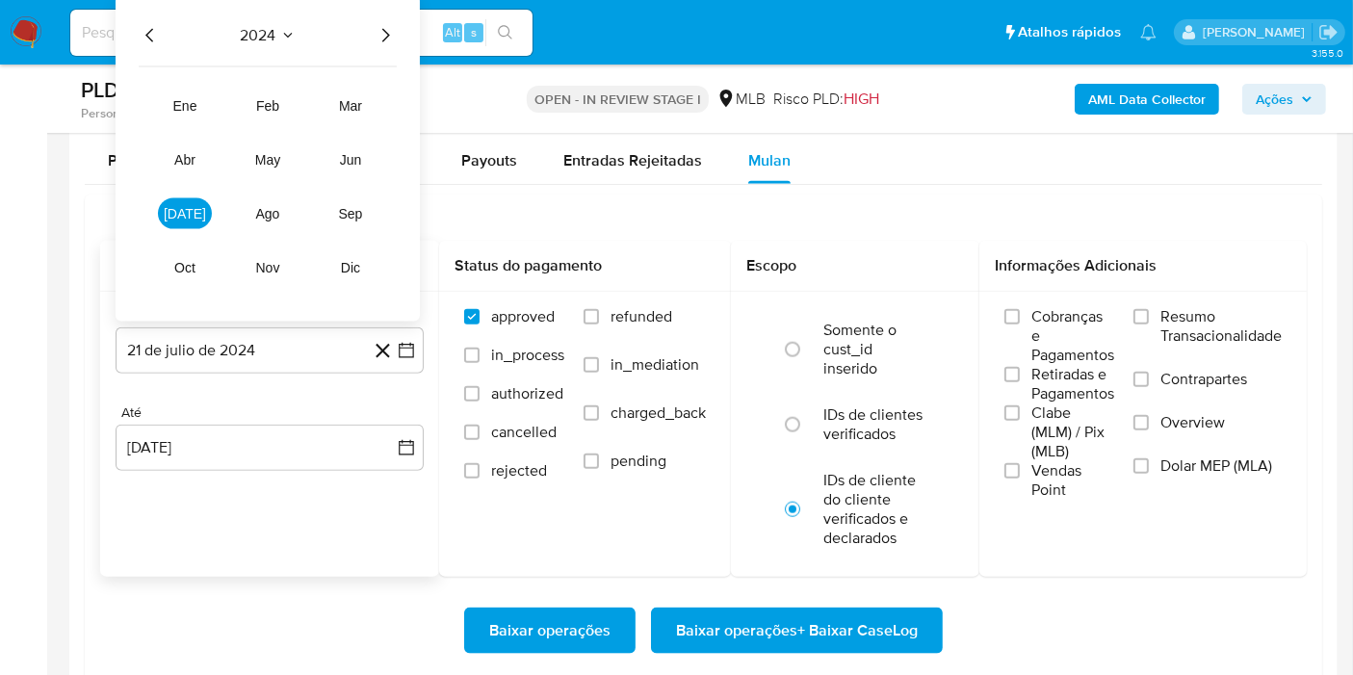
drag, startPoint x: 382, startPoint y: 32, endPoint x: 349, endPoint y: 64, distance: 46.3
click at [382, 31] on icon "Año siguiente" at bounding box center [385, 35] width 23 height 23
click at [191, 216] on span "[DATE]" at bounding box center [185, 213] width 42 height 15
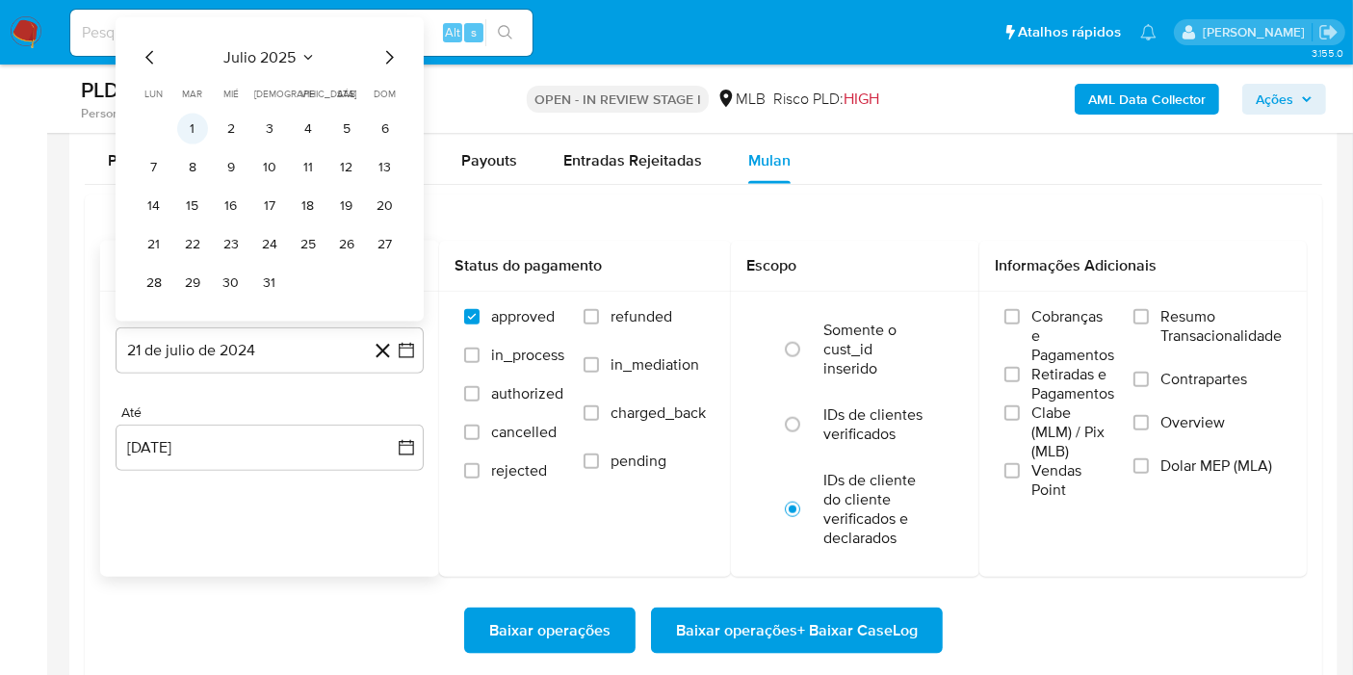
click at [202, 125] on button "1" at bounding box center [192, 129] width 31 height 31
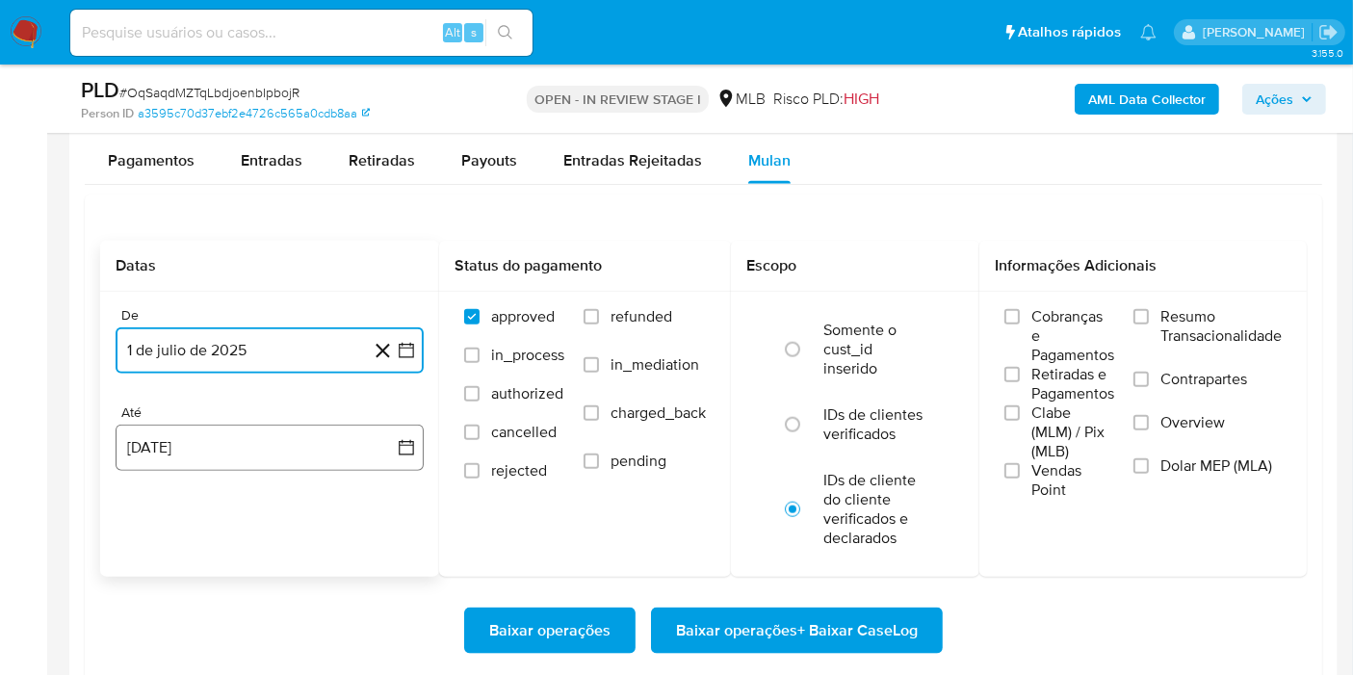
click at [233, 433] on button "[DATE]" at bounding box center [270, 448] width 308 height 46
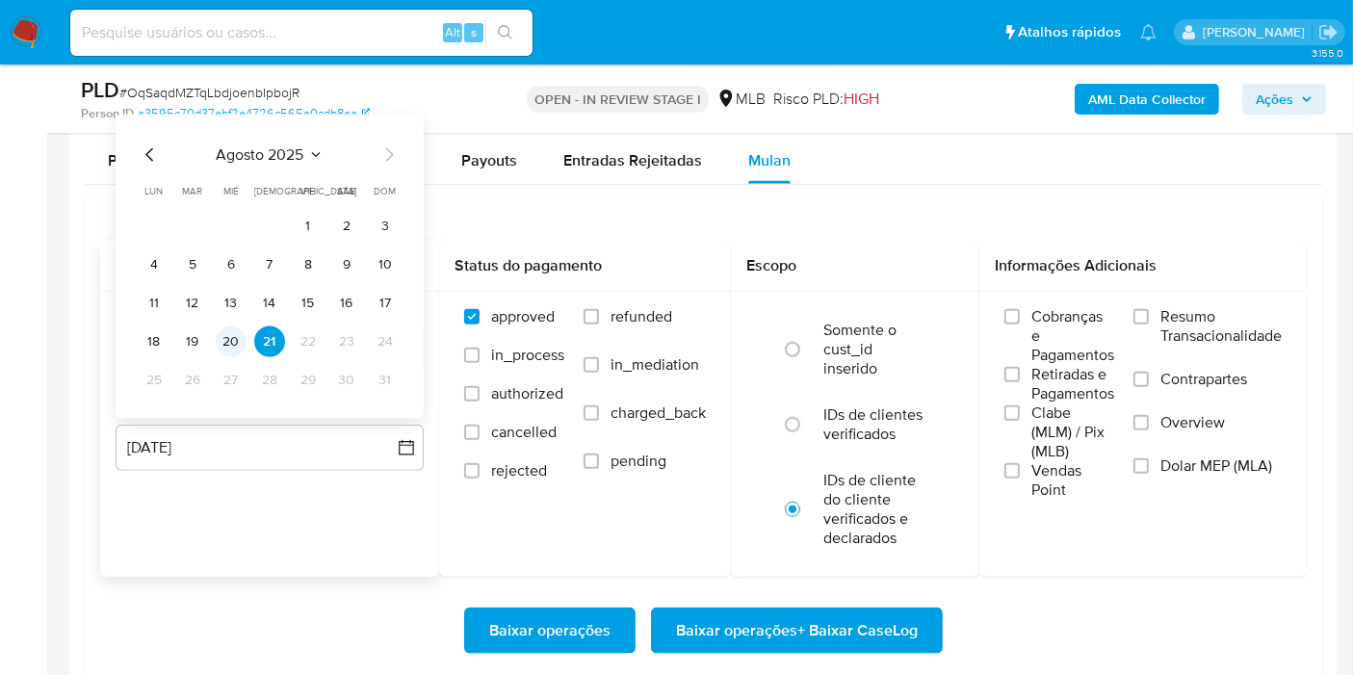
click at [242, 351] on td "20" at bounding box center [231, 342] width 31 height 31
click at [235, 337] on button "20" at bounding box center [231, 342] width 31 height 31
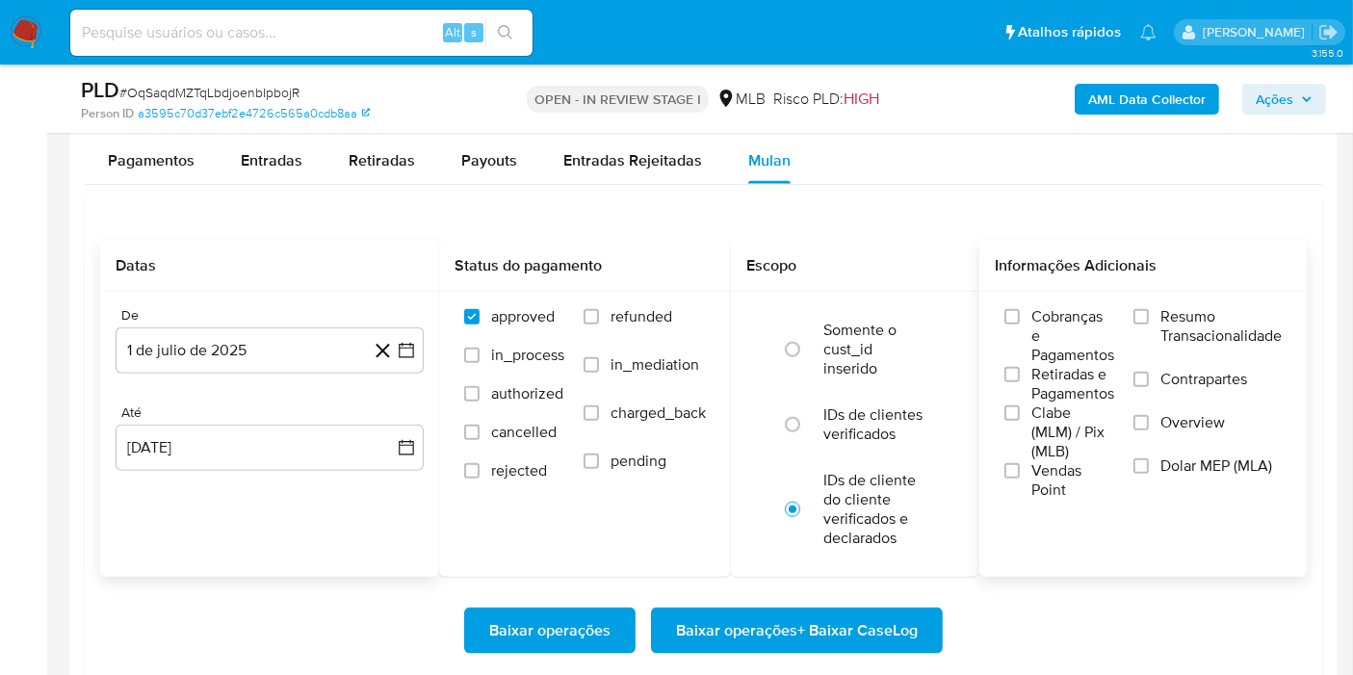
click at [1215, 320] on span "Resumo Transacionalidade" at bounding box center [1221, 326] width 121 height 39
click at [1149, 320] on input "Resumo Transacionalidade" at bounding box center [1141, 316] width 15 height 15
click at [799, 620] on span "Baixar operações + Baixar CaseLog" at bounding box center [797, 631] width 242 height 42
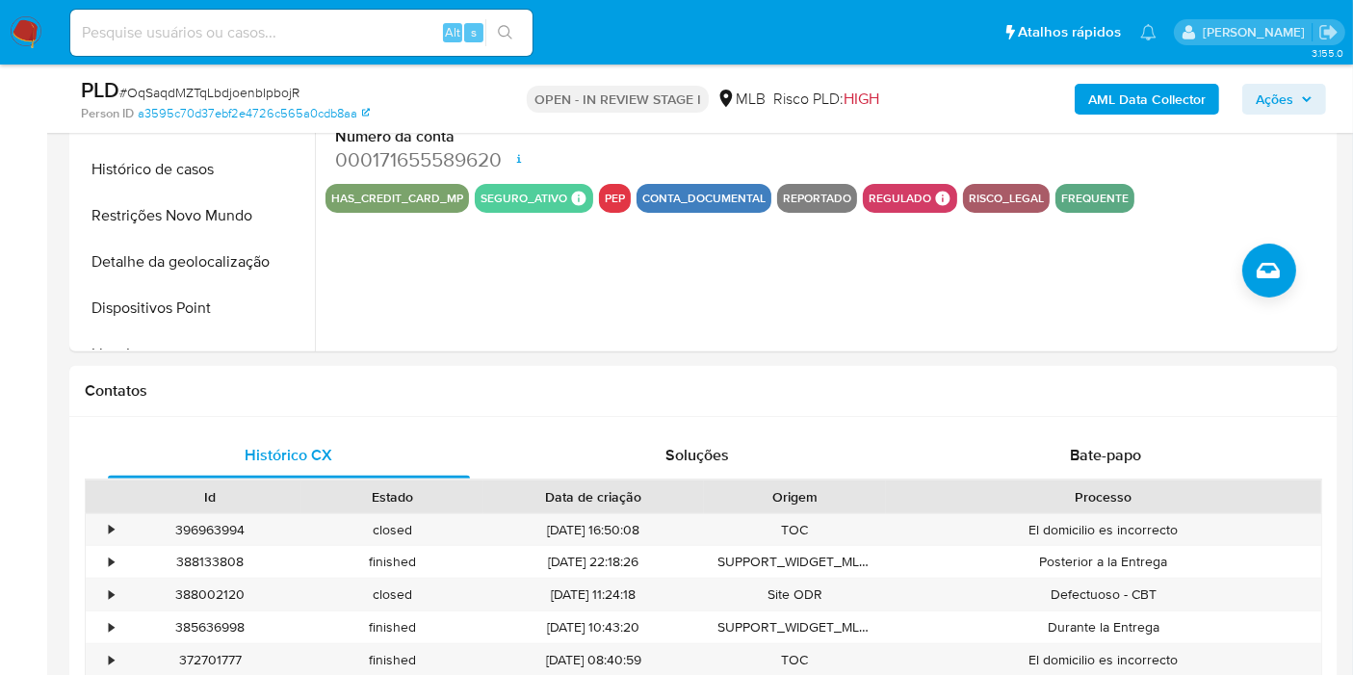
scroll to position [0, 0]
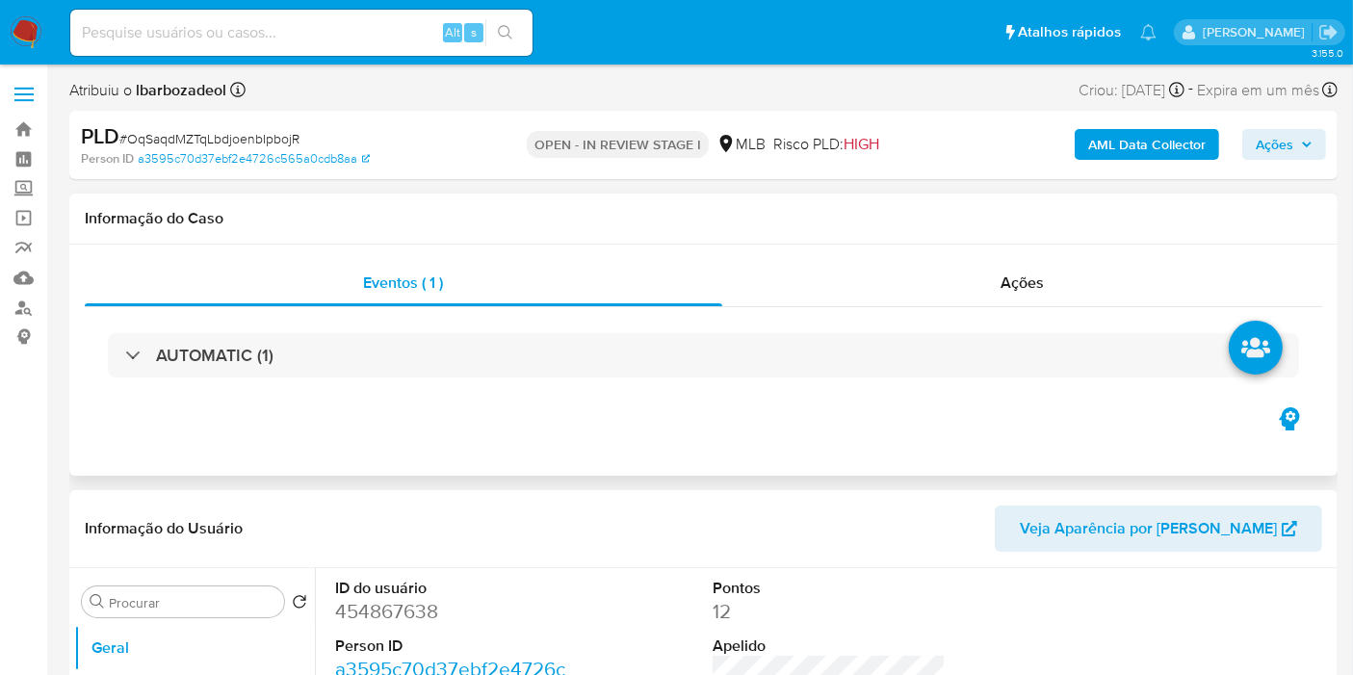
click at [775, 318] on div "AUTOMATIC (1)" at bounding box center [704, 355] width 1238 height 96
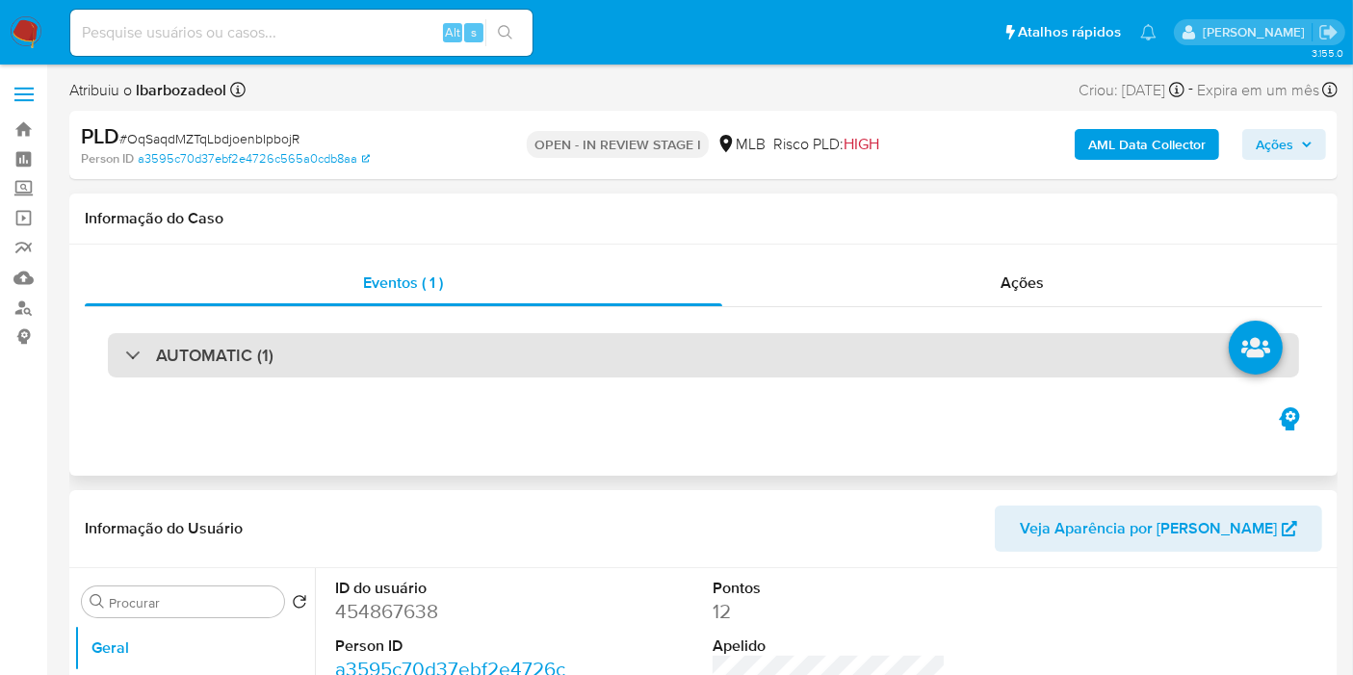
click at [759, 353] on div "AUTOMATIC (1)" at bounding box center [704, 355] width 1192 height 44
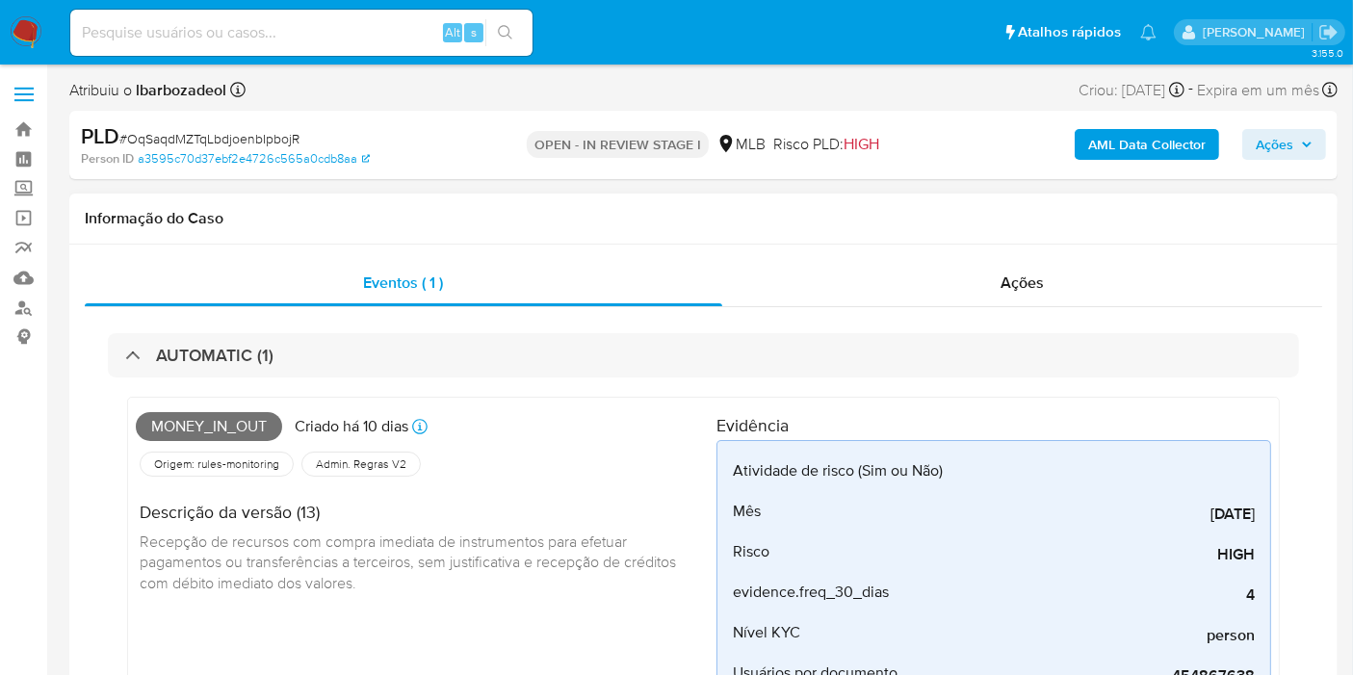
click at [224, 419] on span "Money_in_out" at bounding box center [209, 426] width 146 height 29
copy span "Money_in_out"
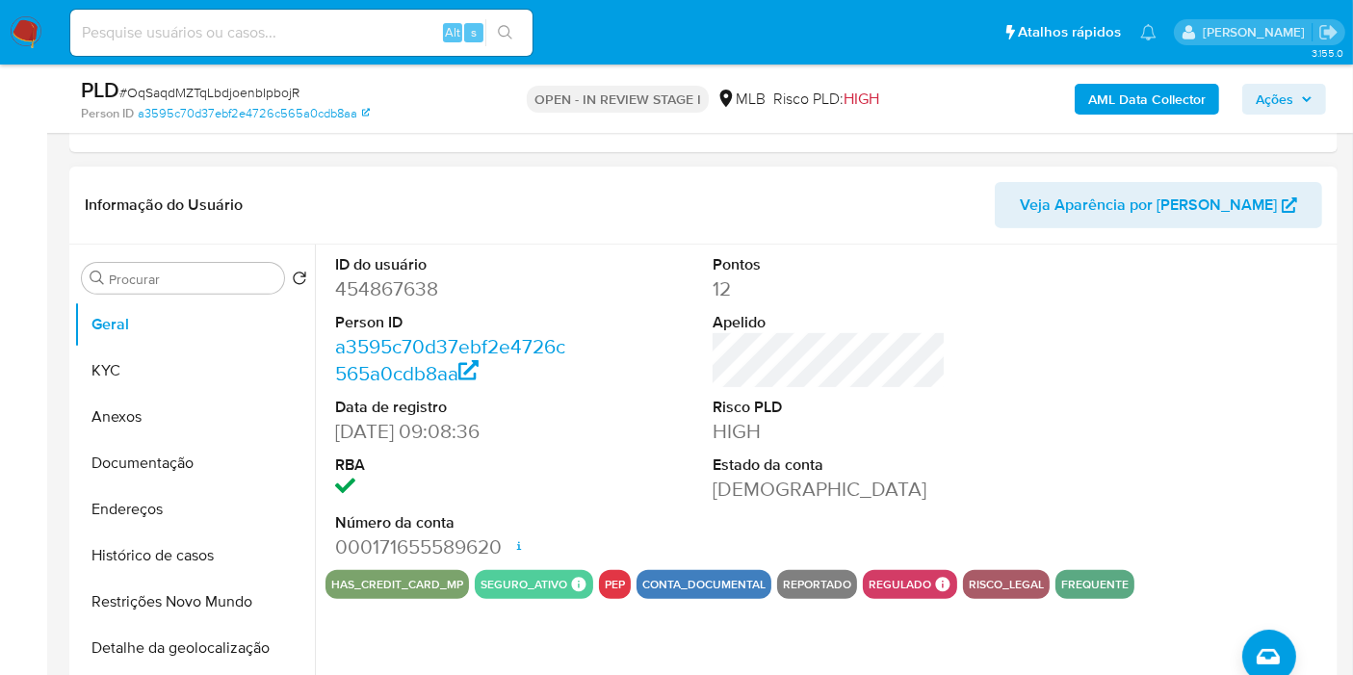
scroll to position [642, 0]
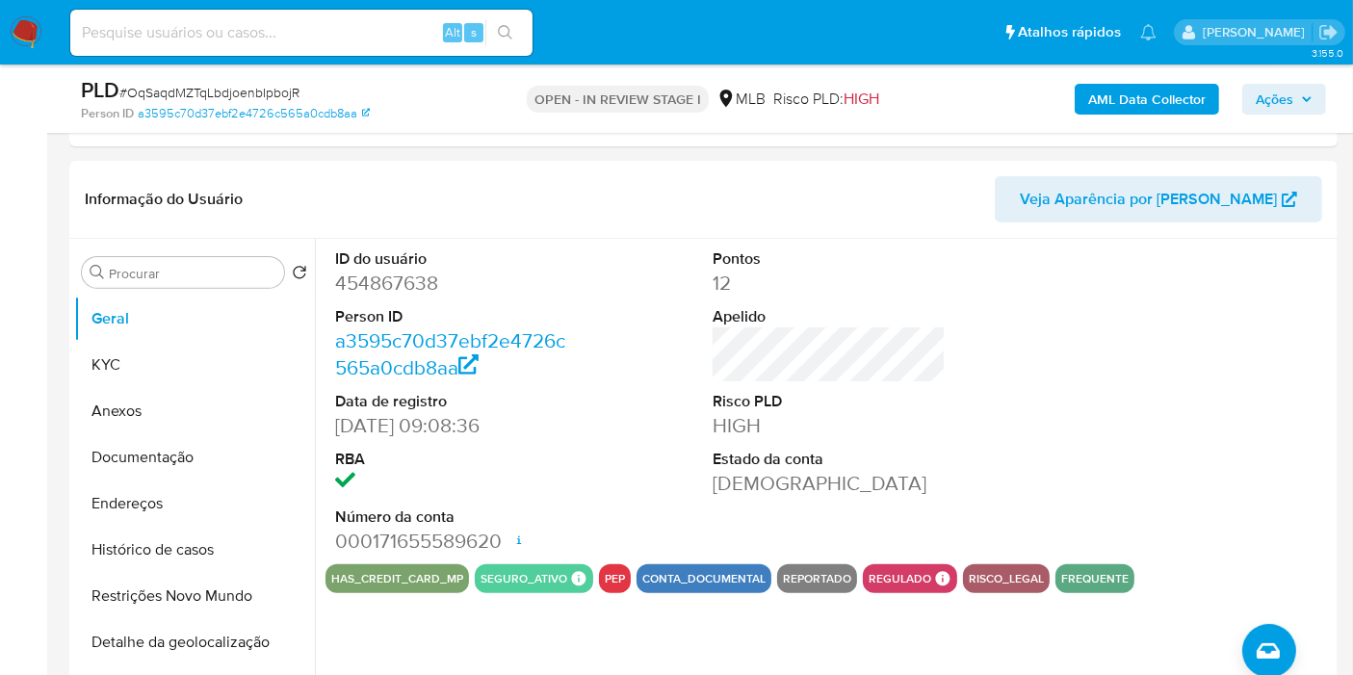
click at [1266, 111] on span "Ações" at bounding box center [1275, 99] width 38 height 31
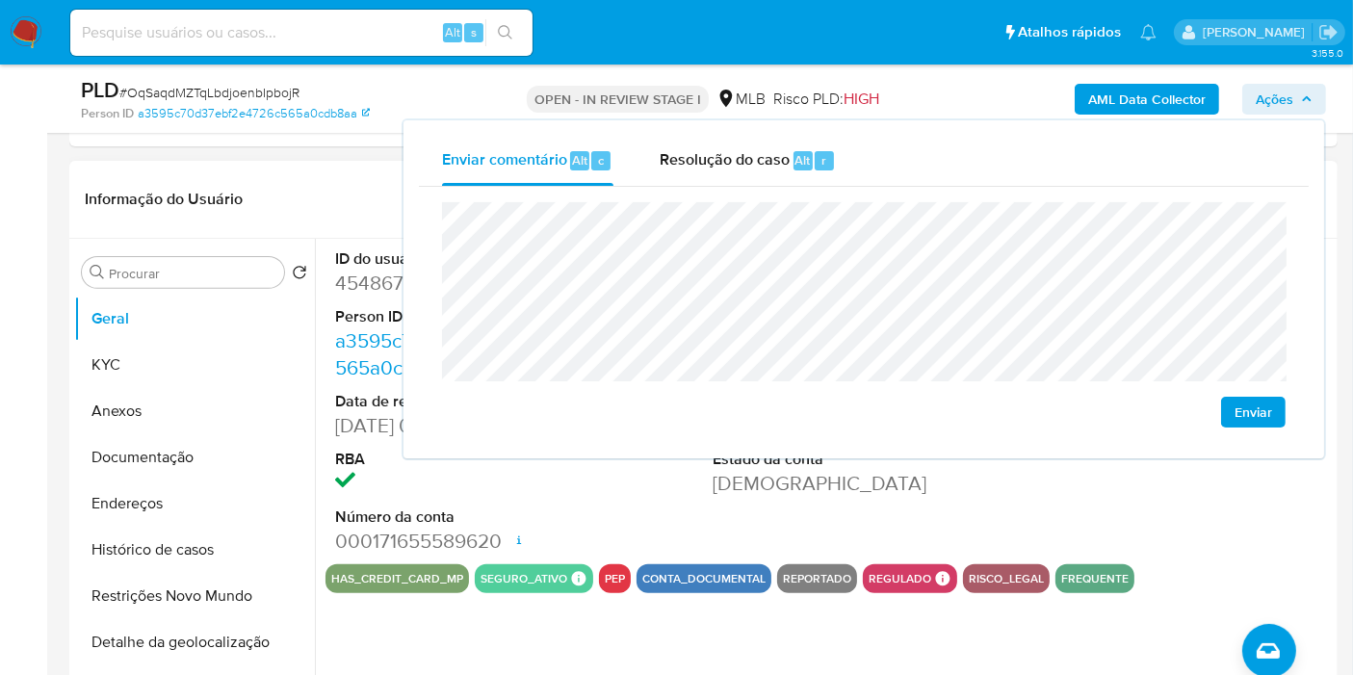
click at [283, 176] on header "Informação do Usuário Veja Aparência por [PERSON_NAME]" at bounding box center [704, 199] width 1238 height 46
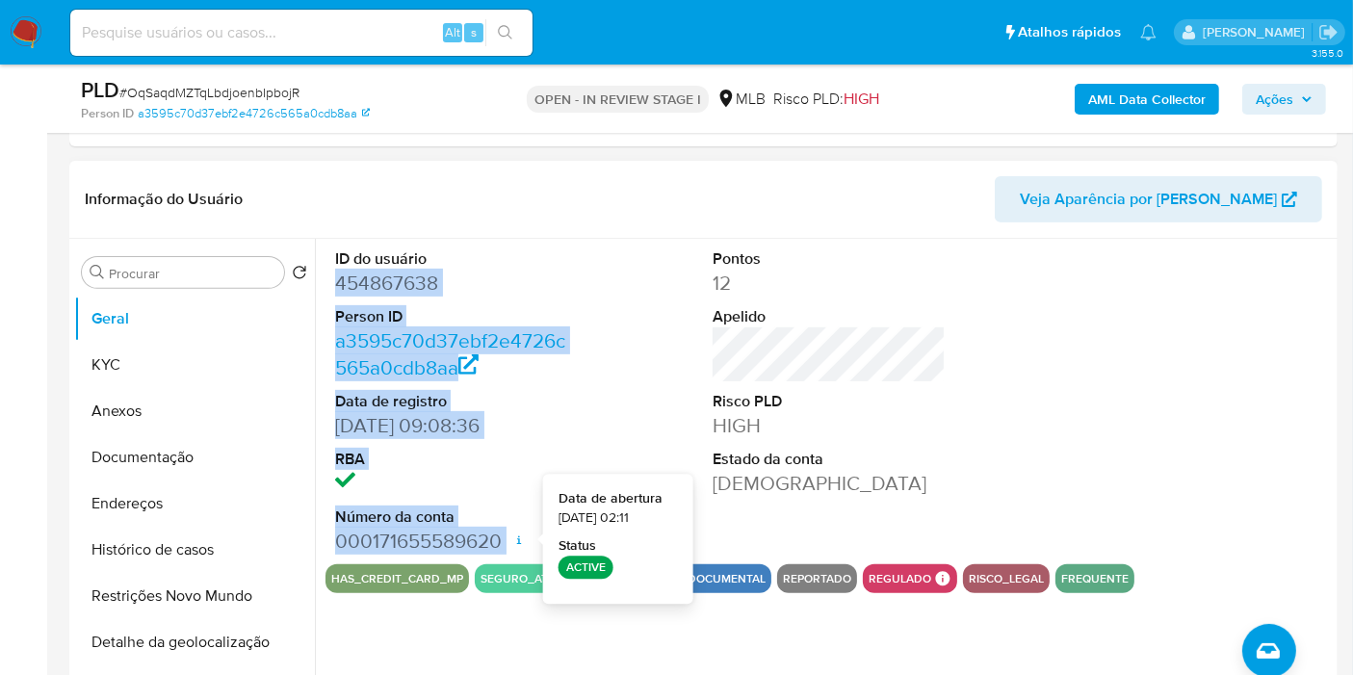
drag, startPoint x: 332, startPoint y: 279, endPoint x: 512, endPoint y: 537, distance: 314.0
click at [512, 537] on div "ID do usuário 454867638 Person ID a3595c70d37ebf2e4726c565a0cdb8aa Data de regi…" at bounding box center [452, 402] width 252 height 326
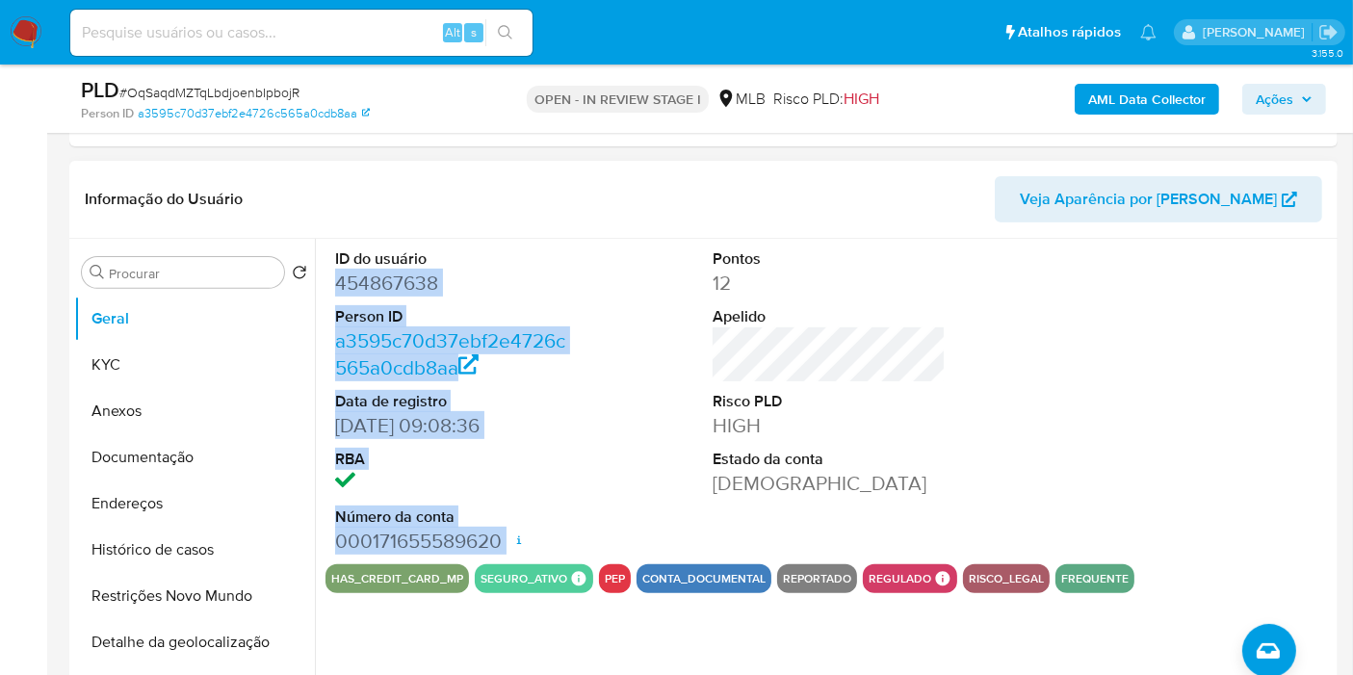
copy dl "454867638 Person ID a3595c70d37ebf2e4726c565a0cdb8aa Data de registro [DATE] 09…"
click at [1284, 103] on span "Ações" at bounding box center [1275, 99] width 38 height 31
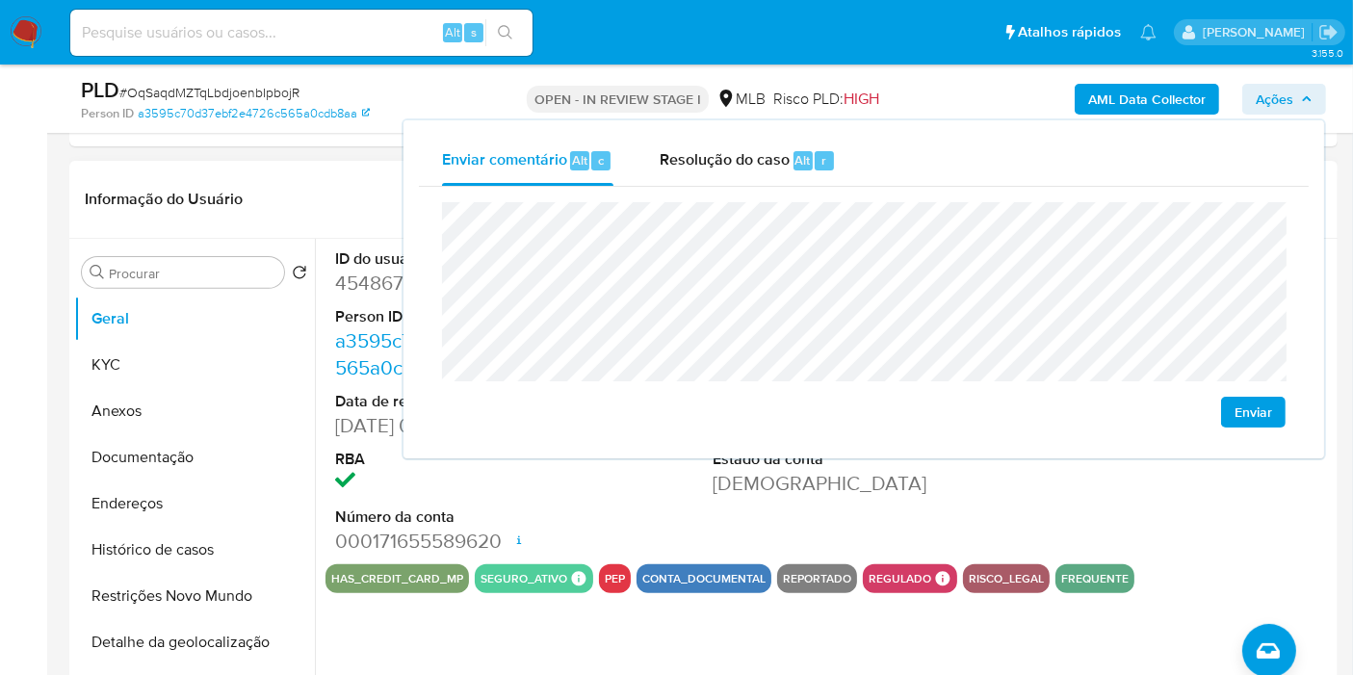
click at [812, 518] on div "Pontos 12 Apelido Risco PLD HIGH Estado da conta Ativa" at bounding box center [829, 402] width 252 height 326
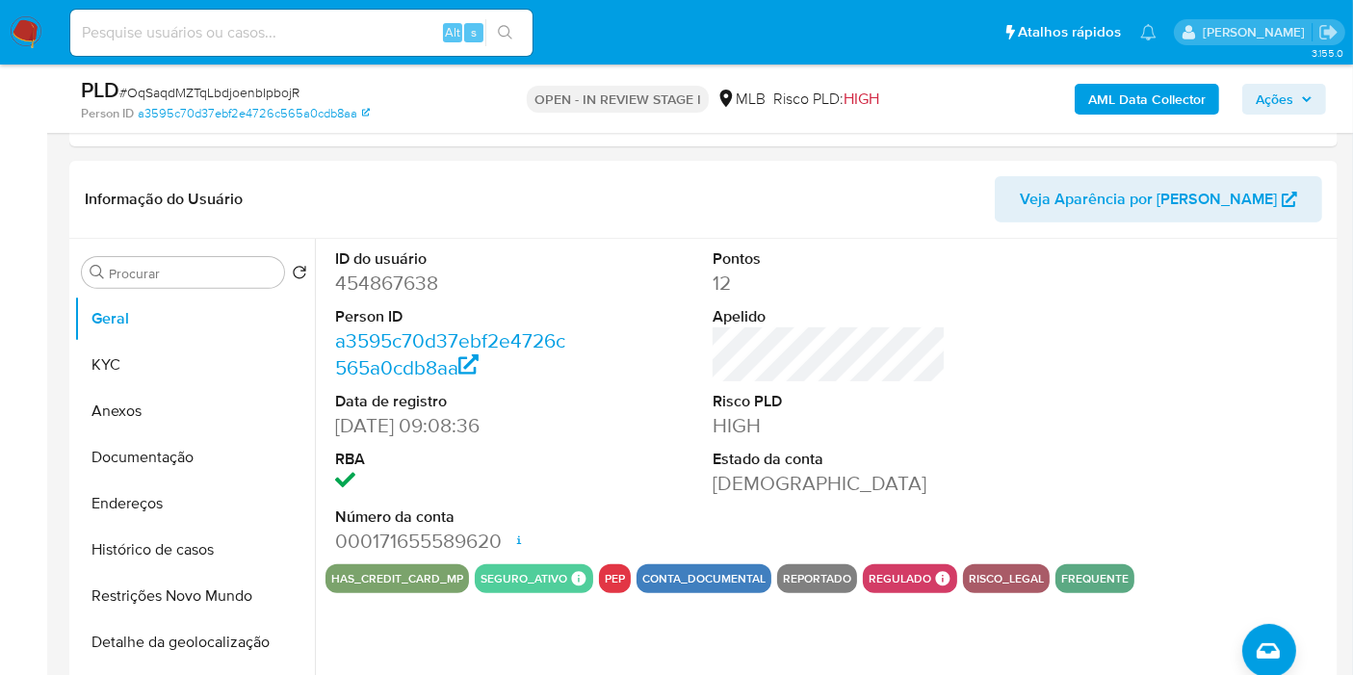
click at [1260, 114] on div "AML Data Collector Ações" at bounding box center [1121, 98] width 410 height 45
click at [1276, 97] on span "Ações" at bounding box center [1275, 99] width 38 height 31
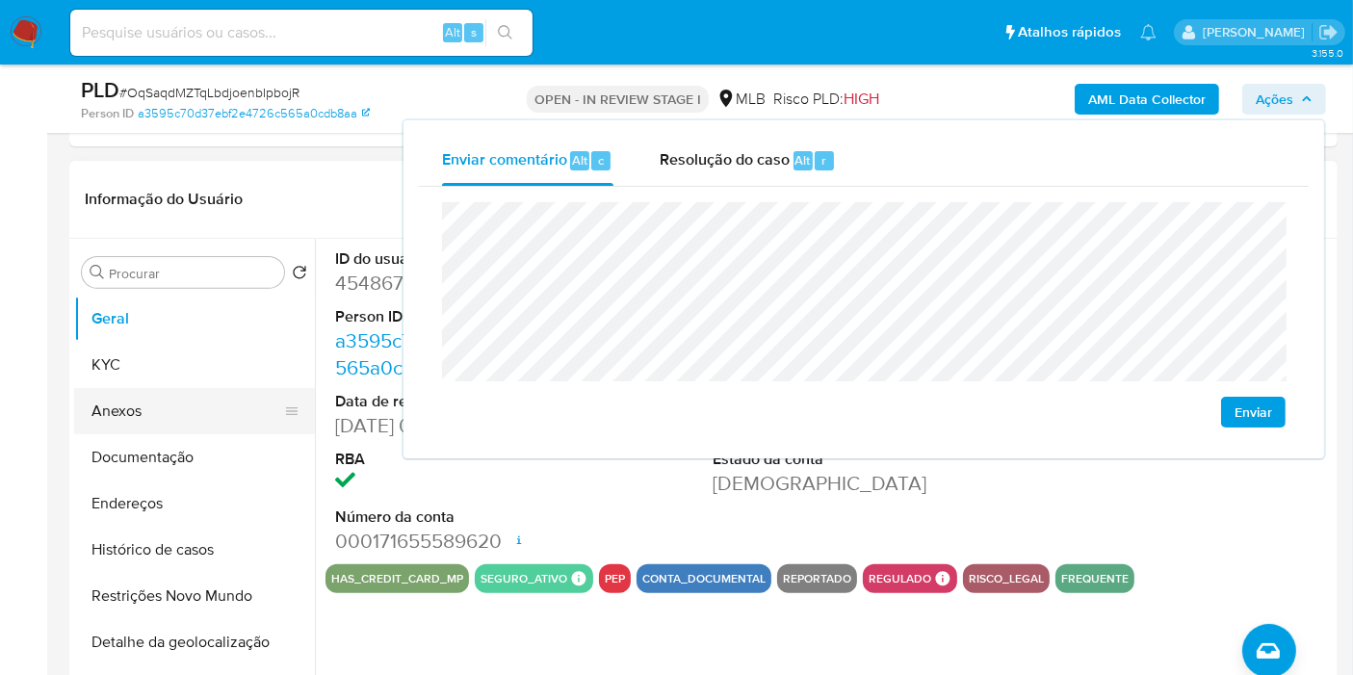
drag, startPoint x: 217, startPoint y: 366, endPoint x: 260, endPoint y: 366, distance: 43.3
click at [217, 366] on button "KYC" at bounding box center [194, 365] width 241 height 46
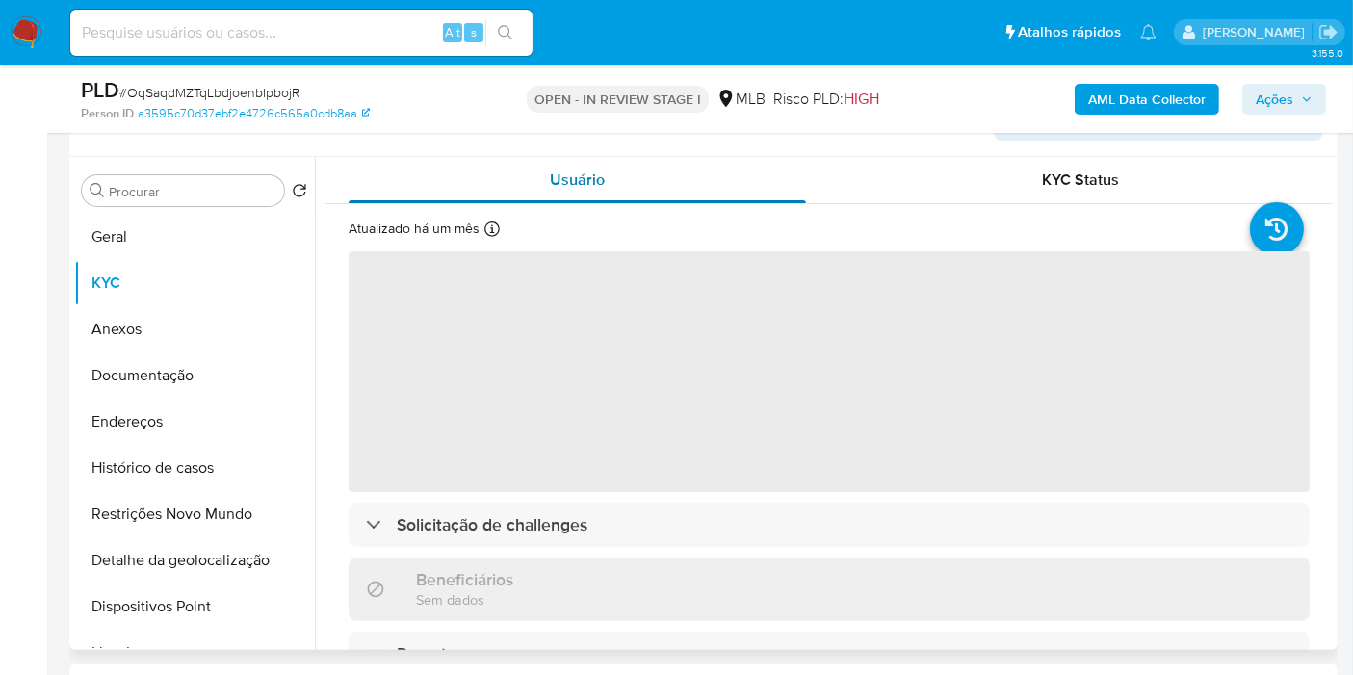
scroll to position [748, 0]
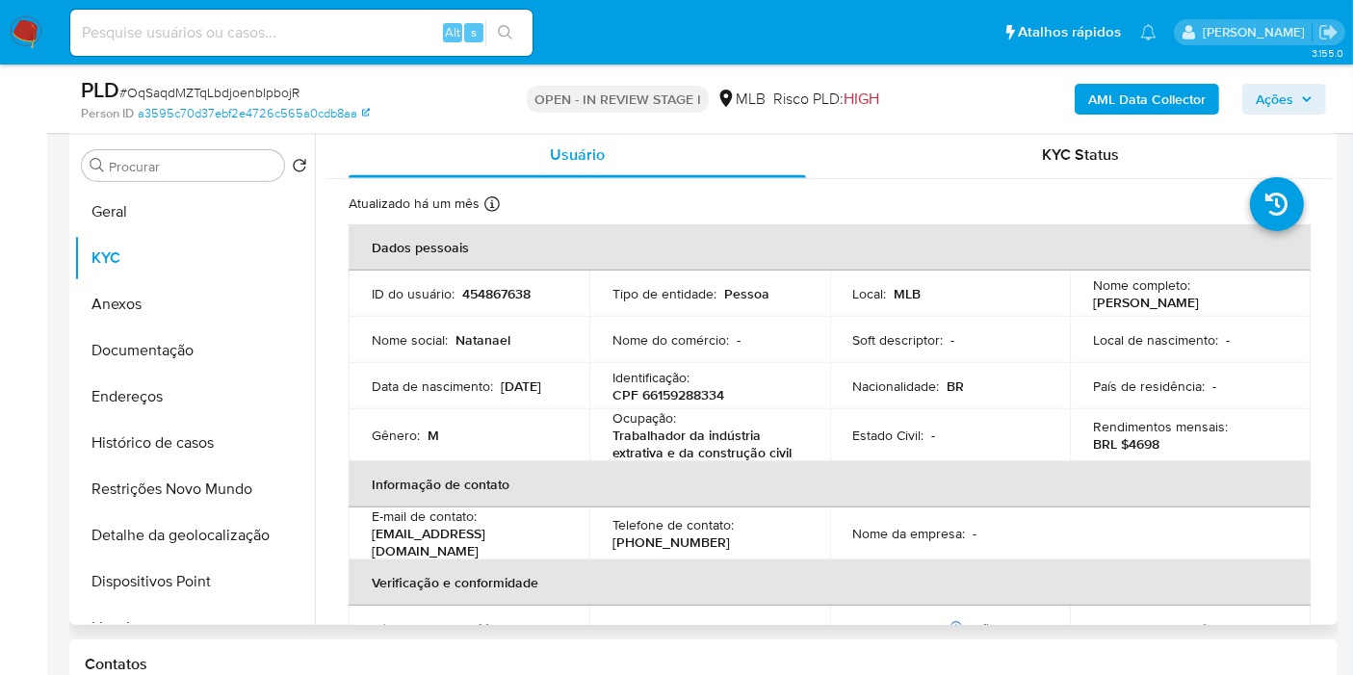
click at [667, 389] on p "CPF 66159288334" at bounding box center [669, 394] width 112 height 17
copy p "66159288334"
drag, startPoint x: 1293, startPoint y: 108, endPoint x: 1223, endPoint y: 108, distance: 69.4
click at [1292, 108] on span "Ações" at bounding box center [1275, 99] width 38 height 31
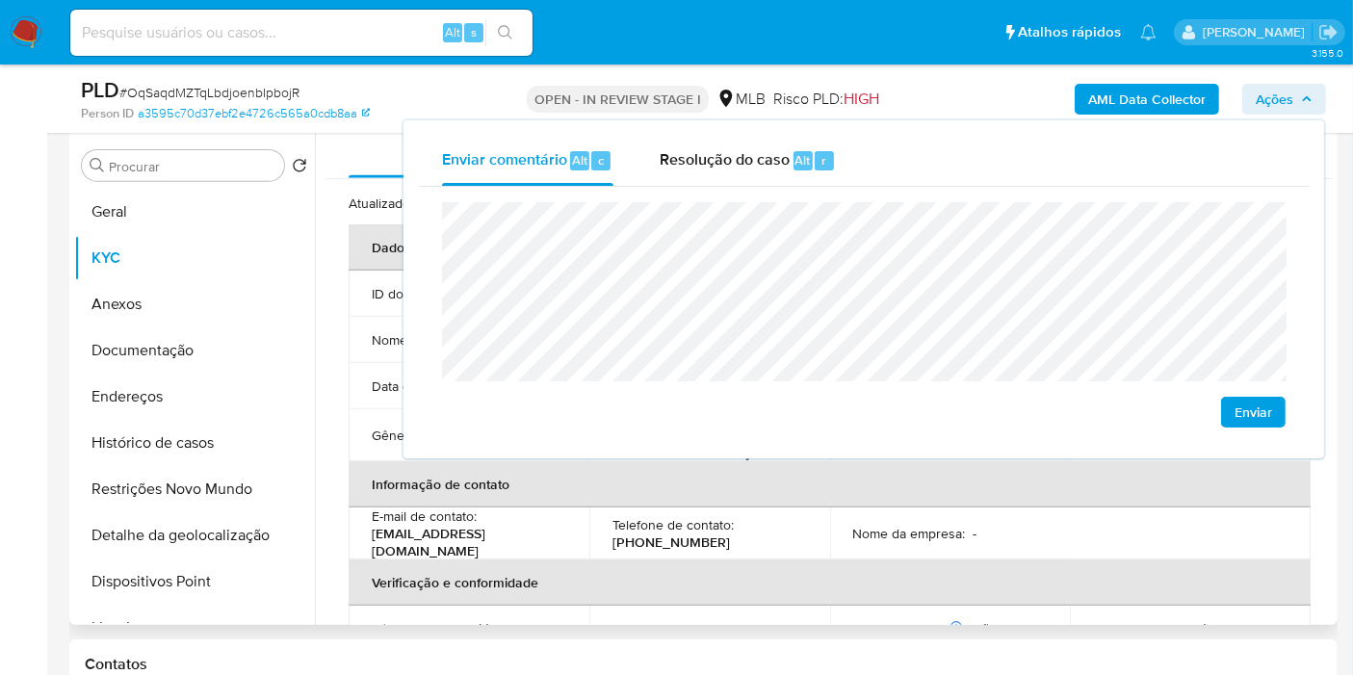
click at [677, 498] on th "Informação de contato" at bounding box center [830, 484] width 962 height 46
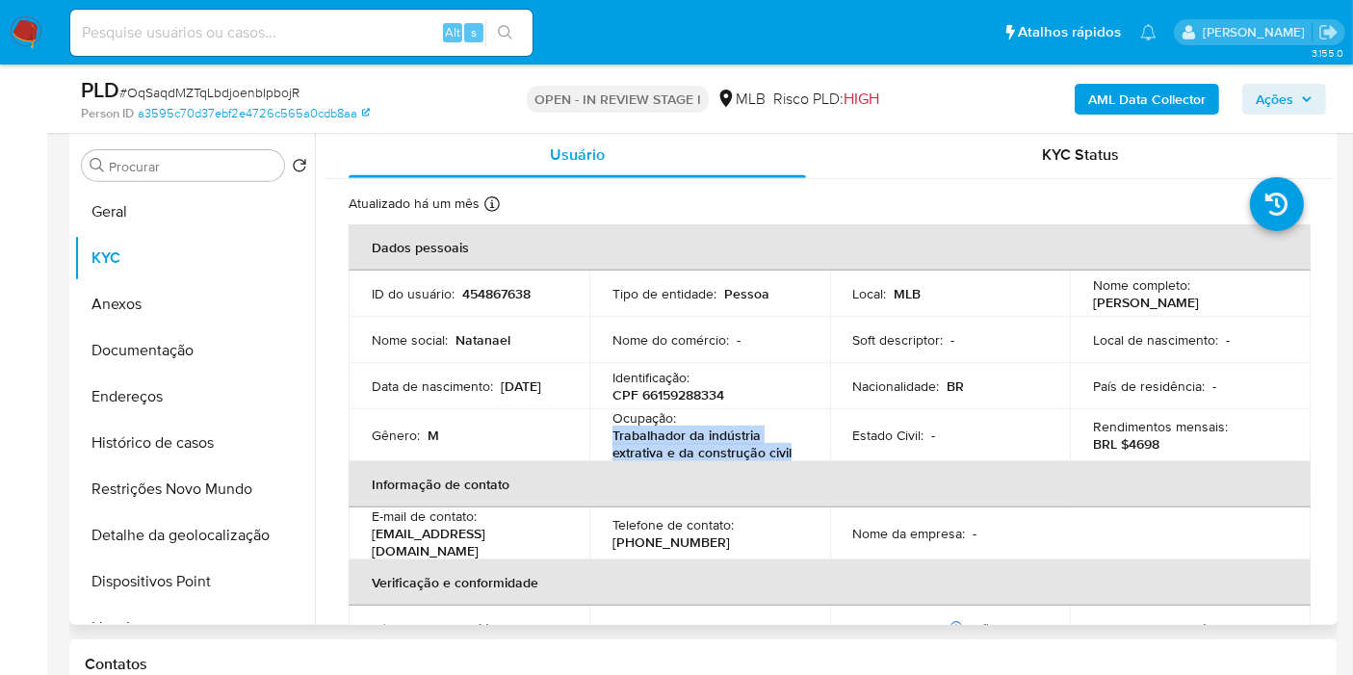
drag, startPoint x: 616, startPoint y: 431, endPoint x: 807, endPoint y: 454, distance: 193.1
click at [796, 449] on td "Ocupação : Trabalhador da indústria extrativa e da construção civil" at bounding box center [710, 435] width 241 height 52
copy p "Trabalhador da indústria extrativa e da construção civil"
click at [1286, 106] on span "Ações" at bounding box center [1275, 99] width 38 height 31
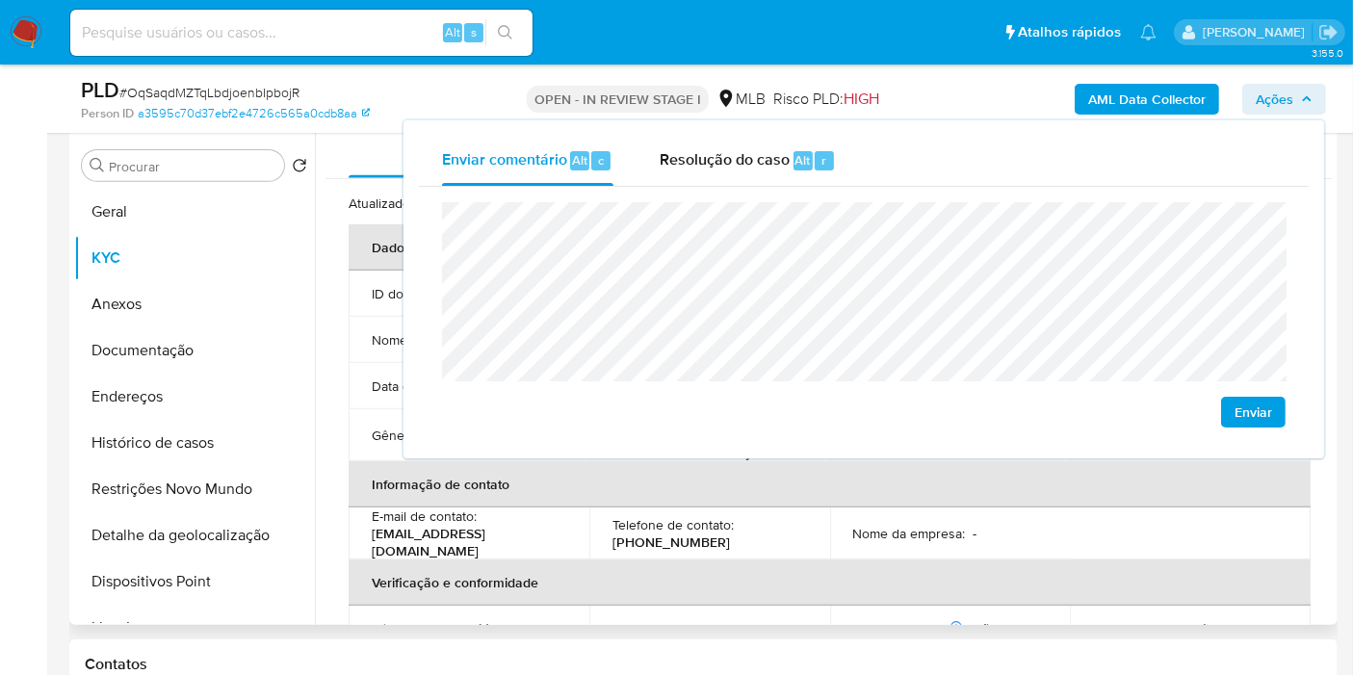
click at [846, 511] on td "Nome da empresa : -" at bounding box center [950, 534] width 241 height 52
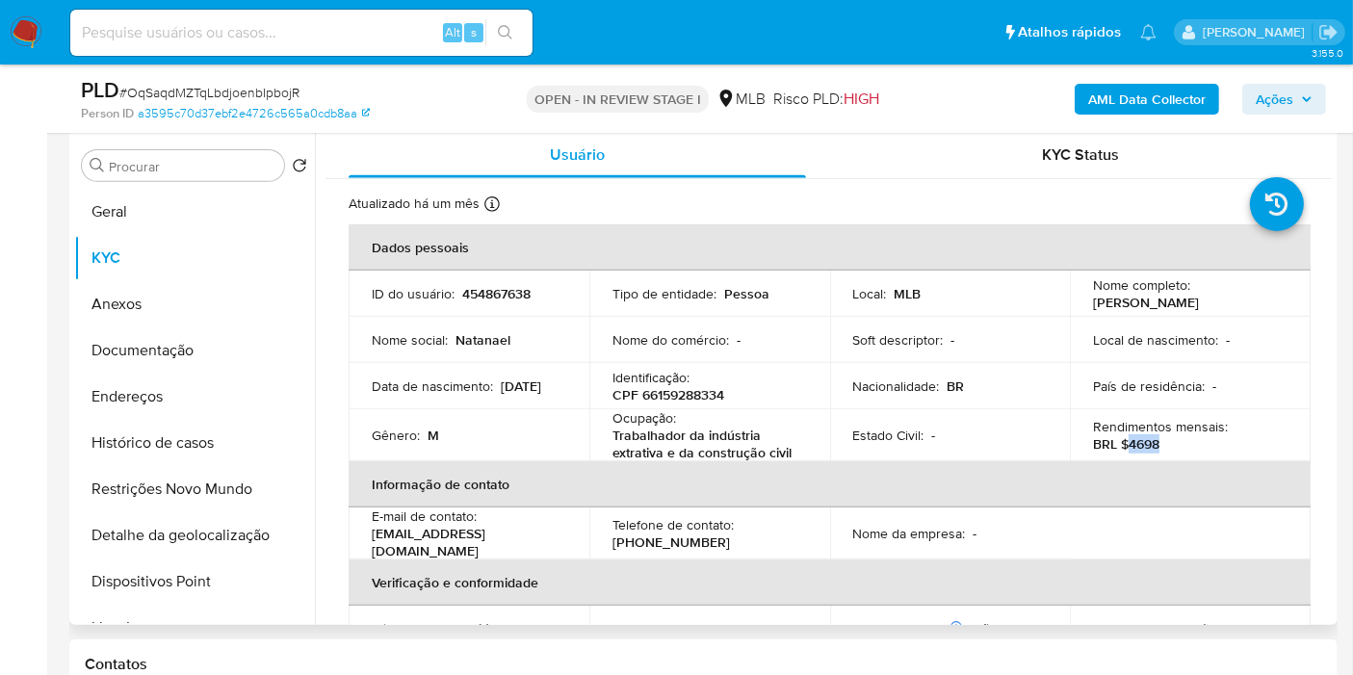
drag, startPoint x: 1126, startPoint y: 439, endPoint x: 1156, endPoint y: 440, distance: 29.9
click at [1157, 440] on div "Rendimentos mensais : BRL $4698" at bounding box center [1190, 435] width 195 height 35
copy p "4698"
click at [1301, 94] on icon "button" at bounding box center [1307, 99] width 12 height 12
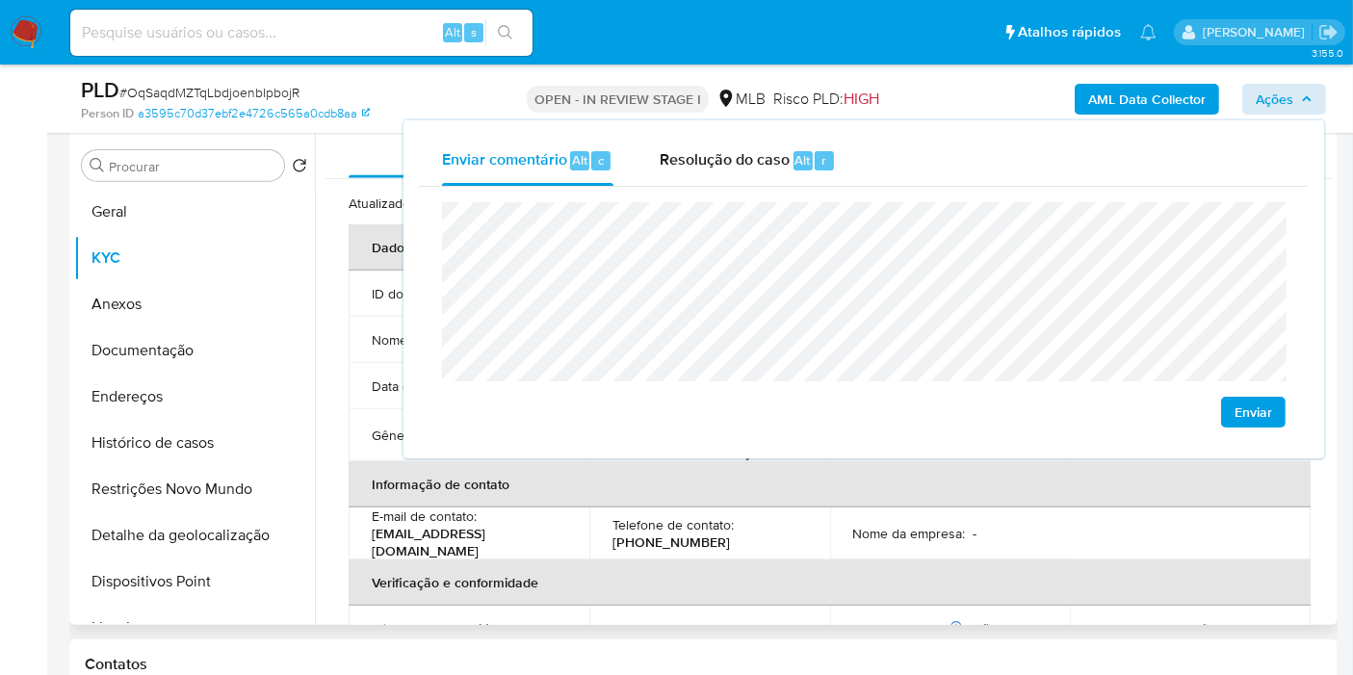
click at [968, 464] on th "Informação de contato" at bounding box center [830, 484] width 962 height 46
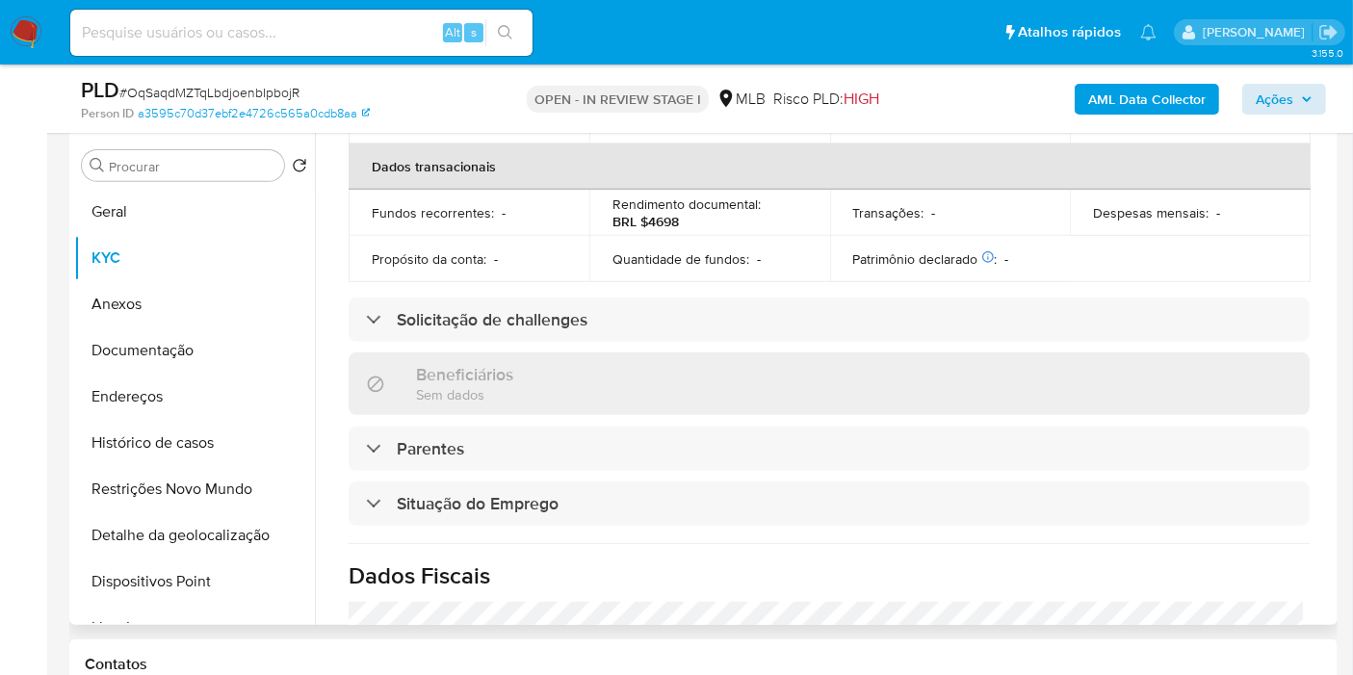
scroll to position [880, 0]
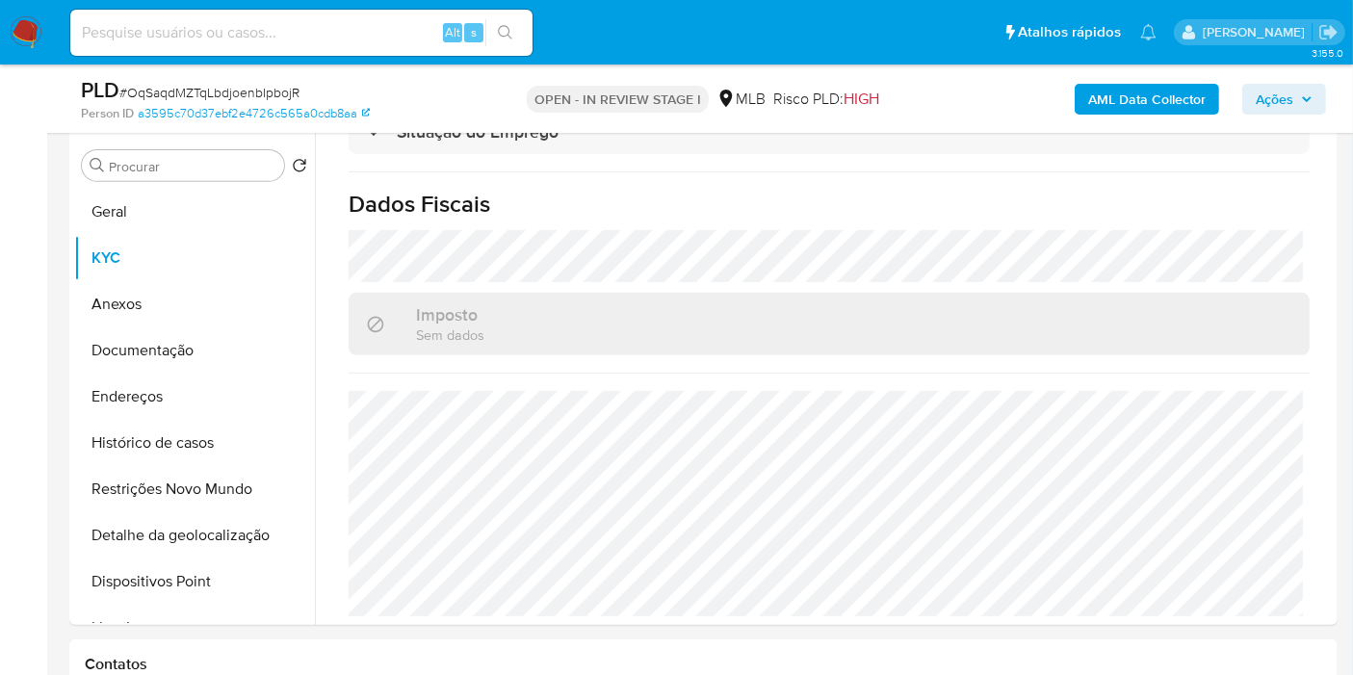
drag, startPoint x: 1278, startPoint y: 97, endPoint x: 1268, endPoint y: 98, distance: 10.6
click at [1276, 97] on span "Ações" at bounding box center [1275, 99] width 38 height 31
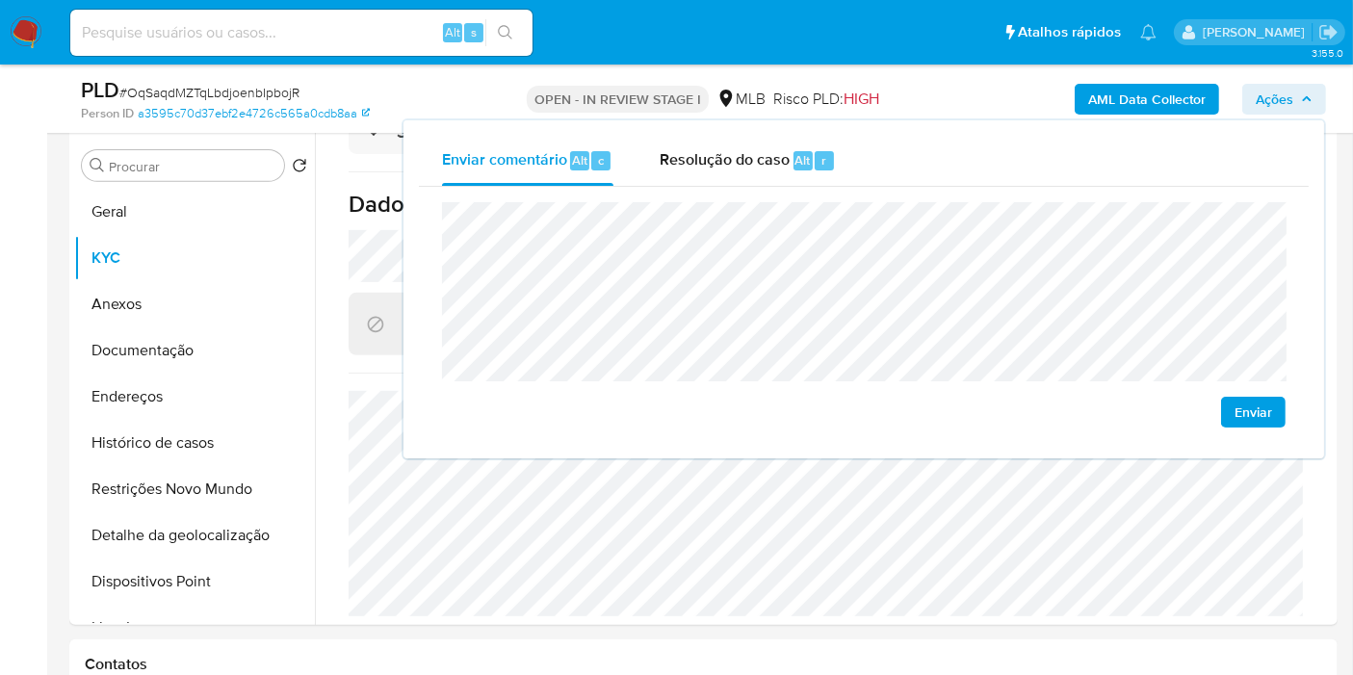
click at [0, 0] on lt-em "econômica" at bounding box center [0, 0] width 0 height 0
click at [113, 367] on button "Documentação" at bounding box center [194, 351] width 241 height 46
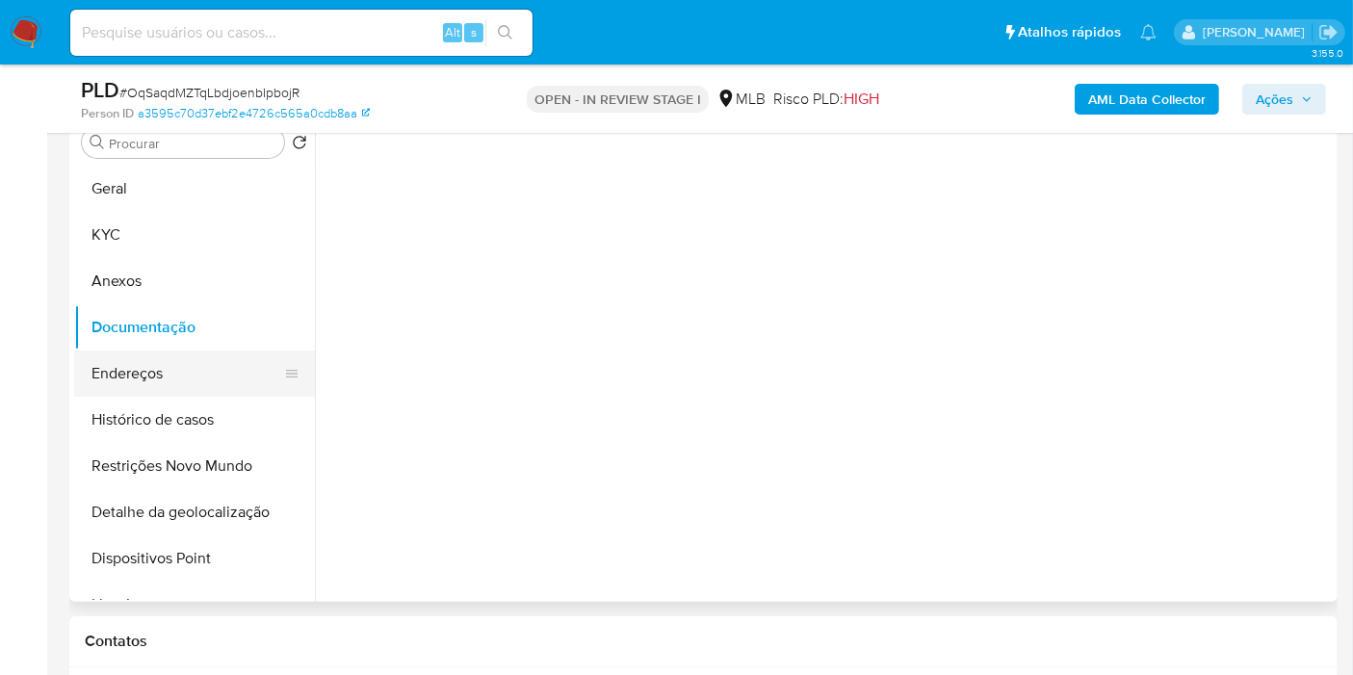
scroll to position [0, 0]
click at [130, 391] on button "Endereços" at bounding box center [186, 374] width 225 height 46
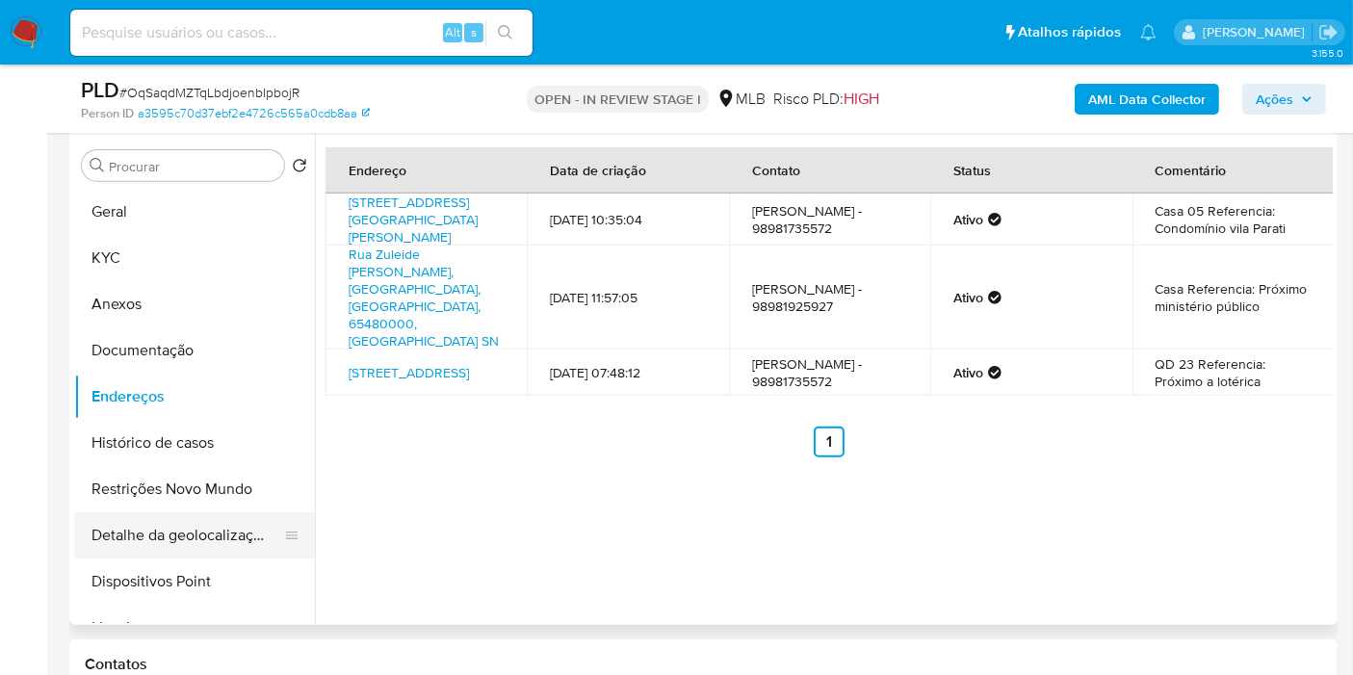
click at [193, 529] on button "Detalhe da geolocalização" at bounding box center [186, 535] width 225 height 46
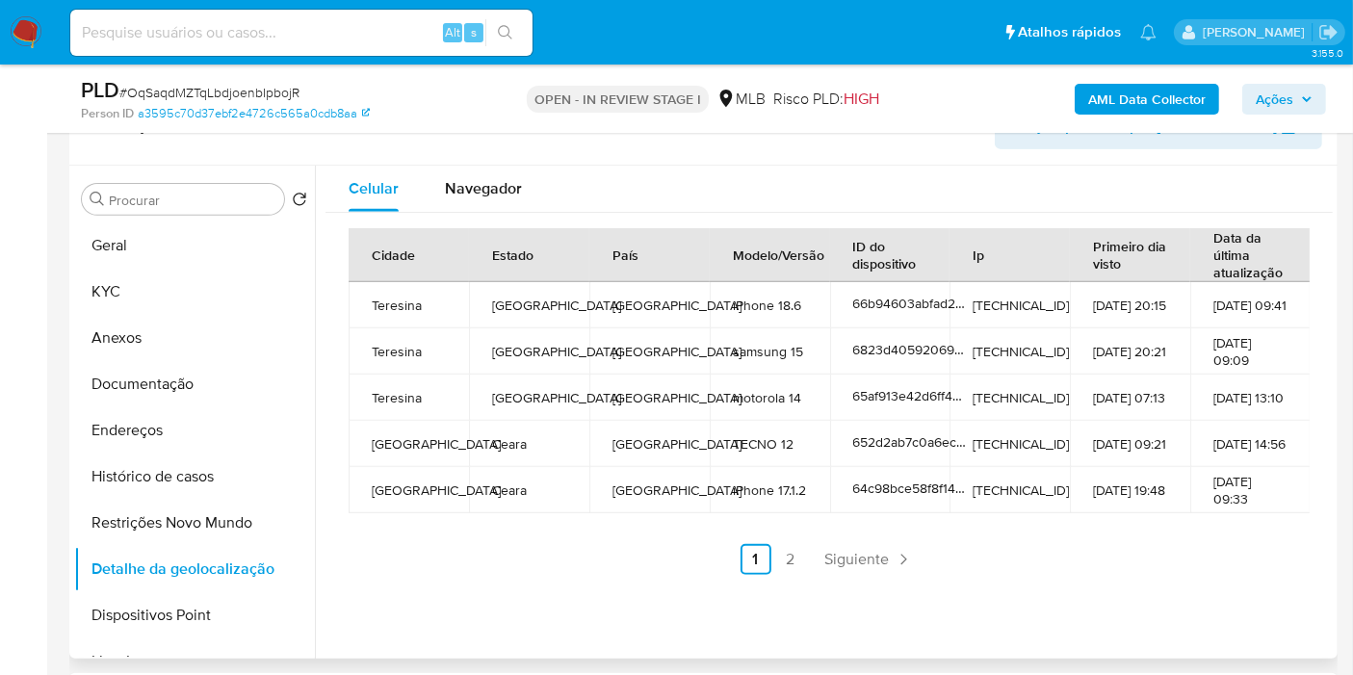
scroll to position [748, 0]
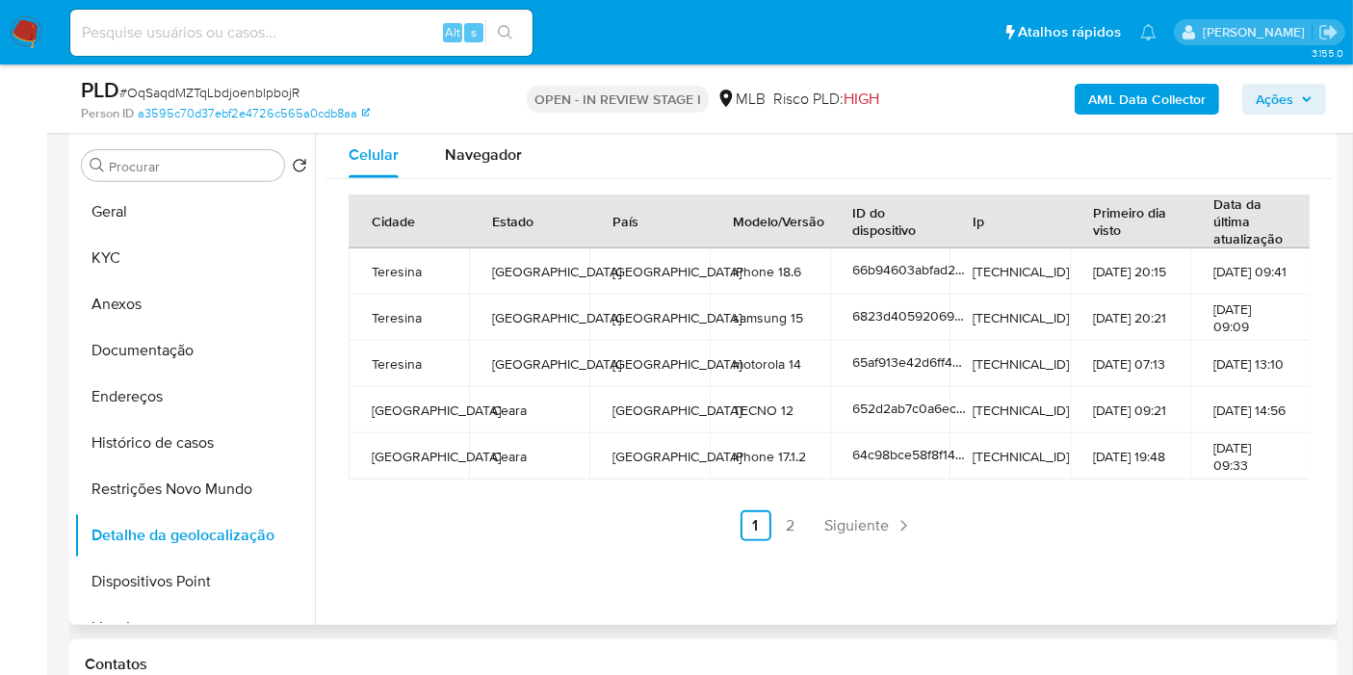
click at [384, 313] on td "Teresina" at bounding box center [409, 318] width 120 height 46
copy td "Teresina"
click at [1306, 103] on icon "button" at bounding box center [1307, 99] width 12 height 12
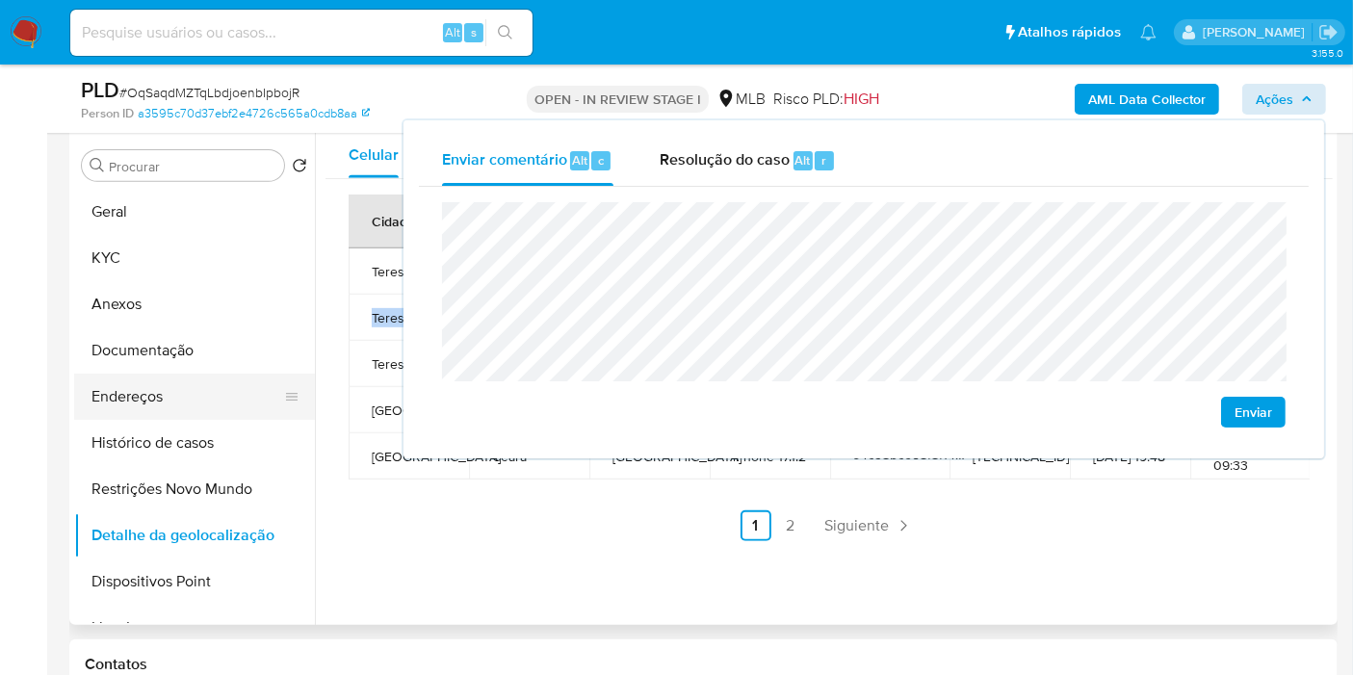
click at [144, 378] on button "Endereços" at bounding box center [186, 397] width 225 height 46
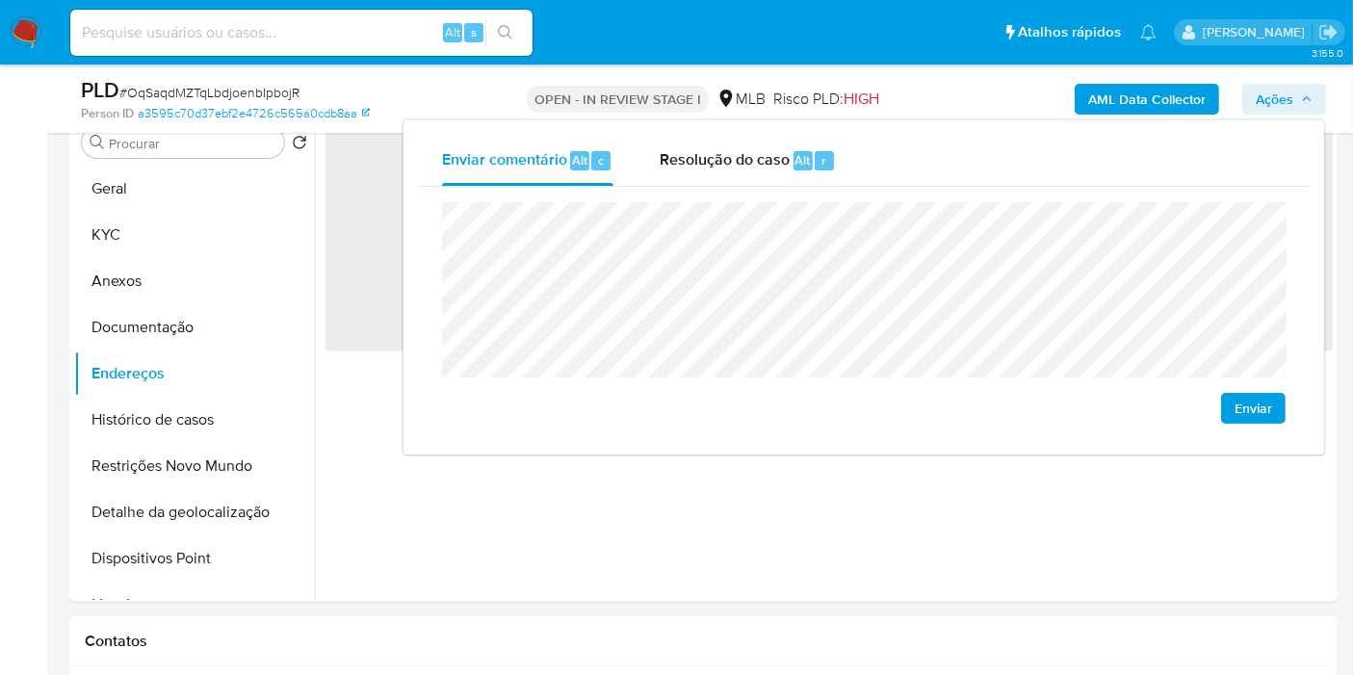
click at [1252, 108] on button "Ações" at bounding box center [1285, 99] width 84 height 31
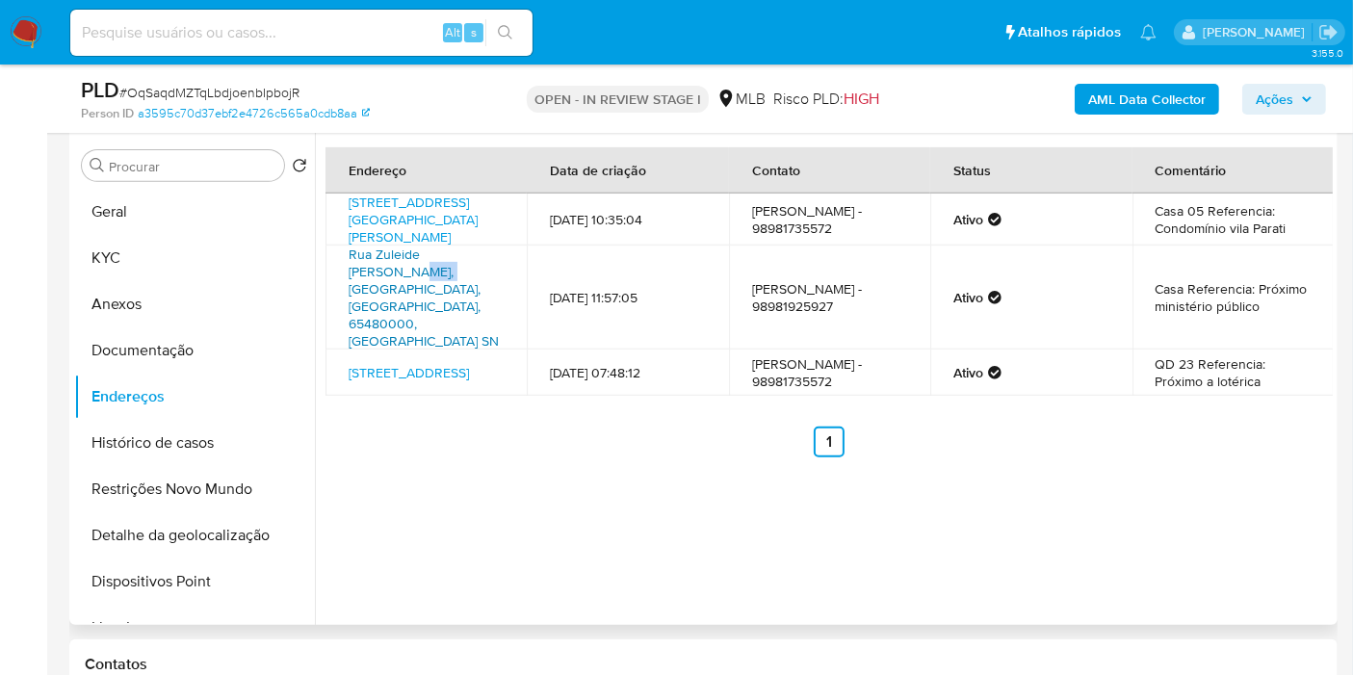
drag, startPoint x: 339, startPoint y: 290, endPoint x: 377, endPoint y: 280, distance: 38.8
click at [377, 280] on td "Rua Zuleide Bogea Sn, Arari, Maranhão, 65480000, Brasil SN" at bounding box center [426, 298] width 201 height 104
copy link "Arari"
drag, startPoint x: 1294, startPoint y: 100, endPoint x: 1282, endPoint y: 112, distance: 16.3
click at [1293, 100] on span "Ações" at bounding box center [1275, 99] width 38 height 31
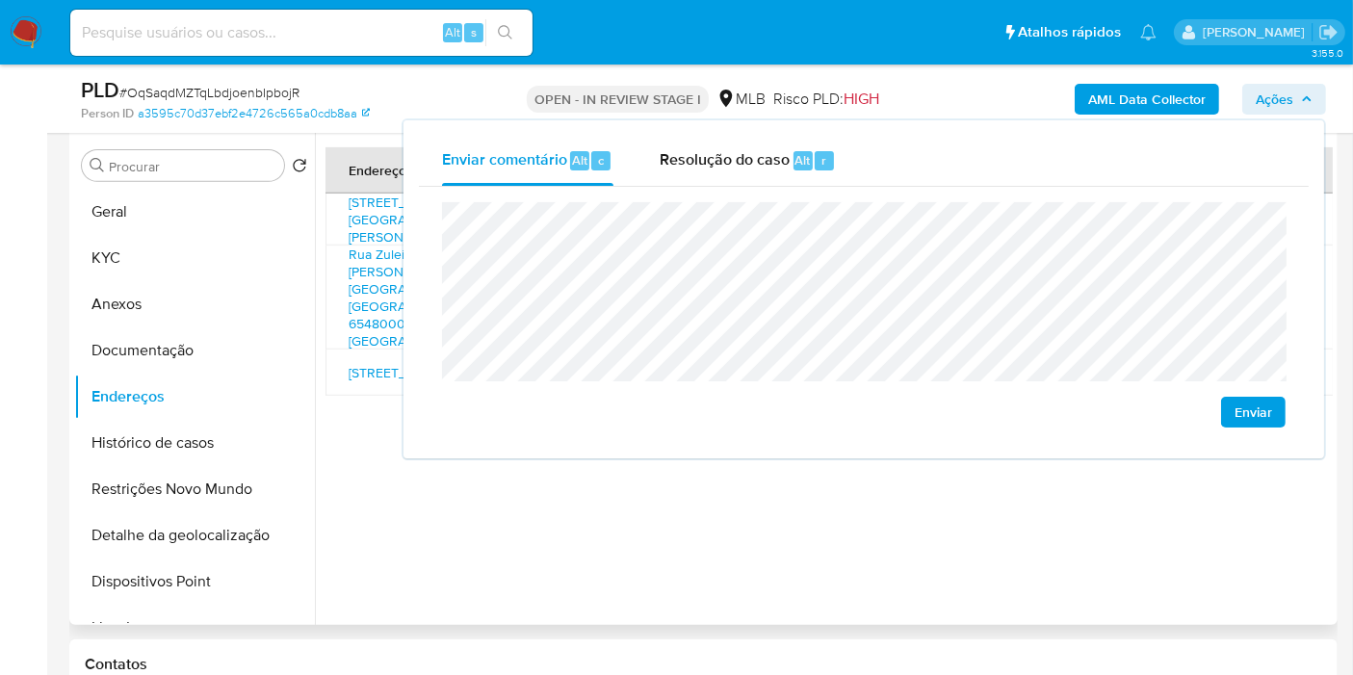
click at [644, 532] on div "Endereço Data de criação Contato Status Comentário Rua Domingos De Pádua Rêgo 3…" at bounding box center [824, 378] width 1018 height 493
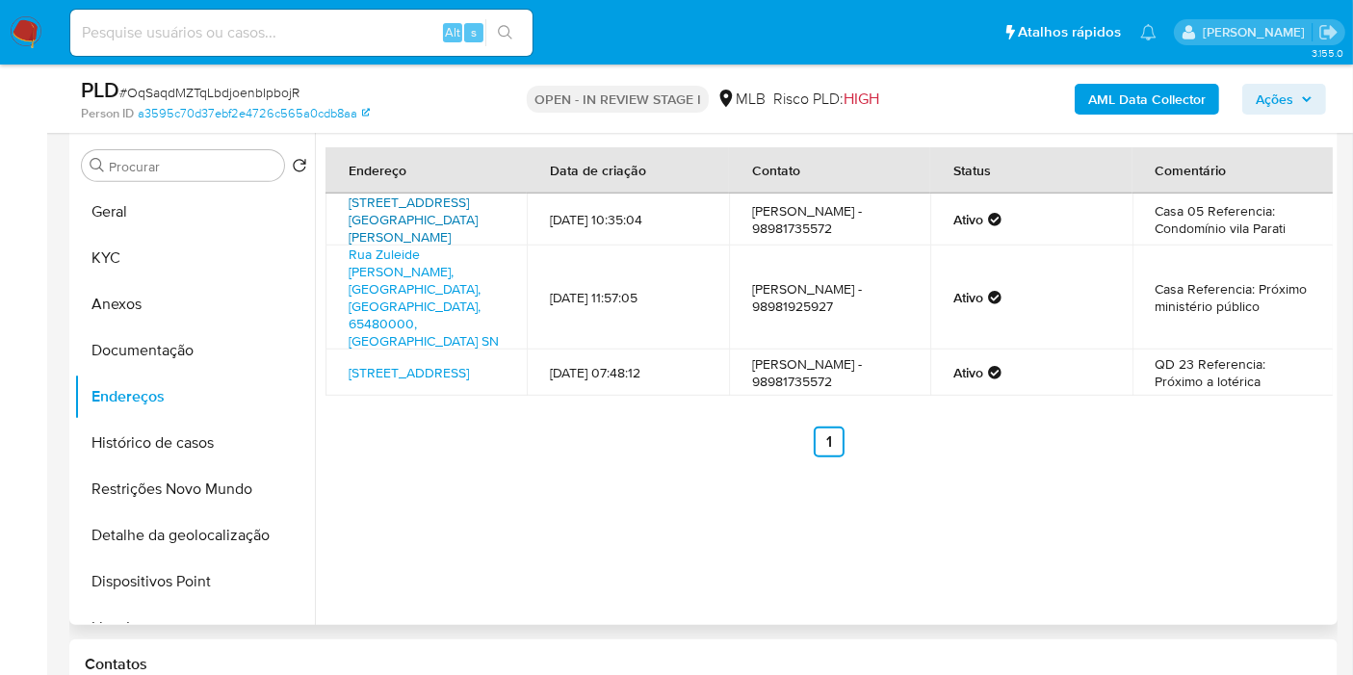
click at [407, 213] on link "Rua Domingos De Pádua Rêgo 3831, Teresina, Piauí, 64062410, Brasil 3831" at bounding box center [413, 220] width 129 height 54
click at [401, 264] on link "Rua Zuleide Bogea Sn, Arari, Maranhão, 65480000, Brasil SN" at bounding box center [424, 298] width 150 height 106
click at [407, 363] on link "Conjunto Saci 6, Teresina, Piauí, 64020270, Brasil 6" at bounding box center [409, 372] width 120 height 19
click at [206, 354] on button "Documentação" at bounding box center [186, 351] width 225 height 46
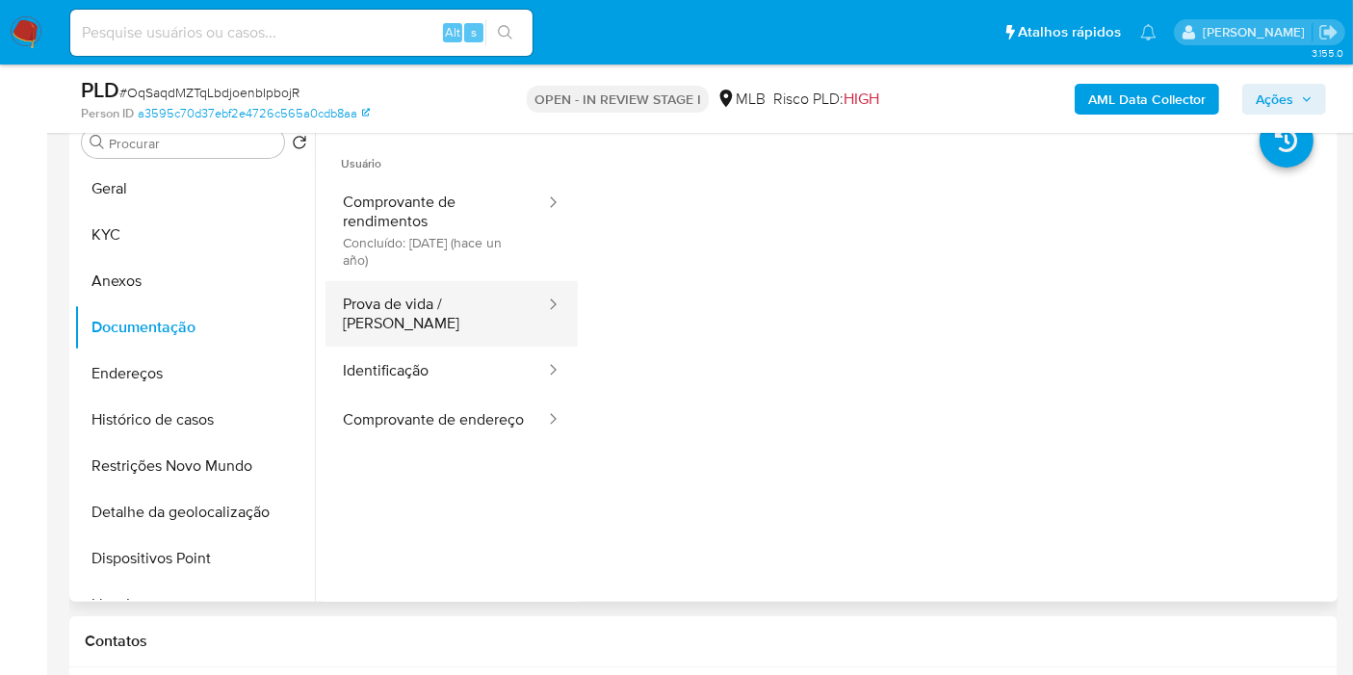
click at [455, 309] on button "Prova de vida / Selfie" at bounding box center [437, 314] width 222 height 66
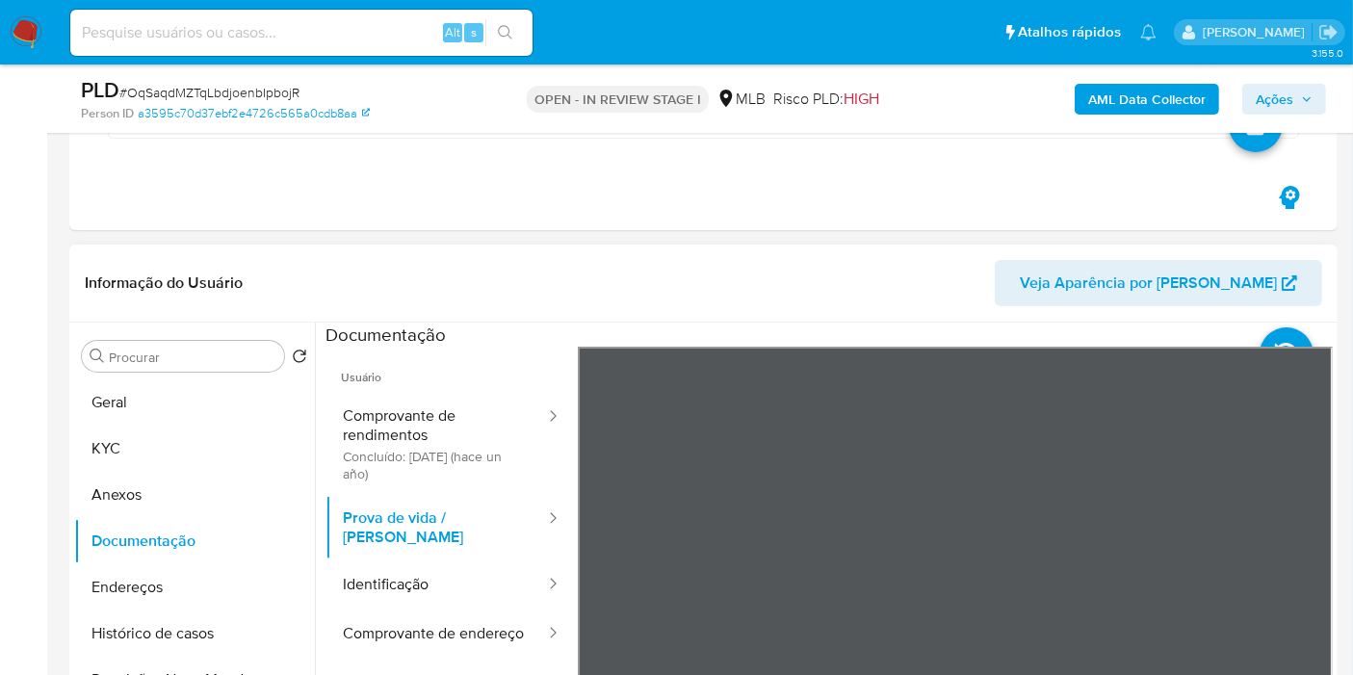
scroll to position [642, 0]
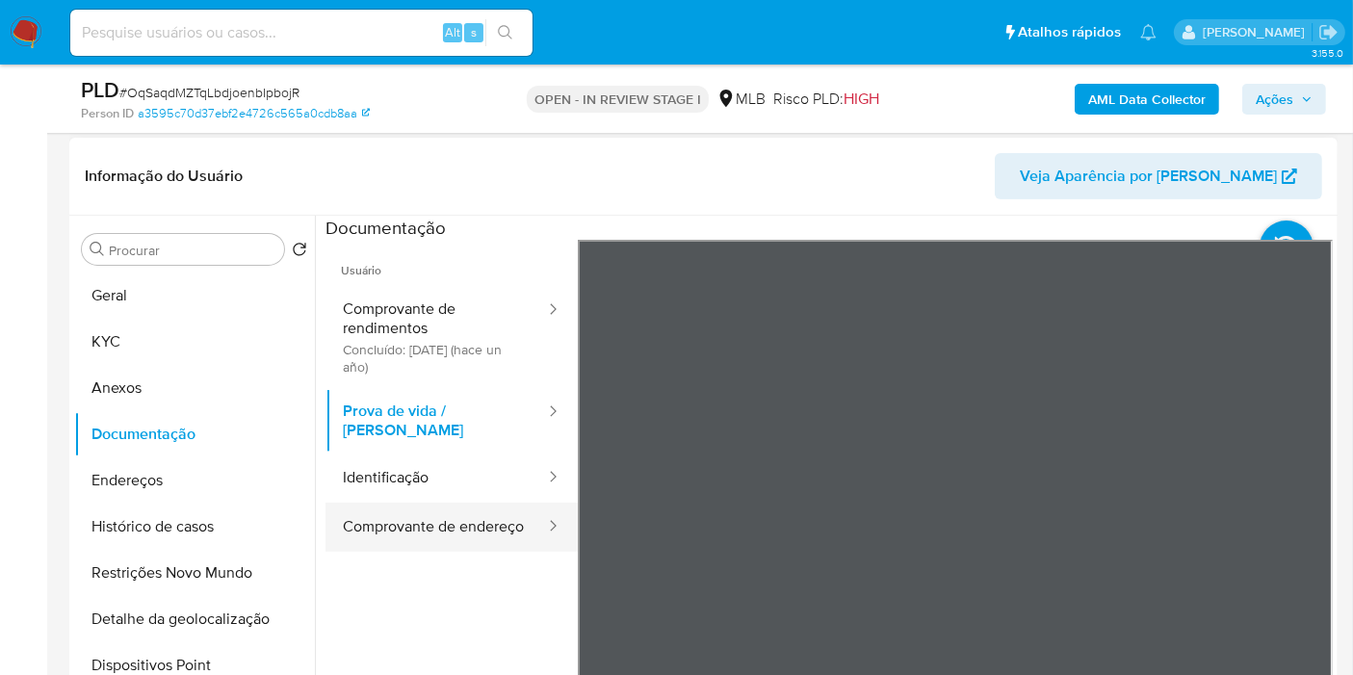
click at [485, 516] on button "Comprovante de endereço" at bounding box center [437, 527] width 222 height 49
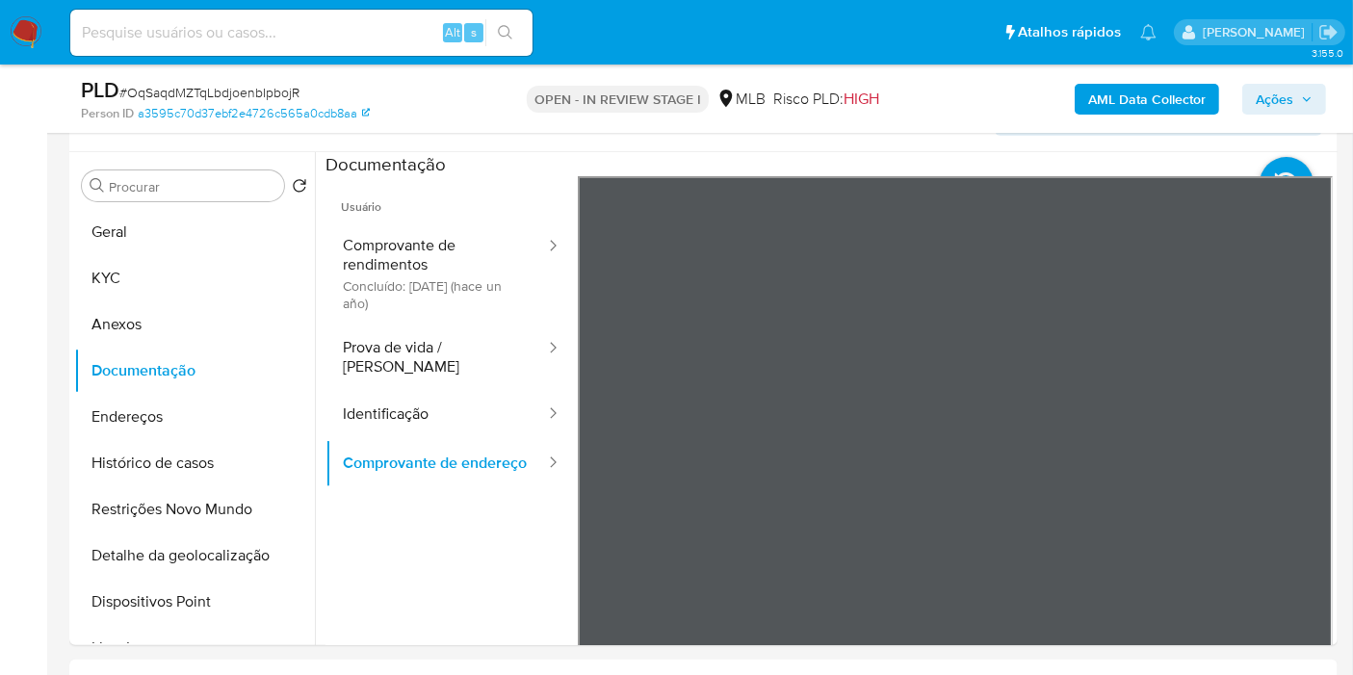
scroll to position [710, 0]
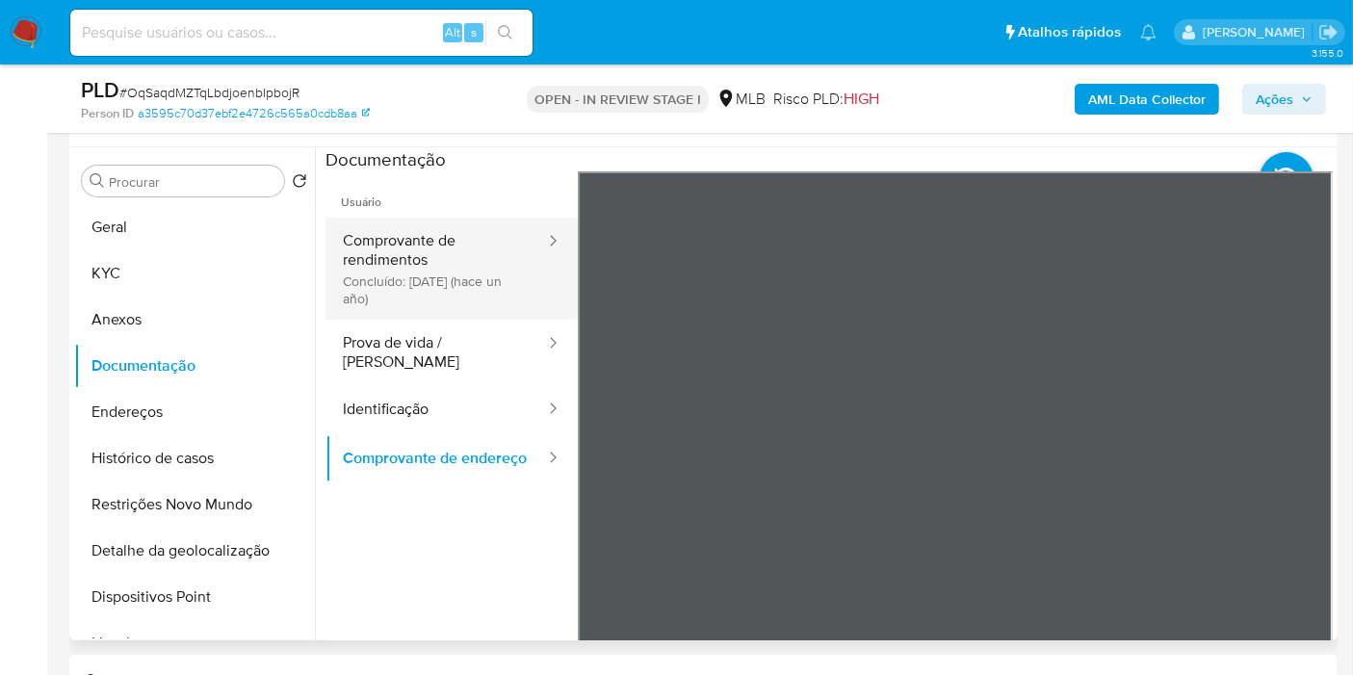
click at [420, 259] on button "Comprovante de rendimentos Concluído: 22/06/2024 (hace un año)" at bounding box center [437, 269] width 222 height 102
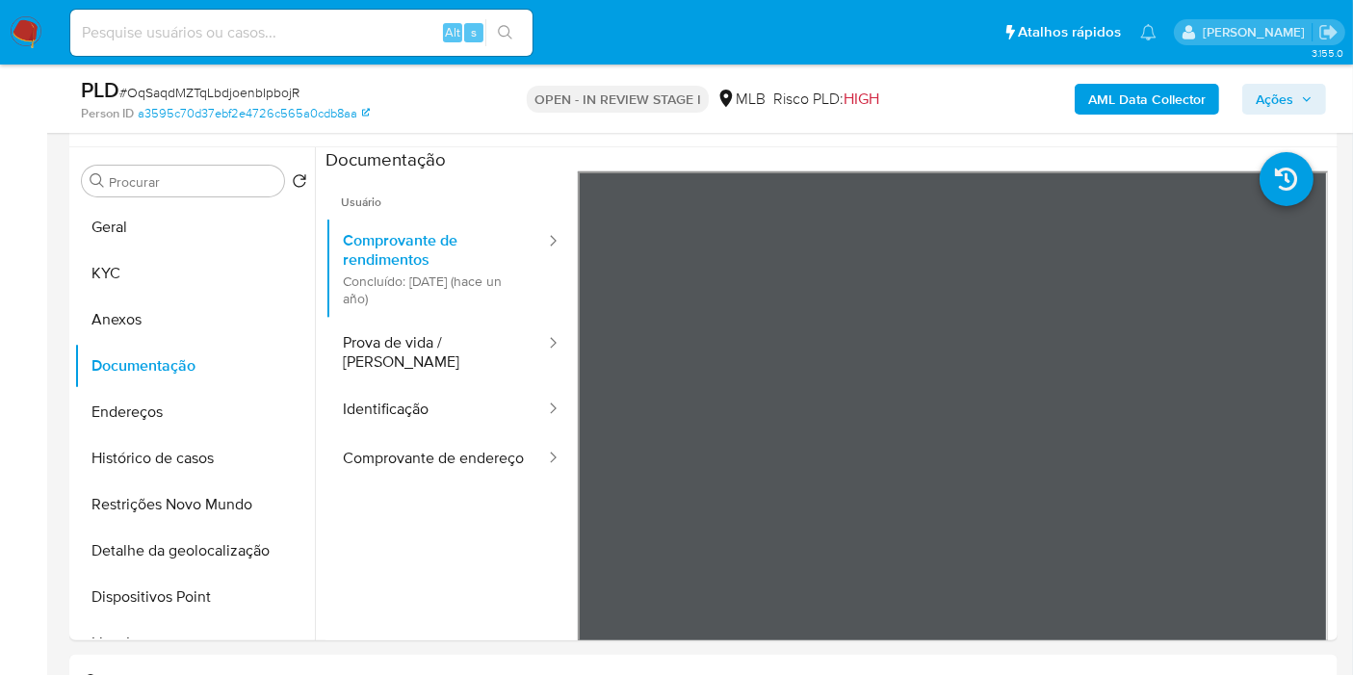
click at [1270, 94] on span "Ações" at bounding box center [1275, 99] width 38 height 31
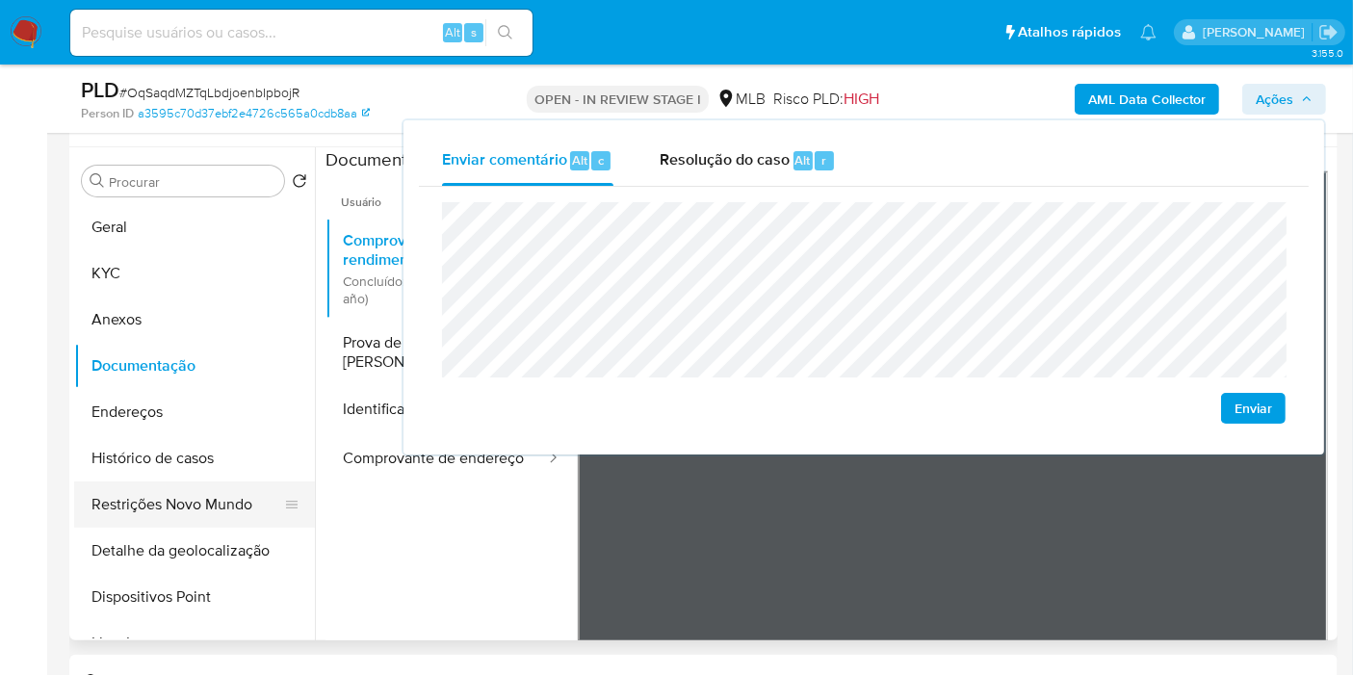
click at [195, 493] on button "Restrições Novo Mundo" at bounding box center [186, 505] width 225 height 46
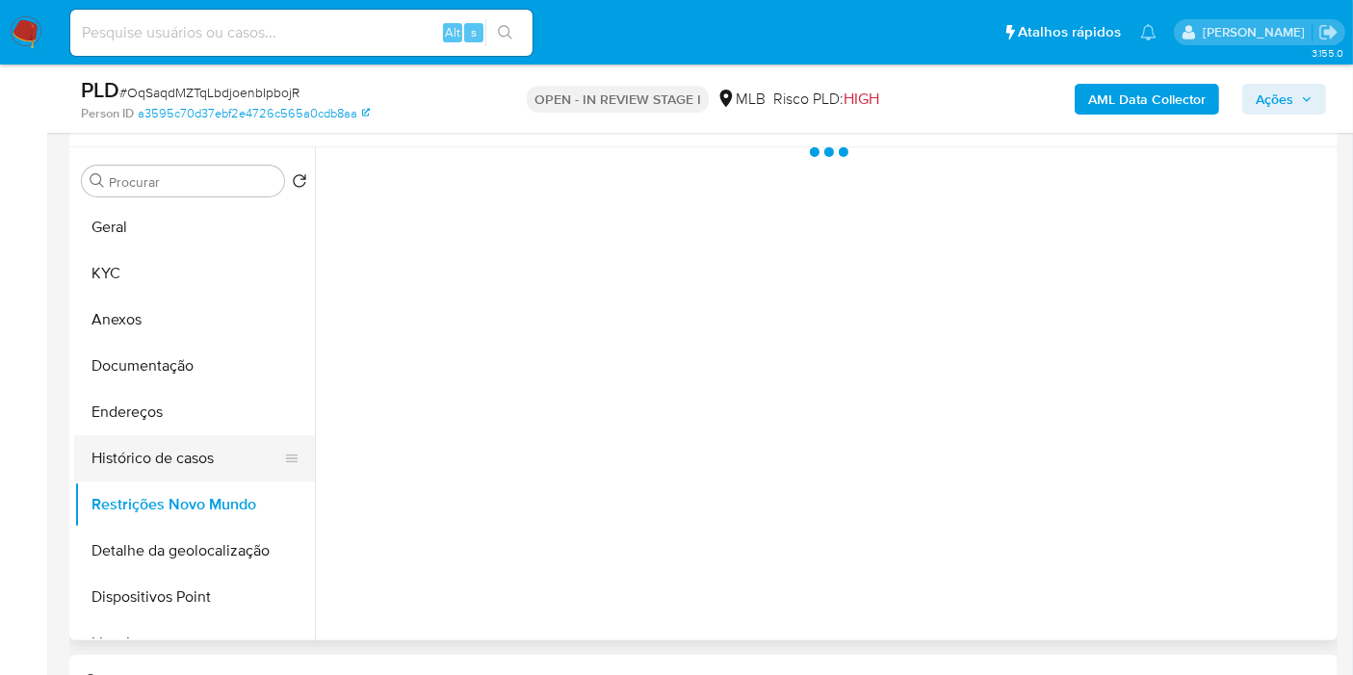
click at [200, 458] on button "Histórico de casos" at bounding box center [186, 458] width 225 height 46
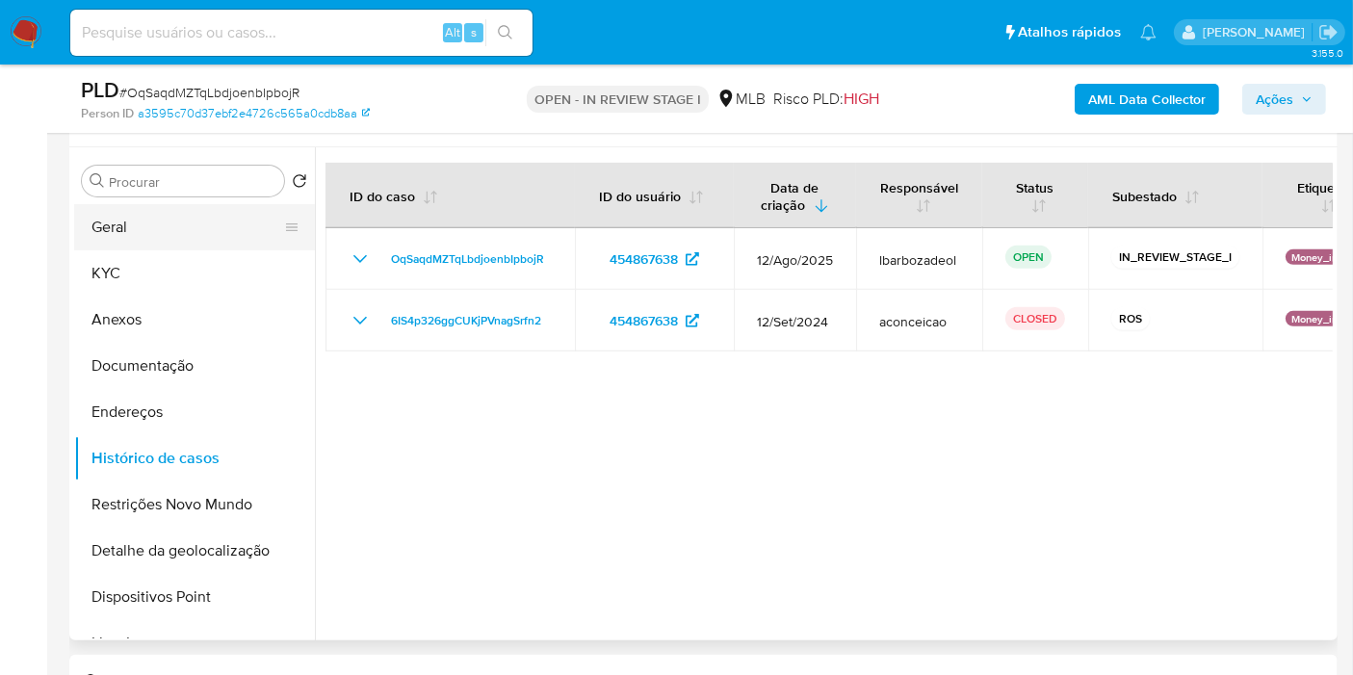
click at [163, 246] on button "Geral" at bounding box center [186, 227] width 225 height 46
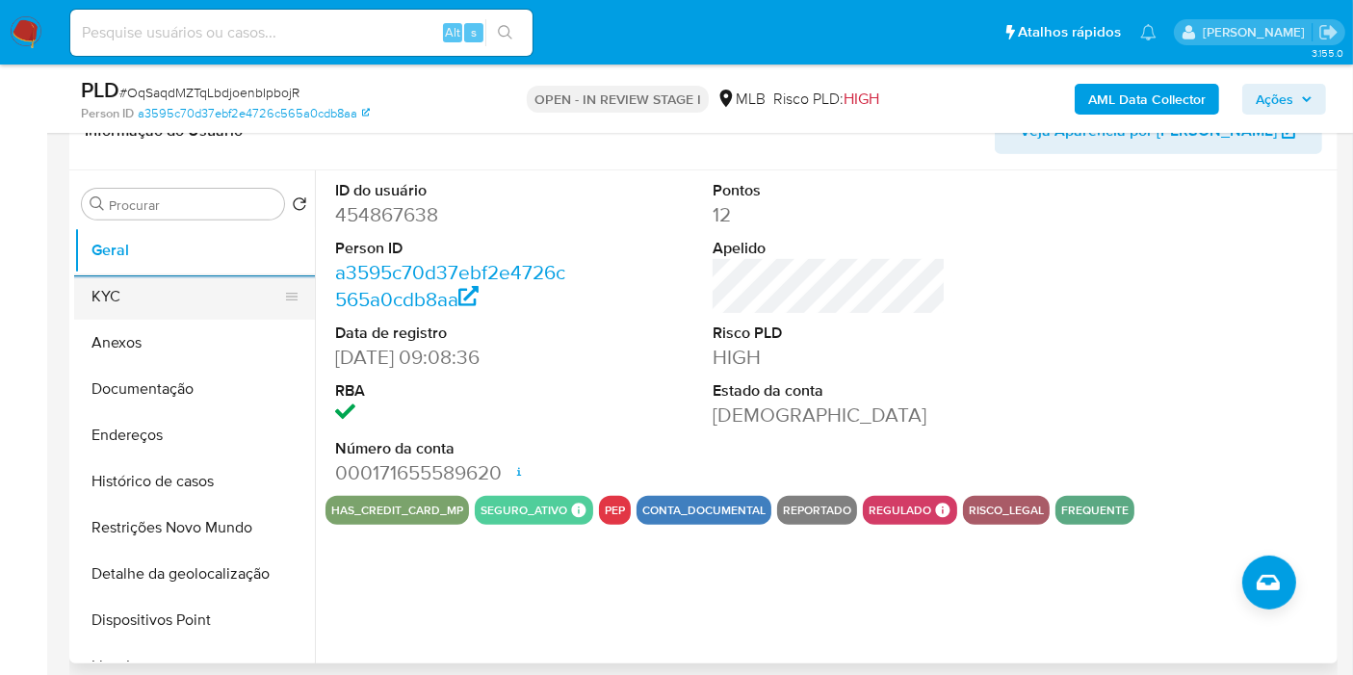
click at [231, 285] on button "KYC" at bounding box center [186, 297] width 225 height 46
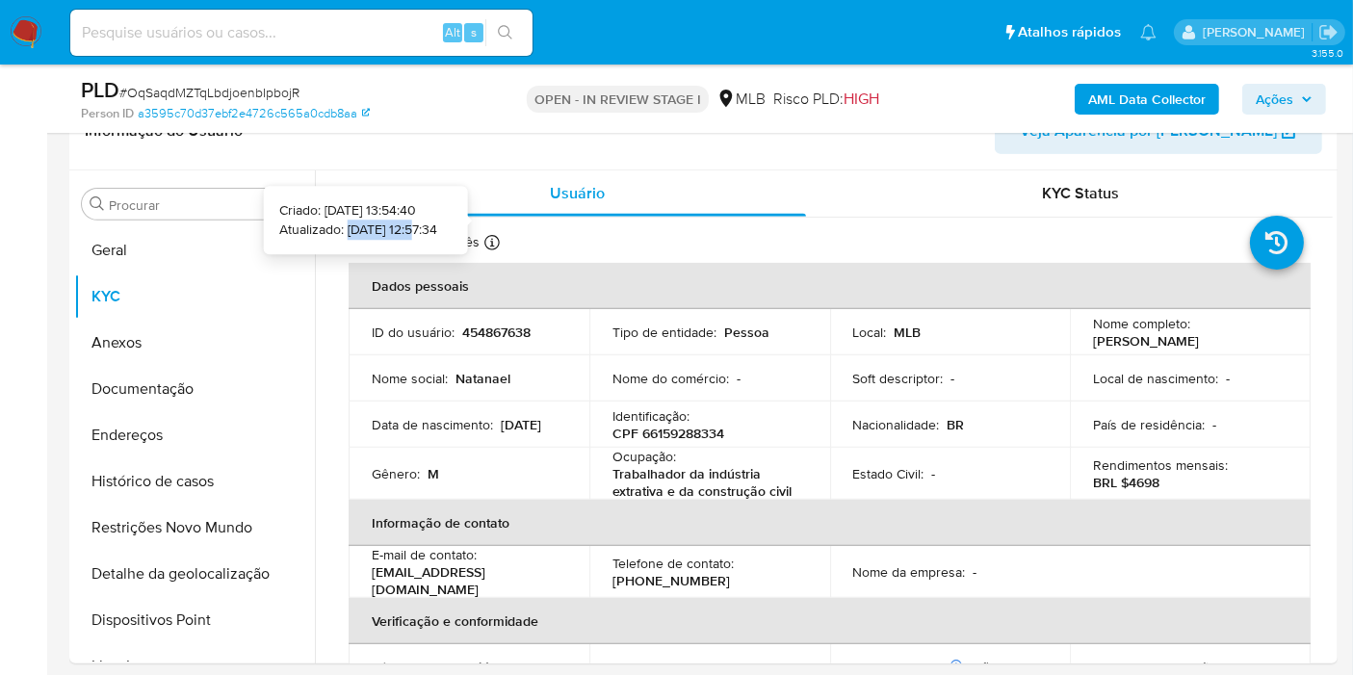
drag, startPoint x: 386, startPoint y: 228, endPoint x: 316, endPoint y: 226, distance: 70.3
click at [316, 226] on p "Atualizado: 25/07/2025 12:57:34" at bounding box center [358, 230] width 158 height 19
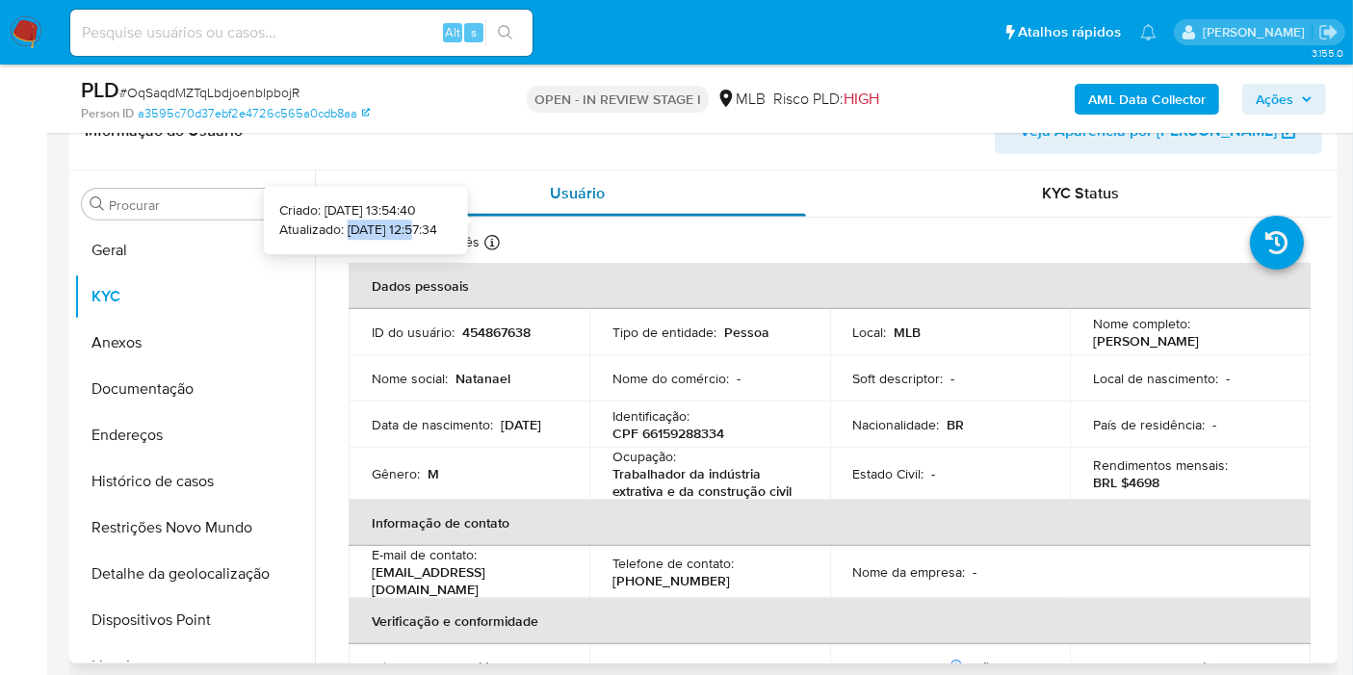
copy p "25/07/2025"
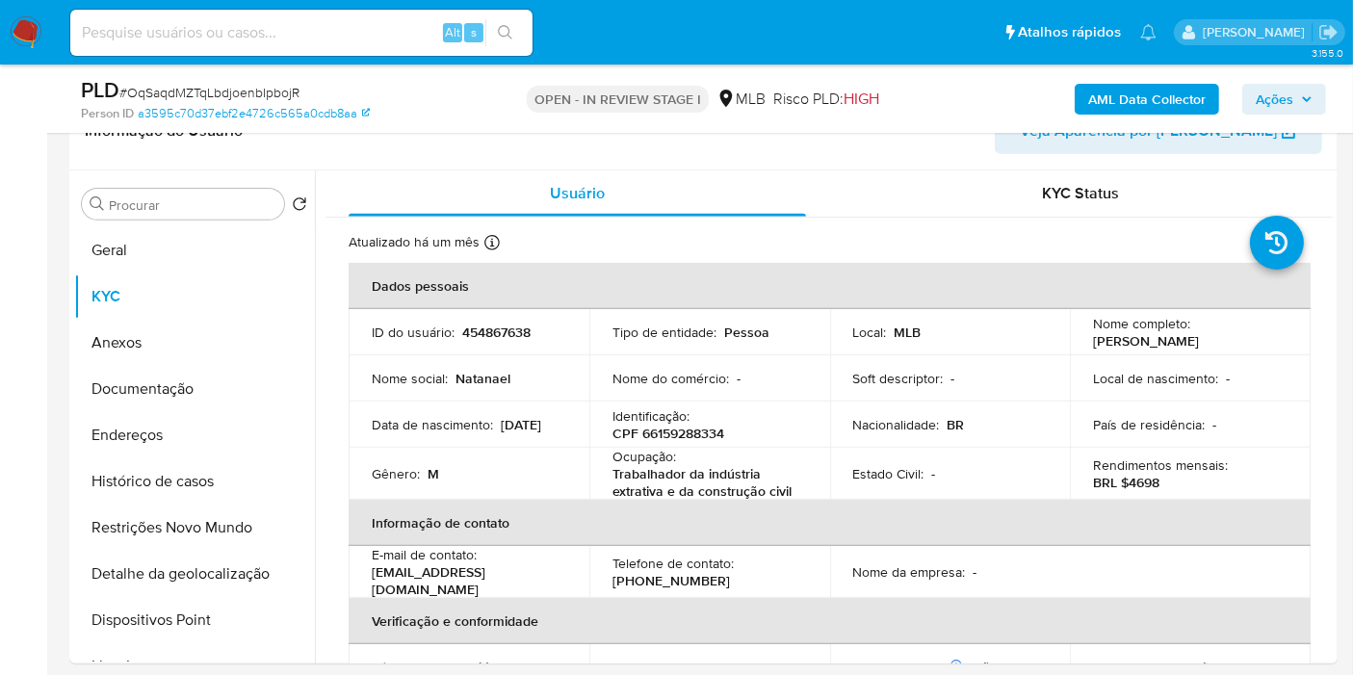
click at [1280, 94] on span "Ações" at bounding box center [1275, 99] width 38 height 31
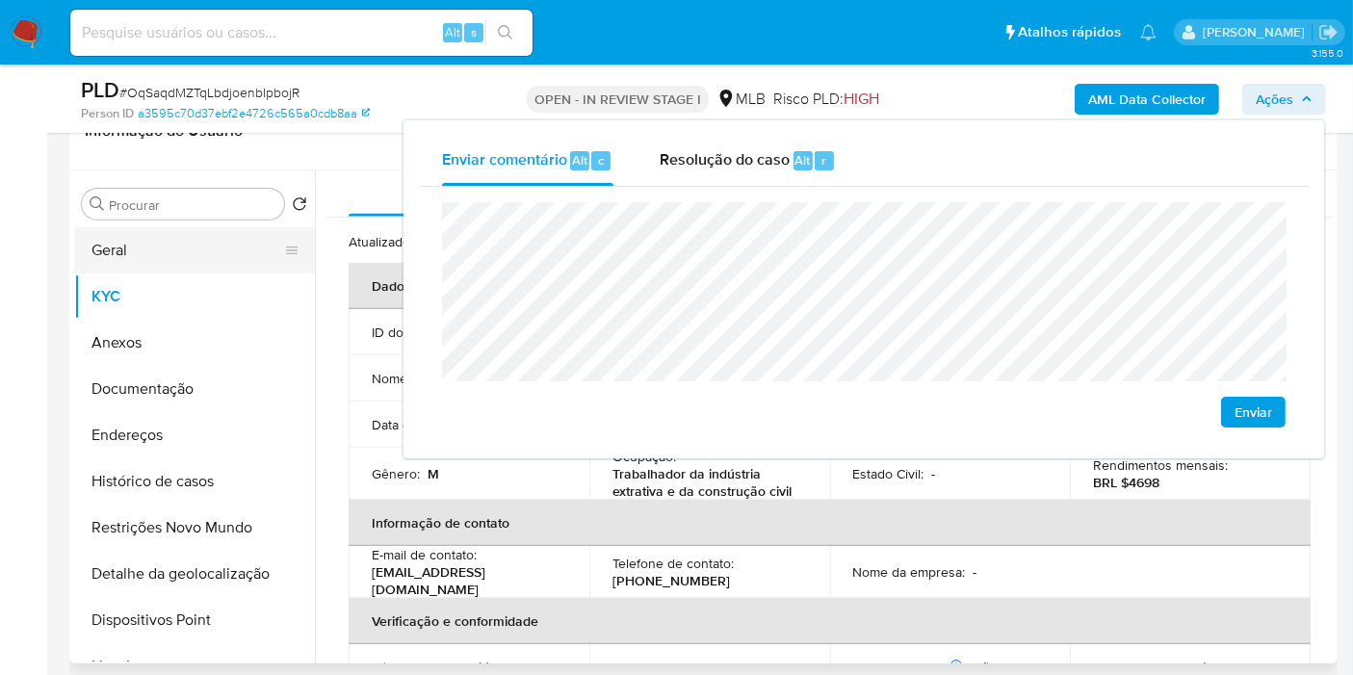
click at [158, 237] on button "Geral" at bounding box center [186, 250] width 225 height 46
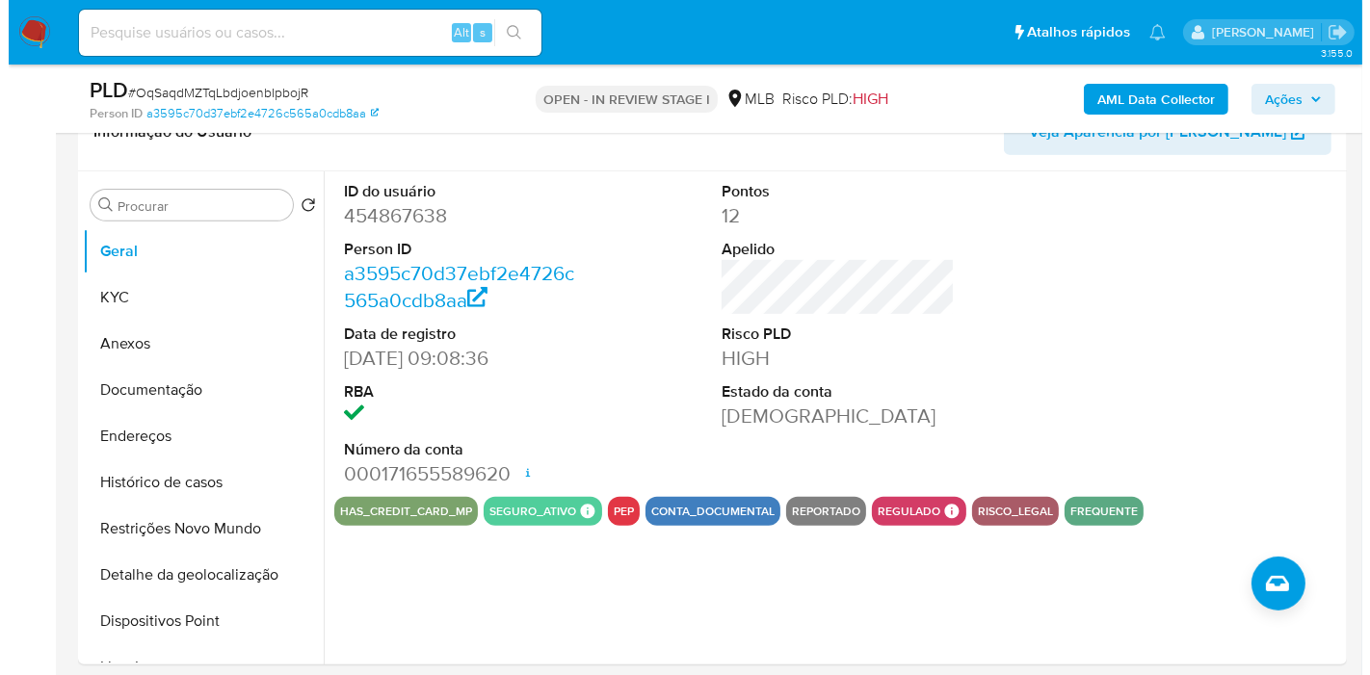
scroll to position [685, 0]
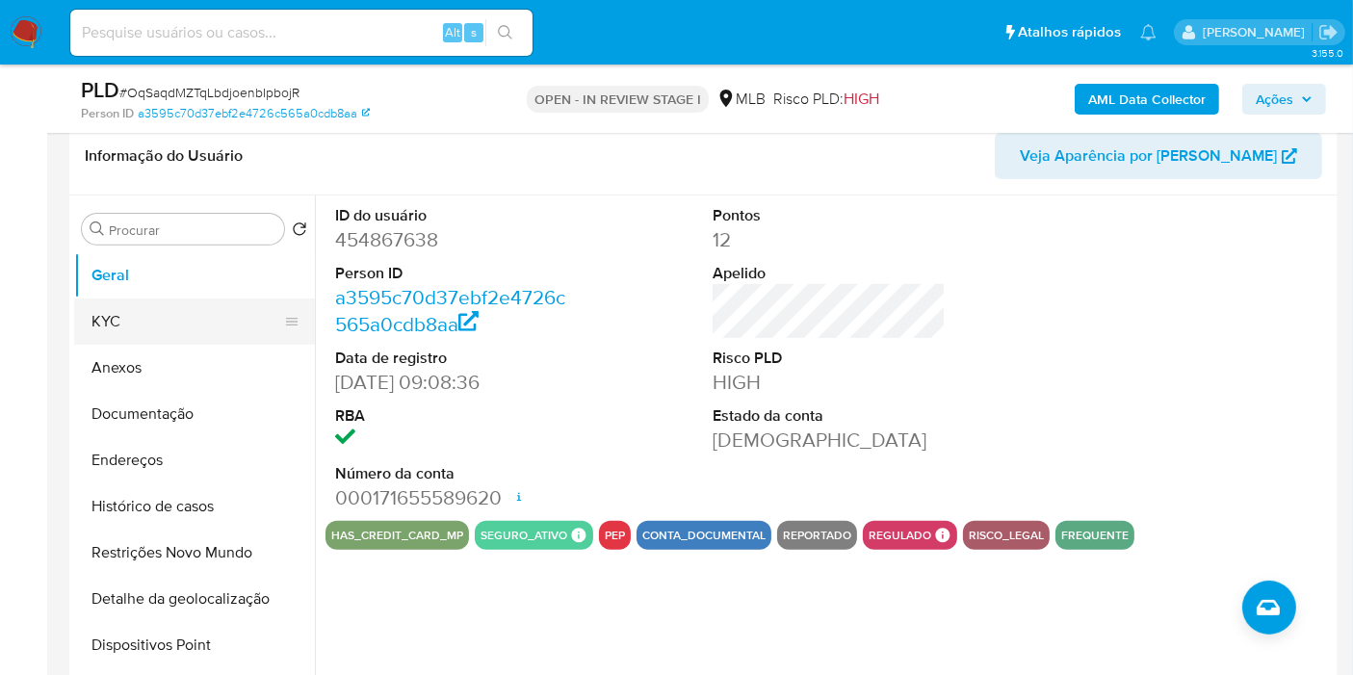
click at [176, 326] on button "KYC" at bounding box center [186, 322] width 225 height 46
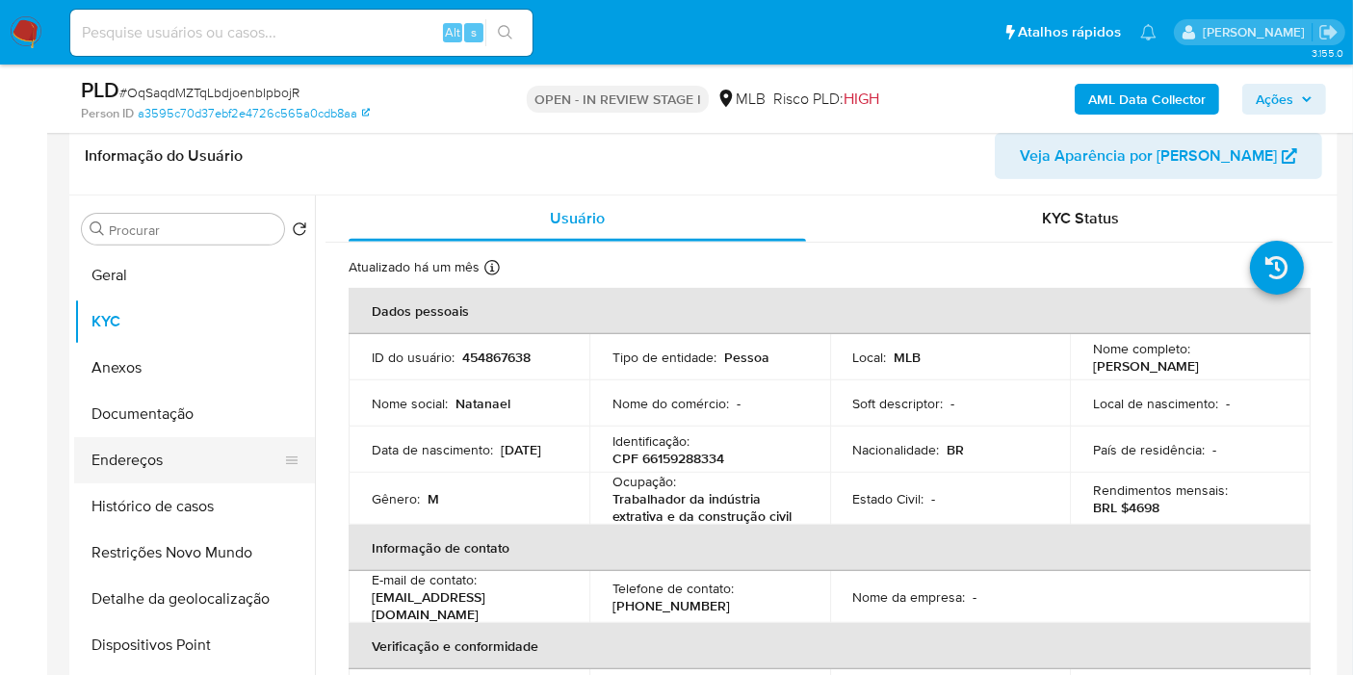
click at [183, 458] on button "Endereços" at bounding box center [186, 460] width 225 height 46
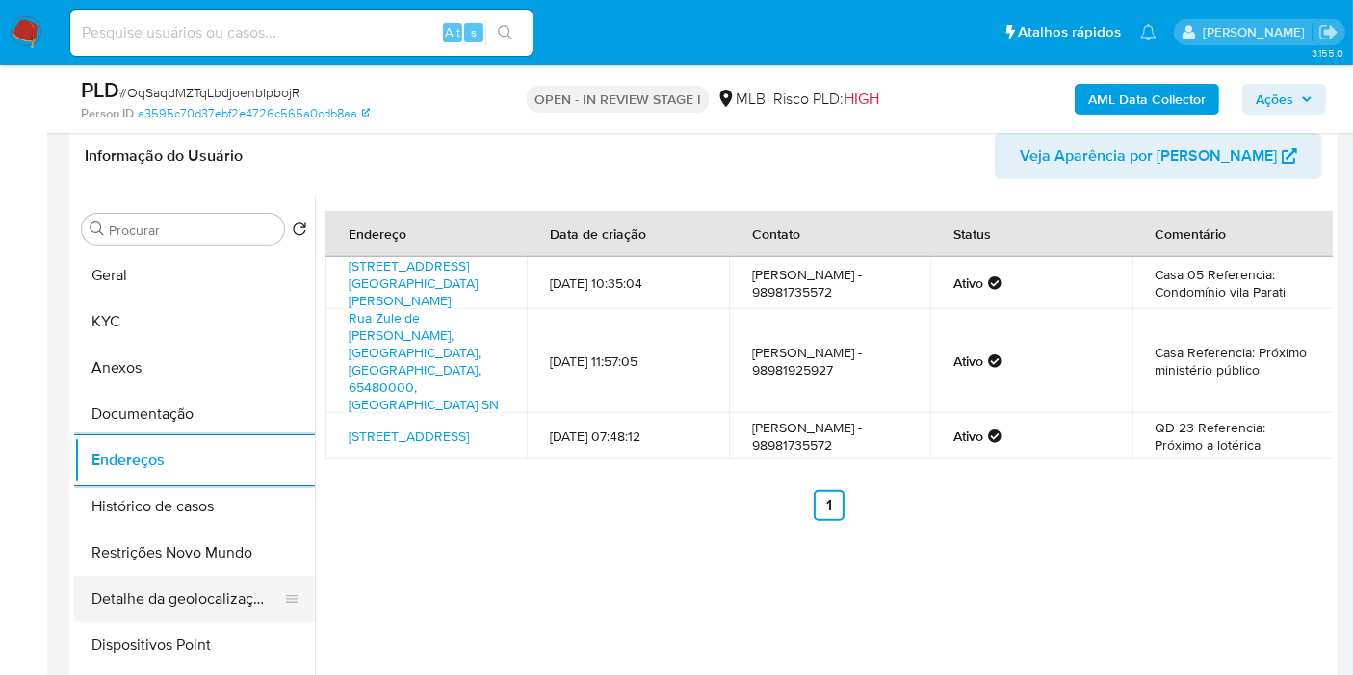
click at [183, 604] on button "Detalhe da geolocalização" at bounding box center [186, 599] width 225 height 46
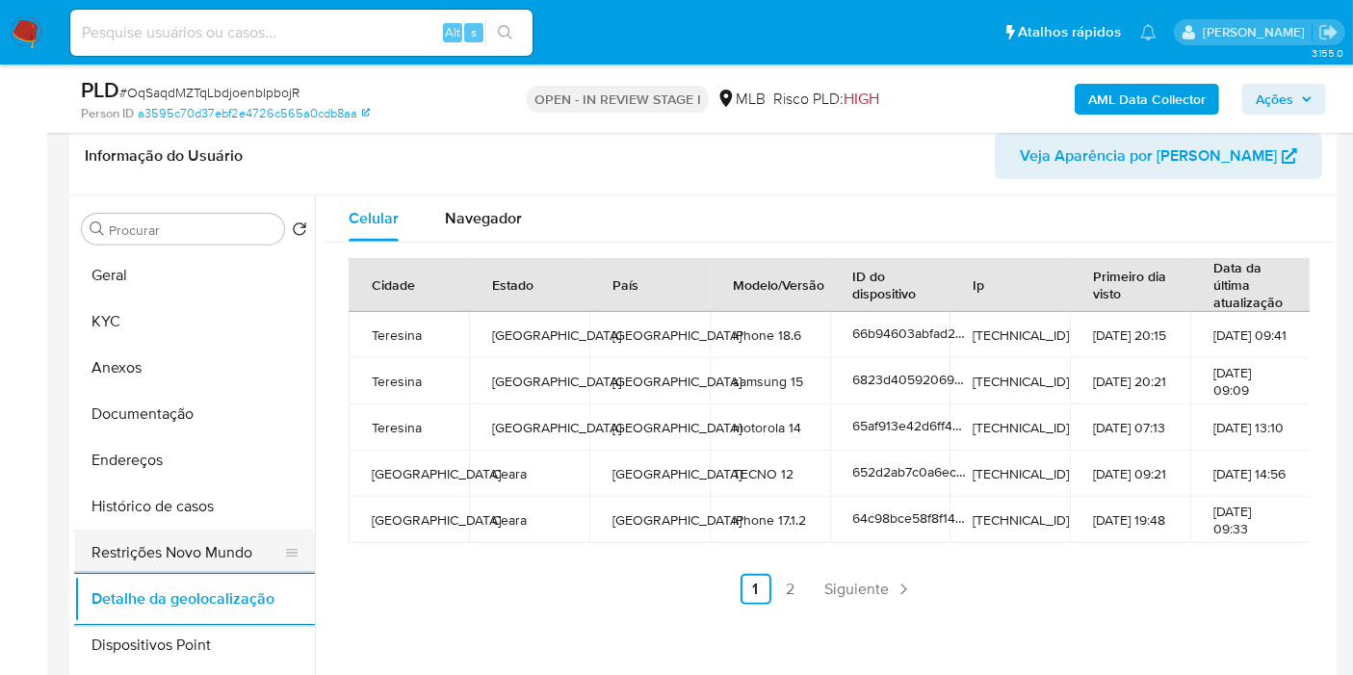
click at [210, 561] on button "Restrições Novo Mundo" at bounding box center [186, 553] width 225 height 46
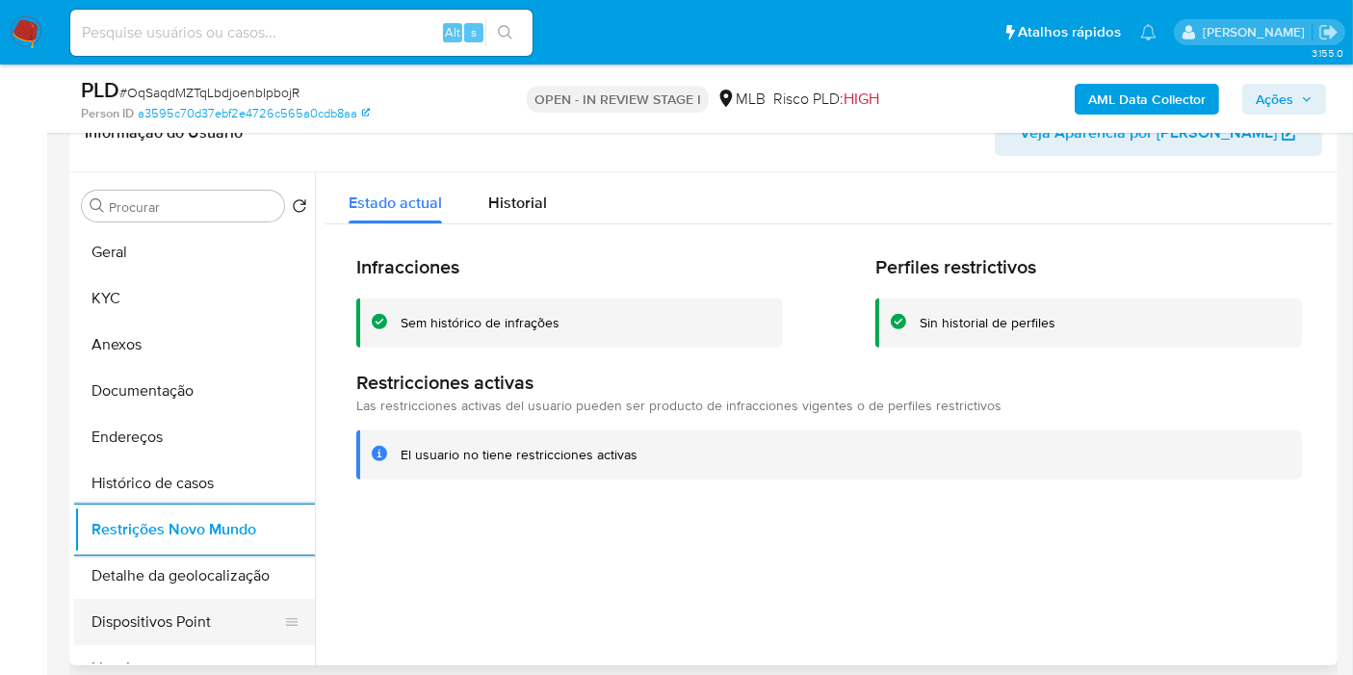
click at [200, 620] on button "Dispositivos Point" at bounding box center [186, 622] width 225 height 46
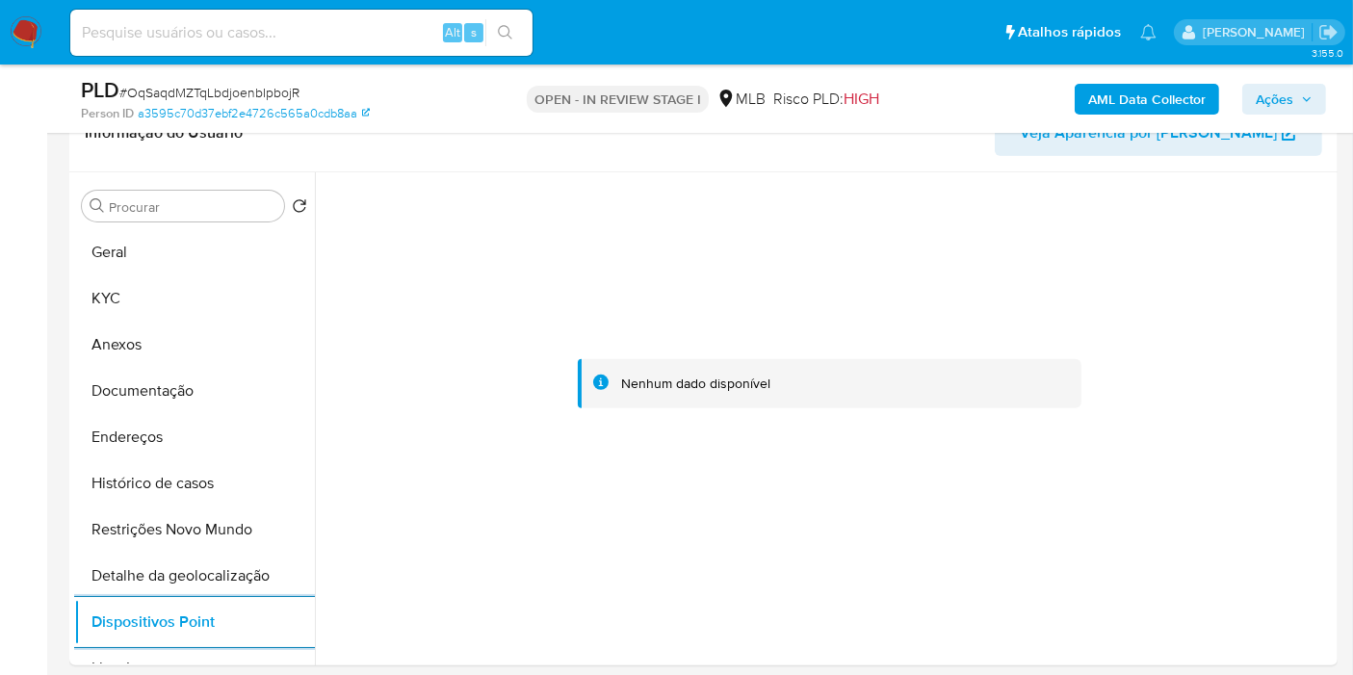
click at [1288, 99] on span "Ações" at bounding box center [1275, 99] width 38 height 31
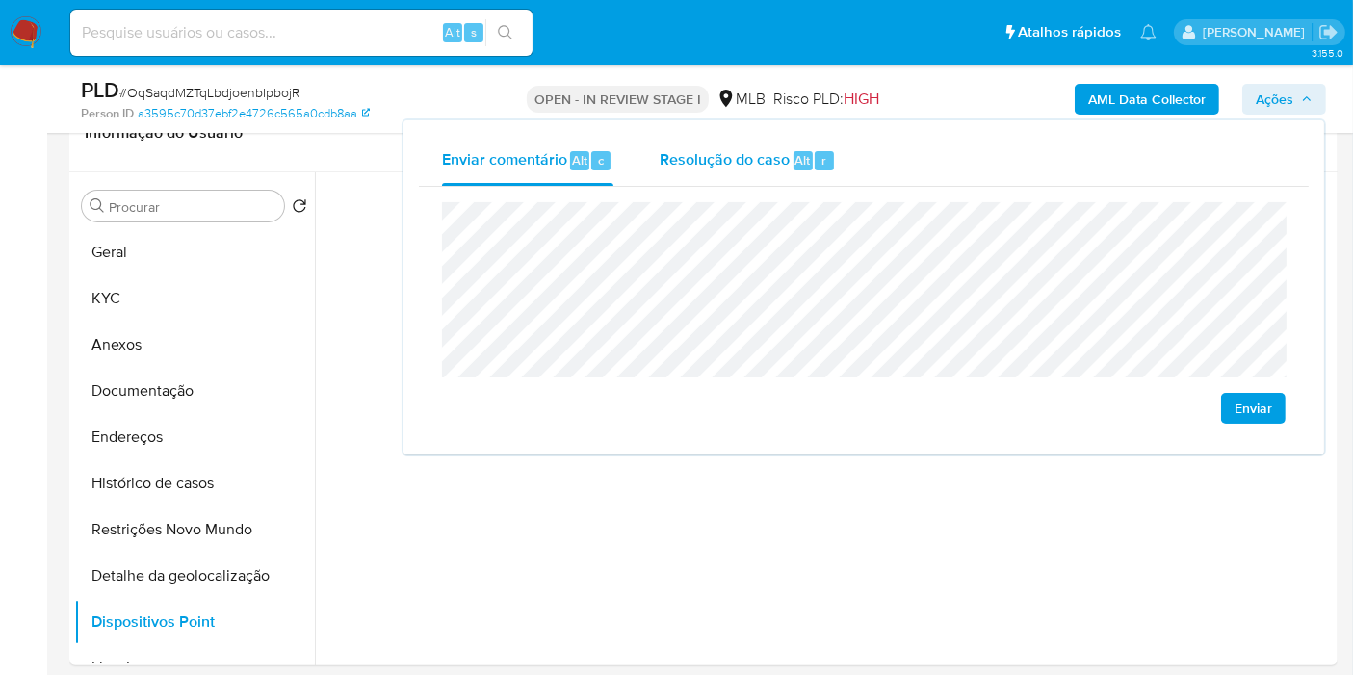
click at [756, 174] on div "Resolução do caso Alt r" at bounding box center [748, 161] width 176 height 50
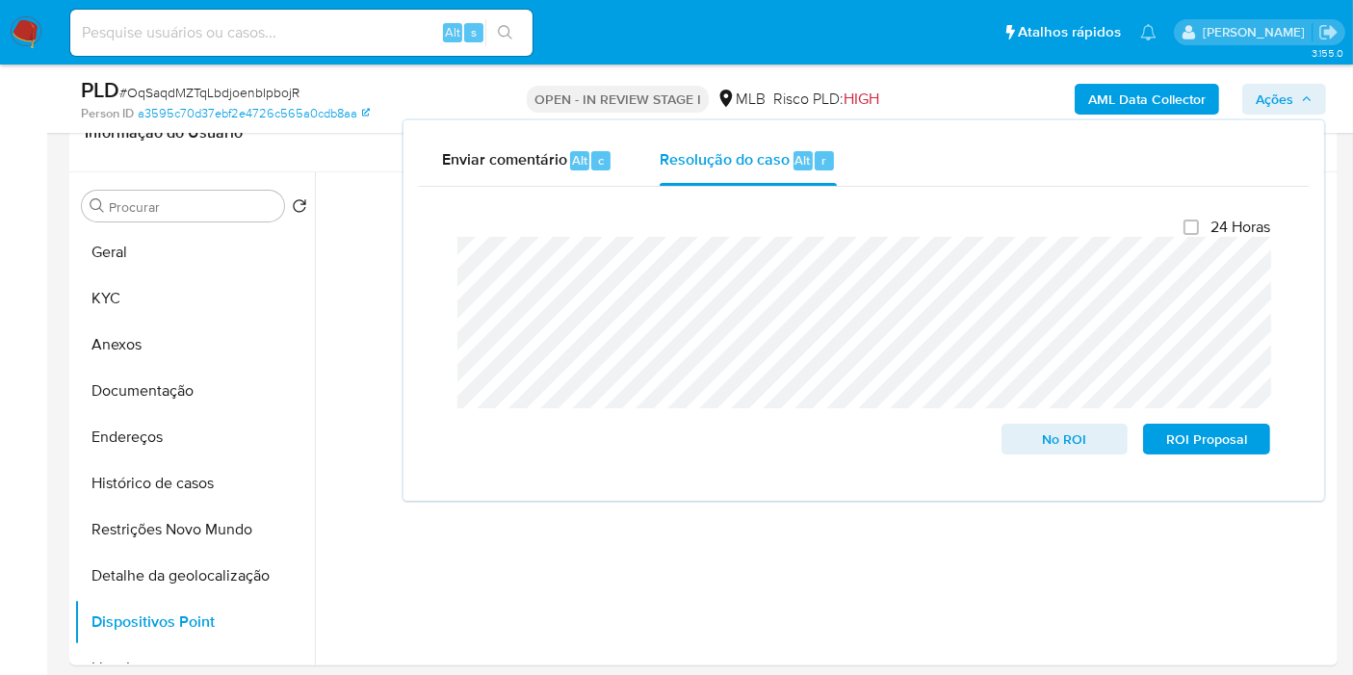
click at [1147, 108] on b "AML Data Collector" at bounding box center [1147, 99] width 118 height 31
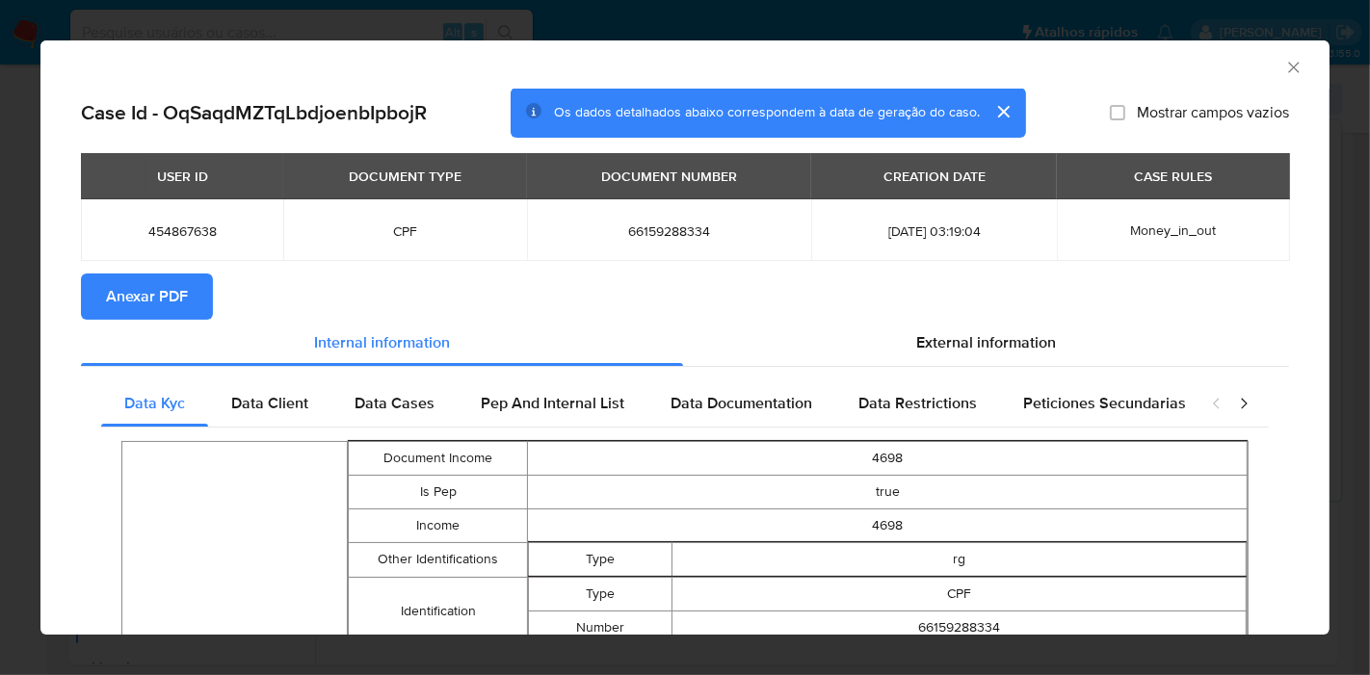
click at [151, 276] on span "Anexar PDF" at bounding box center [147, 296] width 82 height 42
click at [1284, 67] on icon "Fechar a janela" at bounding box center [1293, 67] width 19 height 19
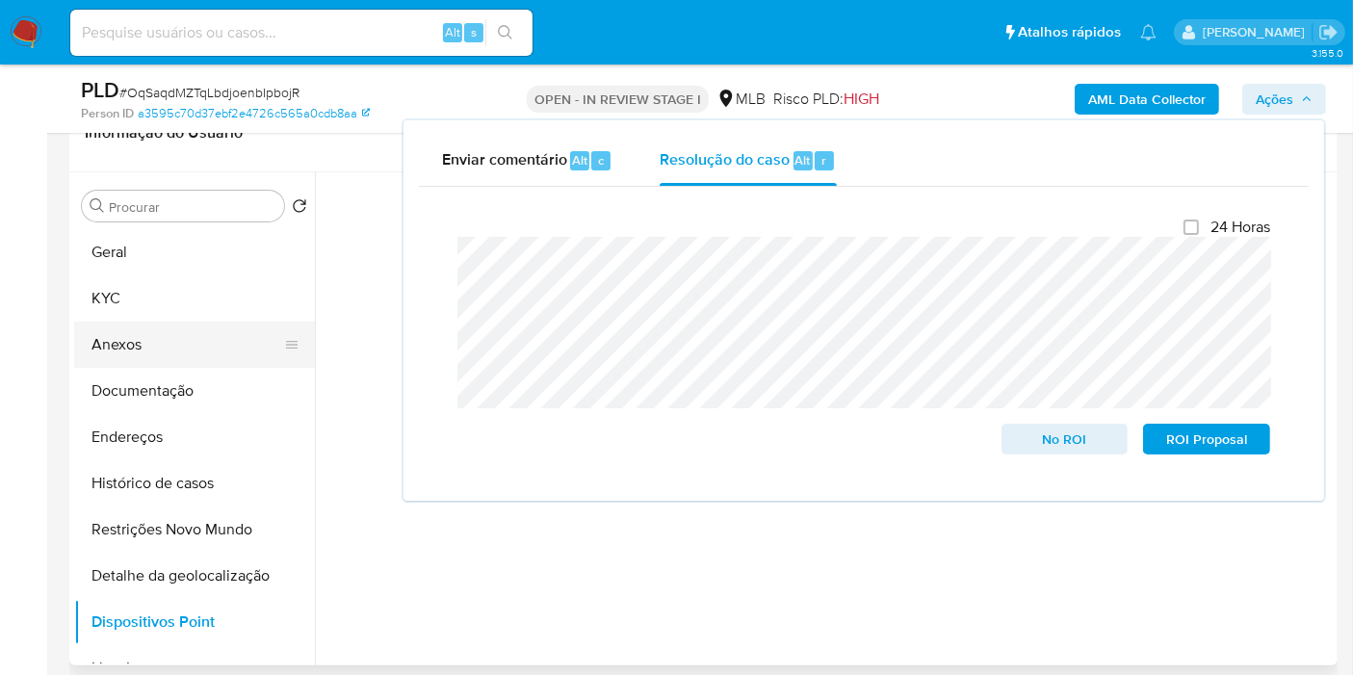
click at [212, 340] on button "Anexos" at bounding box center [186, 345] width 225 height 46
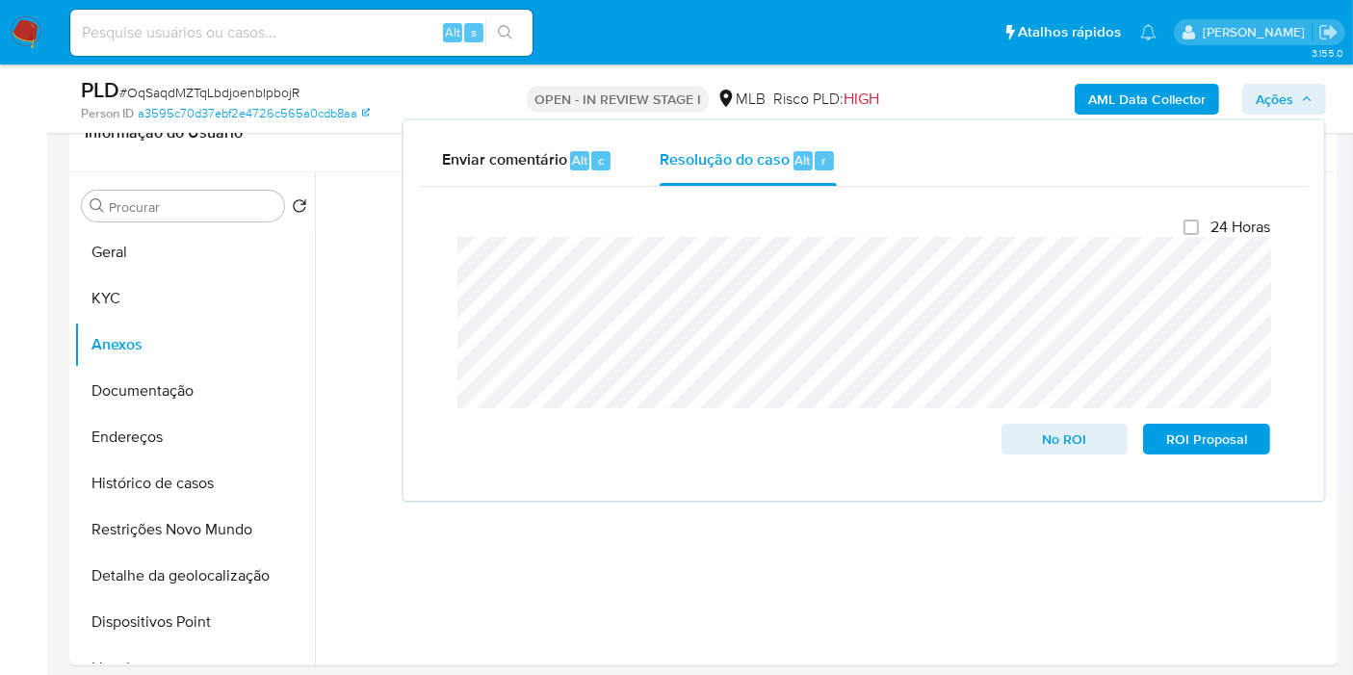
drag, startPoint x: 1294, startPoint y: 108, endPoint x: 1272, endPoint y: 137, distance: 36.4
click at [1295, 108] on span "Ações" at bounding box center [1284, 99] width 57 height 27
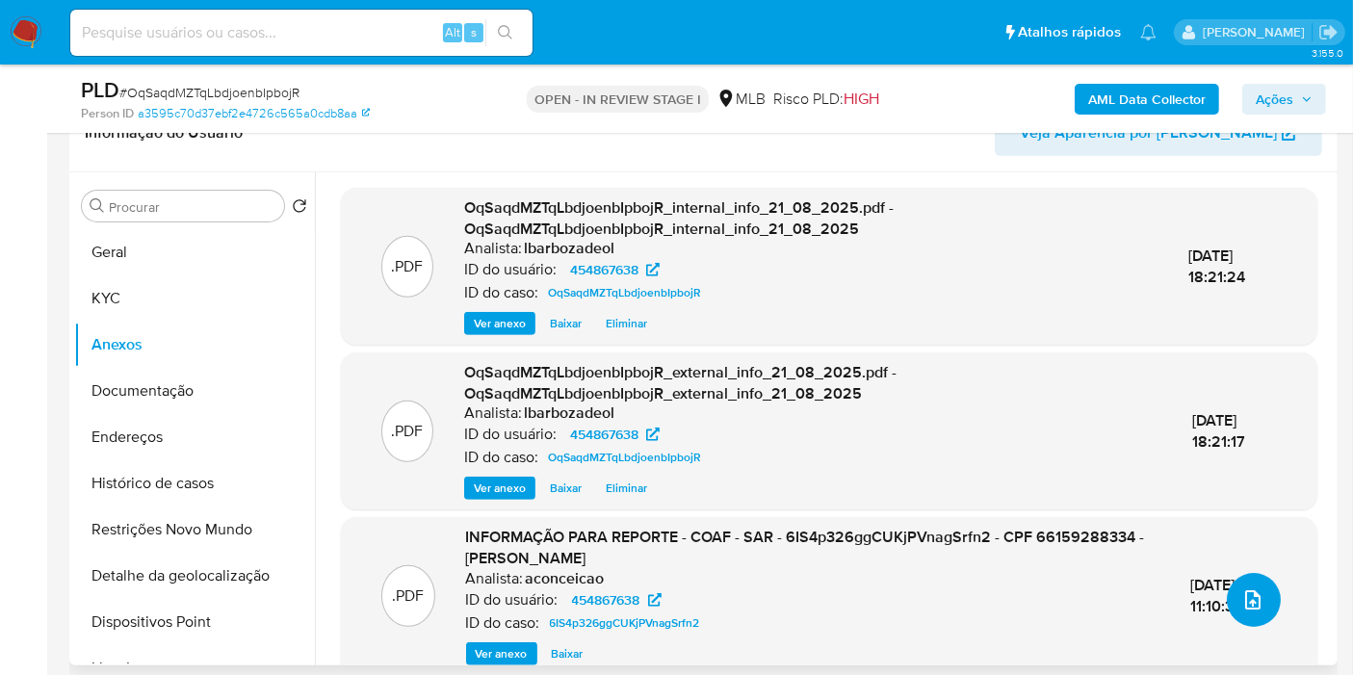
click at [1247, 604] on icon "upload-file" at bounding box center [1253, 600] width 23 height 23
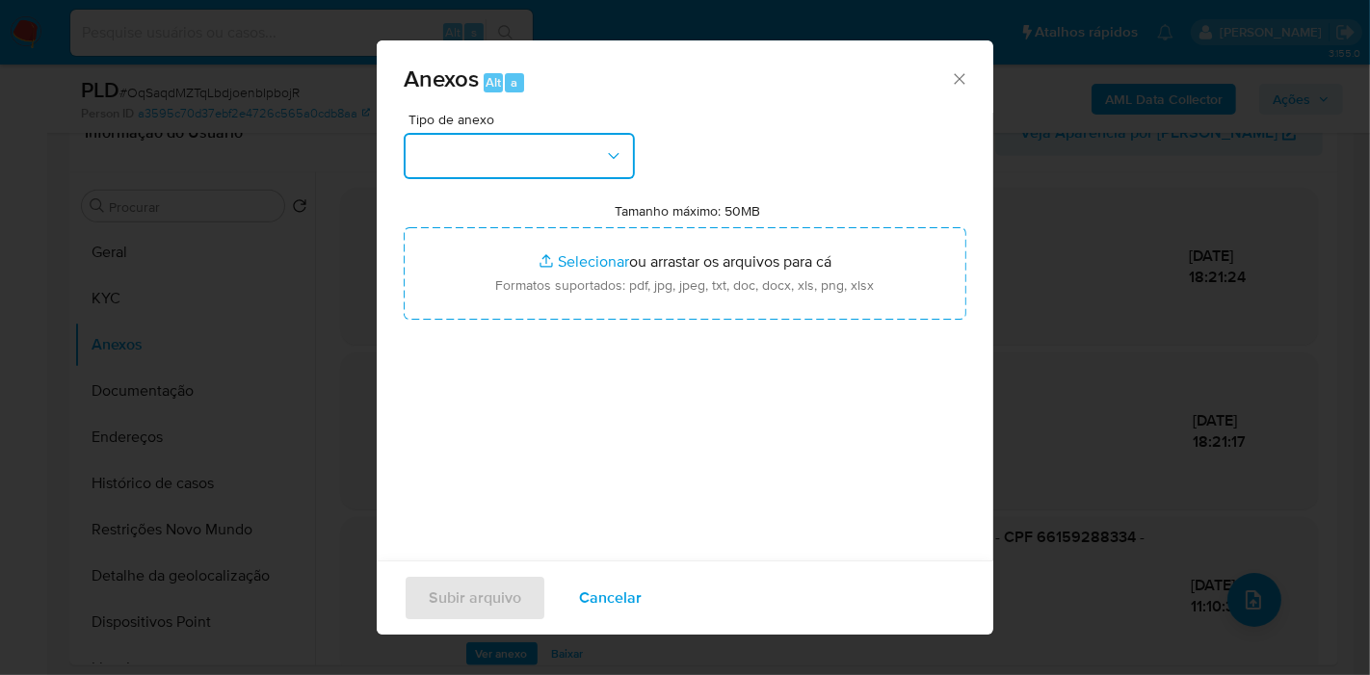
click at [597, 152] on button "button" at bounding box center [519, 156] width 231 height 46
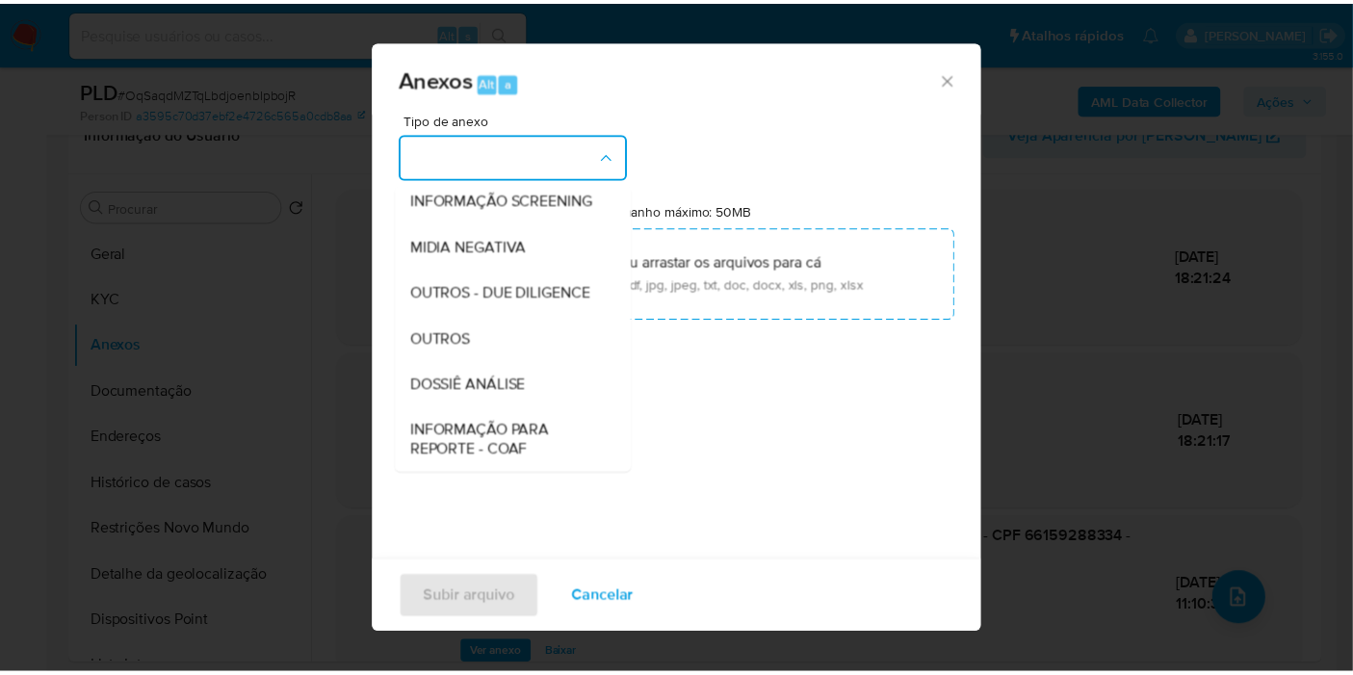
scroll to position [296, 0]
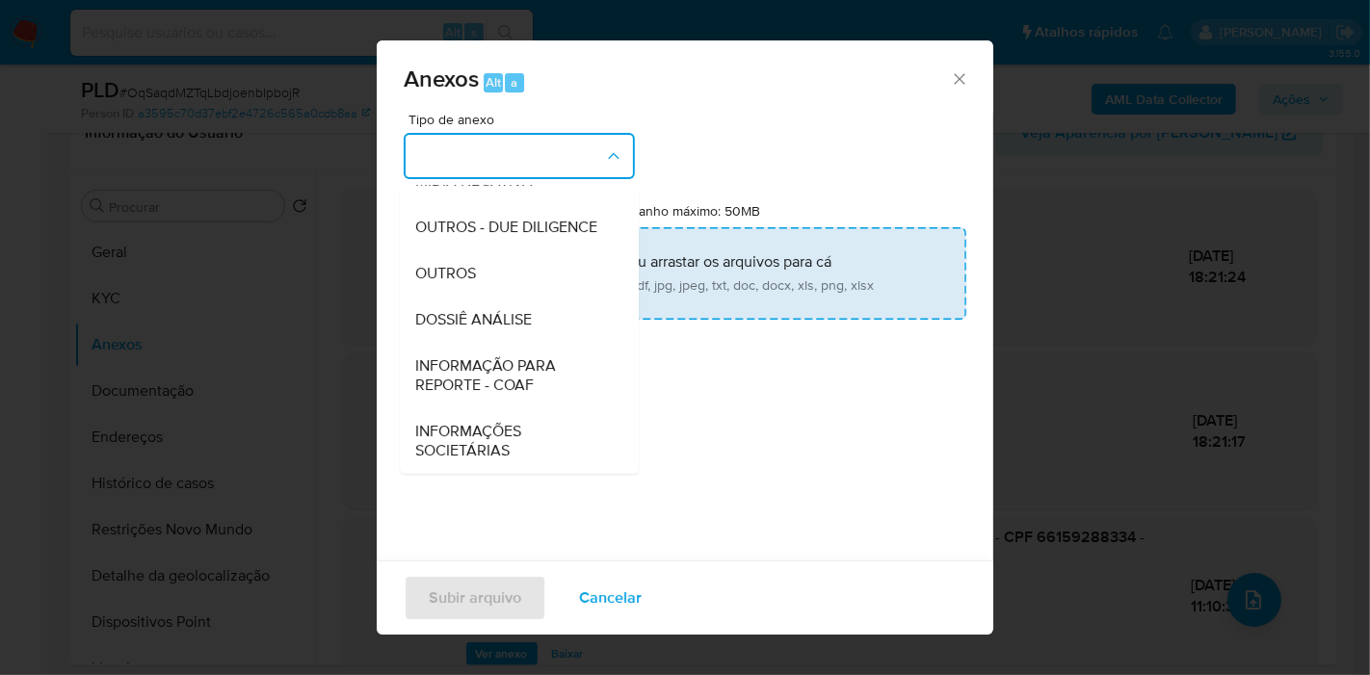
click at [506, 316] on span "DOSSIÊ ANÁLISE" at bounding box center [473, 319] width 117 height 19
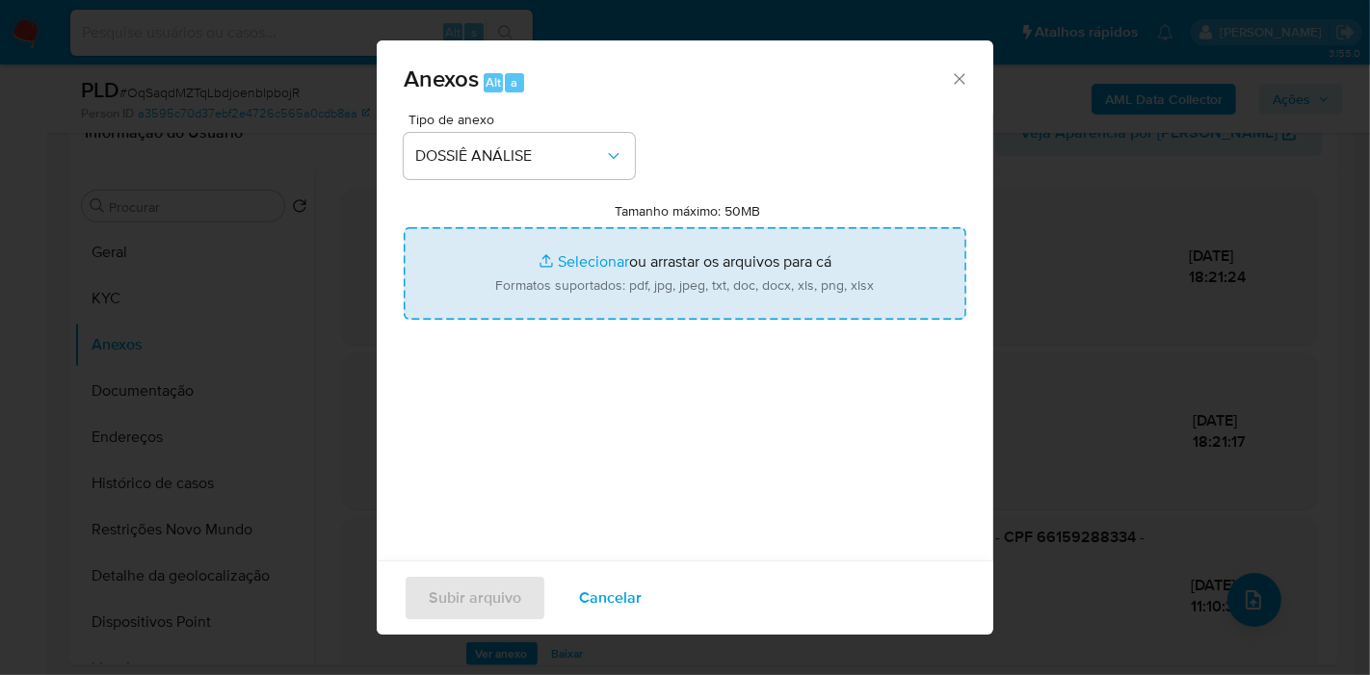
click at [575, 253] on input "Tamanho máximo: 50MB Selecionar arquivos" at bounding box center [685, 273] width 563 height 92
type input "C:\fakepath\2° SAR - XXXX - CPF 66159288334 - NATANAEL PAOZINHO DE SOUSA.pdf"
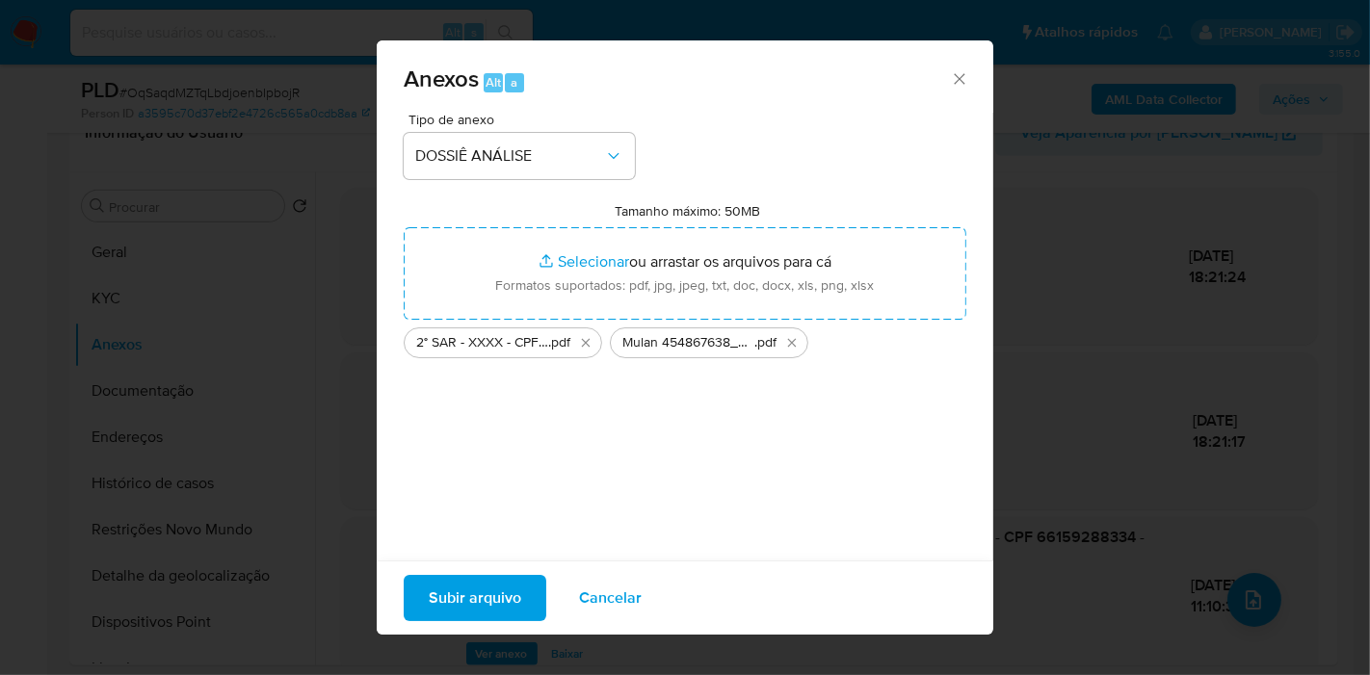
click at [504, 601] on span "Subir arquivo" at bounding box center [475, 598] width 92 height 42
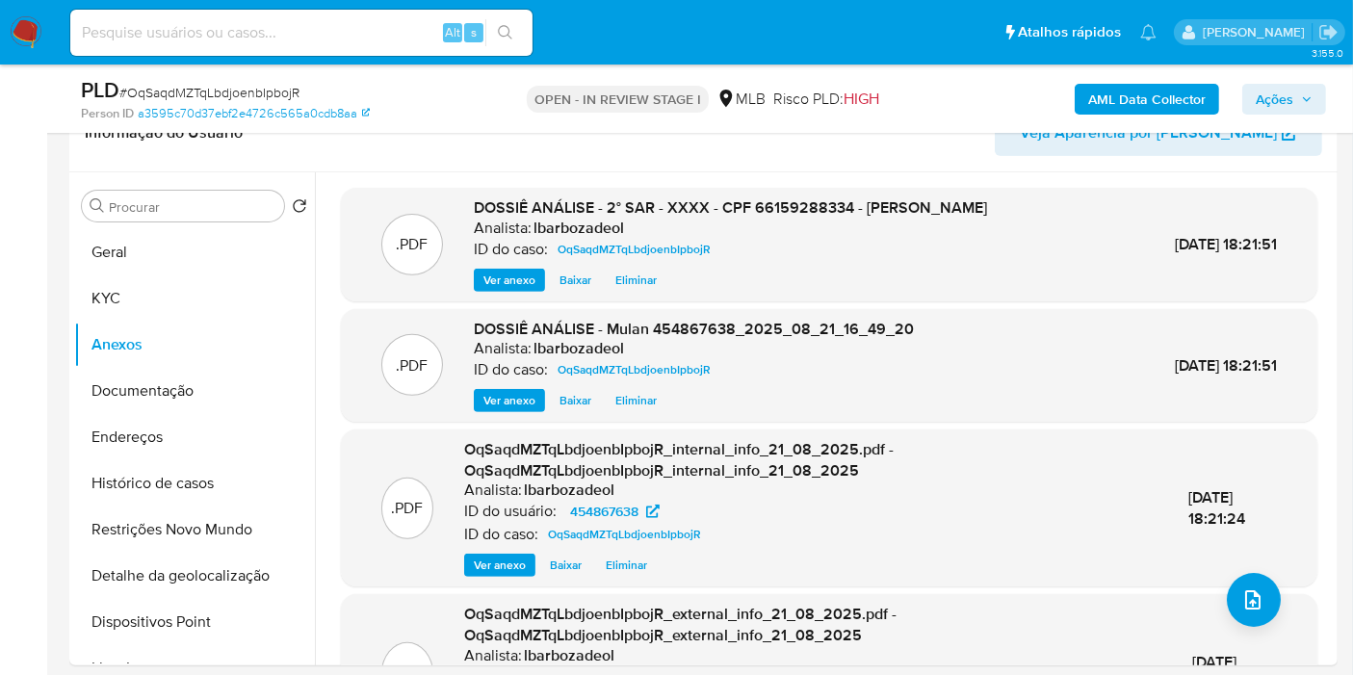
click at [1276, 93] on span "Ações" at bounding box center [1275, 99] width 38 height 31
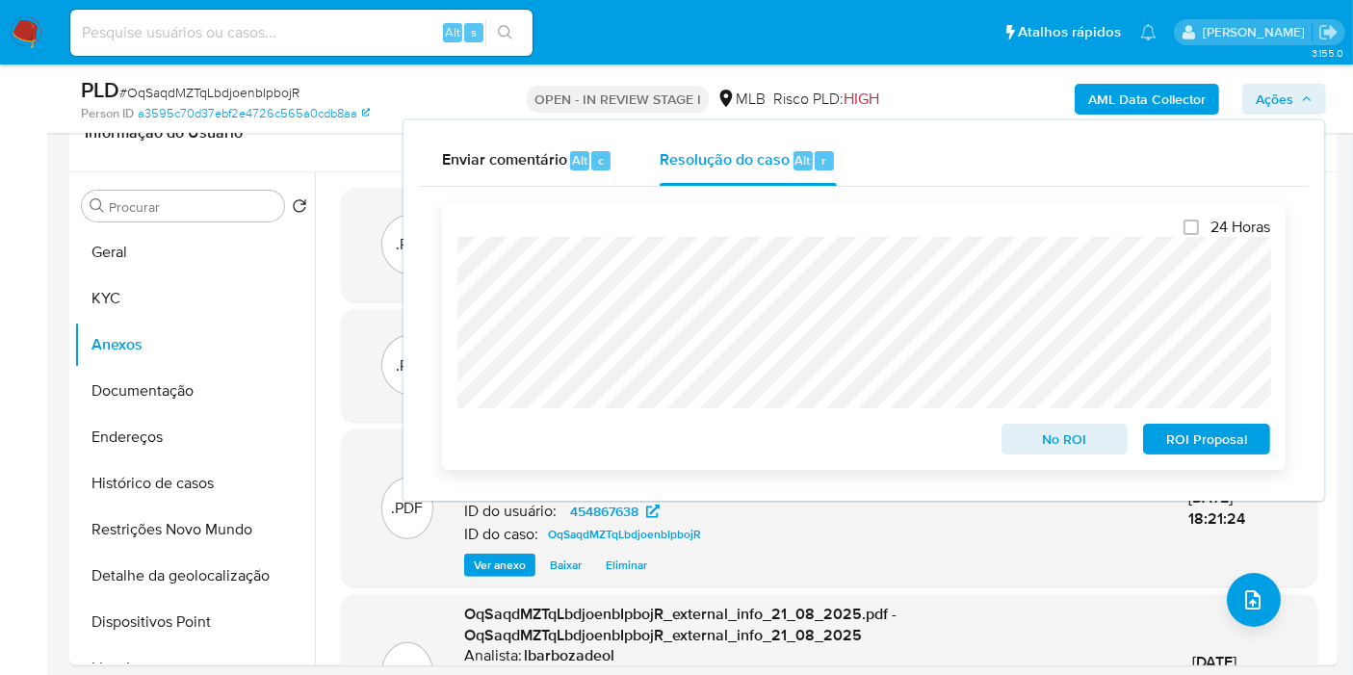
click at [1233, 435] on span "ROI Proposal" at bounding box center [1207, 439] width 100 height 27
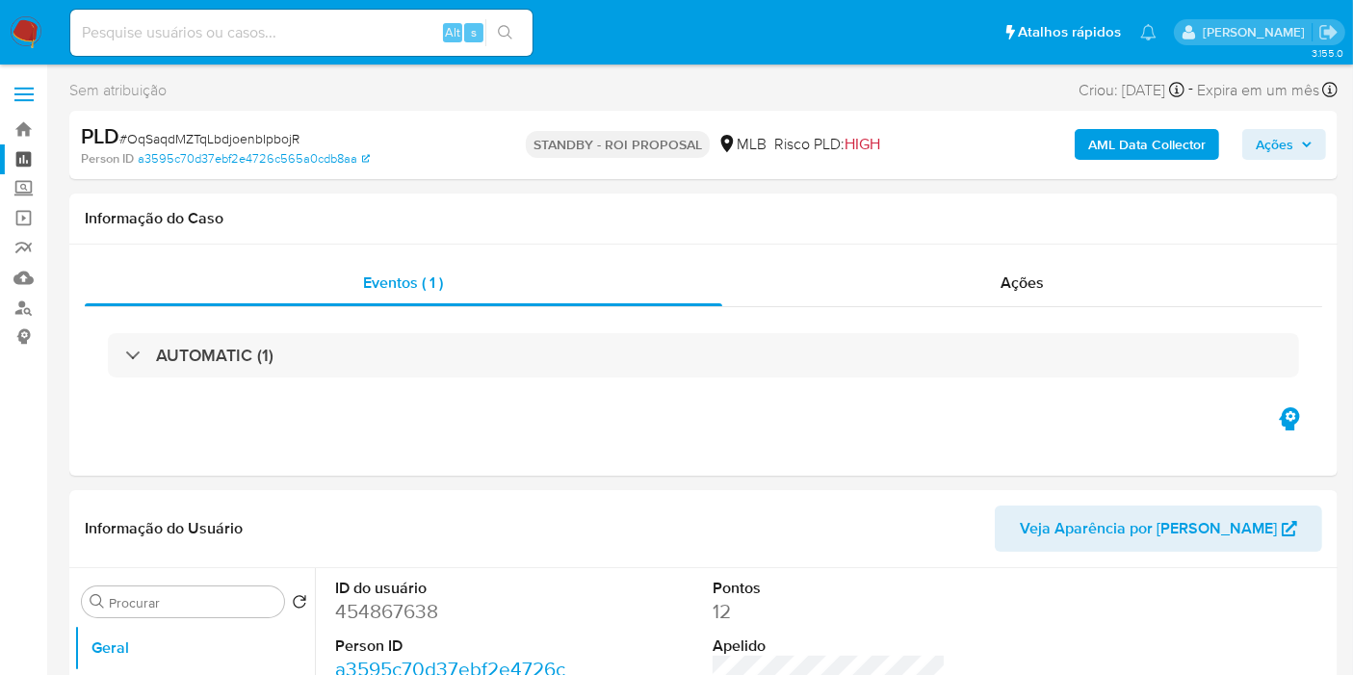
click at [40, 161] on link "Painel" at bounding box center [114, 159] width 229 height 30
select select "10"
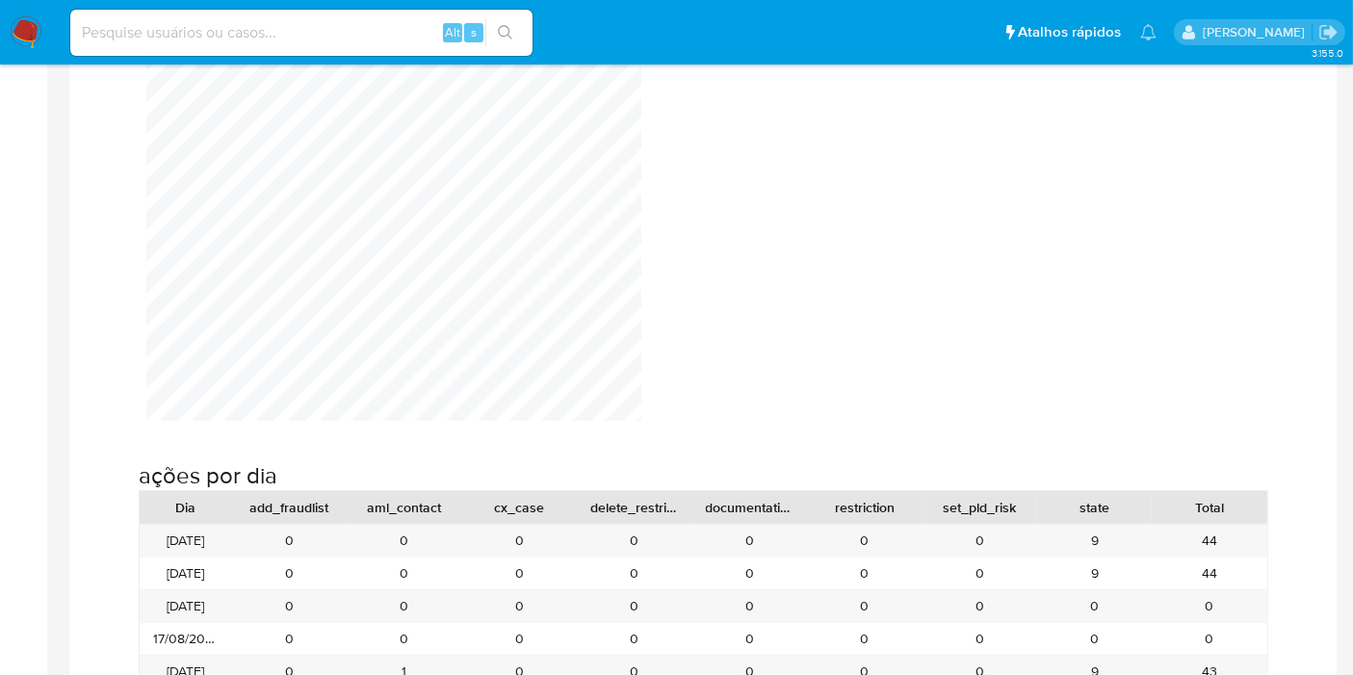
scroll to position [1284, 0]
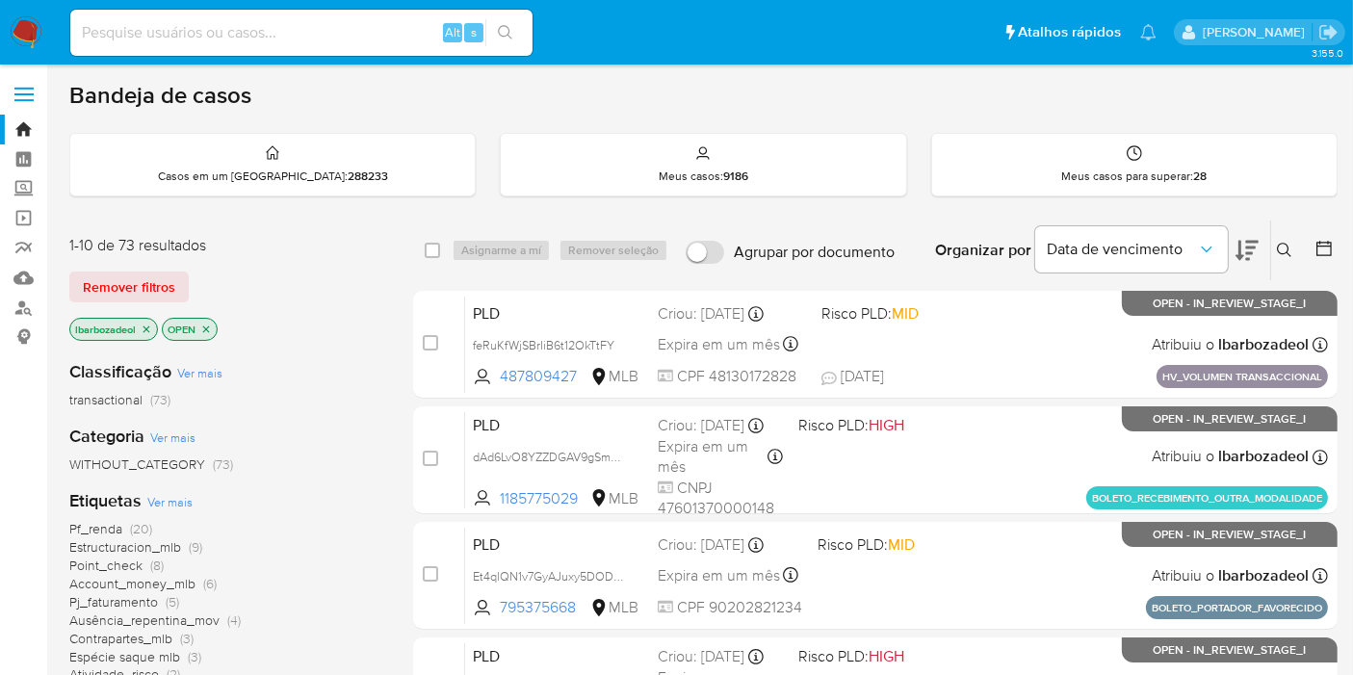
click at [1290, 100] on div "Bandeja de casos" at bounding box center [703, 95] width 1269 height 29
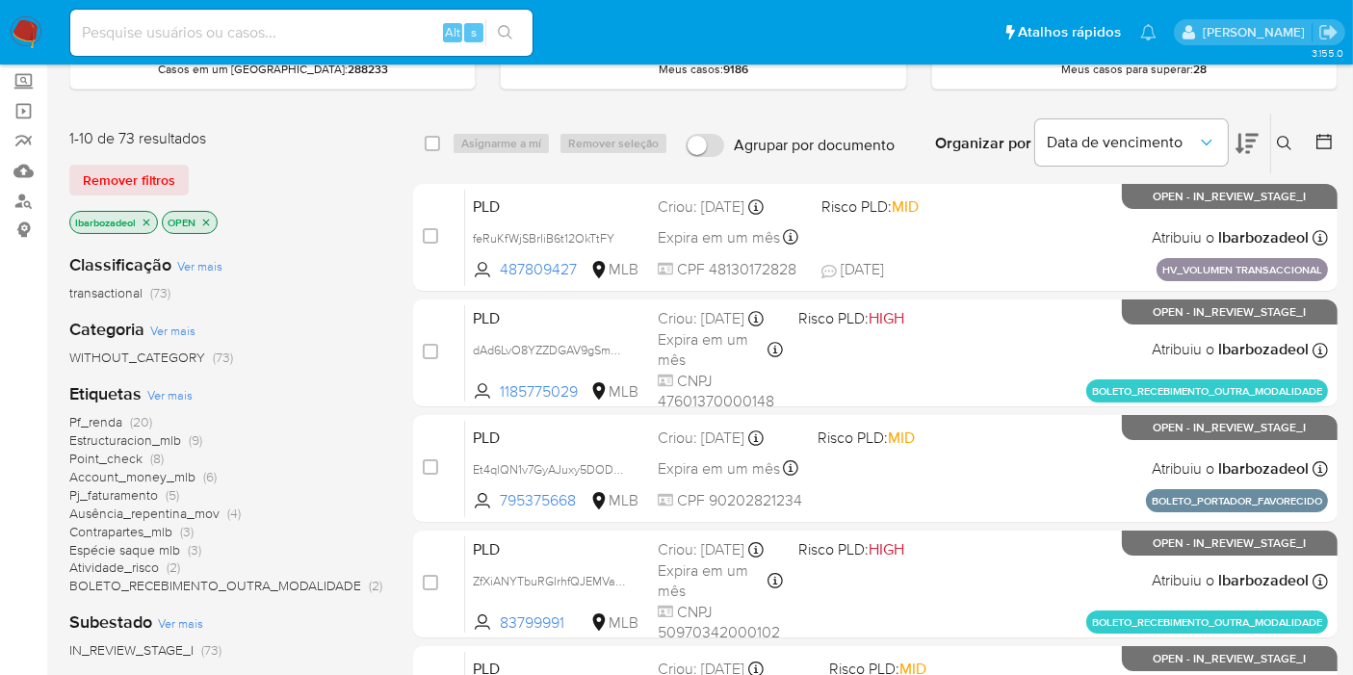
click at [203, 217] on icon "close-filter" at bounding box center [206, 223] width 12 height 12
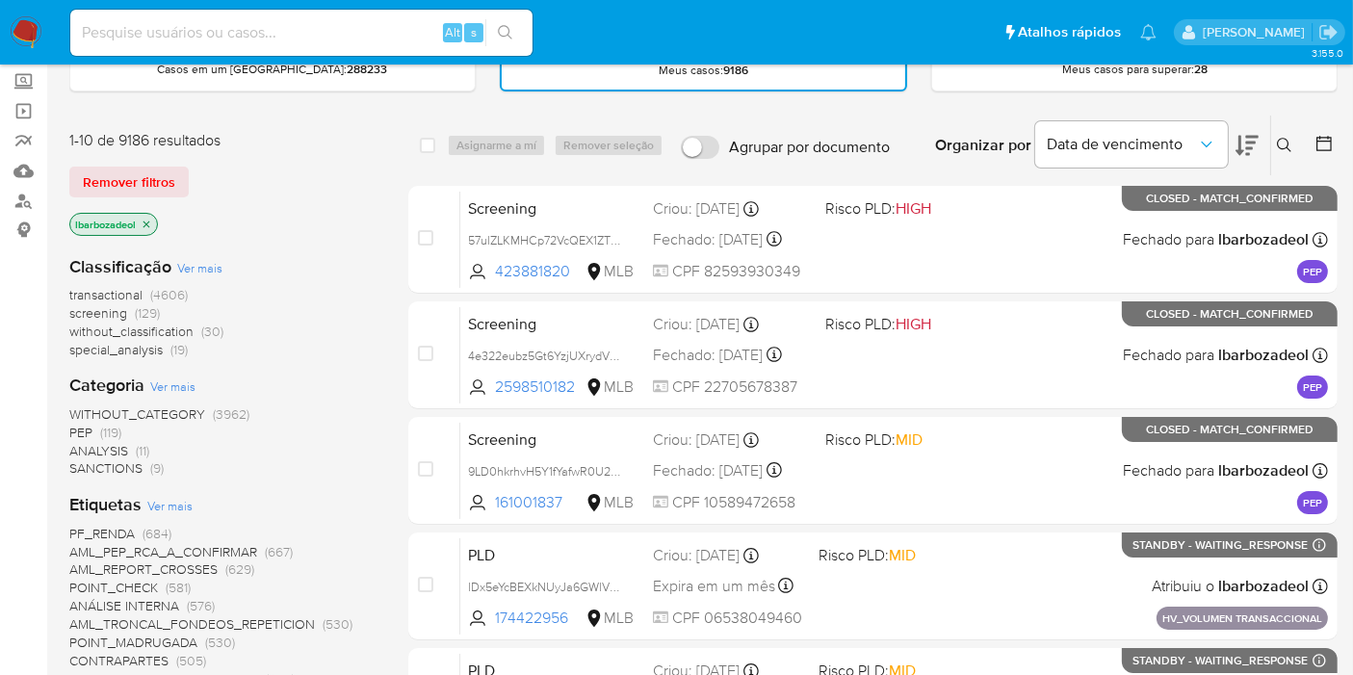
drag, startPoint x: 67, startPoint y: 294, endPoint x: 209, endPoint y: 342, distance: 149.6
click at [209, 342] on main "3.155.0" at bounding box center [676, 654] width 1353 height 1523
click at [281, 327] on div "transactional (4606) screening (129) without_classification (30) special_analys…" at bounding box center [223, 322] width 308 height 73
drag, startPoint x: 71, startPoint y: 297, endPoint x: 203, endPoint y: 351, distance: 142.6
click at [201, 352] on main "3.155.0" at bounding box center [676, 654] width 1353 height 1523
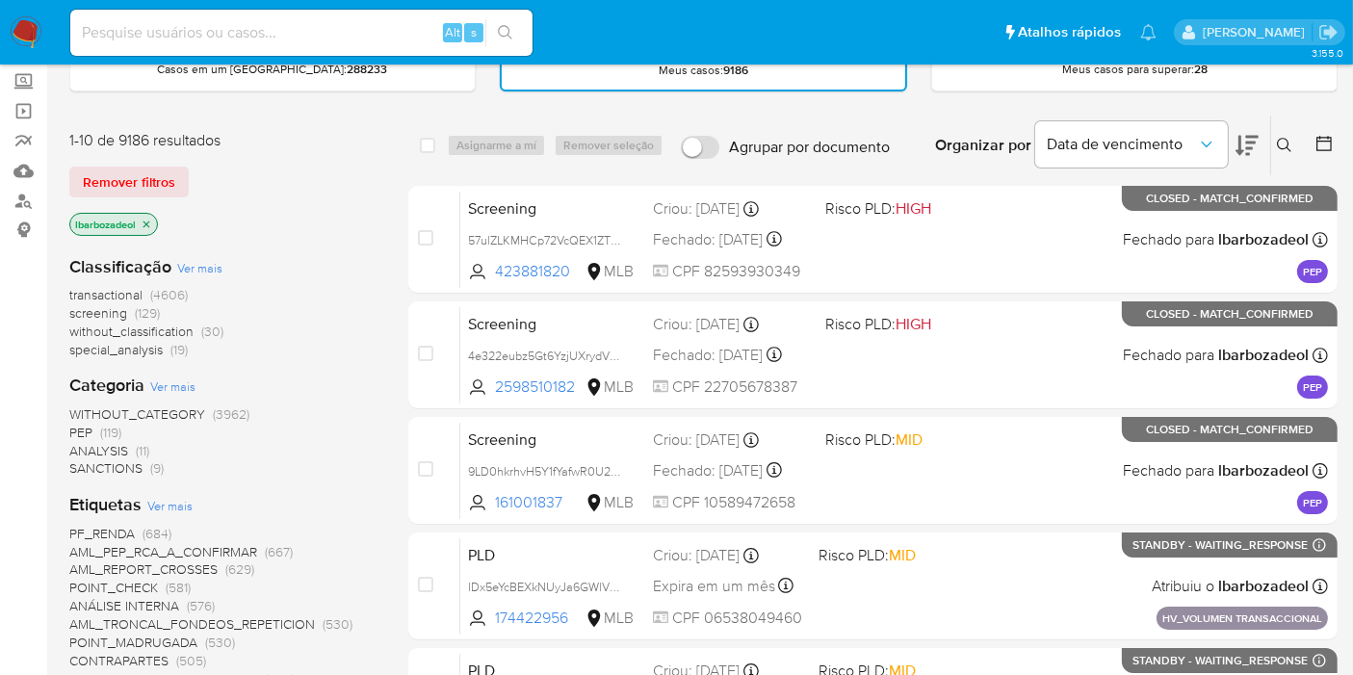
click at [990, 116] on div "Organizar por Data de vencimento" at bounding box center [1095, 146] width 351 height 60
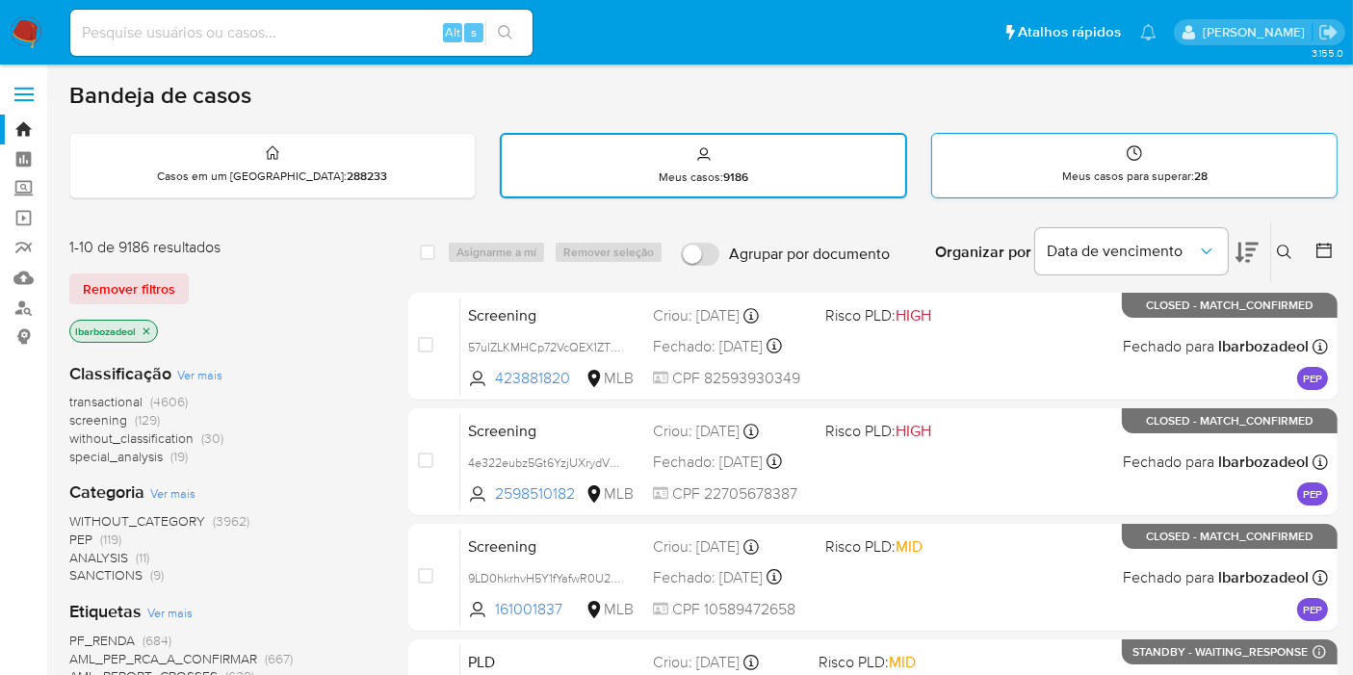
click at [1053, 184] on div "Meus casos para superar : 28" at bounding box center [1134, 165] width 405 height 62
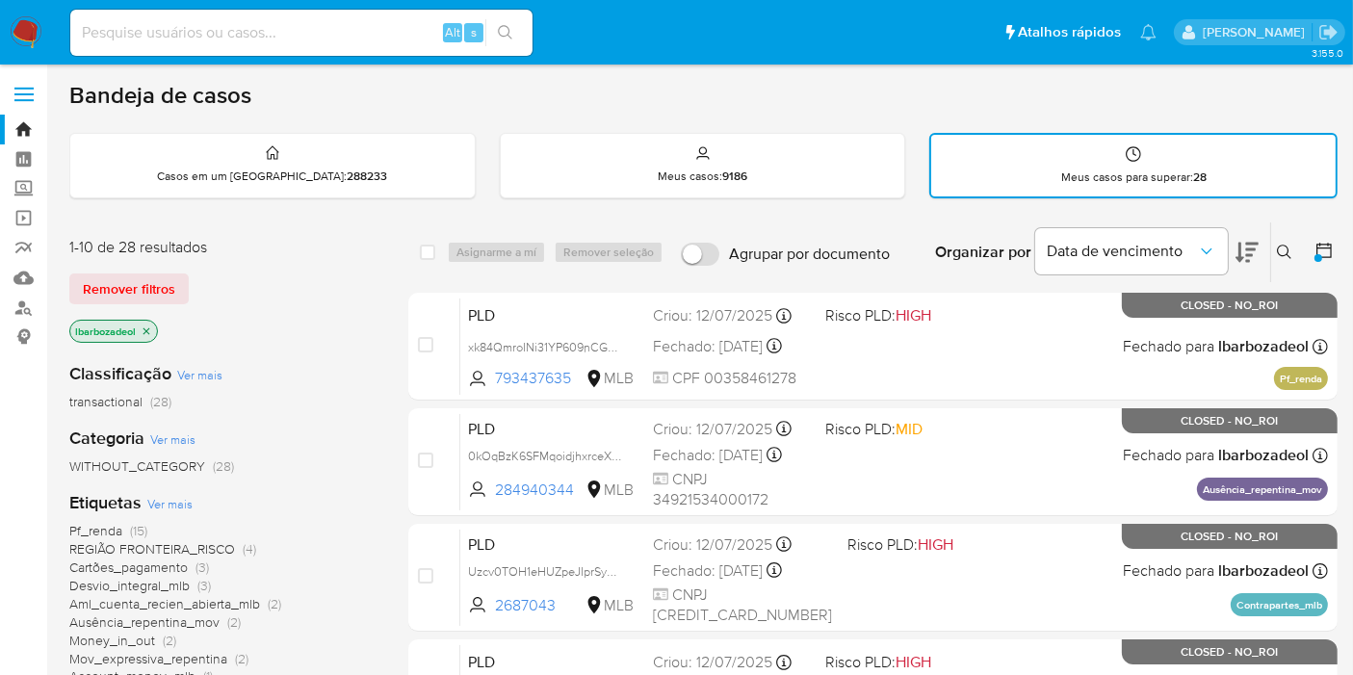
click at [14, 35] on img at bounding box center [26, 32] width 33 height 33
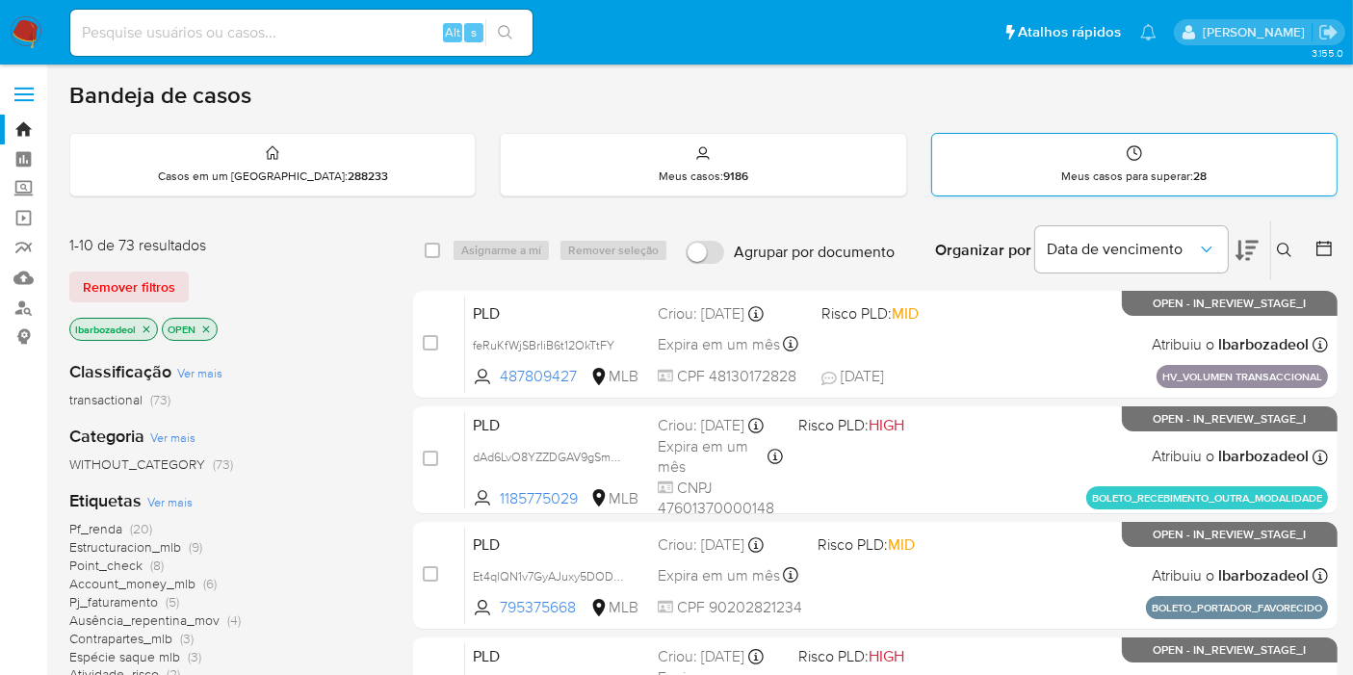
click at [1103, 166] on div "Meus casos para superar : 28" at bounding box center [1134, 165] width 405 height 62
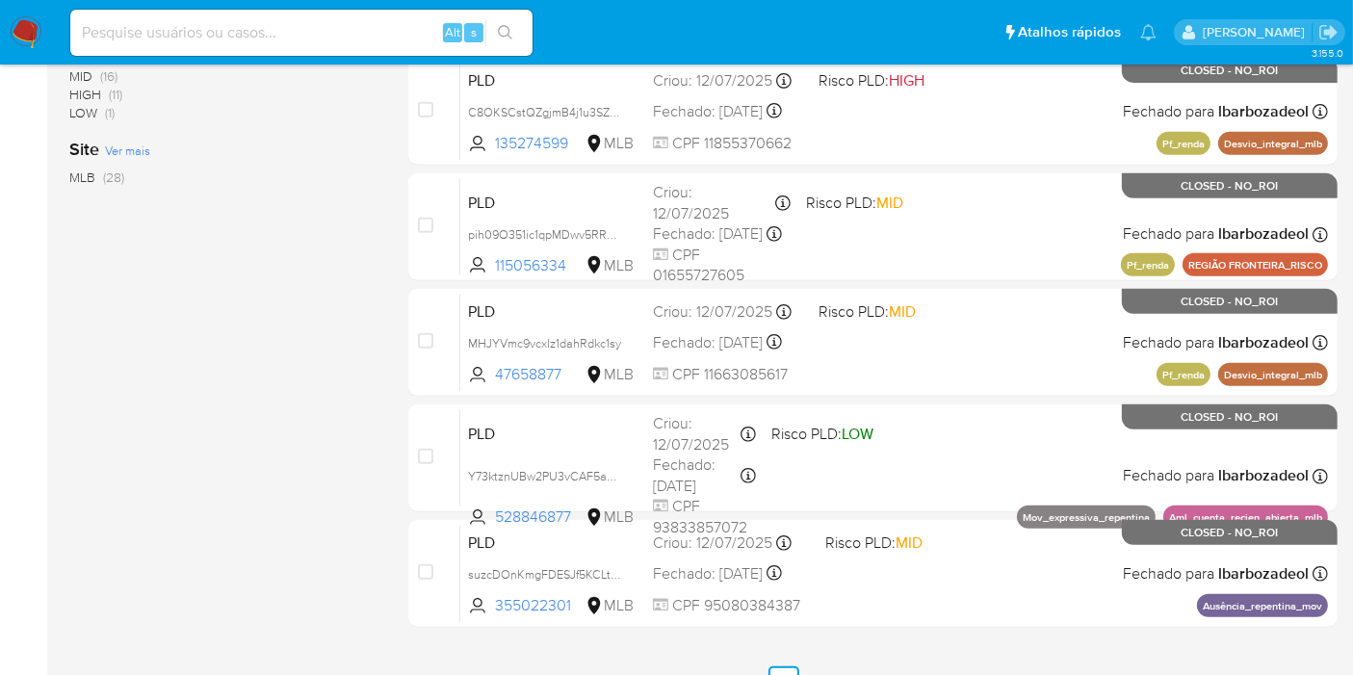
scroll to position [845, 0]
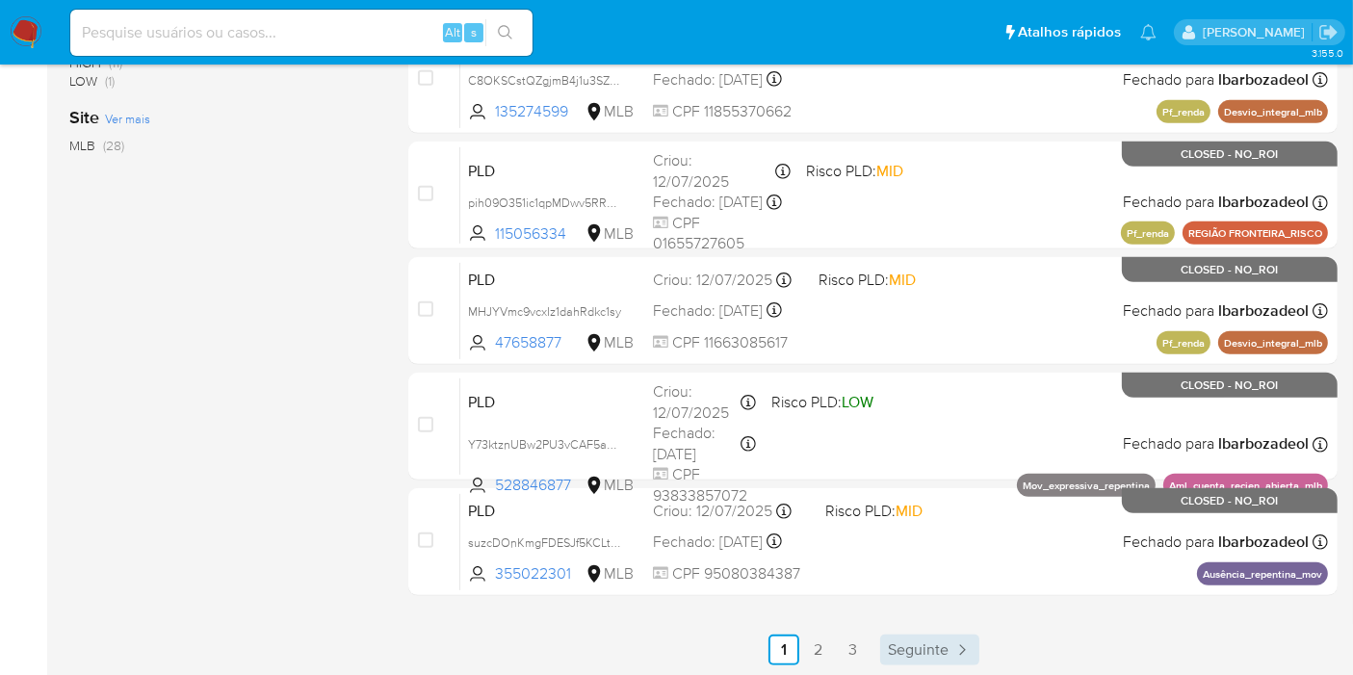
click at [922, 651] on span "Seguinte" at bounding box center [918, 650] width 61 height 15
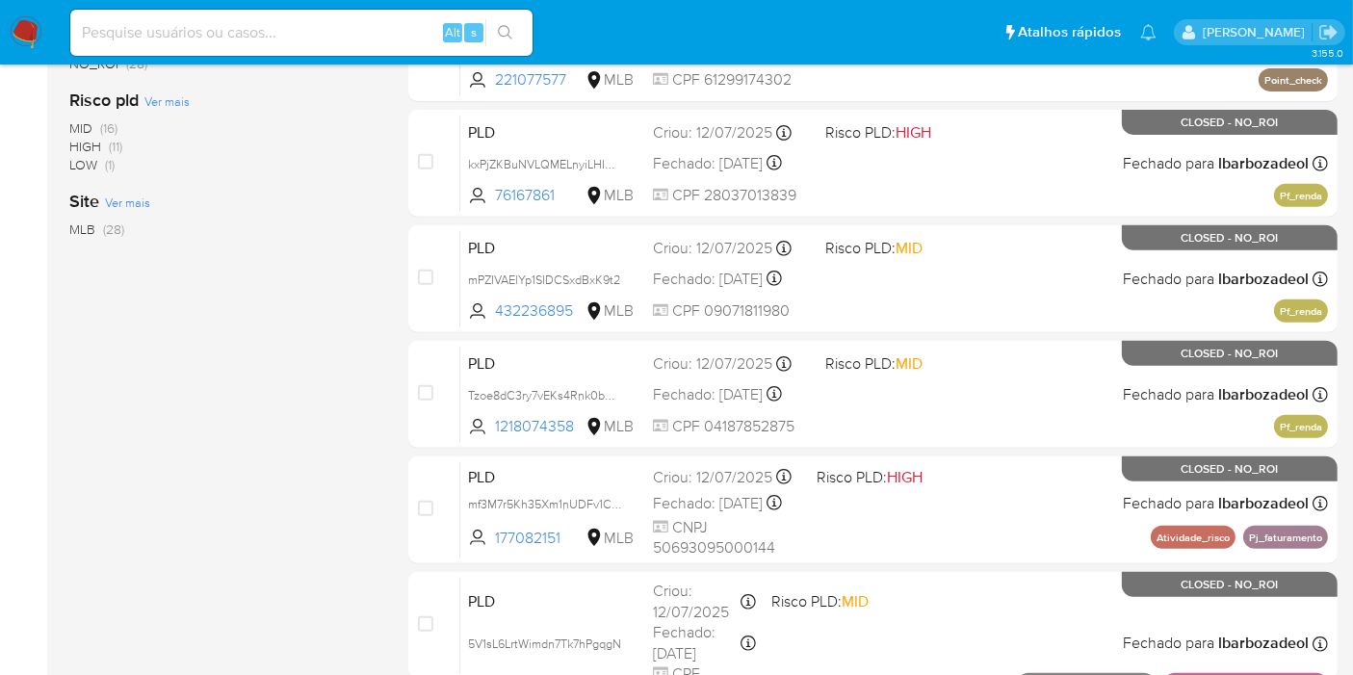
scroll to position [845, 0]
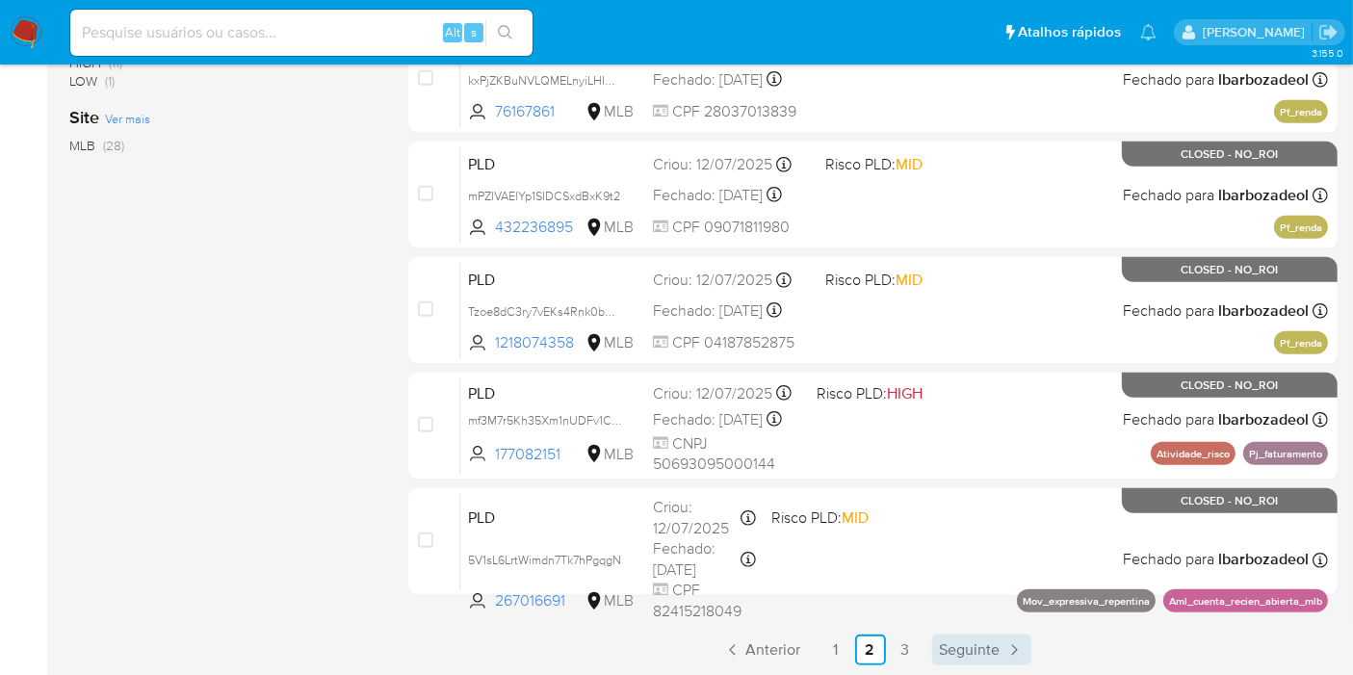
click at [955, 646] on span "Seguinte" at bounding box center [970, 650] width 61 height 15
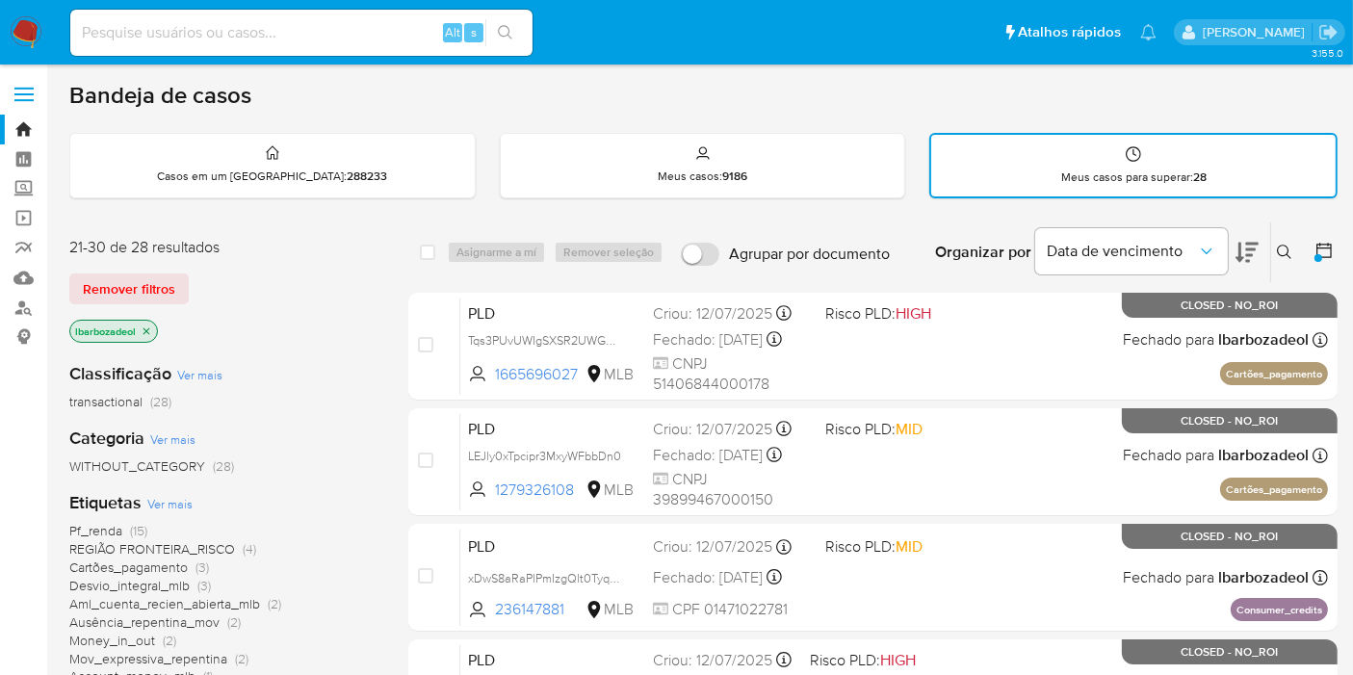
click at [33, 36] on img at bounding box center [26, 32] width 33 height 33
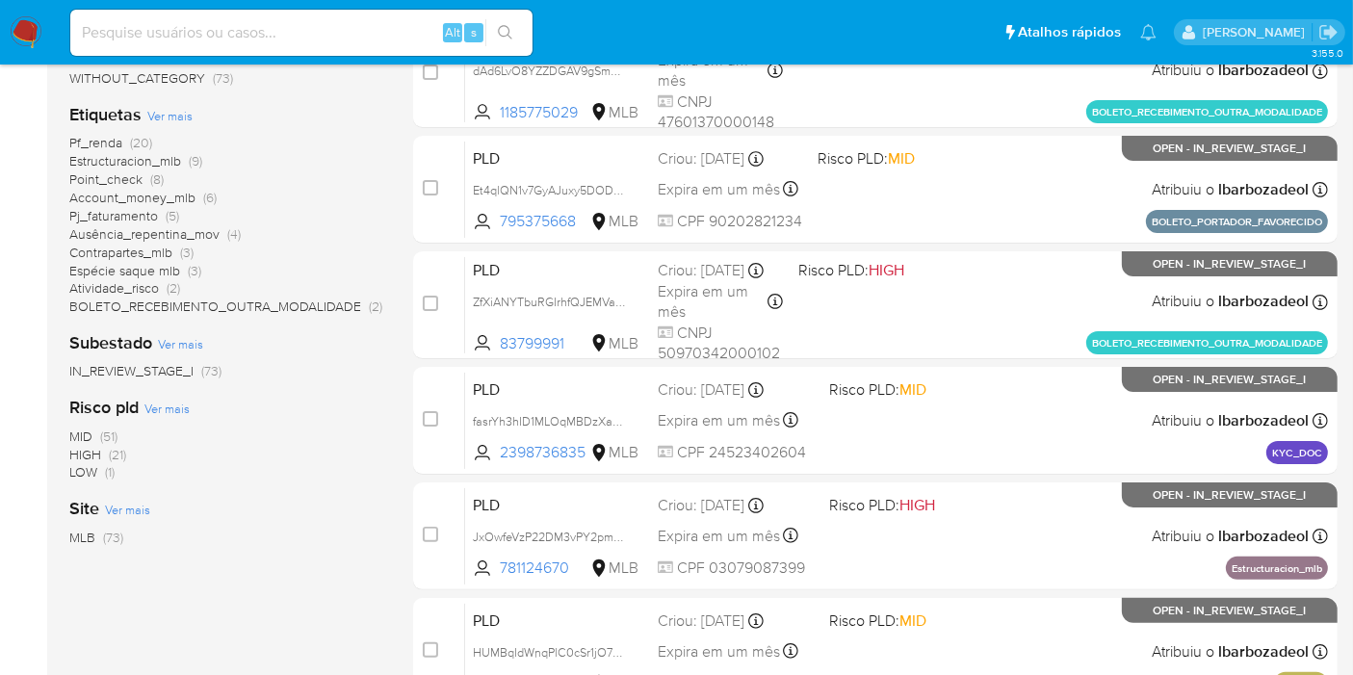
scroll to position [843, 0]
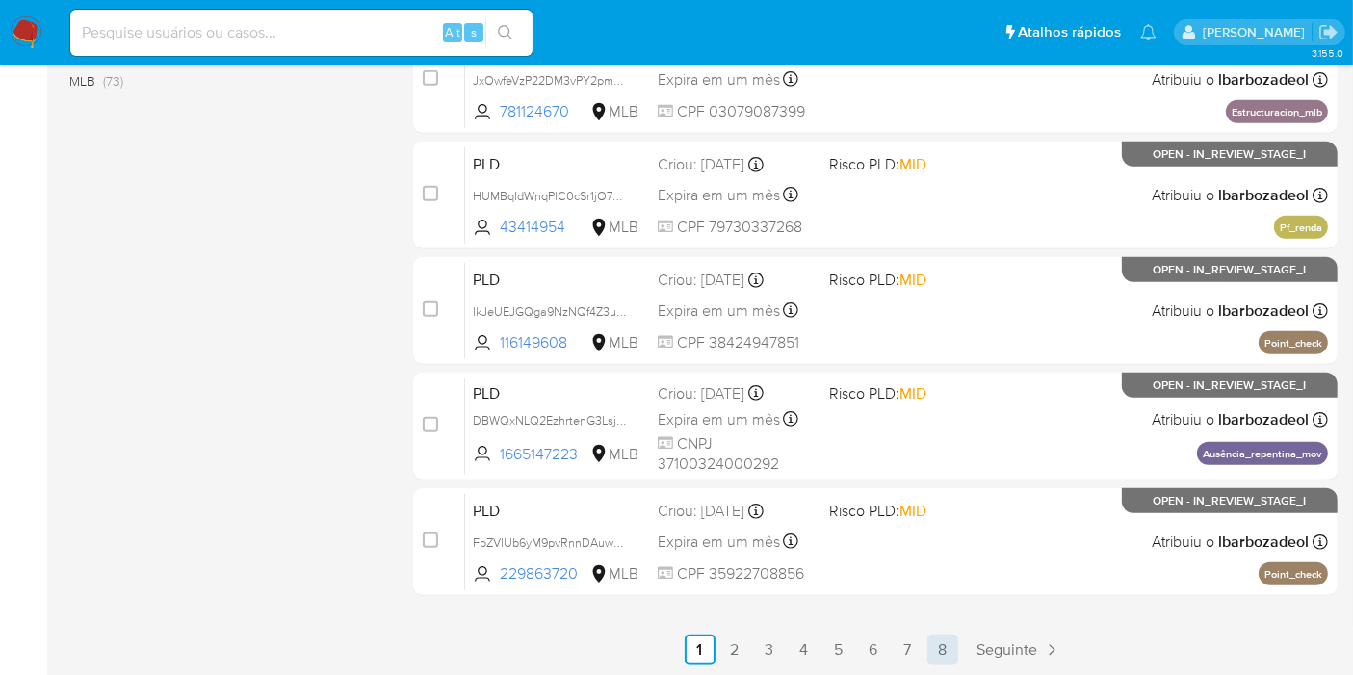
click at [954, 646] on link "8" at bounding box center [943, 650] width 31 height 31
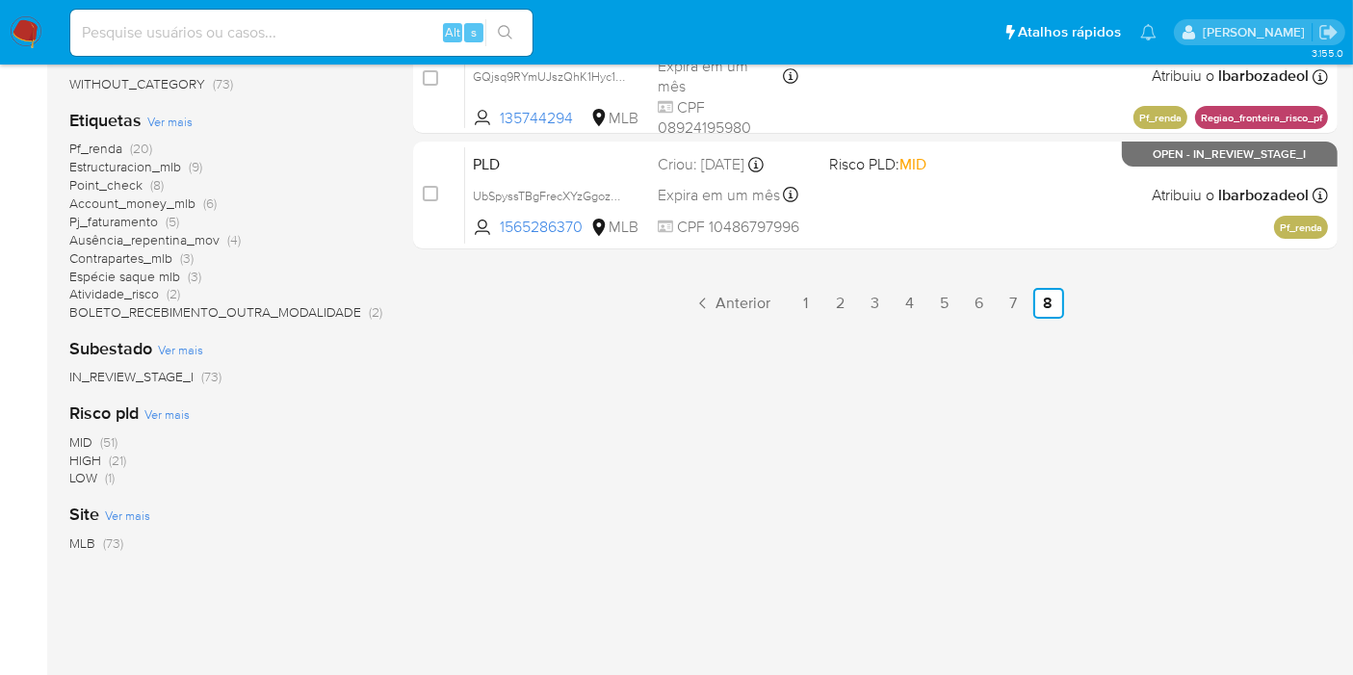
scroll to position [426, 0]
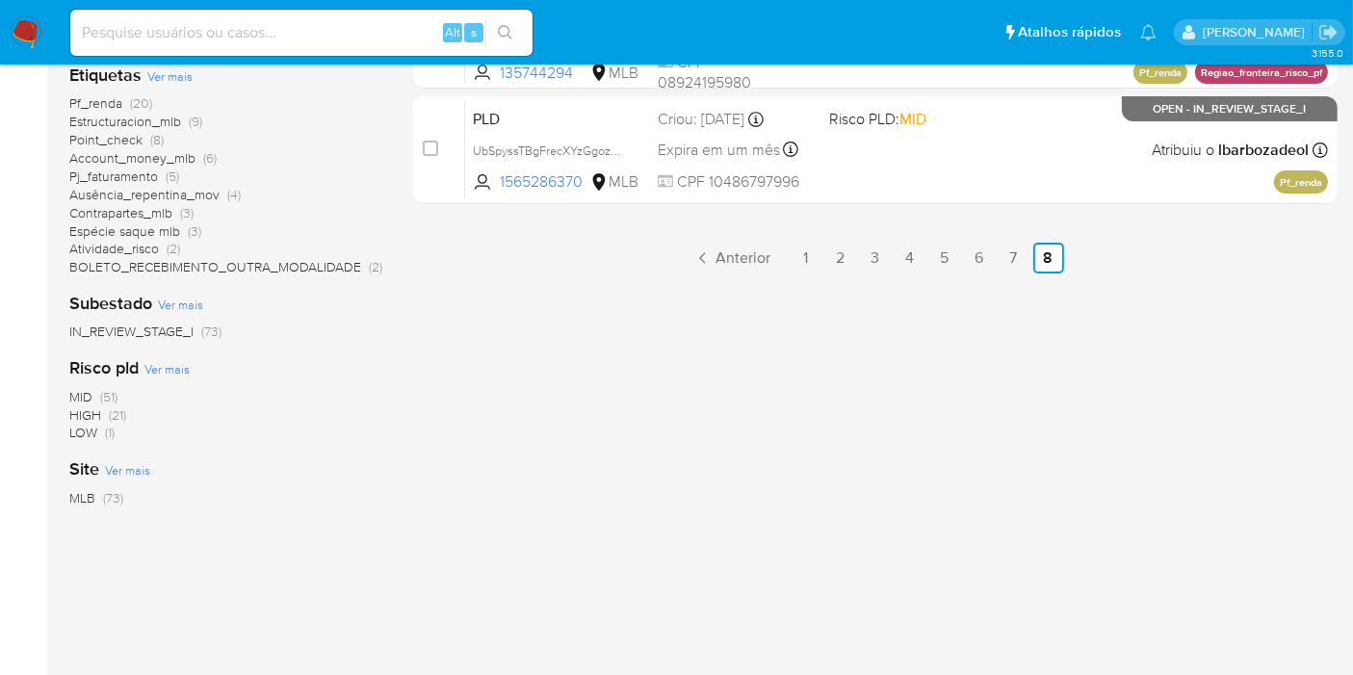
click at [110, 438] on span "(1)" at bounding box center [110, 432] width 10 height 19
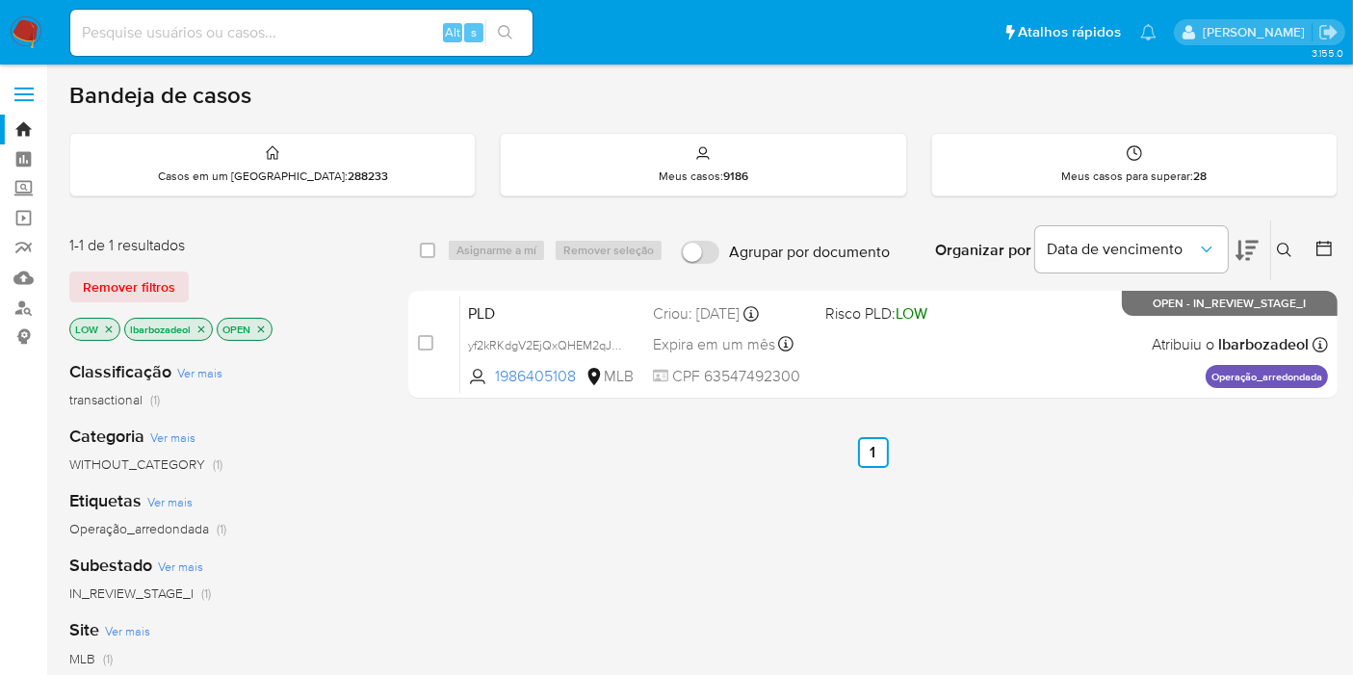
click at [29, 34] on img at bounding box center [26, 32] width 33 height 33
